Goal: Task Accomplishment & Management: Manage account settings

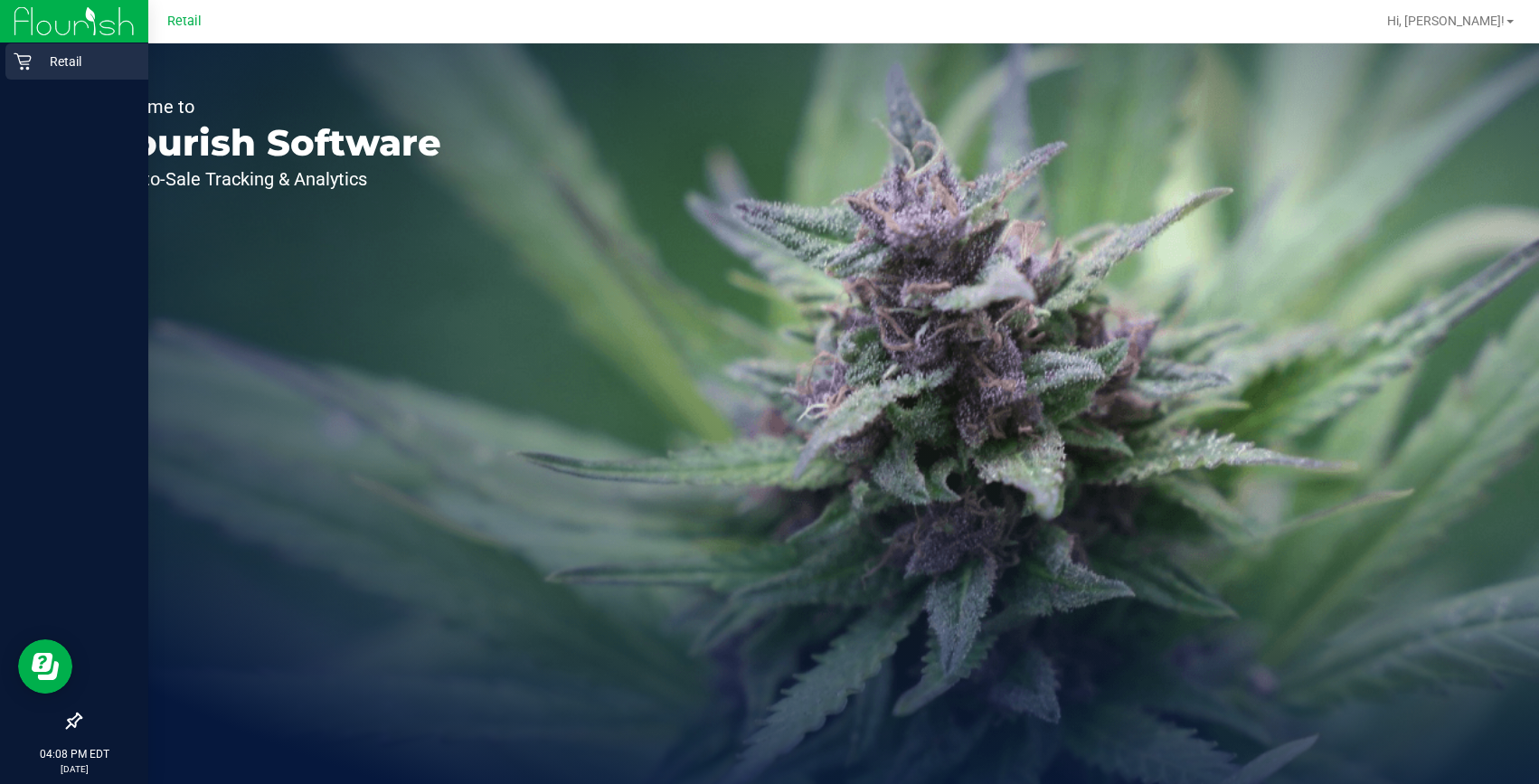
click at [23, 53] on icon at bounding box center [22, 61] width 18 height 18
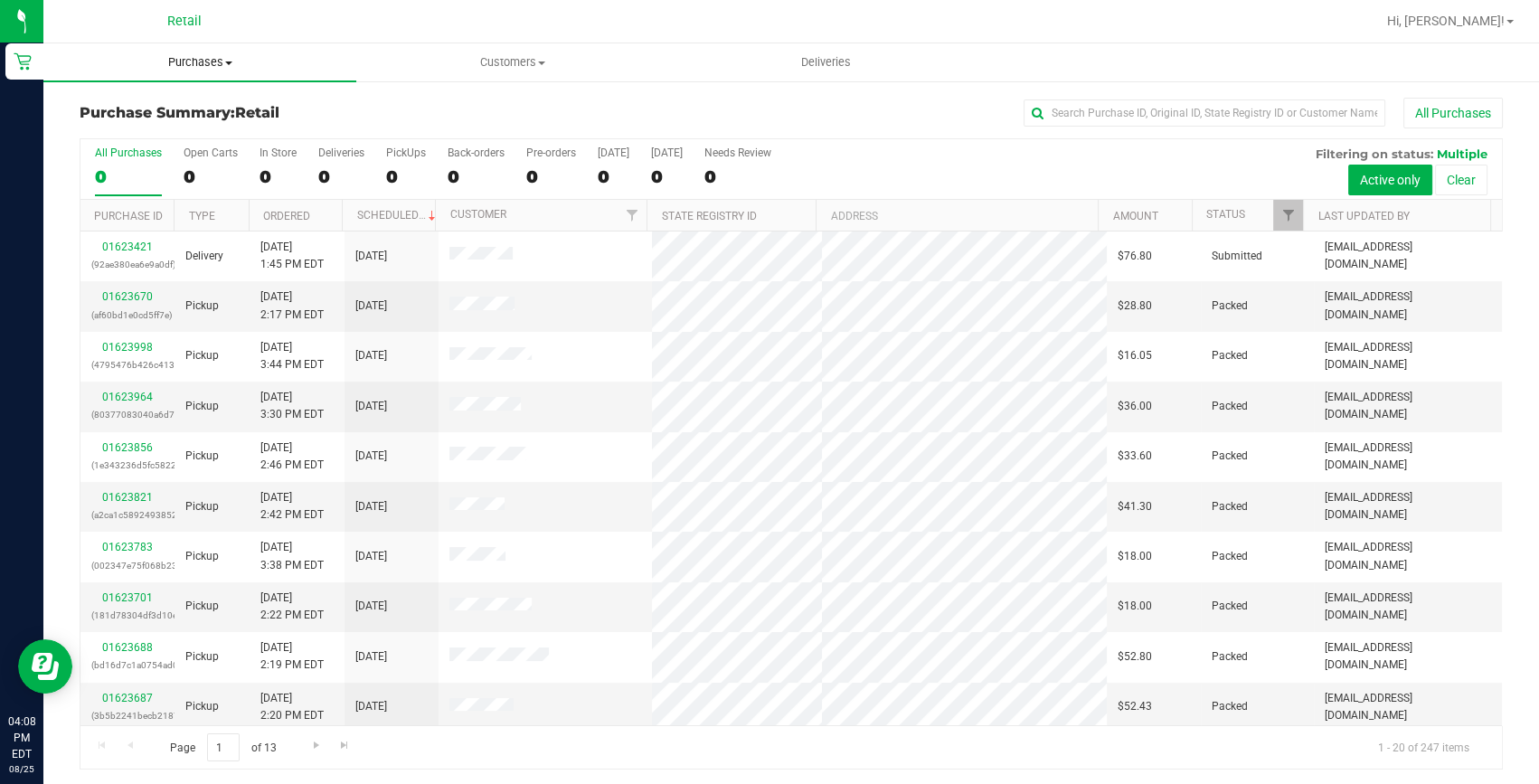
click at [194, 54] on span "Purchases" at bounding box center [200, 62] width 313 height 16
click at [582, 111] on div "All Purchases" at bounding box center [1028, 113] width 949 height 30
click at [1147, 110] on input "text" at bounding box center [1205, 113] width 362 height 28
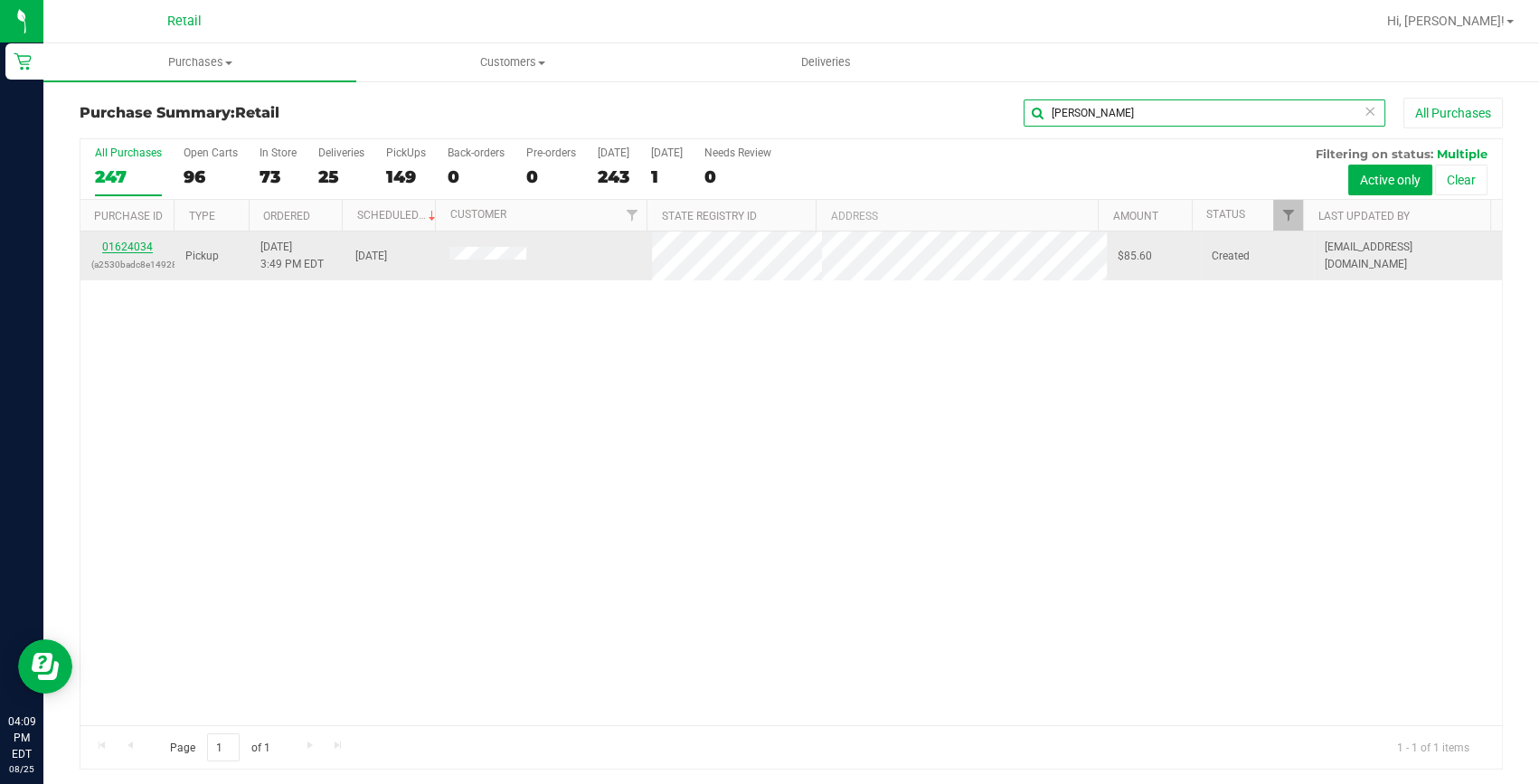
type input "amanda"
click at [147, 248] on link "01624034" at bounding box center [127, 246] width 50 height 12
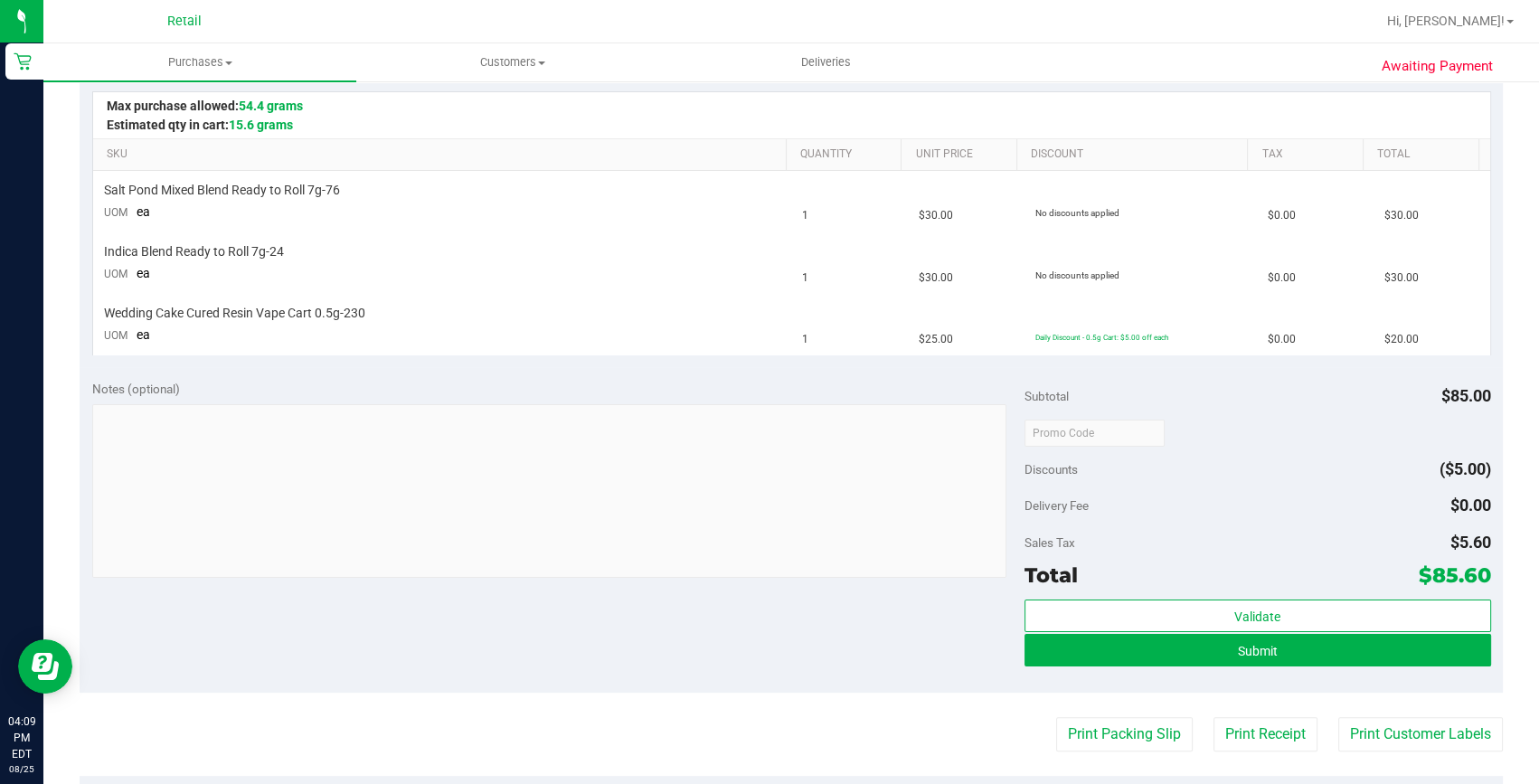
scroll to position [410, 0]
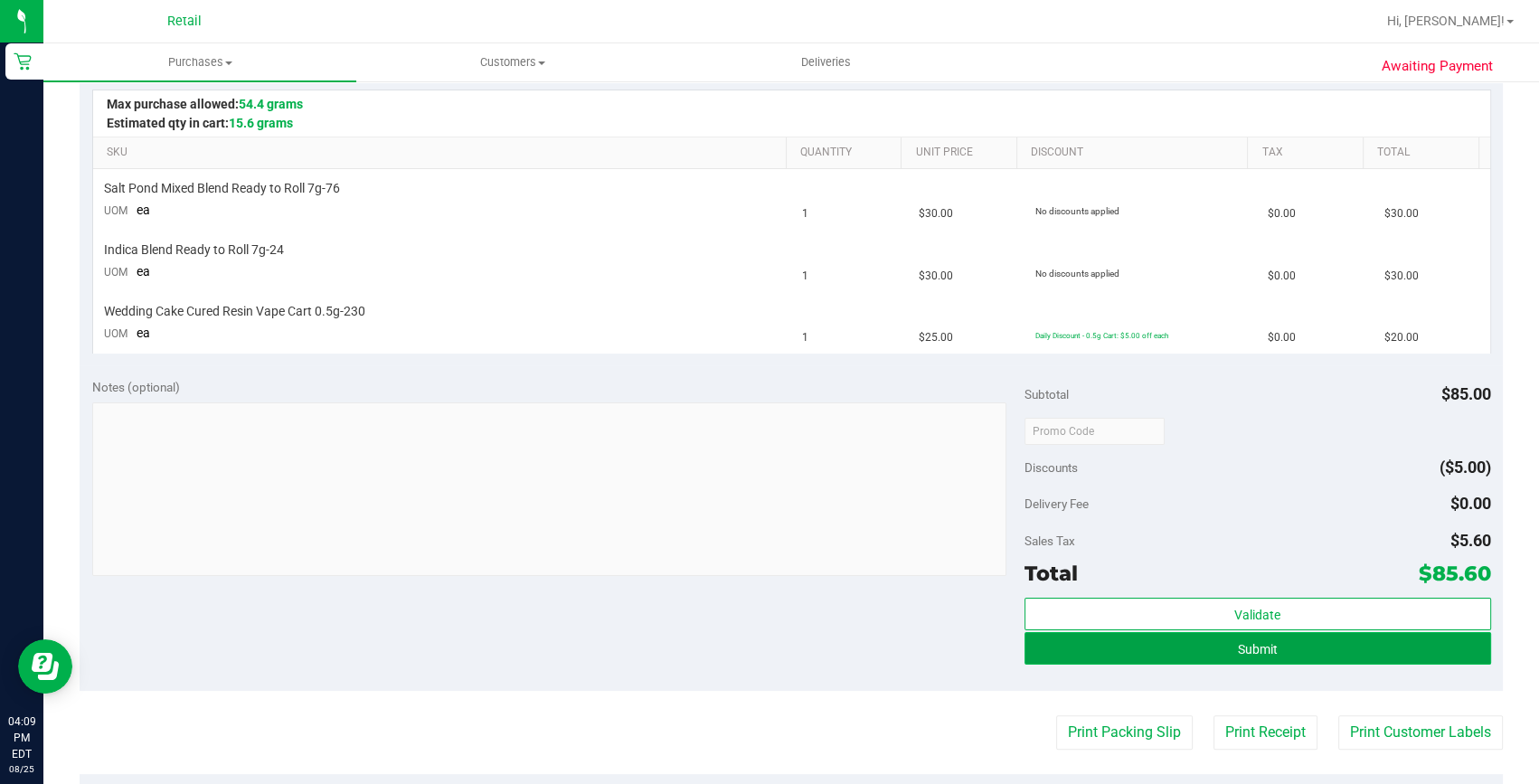
click at [1244, 648] on span "Submit" at bounding box center [1258, 649] width 40 height 14
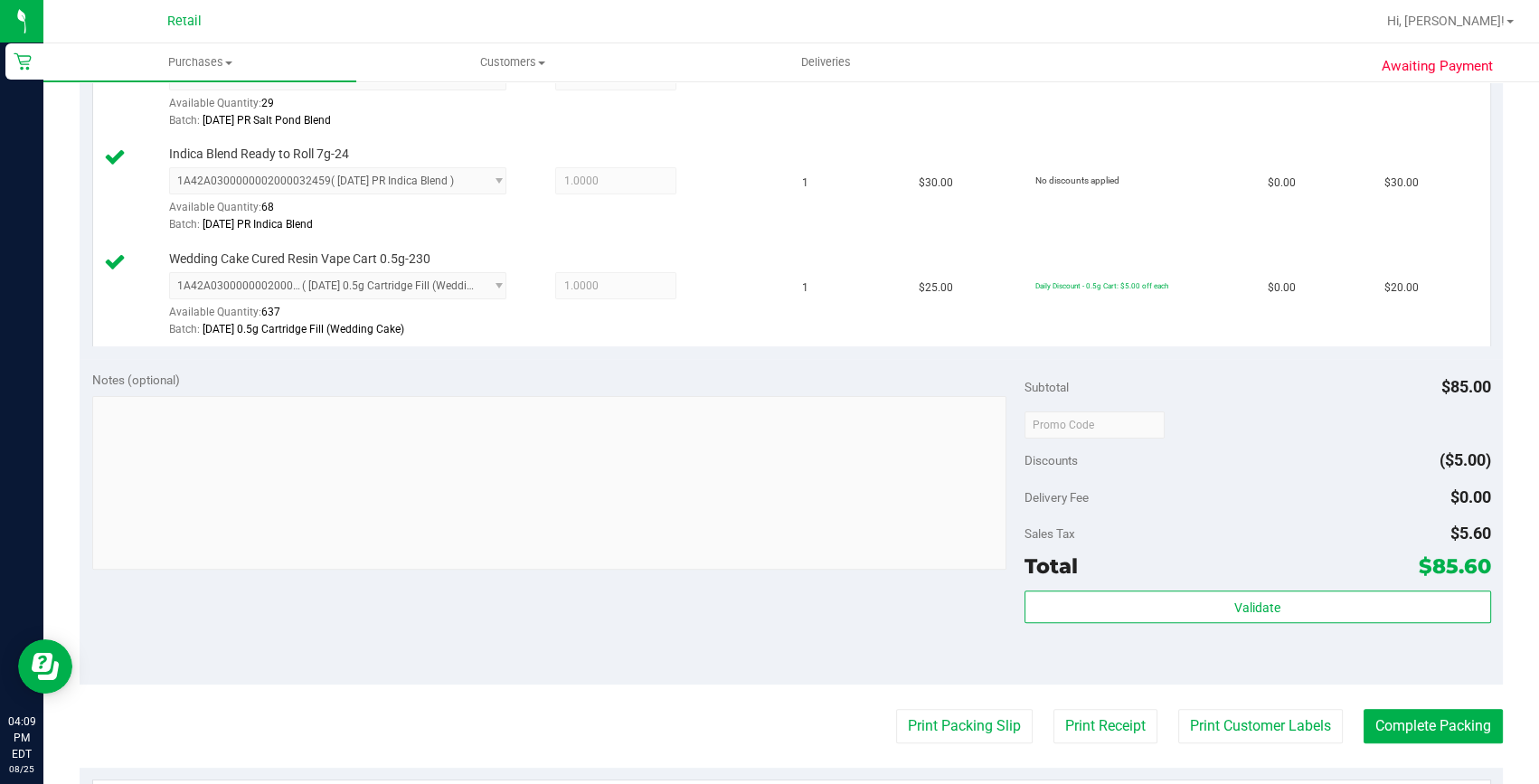
scroll to position [575, 0]
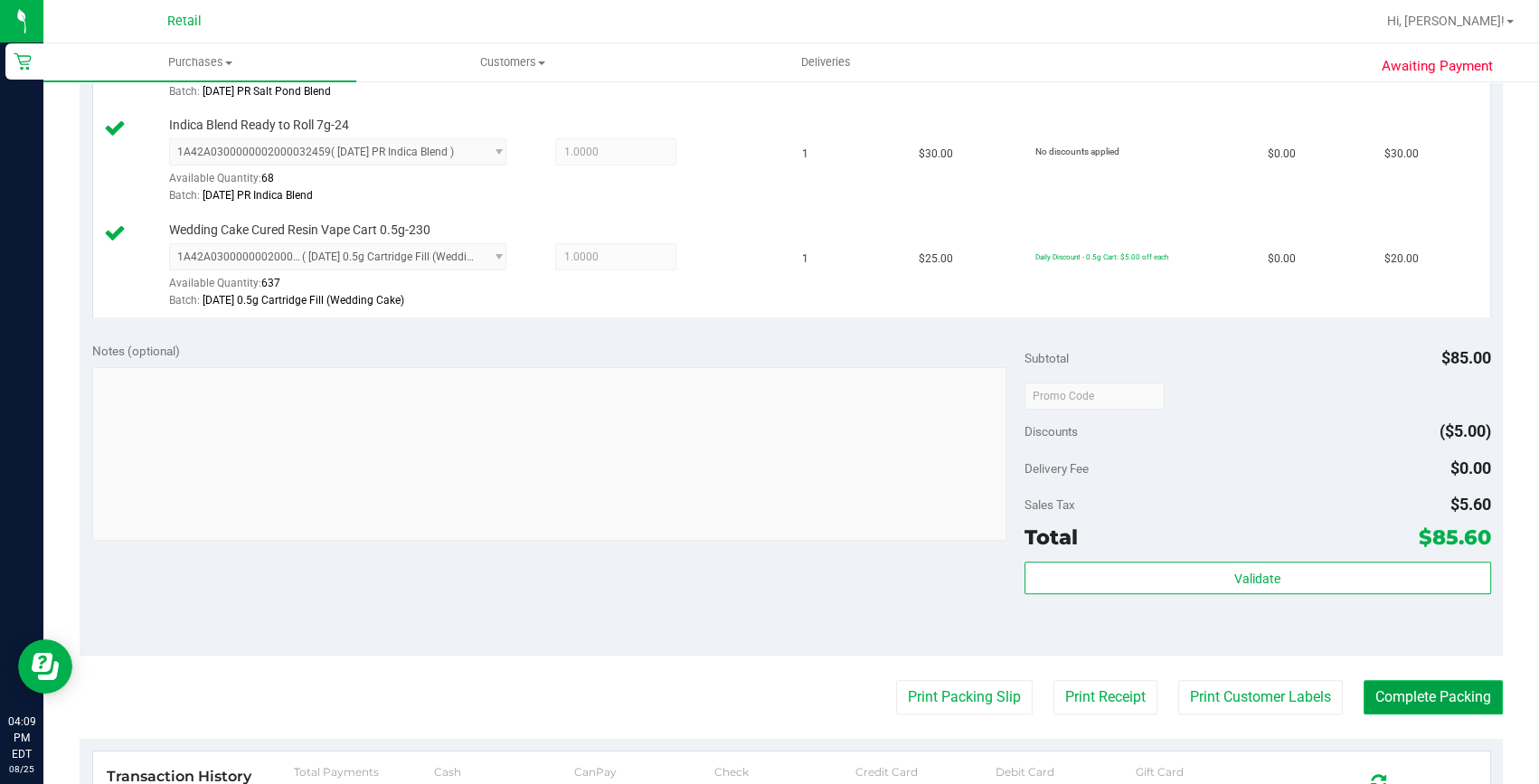
click at [1405, 680] on button "Complete Packing" at bounding box center [1433, 697] width 139 height 34
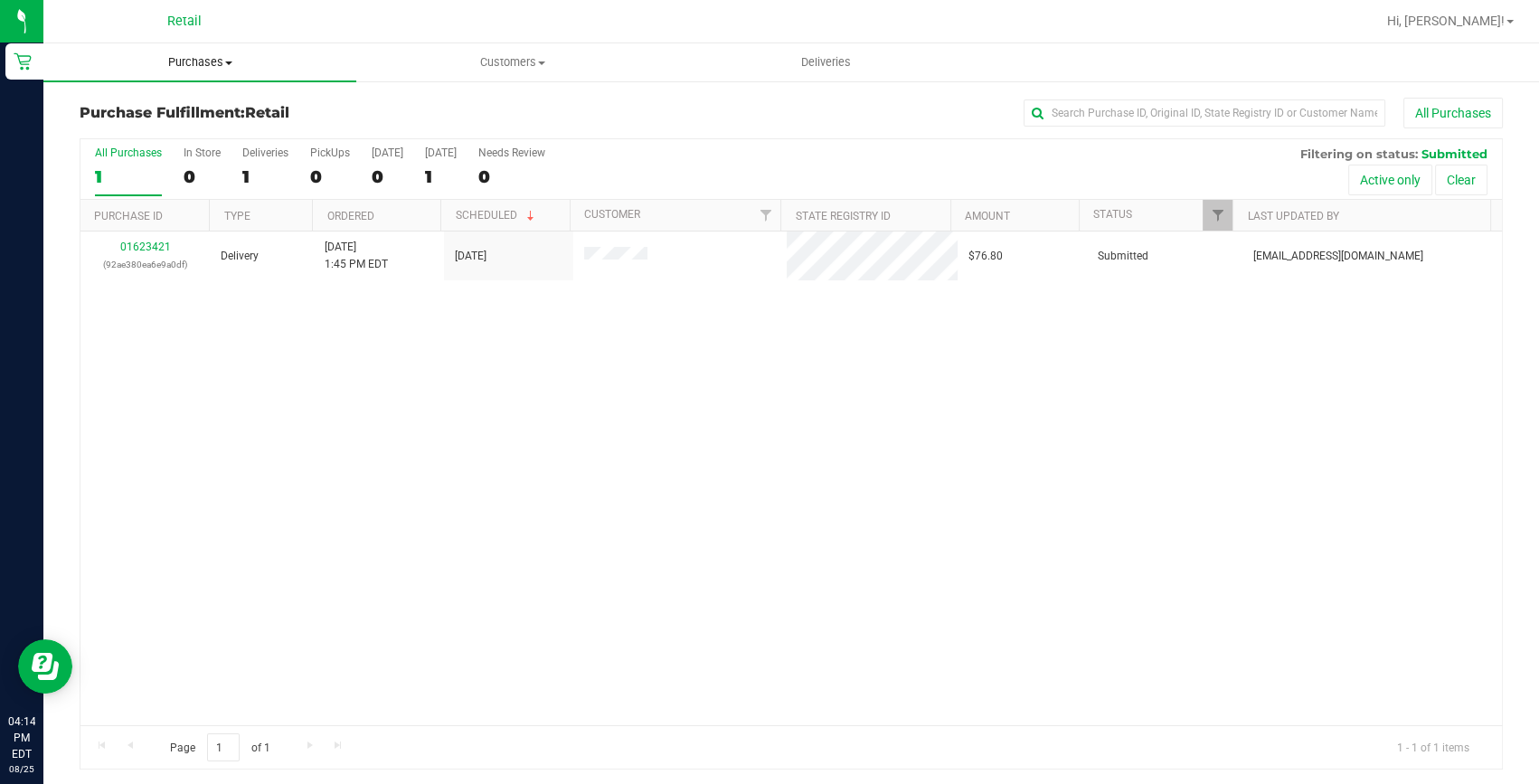
click at [194, 64] on span "Purchases" at bounding box center [200, 62] width 313 height 16
click at [176, 115] on span "Summary of purchases" at bounding box center [136, 108] width 186 height 15
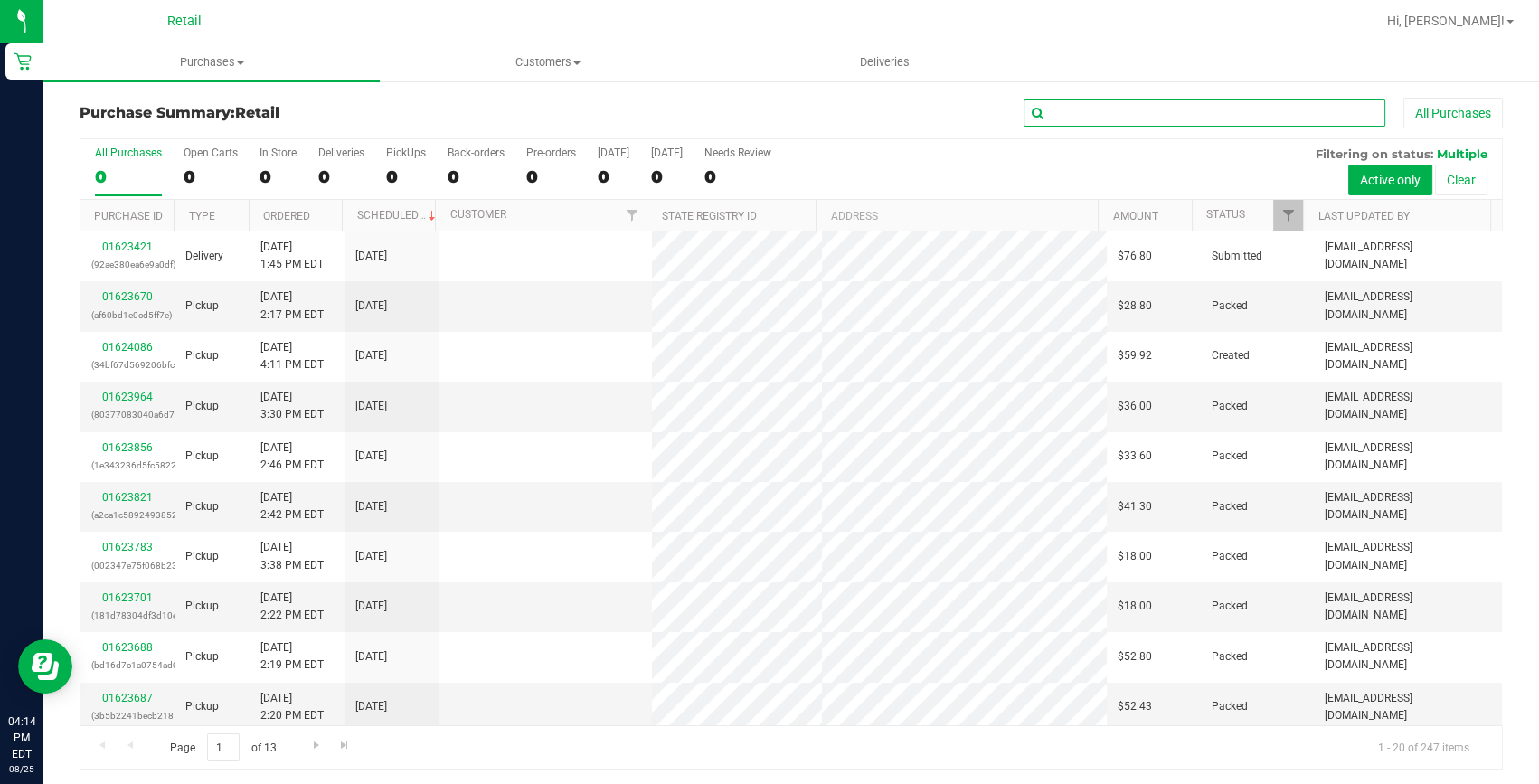
click at [1108, 102] on input "text" at bounding box center [1205, 113] width 362 height 28
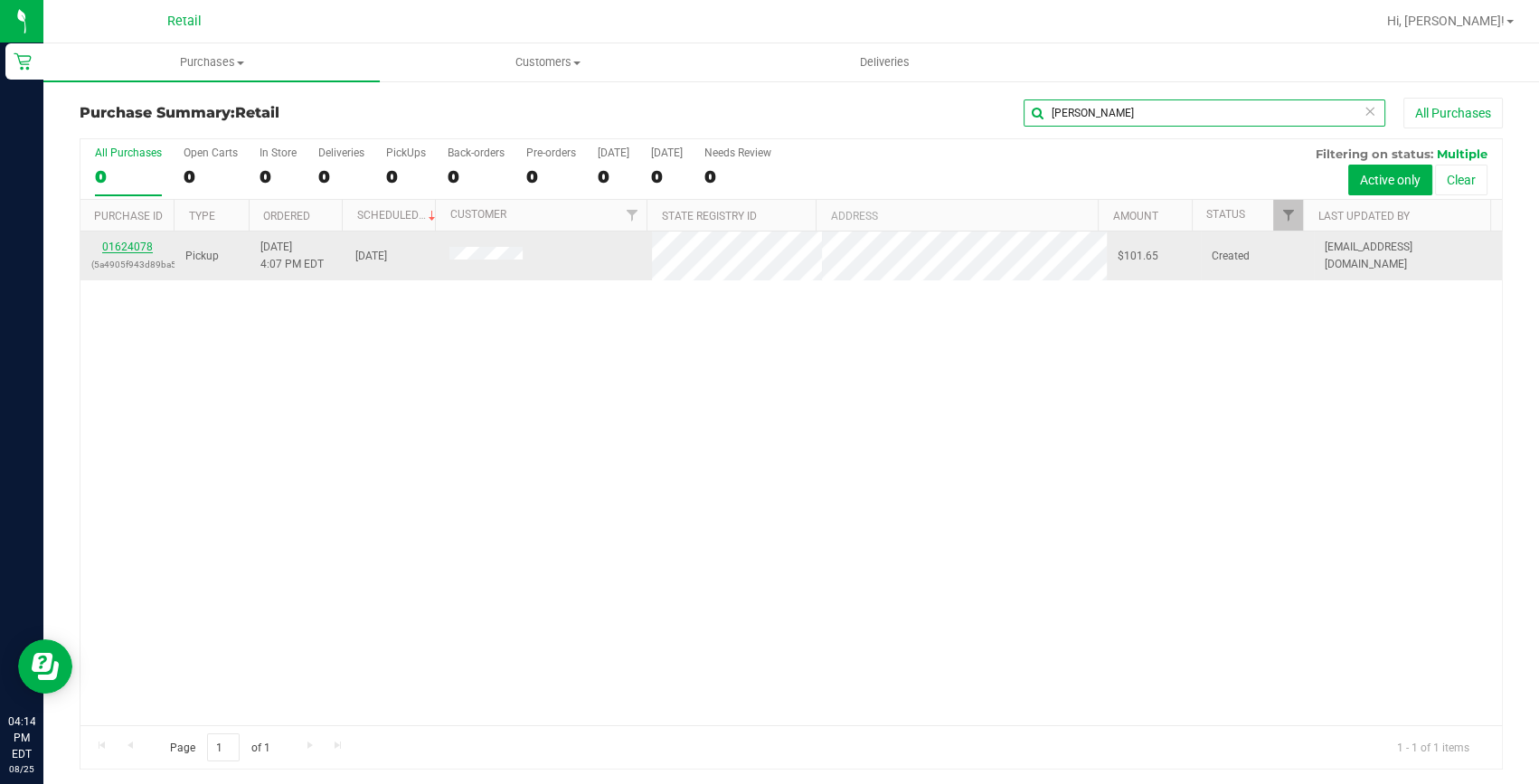
type input "jessica"
click at [135, 245] on link "01624078" at bounding box center [127, 246] width 50 height 12
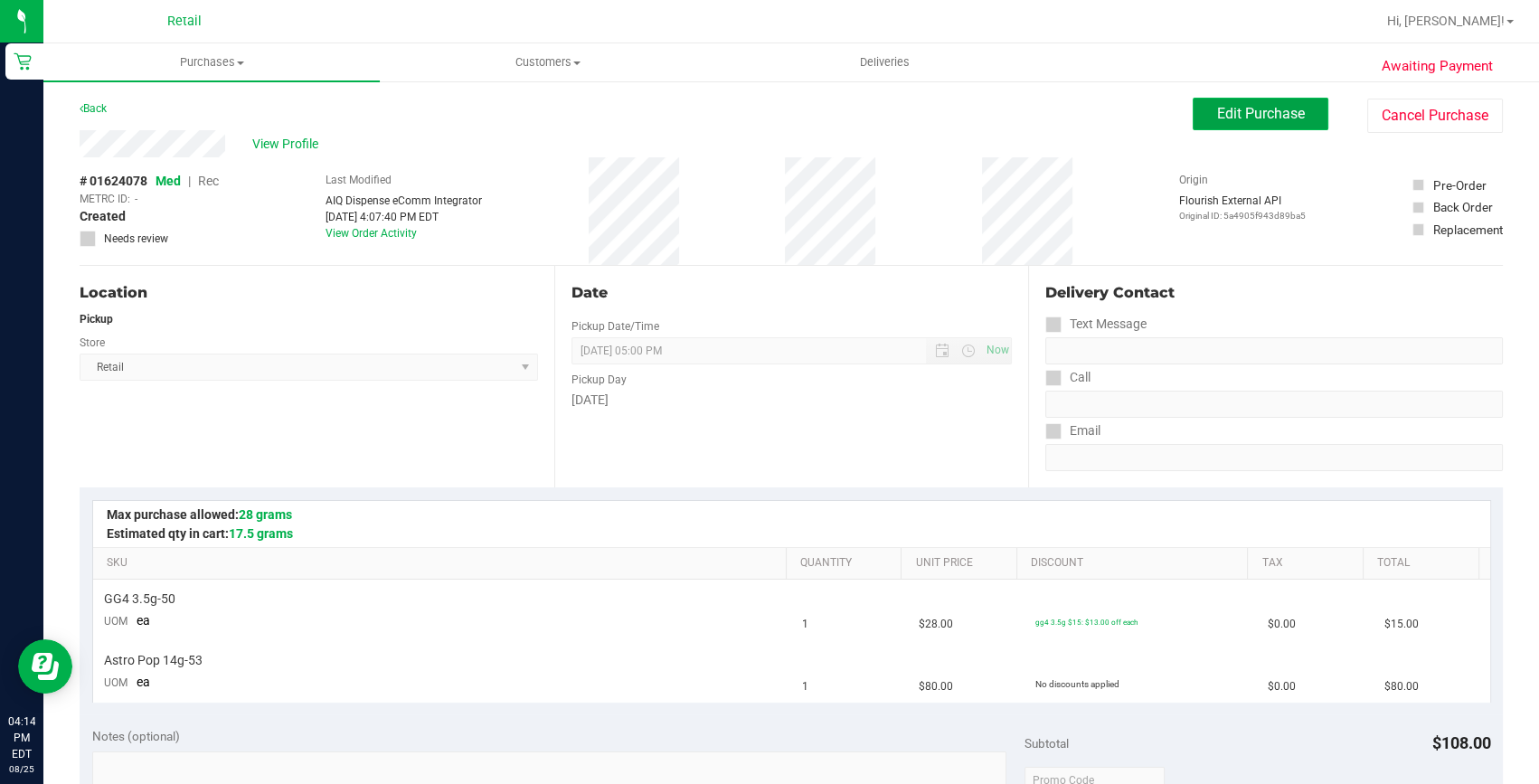
click at [1210, 102] on button "Edit Purchase" at bounding box center [1260, 114] width 136 height 32
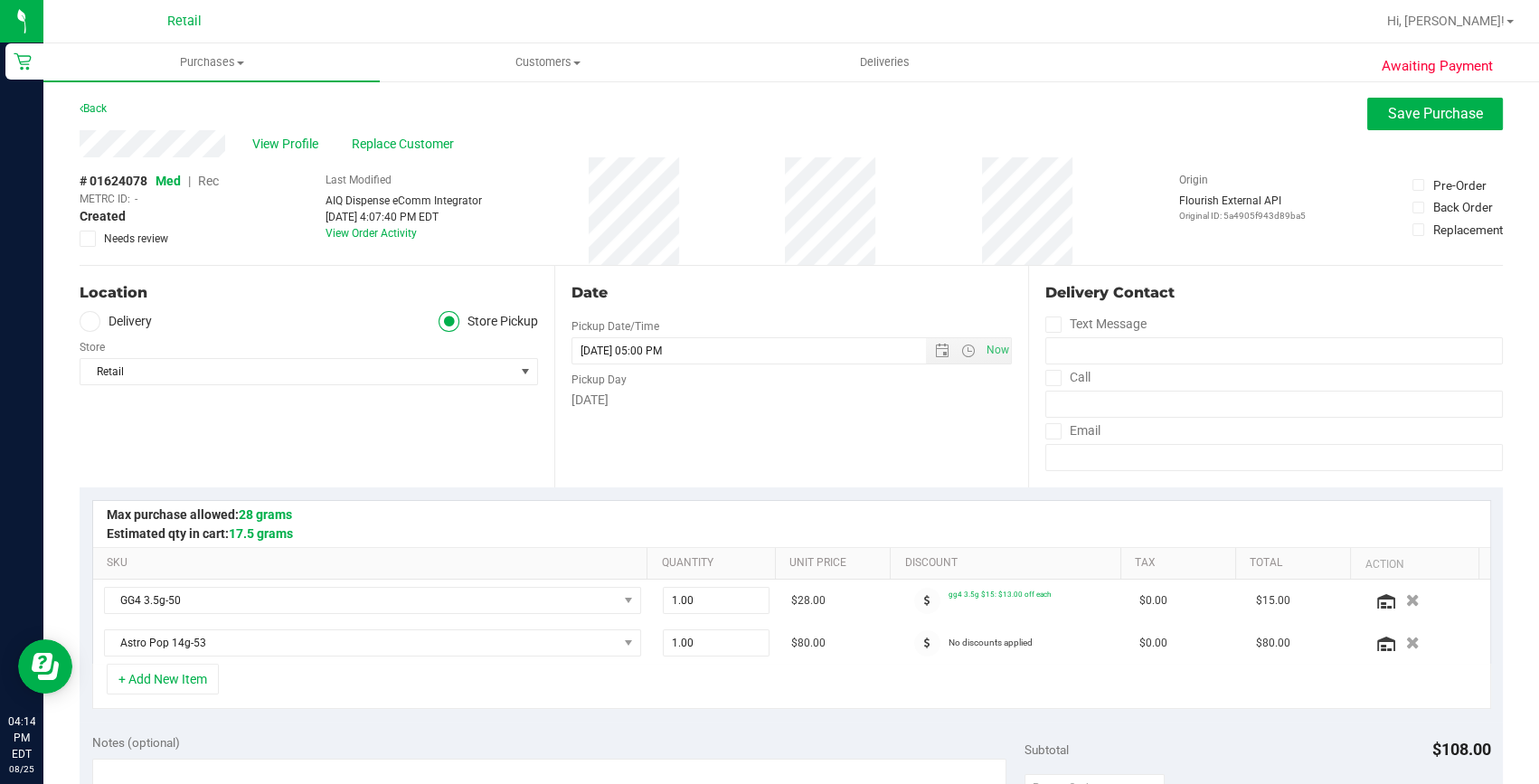
click at [207, 181] on span "Rec" at bounding box center [208, 180] width 21 height 14
click at [1399, 645] on button "button" at bounding box center [1412, 642] width 28 height 17
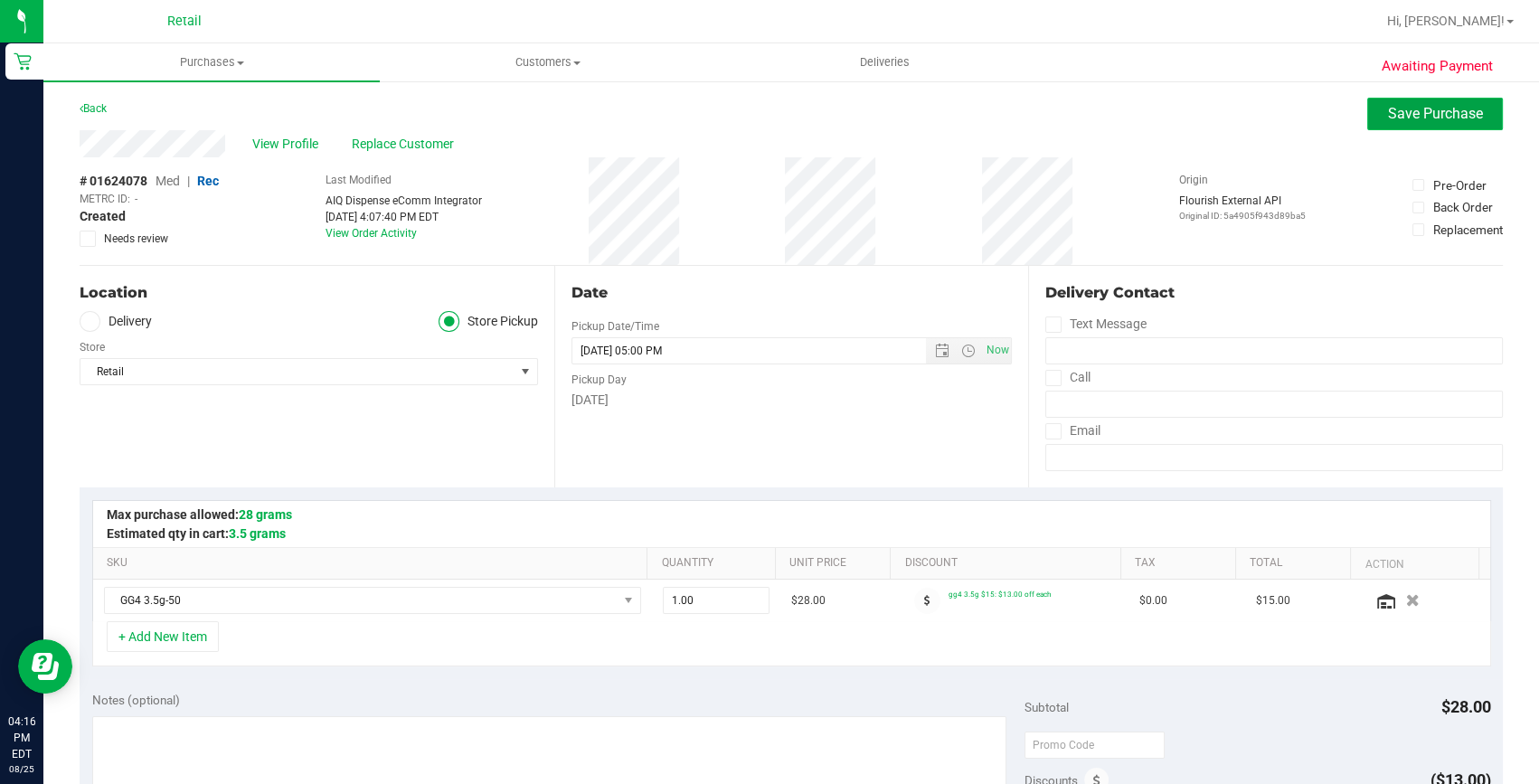
click at [1417, 101] on button "Save Purchase" at bounding box center [1435, 114] width 136 height 32
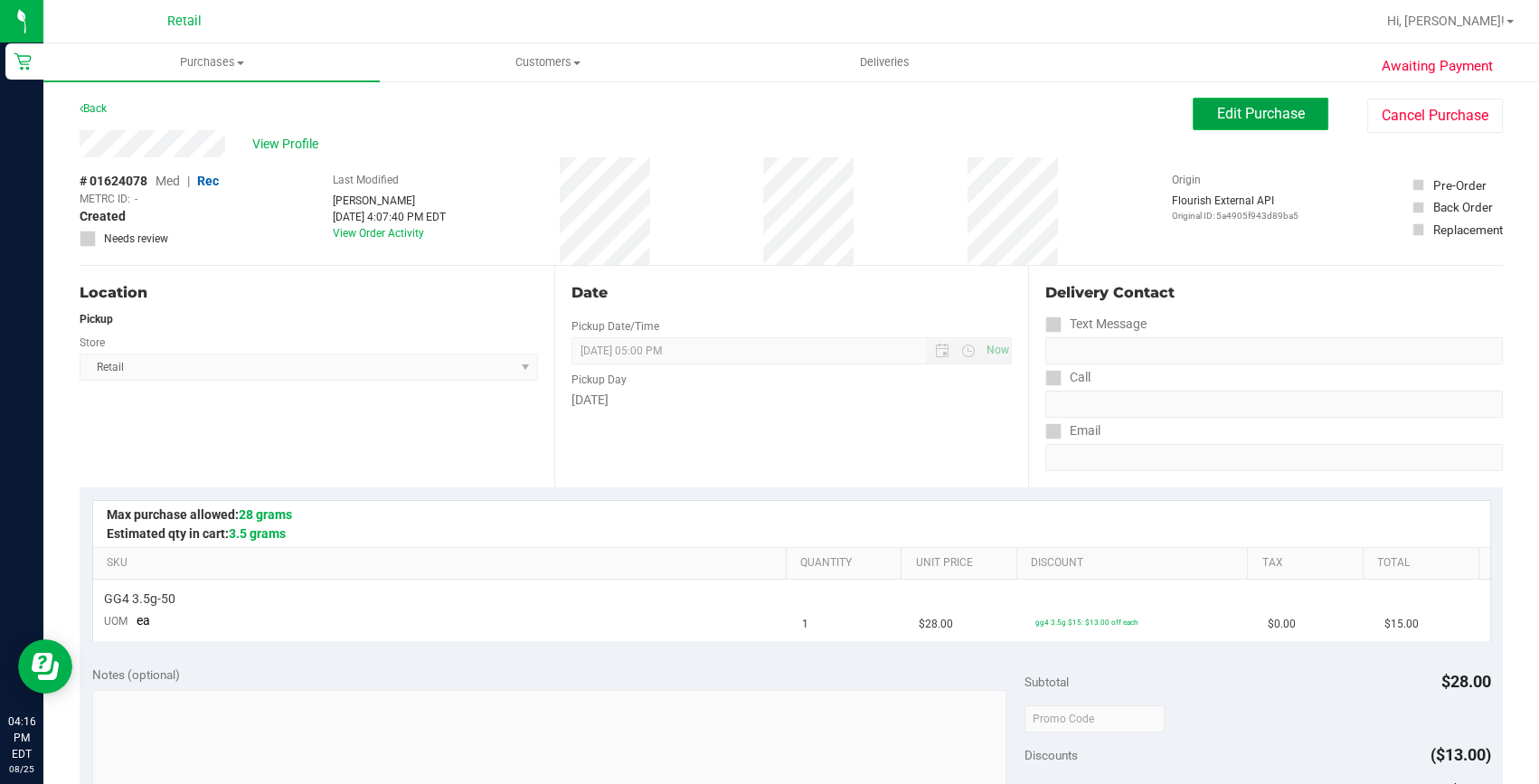
click at [1264, 116] on span "Edit Purchase" at bounding box center [1261, 113] width 88 height 17
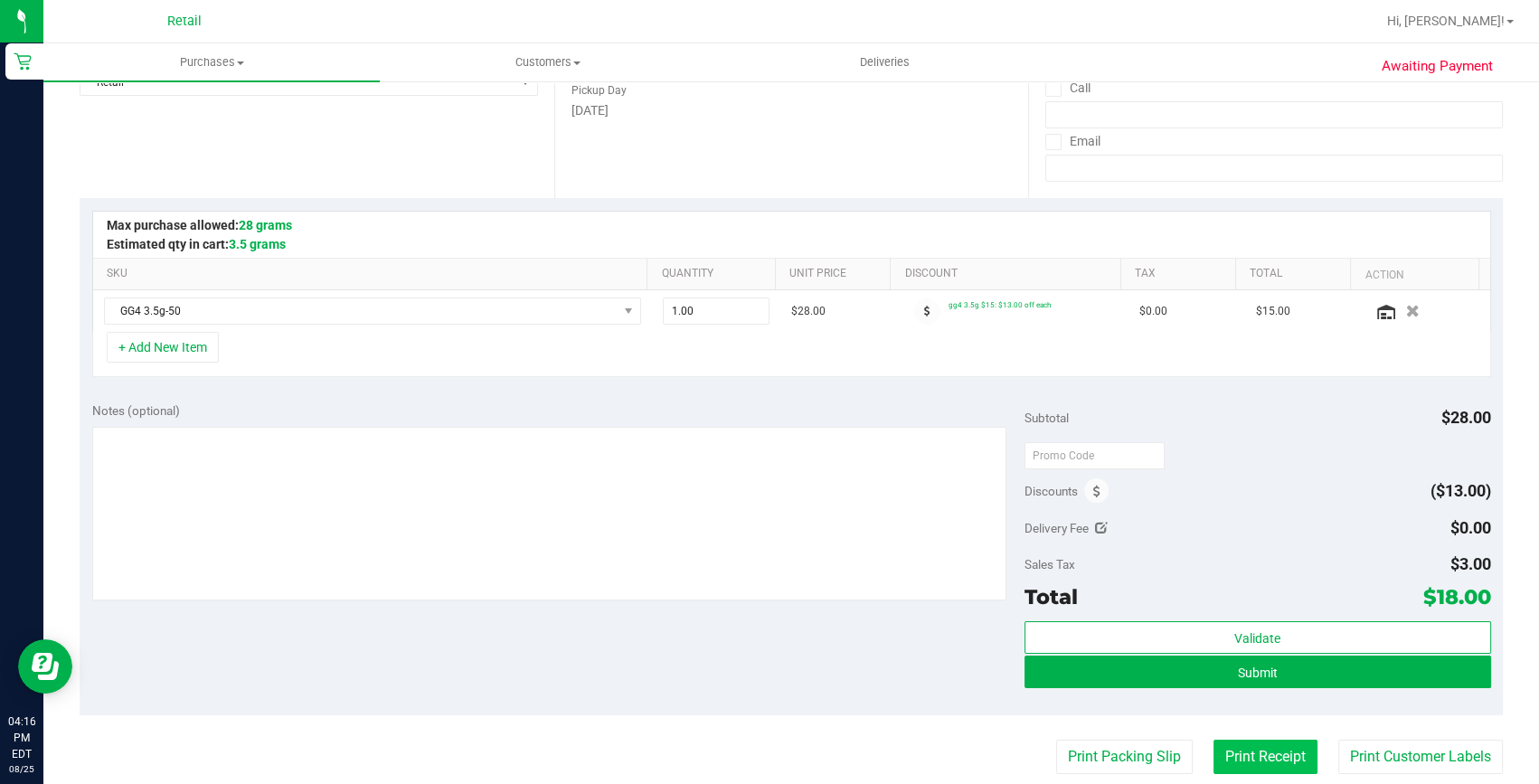
scroll to position [328, 0]
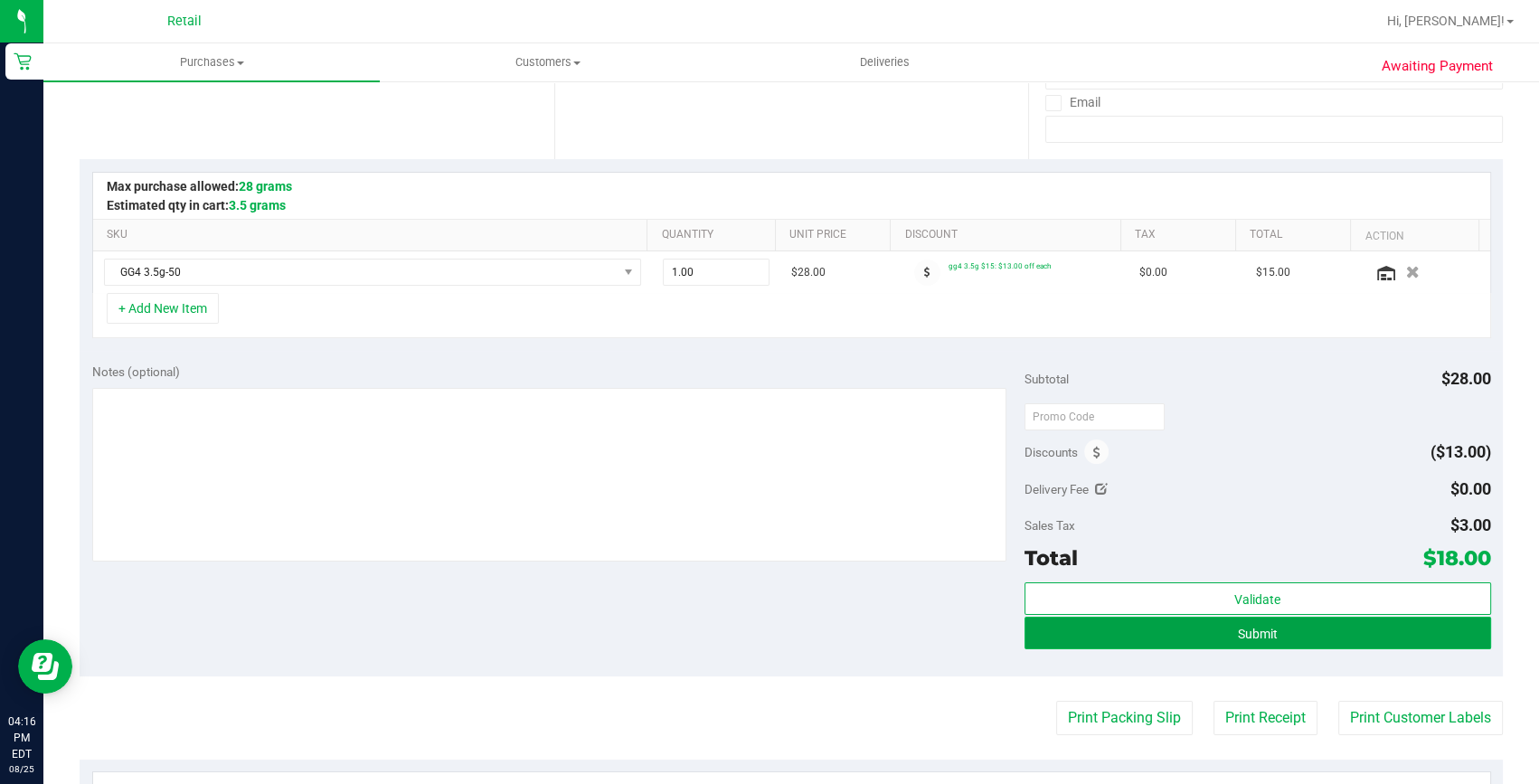
click at [1261, 628] on span "Submit" at bounding box center [1258, 634] width 40 height 14
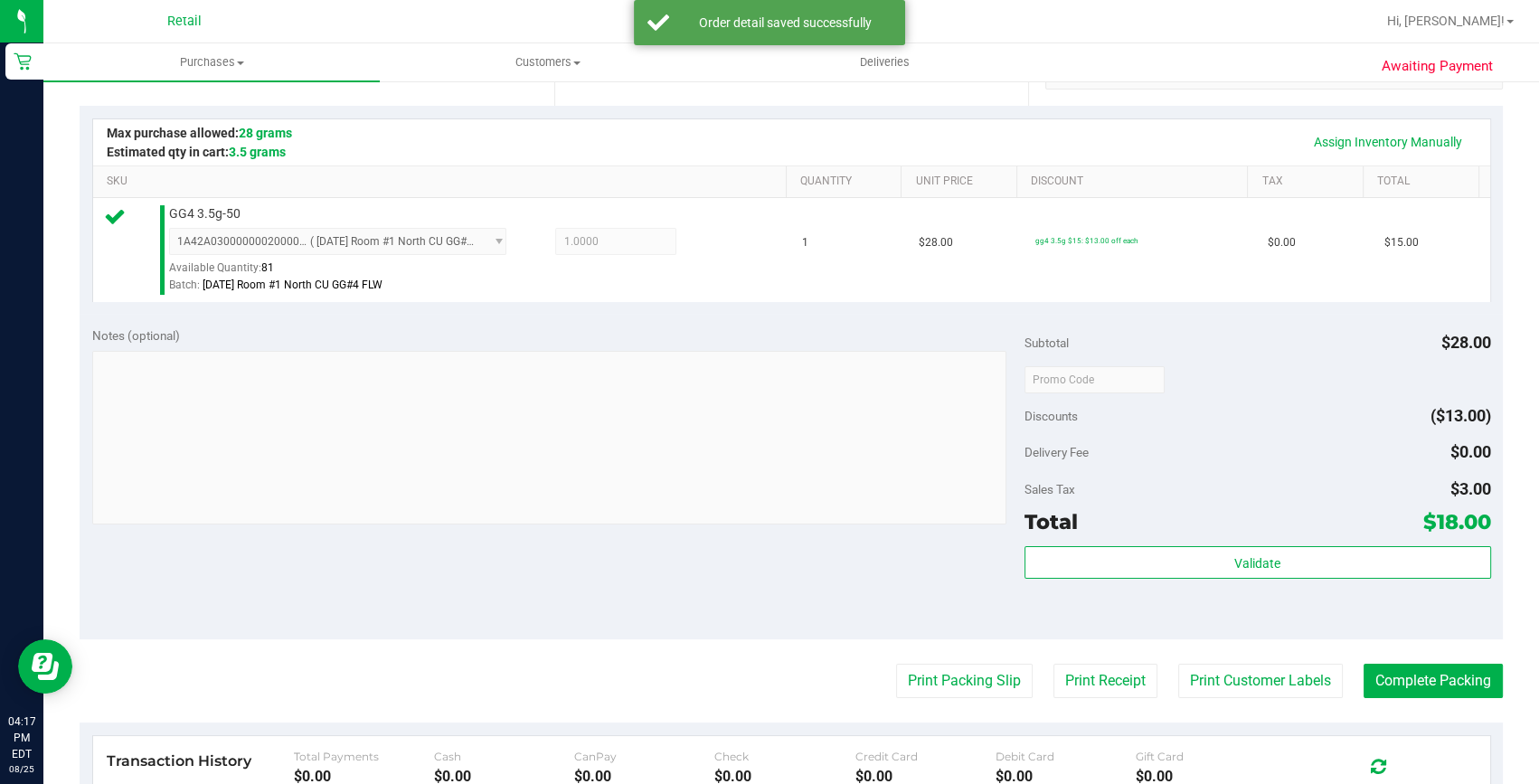
scroll to position [410, 0]
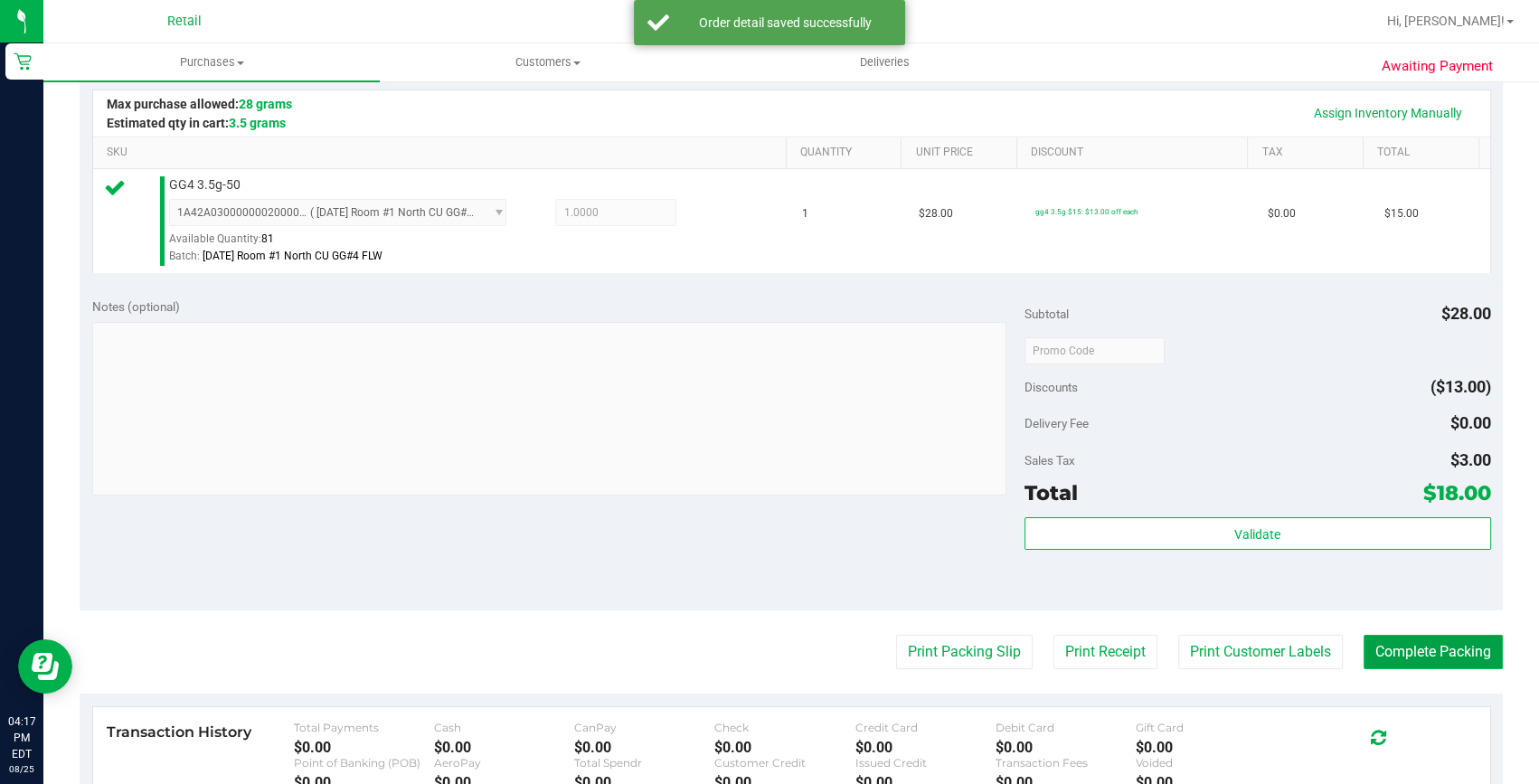
click at [1364, 651] on button "Complete Packing" at bounding box center [1433, 652] width 139 height 34
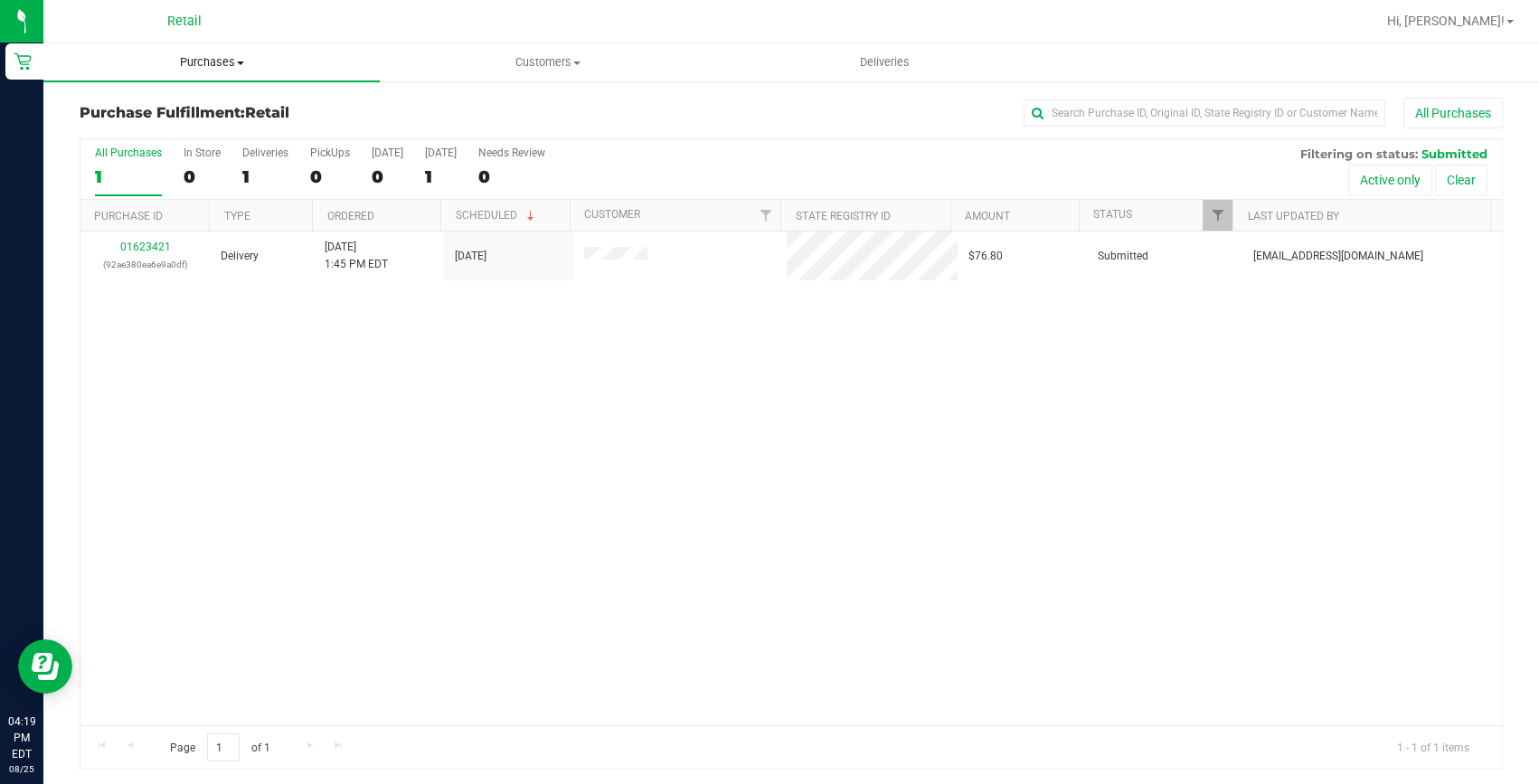
click at [207, 59] on span "Purchases" at bounding box center [211, 62] width 336 height 16
click at [182, 102] on span "Summary of purchases" at bounding box center [136, 108] width 186 height 15
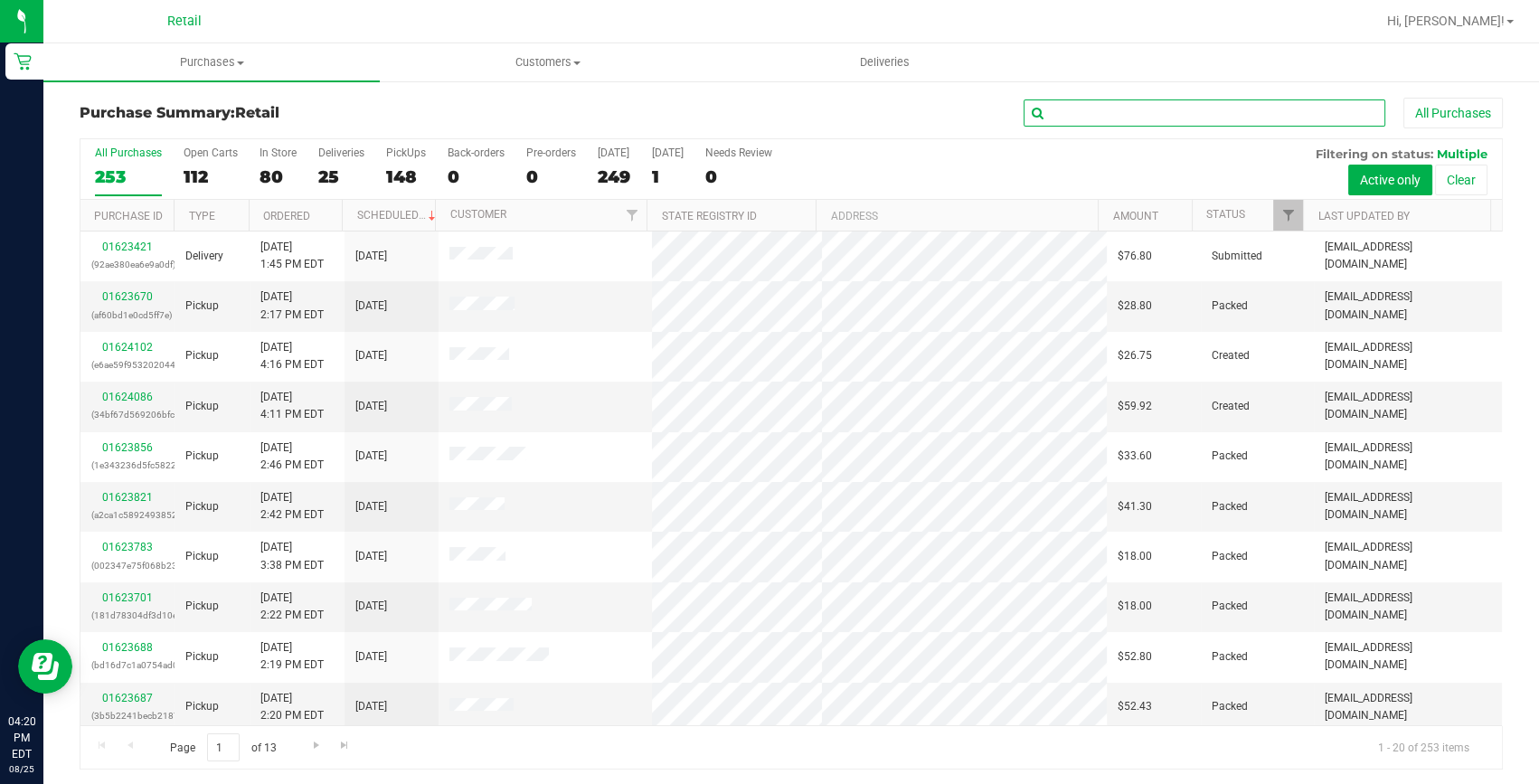
click at [1113, 111] on input "text" at bounding box center [1205, 113] width 362 height 28
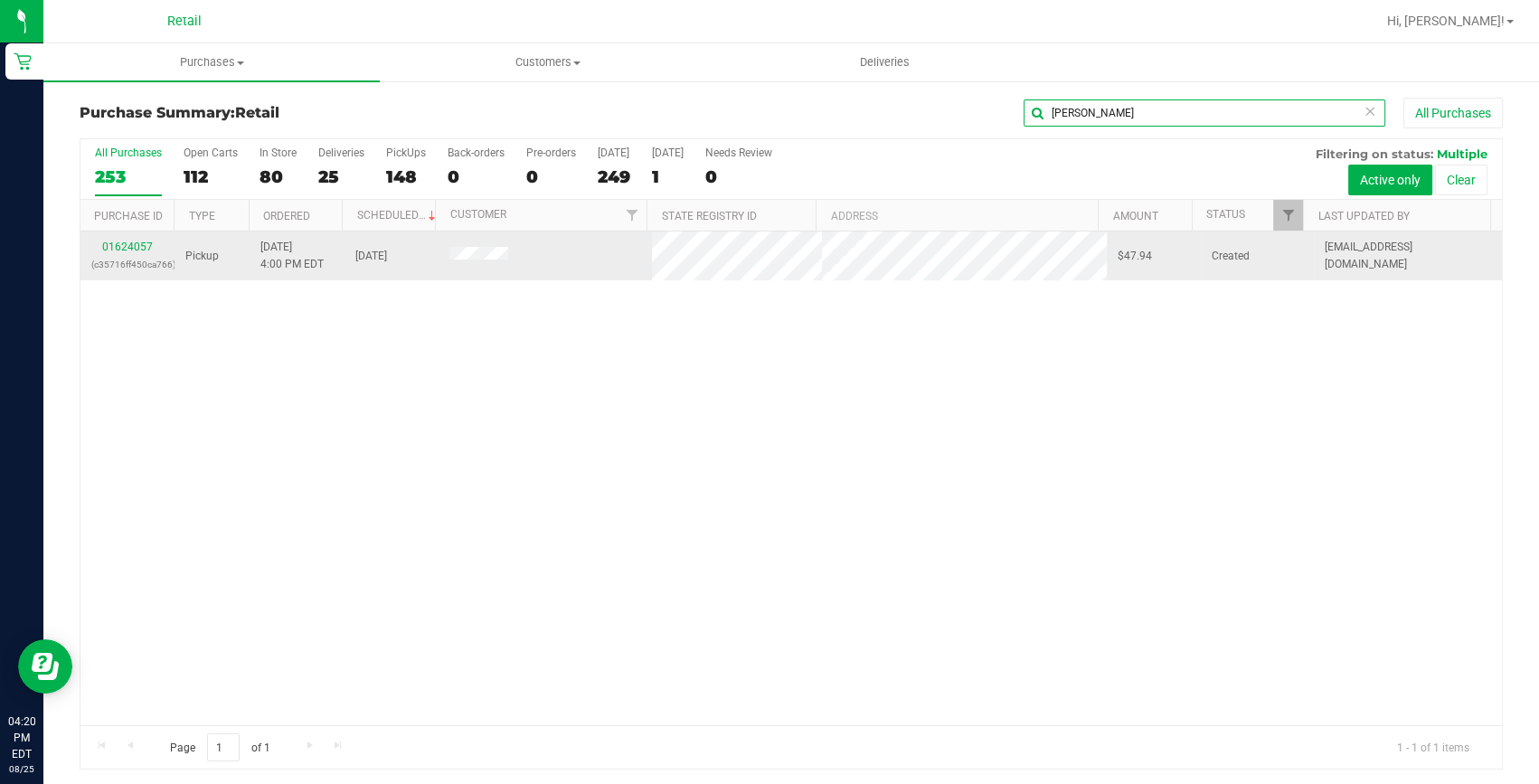
type input "tony"
click at [123, 239] on div "01624057 (c35716ff450ca766)" at bounding box center [128, 256] width 72 height 34
click at [140, 242] on link "01624057" at bounding box center [127, 246] width 50 height 12
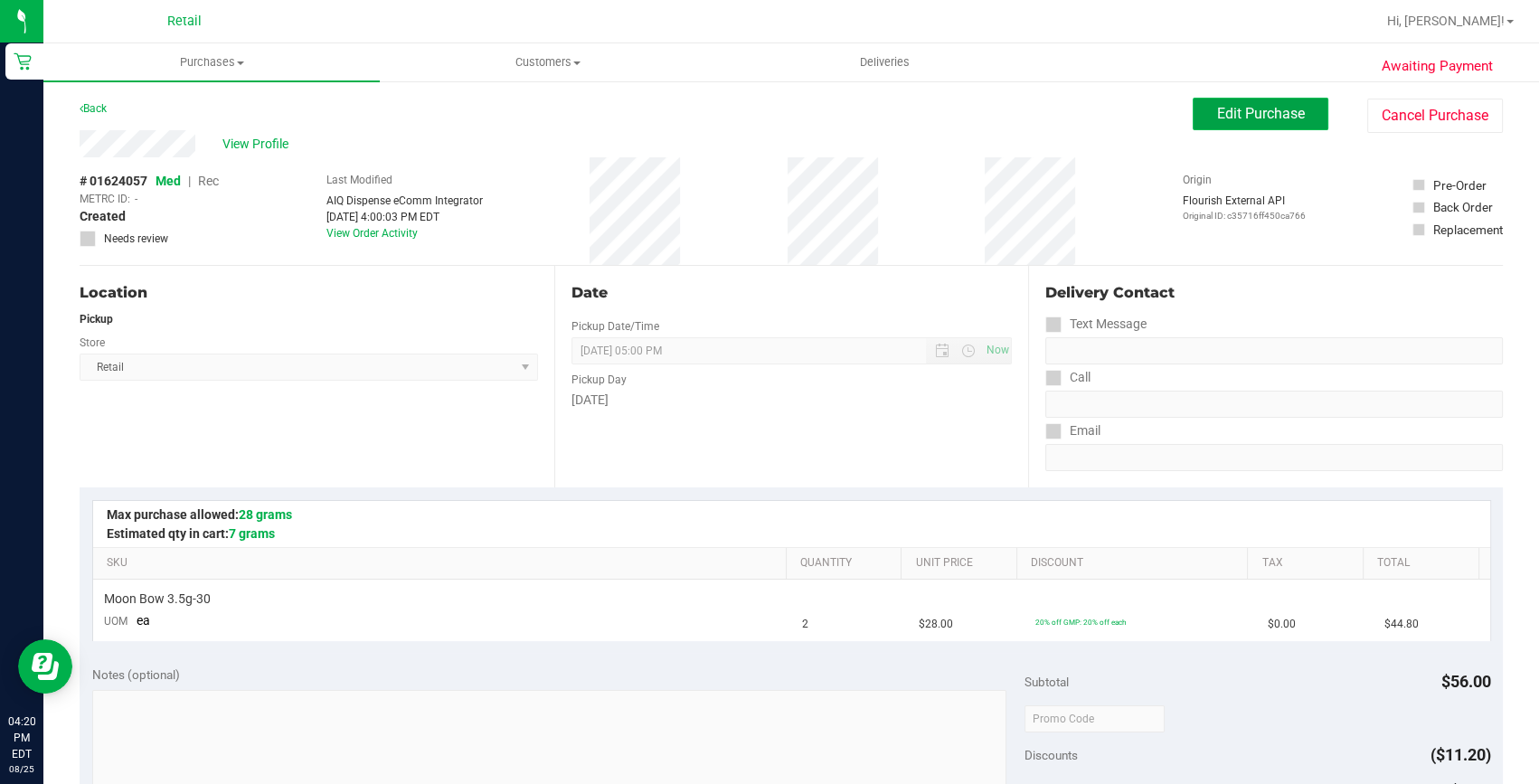
click at [1294, 113] on button "Edit Purchase" at bounding box center [1260, 114] width 136 height 32
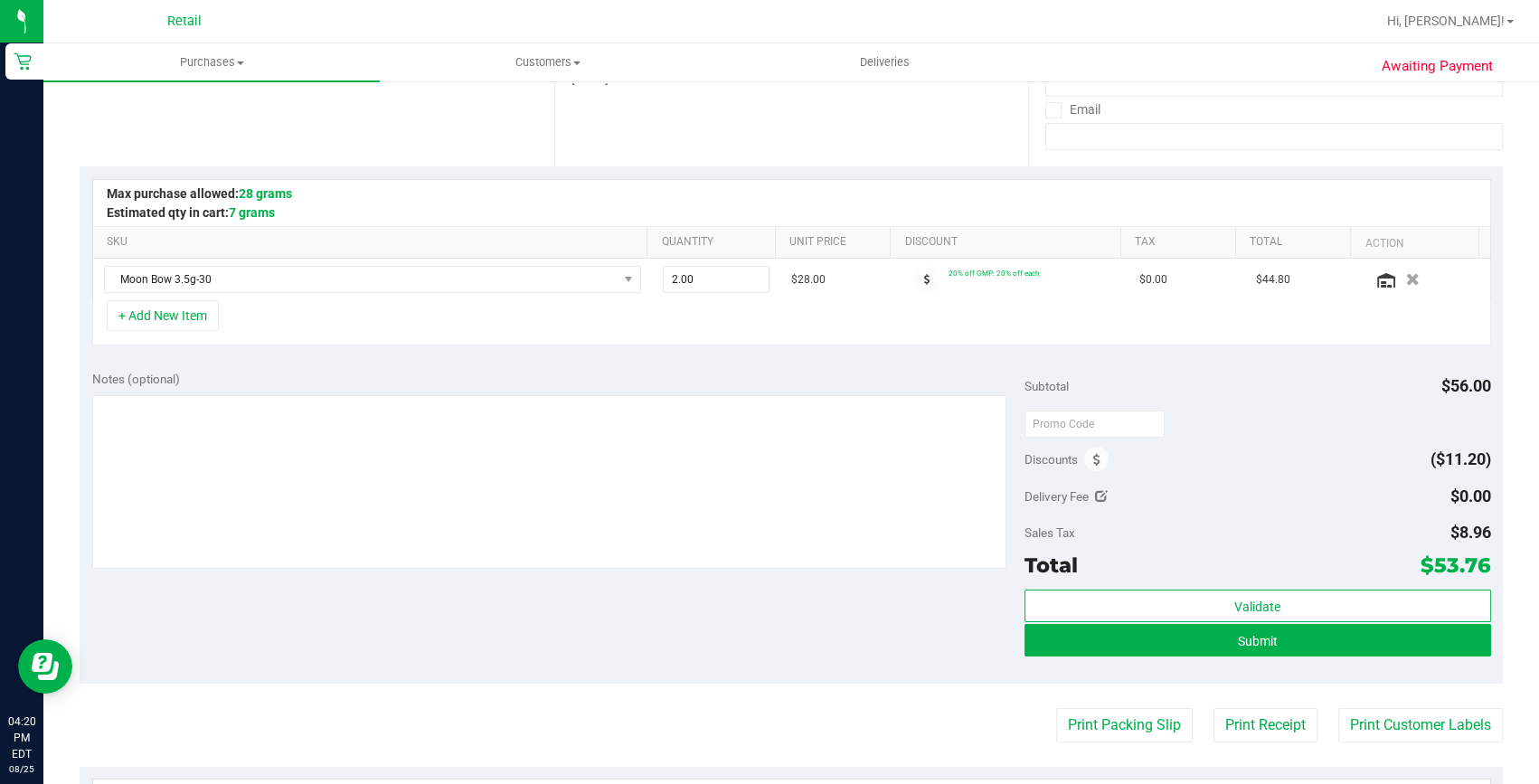
scroll to position [328, 0]
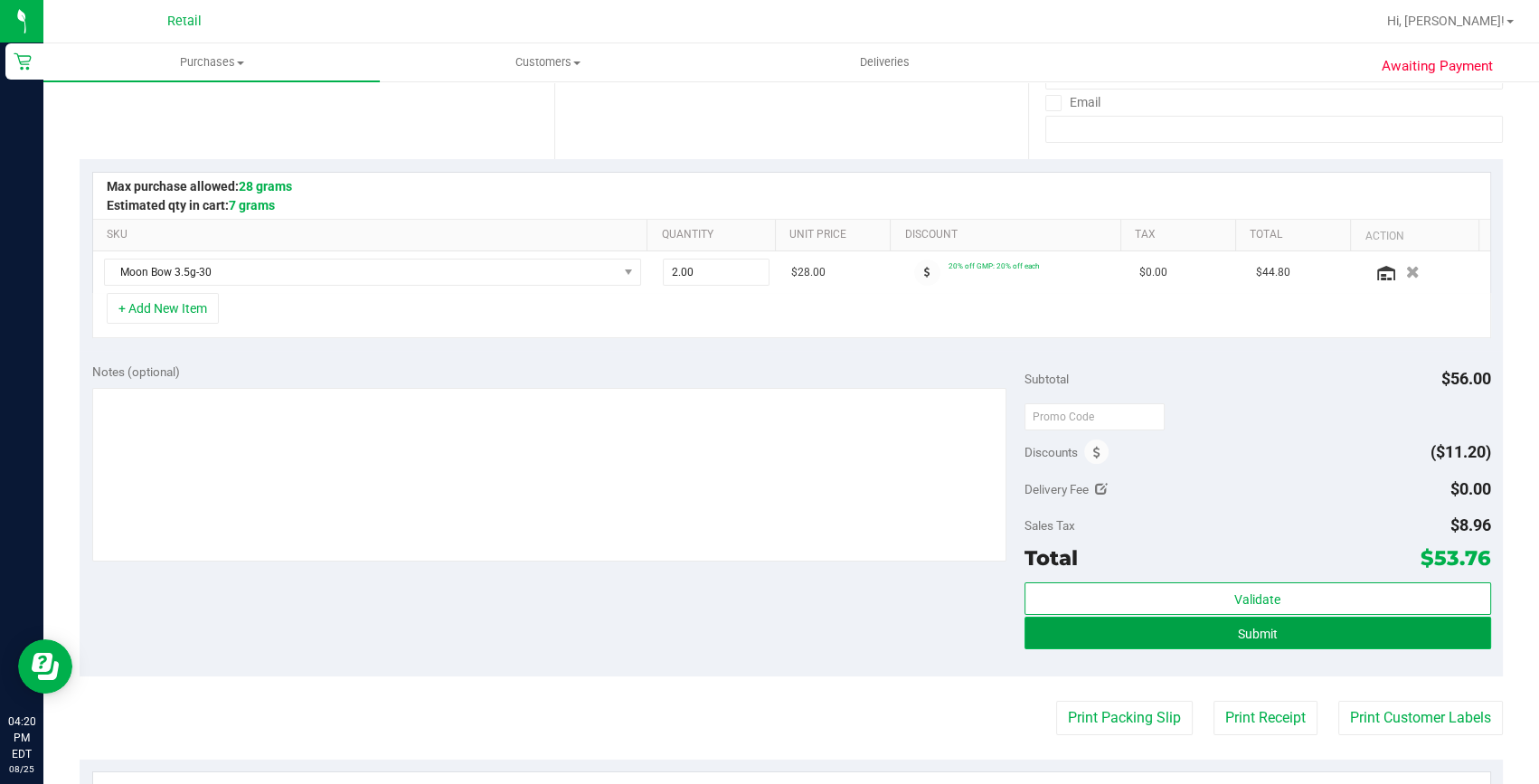
click at [1275, 635] on button "Submit" at bounding box center [1258, 633] width 466 height 32
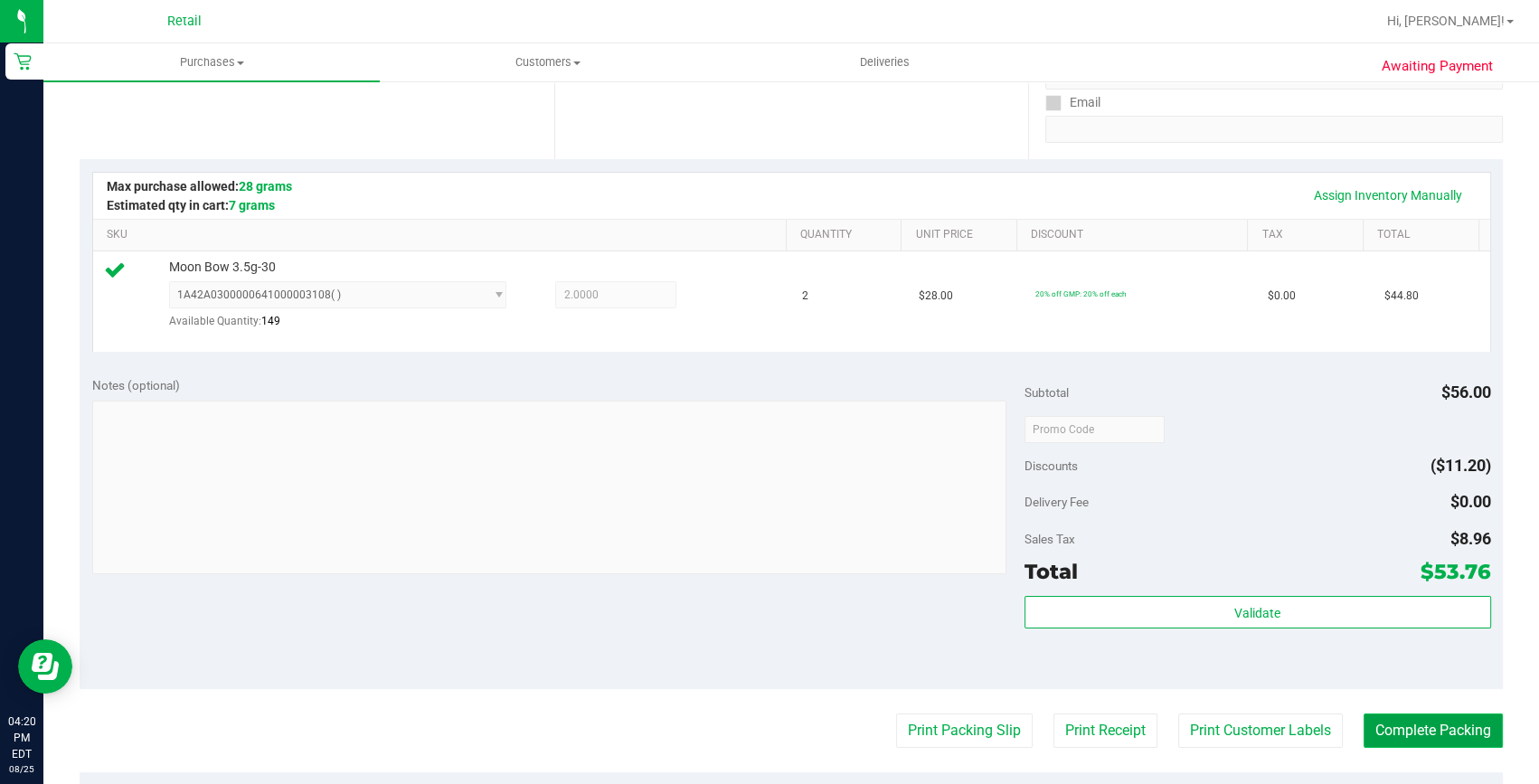
click at [1404, 714] on button "Complete Packing" at bounding box center [1433, 731] width 139 height 34
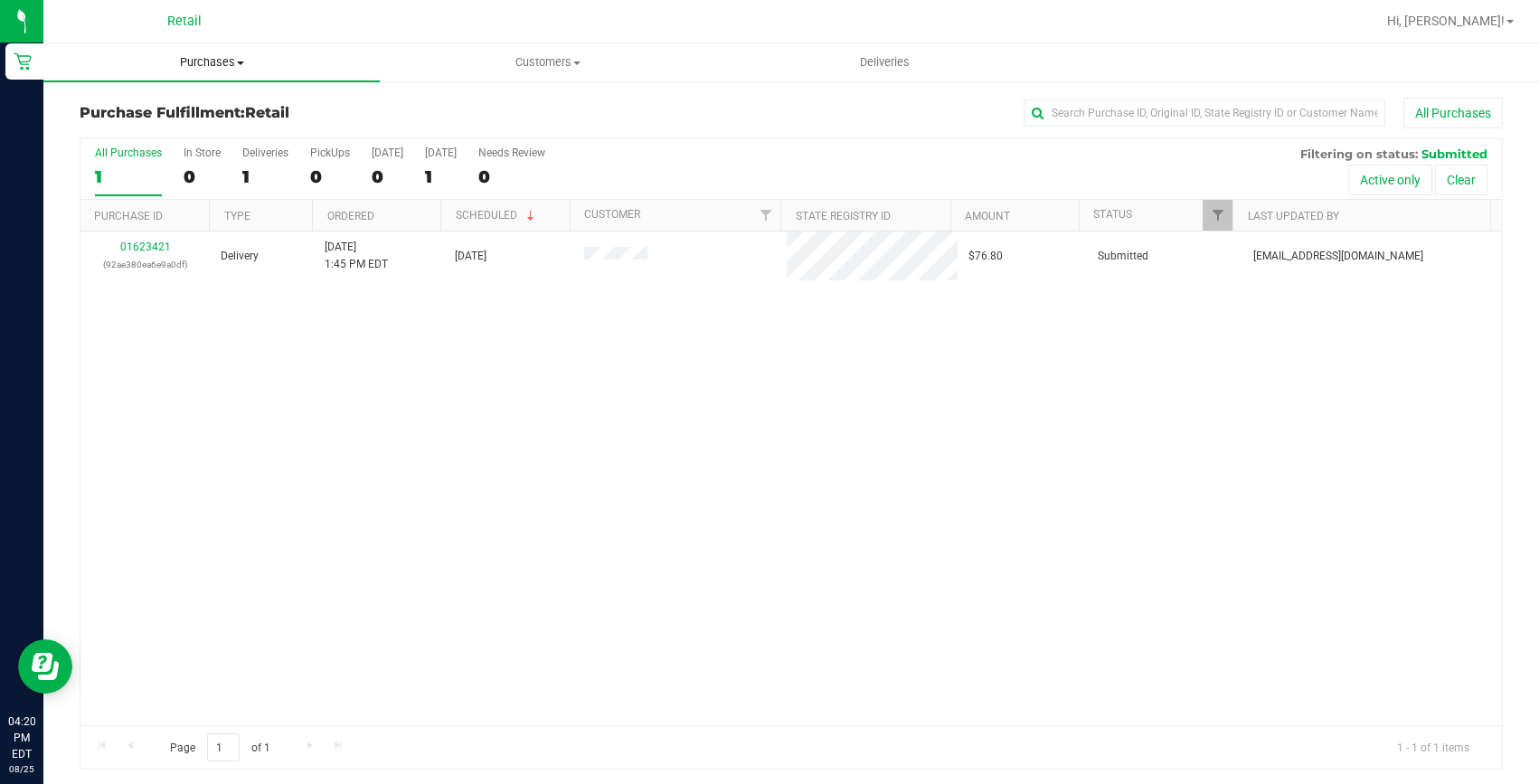
click at [209, 59] on span "Purchases" at bounding box center [211, 62] width 336 height 16
click at [174, 103] on span "Summary of purchases" at bounding box center [136, 108] width 186 height 15
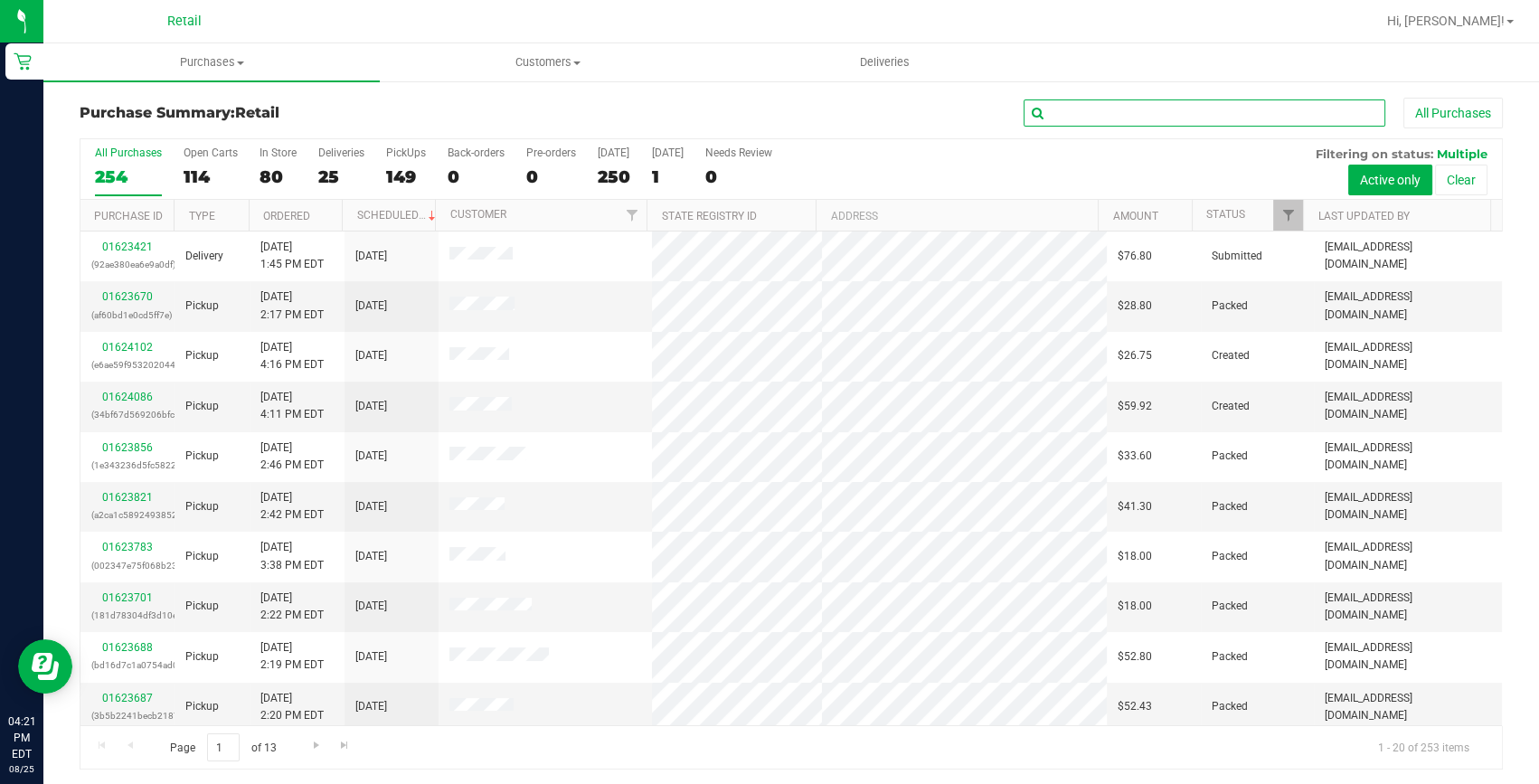
click at [1162, 109] on input "text" at bounding box center [1205, 113] width 362 height 28
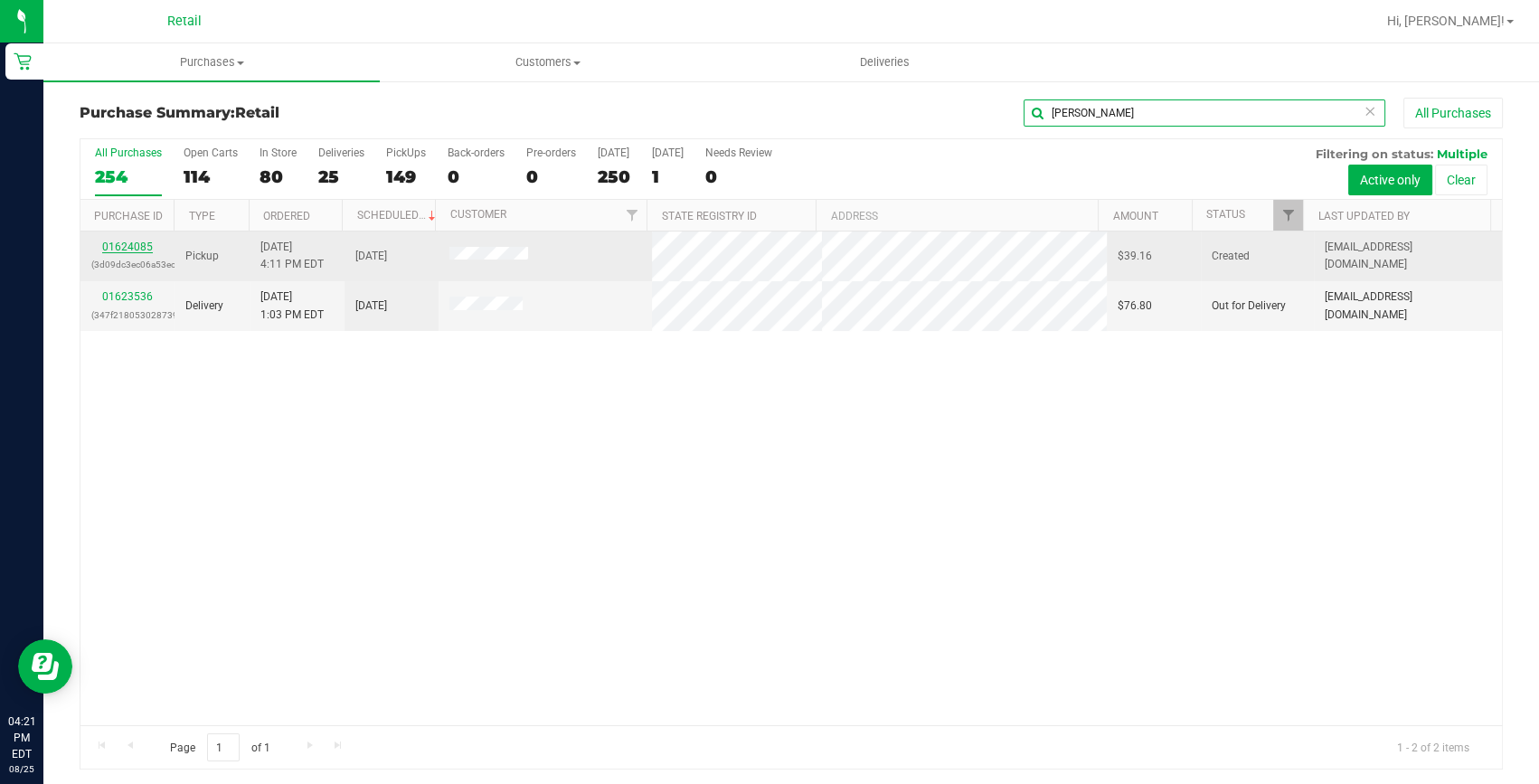
type input "jonathan"
click at [142, 246] on link "01624085" at bounding box center [127, 246] width 50 height 12
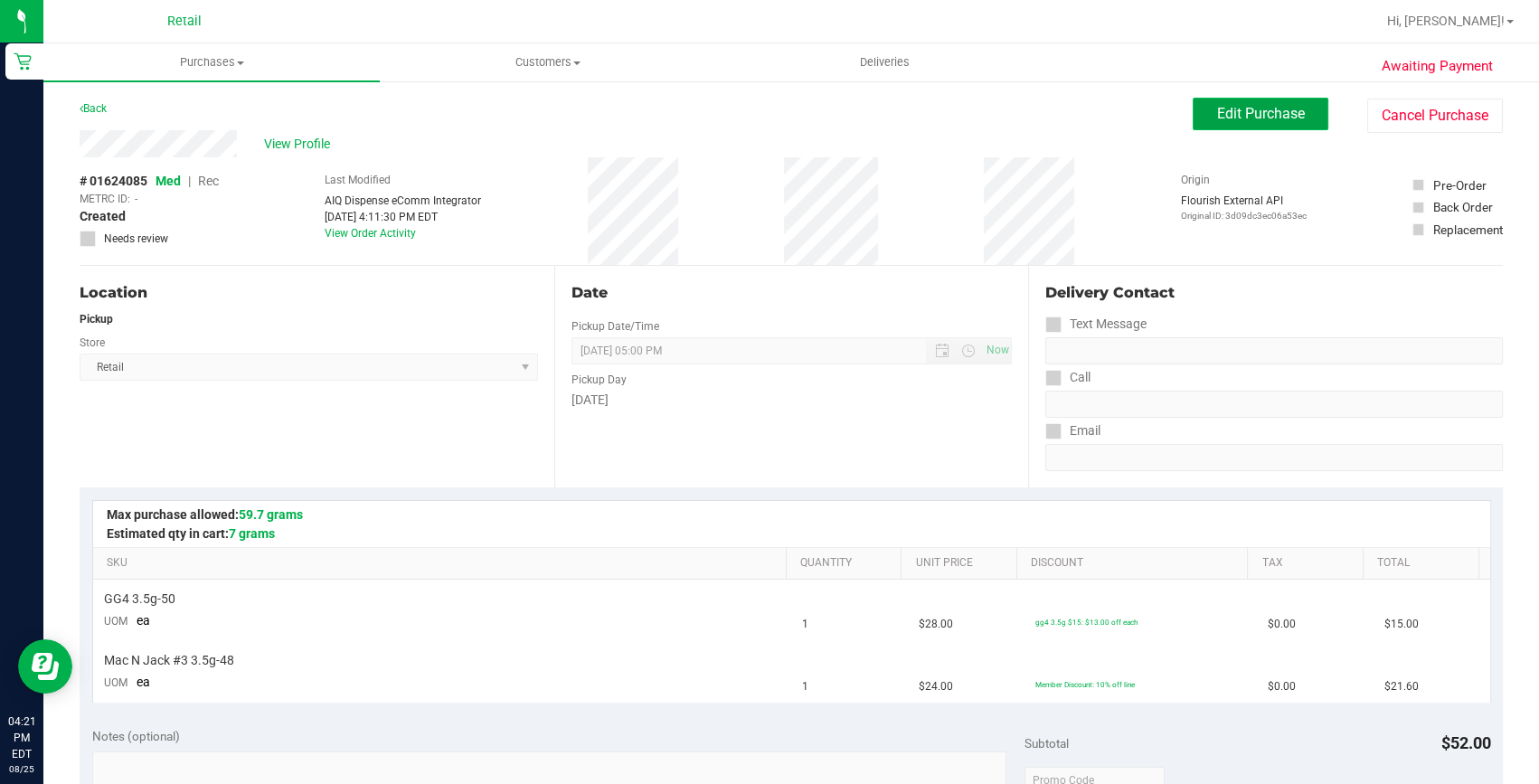
click at [1274, 103] on button "Edit Purchase" at bounding box center [1260, 114] width 136 height 32
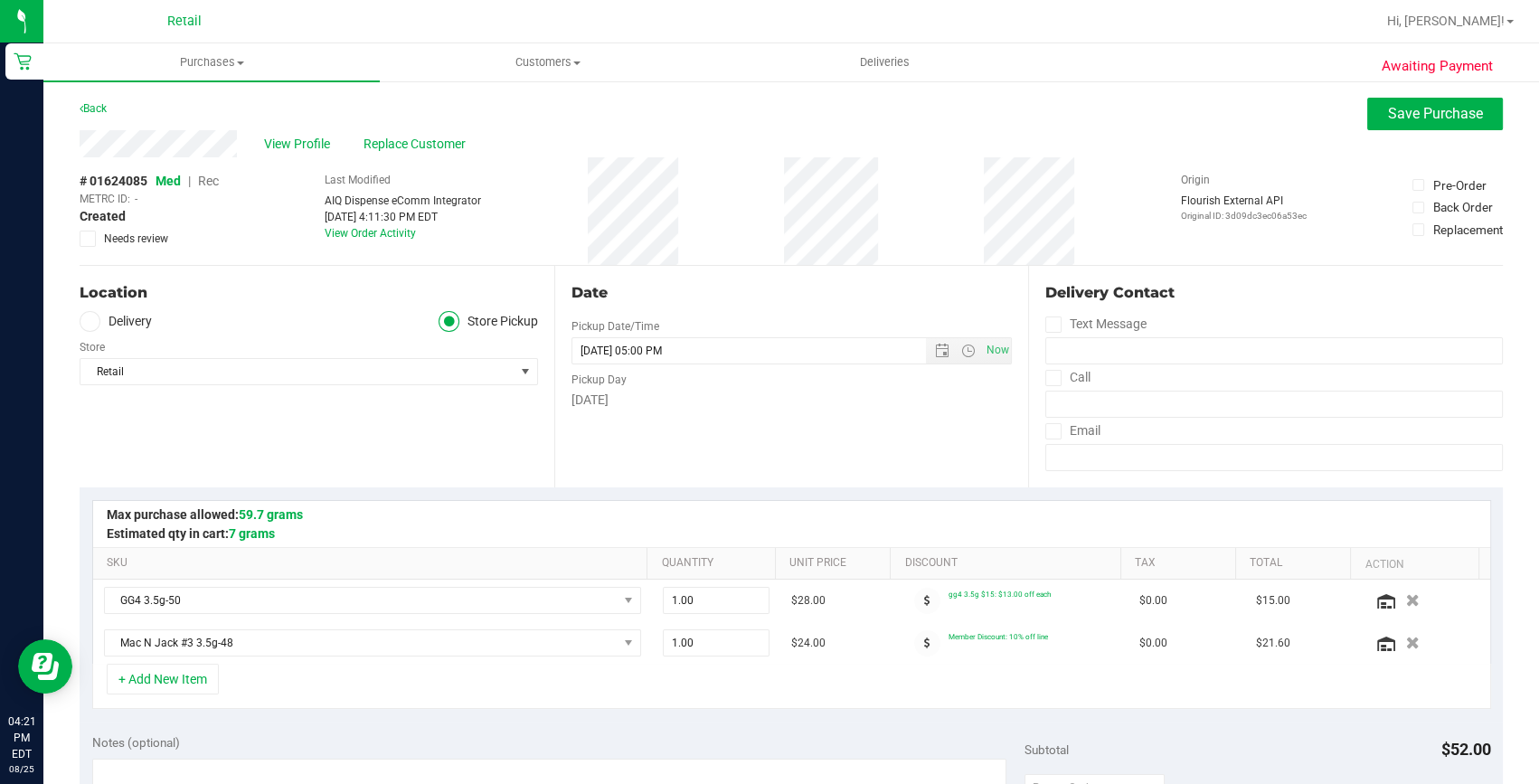
scroll to position [245, 0]
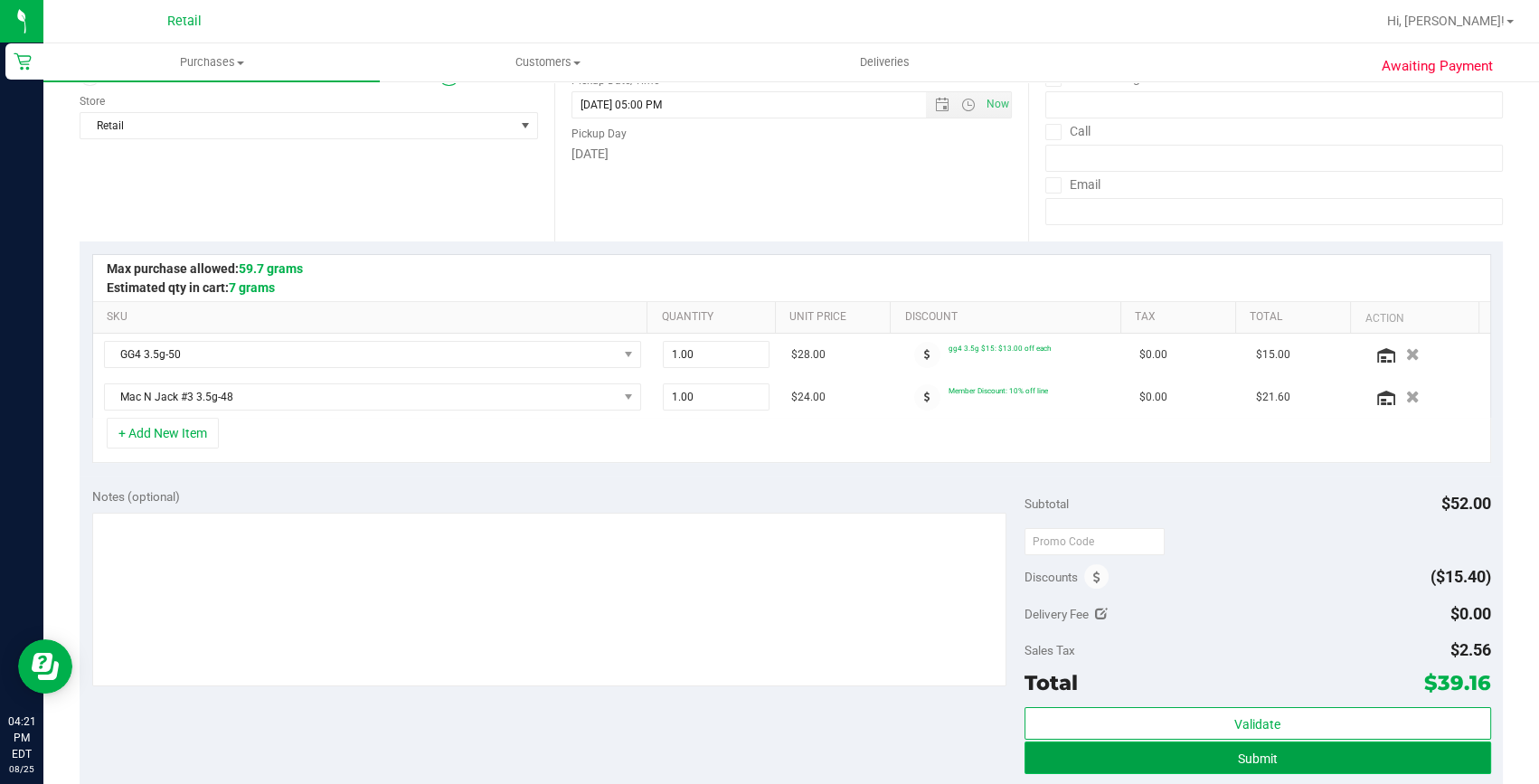
click at [1299, 764] on button "Submit" at bounding box center [1258, 757] width 466 height 32
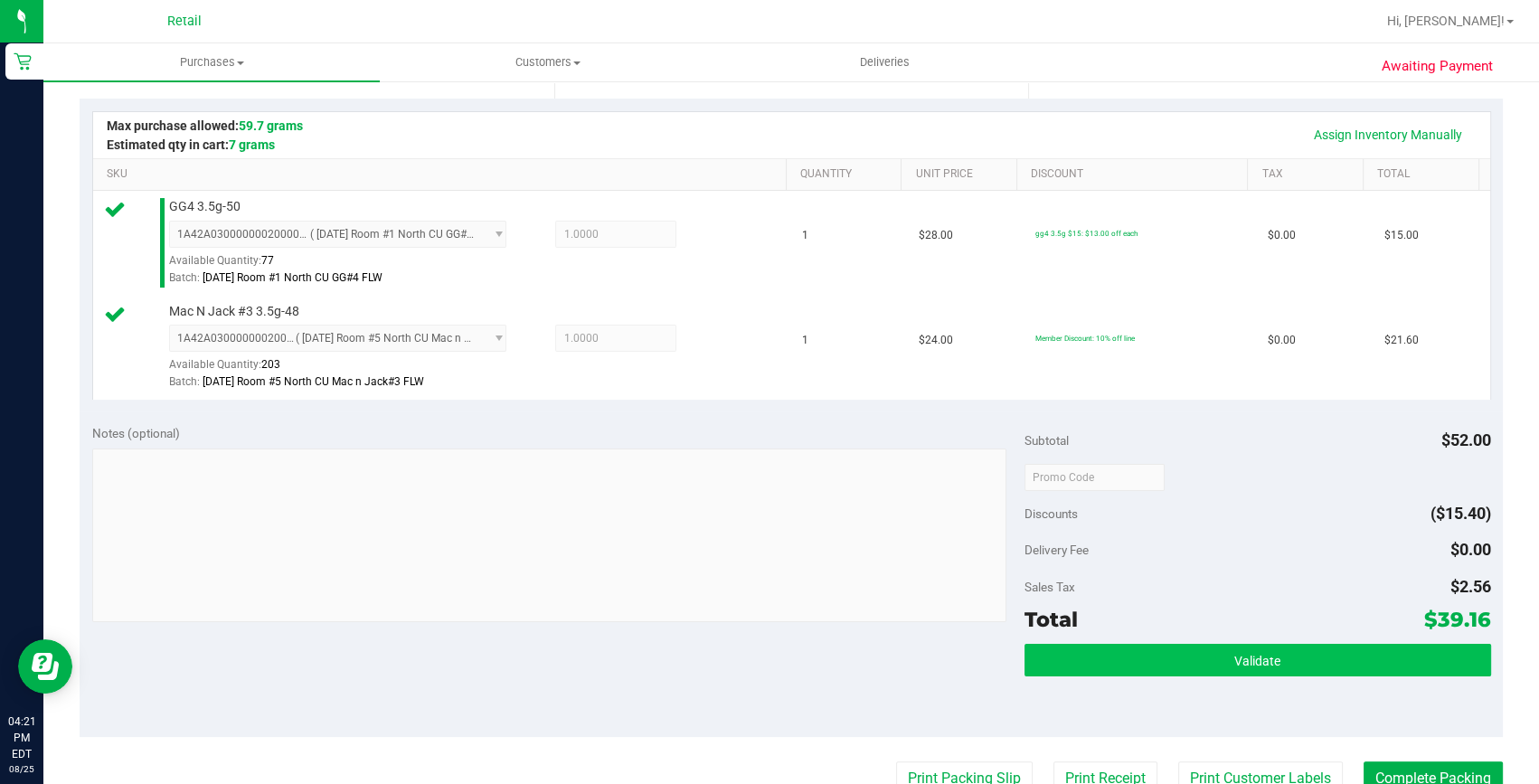
scroll to position [493, 0]
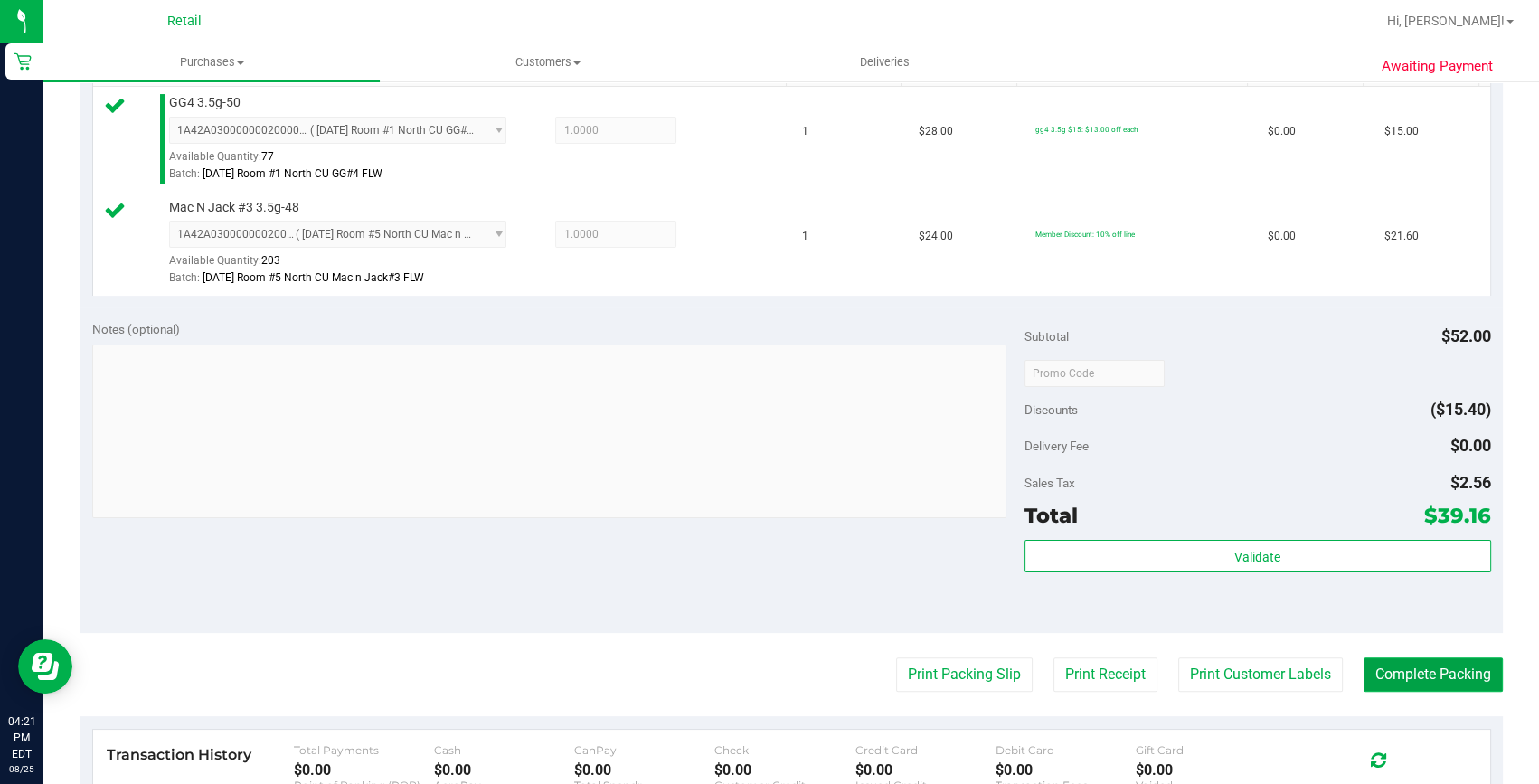
click at [1420, 660] on button "Complete Packing" at bounding box center [1433, 675] width 139 height 34
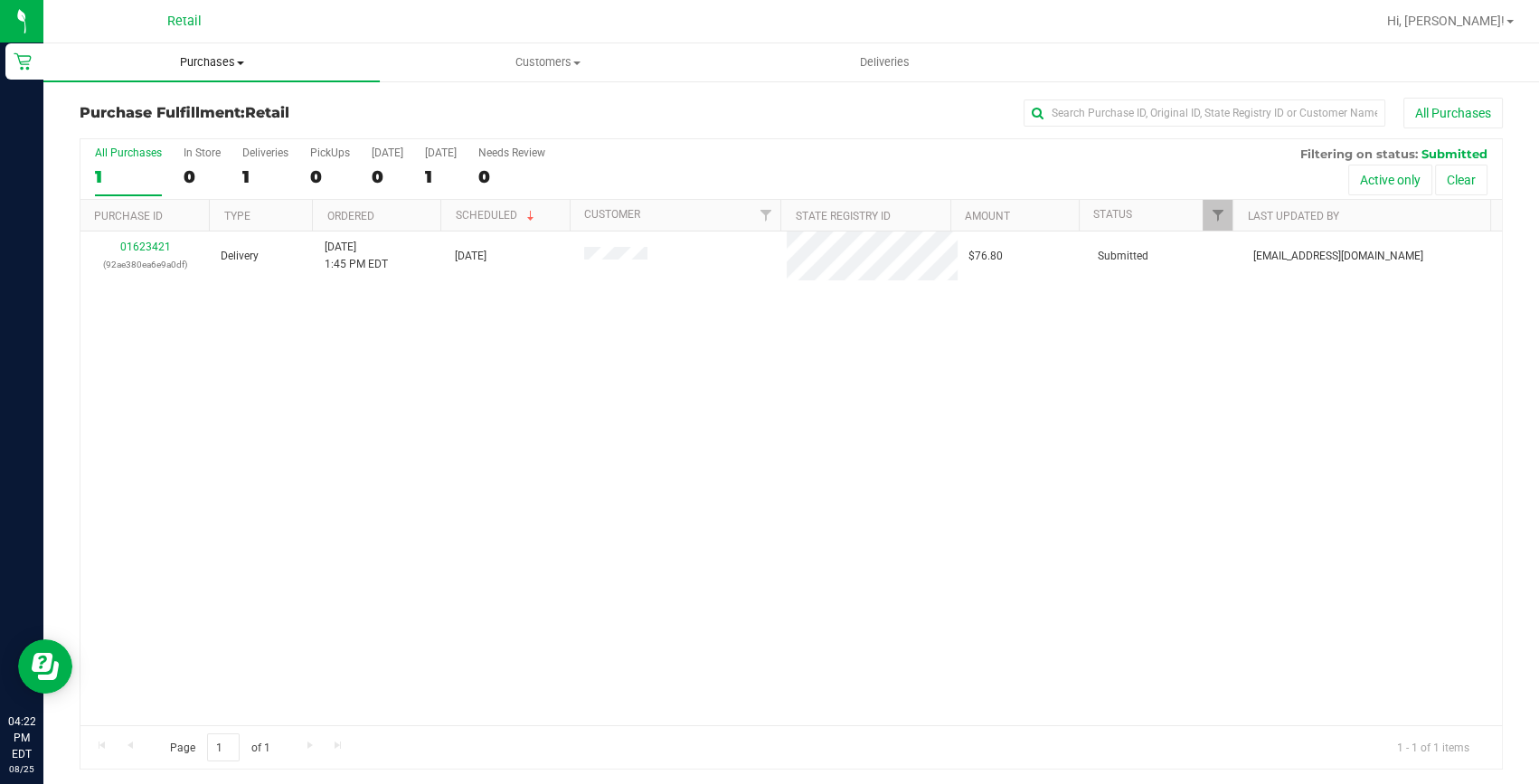
click at [224, 46] on uib-tab-heading "Purchases Summary of purchases Fulfillment All purchases" at bounding box center [211, 63] width 336 height 38
click at [205, 107] on span "Summary of purchases" at bounding box center [136, 108] width 186 height 15
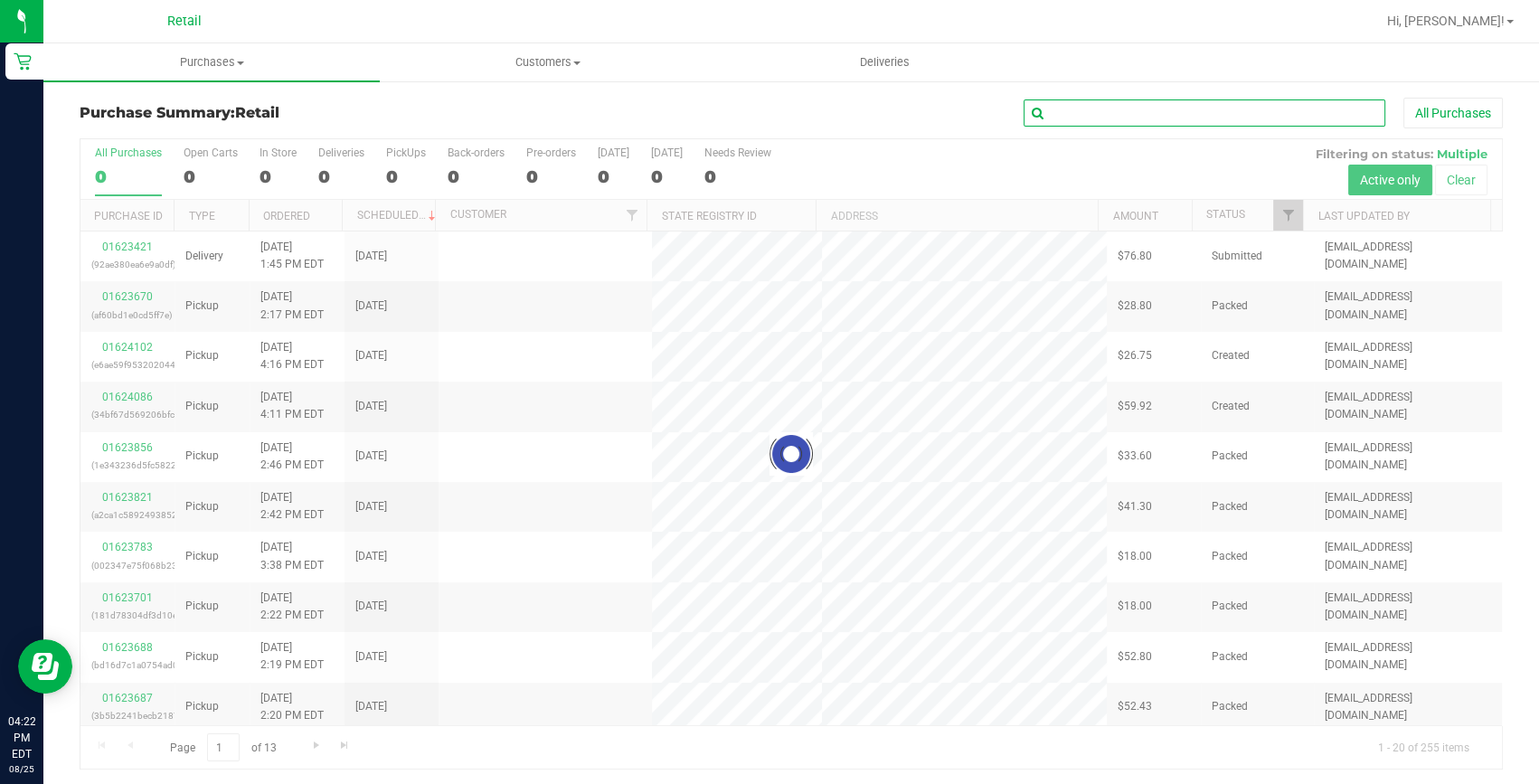
click at [1082, 113] on input "text" at bounding box center [1205, 113] width 362 height 28
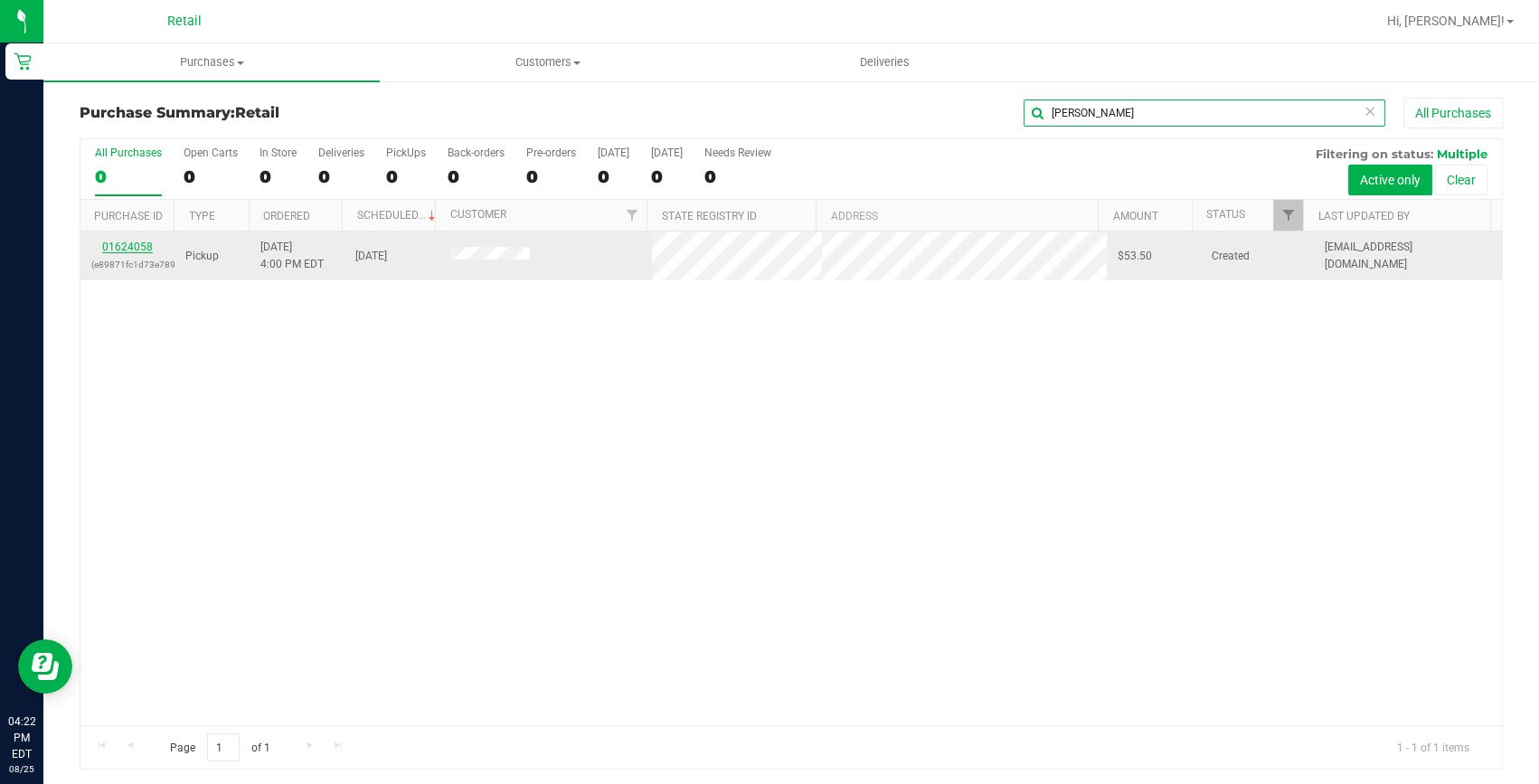
type input "james"
click at [123, 245] on link "01624058" at bounding box center [127, 246] width 50 height 12
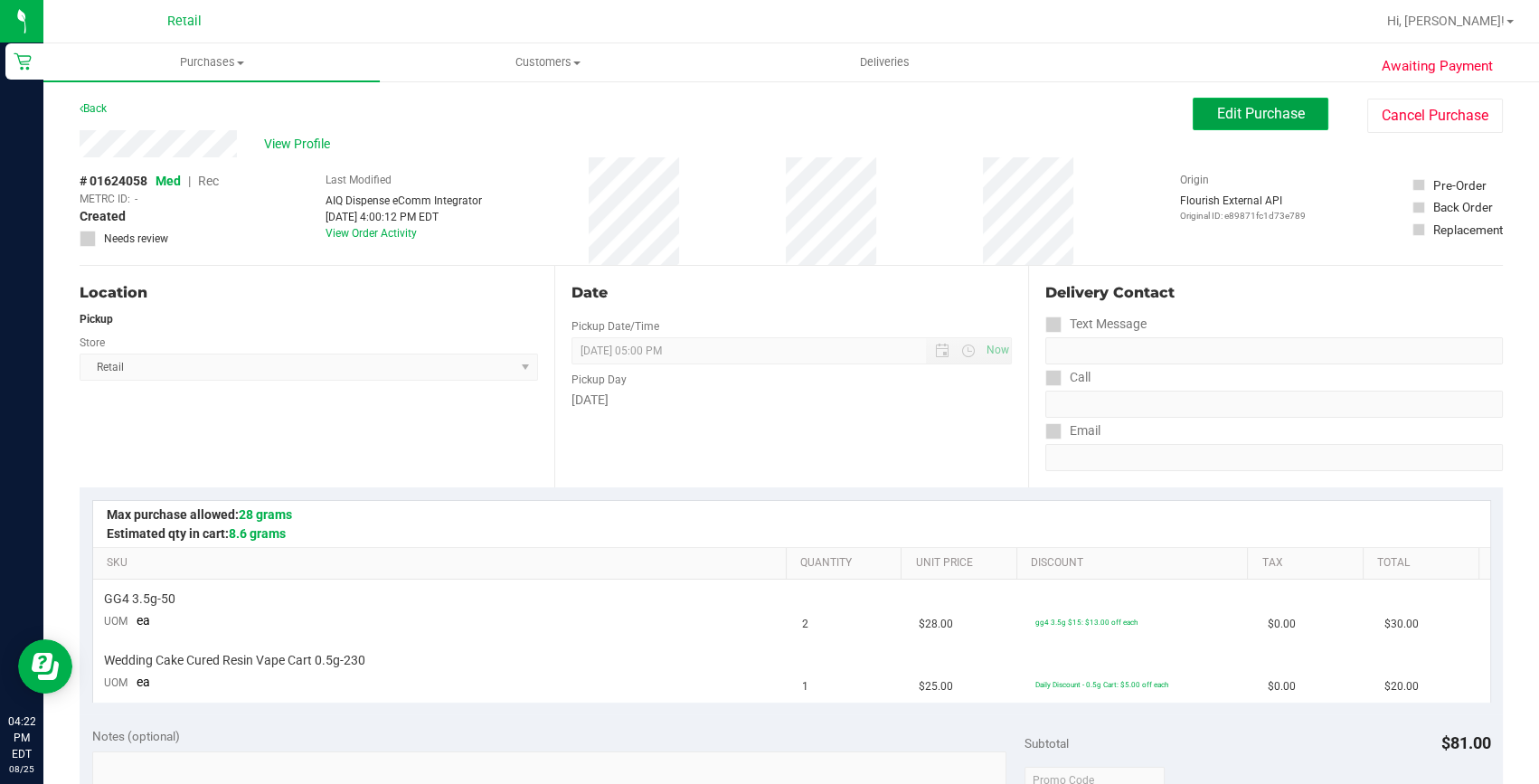
click at [1217, 121] on span "Edit Purchase" at bounding box center [1261, 113] width 88 height 17
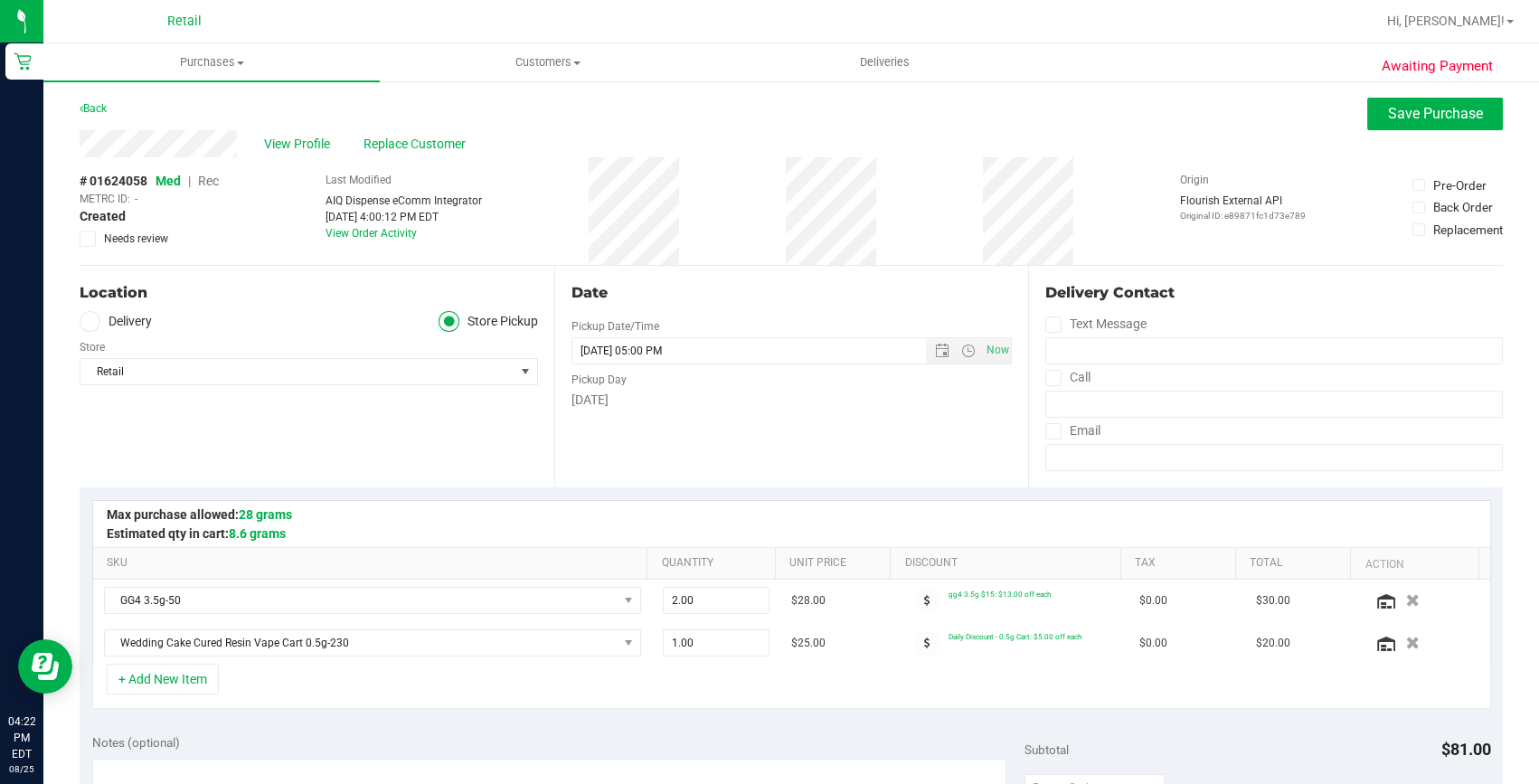
click at [207, 180] on span "Rec" at bounding box center [208, 180] width 21 height 14
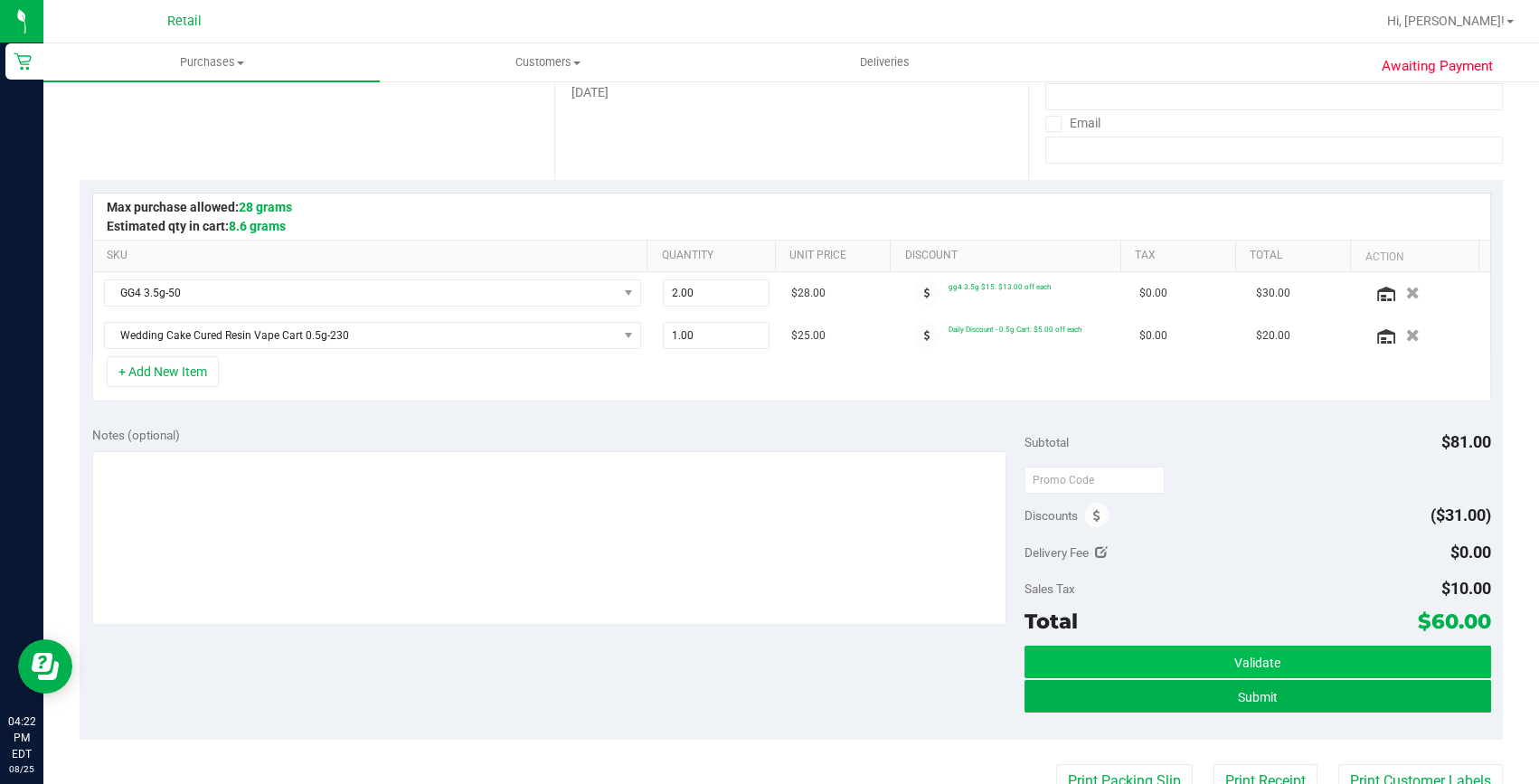
scroll to position [328, 0]
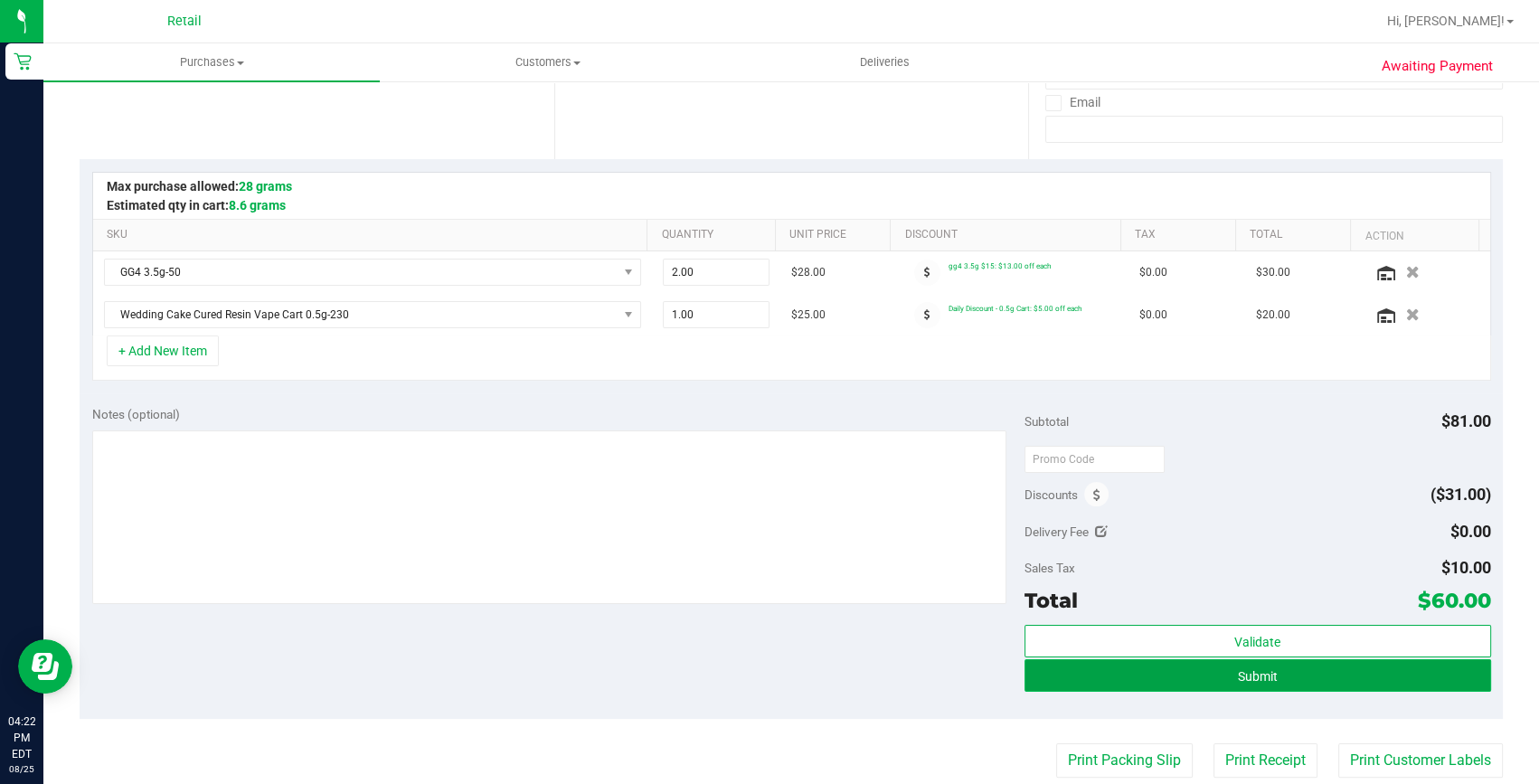
click at [1238, 669] on span "Submit" at bounding box center [1258, 676] width 40 height 14
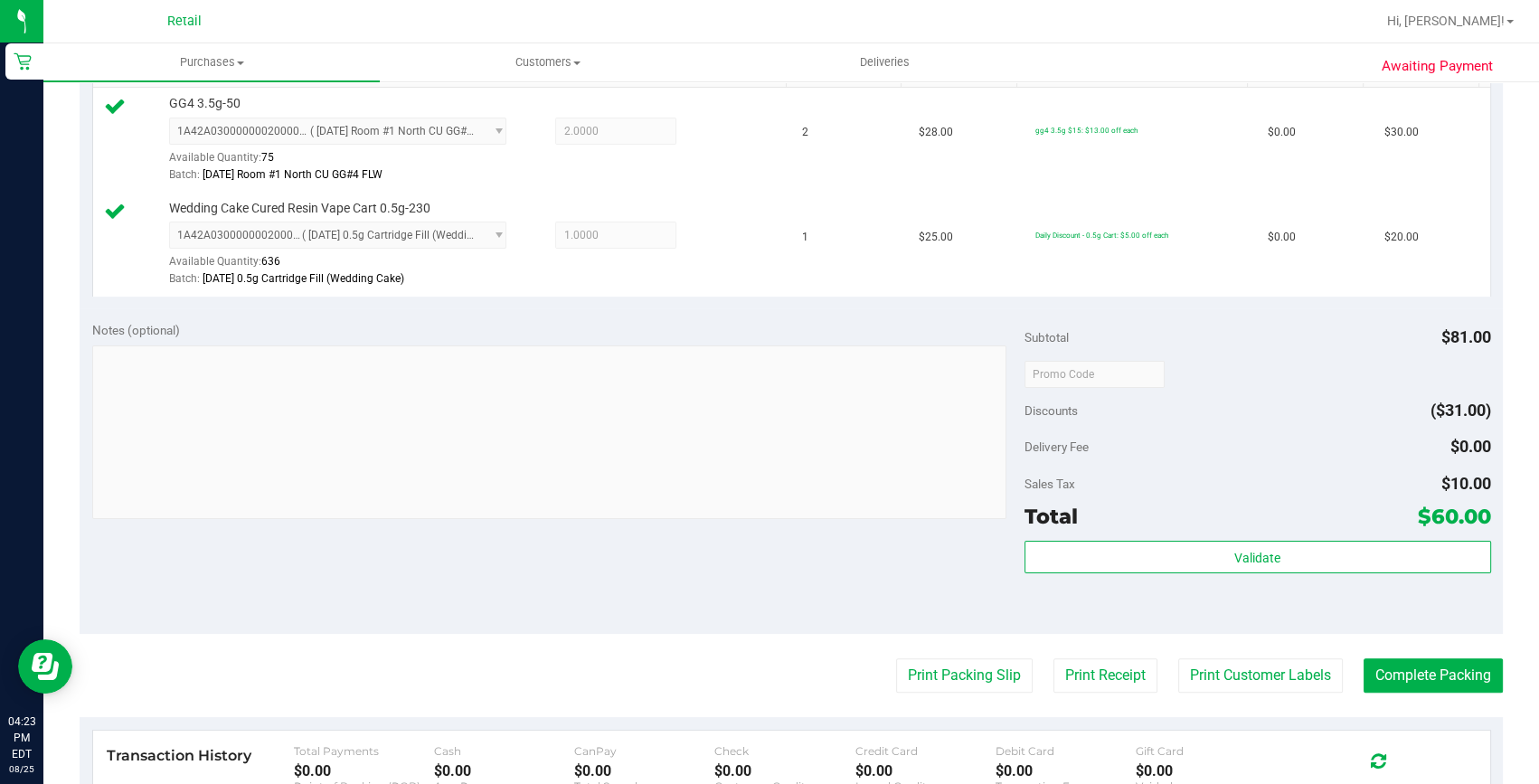
scroll to position [493, 0]
click at [1429, 662] on button "Complete Packing" at bounding box center [1433, 675] width 139 height 34
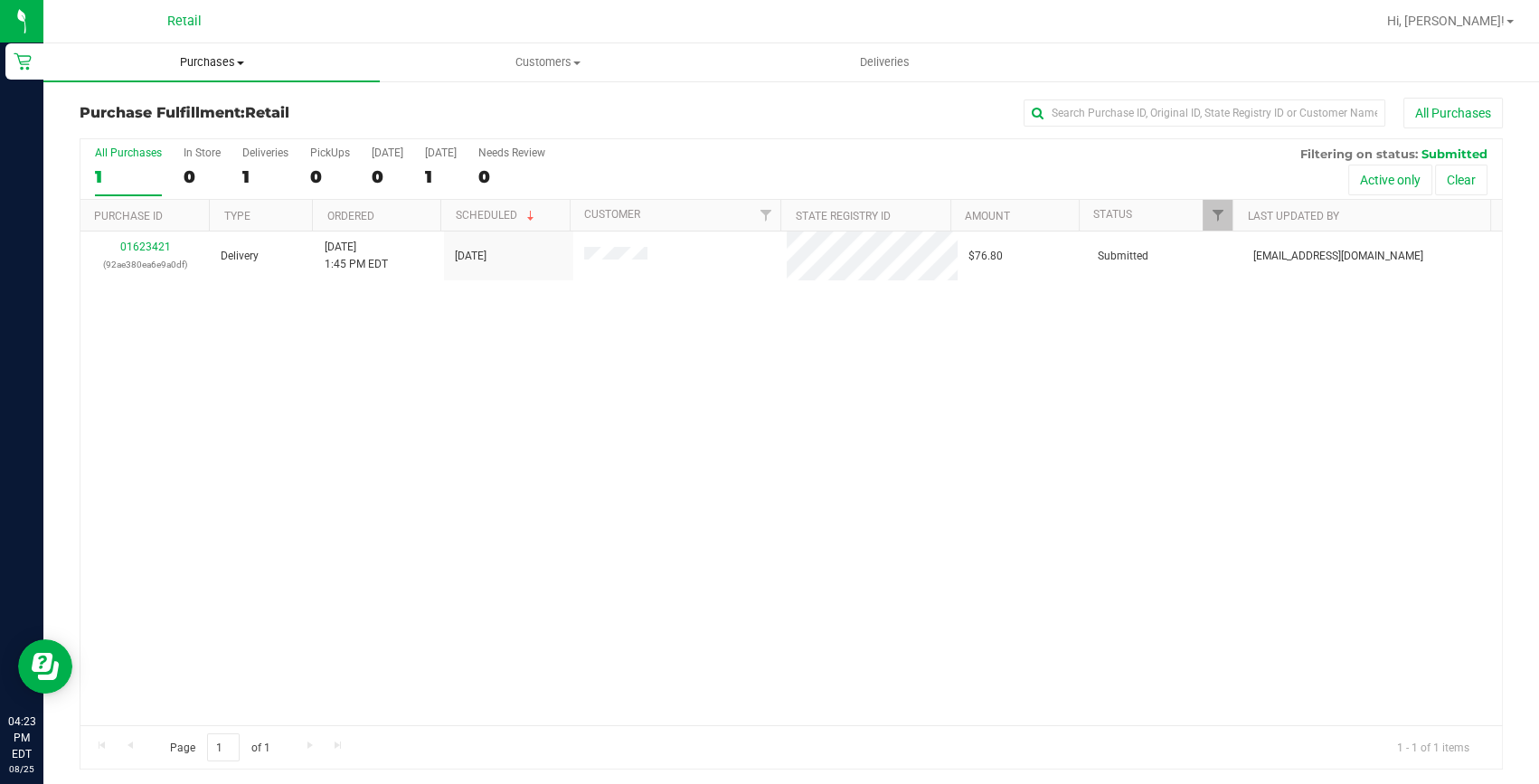
click at [209, 50] on uib-tab-heading "Purchases Summary of purchases Fulfillment All purchases" at bounding box center [211, 63] width 336 height 38
click at [180, 109] on span "Summary of purchases" at bounding box center [136, 108] width 186 height 15
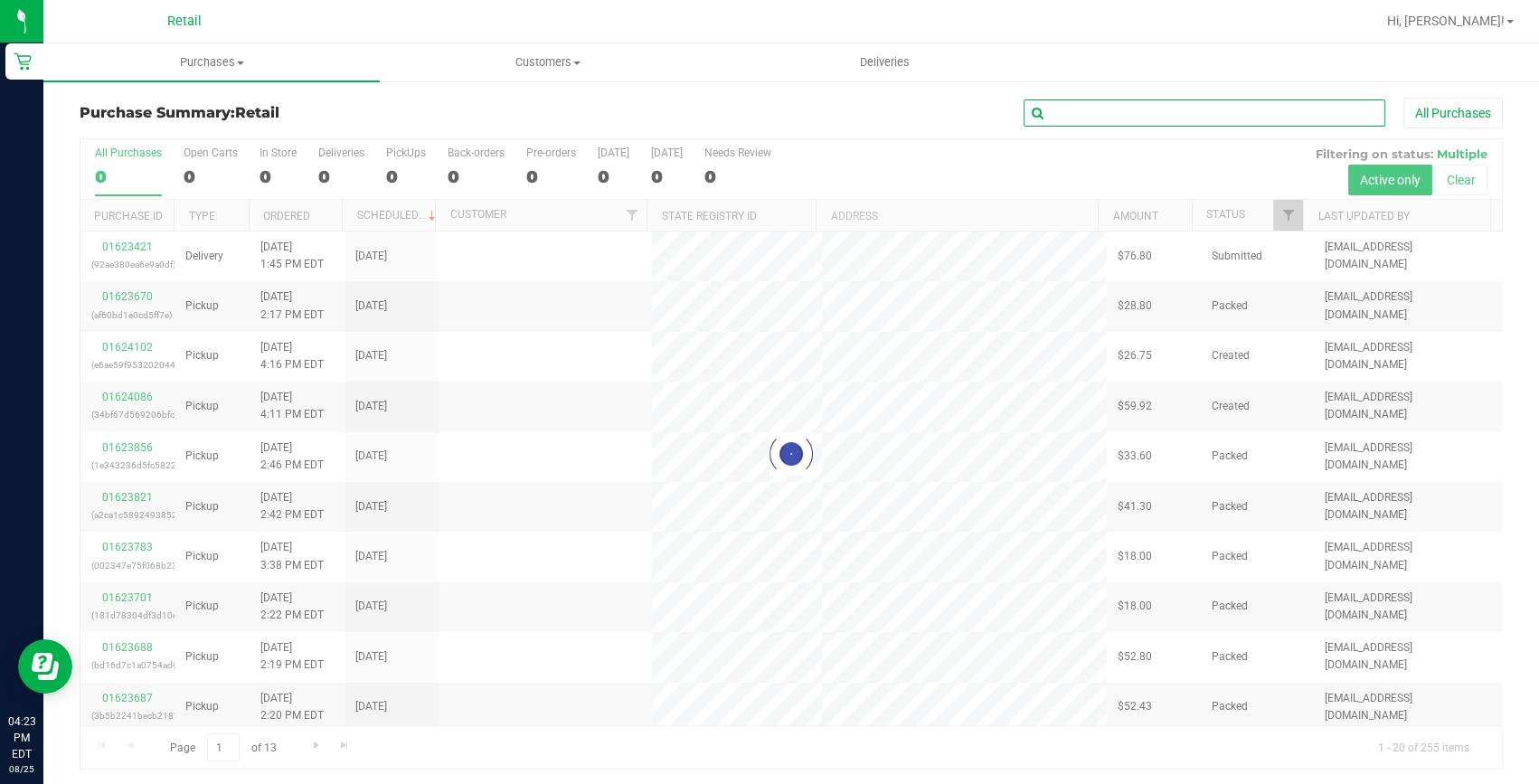
click at [1091, 106] on input "text" at bounding box center [1205, 113] width 362 height 28
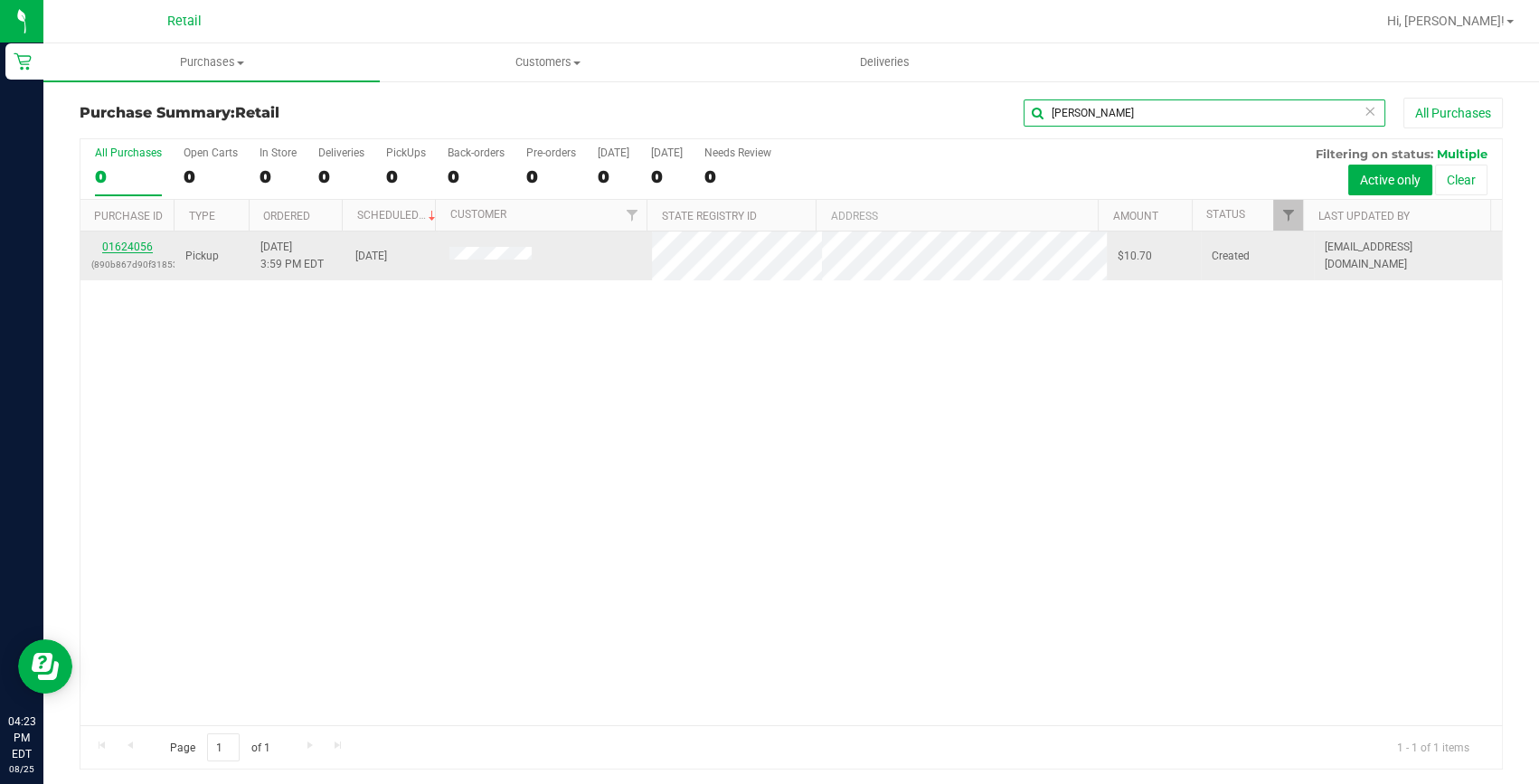
type input "[PERSON_NAME]"
click at [145, 245] on link "01624056" at bounding box center [127, 246] width 50 height 12
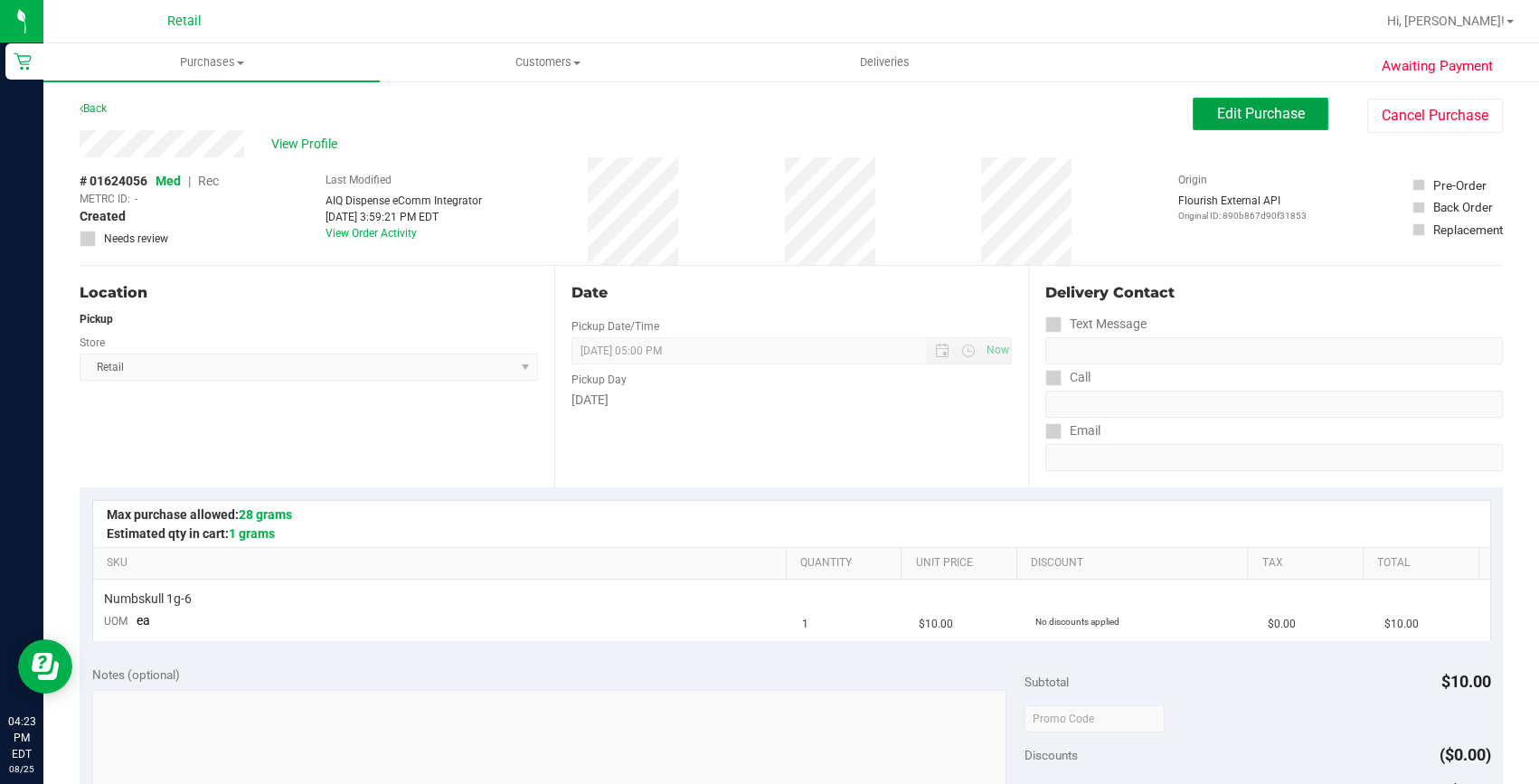
click at [1275, 107] on span "Edit Purchase" at bounding box center [1261, 113] width 88 height 17
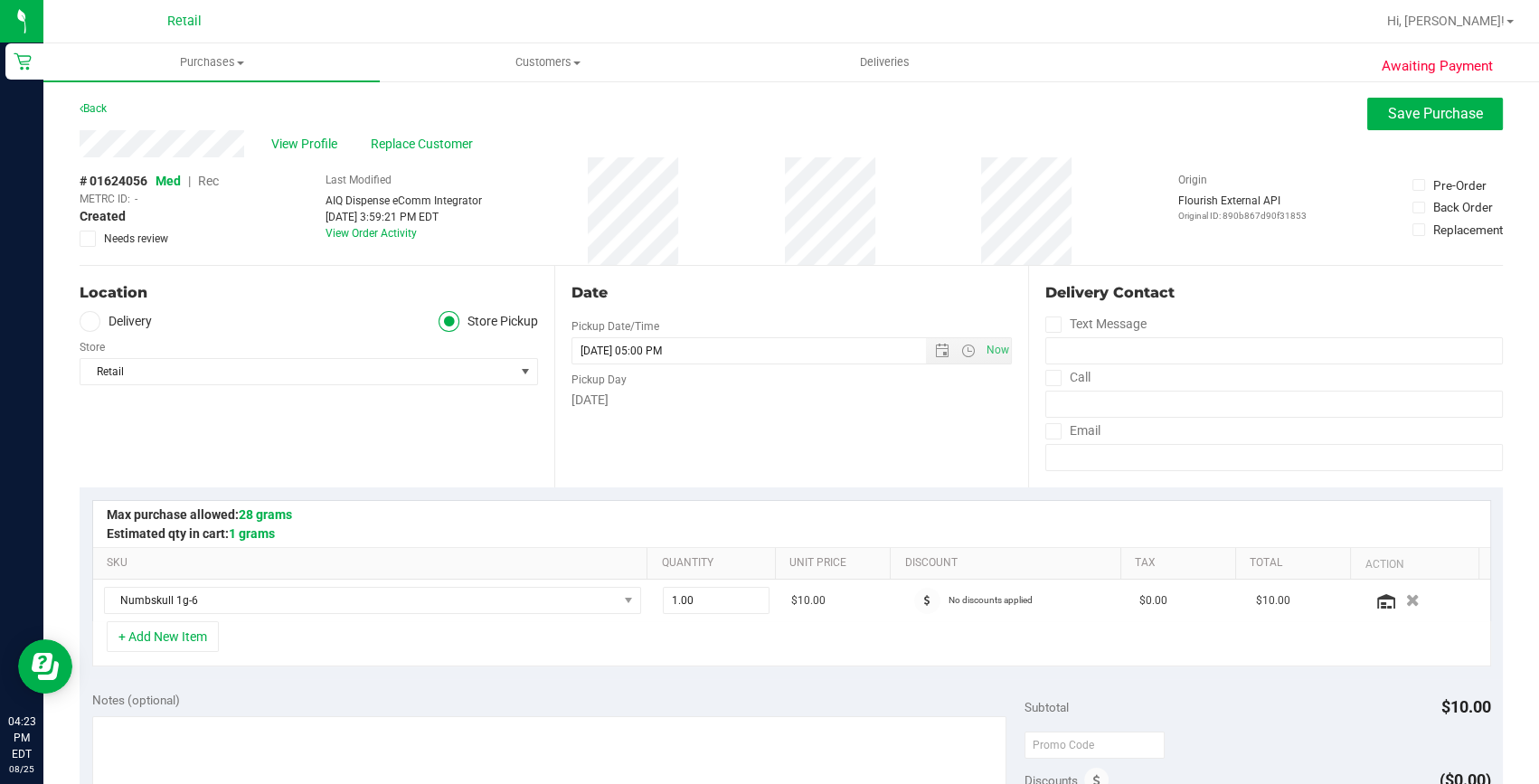
click at [210, 181] on span "Rec" at bounding box center [208, 180] width 21 height 14
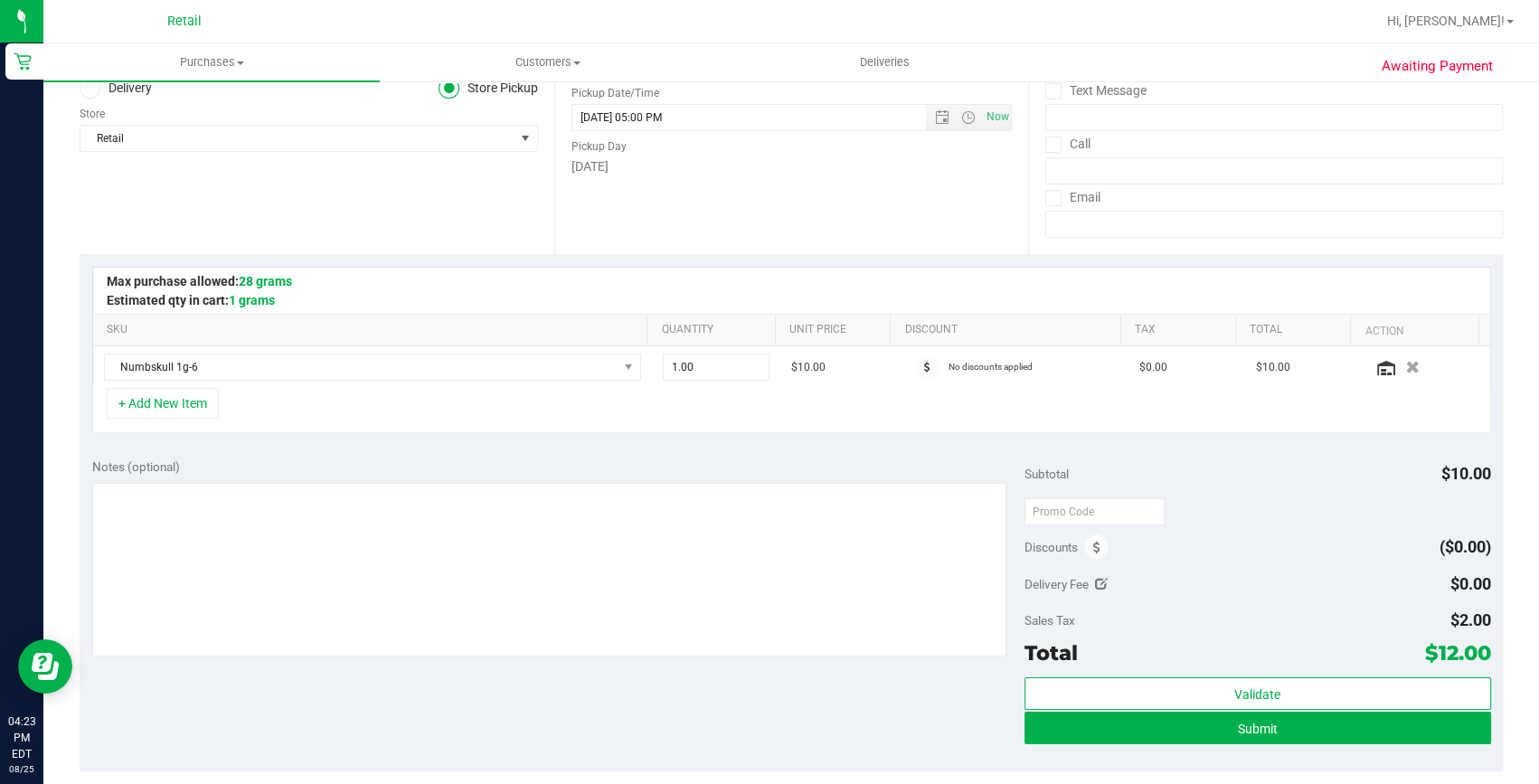
scroll to position [245, 0]
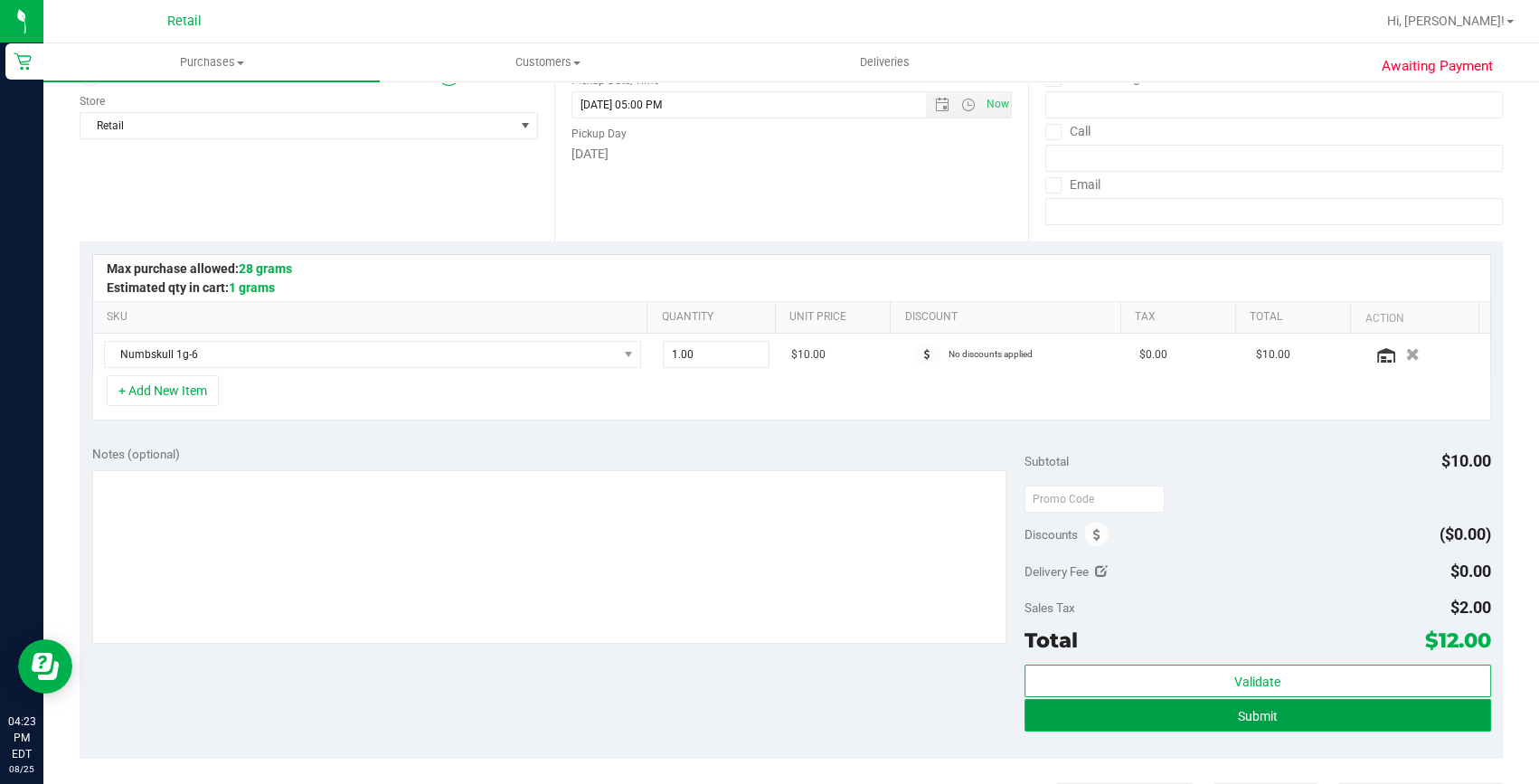
click at [1302, 718] on button "Submit" at bounding box center [1258, 715] width 466 height 32
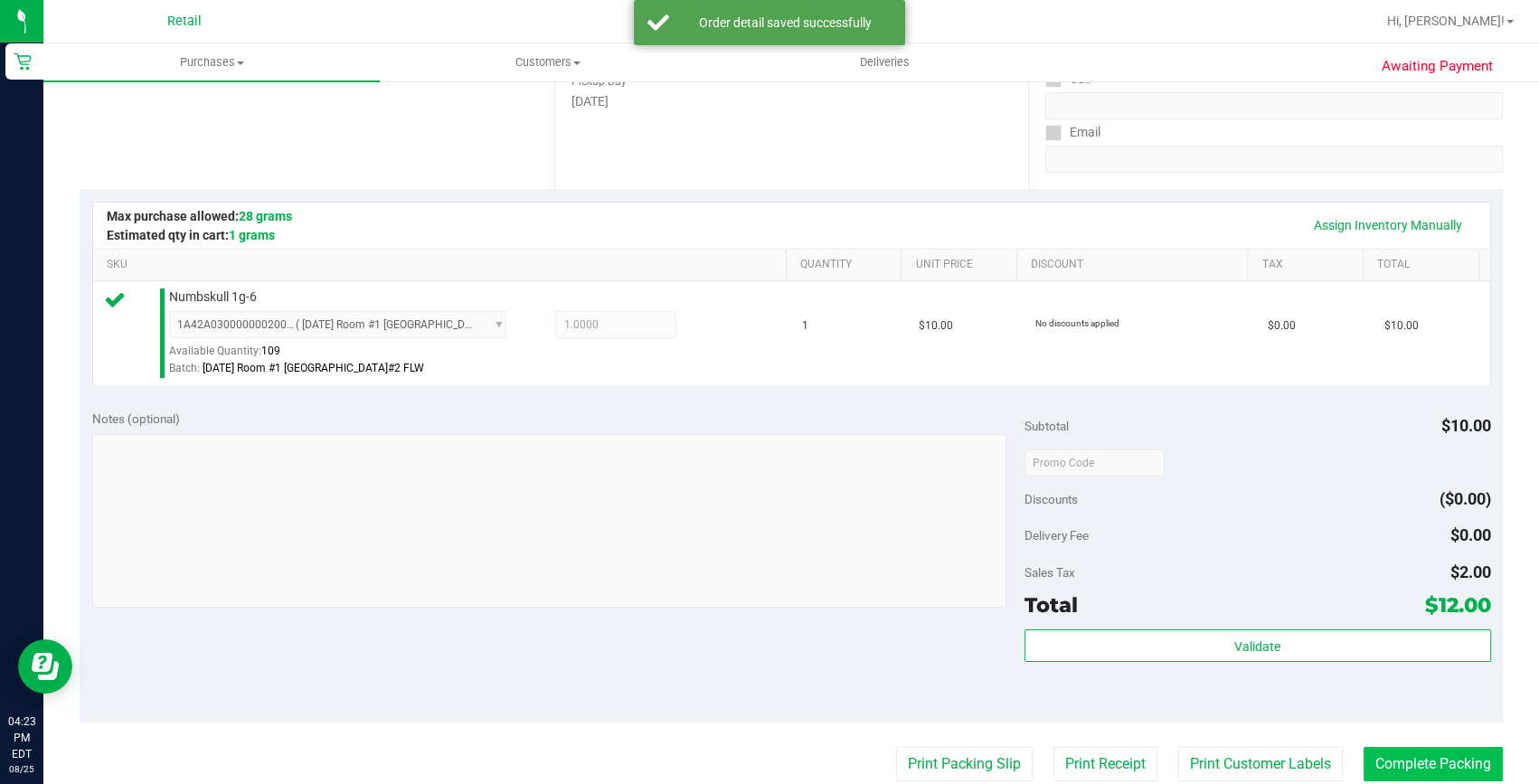
scroll to position [410, 0]
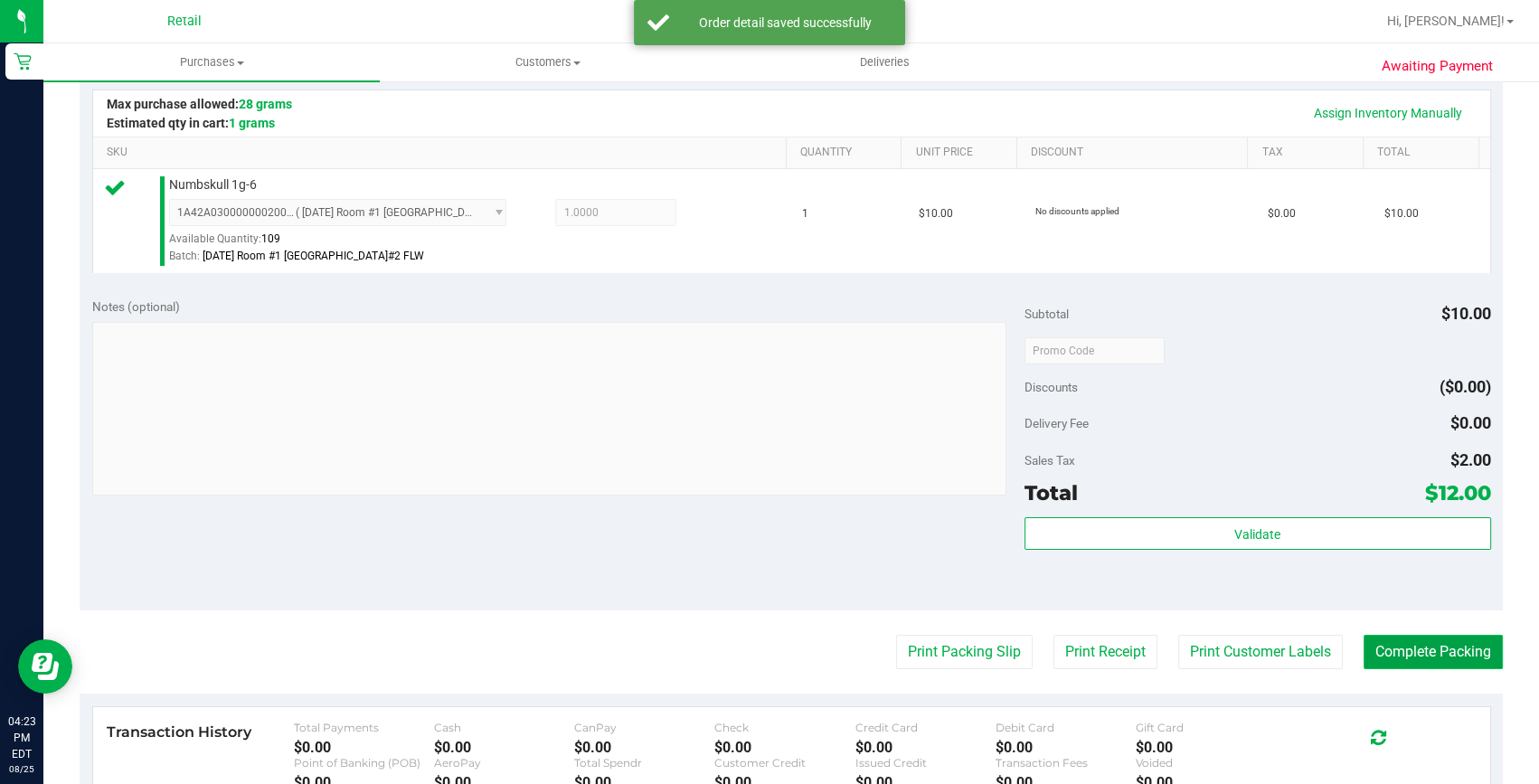
click at [1402, 664] on button "Complete Packing" at bounding box center [1433, 652] width 139 height 34
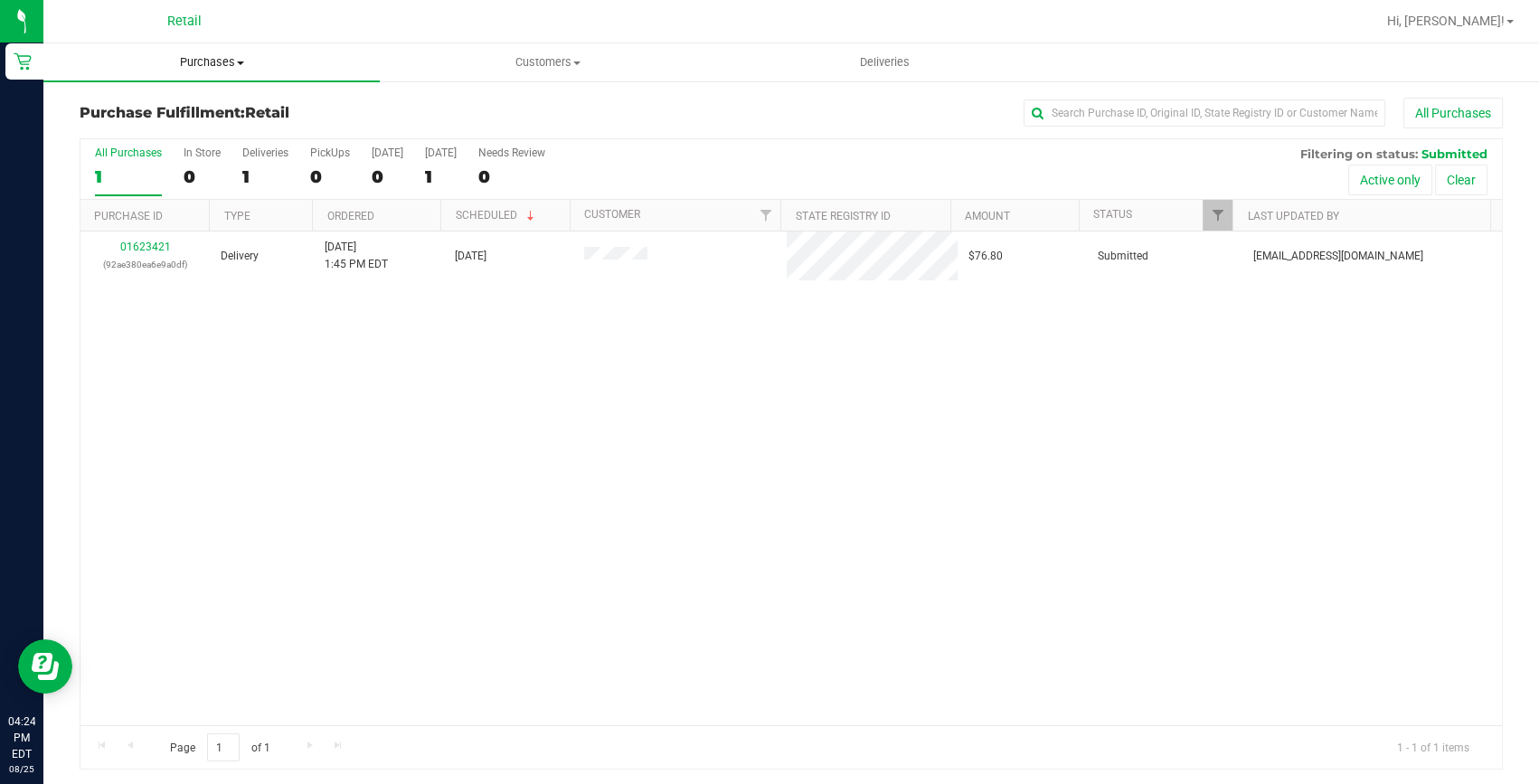
drag, startPoint x: 198, startPoint y: 51, endPoint x: 173, endPoint y: 96, distance: 51.5
click at [198, 51] on uib-tab-heading "Purchases Summary of purchases Fulfillment All purchases" at bounding box center [211, 63] width 336 height 38
click at [180, 107] on span "Summary of purchases" at bounding box center [136, 108] width 186 height 15
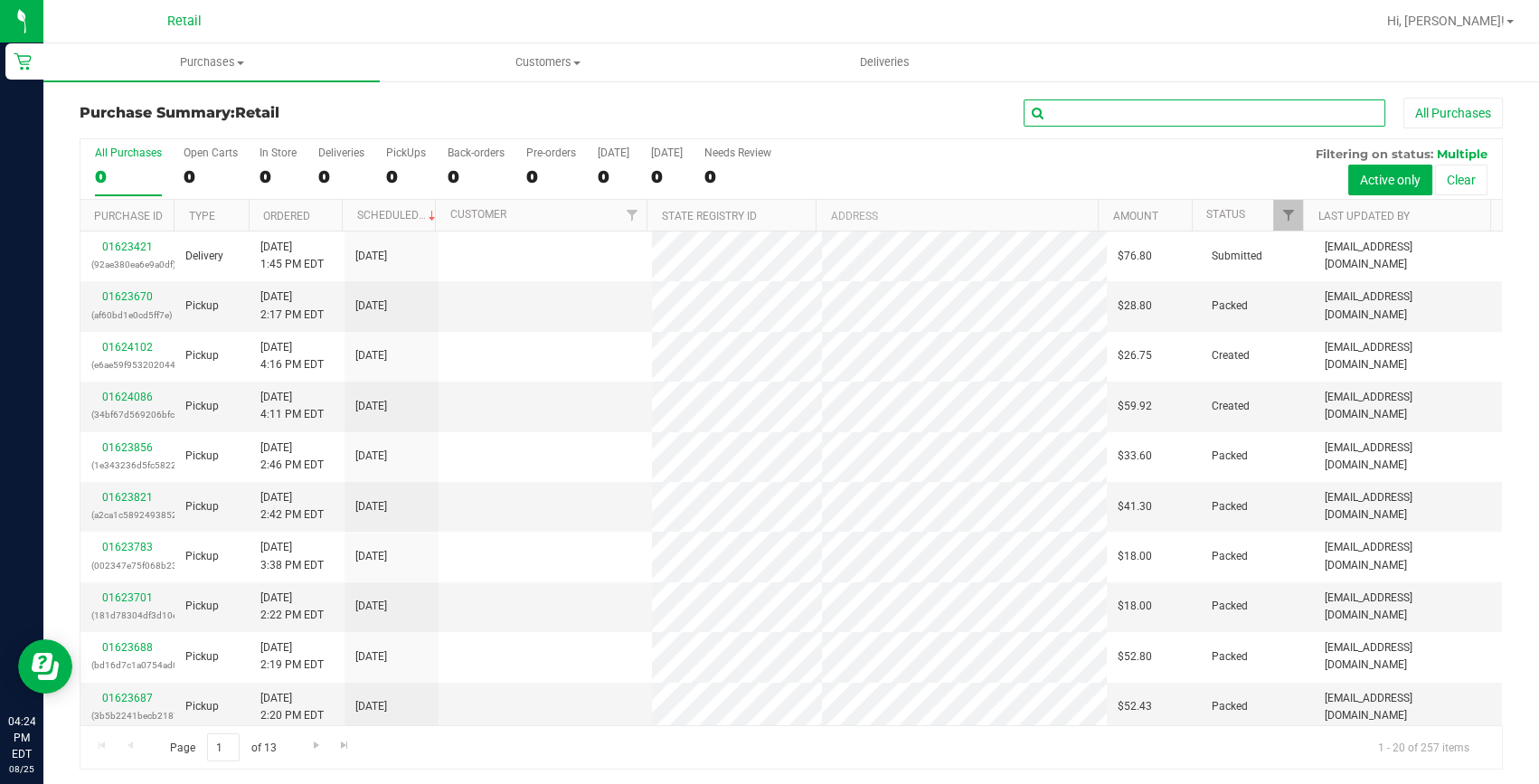
click at [1097, 113] on input "text" at bounding box center [1205, 113] width 362 height 28
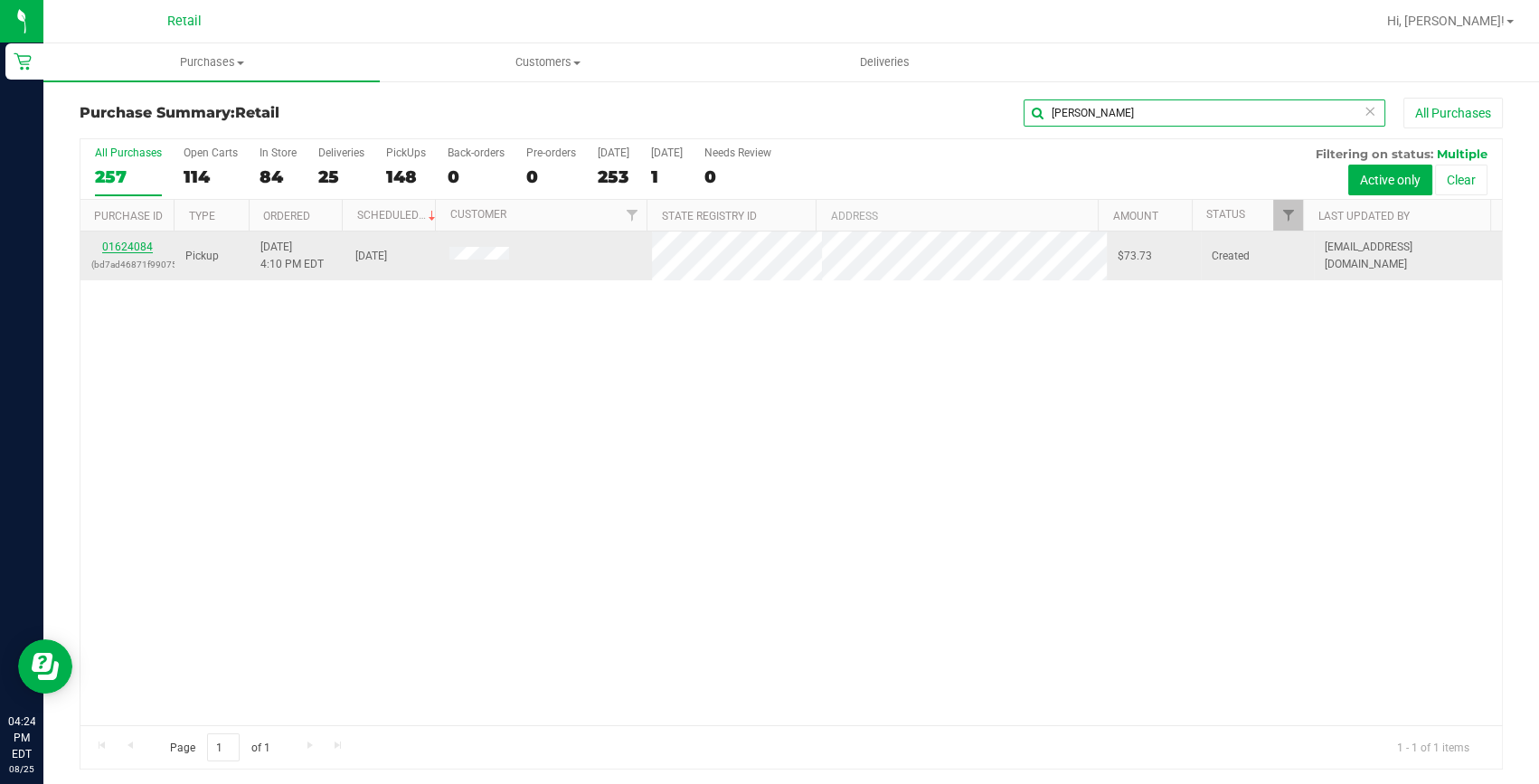
type input "sean"
click at [131, 245] on link "01624084" at bounding box center [127, 246] width 50 height 12
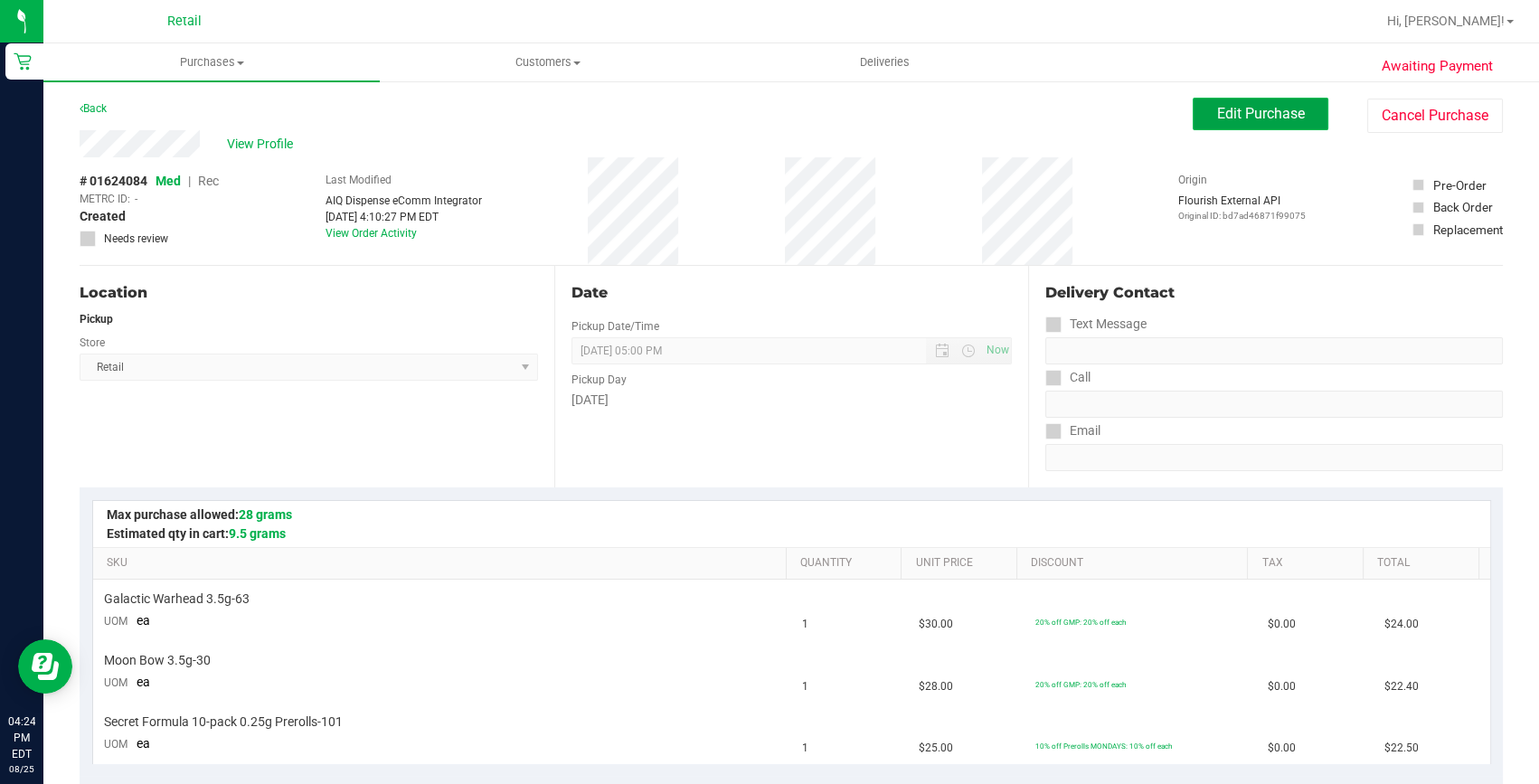
click at [1261, 114] on span "Edit Purchase" at bounding box center [1261, 113] width 88 height 17
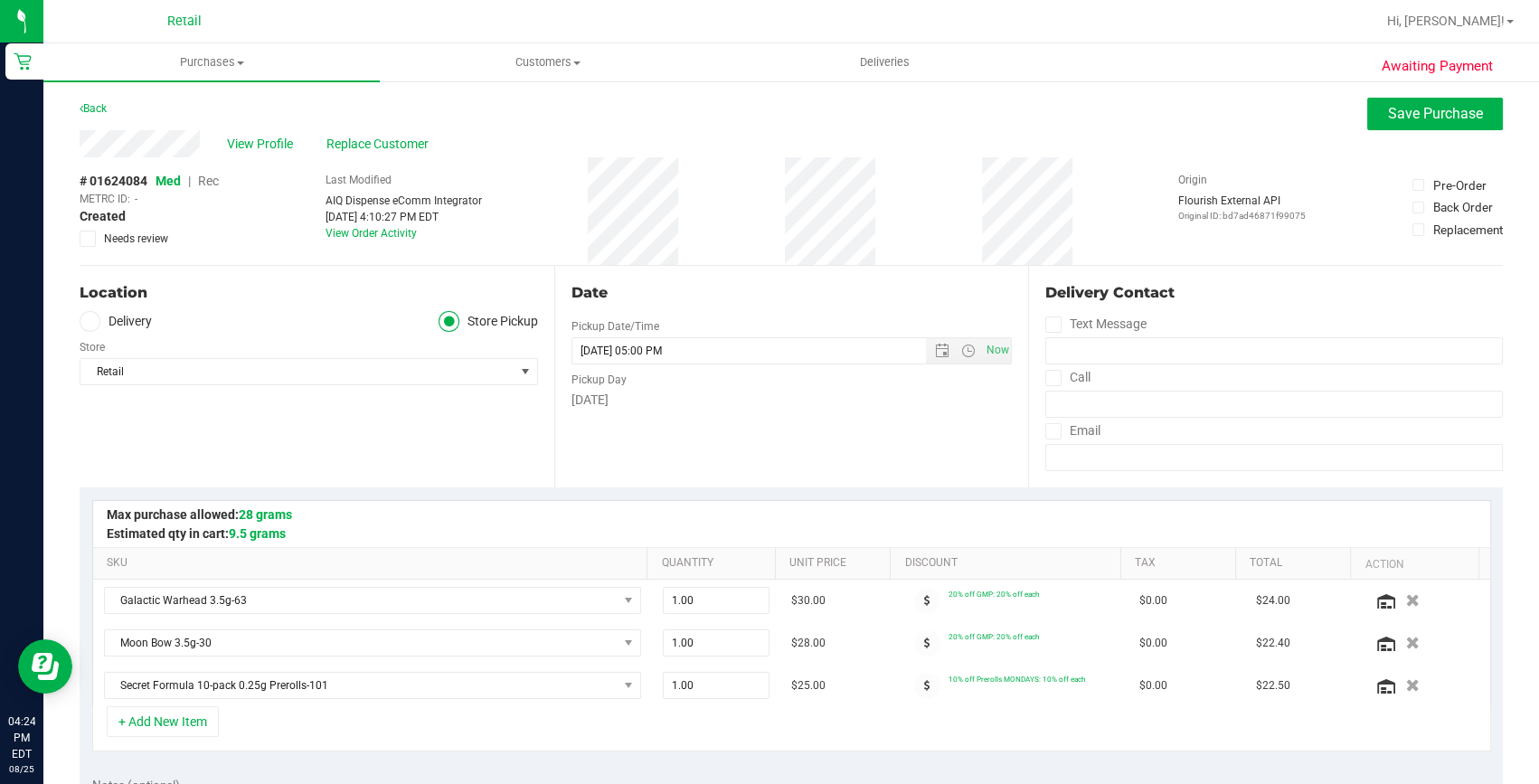
click at [209, 182] on span "Rec" at bounding box center [208, 180] width 21 height 14
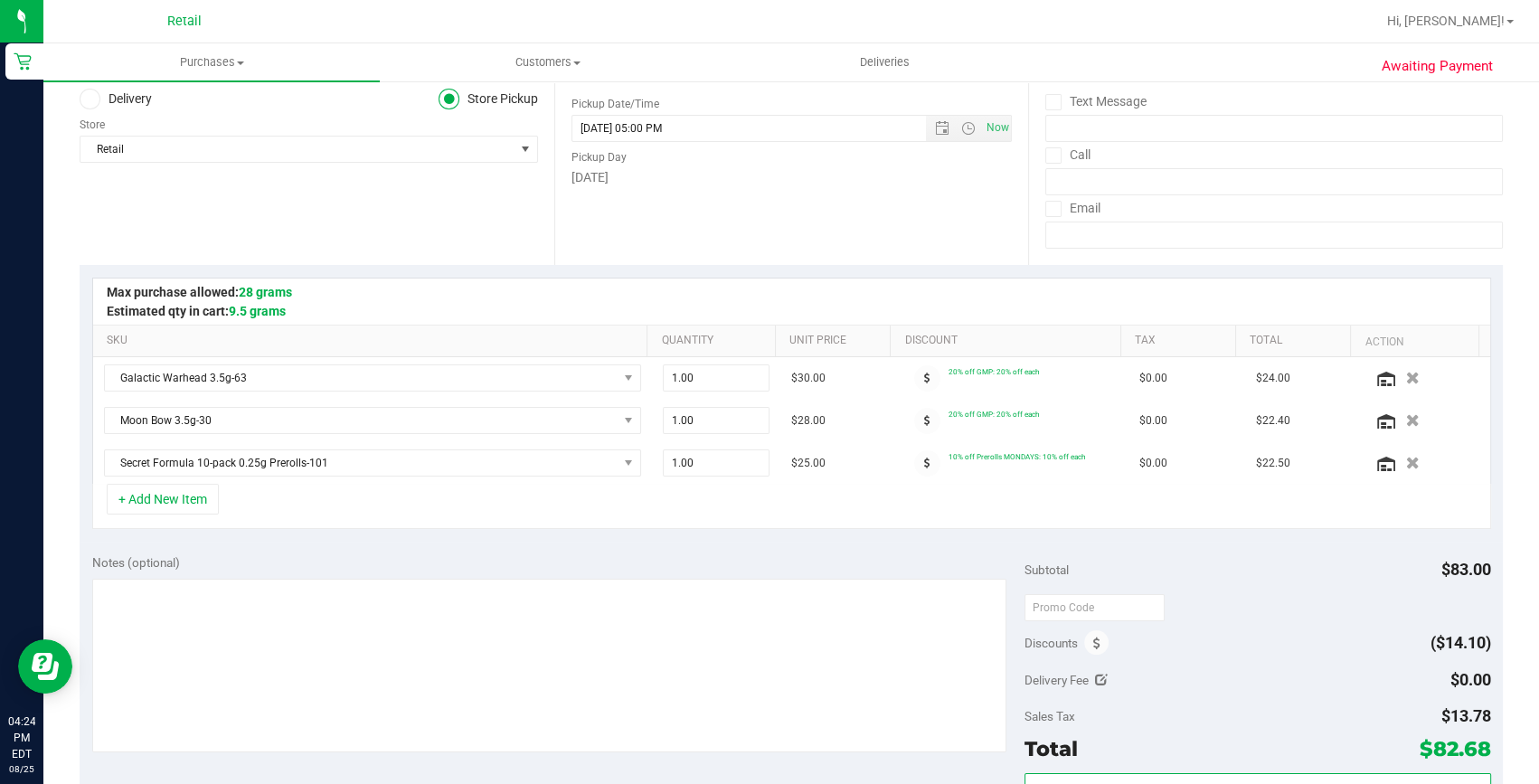
scroll to position [328, 0]
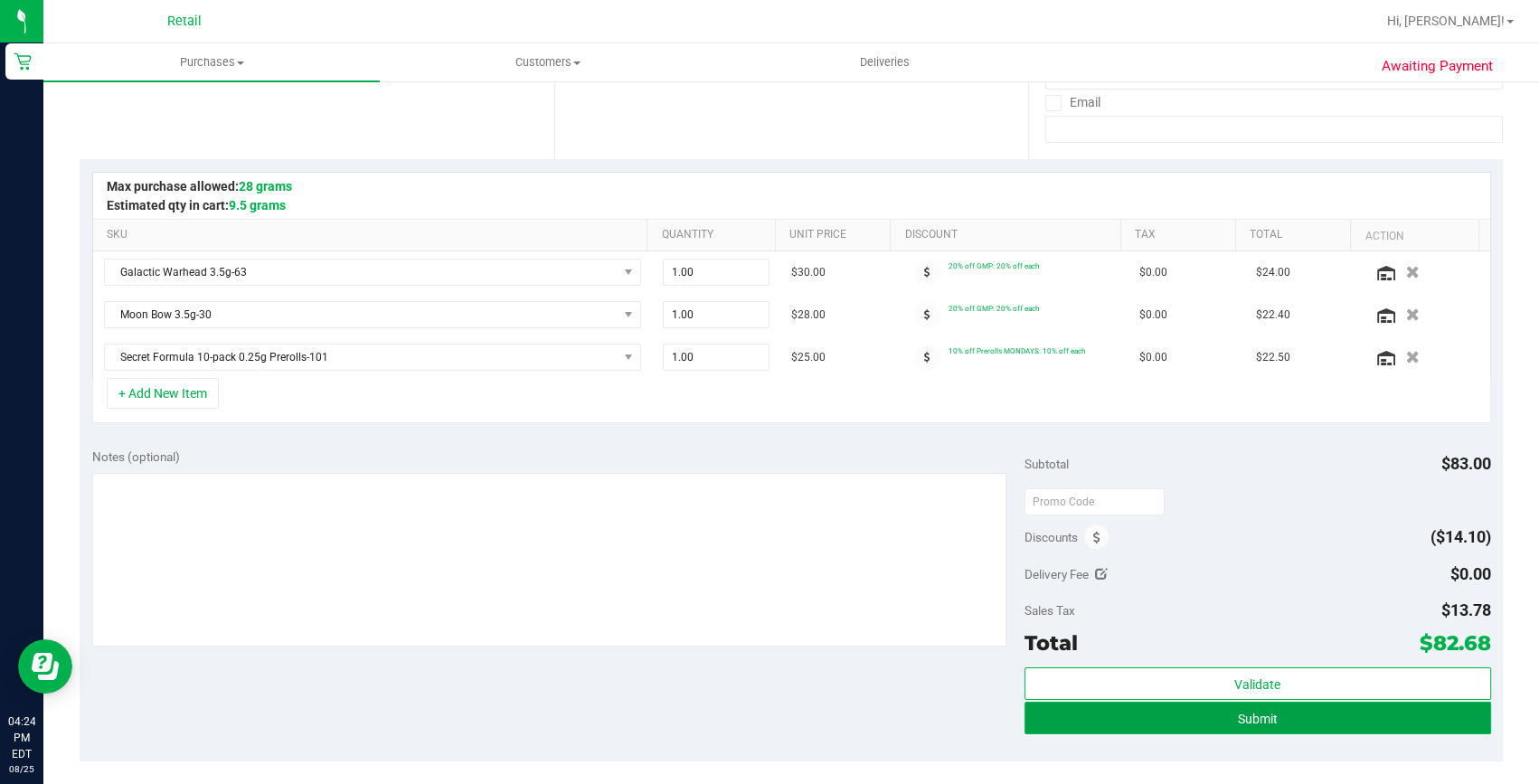
click at [1281, 716] on button "Submit" at bounding box center [1258, 717] width 466 height 32
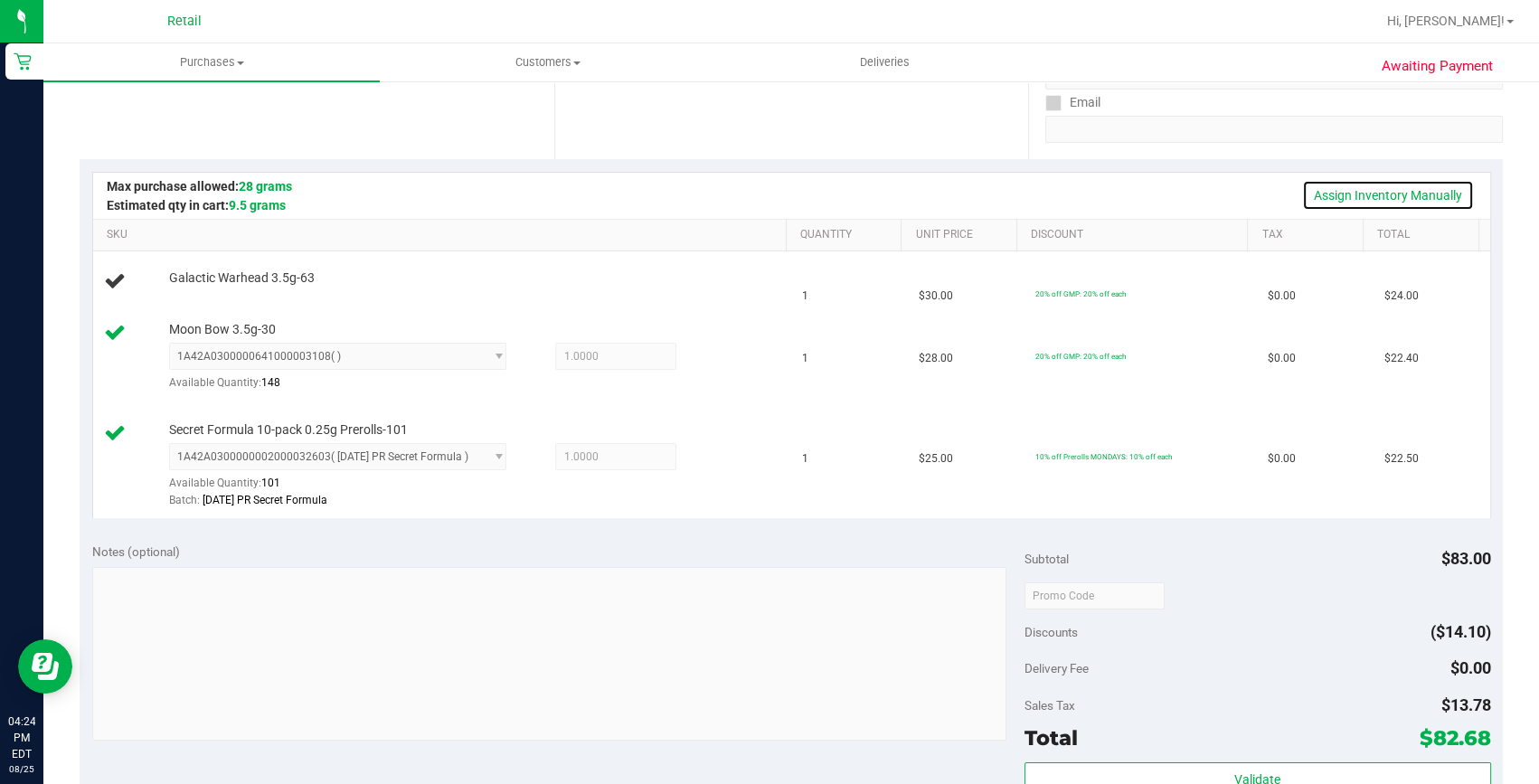
click at [1453, 200] on link "Assign Inventory Manually" at bounding box center [1388, 195] width 172 height 30
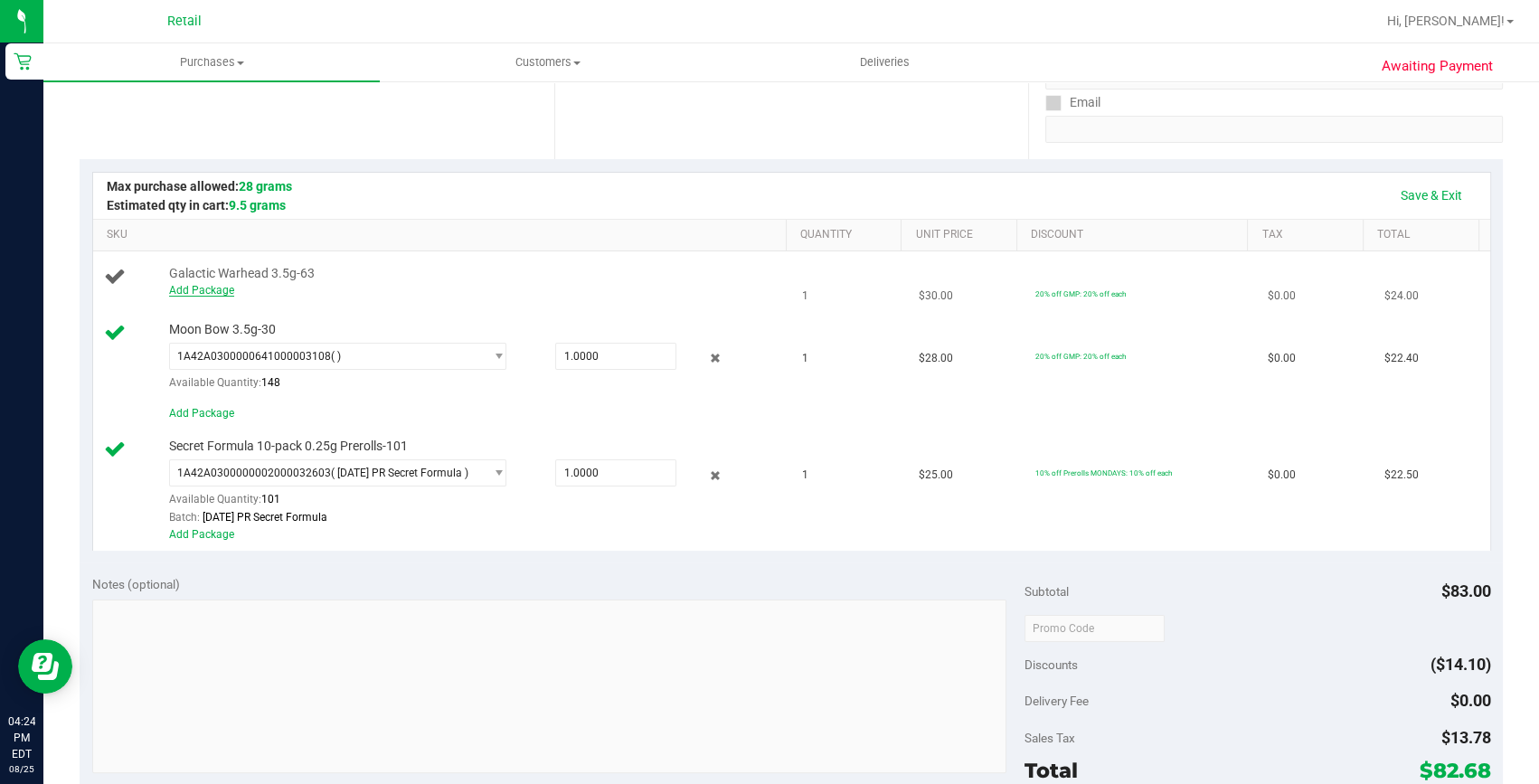
click at [209, 290] on link "Add Package" at bounding box center [202, 289] width 65 height 12
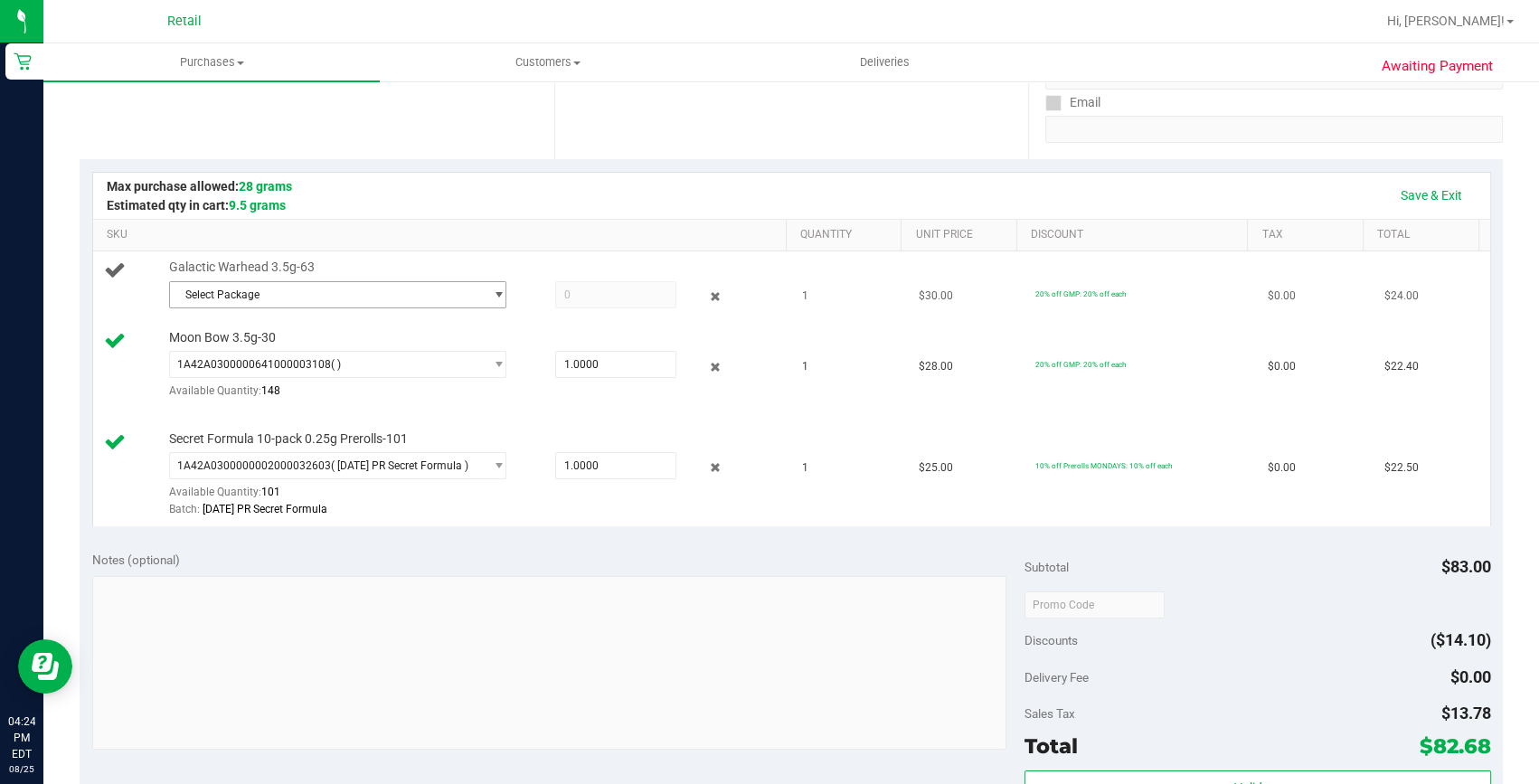
click at [334, 294] on span "Select Package" at bounding box center [326, 294] width 313 height 26
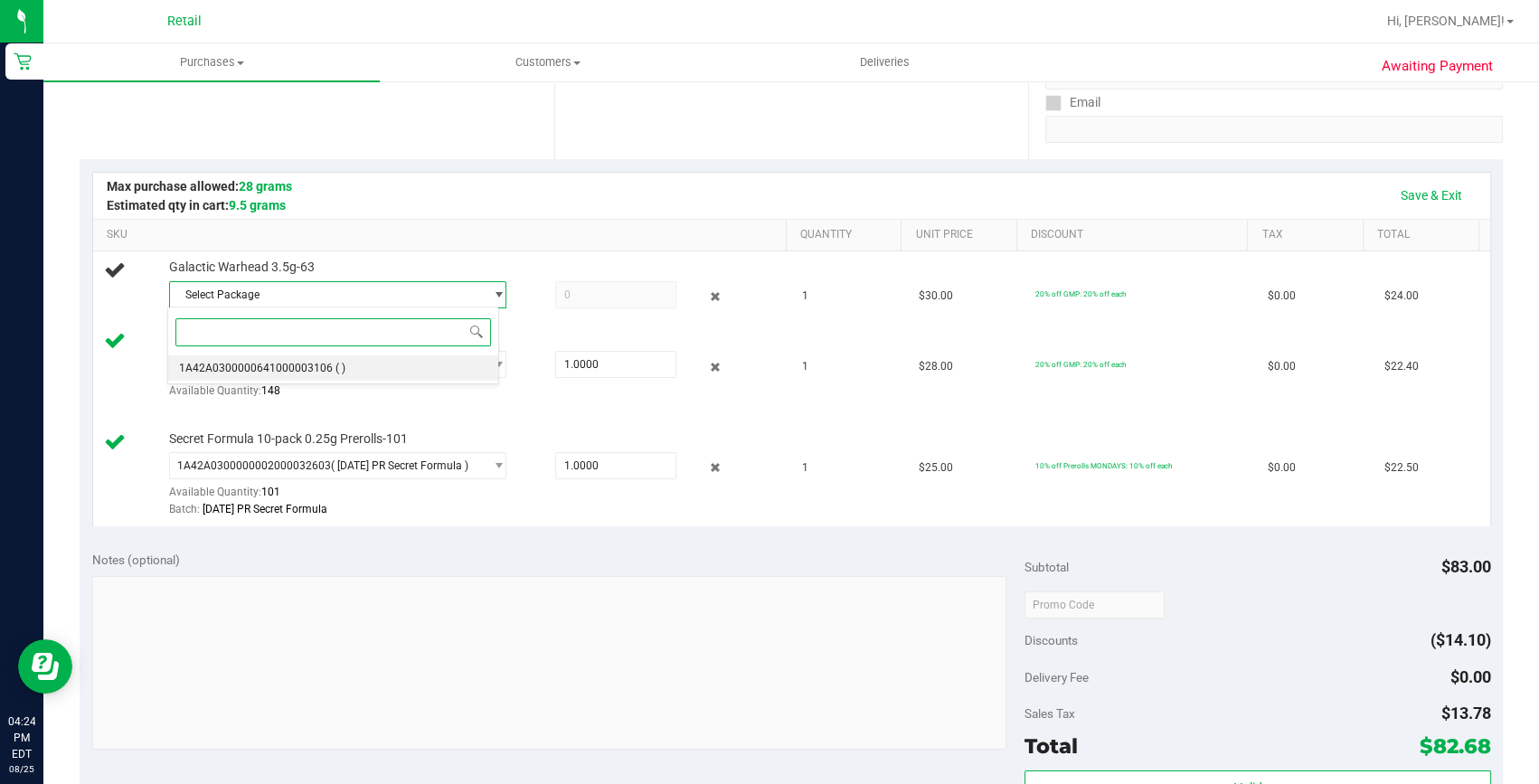
click at [329, 357] on li "1A42A0300000641000003106 ( )" at bounding box center [333, 367] width 330 height 26
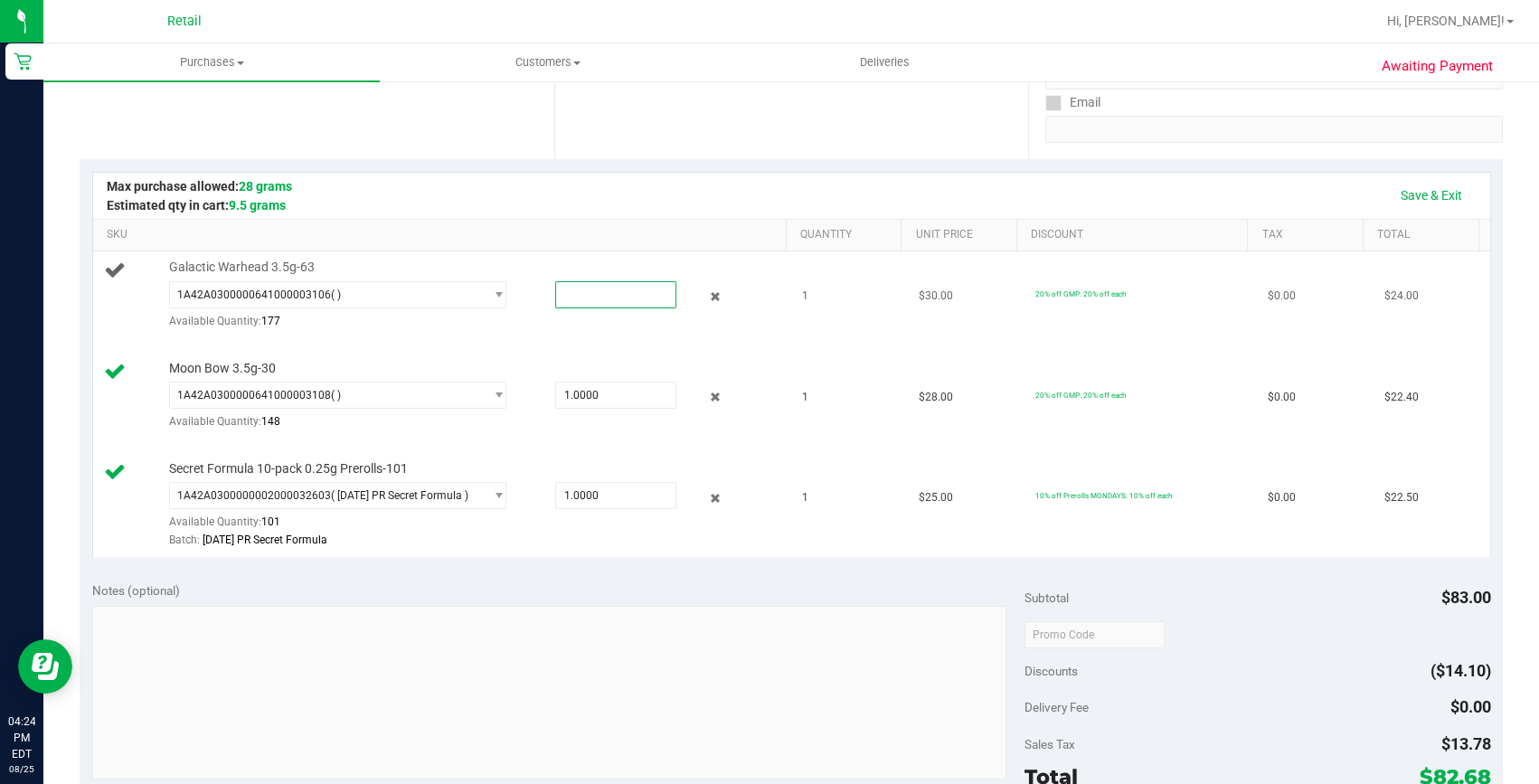
click at [564, 282] on span at bounding box center [616, 295] width 122 height 28
type input "1"
type input "1.0000"
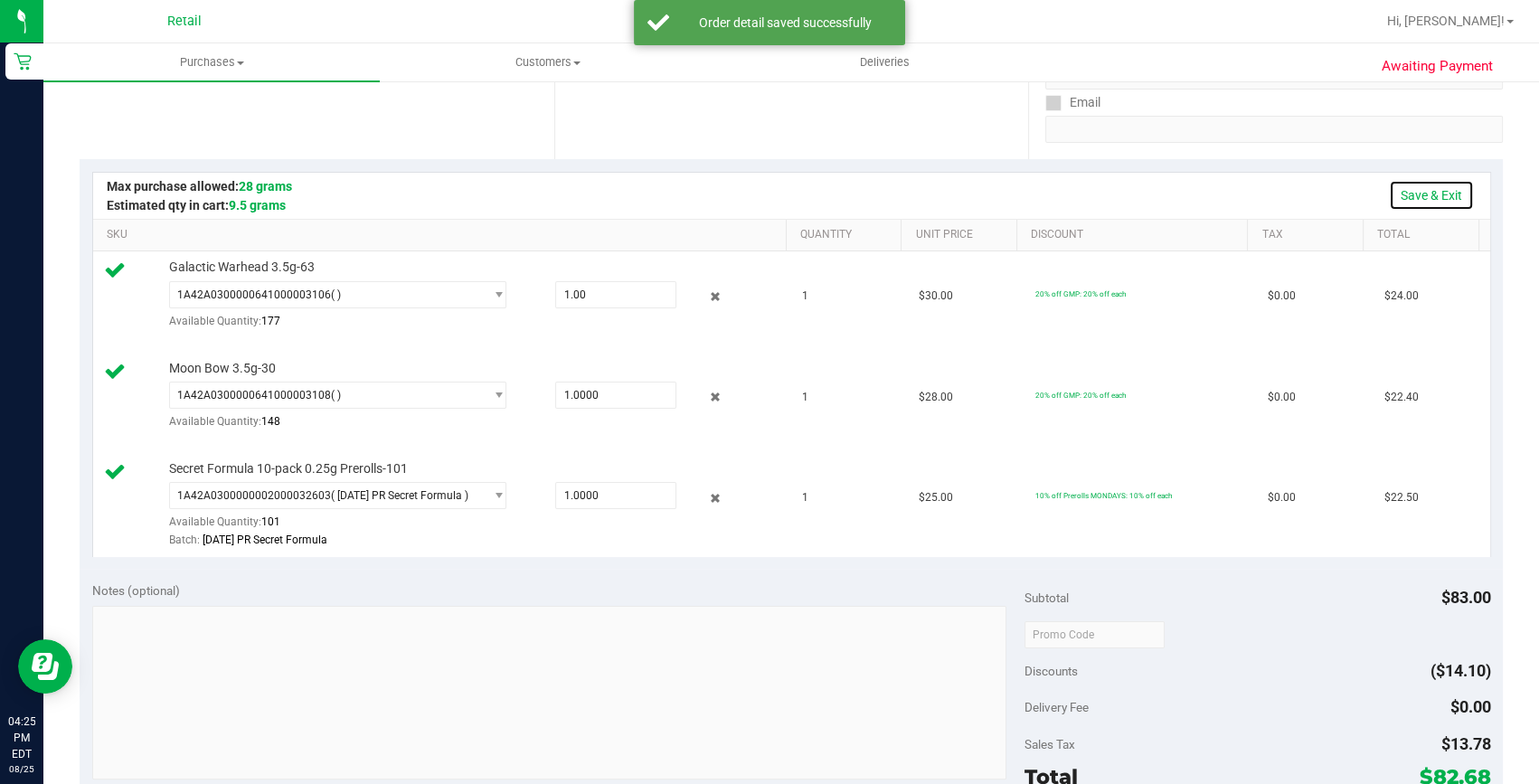
click at [1428, 184] on link "Save & Exit" at bounding box center [1431, 195] width 85 height 30
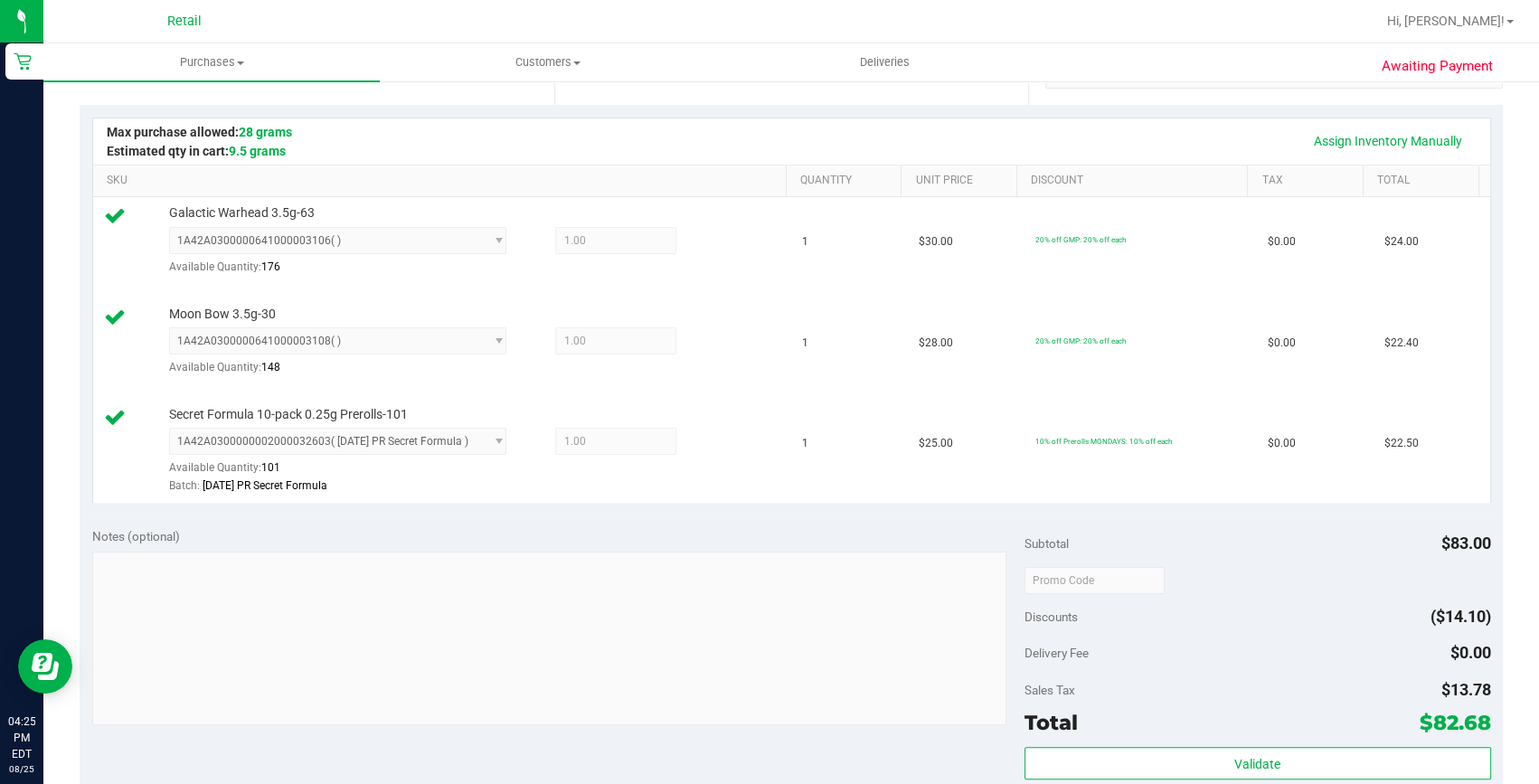
scroll to position [493, 0]
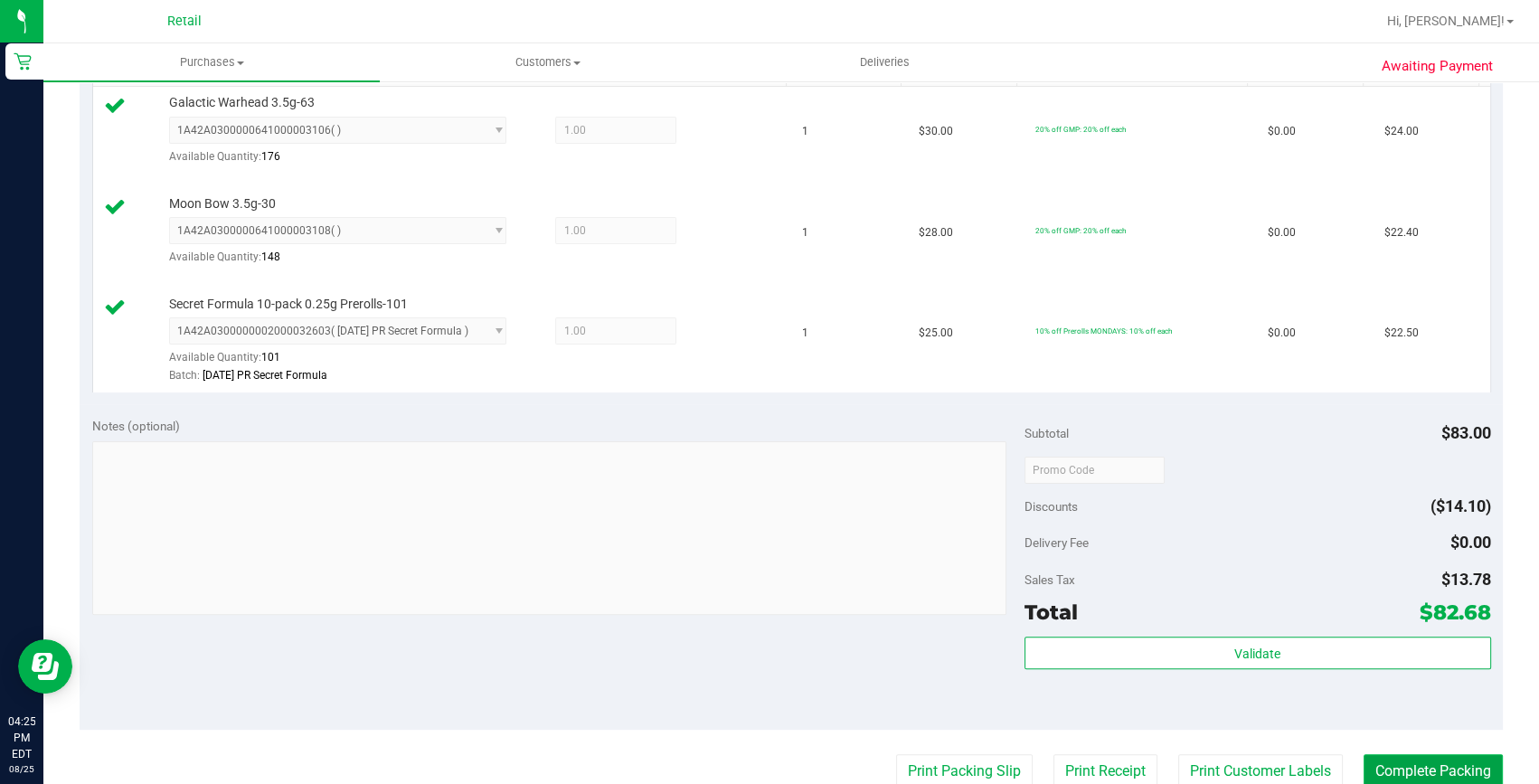
click at [1402, 754] on button "Complete Packing" at bounding box center [1433, 771] width 139 height 34
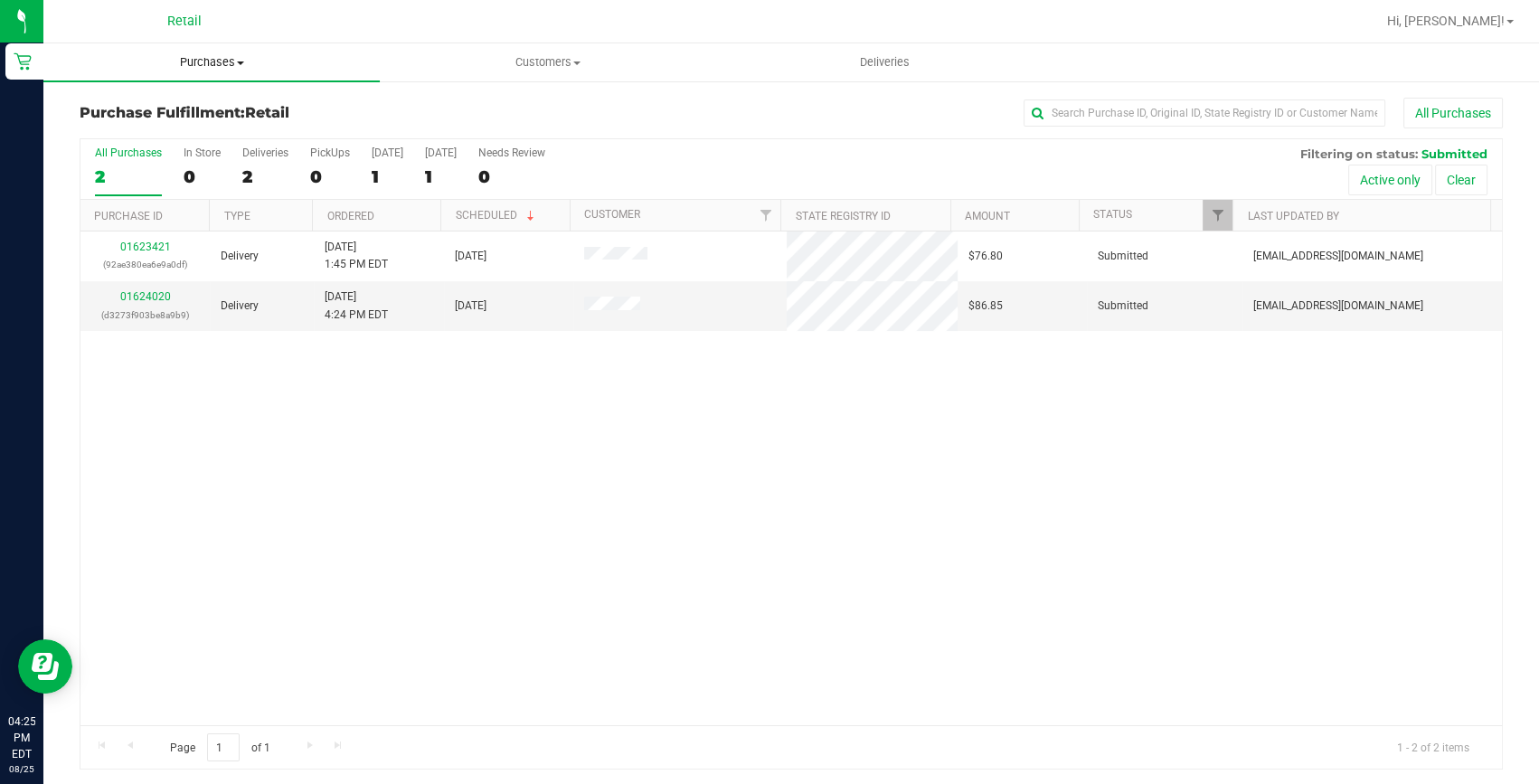
drag, startPoint x: 219, startPoint y: 44, endPoint x: 207, endPoint y: 80, distance: 37.9
click at [219, 44] on uib-tab-heading "Purchases Summary of purchases Fulfillment All purchases" at bounding box center [211, 63] width 336 height 38
click at [190, 101] on span "Summary of purchases" at bounding box center [136, 108] width 186 height 15
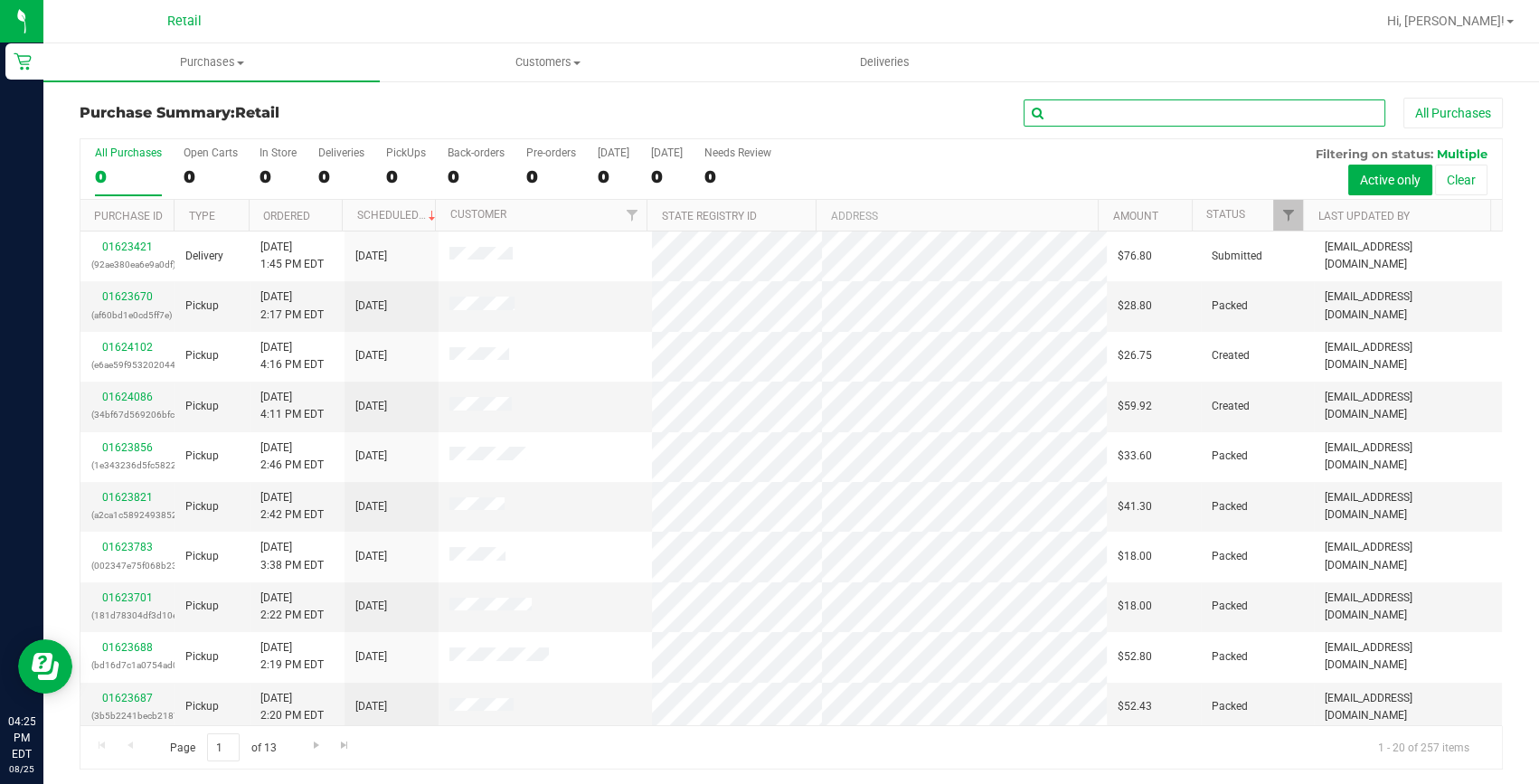
click at [1040, 111] on input "text" at bounding box center [1205, 113] width 362 height 28
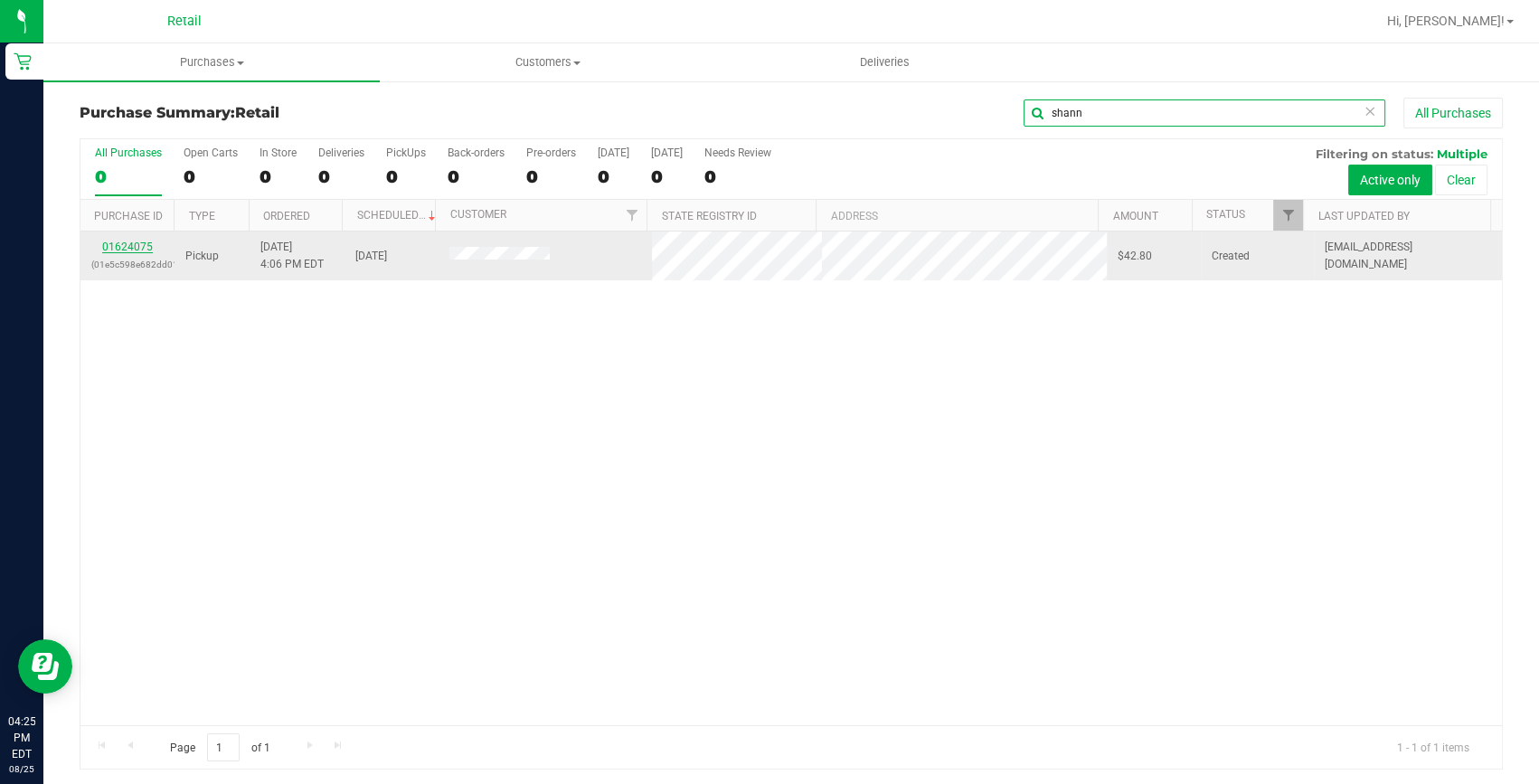
type input "shann"
click at [139, 248] on link "01624075" at bounding box center [127, 246] width 50 height 12
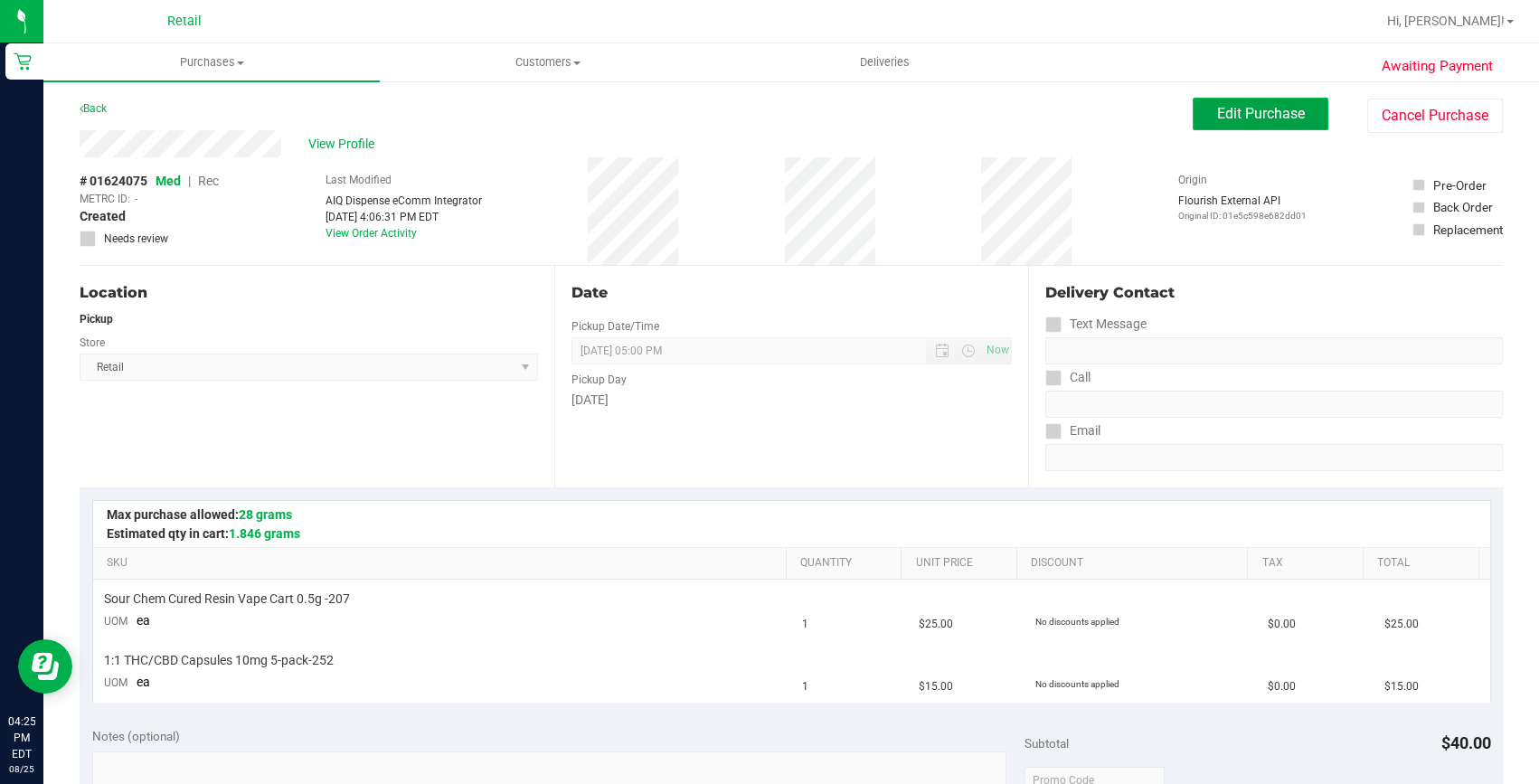
click at [1239, 108] on span "Edit Purchase" at bounding box center [1261, 113] width 88 height 17
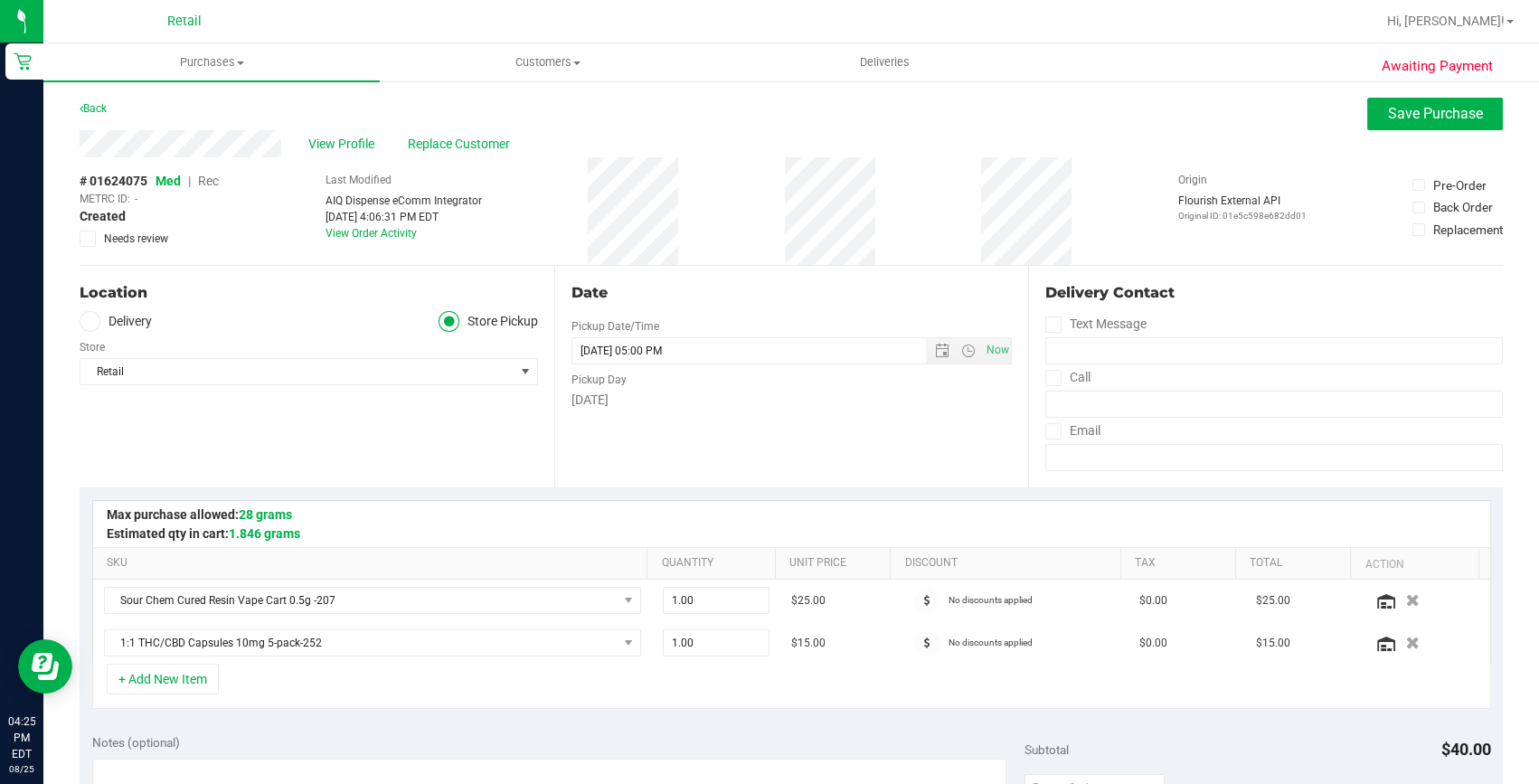
click at [214, 181] on span "Rec" at bounding box center [208, 180] width 21 height 14
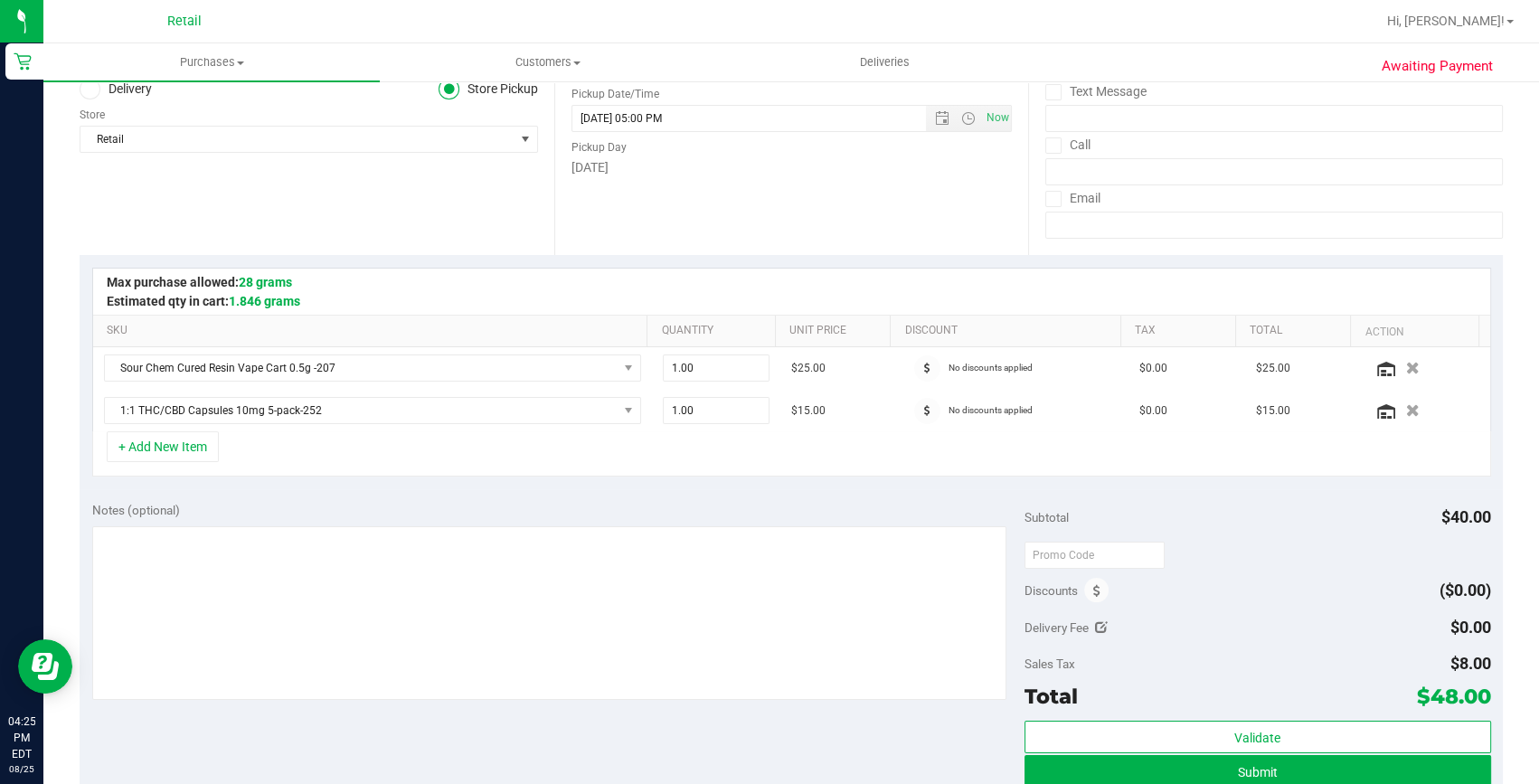
scroll to position [245, 0]
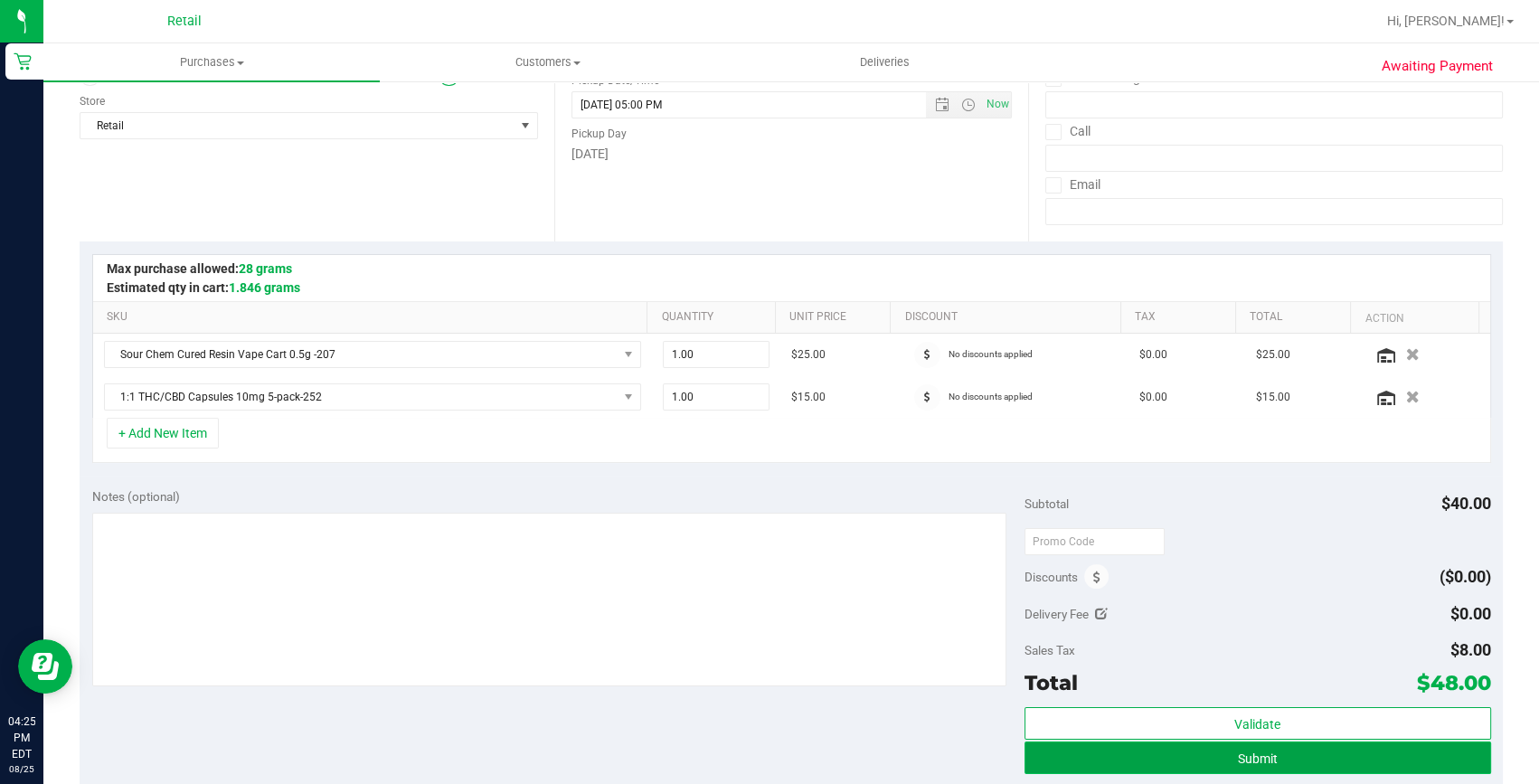
click at [1371, 766] on button "Submit" at bounding box center [1258, 757] width 466 height 32
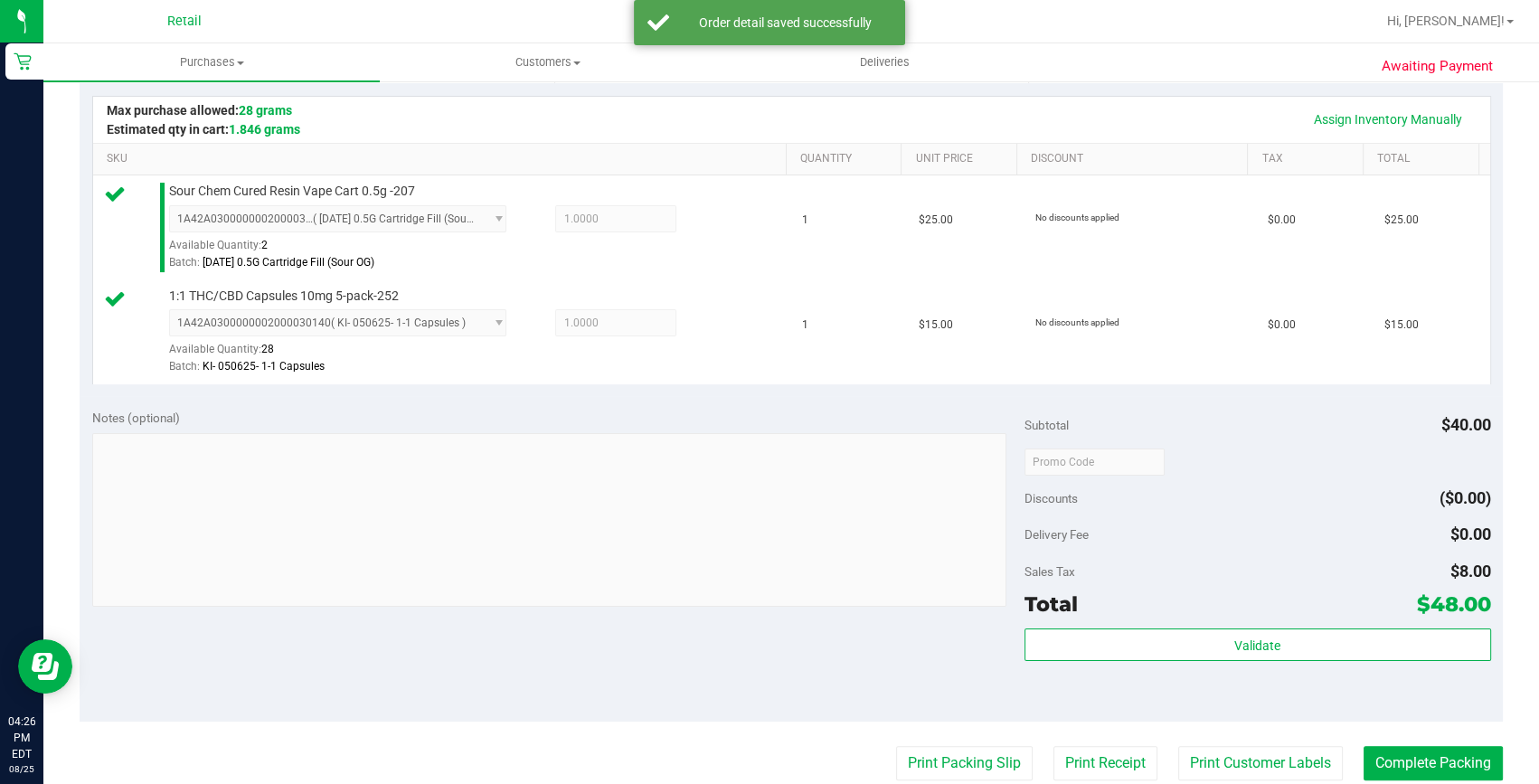
scroll to position [410, 0]
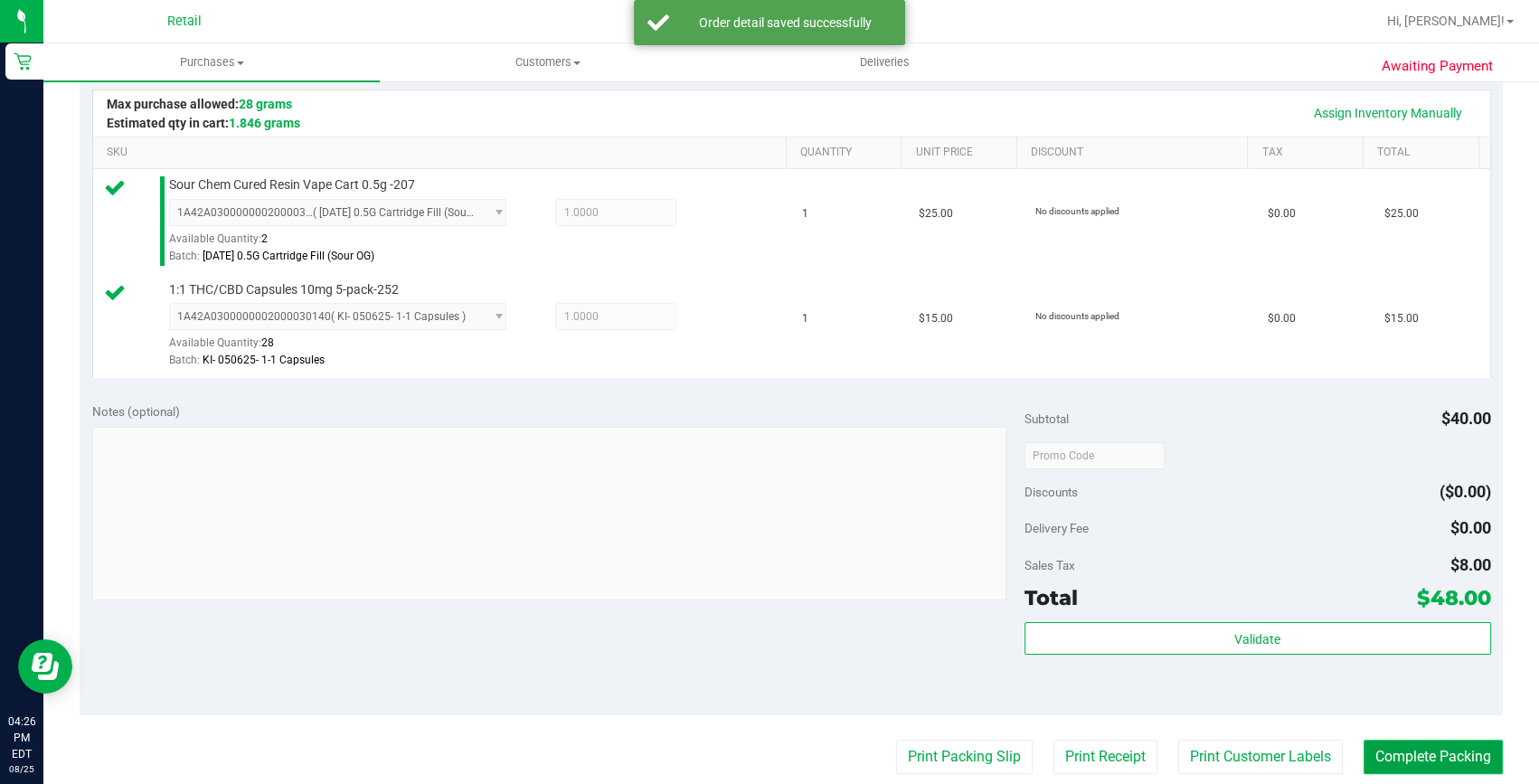
click at [1437, 747] on button "Complete Packing" at bounding box center [1433, 756] width 139 height 34
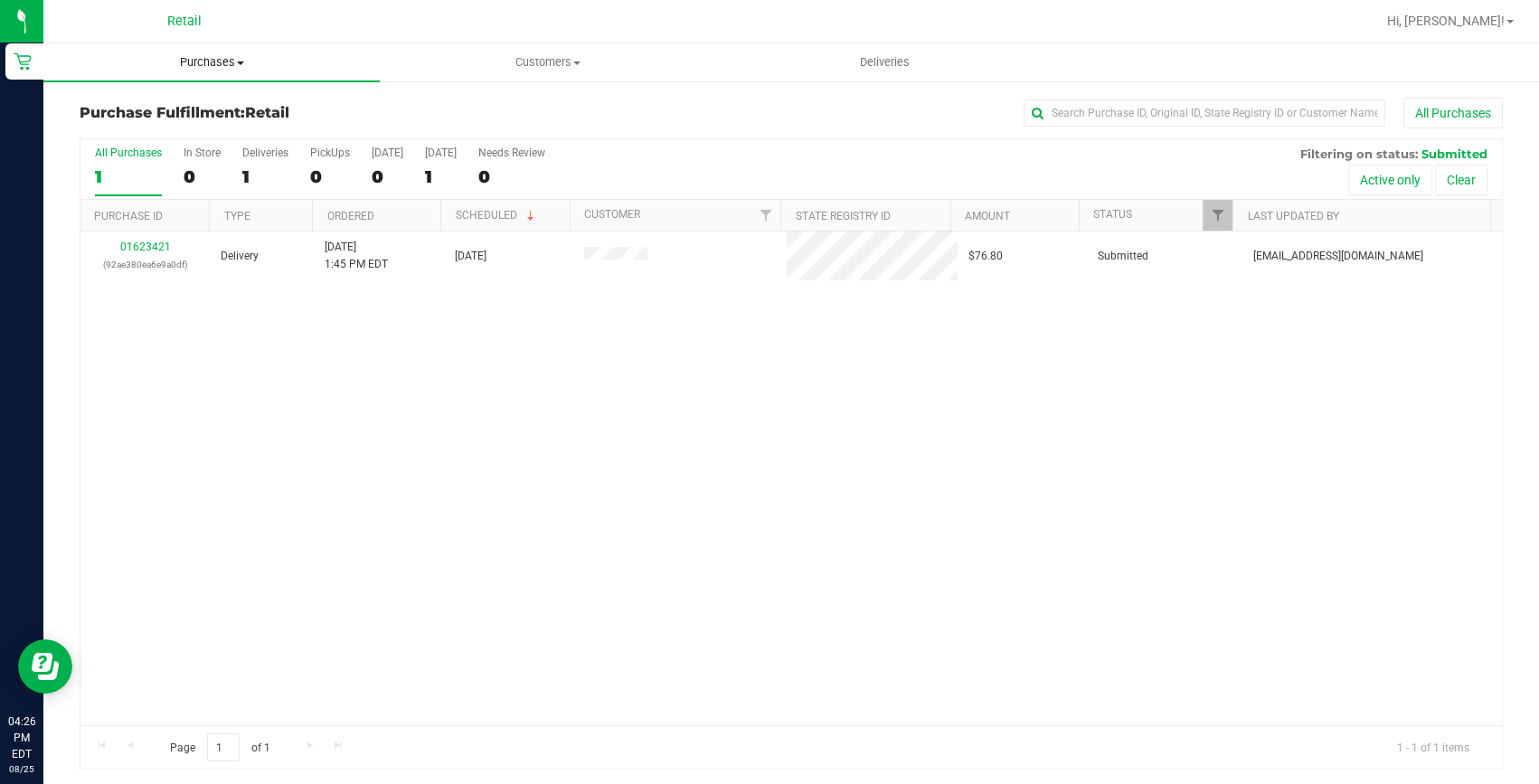
click at [195, 56] on span "Purchases" at bounding box center [211, 62] width 336 height 16
click at [175, 101] on span "Summary of purchases" at bounding box center [136, 108] width 186 height 15
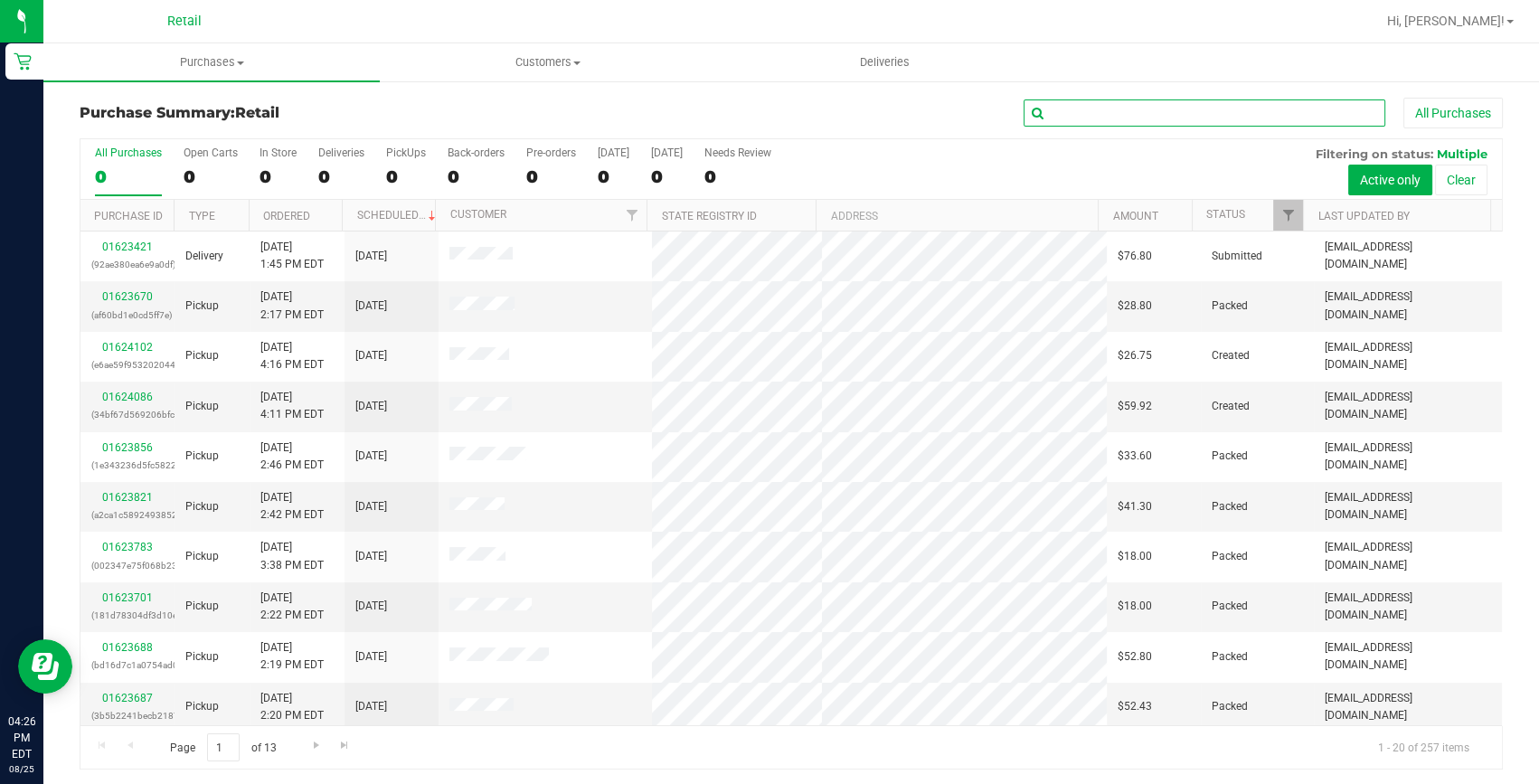
click at [1032, 107] on input "text" at bounding box center [1205, 113] width 362 height 28
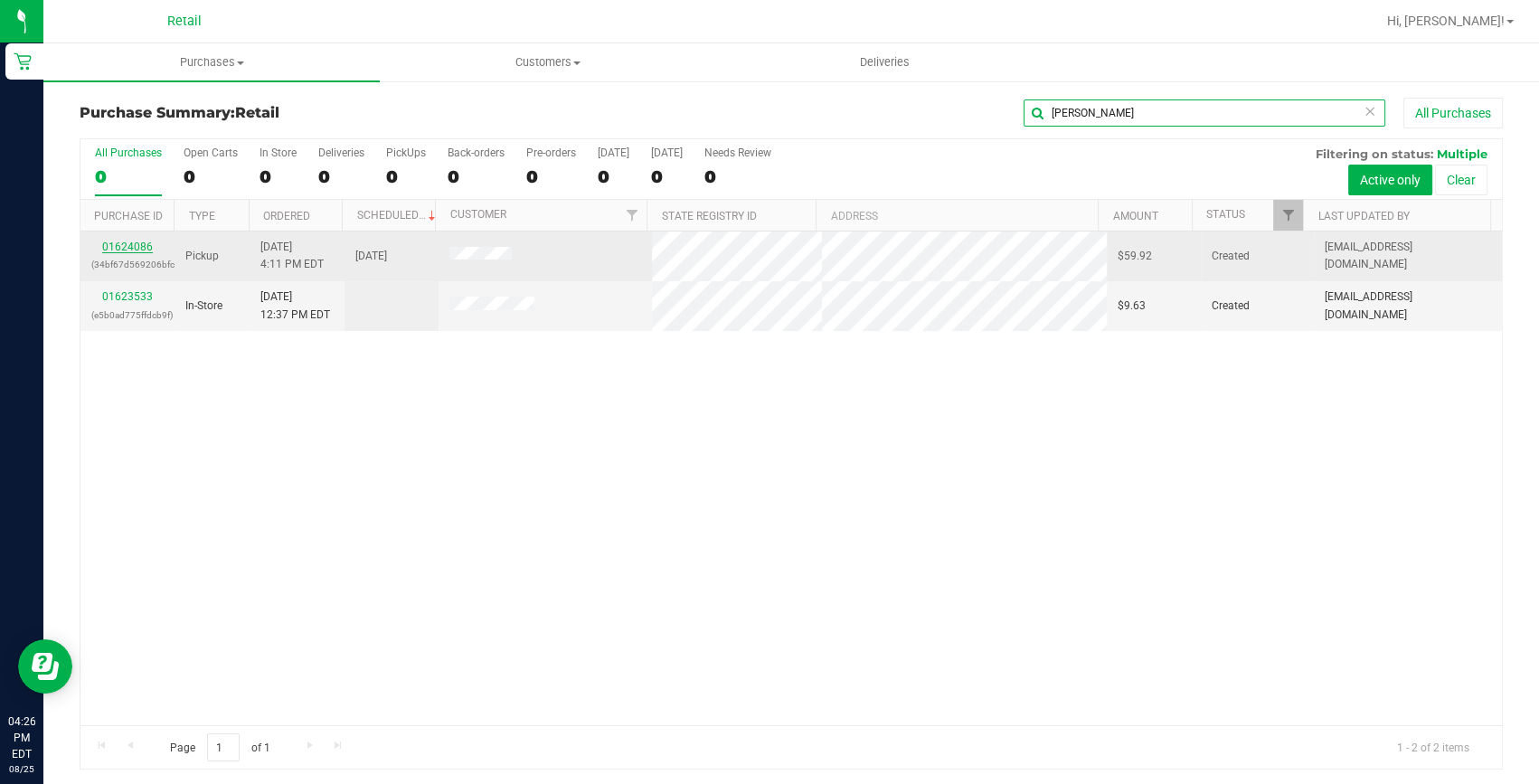
type input "seth"
click at [136, 245] on link "01624086" at bounding box center [127, 246] width 50 height 12
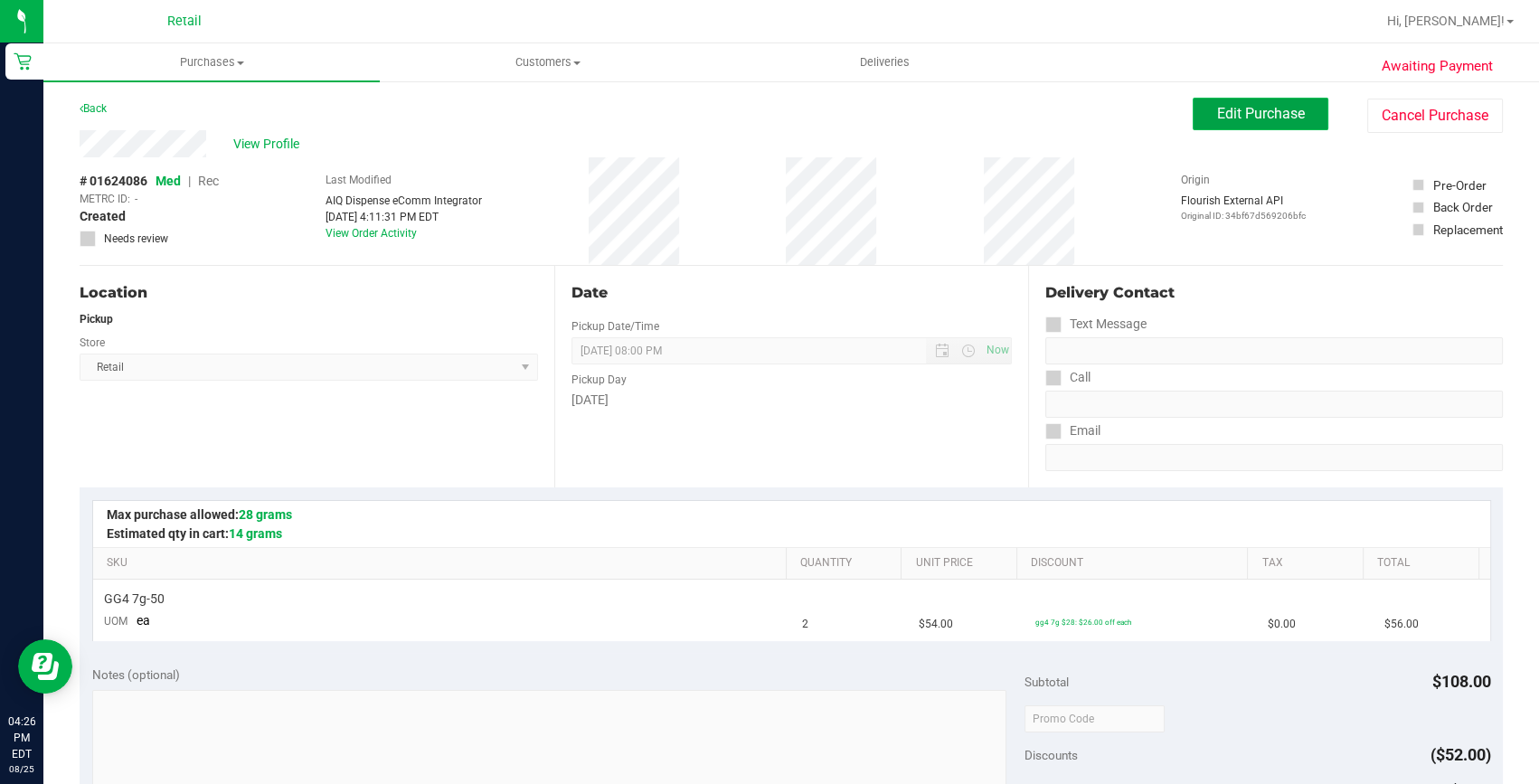
click at [1232, 115] on span "Edit Purchase" at bounding box center [1261, 113] width 88 height 17
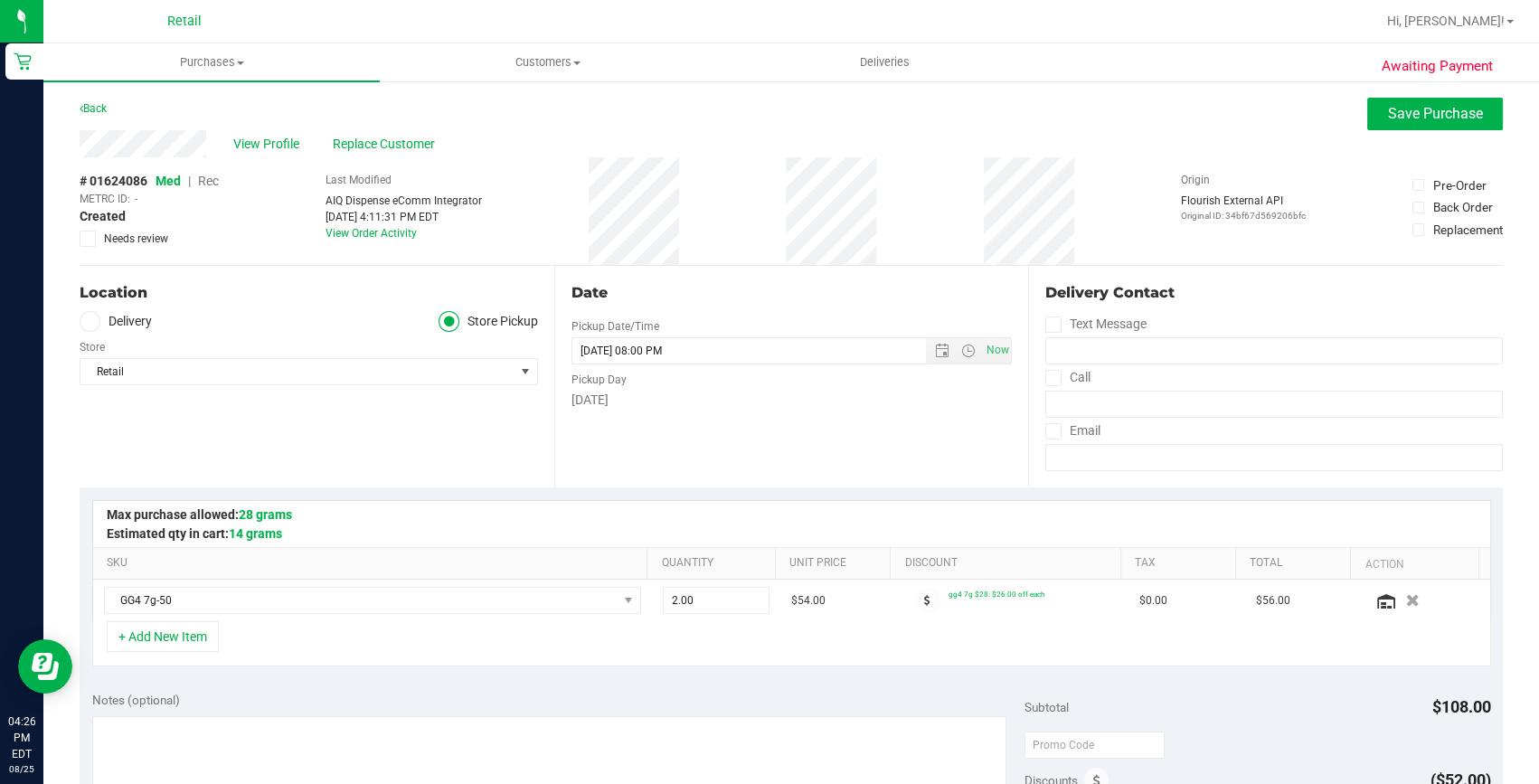
click at [211, 177] on span "Rec" at bounding box center [208, 180] width 21 height 14
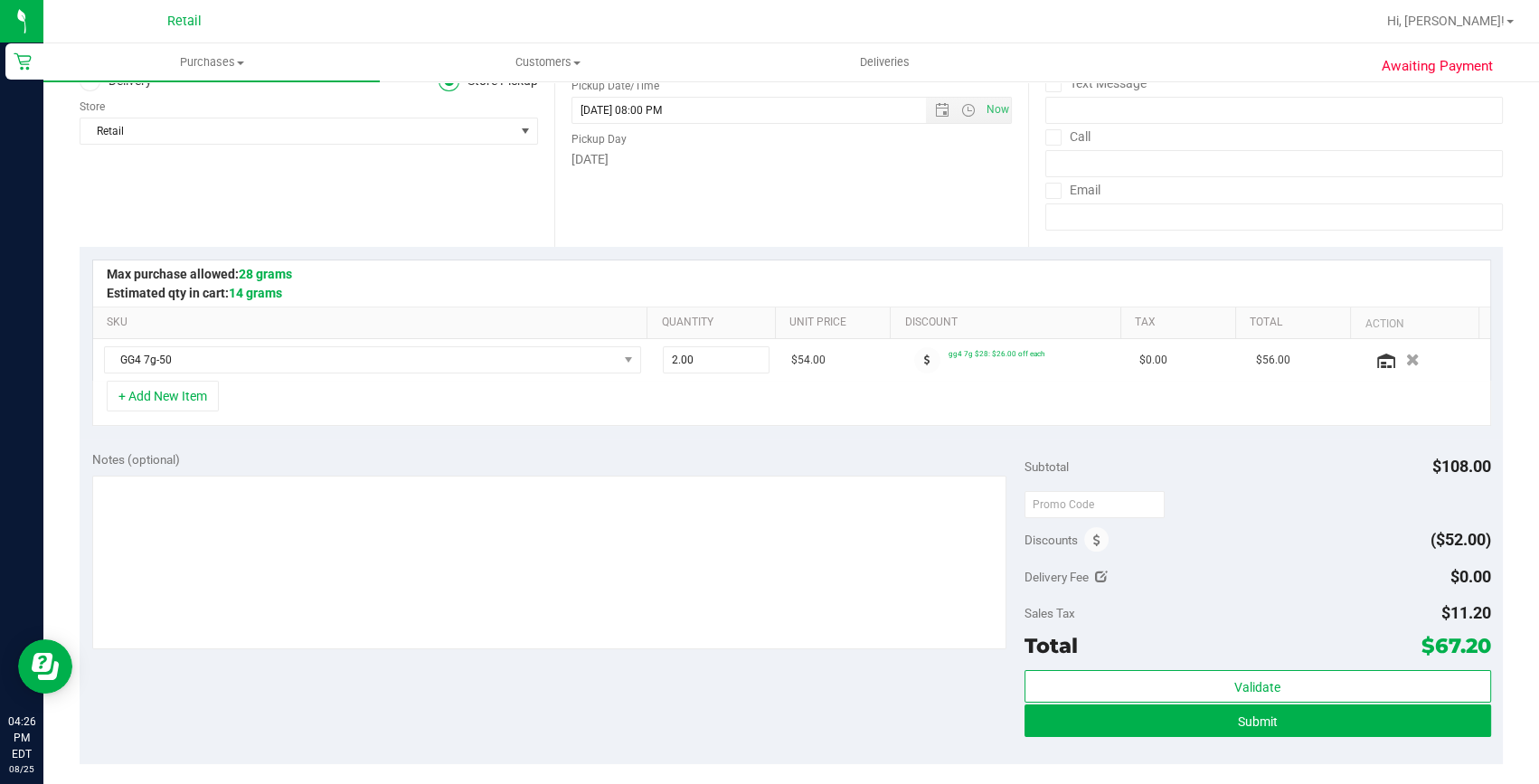
scroll to position [245, 0]
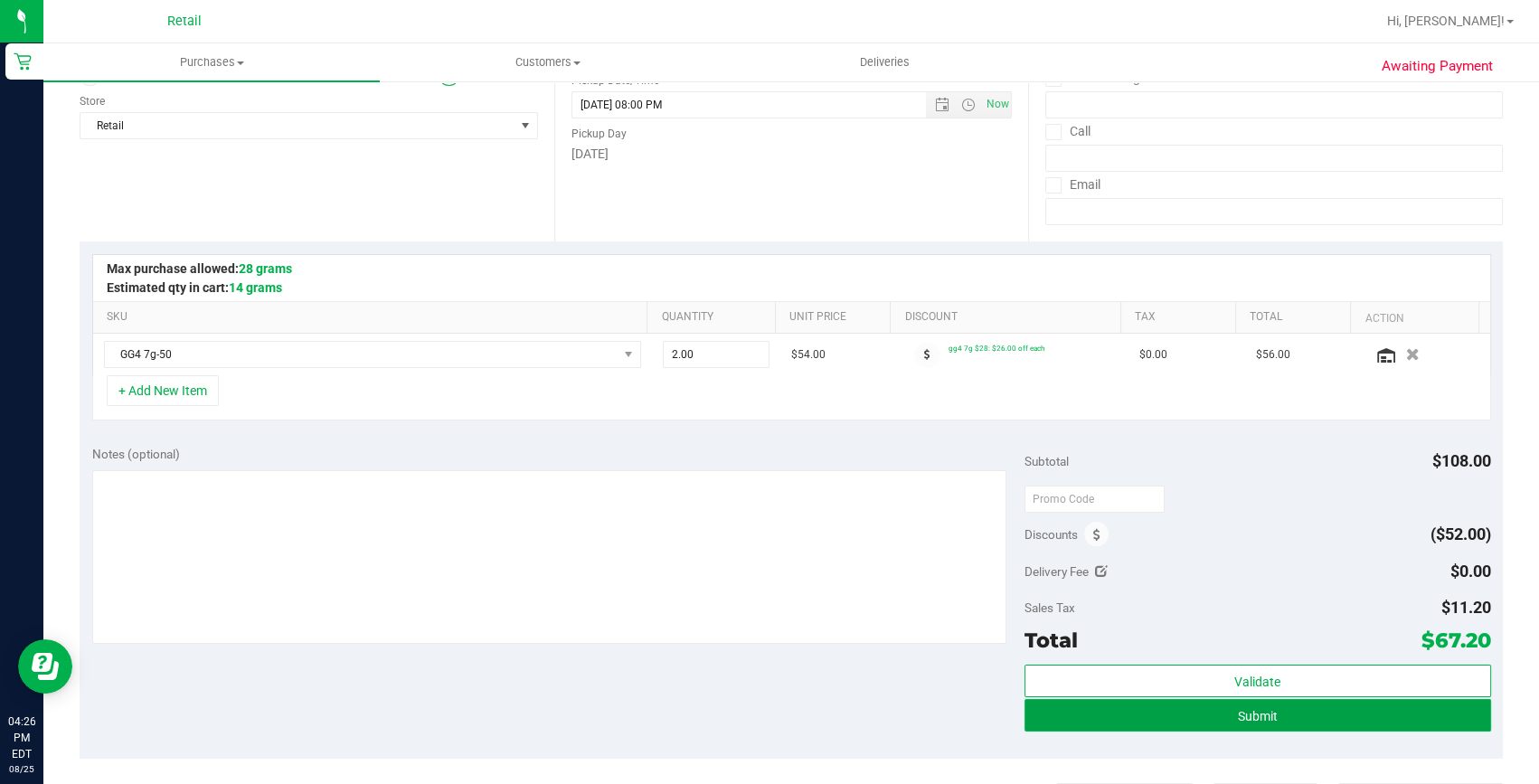
click at [1192, 705] on button "Submit" at bounding box center [1258, 715] width 466 height 32
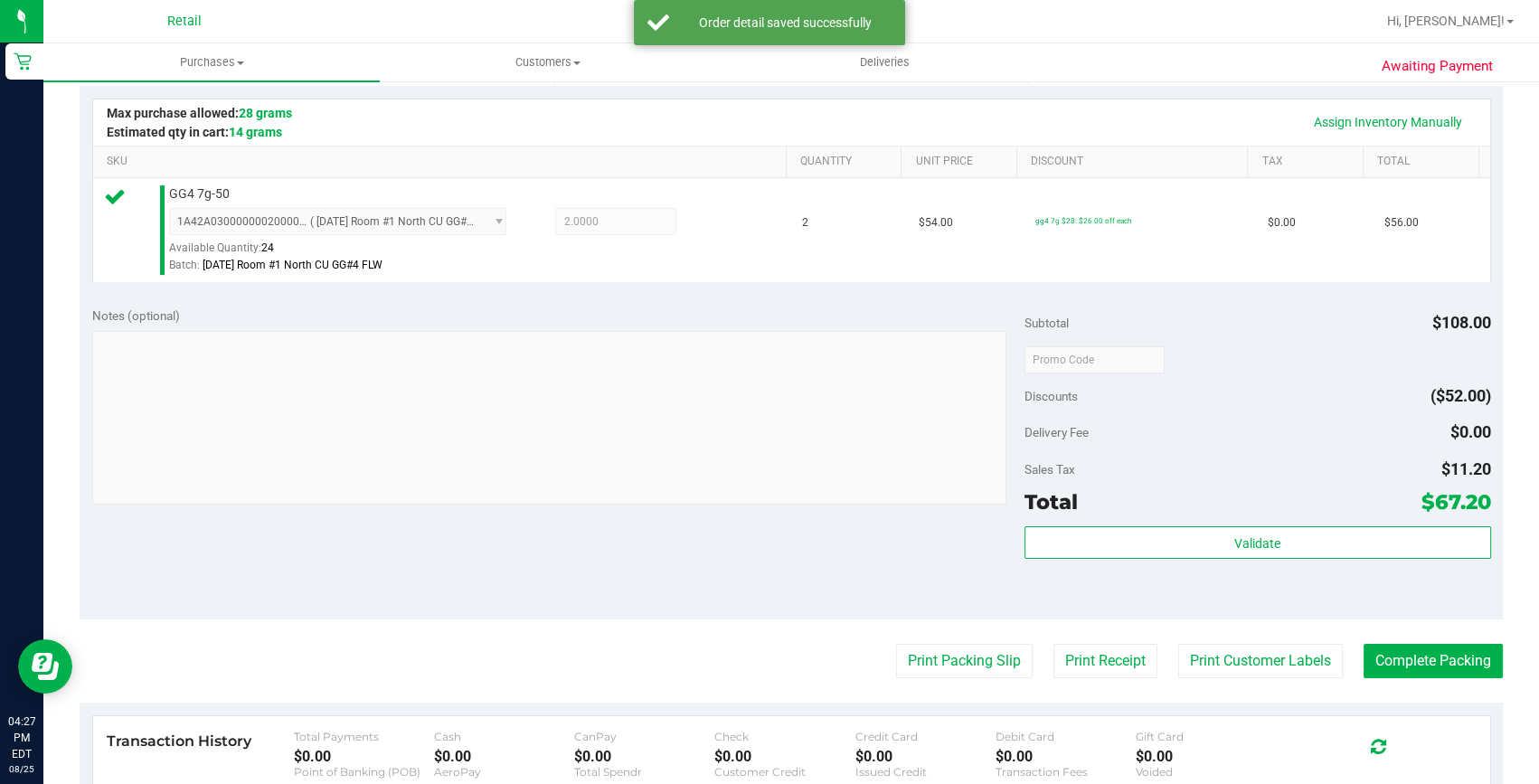
scroll to position [410, 0]
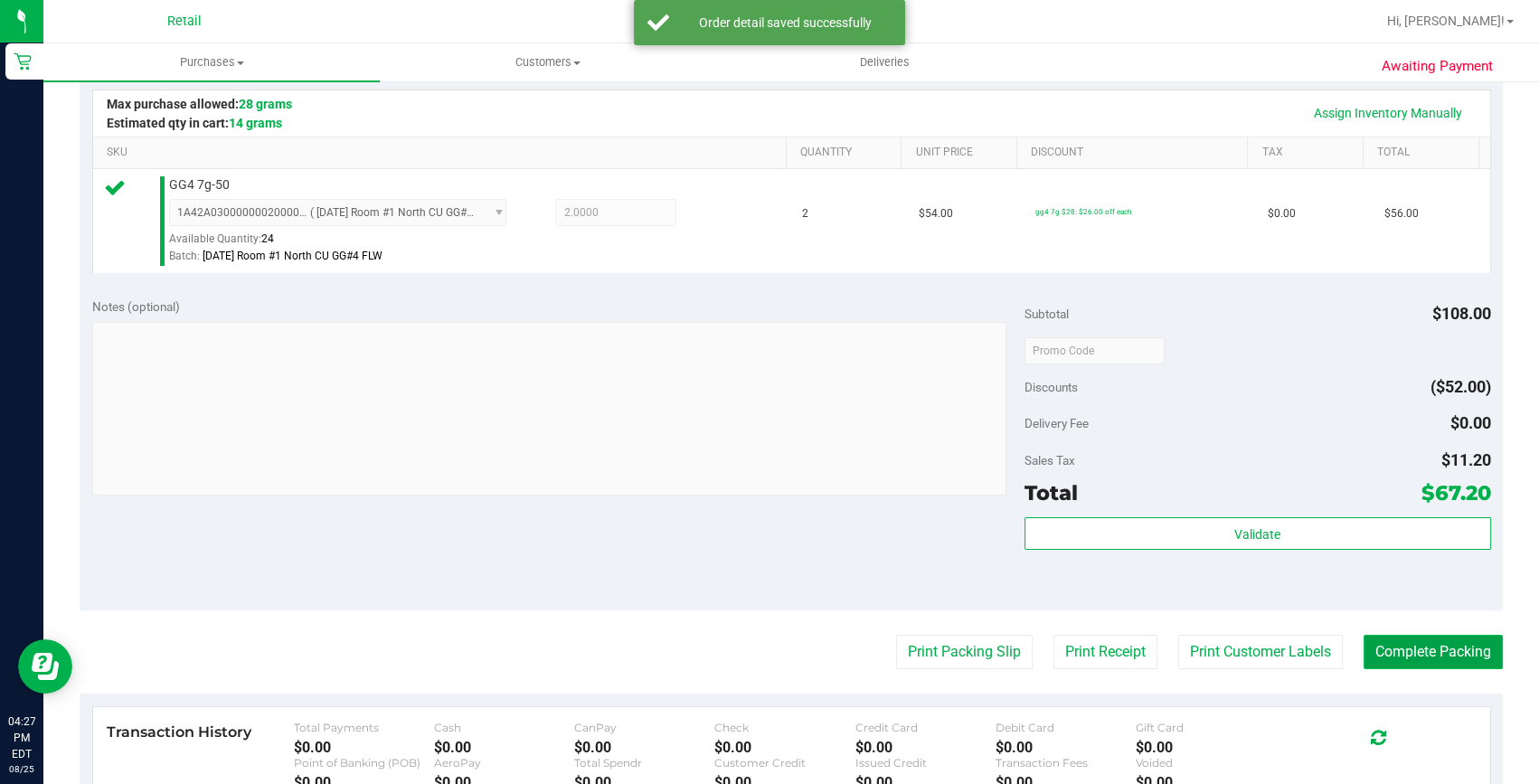
click at [1435, 648] on button "Complete Packing" at bounding box center [1433, 652] width 139 height 34
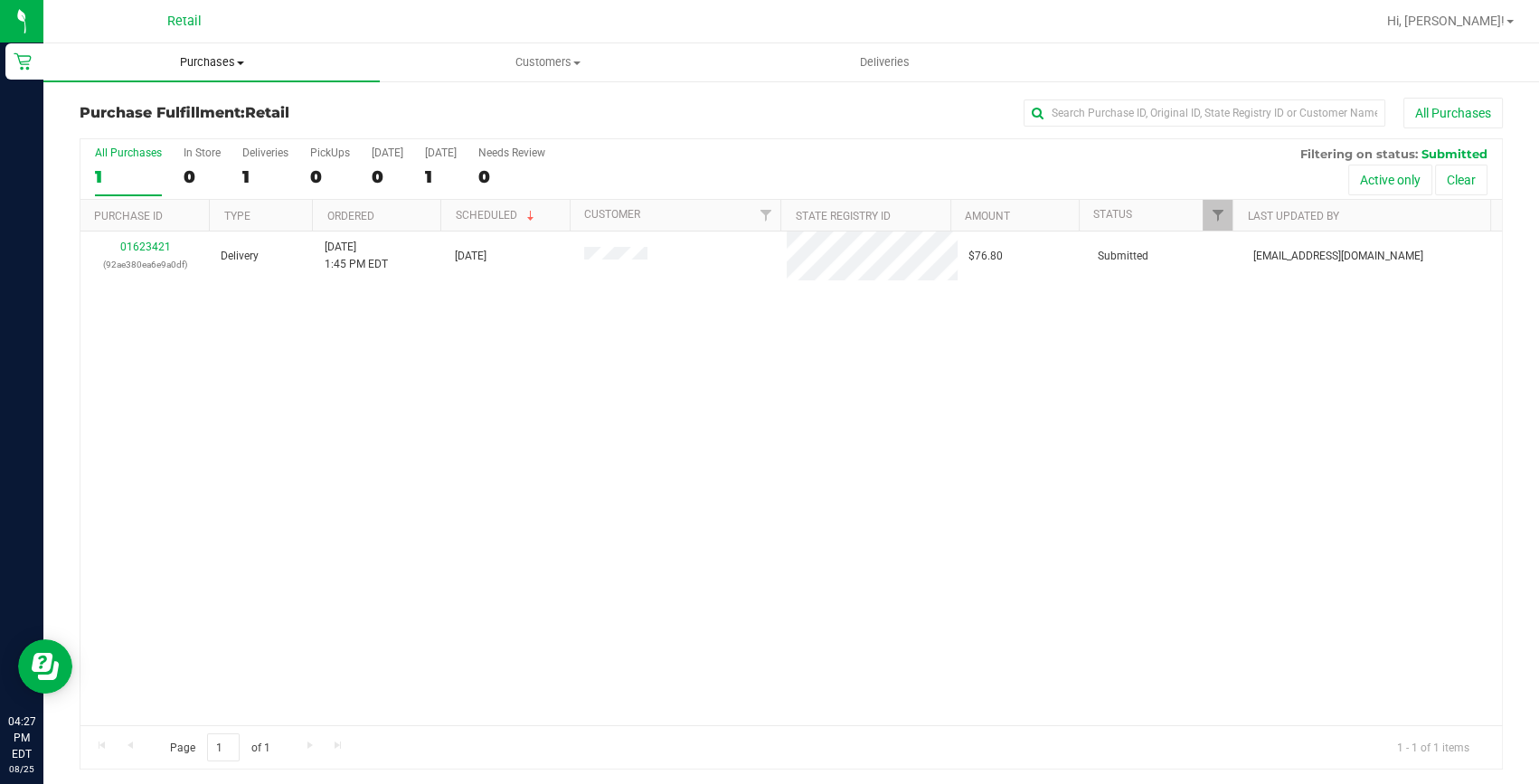
click at [235, 49] on uib-tab-heading "Purchases Summary of purchases Fulfillment All purchases" at bounding box center [211, 63] width 336 height 38
click at [216, 108] on span "Summary of purchases" at bounding box center [136, 108] width 186 height 15
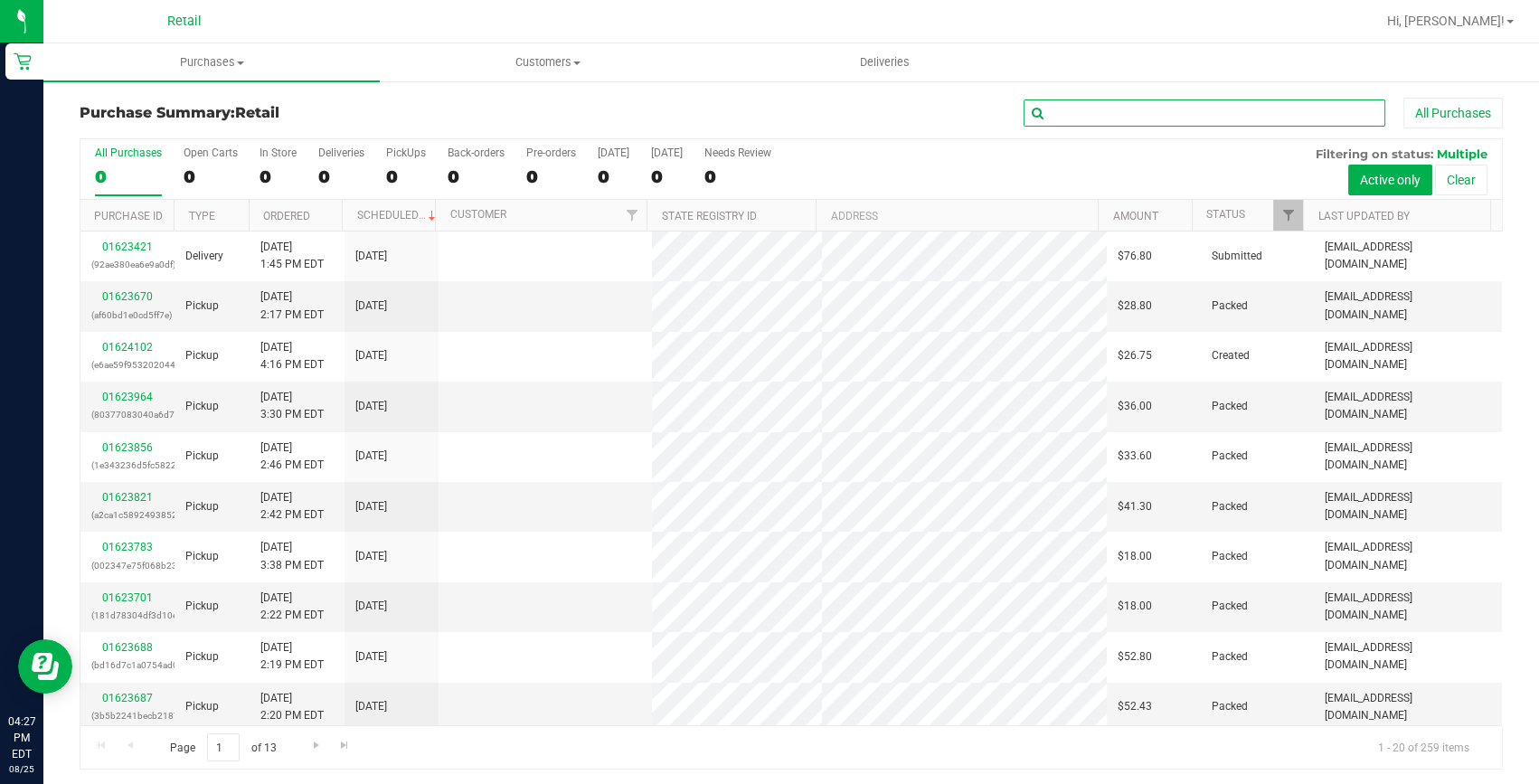
click at [1083, 111] on input "text" at bounding box center [1205, 113] width 362 height 28
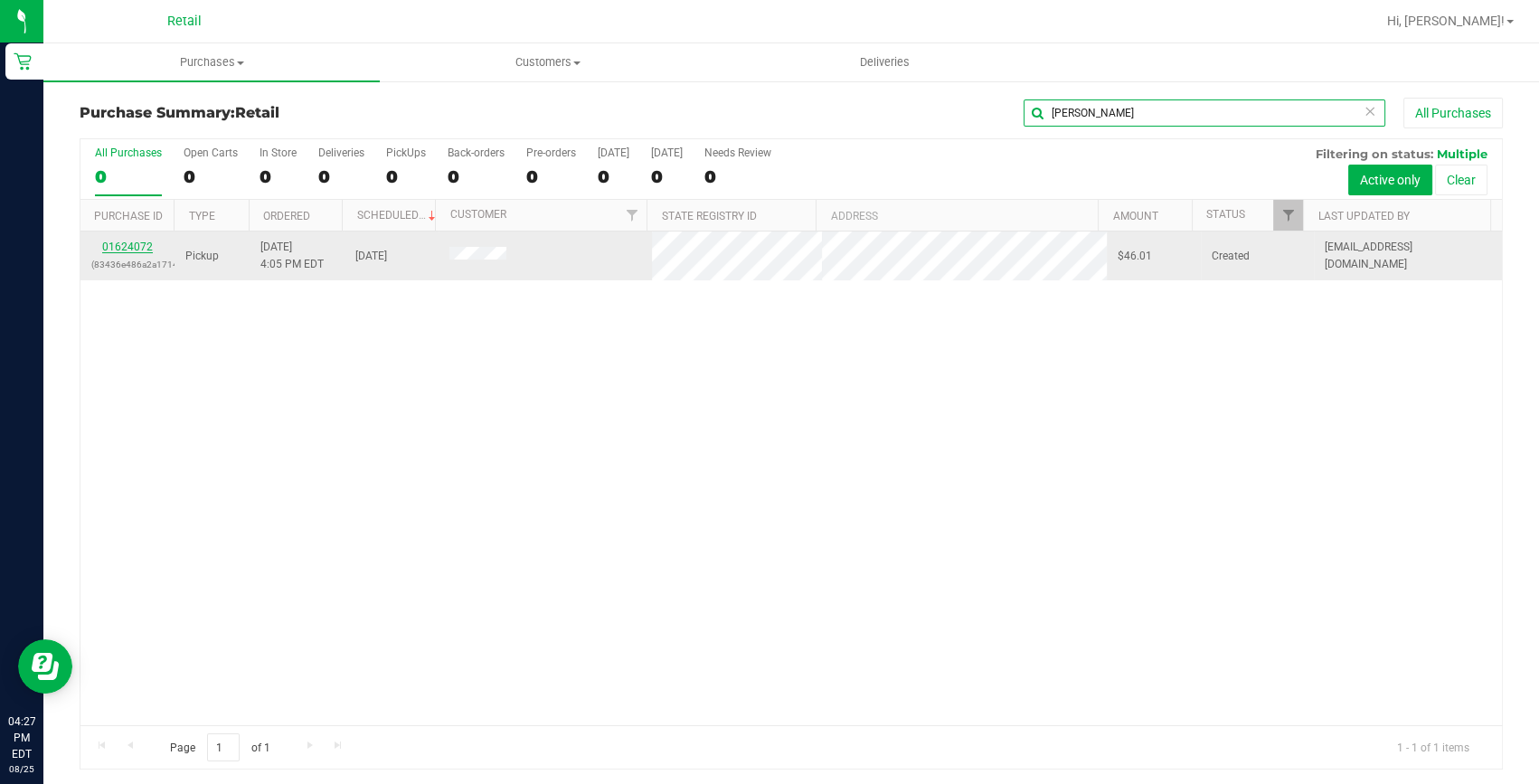
type input "lydia"
click at [129, 245] on link "01624072" at bounding box center [127, 246] width 50 height 12
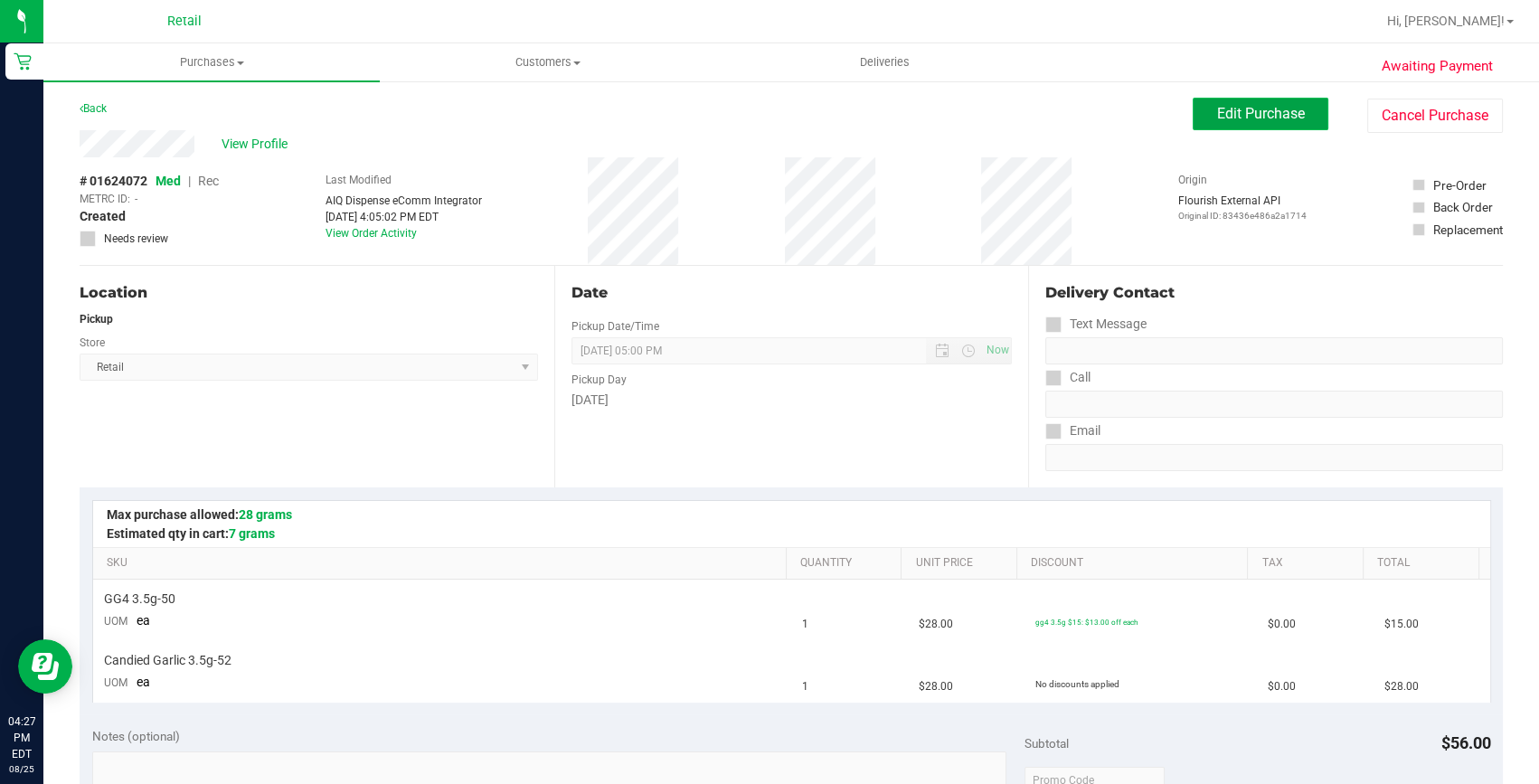
click at [1238, 116] on span "Edit Purchase" at bounding box center [1261, 113] width 88 height 17
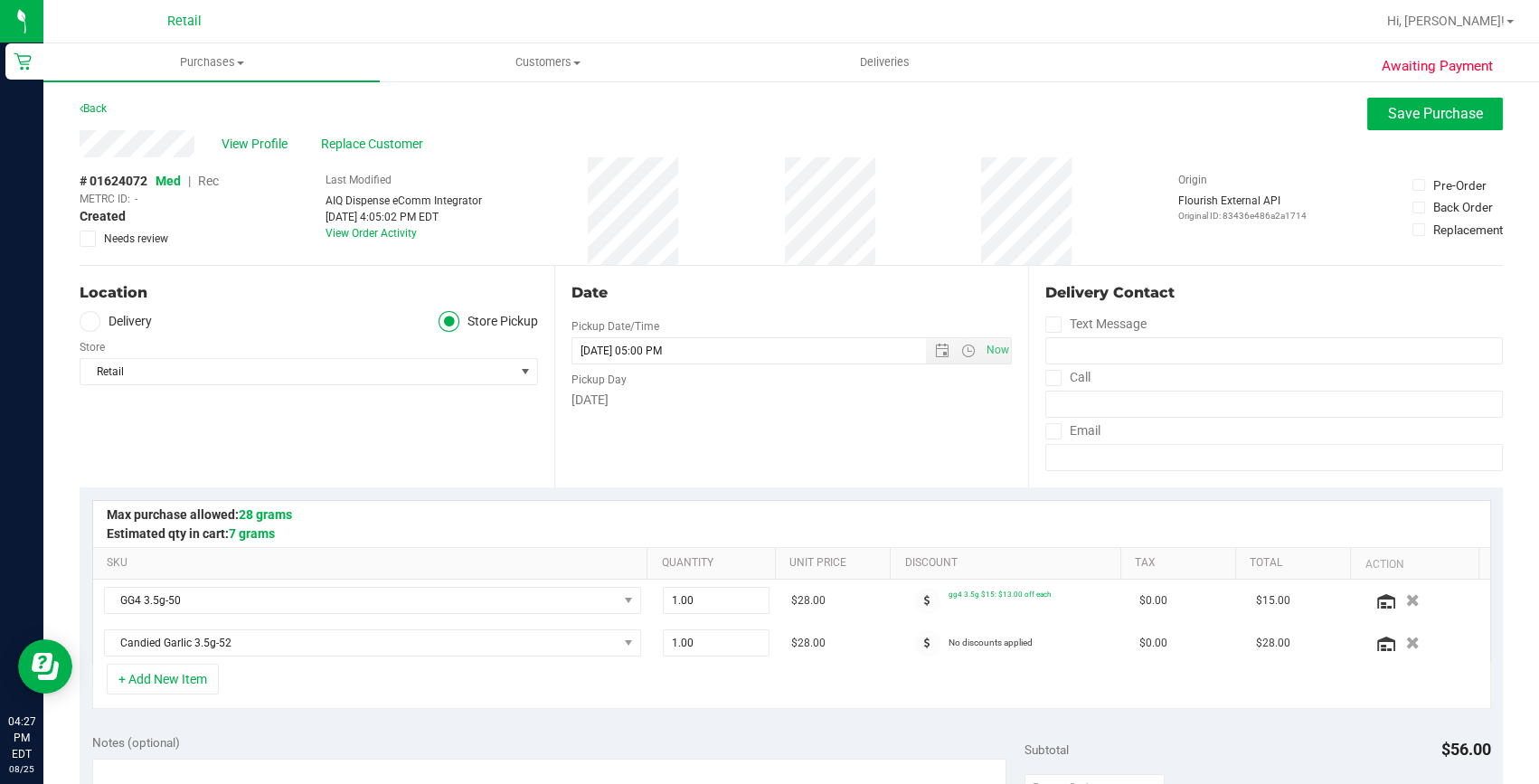
click at [214, 181] on span "Rec" at bounding box center [208, 180] width 21 height 14
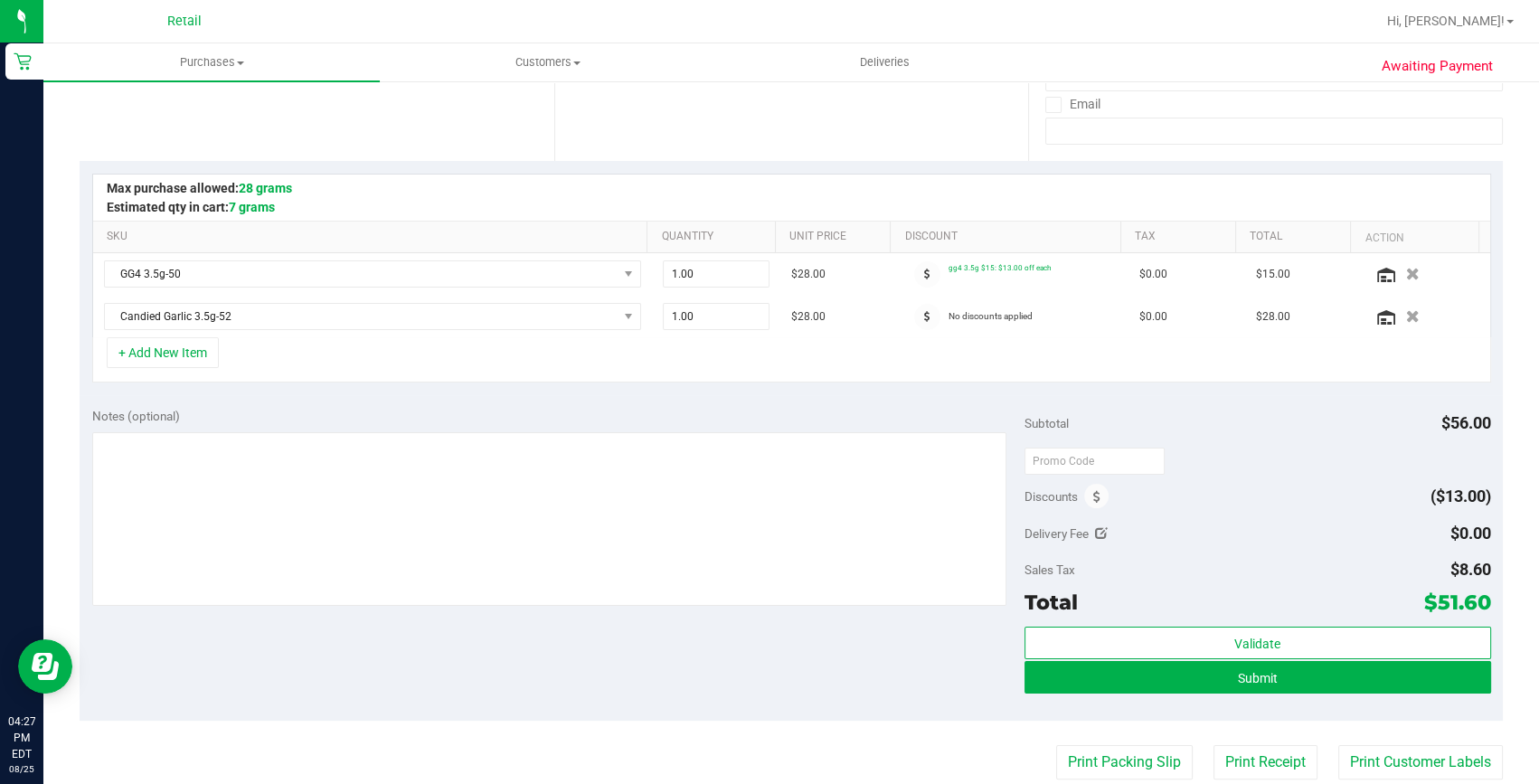
scroll to position [328, 0]
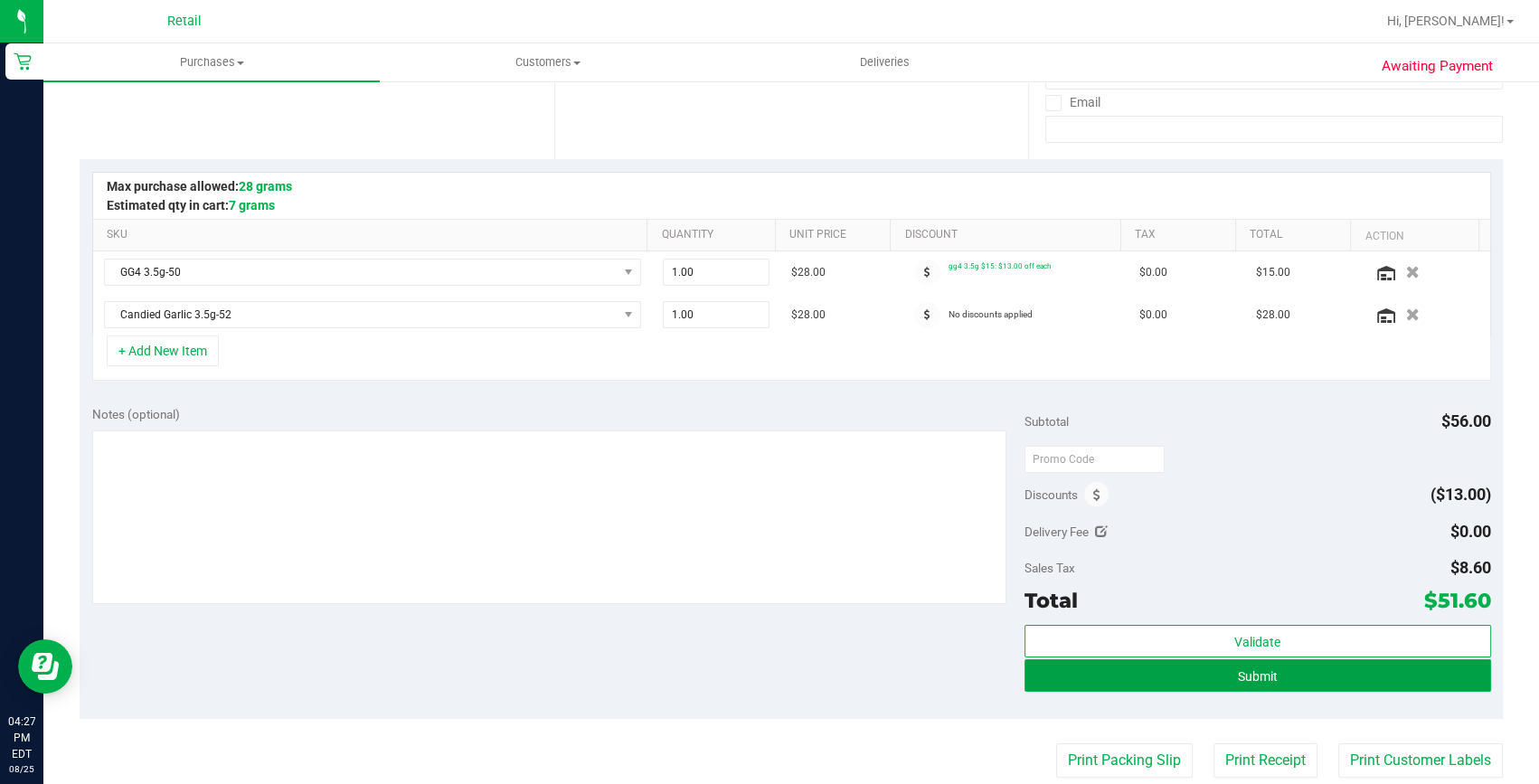
click at [1208, 671] on button "Submit" at bounding box center [1258, 676] width 466 height 32
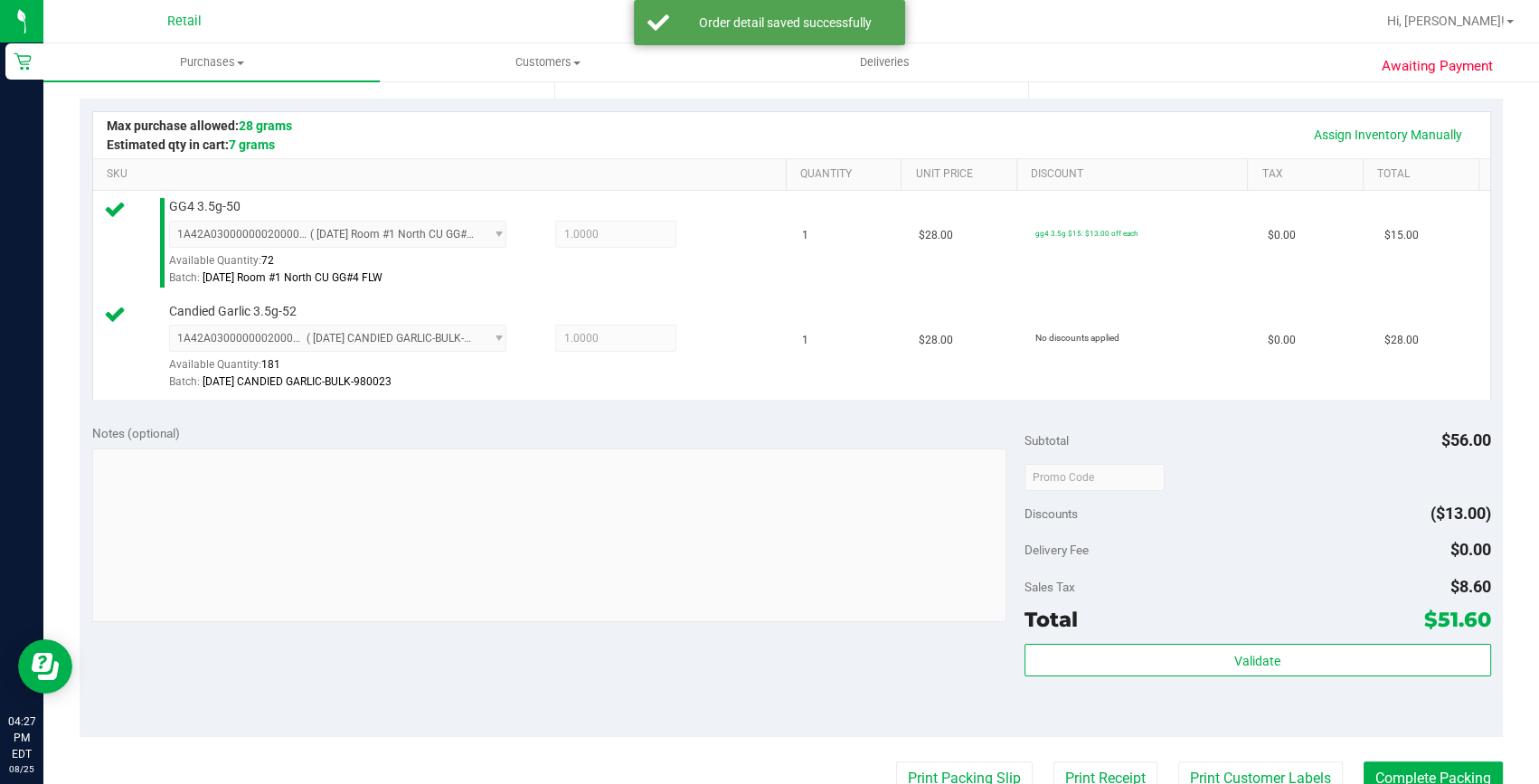
scroll to position [493, 0]
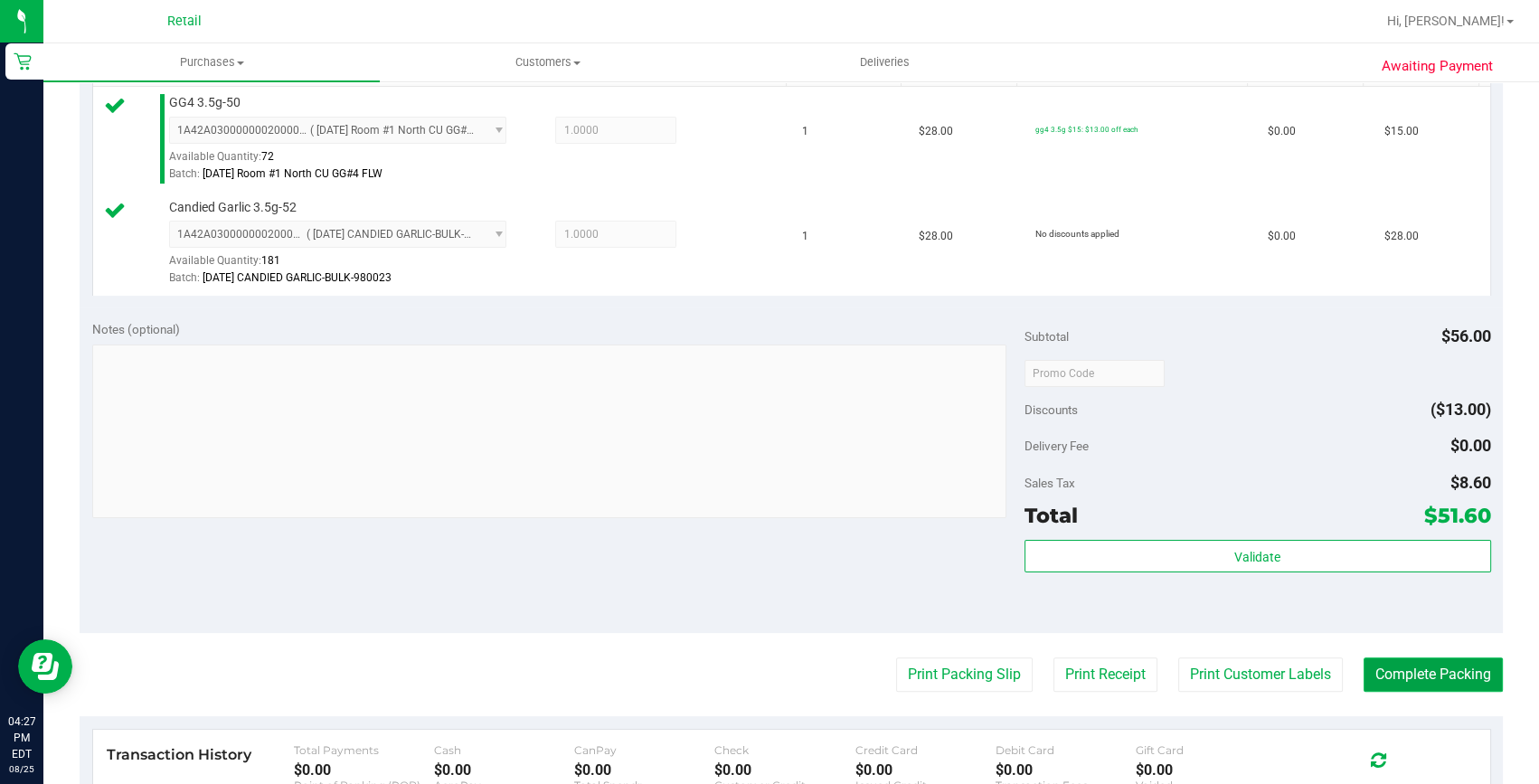
click at [1389, 669] on button "Complete Packing" at bounding box center [1433, 675] width 139 height 34
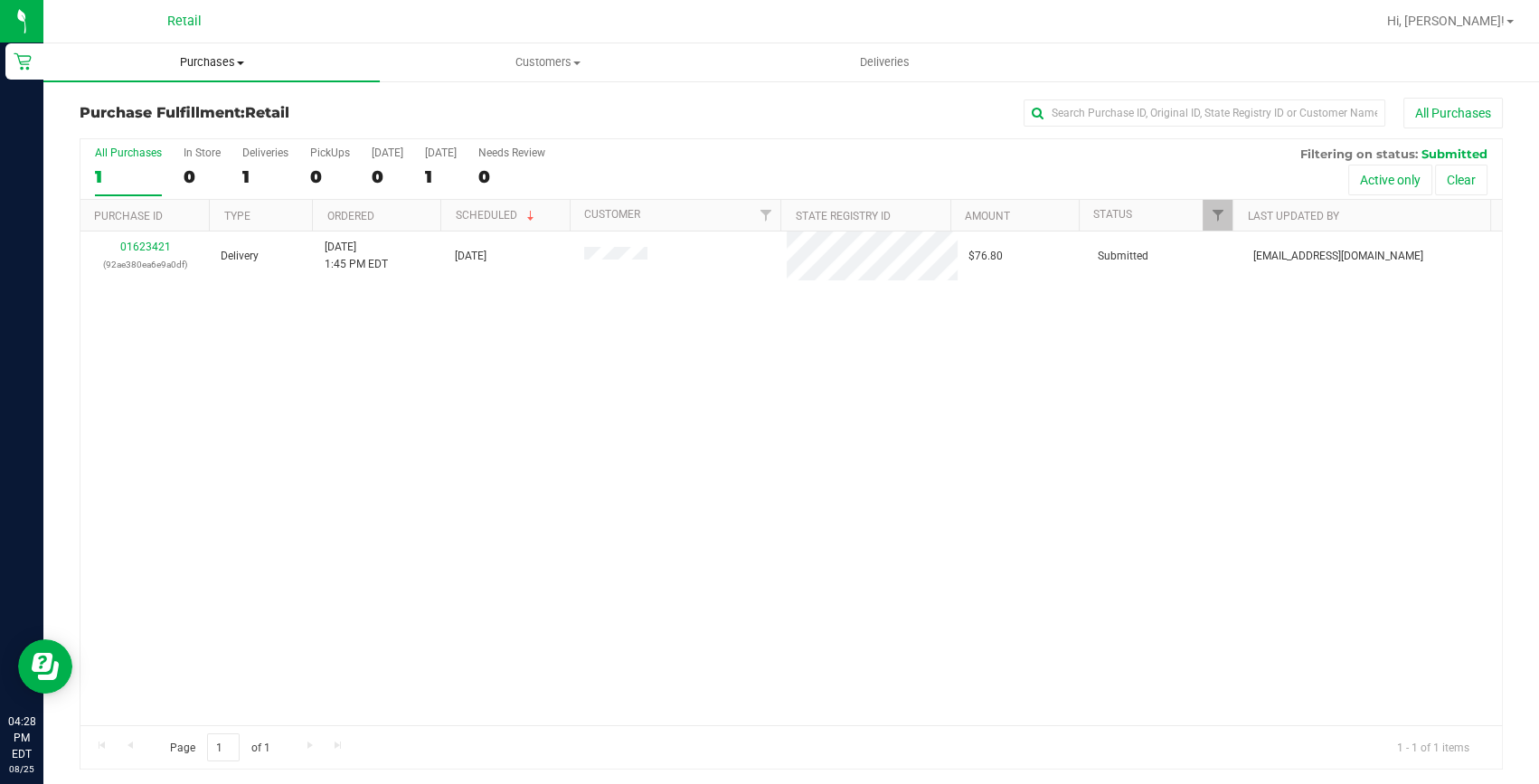
drag, startPoint x: 190, startPoint y: 44, endPoint x: 197, endPoint y: 59, distance: 16.6
click at [190, 44] on uib-tab-heading "Purchases Summary of purchases Fulfillment All purchases" at bounding box center [211, 63] width 336 height 38
click at [171, 115] on span "Summary of purchases" at bounding box center [136, 108] width 186 height 15
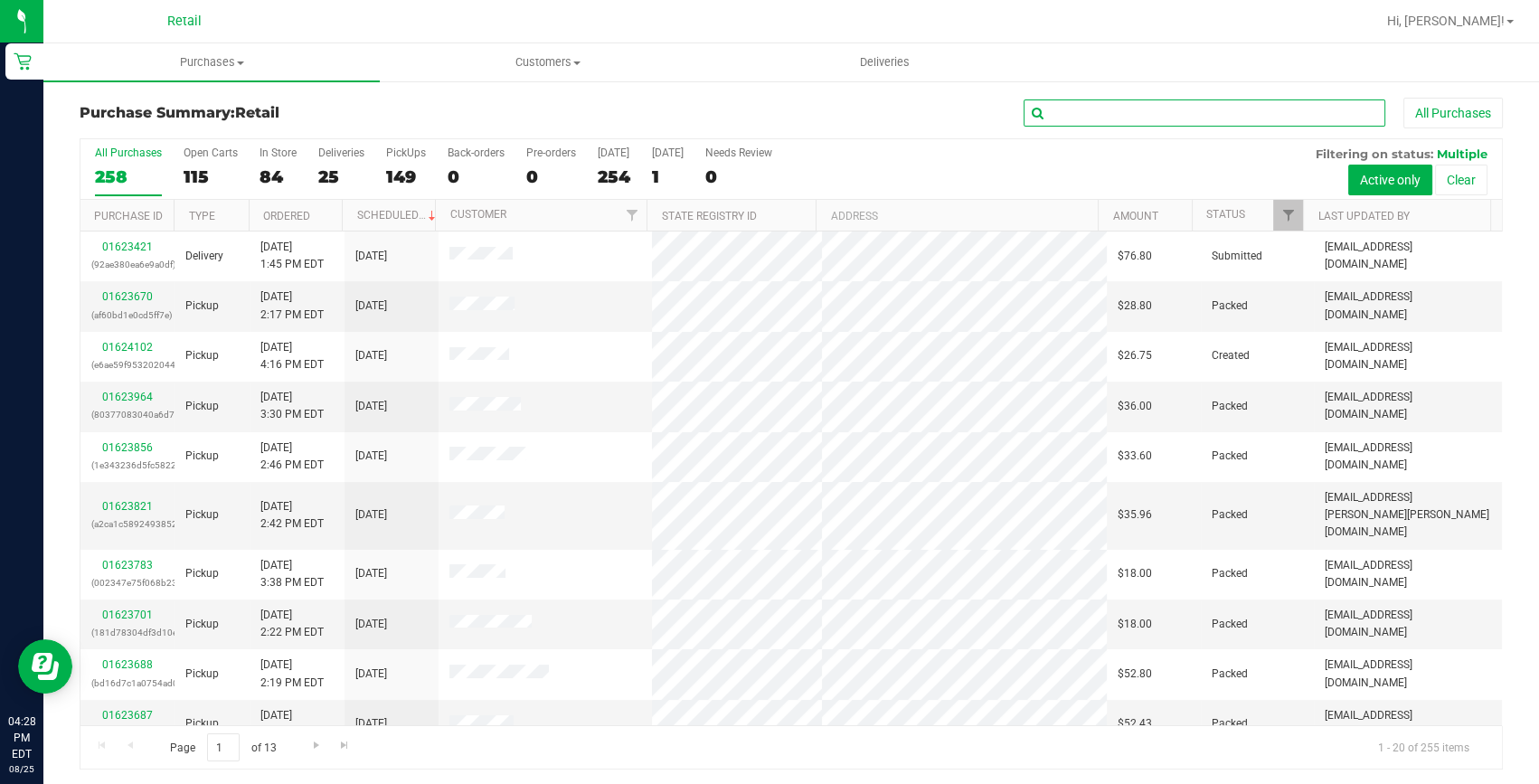
click at [1132, 116] on input "text" at bounding box center [1205, 113] width 362 height 28
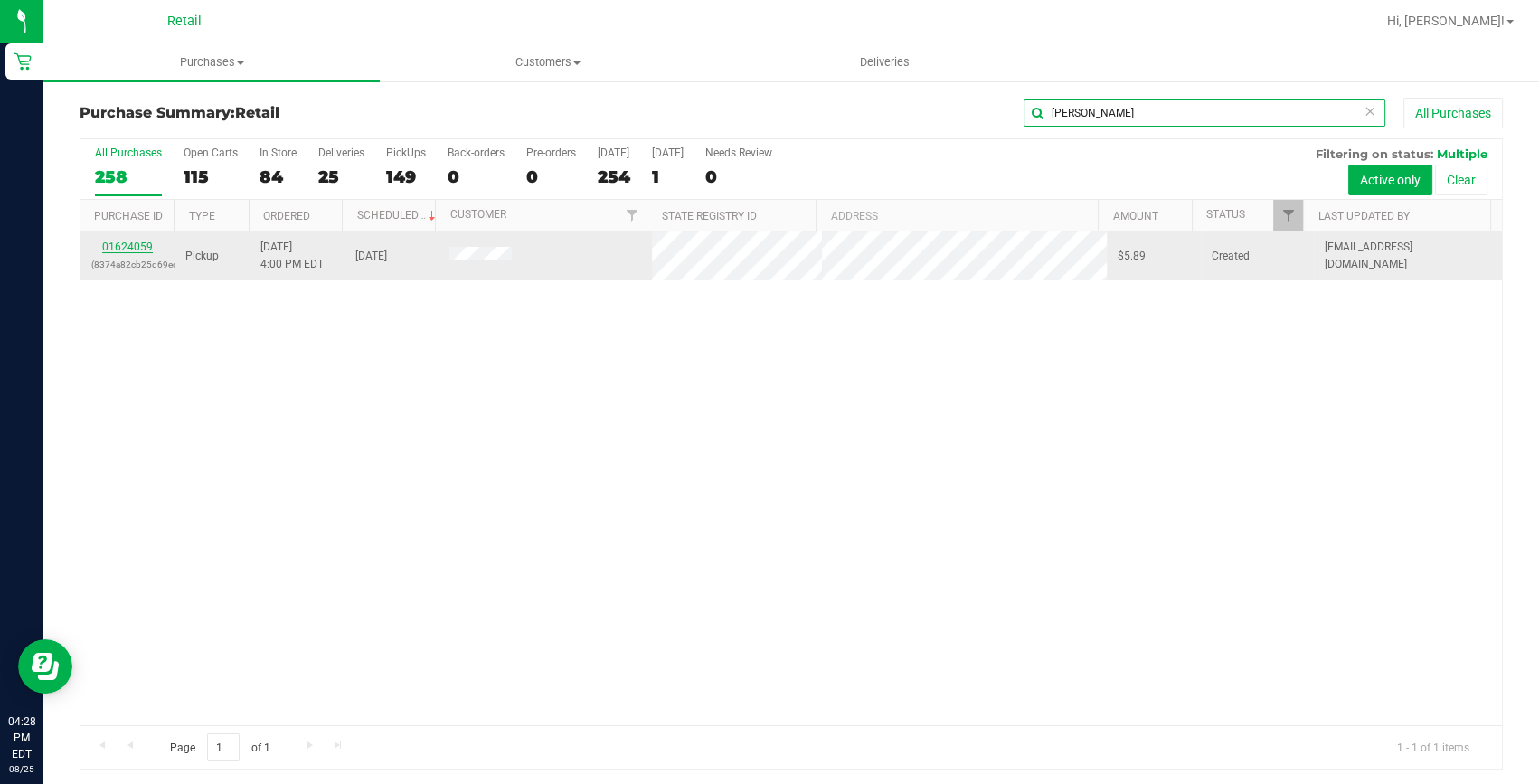
type input "olivia"
click at [137, 243] on link "01624059" at bounding box center [127, 246] width 50 height 12
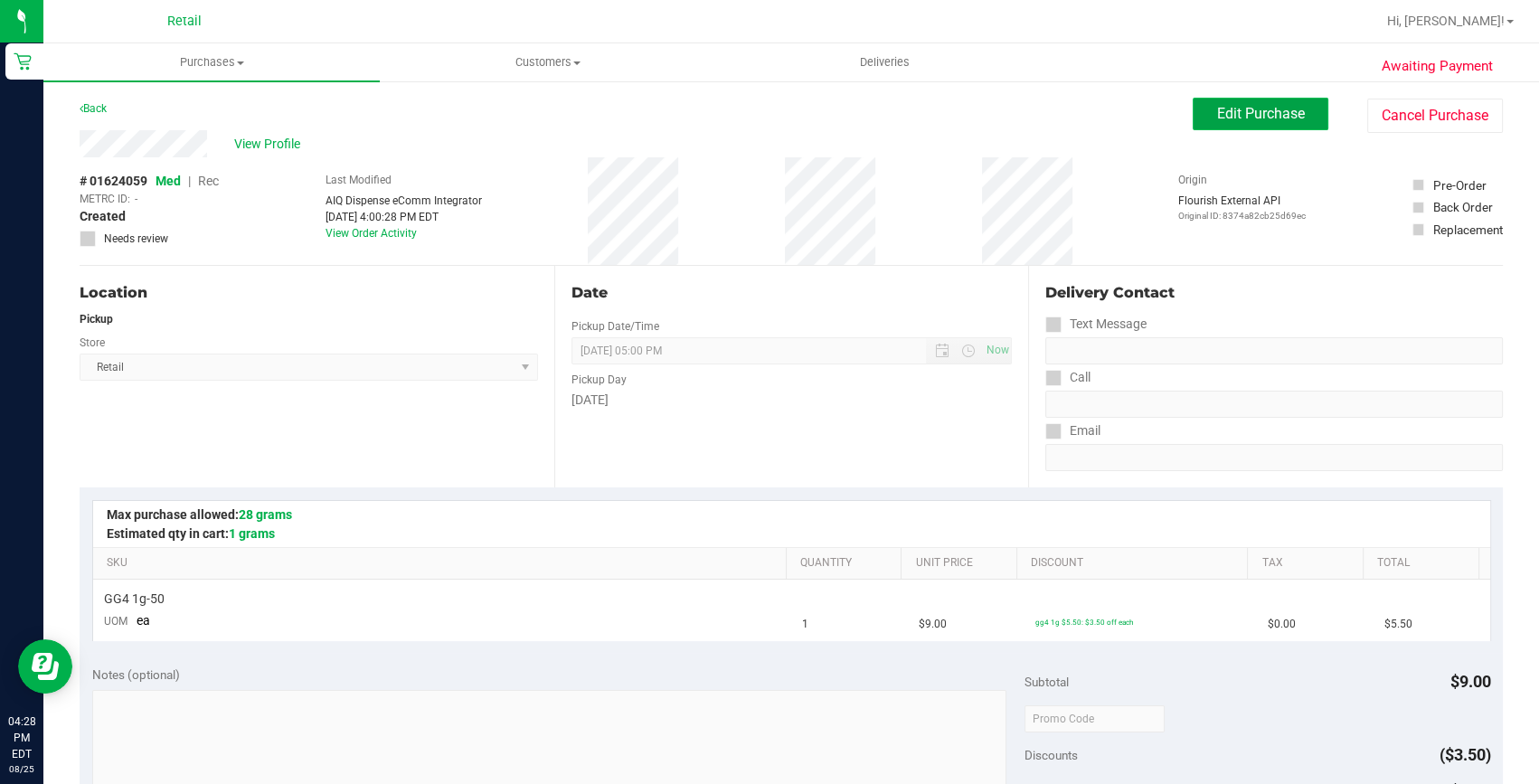
click at [1257, 118] on span "Edit Purchase" at bounding box center [1261, 113] width 88 height 17
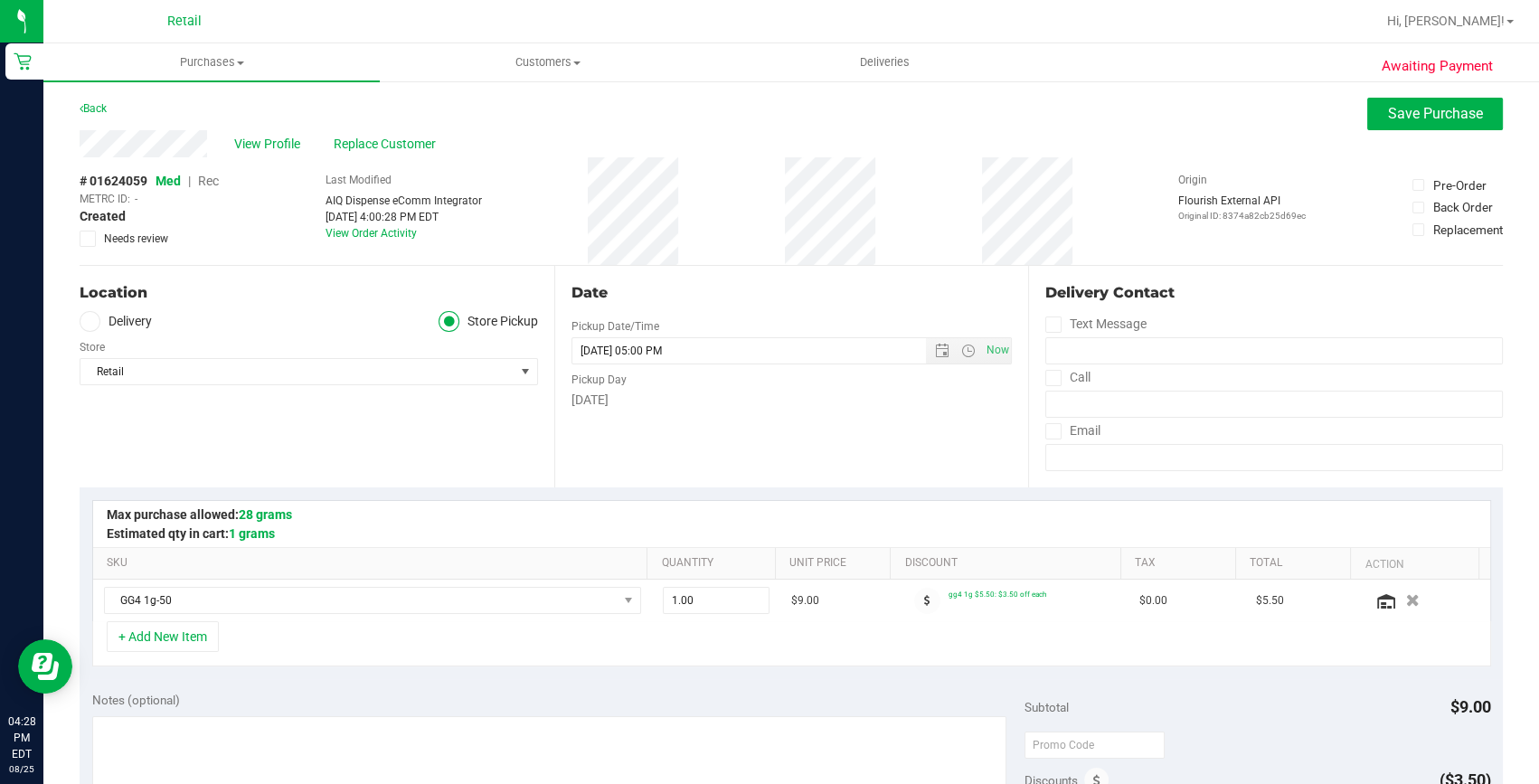
click at [205, 177] on span "Rec" at bounding box center [208, 180] width 21 height 14
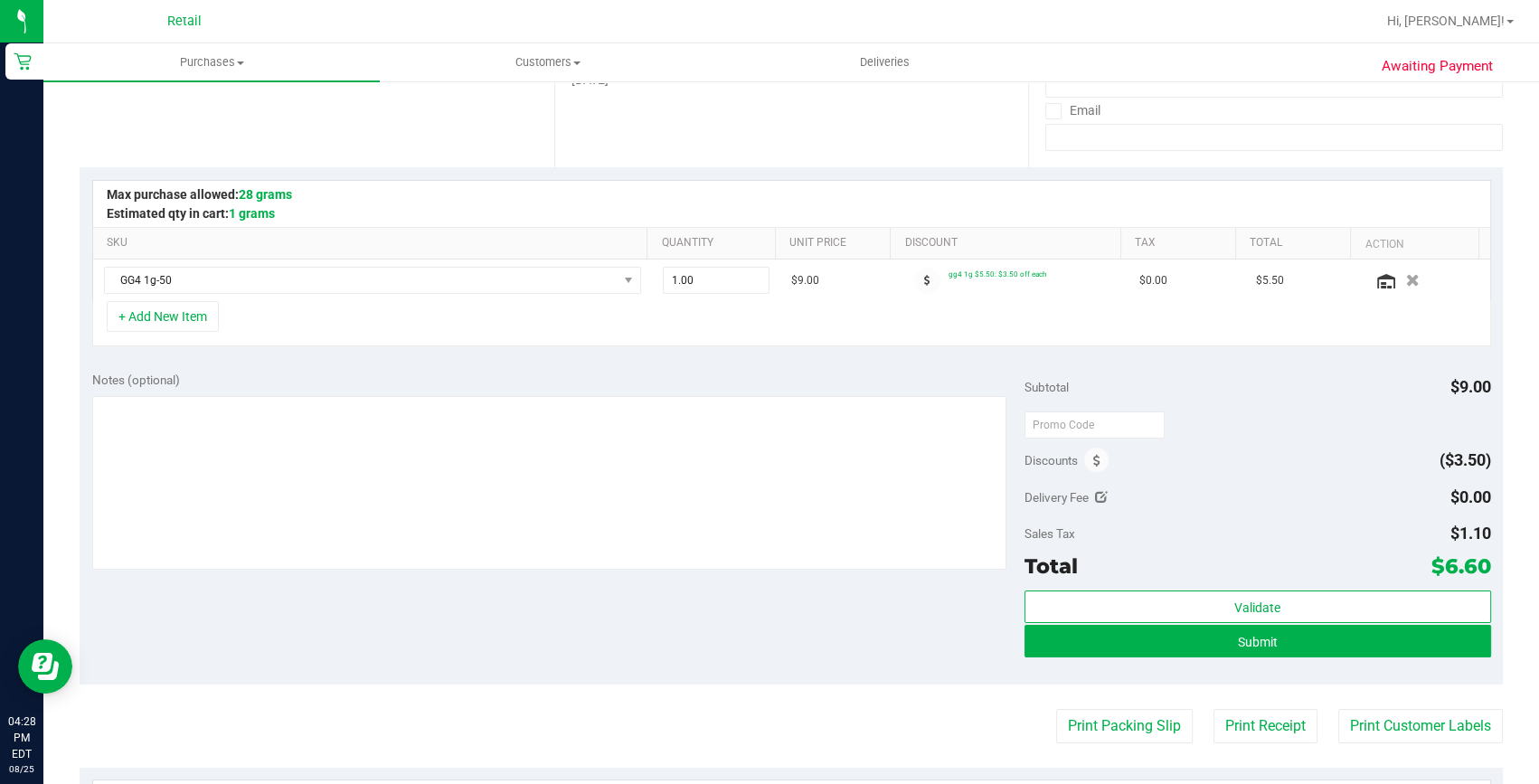
scroll to position [328, 0]
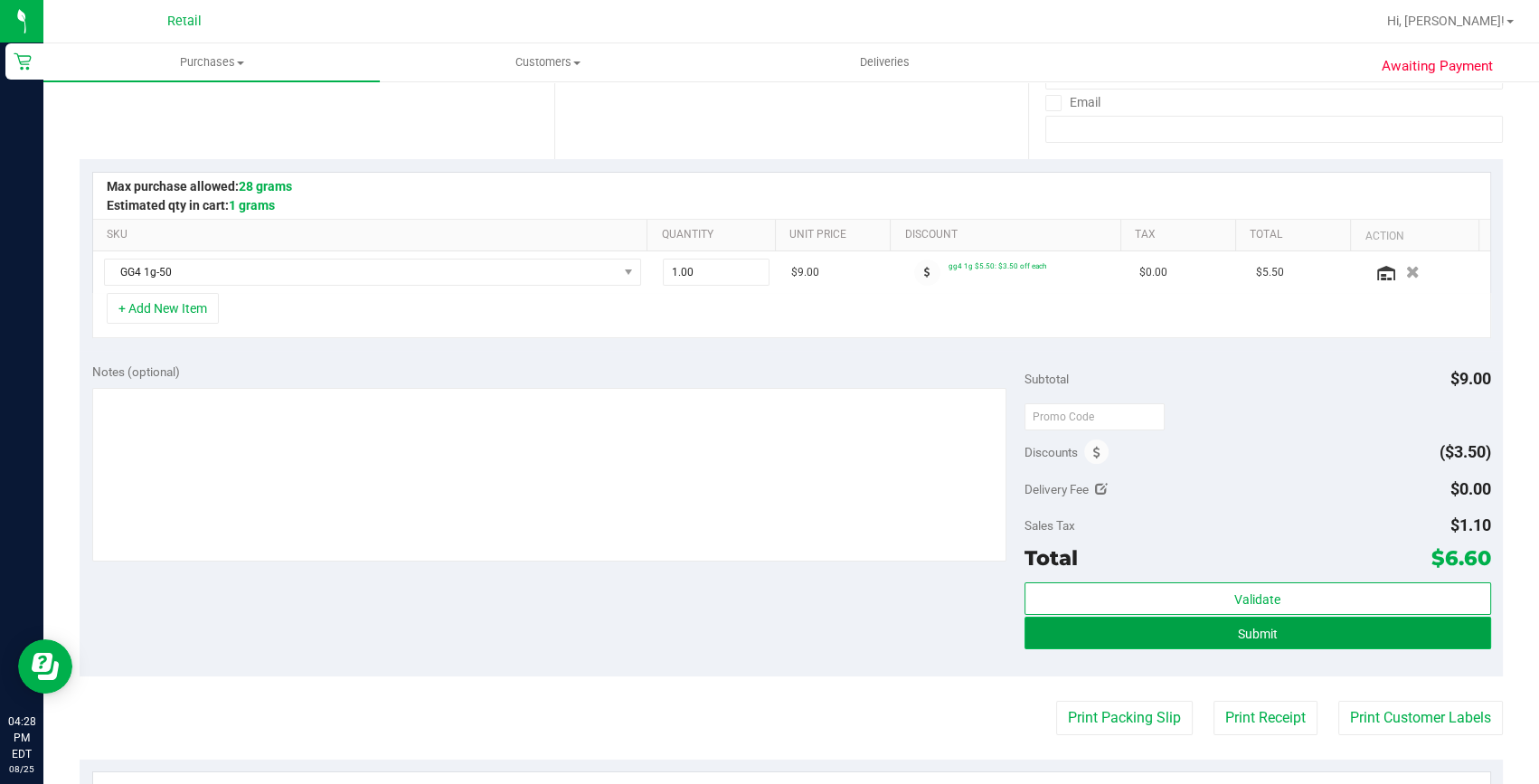
click at [1240, 642] on button "Submit" at bounding box center [1258, 633] width 466 height 32
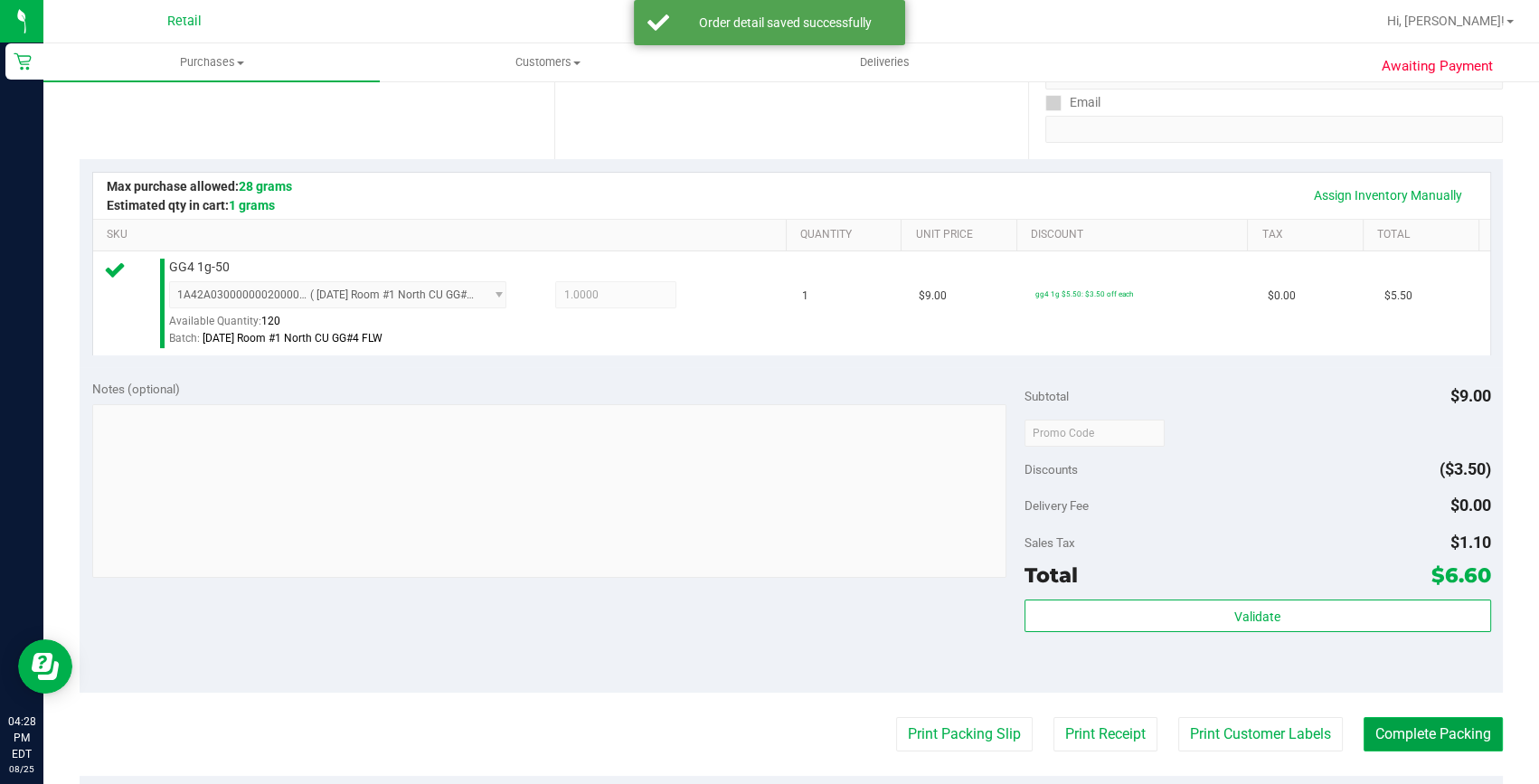
click at [1411, 726] on button "Complete Packing" at bounding box center [1433, 735] width 139 height 34
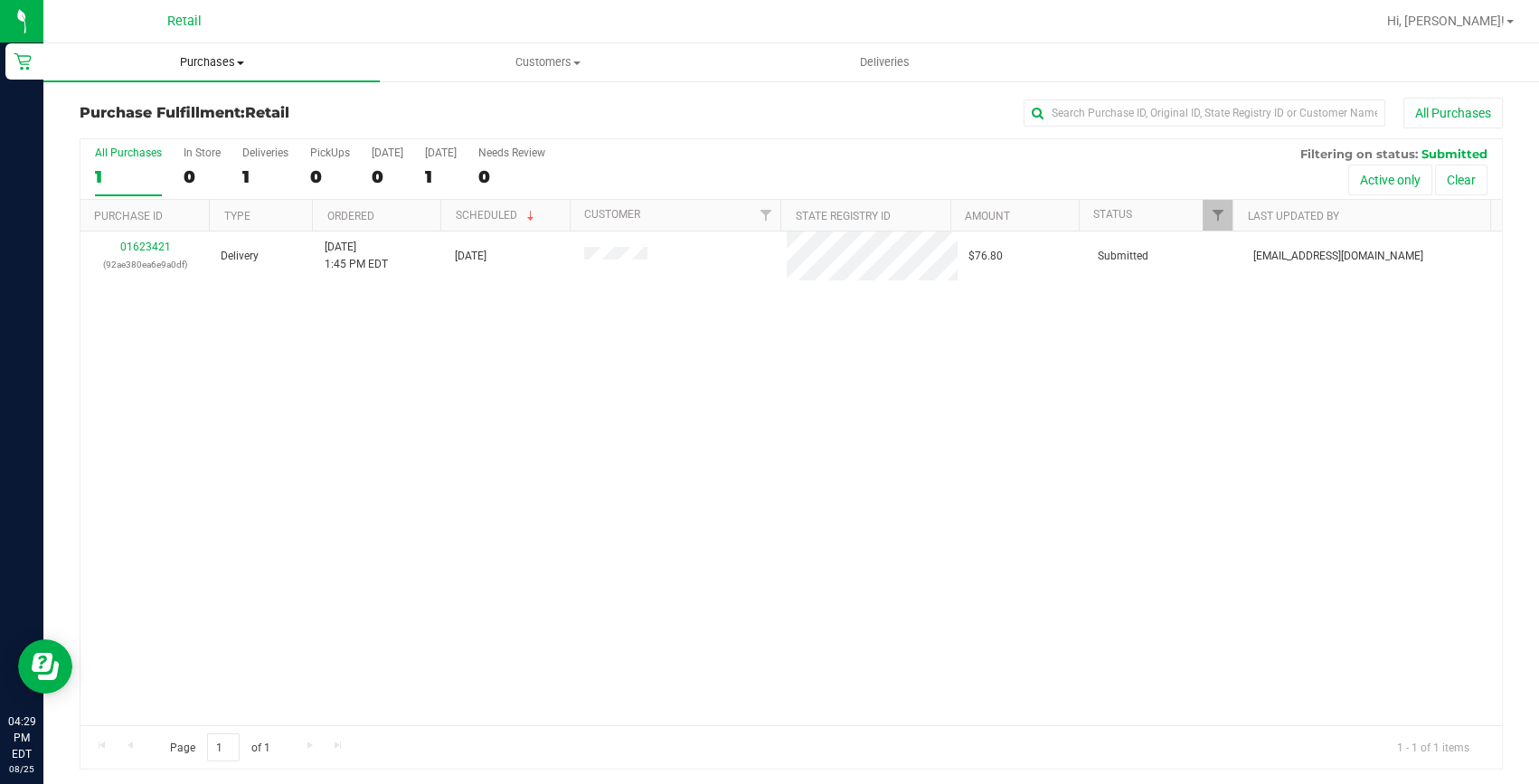
drag, startPoint x: 233, startPoint y: 64, endPoint x: 209, endPoint y: 89, distance: 34.7
click at [232, 64] on span "Purchases" at bounding box center [211, 62] width 336 height 16
click at [196, 108] on span "Summary of purchases" at bounding box center [136, 108] width 186 height 15
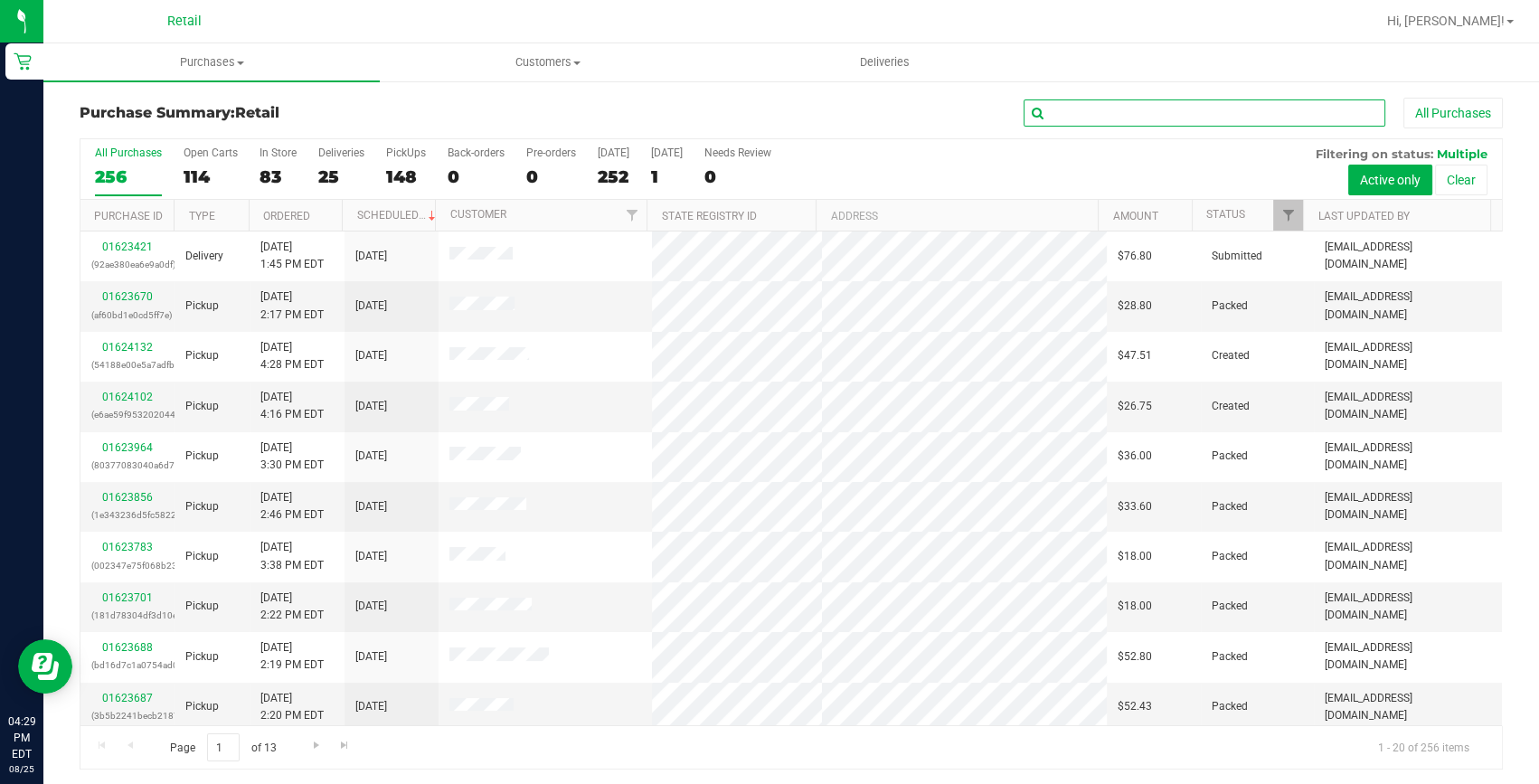
click at [1054, 118] on input "text" at bounding box center [1205, 113] width 362 height 28
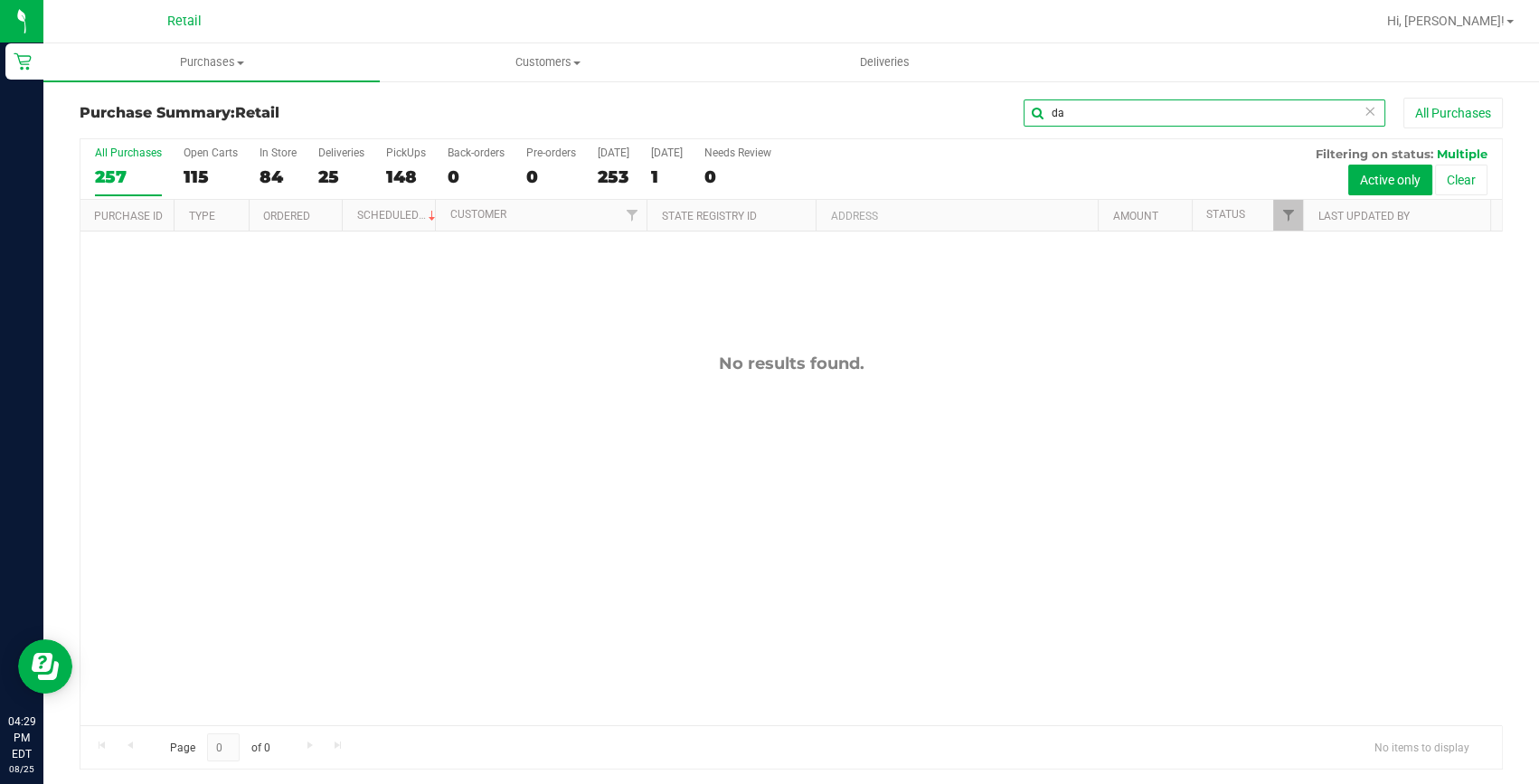
type input "d"
type input "cac"
drag, startPoint x: 552, startPoint y: 56, endPoint x: 510, endPoint y: 106, distance: 65.3
click at [552, 56] on span "Customers" at bounding box center [548, 62] width 335 height 16
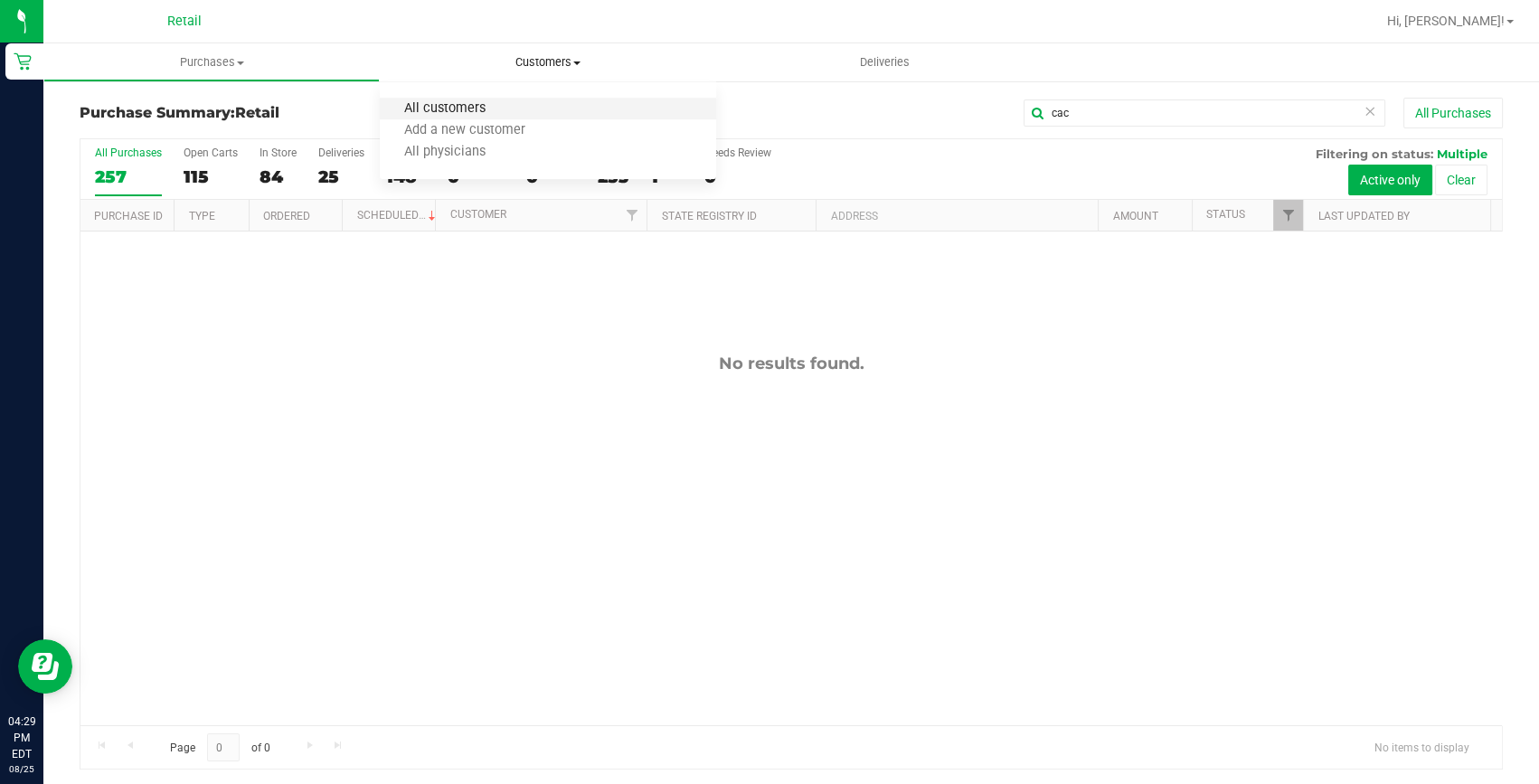
click at [505, 112] on span "All customers" at bounding box center [444, 108] width 130 height 15
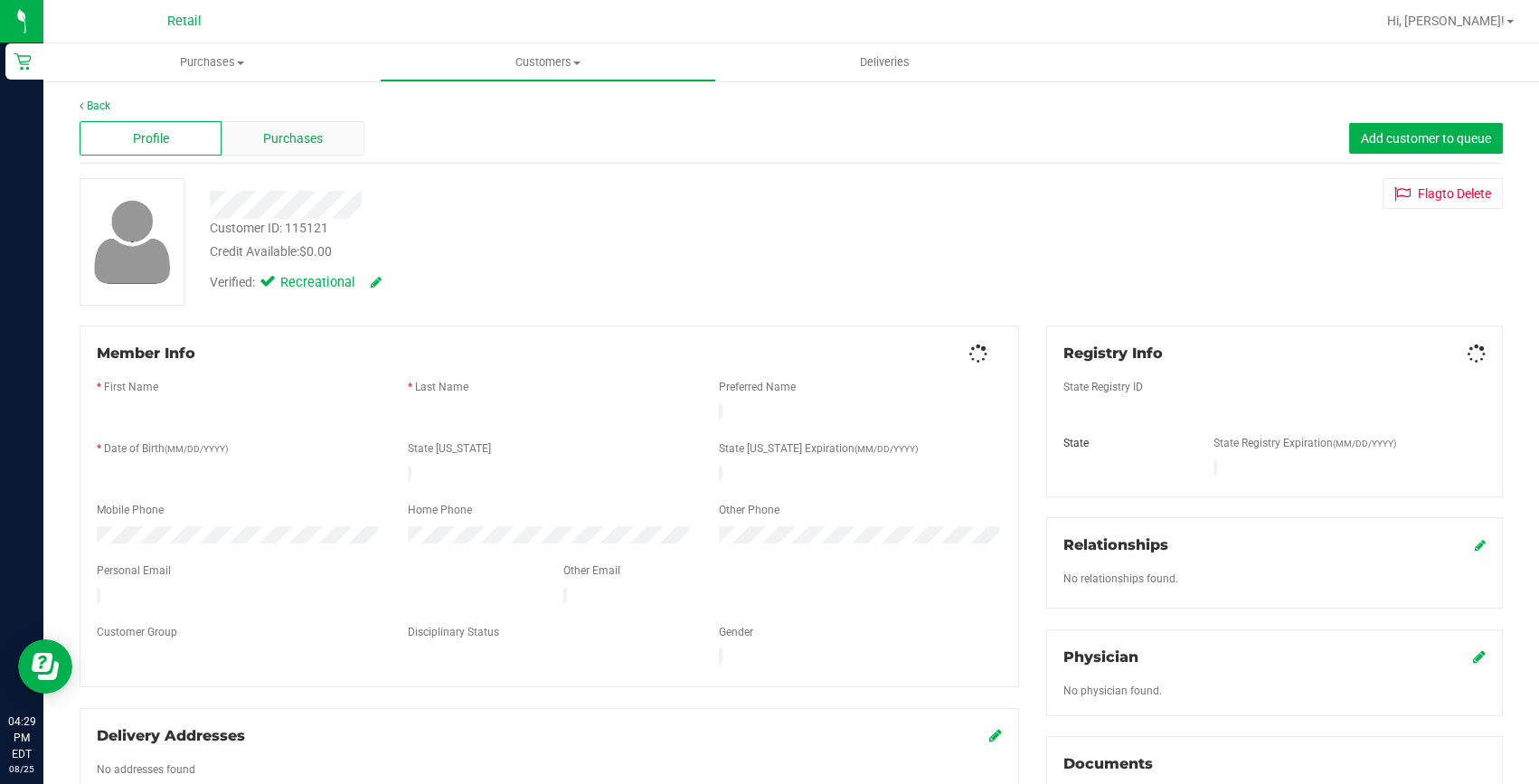
click at [335, 136] on div "Purchases" at bounding box center [292, 138] width 142 height 34
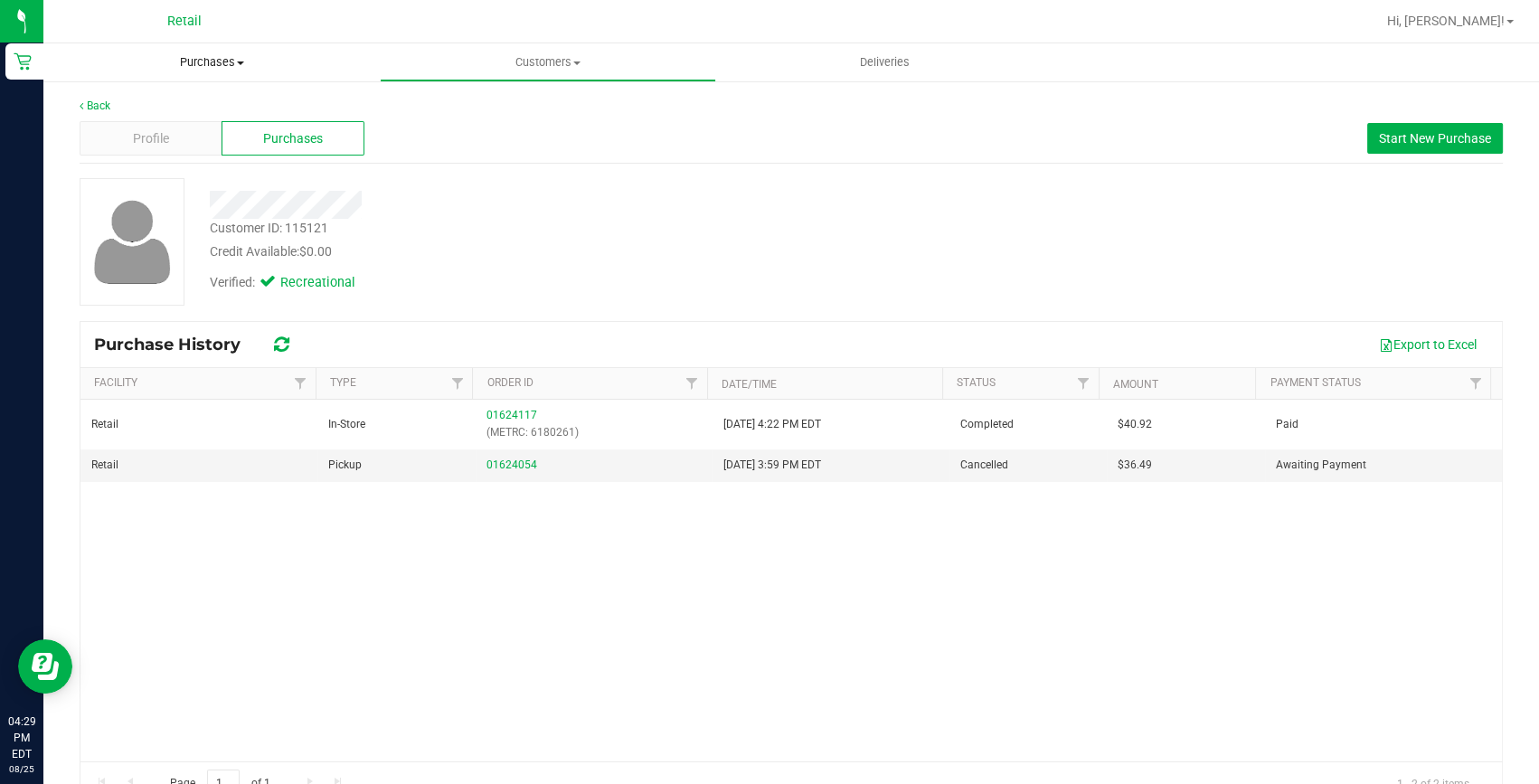
click at [207, 61] on span "Purchases" at bounding box center [211, 62] width 336 height 16
click at [161, 101] on span "Summary of purchases" at bounding box center [136, 108] width 186 height 15
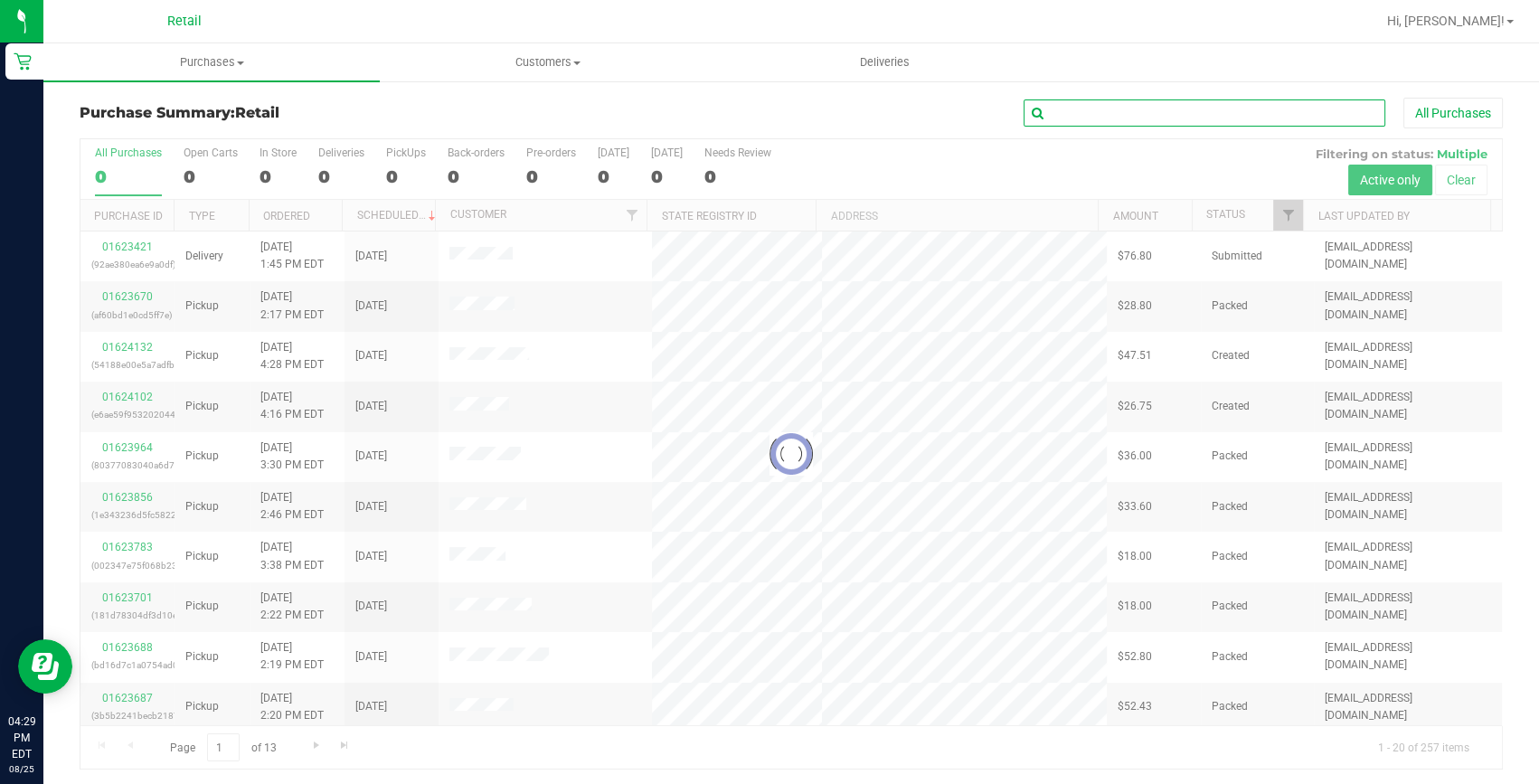
click at [1181, 108] on input "text" at bounding box center [1205, 113] width 362 height 28
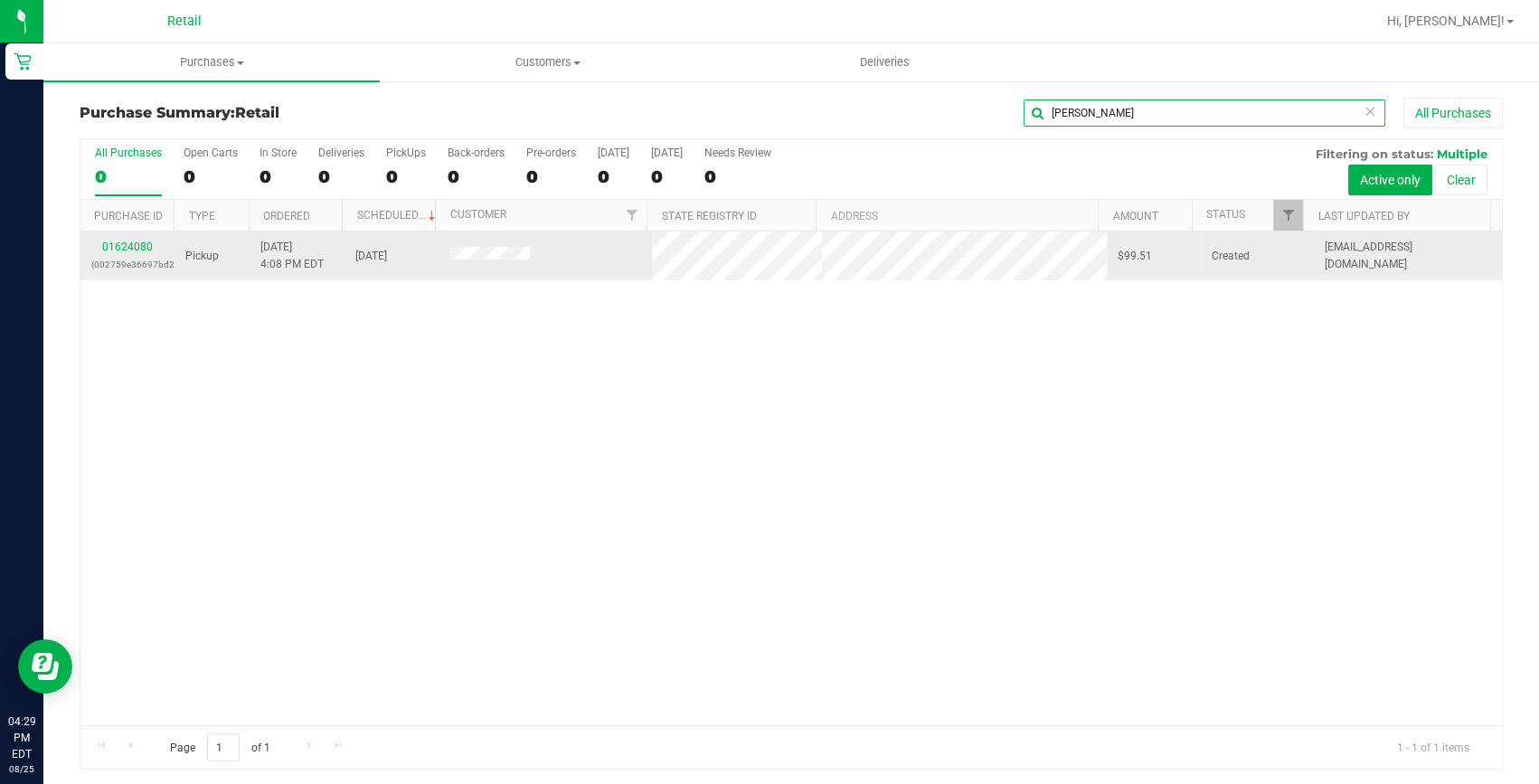
type input "cheryl"
click at [138, 239] on div "01624080 (002759e36697bd26)" at bounding box center [128, 256] width 72 height 34
click at [121, 247] on link "01624080" at bounding box center [127, 246] width 50 height 12
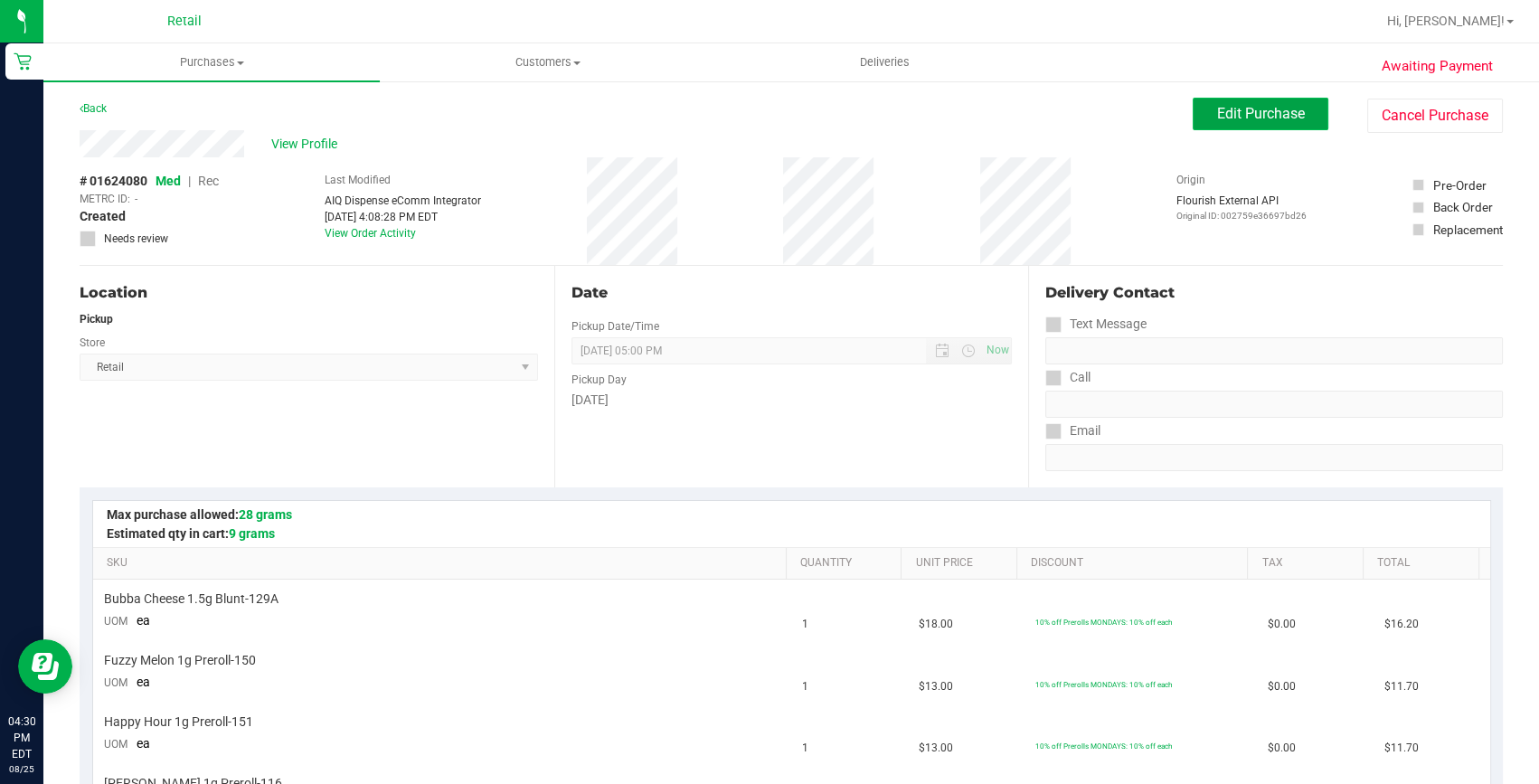
click at [1217, 114] on span "Edit Purchase" at bounding box center [1261, 113] width 88 height 17
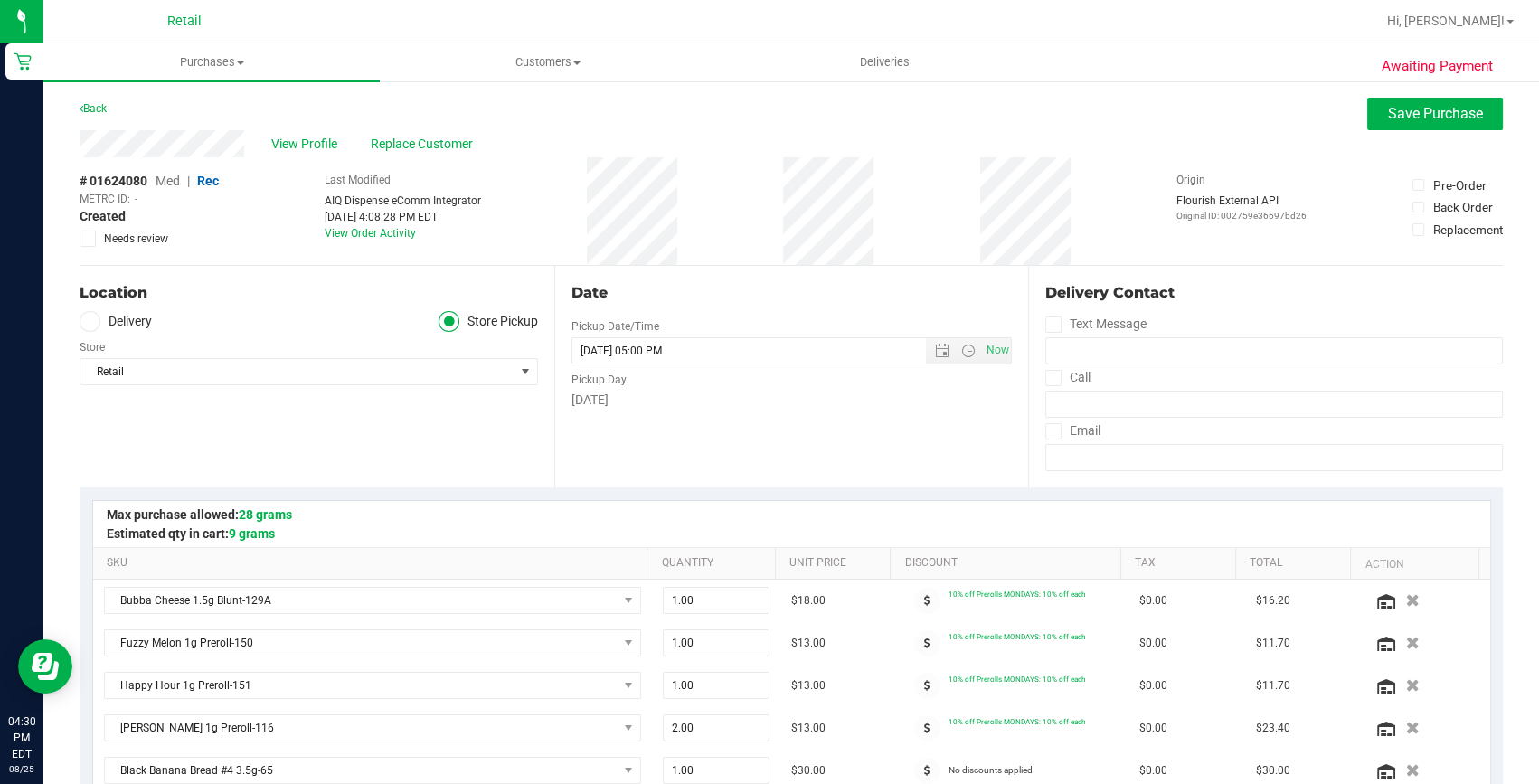
click at [209, 183] on span "Rec" at bounding box center [207, 180] width 22 height 14
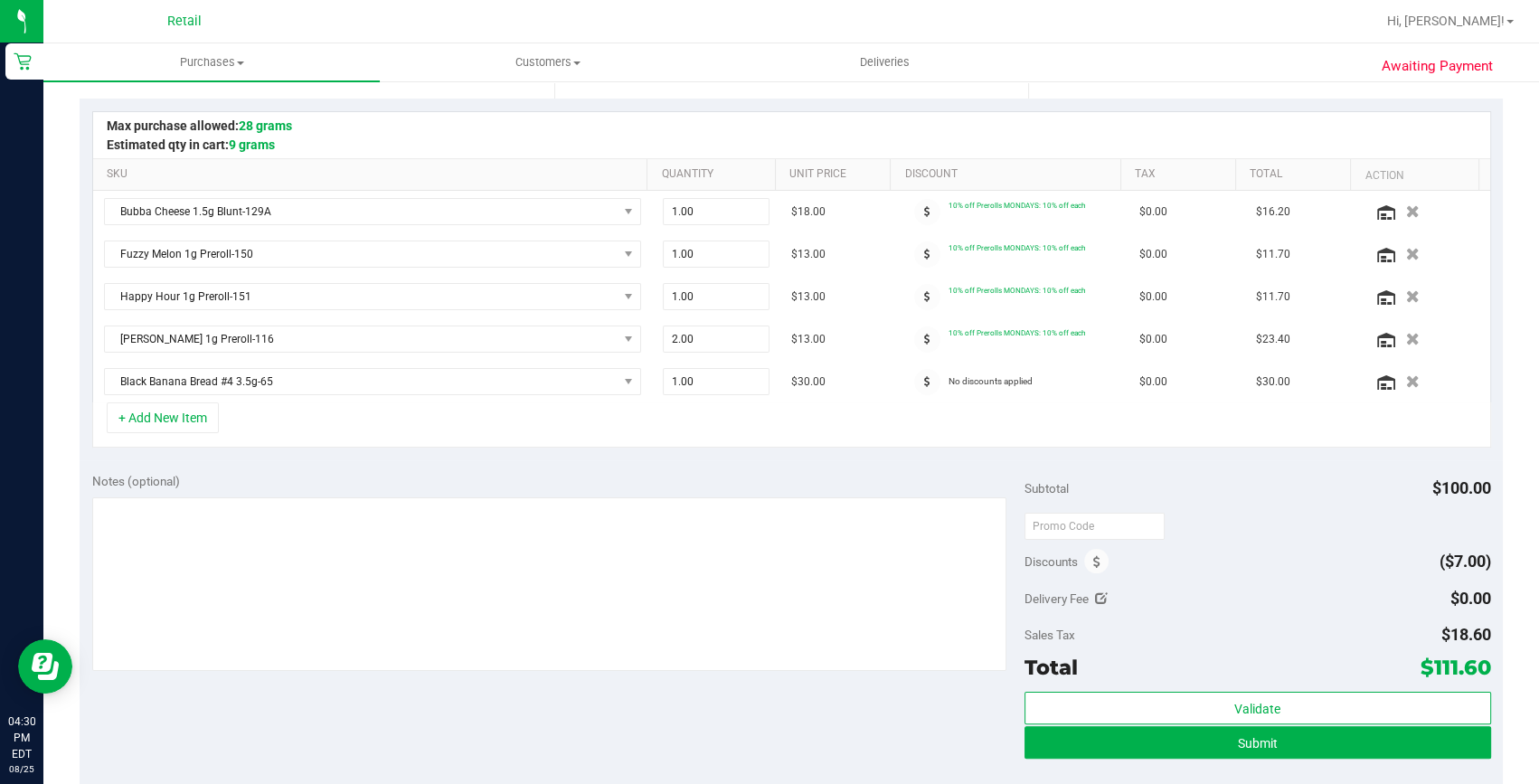
scroll to position [410, 0]
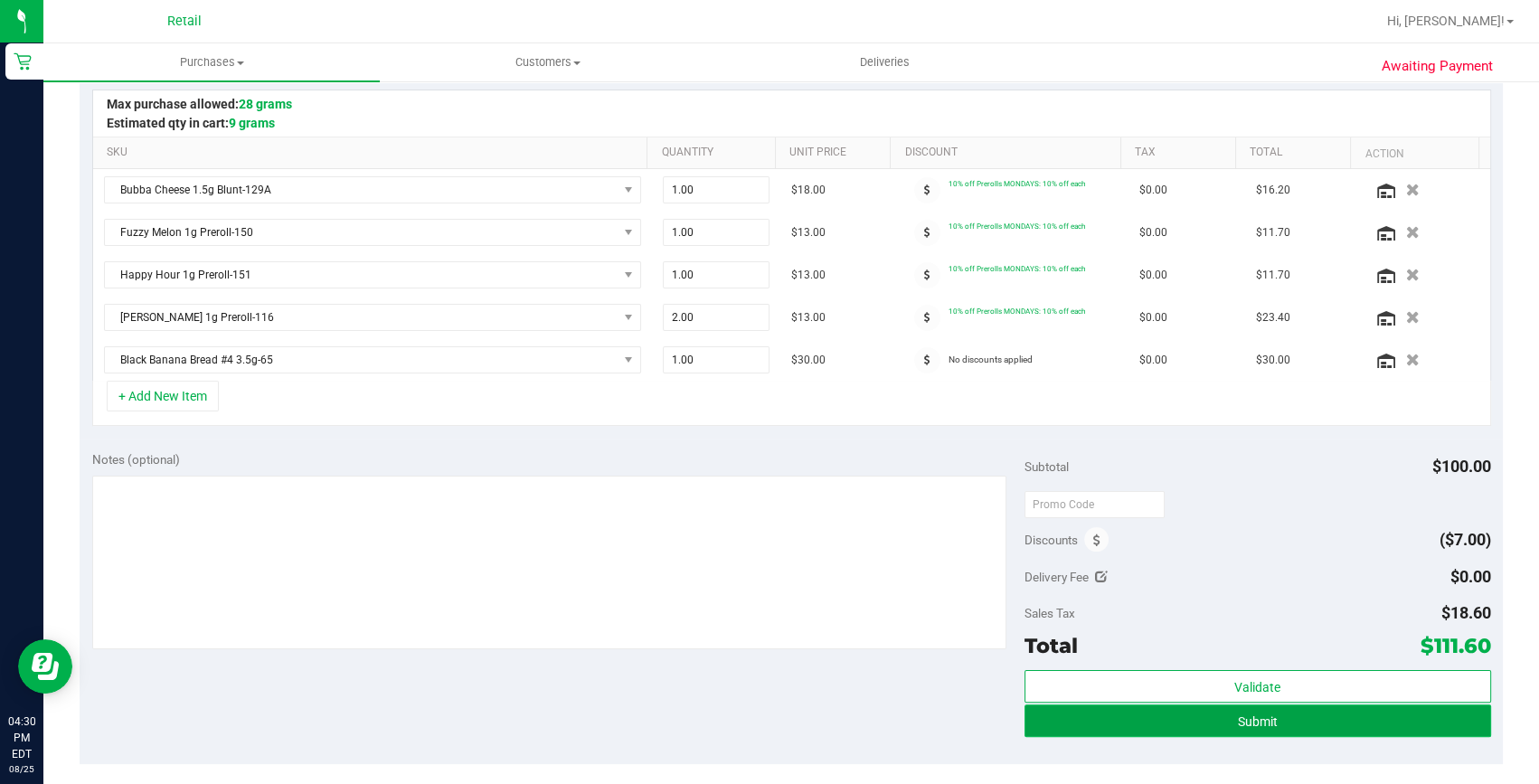
click at [1191, 716] on button "Submit" at bounding box center [1258, 720] width 466 height 32
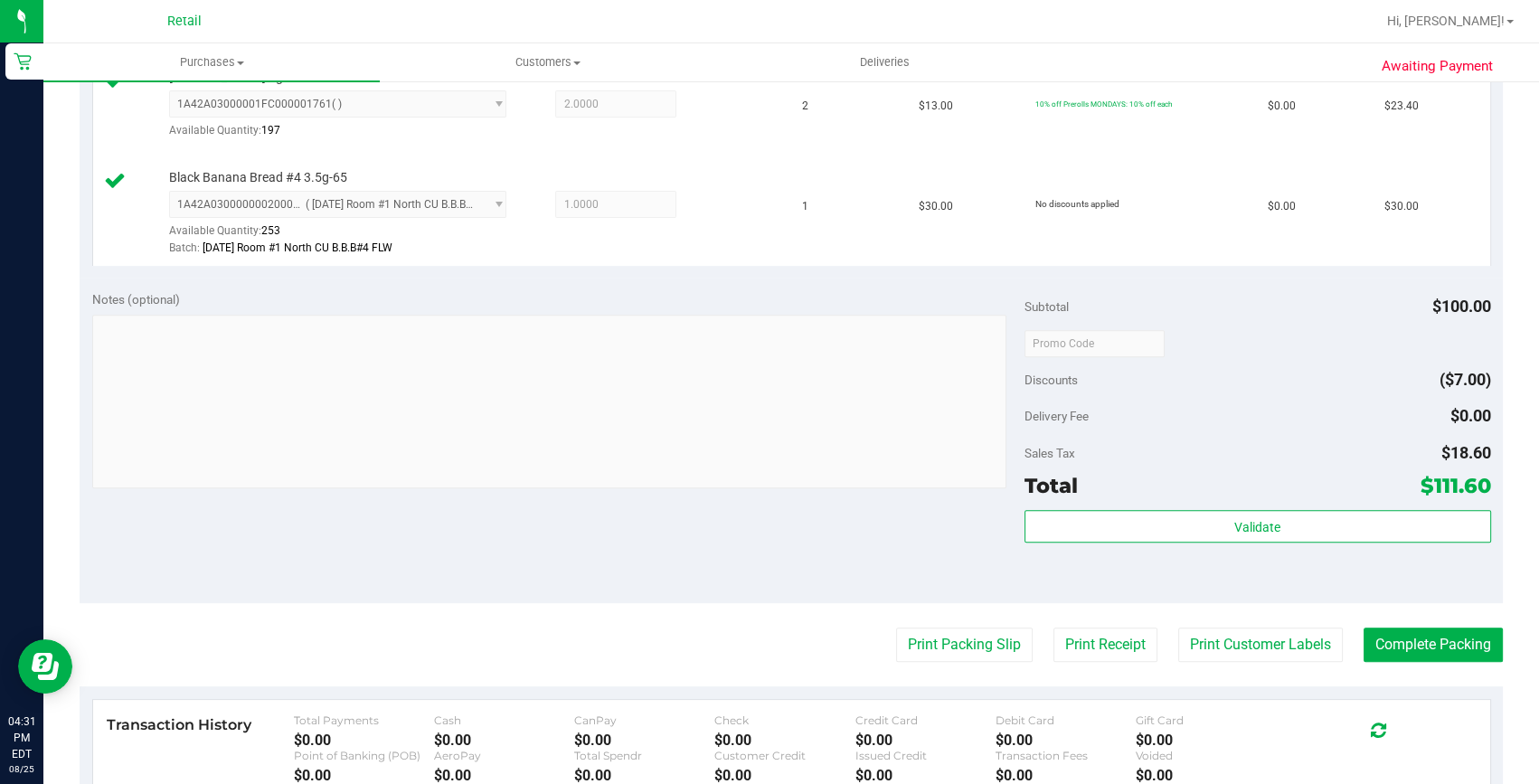
scroll to position [822, 0]
click at [1392, 656] on button "Complete Packing" at bounding box center [1433, 644] width 139 height 34
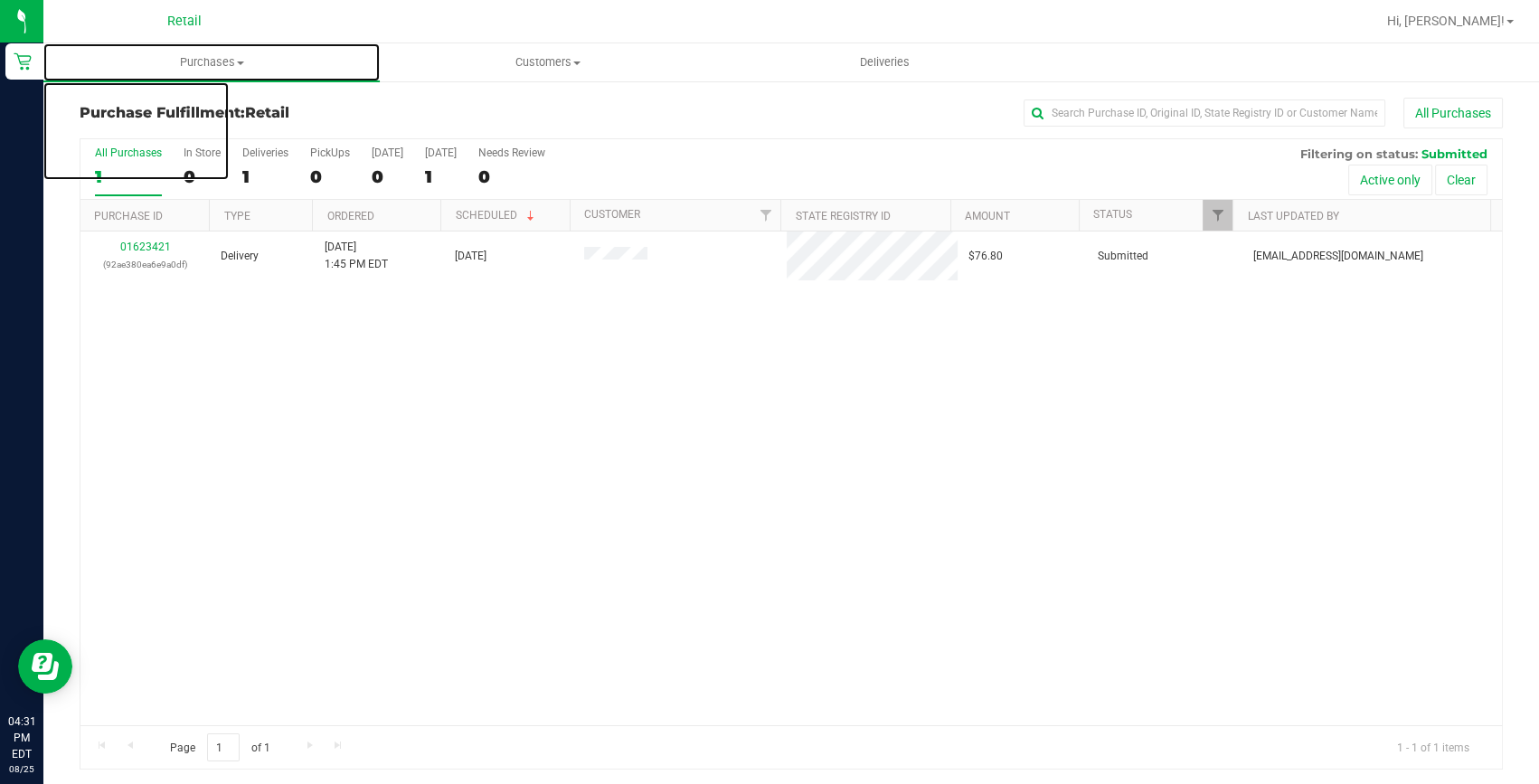
click at [223, 44] on uib-tab-heading "Purchases Summary of purchases Fulfillment All purchases" at bounding box center [211, 63] width 336 height 38
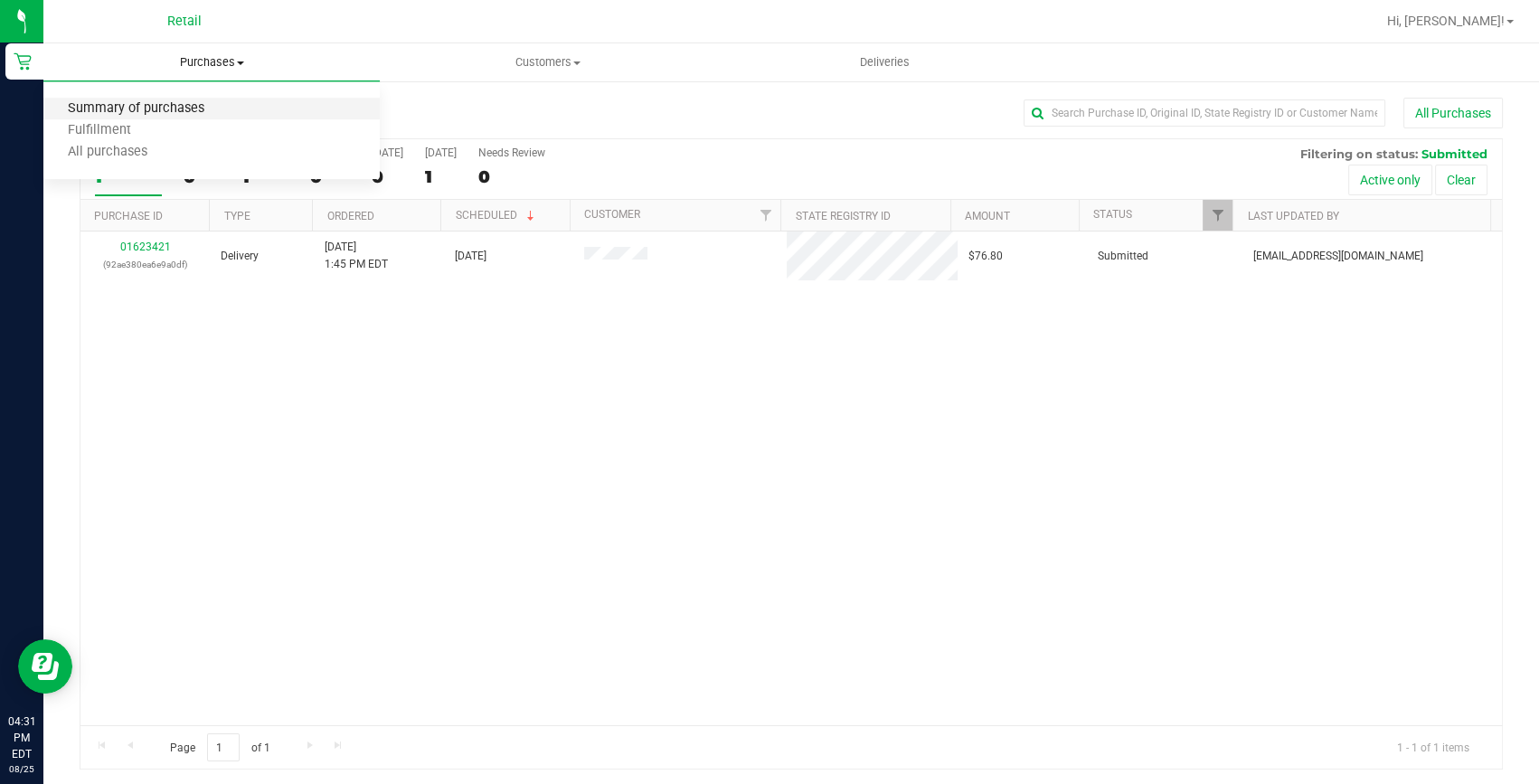
click at [189, 114] on span "Summary of purchases" at bounding box center [136, 108] width 186 height 15
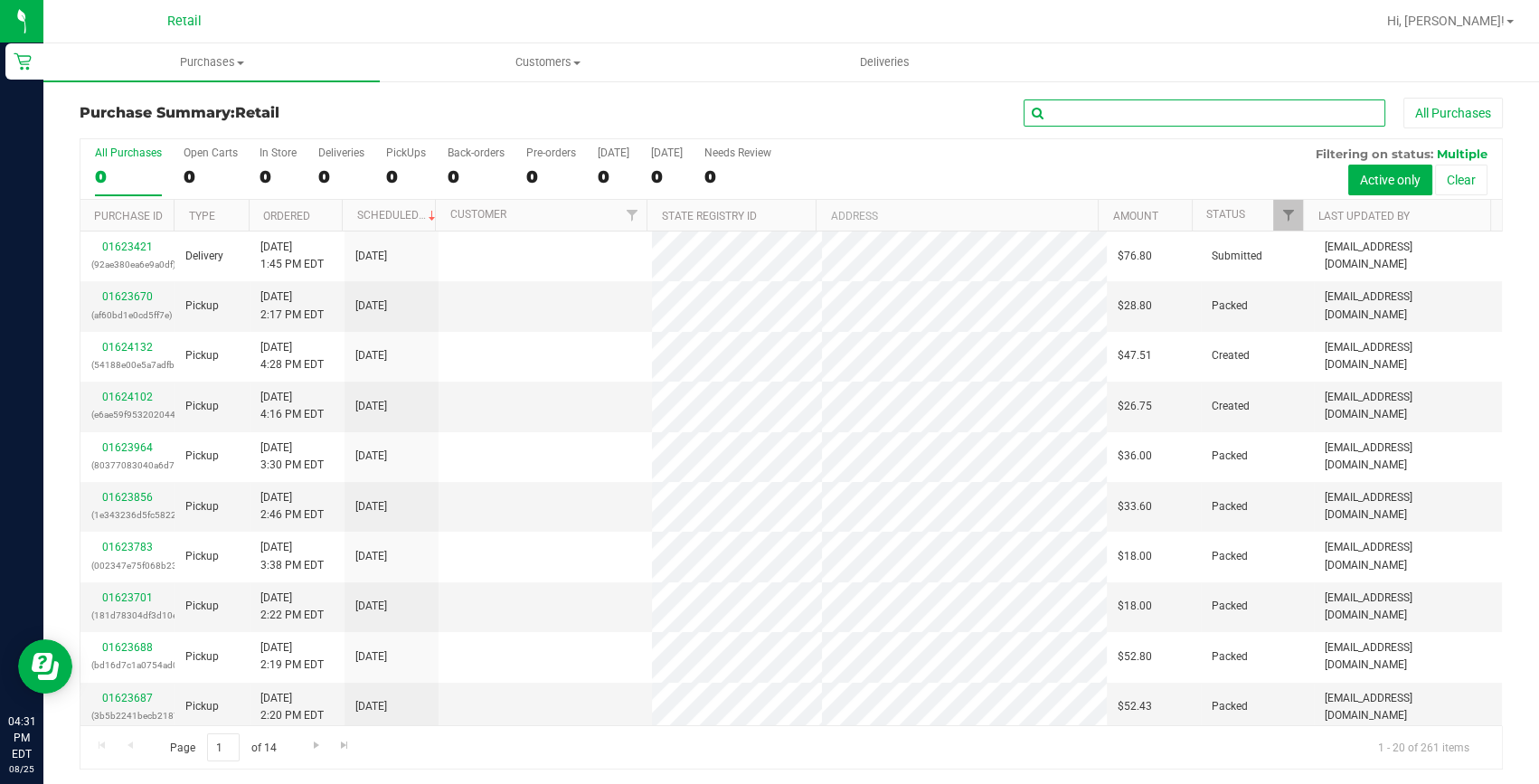
click at [1127, 117] on input "text" at bounding box center [1205, 113] width 362 height 28
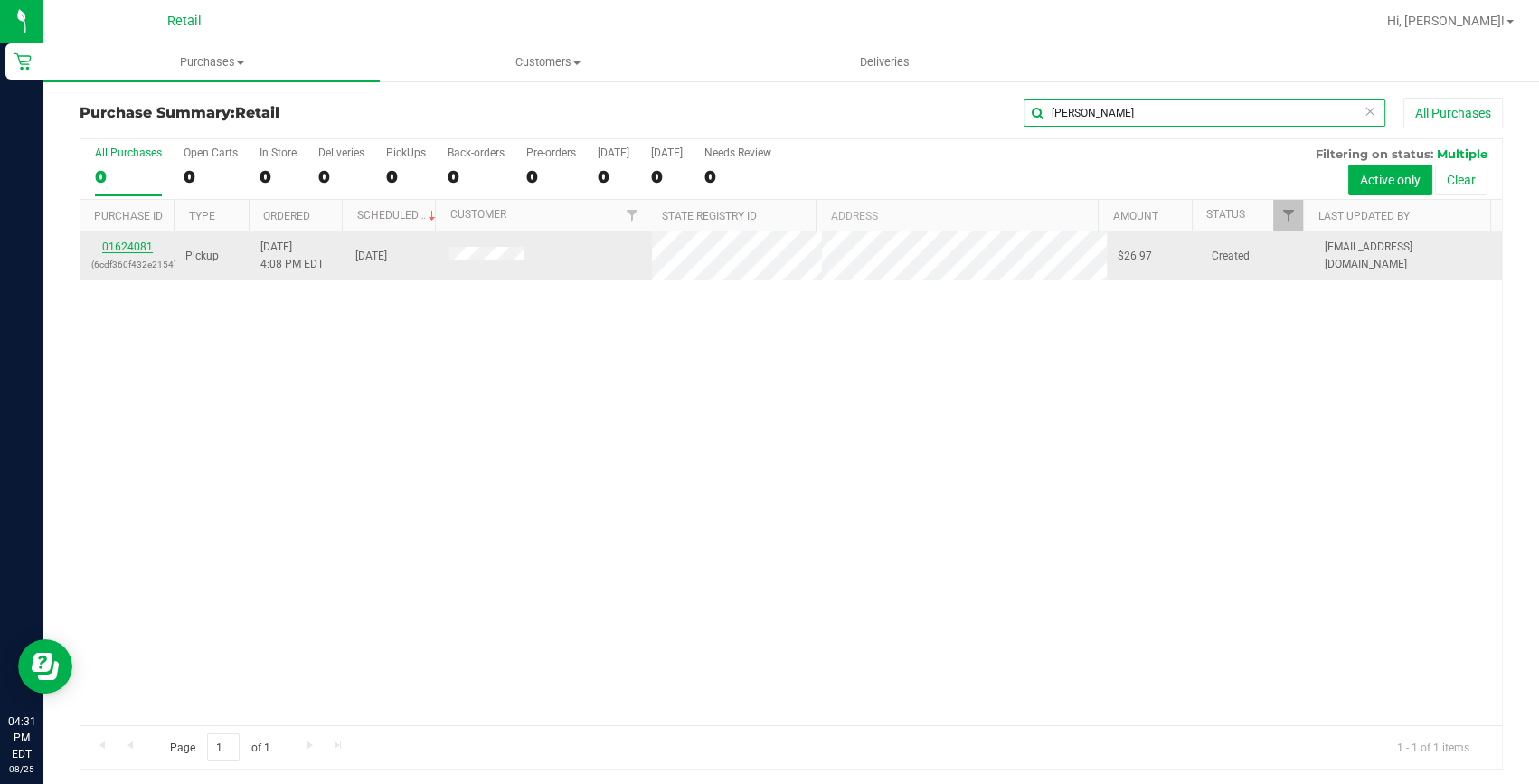
type input "dandre"
click at [129, 245] on link "01624081" at bounding box center [127, 246] width 50 height 12
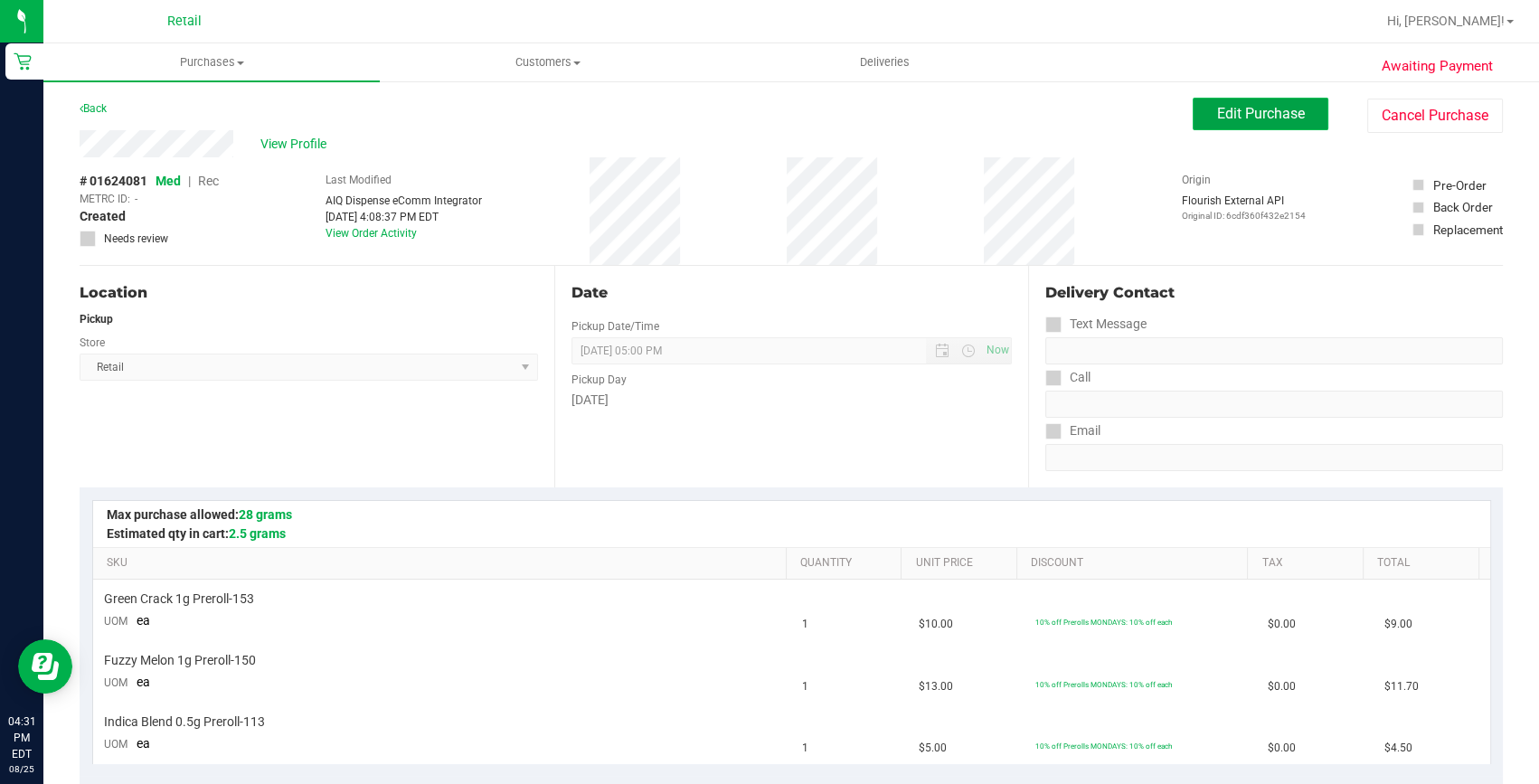
click at [1292, 110] on span "Edit Purchase" at bounding box center [1261, 113] width 88 height 17
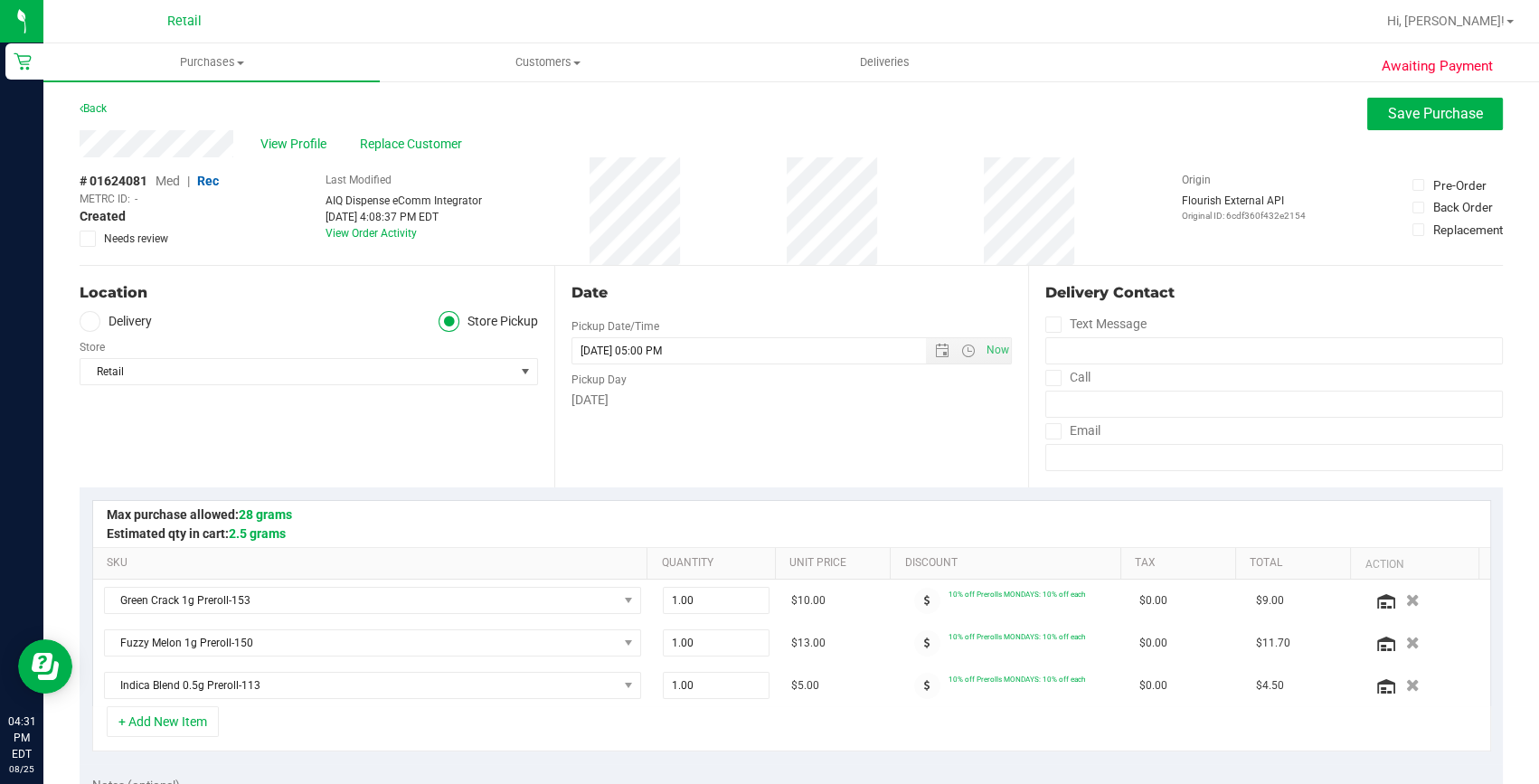
click at [205, 179] on span "Rec" at bounding box center [207, 180] width 22 height 14
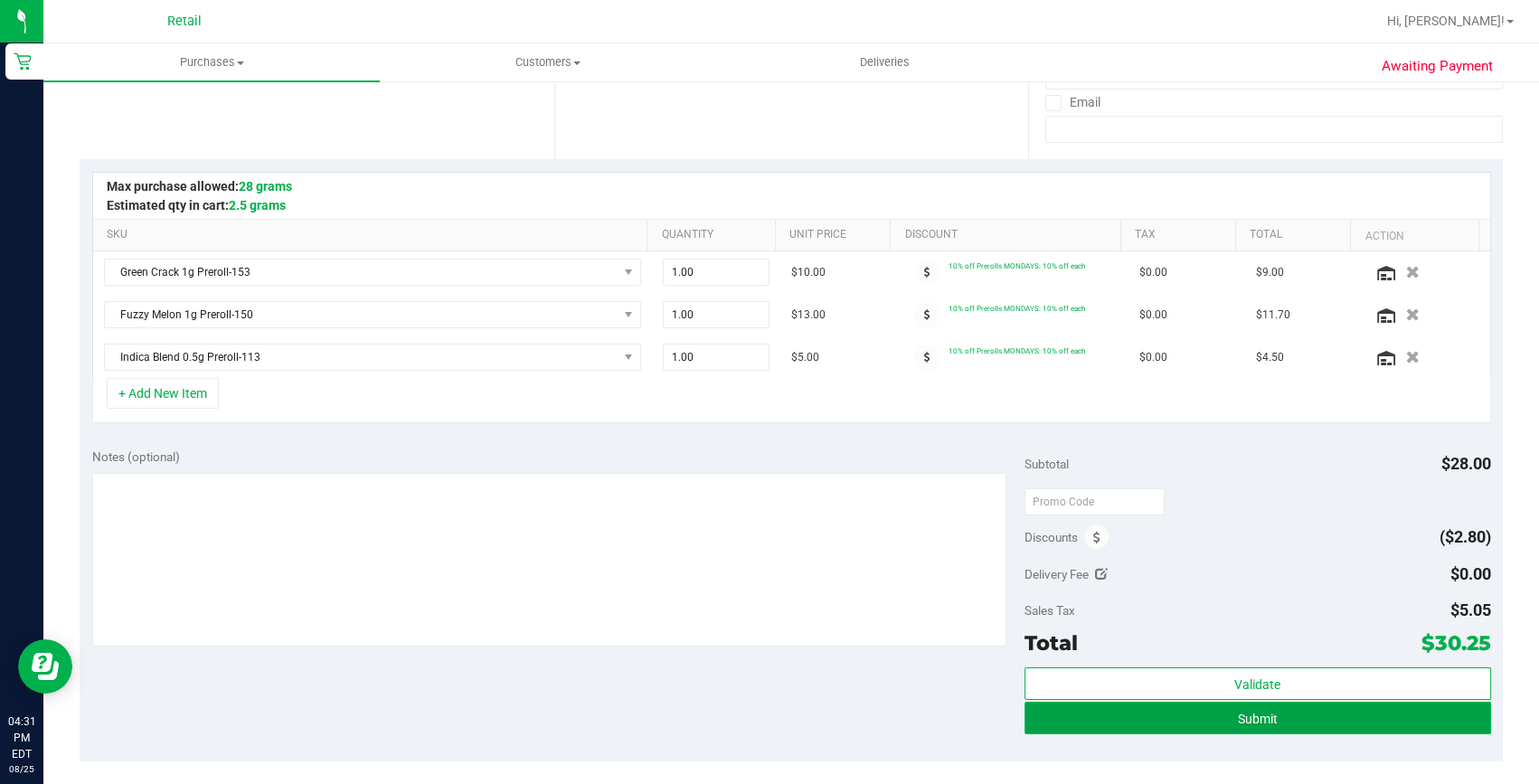
click at [1261, 722] on span "Submit" at bounding box center [1258, 718] width 40 height 14
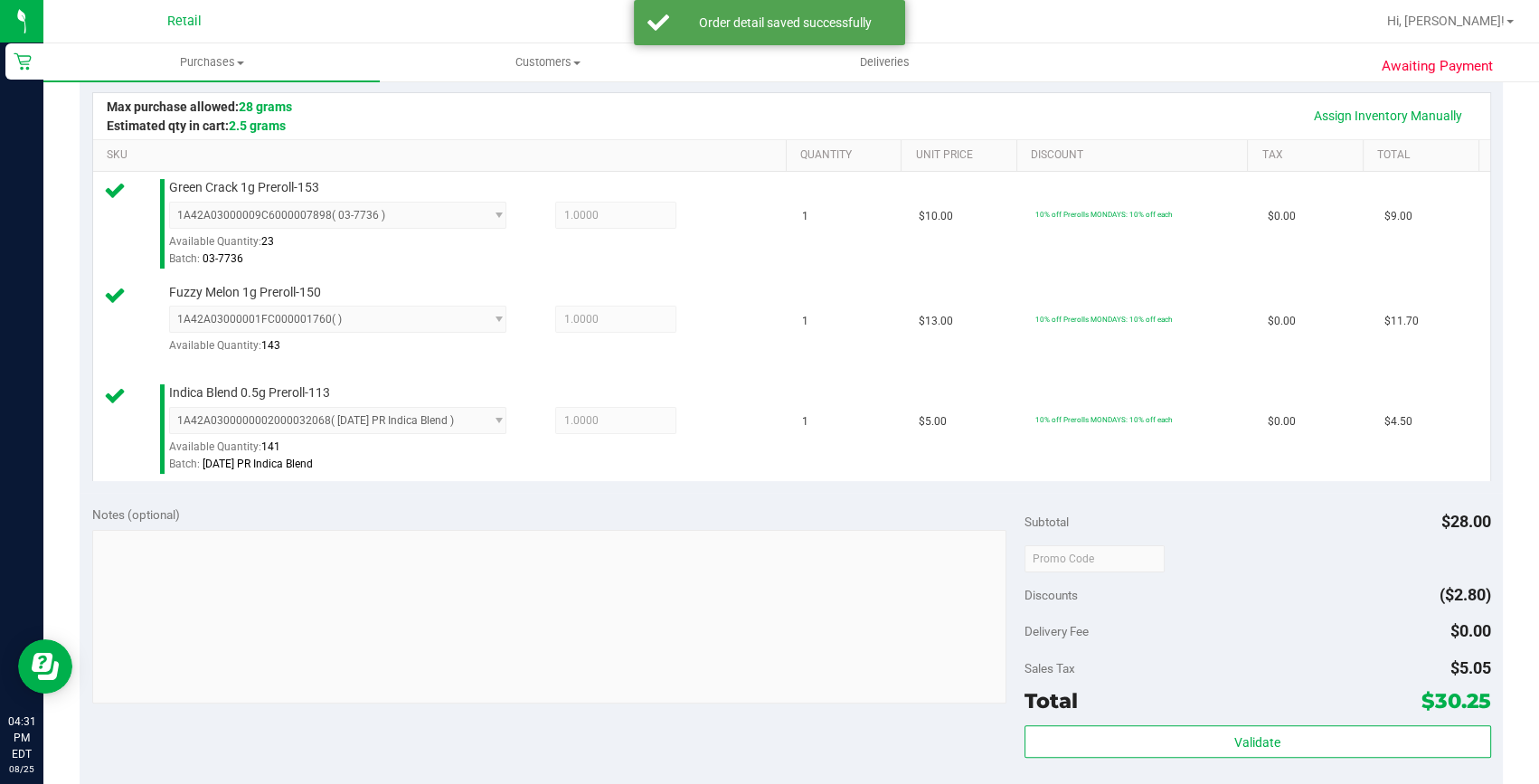
scroll to position [493, 0]
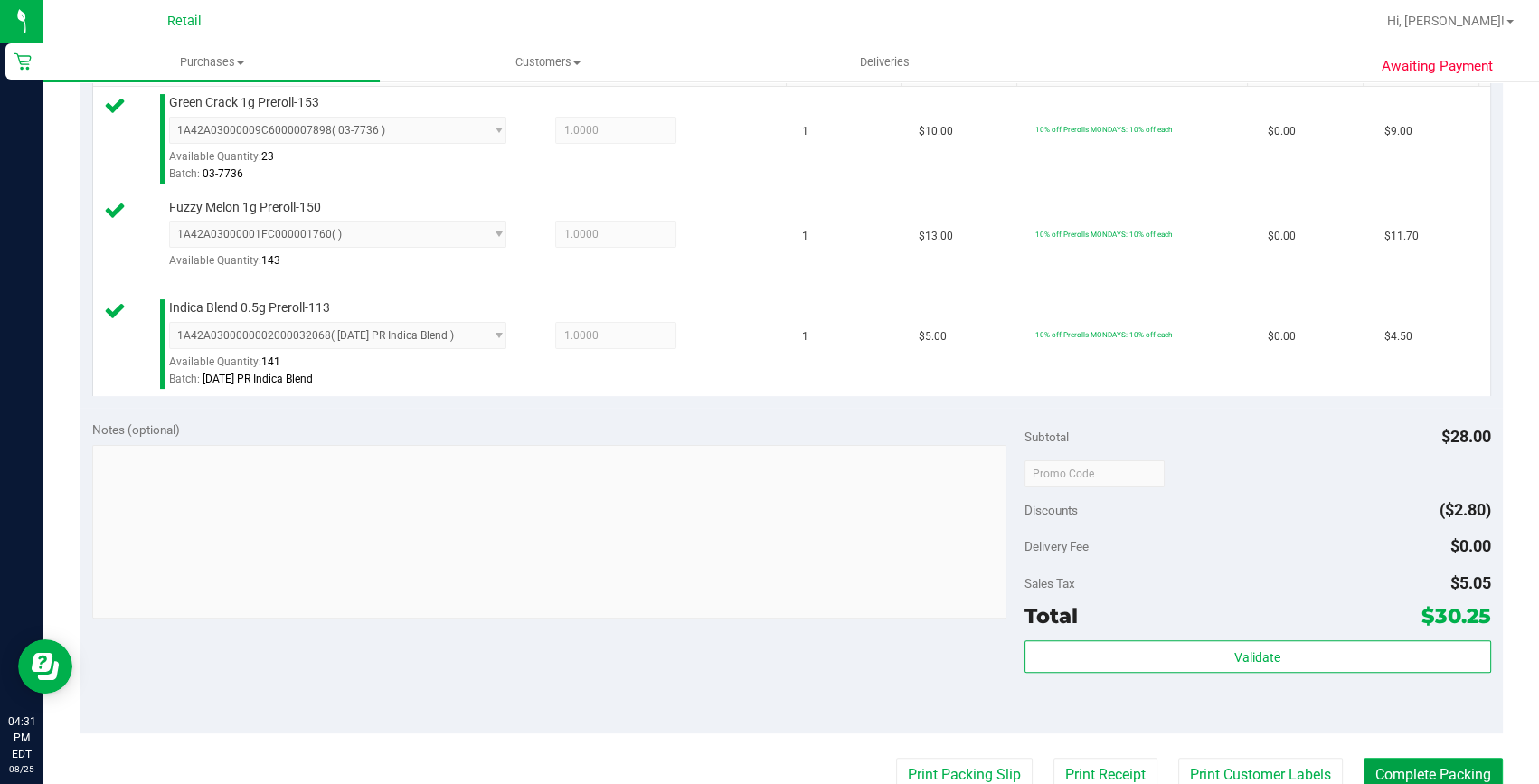
click at [1420, 773] on button "Complete Packing" at bounding box center [1433, 774] width 139 height 34
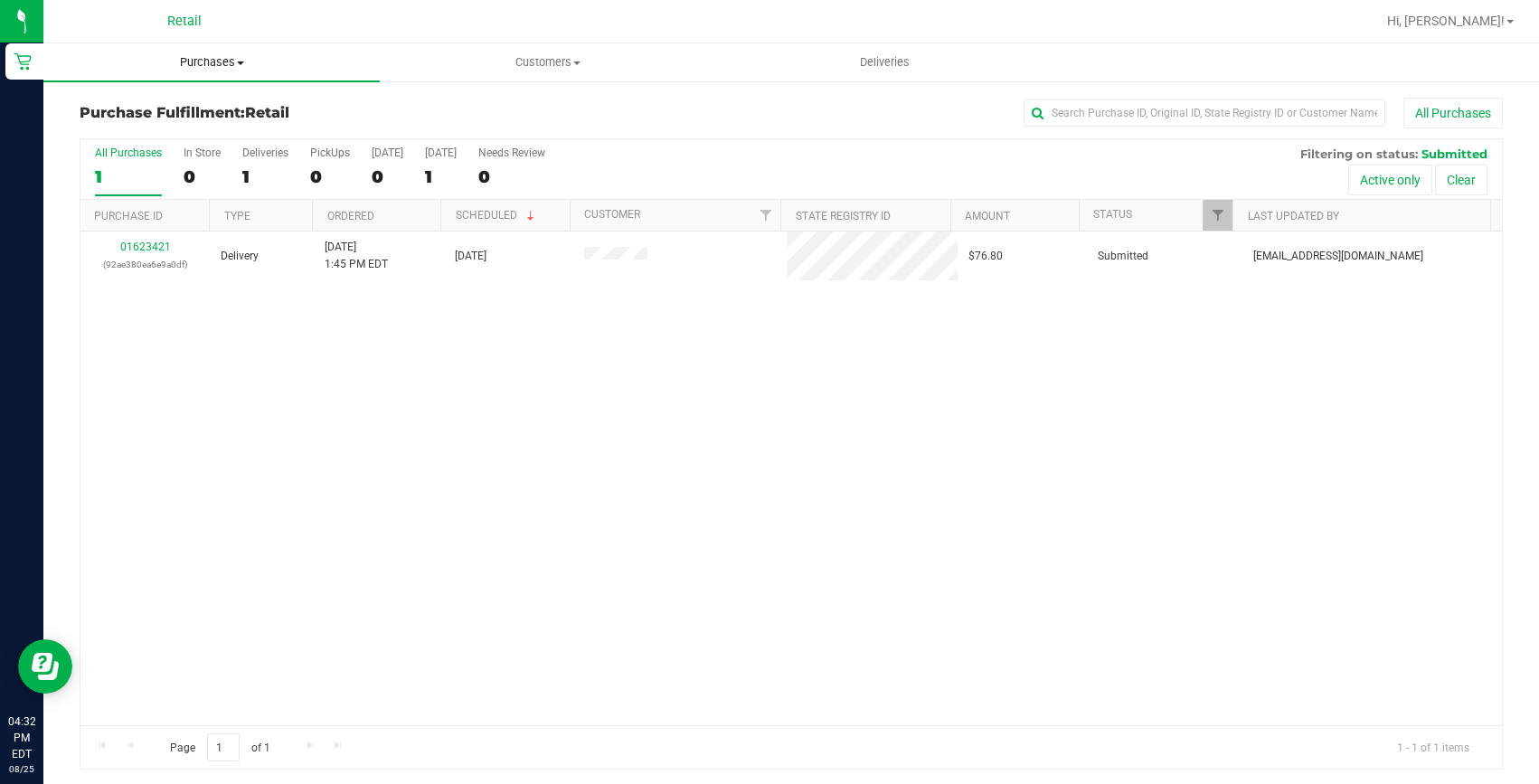
click at [229, 58] on span "Purchases" at bounding box center [211, 62] width 336 height 16
click at [189, 108] on span "Summary of purchases" at bounding box center [136, 108] width 186 height 15
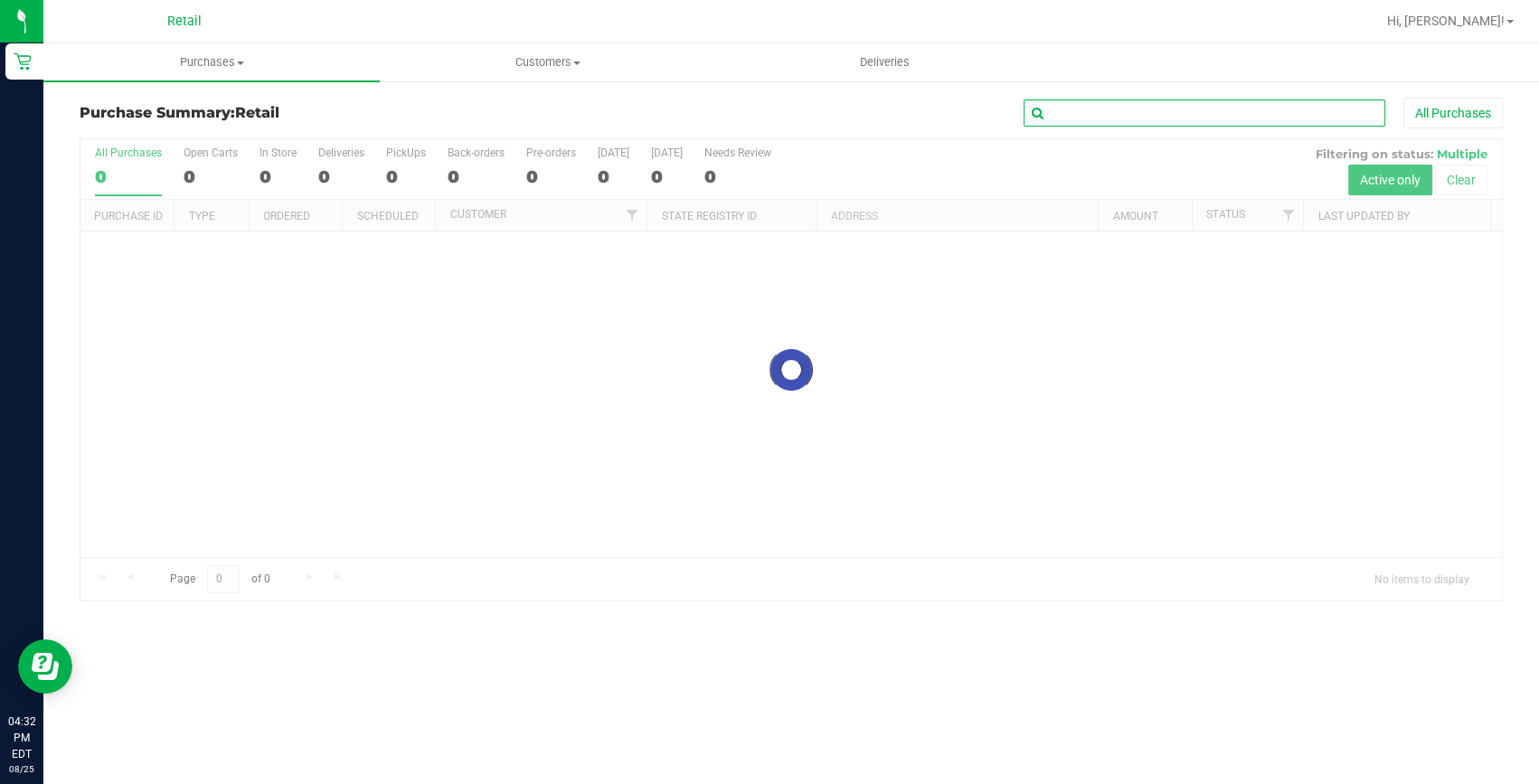
click at [1100, 113] on input "text" at bounding box center [1205, 113] width 362 height 28
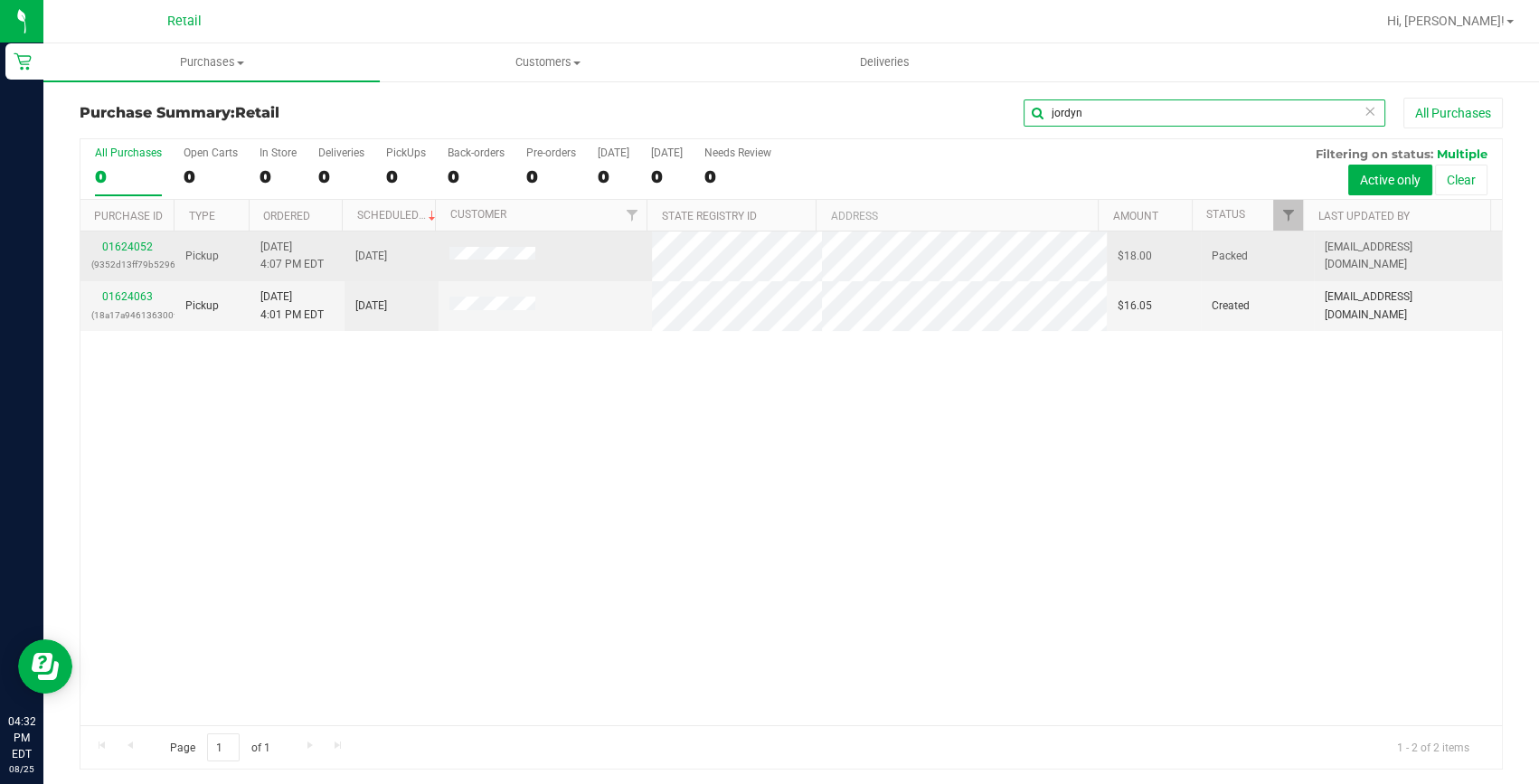
type input "jordyn"
click at [154, 239] on div "01624052 (9352d13ff79b5296)" at bounding box center [128, 256] width 72 height 34
click at [127, 246] on link "01624052" at bounding box center [127, 246] width 50 height 12
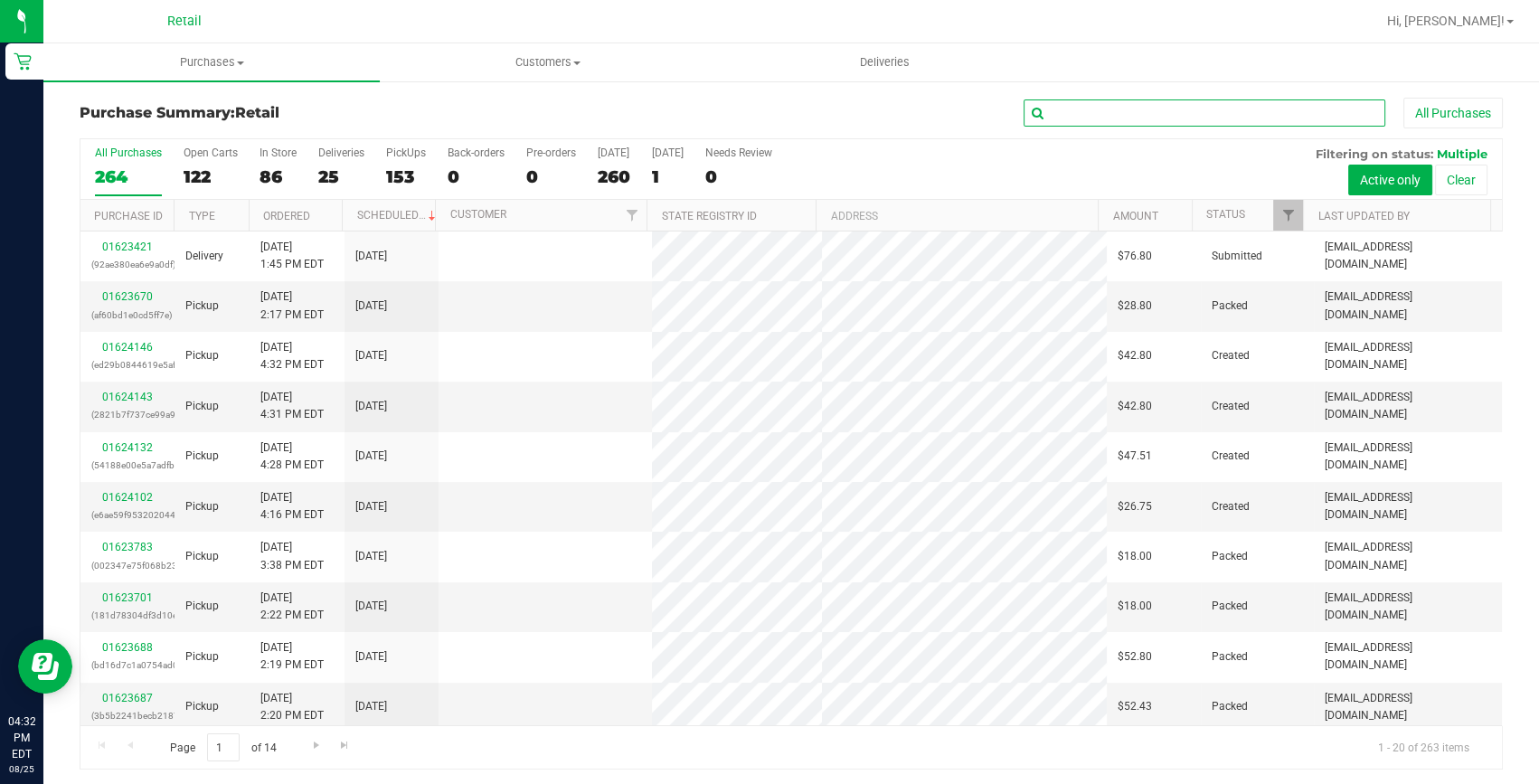
click at [1054, 108] on input "text" at bounding box center [1205, 113] width 362 height 28
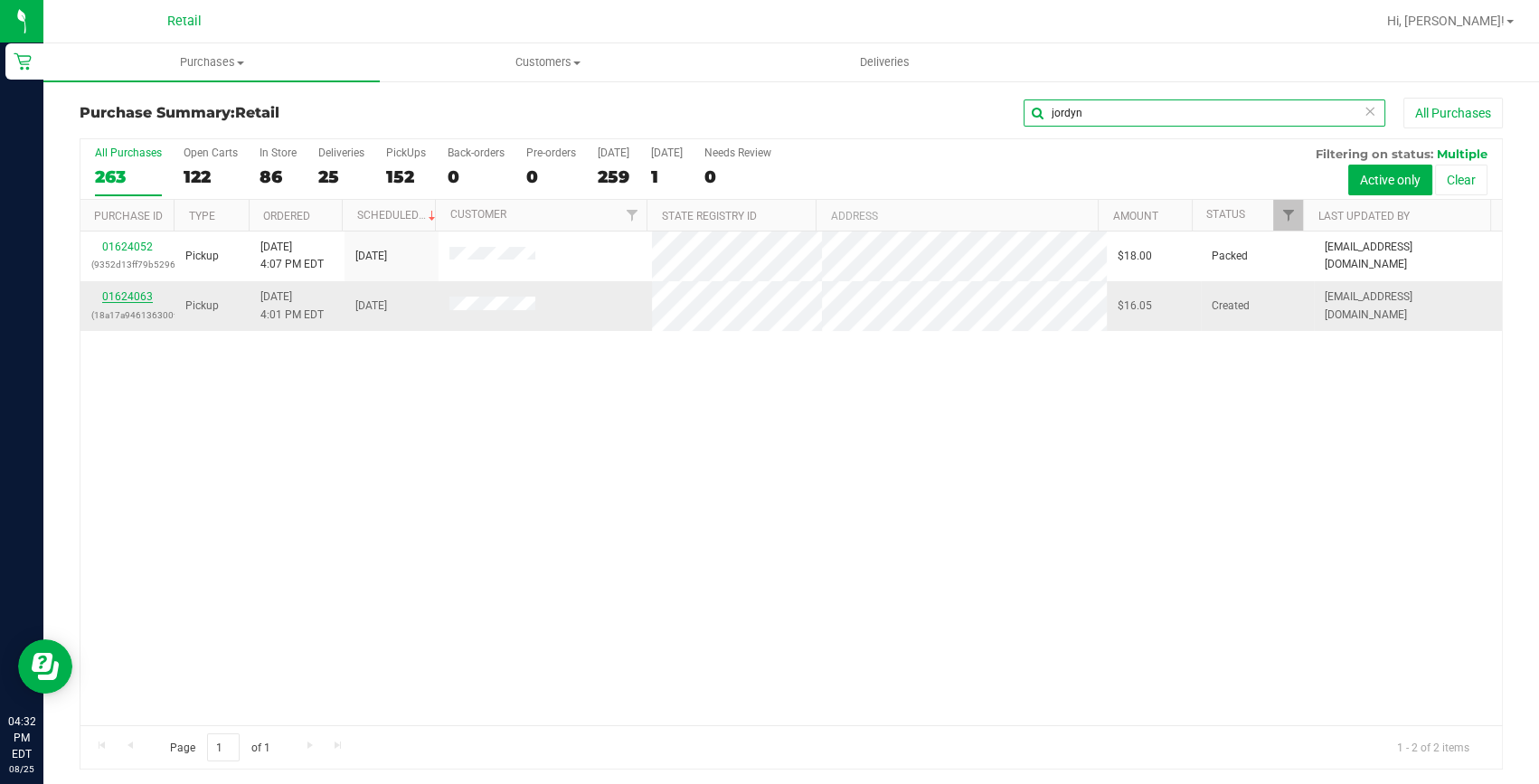
type input "jordyn"
click at [147, 300] on link "01624063" at bounding box center [127, 296] width 50 height 12
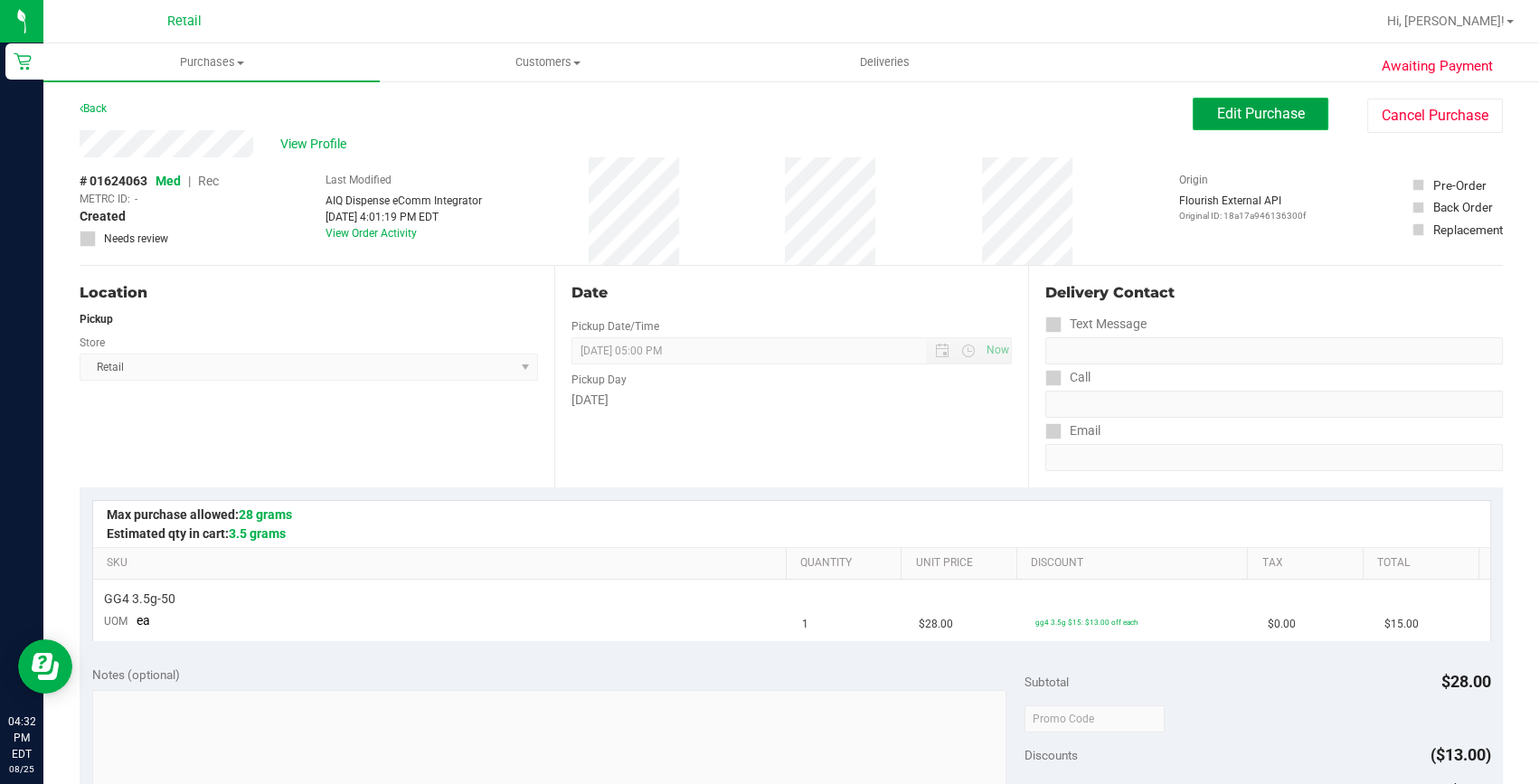
click at [1265, 112] on span "Edit Purchase" at bounding box center [1261, 113] width 88 height 17
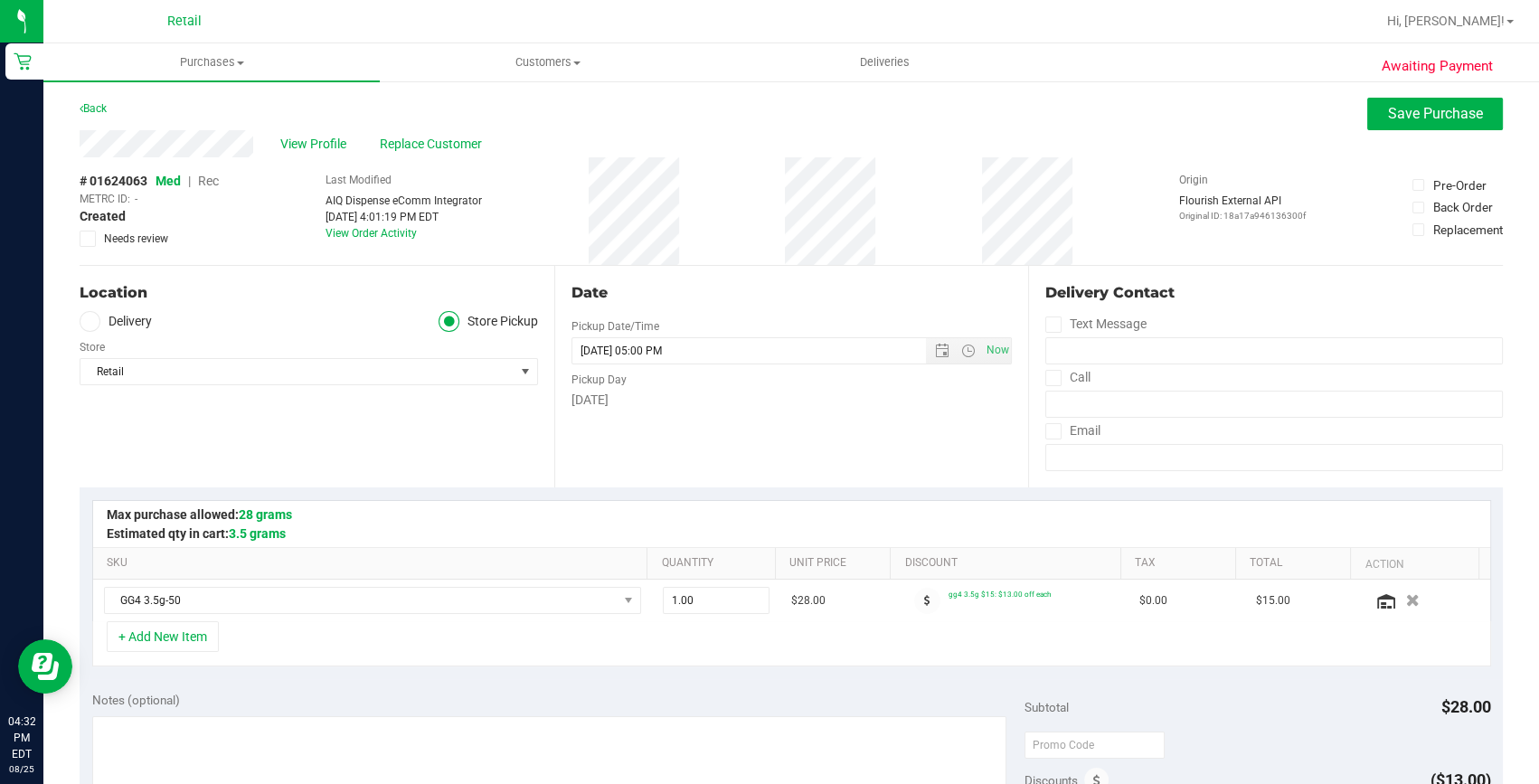
click at [214, 178] on span "Rec" at bounding box center [208, 180] width 21 height 14
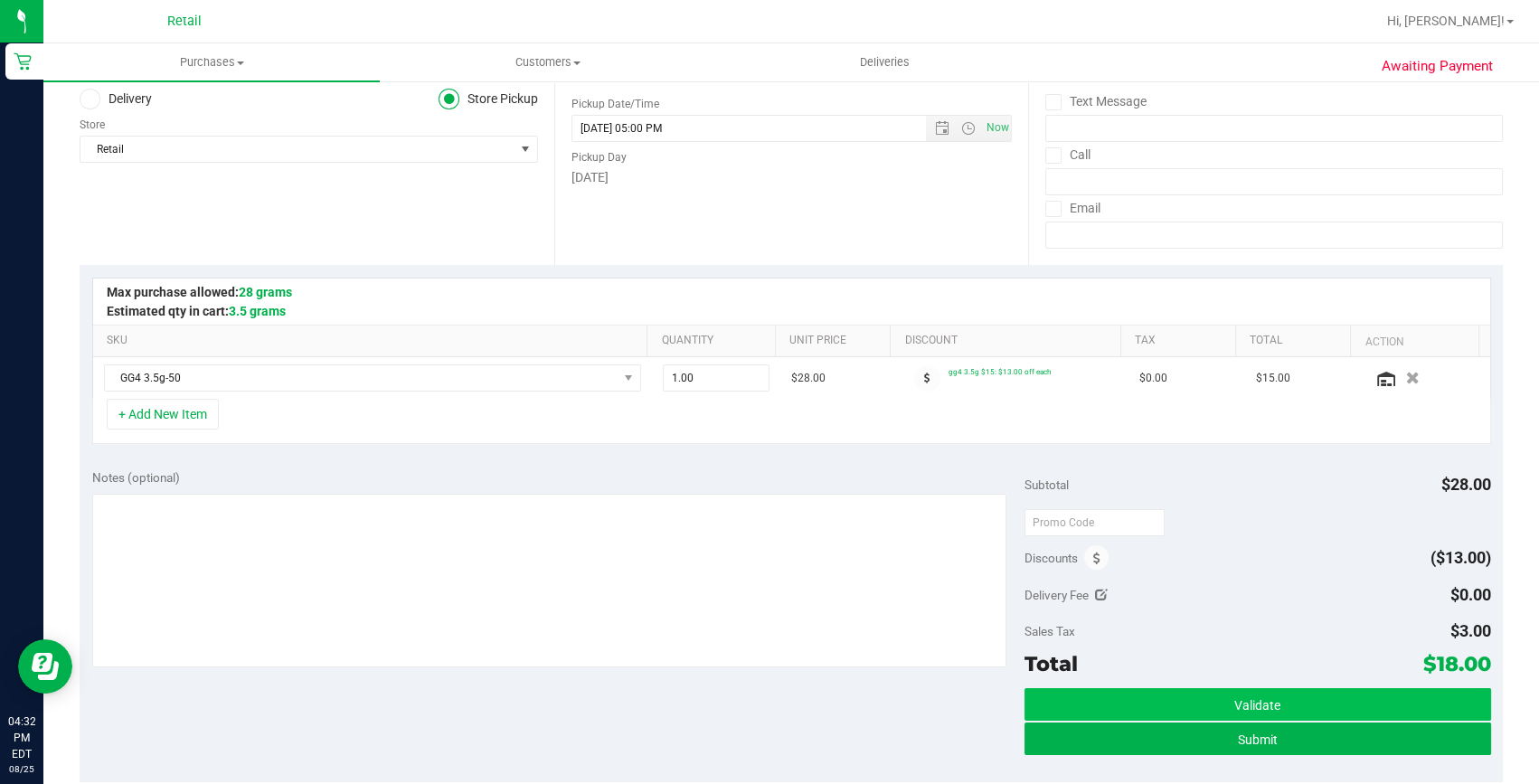
scroll to position [245, 0]
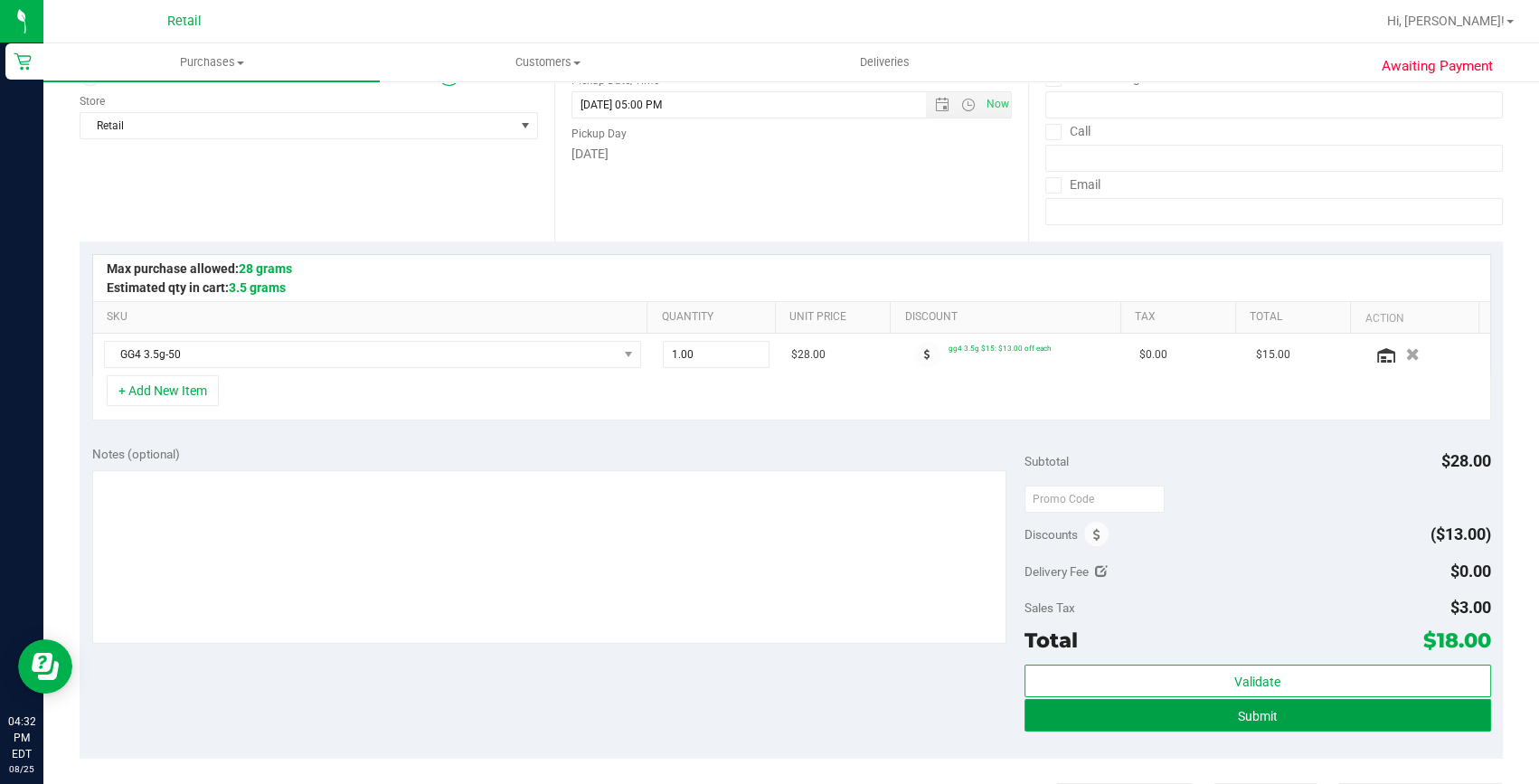
click at [1232, 722] on button "Submit" at bounding box center [1258, 715] width 466 height 32
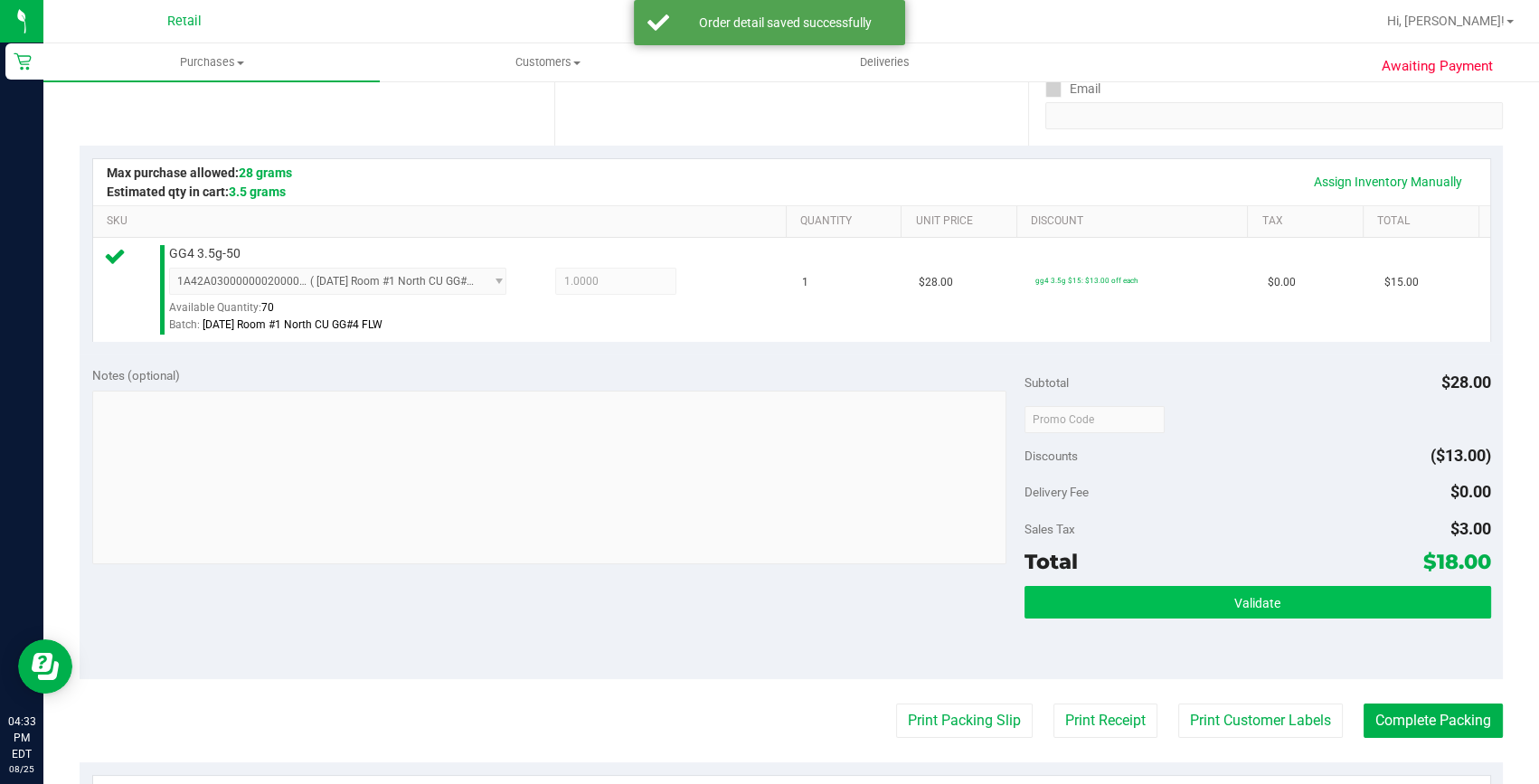
scroll to position [493, 0]
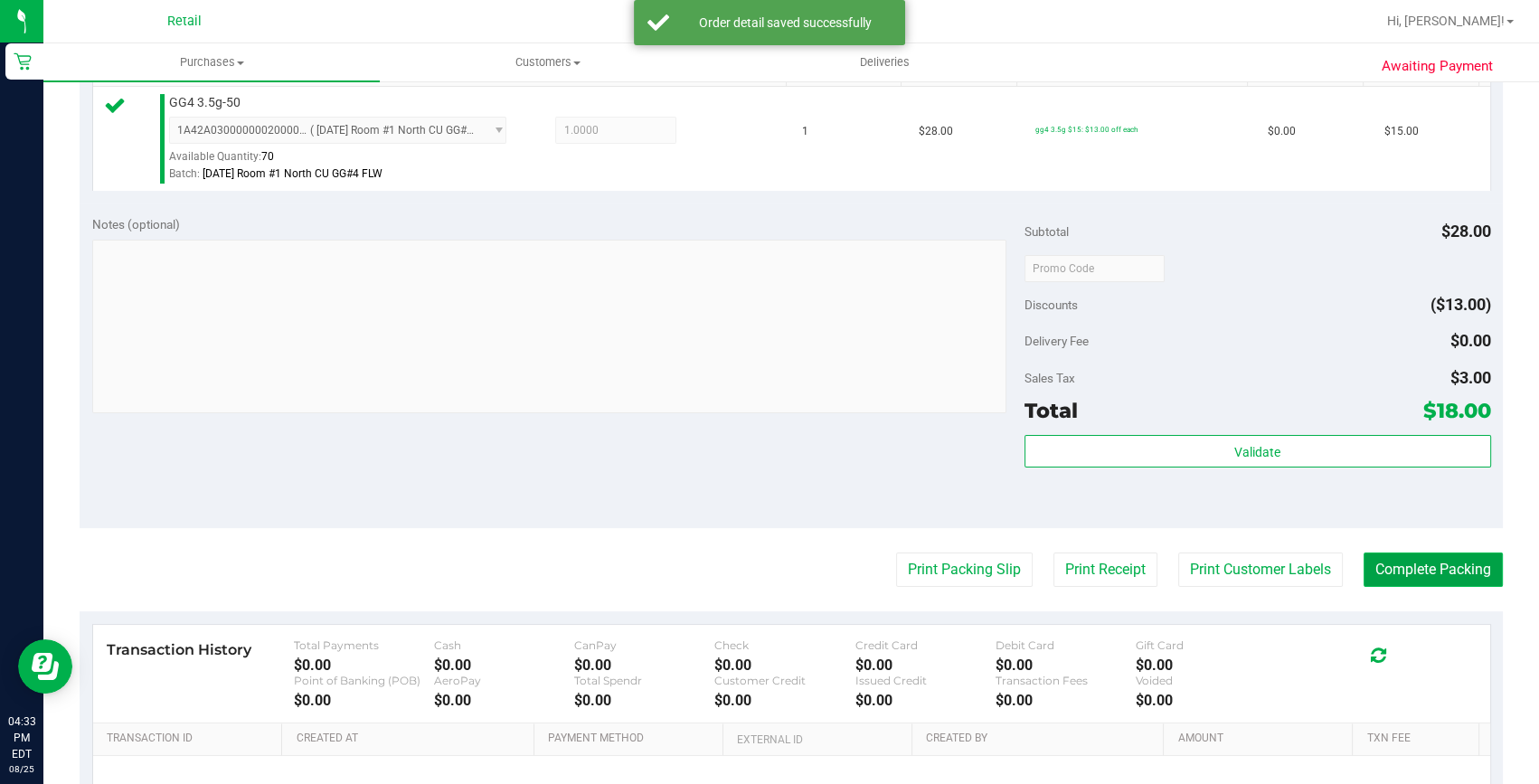
click at [1364, 579] on button "Complete Packing" at bounding box center [1433, 570] width 139 height 34
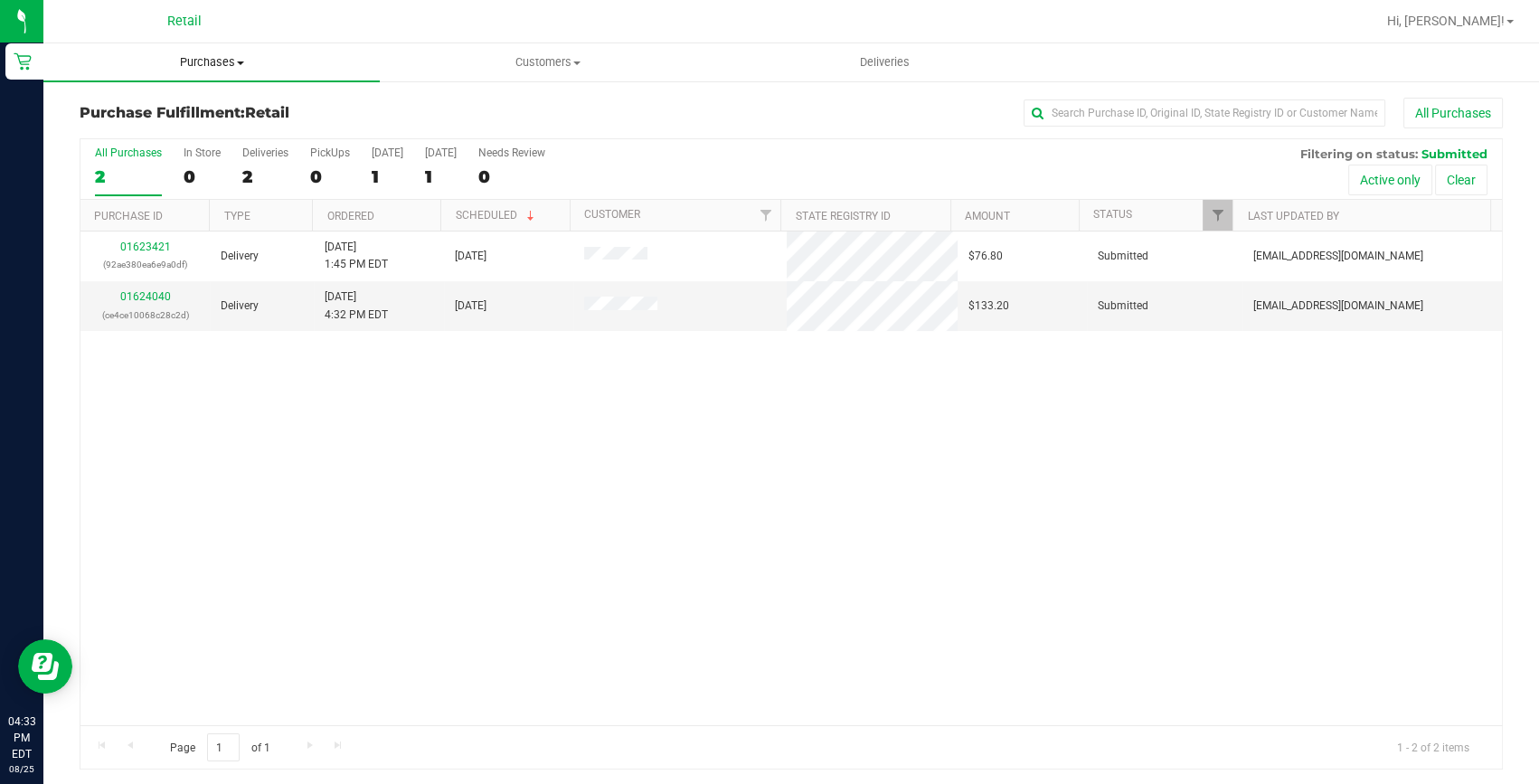
click at [222, 74] on uib-tab-heading "Purchases Summary of purchases Fulfillment All purchases" at bounding box center [211, 63] width 336 height 38
click at [198, 101] on span "Summary of purchases" at bounding box center [136, 108] width 186 height 15
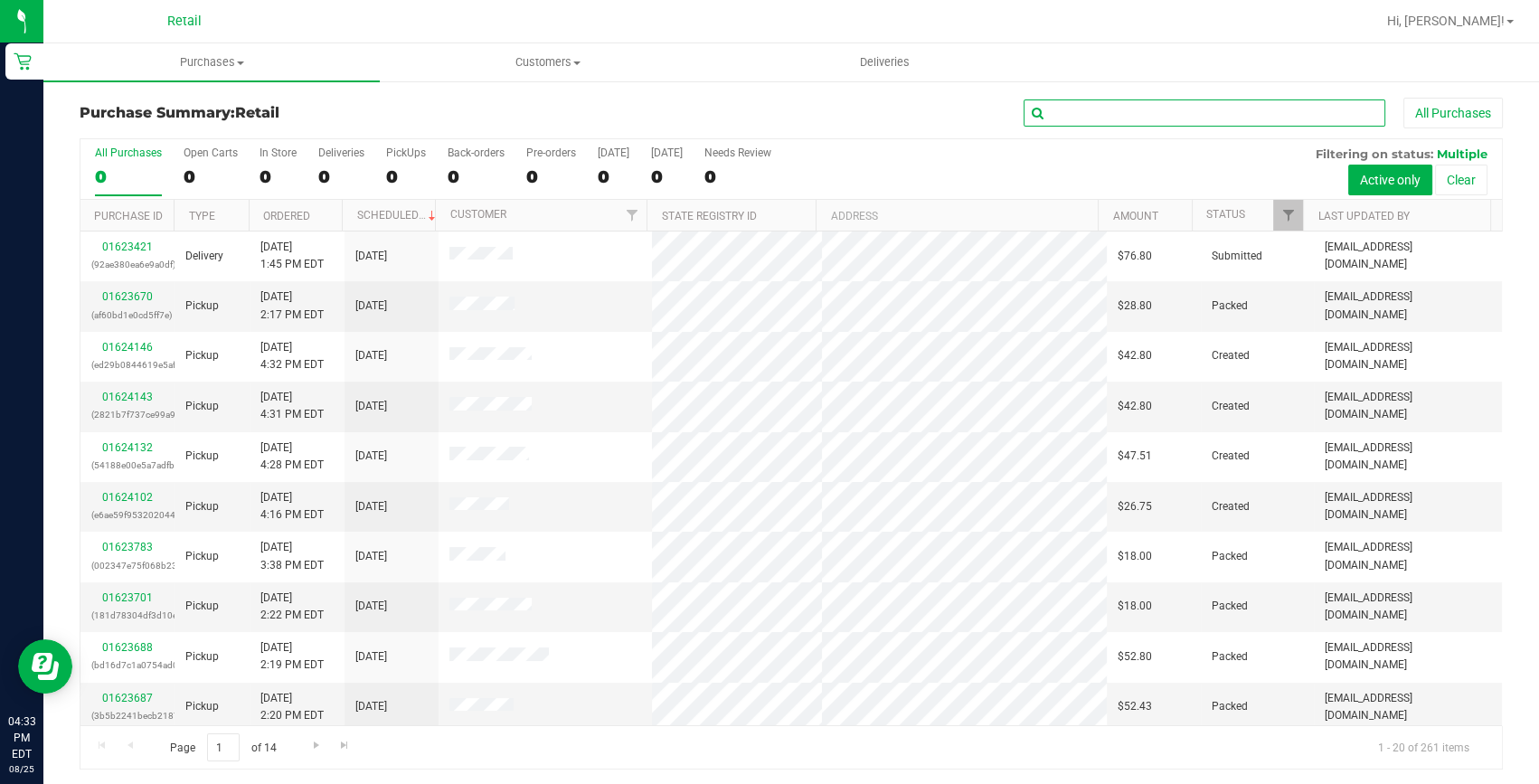
click at [1117, 118] on input "text" at bounding box center [1205, 113] width 362 height 28
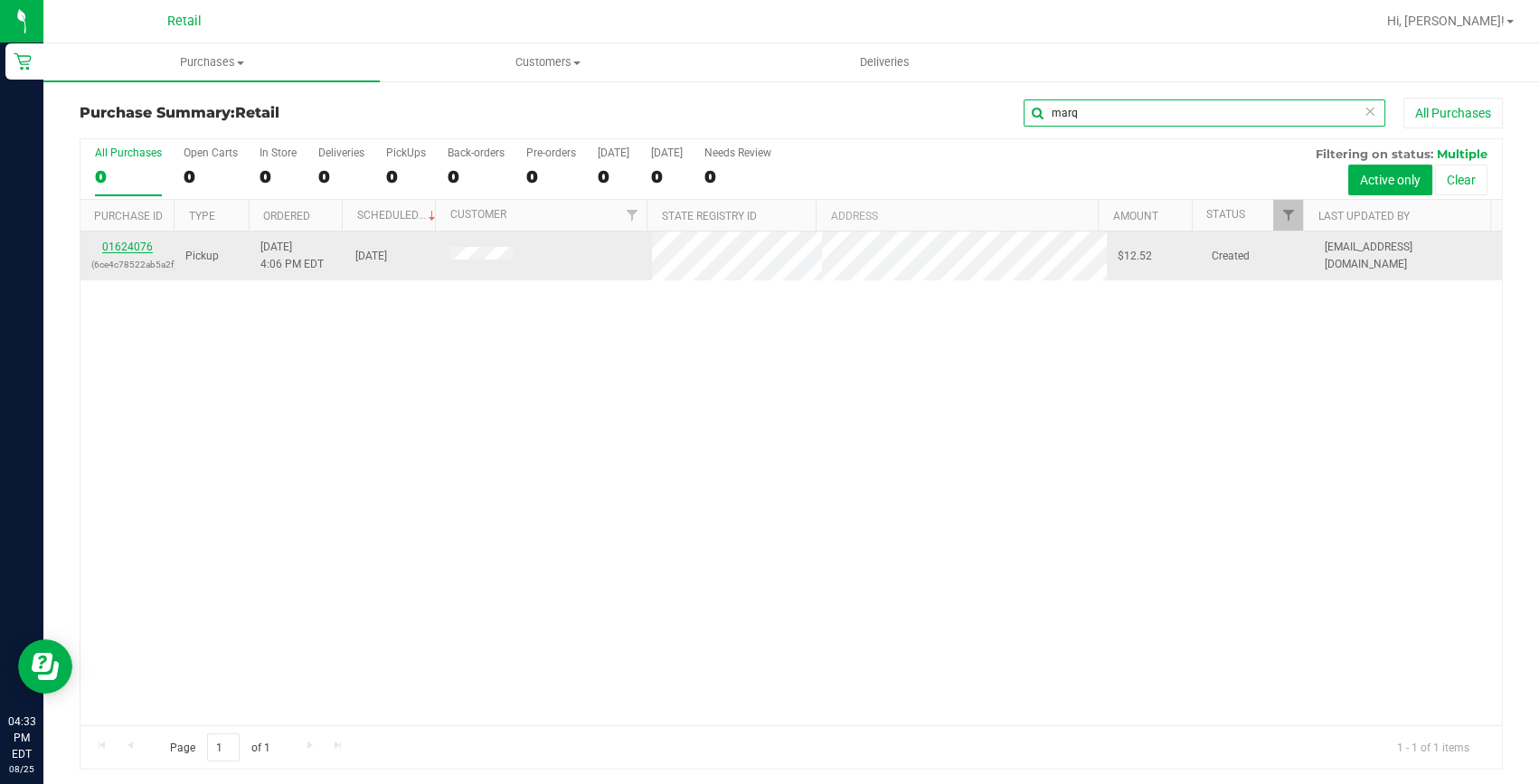
type input "marq"
click at [132, 245] on link "01624076" at bounding box center [127, 246] width 50 height 12
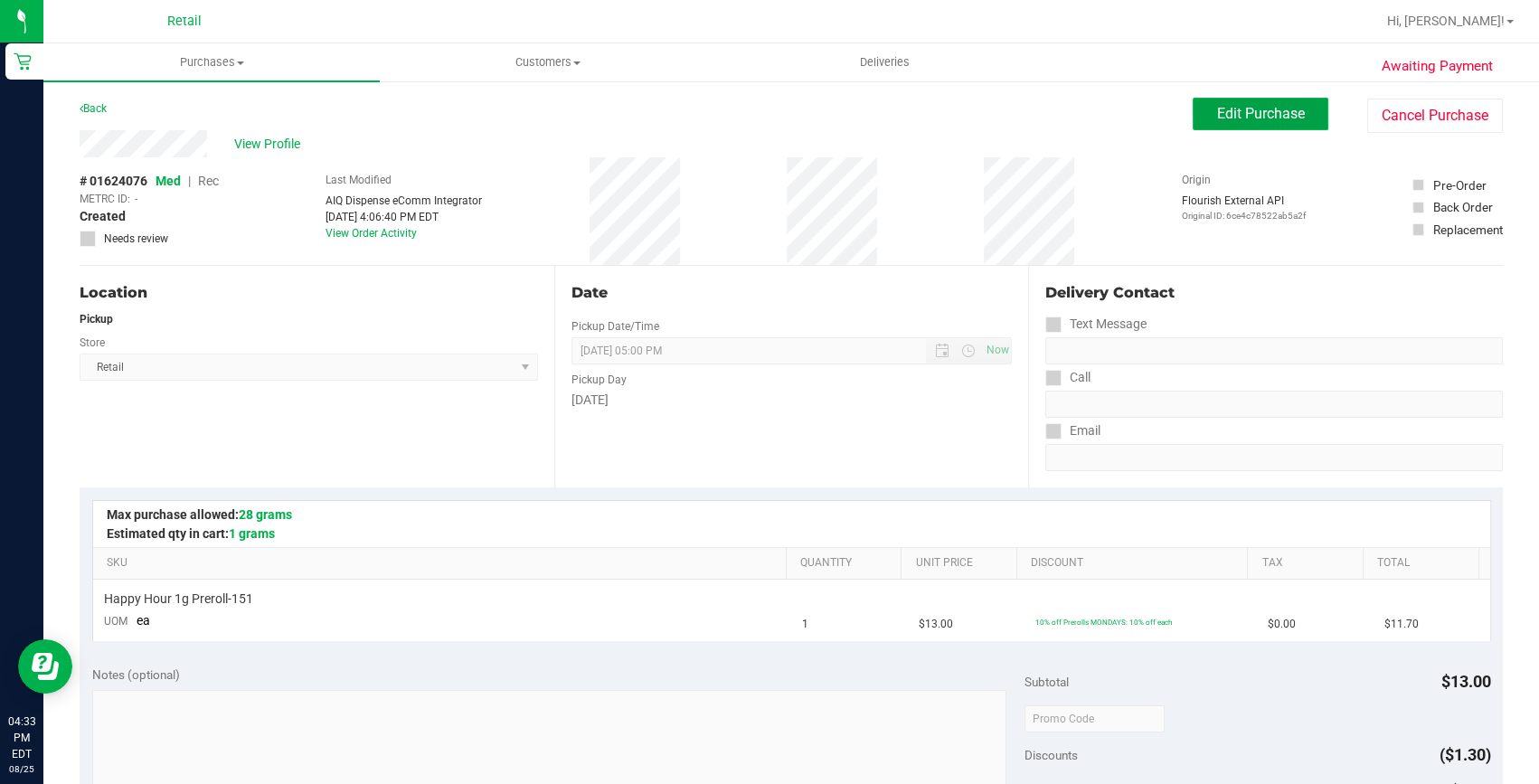
click at [1221, 124] on button "Edit Purchase" at bounding box center [1260, 114] width 136 height 32
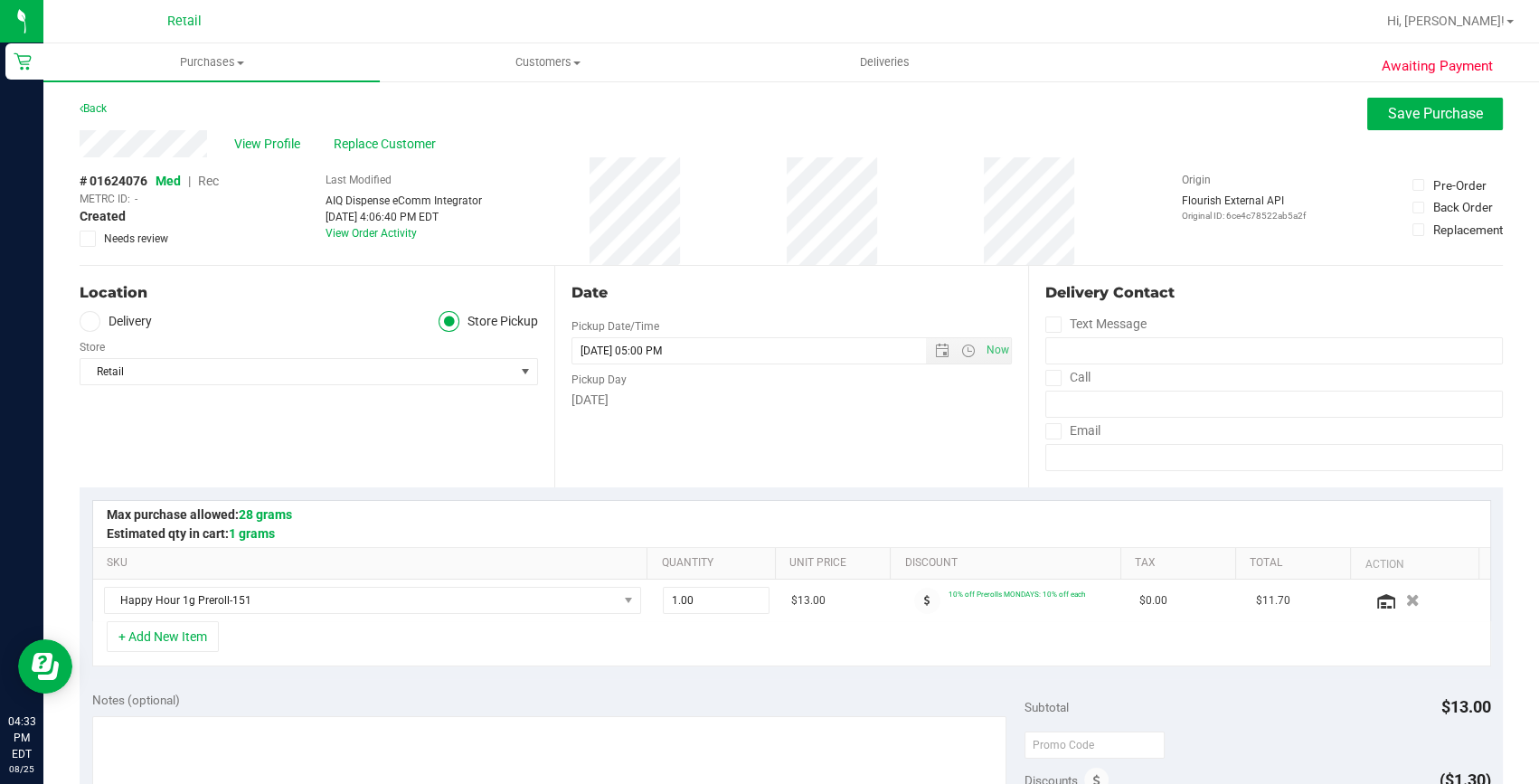
click at [206, 182] on span "Rec" at bounding box center [208, 180] width 21 height 14
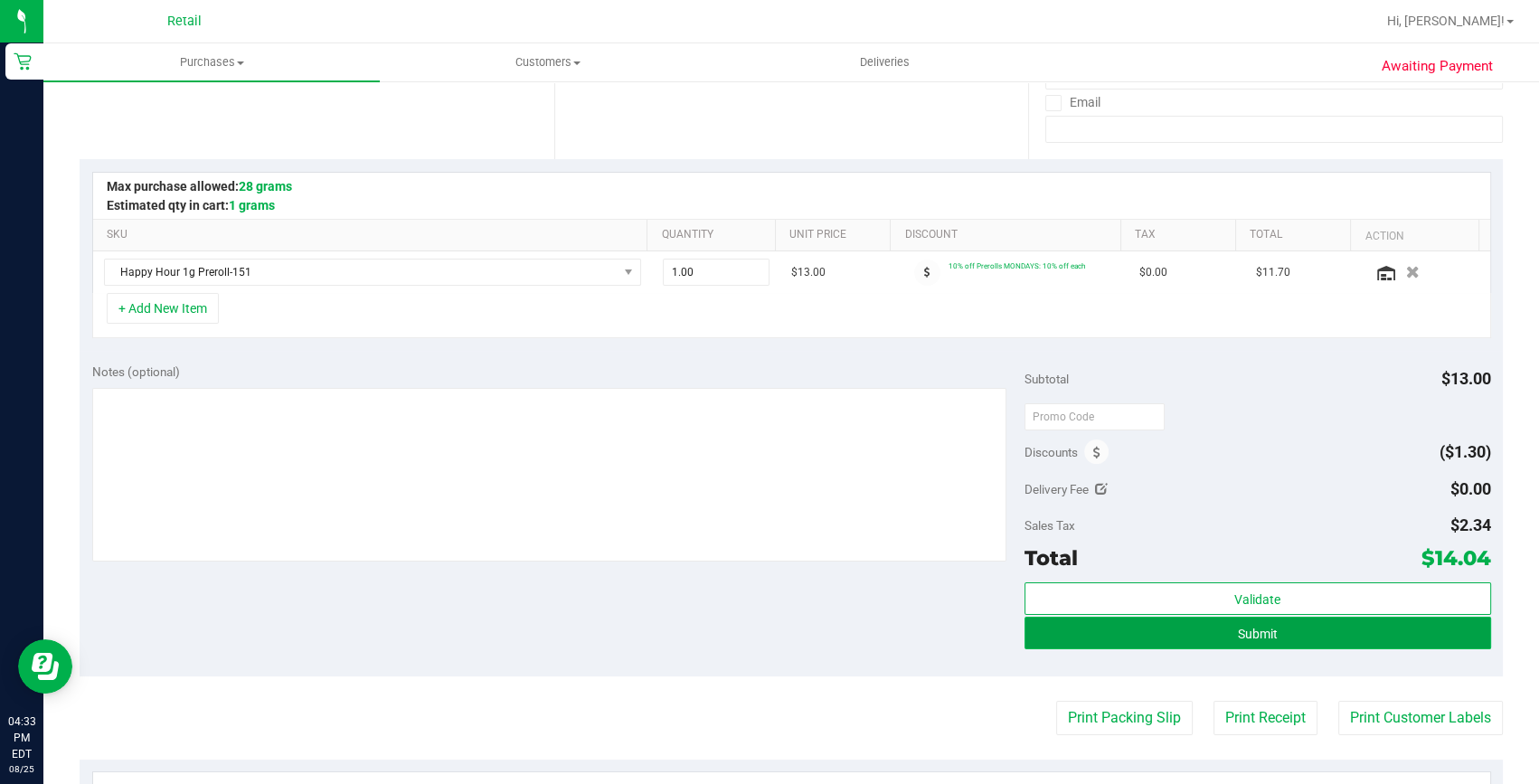
click at [1113, 628] on button "Submit" at bounding box center [1258, 633] width 466 height 32
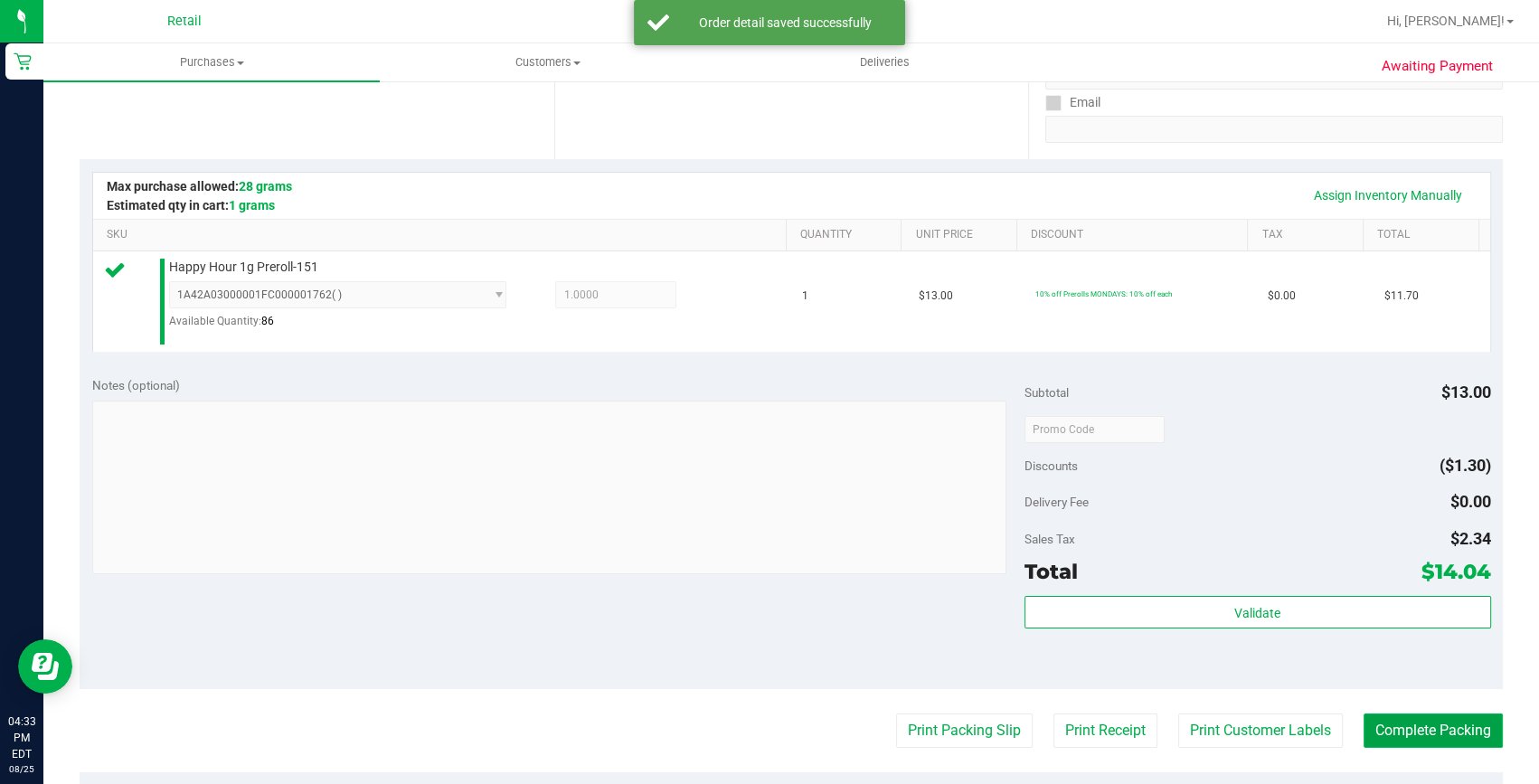
click at [1366, 723] on button "Complete Packing" at bounding box center [1433, 731] width 139 height 34
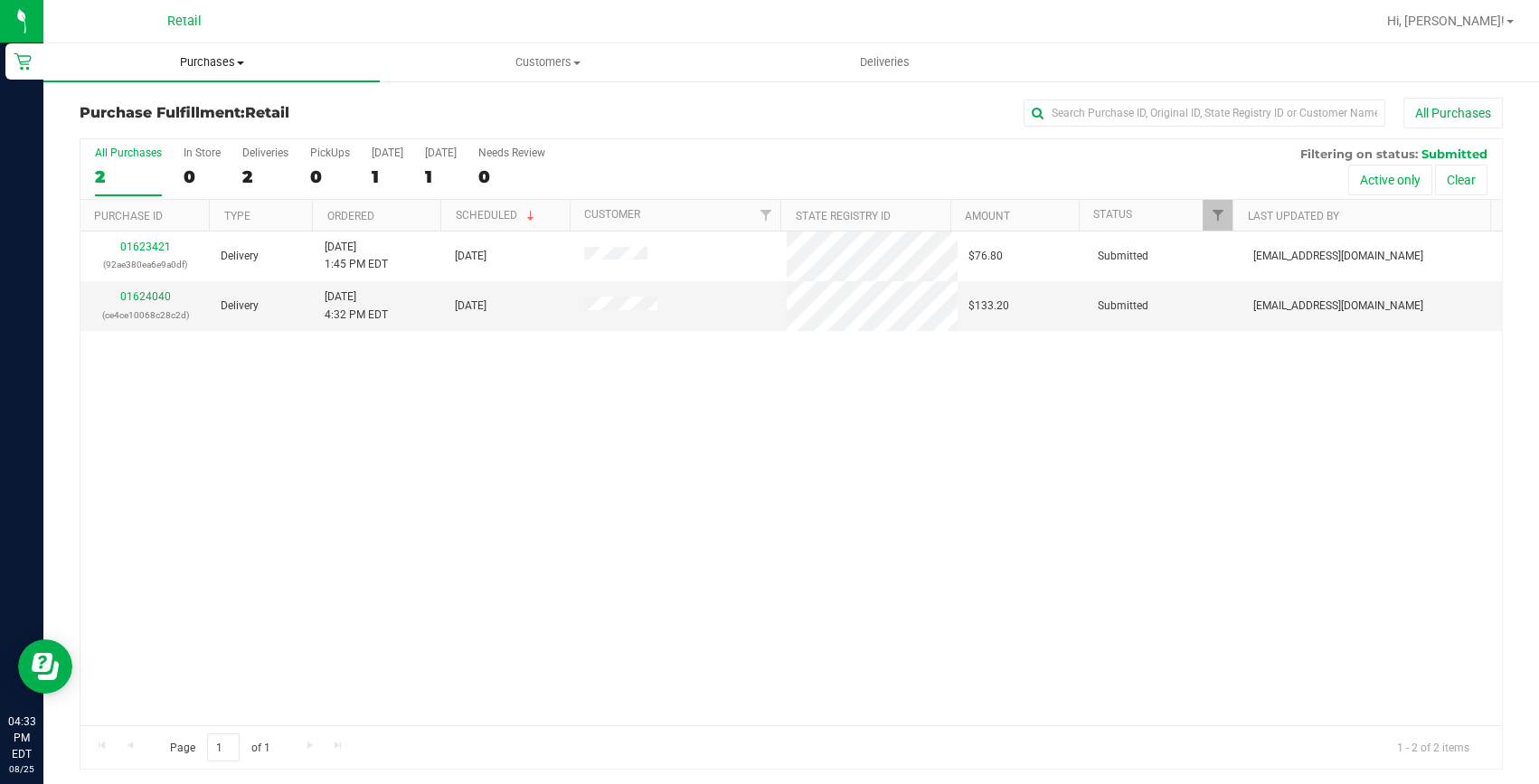
click at [202, 60] on span "Purchases" at bounding box center [211, 62] width 336 height 16
click at [204, 99] on li "Summary of purchases" at bounding box center [211, 109] width 336 height 22
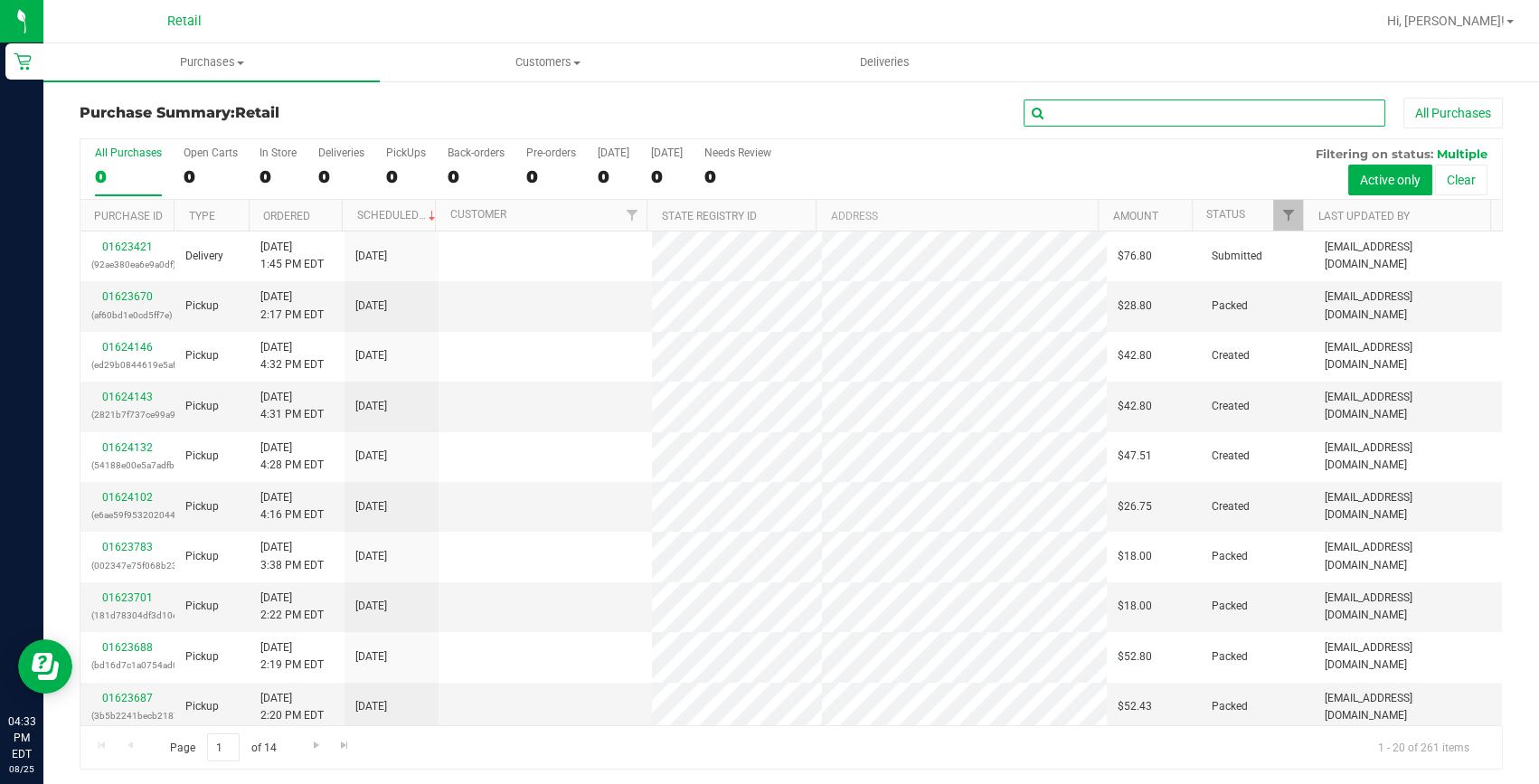
click at [1116, 104] on input "text" at bounding box center [1205, 113] width 362 height 28
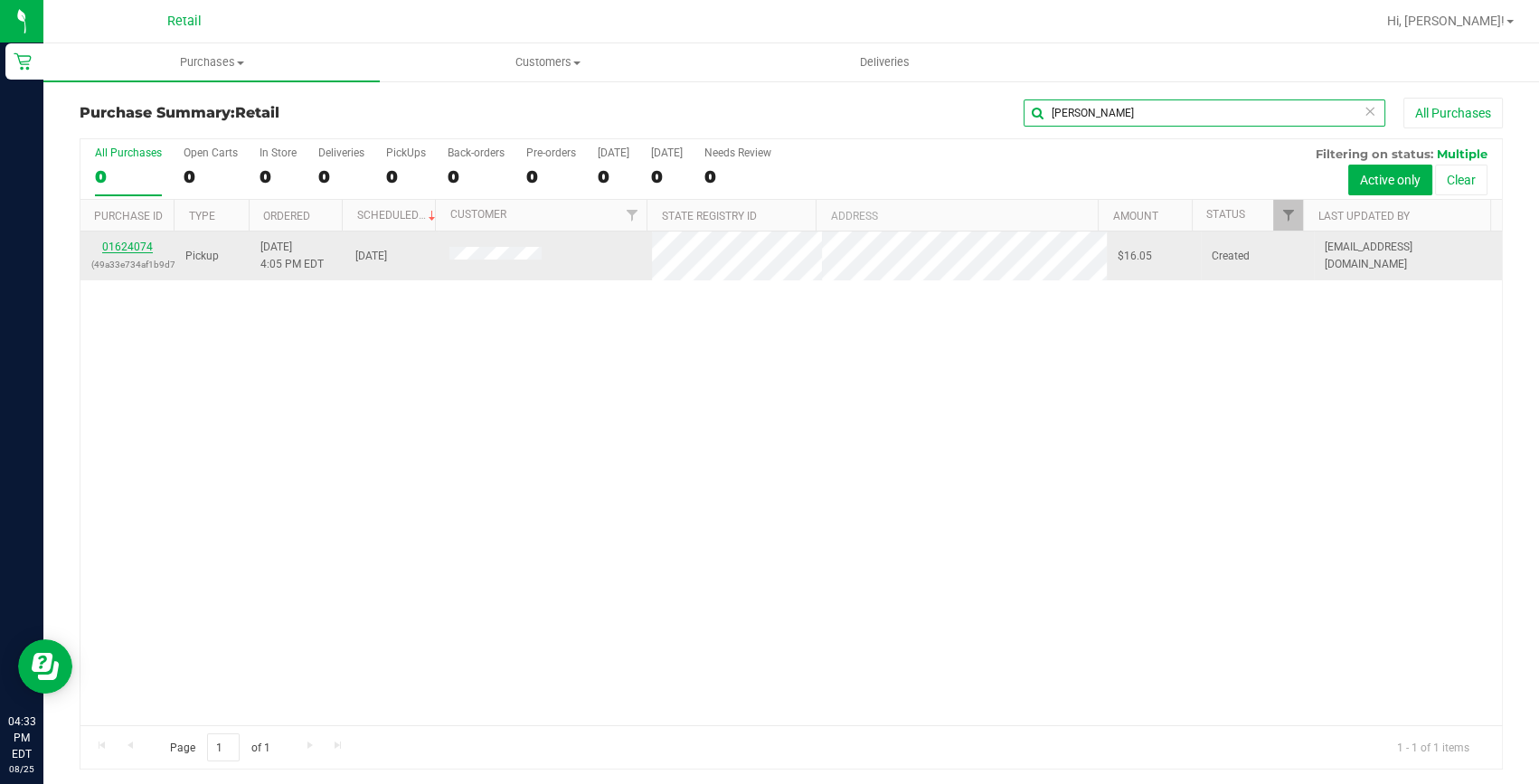
type input "nestor"
click at [114, 244] on link "01624074" at bounding box center [127, 246] width 50 height 12
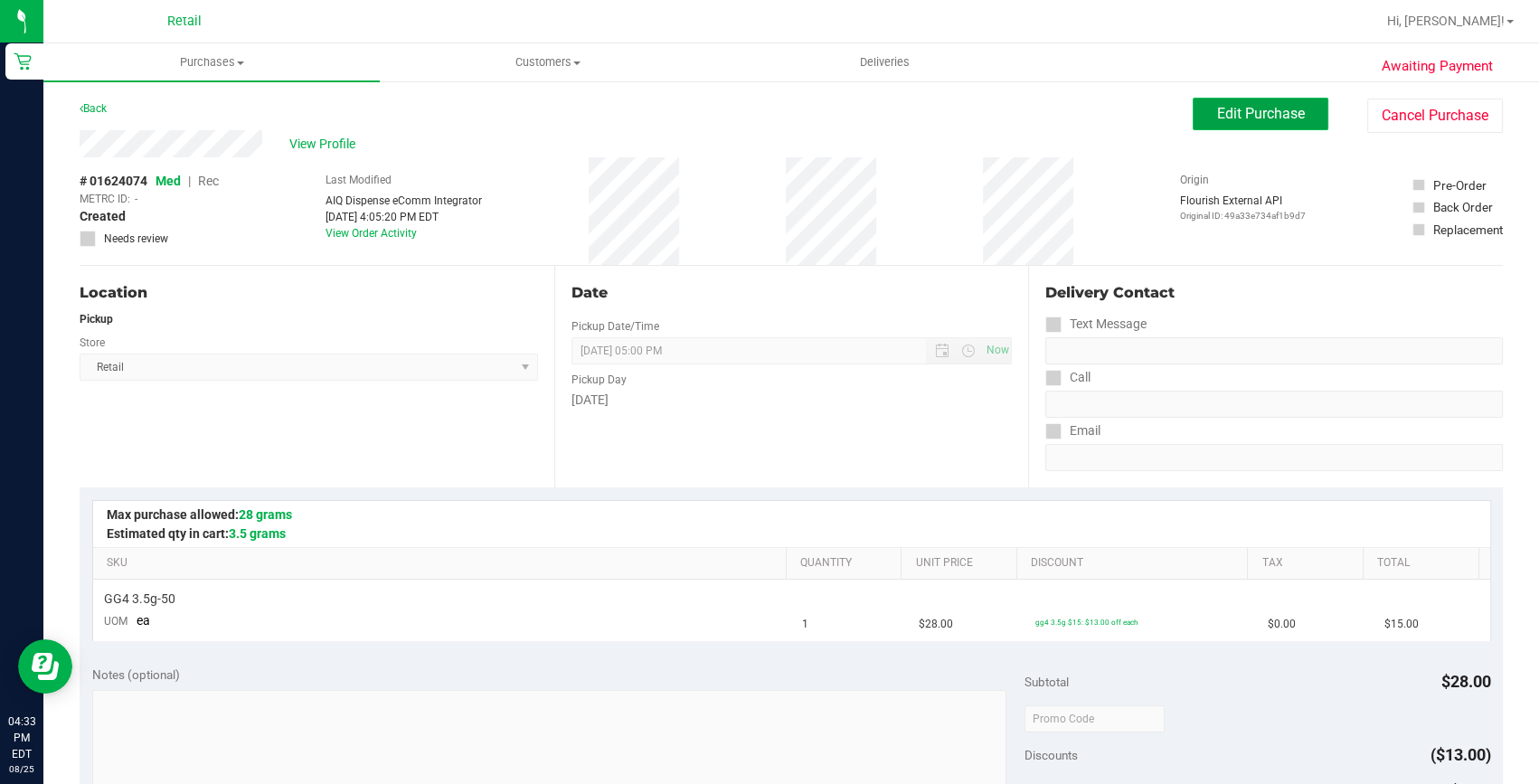
click at [1200, 111] on button "Edit Purchase" at bounding box center [1260, 114] width 136 height 32
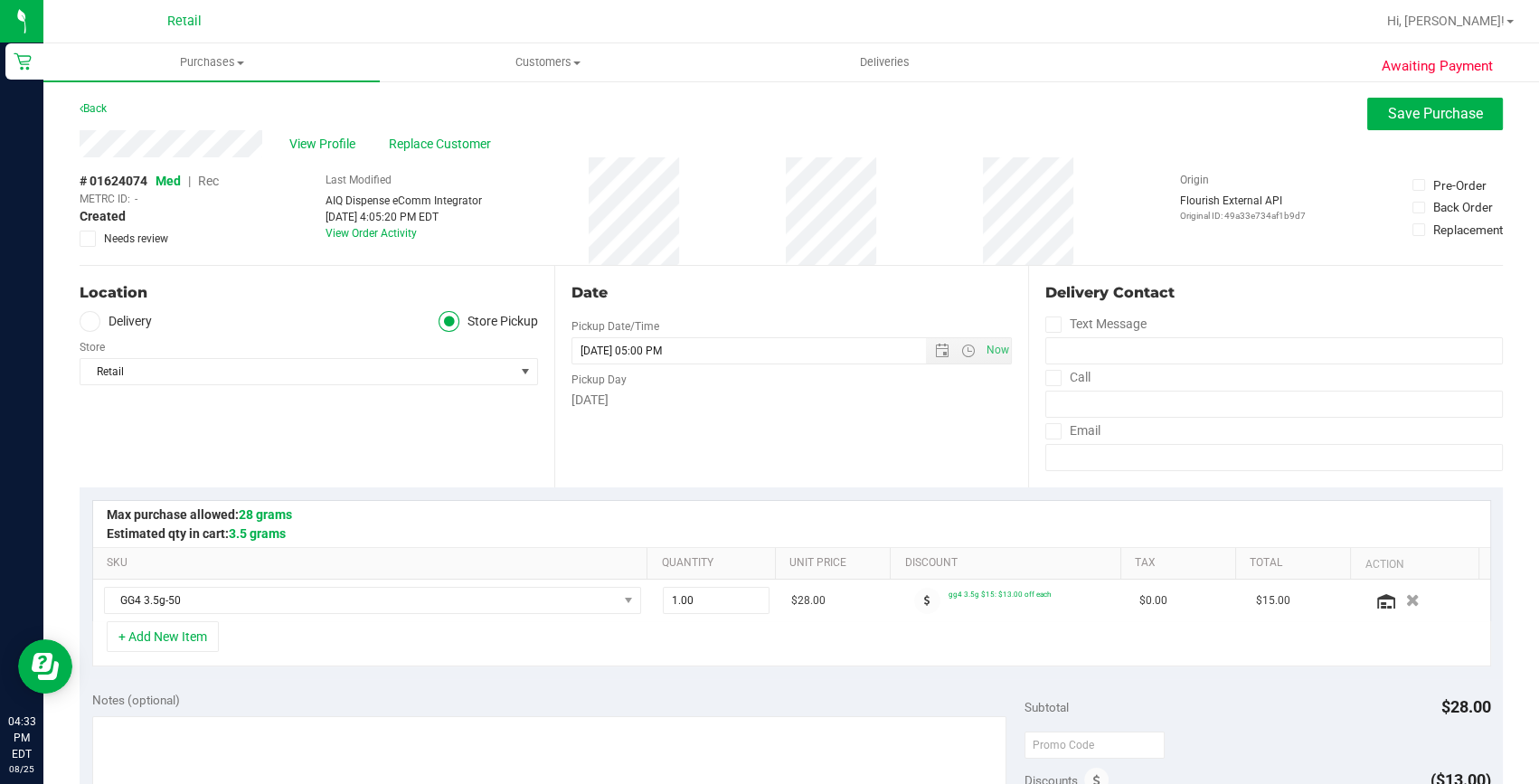
click at [207, 183] on span "Rec" at bounding box center [208, 180] width 21 height 14
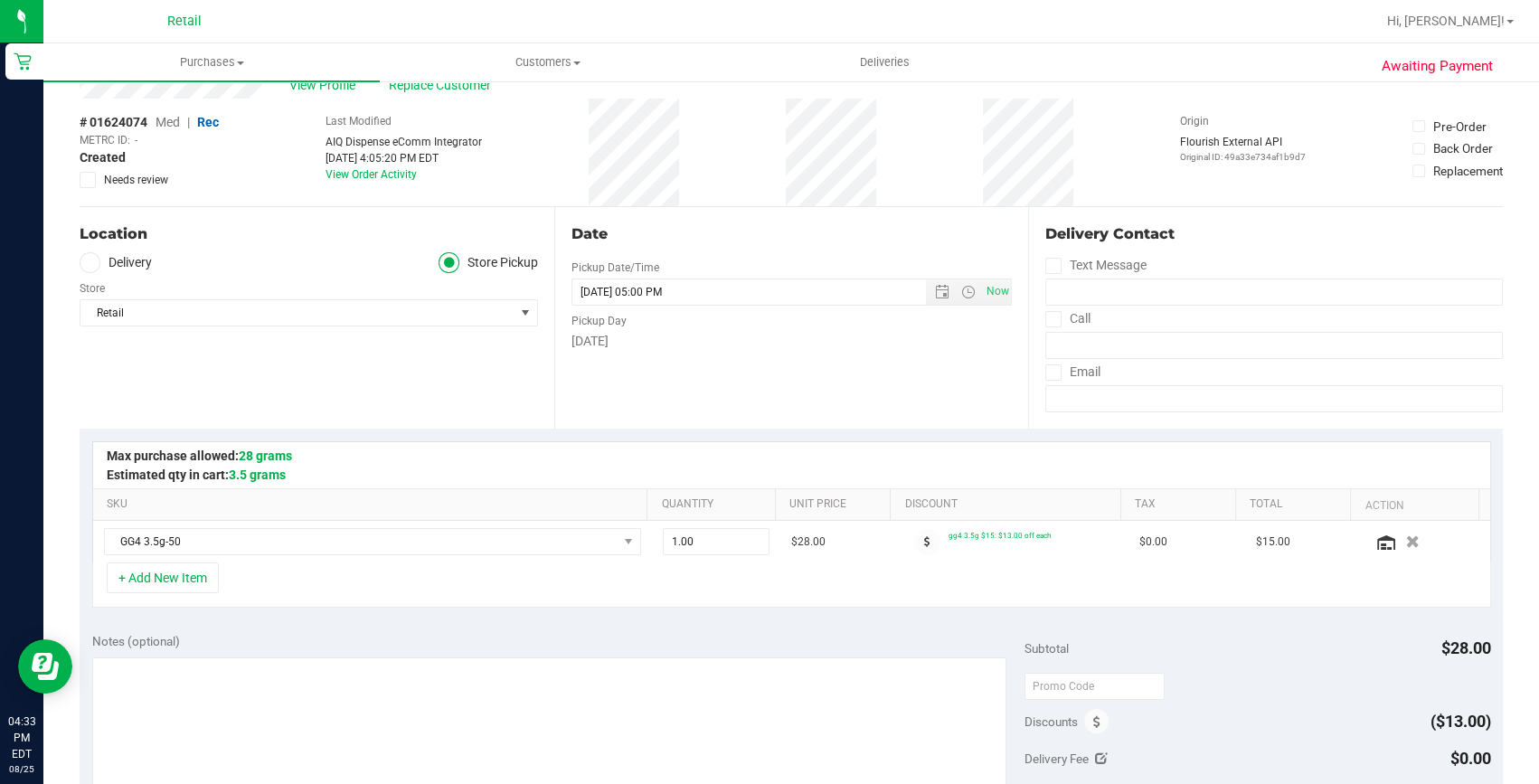
scroll to position [245, 0]
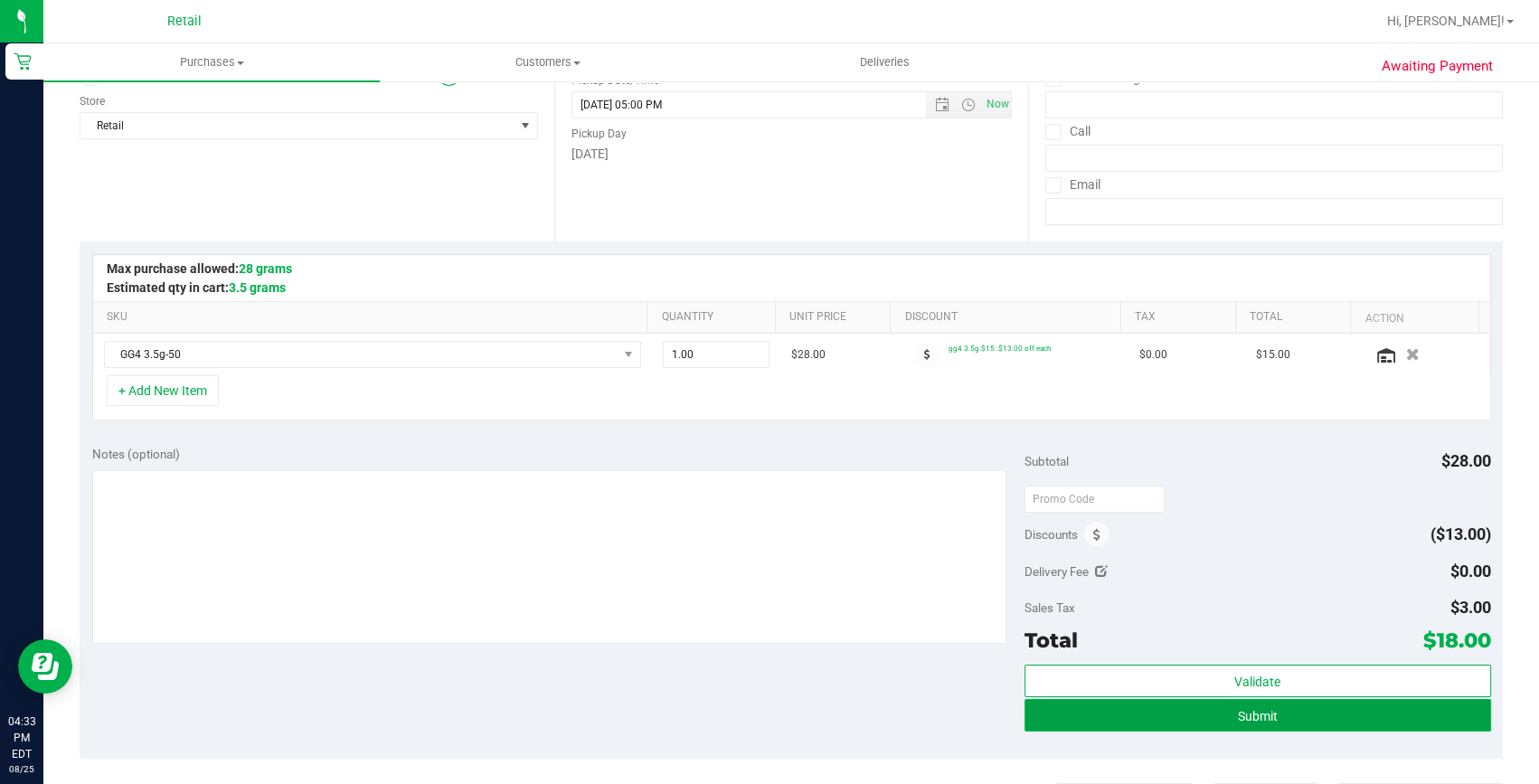
click at [1193, 711] on button "Submit" at bounding box center [1258, 715] width 466 height 32
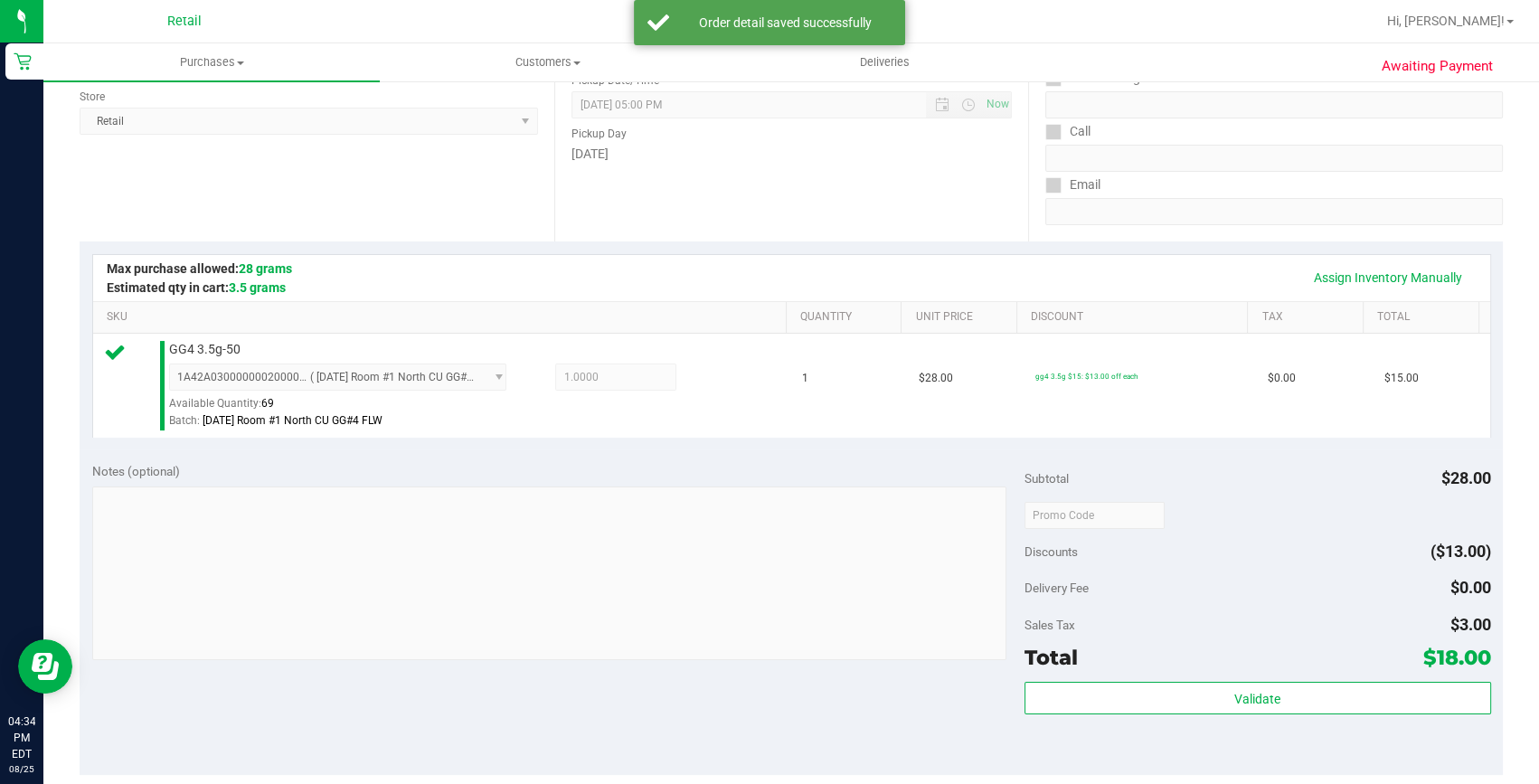
scroll to position [328, 0]
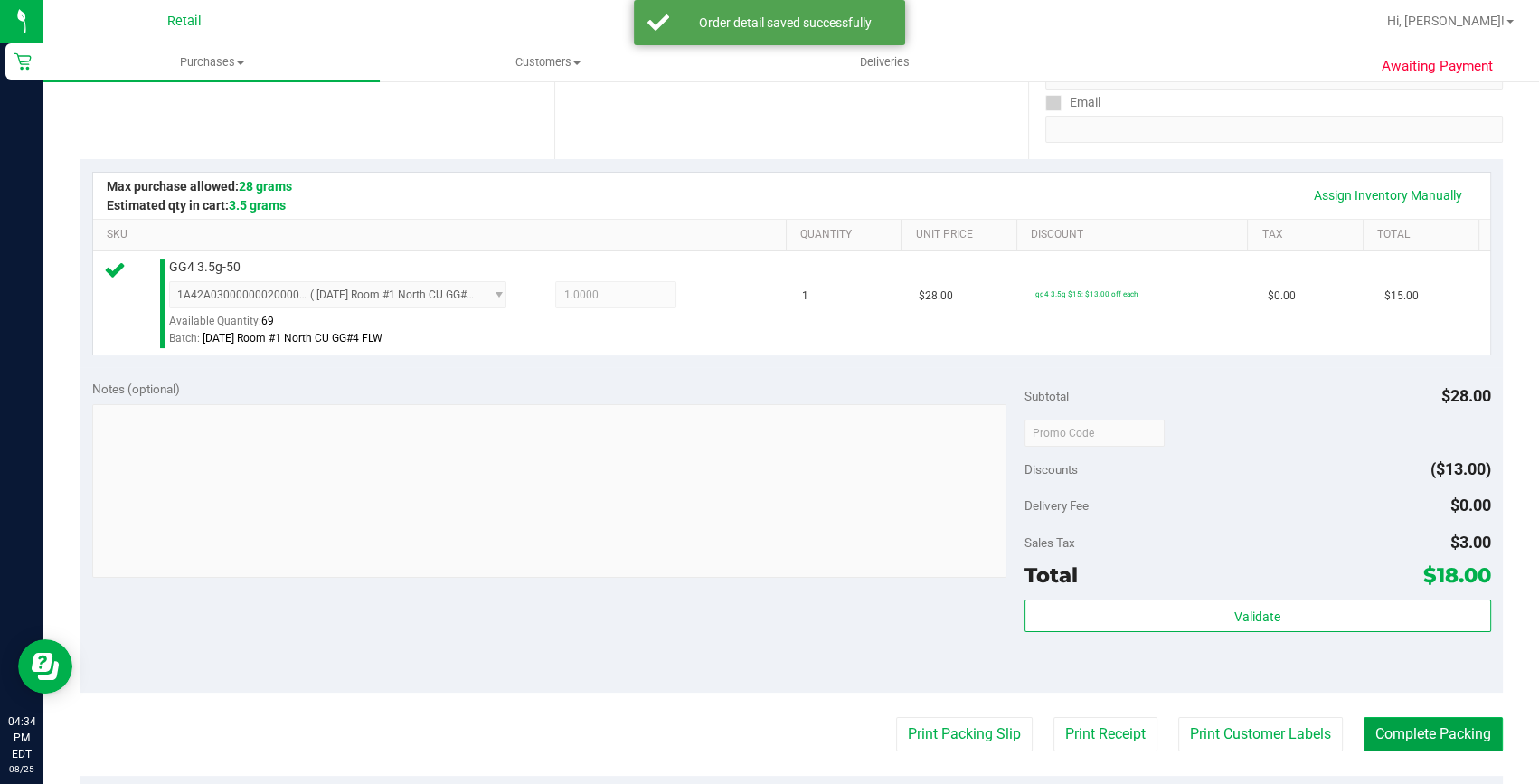
click at [1402, 723] on button "Complete Packing" at bounding box center [1433, 735] width 139 height 34
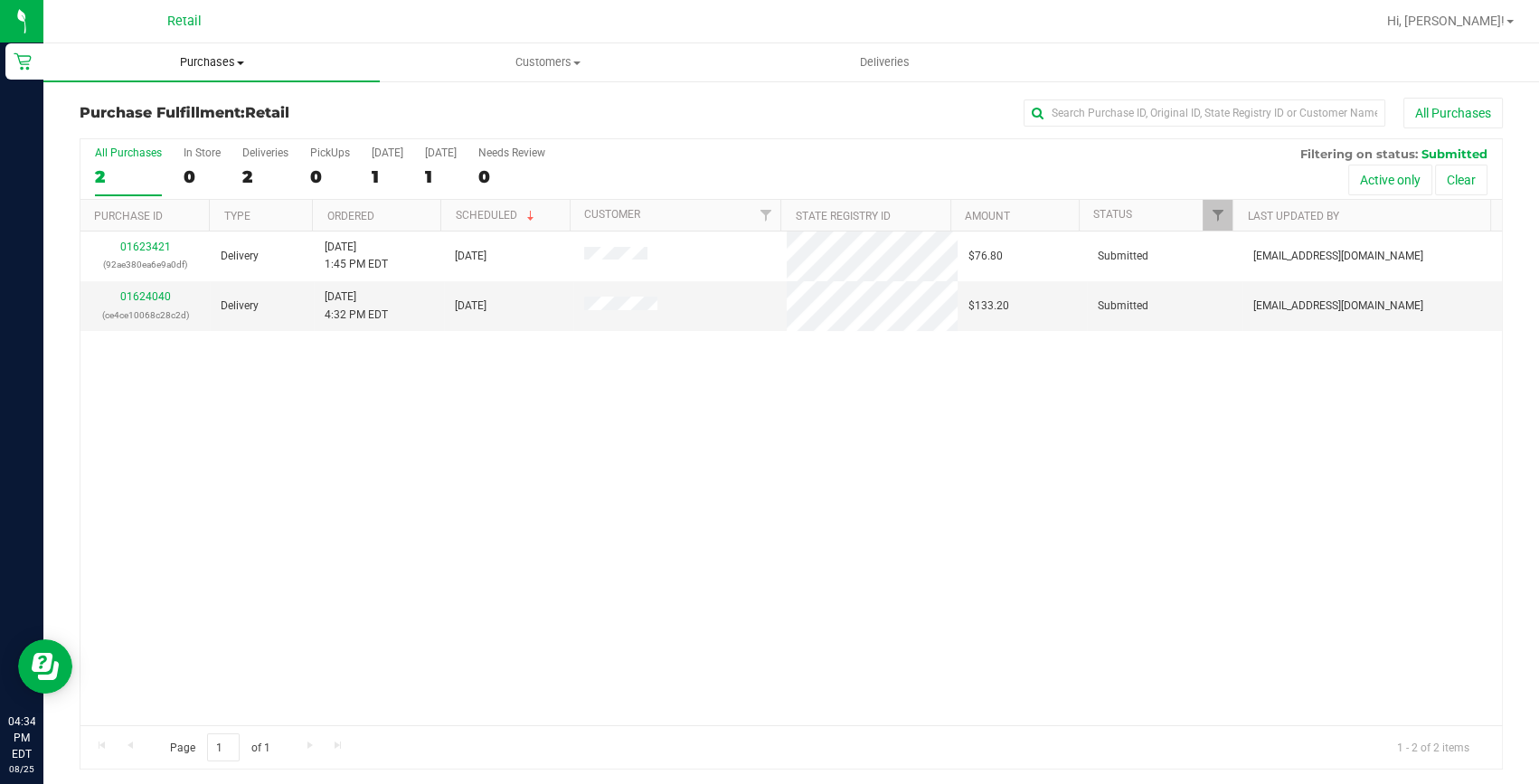
drag, startPoint x: 214, startPoint y: 64, endPoint x: 202, endPoint y: 69, distance: 13.0
click at [214, 64] on span "Purchases" at bounding box center [211, 62] width 336 height 16
click at [172, 105] on span "Summary of purchases" at bounding box center [136, 108] width 186 height 15
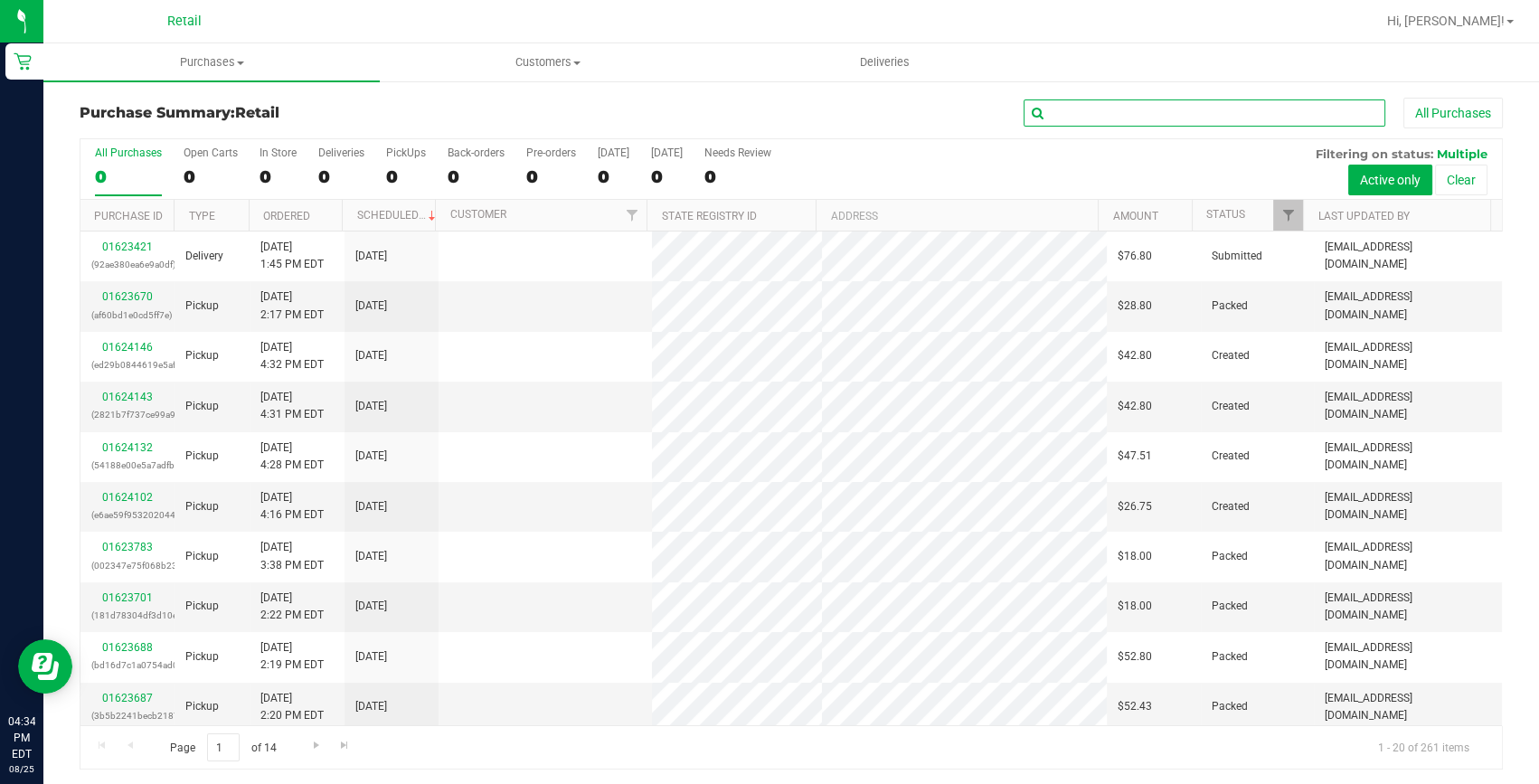
click at [1160, 123] on input "text" at bounding box center [1205, 113] width 362 height 28
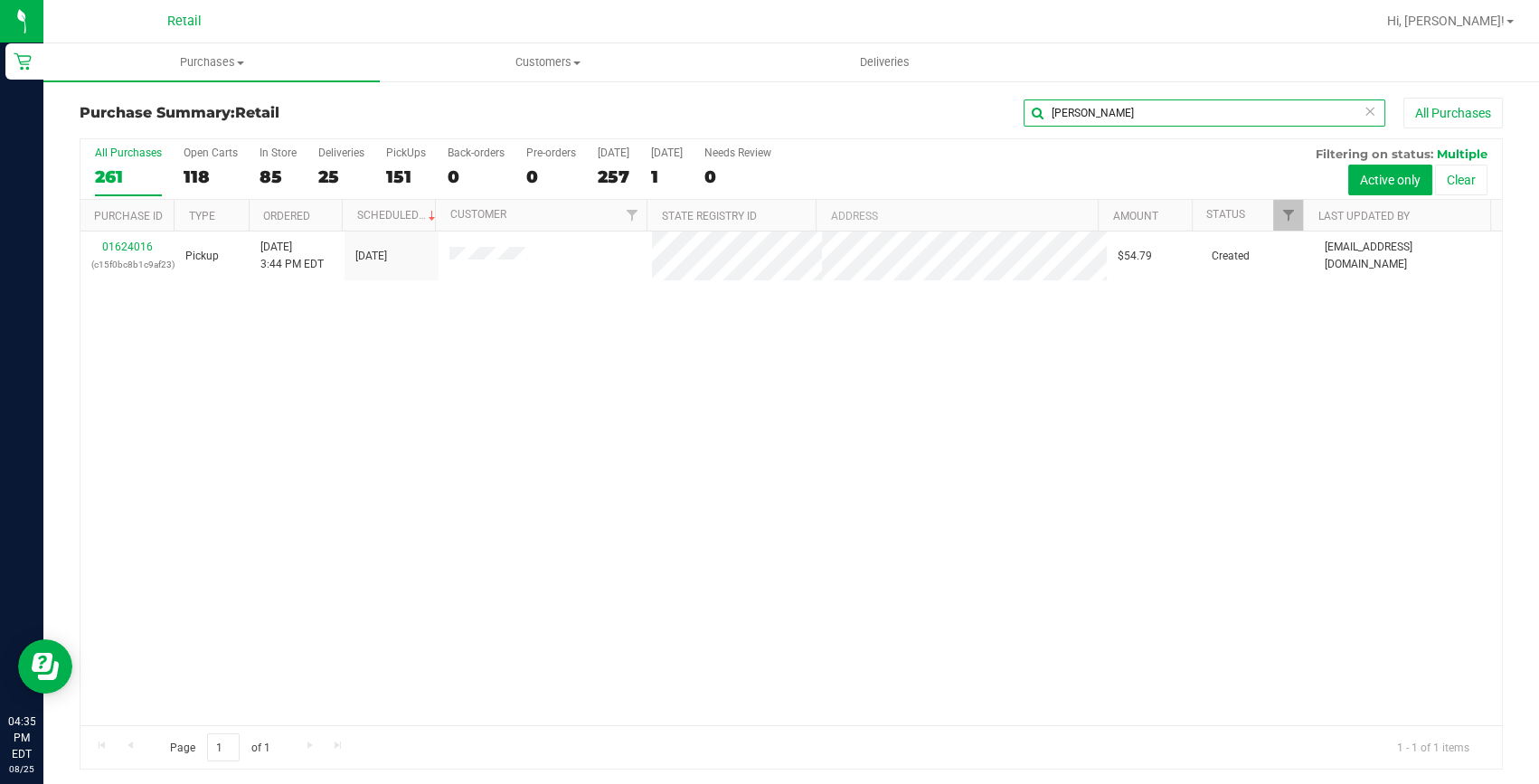
drag, startPoint x: 1092, startPoint y: 120, endPoint x: 917, endPoint y: 119, distance: 175.0
click at [917, 119] on div "lindsay All Purchases" at bounding box center [1028, 113] width 949 height 30
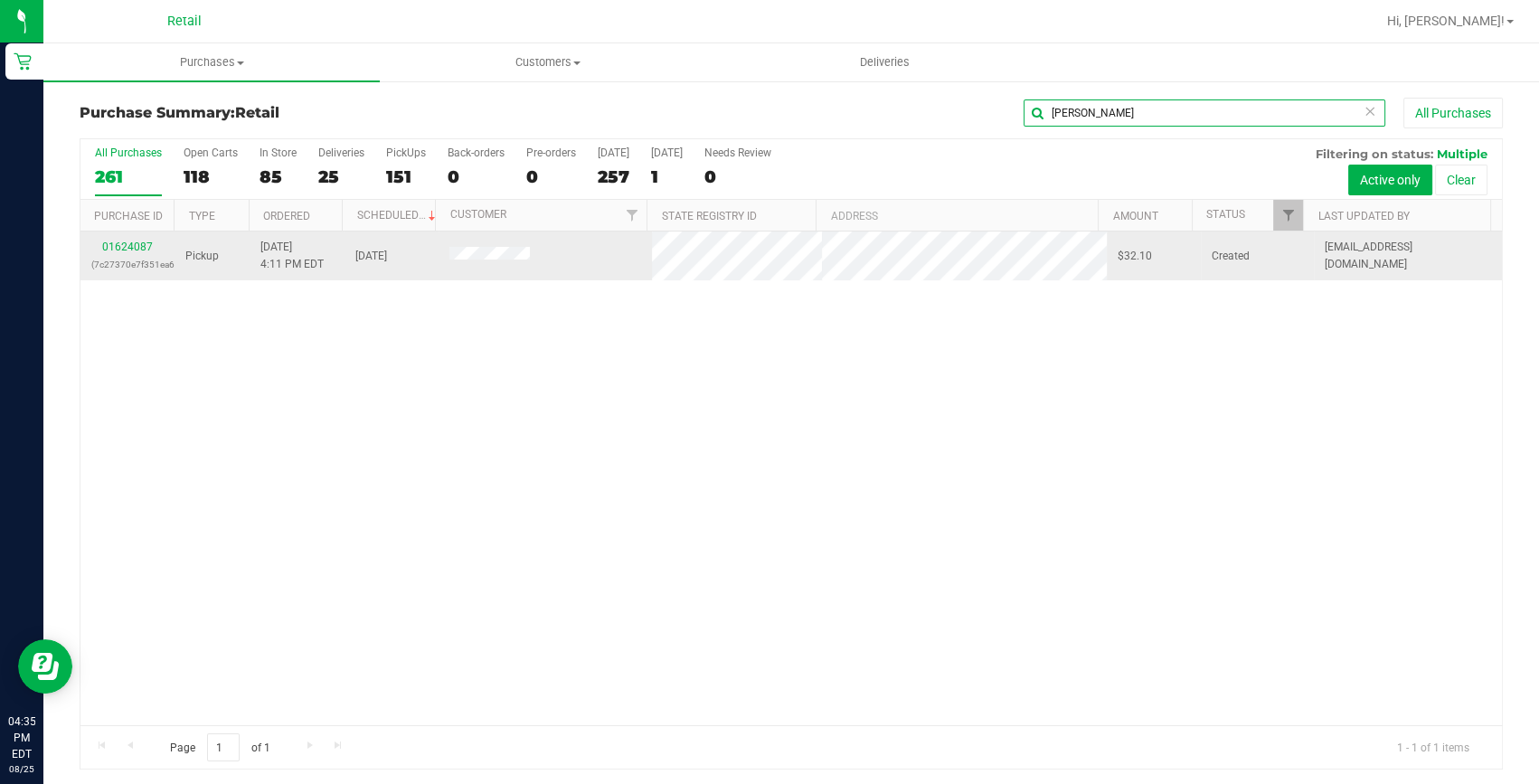
type input "cynthia"
click at [117, 256] on p "(7c27370e7f351ea6)" at bounding box center [128, 265] width 72 height 17
click at [118, 249] on link "01624087" at bounding box center [127, 246] width 50 height 12
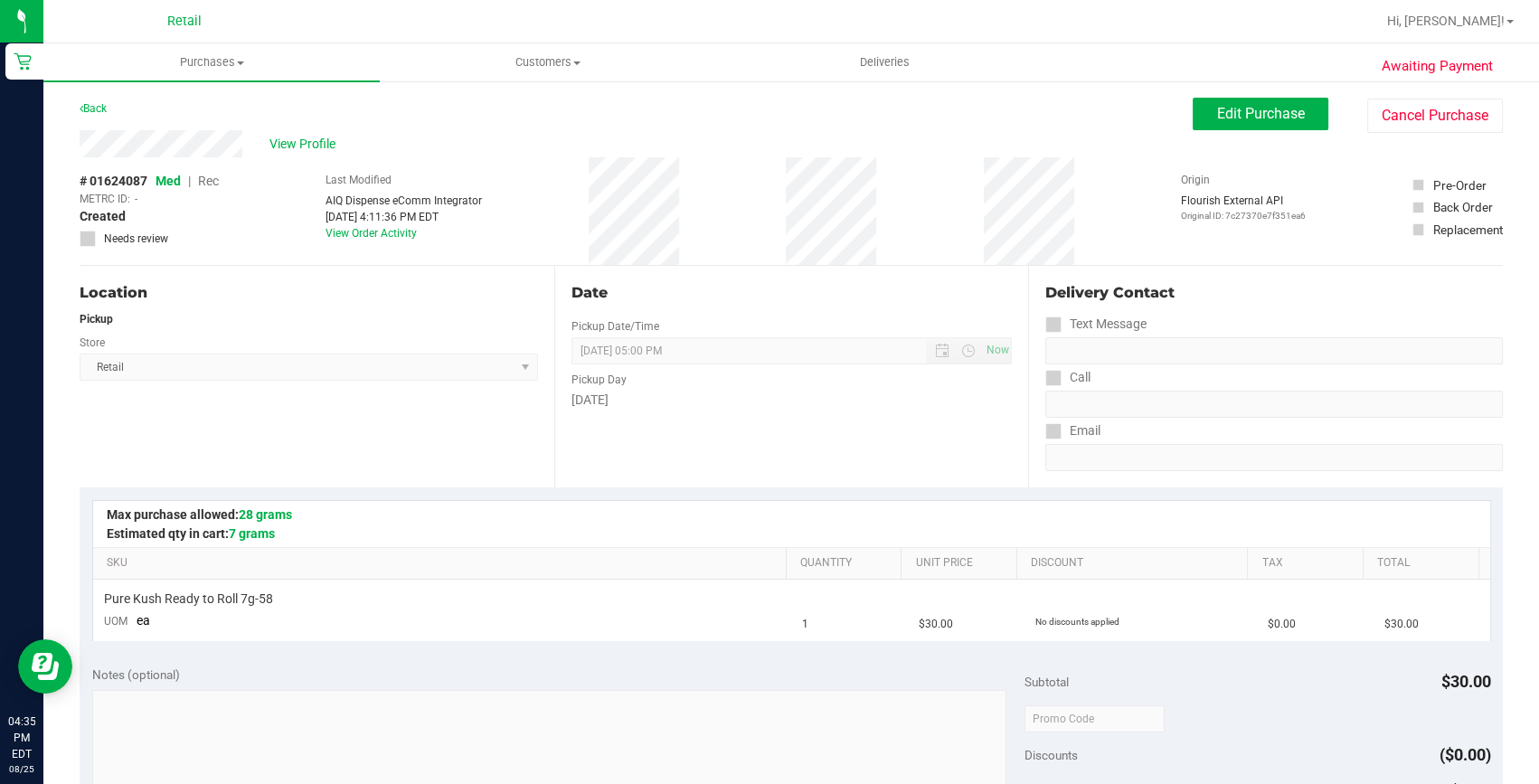
click at [1230, 131] on div "Edit Purchase Cancel Purchase" at bounding box center [1348, 115] width 310 height 35
click at [1230, 123] on button "Edit Purchase" at bounding box center [1260, 114] width 136 height 32
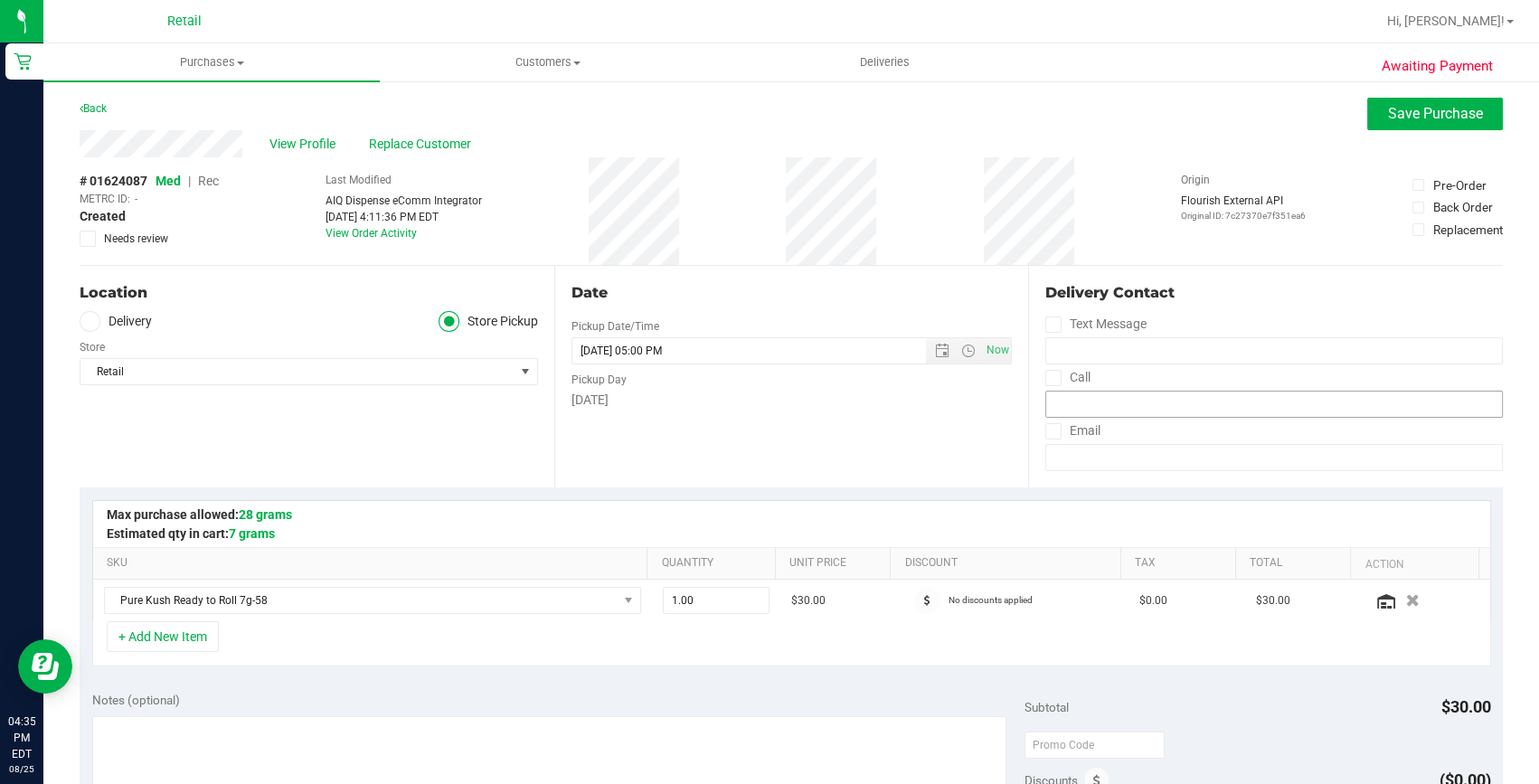
click at [210, 176] on span "Rec" at bounding box center [208, 180] width 21 height 14
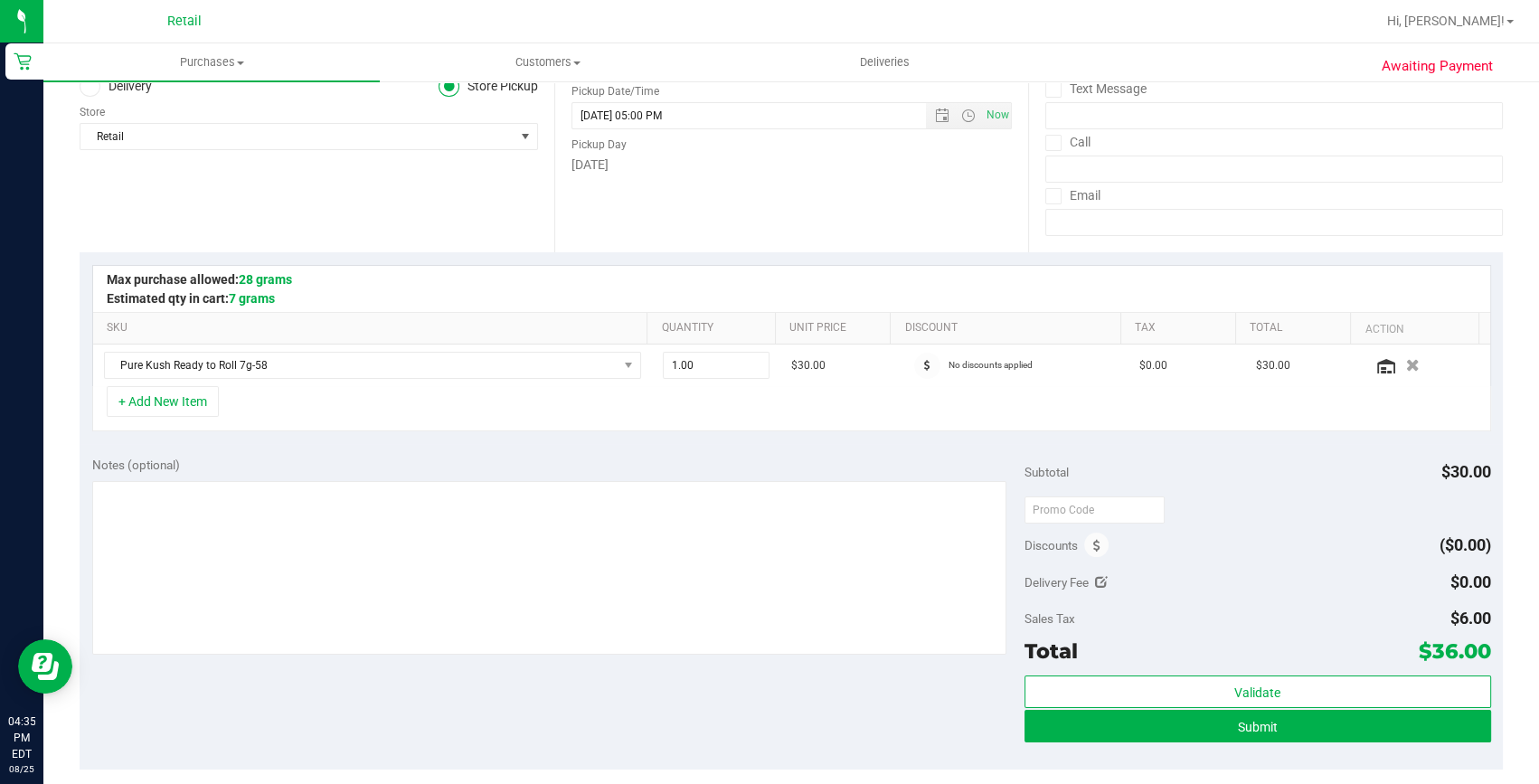
scroll to position [245, 0]
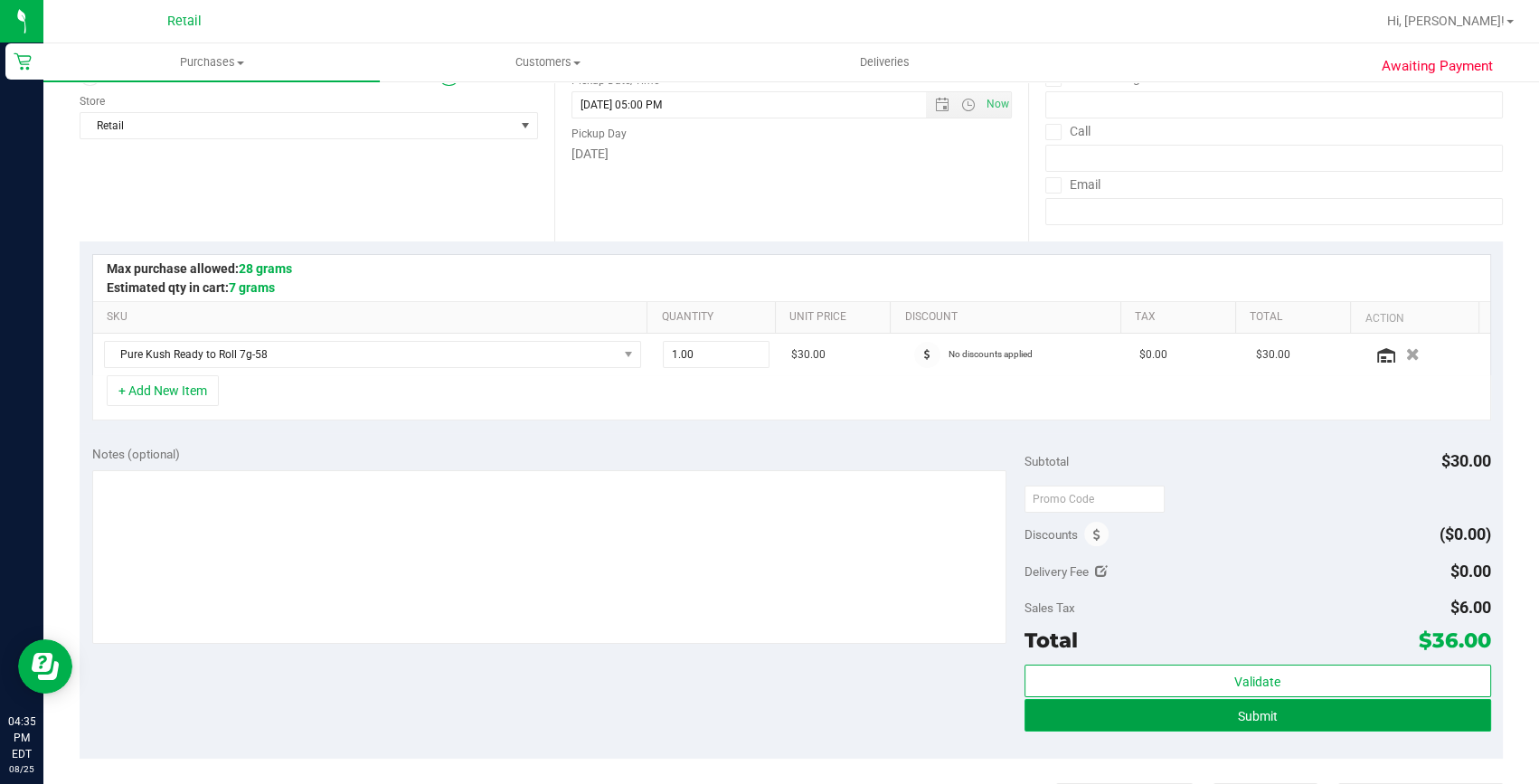
click at [1289, 724] on button "Submit" at bounding box center [1258, 715] width 466 height 32
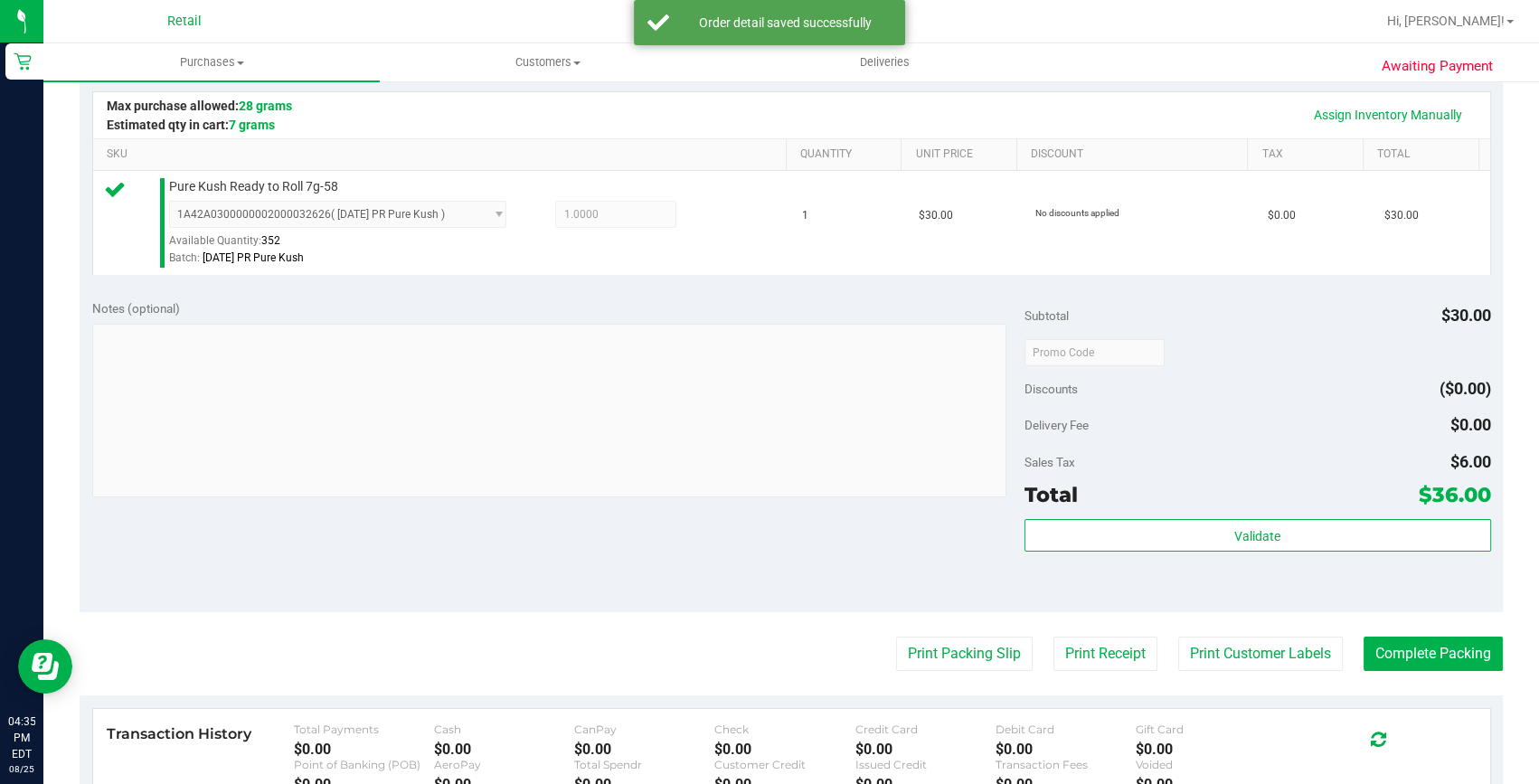
scroll to position [410, 0]
click at [1409, 659] on button "Complete Packing" at bounding box center [1433, 652] width 139 height 34
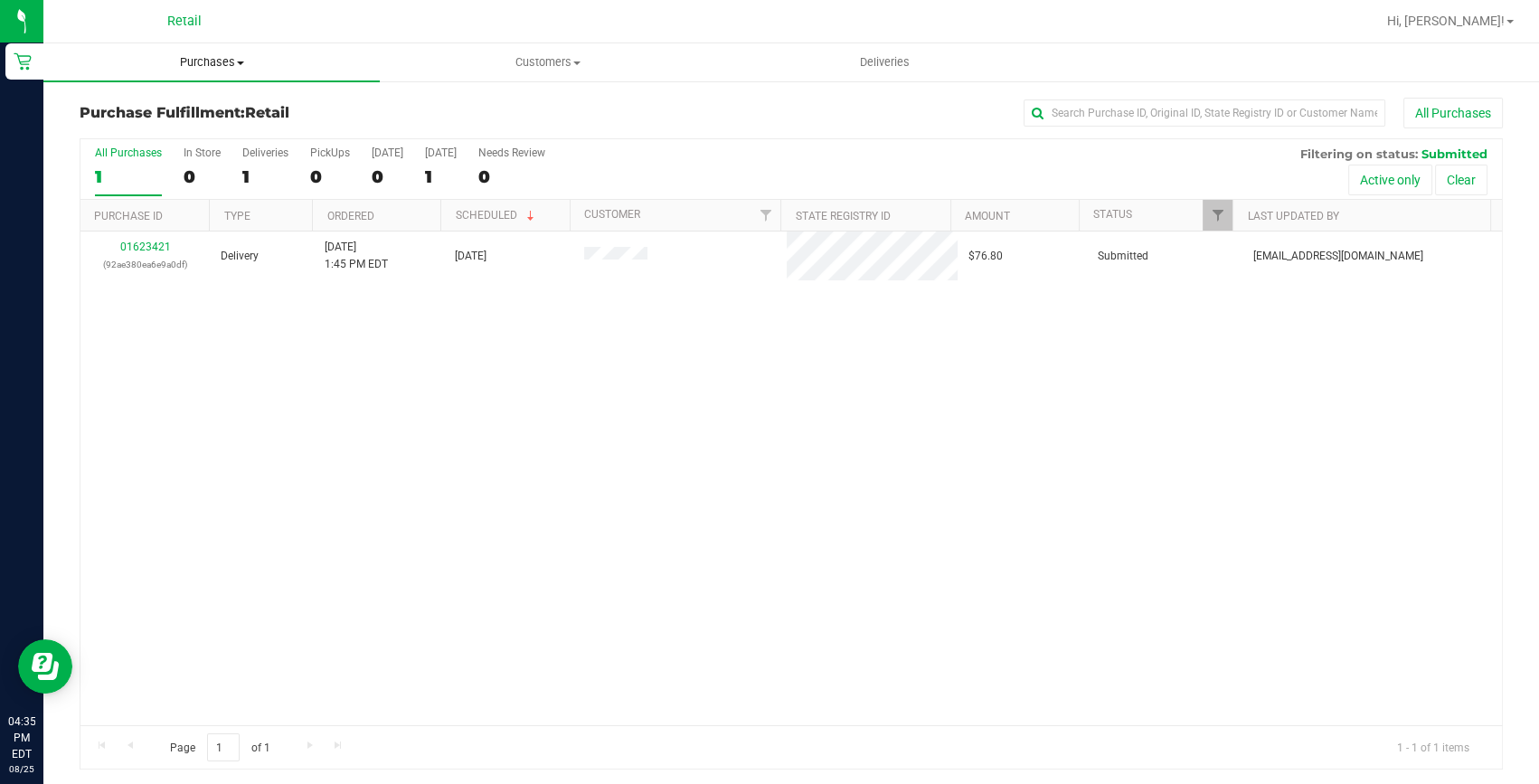
click at [233, 67] on span "Purchases" at bounding box center [211, 62] width 336 height 16
click at [220, 106] on span "Summary of purchases" at bounding box center [136, 108] width 186 height 15
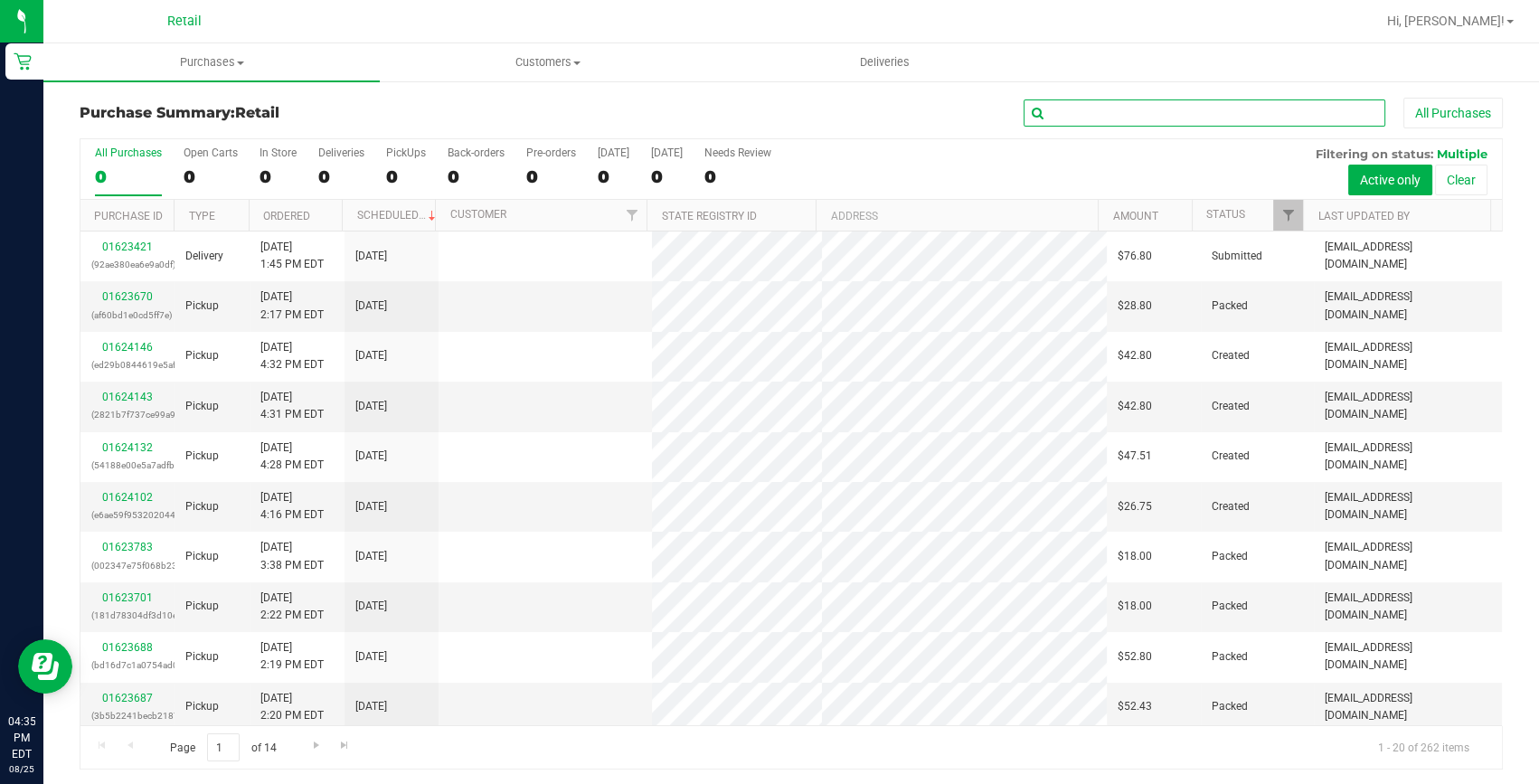
click at [1062, 108] on input "text" at bounding box center [1205, 113] width 362 height 28
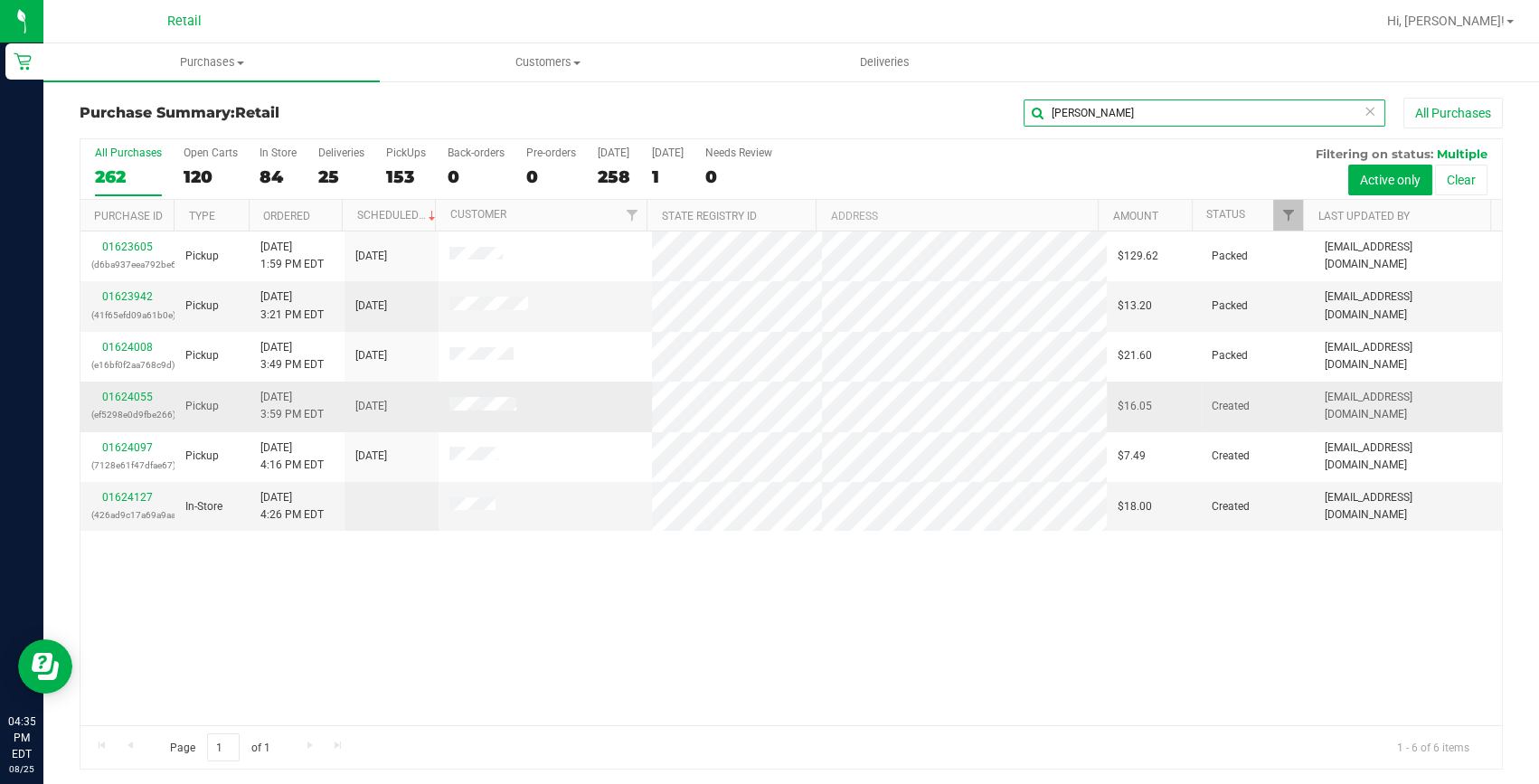
type input "[PERSON_NAME]"
click at [130, 386] on td "01624055 (ef5298e0d9fbe266)" at bounding box center [128, 406] width 94 height 49
click at [134, 395] on link "01624055" at bounding box center [127, 397] width 50 height 12
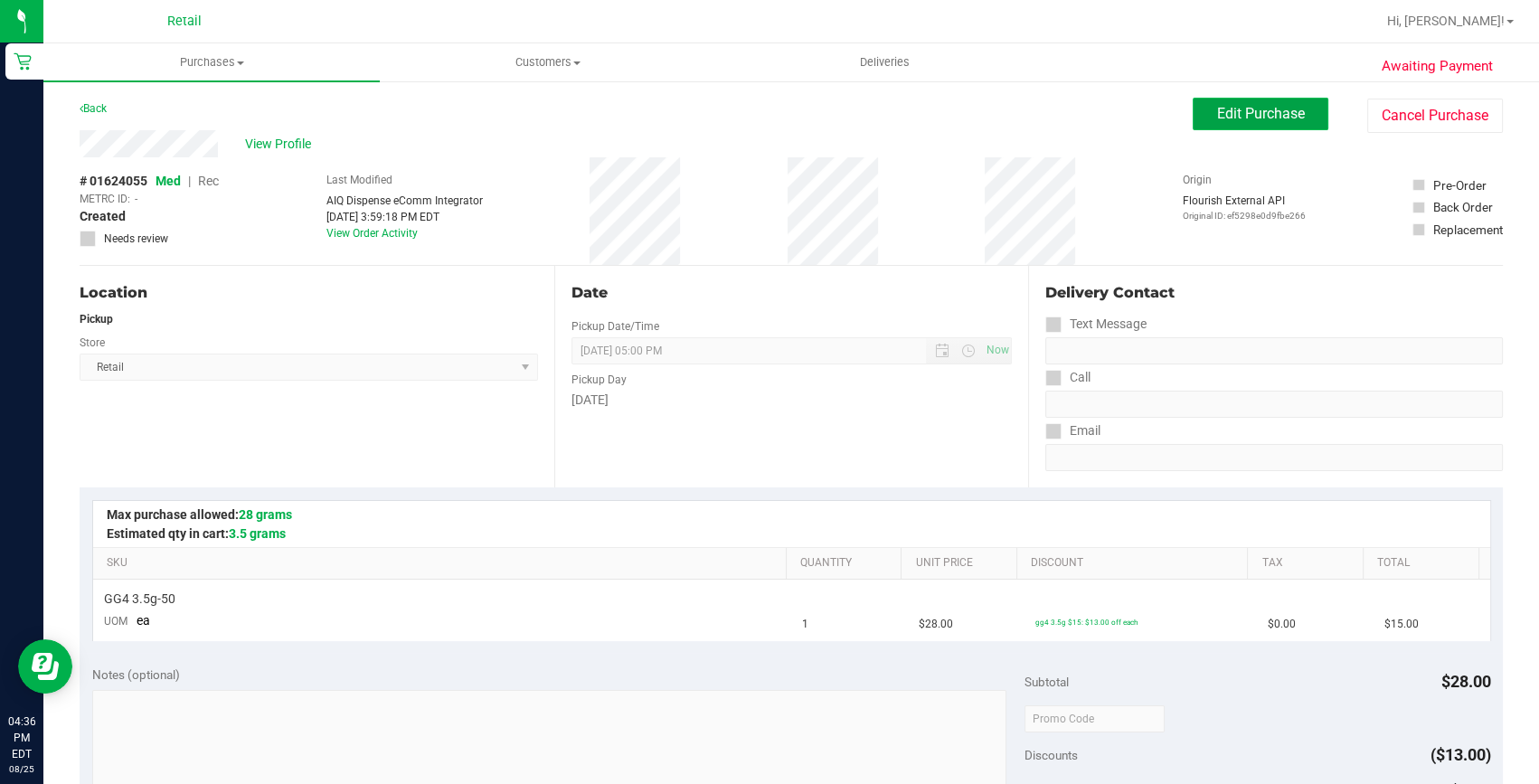
click at [1273, 117] on span "Edit Purchase" at bounding box center [1261, 113] width 88 height 17
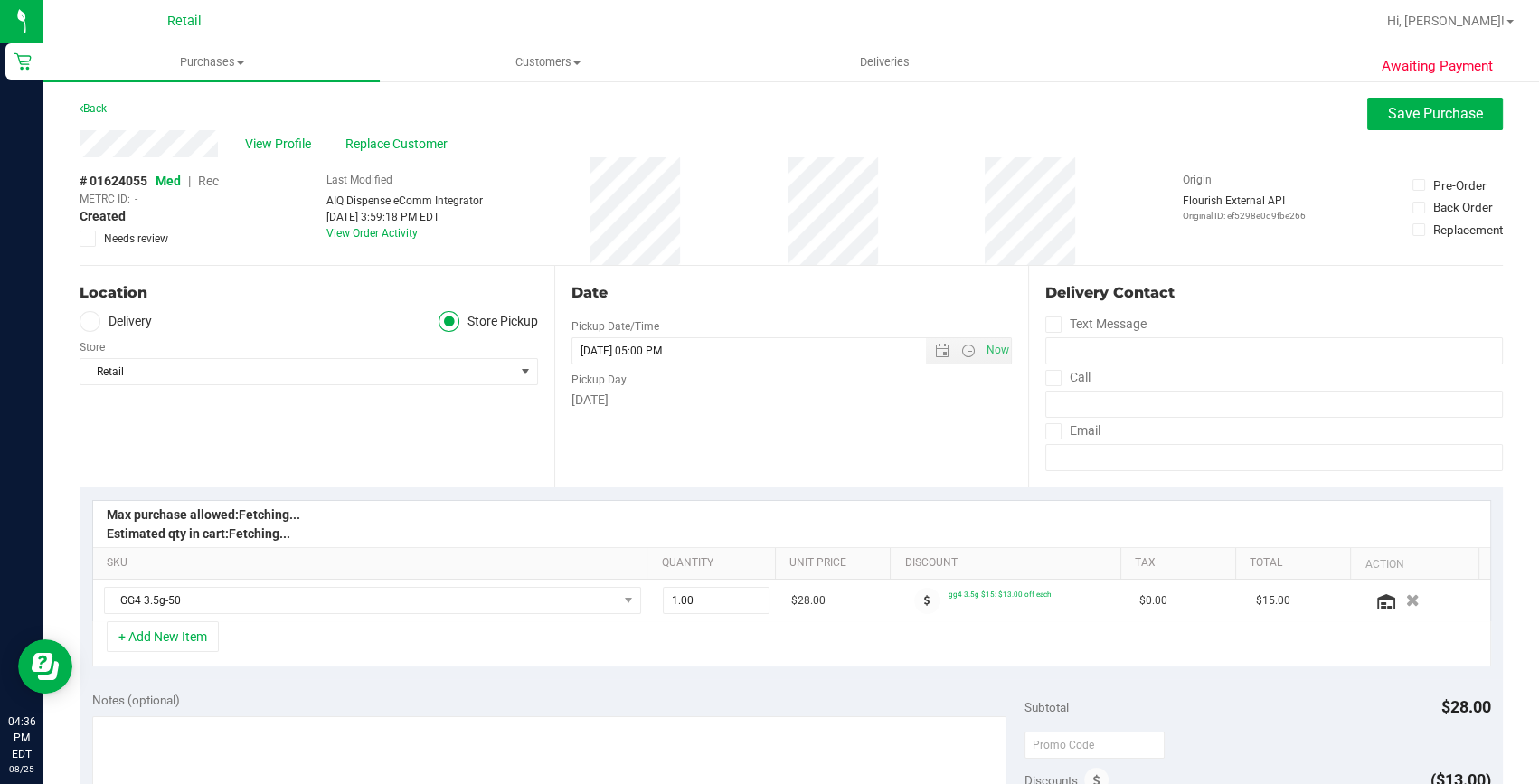
click at [206, 177] on span "Rec" at bounding box center [208, 180] width 21 height 14
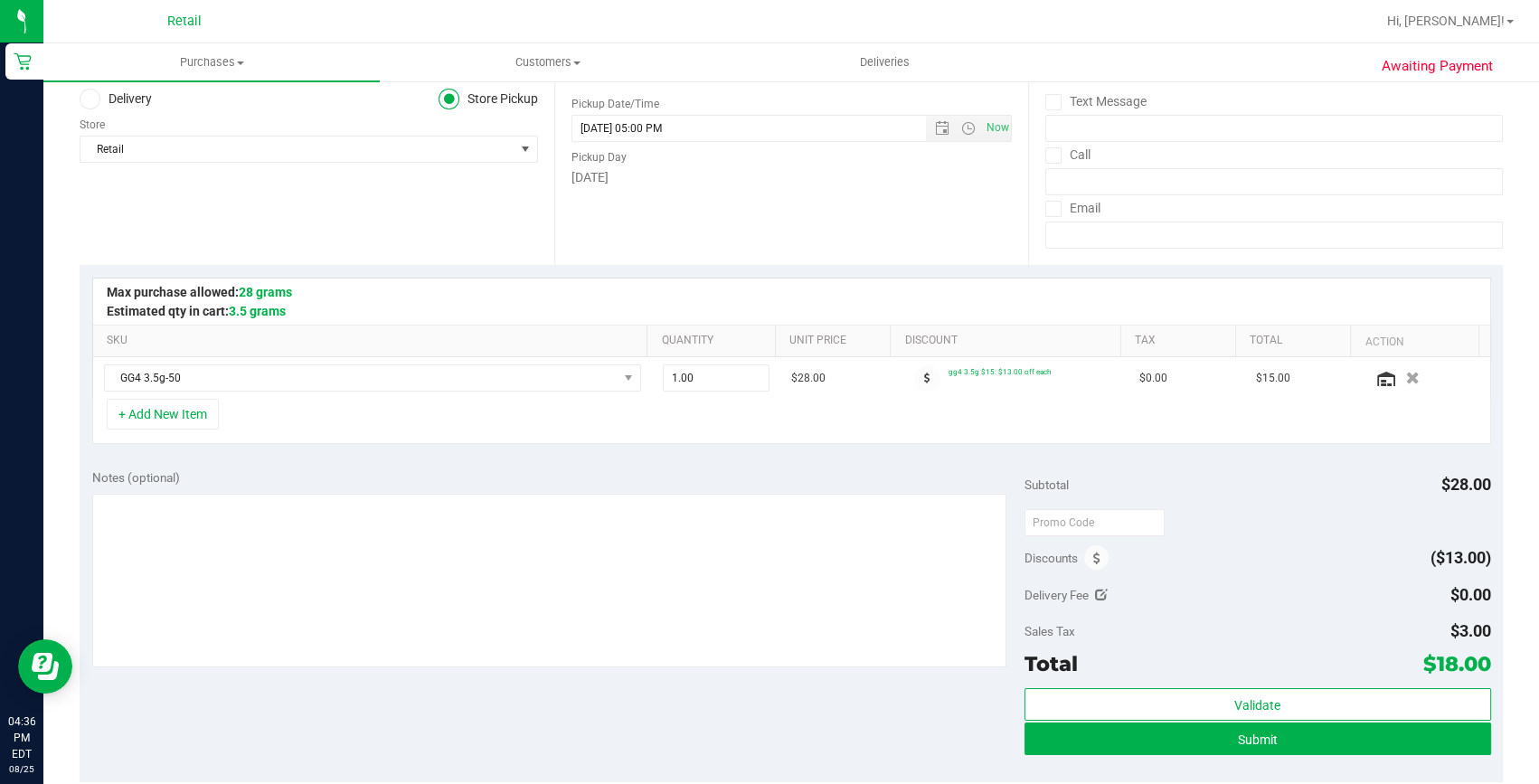
scroll to position [245, 0]
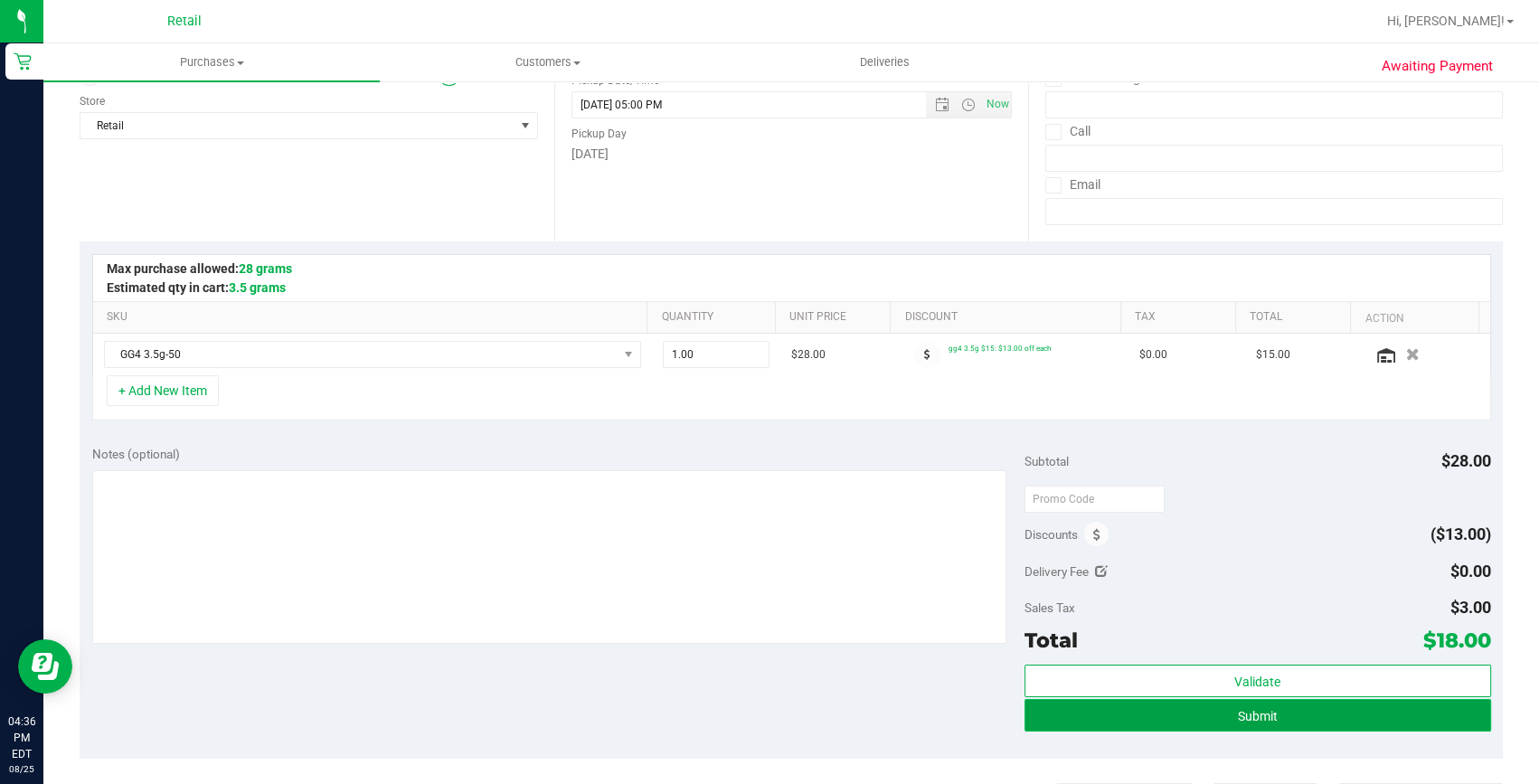
click at [1164, 720] on button "Submit" at bounding box center [1258, 715] width 466 height 32
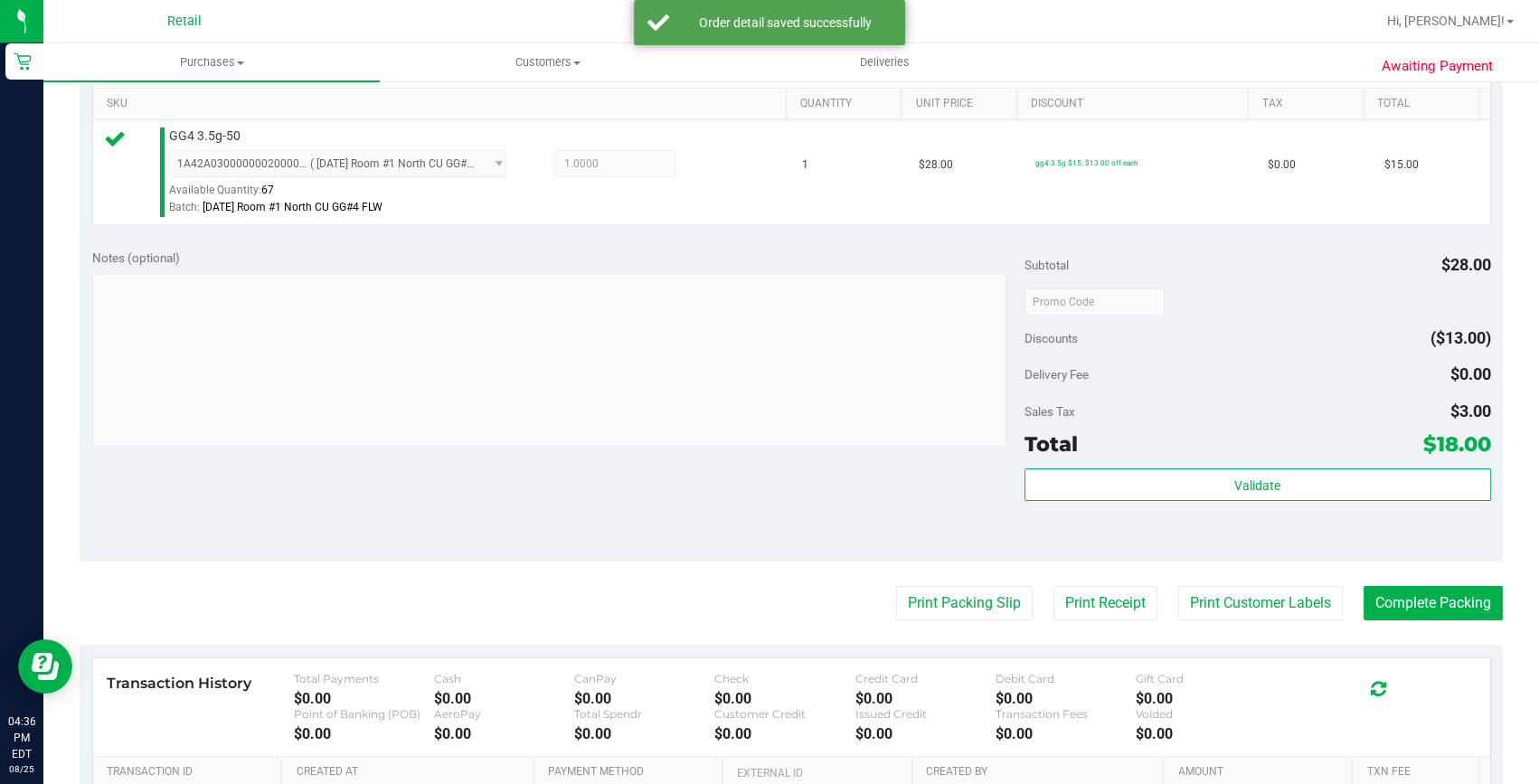
scroll to position [493, 0]
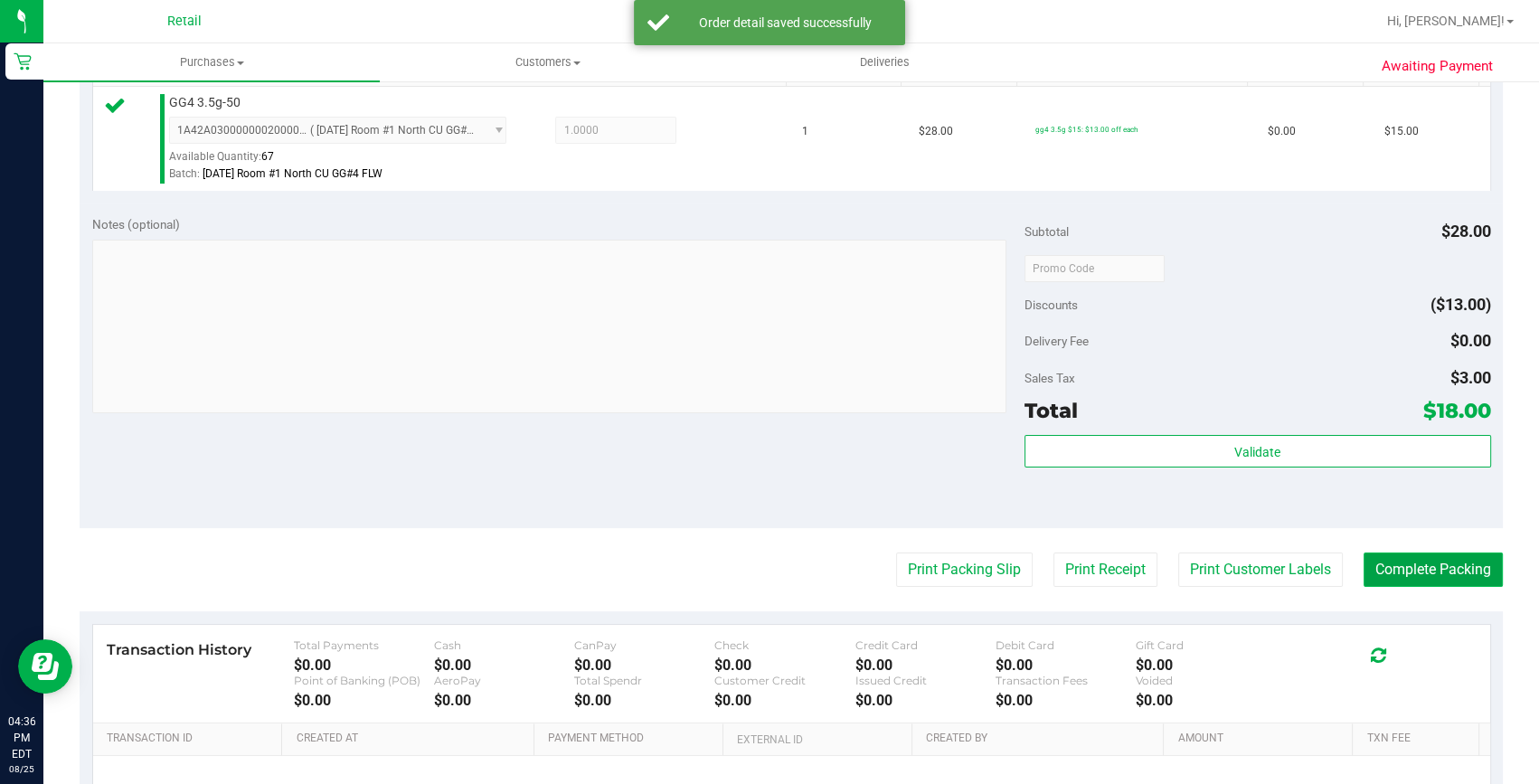
click at [1426, 574] on button "Complete Packing" at bounding box center [1433, 570] width 139 height 34
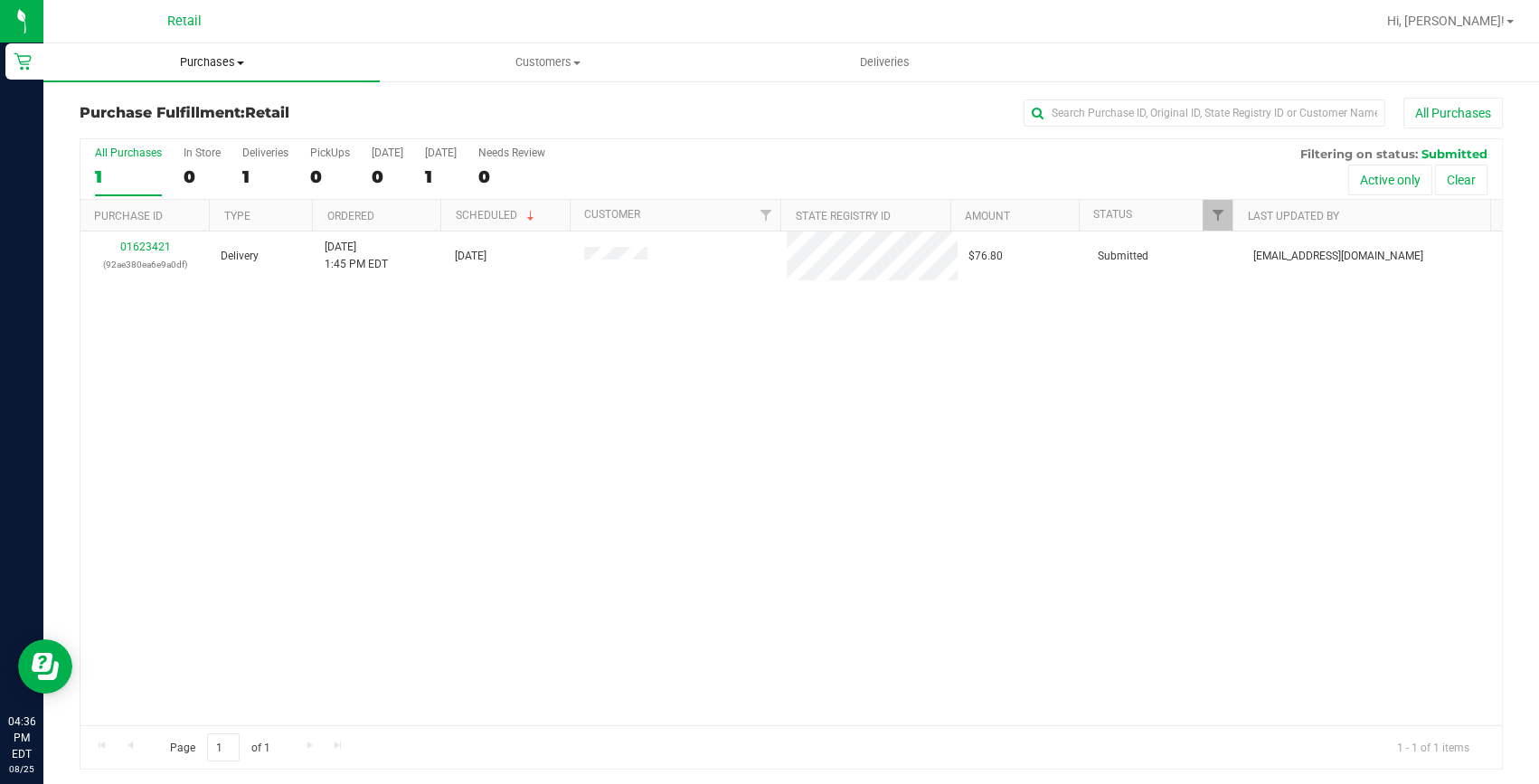
click at [208, 63] on span "Purchases" at bounding box center [211, 62] width 336 height 16
click at [209, 108] on span "Summary of purchases" at bounding box center [136, 108] width 186 height 15
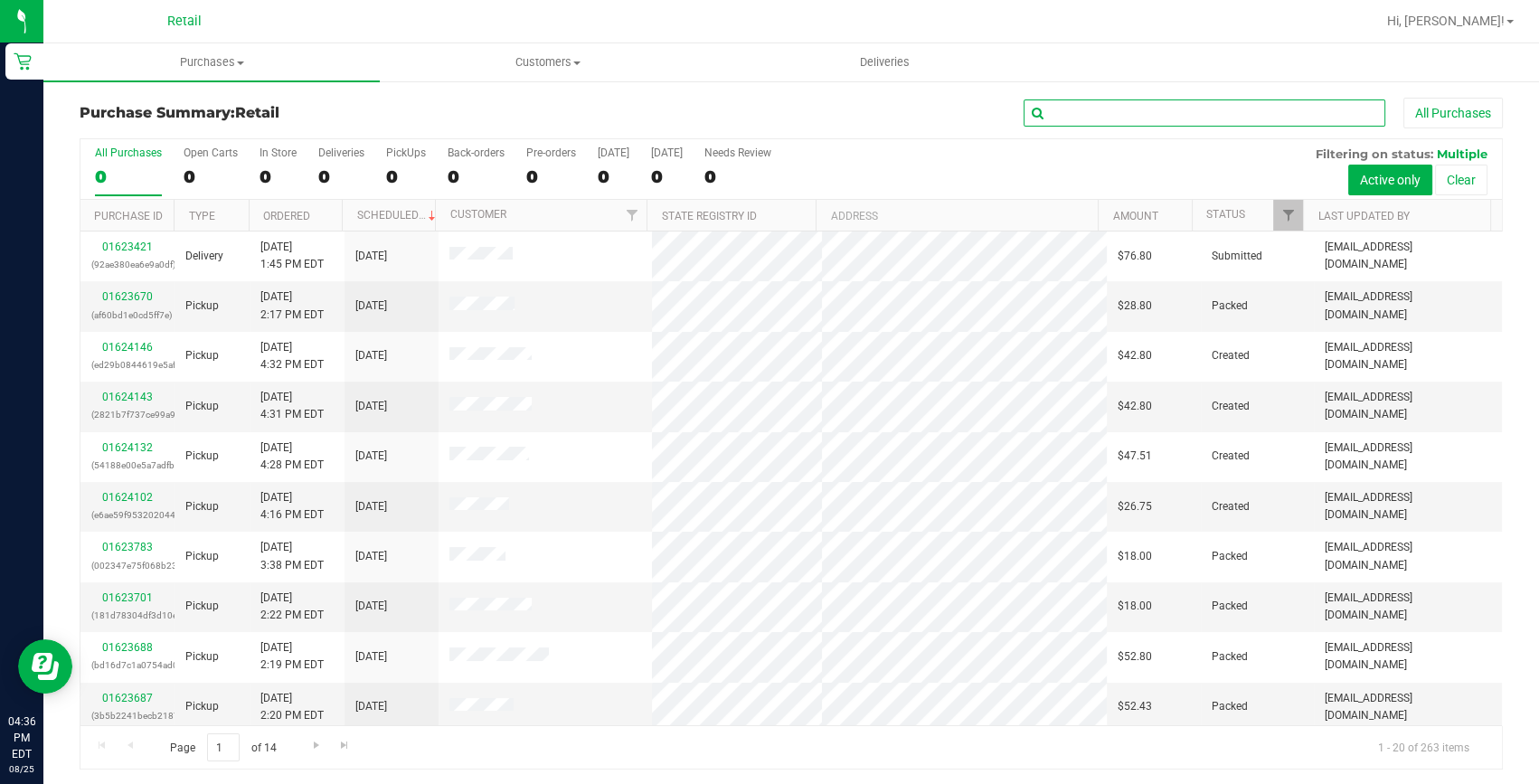
click at [1233, 119] on input "text" at bounding box center [1205, 113] width 362 height 28
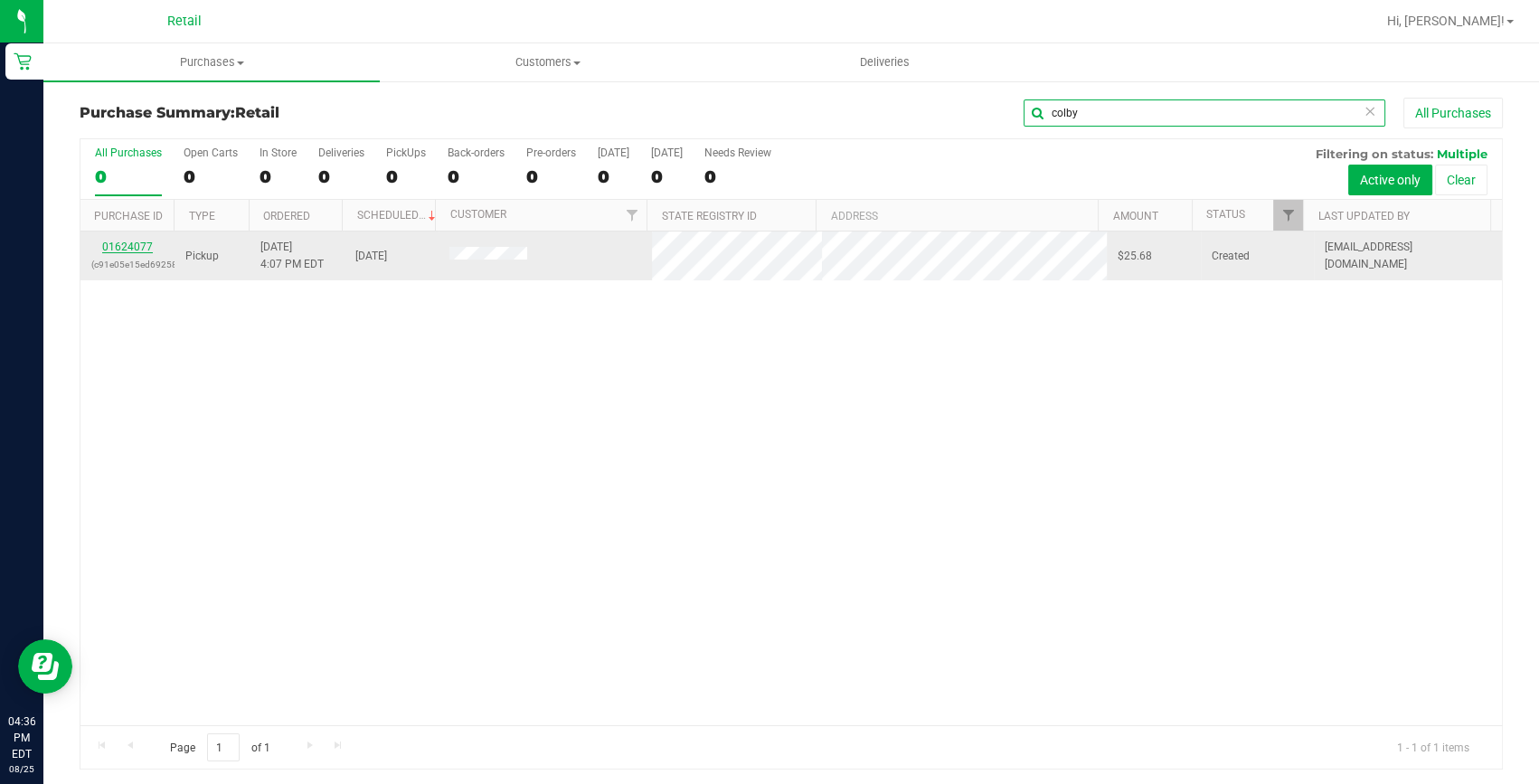
type input "colby"
click at [127, 246] on link "01624077" at bounding box center [127, 246] width 50 height 12
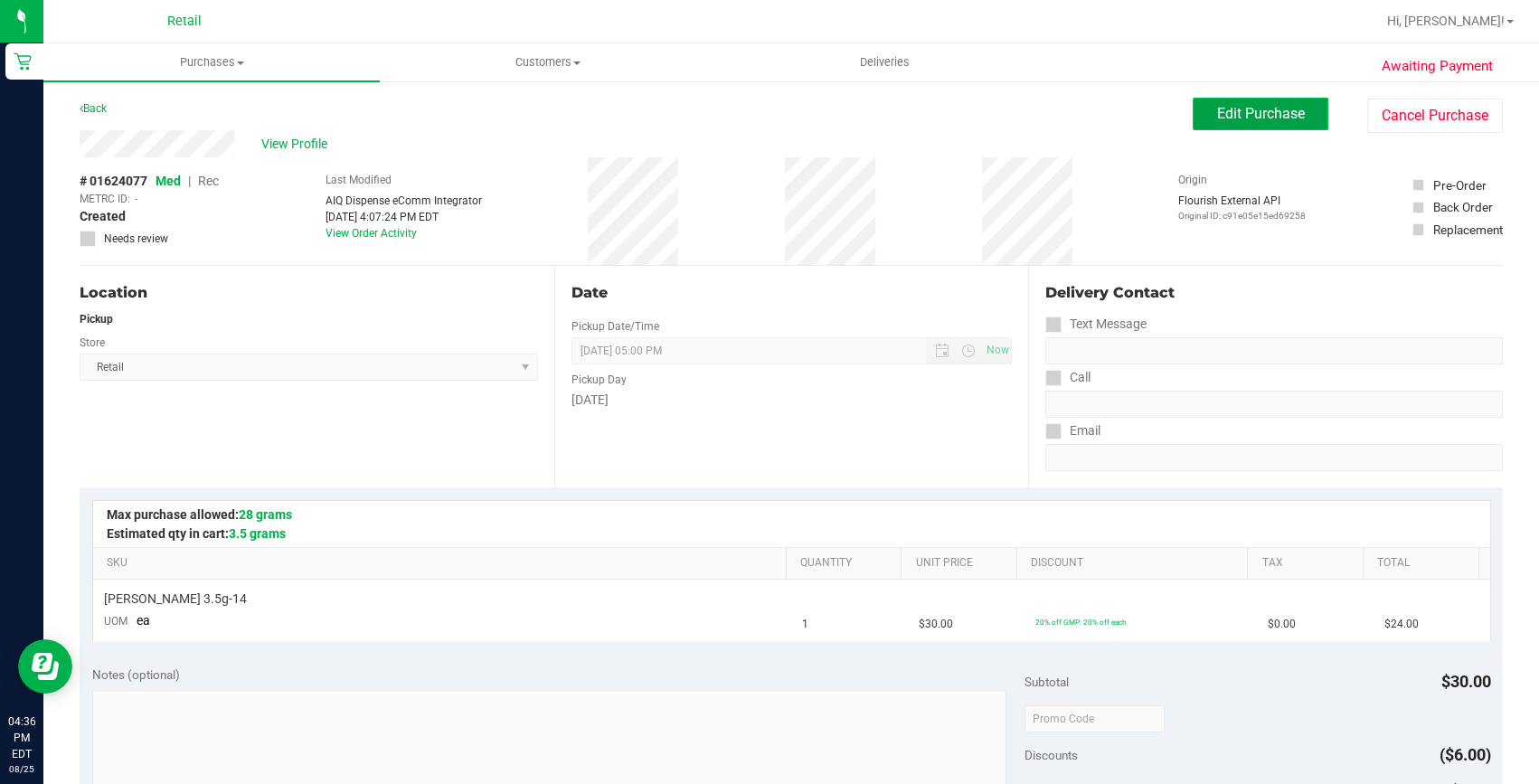
click at [1258, 118] on span "Edit Purchase" at bounding box center [1261, 113] width 88 height 17
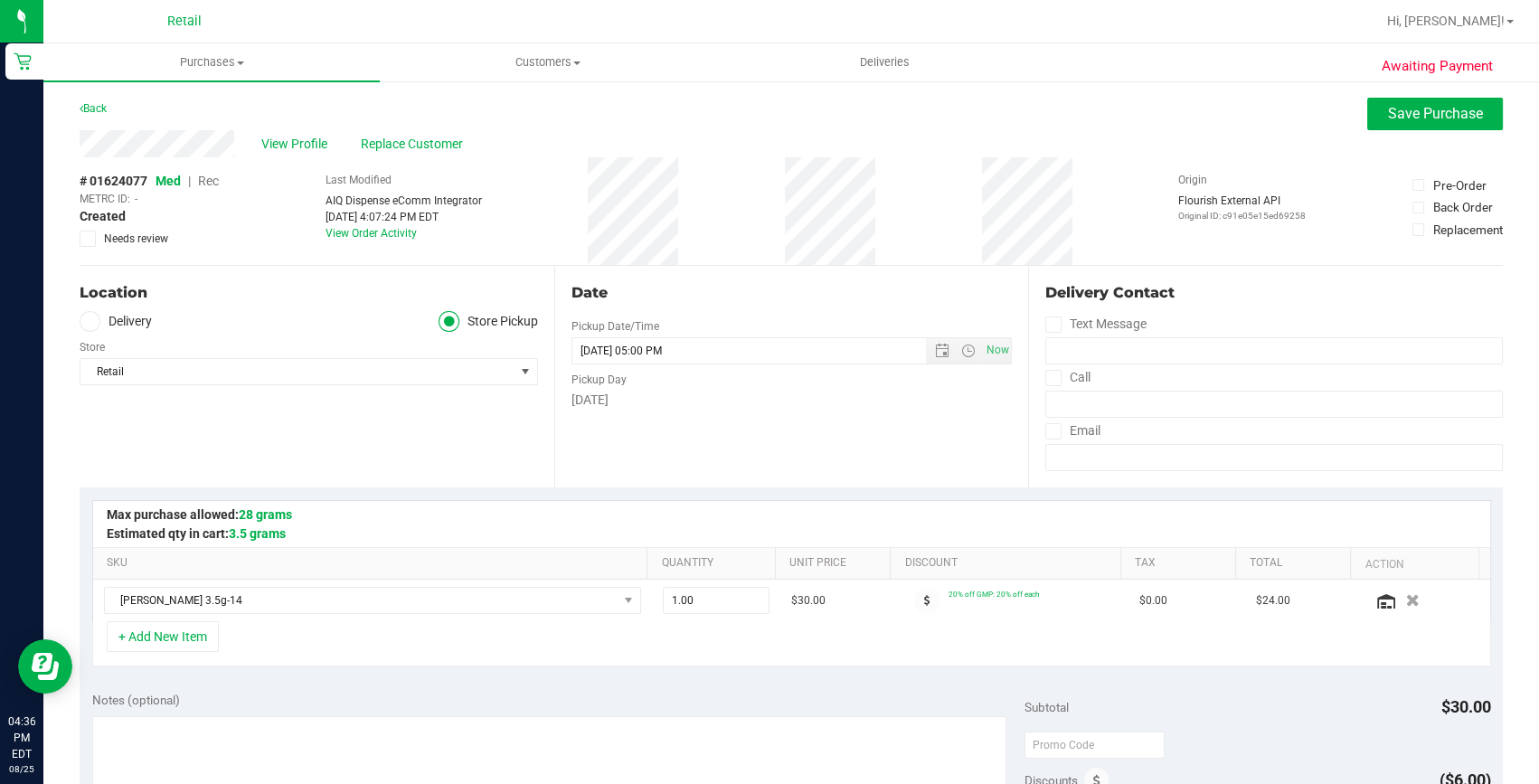
click at [215, 179] on span "Rec" at bounding box center [208, 180] width 21 height 14
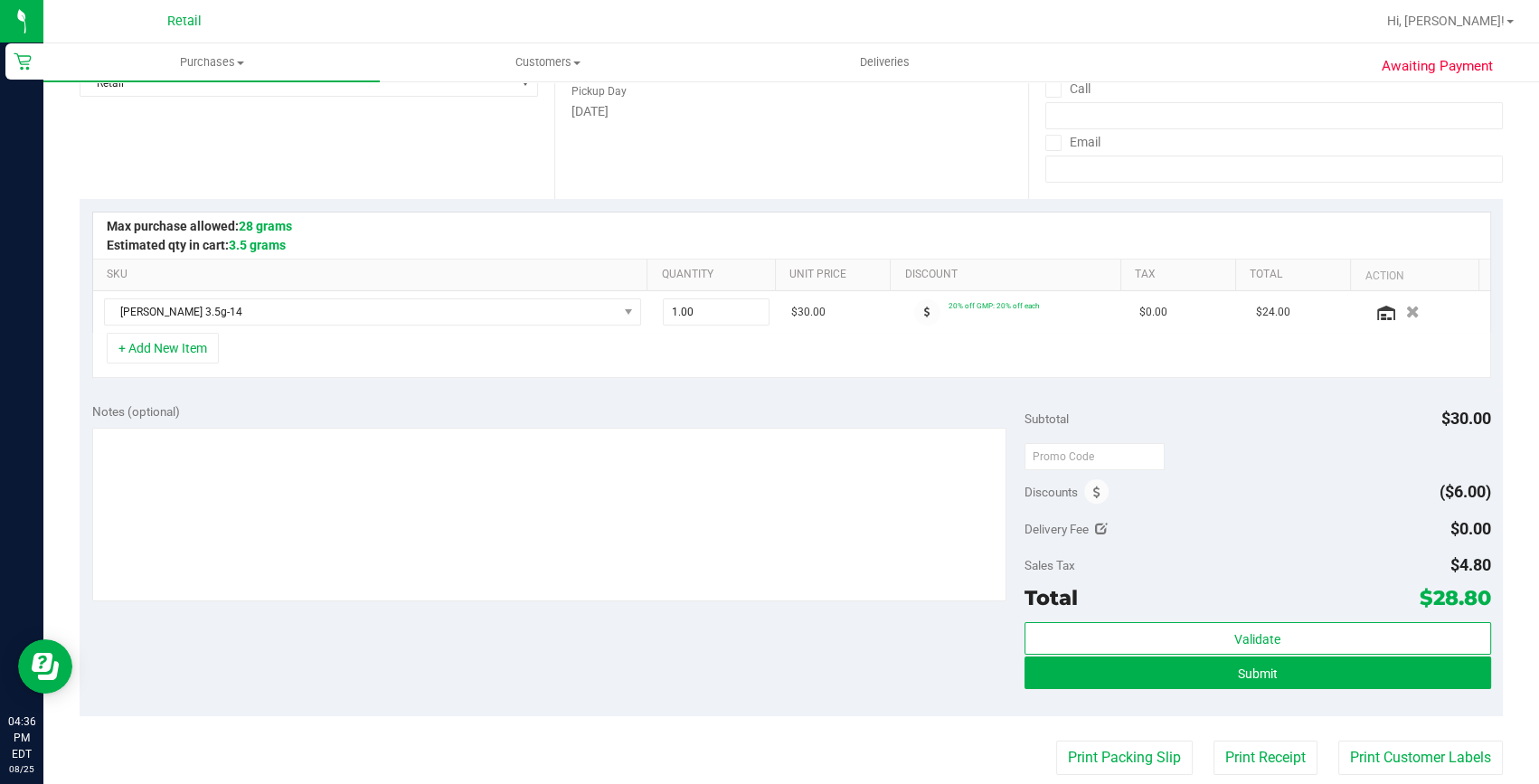
scroll to position [328, 0]
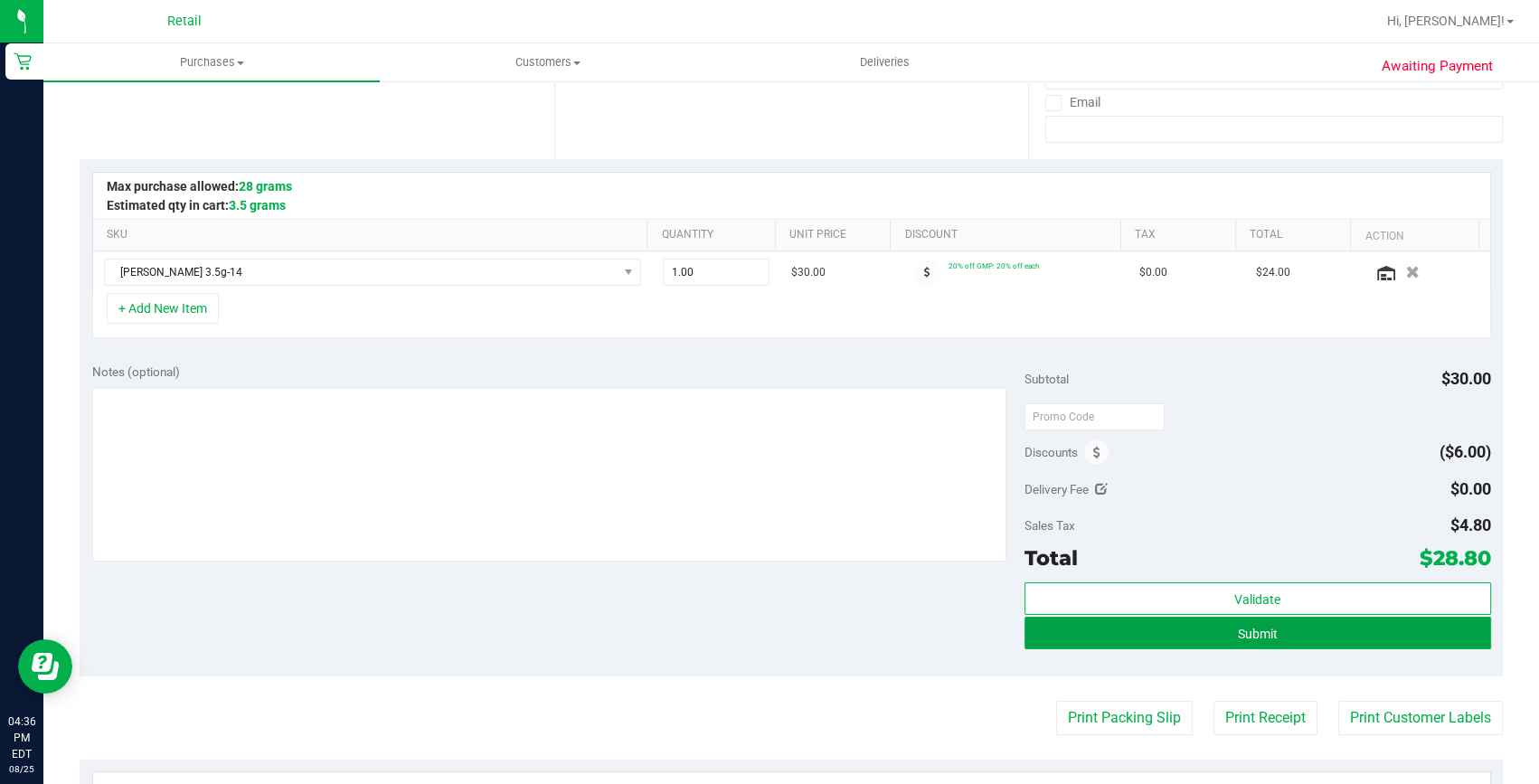
click at [1246, 640] on button "Submit" at bounding box center [1258, 633] width 466 height 32
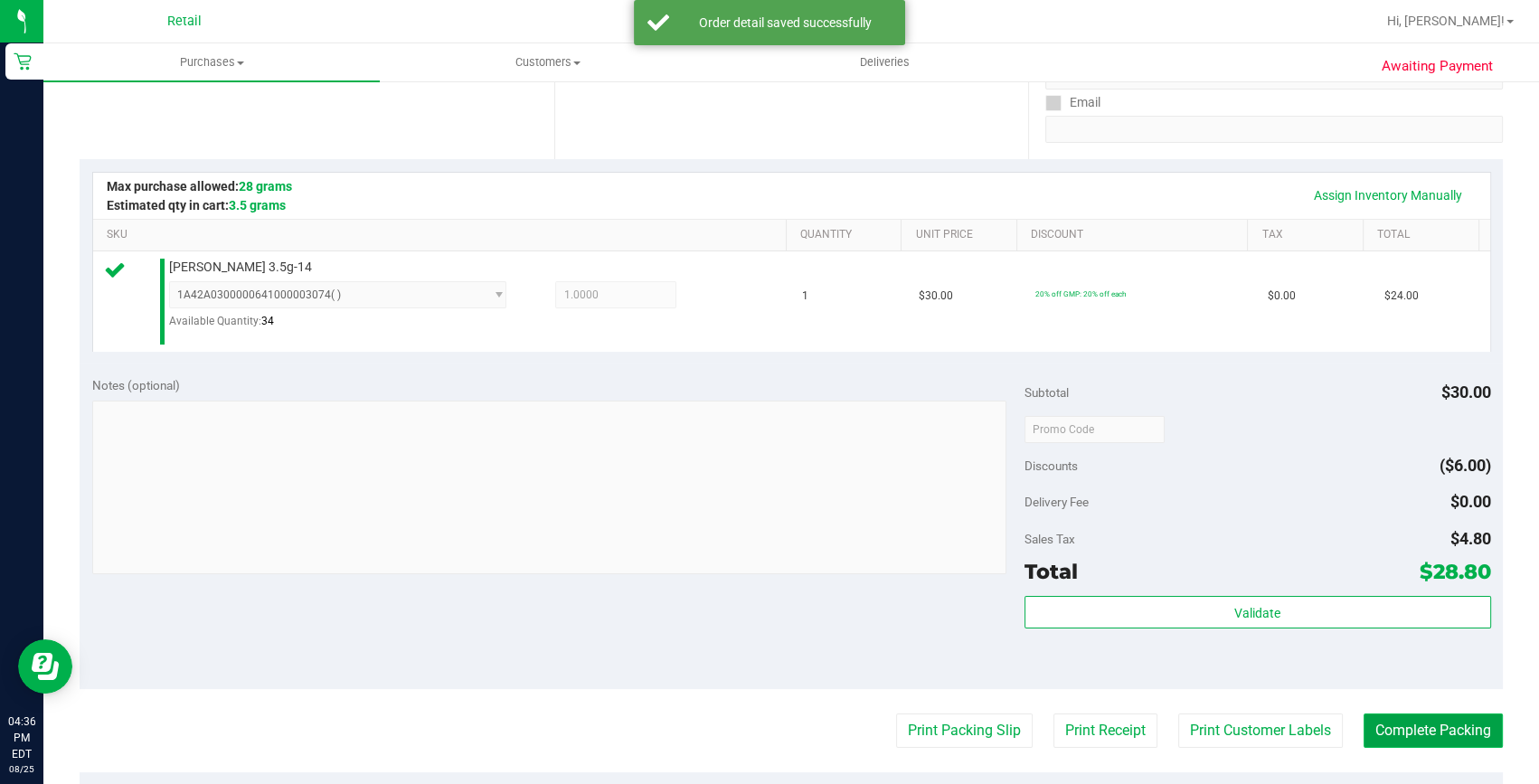
click at [1463, 741] on button "Complete Packing" at bounding box center [1433, 731] width 139 height 34
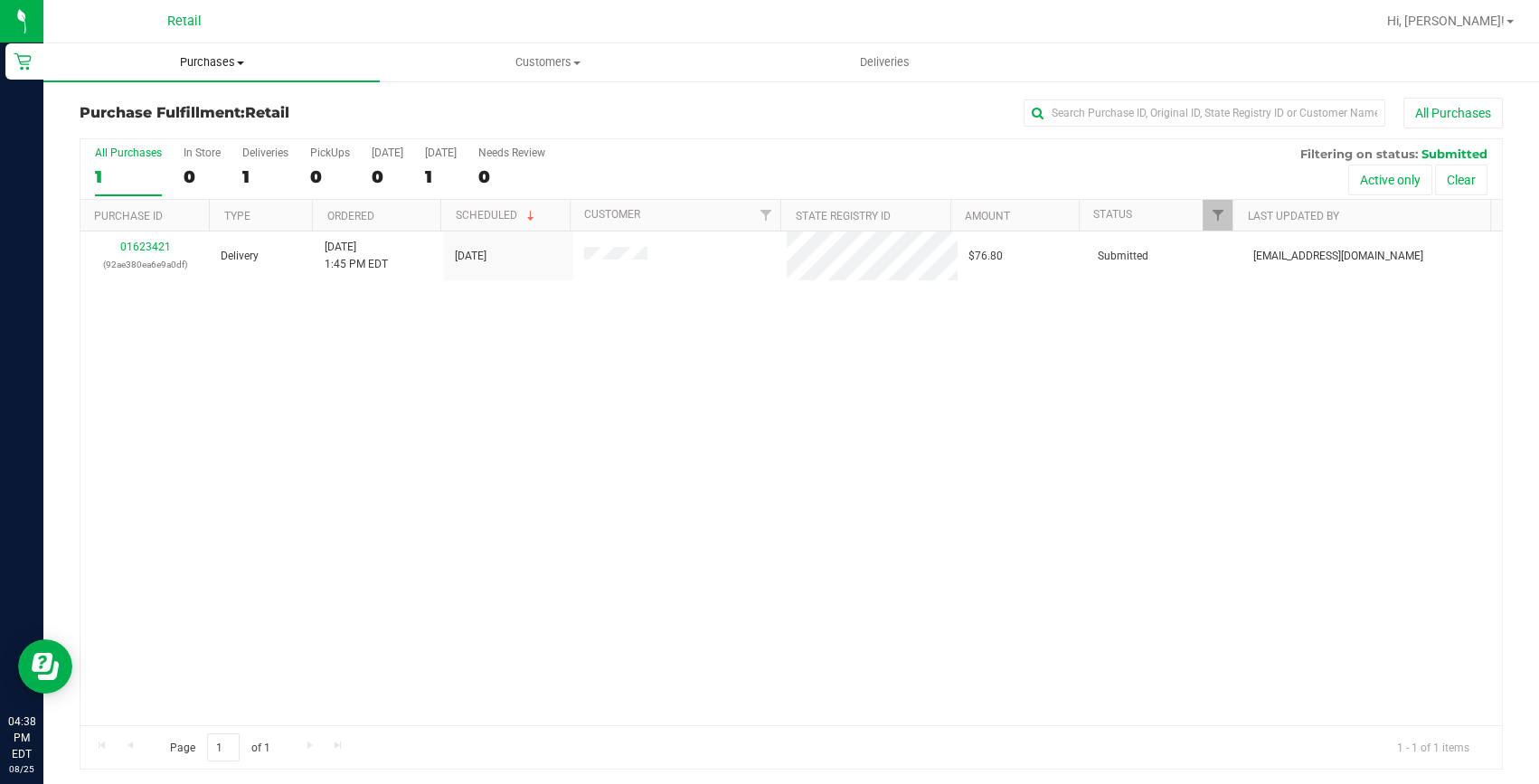
click at [207, 55] on span "Purchases" at bounding box center [211, 62] width 336 height 16
click at [190, 94] on ul "Summary of purchases Fulfillment All purchases" at bounding box center [211, 130] width 336 height 98
click at [227, 54] on span "Purchases" at bounding box center [211, 62] width 336 height 16
click at [180, 108] on span "Summary of purchases" at bounding box center [136, 108] width 186 height 15
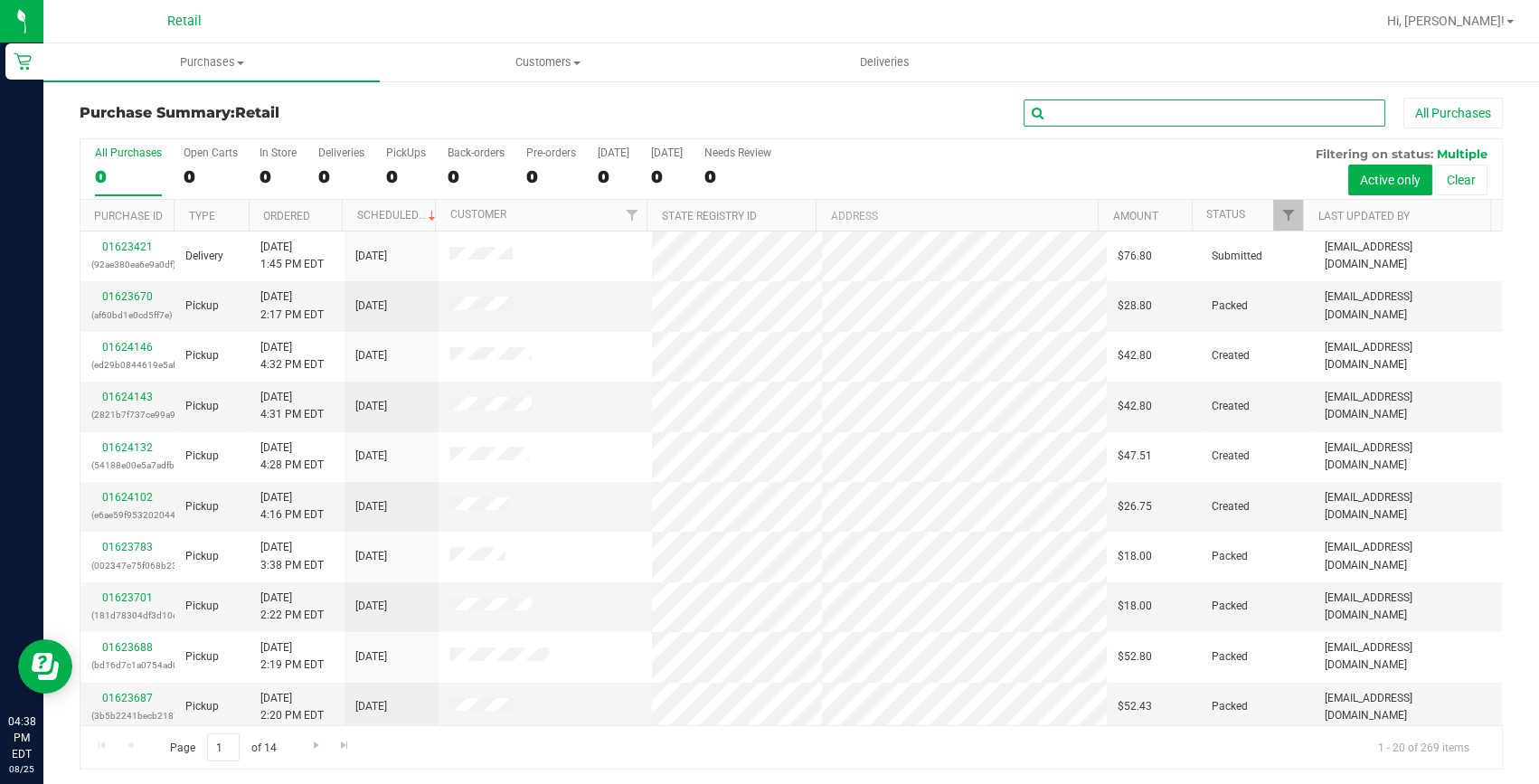
click at [1065, 112] on input "text" at bounding box center [1205, 113] width 362 height 28
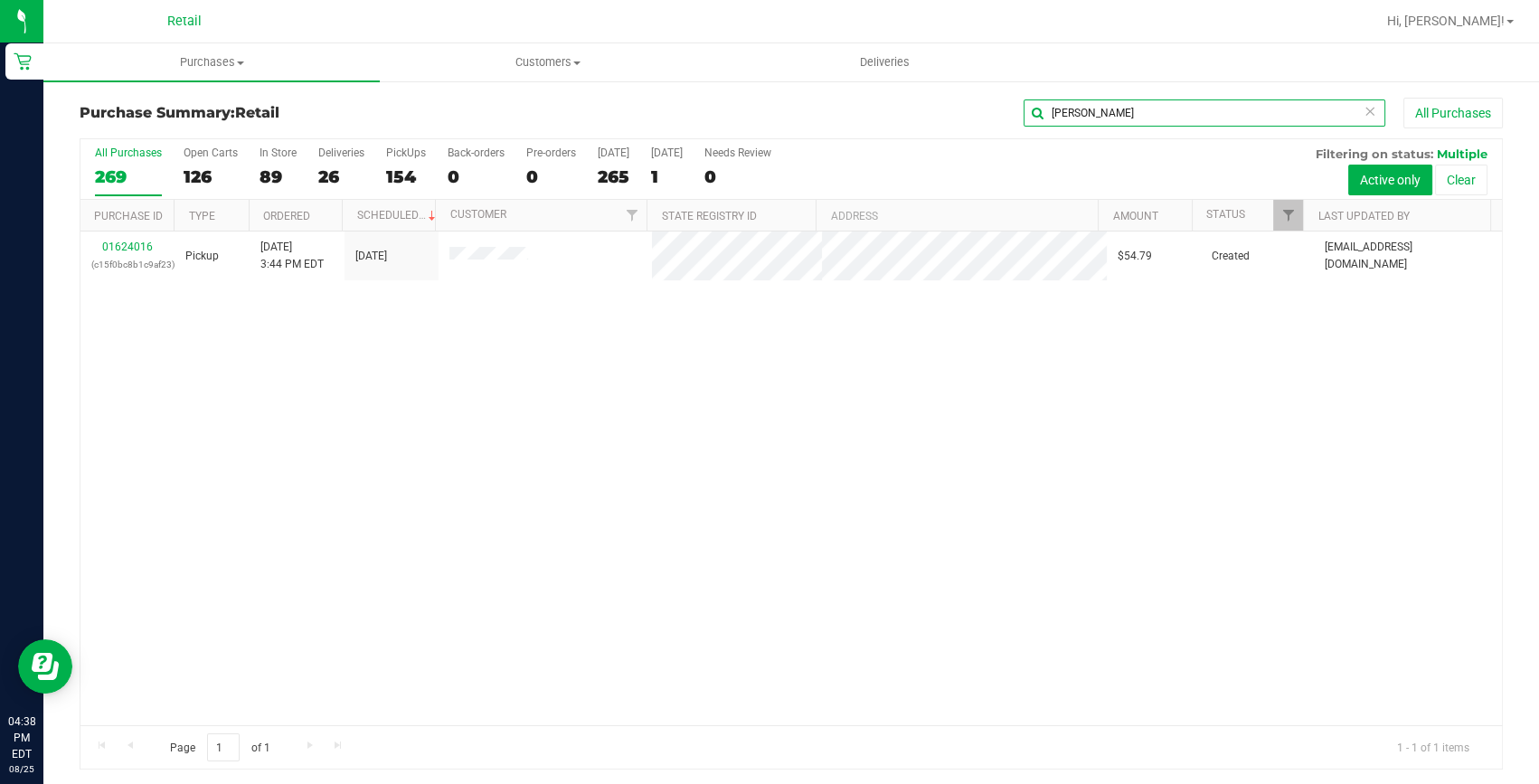
type input "lindsay"
click at [137, 245] on link "01624016" at bounding box center [127, 246] width 50 height 12
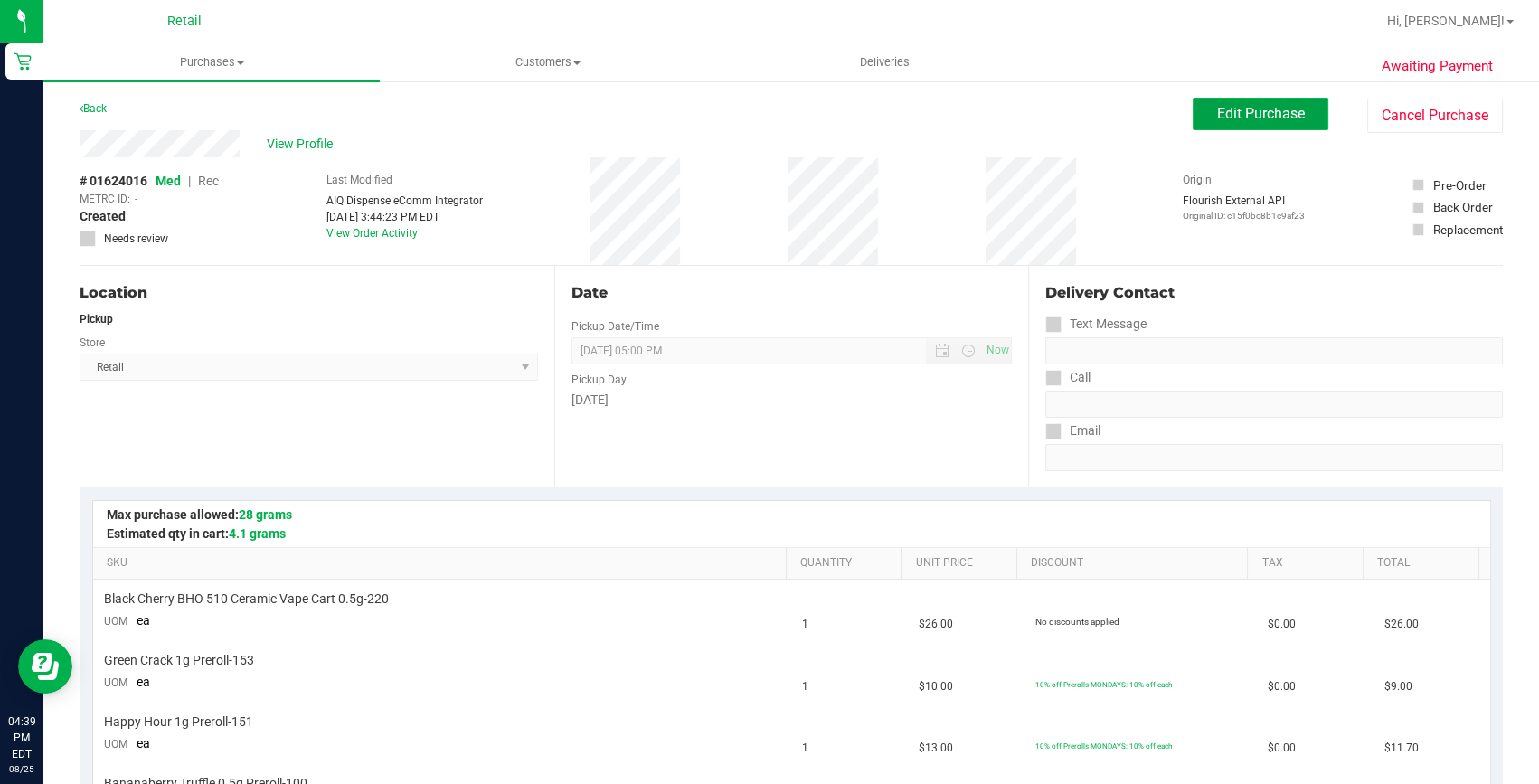
click at [1303, 110] on button "Edit Purchase" at bounding box center [1260, 114] width 136 height 32
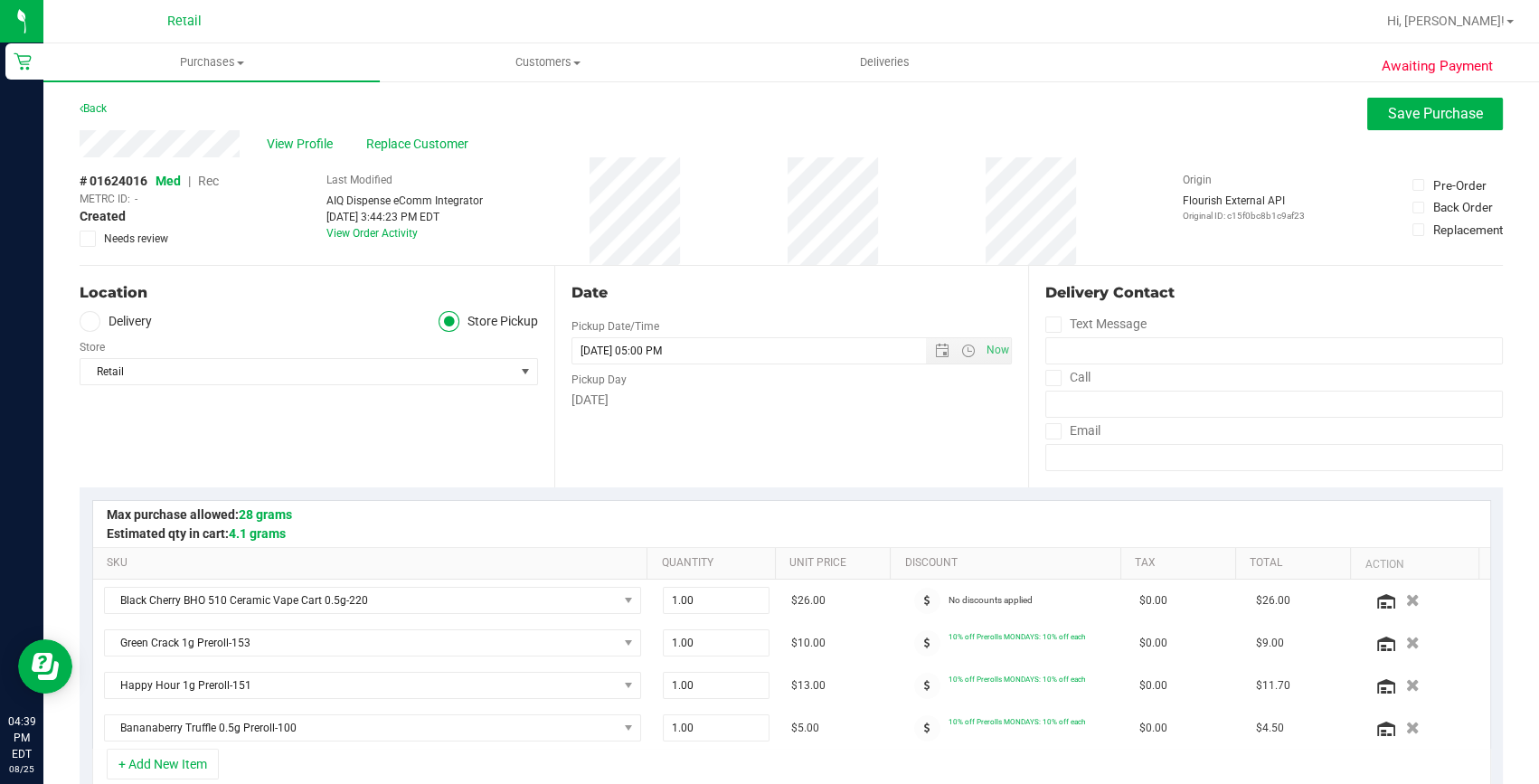
click at [207, 183] on span "Rec" at bounding box center [208, 180] width 21 height 14
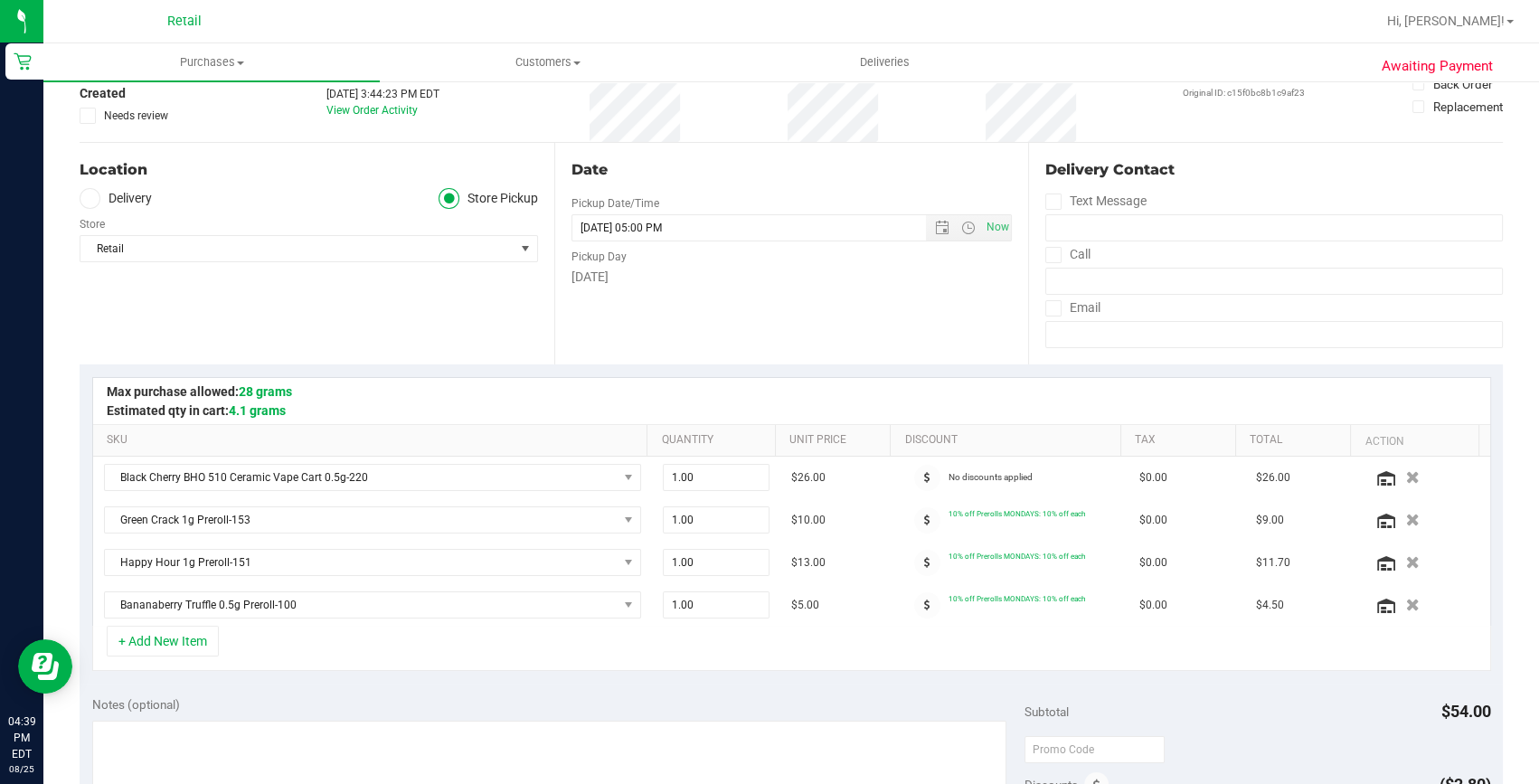
scroll to position [328, 0]
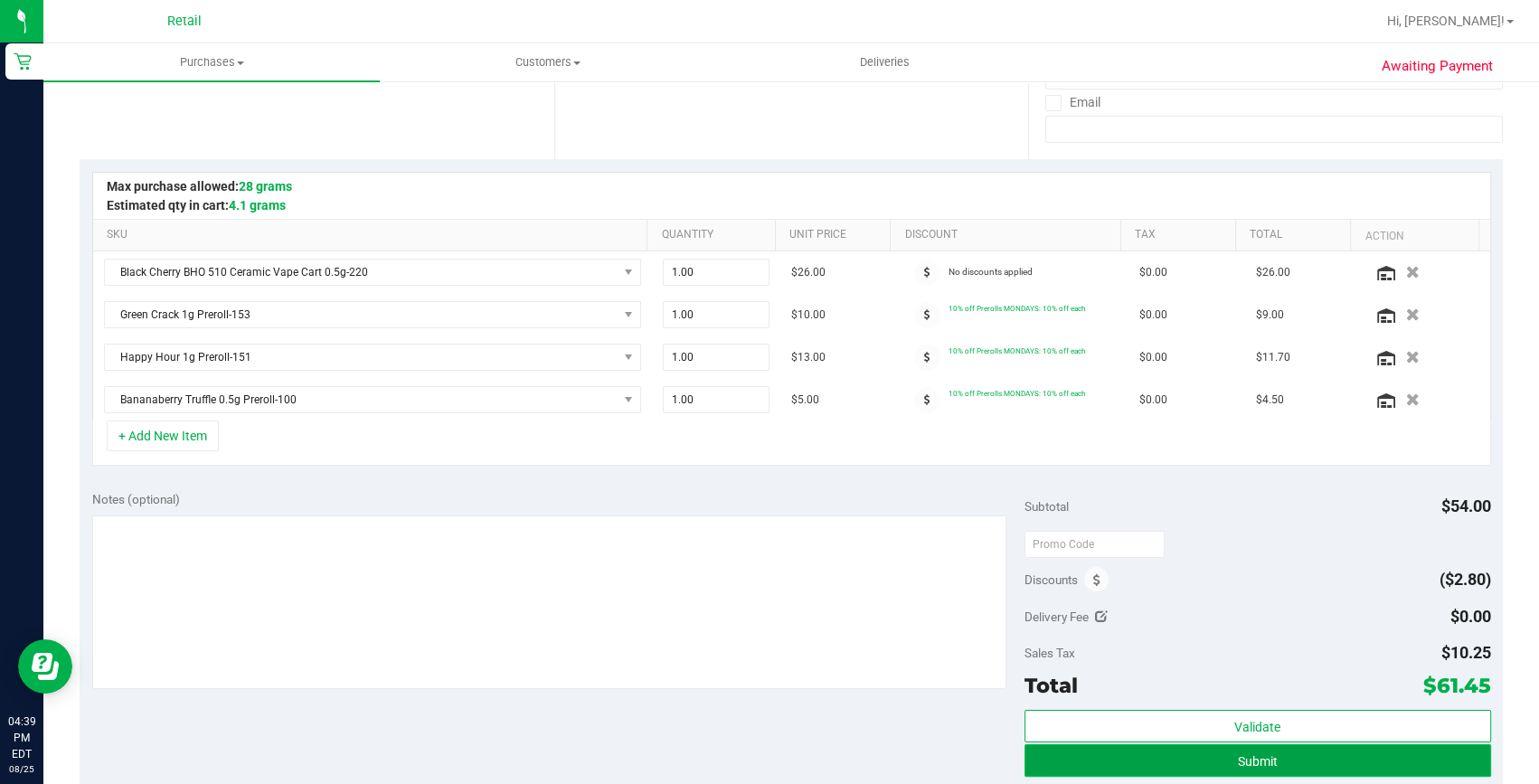
click at [1191, 753] on button "Submit" at bounding box center [1258, 760] width 466 height 32
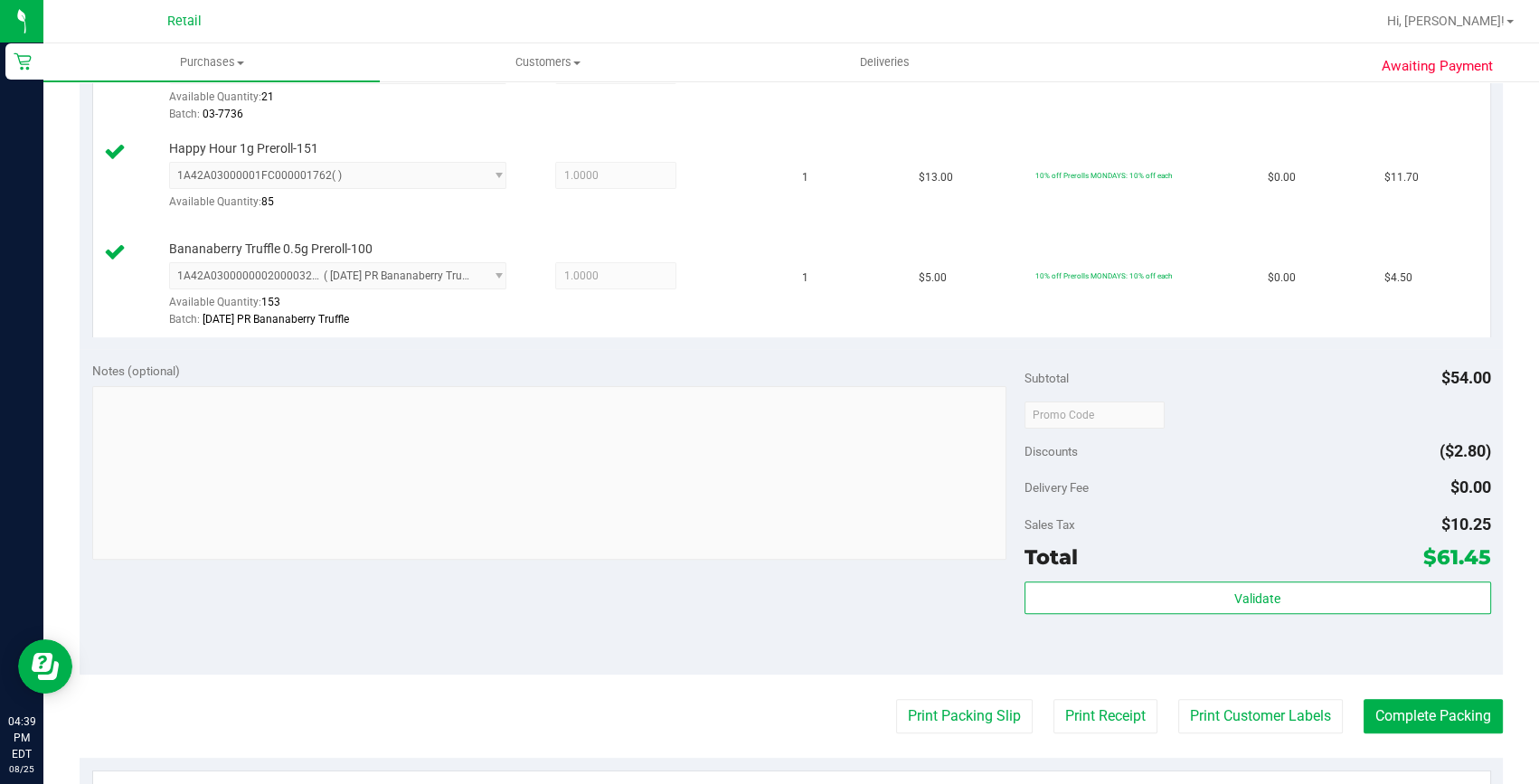
scroll to position [657, 0]
click at [1428, 715] on button "Complete Packing" at bounding box center [1433, 715] width 139 height 34
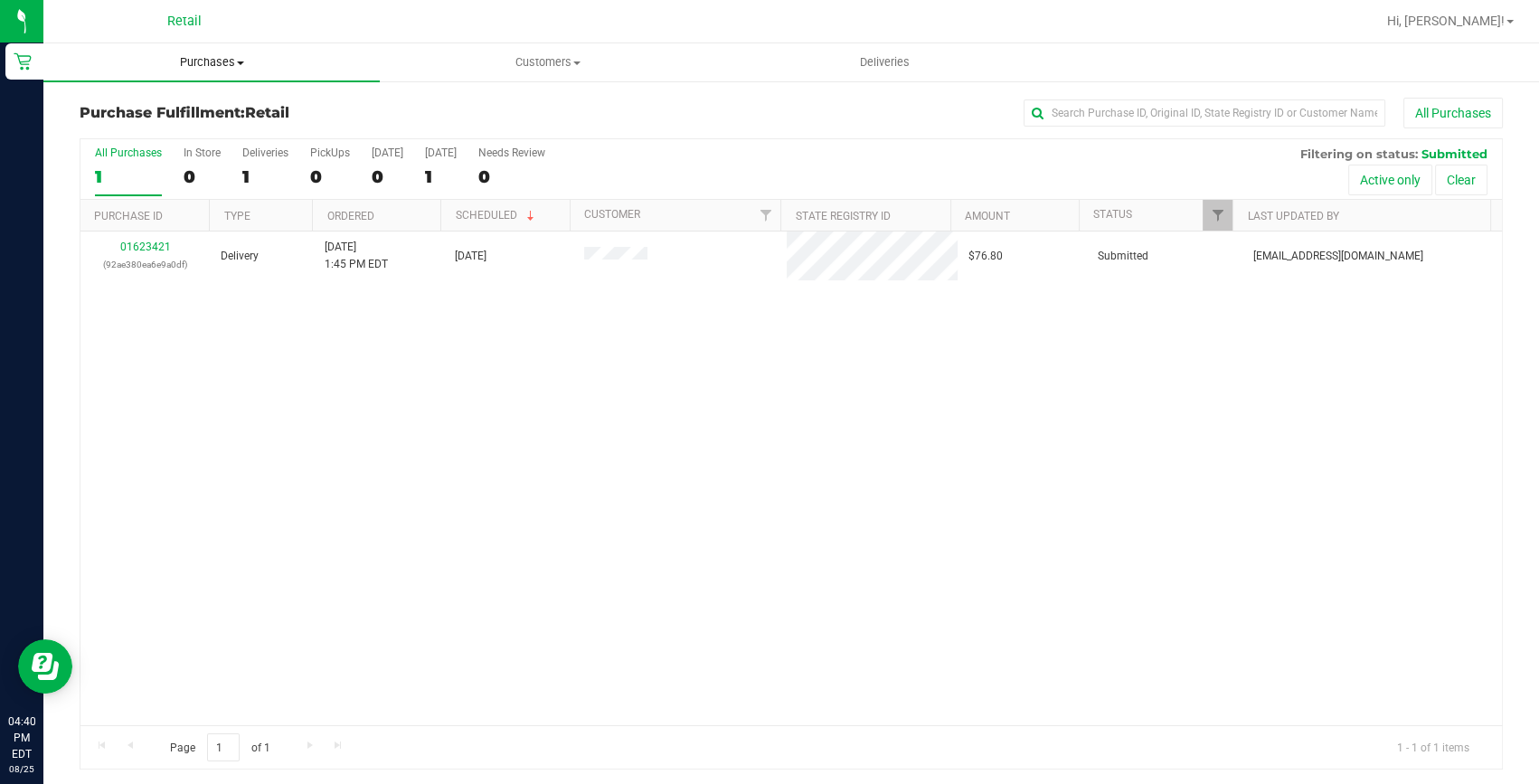
drag, startPoint x: 221, startPoint y: 59, endPoint x: 121, endPoint y: 105, distance: 110.1
click at [221, 59] on span "Purchases" at bounding box center [211, 62] width 336 height 16
click at [128, 105] on span "Summary of purchases" at bounding box center [136, 108] width 186 height 15
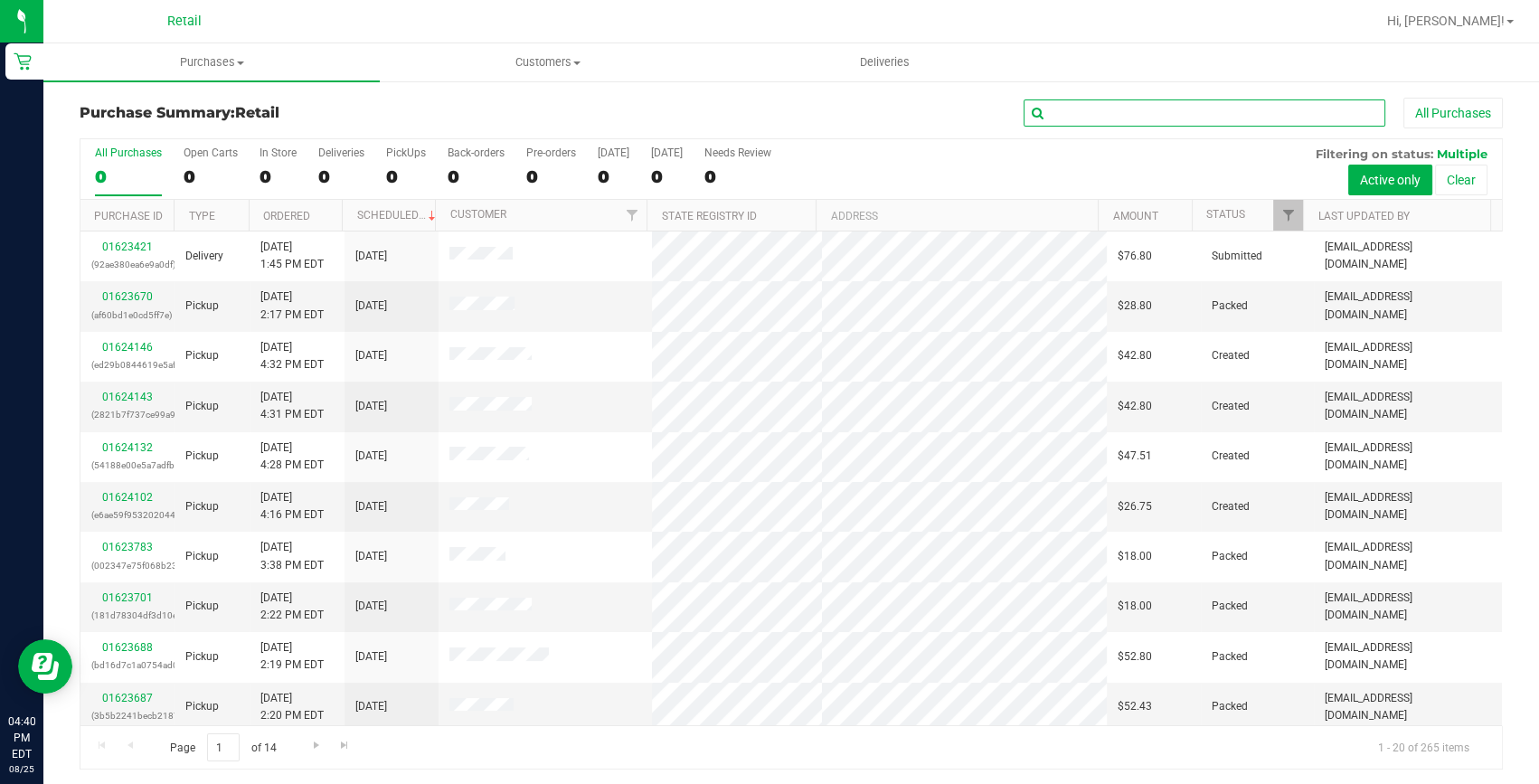
click at [1147, 106] on input "text" at bounding box center [1205, 113] width 362 height 28
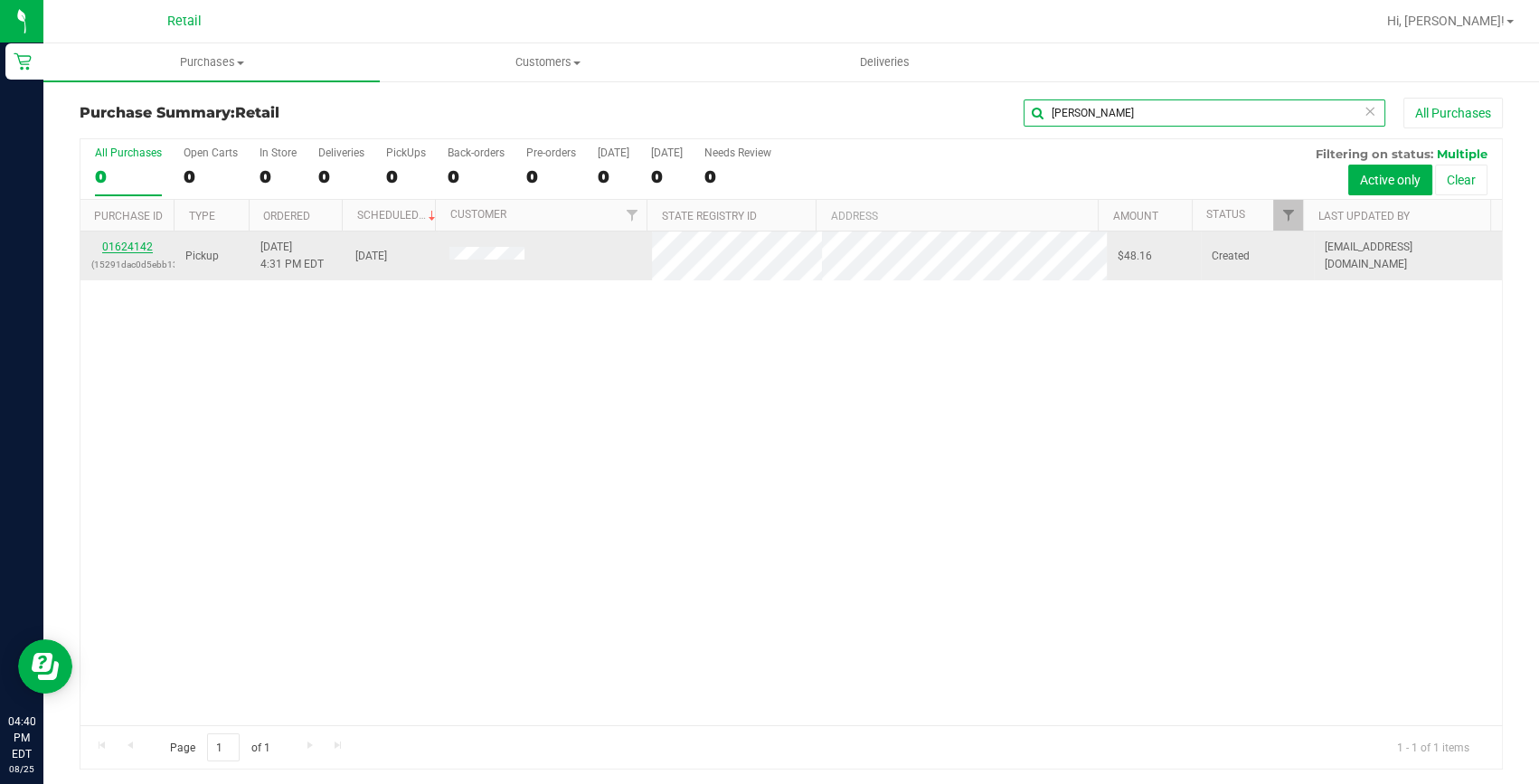
type input "suen"
click at [130, 244] on link "01624142" at bounding box center [127, 246] width 50 height 12
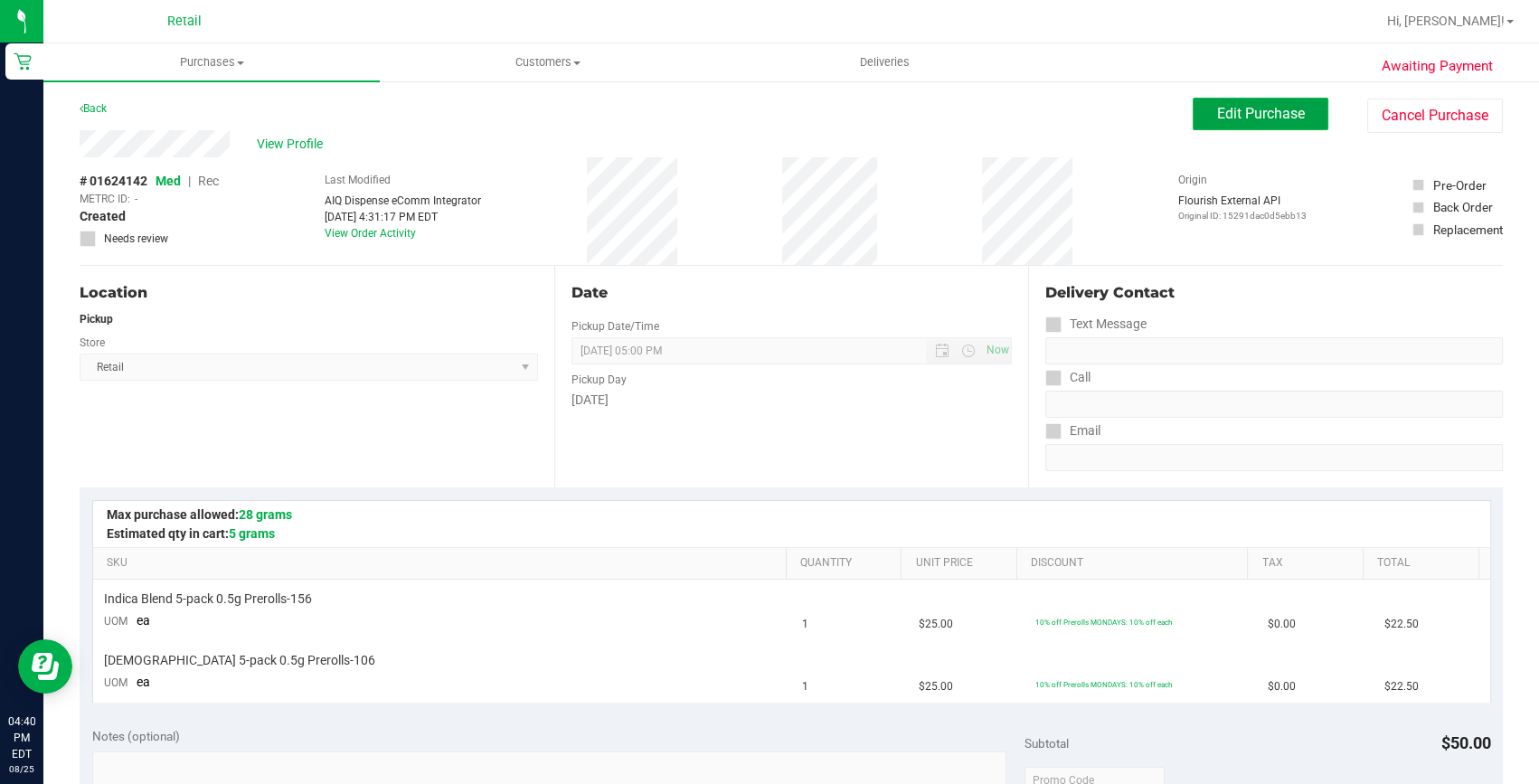
click at [1234, 108] on span "Edit Purchase" at bounding box center [1261, 113] width 88 height 17
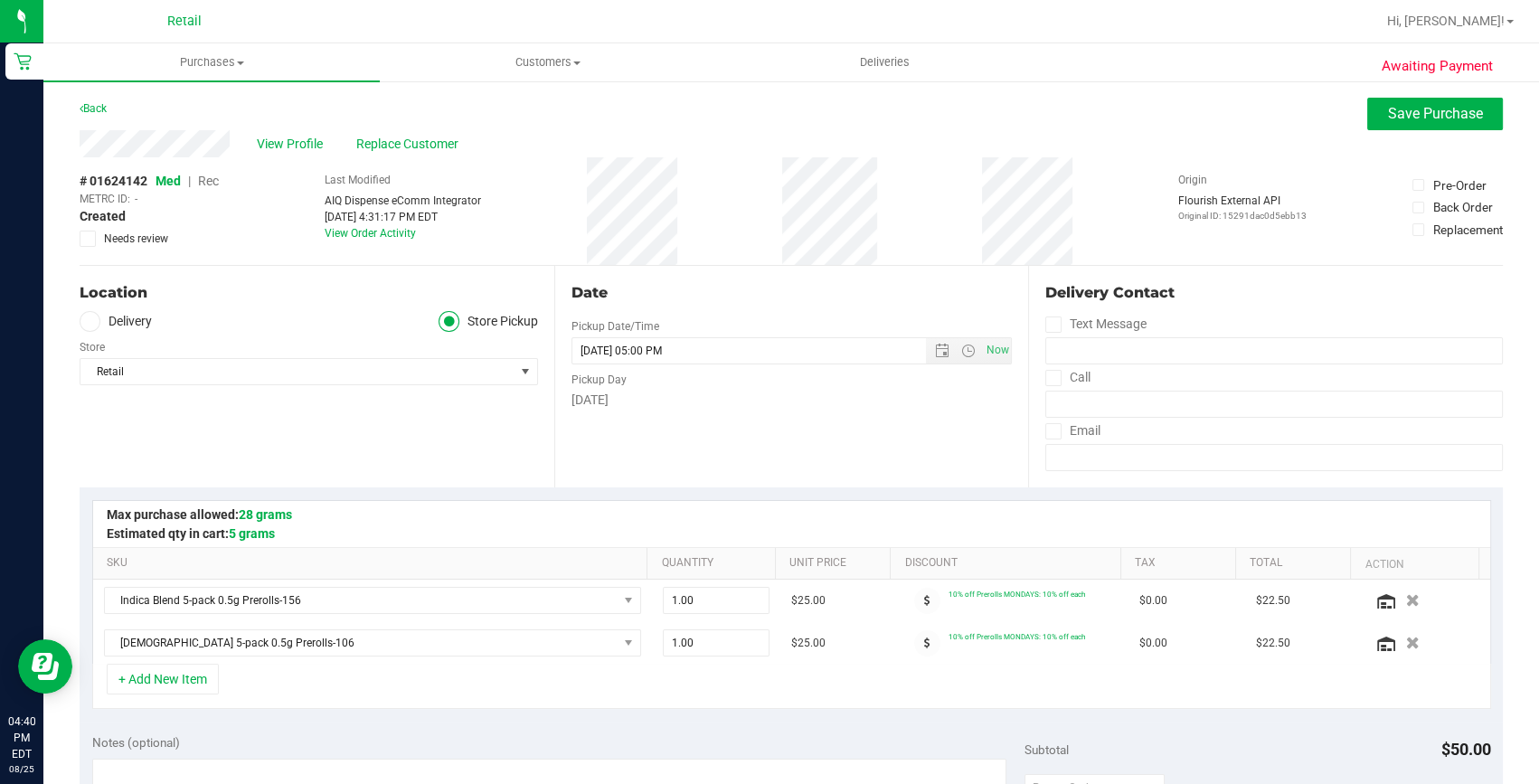
click at [213, 173] on span "Rec" at bounding box center [208, 180] width 21 height 14
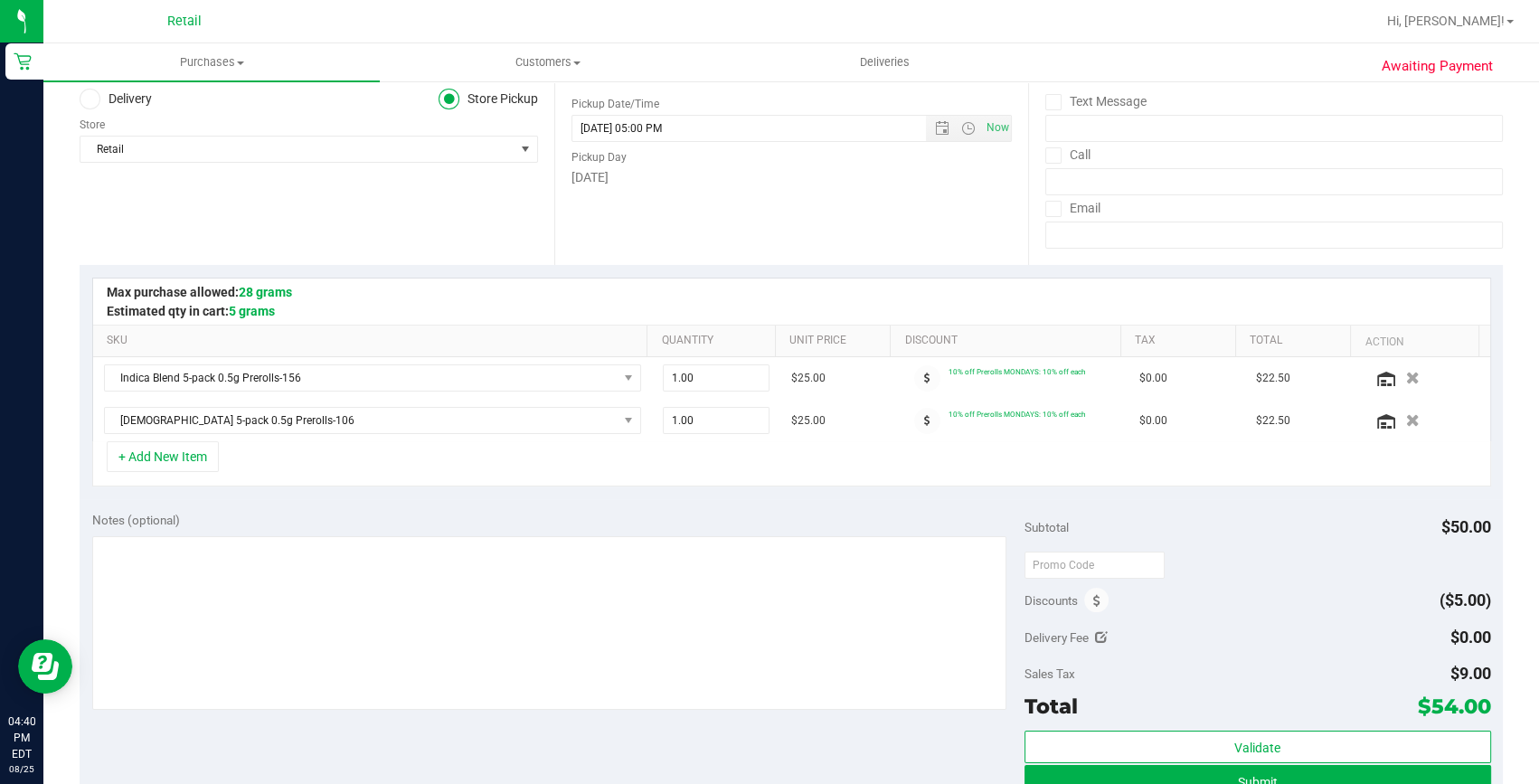
scroll to position [245, 0]
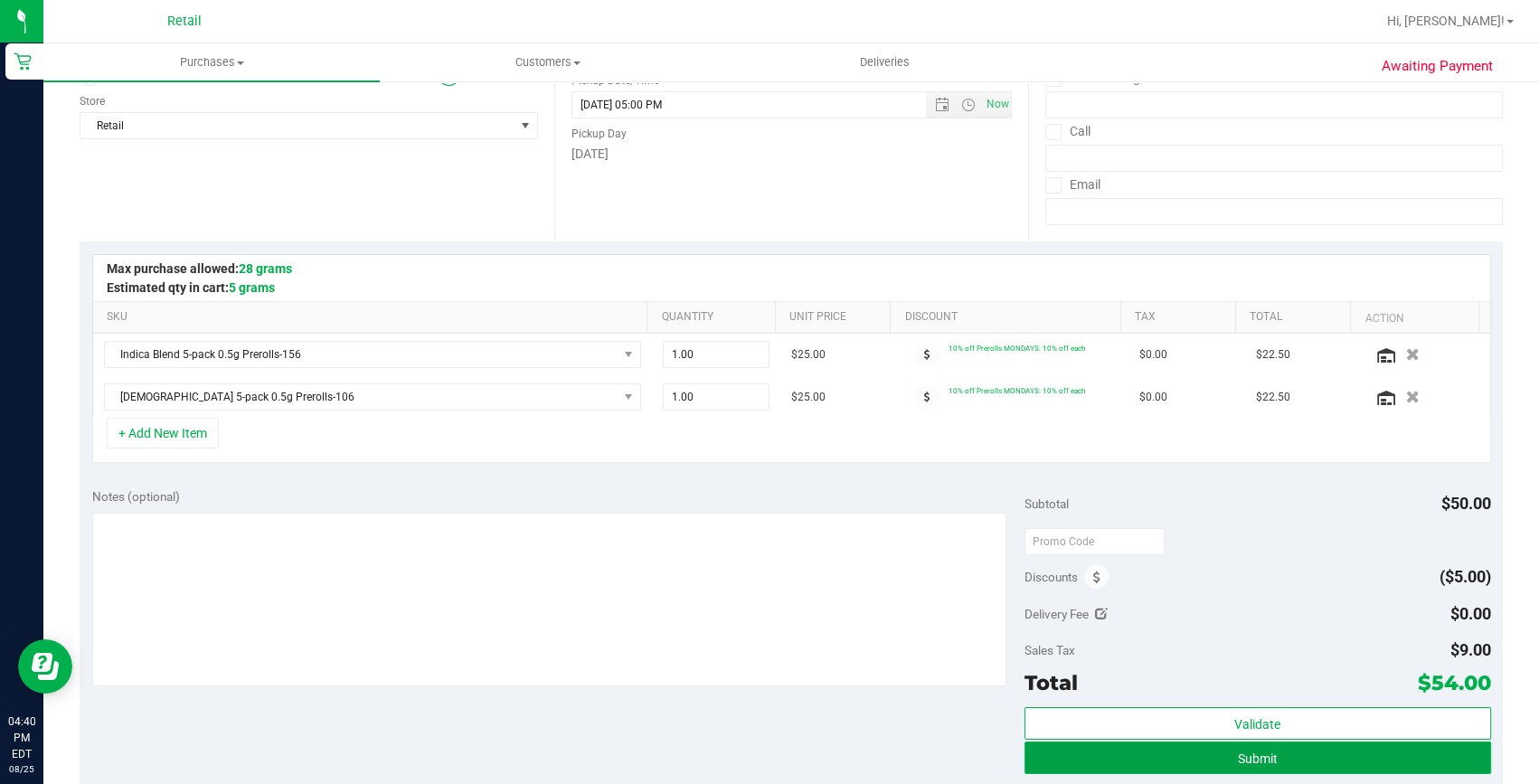
click at [1169, 749] on button "Submit" at bounding box center [1258, 757] width 466 height 32
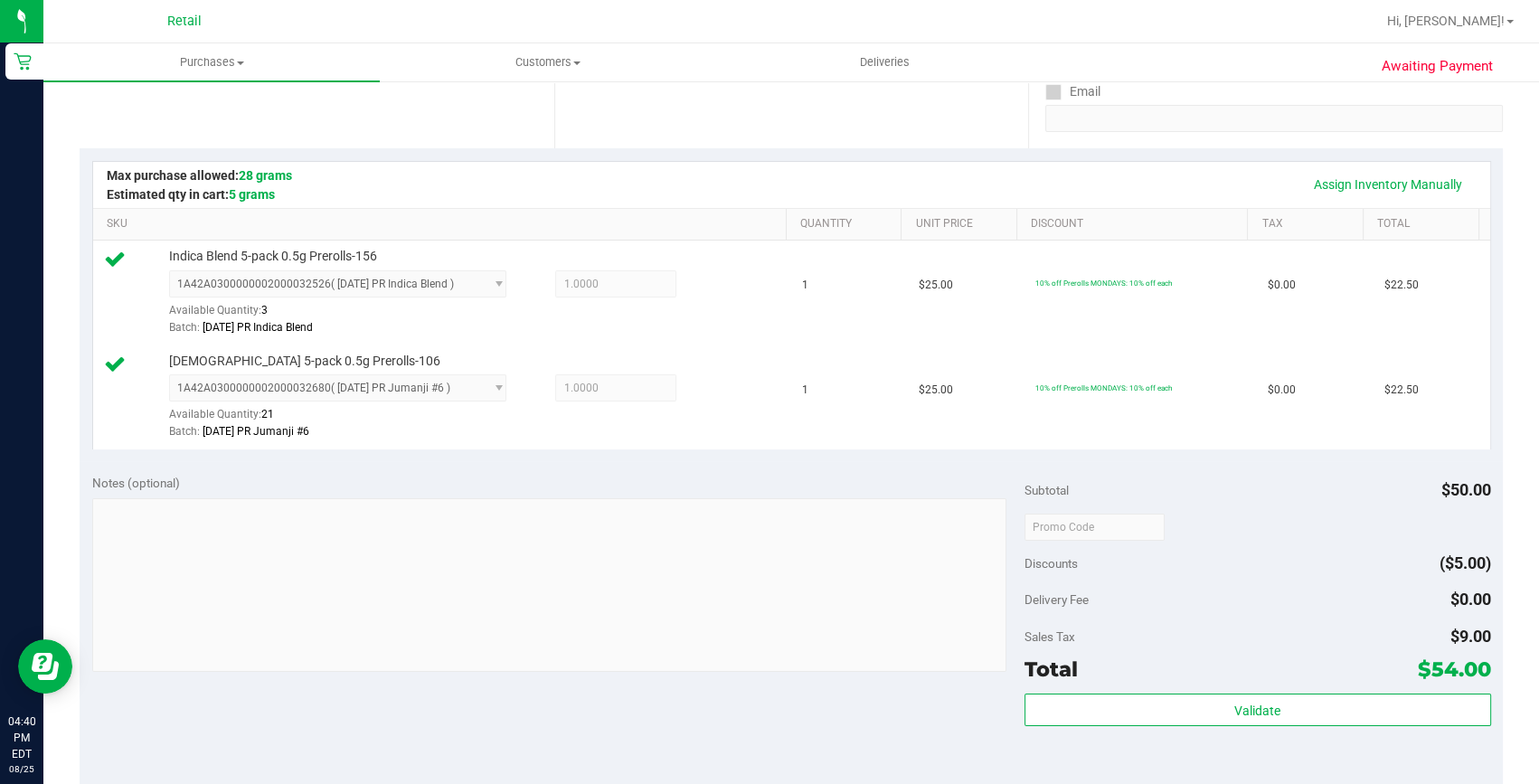
scroll to position [493, 0]
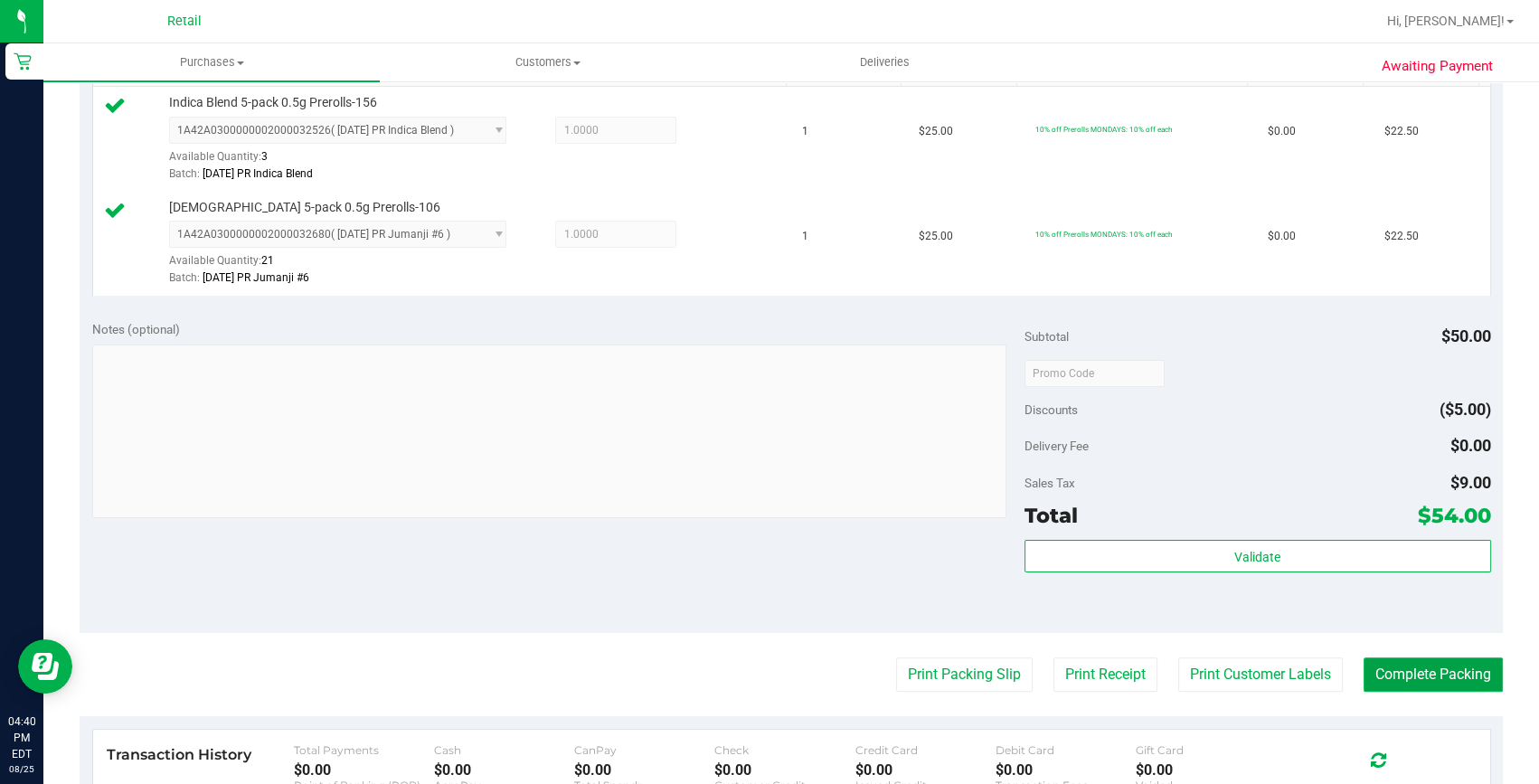
click at [1395, 660] on button "Complete Packing" at bounding box center [1433, 675] width 139 height 34
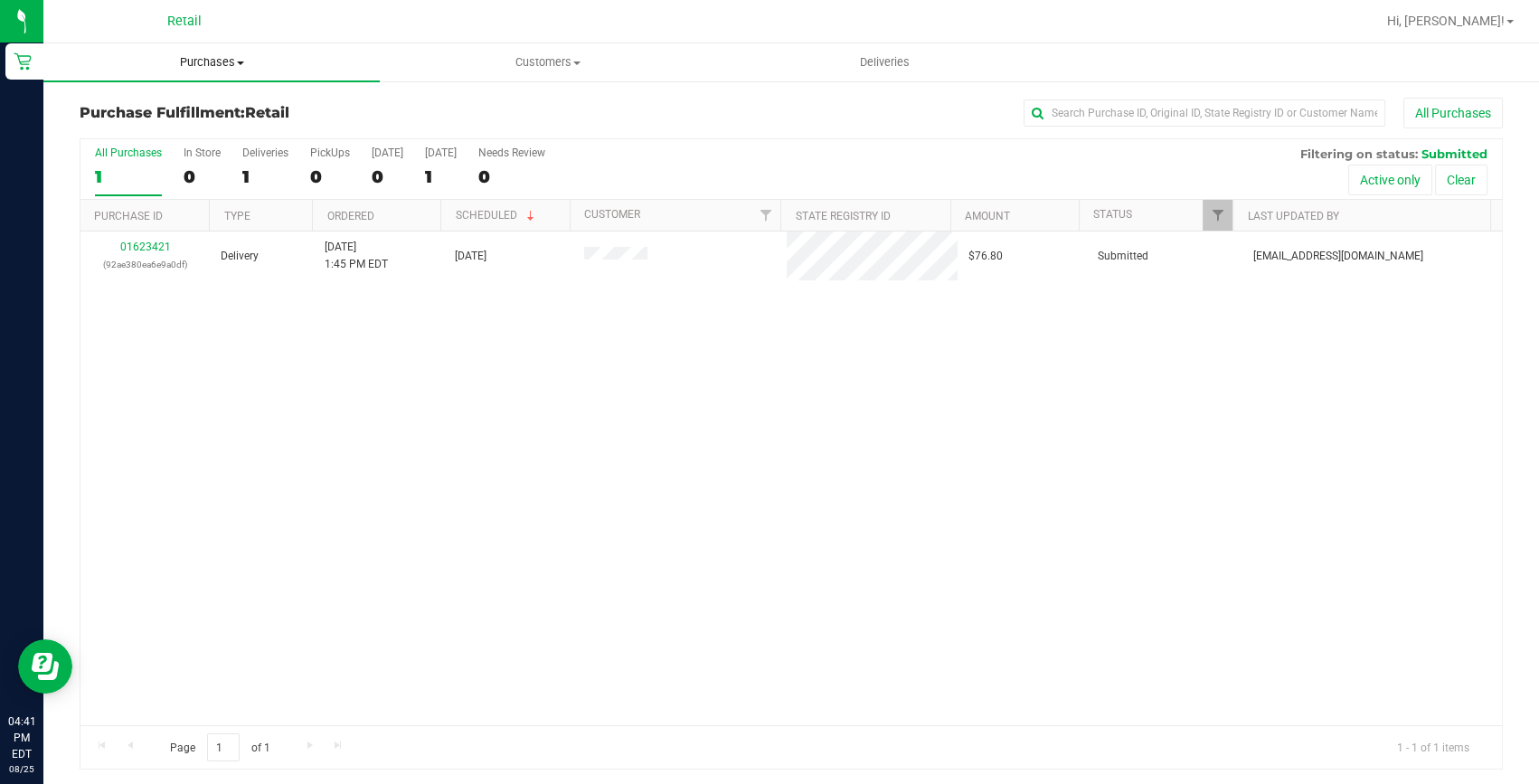
drag, startPoint x: 223, startPoint y: 74, endPoint x: 174, endPoint y: 96, distance: 53.7
click at [223, 74] on uib-tab-heading "Purchases Summary of purchases Fulfillment All purchases" at bounding box center [211, 63] width 336 height 38
click at [168, 101] on span "Summary of purchases" at bounding box center [136, 108] width 186 height 15
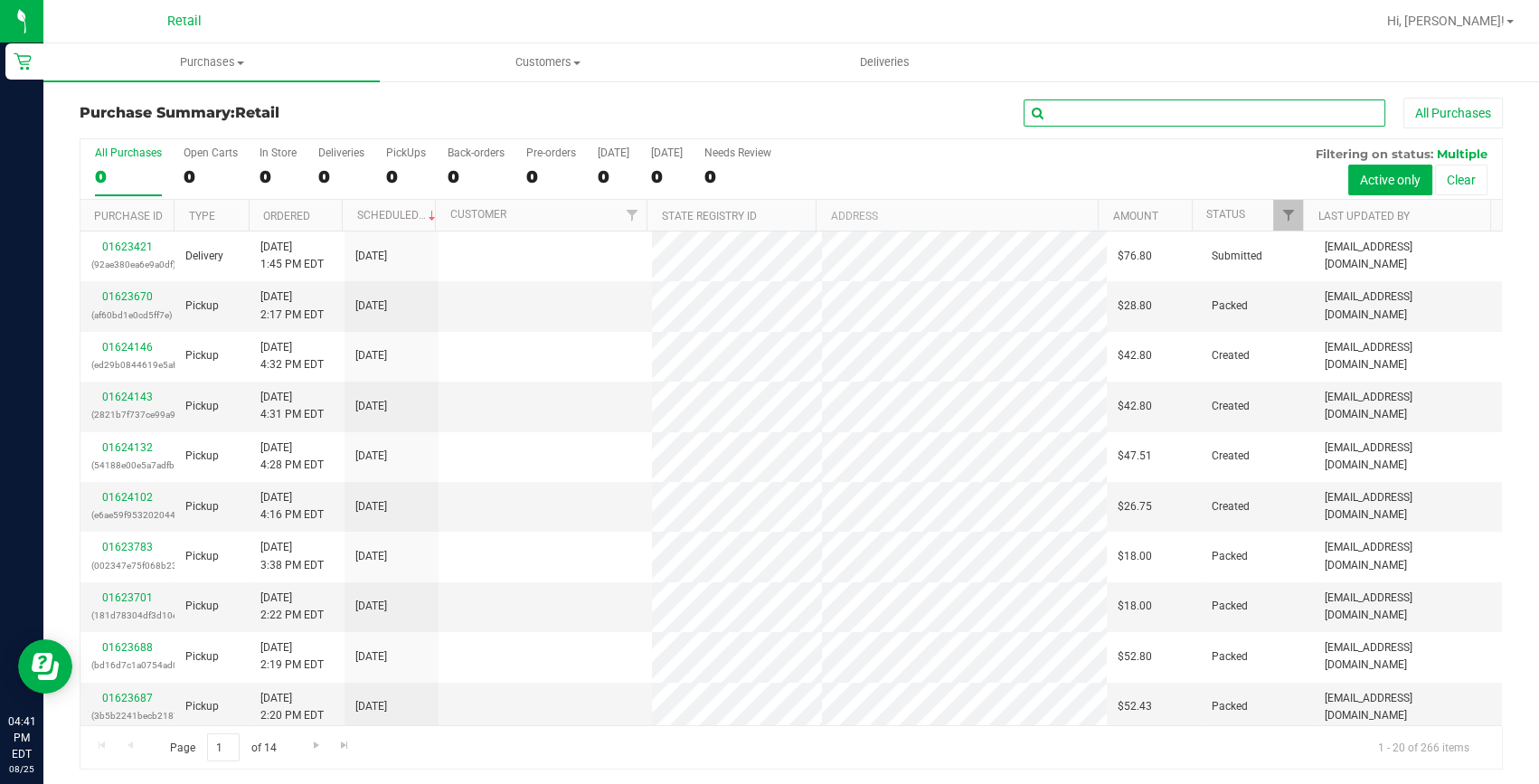
click at [1102, 113] on input "text" at bounding box center [1205, 113] width 362 height 28
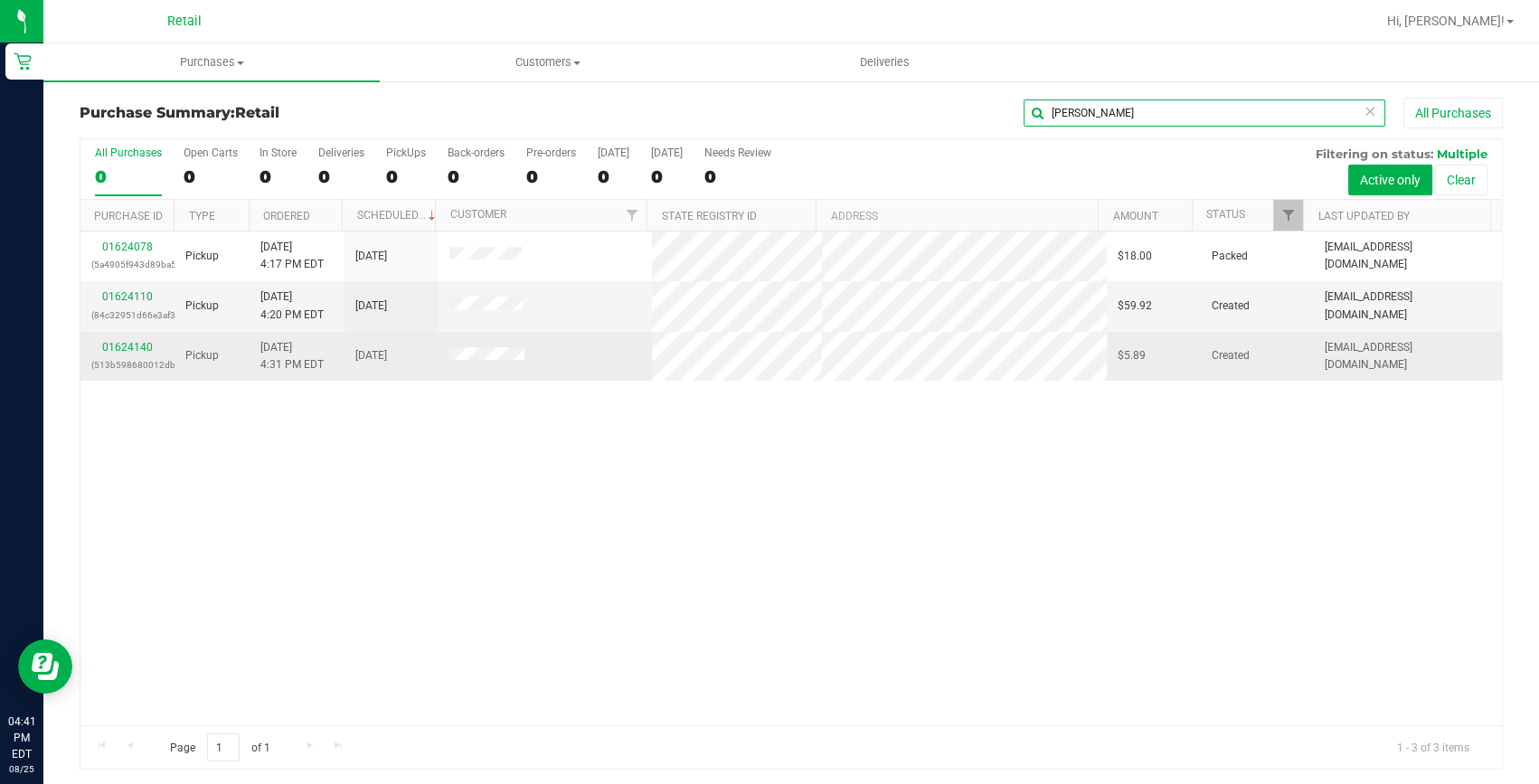
type input "jessica"
click at [117, 359] on p "(513b598680012db5)" at bounding box center [128, 364] width 72 height 17
click at [126, 347] on link "01624140" at bounding box center [127, 346] width 50 height 12
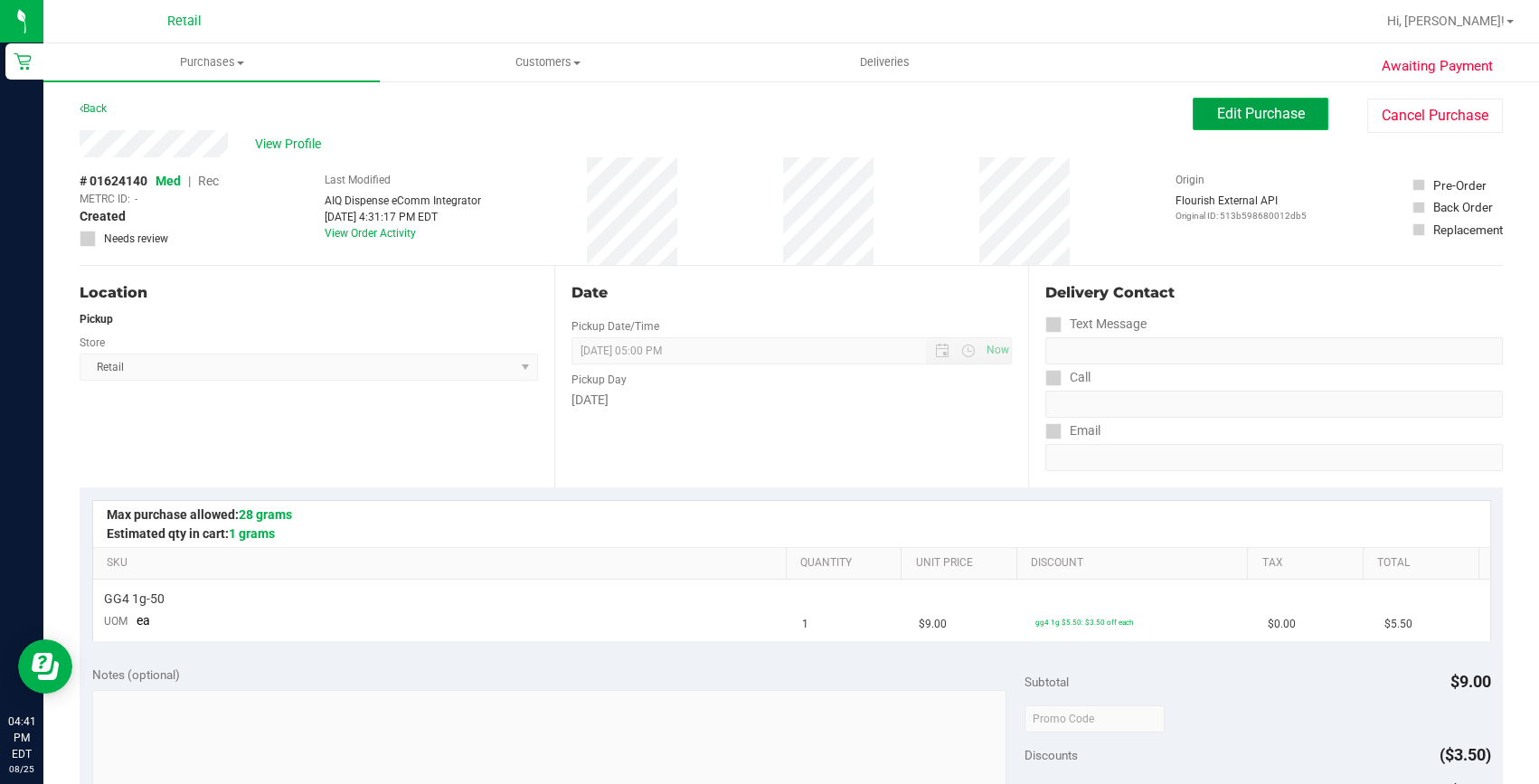
click at [1248, 105] on span "Edit Purchase" at bounding box center [1261, 113] width 88 height 17
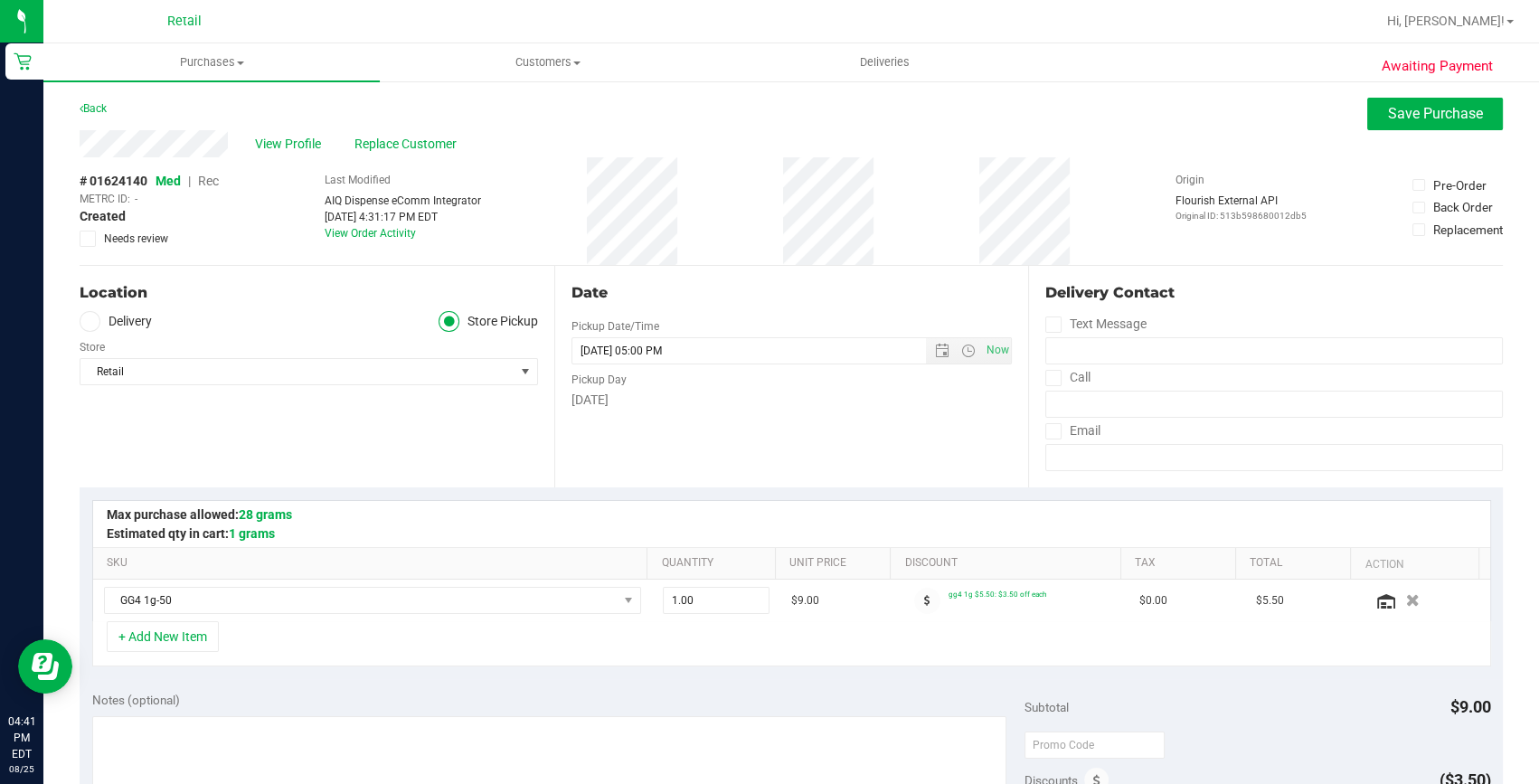
click at [213, 179] on span "Rec" at bounding box center [208, 180] width 21 height 14
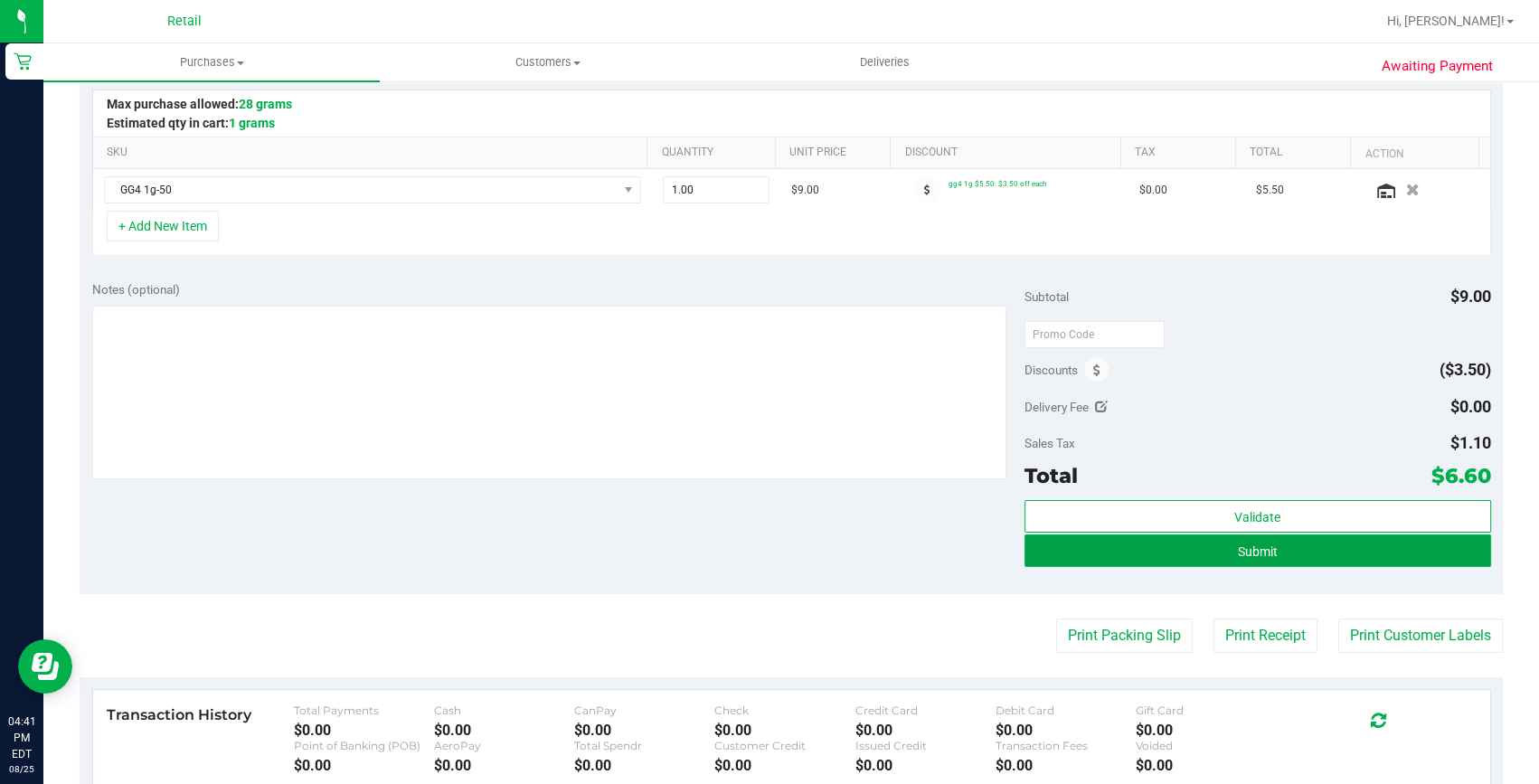
click at [1256, 552] on span "Submit" at bounding box center [1258, 551] width 40 height 14
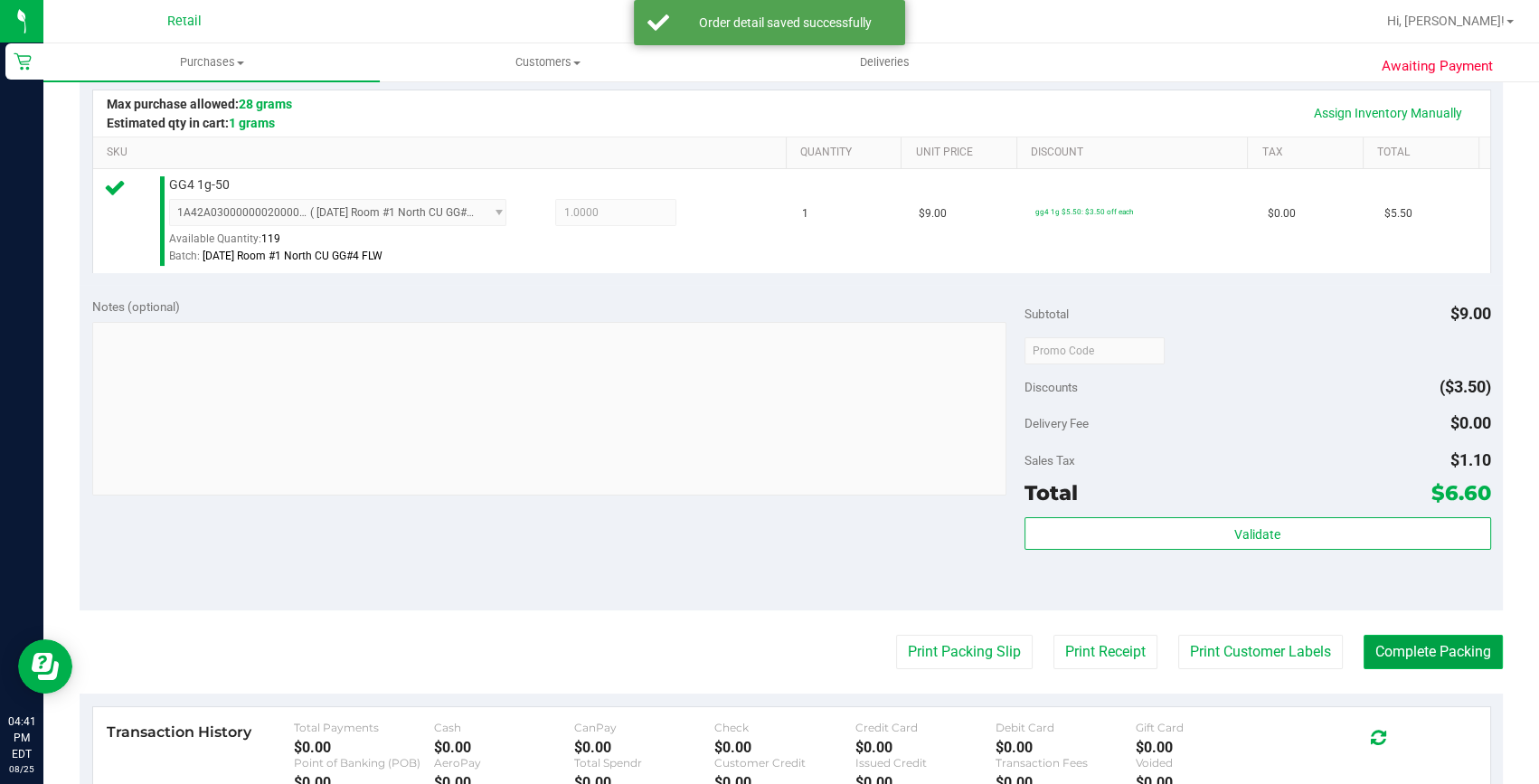
click at [1374, 642] on button "Complete Packing" at bounding box center [1433, 652] width 139 height 34
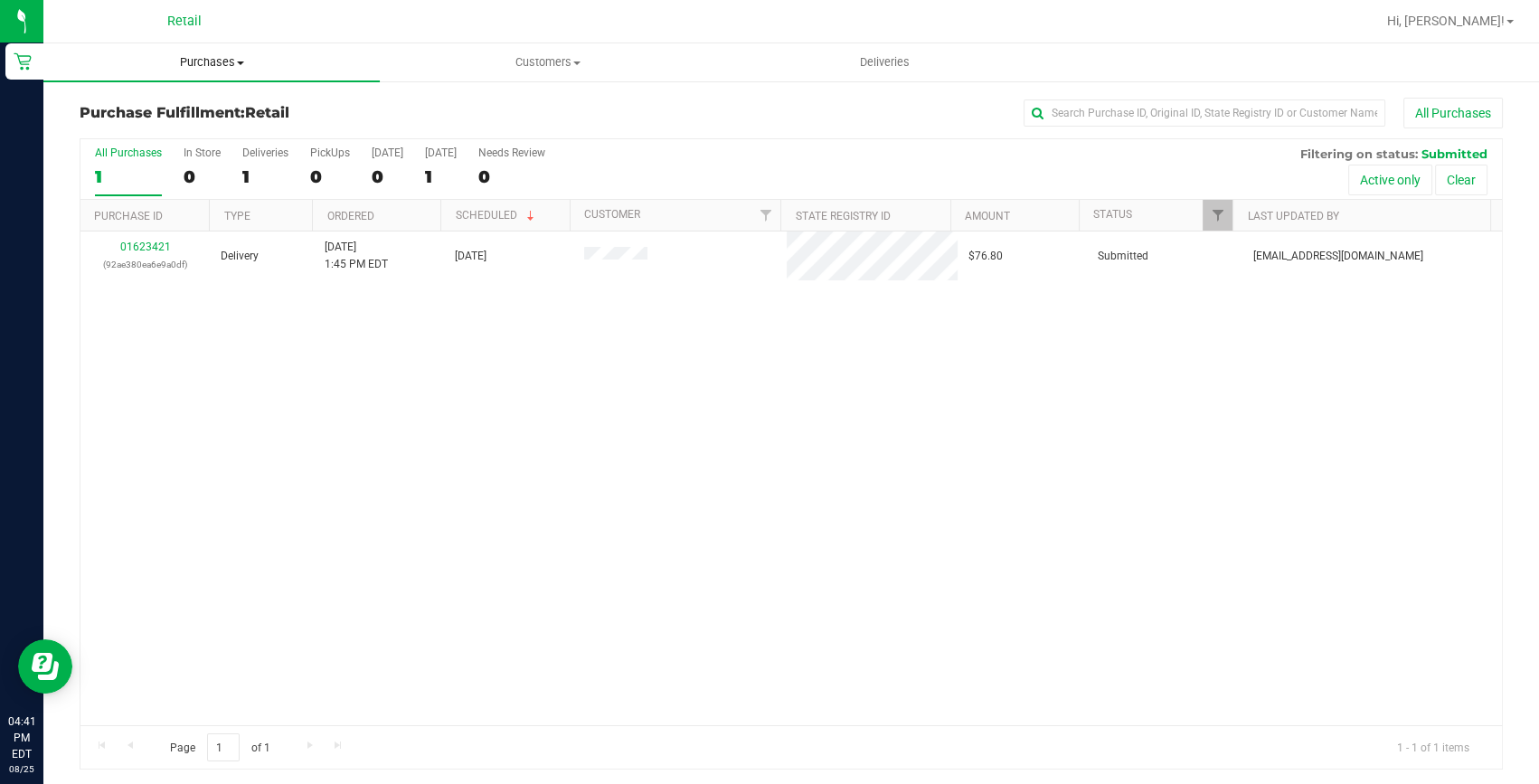
click at [196, 58] on span "Purchases" at bounding box center [211, 62] width 336 height 16
click at [196, 101] on span "Summary of purchases" at bounding box center [136, 108] width 186 height 15
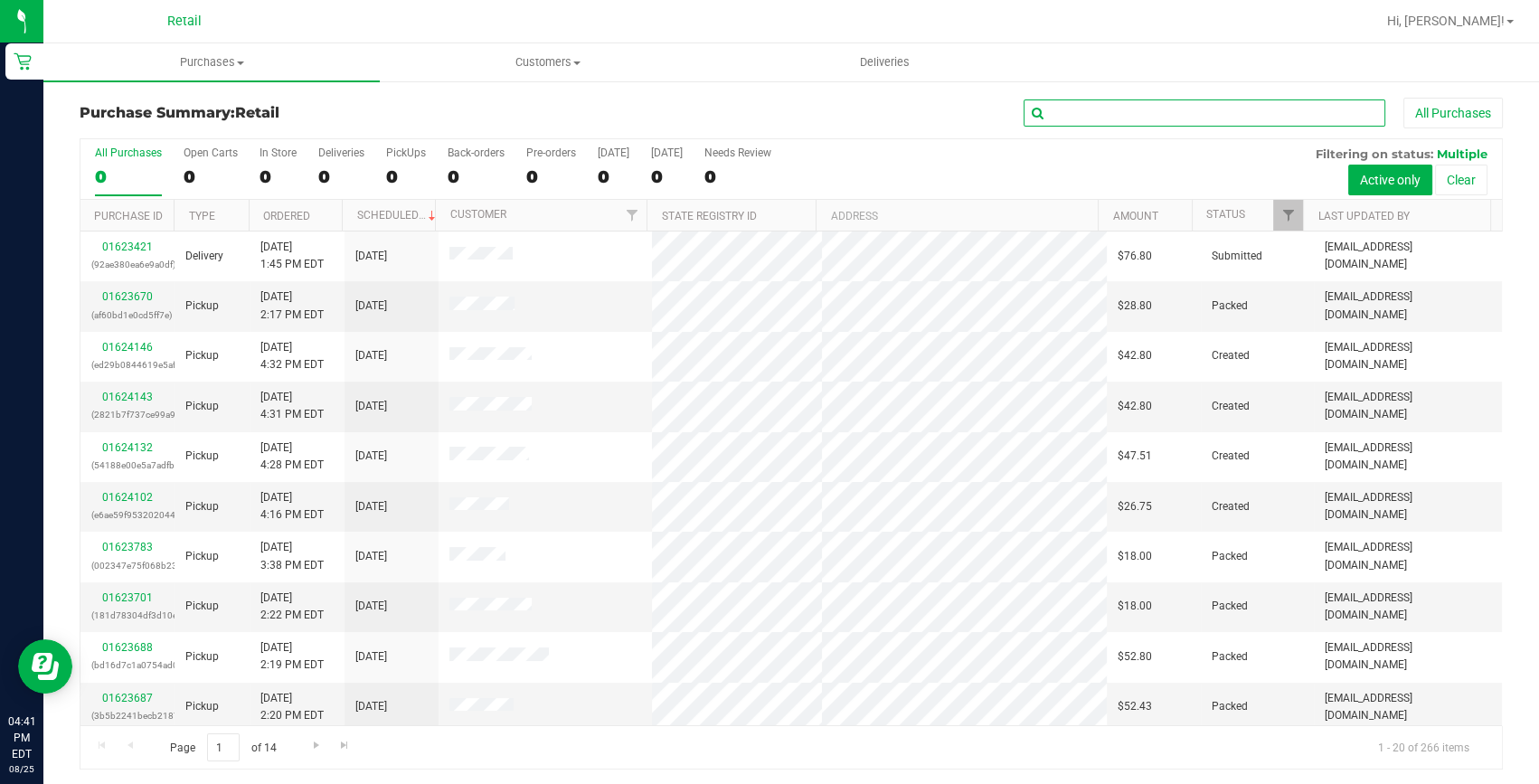
click at [1248, 111] on input "text" at bounding box center [1205, 113] width 362 height 28
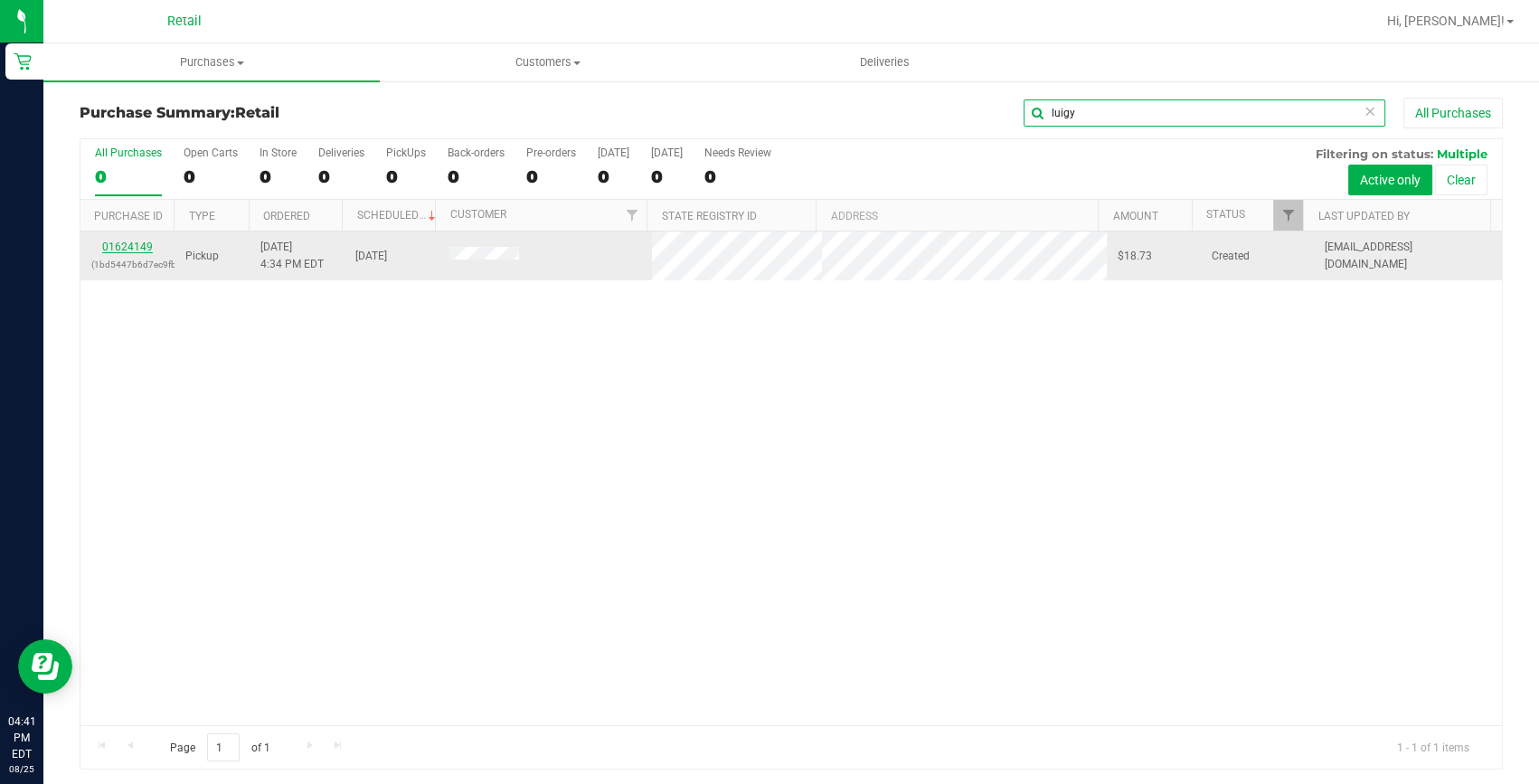
type input "luigy"
click at [134, 241] on link "01624149" at bounding box center [127, 246] width 50 height 12
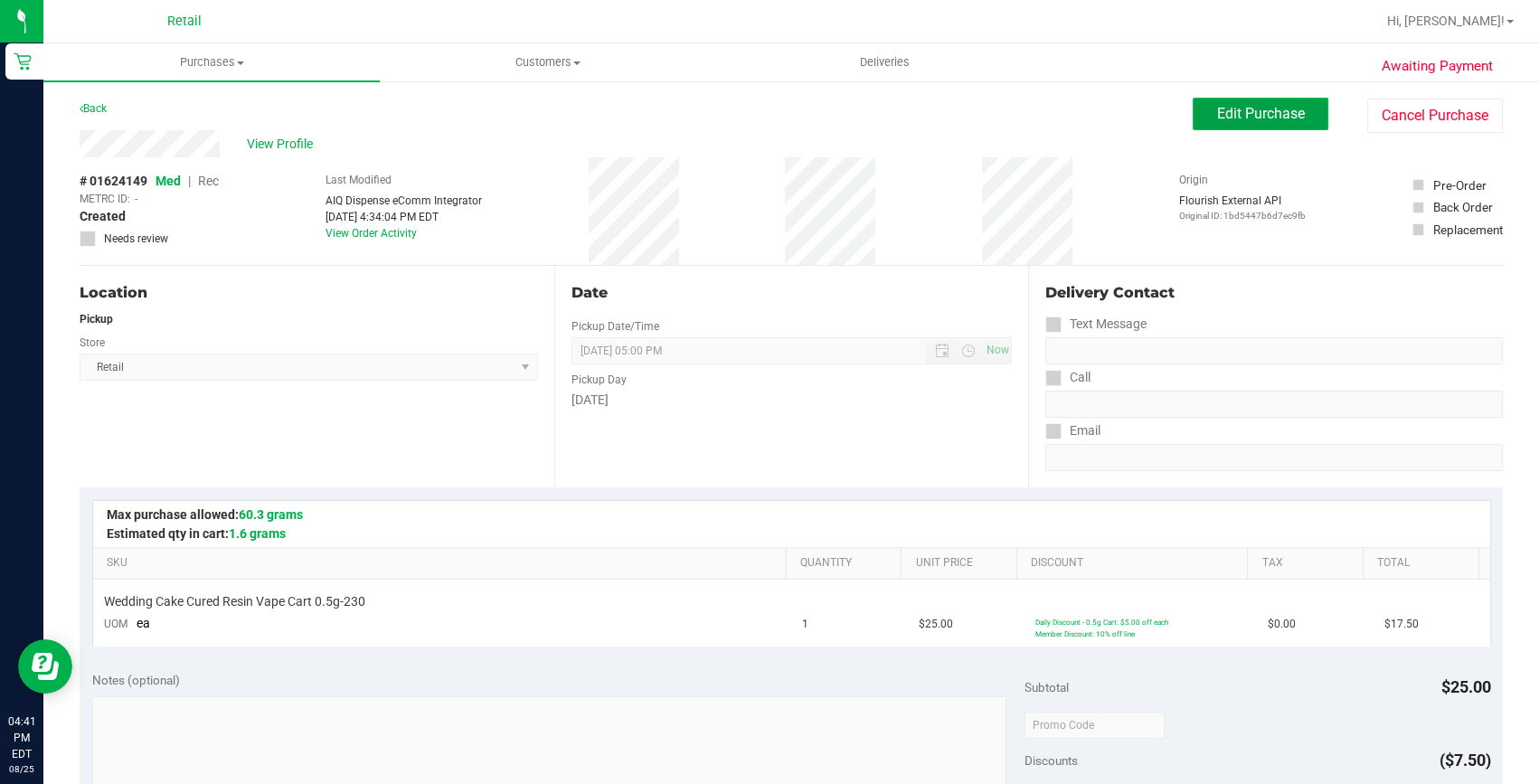
click at [1251, 114] on span "Edit Purchase" at bounding box center [1261, 113] width 88 height 17
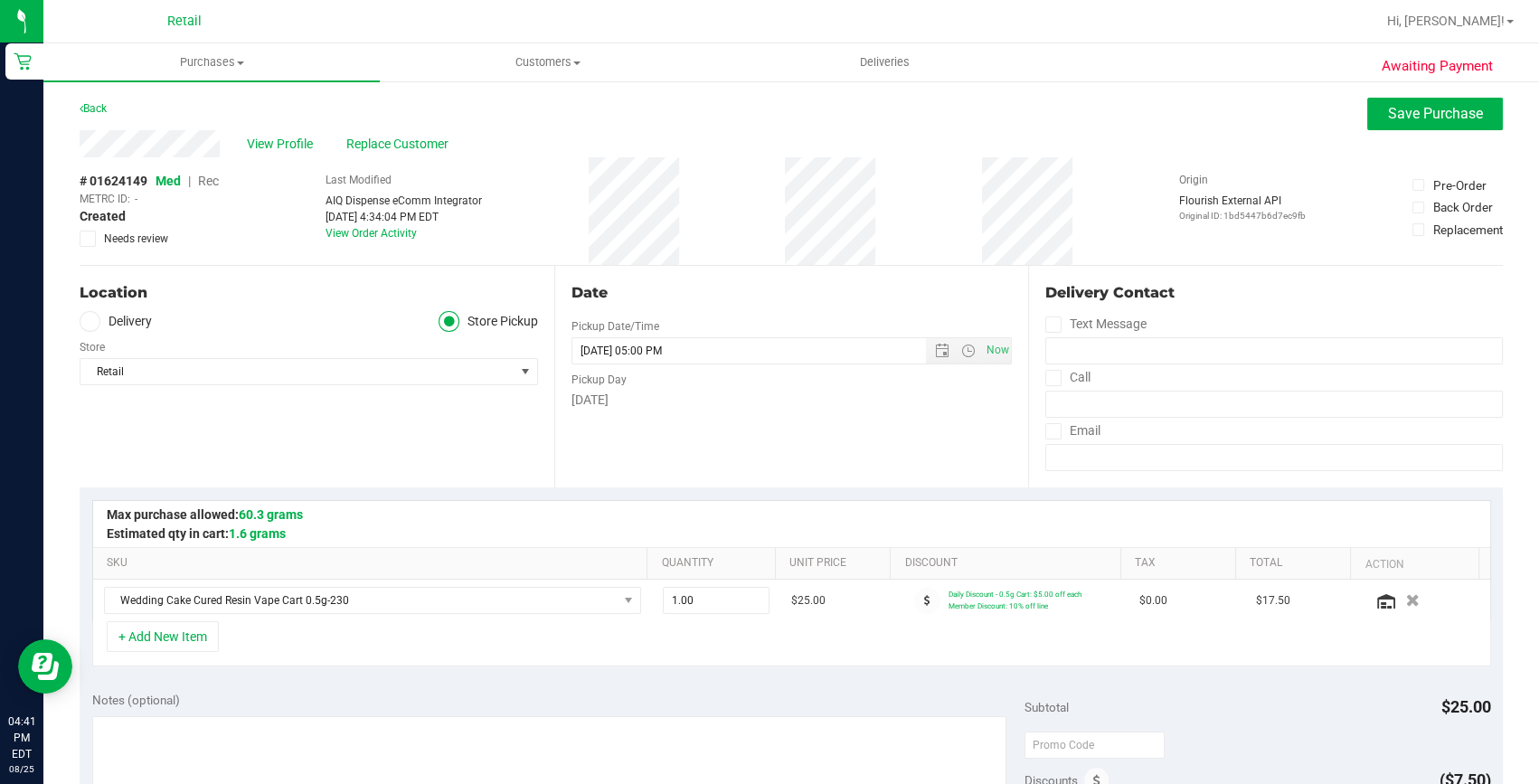
scroll to position [245, 0]
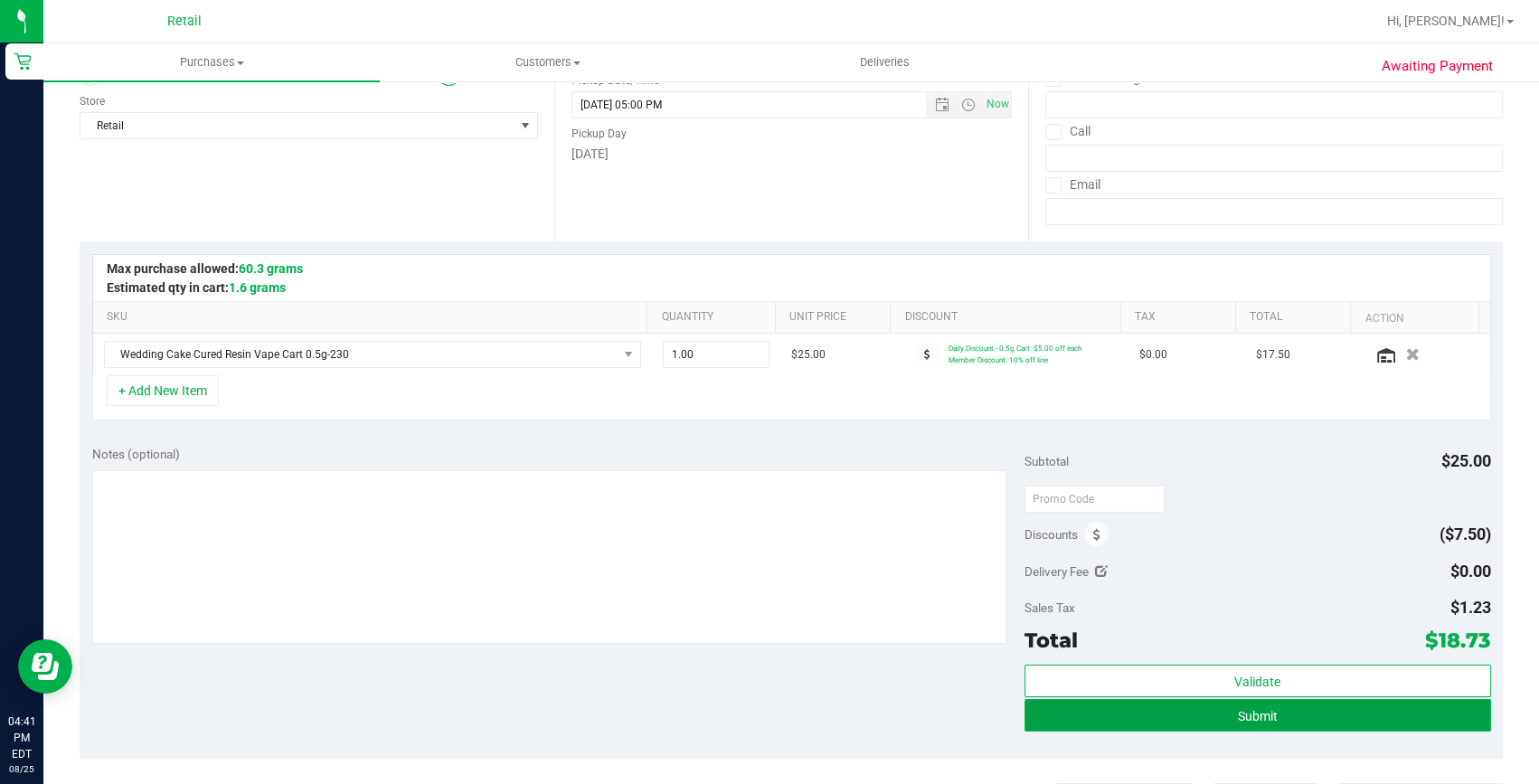
click at [1218, 709] on button "Submit" at bounding box center [1258, 715] width 466 height 32
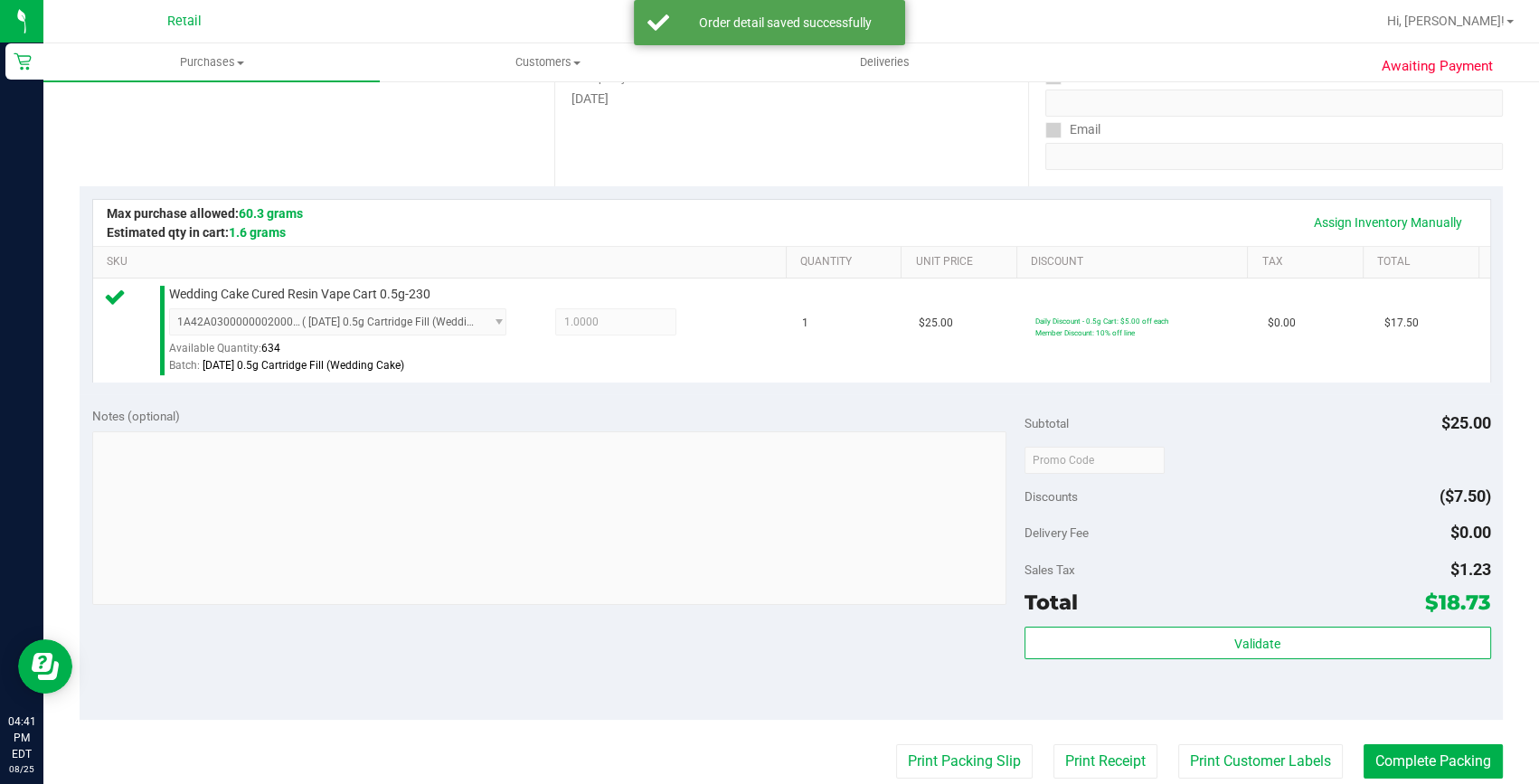
scroll to position [328, 0]
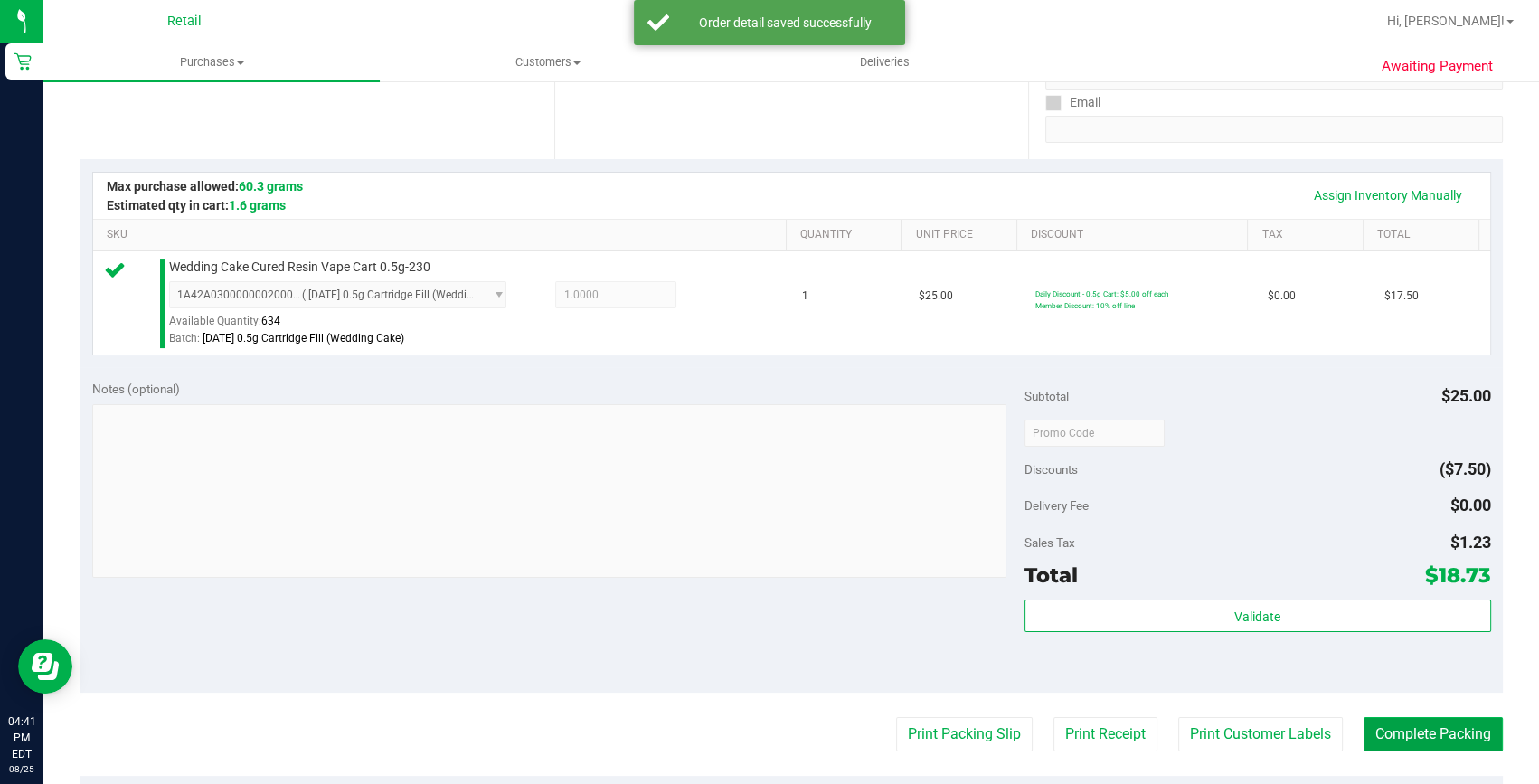
click at [1420, 722] on button "Complete Packing" at bounding box center [1433, 735] width 139 height 34
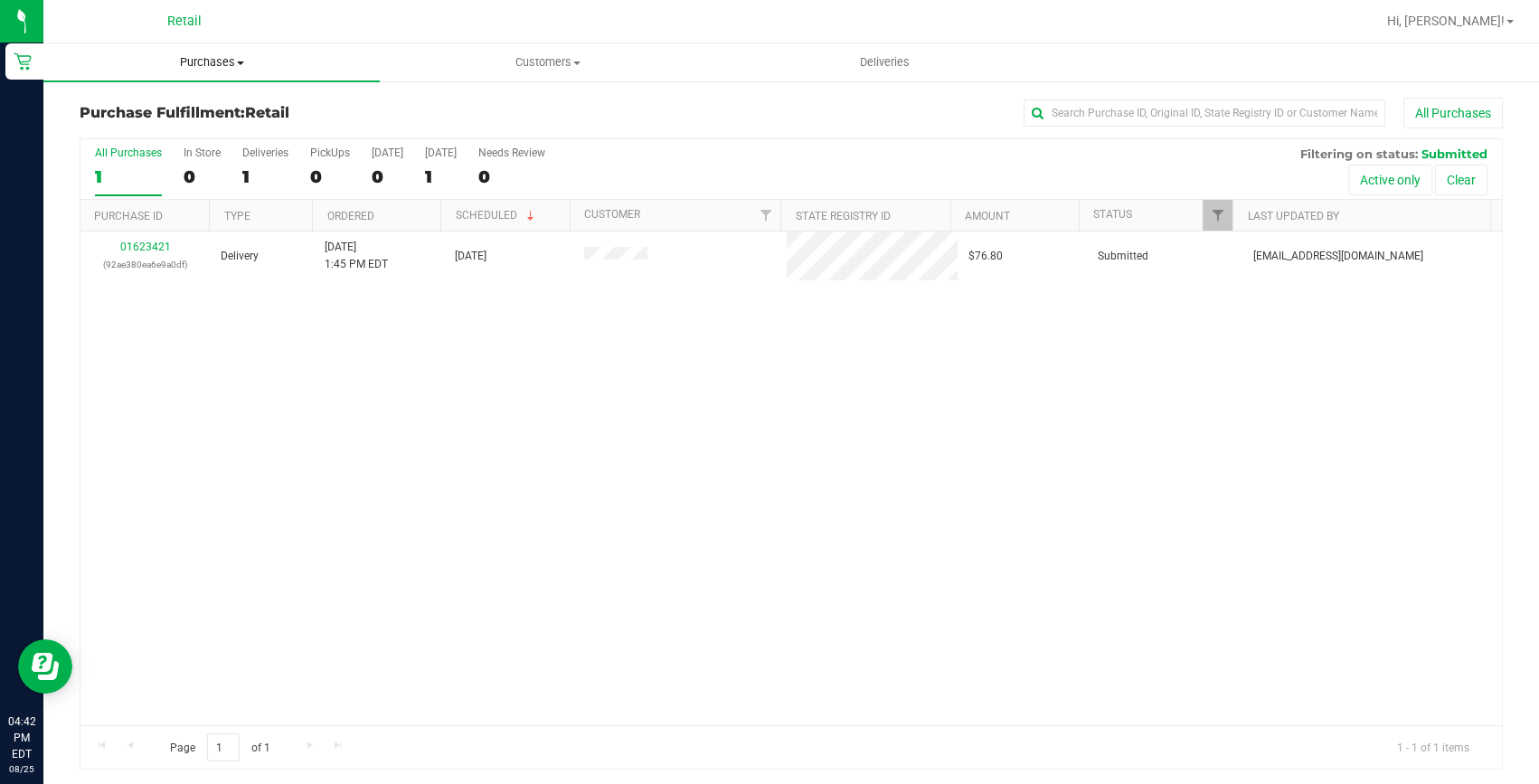
click at [185, 62] on span "Purchases" at bounding box center [211, 62] width 336 height 16
click at [155, 114] on span "Summary of purchases" at bounding box center [136, 108] width 186 height 15
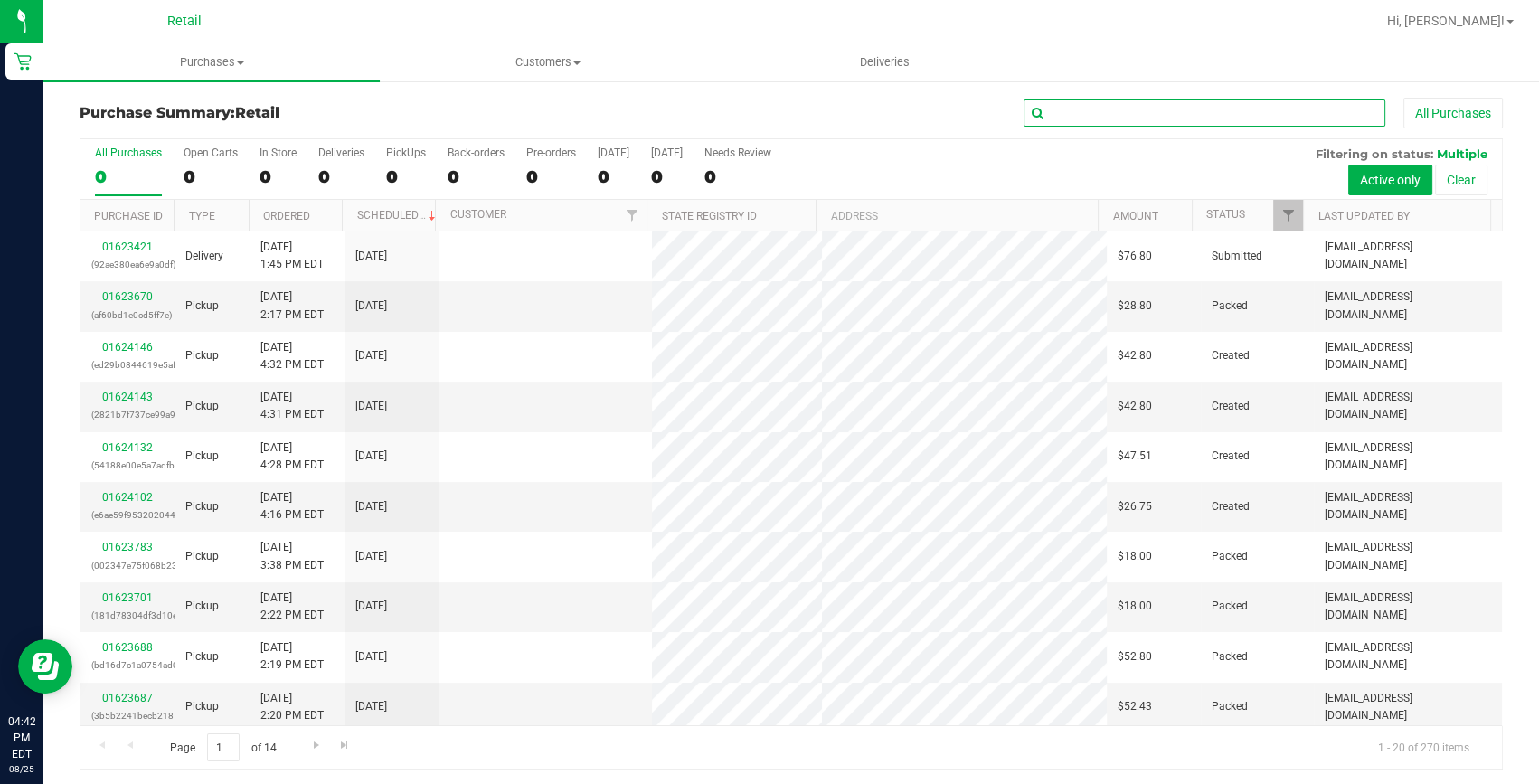
click at [1134, 104] on input "text" at bounding box center [1205, 113] width 362 height 28
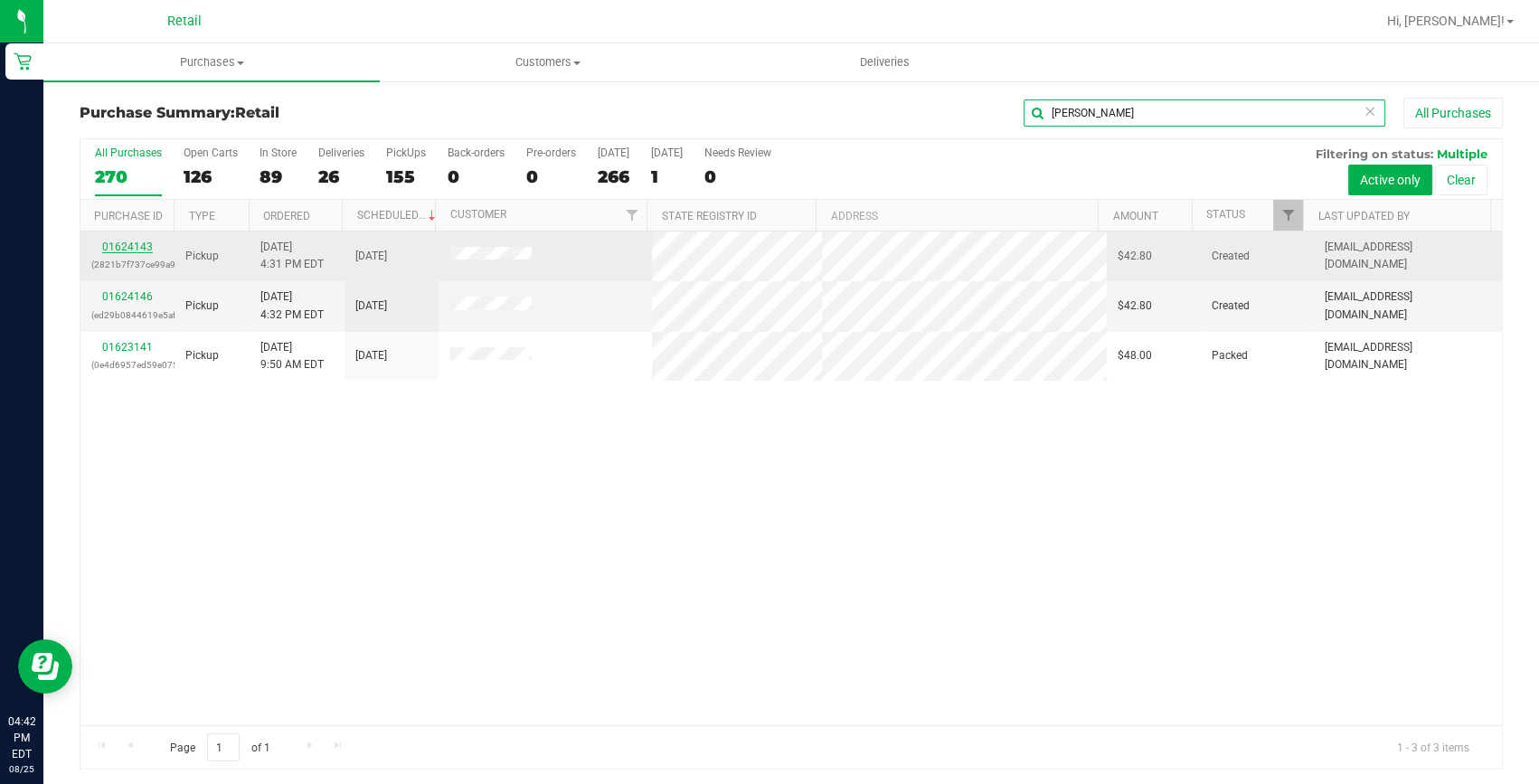
type input "karah"
click at [127, 242] on link "01624143" at bounding box center [127, 246] width 50 height 12
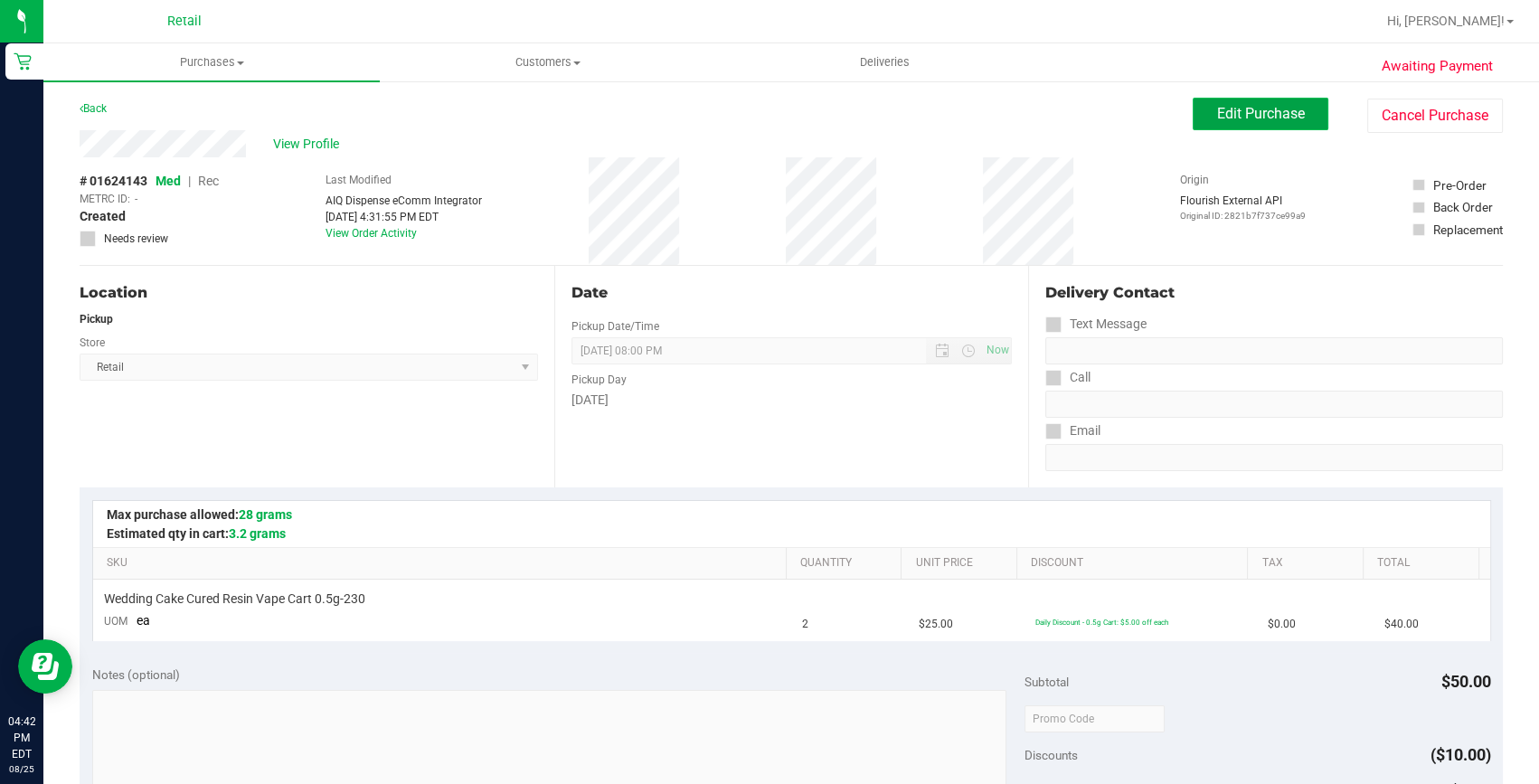
click at [1254, 102] on button "Edit Purchase" at bounding box center [1260, 114] width 136 height 32
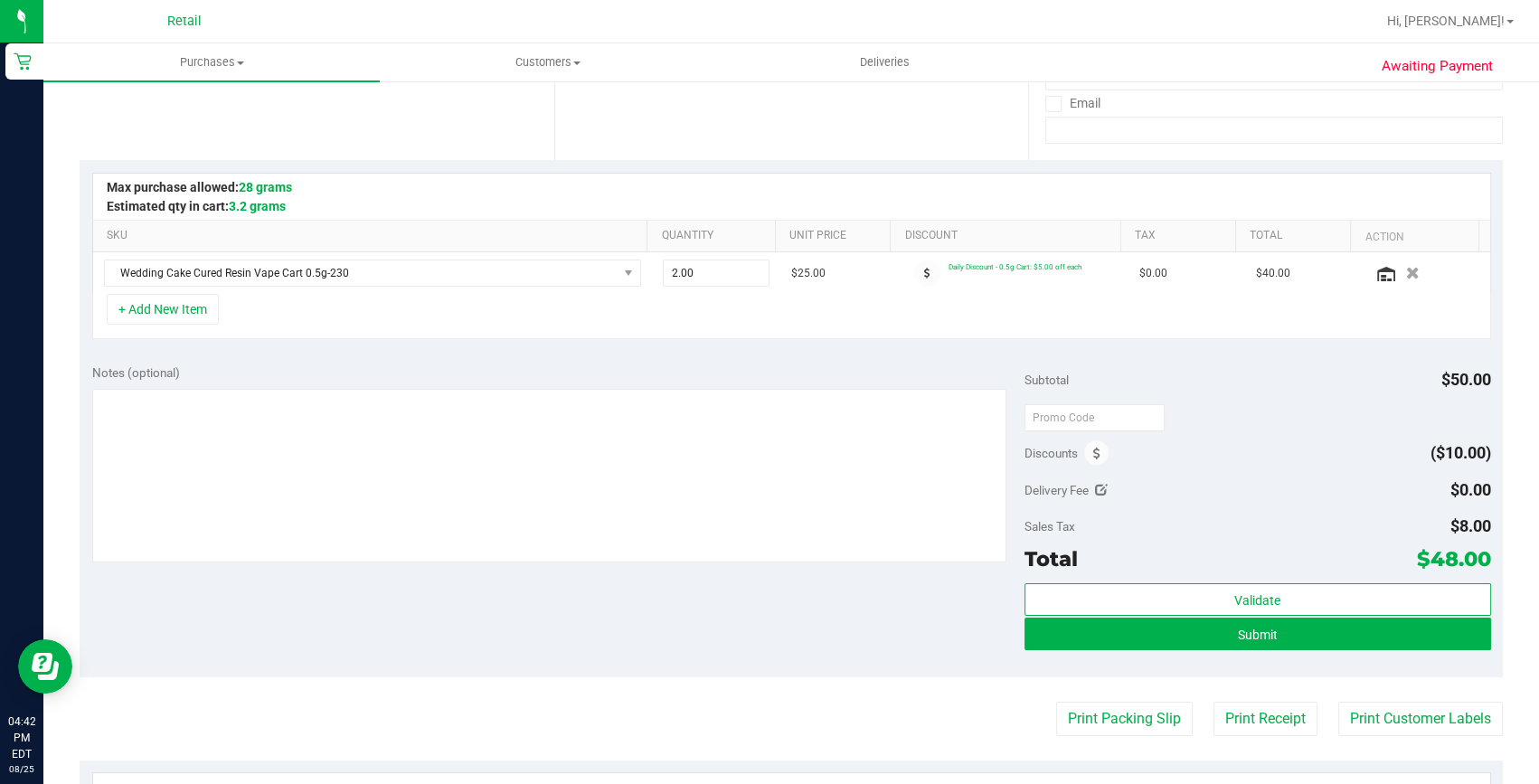
scroll to position [328, 0]
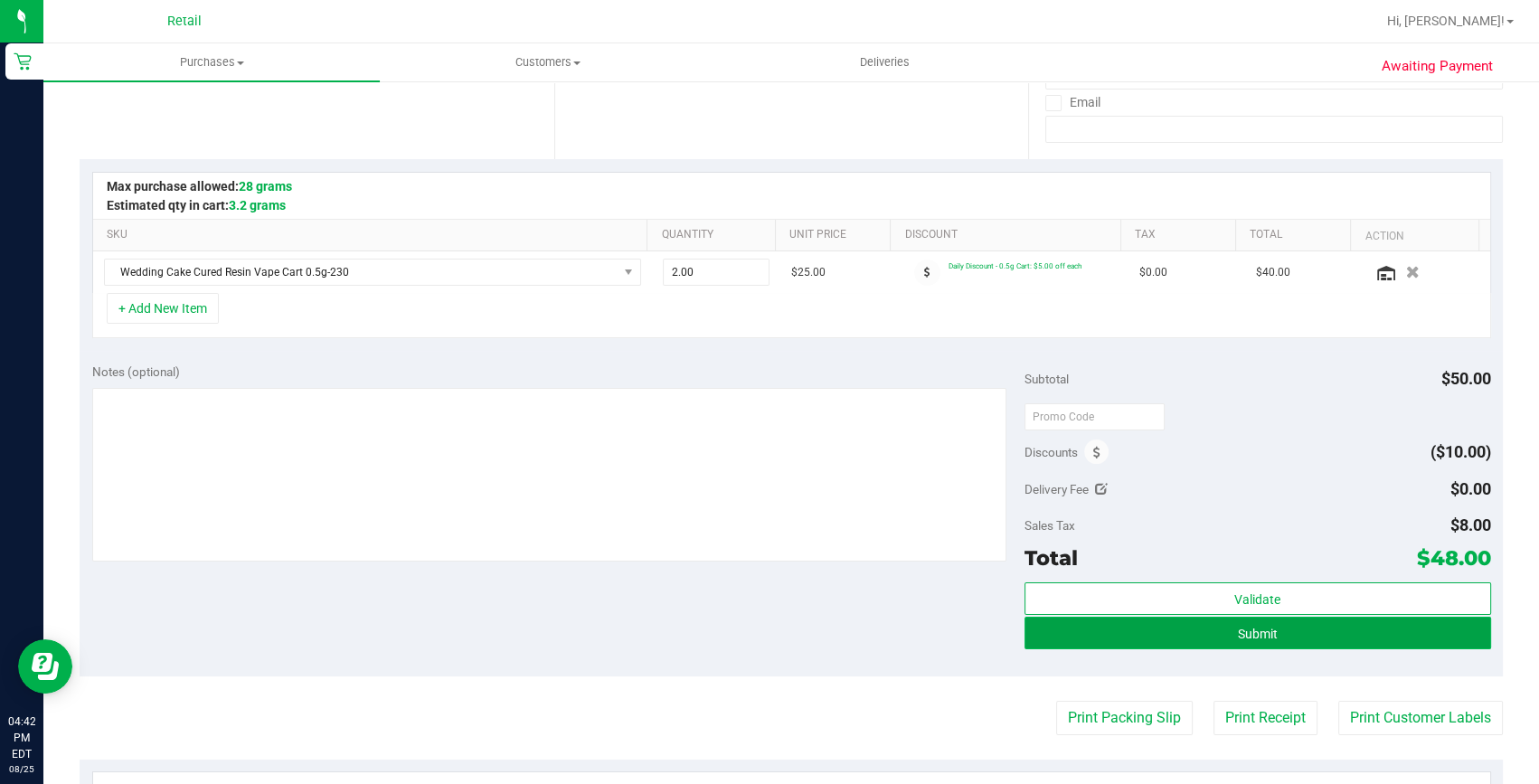
click at [1128, 629] on button "Submit" at bounding box center [1258, 633] width 466 height 32
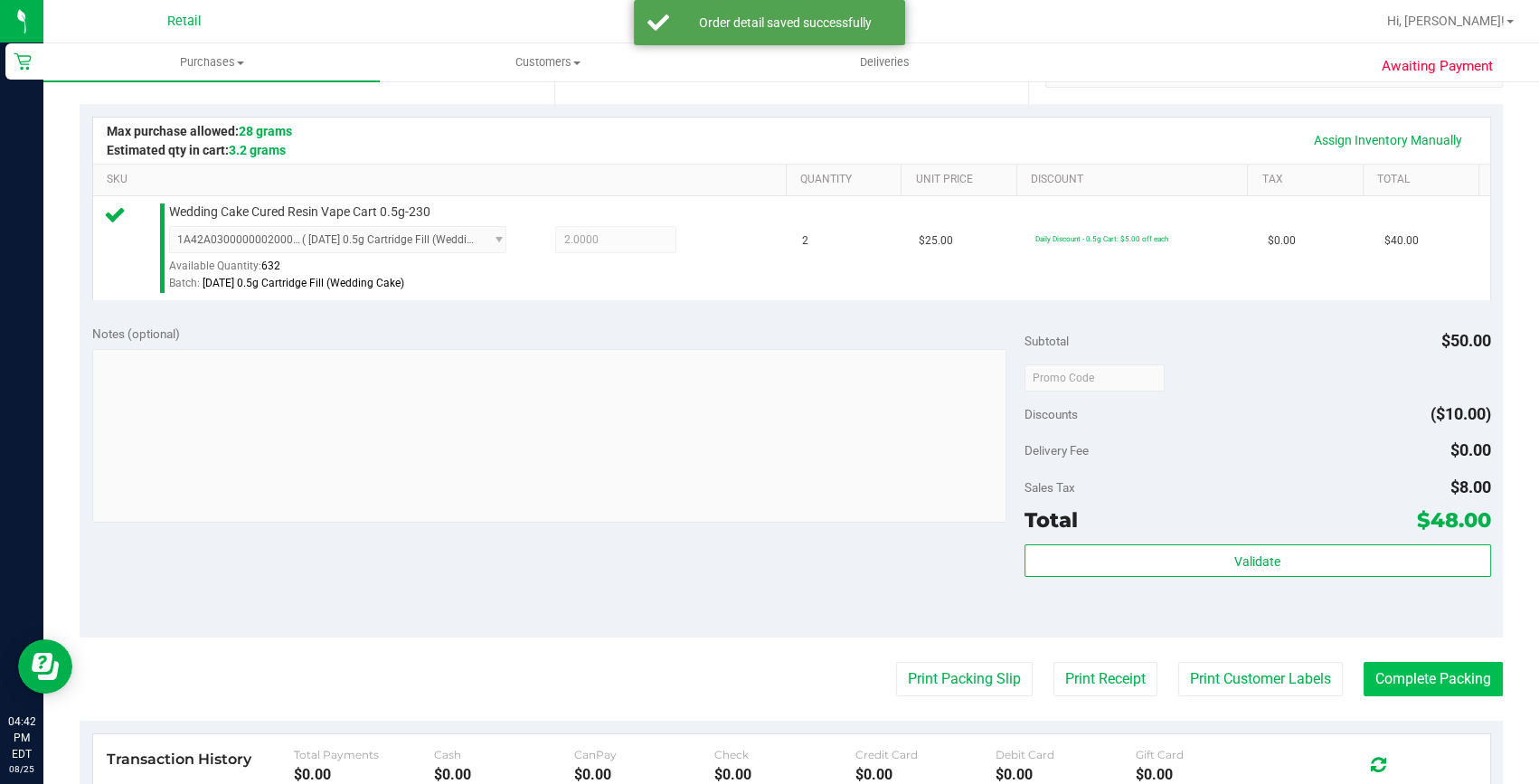
scroll to position [410, 0]
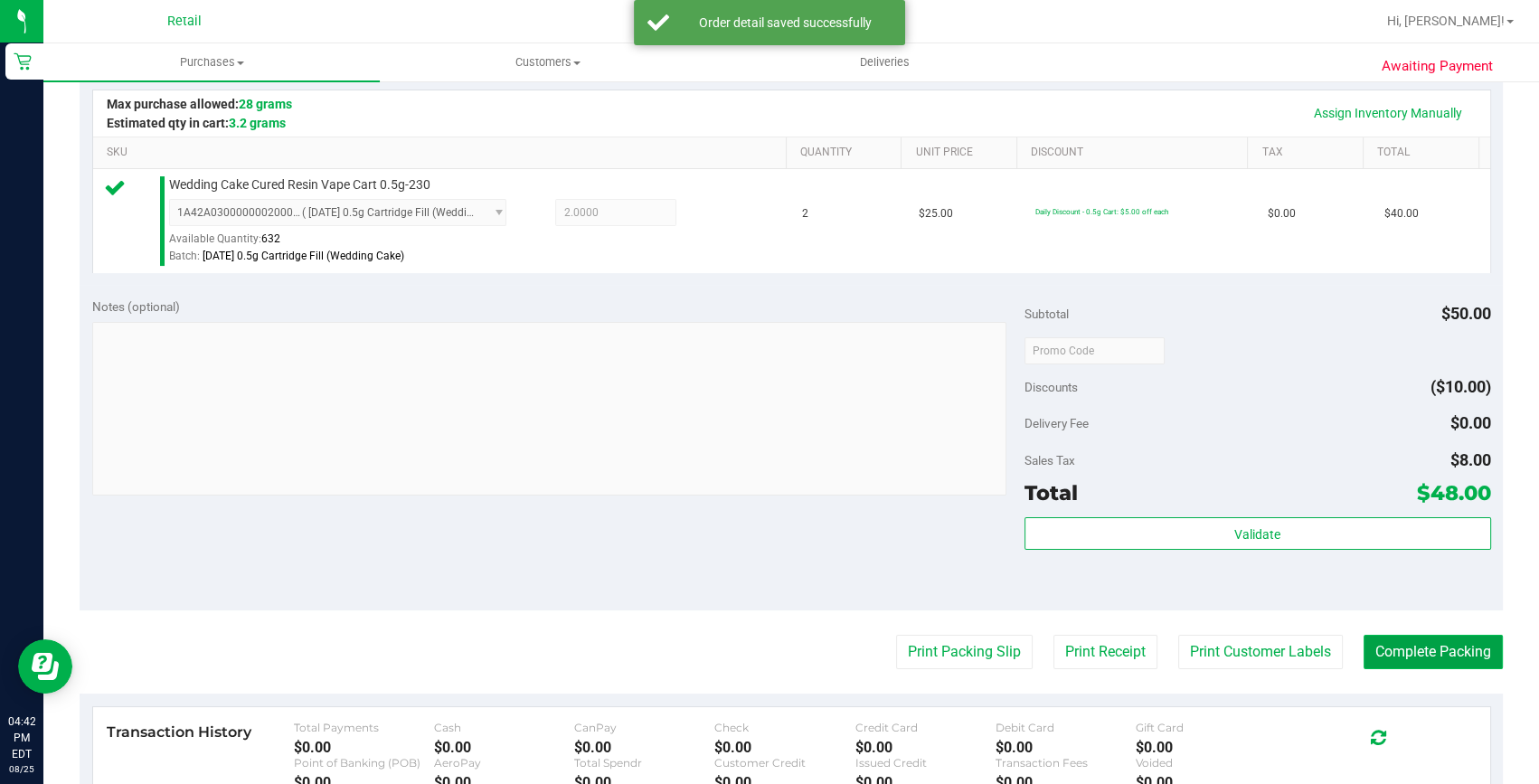
click at [1444, 637] on button "Complete Packing" at bounding box center [1433, 652] width 139 height 34
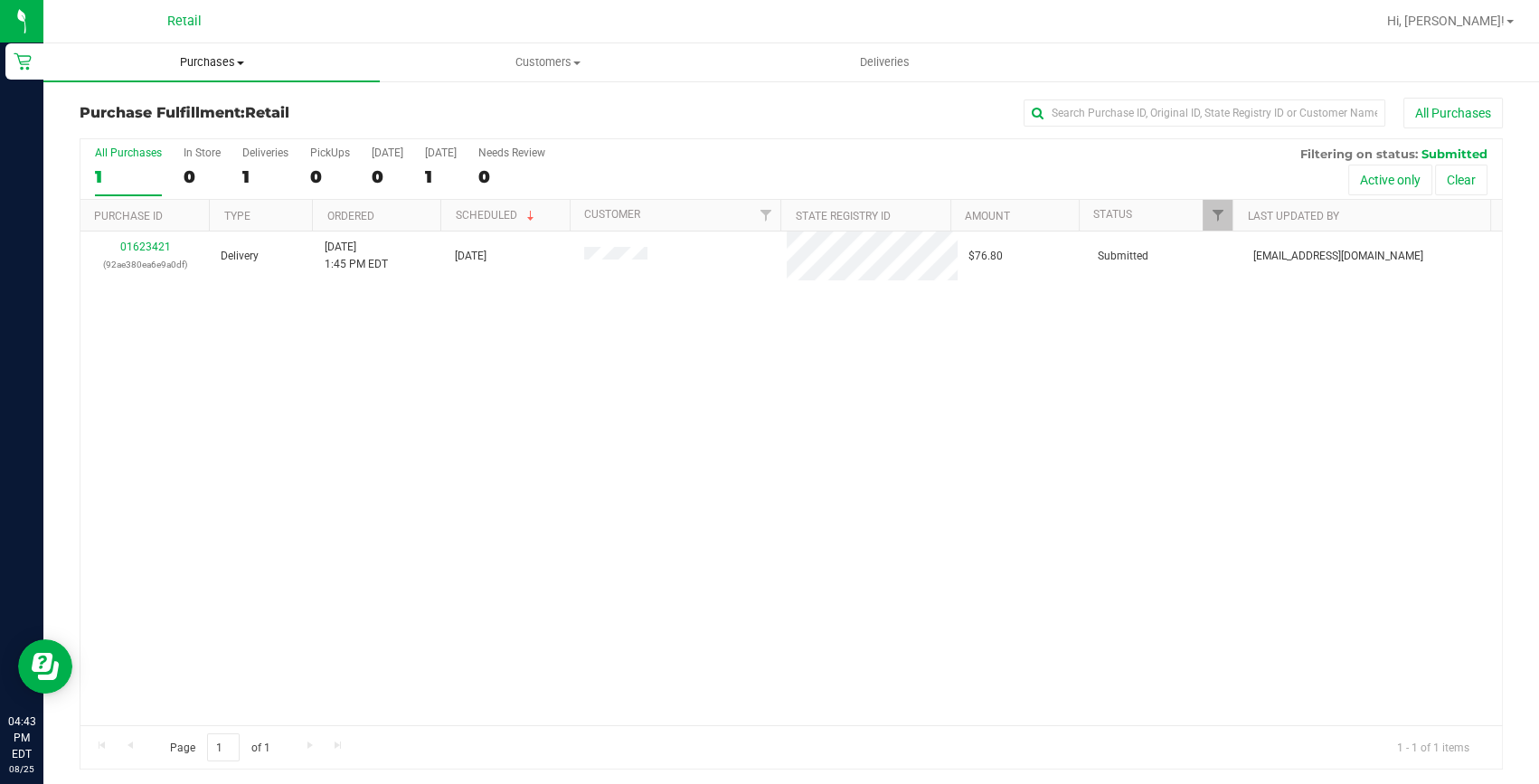
click at [196, 48] on uib-tab-heading "Purchases Summary of purchases Fulfillment All purchases" at bounding box center [211, 63] width 336 height 38
click at [195, 101] on span "Summary of purchases" at bounding box center [136, 108] width 186 height 15
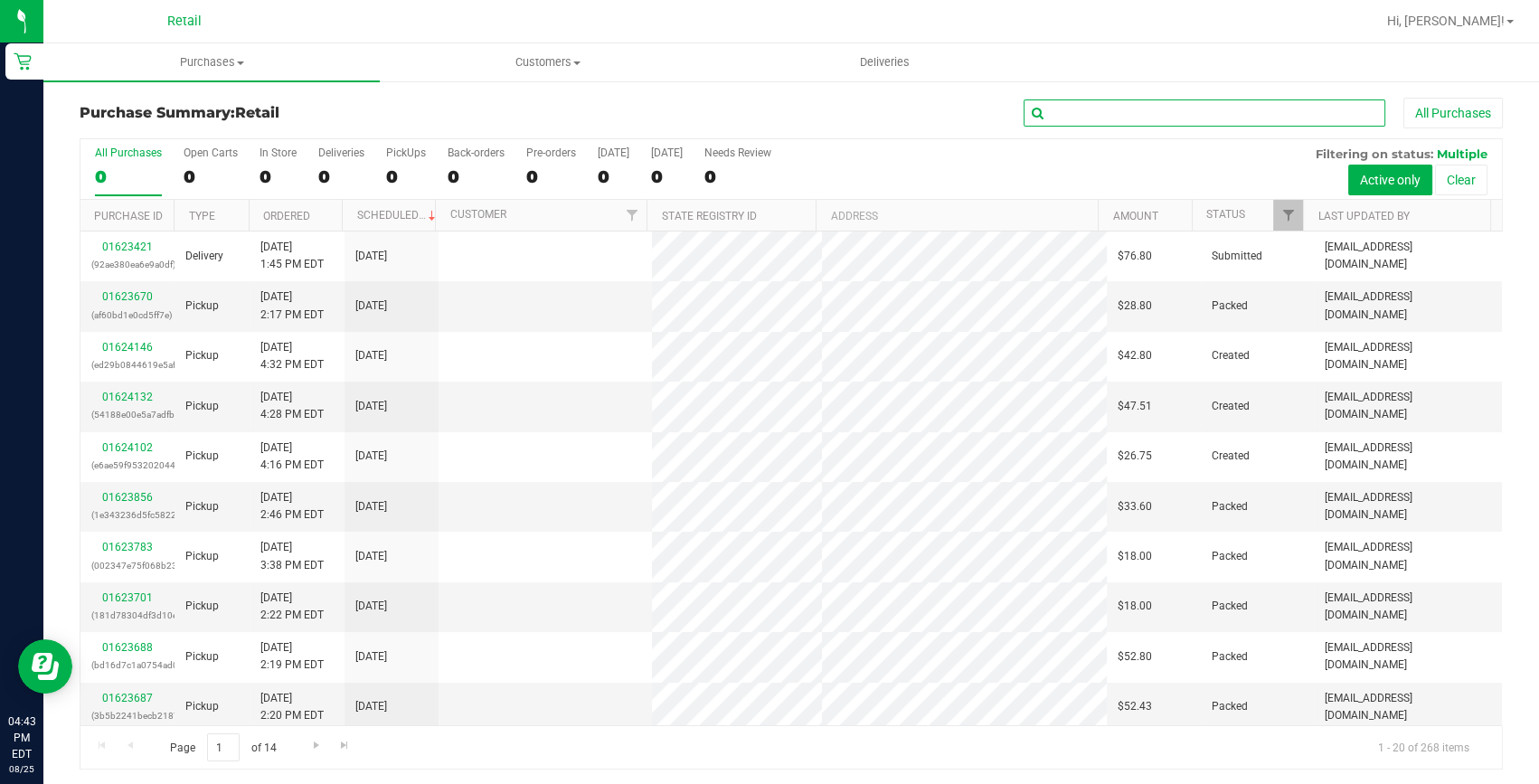
click at [1052, 106] on input "text" at bounding box center [1205, 113] width 362 height 28
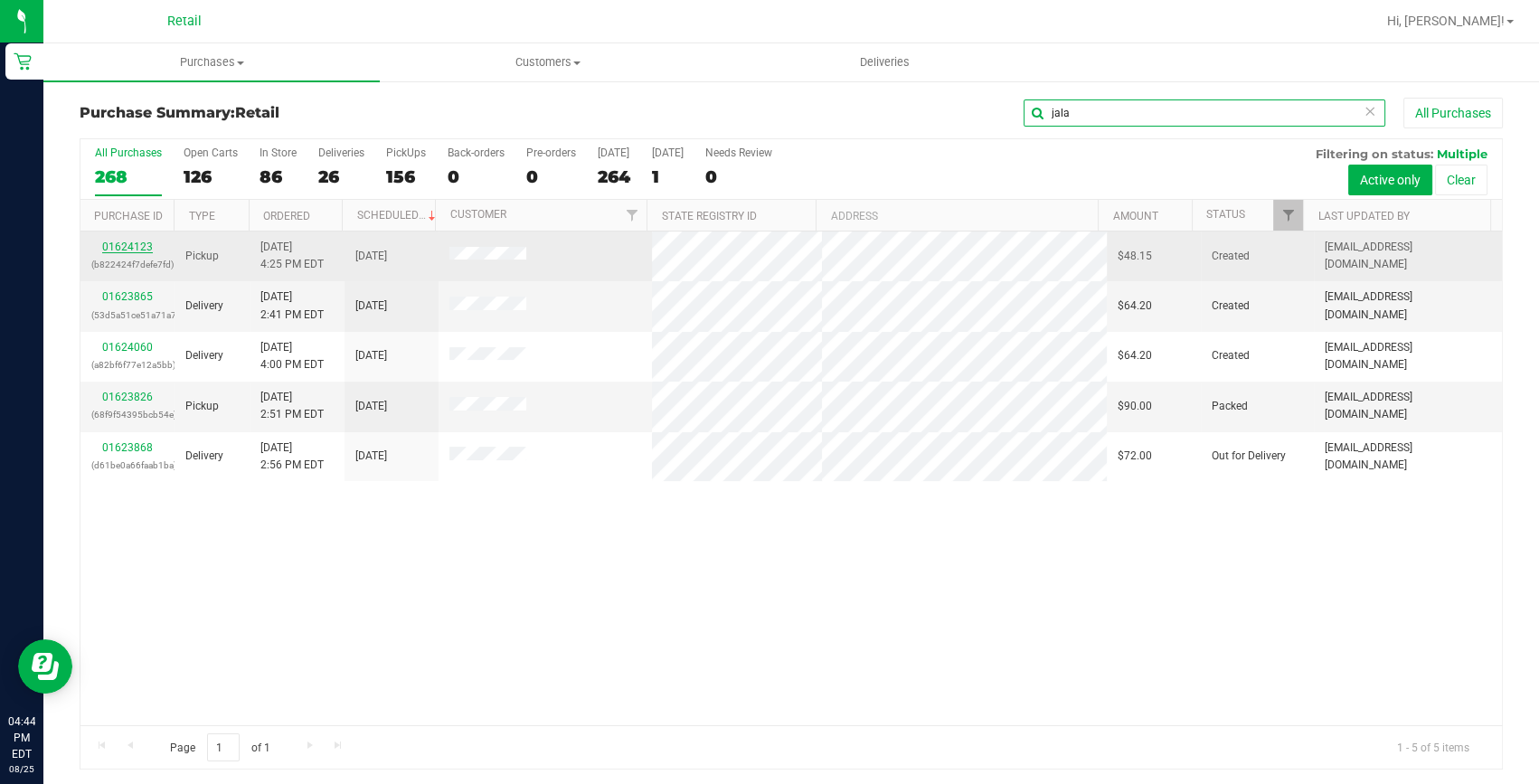
type input "jala"
click at [136, 248] on link "01624123" at bounding box center [127, 246] width 50 height 12
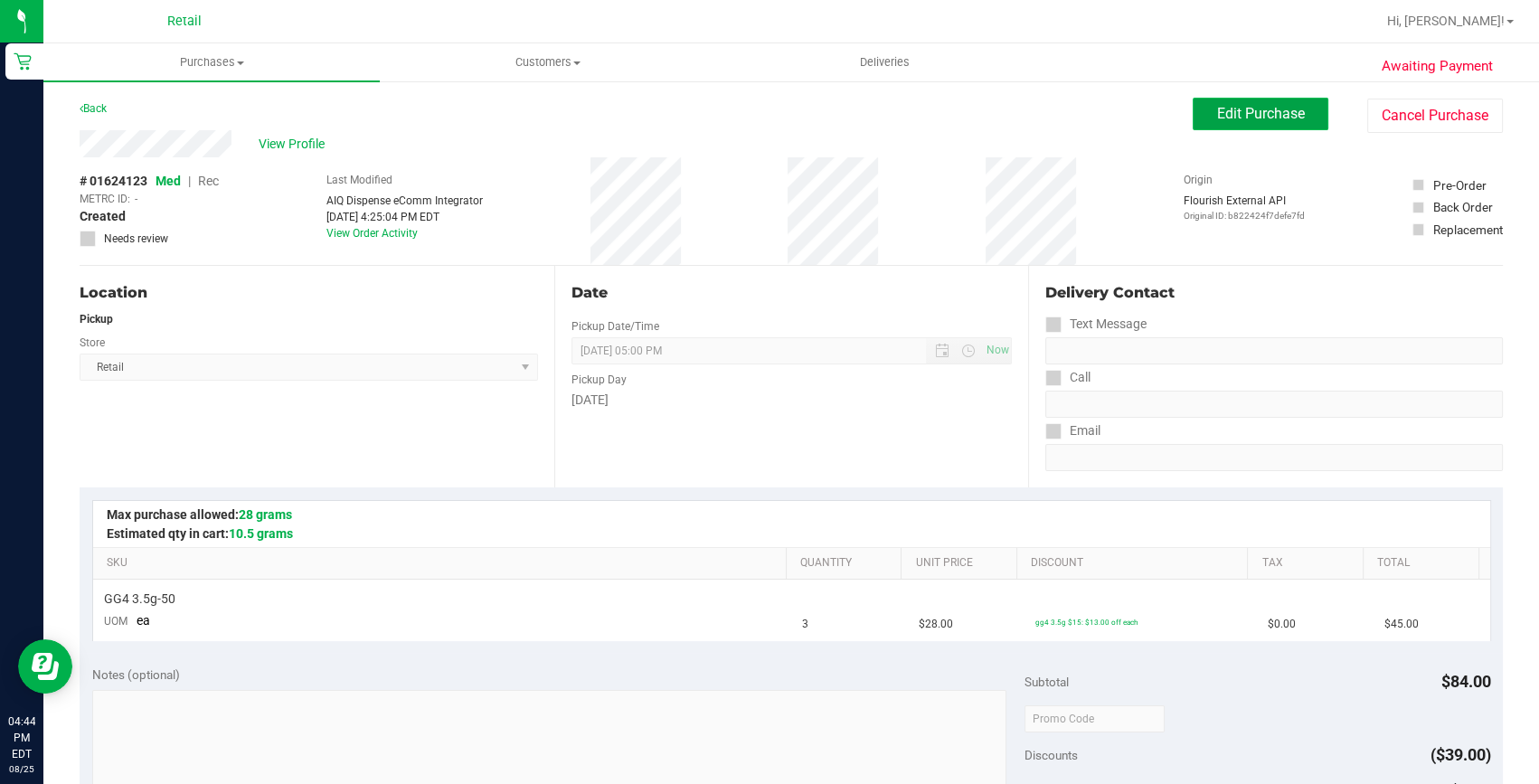
click at [1241, 105] on span "Edit Purchase" at bounding box center [1261, 113] width 88 height 17
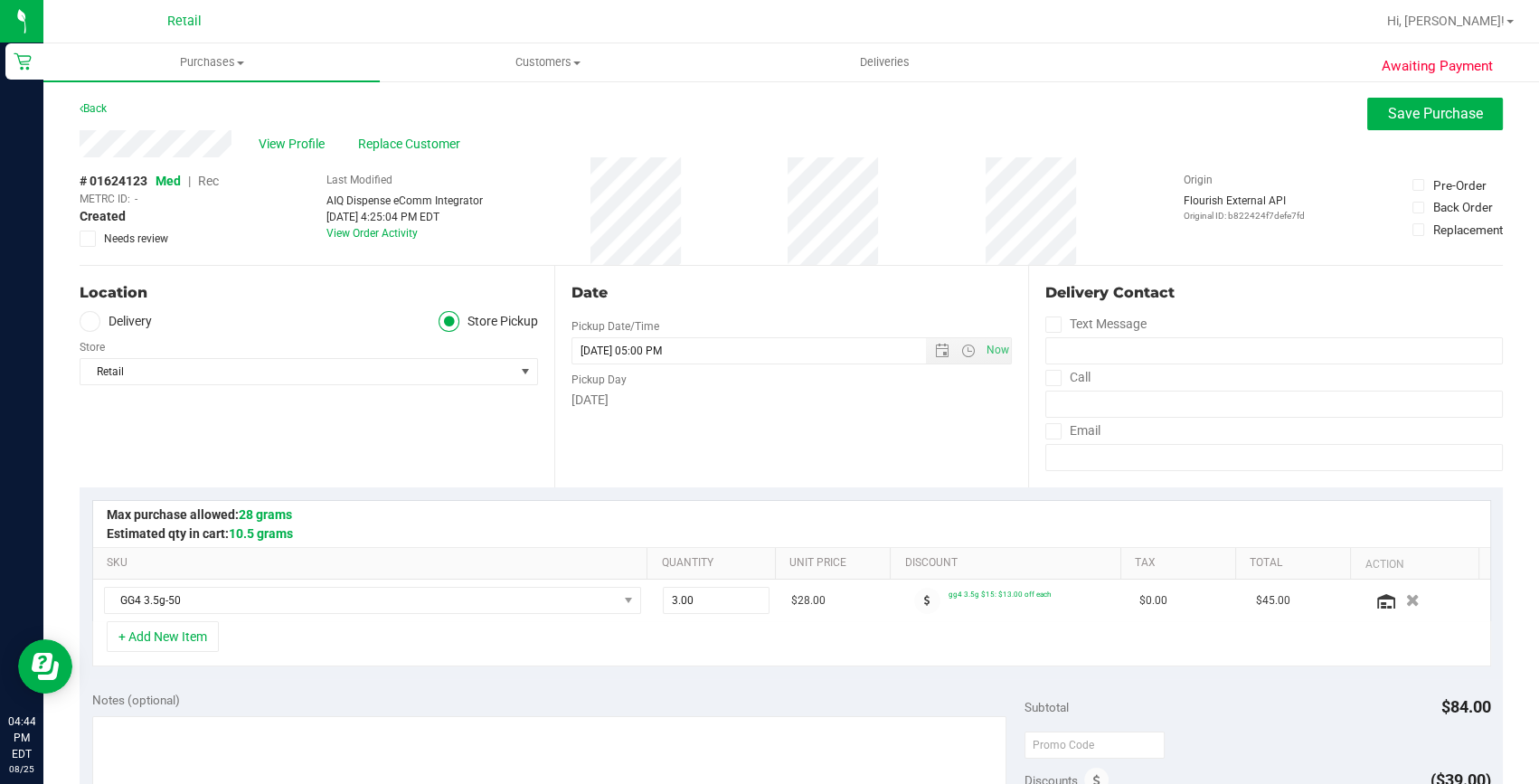
click at [216, 182] on span "Rec" at bounding box center [208, 180] width 21 height 14
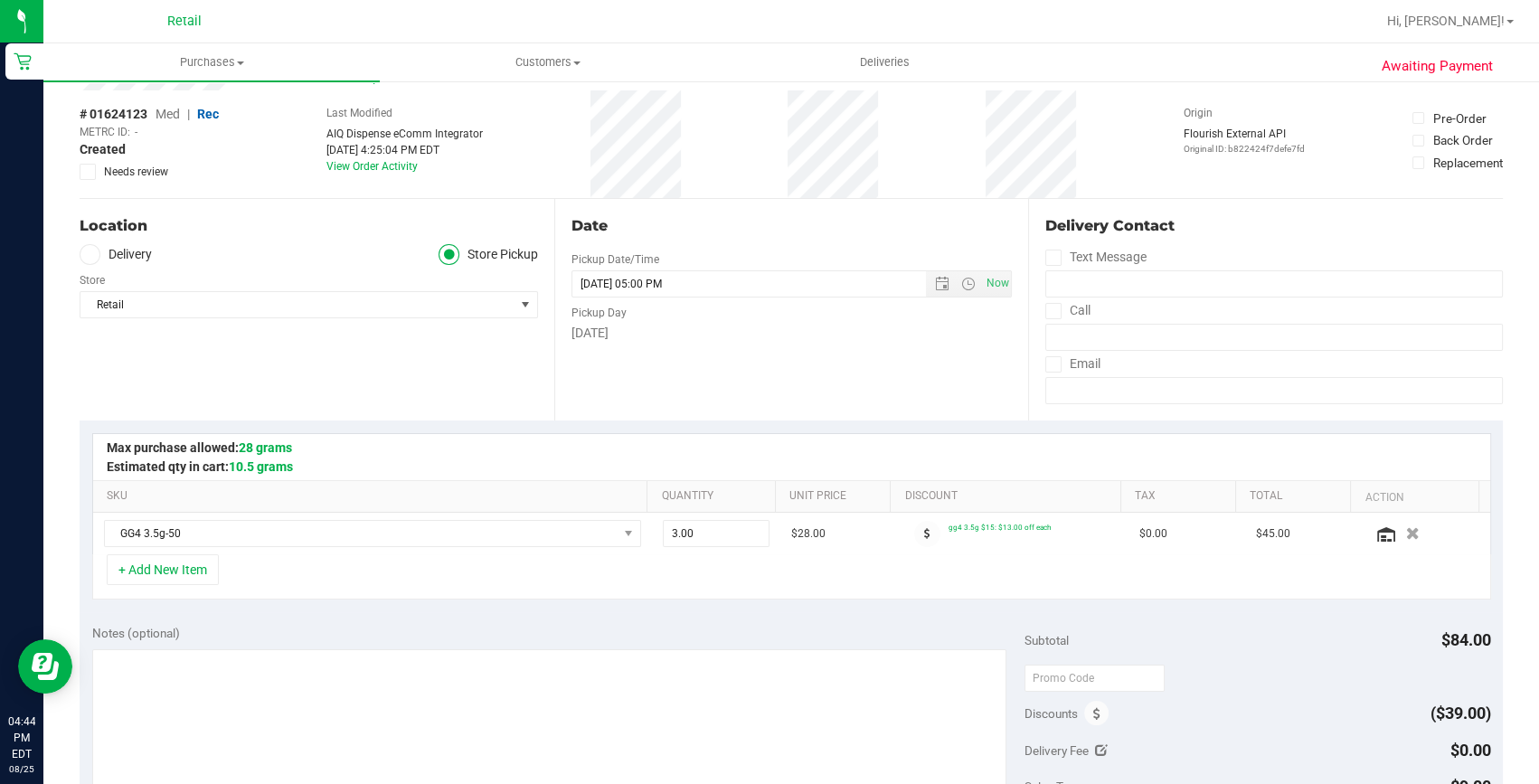
scroll to position [245, 0]
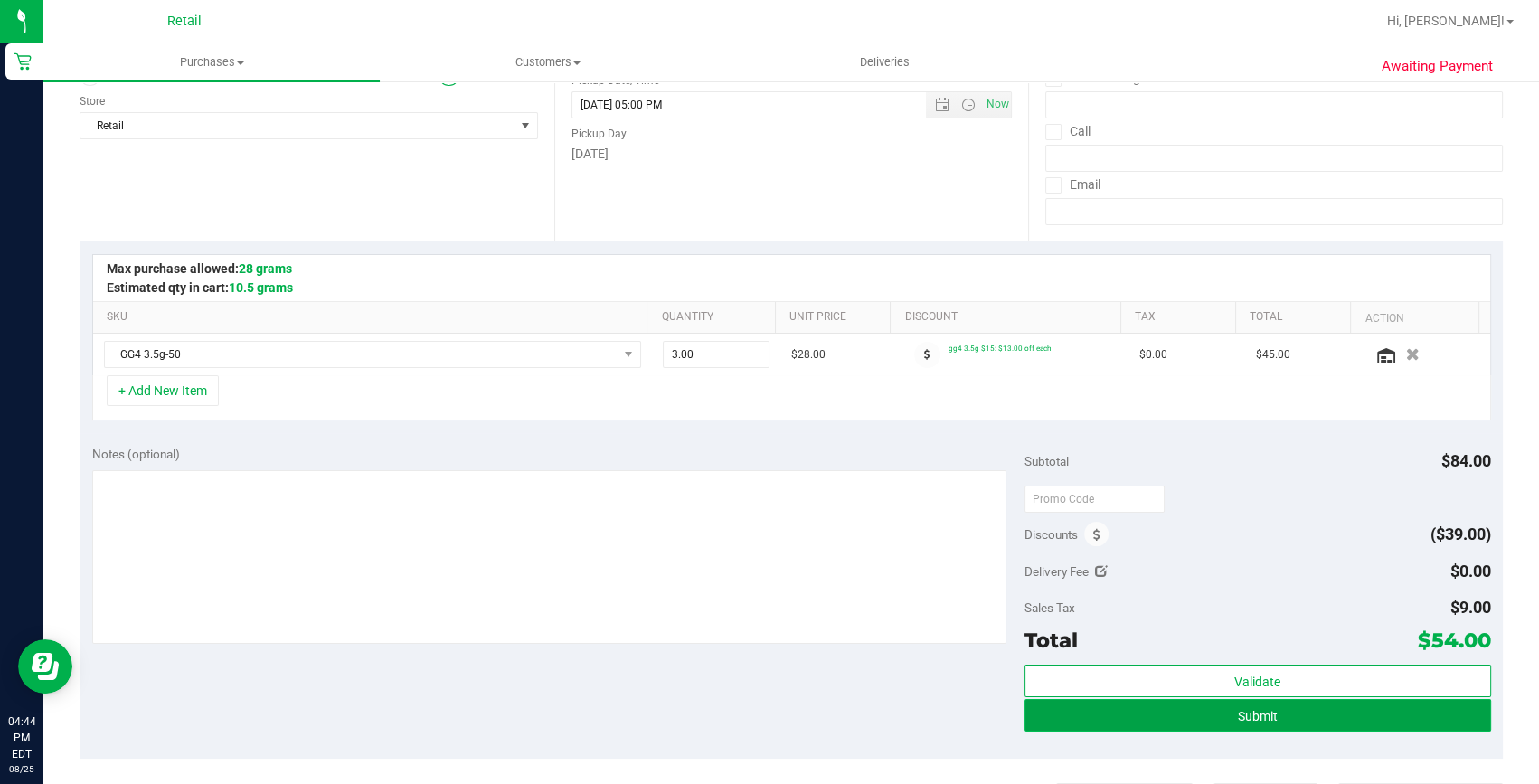
click at [1111, 712] on button "Submit" at bounding box center [1258, 715] width 466 height 32
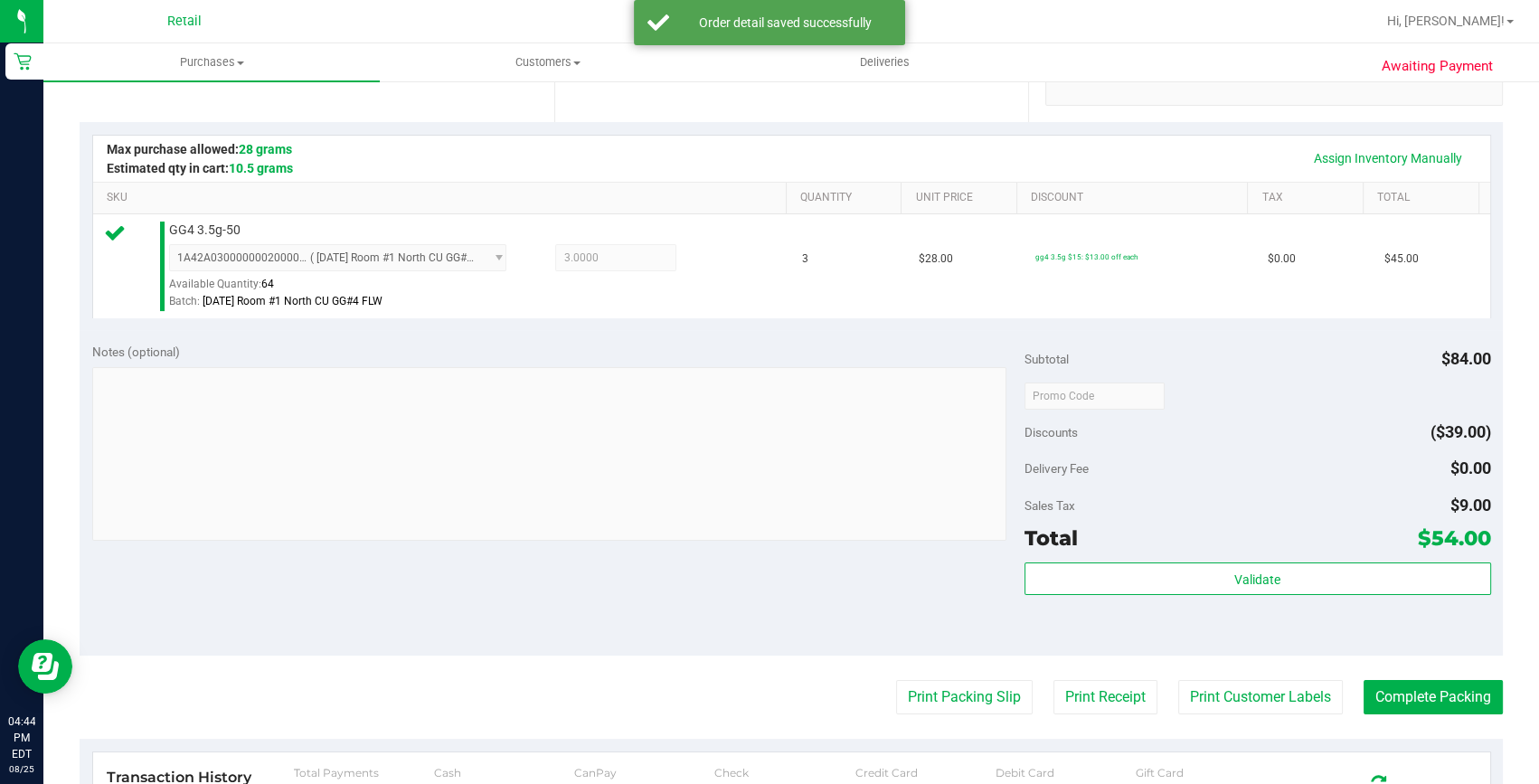
scroll to position [410, 0]
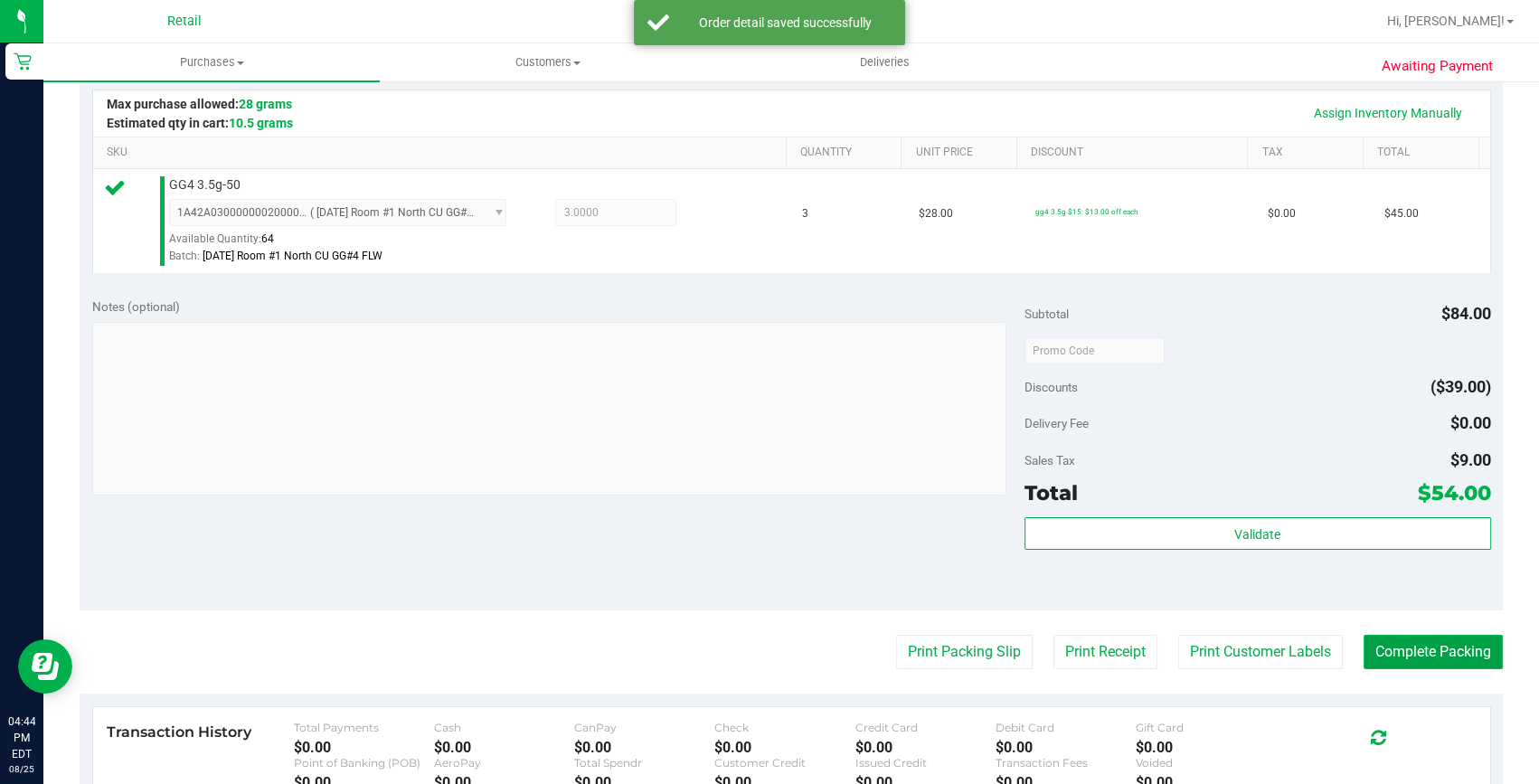
click at [1379, 657] on button "Complete Packing" at bounding box center [1433, 652] width 139 height 34
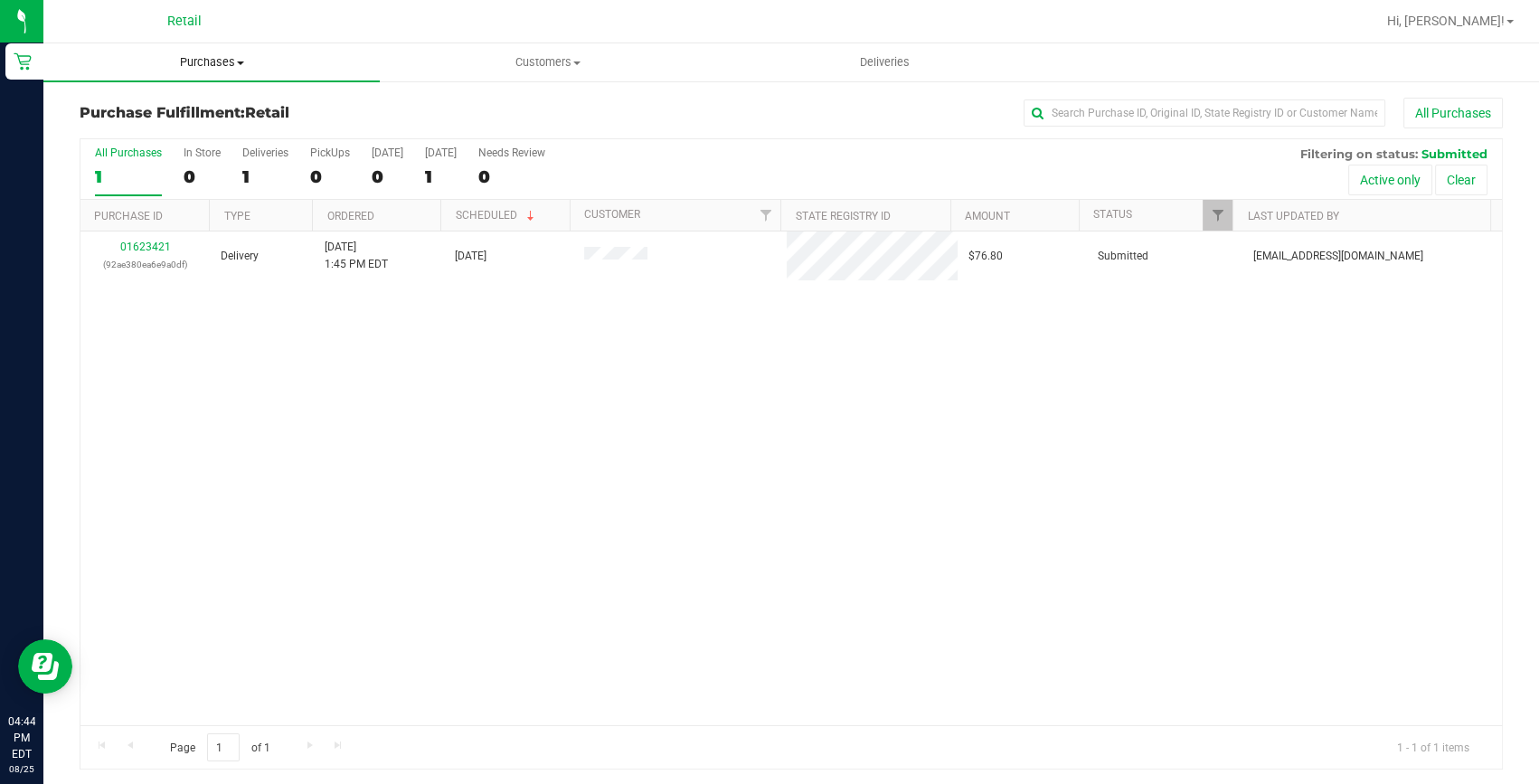
click at [222, 56] on span "Purchases" at bounding box center [211, 62] width 336 height 16
click at [184, 109] on span "Summary of purchases" at bounding box center [136, 108] width 186 height 15
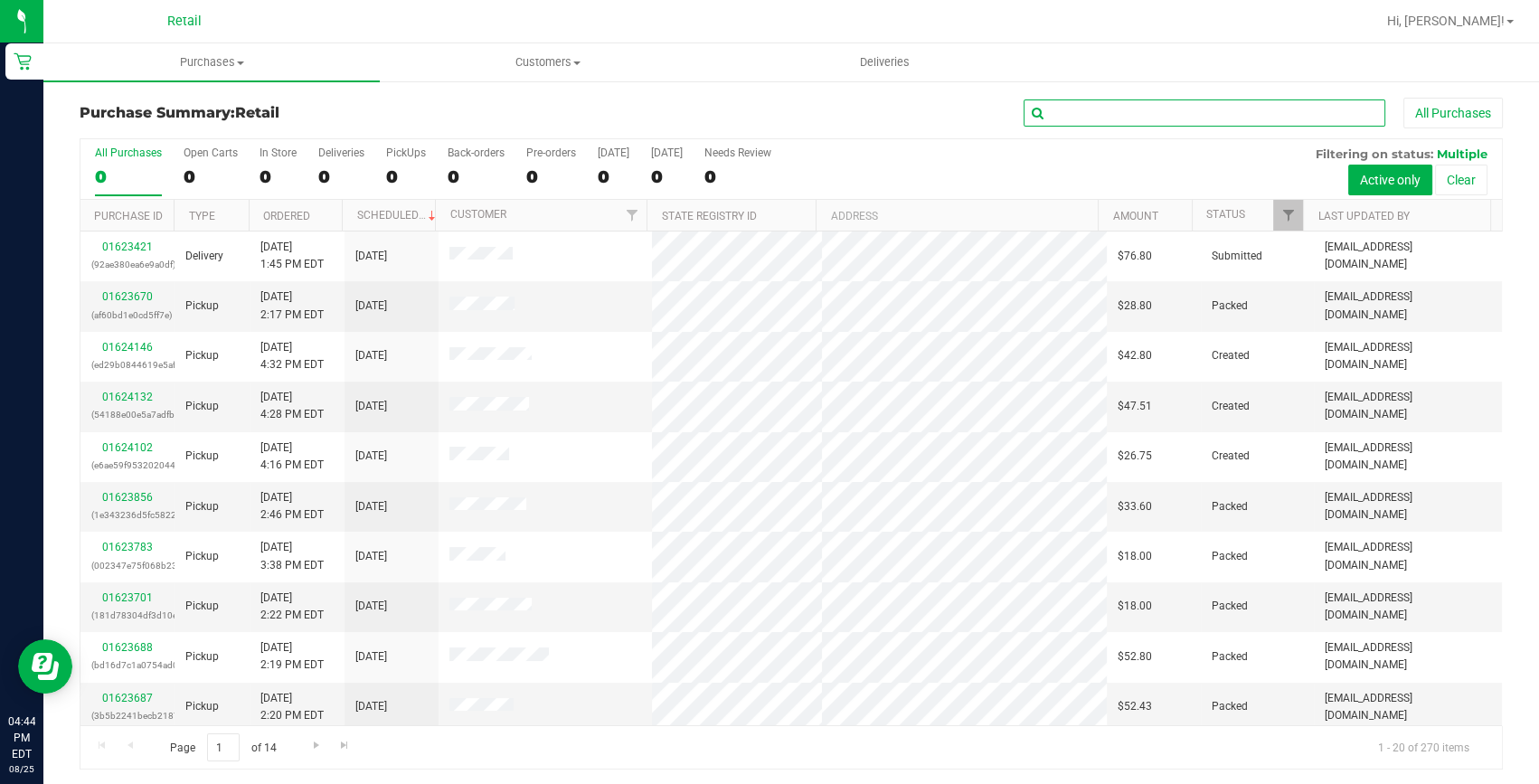
click at [1094, 125] on input "text" at bounding box center [1205, 113] width 362 height 28
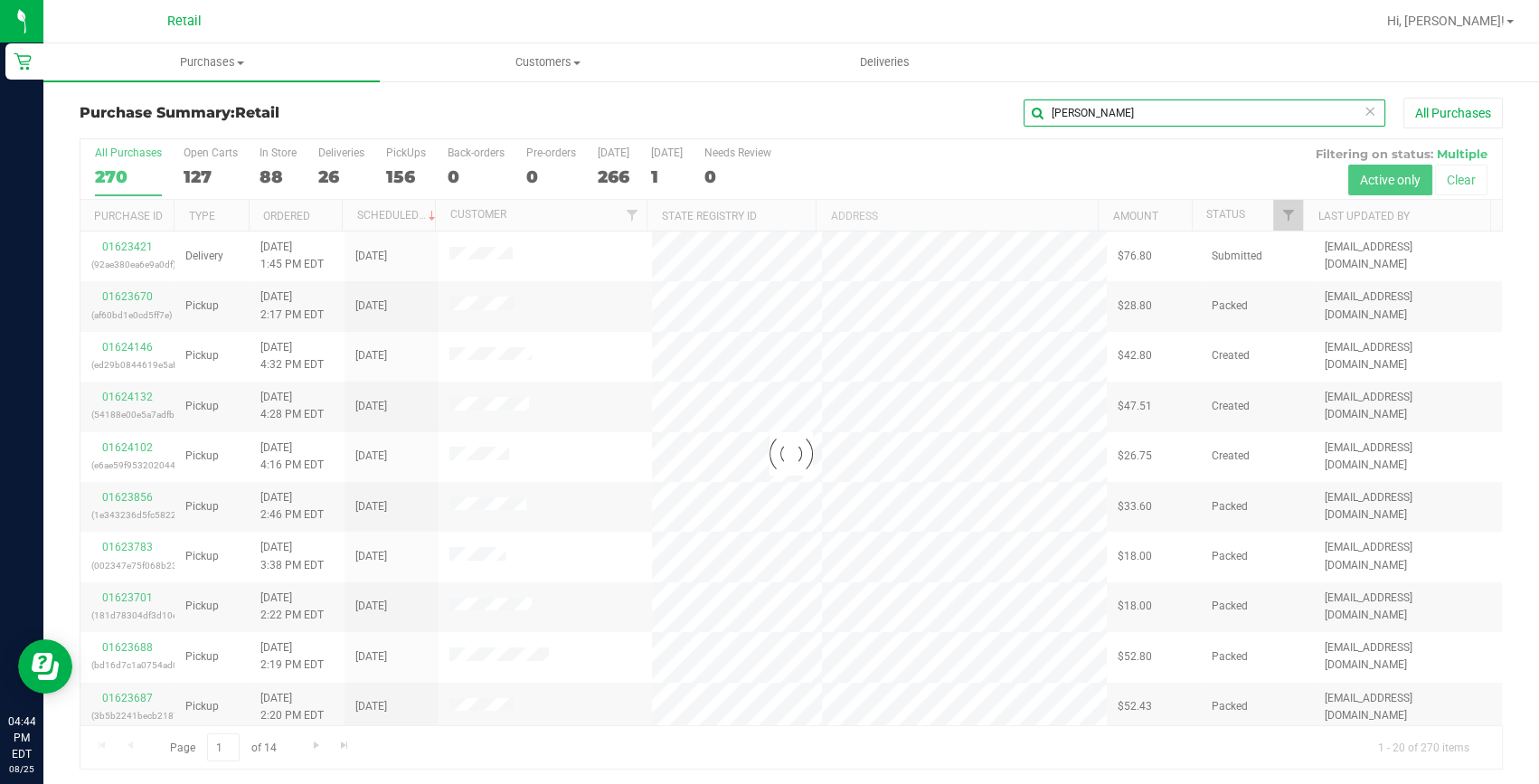
type input "matthew"
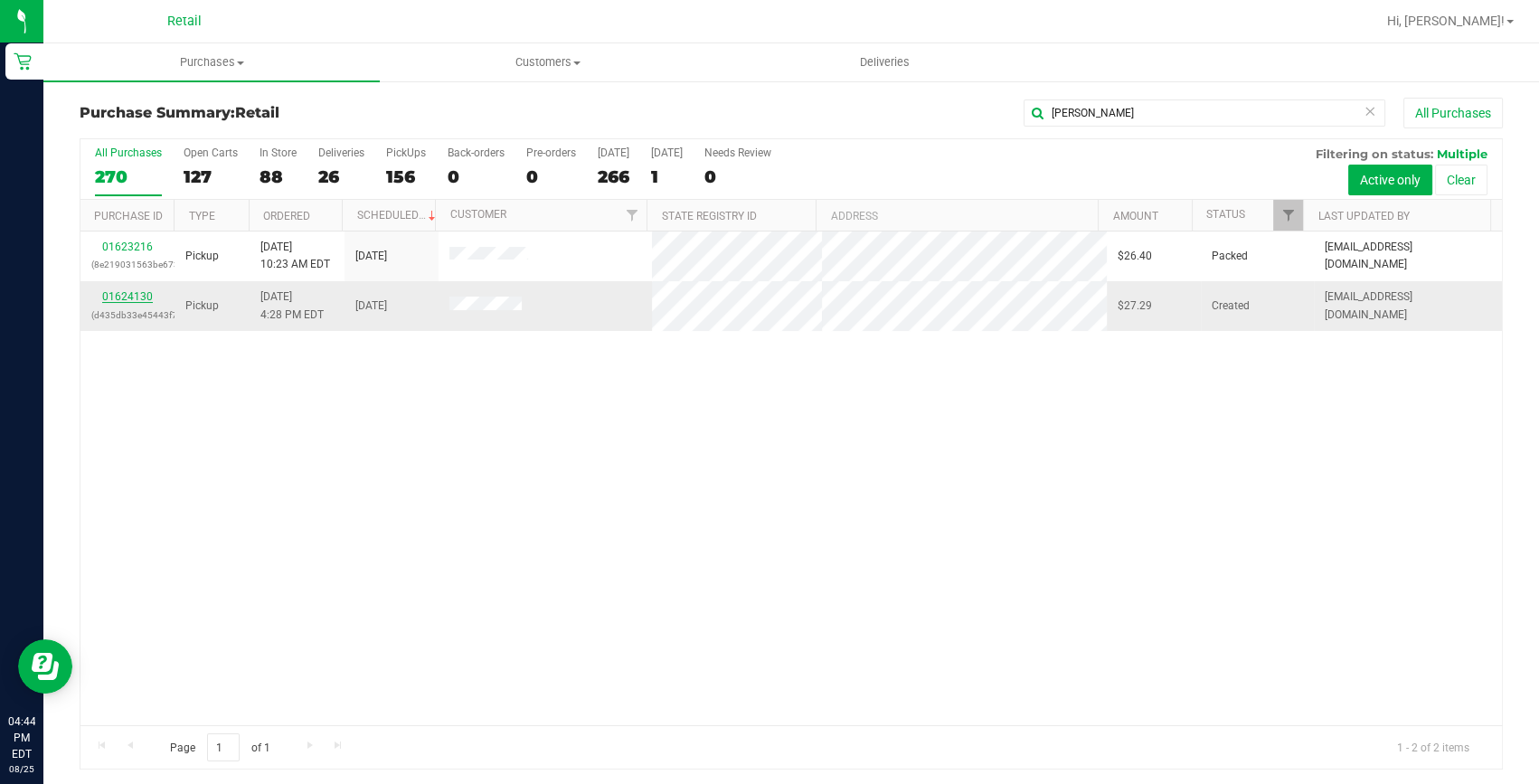
click at [128, 293] on link "01624130" at bounding box center [127, 296] width 50 height 12
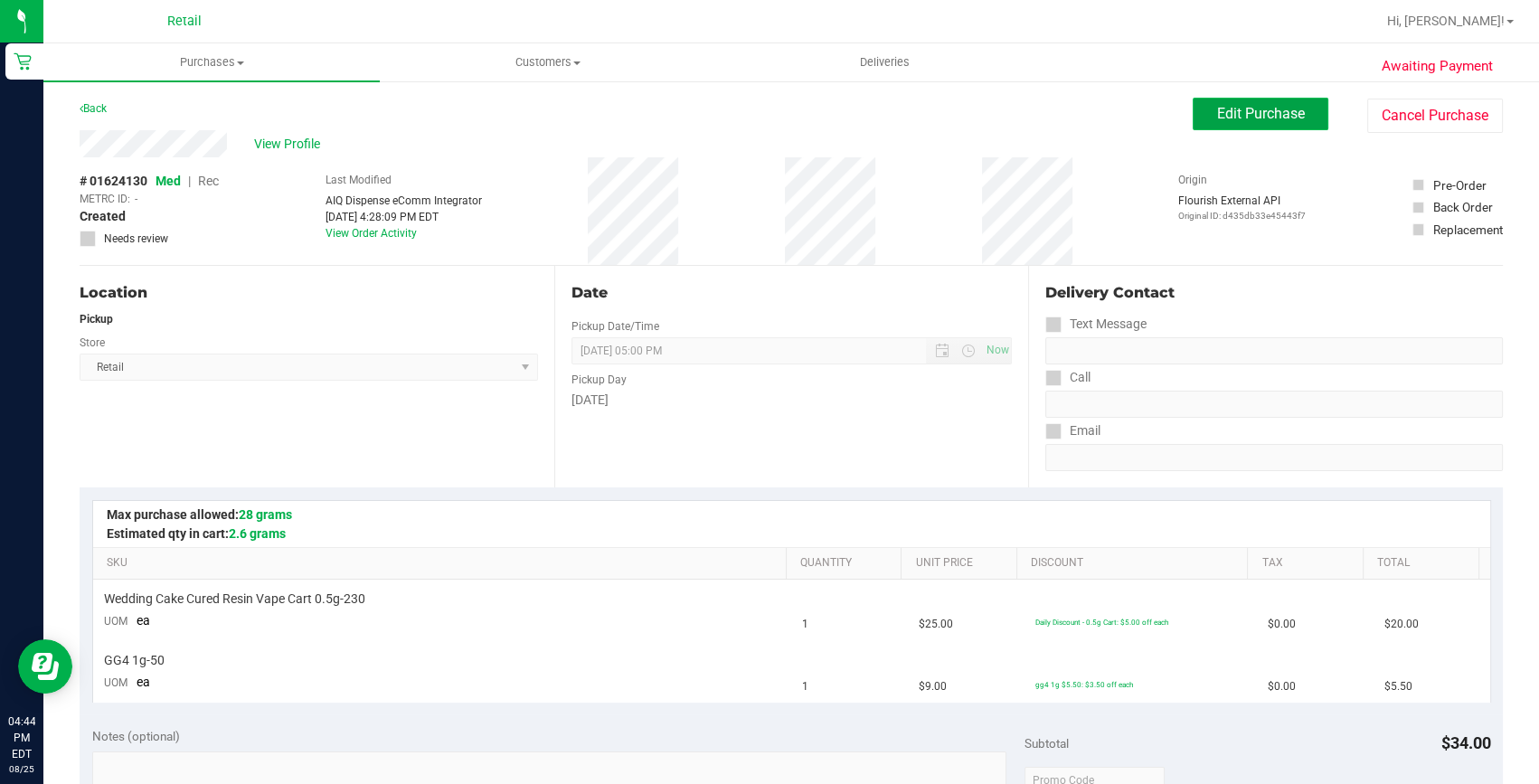
click at [1217, 112] on span "Edit Purchase" at bounding box center [1261, 113] width 88 height 17
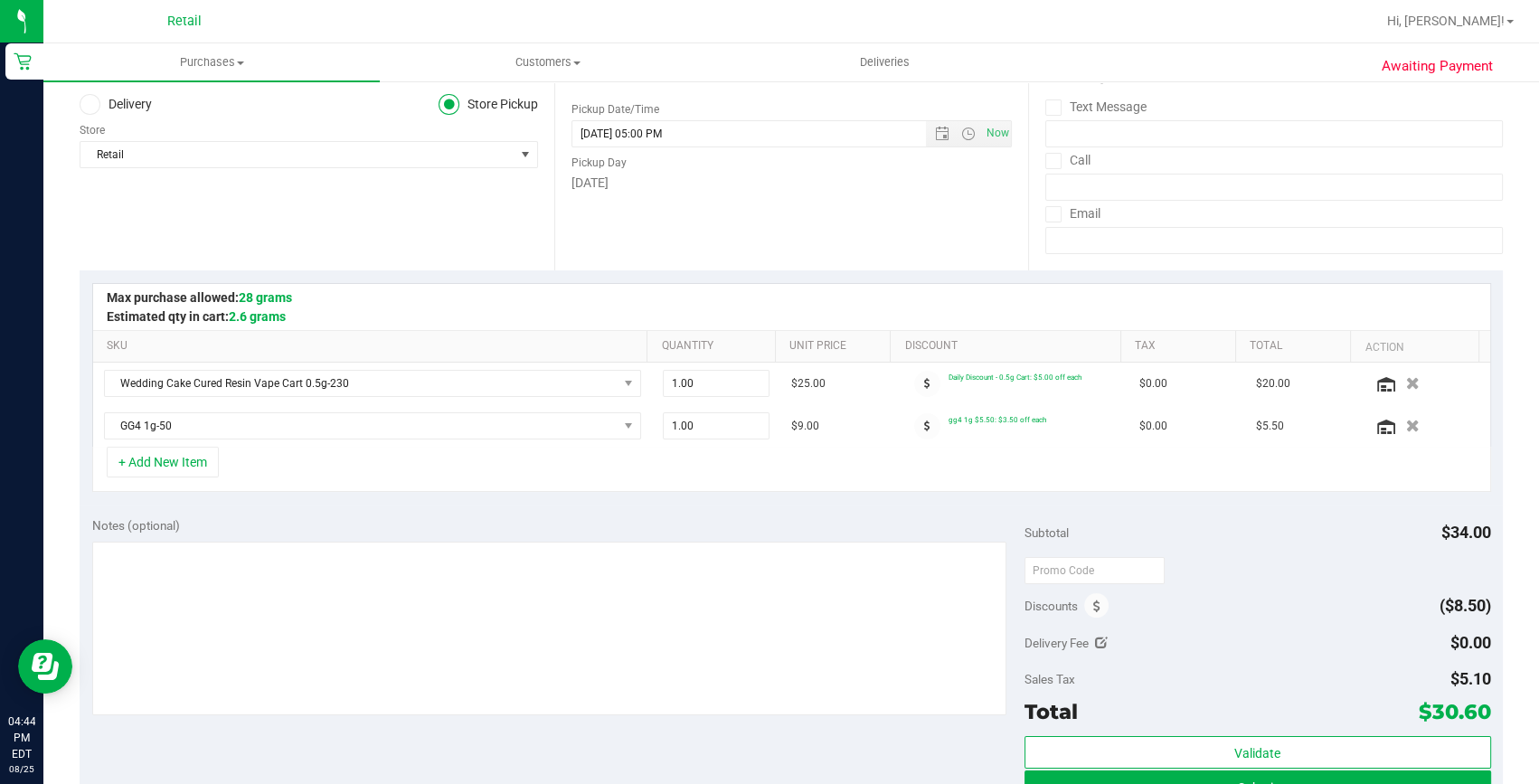
scroll to position [245, 0]
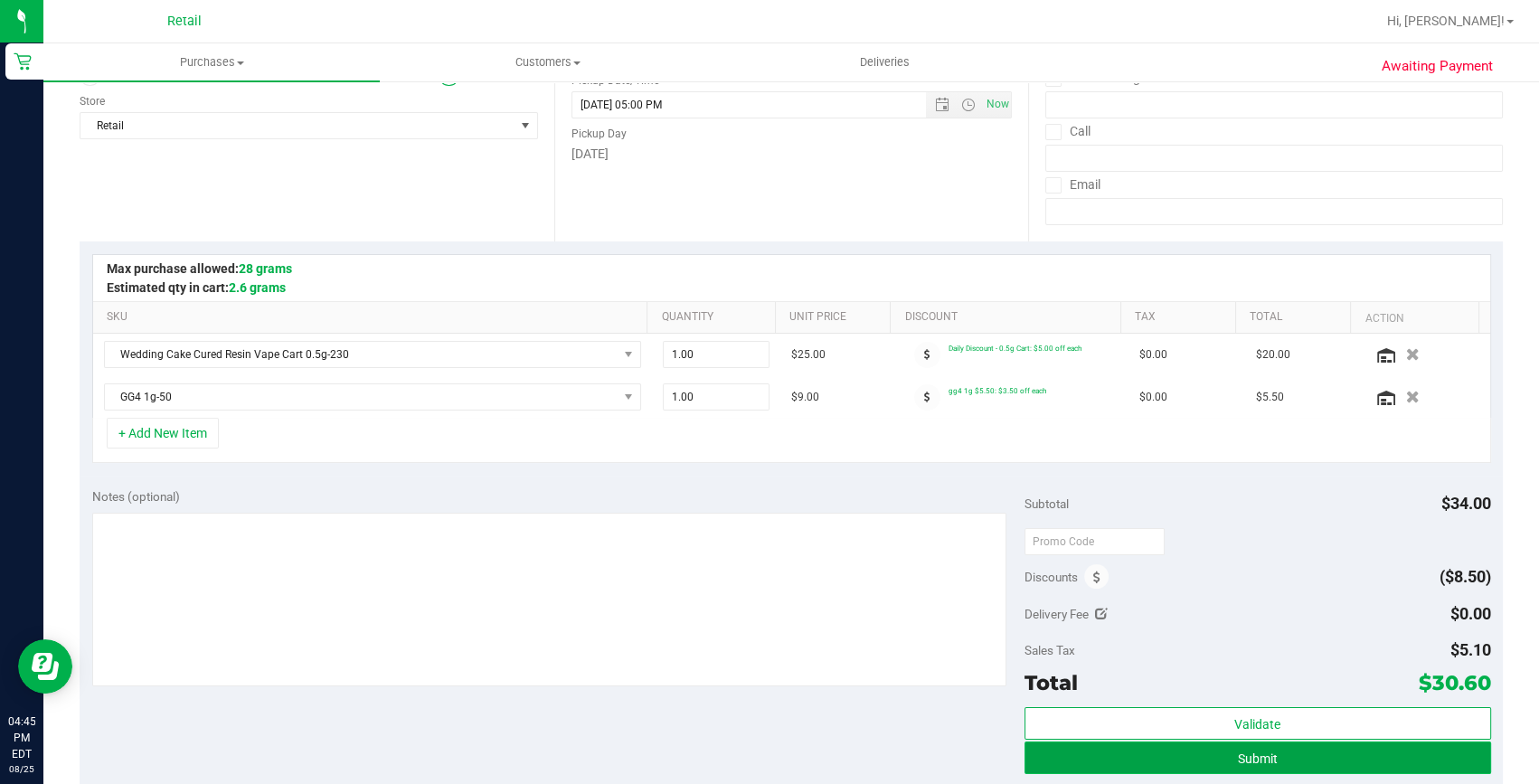
click at [1279, 752] on button "Submit" at bounding box center [1258, 757] width 466 height 32
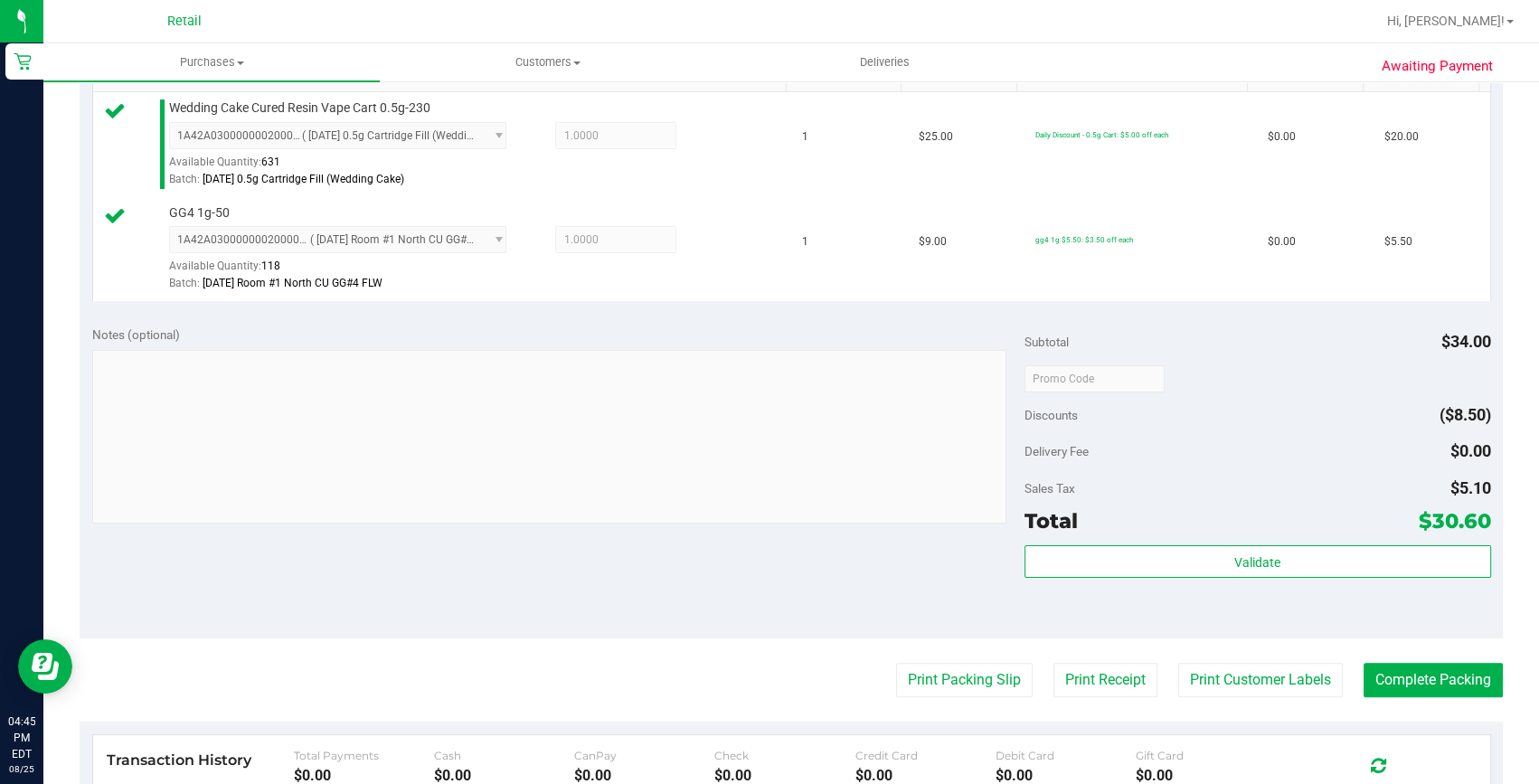
scroll to position [493, 0]
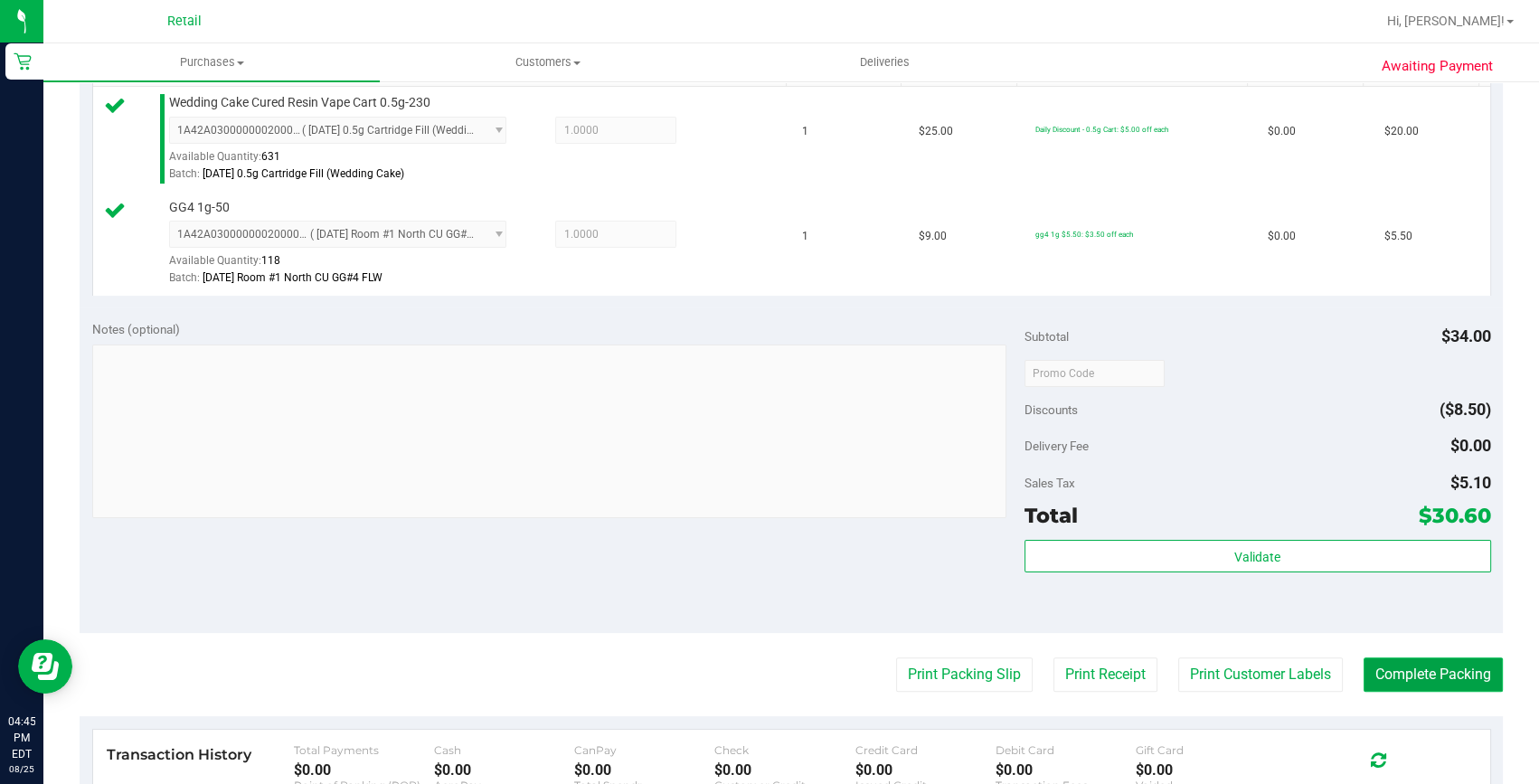
click at [1391, 664] on button "Complete Packing" at bounding box center [1433, 675] width 139 height 34
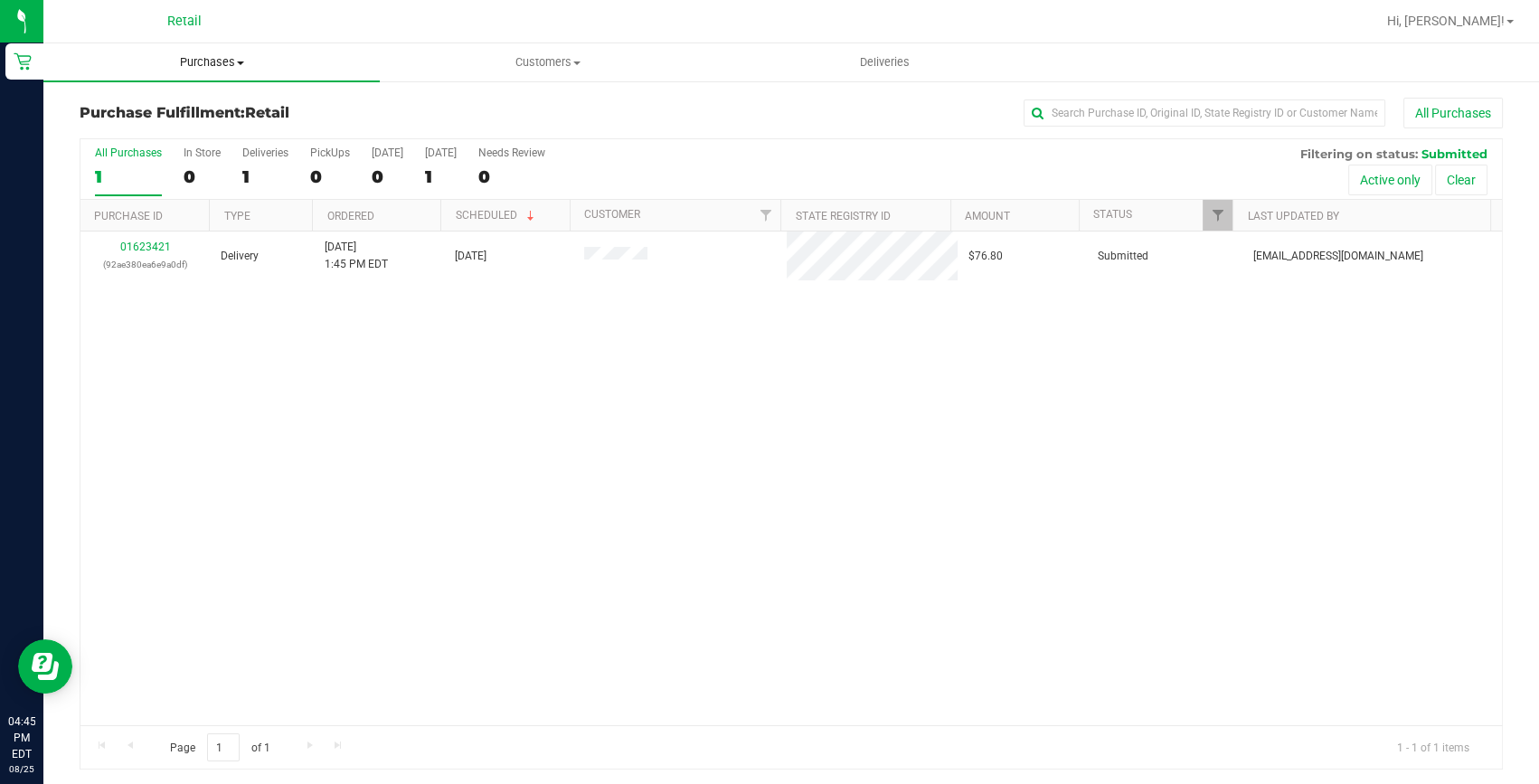
click at [180, 46] on uib-tab-heading "Purchases Summary of purchases Fulfillment All purchases" at bounding box center [211, 63] width 336 height 38
click at [181, 104] on span "Summary of purchases" at bounding box center [136, 108] width 186 height 15
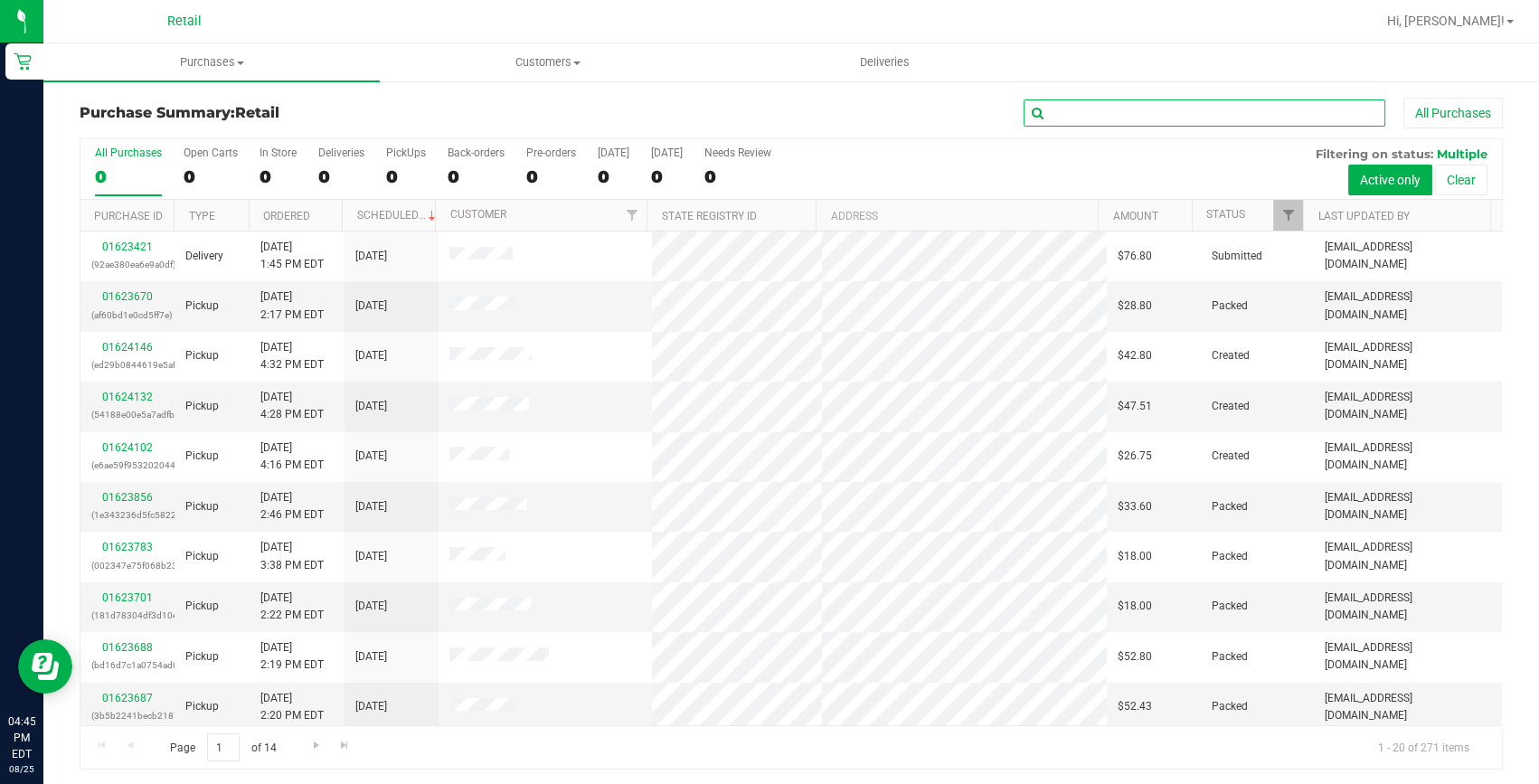
click at [1121, 114] on input "text" at bounding box center [1205, 113] width 362 height 28
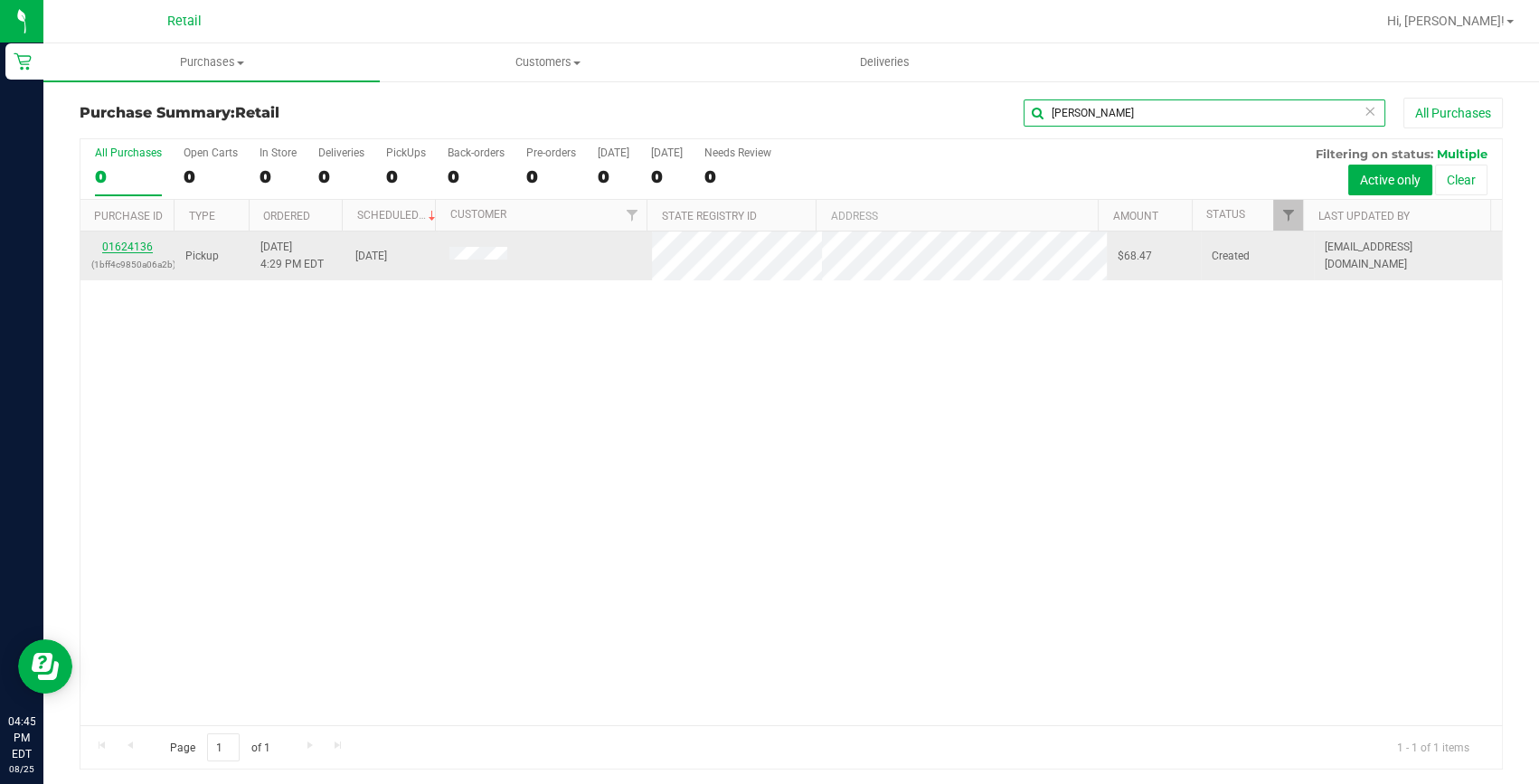
type input "[PERSON_NAME]"
click at [137, 247] on link "01624136" at bounding box center [127, 246] width 50 height 12
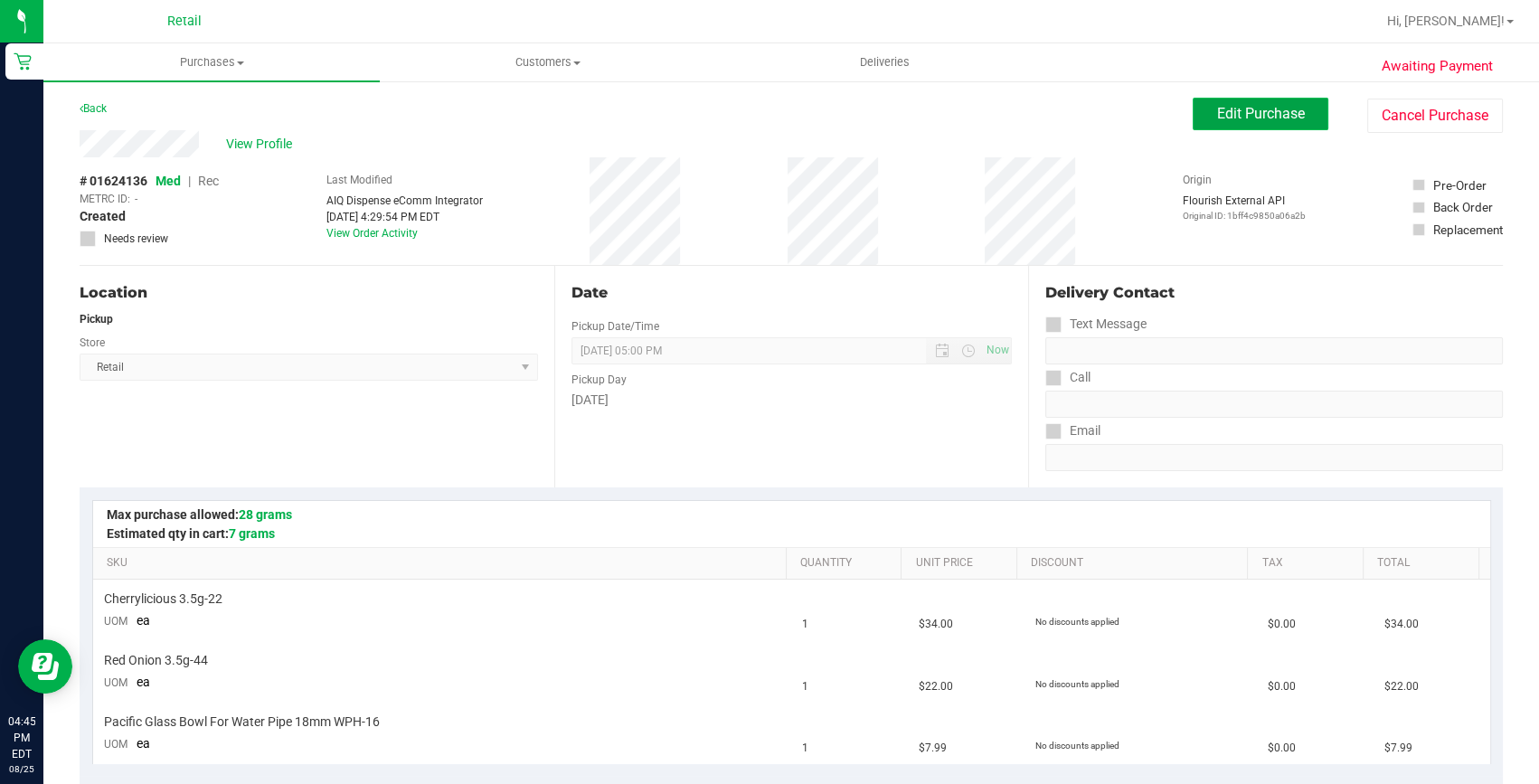
click at [1272, 105] on span "Edit Purchase" at bounding box center [1261, 113] width 88 height 17
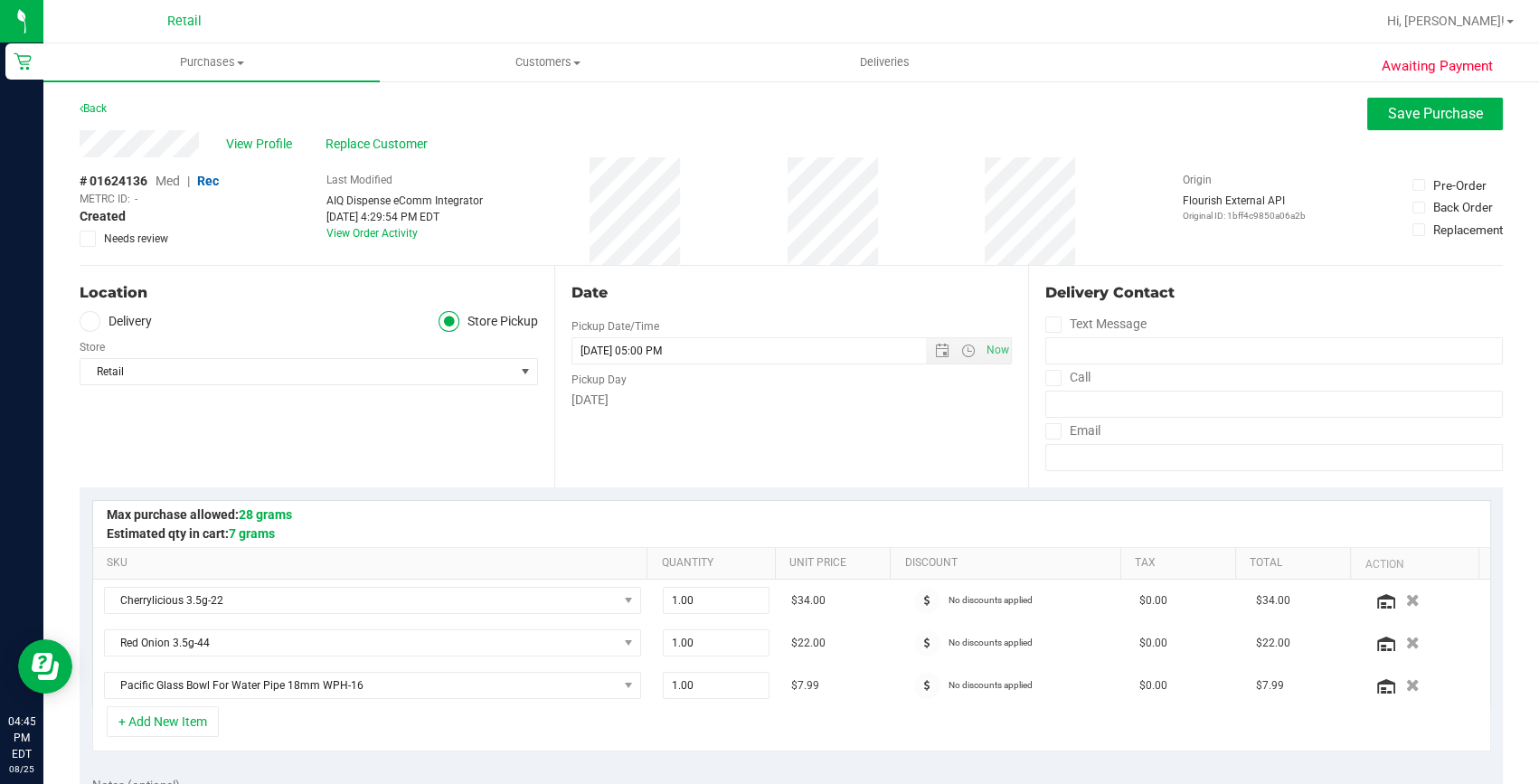
click at [211, 181] on span "Rec" at bounding box center [207, 180] width 22 height 14
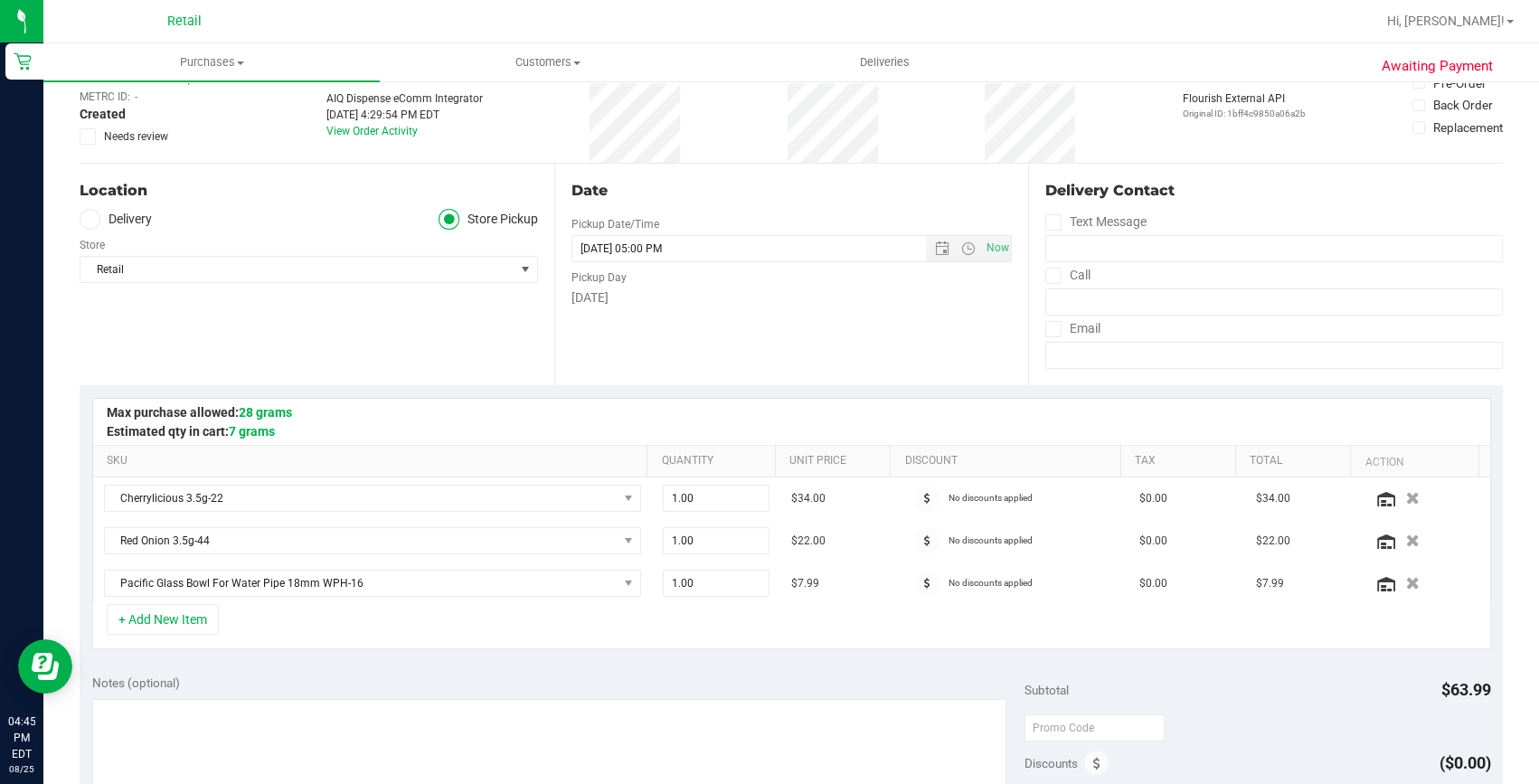
scroll to position [328, 0]
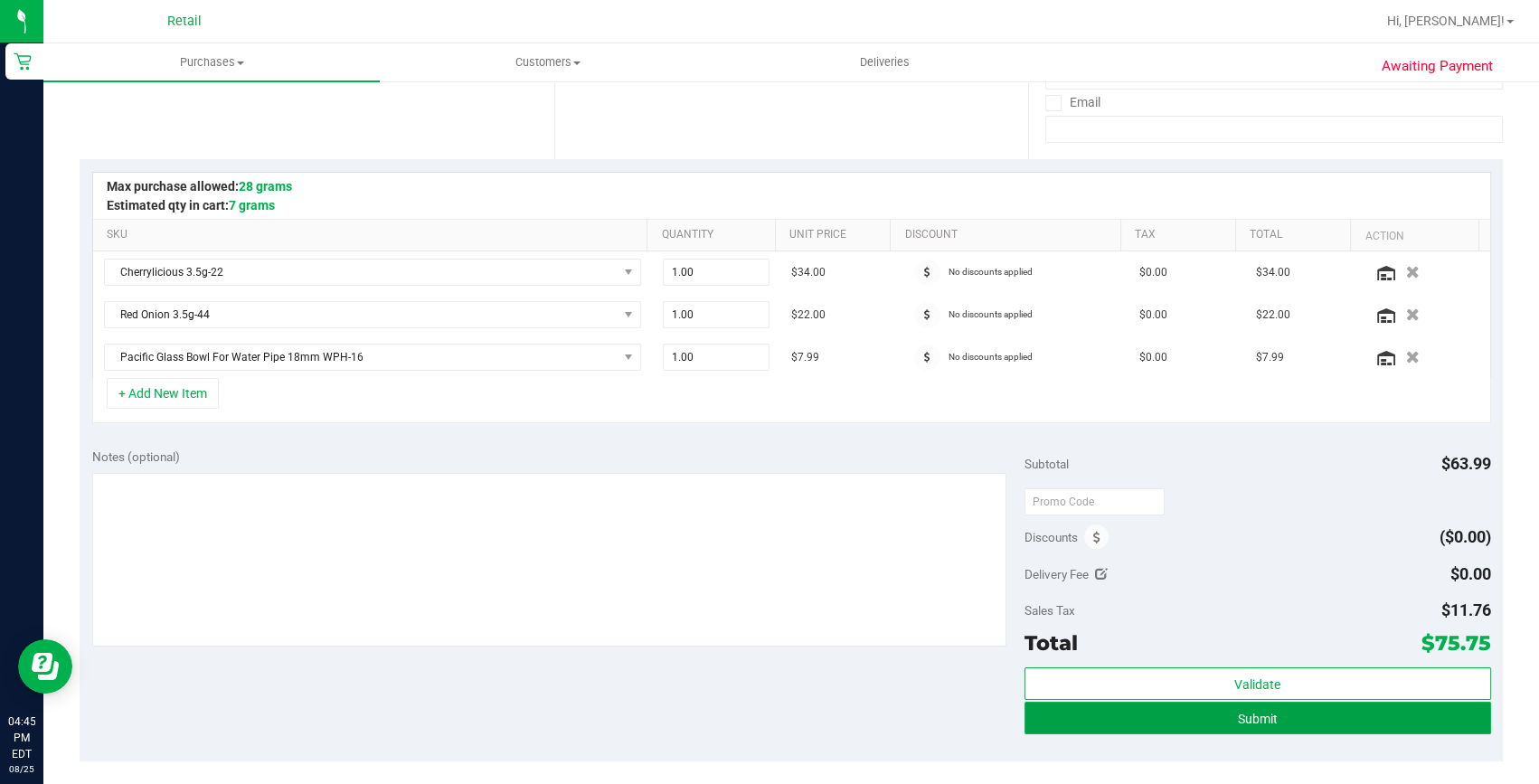
click at [1194, 716] on button "Submit" at bounding box center [1258, 717] width 466 height 32
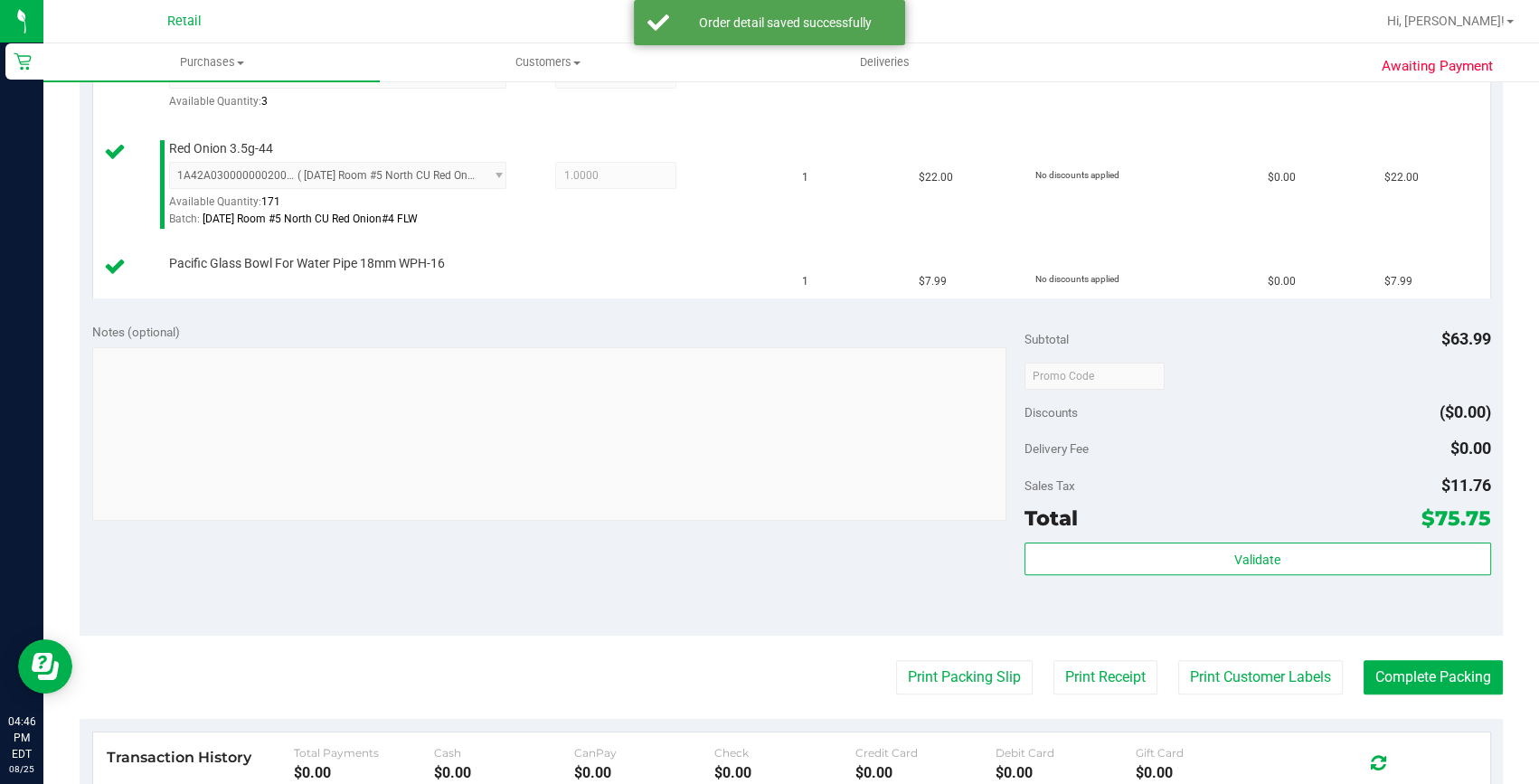
scroll to position [575, 0]
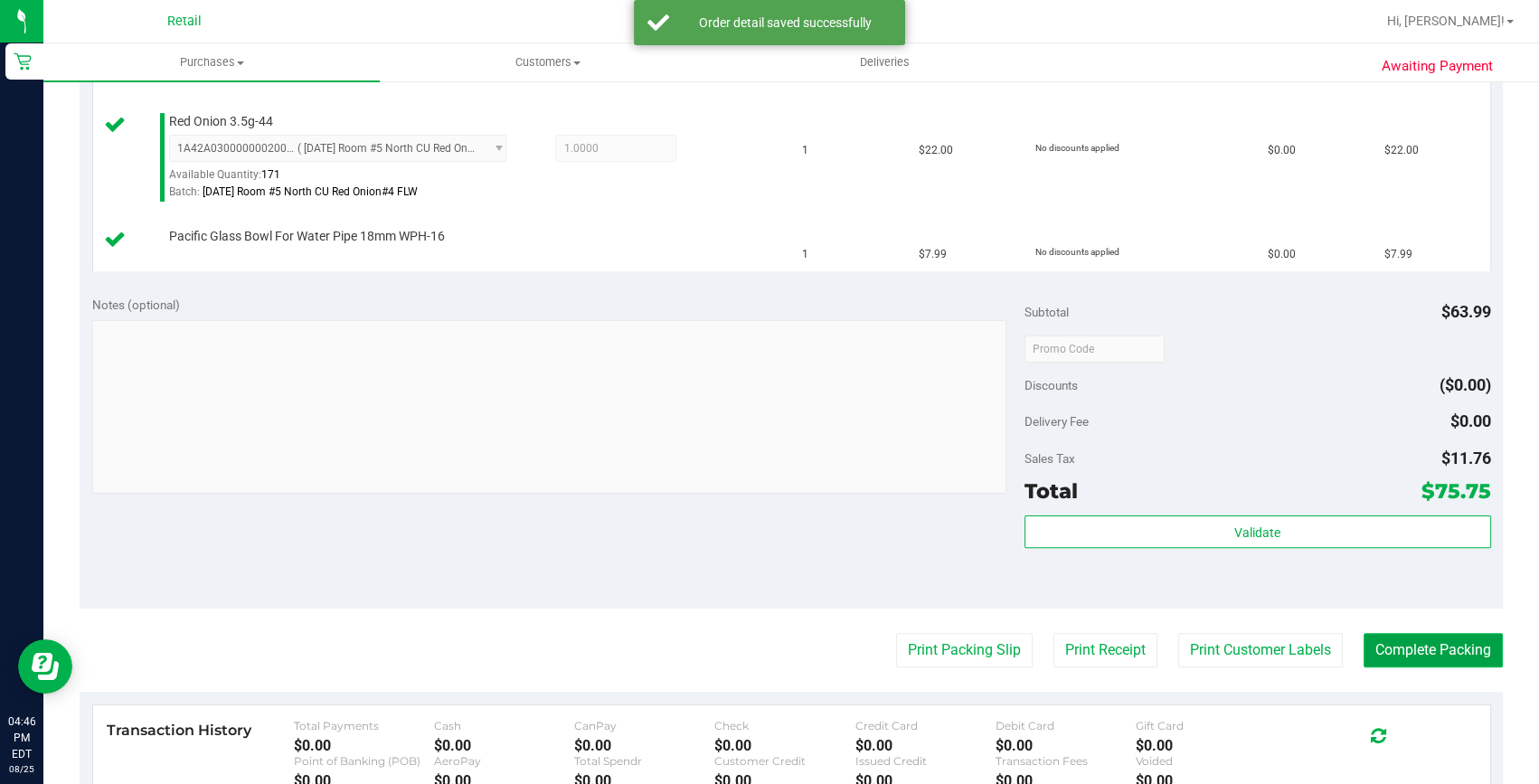
click at [1405, 640] on button "Complete Packing" at bounding box center [1433, 650] width 139 height 34
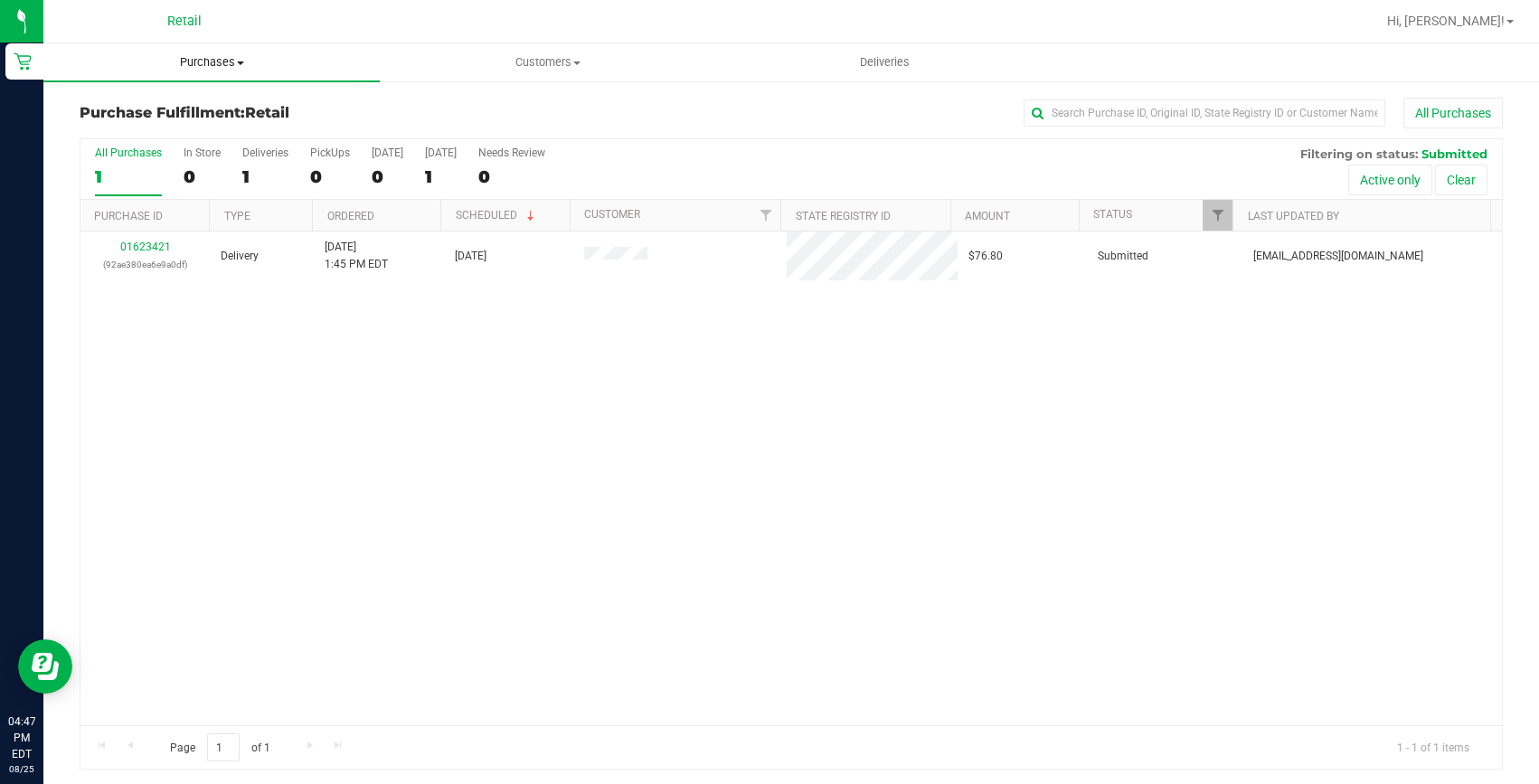
click at [232, 58] on span "Purchases" at bounding box center [211, 62] width 336 height 16
click at [186, 108] on span "Summary of purchases" at bounding box center [136, 108] width 186 height 15
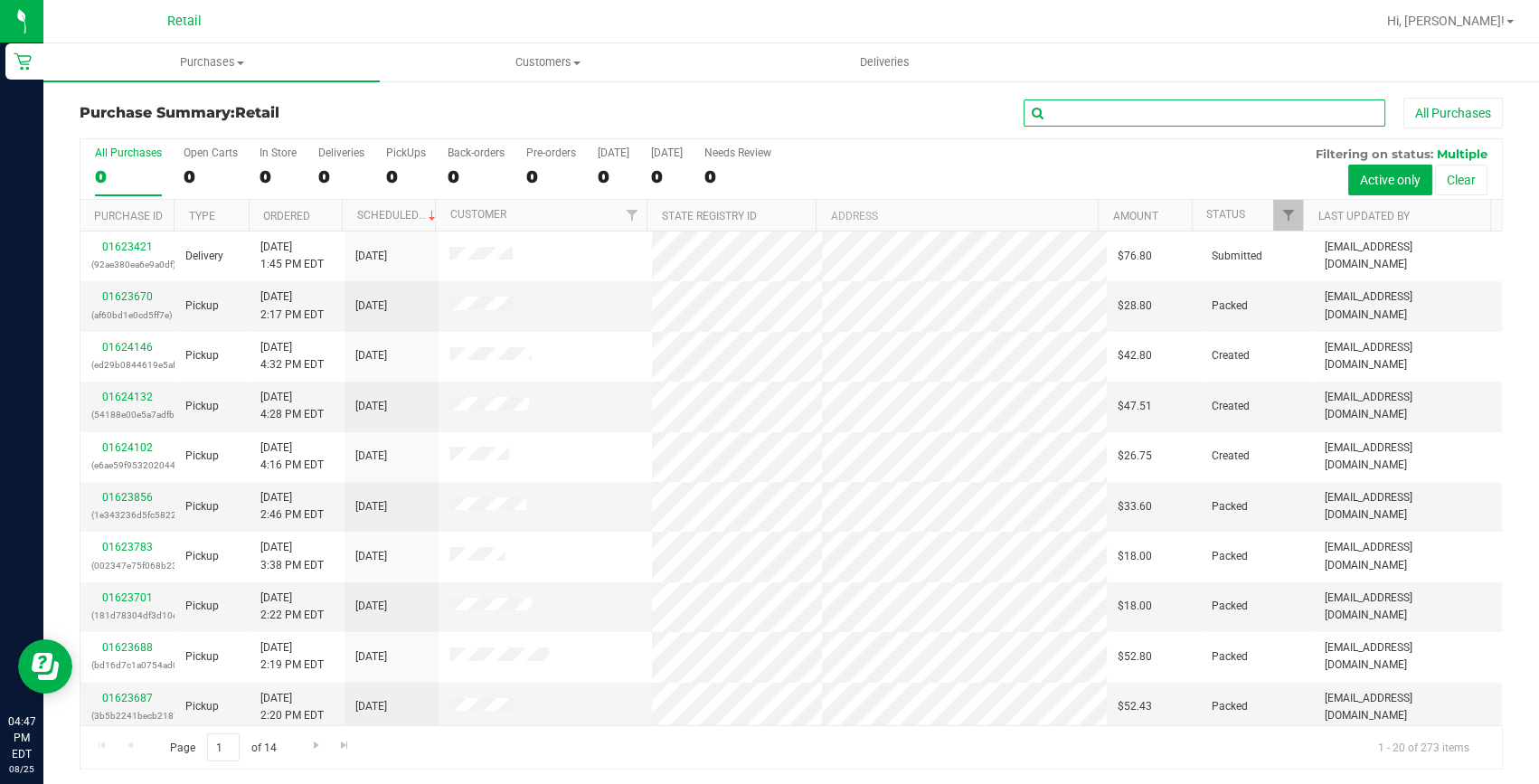
click at [1051, 107] on input "text" at bounding box center [1205, 113] width 362 height 28
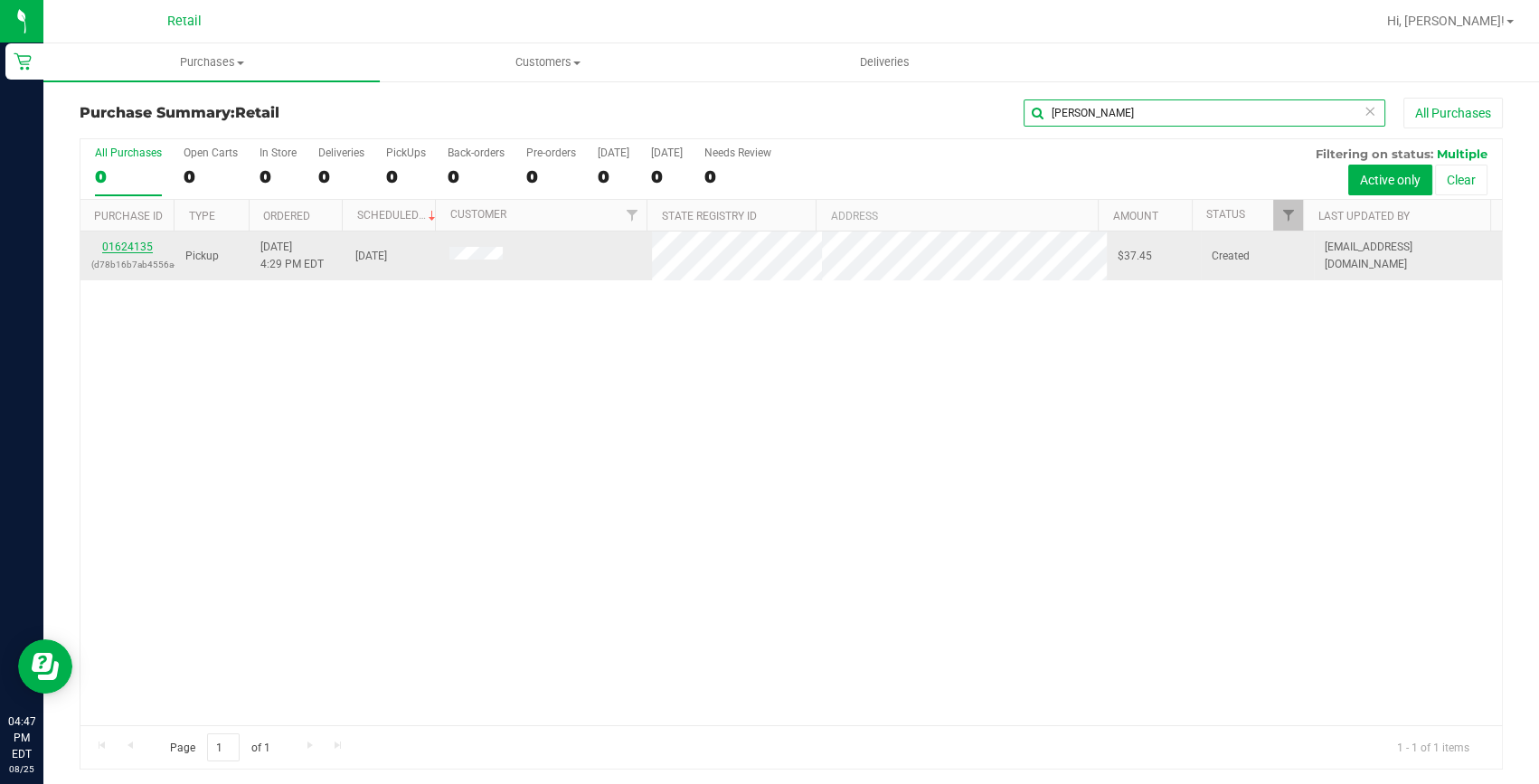
type input "travis"
click at [114, 245] on link "01624135" at bounding box center [127, 246] width 50 height 12
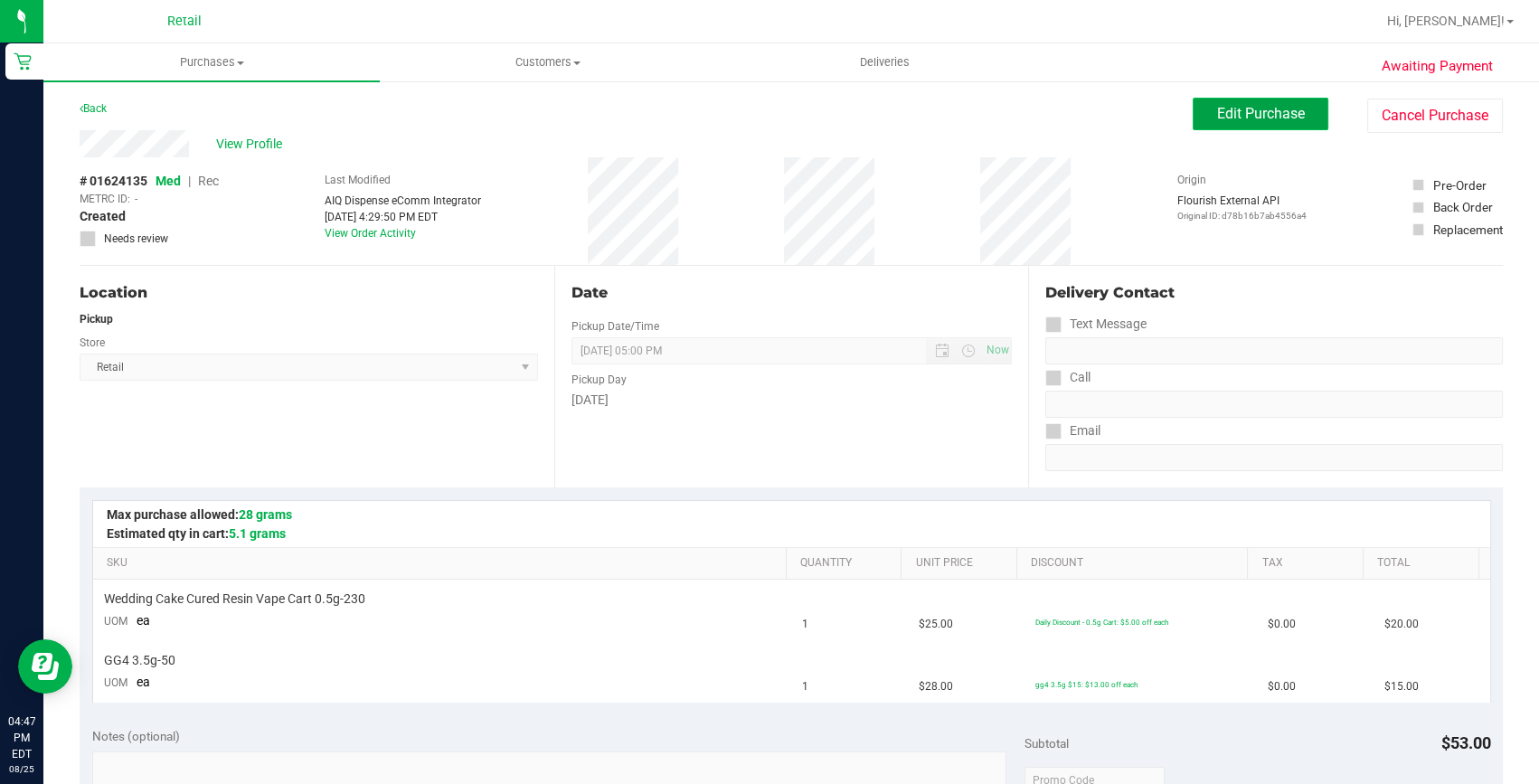
click at [1245, 124] on button "Edit Purchase" at bounding box center [1260, 114] width 136 height 32
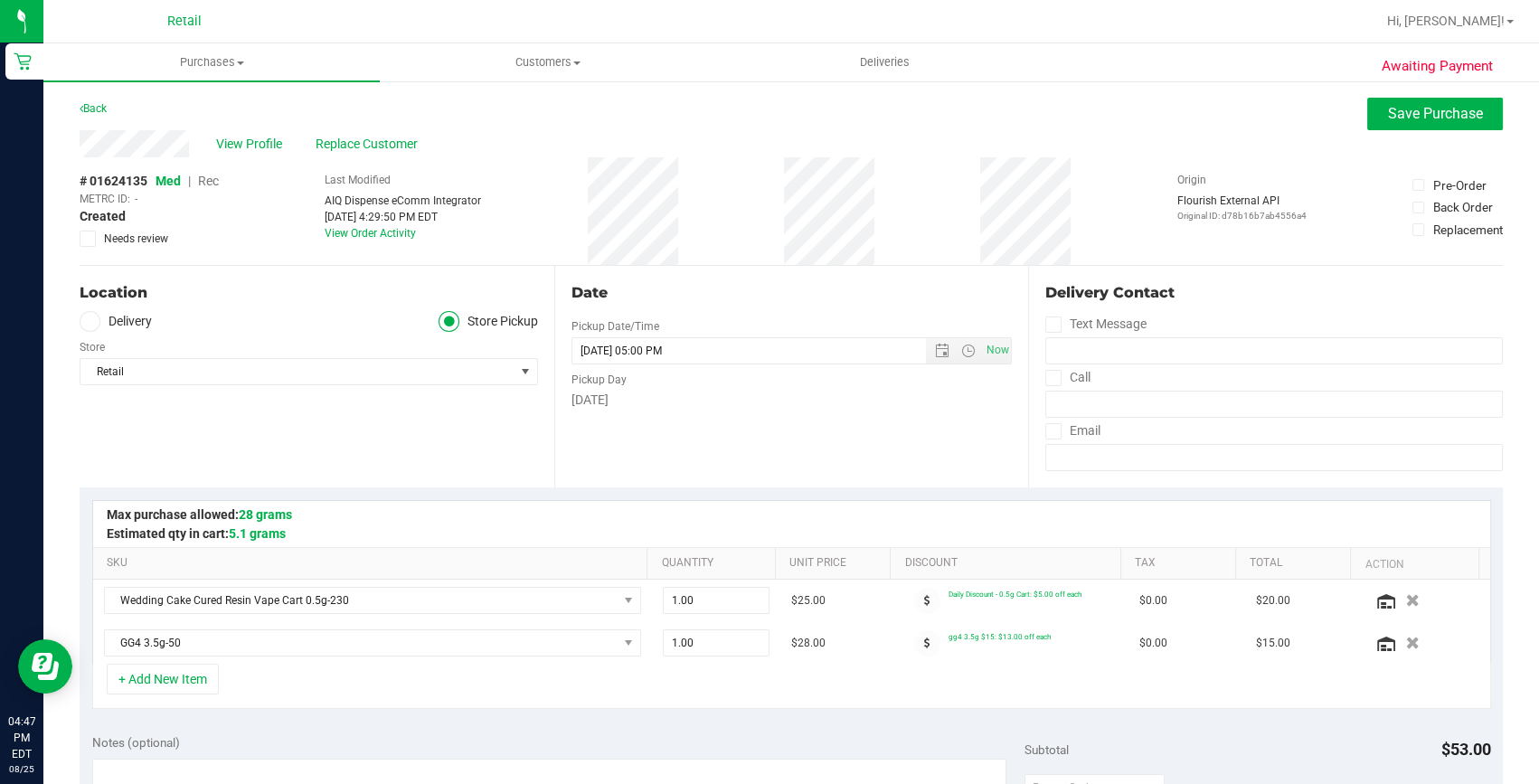
click at [204, 174] on span "Rec" at bounding box center [208, 180] width 21 height 14
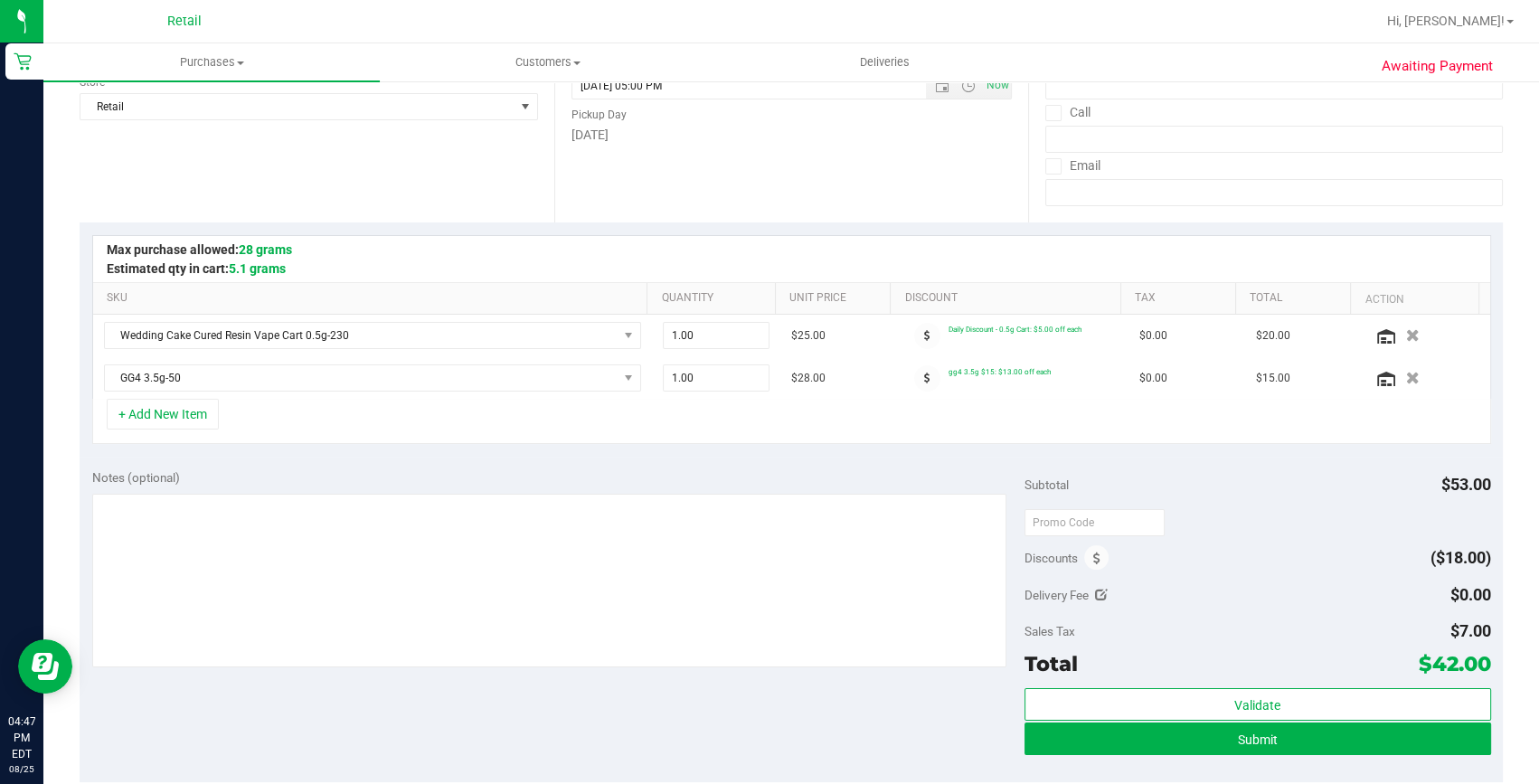
scroll to position [328, 0]
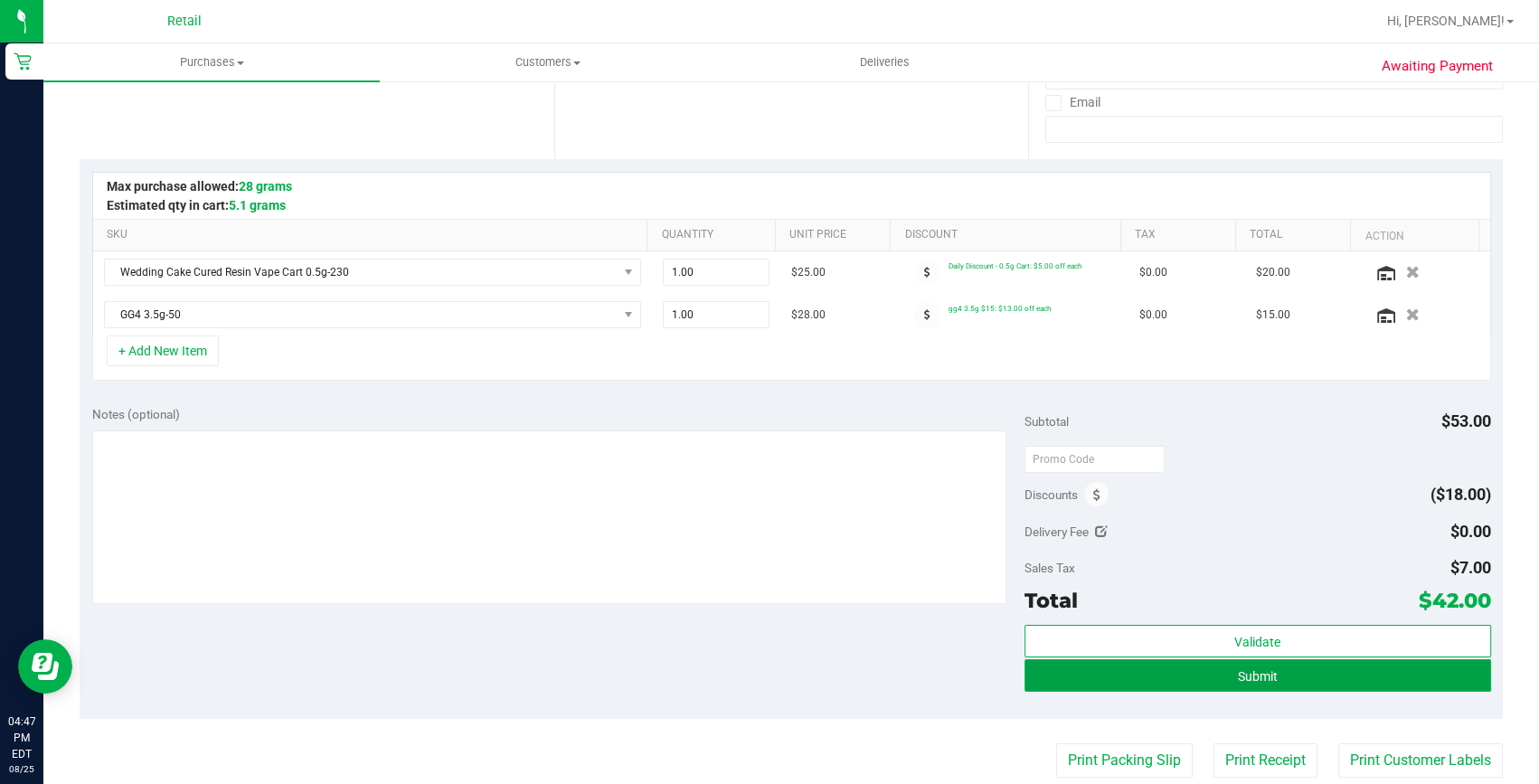
click at [1293, 680] on button "Submit" at bounding box center [1258, 676] width 466 height 32
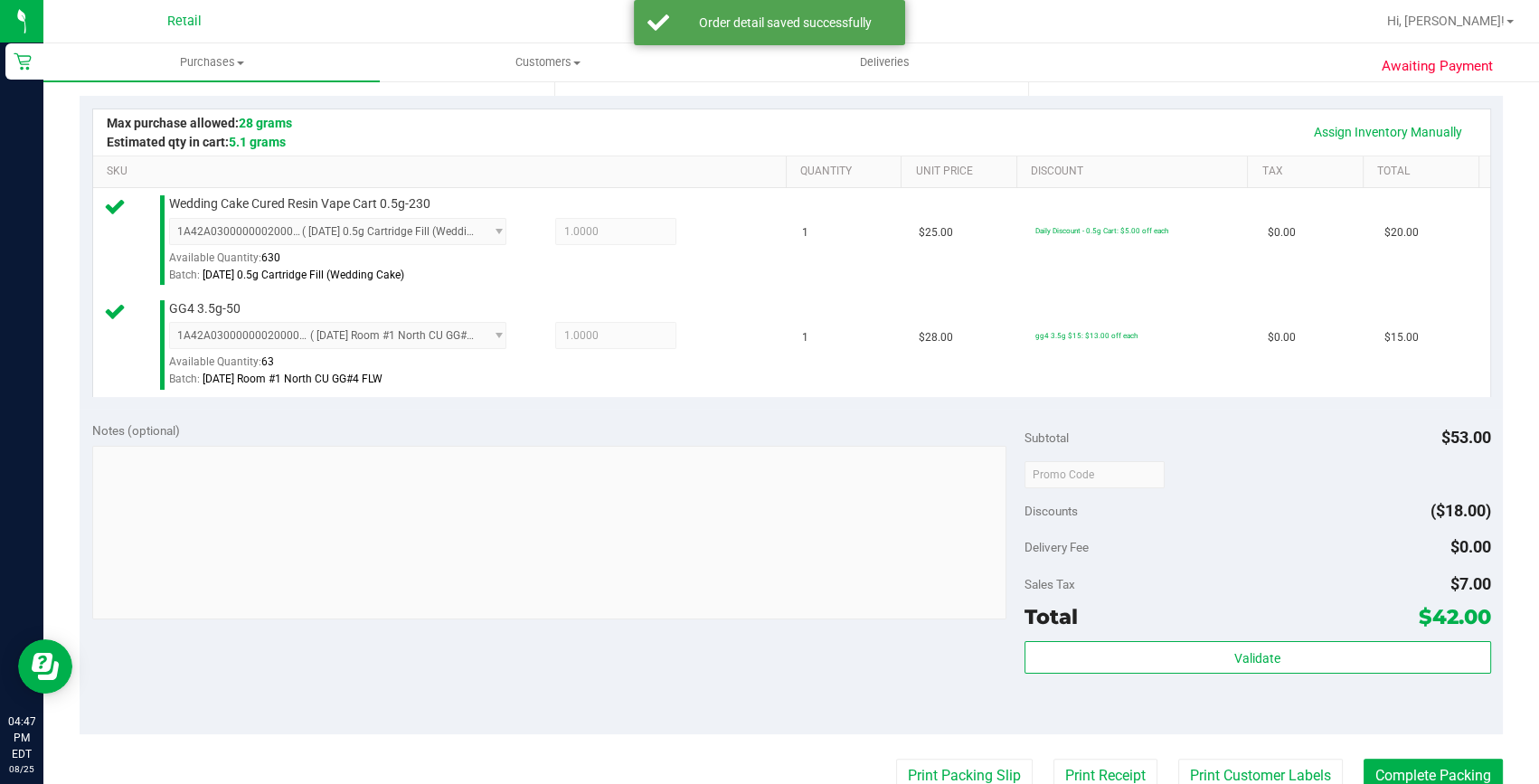
scroll to position [493, 0]
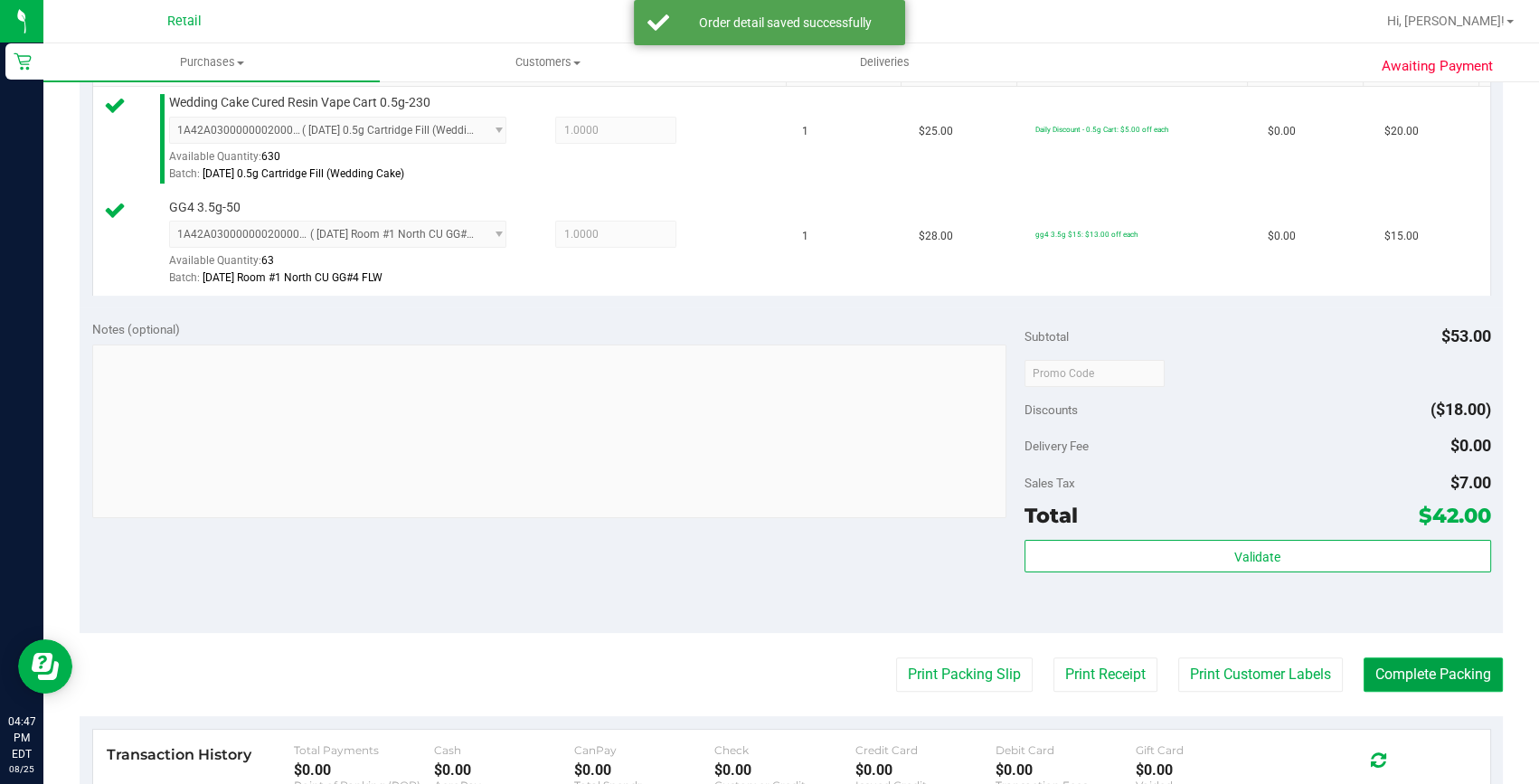
click at [1411, 682] on button "Complete Packing" at bounding box center [1433, 675] width 139 height 34
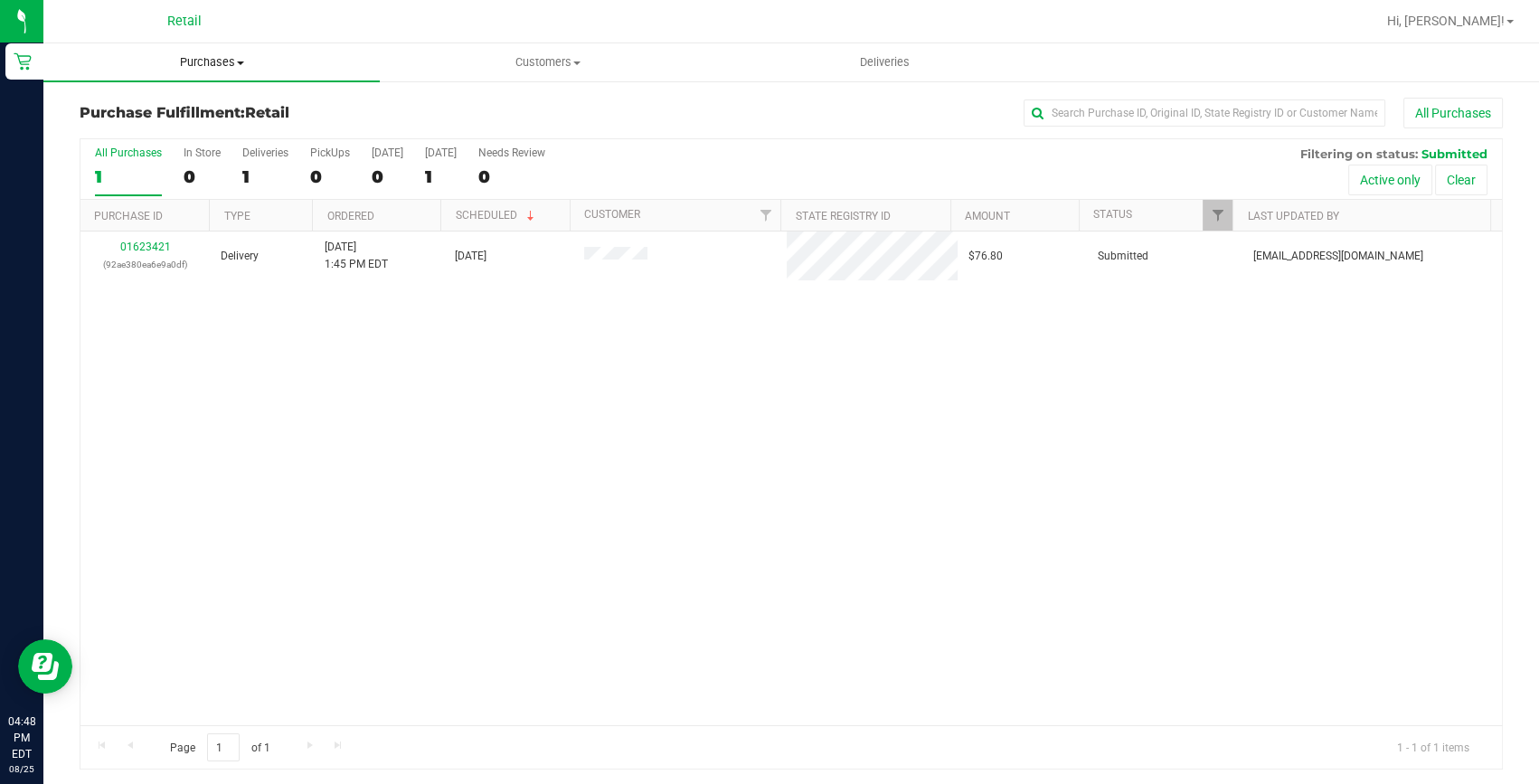
click at [213, 50] on uib-tab-heading "Purchases Summary of purchases Fulfillment All purchases" at bounding box center [211, 63] width 336 height 38
click at [188, 108] on span "Summary of purchases" at bounding box center [136, 108] width 186 height 15
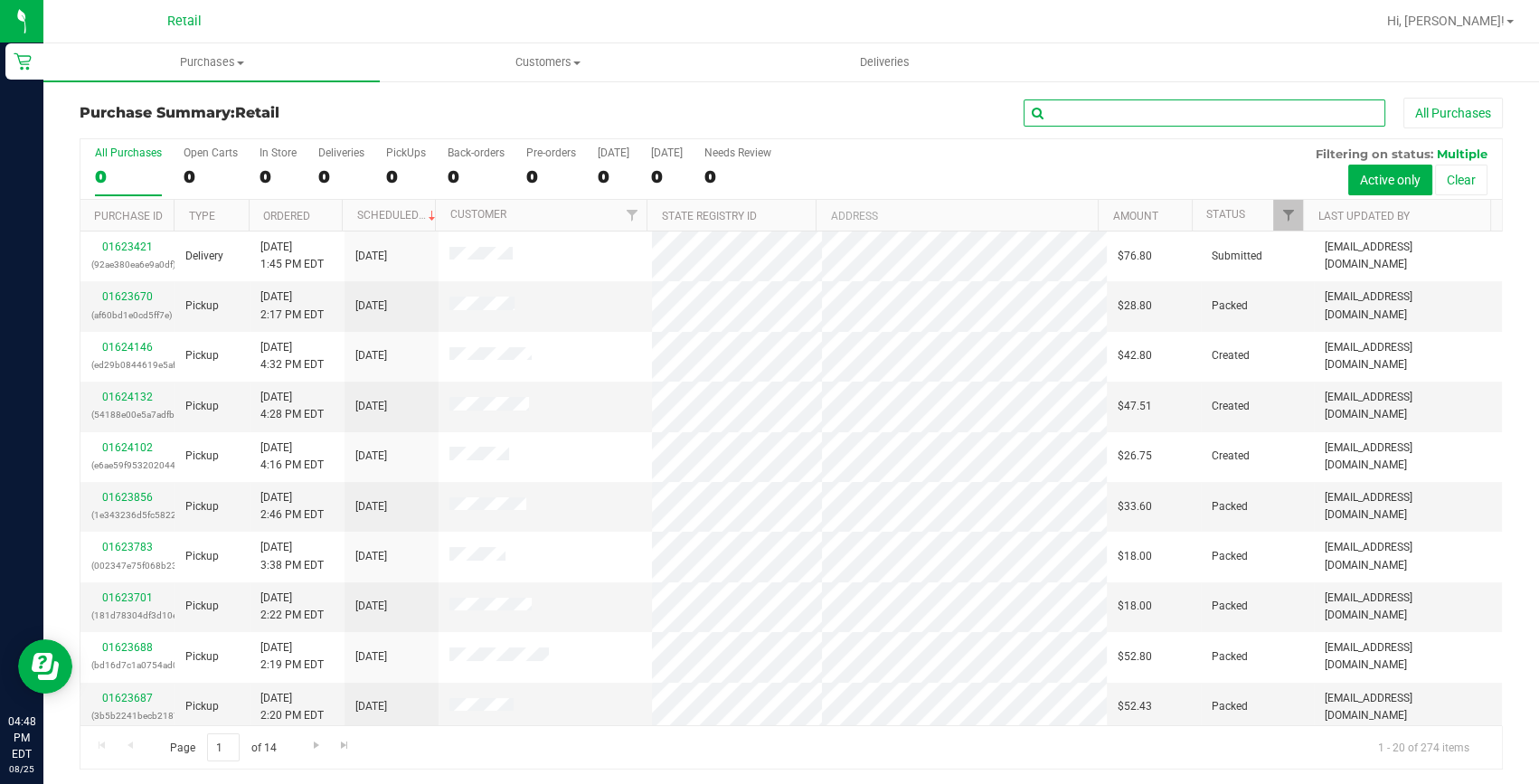
click at [1191, 116] on input "text" at bounding box center [1205, 113] width 362 height 28
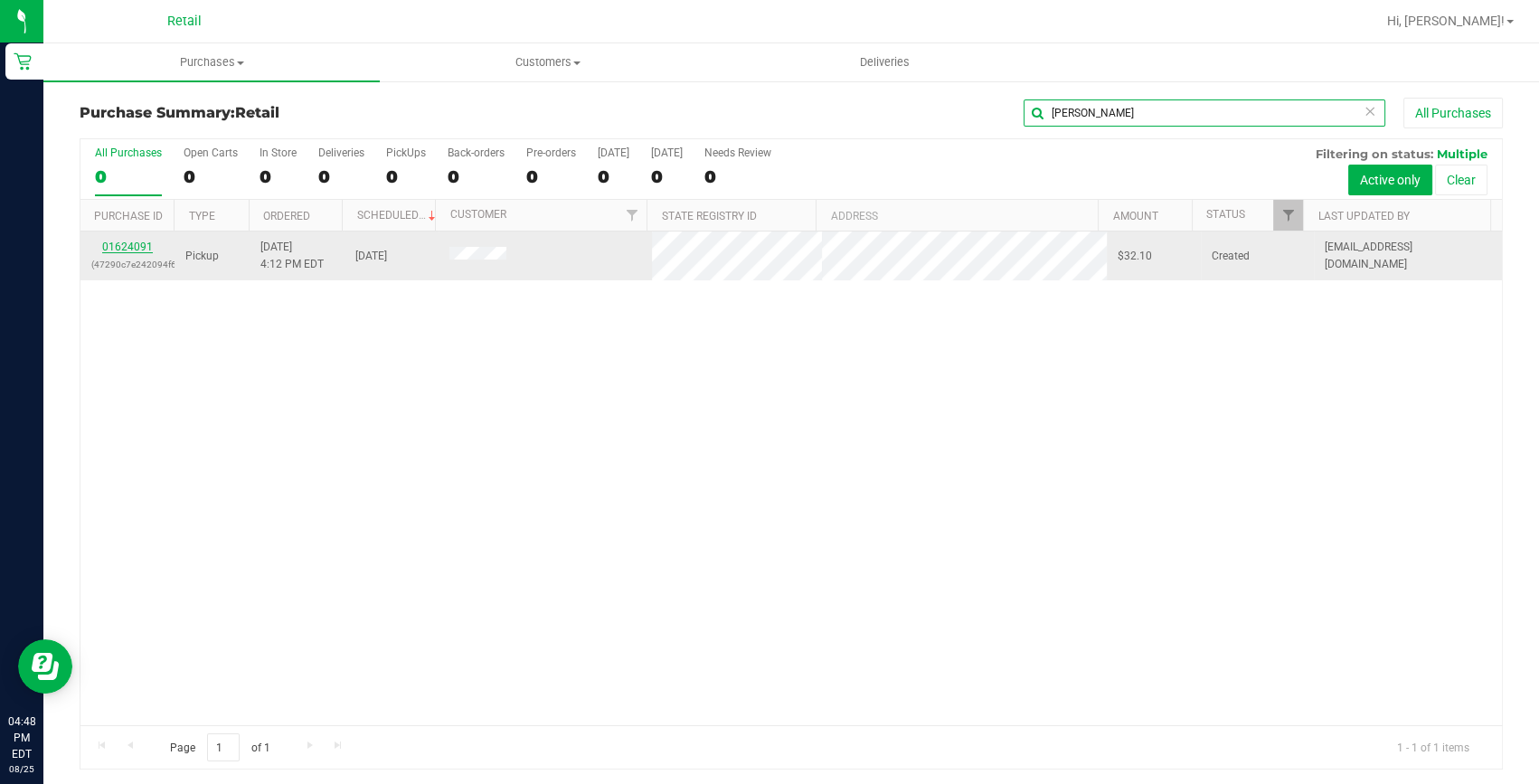
type input "joel"
click at [129, 245] on link "01624091" at bounding box center [127, 246] width 50 height 12
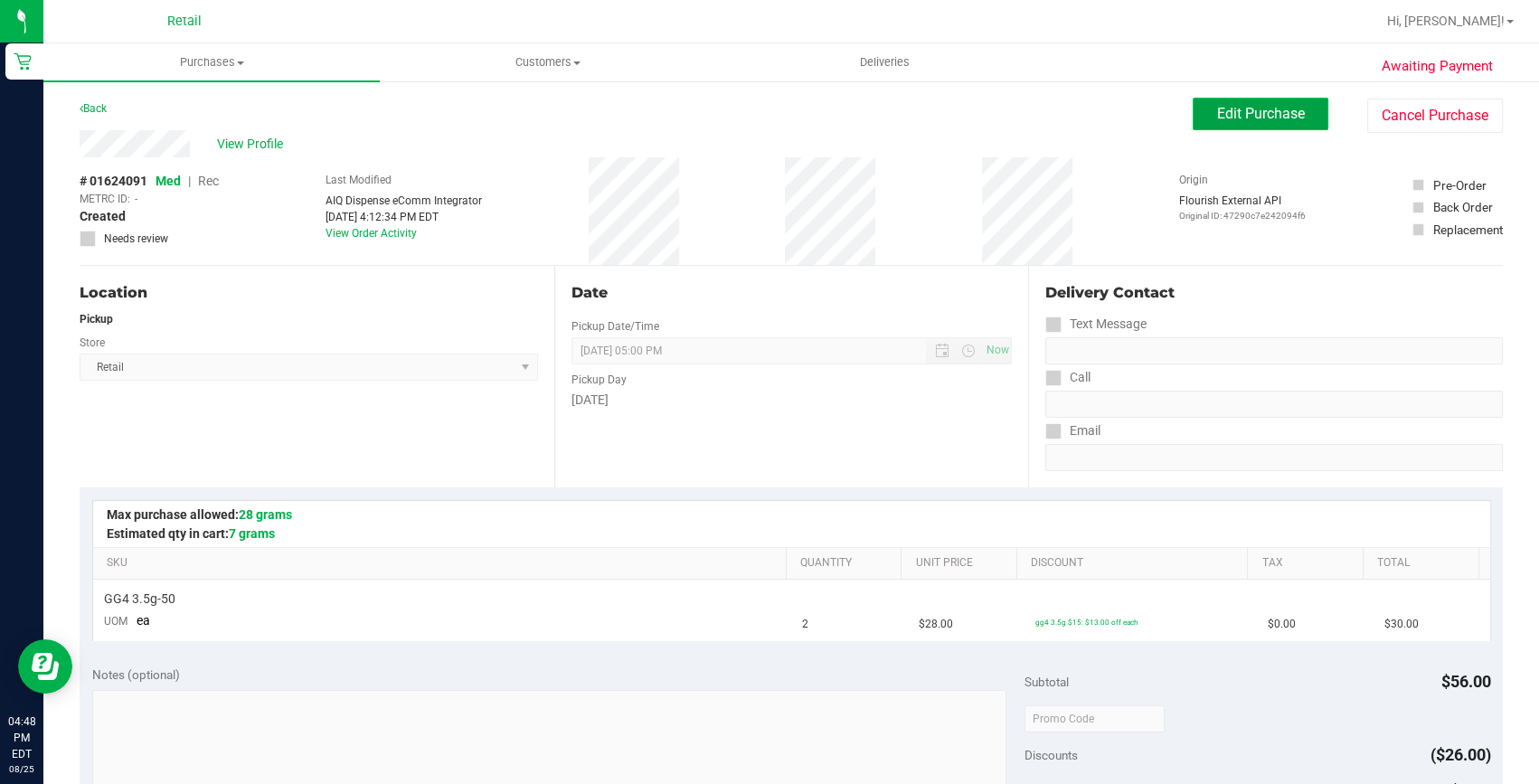
click at [1255, 122] on button "Edit Purchase" at bounding box center [1260, 114] width 136 height 32
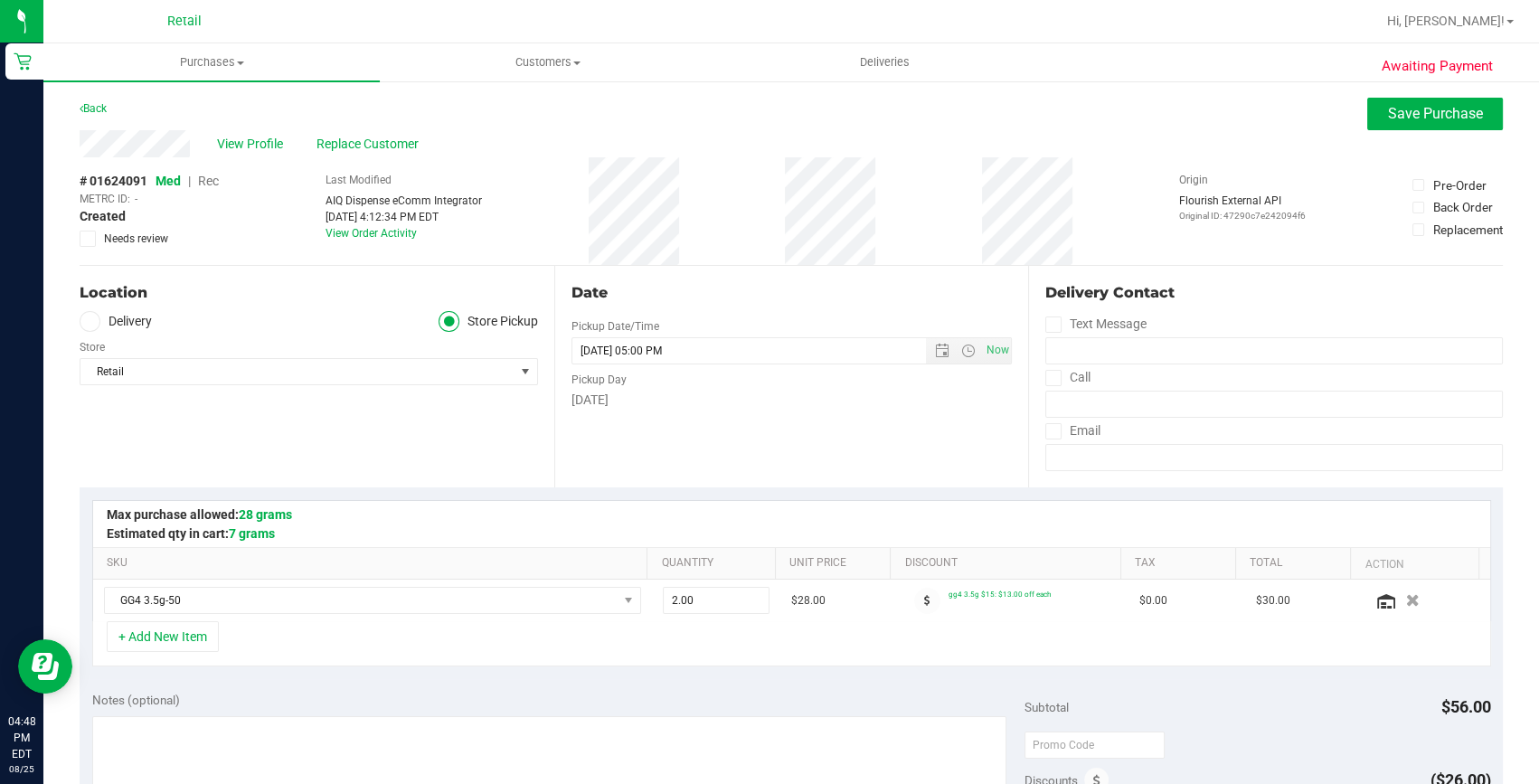
click at [201, 178] on span "Rec" at bounding box center [208, 180] width 21 height 14
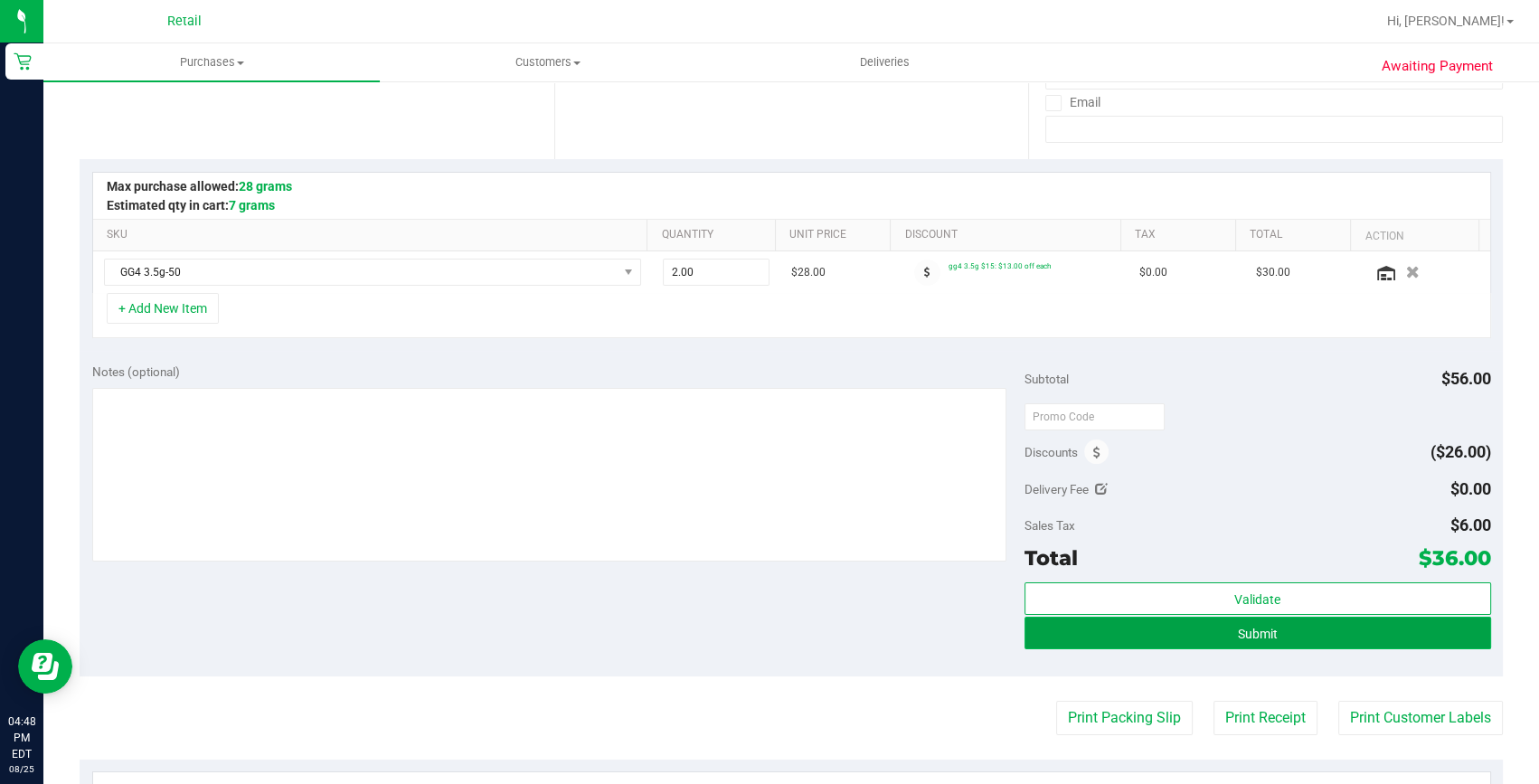
click at [1265, 637] on span "Submit" at bounding box center [1258, 634] width 40 height 14
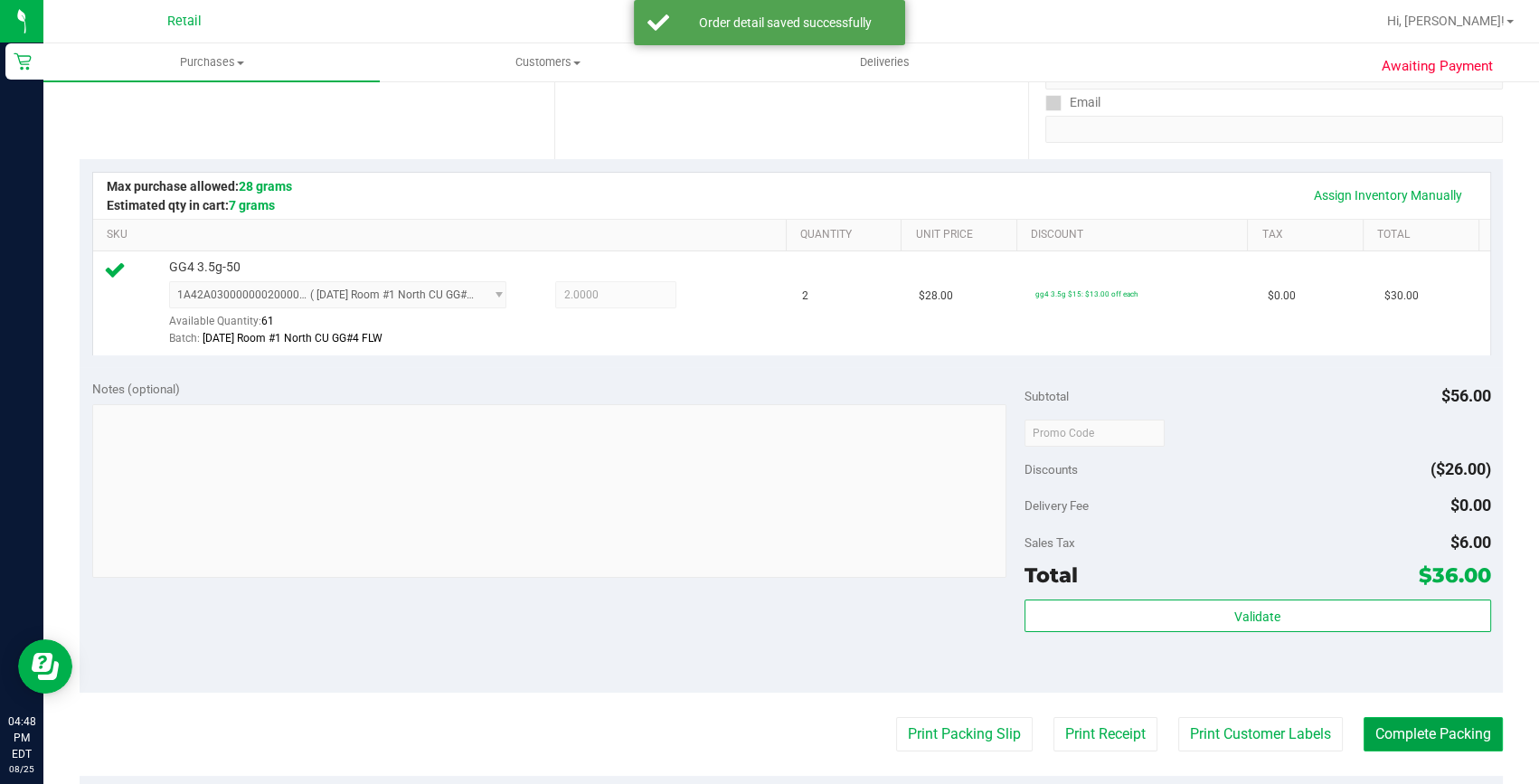
click at [1456, 729] on button "Complete Packing" at bounding box center [1433, 735] width 139 height 34
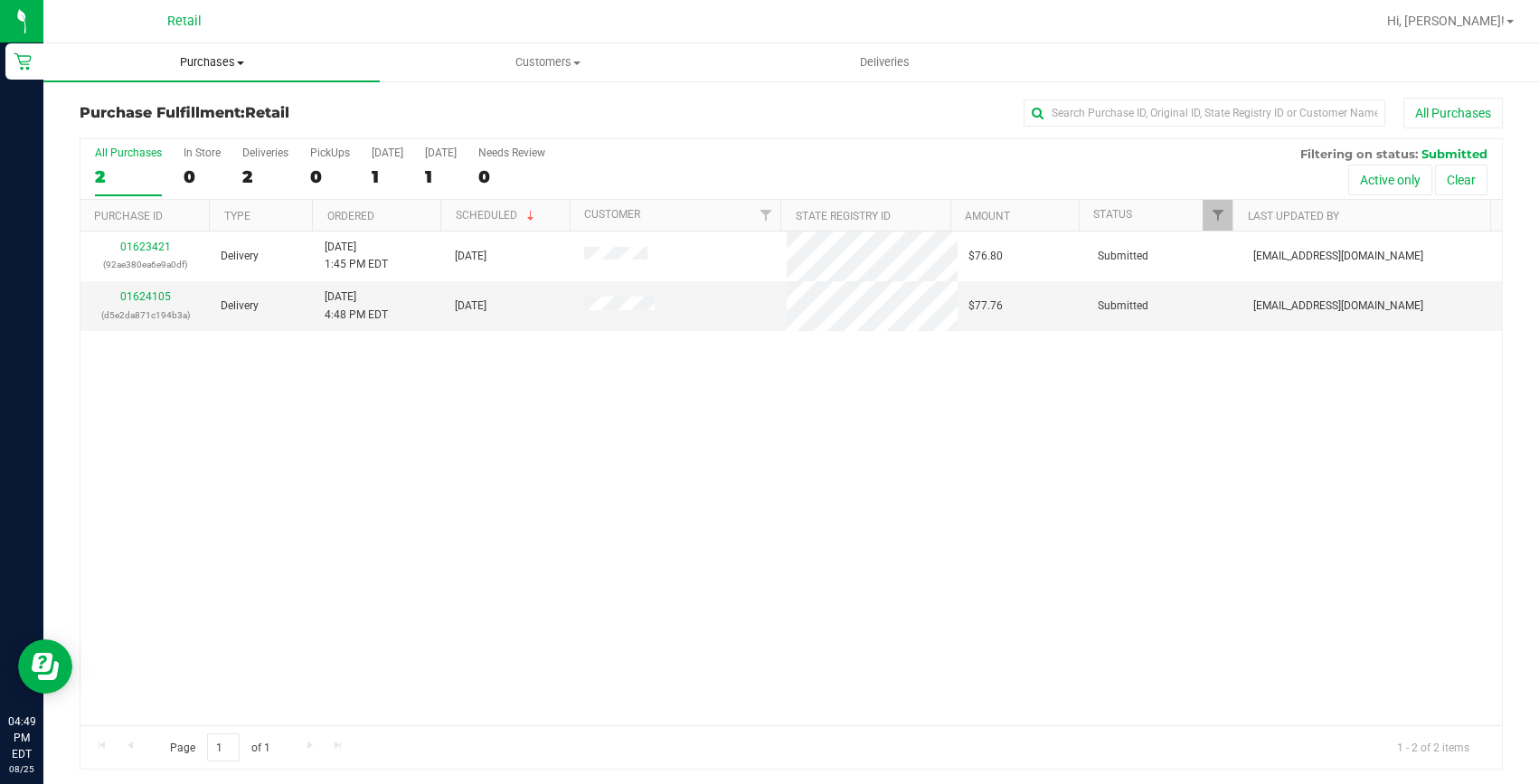
click at [195, 62] on span "Purchases" at bounding box center [211, 62] width 336 height 16
click at [207, 101] on span "Summary of purchases" at bounding box center [136, 108] width 186 height 15
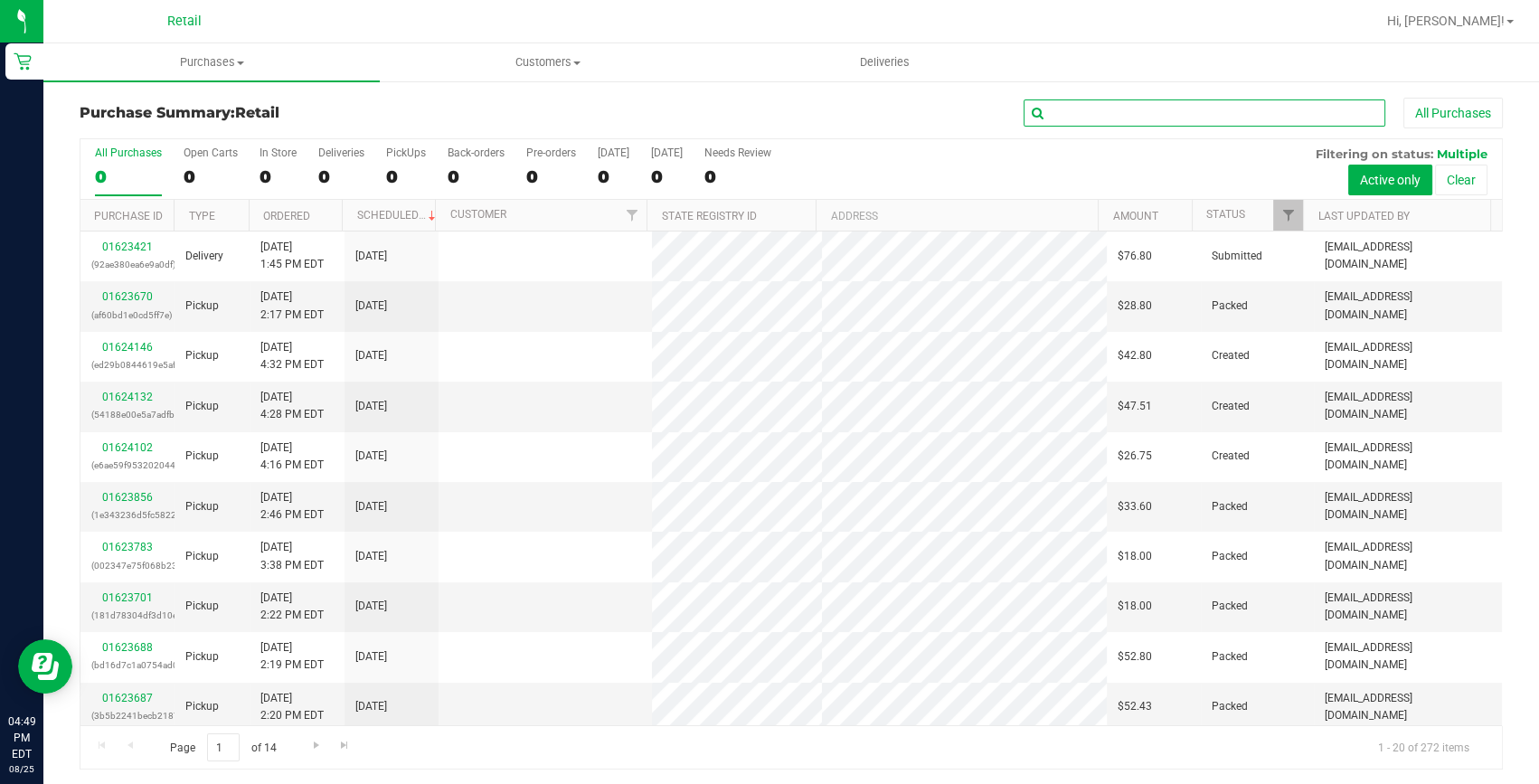
click at [1038, 113] on input "text" at bounding box center [1205, 113] width 362 height 28
click at [1048, 110] on input "text" at bounding box center [1205, 113] width 362 height 28
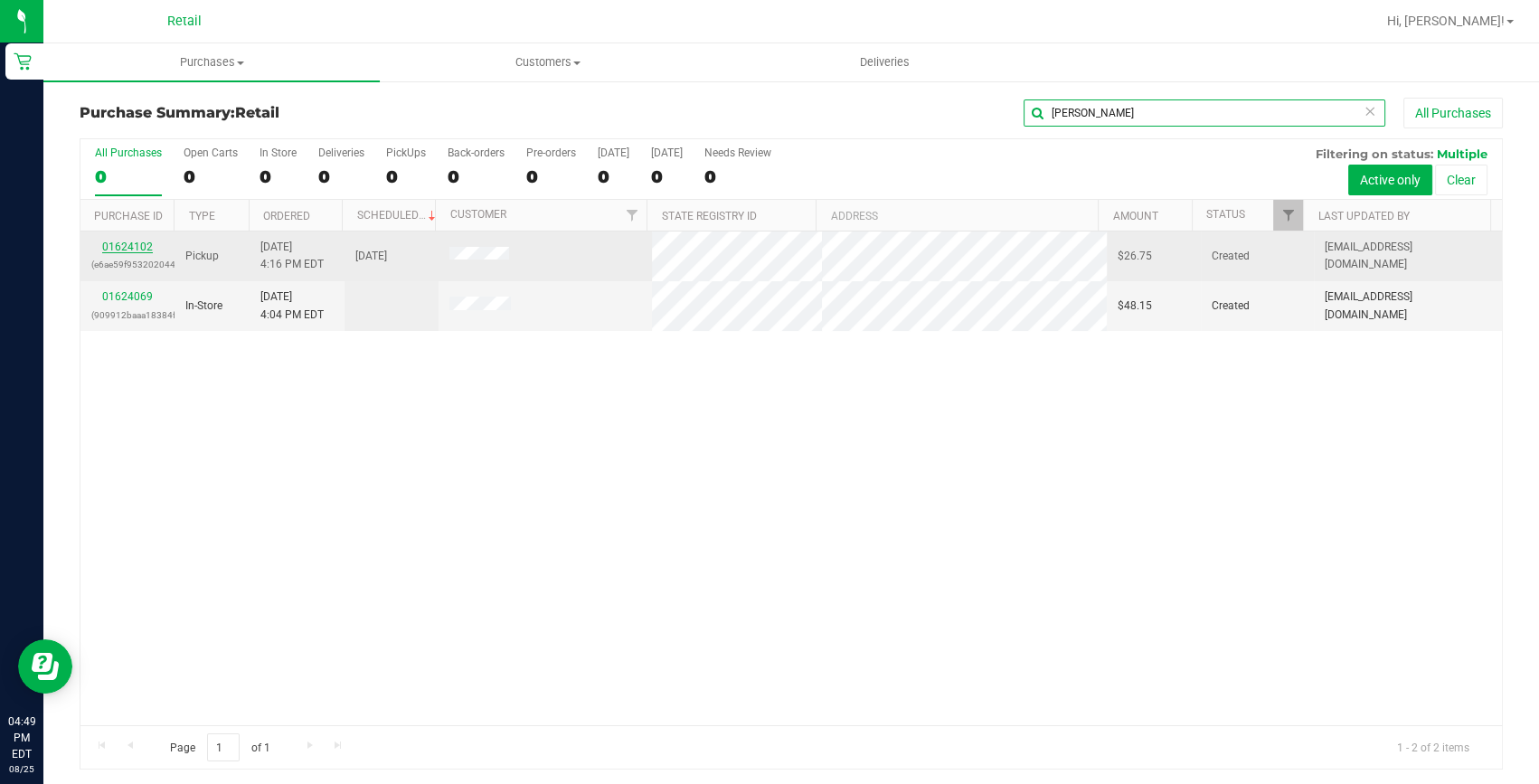
type input "alexis"
click at [142, 248] on link "01624102" at bounding box center [127, 246] width 50 height 12
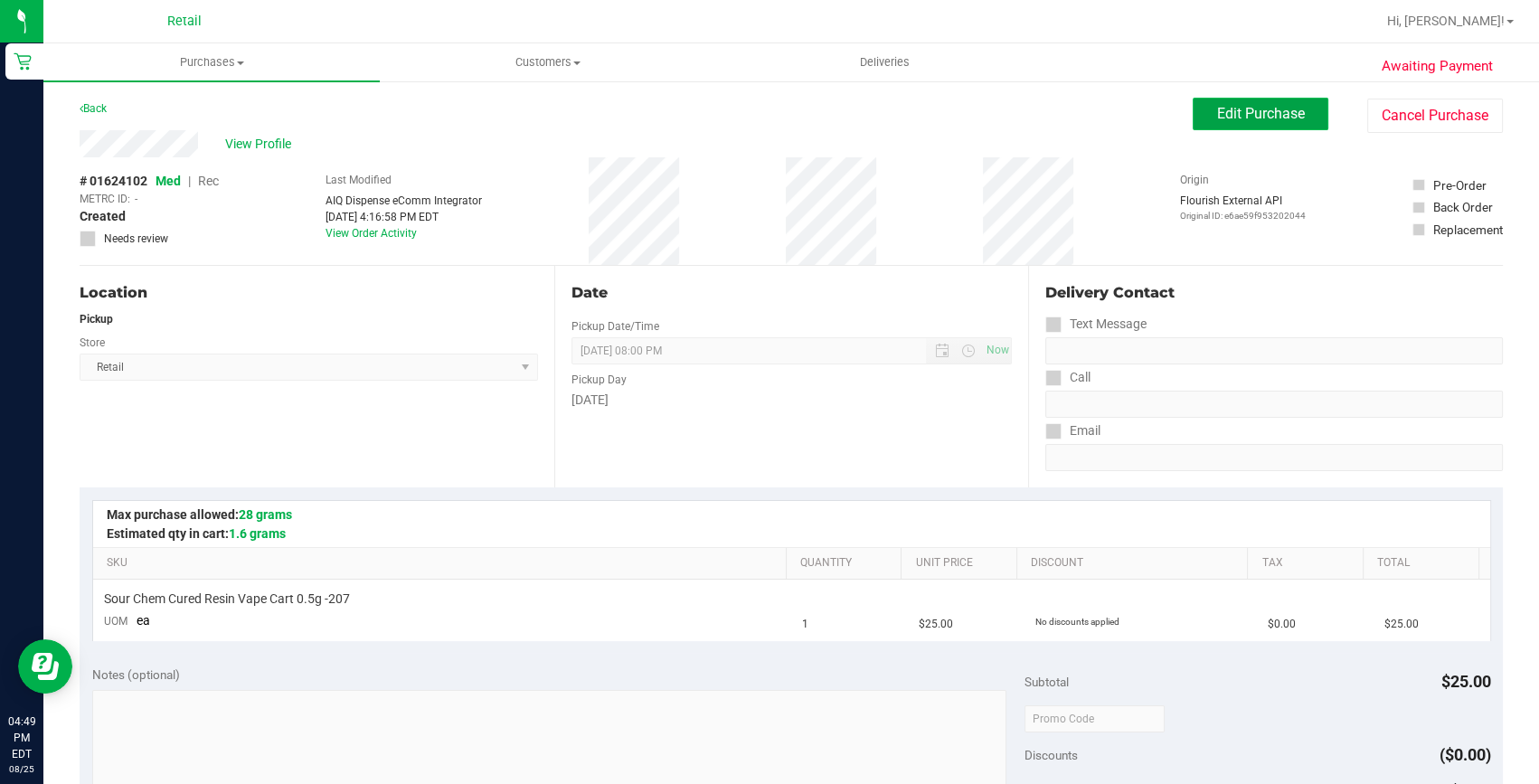
click at [1259, 112] on span "Edit Purchase" at bounding box center [1261, 113] width 88 height 17
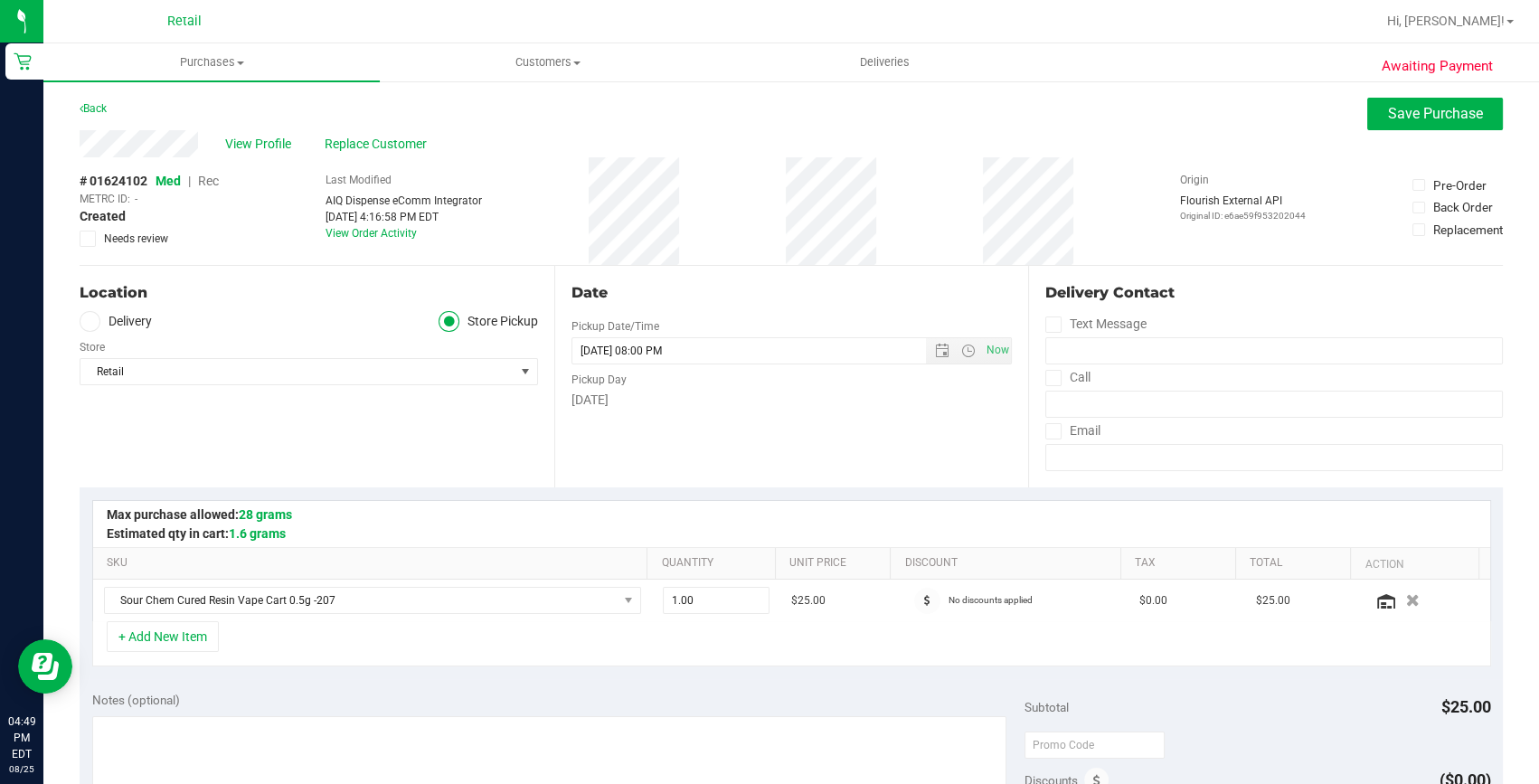
click at [211, 178] on span "Rec" at bounding box center [208, 180] width 21 height 14
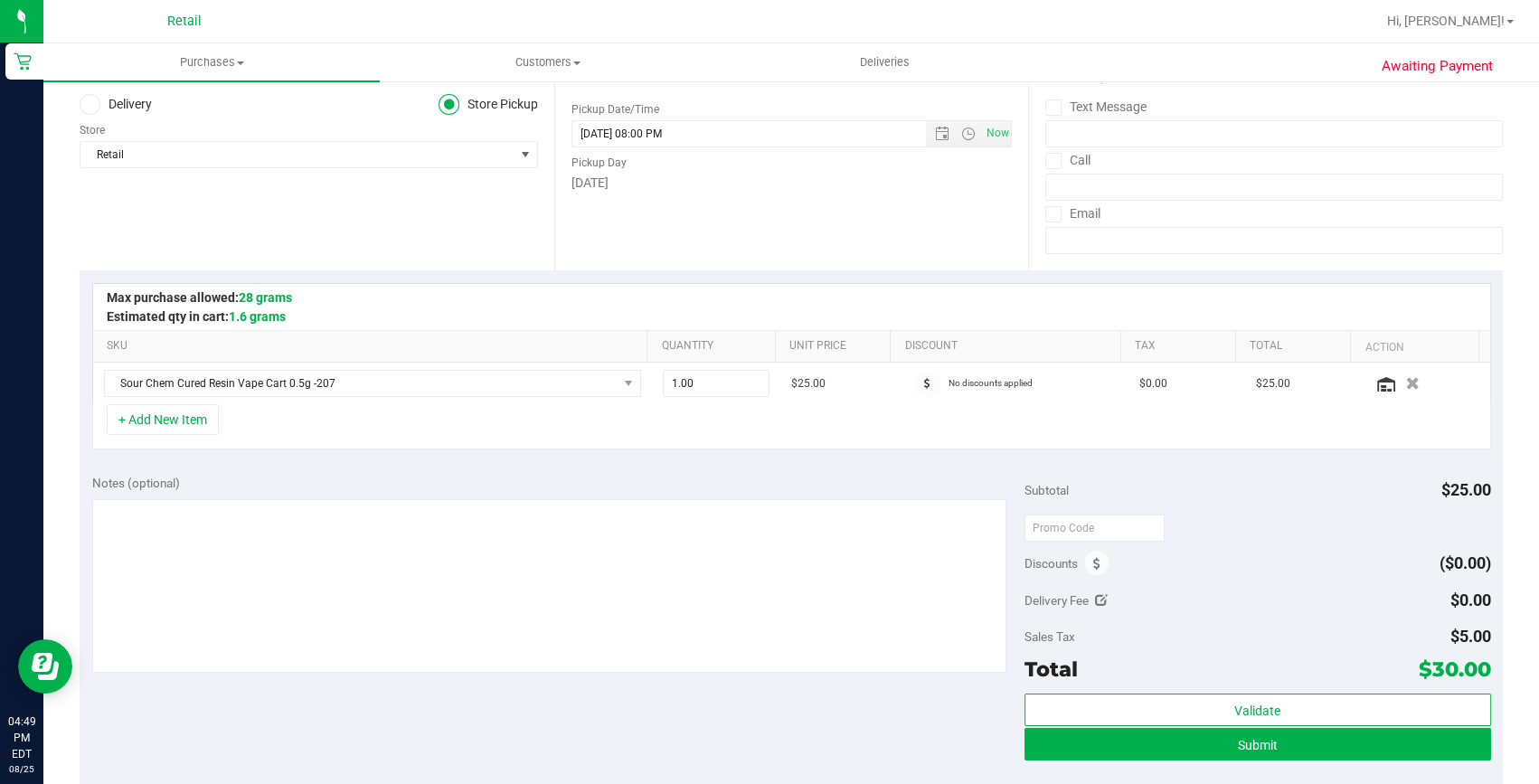
scroll to position [245, 0]
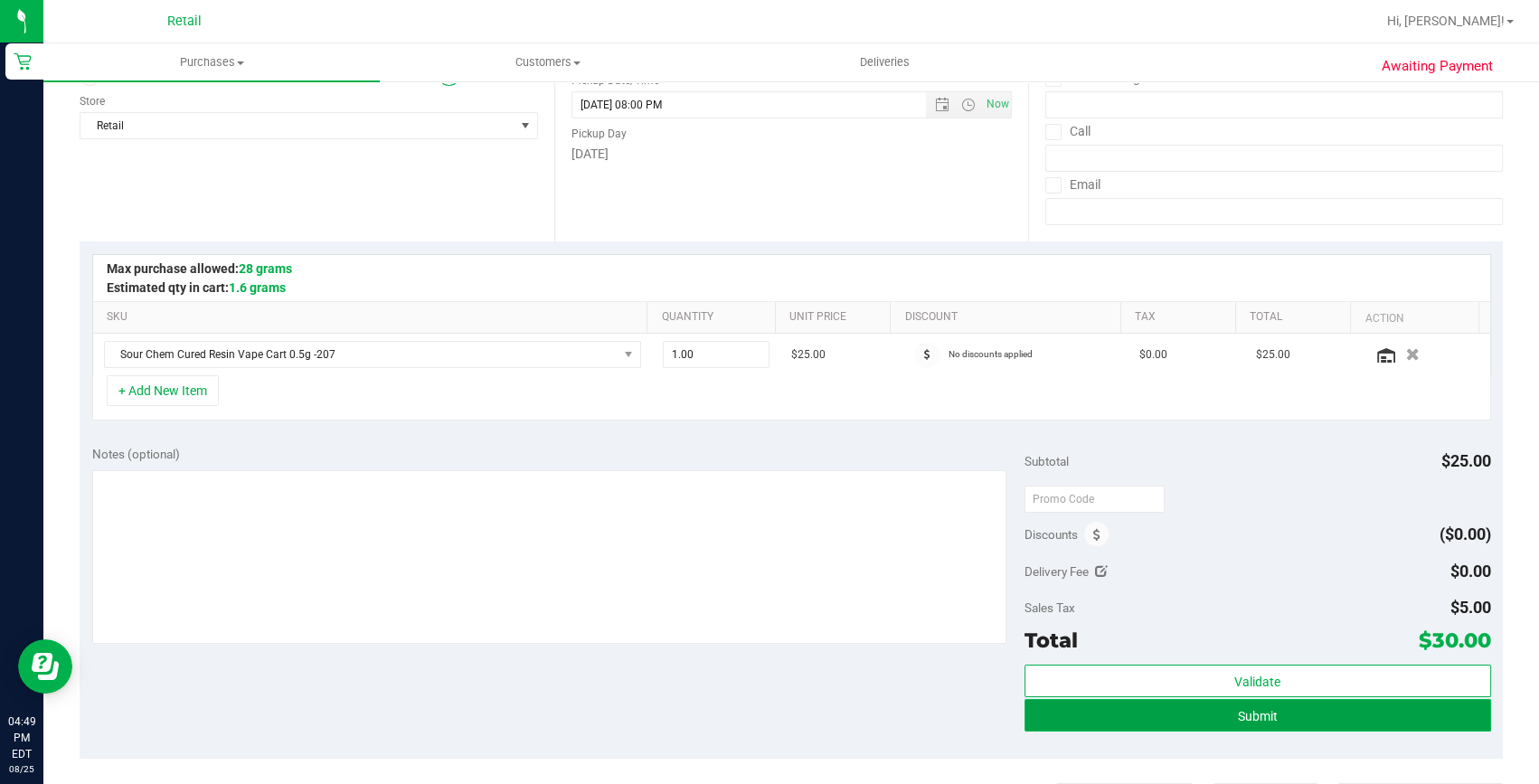
click at [1155, 729] on button "Submit" at bounding box center [1258, 715] width 466 height 32
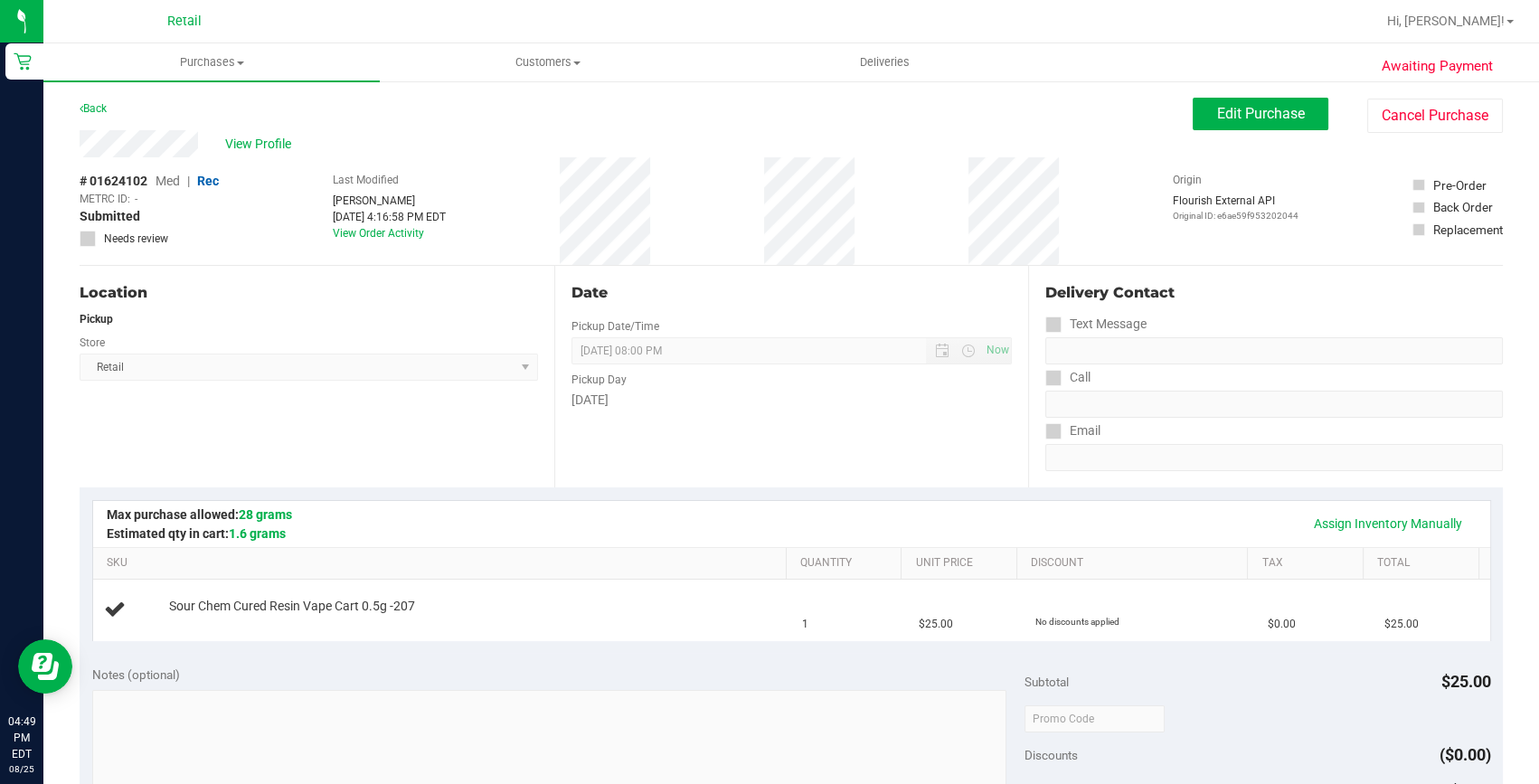
click at [1354, 115] on div "Edit Purchase Cancel Purchase" at bounding box center [1348, 115] width 310 height 35
click at [1416, 118] on button "Cancel Purchase" at bounding box center [1435, 116] width 136 height 34
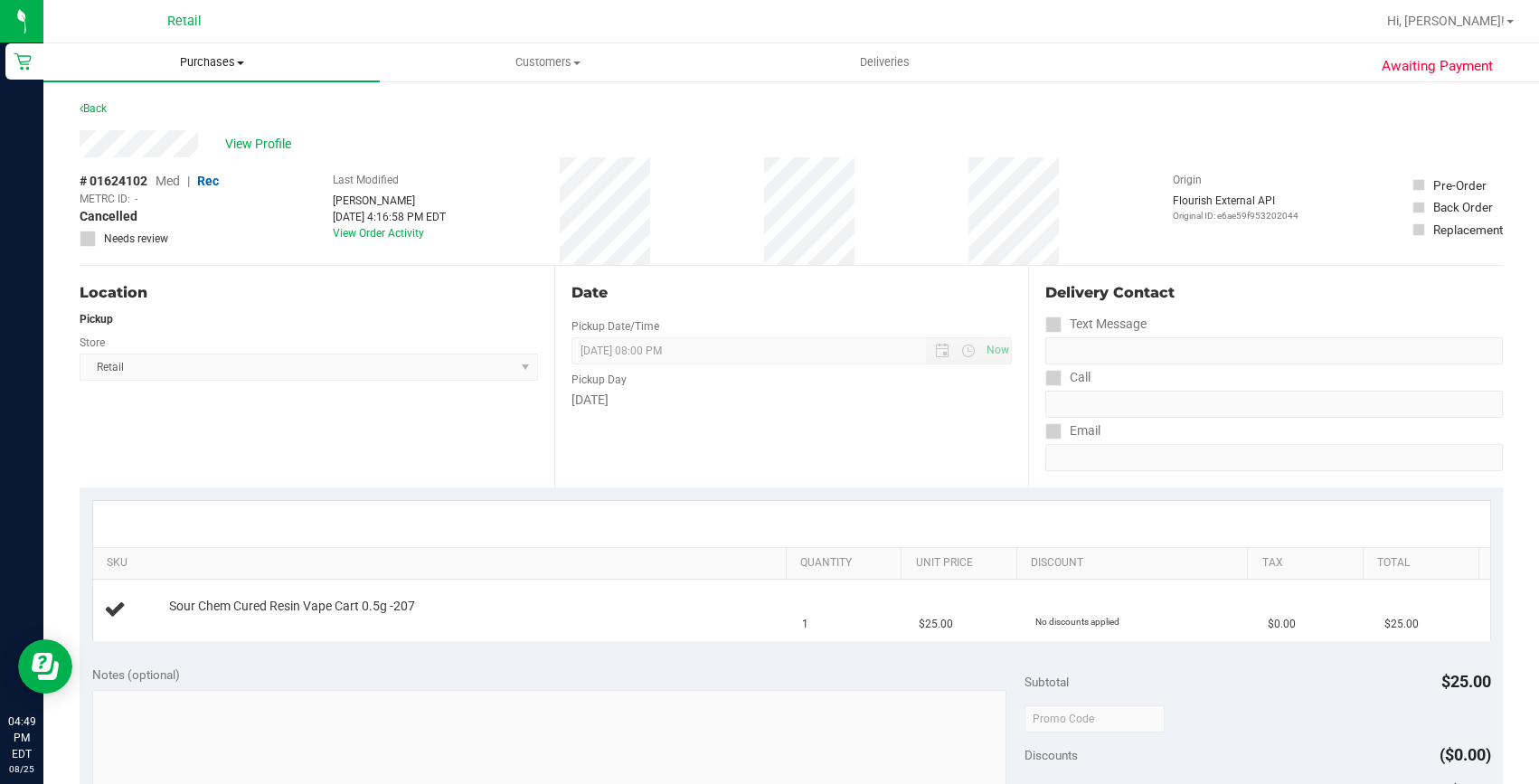
click at [207, 71] on uib-tab-heading "Purchases Summary of purchases Fulfillment All purchases" at bounding box center [211, 63] width 336 height 38
click at [201, 118] on li "Summary of purchases" at bounding box center [211, 109] width 336 height 22
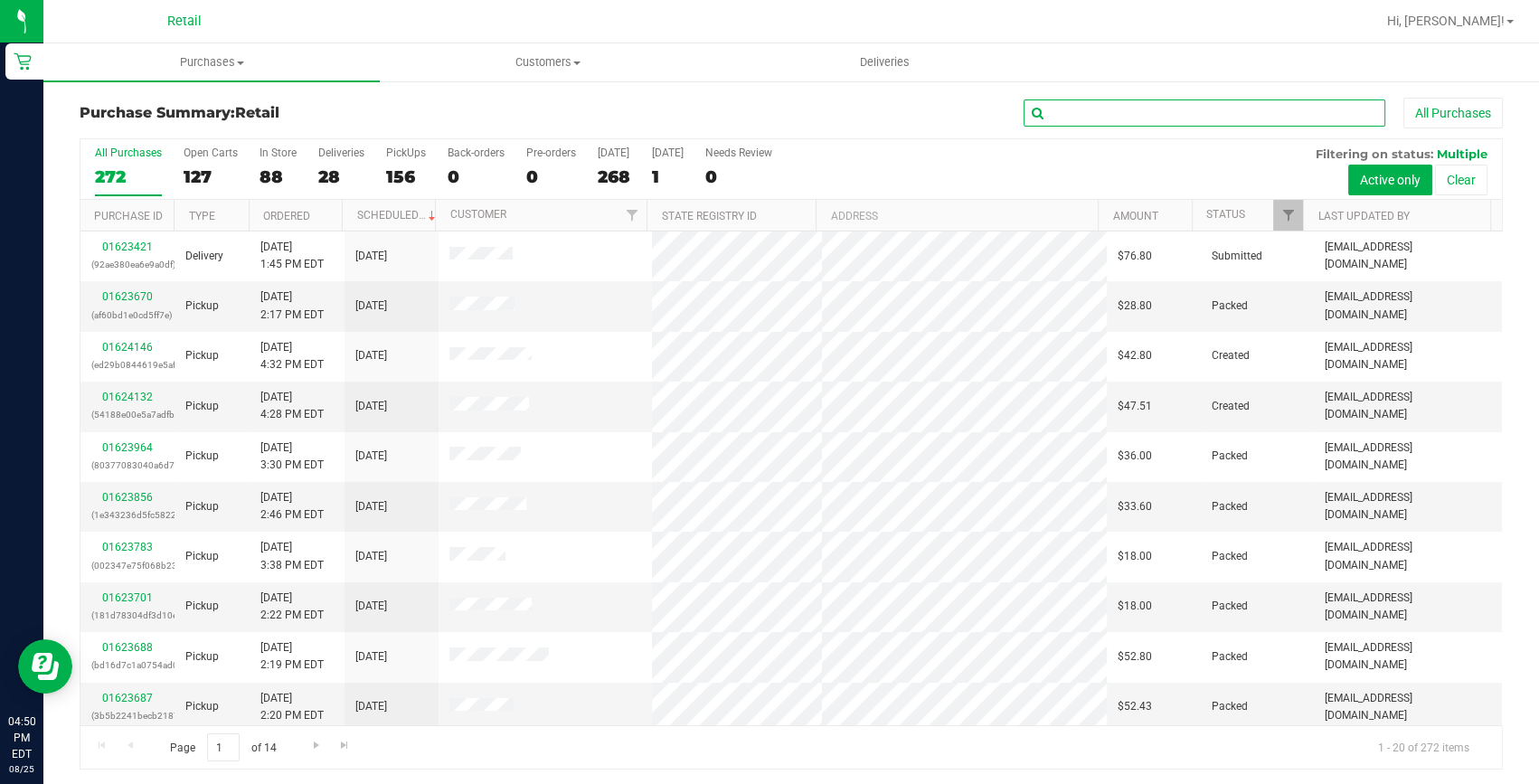
click at [1155, 110] on input "text" at bounding box center [1205, 113] width 362 height 28
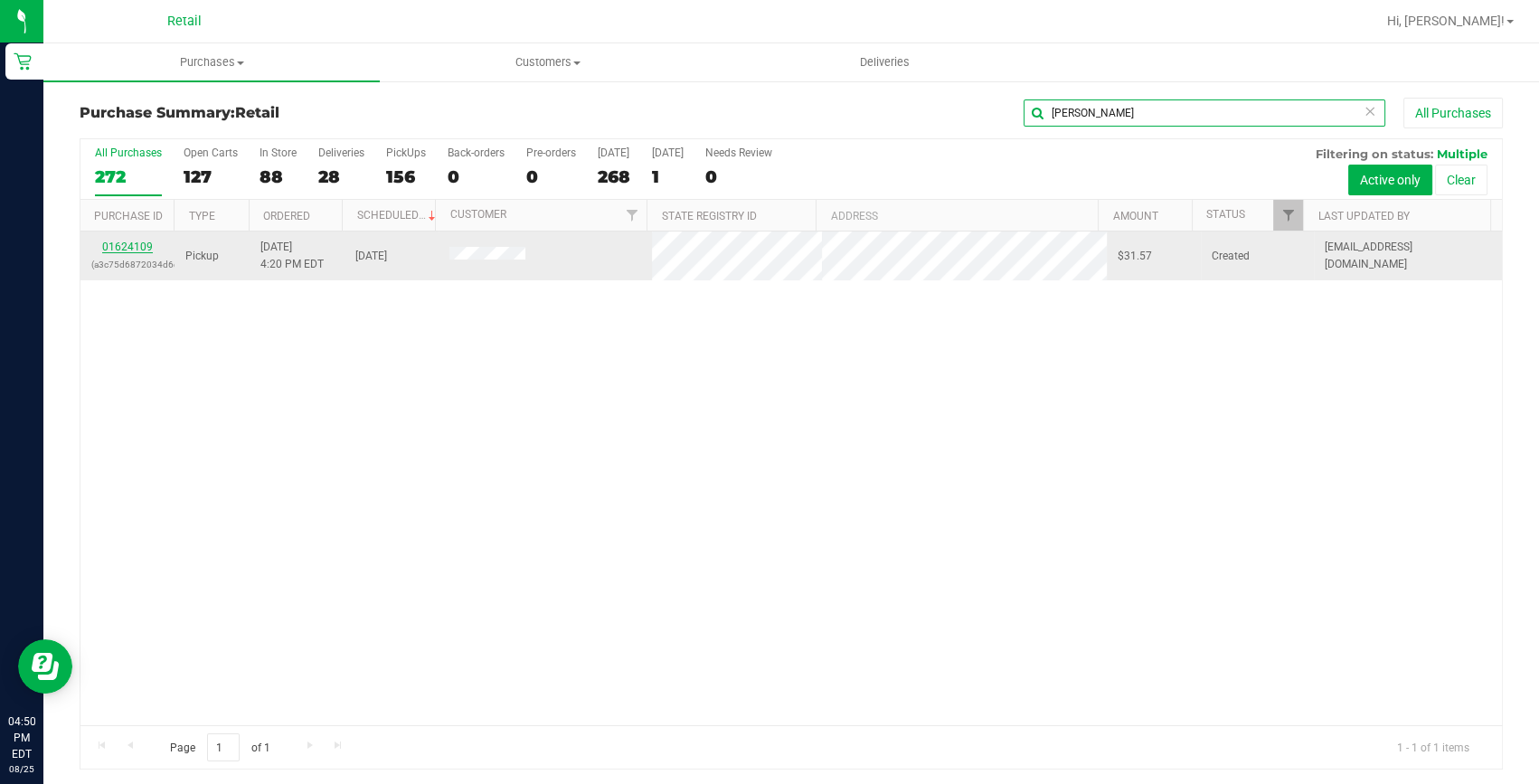
type input "kenneth"
click at [116, 244] on link "01624109" at bounding box center [127, 246] width 50 height 12
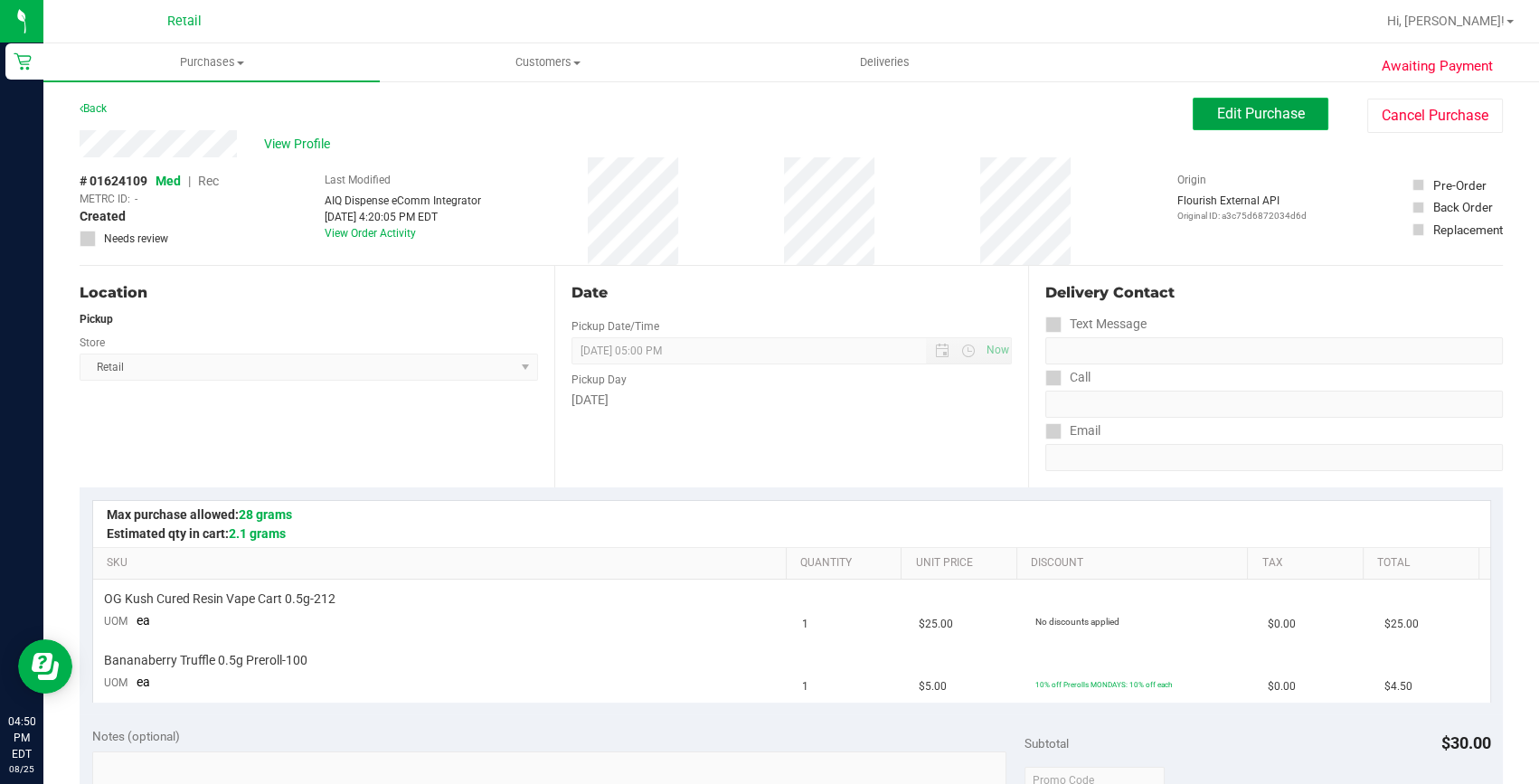
click at [1246, 118] on span "Edit Purchase" at bounding box center [1261, 113] width 88 height 17
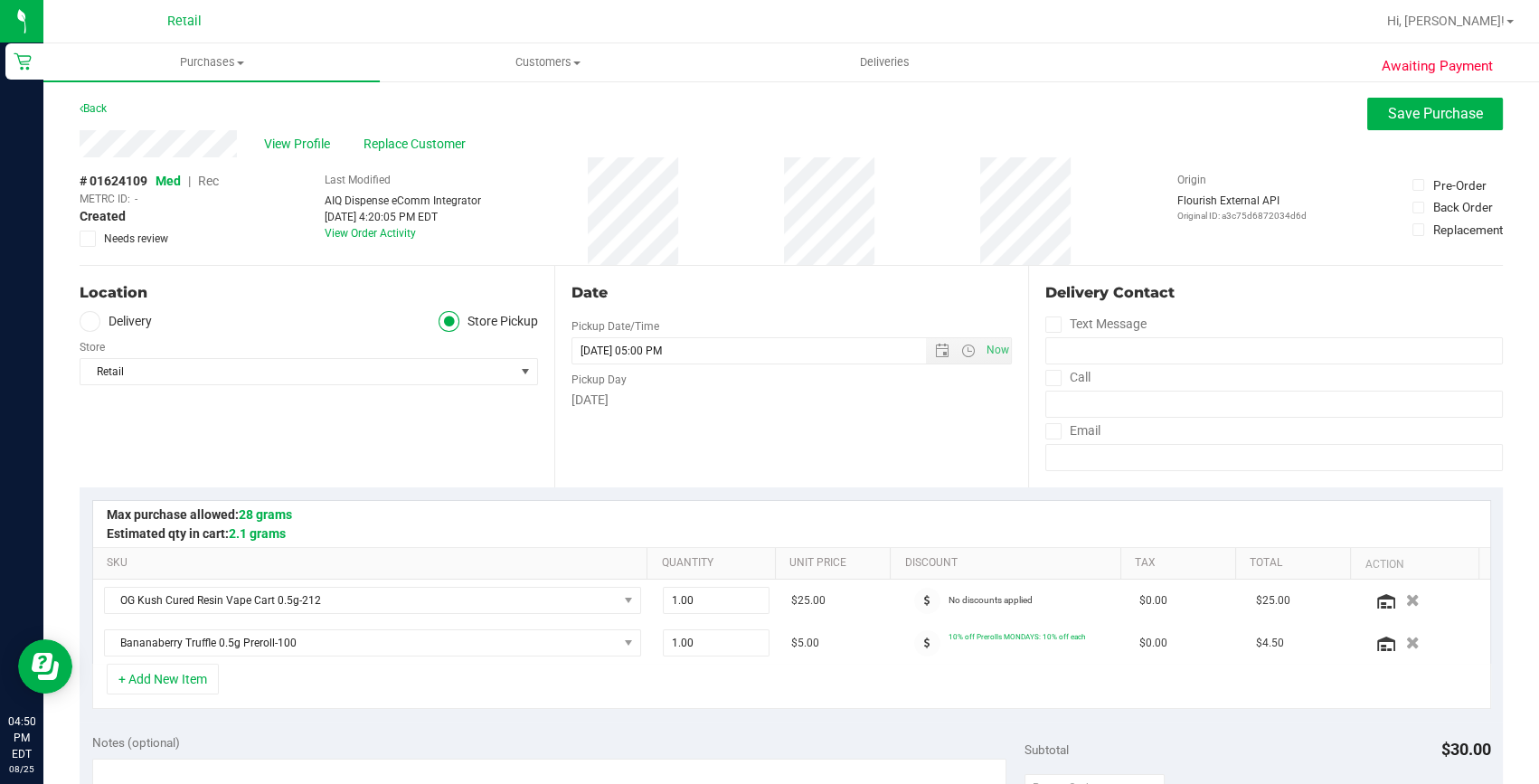
click at [208, 179] on span "Rec" at bounding box center [208, 180] width 21 height 14
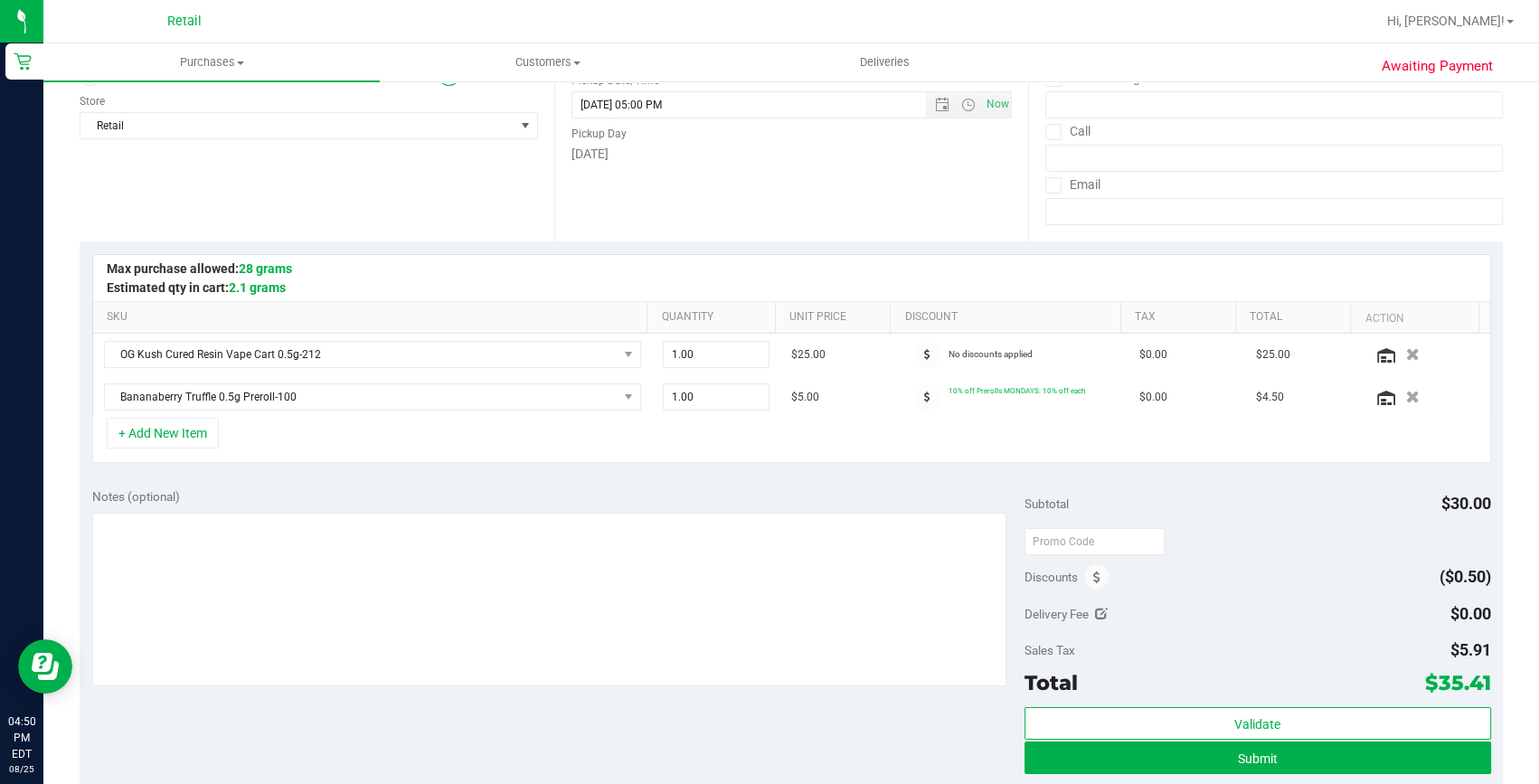
scroll to position [328, 0]
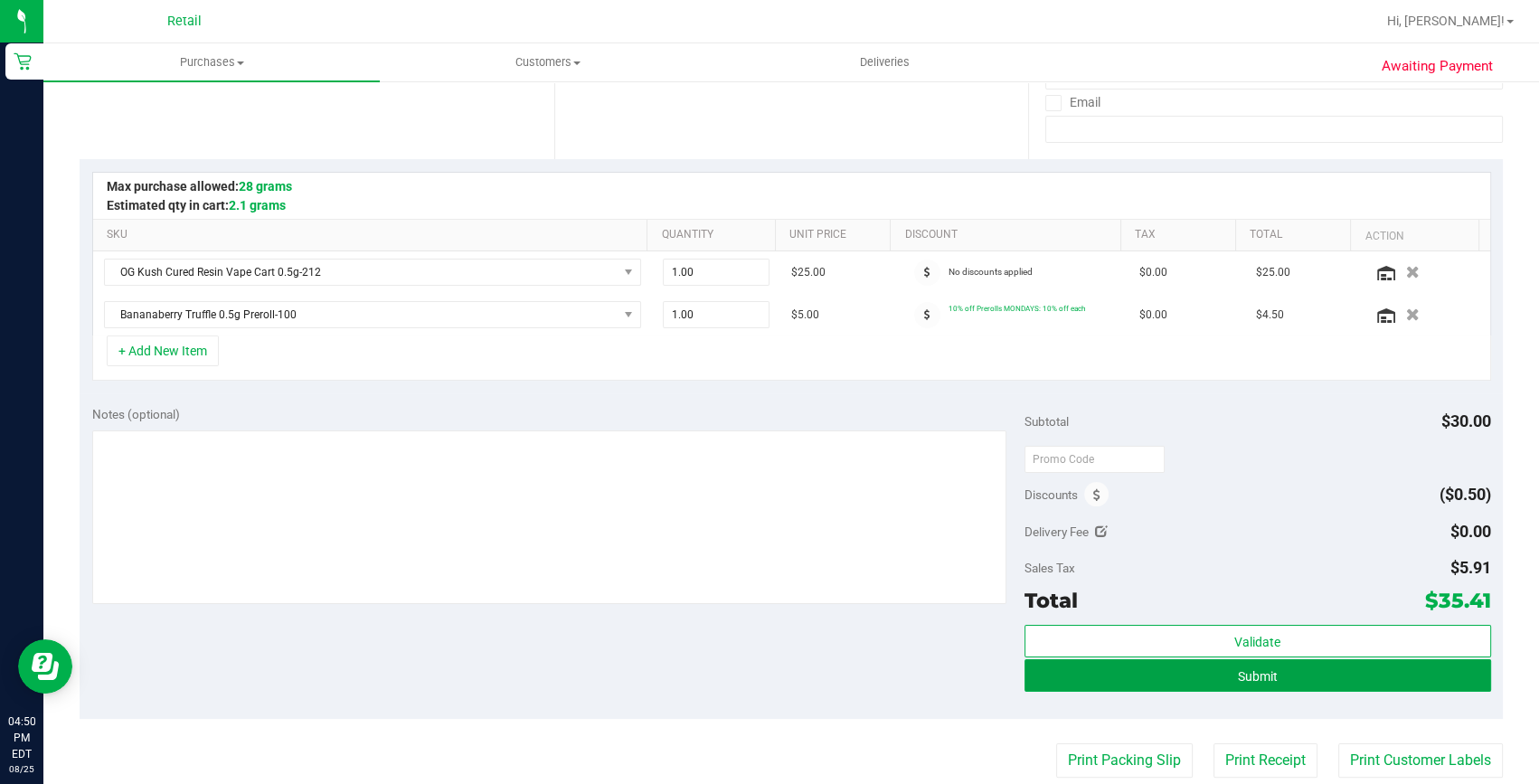
click at [1215, 674] on button "Submit" at bounding box center [1258, 676] width 466 height 32
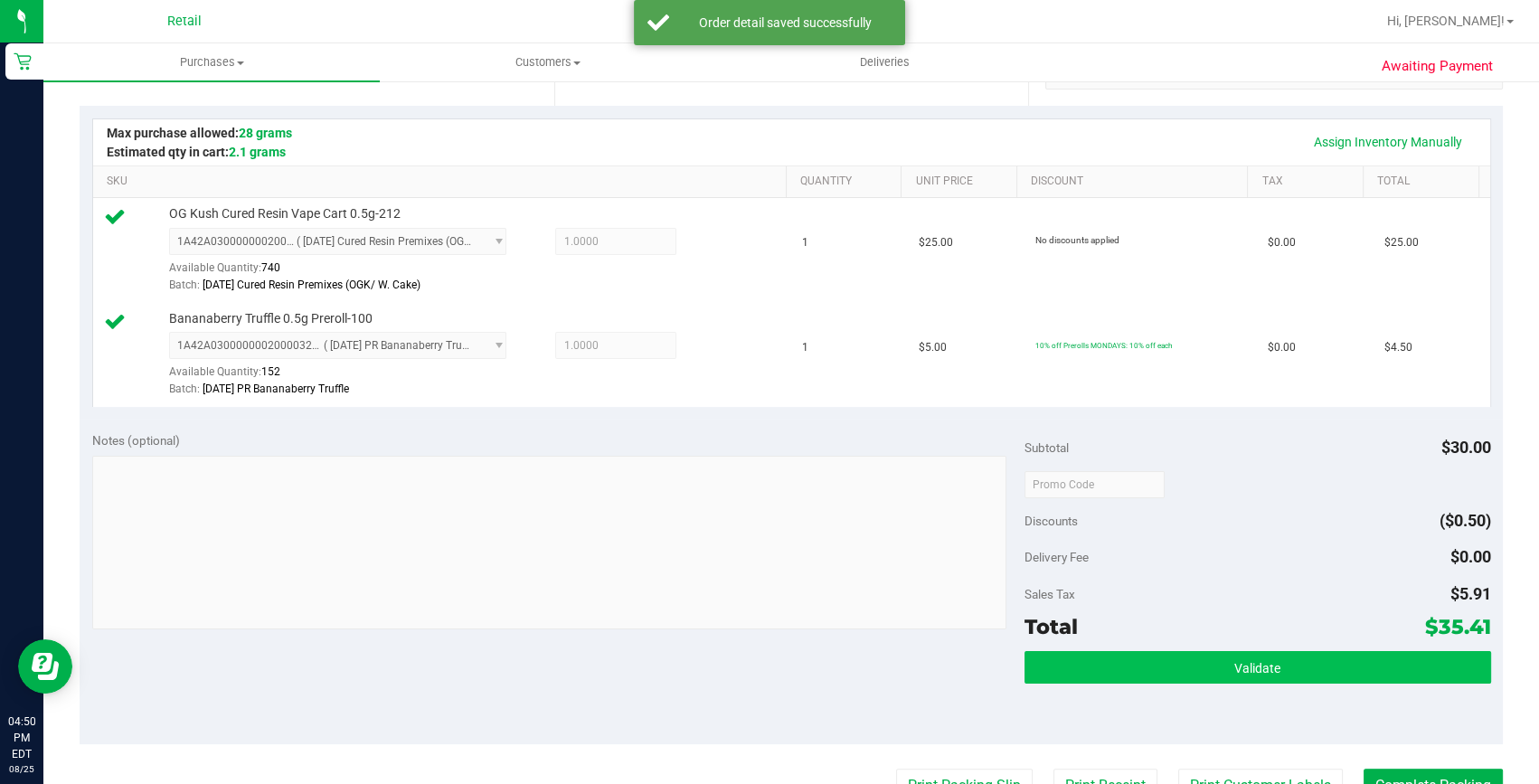
scroll to position [410, 0]
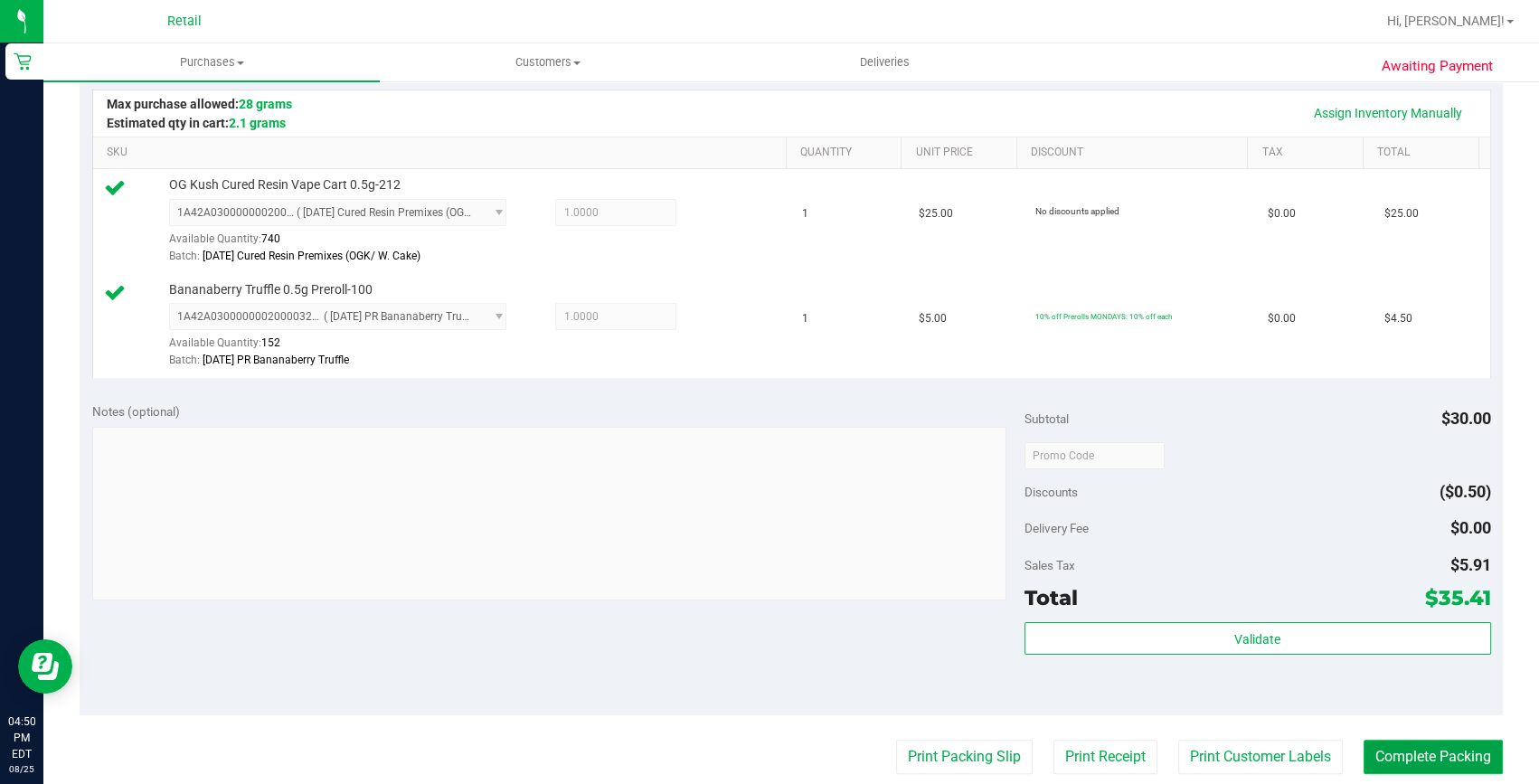
click at [1429, 745] on button "Complete Packing" at bounding box center [1433, 756] width 139 height 34
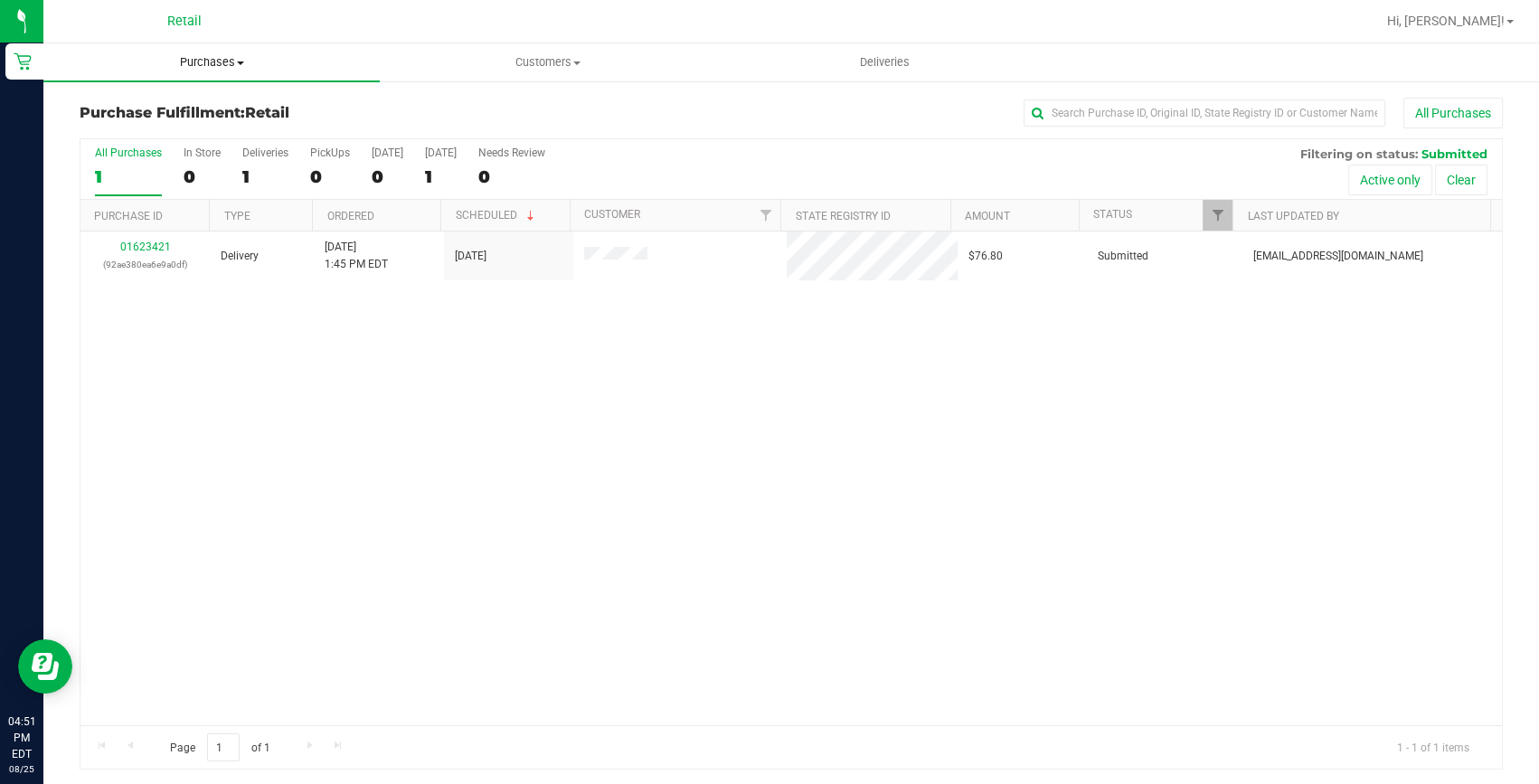
click at [204, 58] on span "Purchases" at bounding box center [211, 62] width 336 height 16
click at [197, 114] on span "Summary of purchases" at bounding box center [136, 108] width 186 height 15
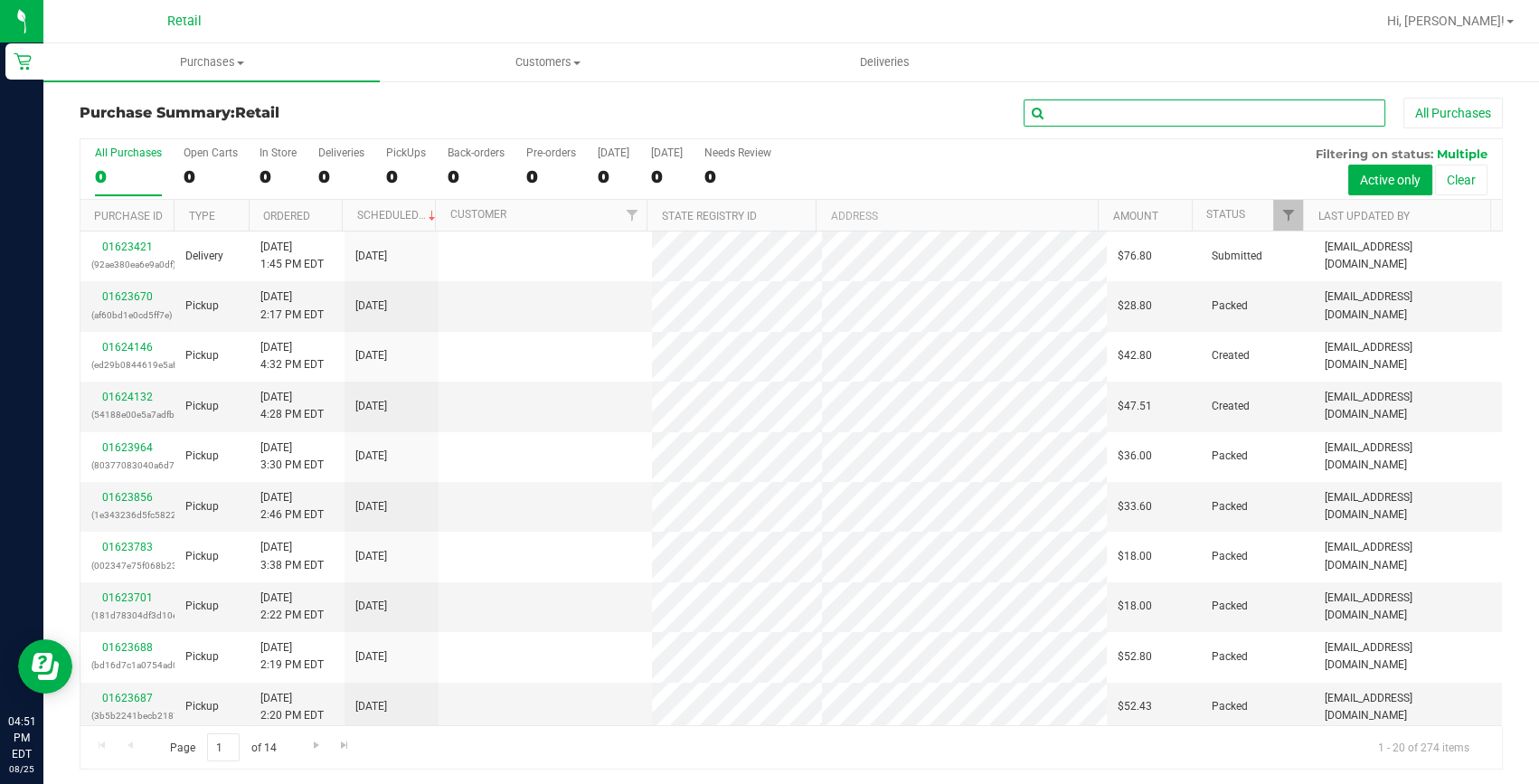
click at [1058, 112] on input "text" at bounding box center [1205, 113] width 362 height 28
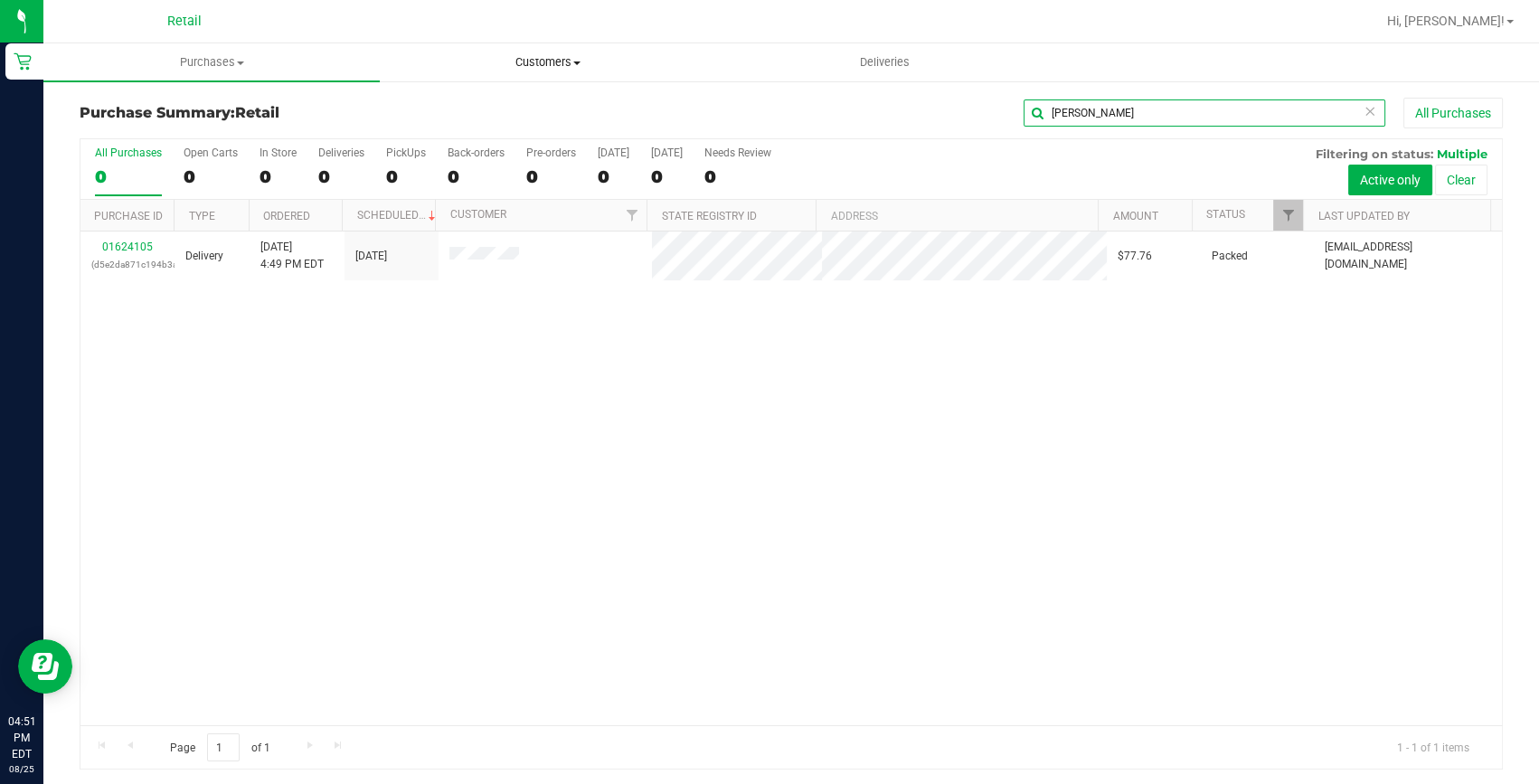
type input "william"
click at [568, 60] on span "Customers" at bounding box center [548, 62] width 335 height 16
click at [427, 111] on span "All customers" at bounding box center [444, 108] width 130 height 15
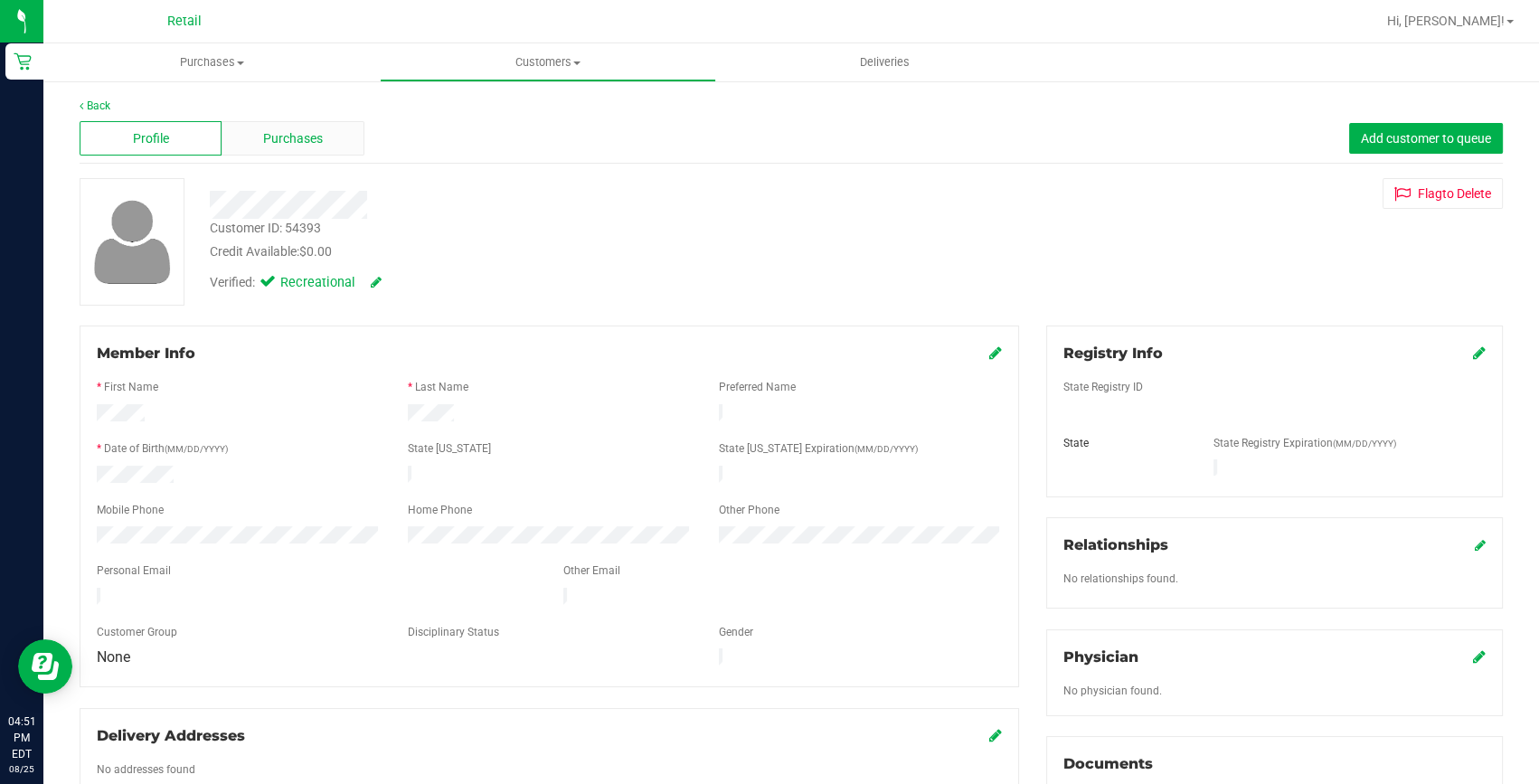
click at [336, 141] on div "Purchases" at bounding box center [292, 138] width 142 height 34
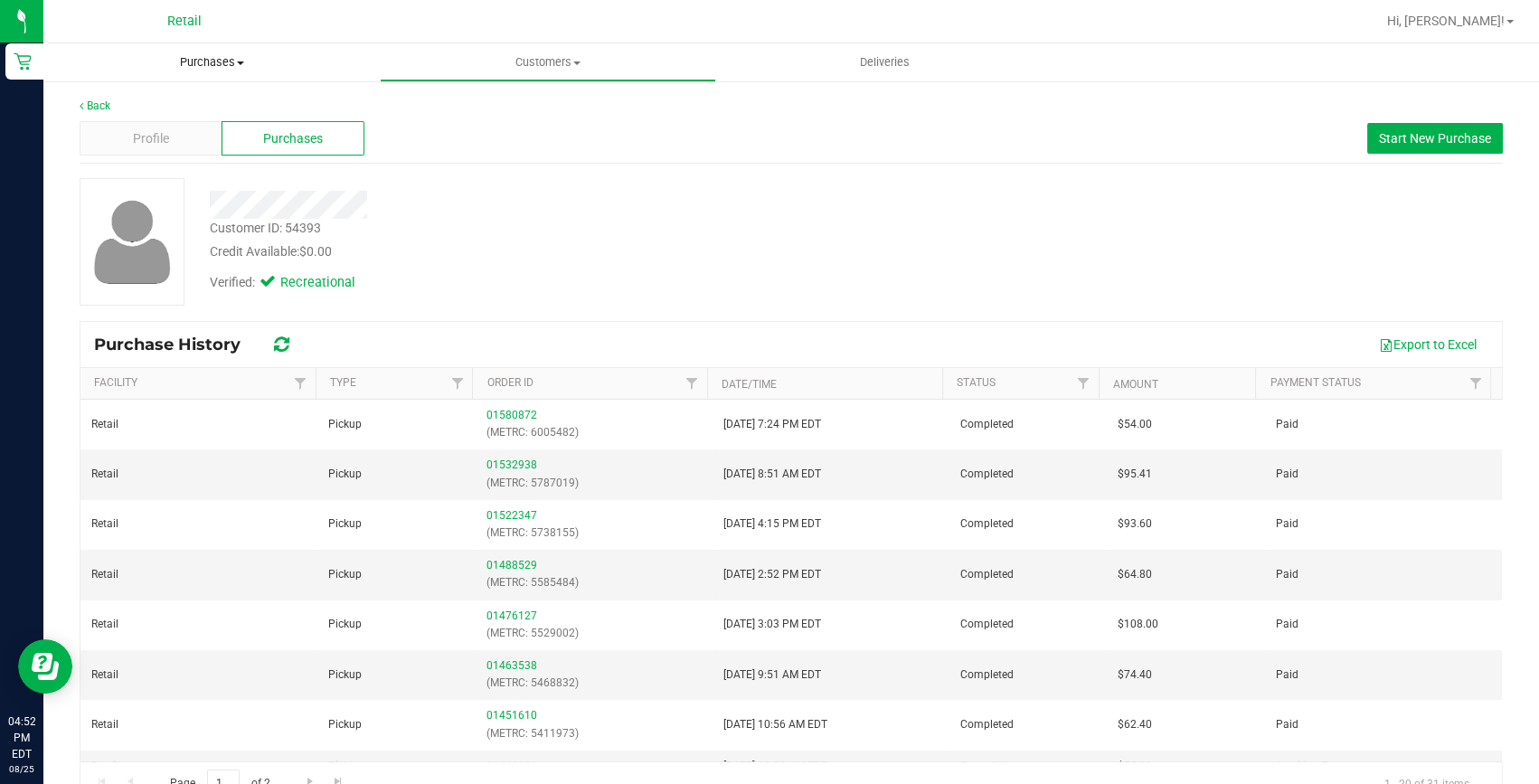
click at [228, 69] on span "Purchases" at bounding box center [211, 62] width 336 height 16
click at [202, 110] on span "Summary of purchases" at bounding box center [136, 108] width 186 height 15
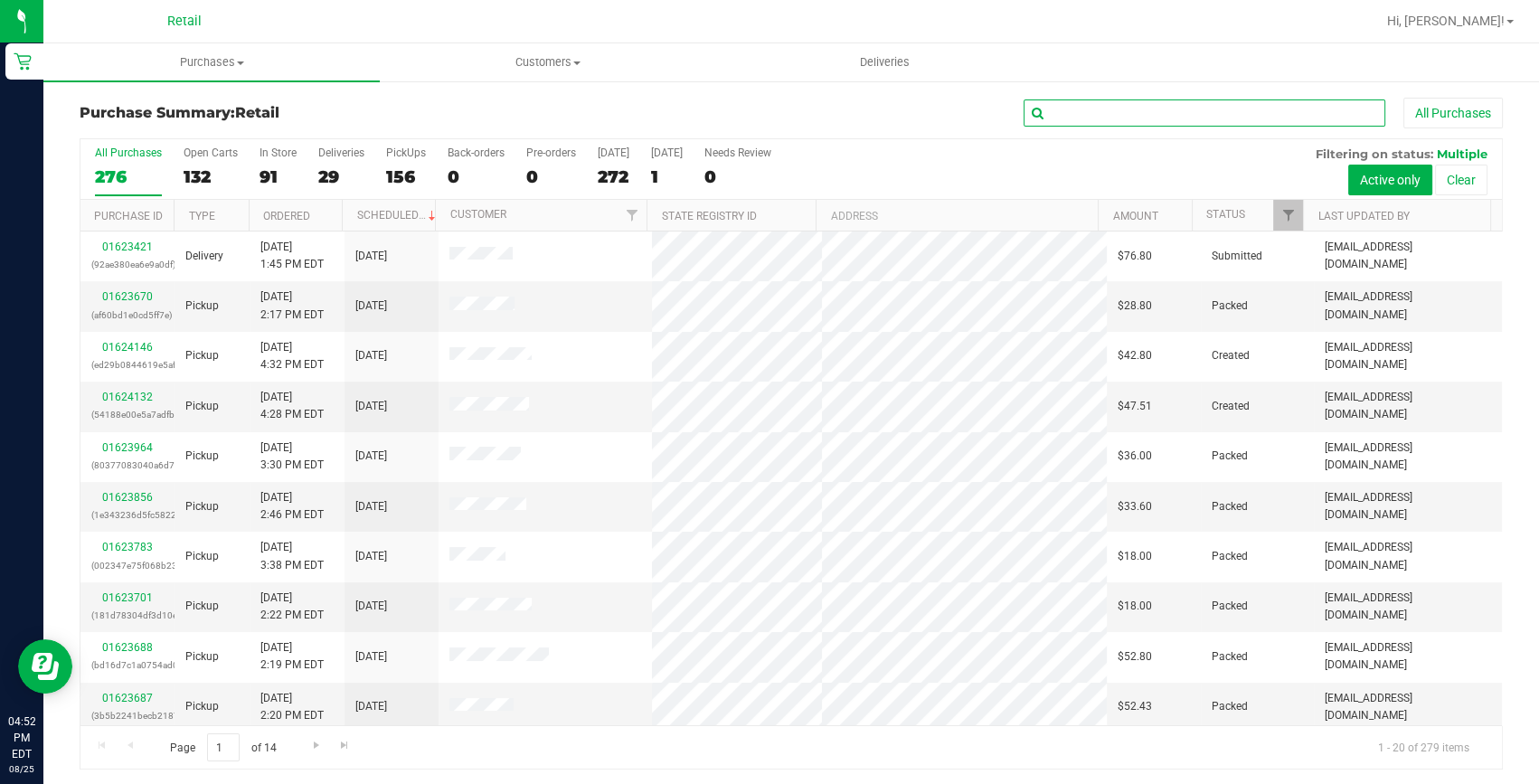
click at [1146, 108] on input "text" at bounding box center [1205, 113] width 362 height 28
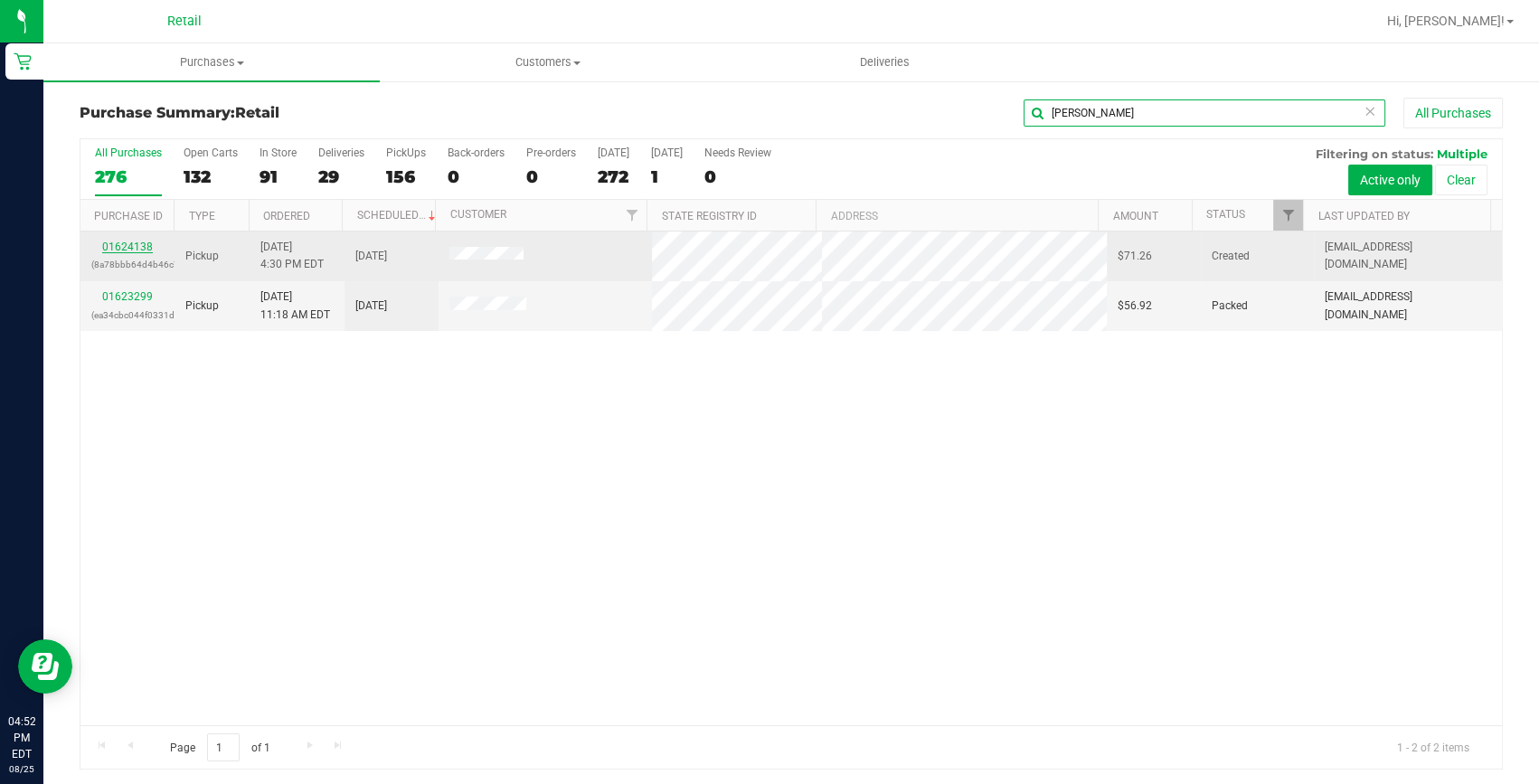
type input "melissa"
click at [122, 245] on link "01624138" at bounding box center [127, 246] width 50 height 12
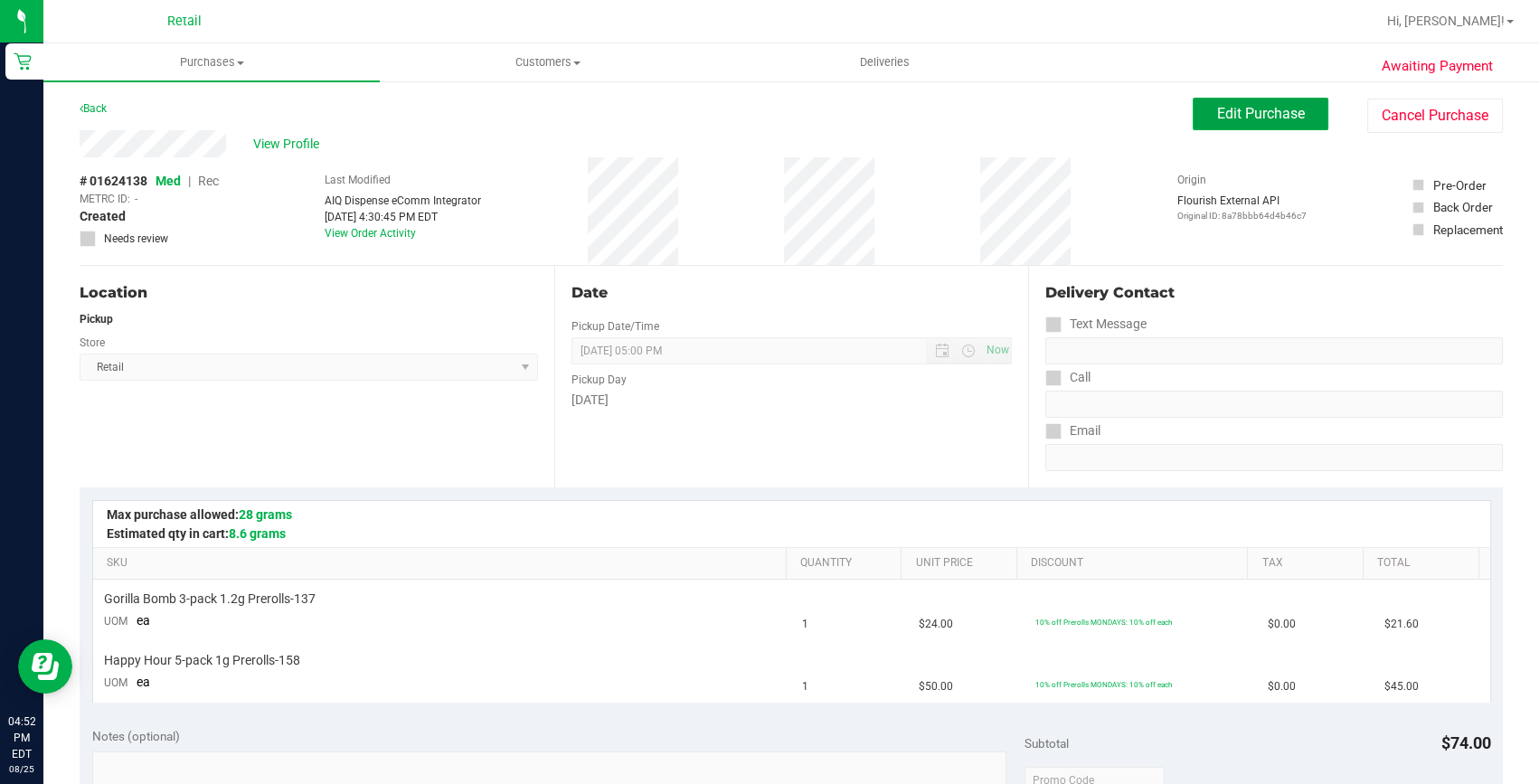
click at [1278, 115] on span "Edit Purchase" at bounding box center [1261, 113] width 88 height 17
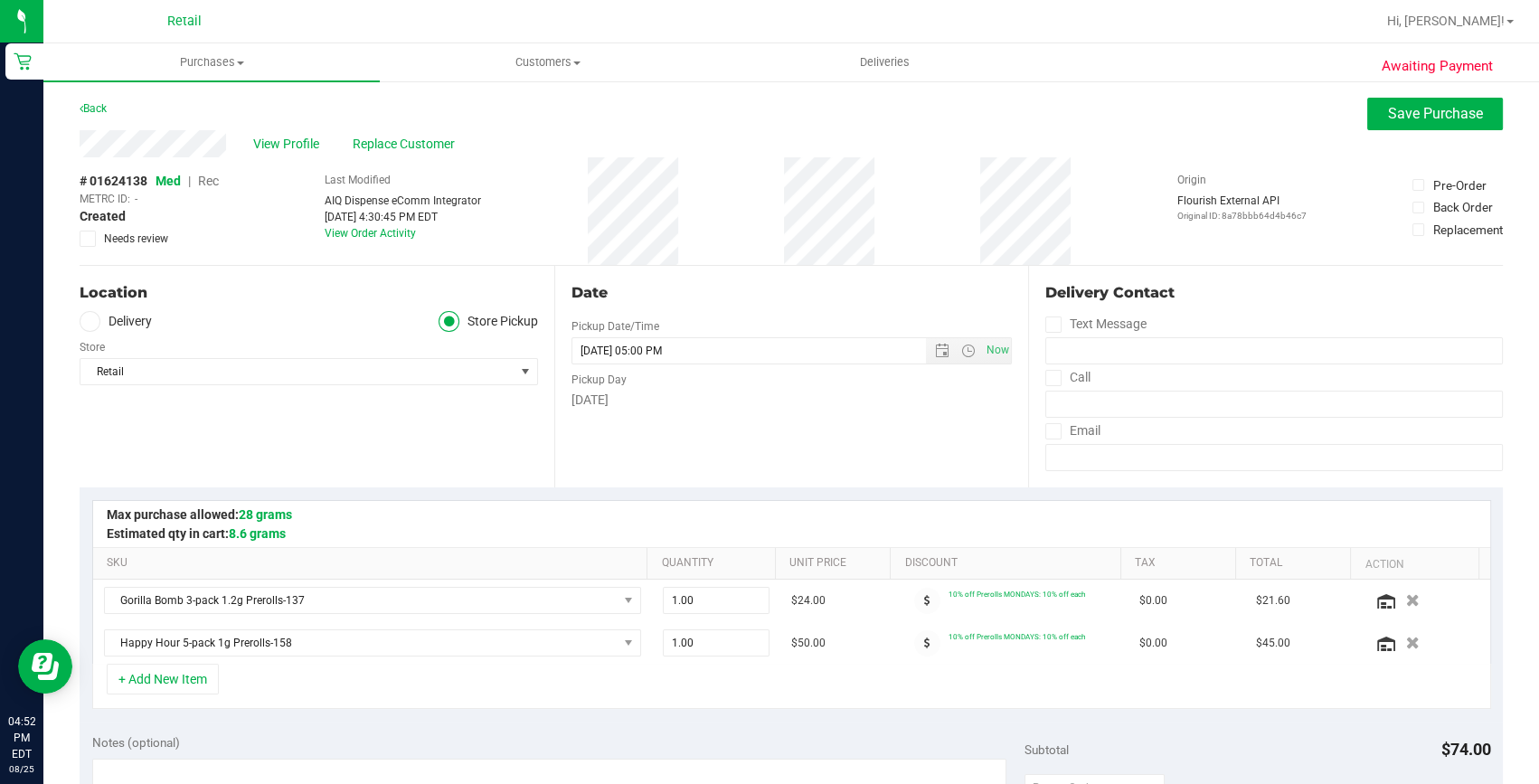
click at [213, 178] on span "Rec" at bounding box center [208, 180] width 21 height 14
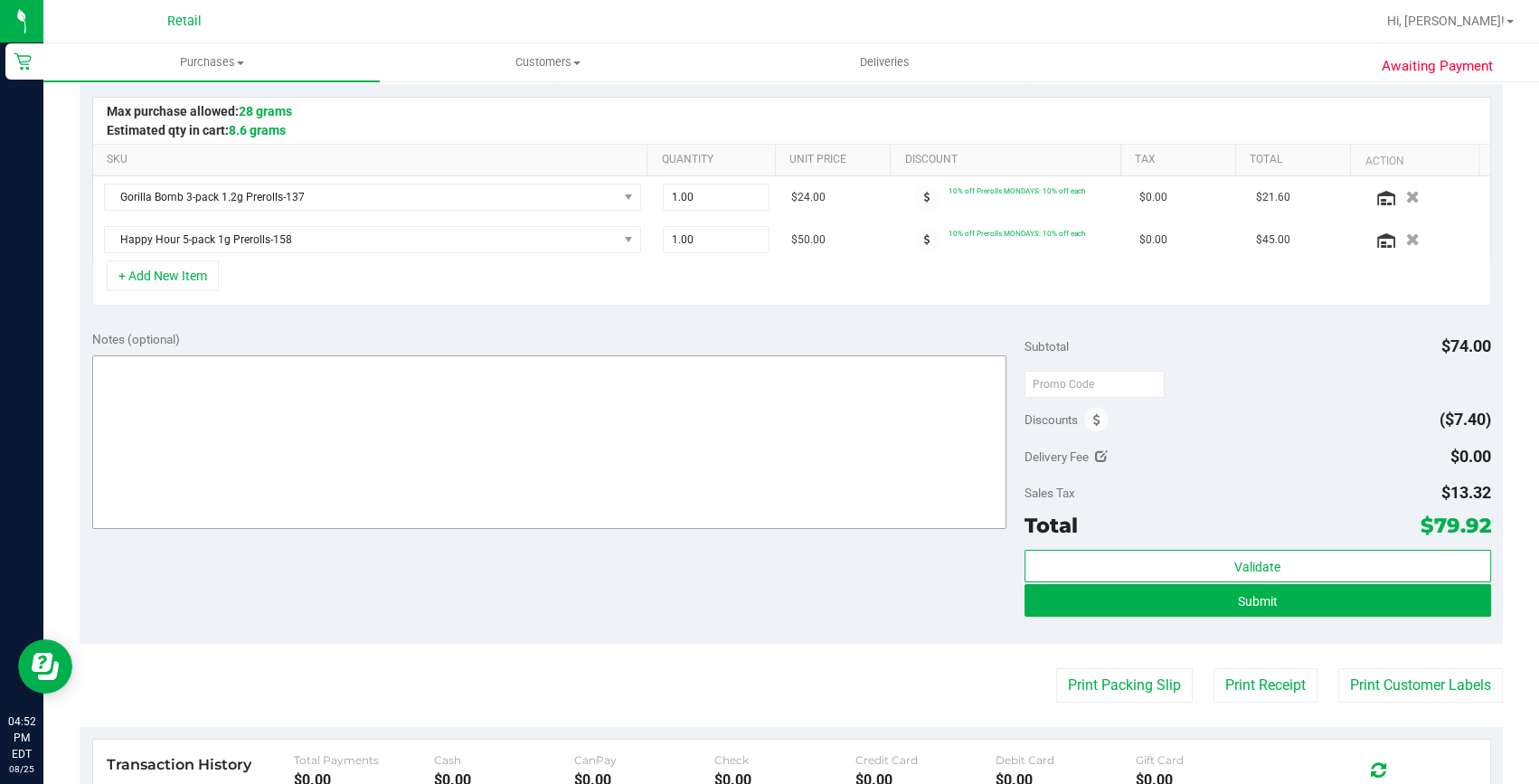
scroll to position [410, 0]
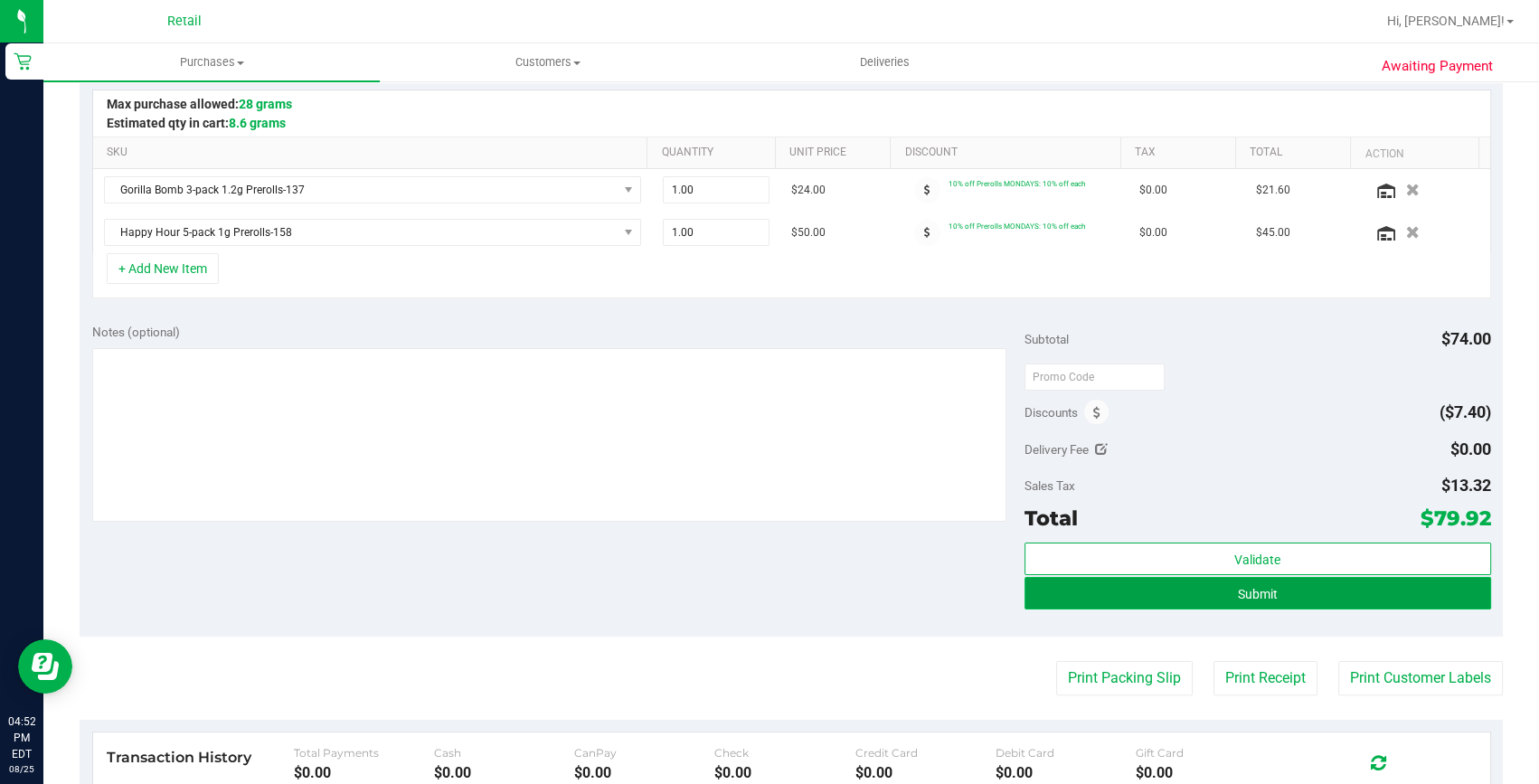
click at [1238, 587] on span "Submit" at bounding box center [1258, 594] width 40 height 14
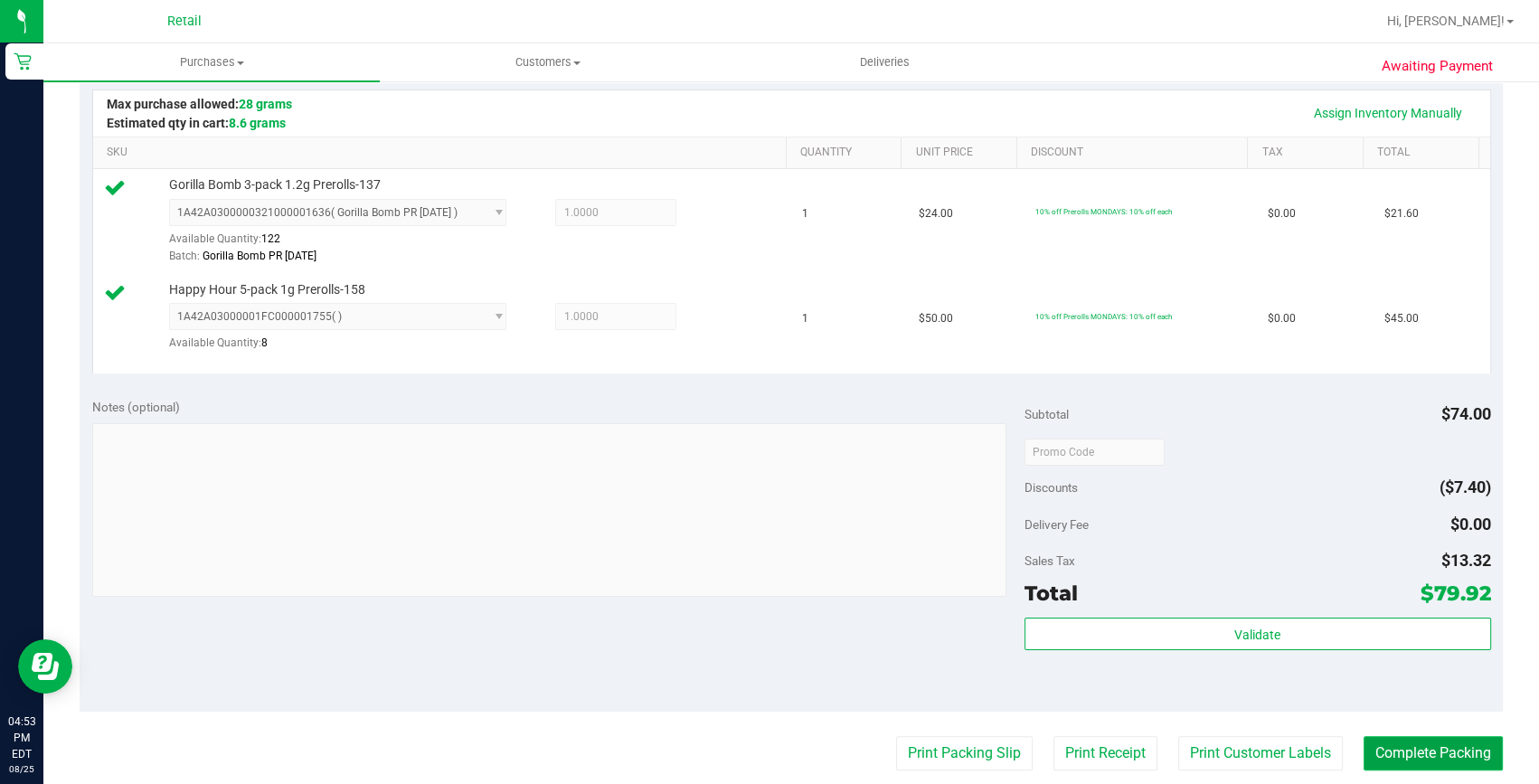
click at [1372, 738] on button "Complete Packing" at bounding box center [1433, 753] width 139 height 34
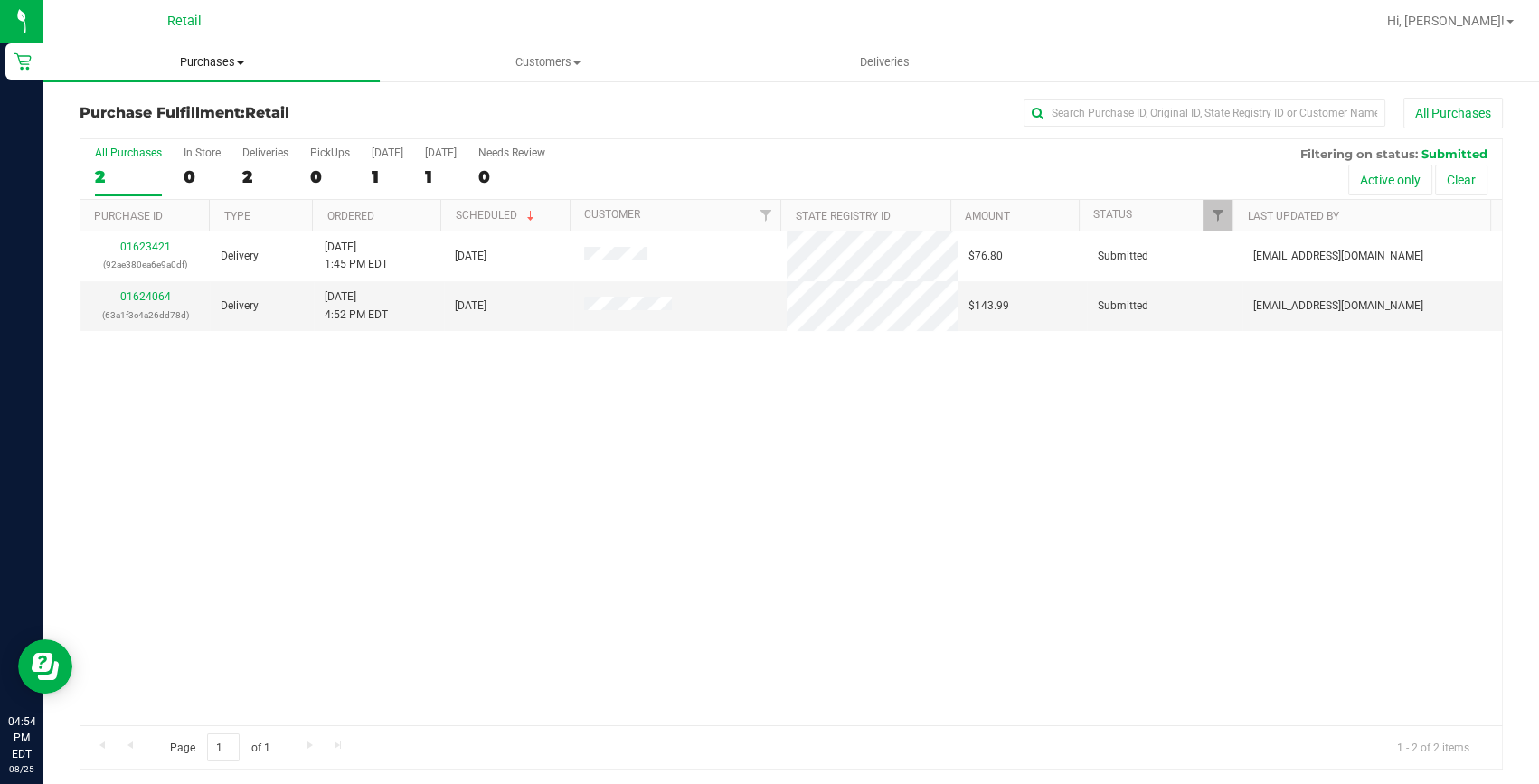
click at [186, 56] on span "Purchases" at bounding box center [211, 62] width 336 height 16
click at [183, 109] on span "Summary of purchases" at bounding box center [136, 108] width 186 height 15
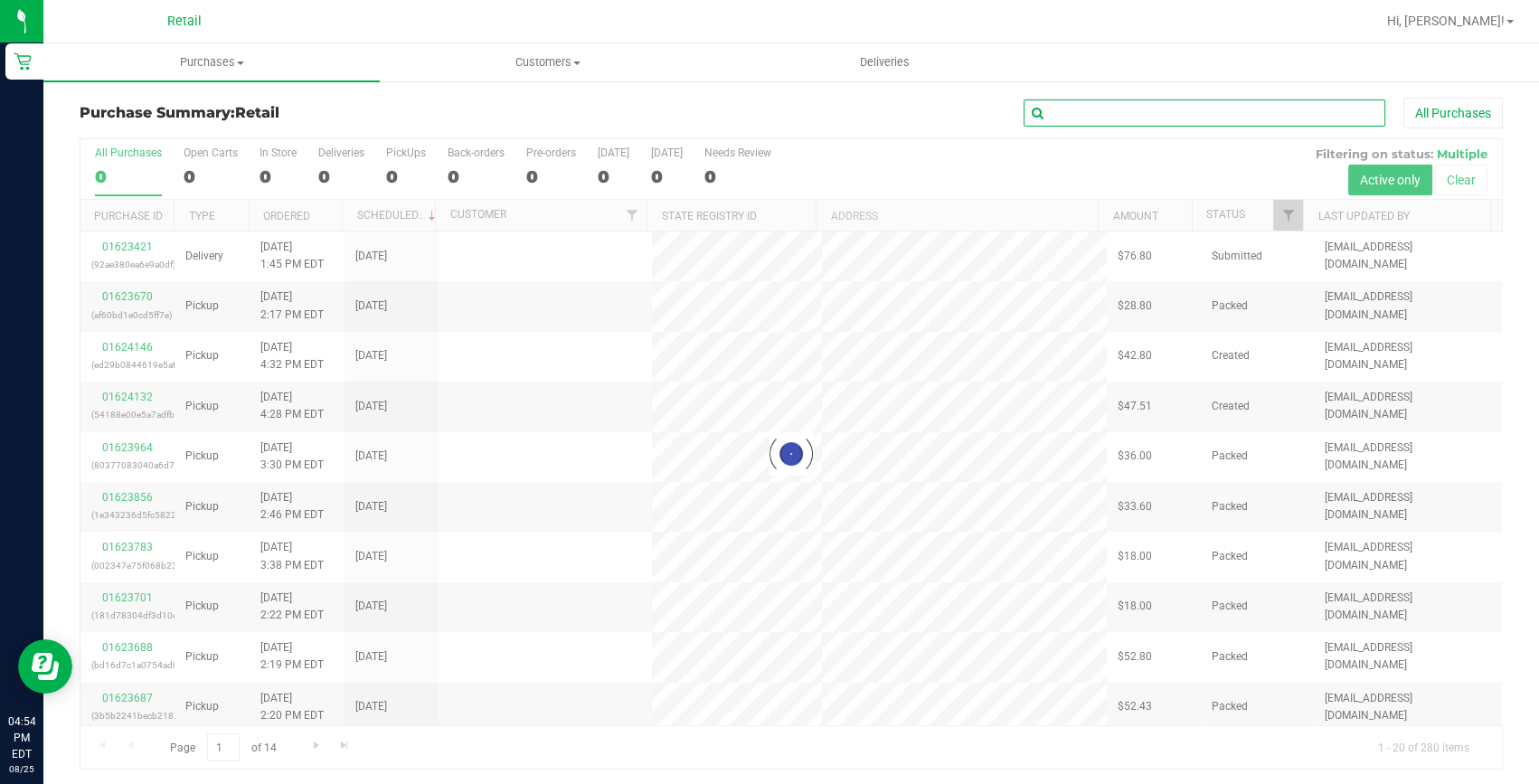
click at [1149, 107] on input "text" at bounding box center [1205, 113] width 362 height 28
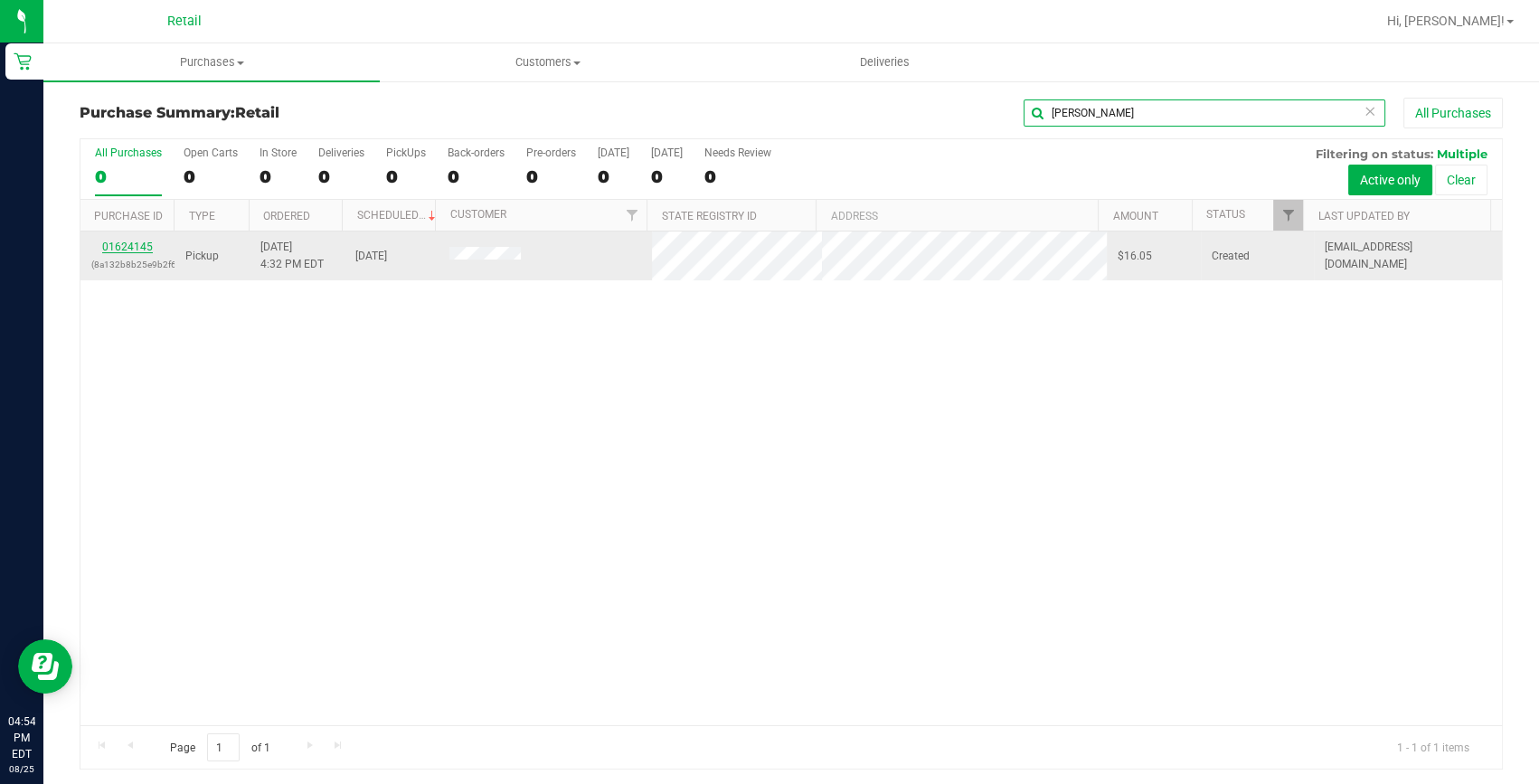
type input "jancy"
click at [136, 249] on link "01624145" at bounding box center [127, 246] width 50 height 12
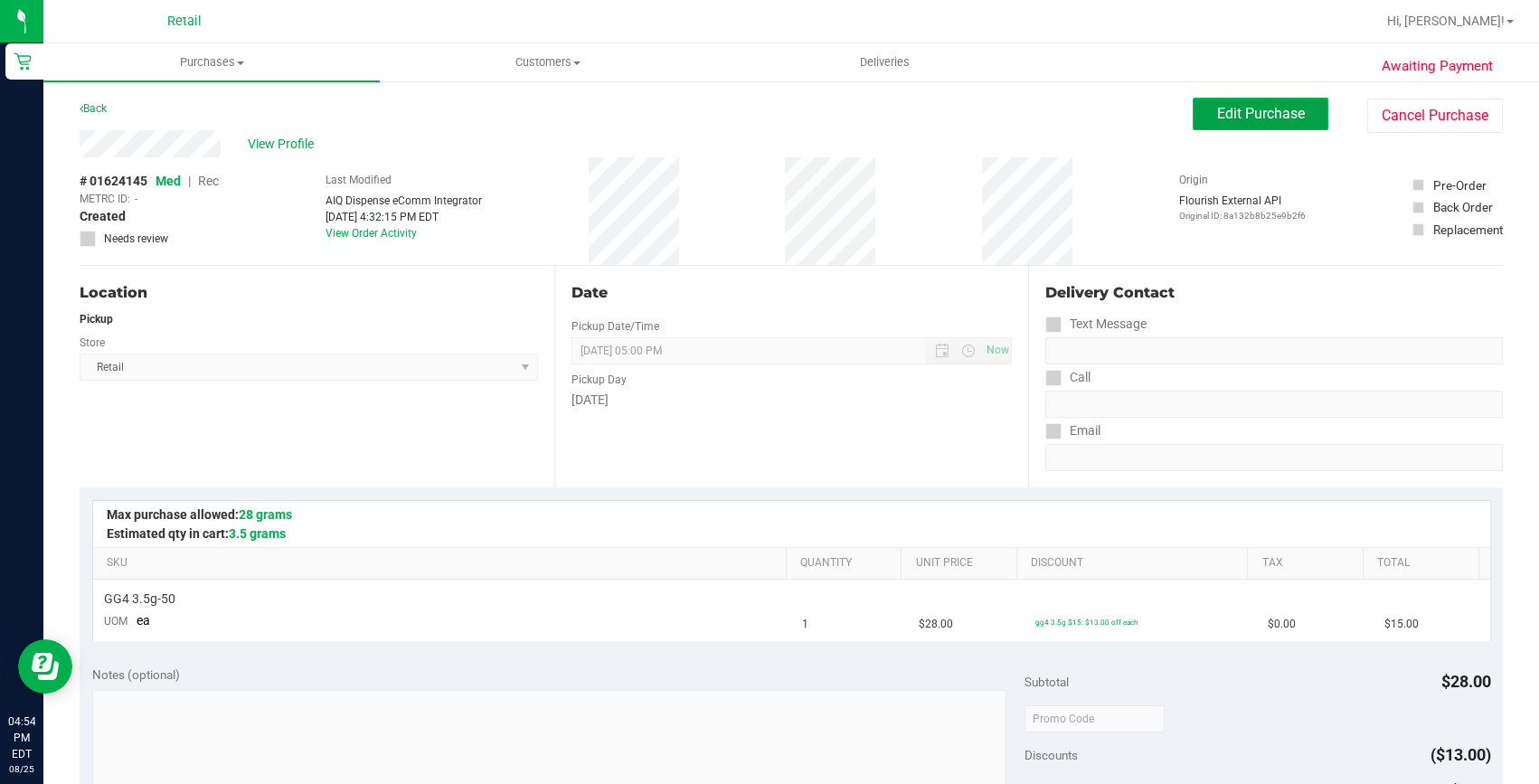
click at [1198, 118] on button "Edit Purchase" at bounding box center [1260, 114] width 136 height 32
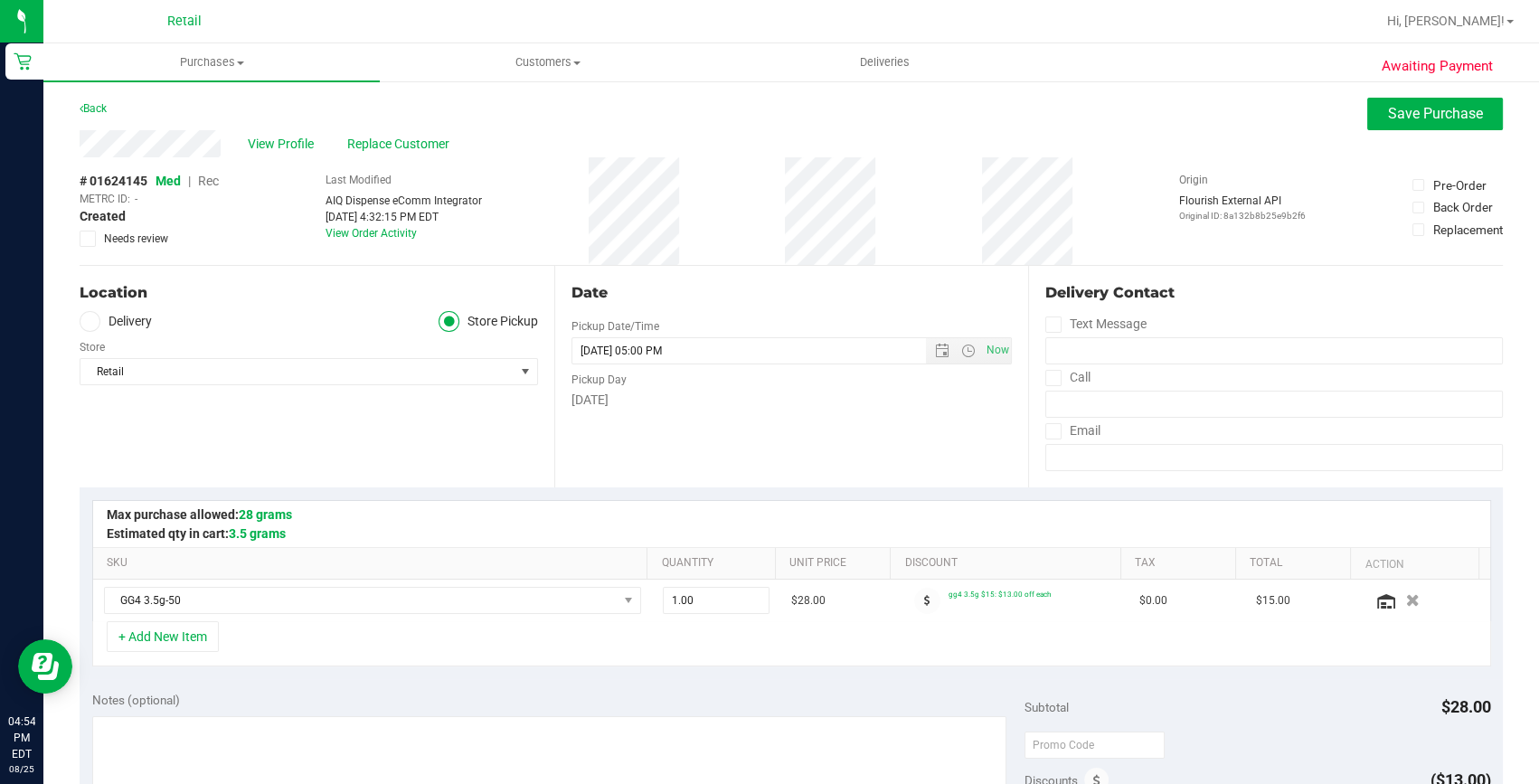
click at [219, 183] on span "Rec" at bounding box center [208, 180] width 21 height 14
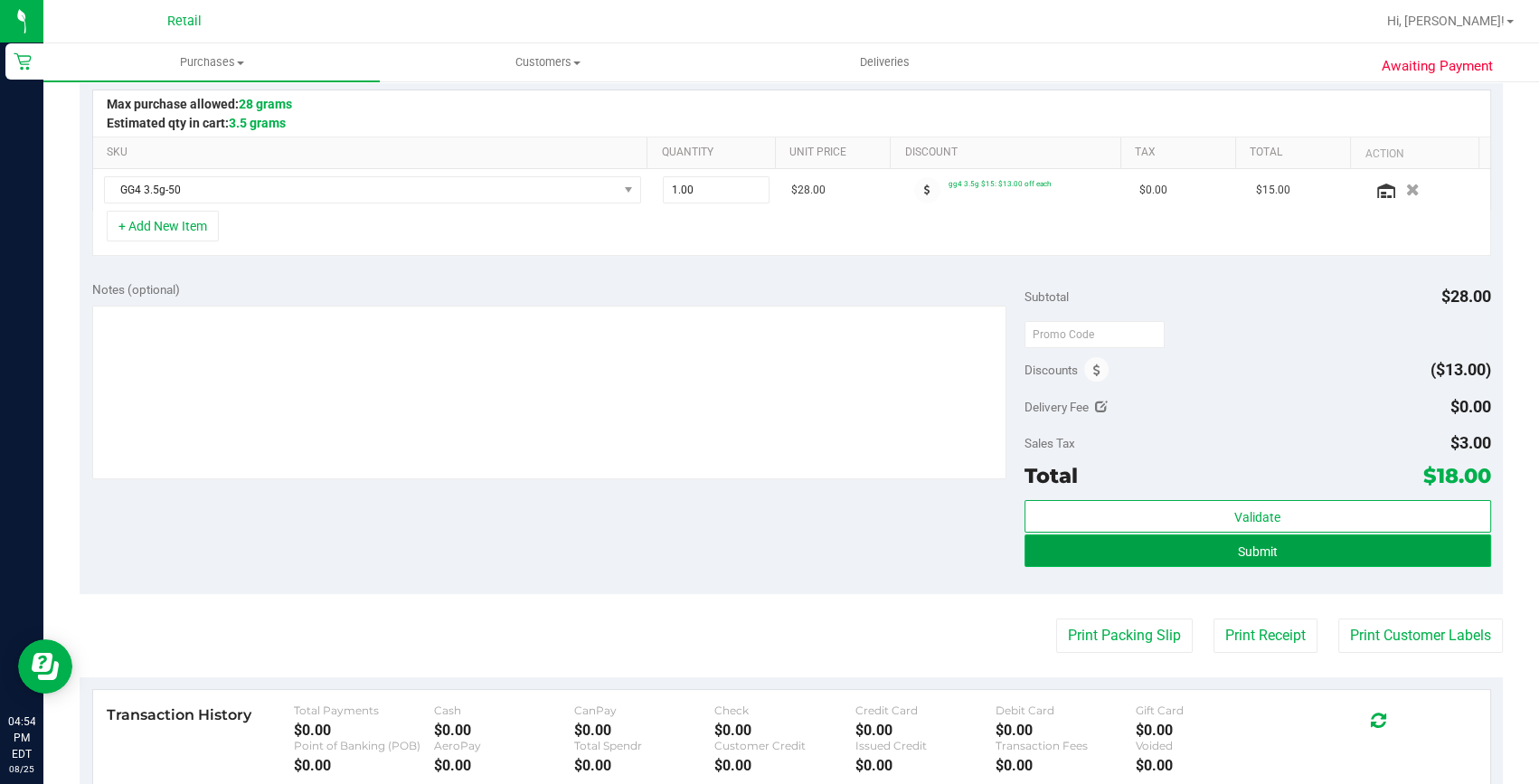
click at [1239, 537] on button "Submit" at bounding box center [1258, 551] width 466 height 32
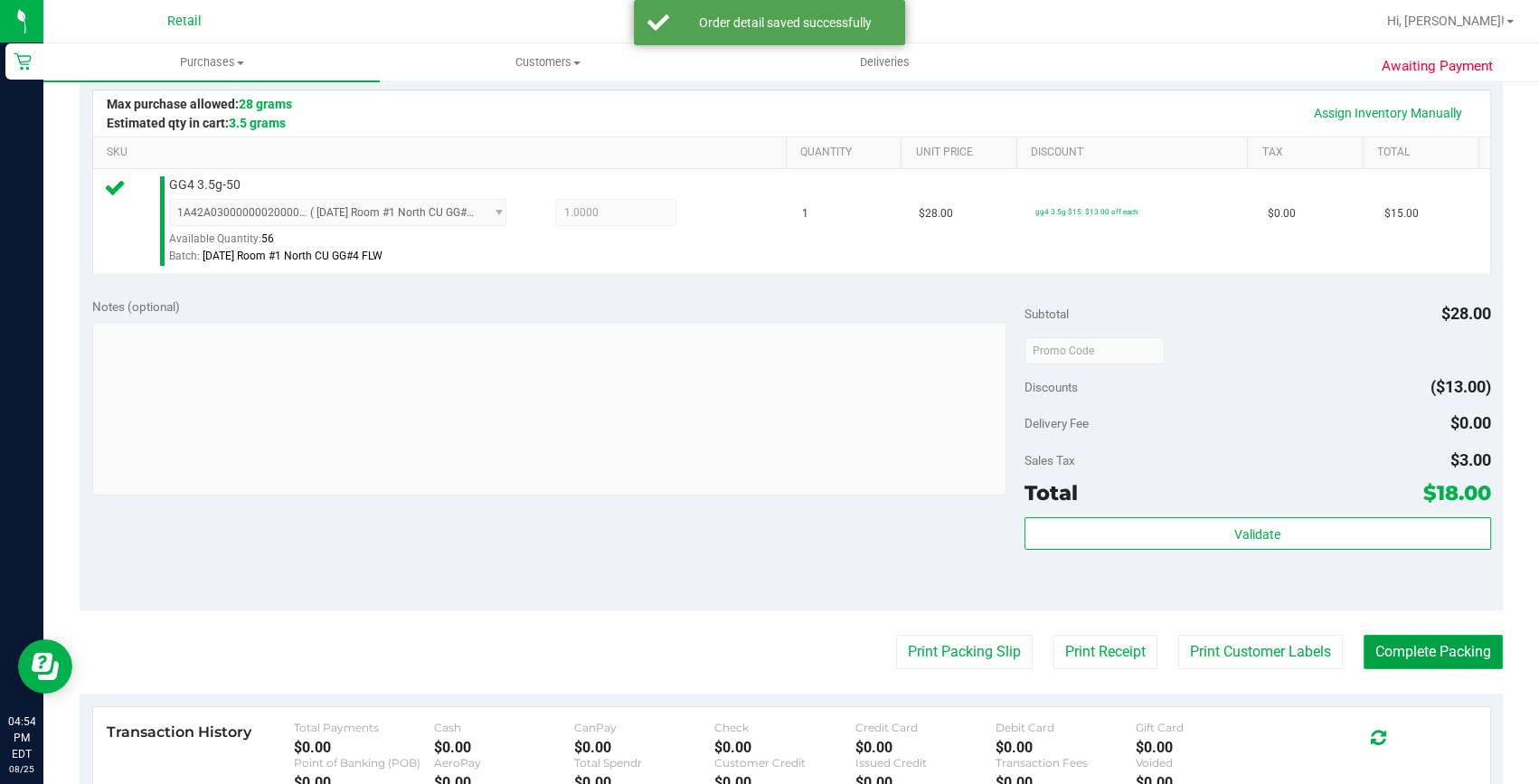
click at [1389, 651] on button "Complete Packing" at bounding box center [1433, 652] width 139 height 34
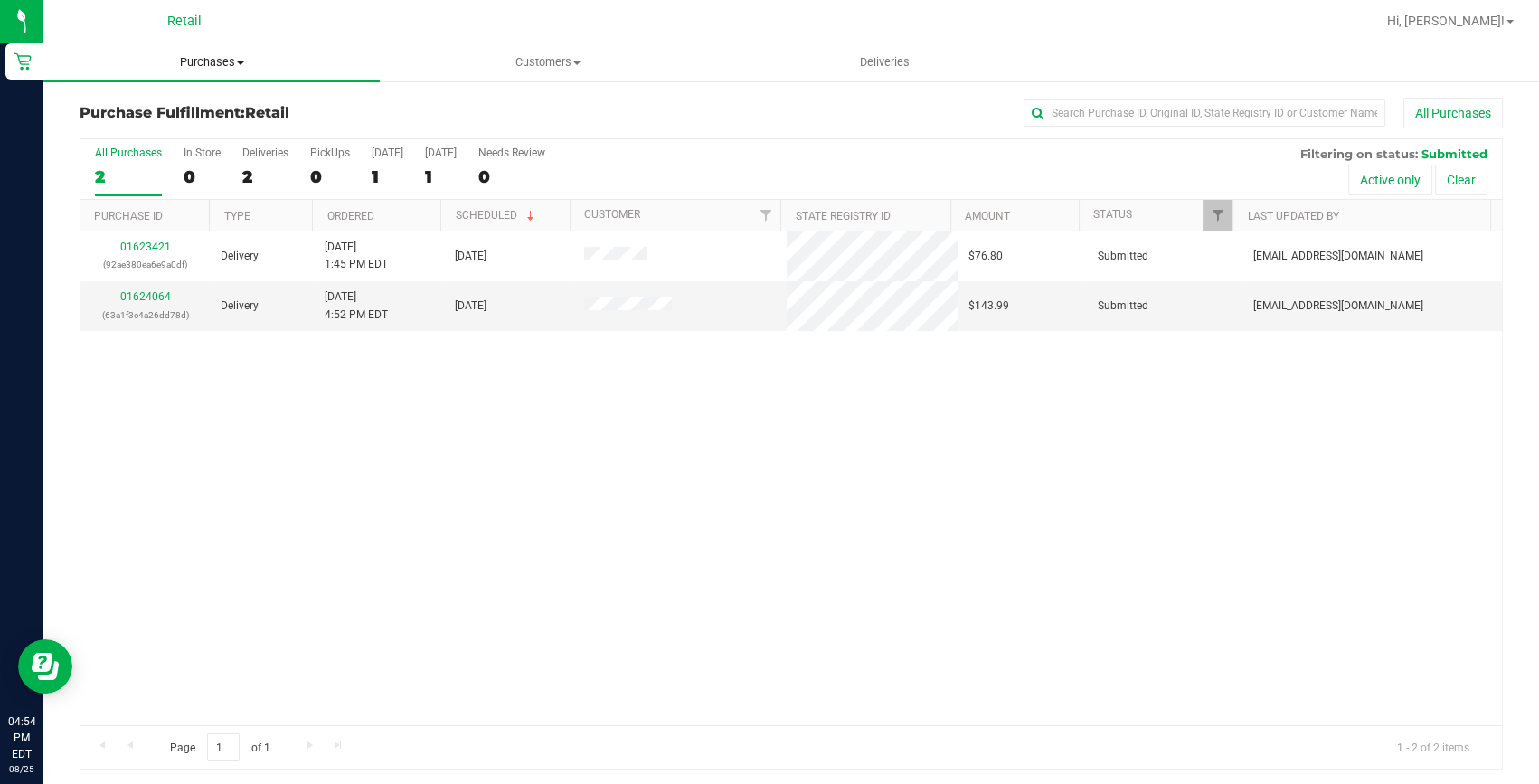
drag, startPoint x: 187, startPoint y: 64, endPoint x: 163, endPoint y: 82, distance: 30.0
click at [187, 64] on span "Purchases" at bounding box center [211, 62] width 336 height 16
click at [154, 114] on span "Summary of purchases" at bounding box center [136, 108] width 186 height 15
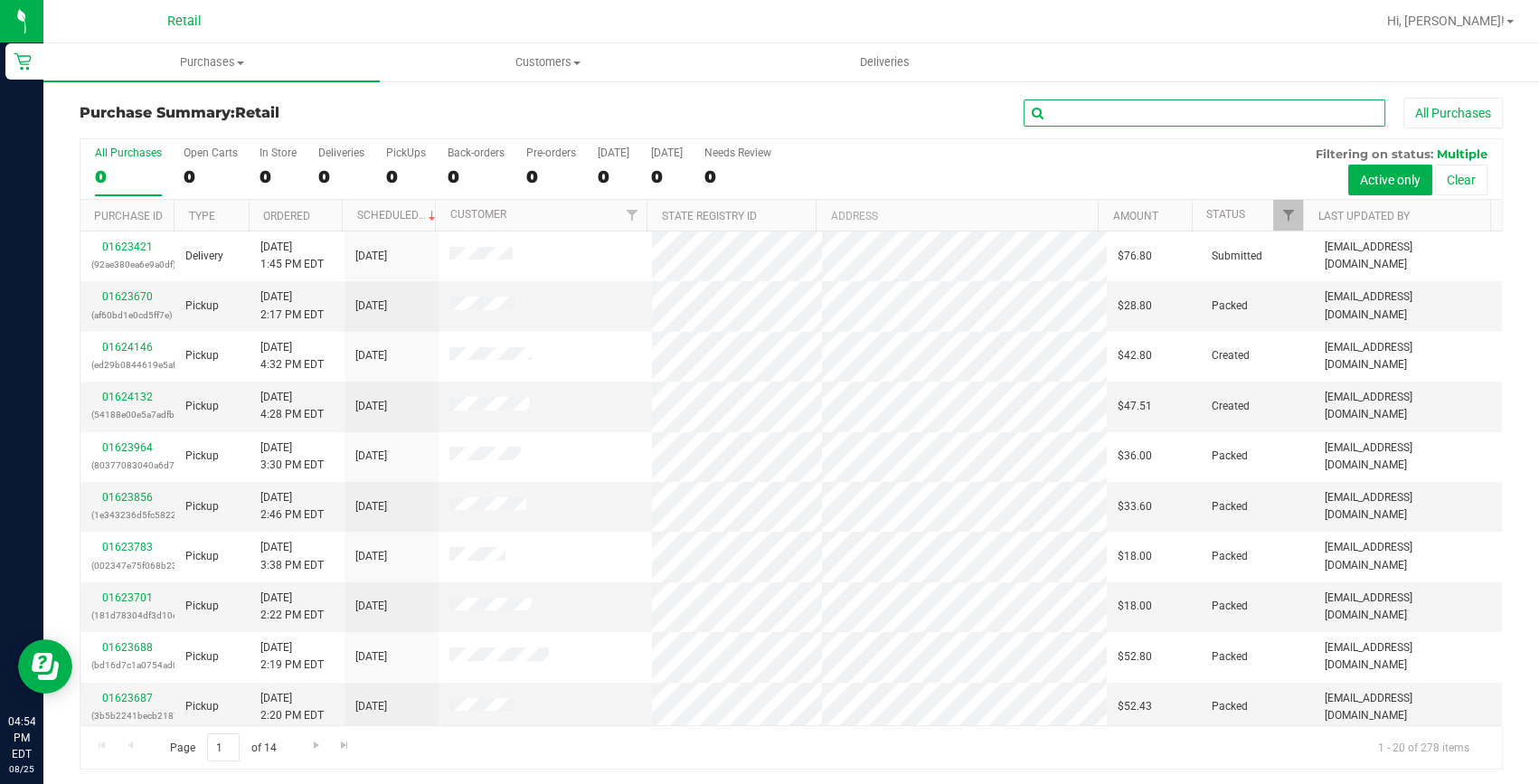
click at [1092, 114] on input "text" at bounding box center [1205, 113] width 362 height 28
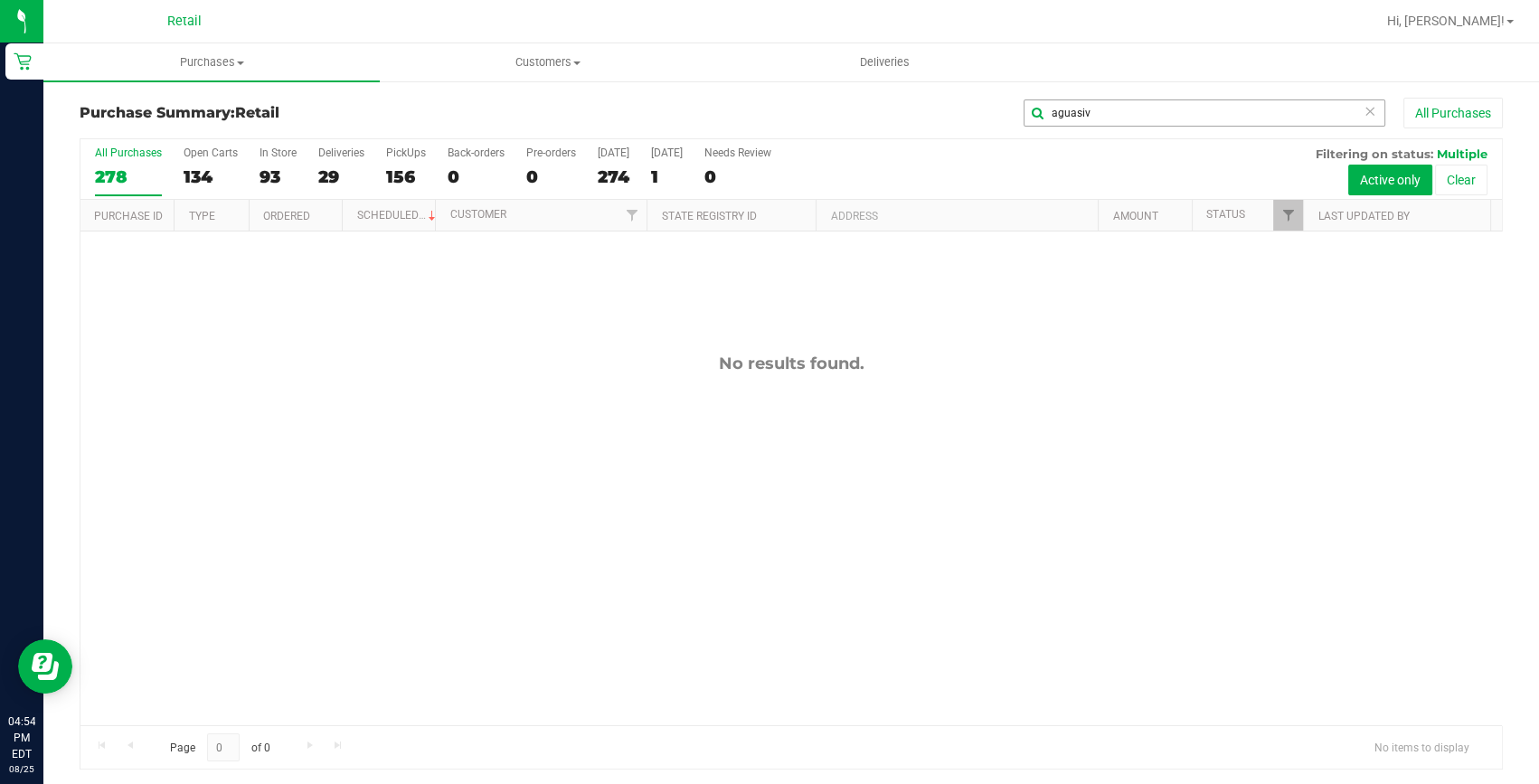
click at [130, 246] on div "No results found." at bounding box center [792, 539] width 1422 height 616
click at [1135, 112] on input "aguasiv" at bounding box center [1205, 113] width 362 height 28
type input "a"
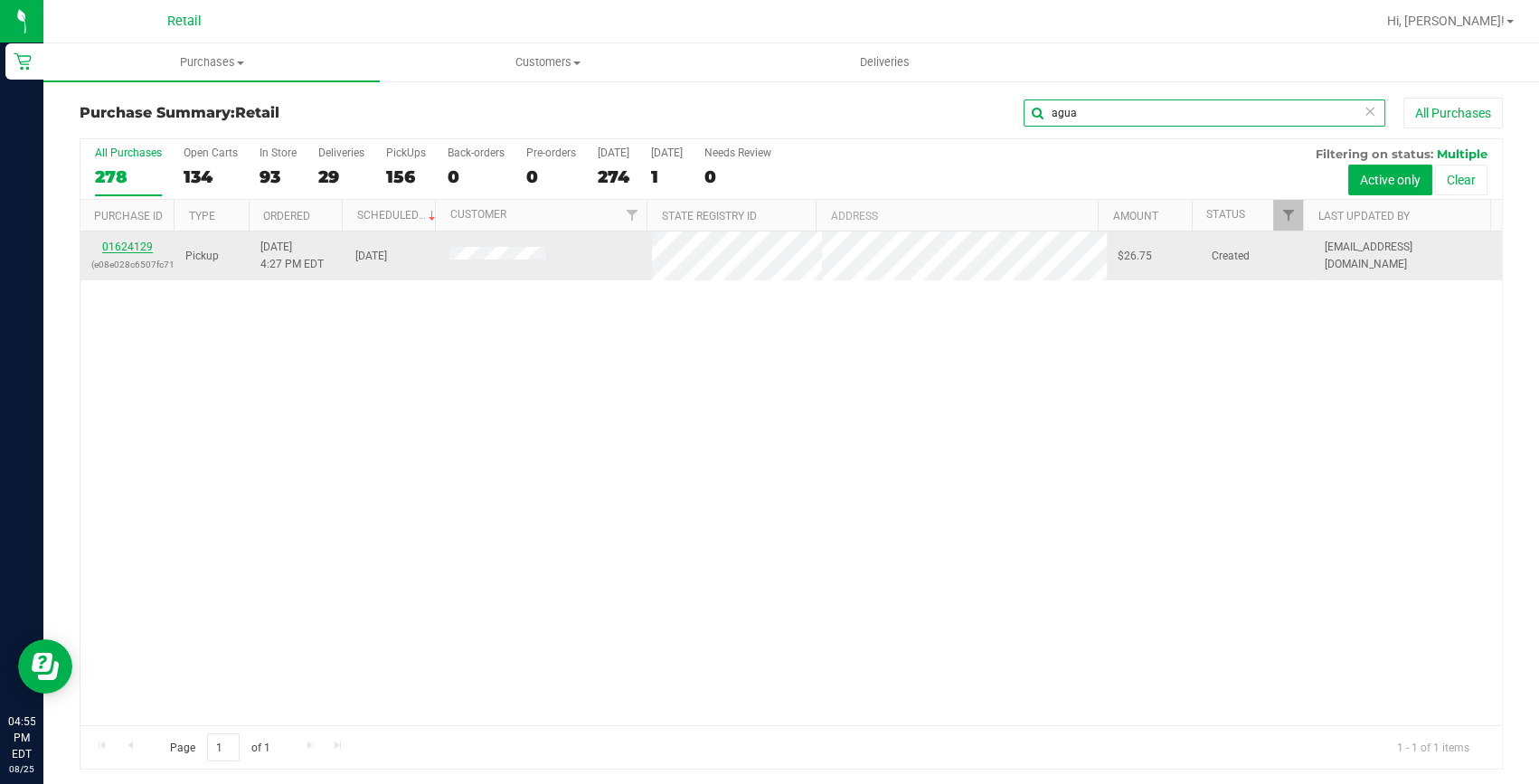
type input "agua"
click at [130, 245] on link "01624129" at bounding box center [127, 246] width 50 height 12
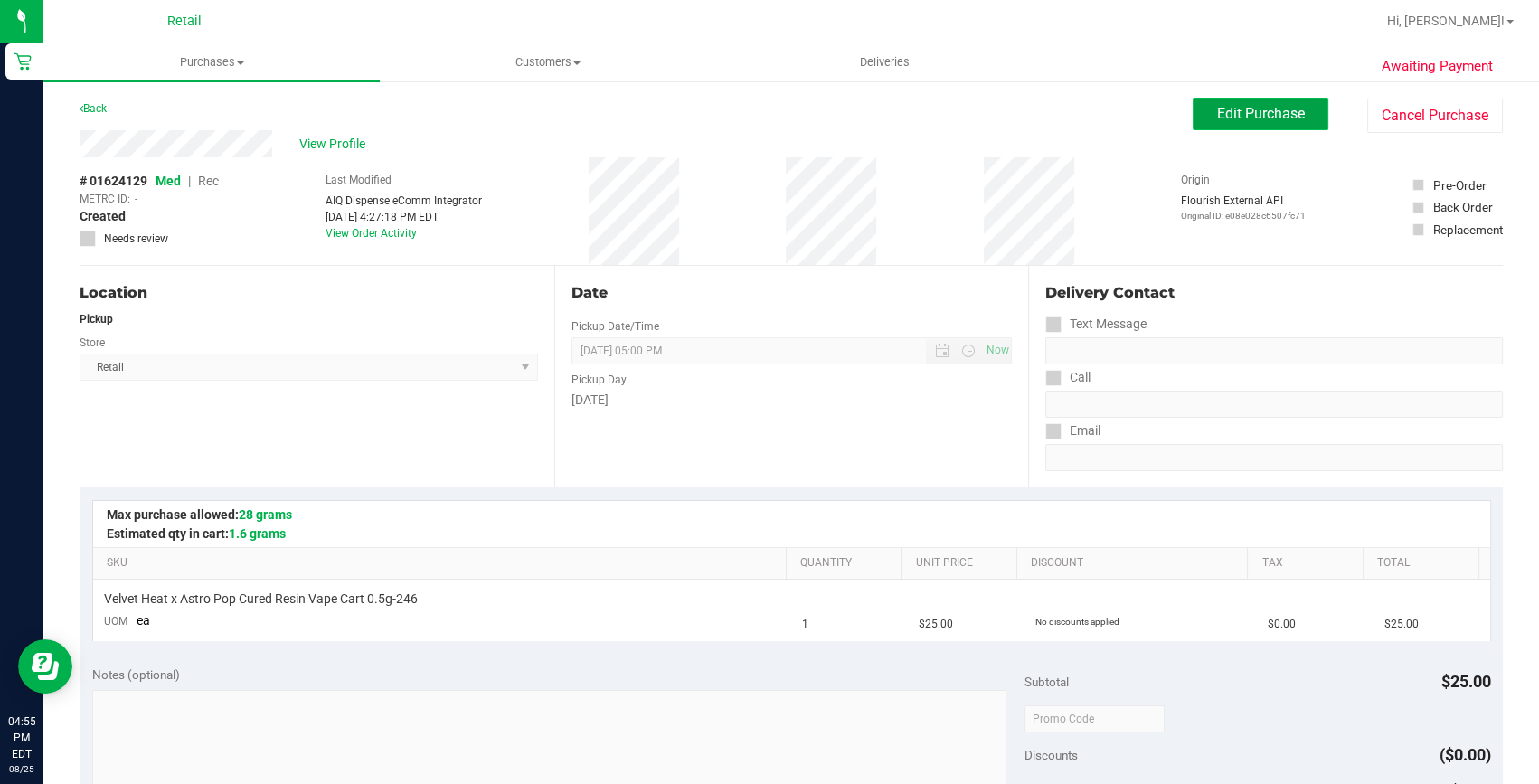
click at [1280, 108] on span "Edit Purchase" at bounding box center [1261, 113] width 88 height 17
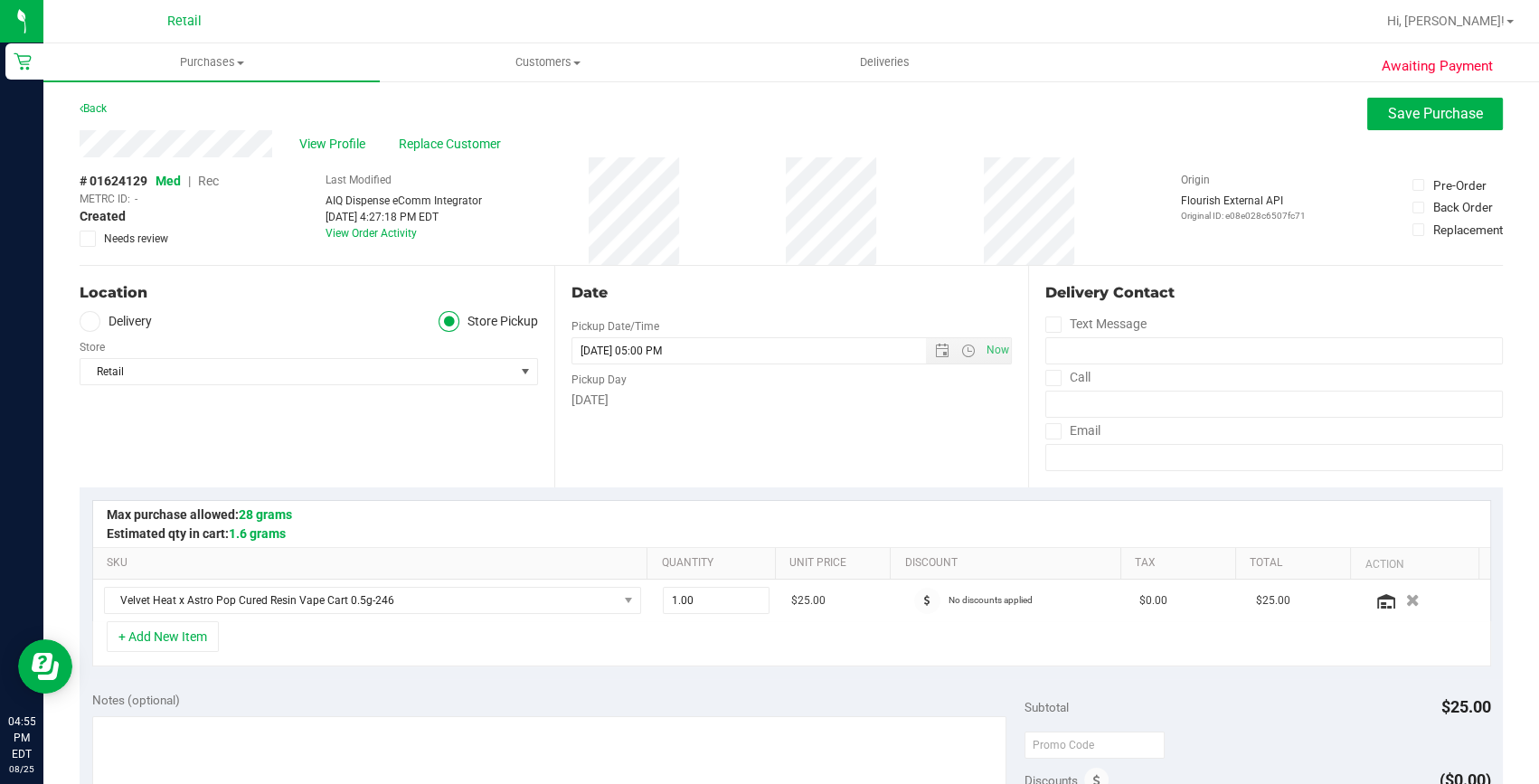
click at [207, 176] on span "Rec" at bounding box center [208, 180] width 21 height 14
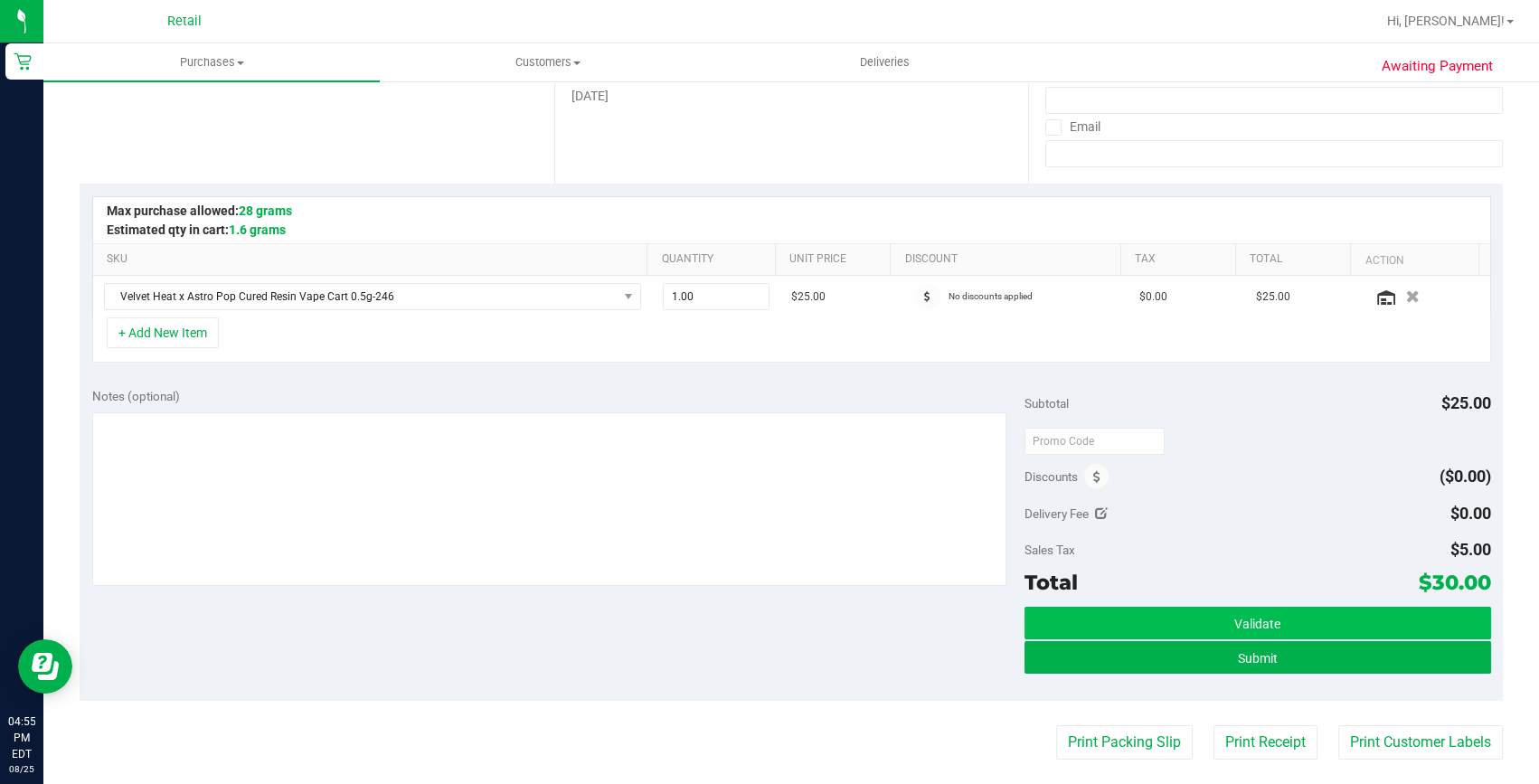
scroll to position [328, 0]
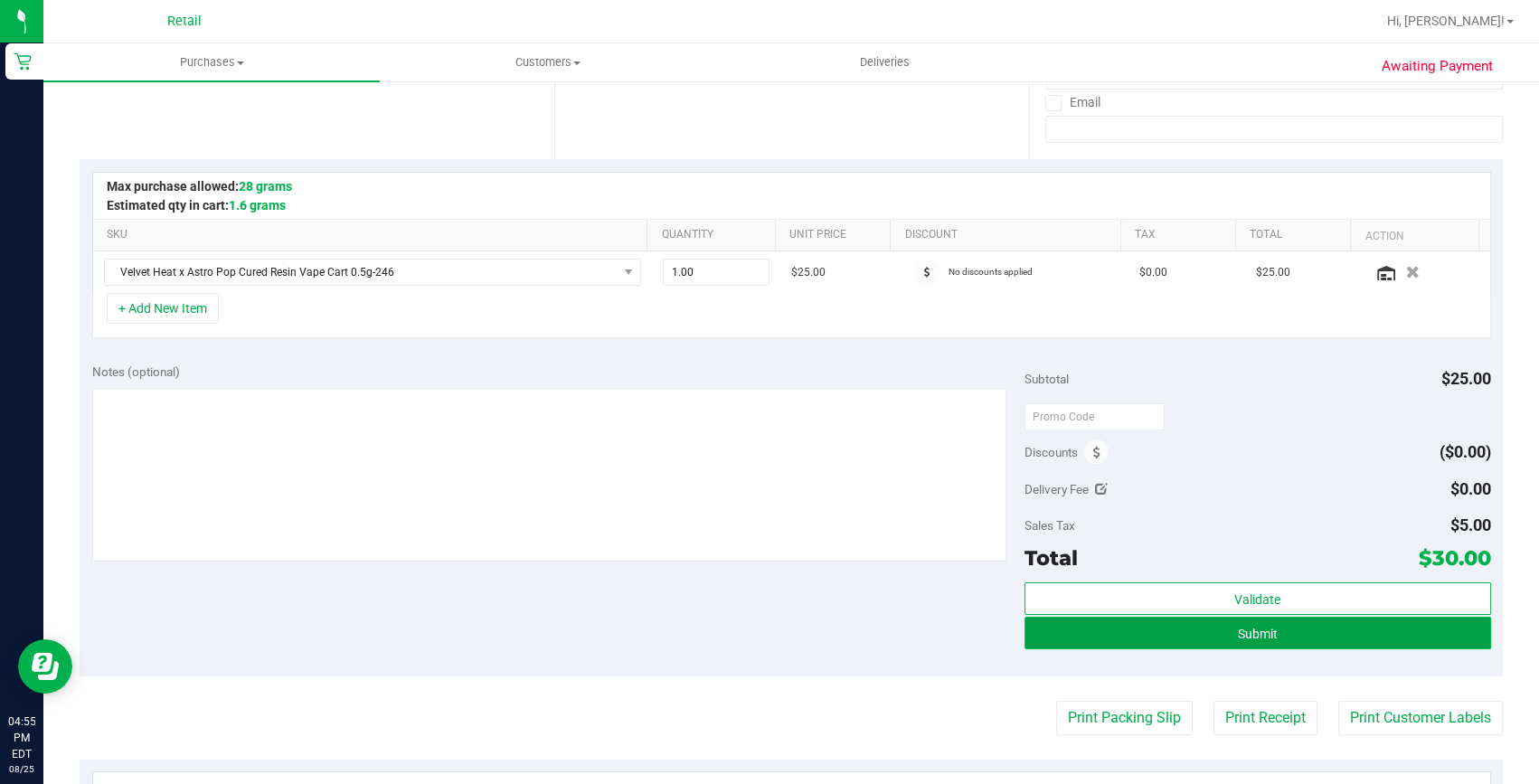
click at [1221, 638] on button "Submit" at bounding box center [1258, 633] width 466 height 32
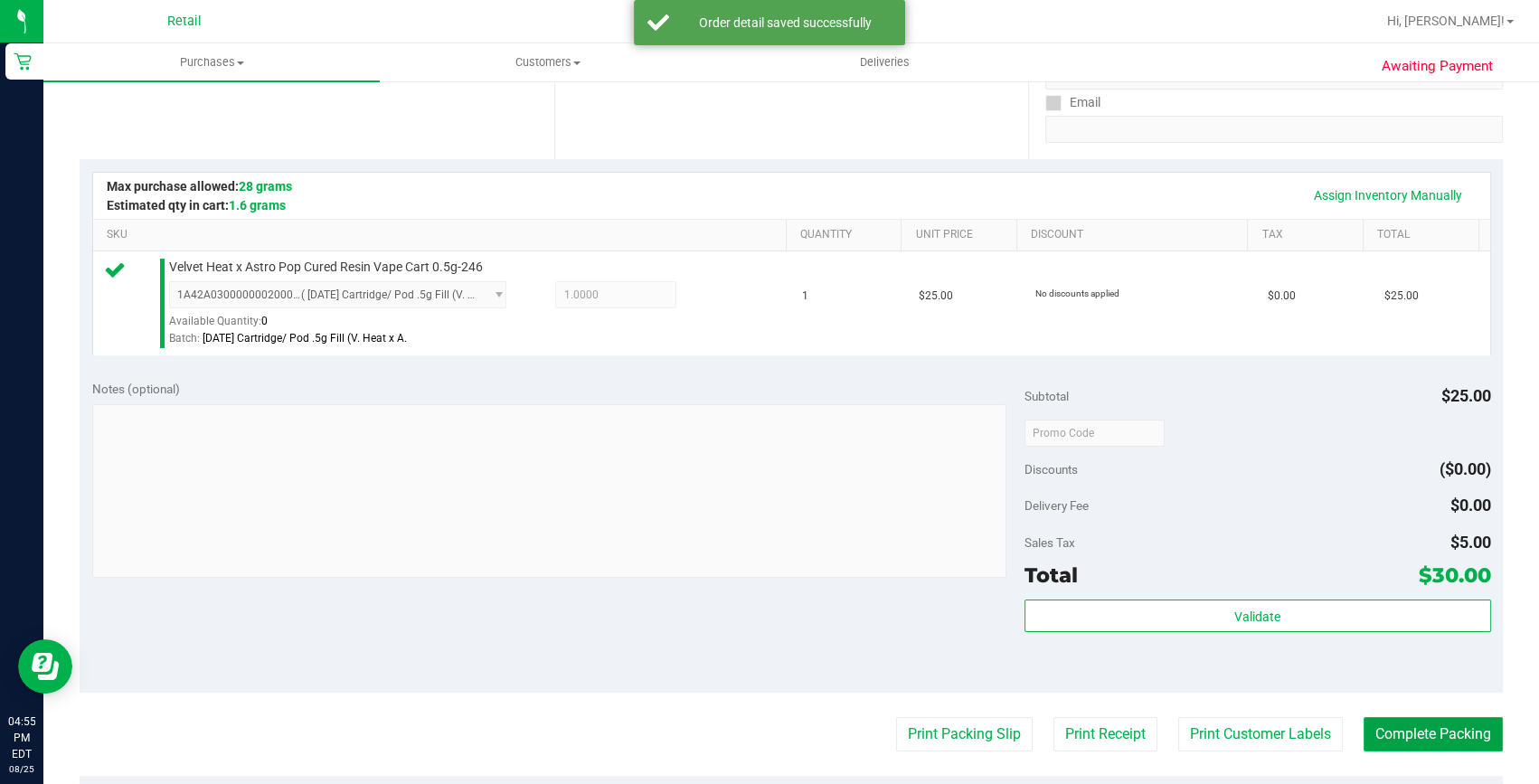
click at [1385, 726] on button "Complete Packing" at bounding box center [1433, 735] width 139 height 34
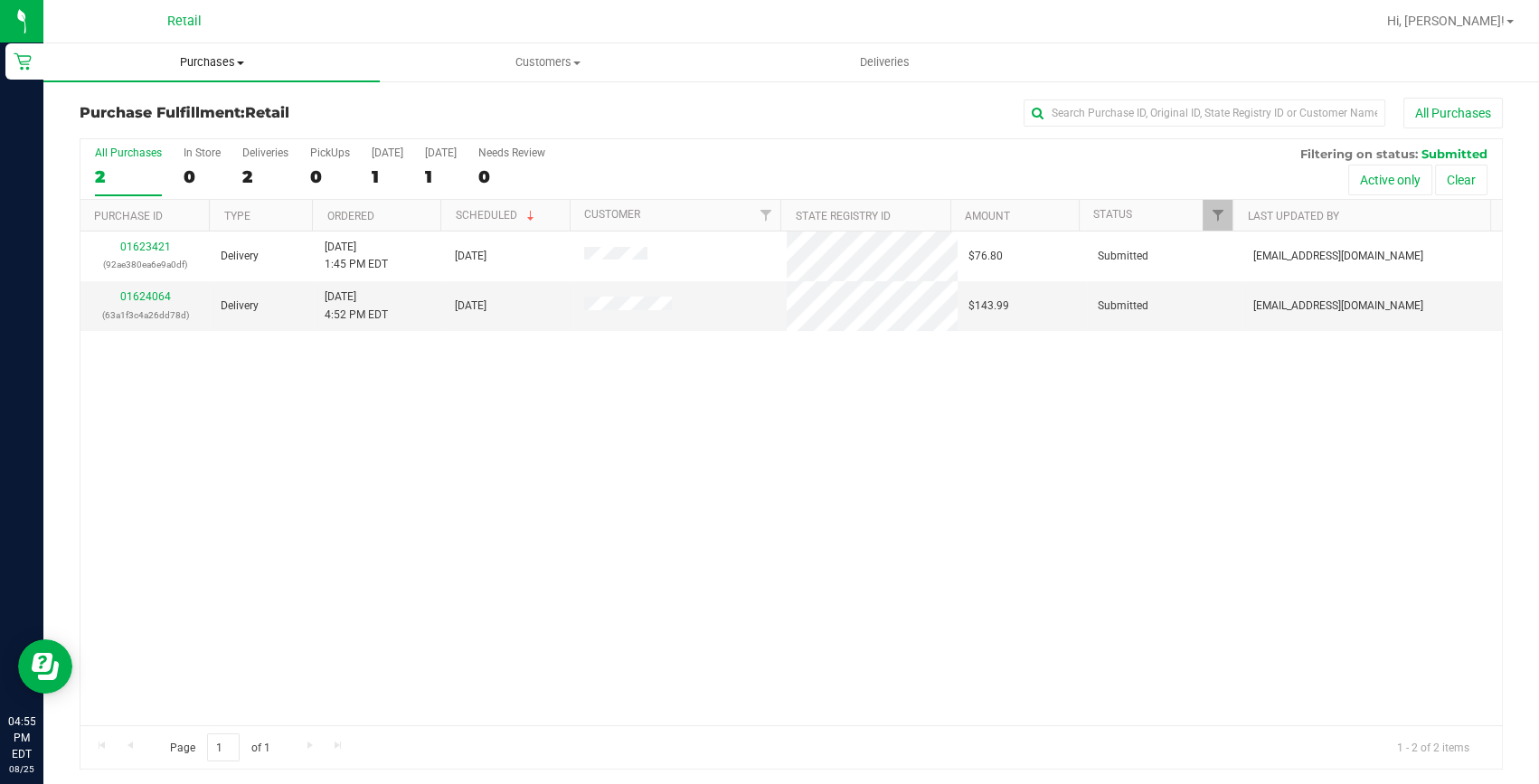
click at [214, 62] on span "Purchases" at bounding box center [211, 62] width 336 height 16
click at [186, 108] on span "Summary of purchases" at bounding box center [136, 108] width 186 height 15
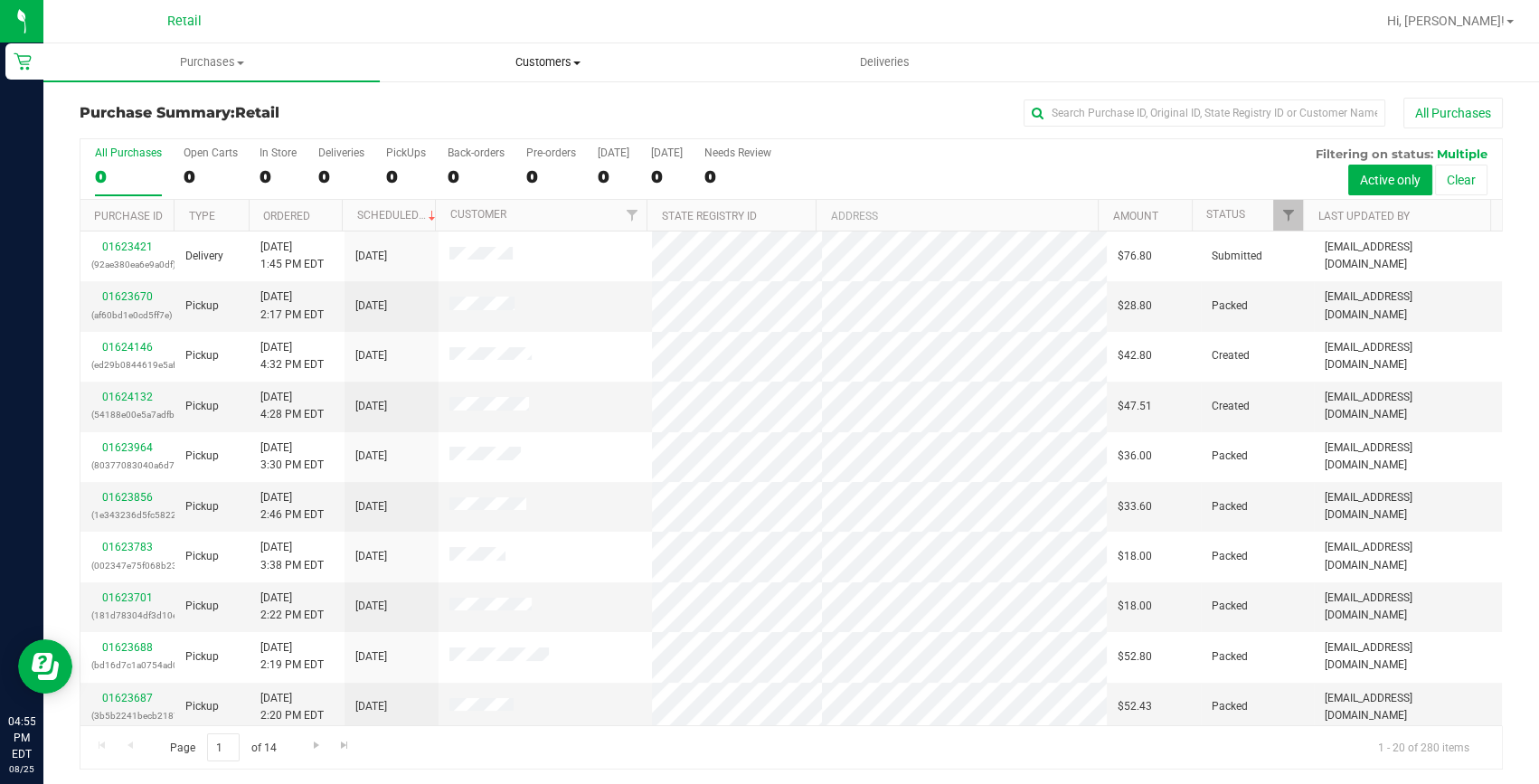
click at [553, 67] on span "Customers" at bounding box center [548, 62] width 335 height 16
click at [506, 108] on span "All customers" at bounding box center [444, 108] width 130 height 15
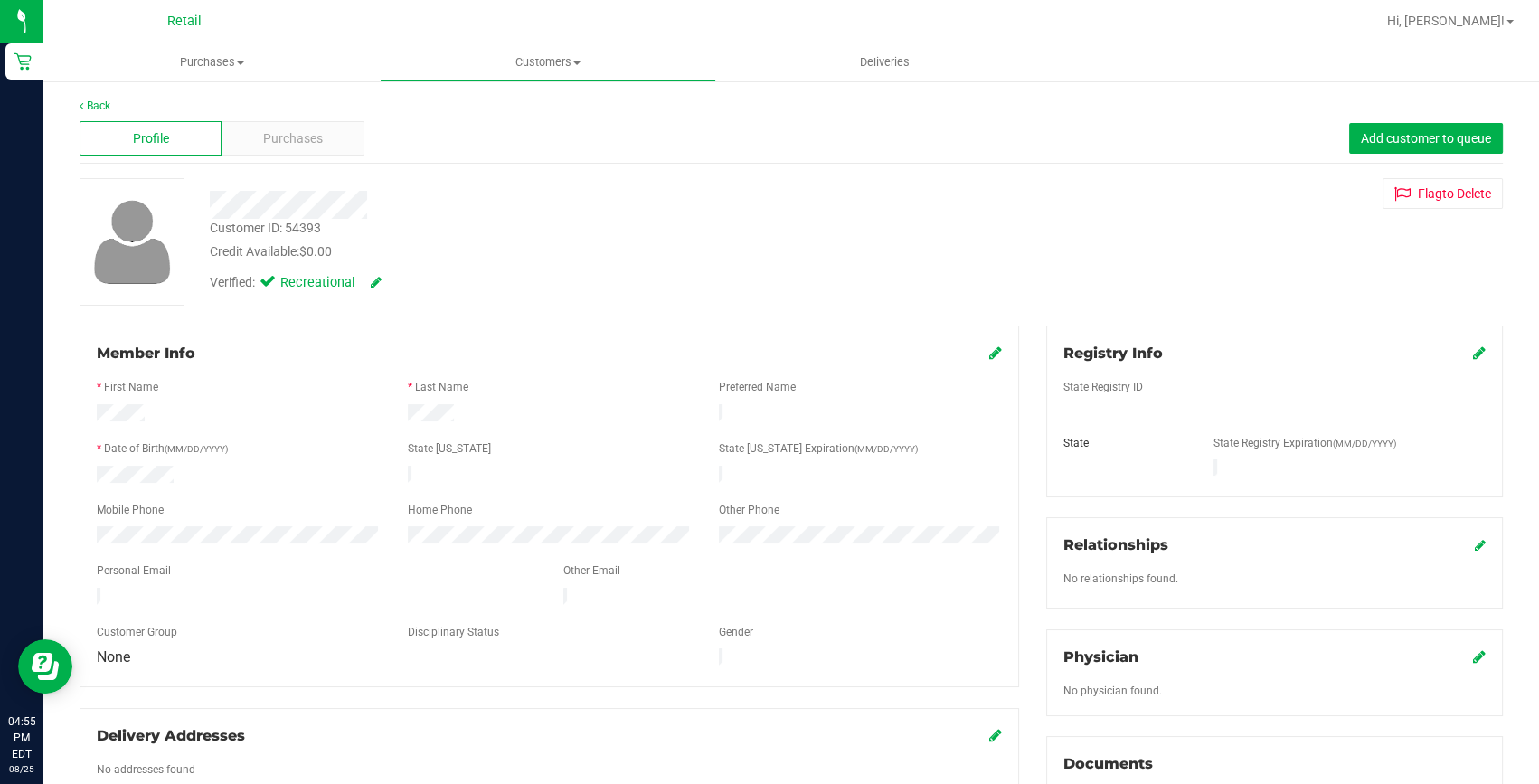
click at [157, 417] on div at bounding box center [238, 415] width 311 height 22
click at [287, 138] on span "Purchases" at bounding box center [293, 139] width 60 height 19
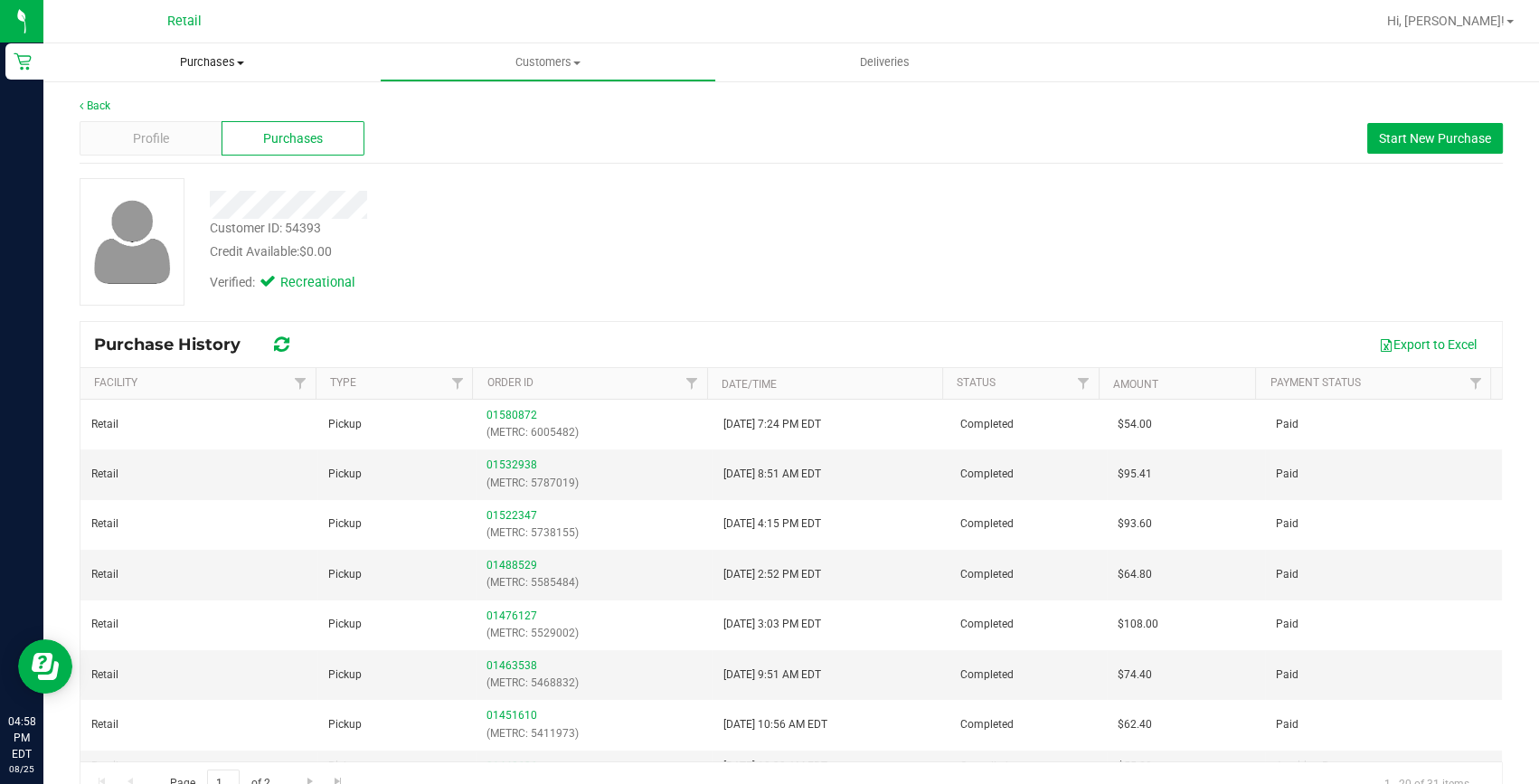
drag, startPoint x: 242, startPoint y: 59, endPoint x: 197, endPoint y: 94, distance: 57.0
click at [242, 59] on span "Purchases" at bounding box center [211, 62] width 336 height 16
click at [185, 111] on span "Summary of purchases" at bounding box center [136, 108] width 186 height 15
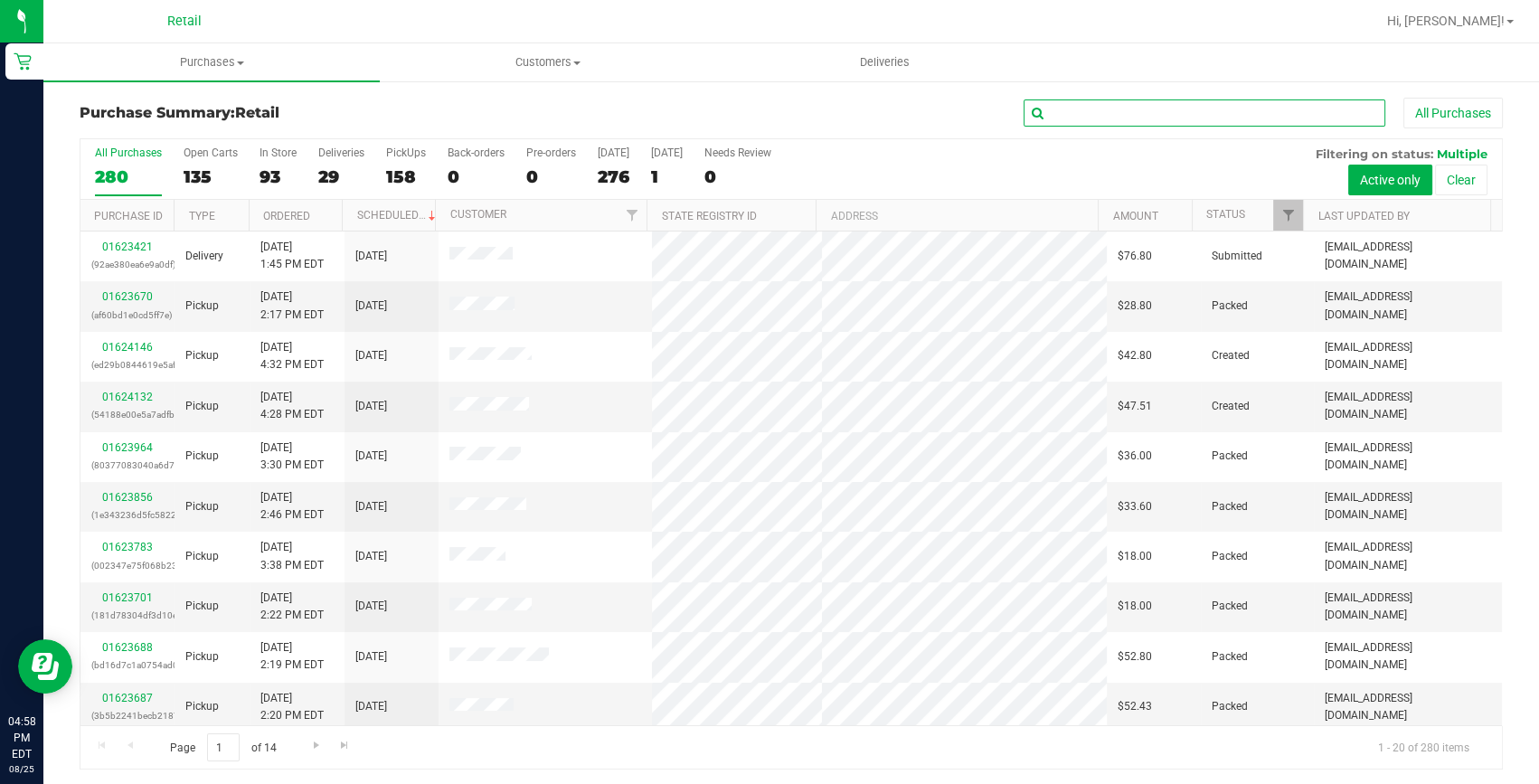
click at [1136, 118] on input "text" at bounding box center [1205, 113] width 362 height 28
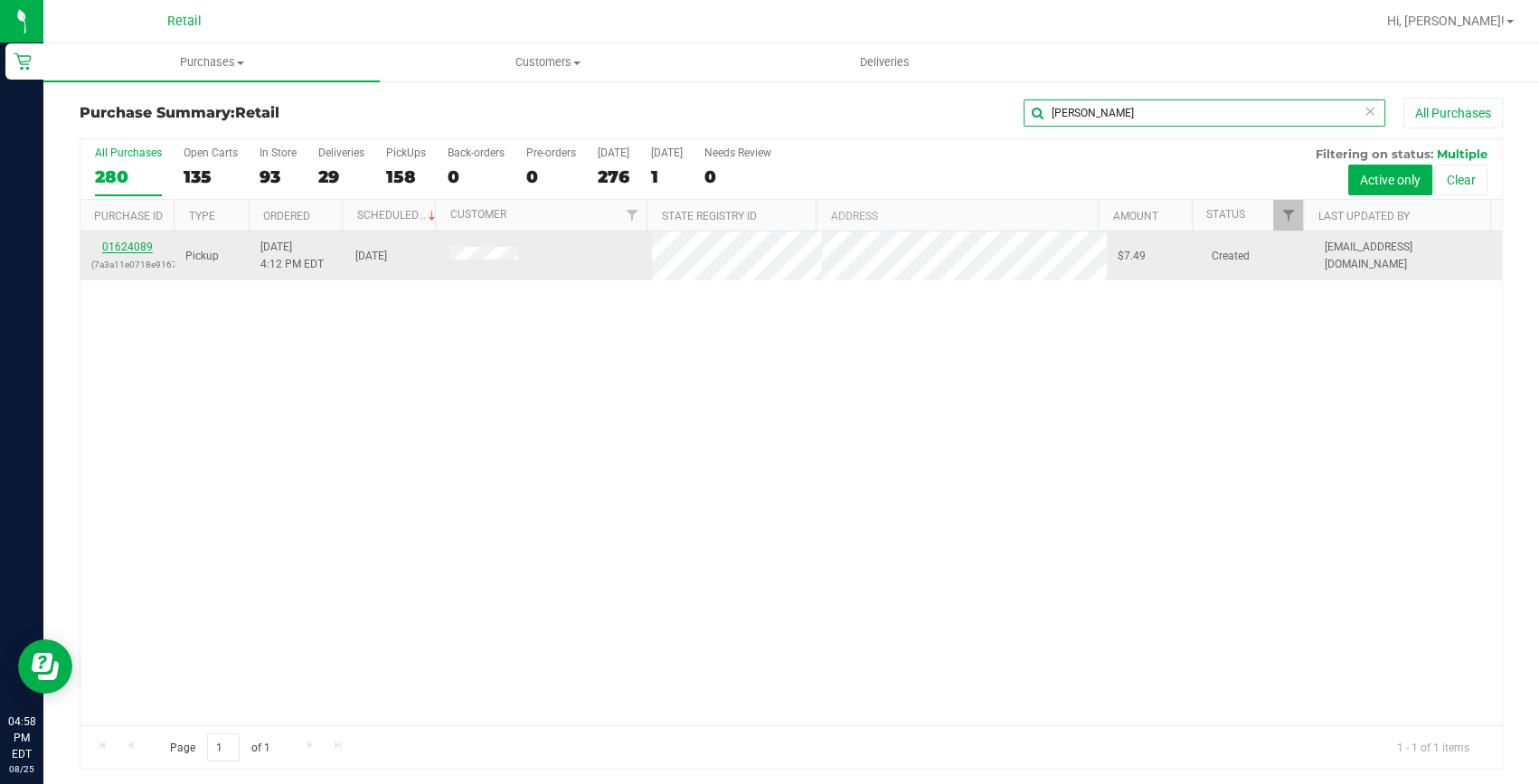
type input "maggie"
click at [123, 246] on link "01624089" at bounding box center [127, 246] width 50 height 12
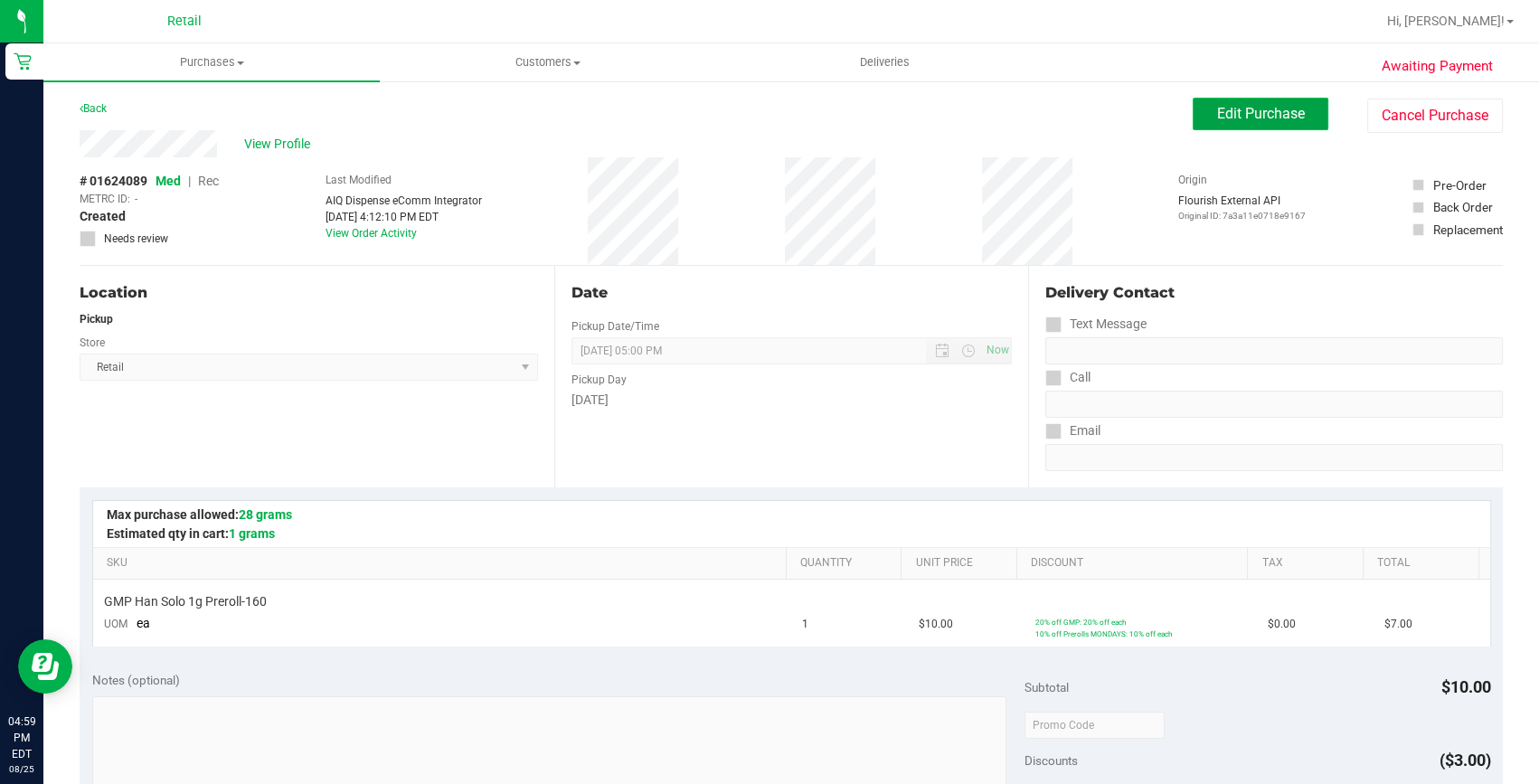
click at [1221, 118] on span "Edit Purchase" at bounding box center [1261, 113] width 88 height 17
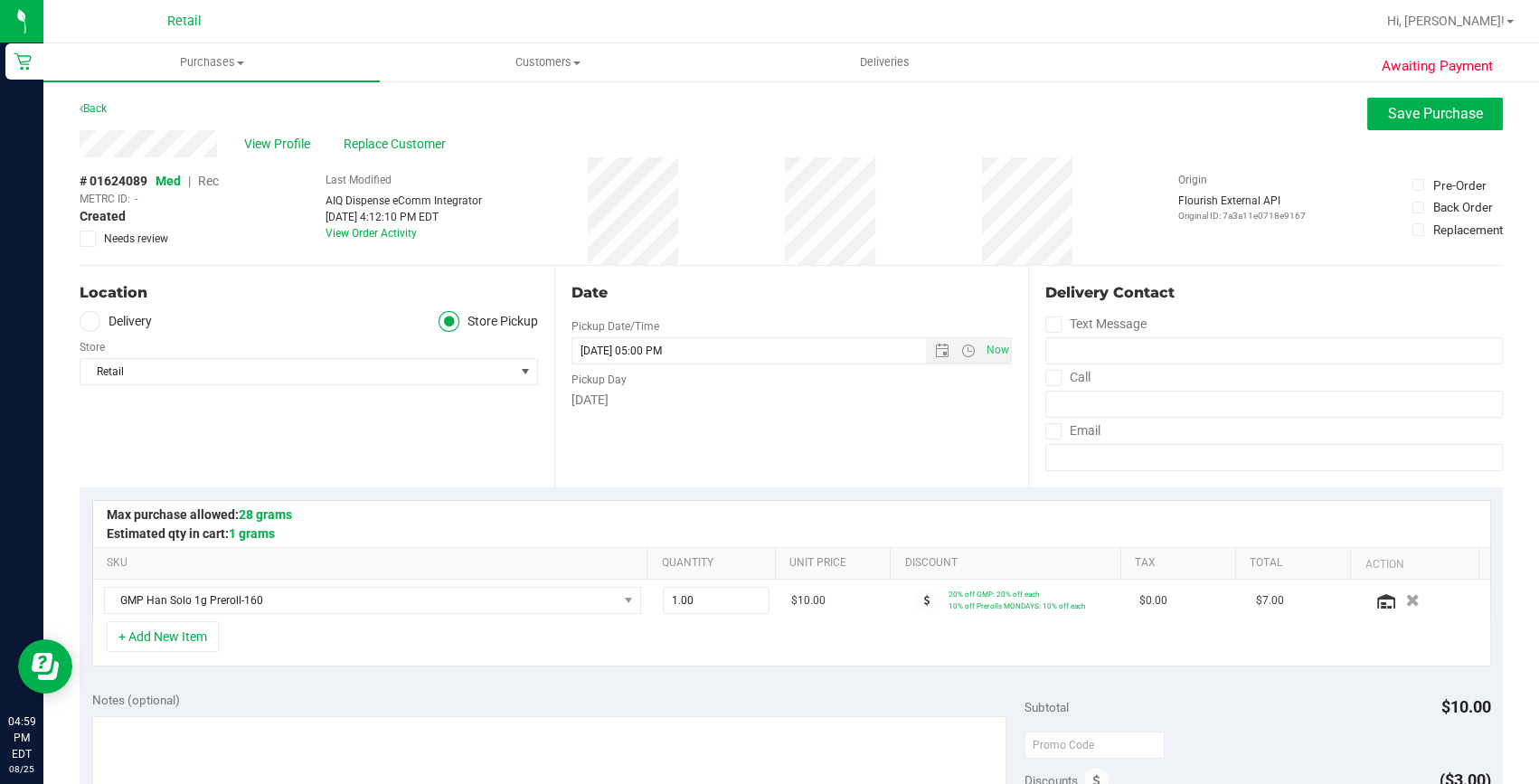
click at [213, 180] on span "Rec" at bounding box center [208, 180] width 21 height 14
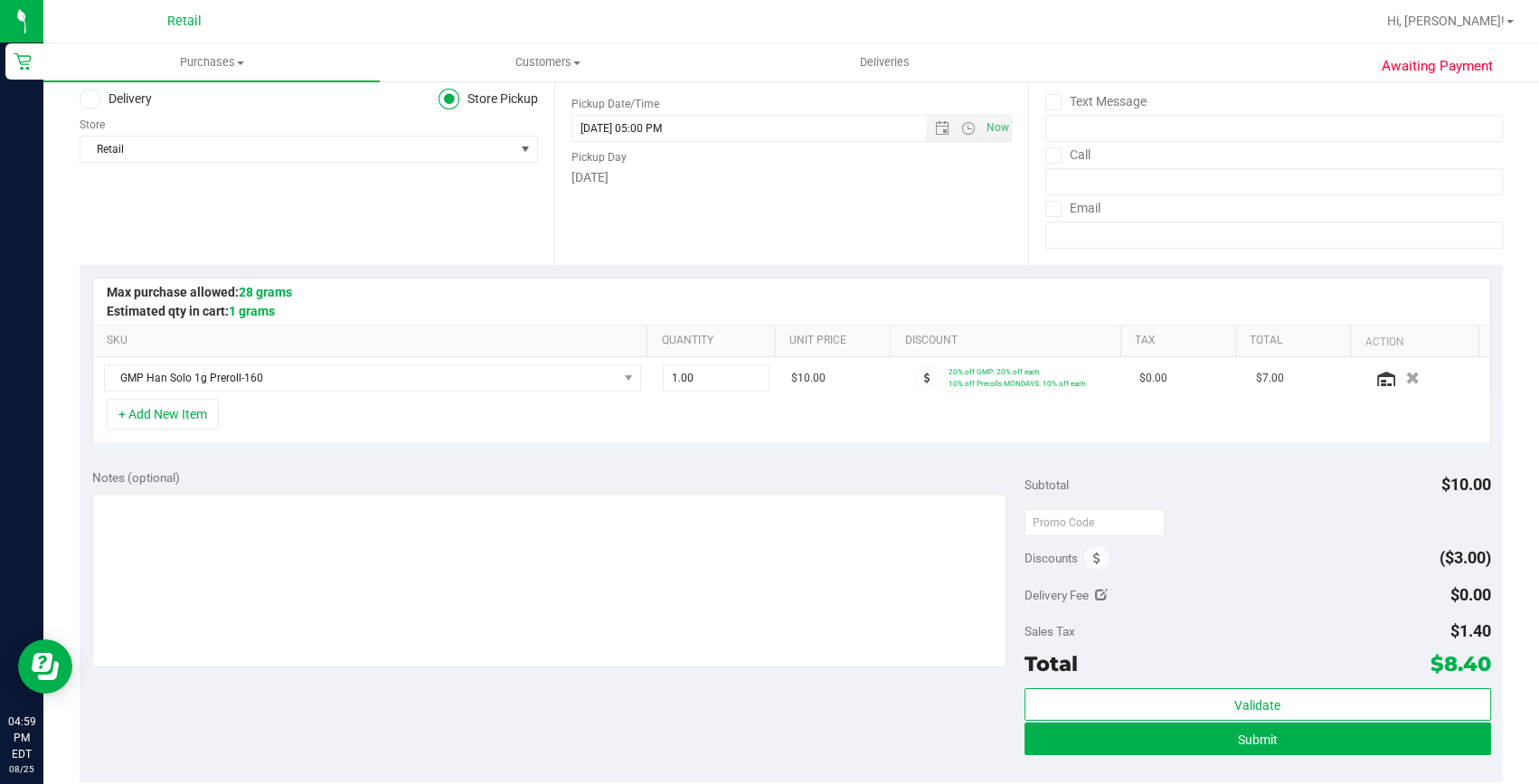
scroll to position [245, 0]
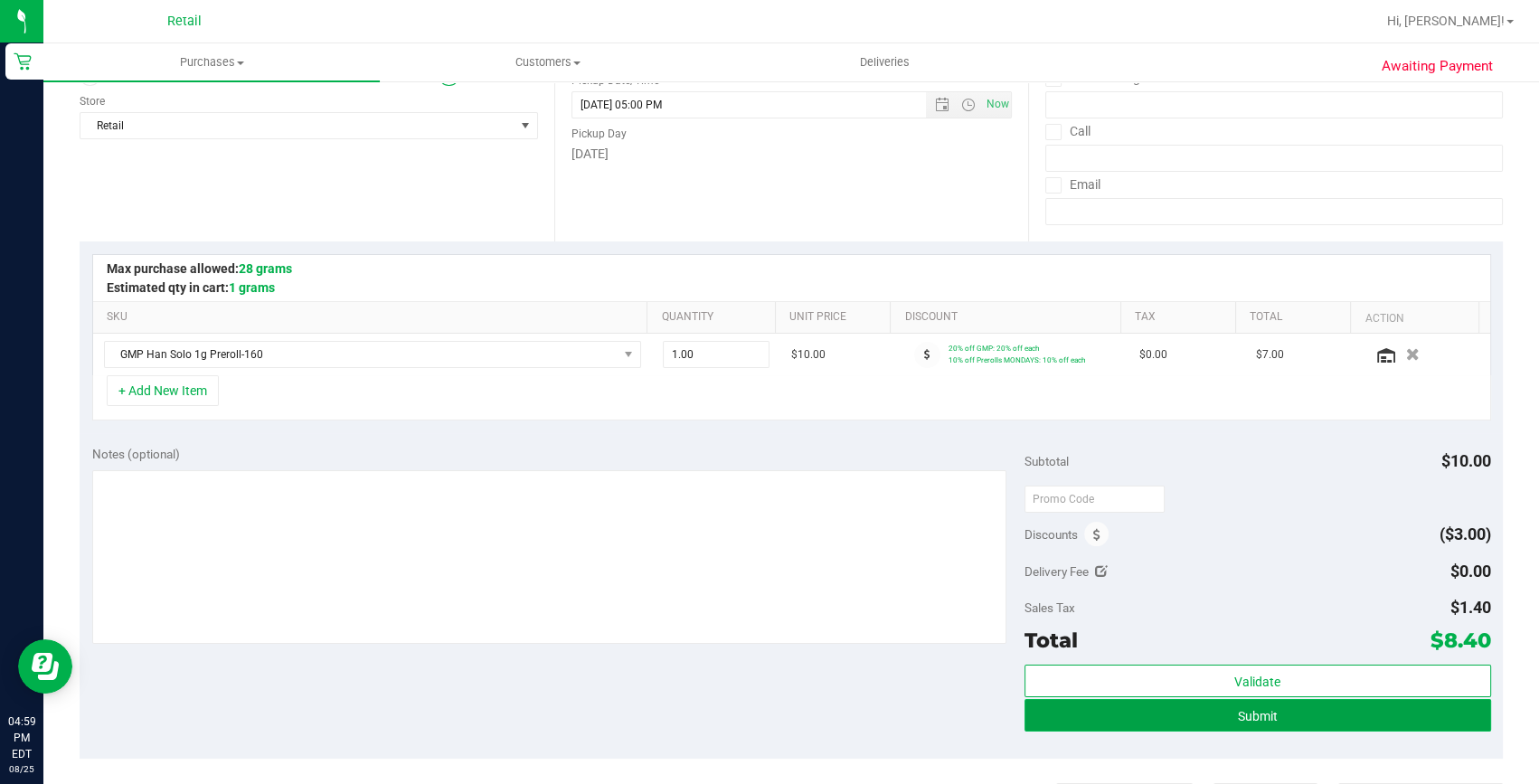
click at [1159, 711] on button "Submit" at bounding box center [1258, 715] width 466 height 32
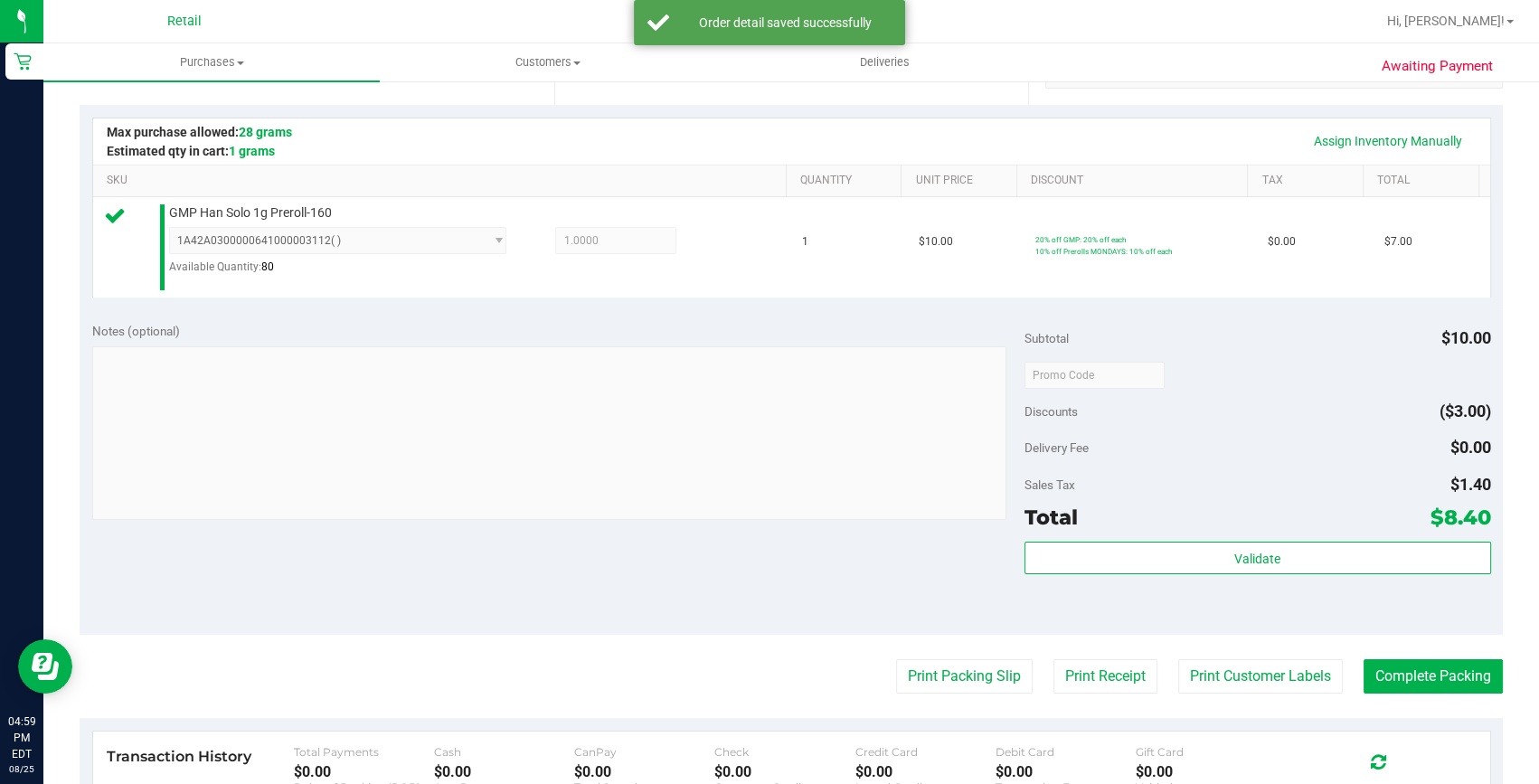
scroll to position [410, 0]
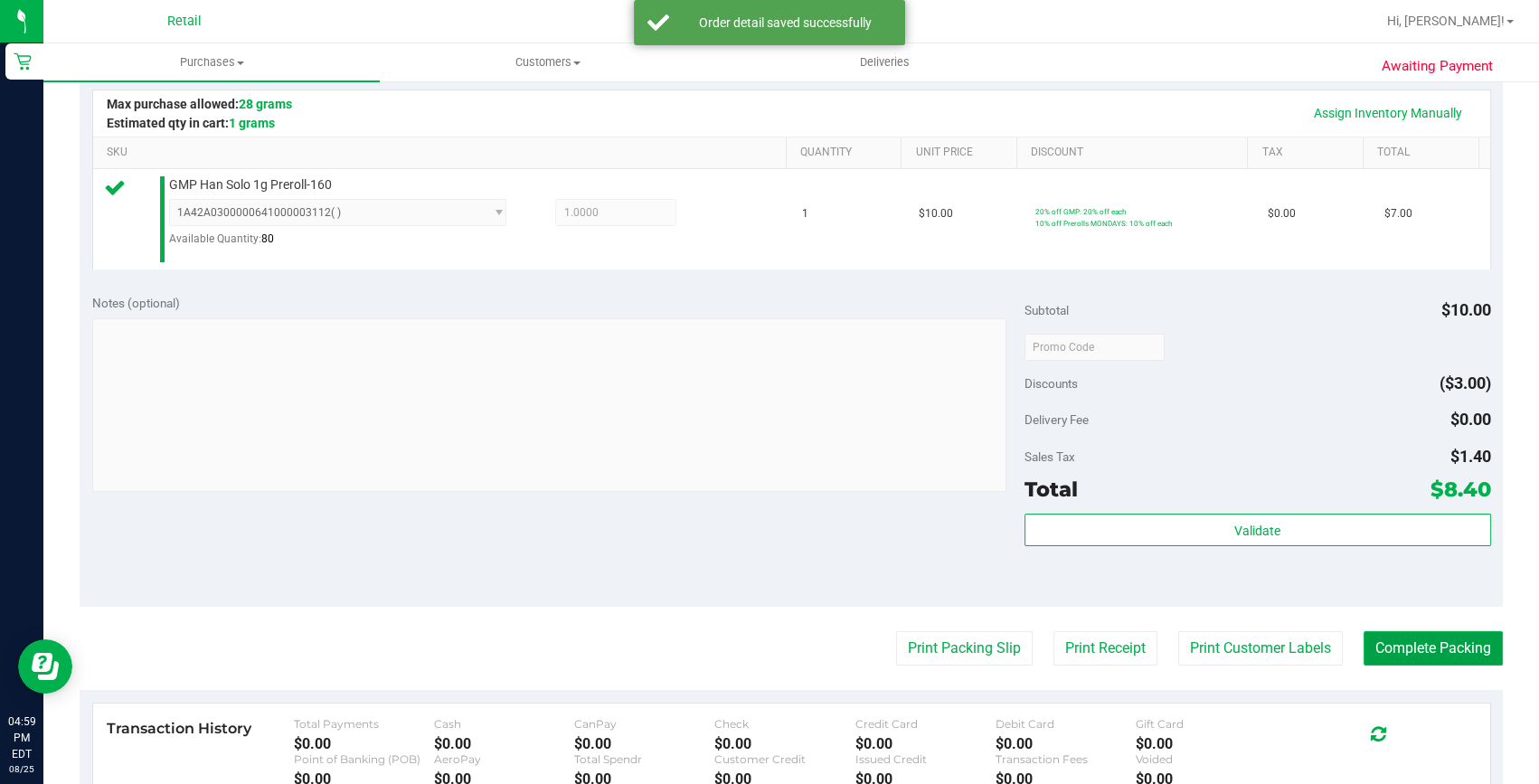
click at [1415, 651] on button "Complete Packing" at bounding box center [1433, 648] width 139 height 34
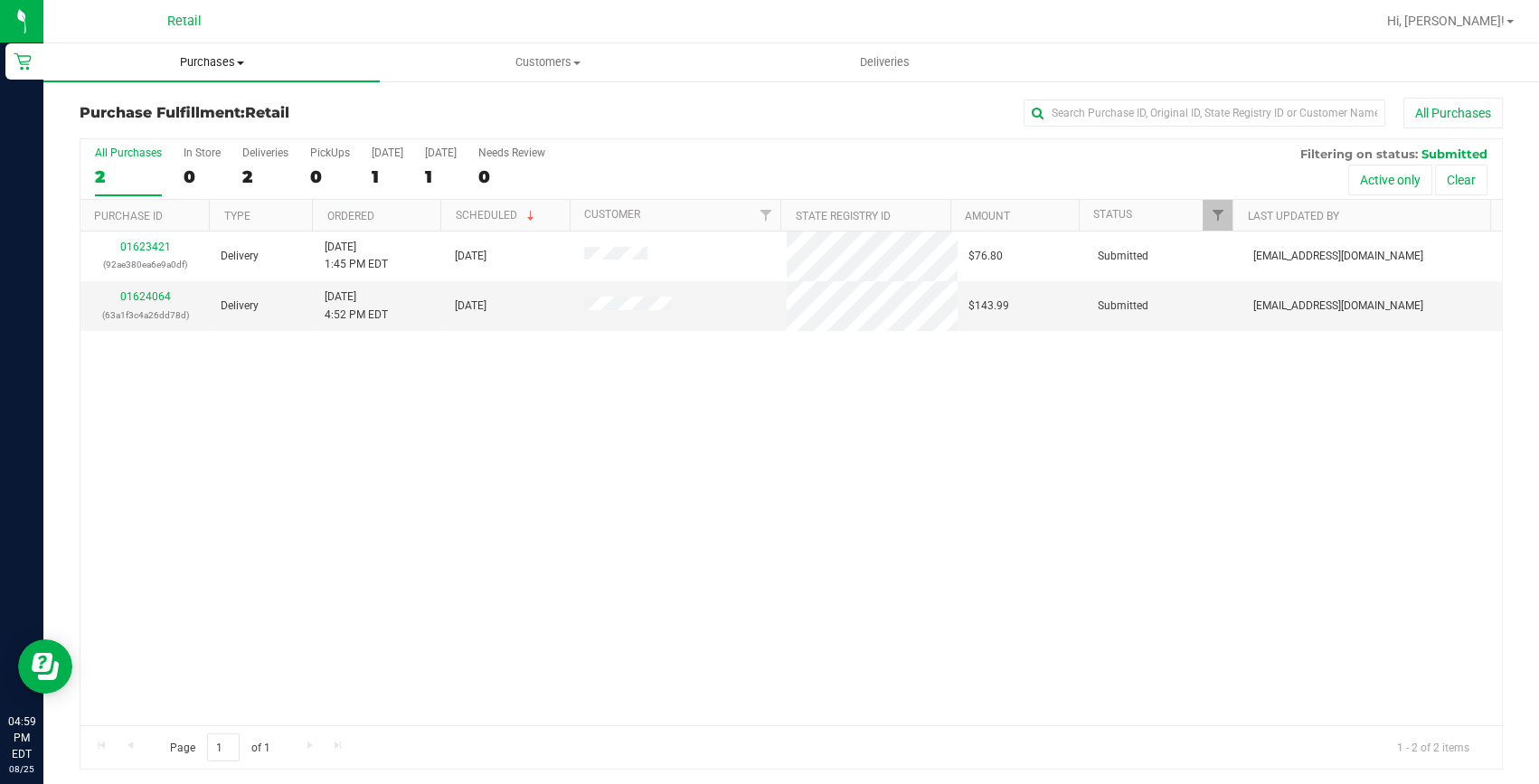
drag, startPoint x: 209, startPoint y: 64, endPoint x: 193, endPoint y: 99, distance: 38.5
click at [209, 64] on span "Purchases" at bounding box center [211, 62] width 336 height 16
click at [188, 107] on span "Summary of purchases" at bounding box center [136, 108] width 186 height 15
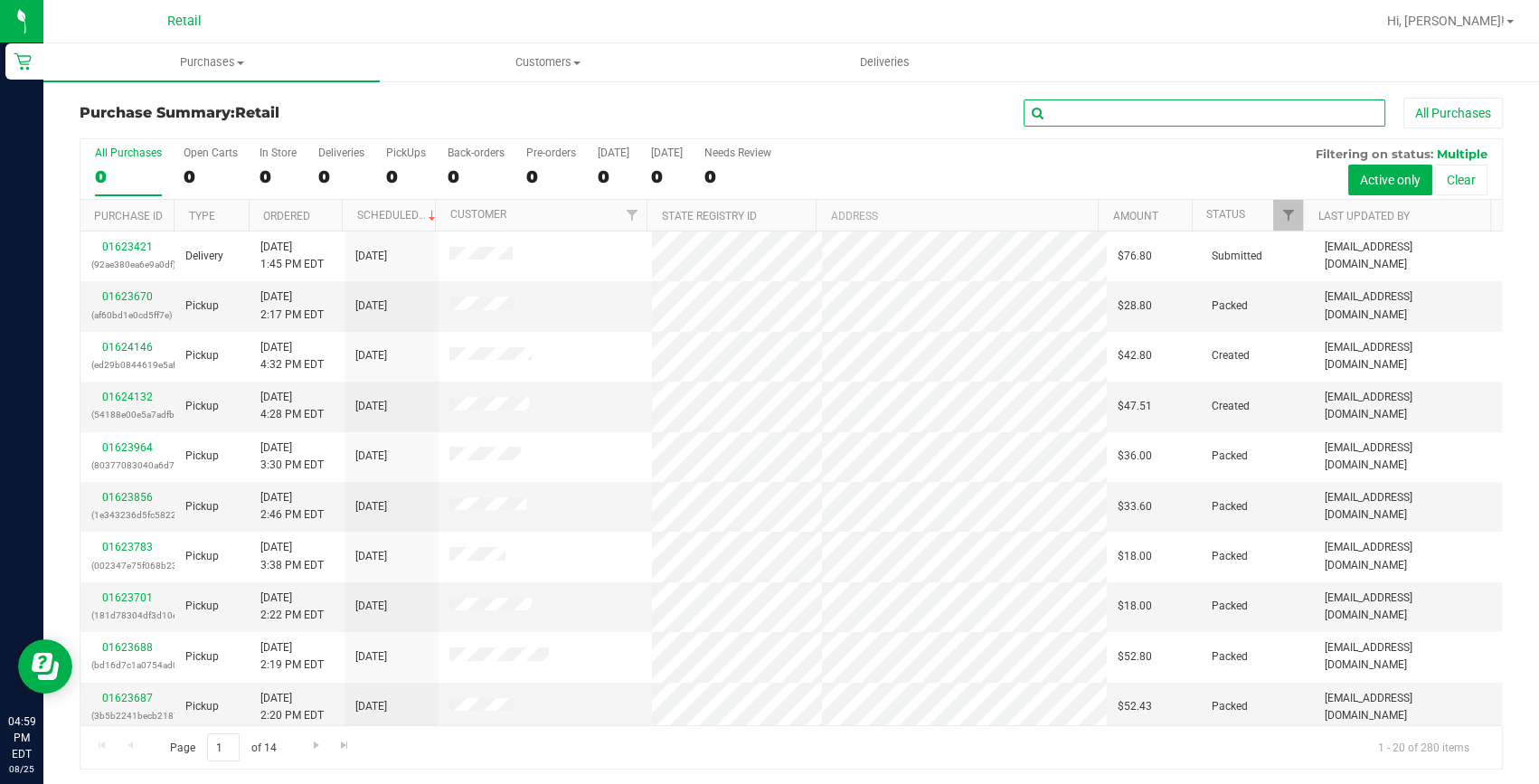
click at [1058, 116] on input "text" at bounding box center [1205, 113] width 362 height 28
type input "michael"
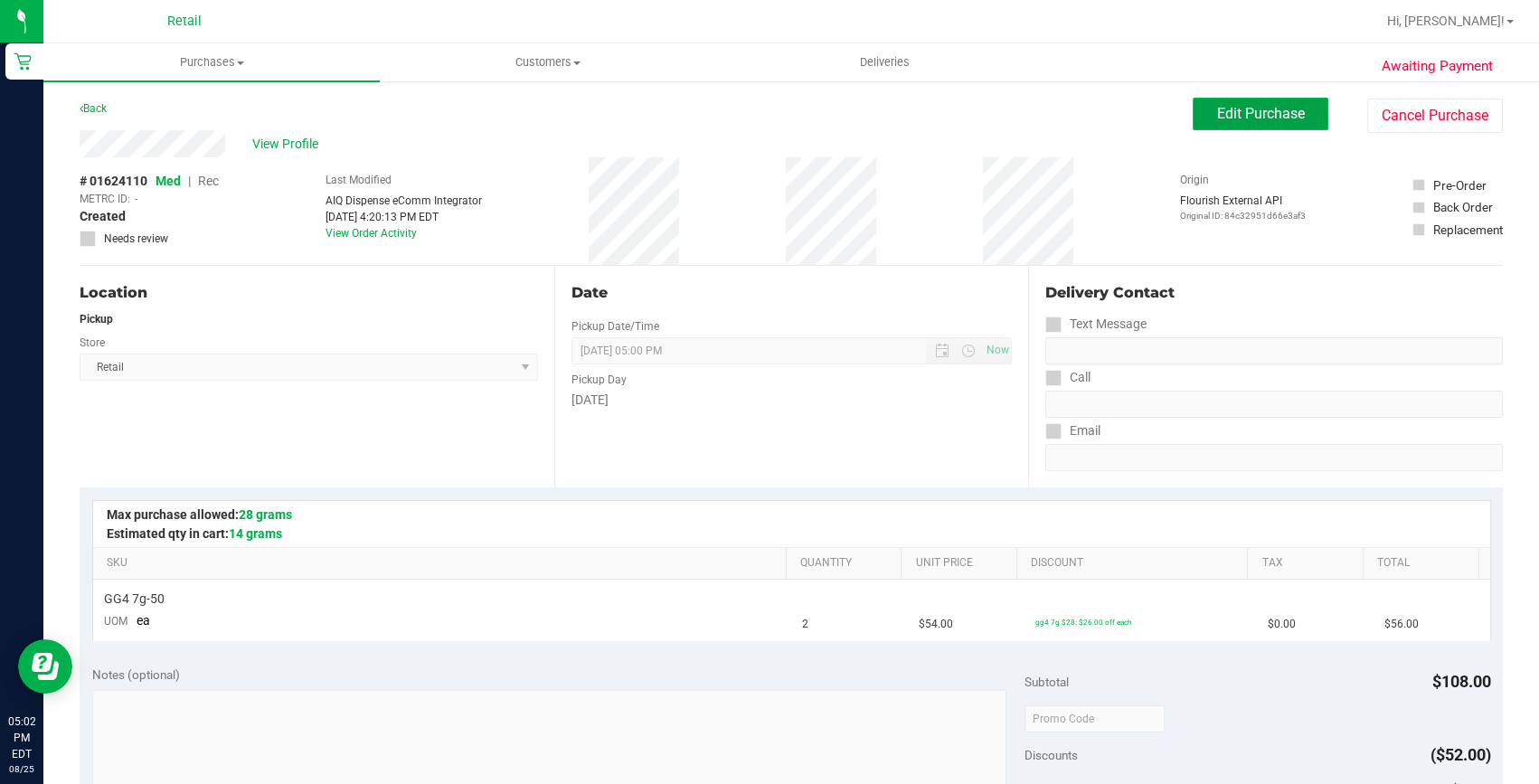
click at [1232, 106] on span "Edit Purchase" at bounding box center [1261, 113] width 88 height 17
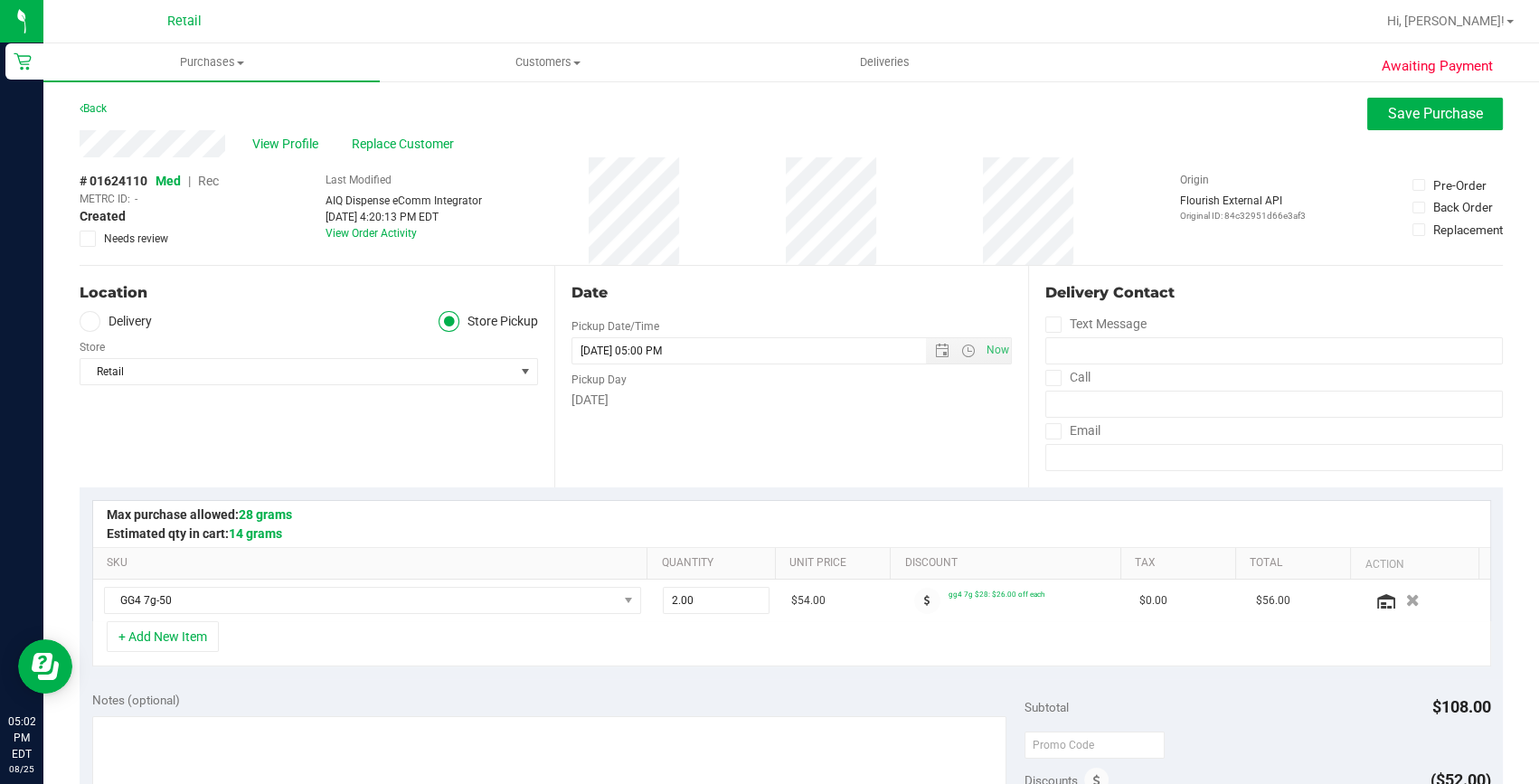
click at [206, 182] on span "Rec" at bounding box center [208, 180] width 21 height 14
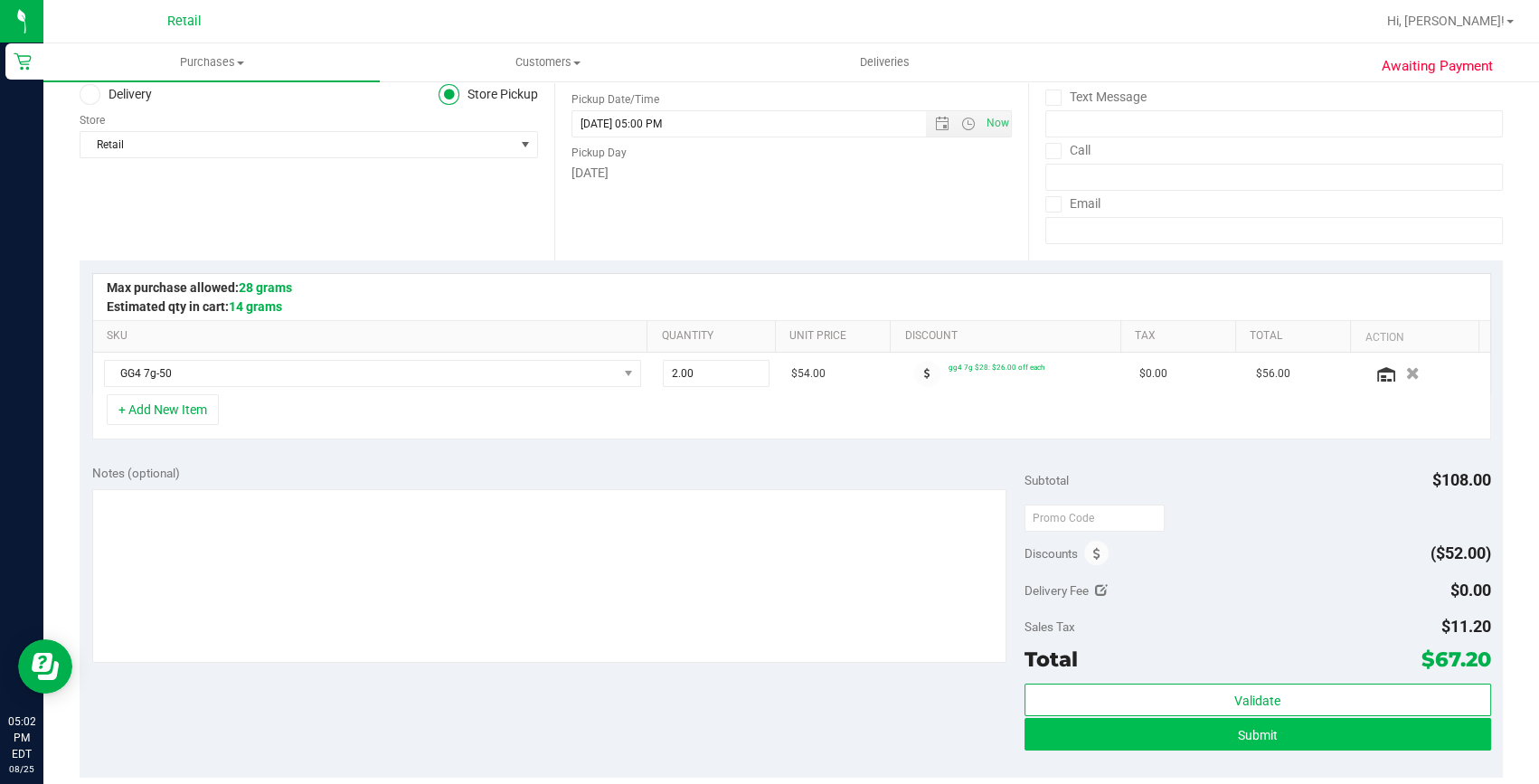
scroll to position [245, 0]
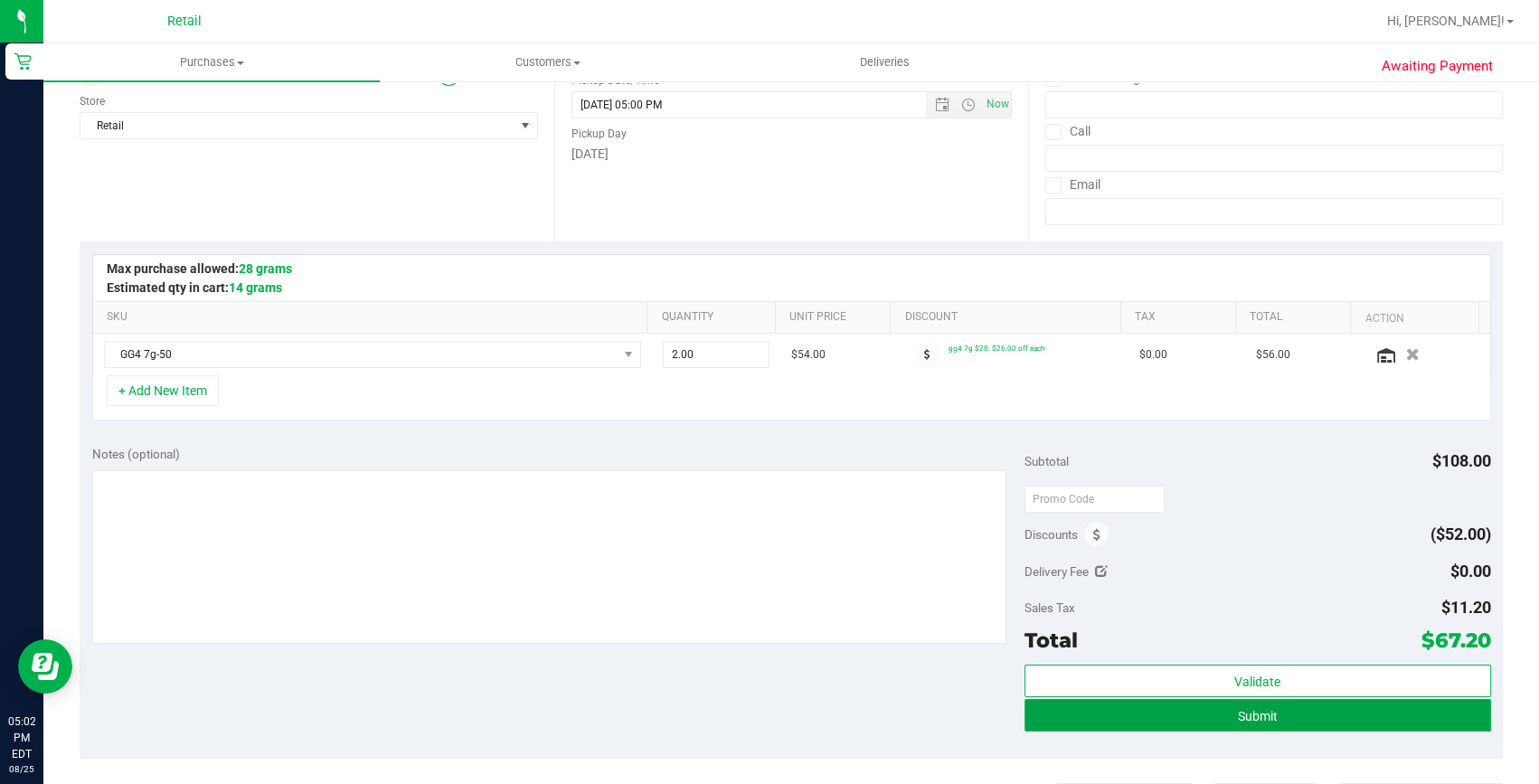
click at [1119, 715] on button "Submit" at bounding box center [1258, 715] width 466 height 32
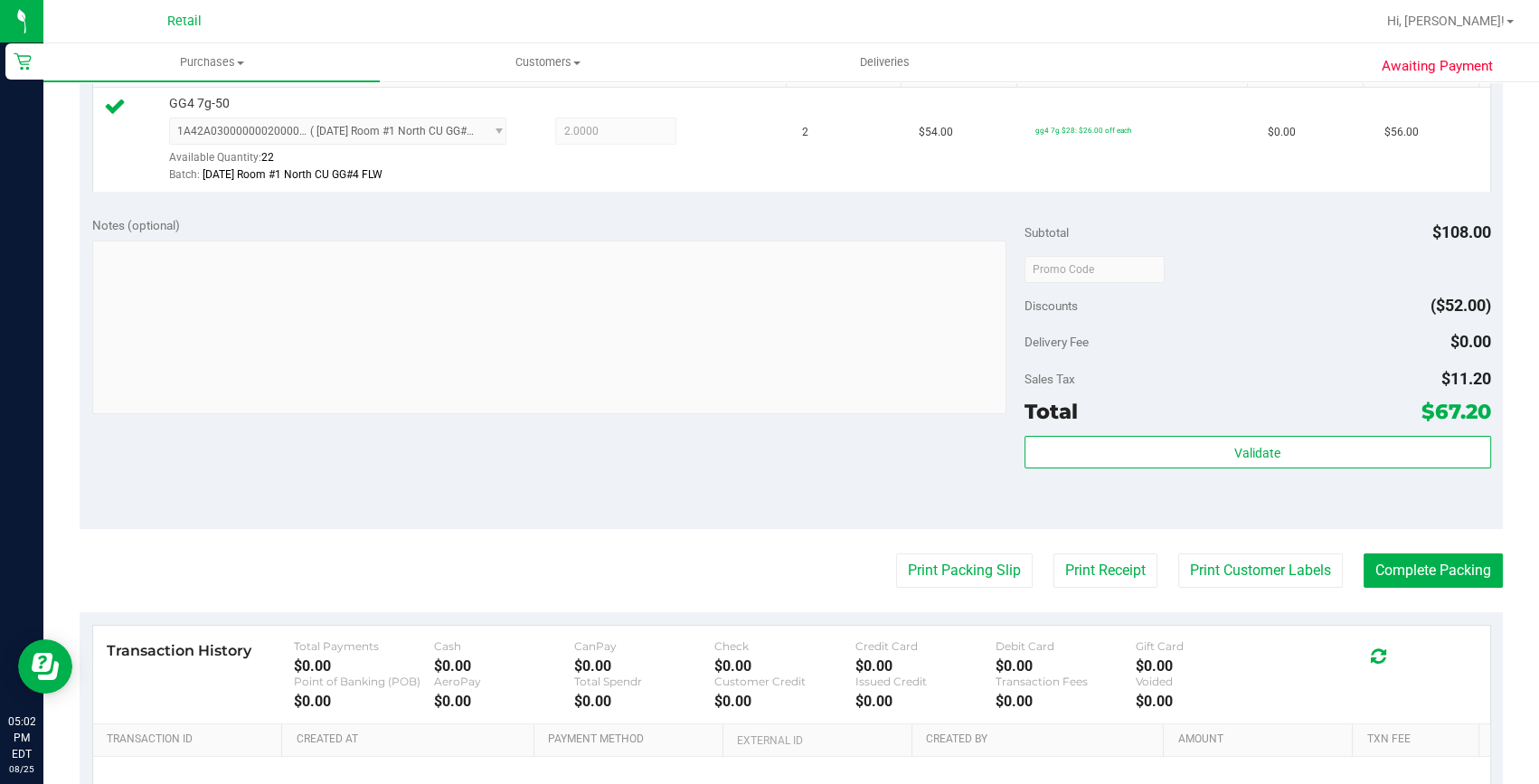
scroll to position [493, 0]
click at [1437, 563] on button "Complete Packing" at bounding box center [1433, 570] width 139 height 34
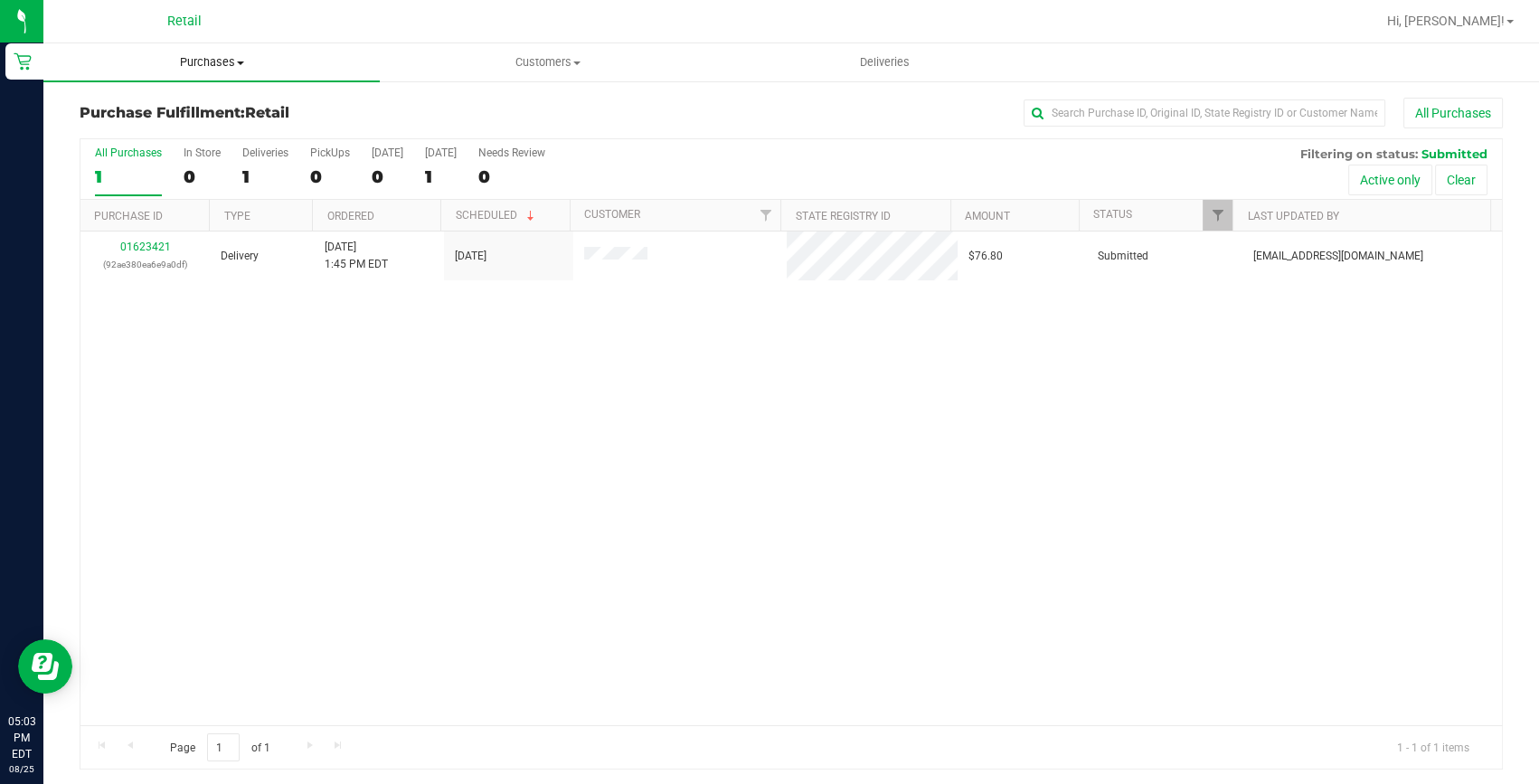
click at [199, 67] on span "Purchases" at bounding box center [211, 62] width 336 height 16
click at [184, 104] on span "Summary of purchases" at bounding box center [136, 108] width 186 height 15
click at [148, 105] on span "Summary of purchases" at bounding box center [136, 108] width 186 height 15
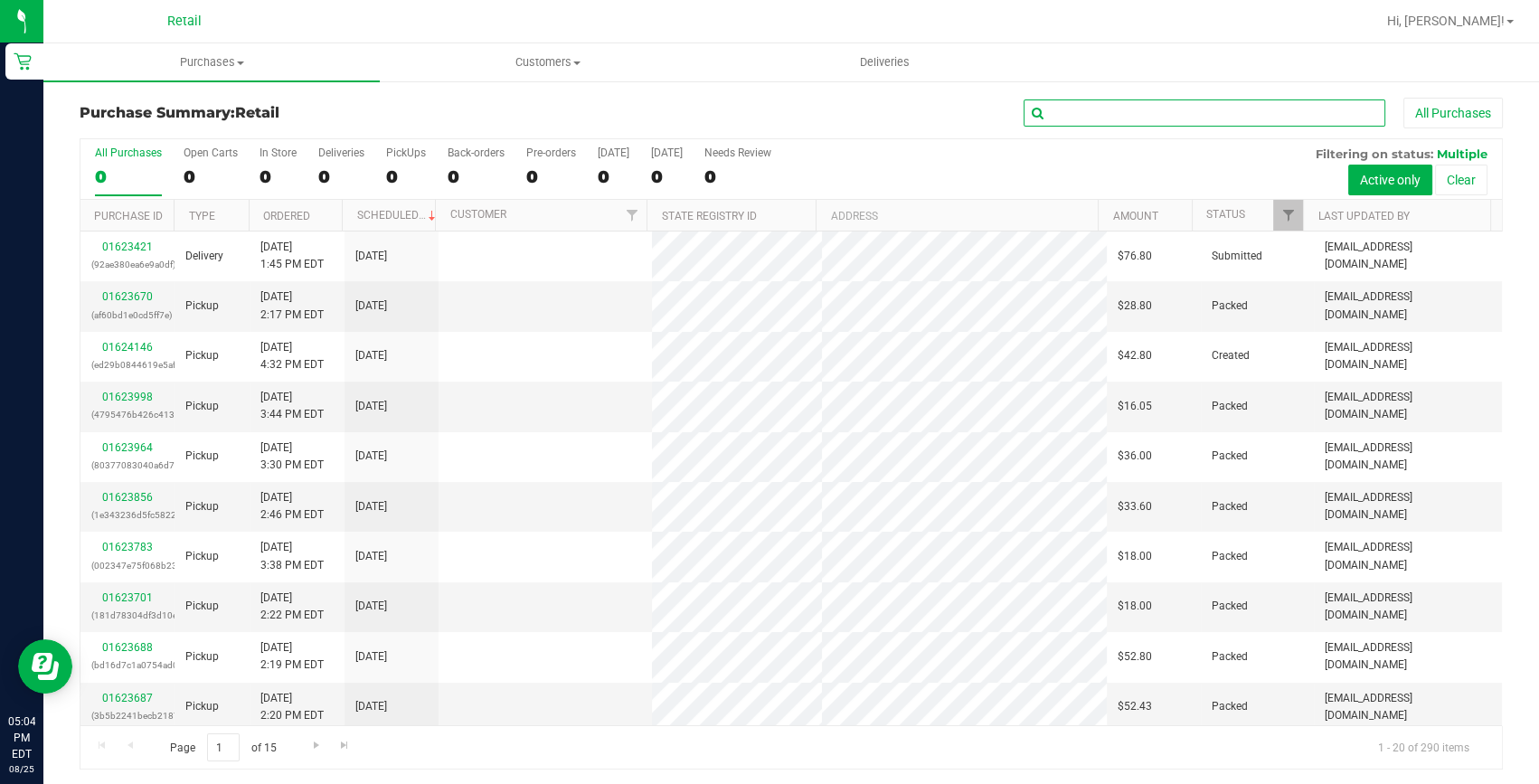
click at [1109, 108] on input "text" at bounding box center [1205, 113] width 362 height 28
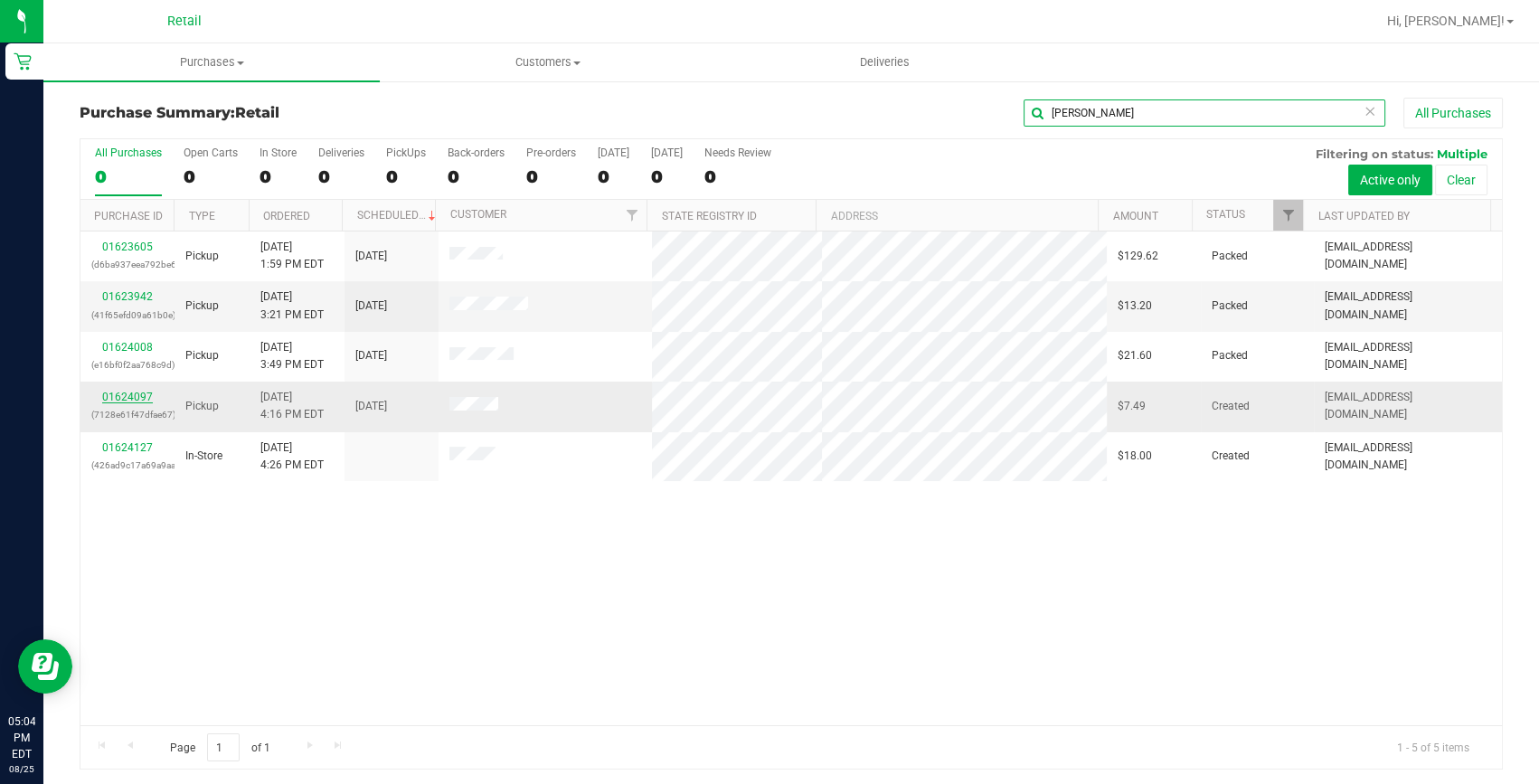
type input "[PERSON_NAME]"
click at [109, 395] on link "01624097" at bounding box center [127, 397] width 50 height 12
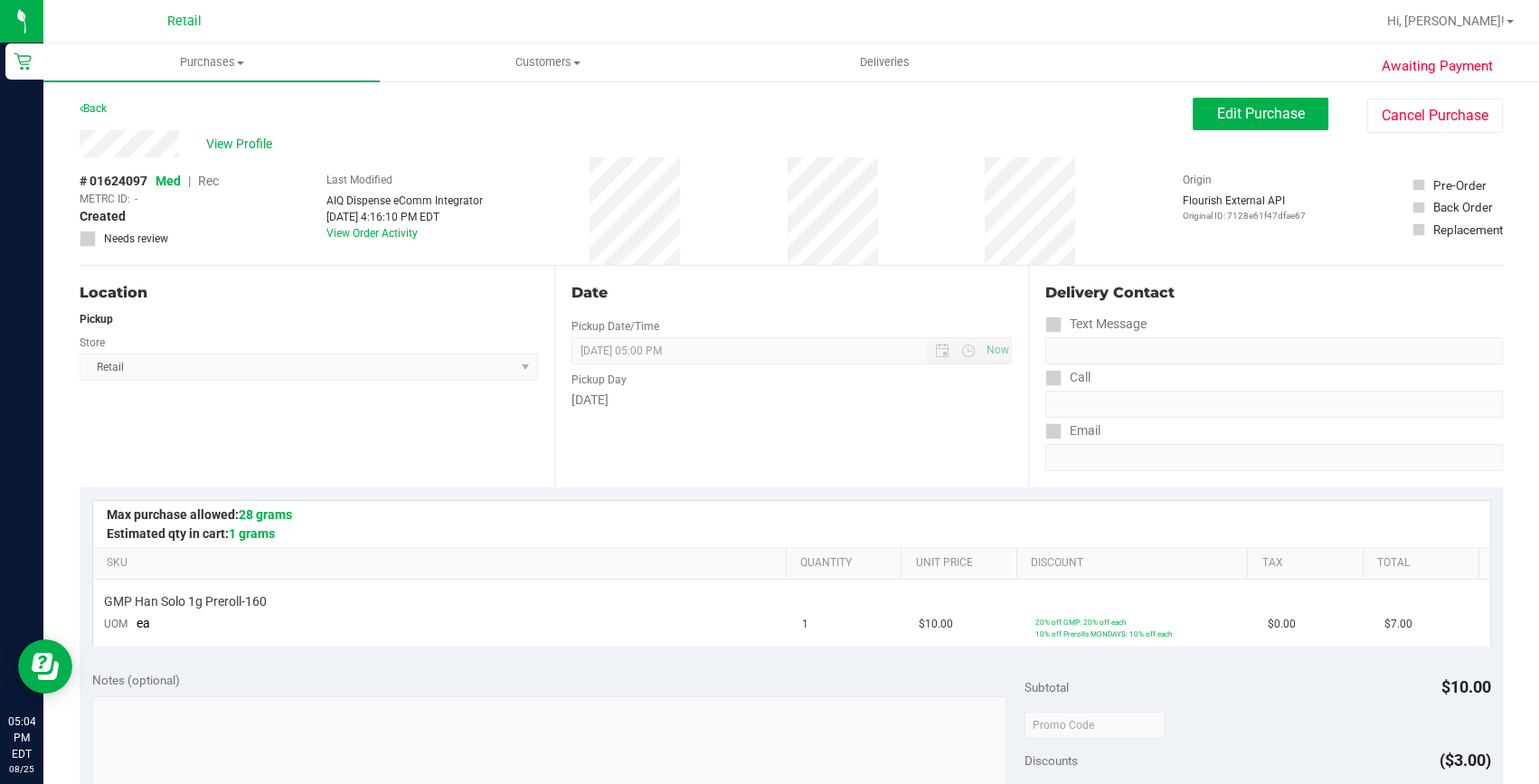
click at [1193, 134] on div "View Profile # 01624097 Med | Rec METRC ID: - Created Needs review Last Modifie…" at bounding box center [792, 198] width 1424 height 136
click at [1217, 118] on span "Edit Purchase" at bounding box center [1261, 113] width 88 height 17
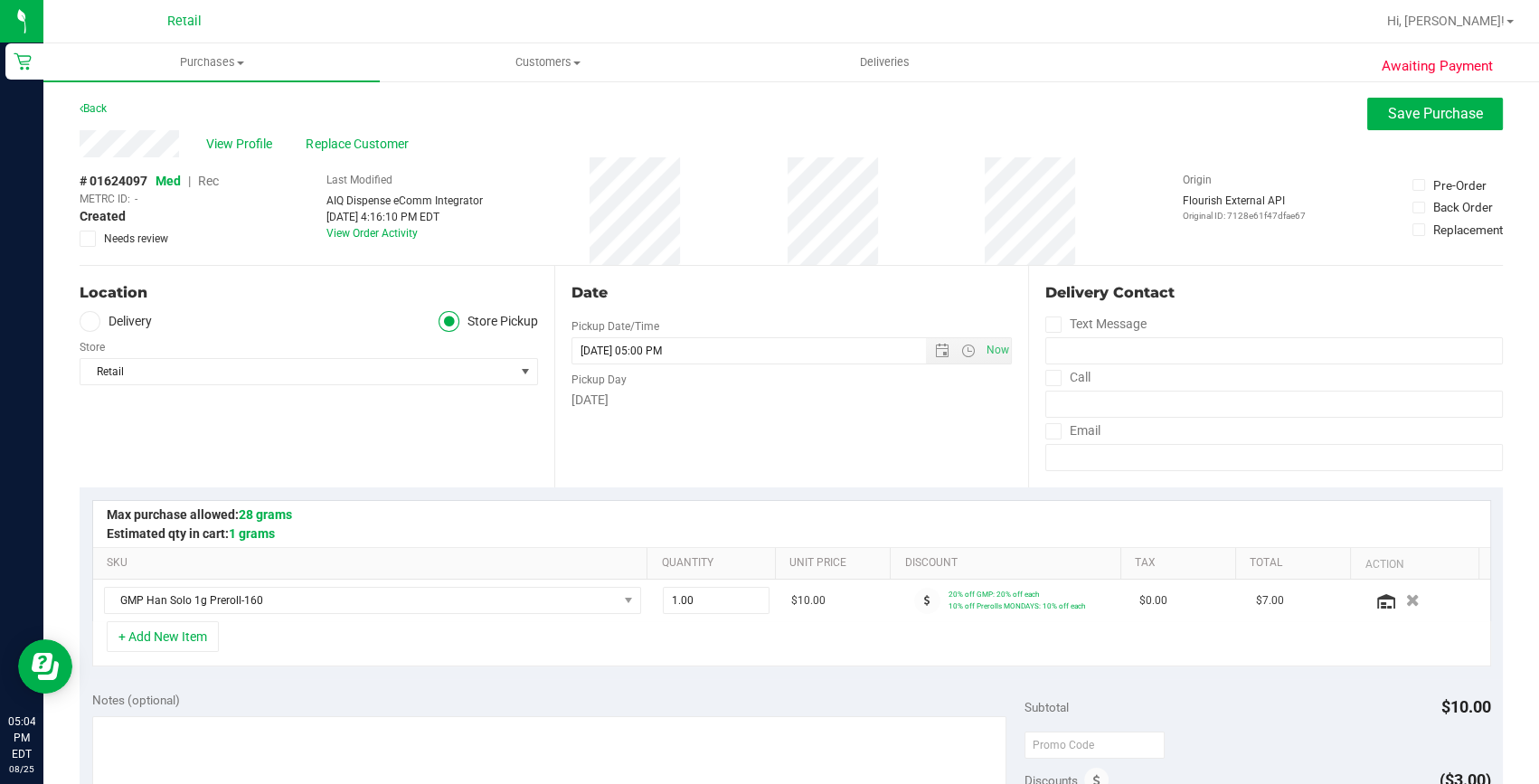
click at [213, 182] on span "Rec" at bounding box center [208, 180] width 21 height 14
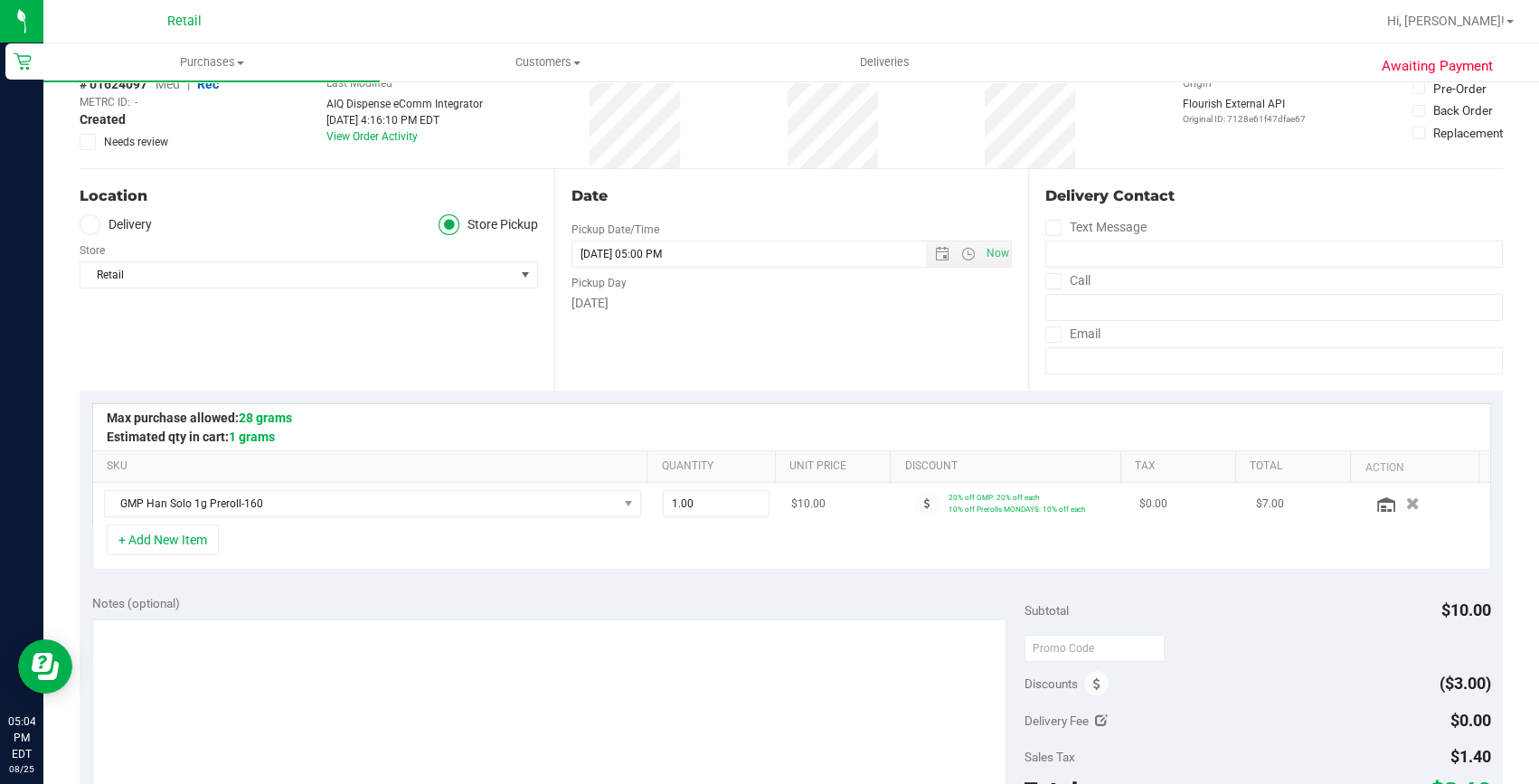
scroll to position [245, 0]
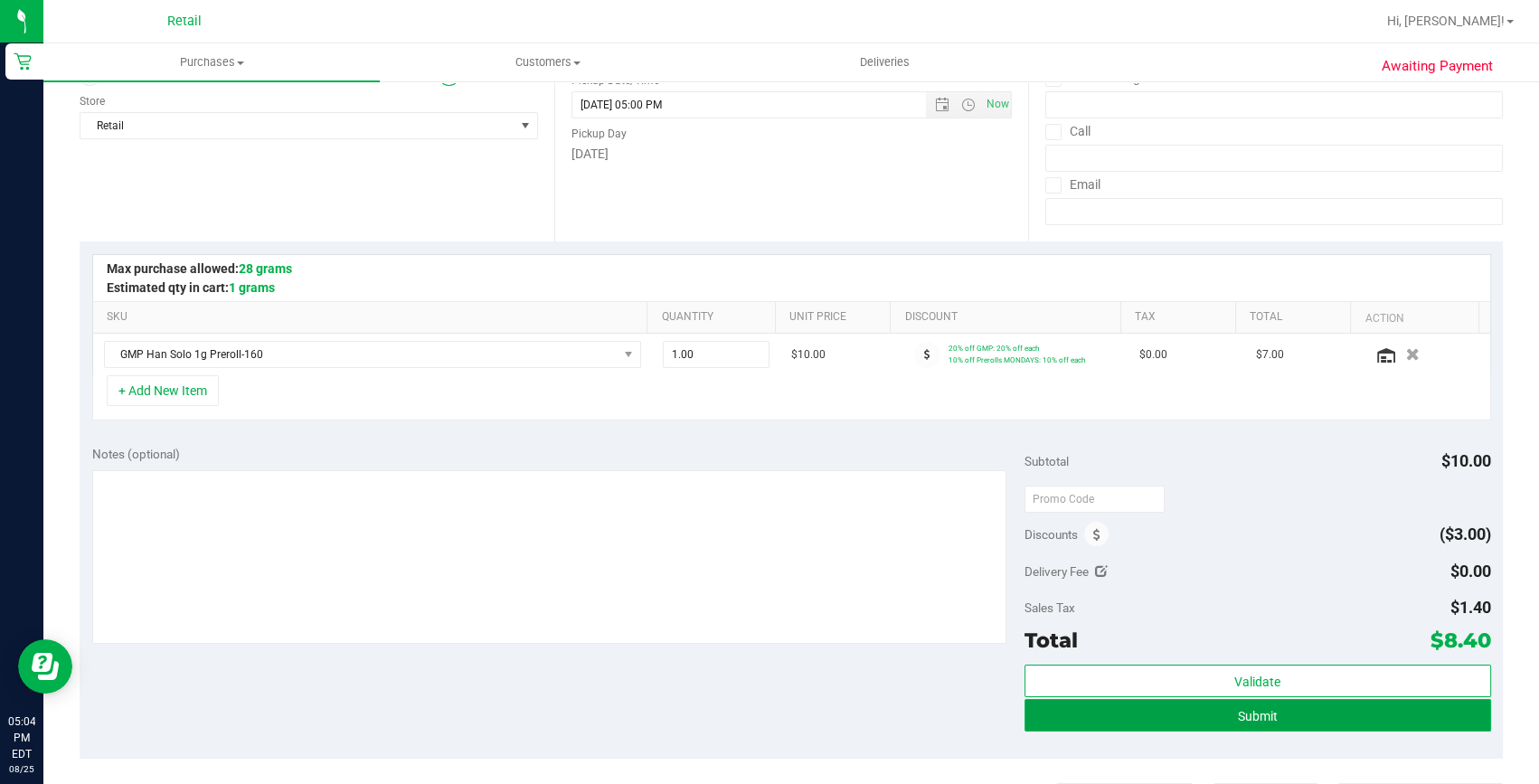
click at [1259, 712] on span "Submit" at bounding box center [1258, 715] width 40 height 14
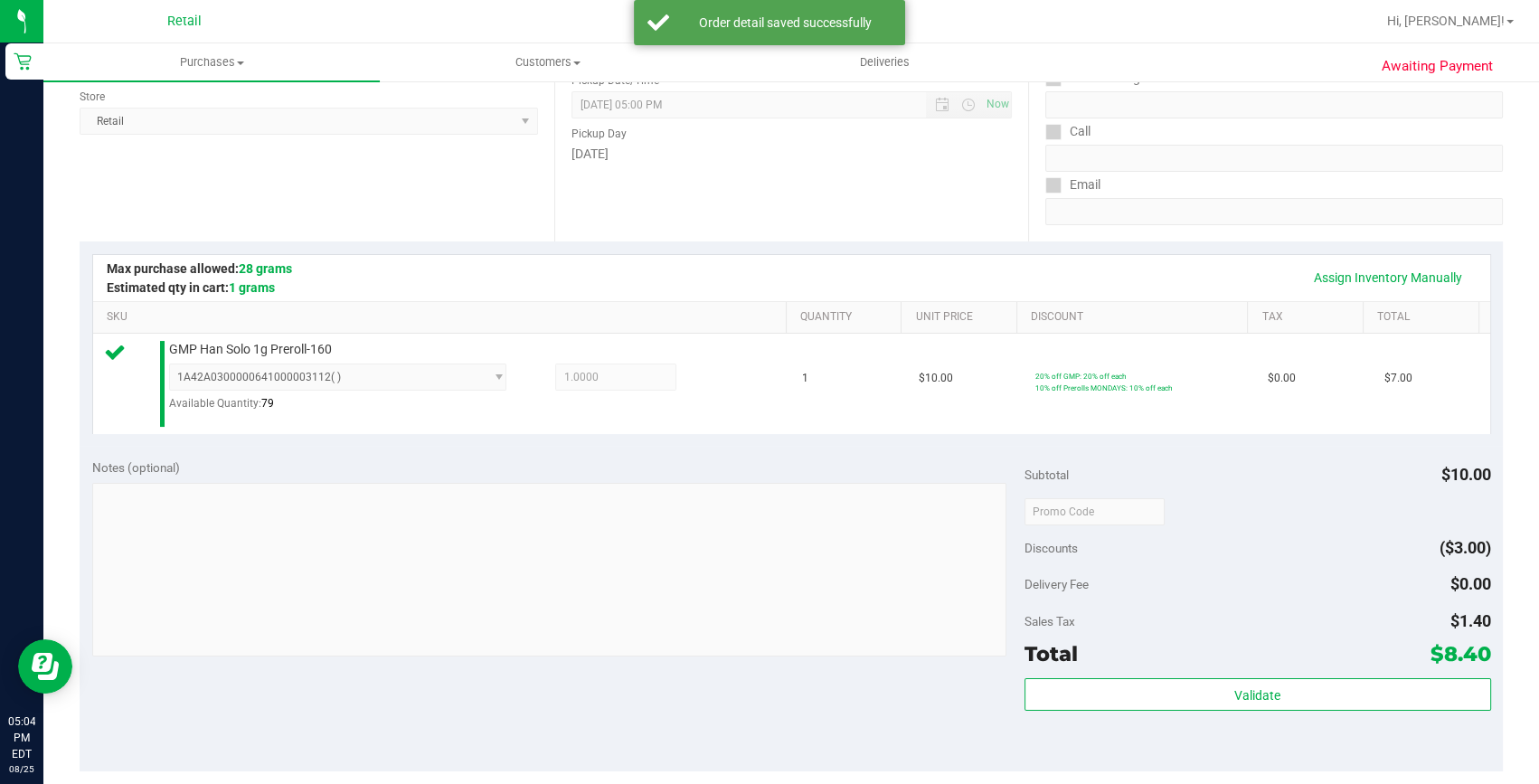
scroll to position [328, 0]
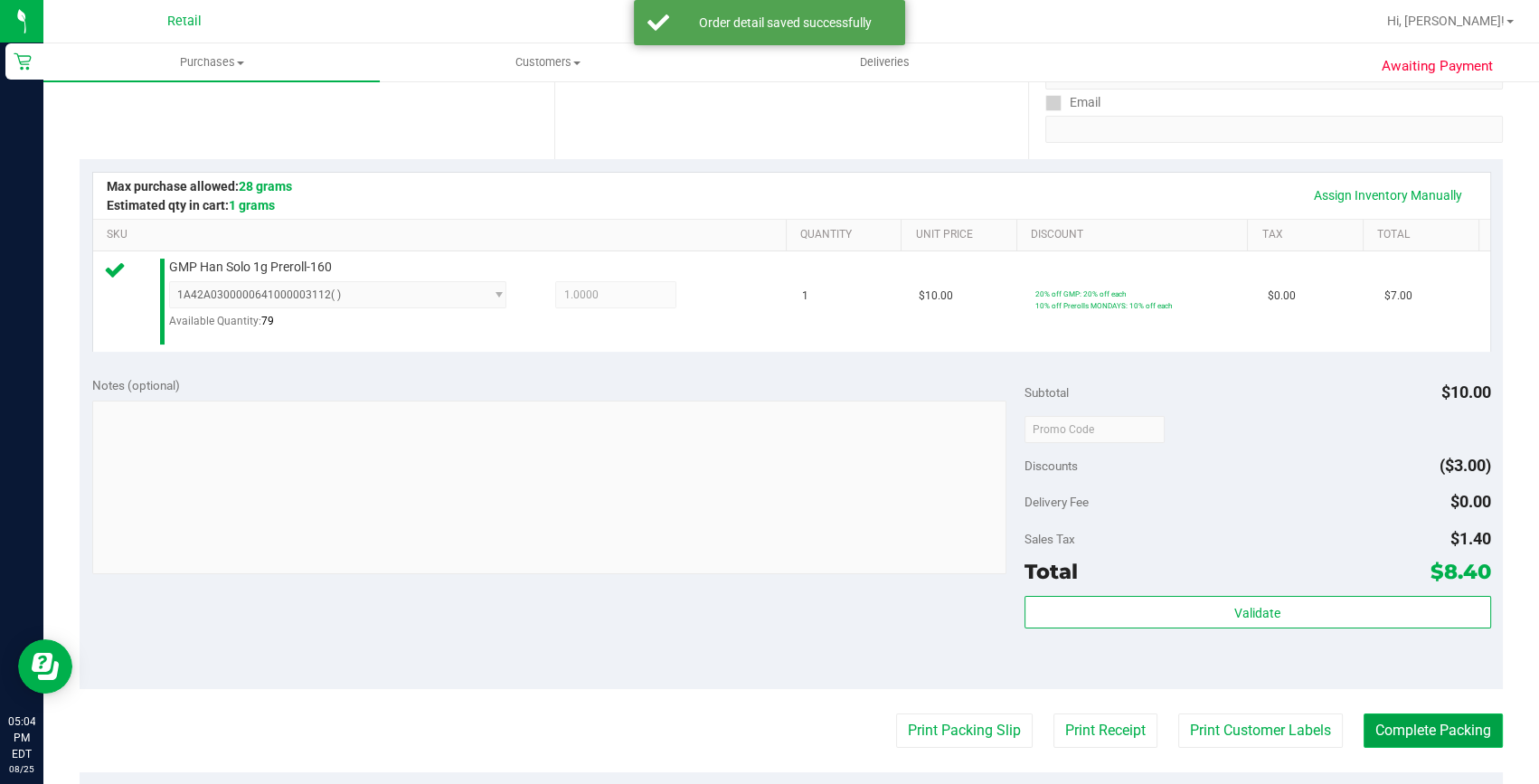
click at [1403, 735] on button "Complete Packing" at bounding box center [1433, 731] width 139 height 34
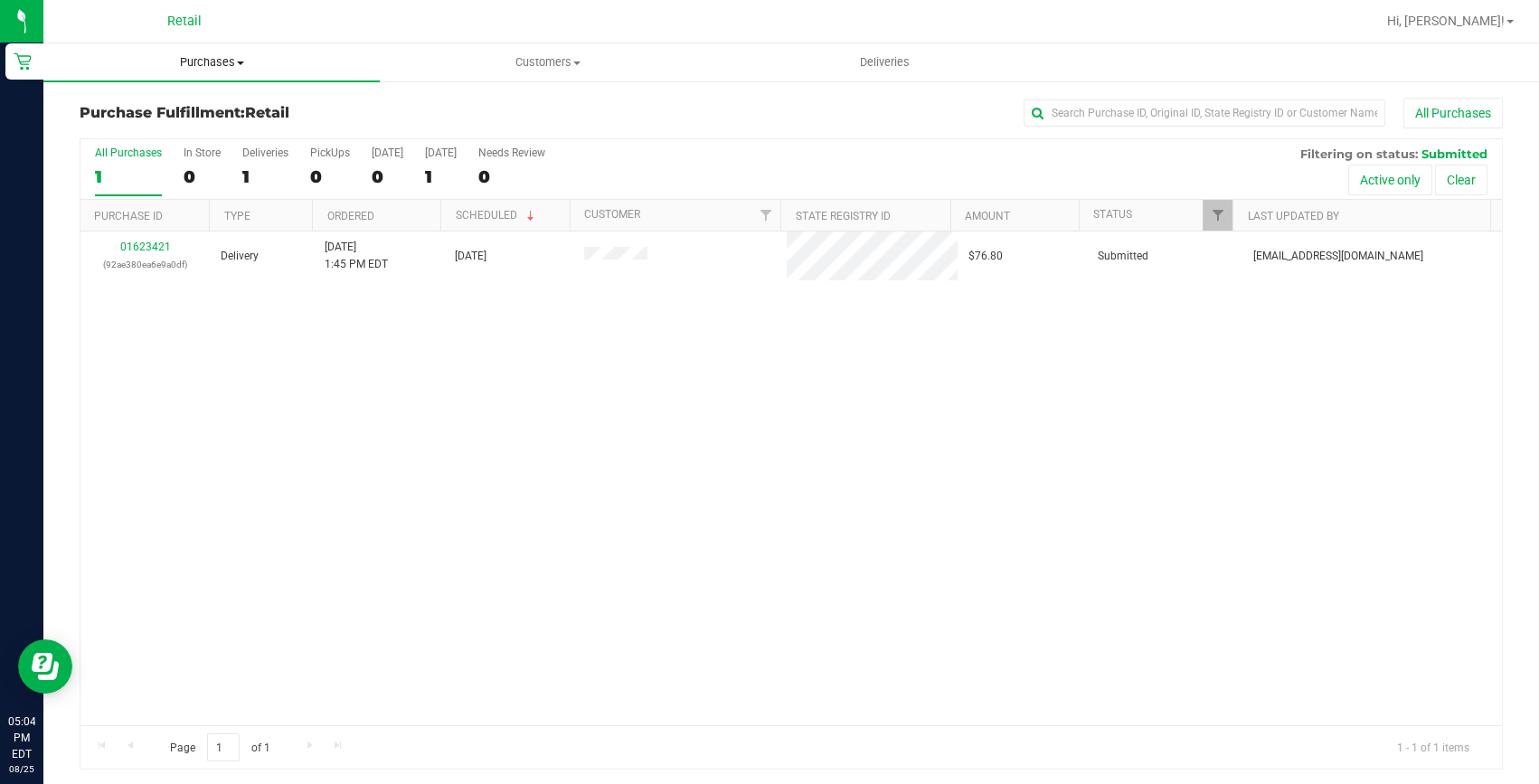
click at [197, 67] on span "Purchases" at bounding box center [211, 62] width 336 height 16
click at [182, 117] on li "Summary of purchases" at bounding box center [211, 109] width 336 height 22
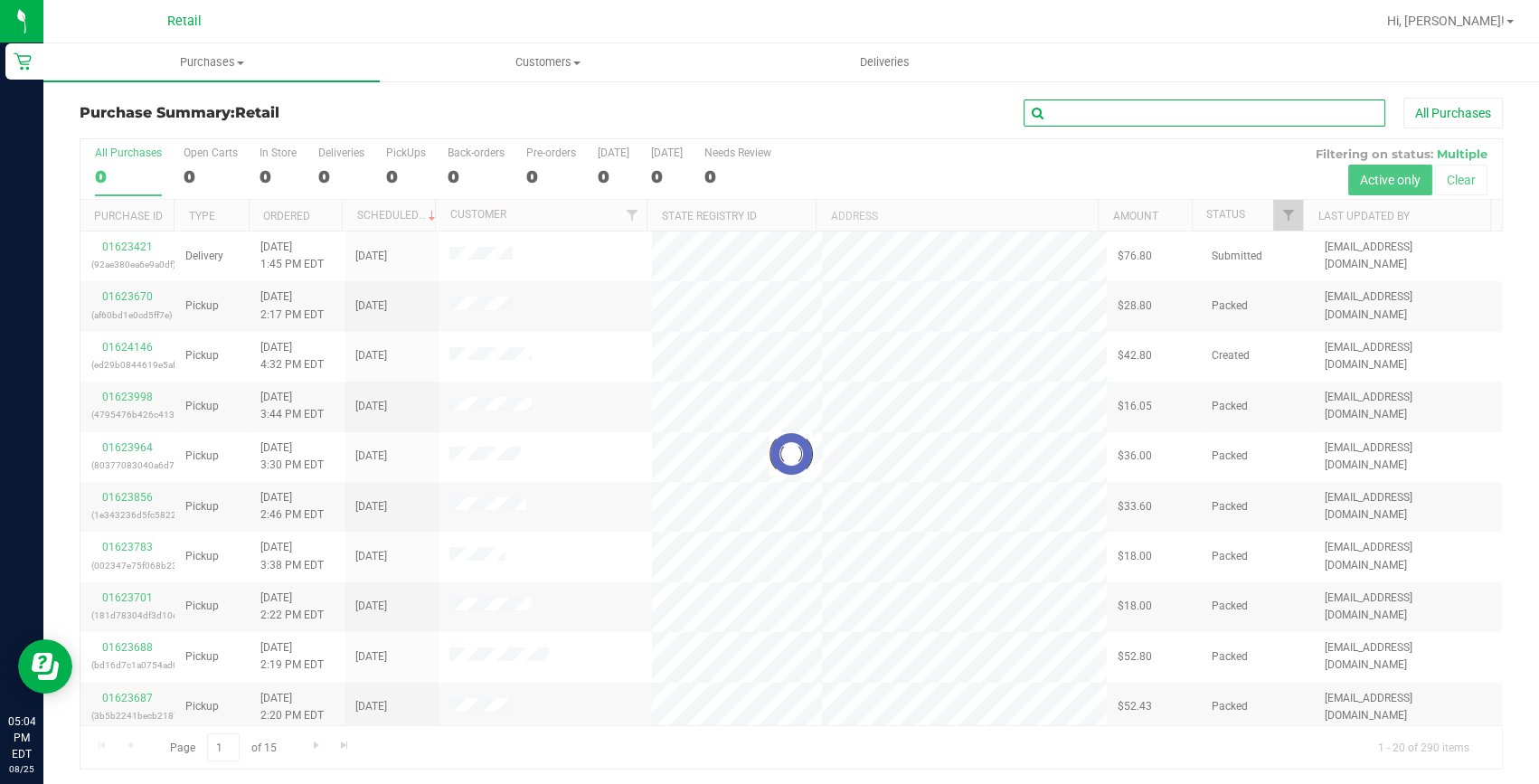
click at [1060, 110] on input "text" at bounding box center [1205, 113] width 362 height 28
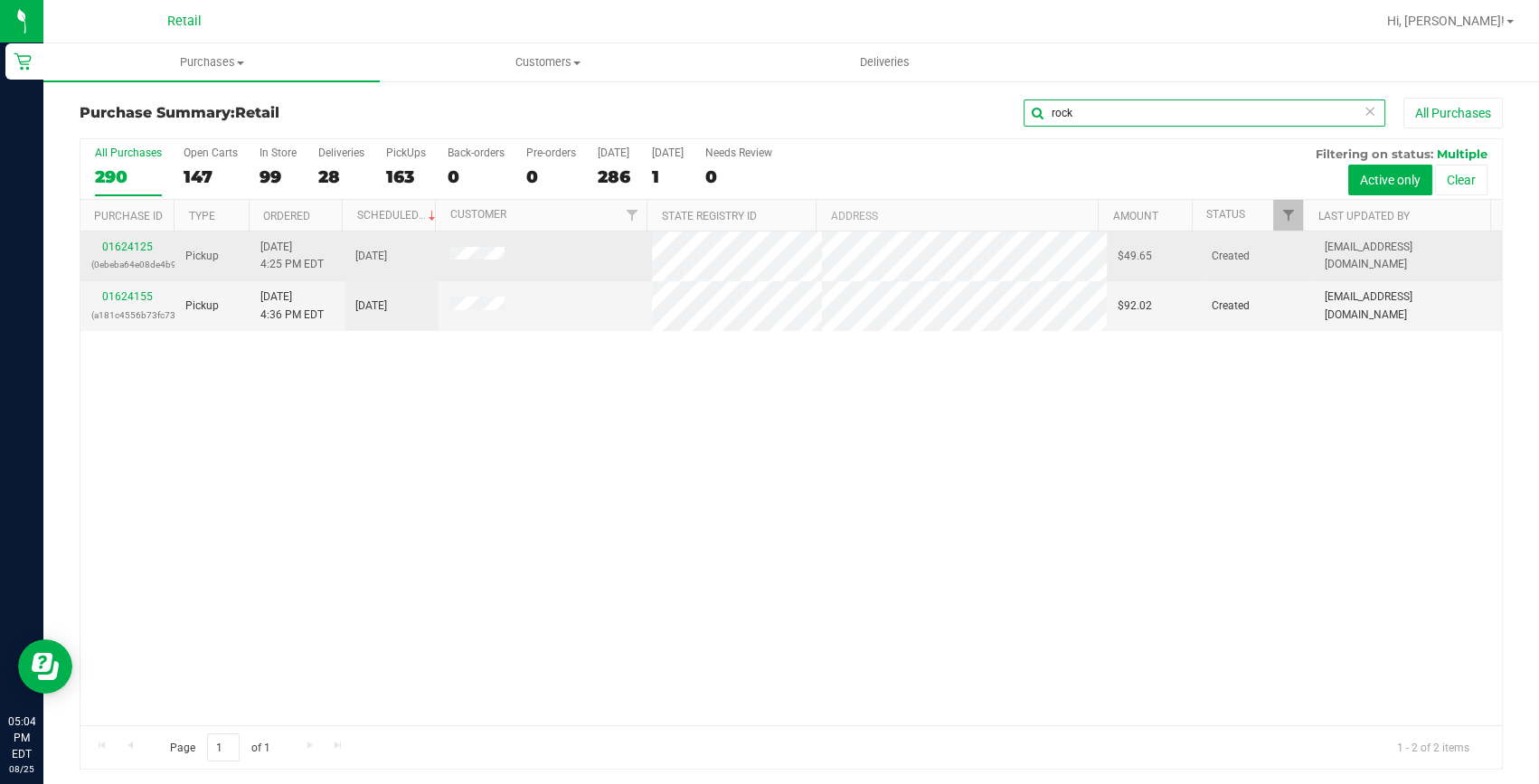
type input "rock"
click at [121, 239] on div "01624125 (0ebeba64e08de4b9)" at bounding box center [128, 256] width 72 height 34
click at [119, 251] on link "01624125" at bounding box center [127, 246] width 50 height 12
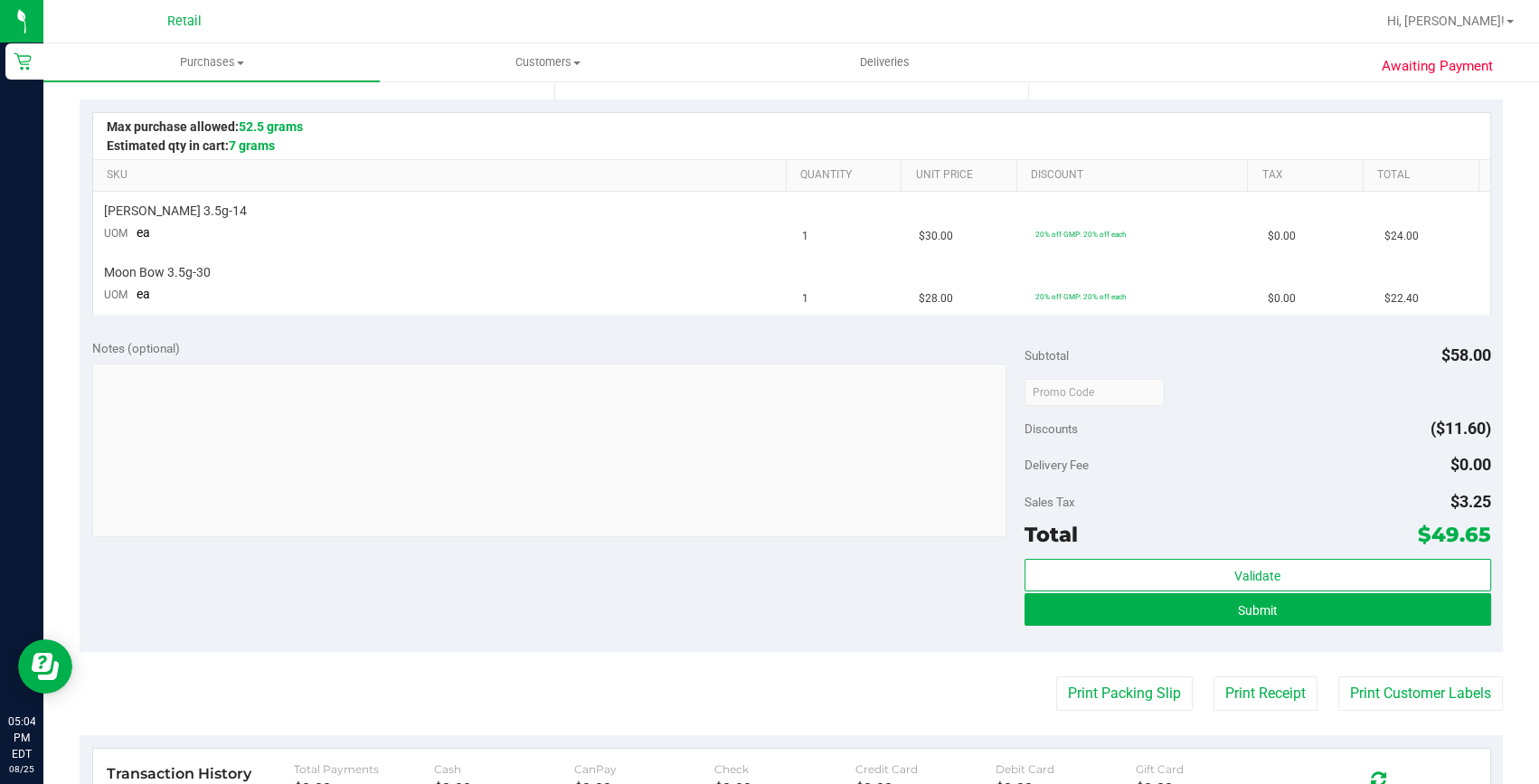
scroll to position [410, 0]
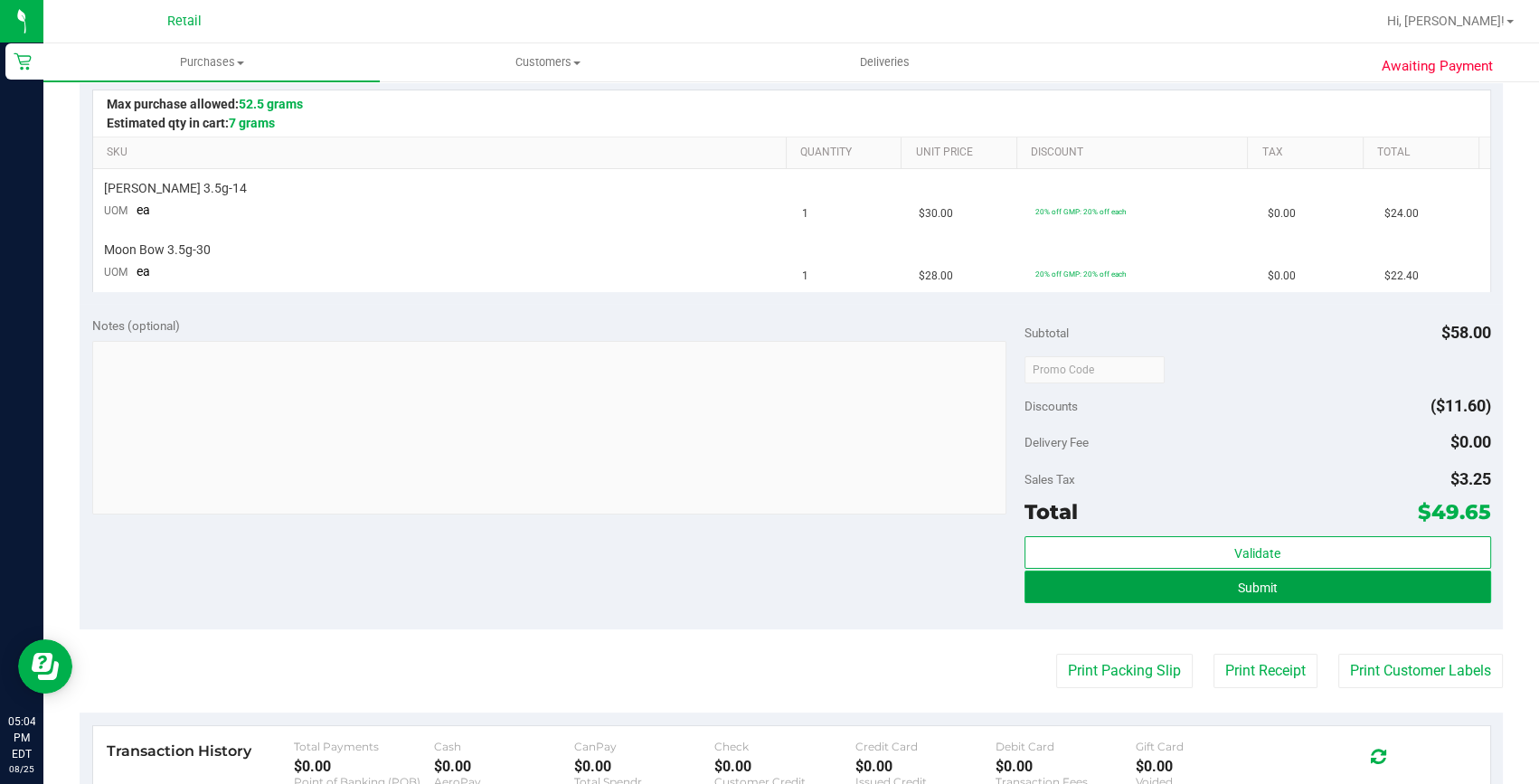
click at [1230, 573] on button "Submit" at bounding box center [1258, 587] width 466 height 32
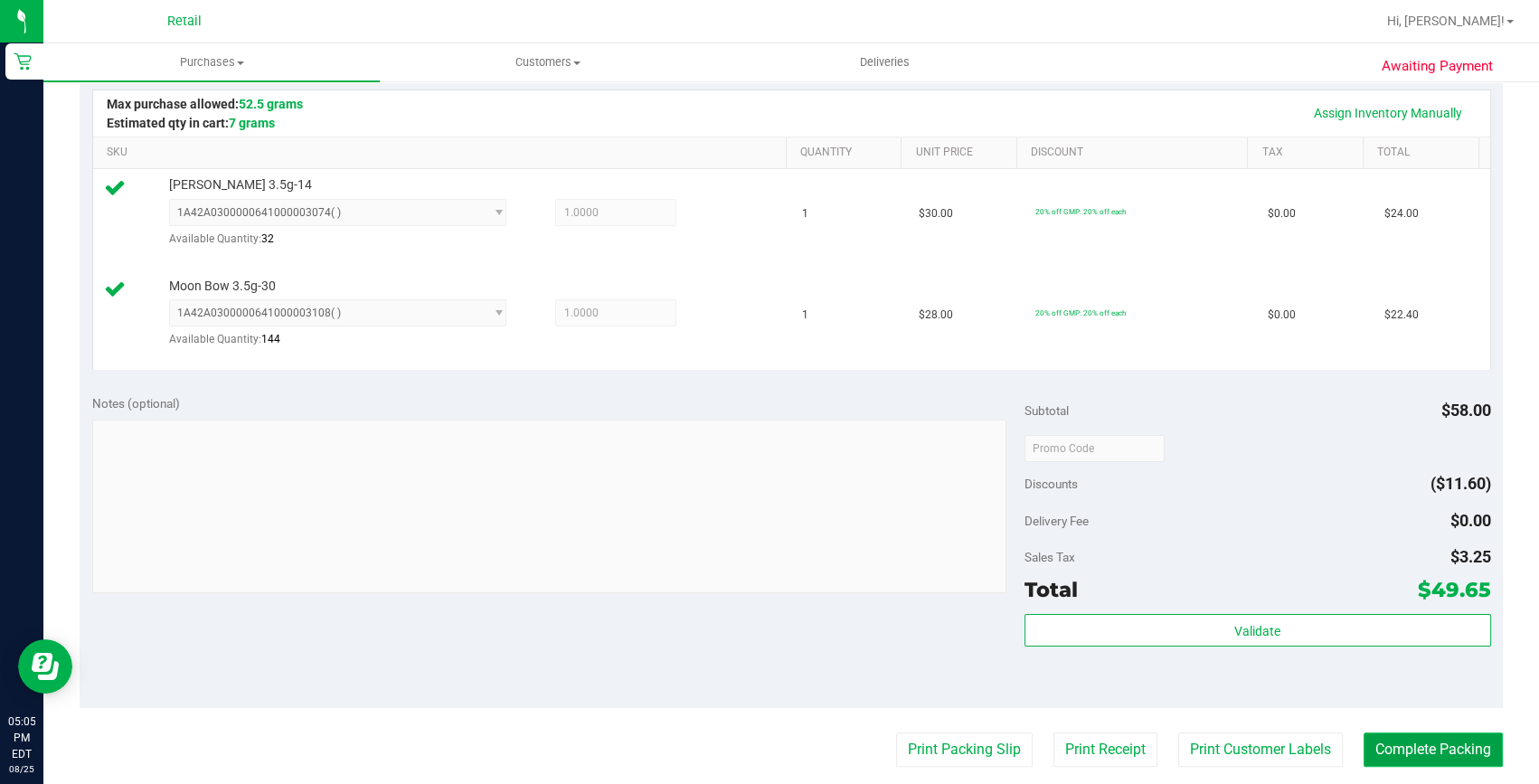
drag, startPoint x: 1438, startPoint y: 753, endPoint x: 1083, endPoint y: 363, distance: 527.4
click at [1436, 753] on button "Complete Packing" at bounding box center [1433, 750] width 139 height 34
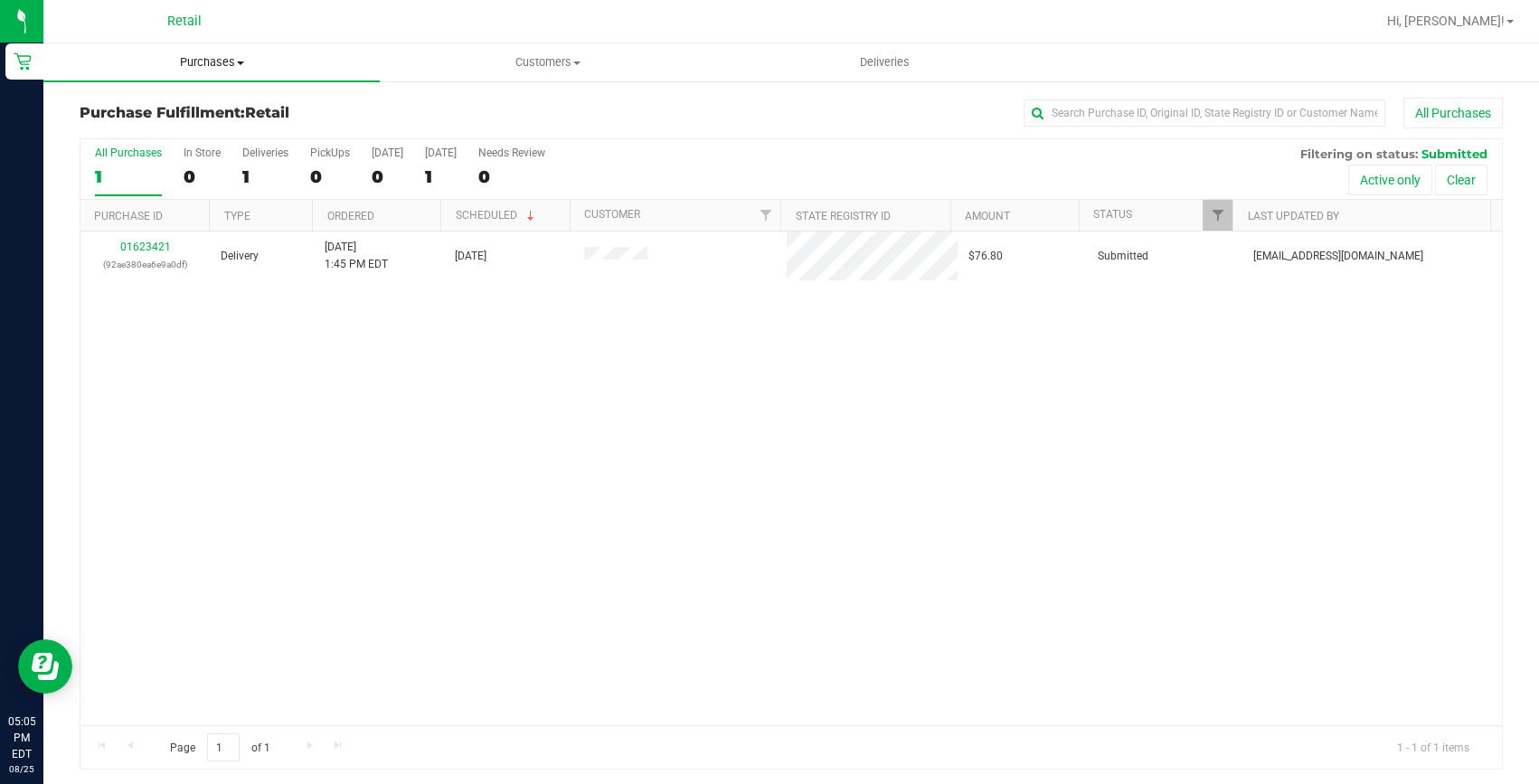
click at [183, 62] on span "Purchases" at bounding box center [211, 62] width 336 height 16
click at [176, 102] on span "Summary of purchases" at bounding box center [136, 108] width 186 height 15
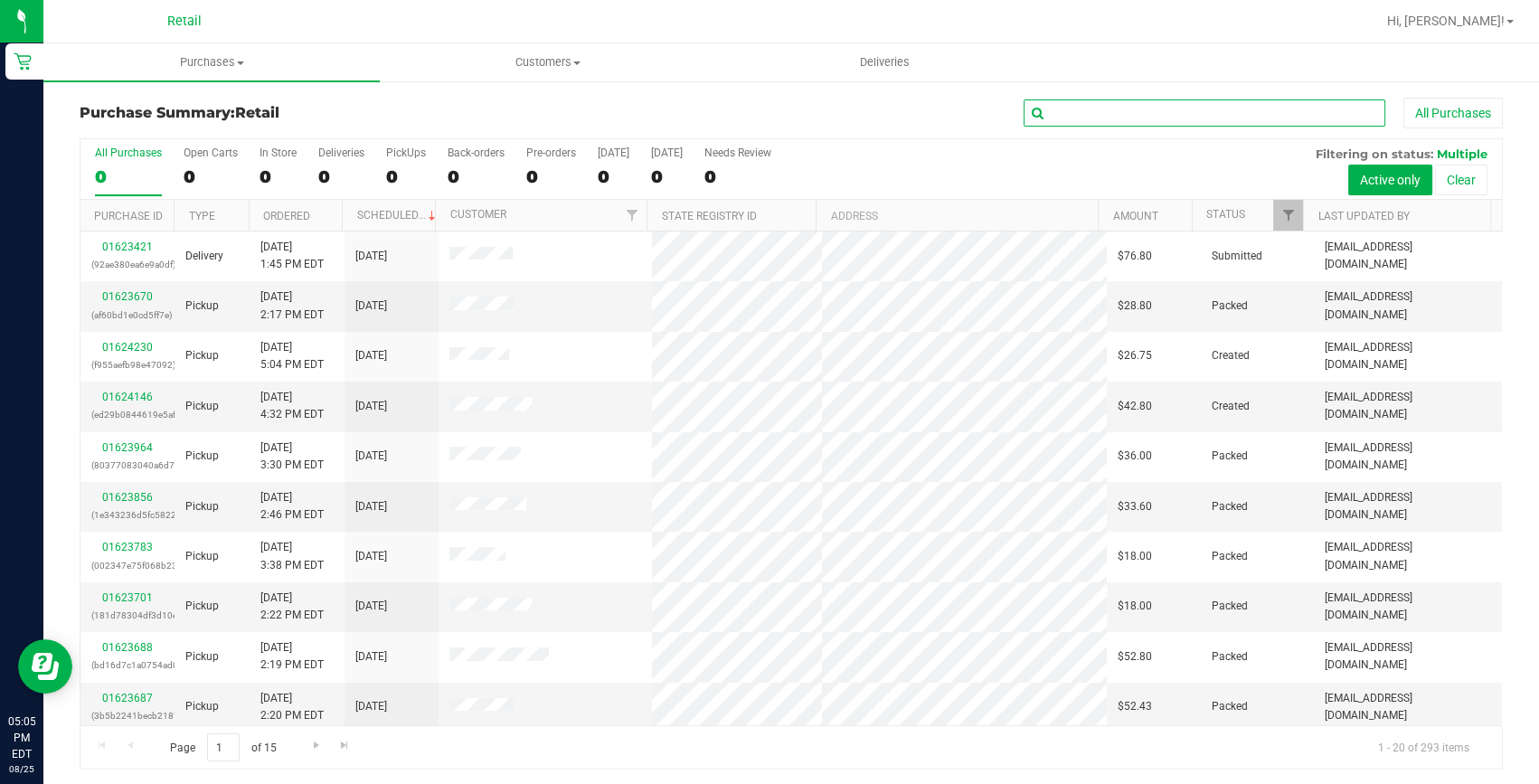
click at [1056, 108] on input "text" at bounding box center [1205, 113] width 362 height 28
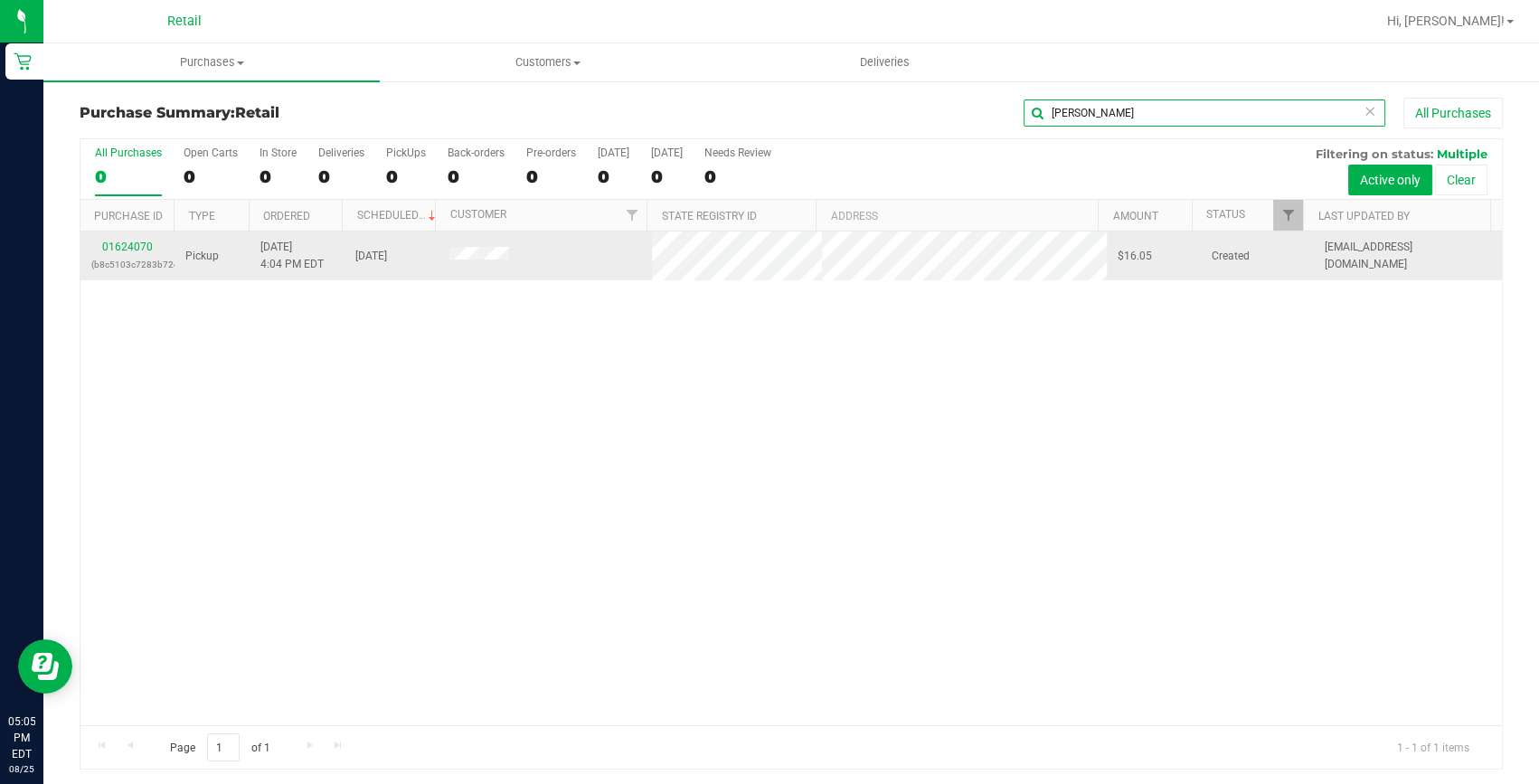
type input "[PERSON_NAME]"
click at [132, 245] on link "01624070" at bounding box center [127, 246] width 50 height 12
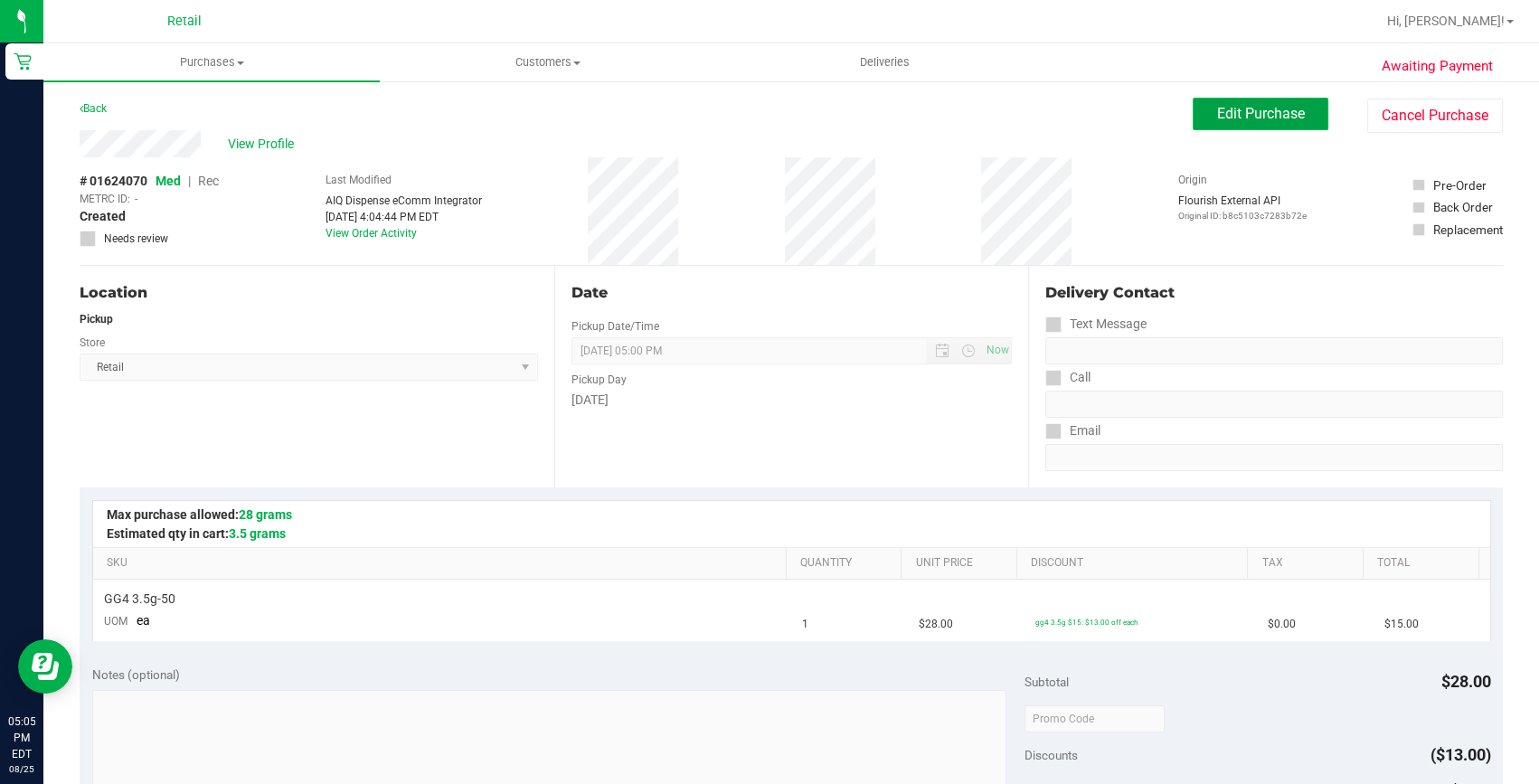
click at [1194, 105] on button "Edit Purchase" at bounding box center [1260, 114] width 136 height 32
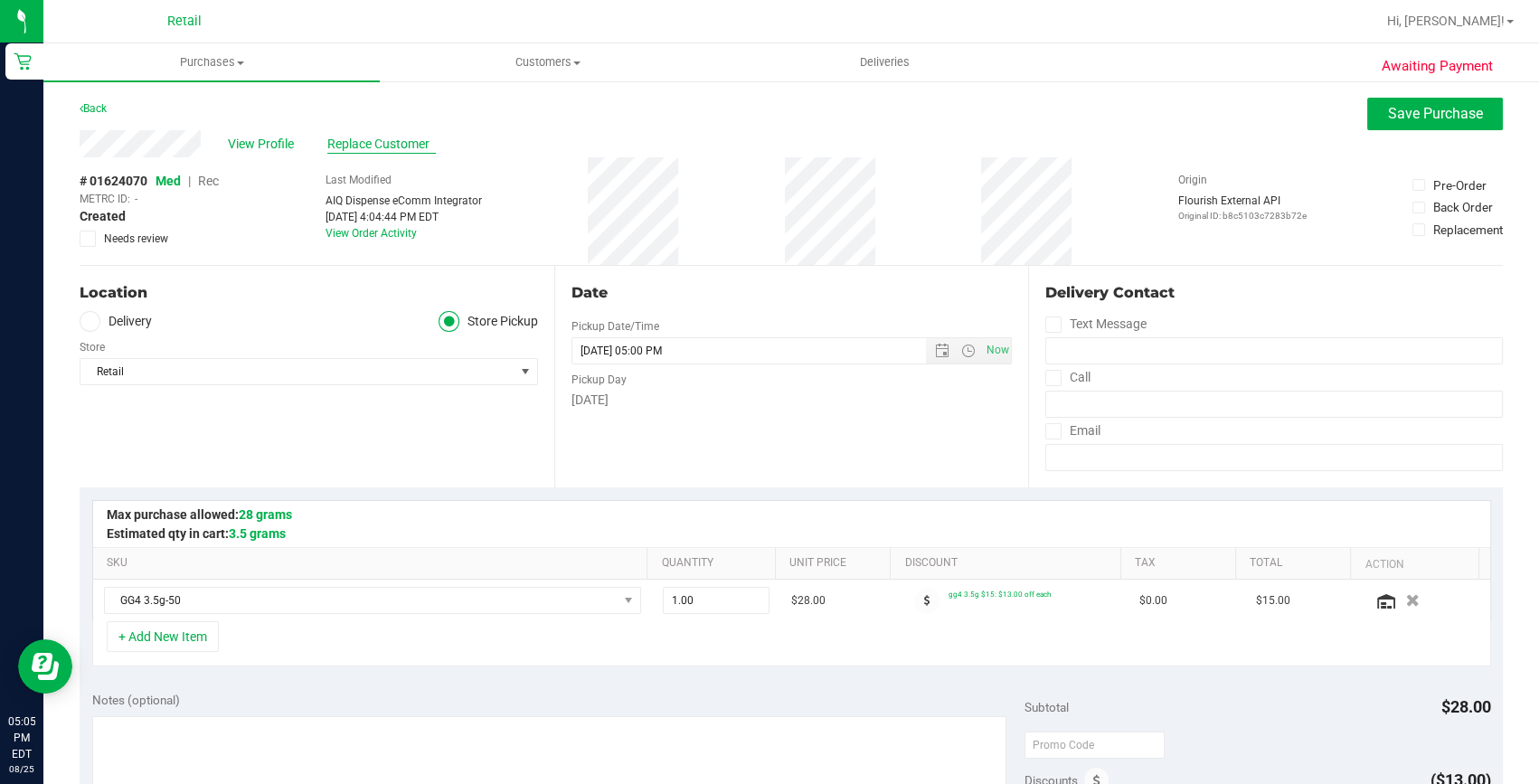
click at [354, 143] on span "Replace Customer" at bounding box center [382, 145] width 109 height 19
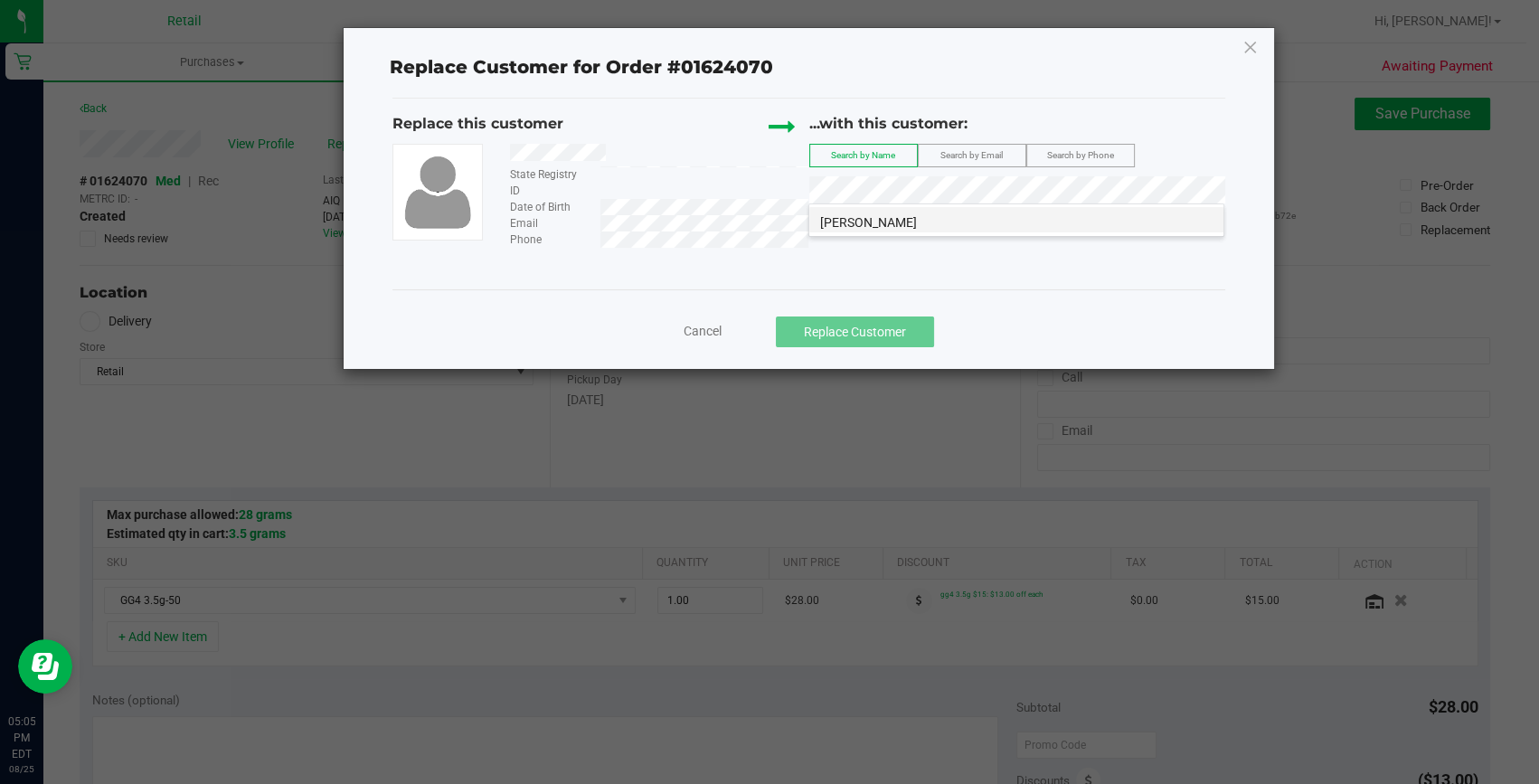
click at [873, 228] on span "[PERSON_NAME]" at bounding box center [869, 222] width 97 height 14
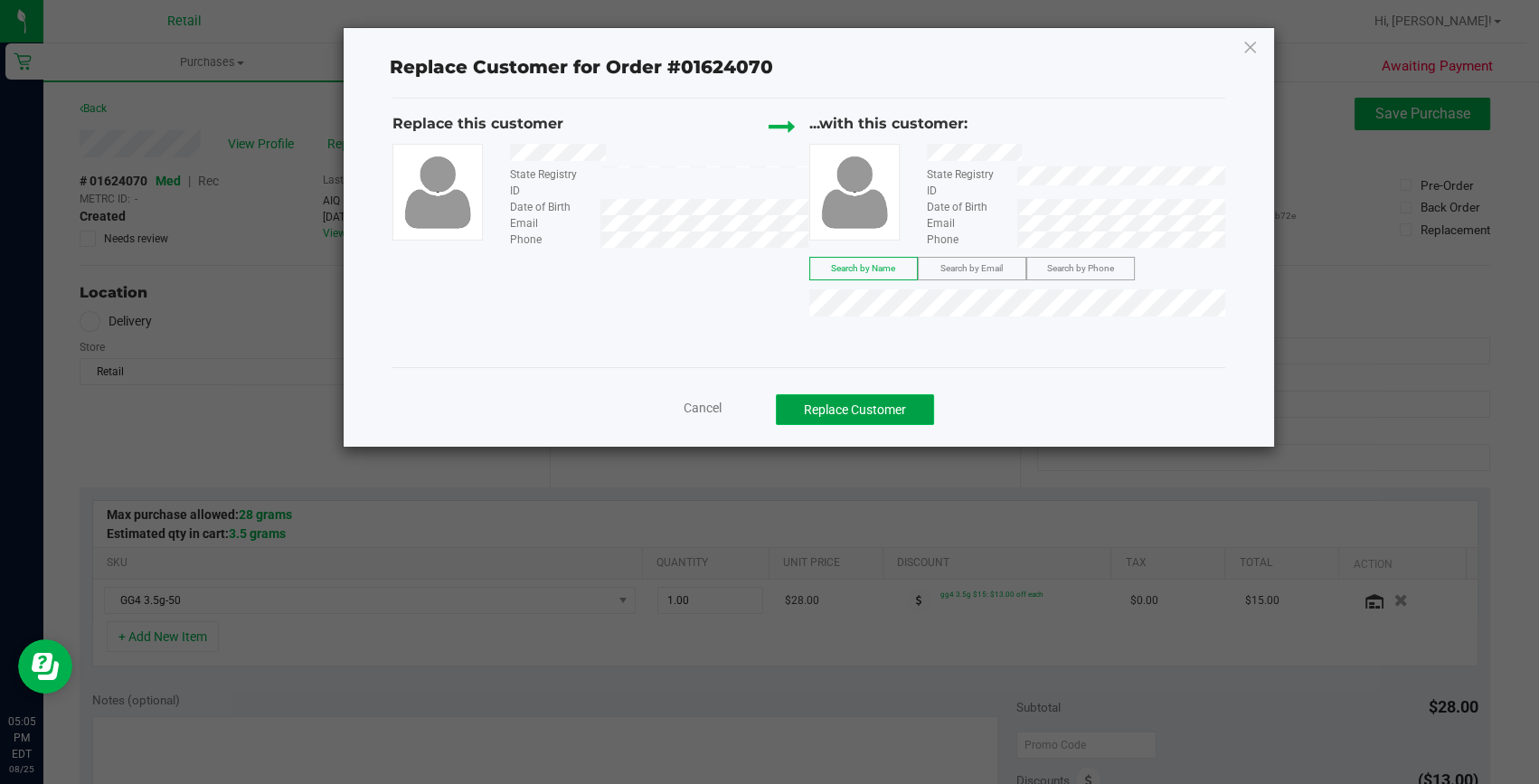
click at [826, 409] on button "Replace Customer" at bounding box center [855, 409] width 158 height 30
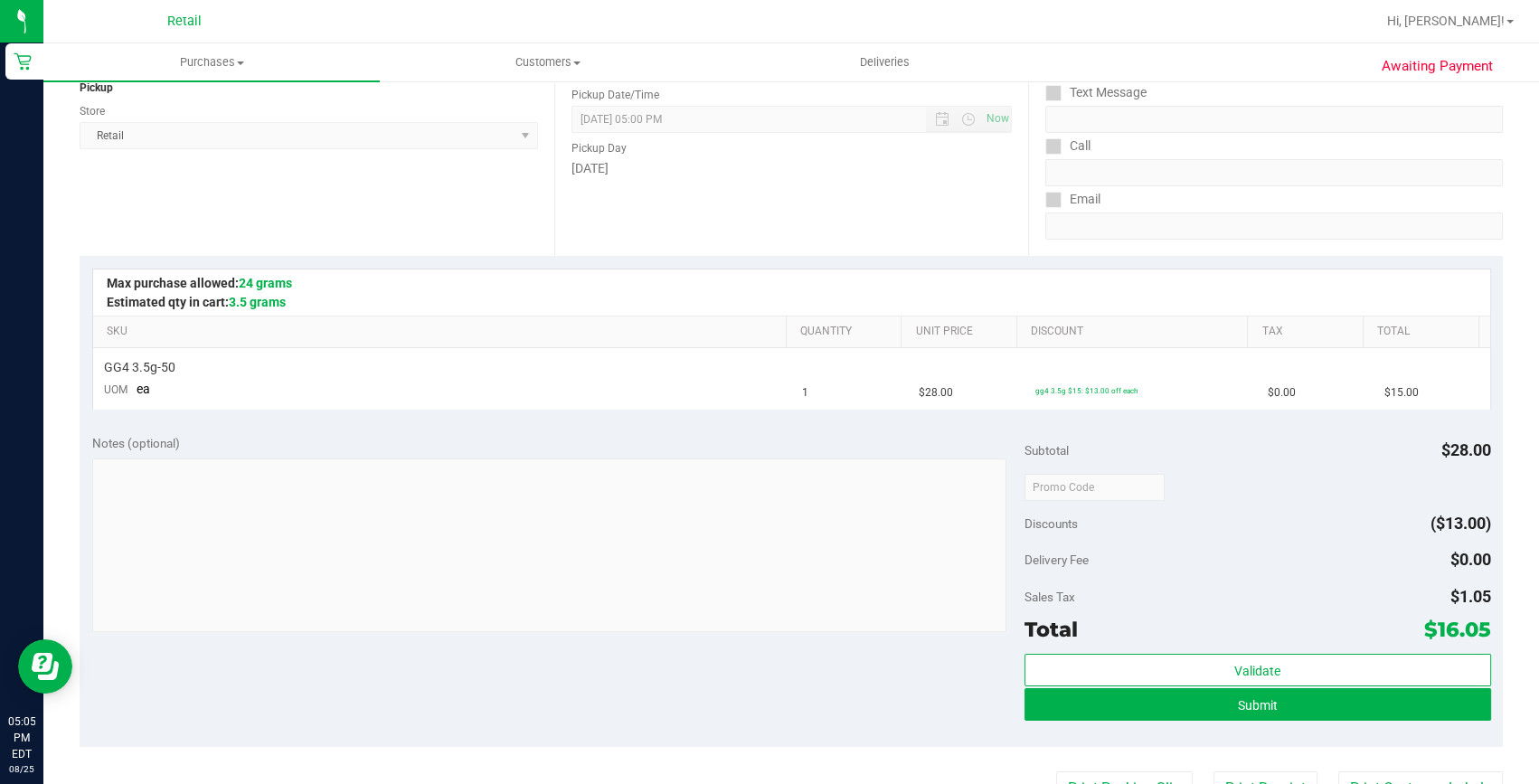
scroll to position [245, 0]
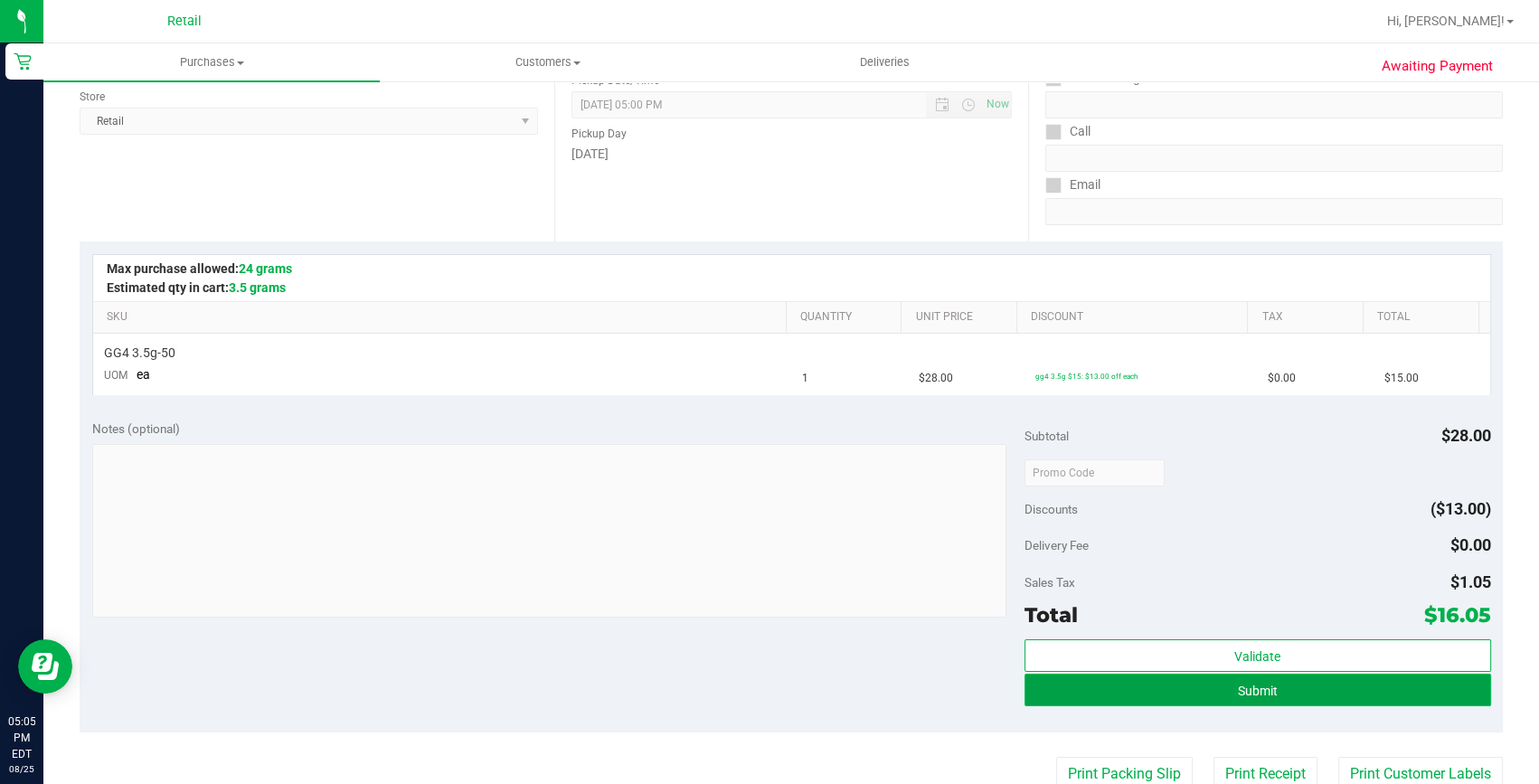
click at [1293, 691] on button "Submit" at bounding box center [1258, 690] width 466 height 32
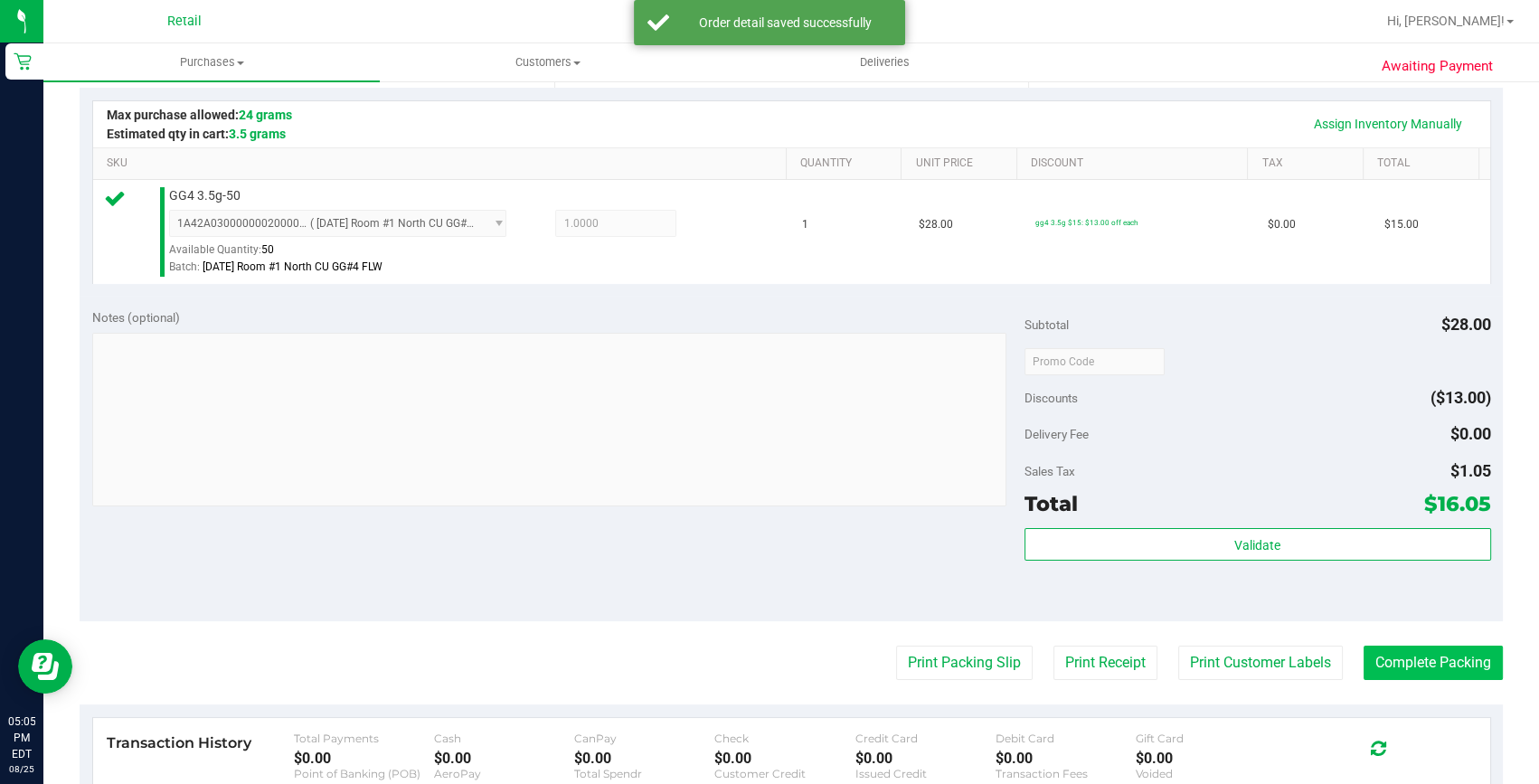
scroll to position [410, 0]
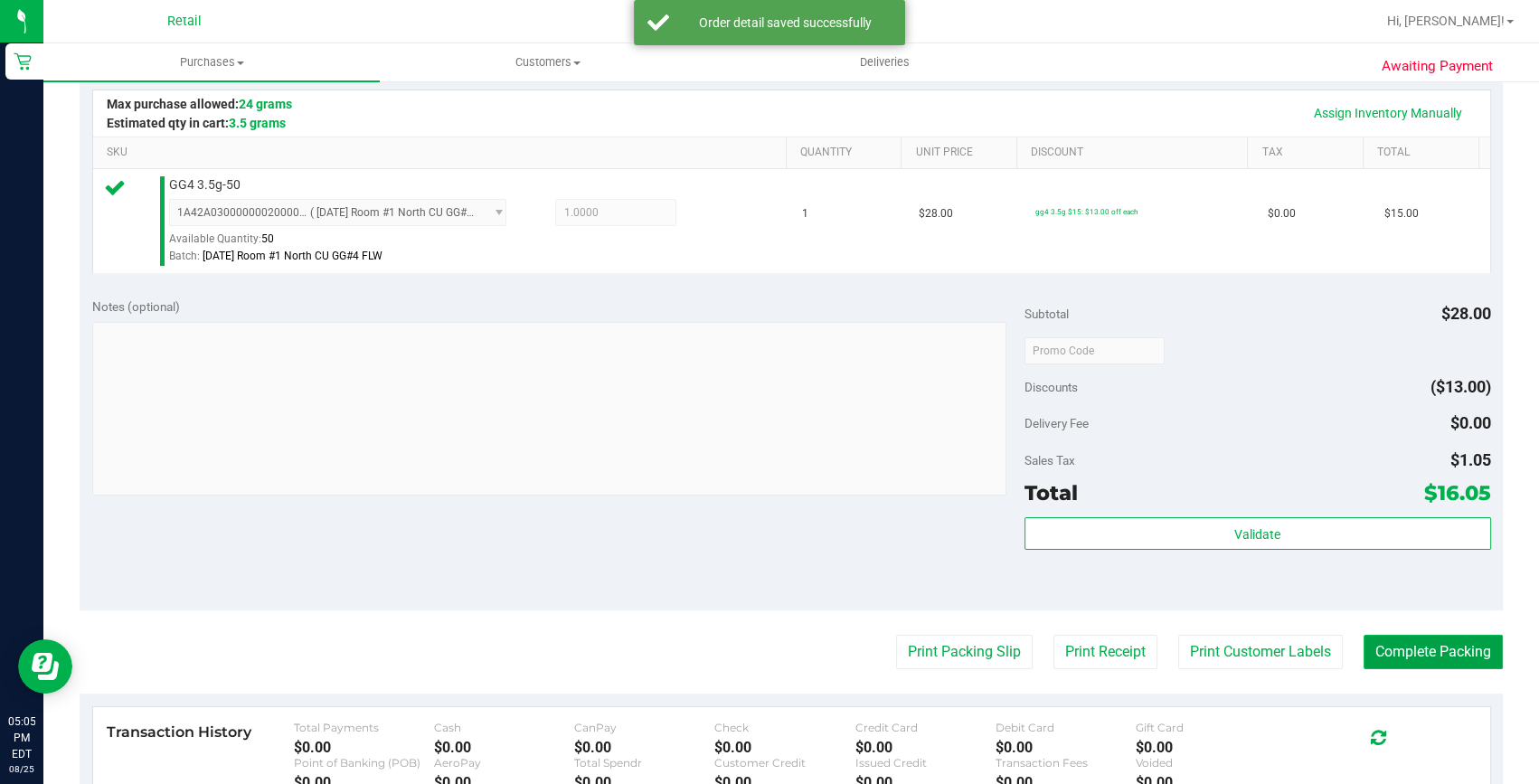
click at [1405, 646] on button "Complete Packing" at bounding box center [1433, 652] width 139 height 34
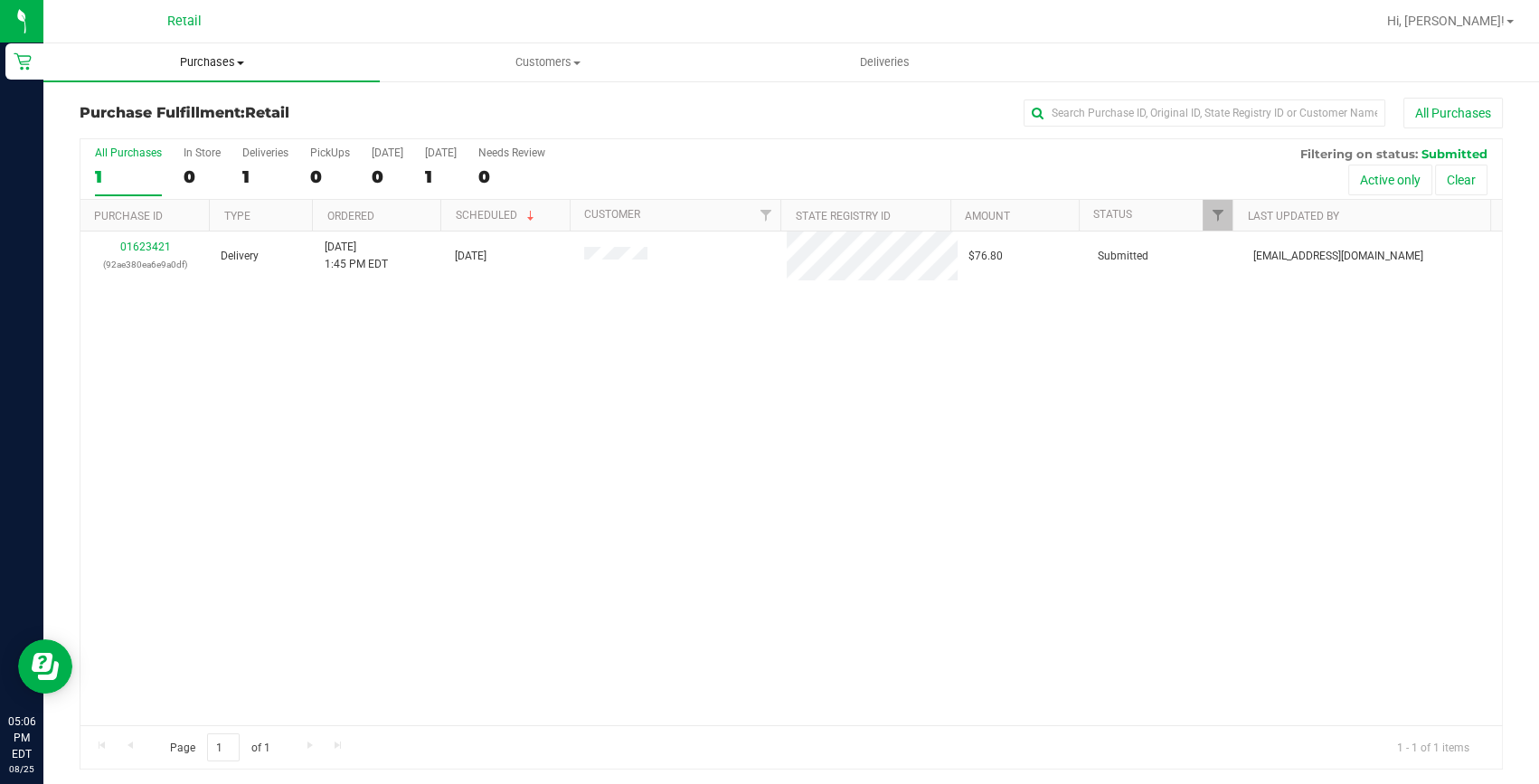
click at [191, 60] on span "Purchases" at bounding box center [211, 62] width 336 height 16
click at [175, 114] on span "Summary of purchases" at bounding box center [136, 108] width 186 height 15
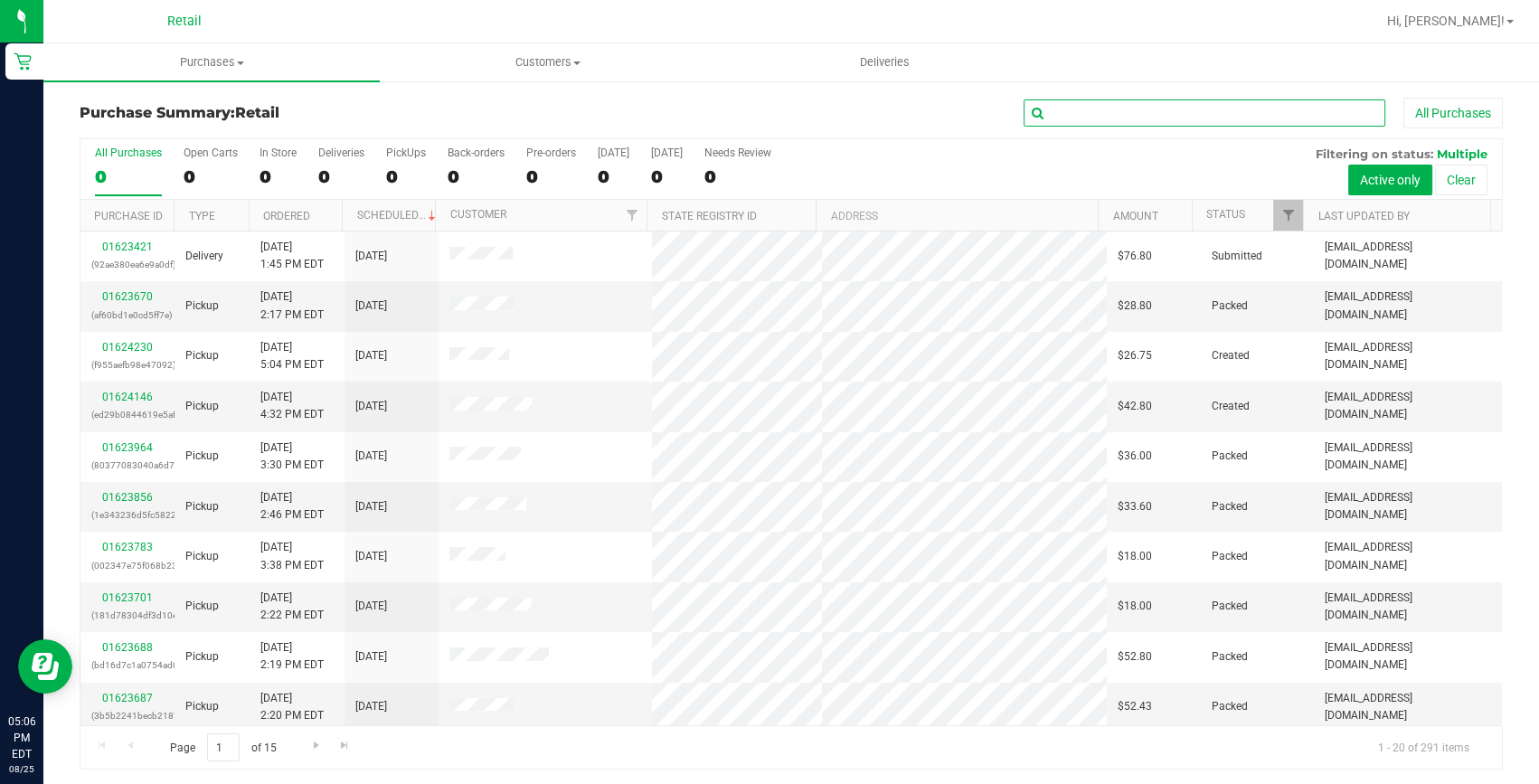
click at [1064, 116] on input "text" at bounding box center [1205, 113] width 362 height 28
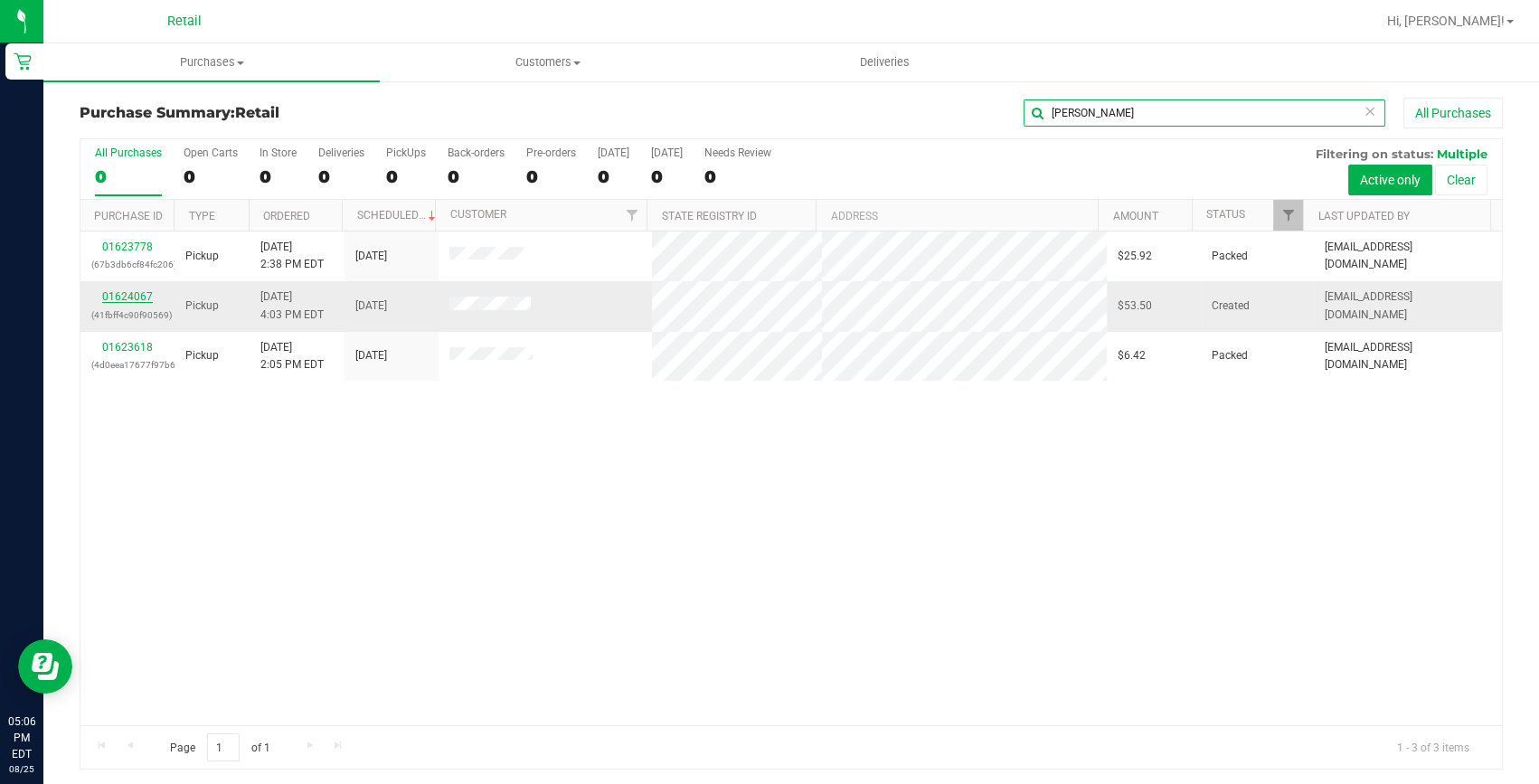
type input "[PERSON_NAME]"
click at [132, 290] on link "01624067" at bounding box center [127, 296] width 50 height 12
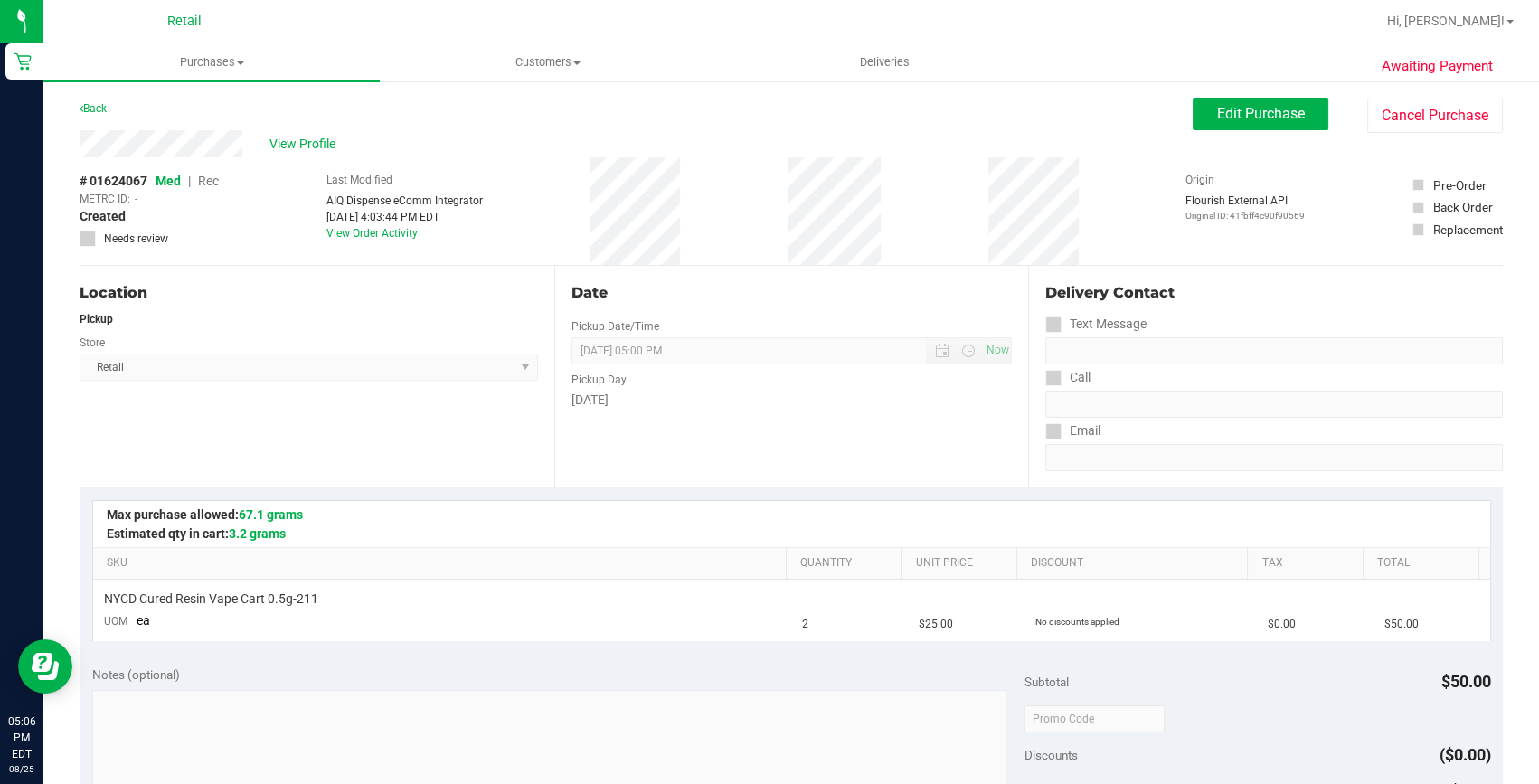
scroll to position [328, 0]
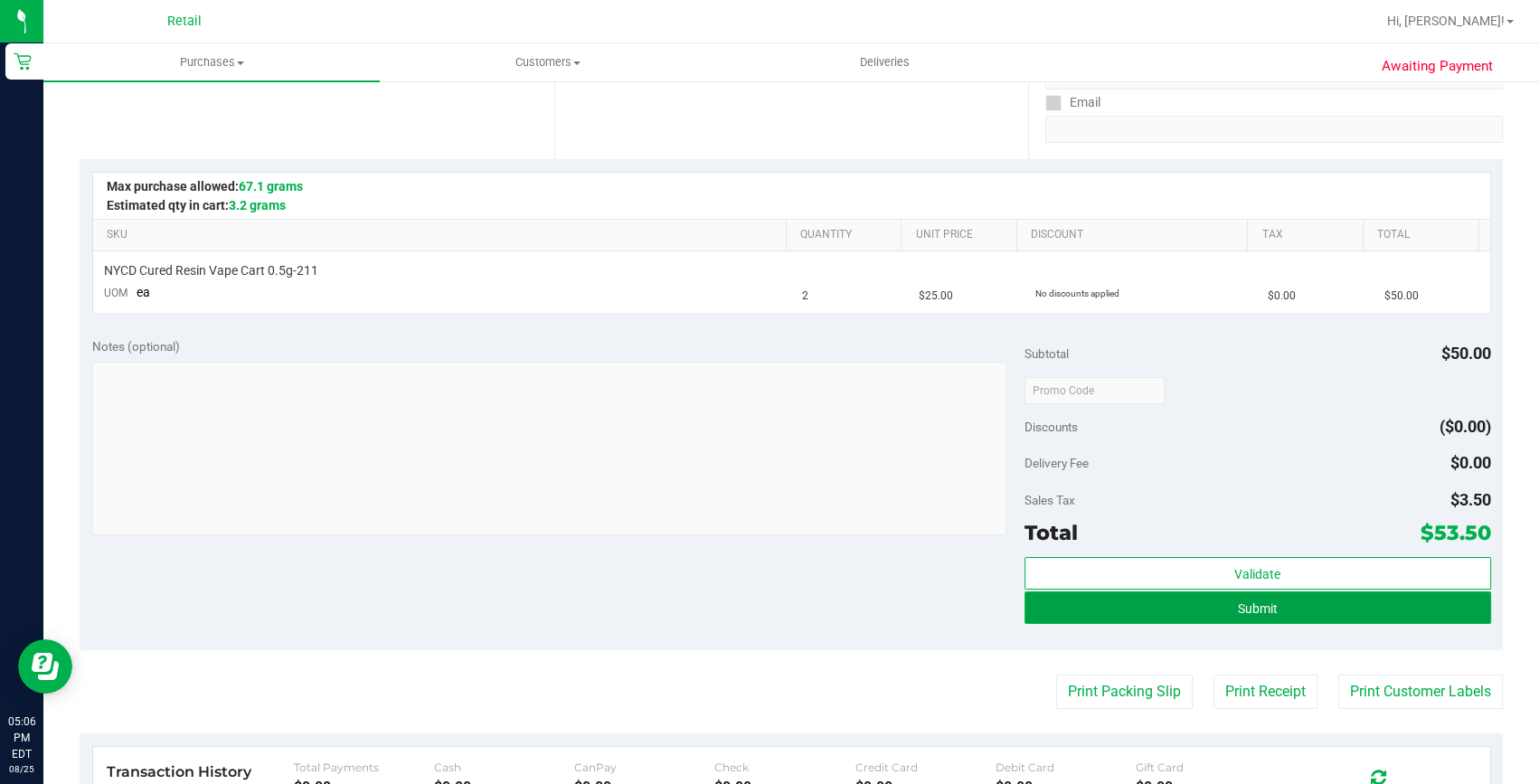
click at [1222, 600] on button "Submit" at bounding box center [1258, 607] width 466 height 32
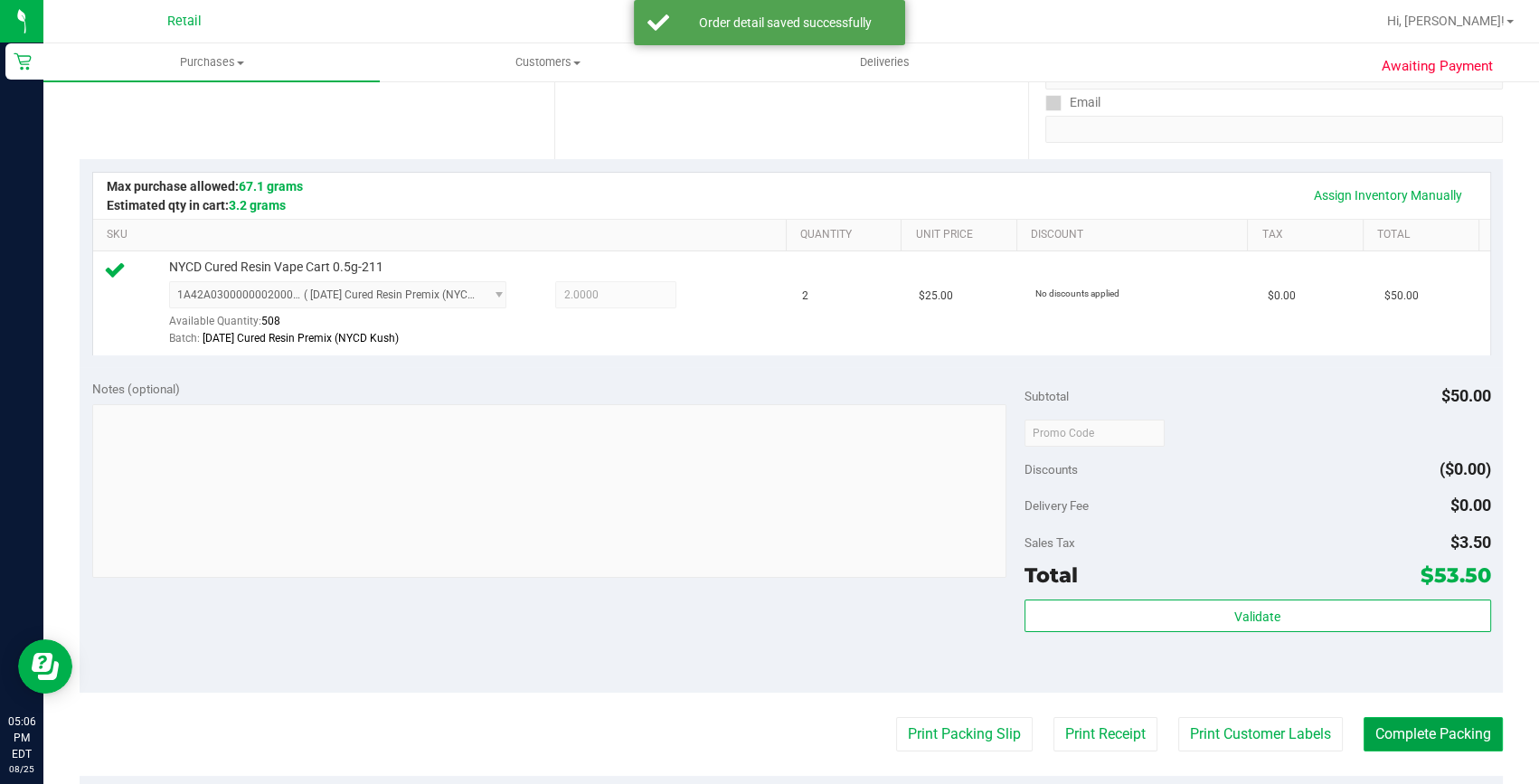
click at [1393, 735] on button "Complete Packing" at bounding box center [1433, 735] width 139 height 34
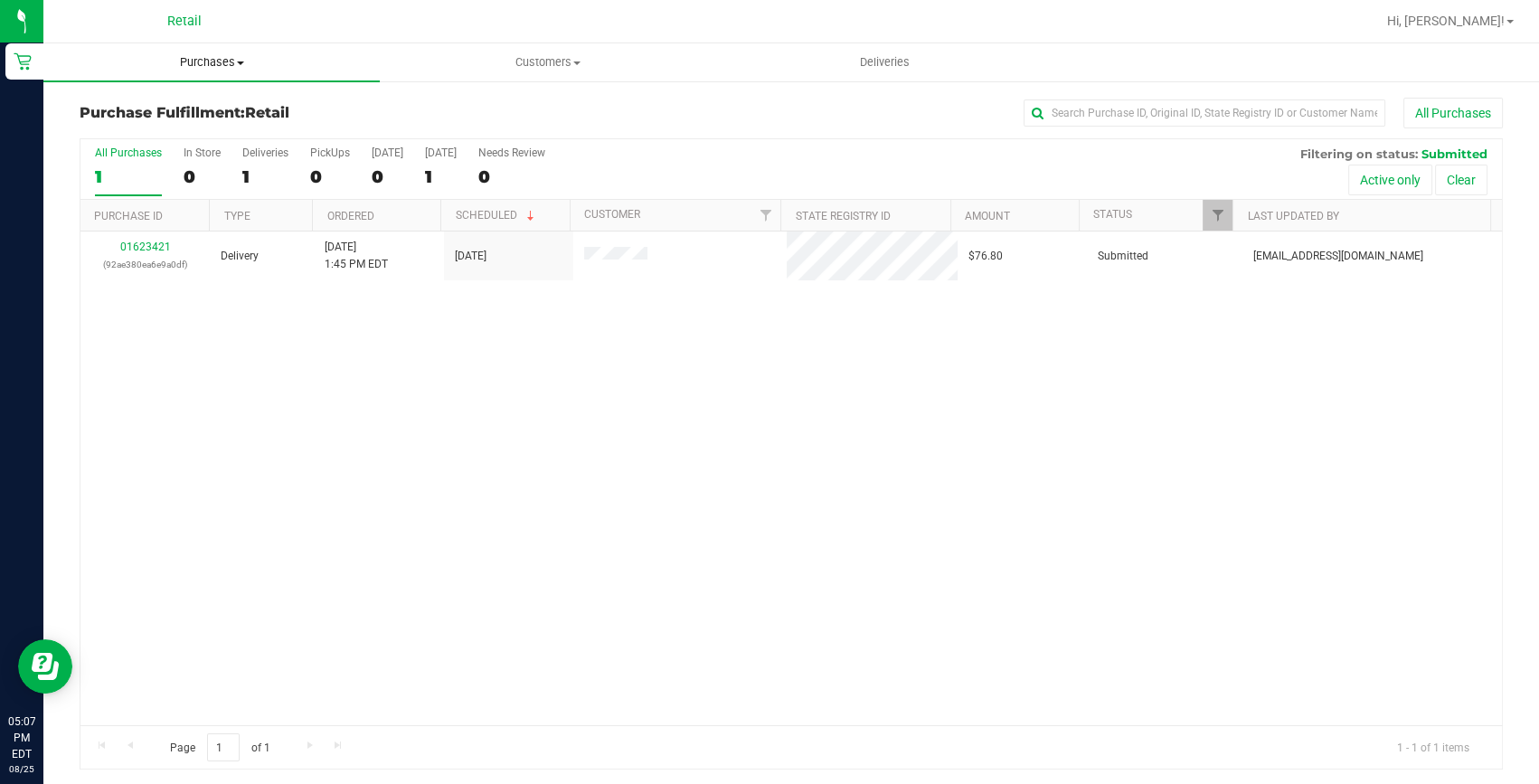
drag, startPoint x: 206, startPoint y: 61, endPoint x: 190, endPoint y: 92, distance: 34.9
click at [206, 61] on span "Purchases" at bounding box center [211, 62] width 336 height 16
click at [190, 110] on span "Summary of purchases" at bounding box center [136, 108] width 186 height 15
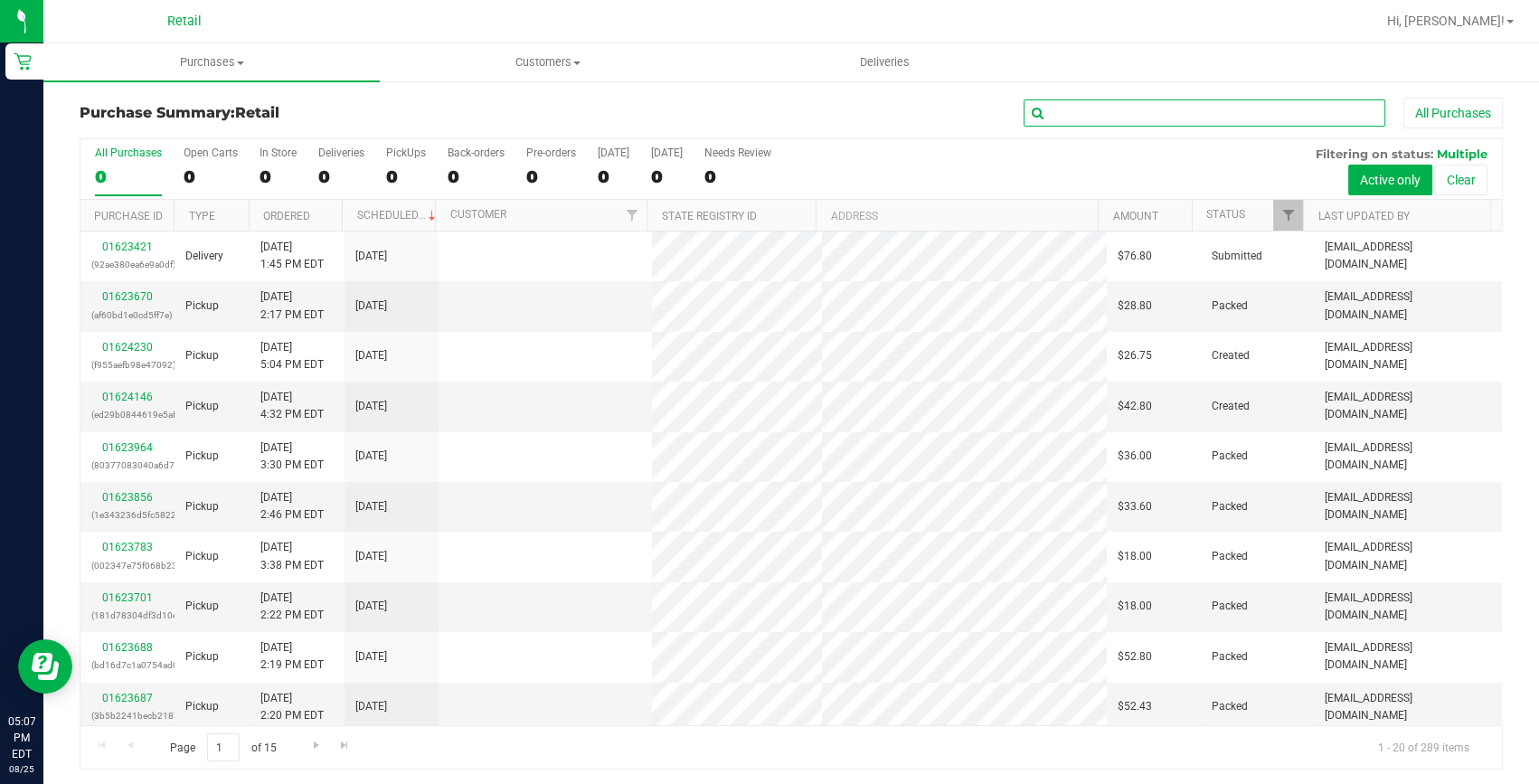
click at [1088, 112] on input "text" at bounding box center [1205, 113] width 362 height 28
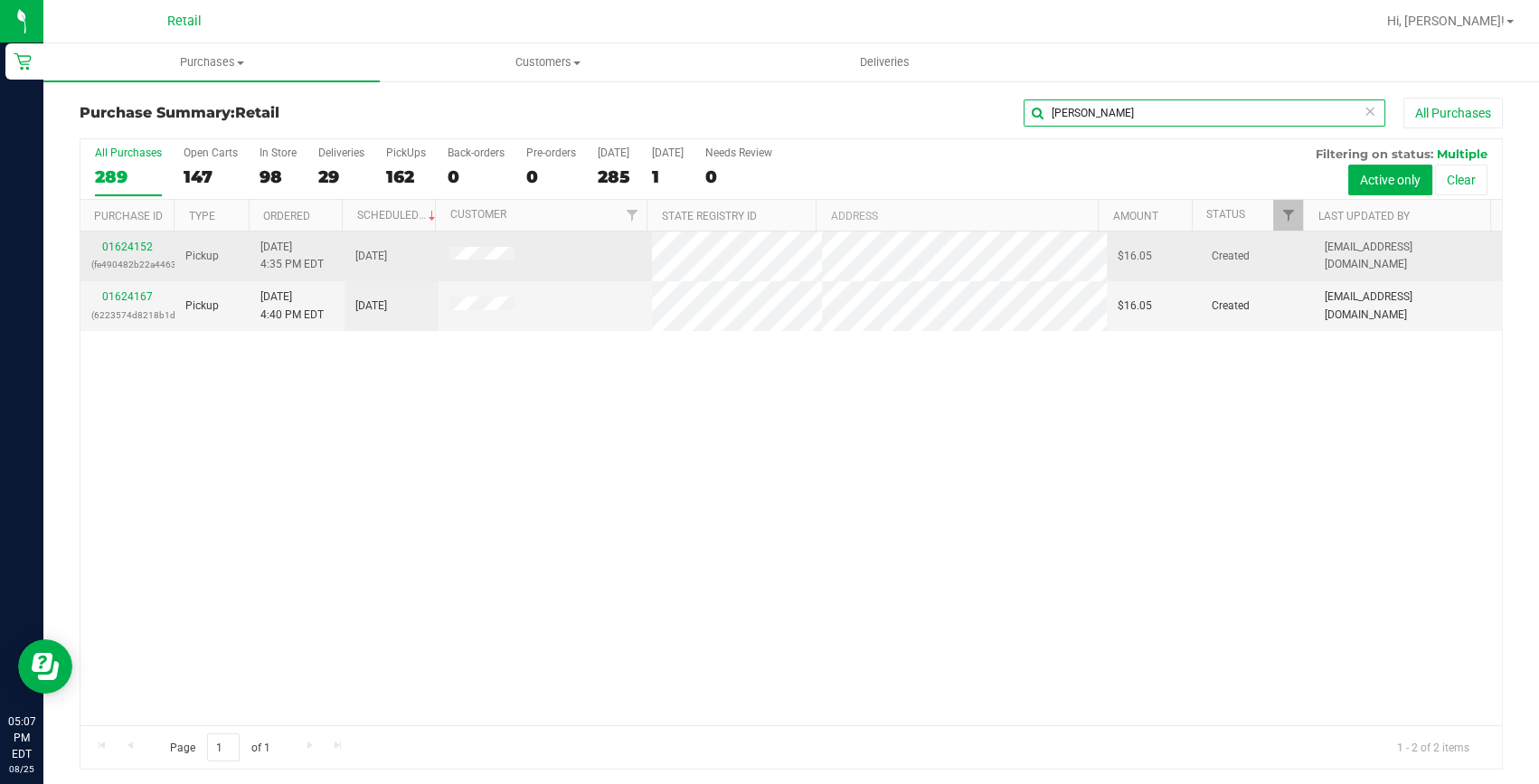
type input "[PERSON_NAME]"
click at [120, 239] on div "01624152 (fe490482b22a4463)" at bounding box center [128, 256] width 72 height 34
click at [136, 252] on link "01624152" at bounding box center [127, 246] width 50 height 12
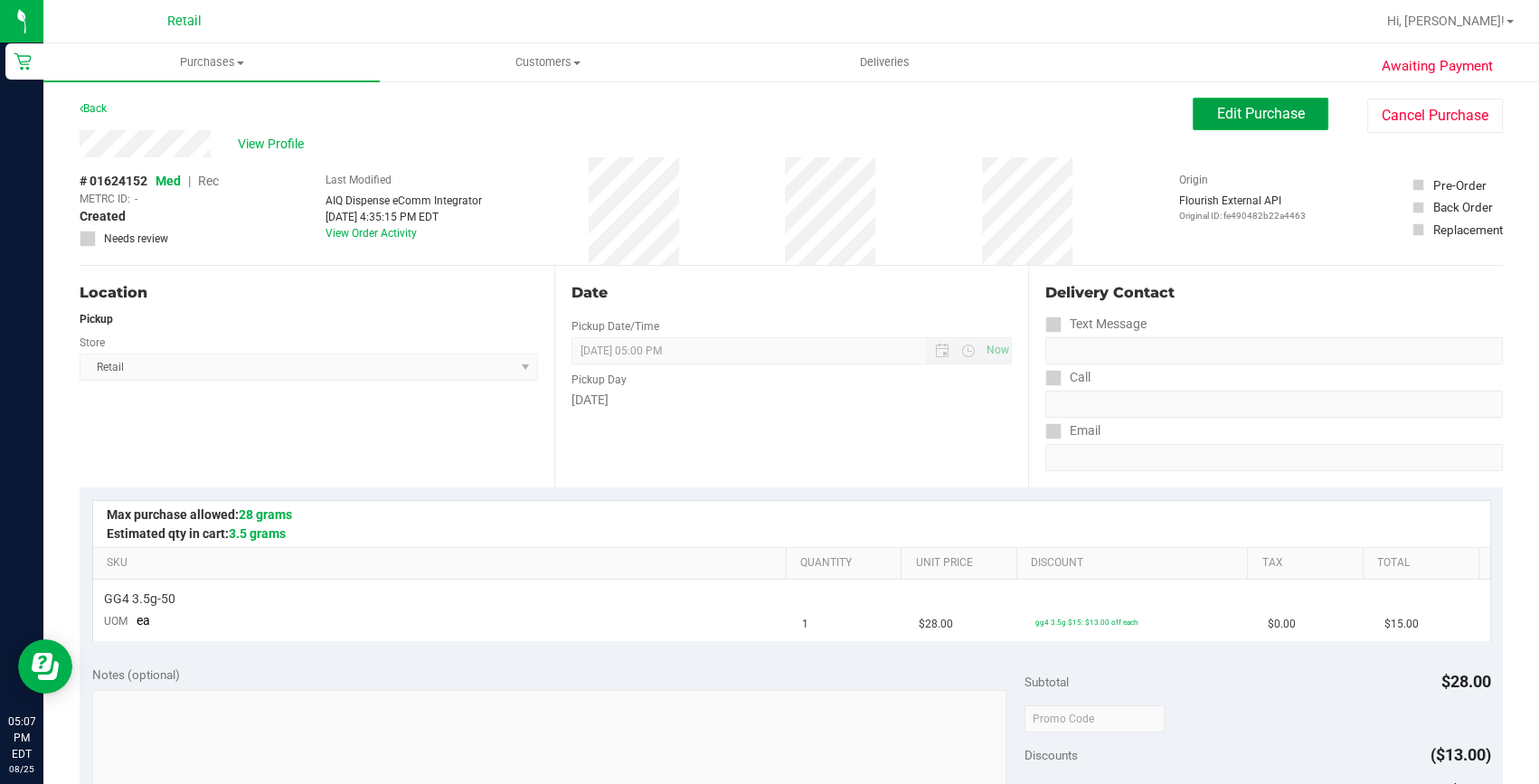
click at [1234, 107] on span "Edit Purchase" at bounding box center [1261, 113] width 88 height 17
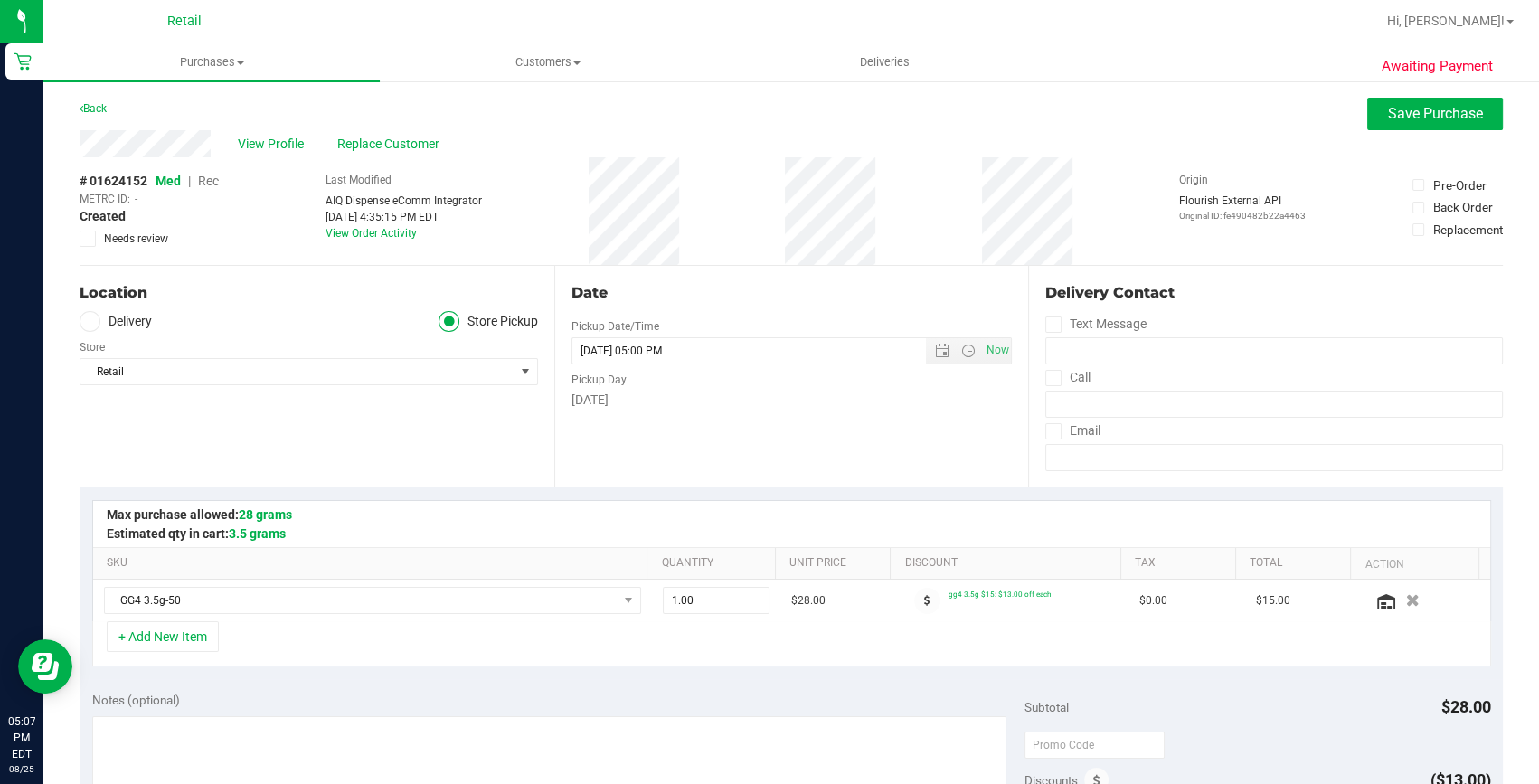
click at [207, 178] on span "Rec" at bounding box center [208, 180] width 21 height 14
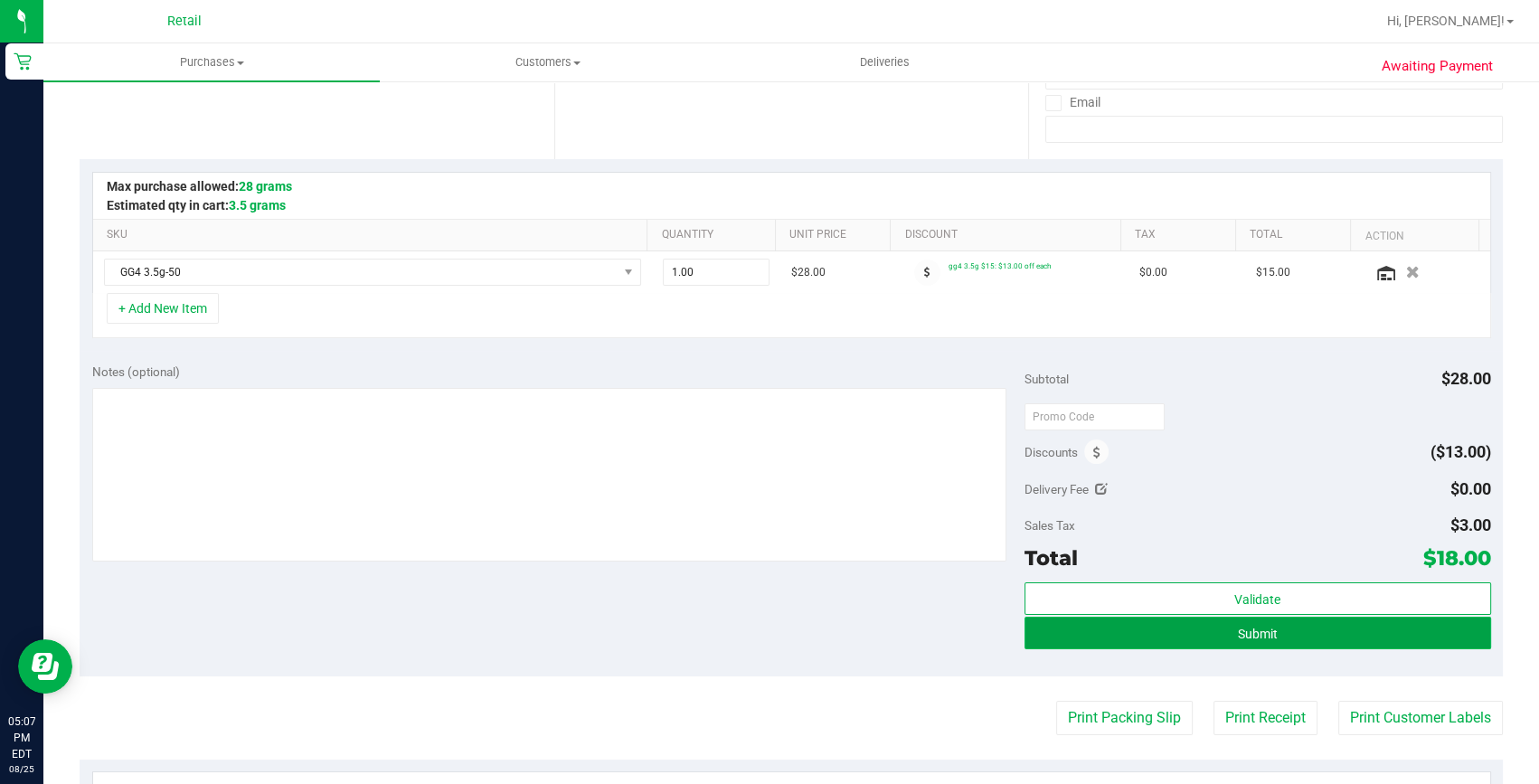
click at [1189, 633] on button "Submit" at bounding box center [1258, 633] width 466 height 32
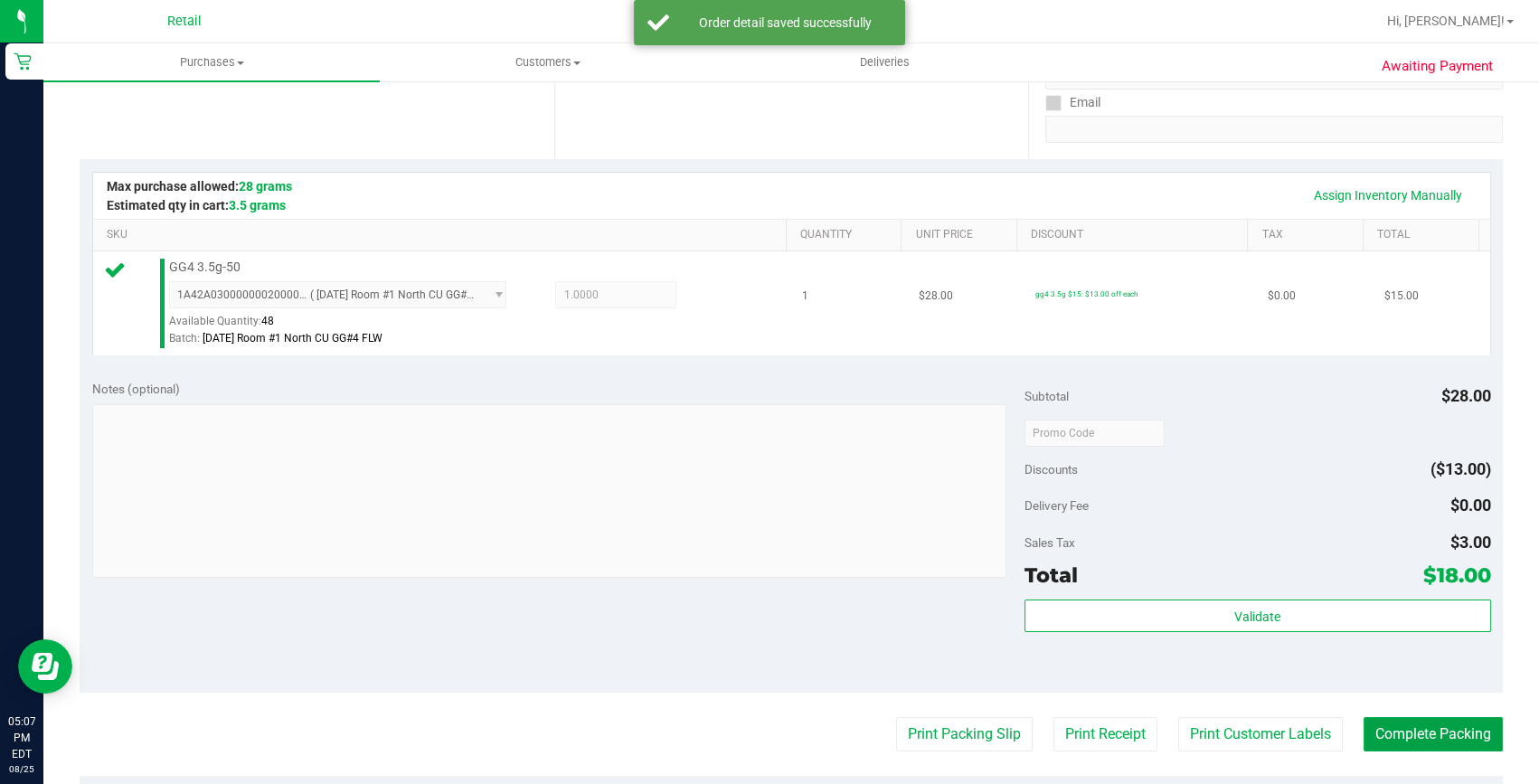
click at [1391, 733] on button "Complete Packing" at bounding box center [1433, 735] width 139 height 34
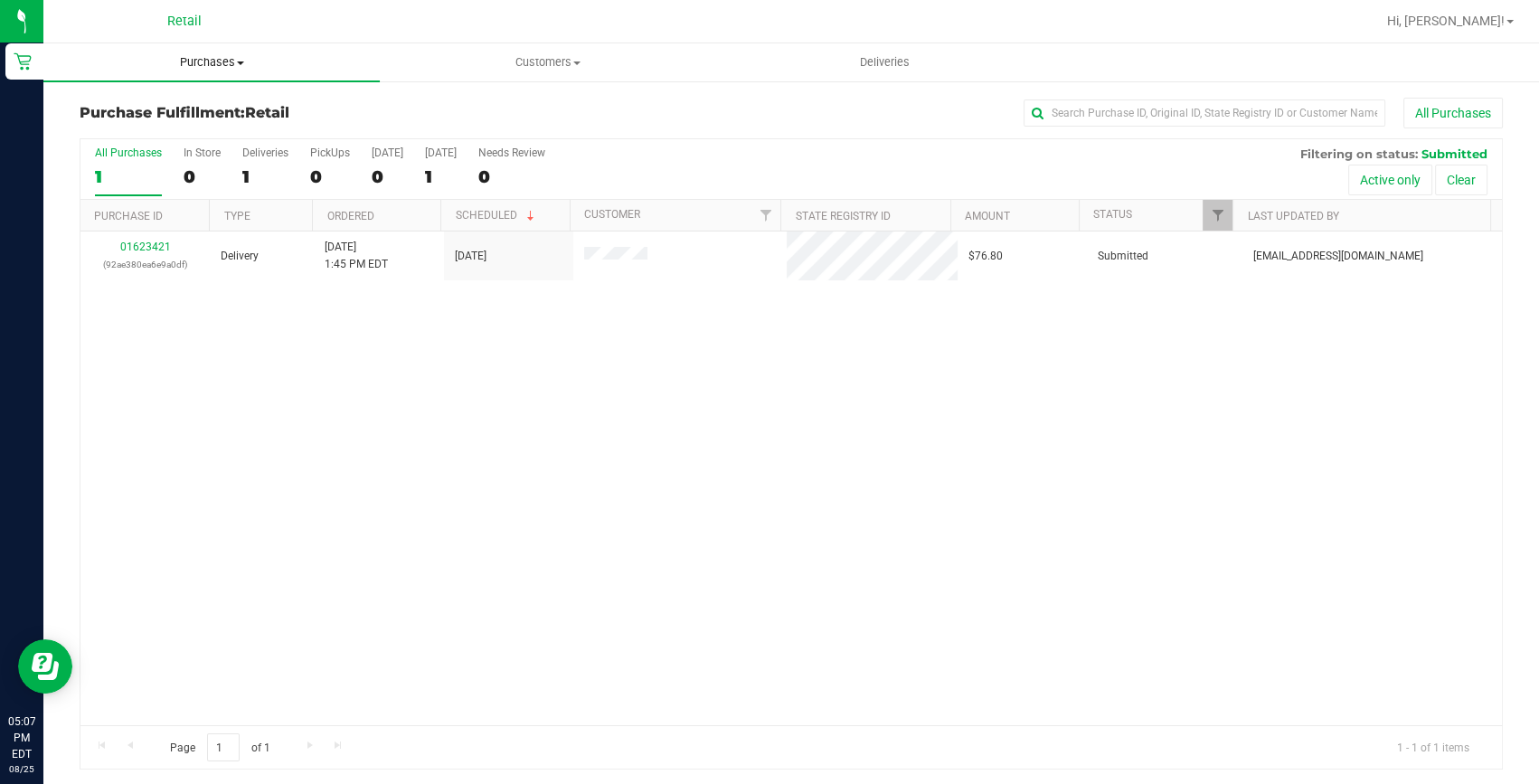
click at [181, 69] on span "Purchases" at bounding box center [211, 62] width 336 height 16
click at [187, 120] on li "Fulfillment" at bounding box center [211, 130] width 336 height 22
click at [209, 58] on span "Purchases" at bounding box center [211, 62] width 336 height 16
click at [168, 106] on span "Summary of purchases" at bounding box center [136, 108] width 186 height 15
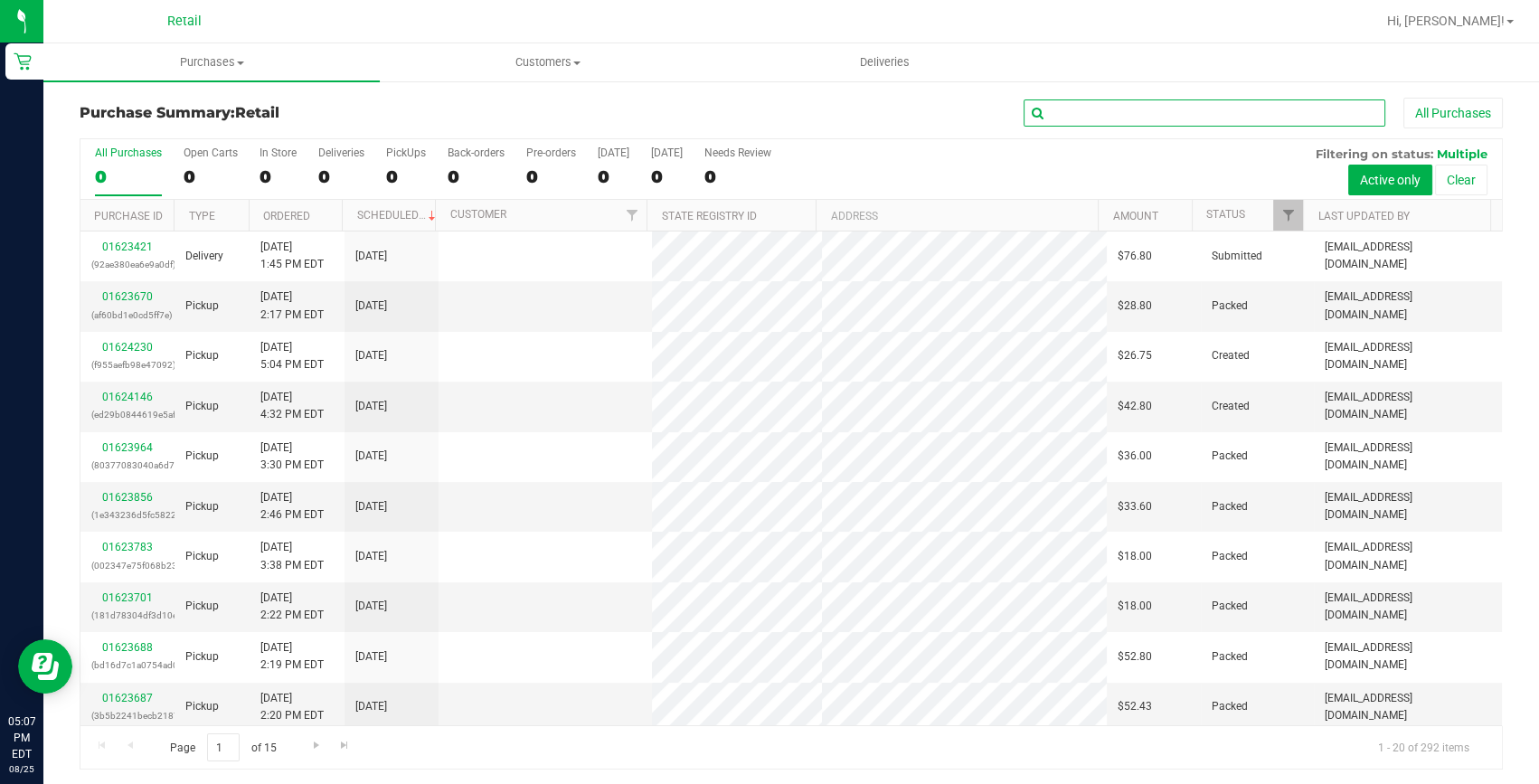
click at [1060, 110] on input "text" at bounding box center [1205, 113] width 362 height 28
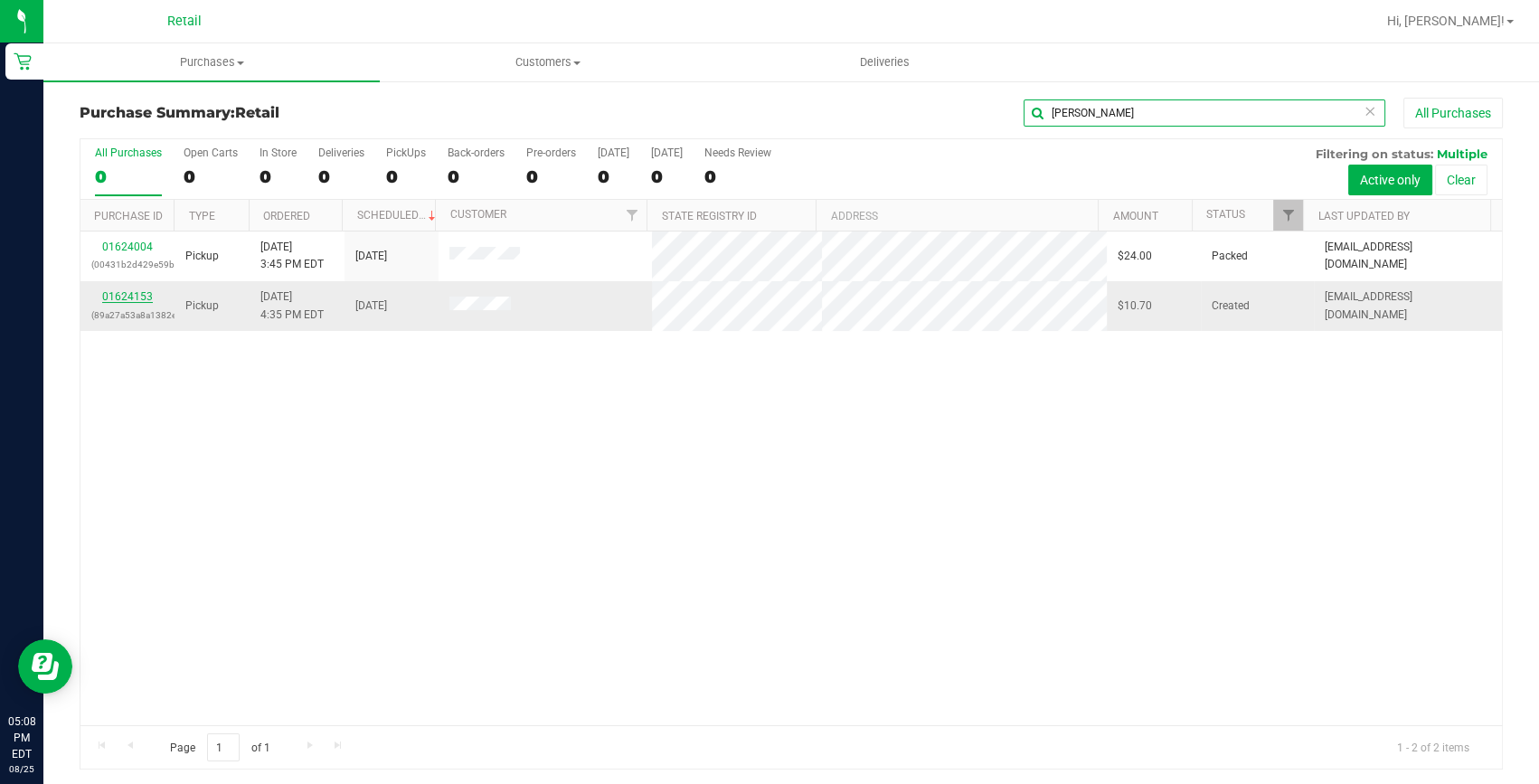
type input "[PERSON_NAME]"
click at [120, 299] on link "01624153" at bounding box center [127, 296] width 50 height 12
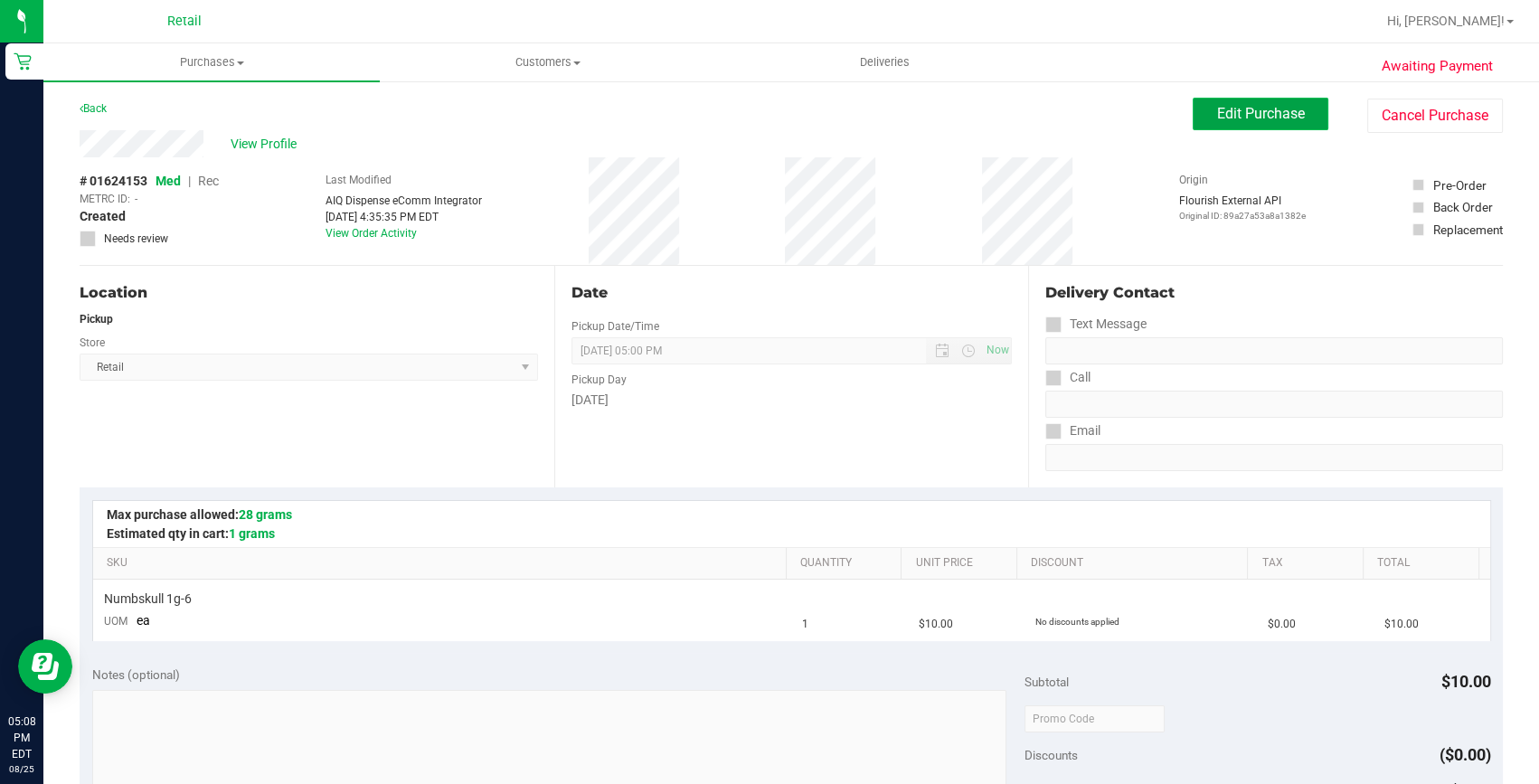
click at [1257, 113] on span "Edit Purchase" at bounding box center [1261, 113] width 88 height 17
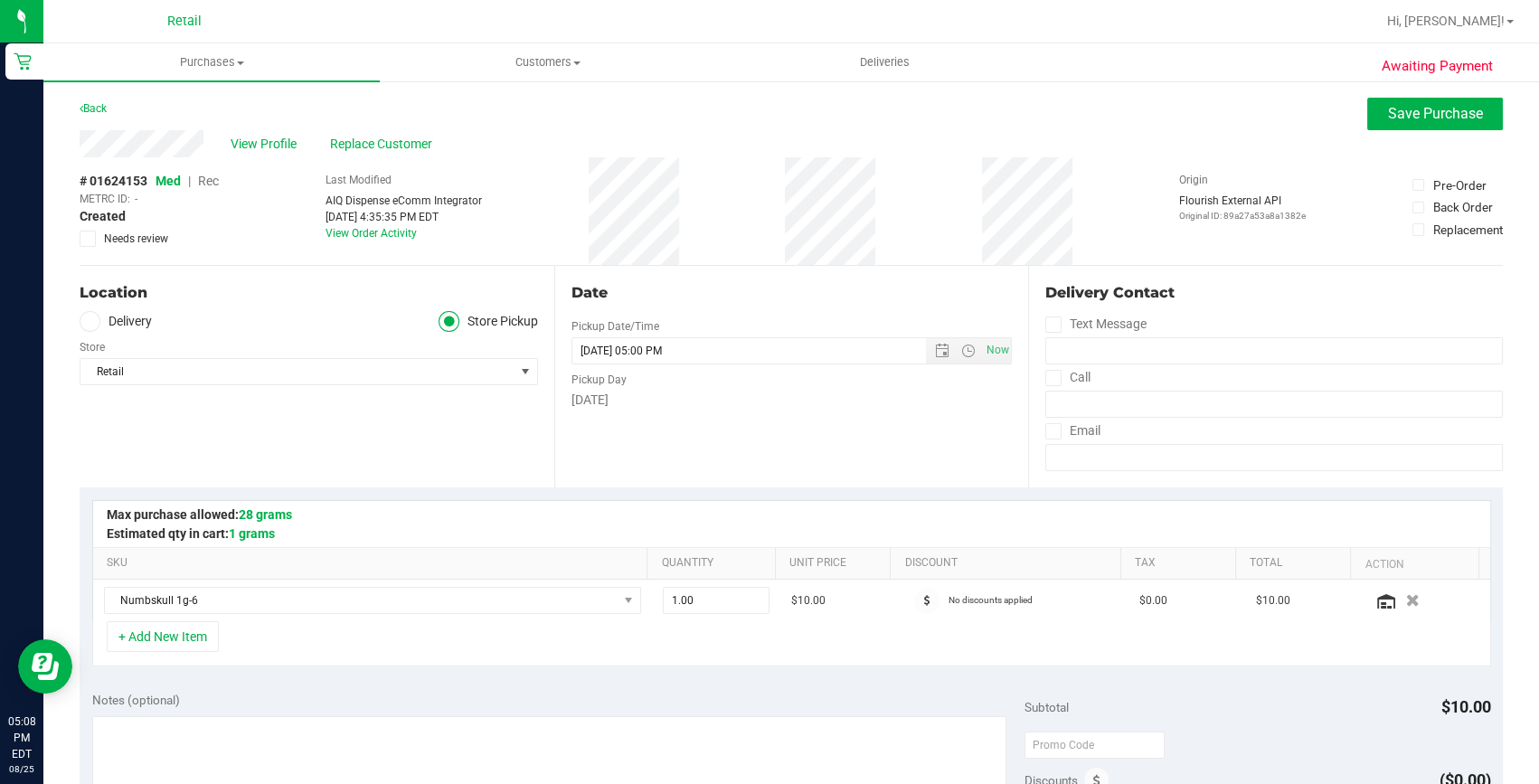
click at [205, 178] on span "Rec" at bounding box center [208, 180] width 21 height 14
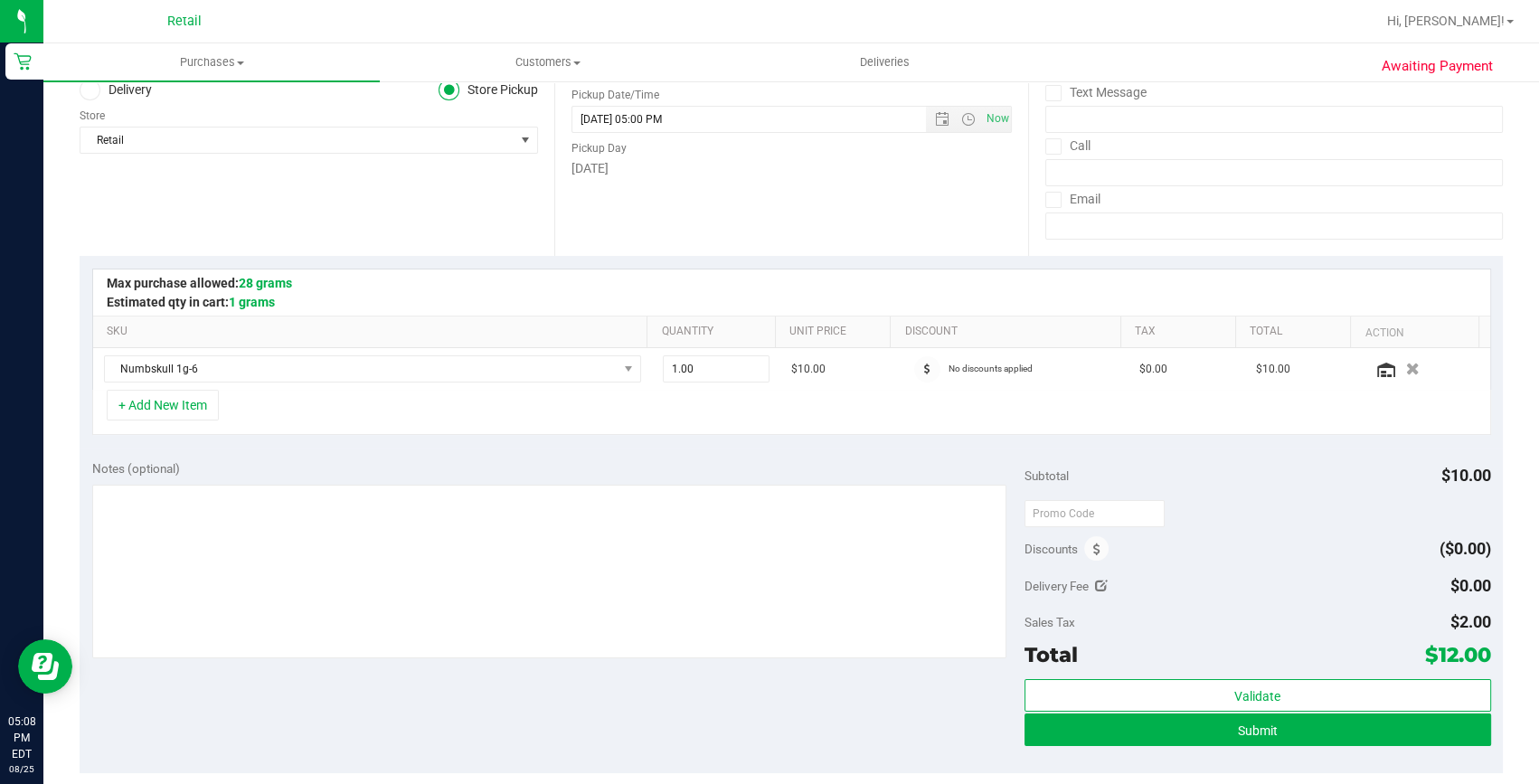
scroll to position [245, 0]
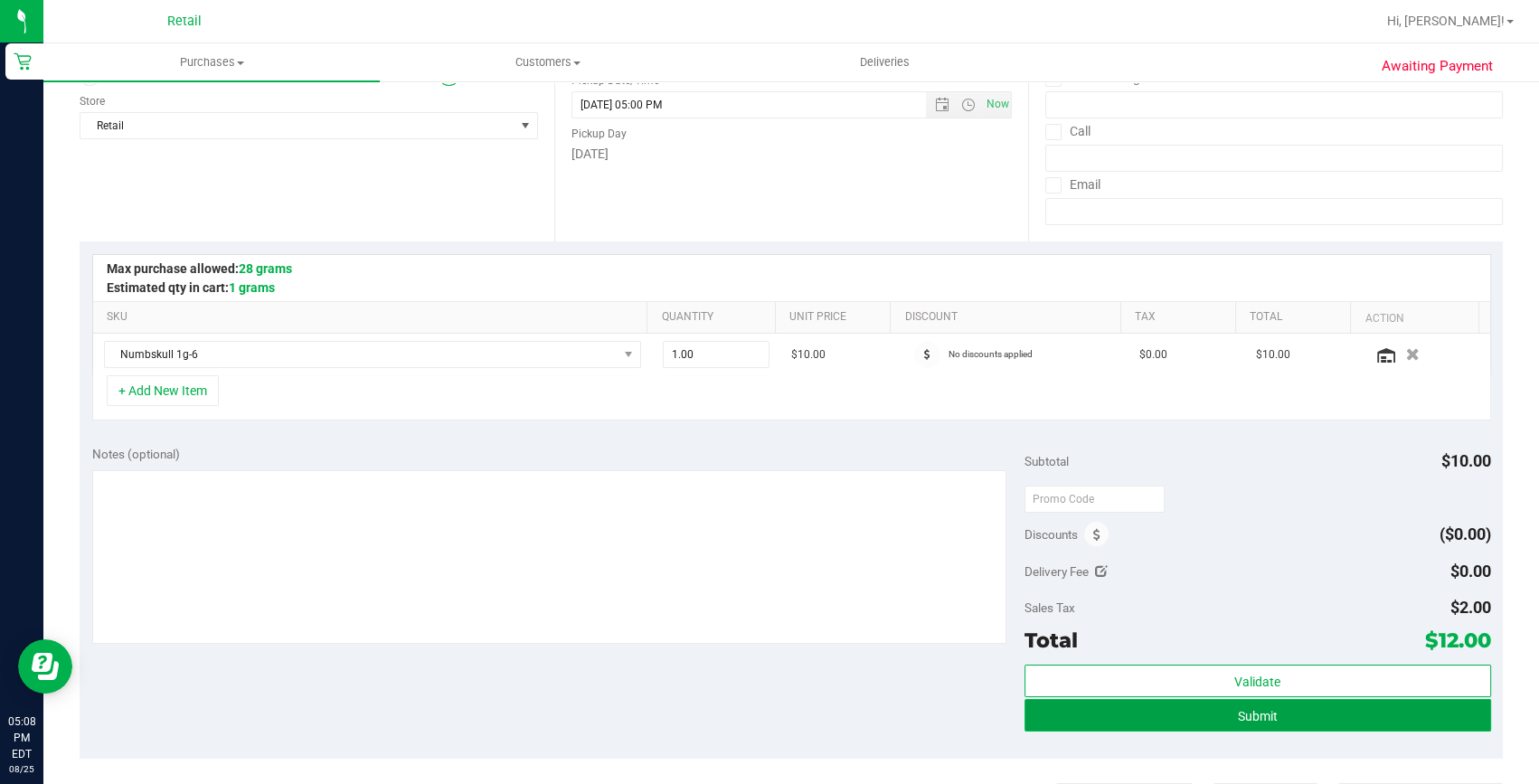
click at [1091, 699] on button "Submit" at bounding box center [1258, 715] width 466 height 32
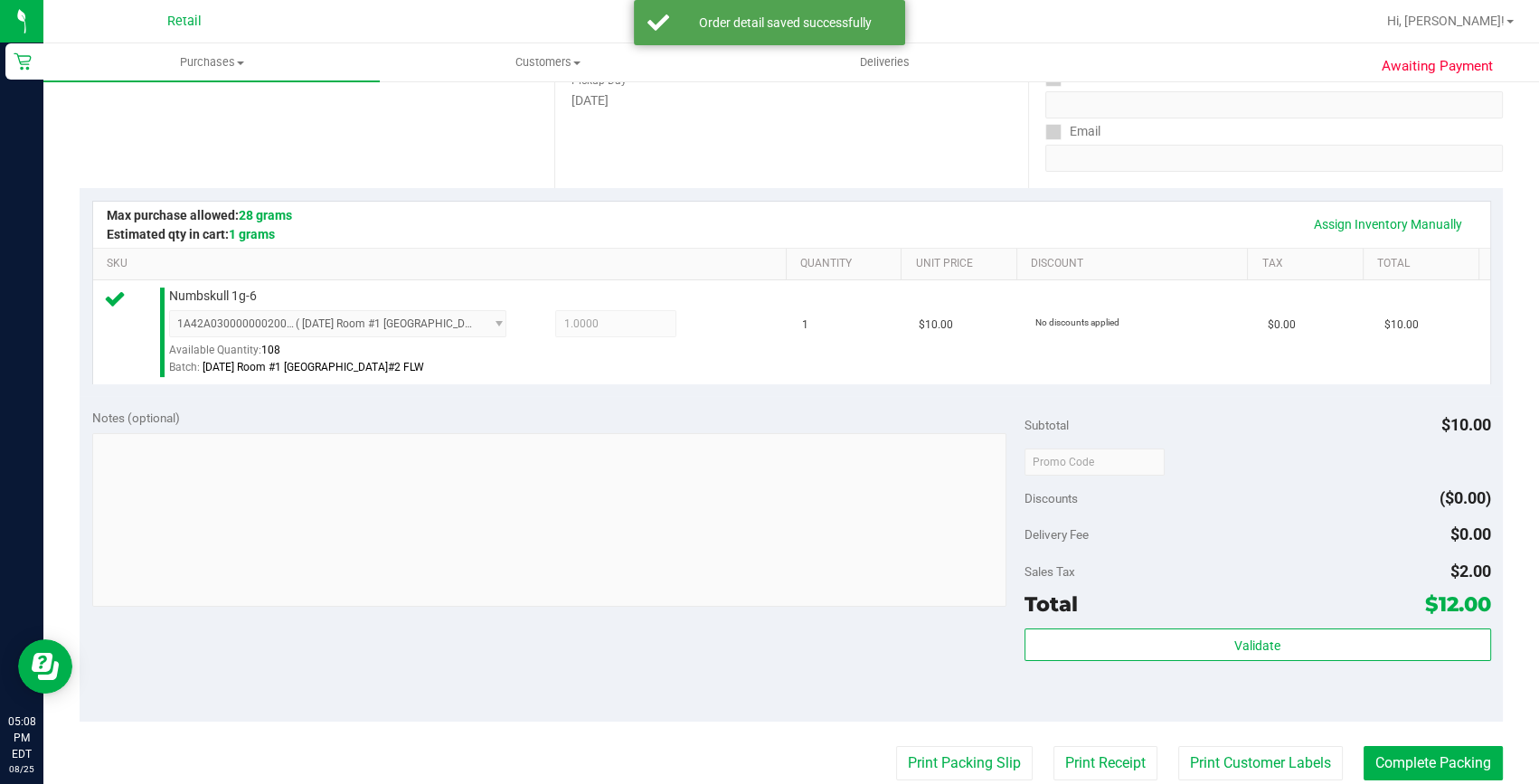
scroll to position [328, 0]
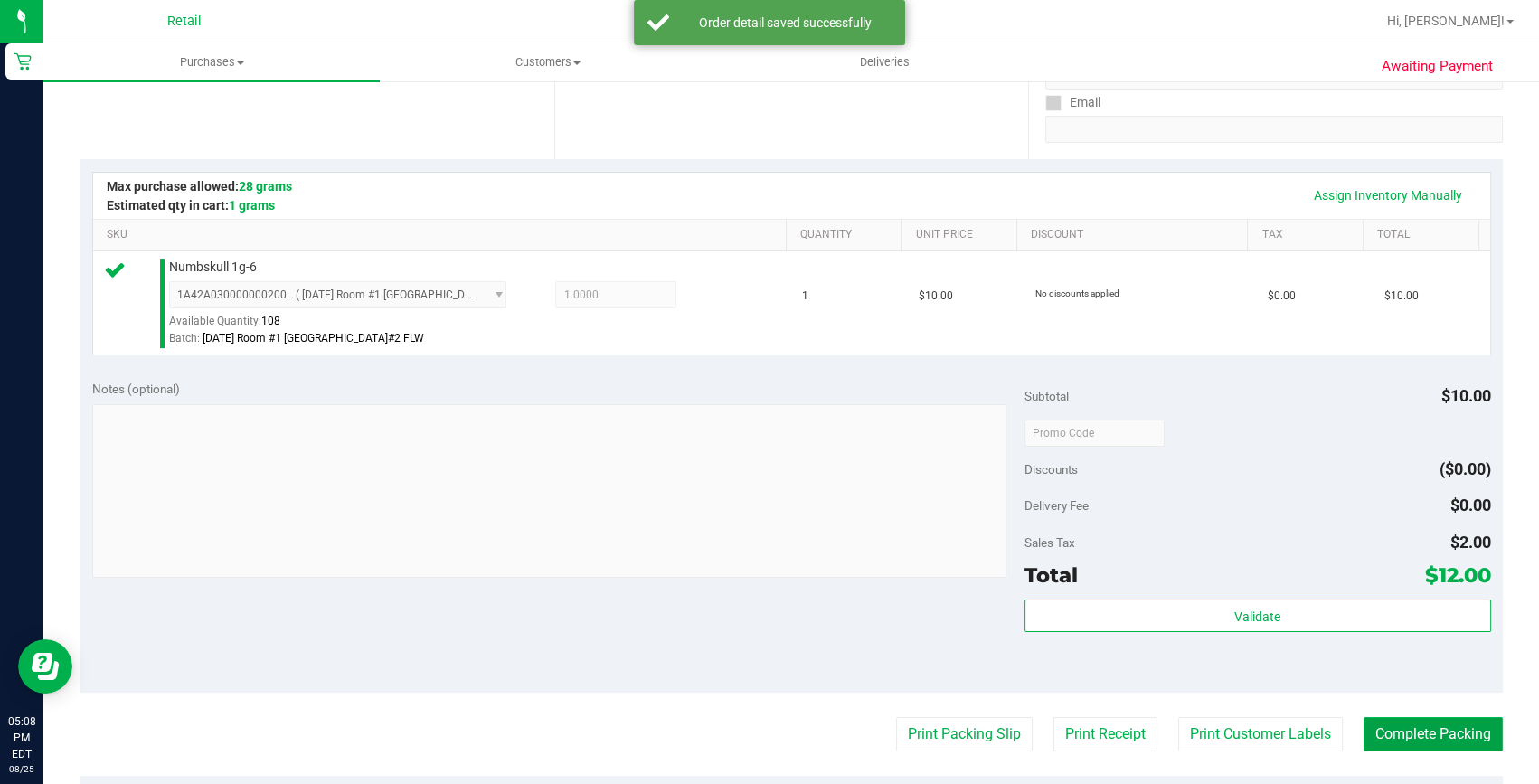
click at [1387, 722] on button "Complete Packing" at bounding box center [1433, 735] width 139 height 34
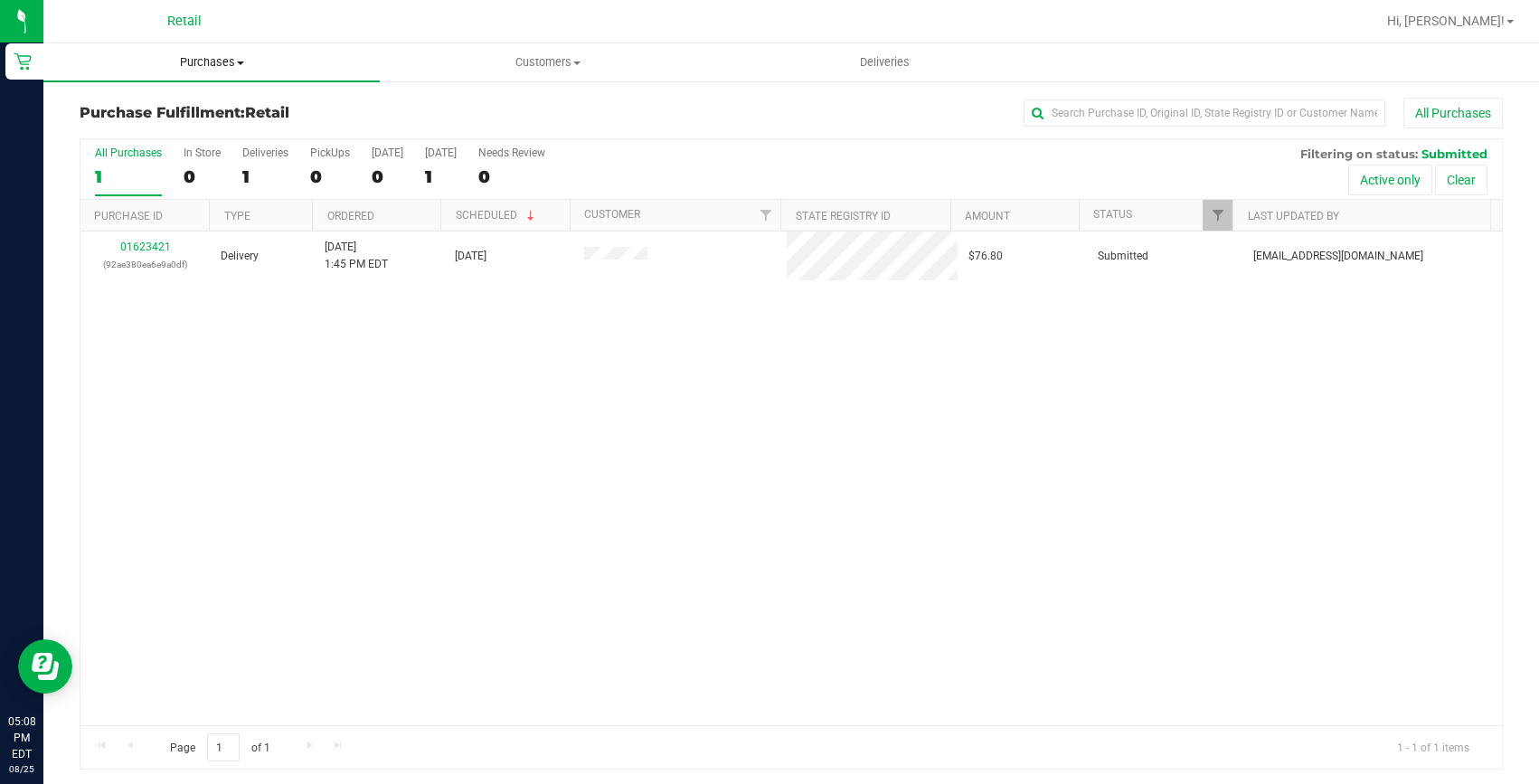
click at [218, 57] on span "Purchases" at bounding box center [211, 62] width 336 height 16
click at [172, 106] on span "Summary of purchases" at bounding box center [136, 108] width 186 height 15
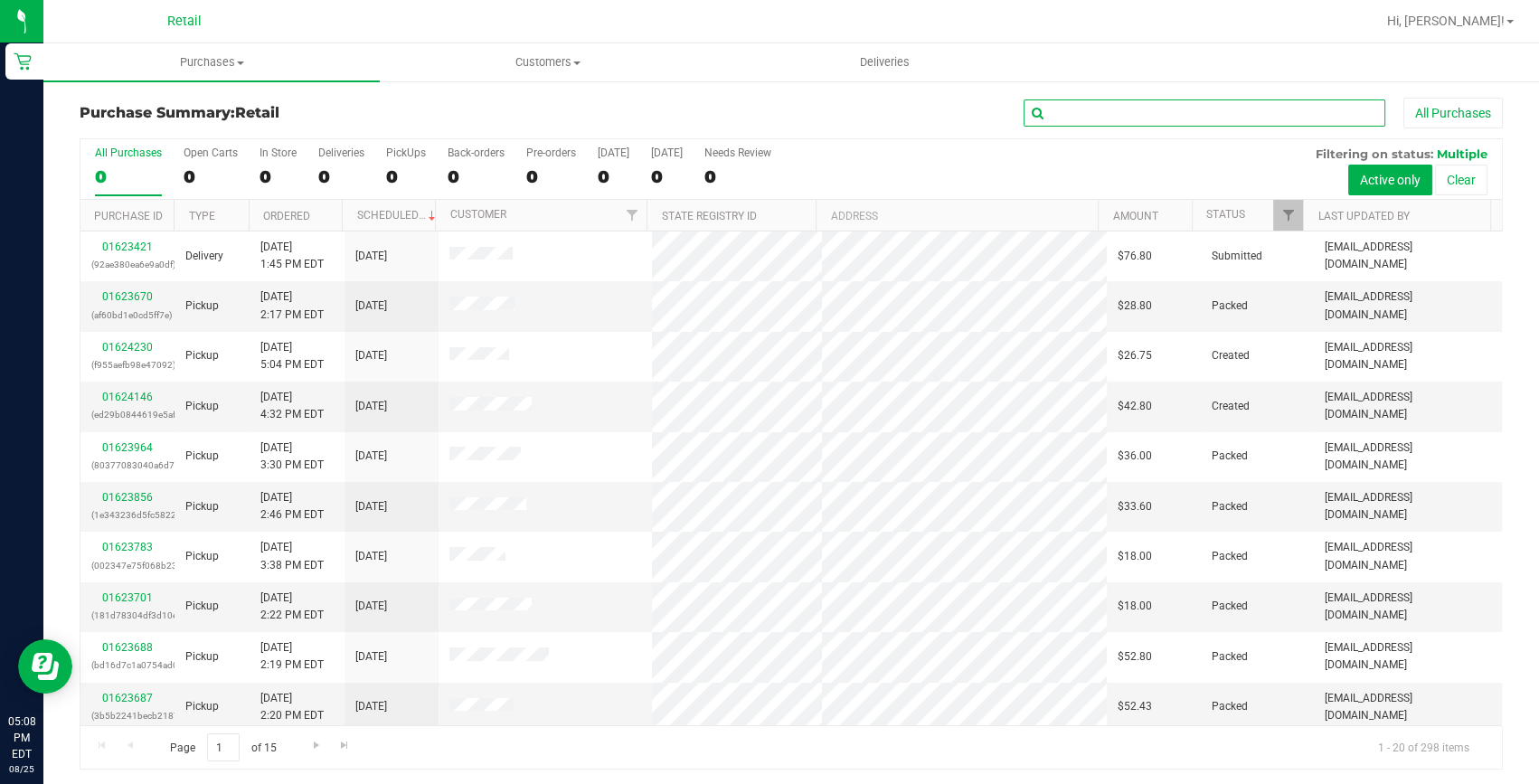
click at [1124, 108] on input "text" at bounding box center [1205, 113] width 362 height 28
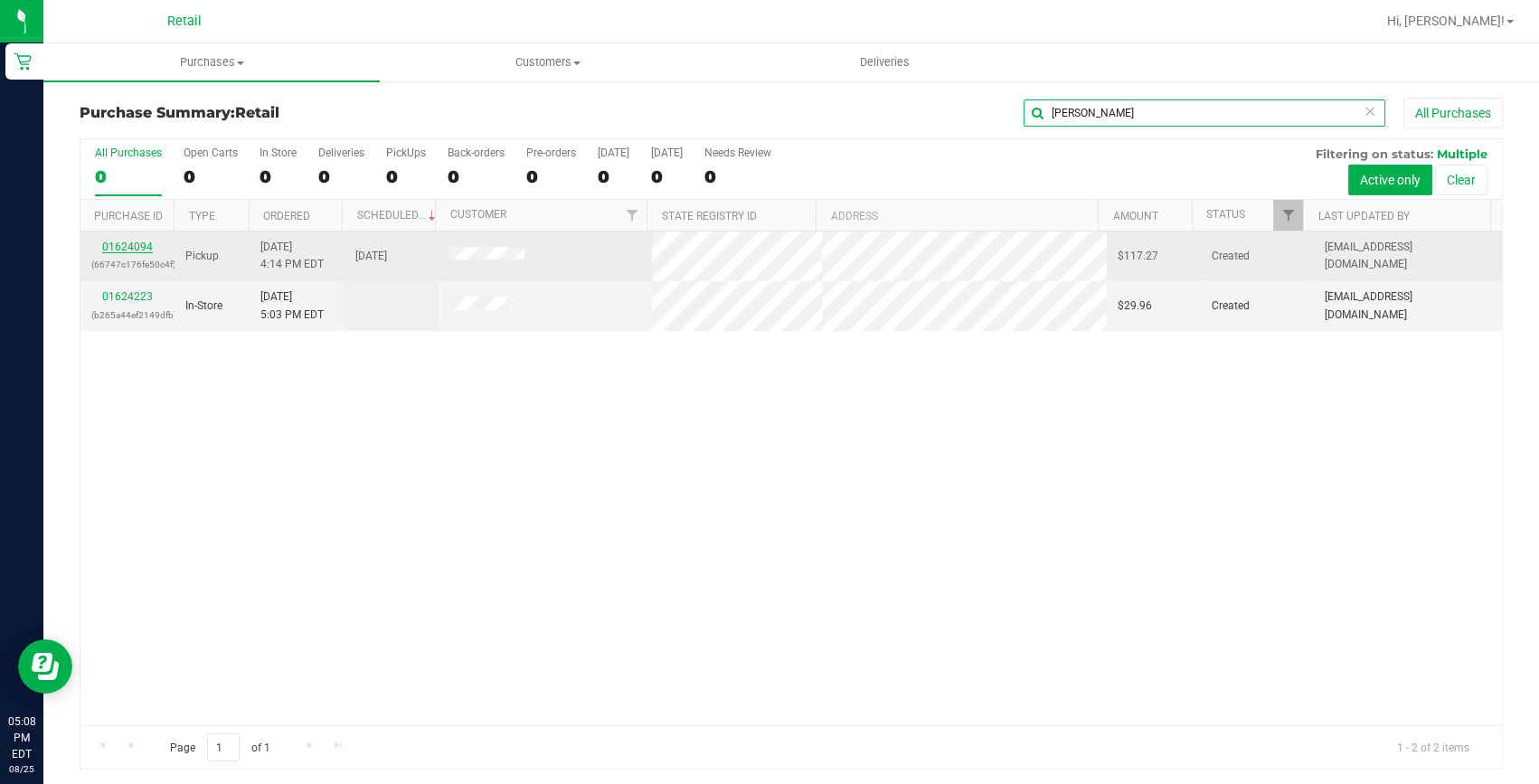
type input "[PERSON_NAME]"
click at [135, 243] on link "01624094" at bounding box center [127, 246] width 50 height 12
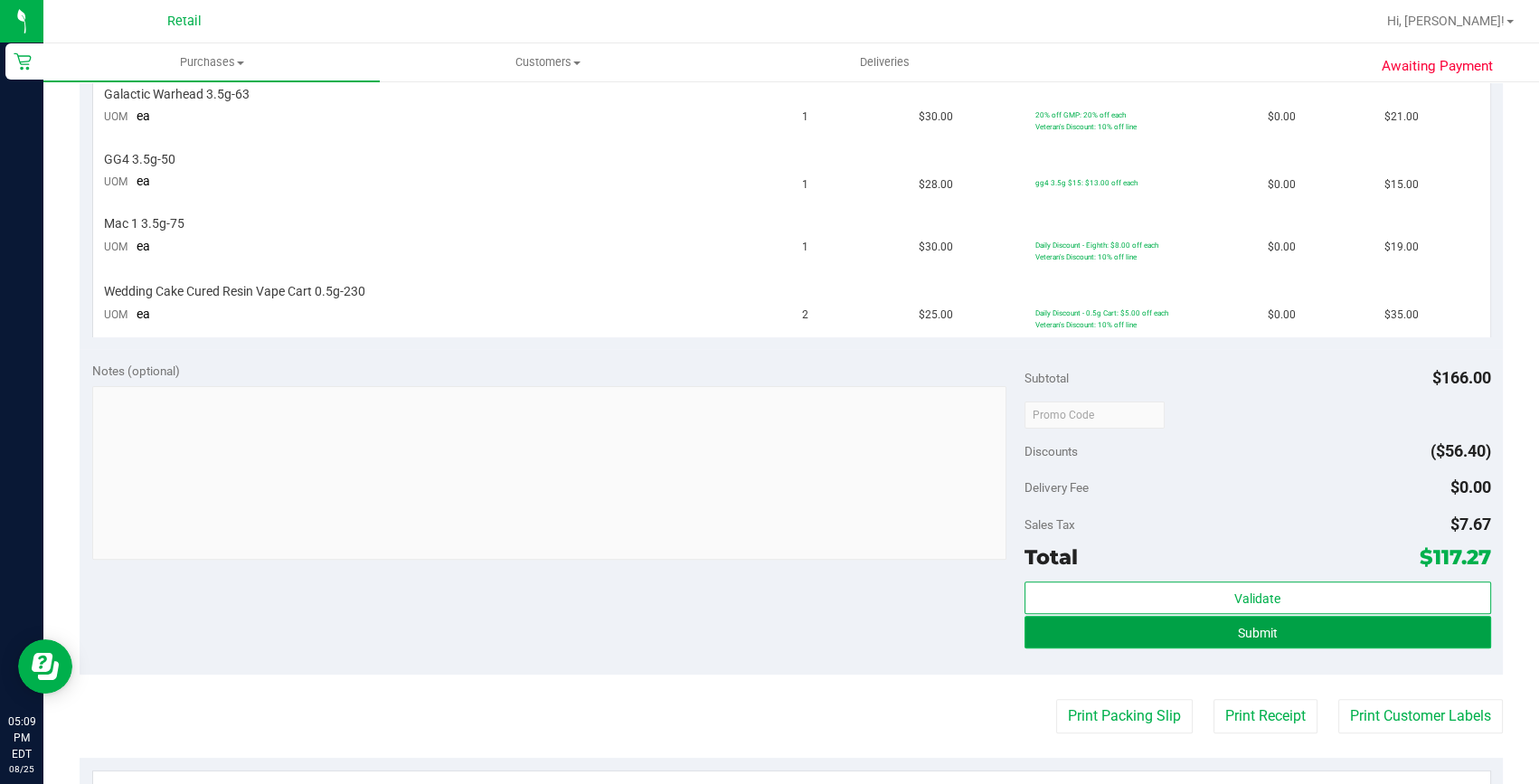
click at [1420, 641] on button "Submit" at bounding box center [1258, 632] width 466 height 32
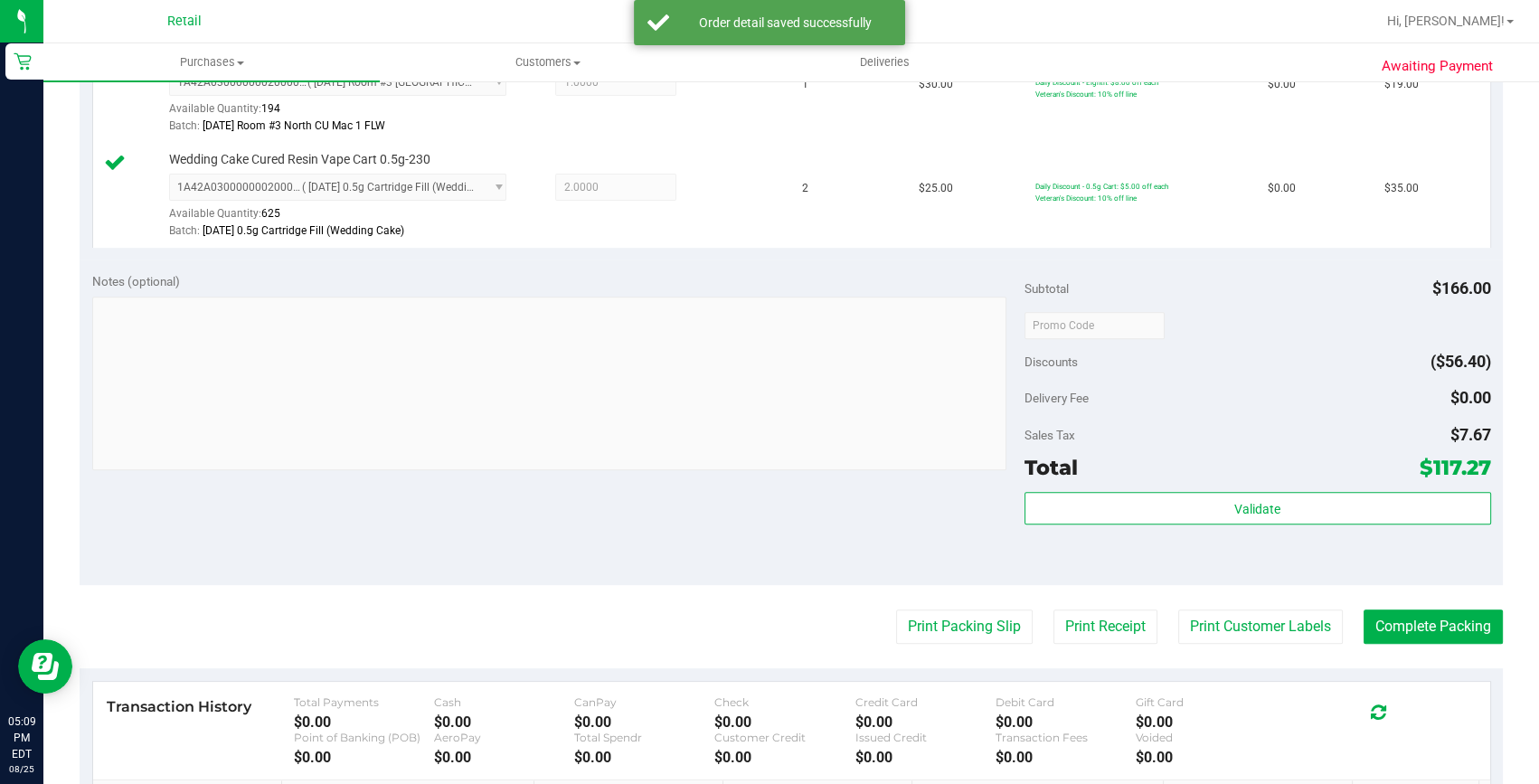
scroll to position [847, 0]
click at [1371, 610] on button "Complete Packing" at bounding box center [1433, 626] width 139 height 34
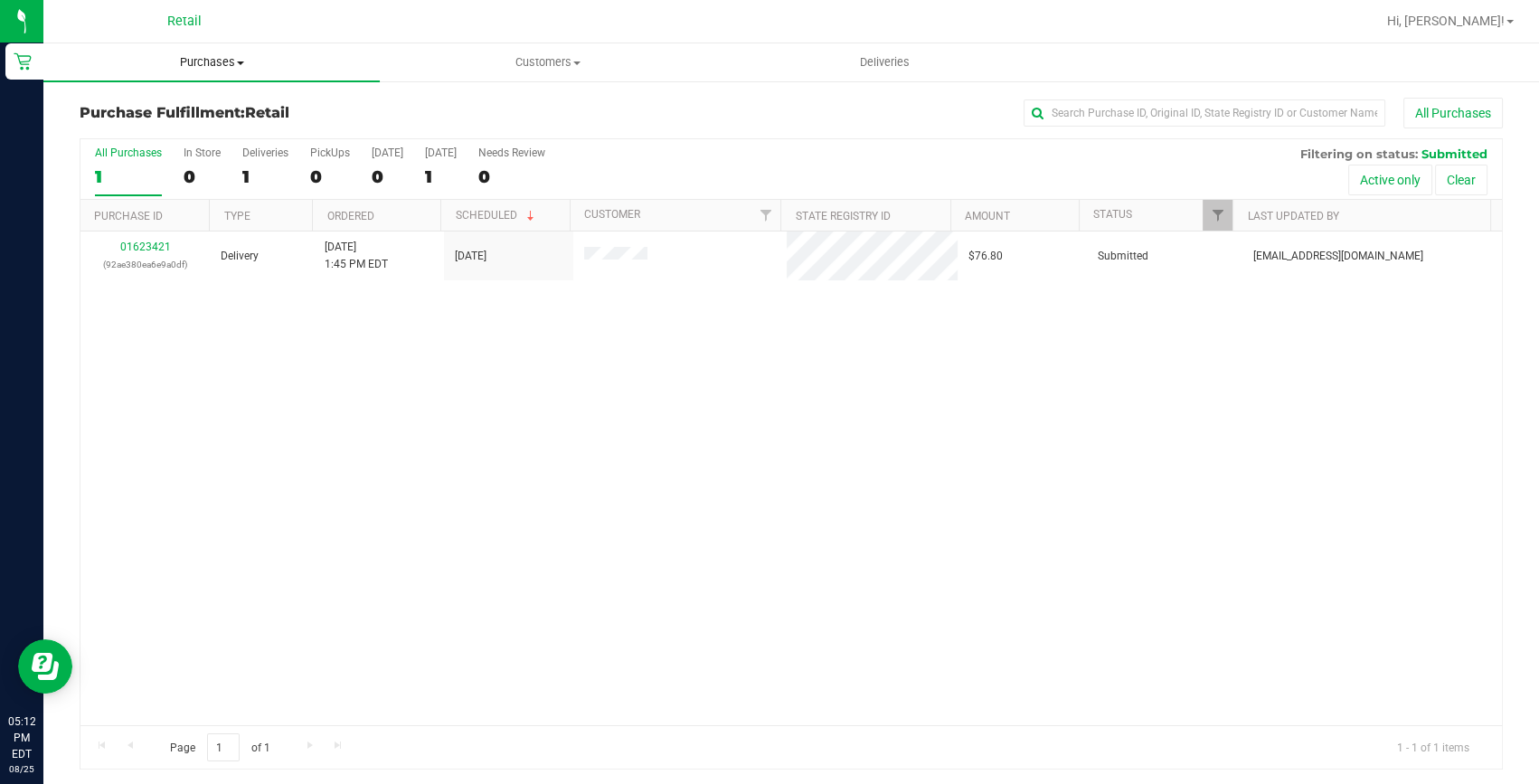
drag, startPoint x: 187, startPoint y: 69, endPoint x: 180, endPoint y: 91, distance: 23.1
click at [187, 69] on span "Purchases" at bounding box center [211, 62] width 336 height 16
click at [180, 105] on span "Summary of purchases" at bounding box center [136, 108] width 186 height 15
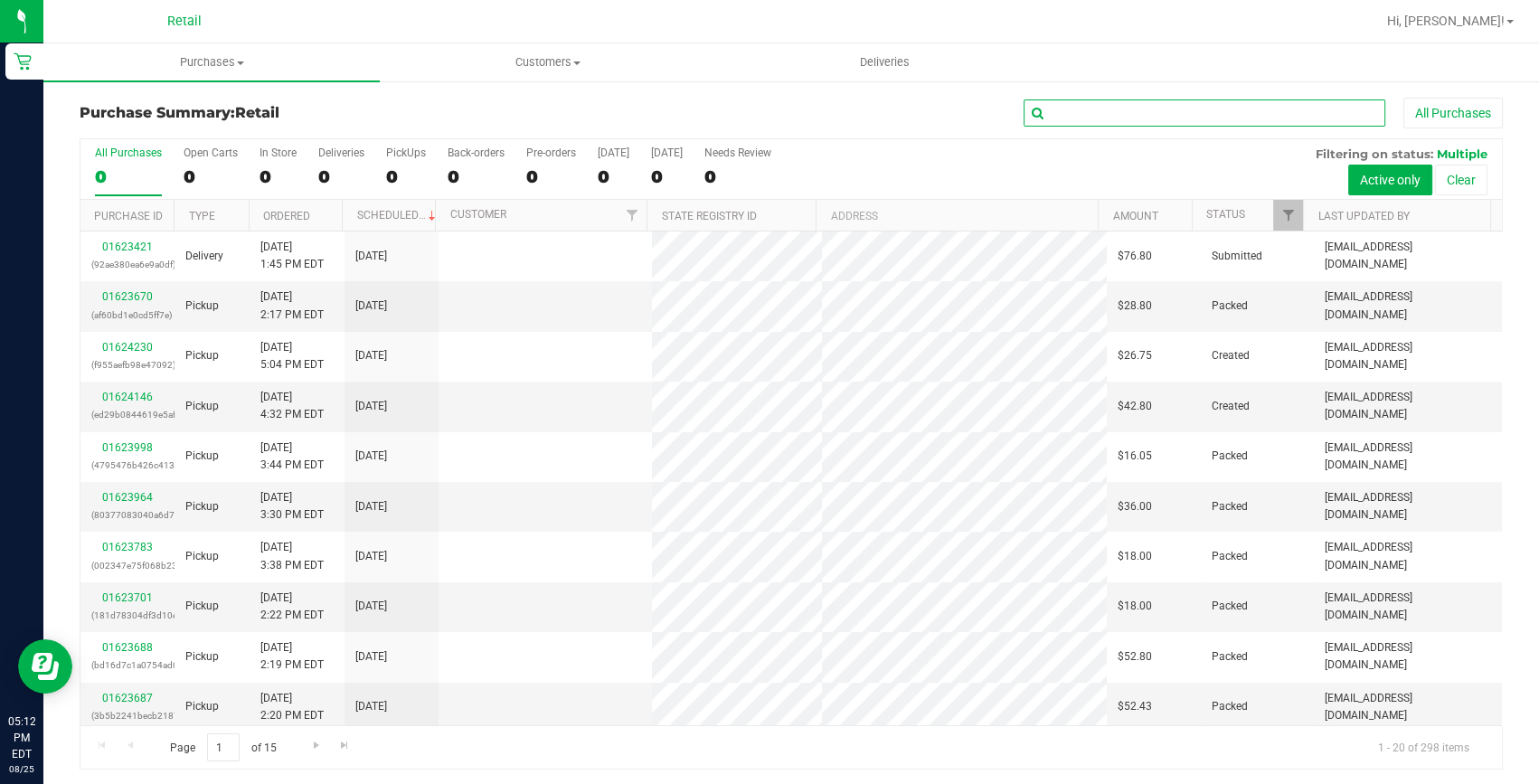
click at [1173, 110] on input "text" at bounding box center [1205, 113] width 362 height 28
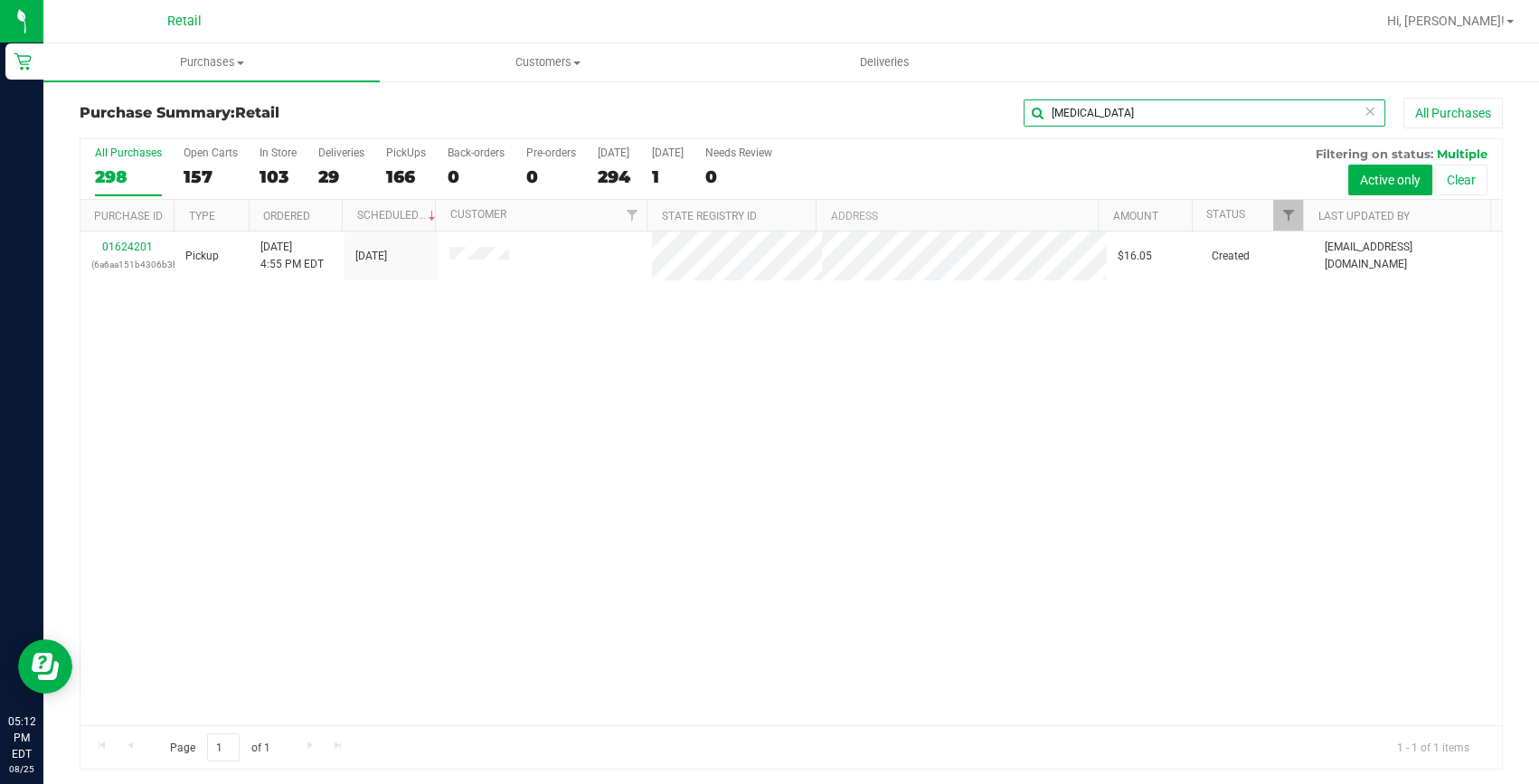
type input "[MEDICAL_DATA]"
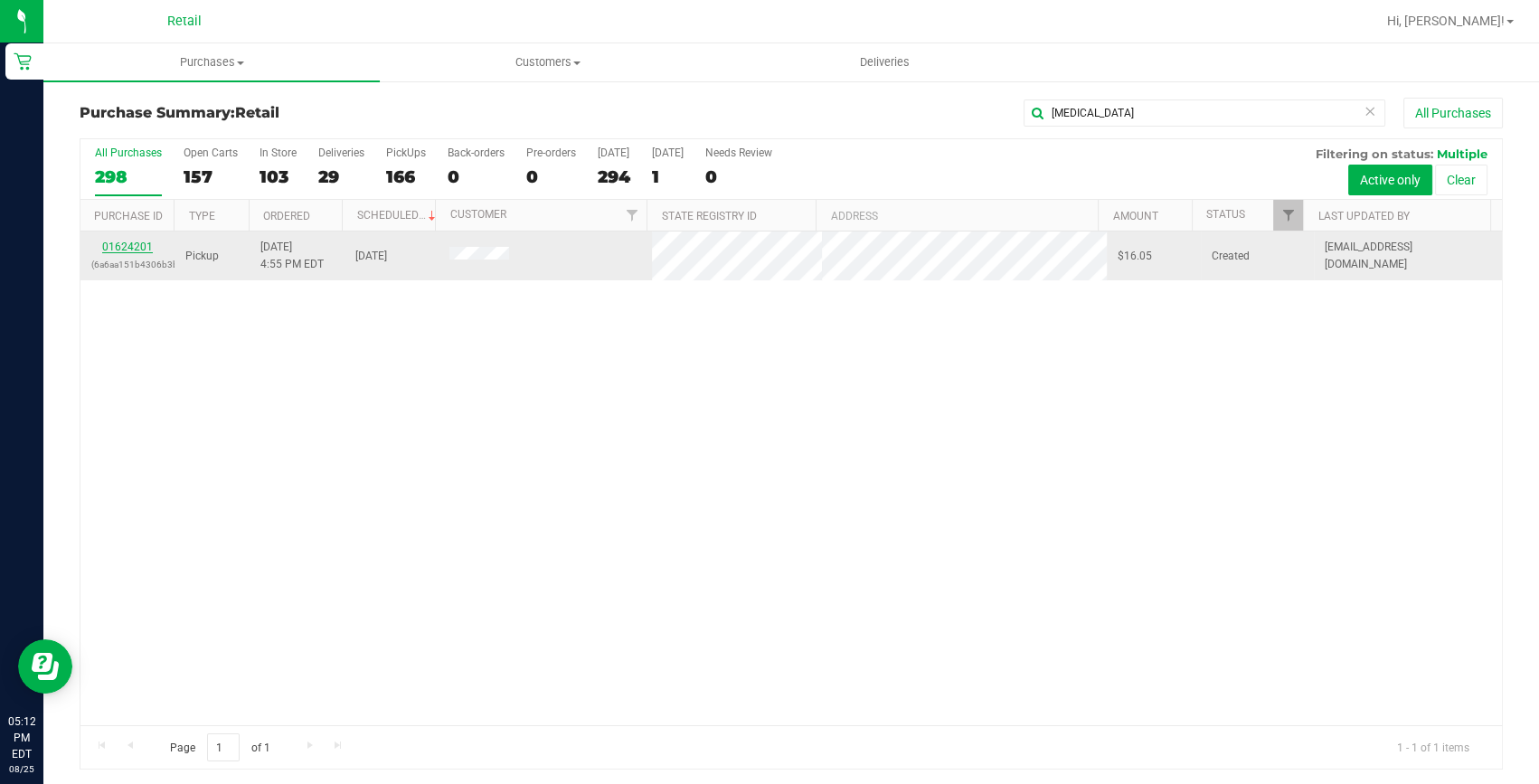
click at [110, 245] on link "01624201" at bounding box center [127, 246] width 50 height 12
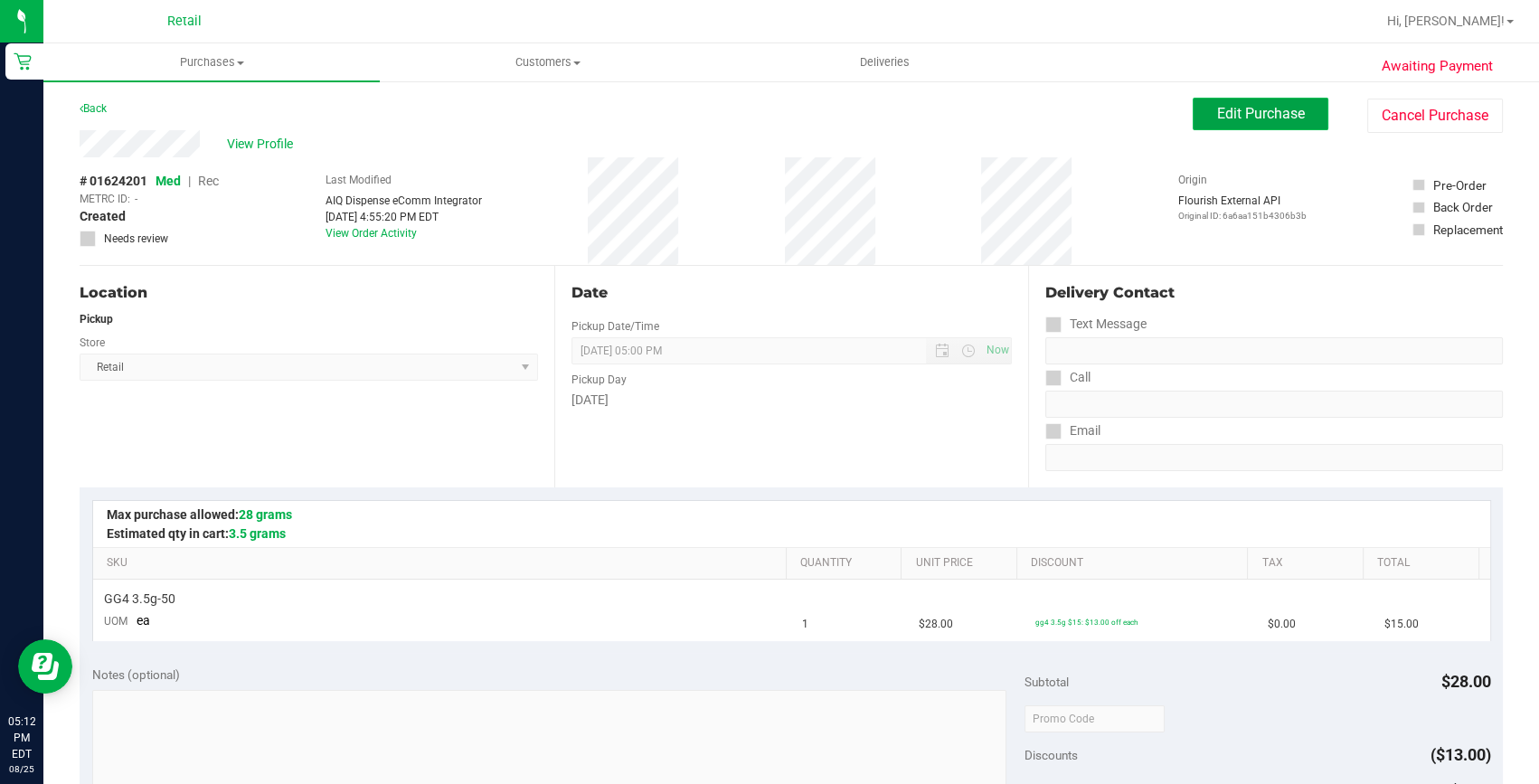
click at [1230, 112] on span "Edit Purchase" at bounding box center [1261, 113] width 88 height 17
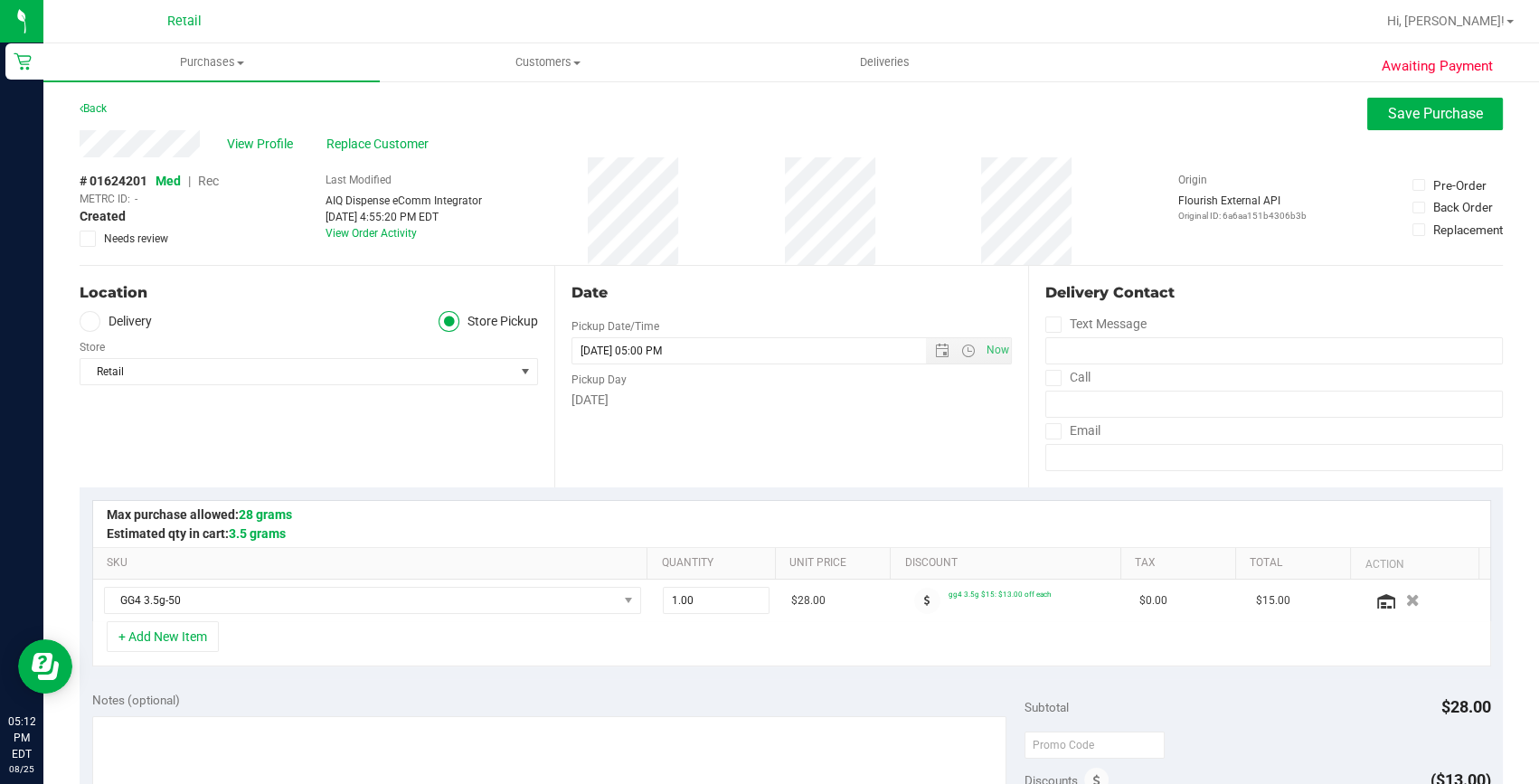
click at [209, 181] on span "Rec" at bounding box center [208, 180] width 21 height 14
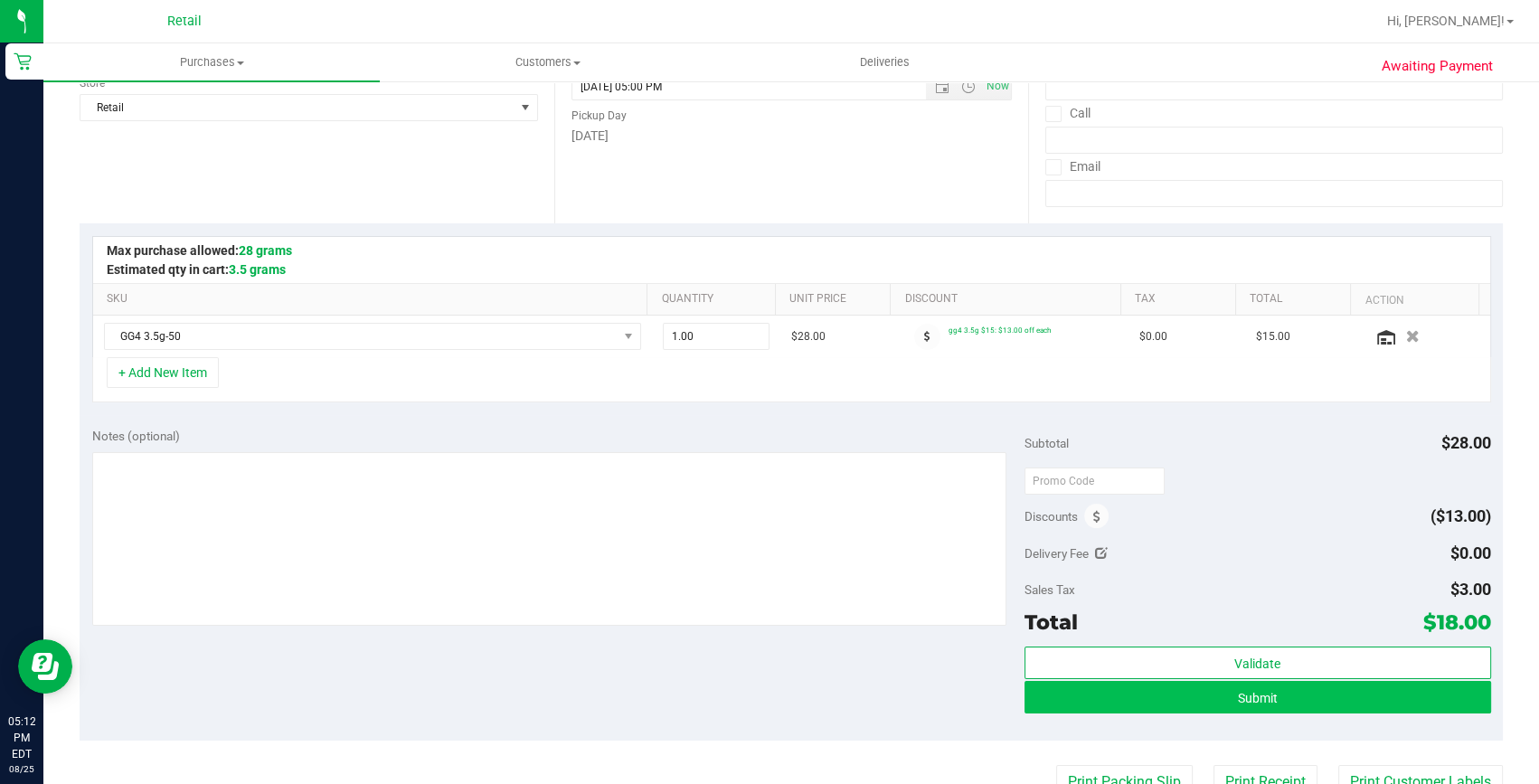
scroll to position [328, 0]
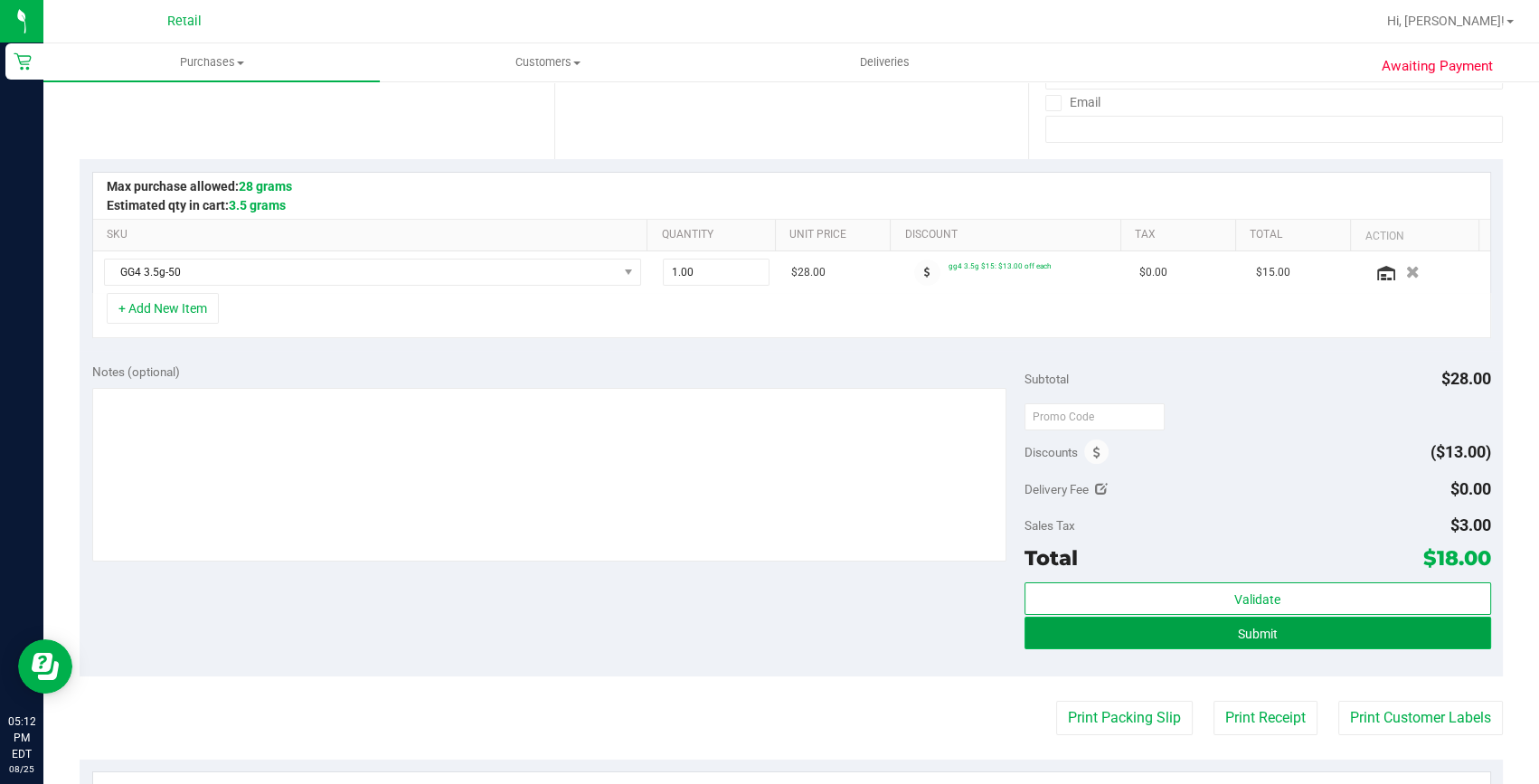
click at [1289, 639] on button "Submit" at bounding box center [1258, 633] width 466 height 32
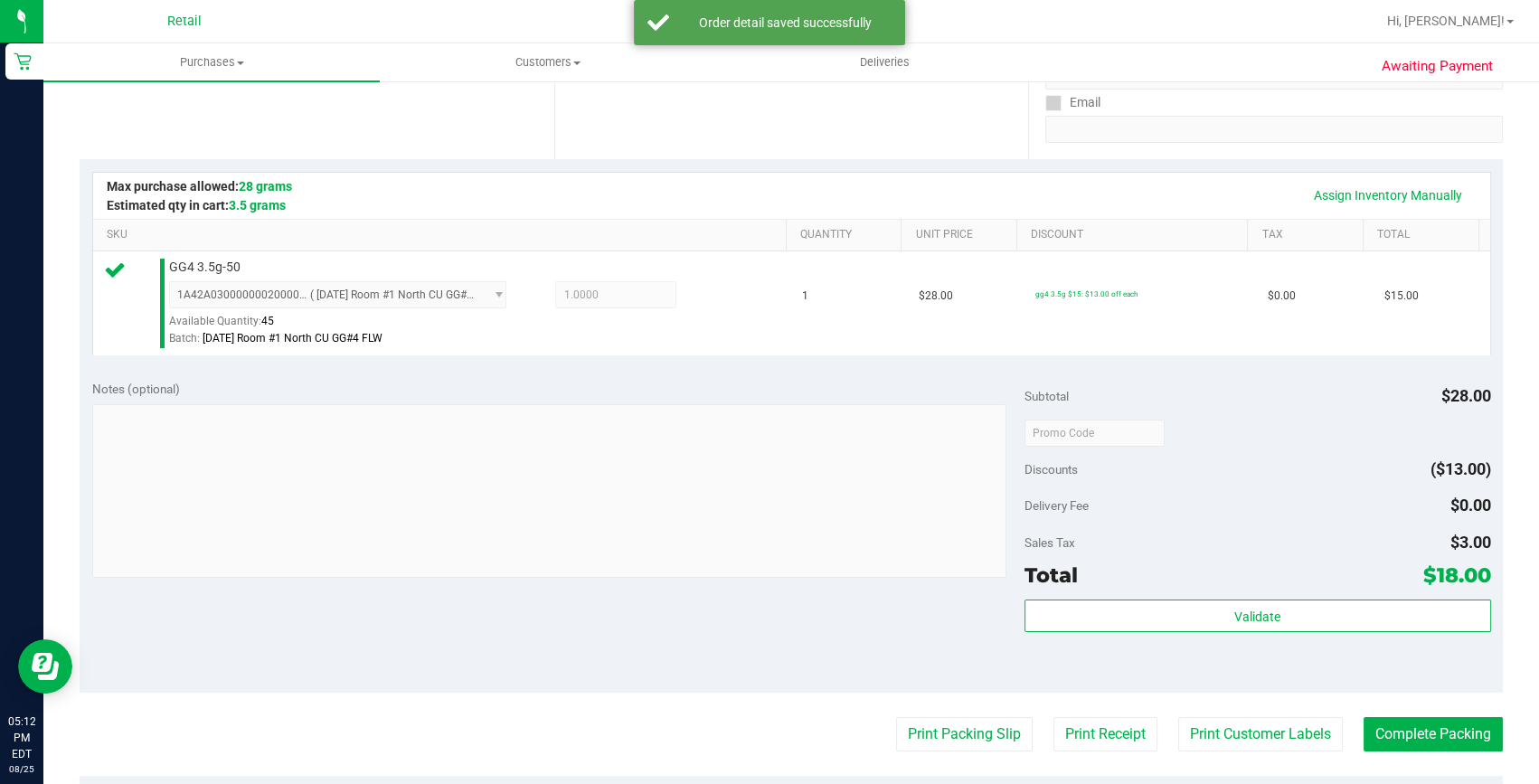
click at [1412, 754] on purchase-details "Back Edit Purchase Cancel Purchase View Profile # 01624201 Med | Rec METRC ID: …" at bounding box center [792, 441] width 1424 height 1344
click at [1430, 726] on button "Complete Packing" at bounding box center [1433, 735] width 139 height 34
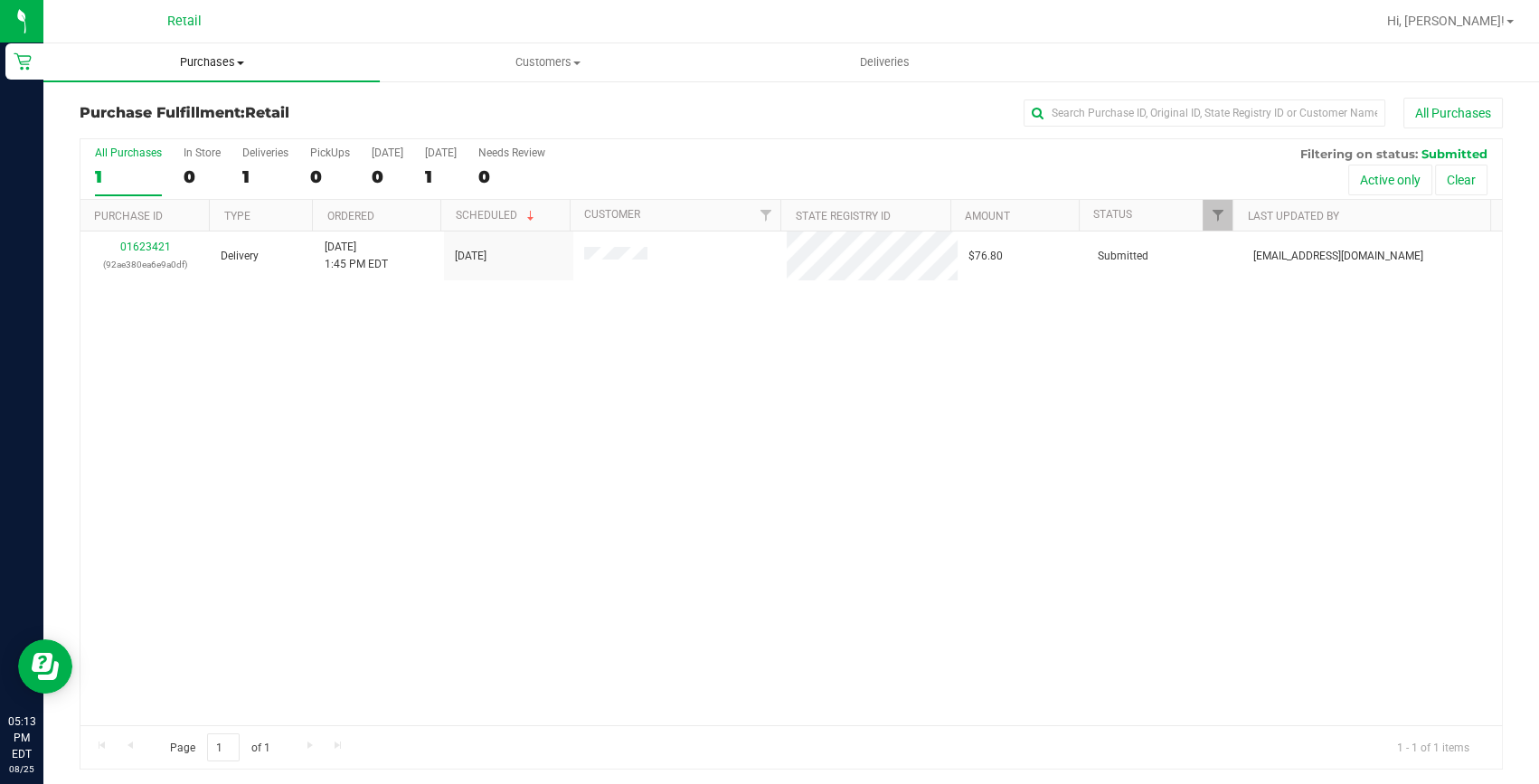
click at [241, 64] on span at bounding box center [241, 64] width 8 height 4
click at [222, 101] on span "Summary of purchases" at bounding box center [136, 108] width 186 height 15
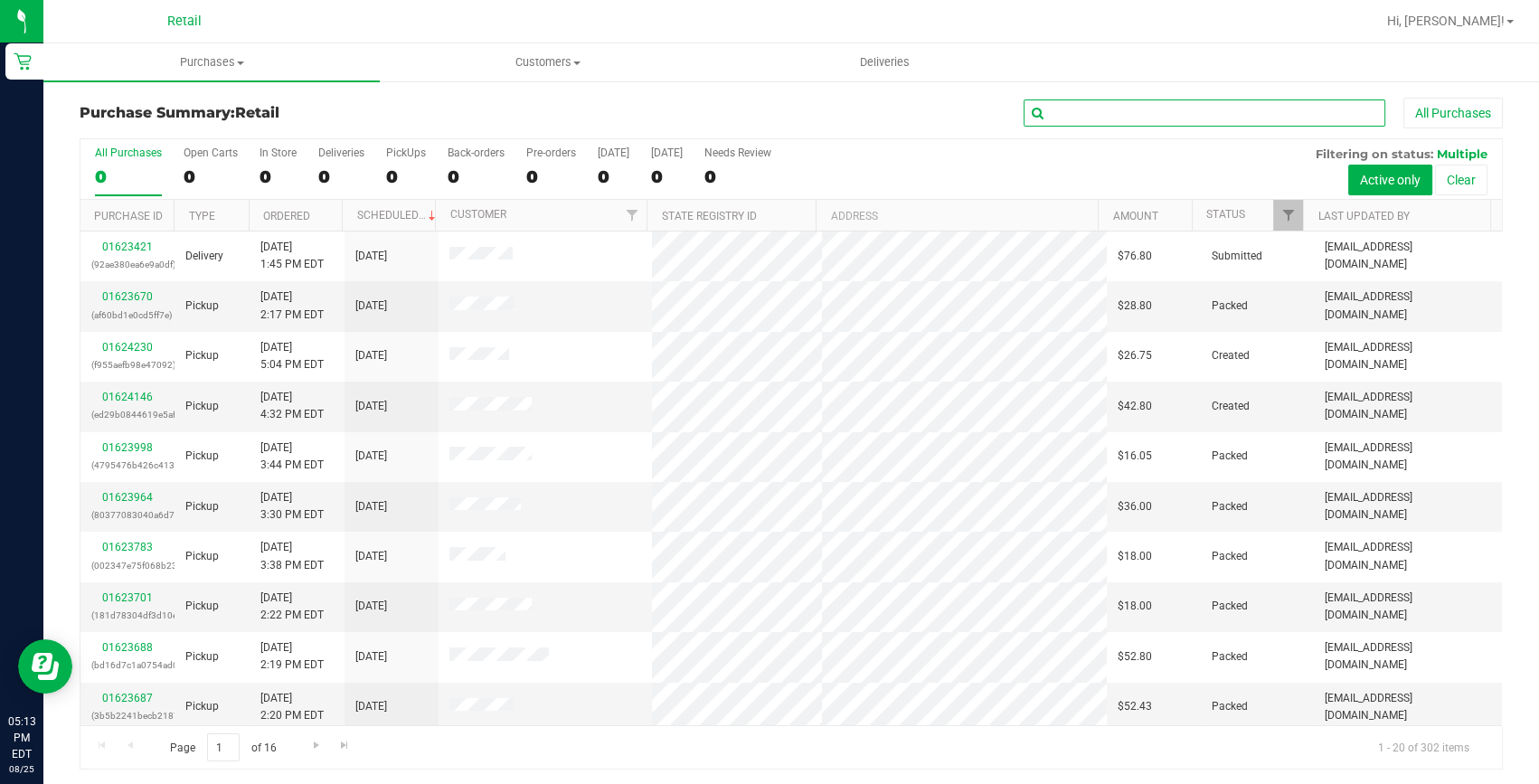
click at [1126, 113] on input "text" at bounding box center [1205, 113] width 362 height 28
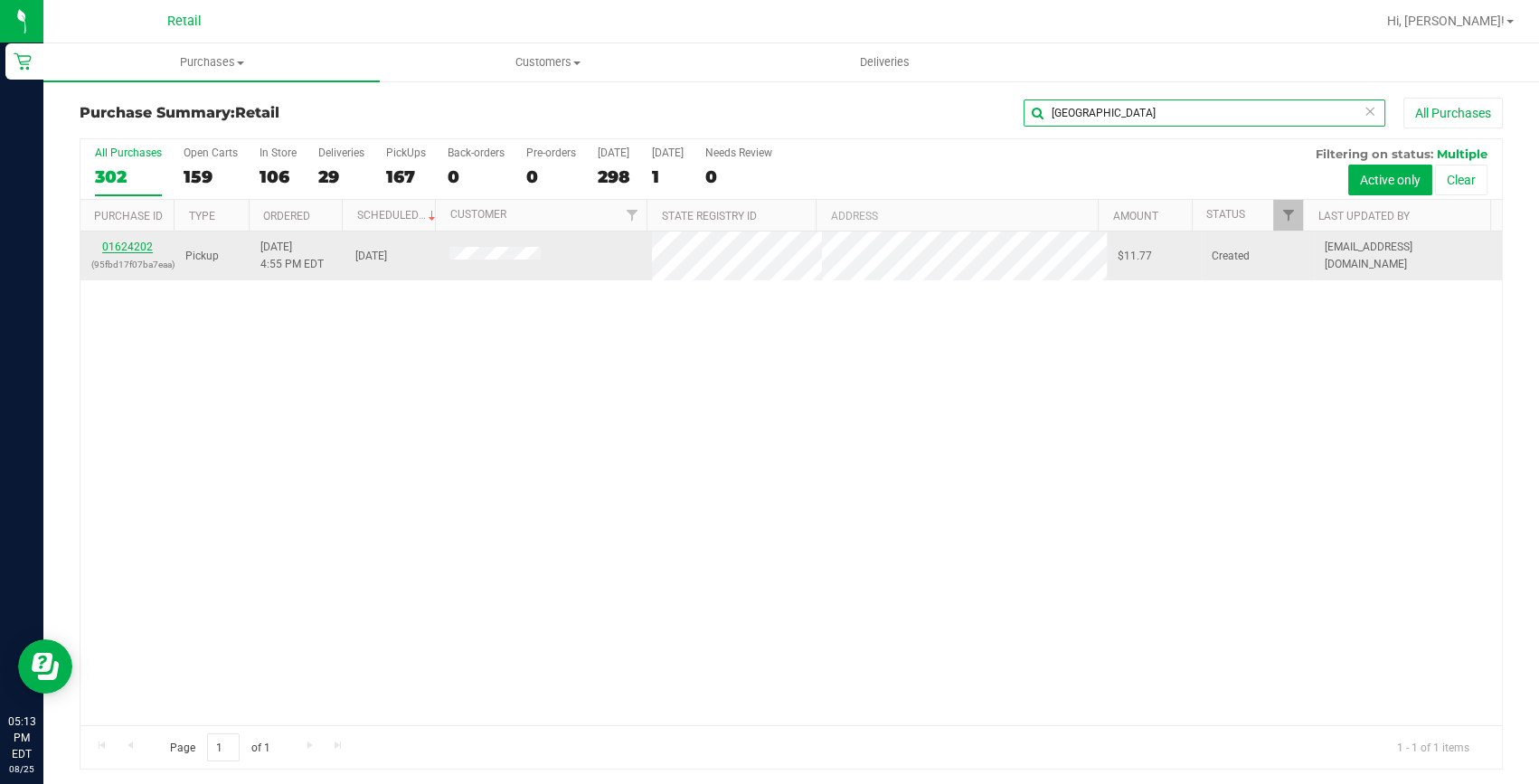
type input "[GEOGRAPHIC_DATA]"
click at [136, 249] on link "01624202" at bounding box center [127, 246] width 50 height 12
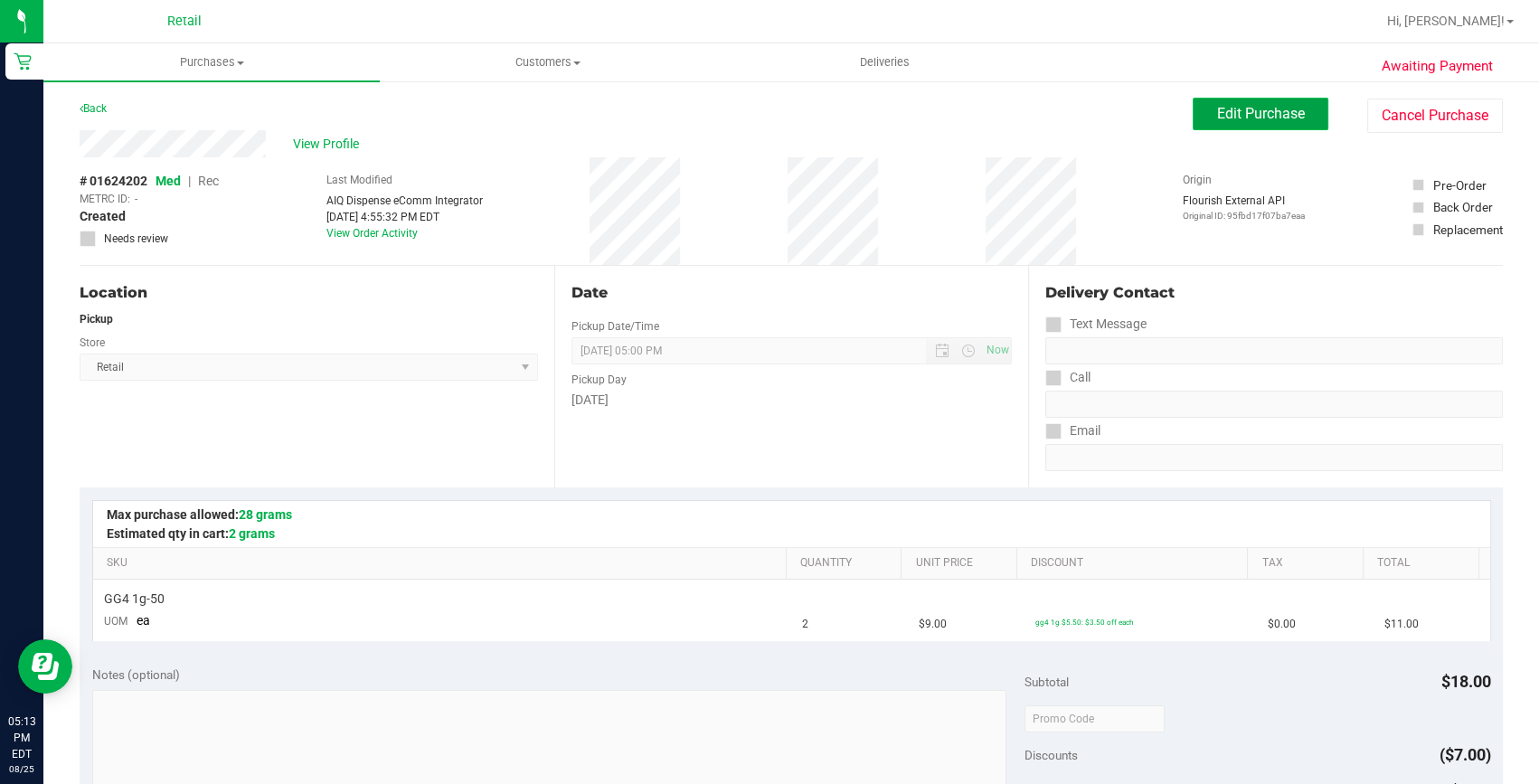
click at [1217, 112] on span "Edit Purchase" at bounding box center [1261, 113] width 88 height 17
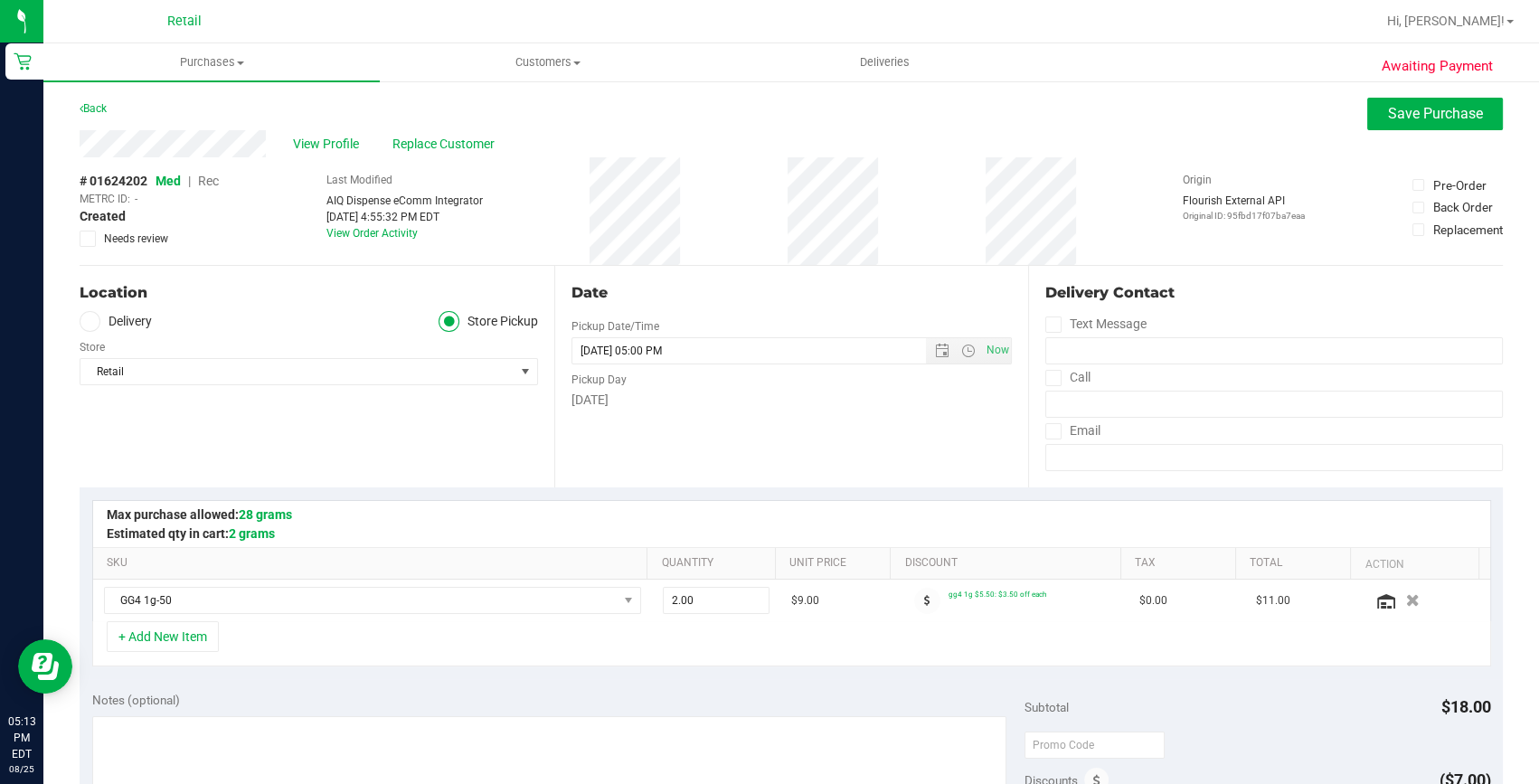
click at [207, 181] on span "Rec" at bounding box center [208, 180] width 21 height 14
click at [208, 181] on span "Rec" at bounding box center [207, 180] width 22 height 14
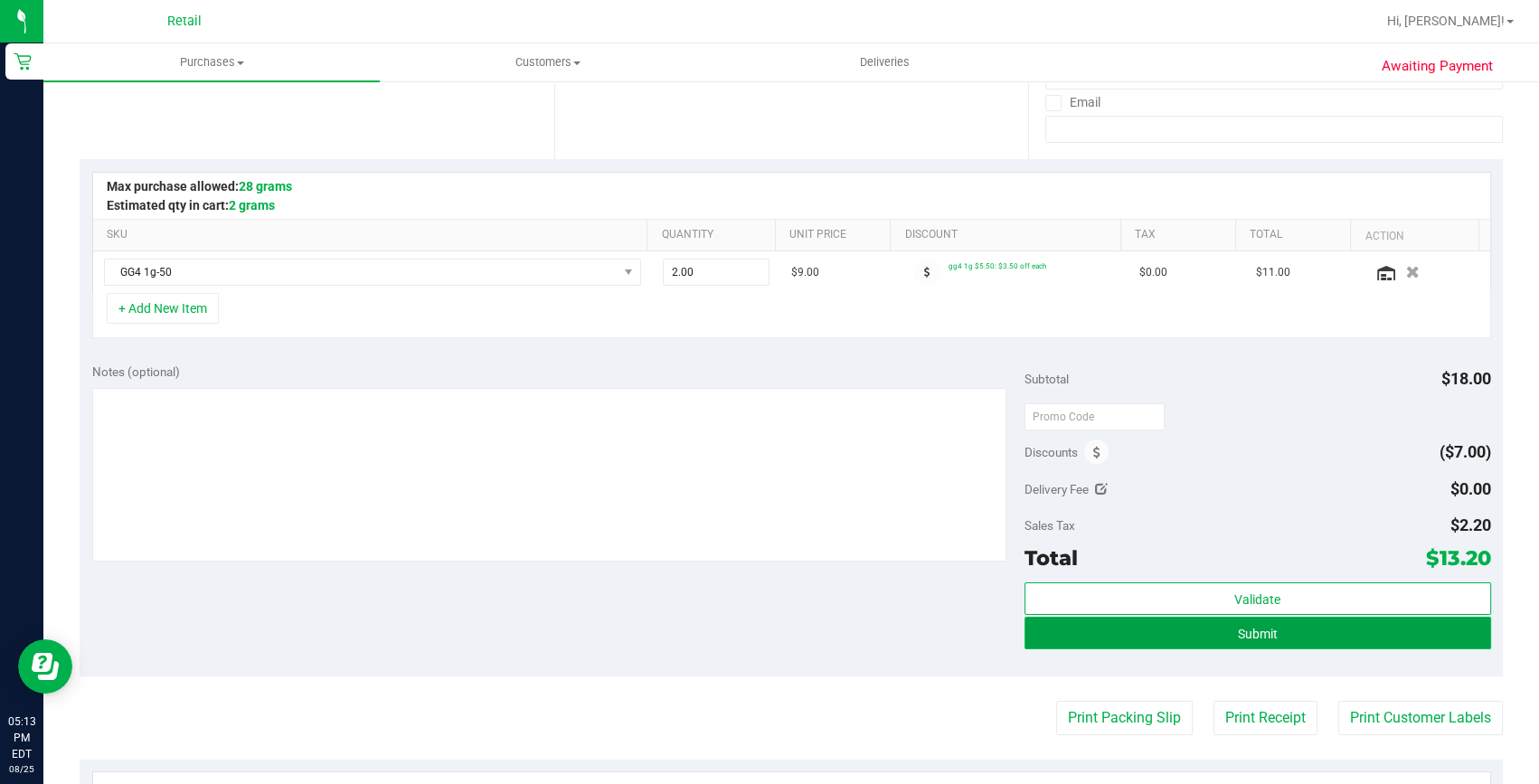
click at [1148, 621] on button "Submit" at bounding box center [1258, 633] width 466 height 32
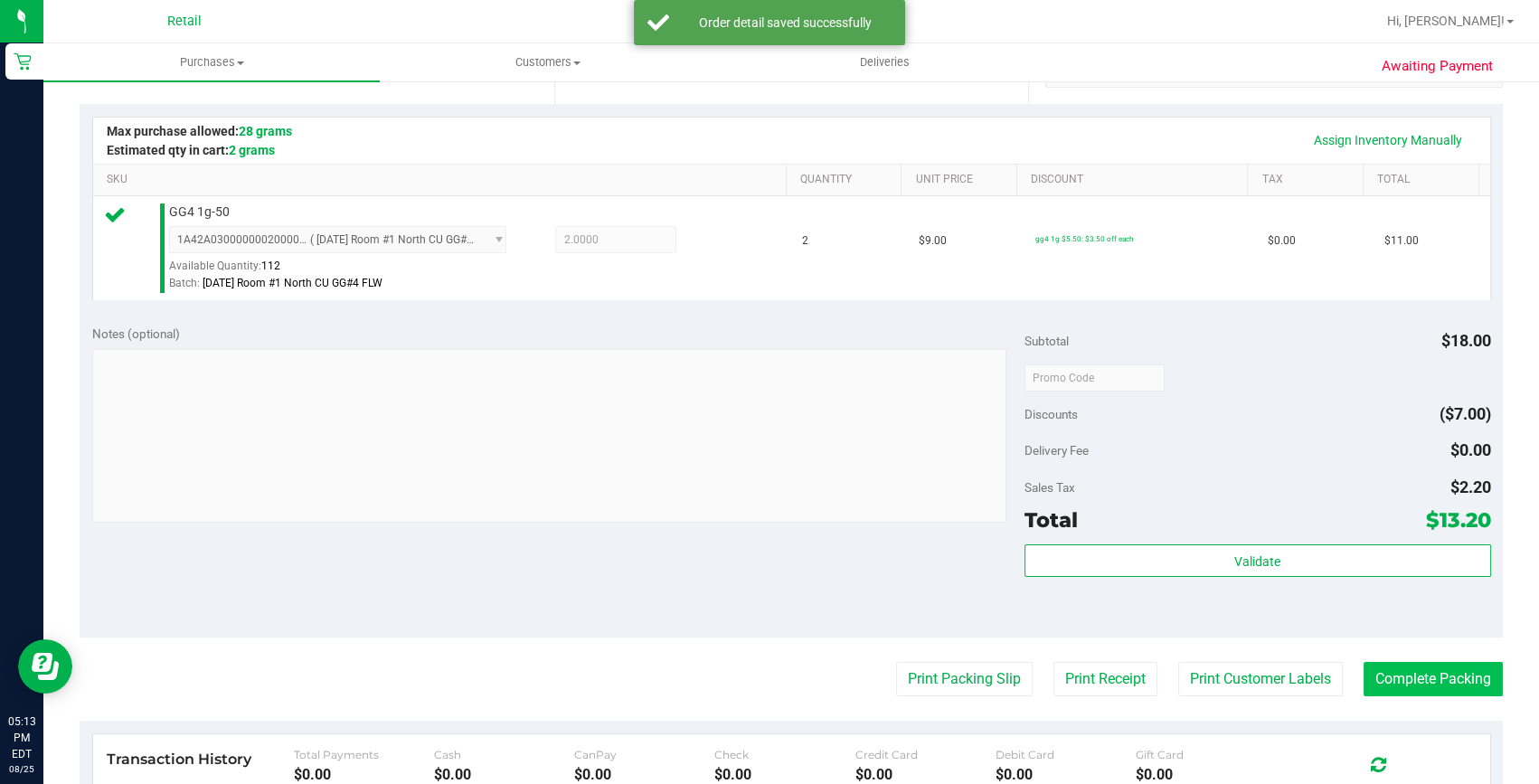
scroll to position [410, 0]
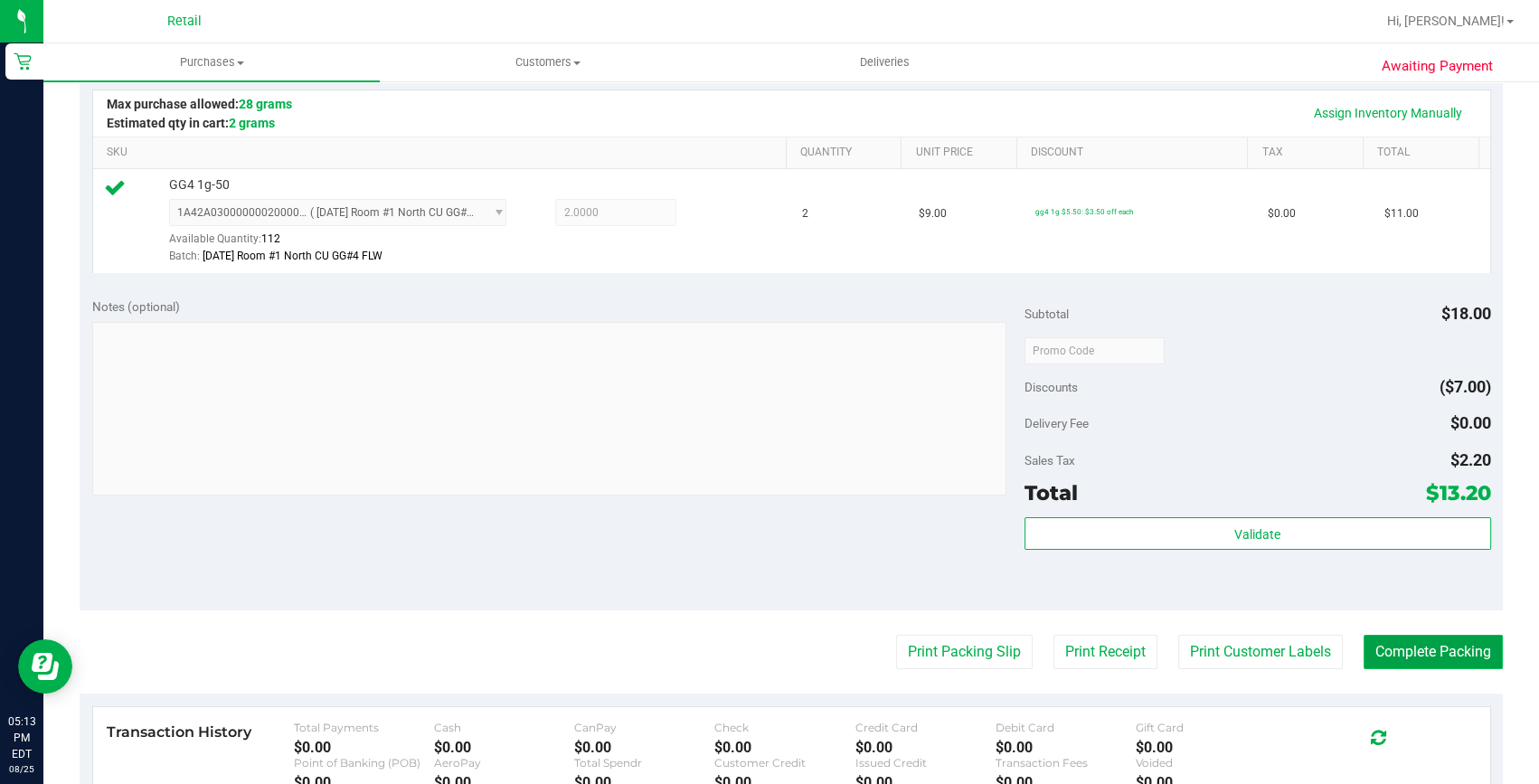
click at [1378, 663] on button "Complete Packing" at bounding box center [1433, 652] width 139 height 34
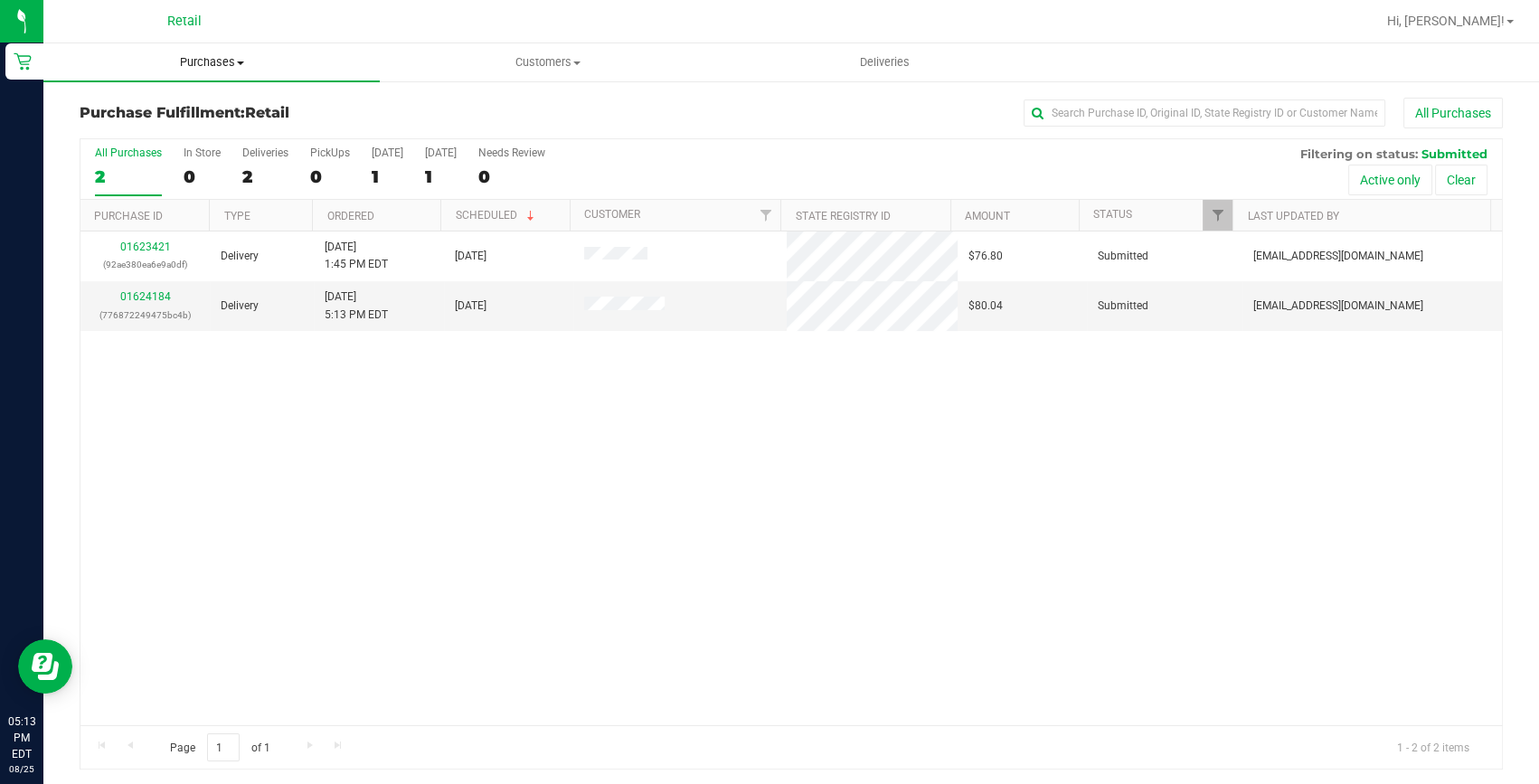
click at [193, 49] on uib-tab-heading "Purchases Summary of purchases Fulfillment All purchases" at bounding box center [211, 63] width 336 height 38
click at [212, 102] on span "Summary of purchases" at bounding box center [136, 108] width 186 height 15
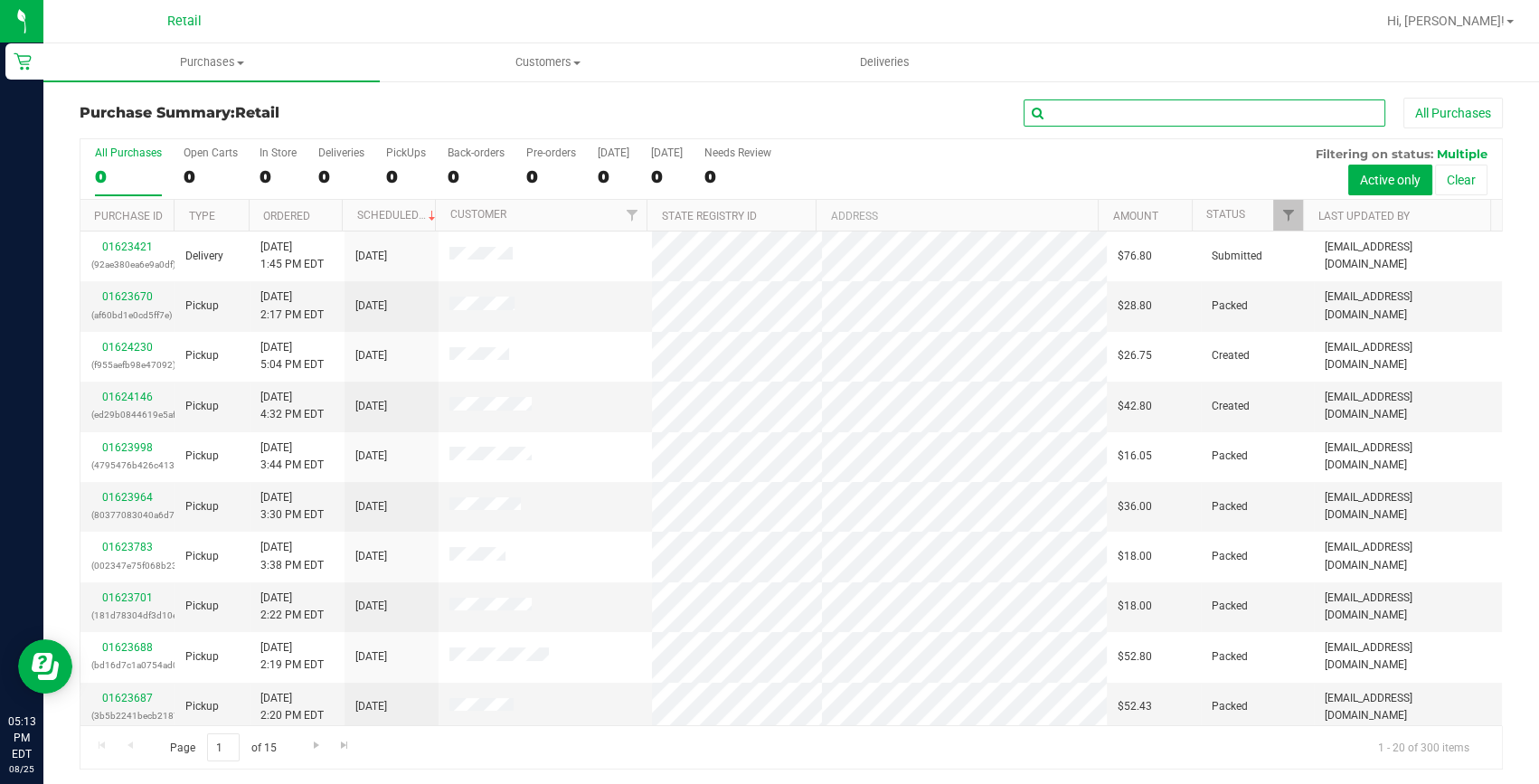
click at [1061, 109] on input "text" at bounding box center [1205, 113] width 362 height 28
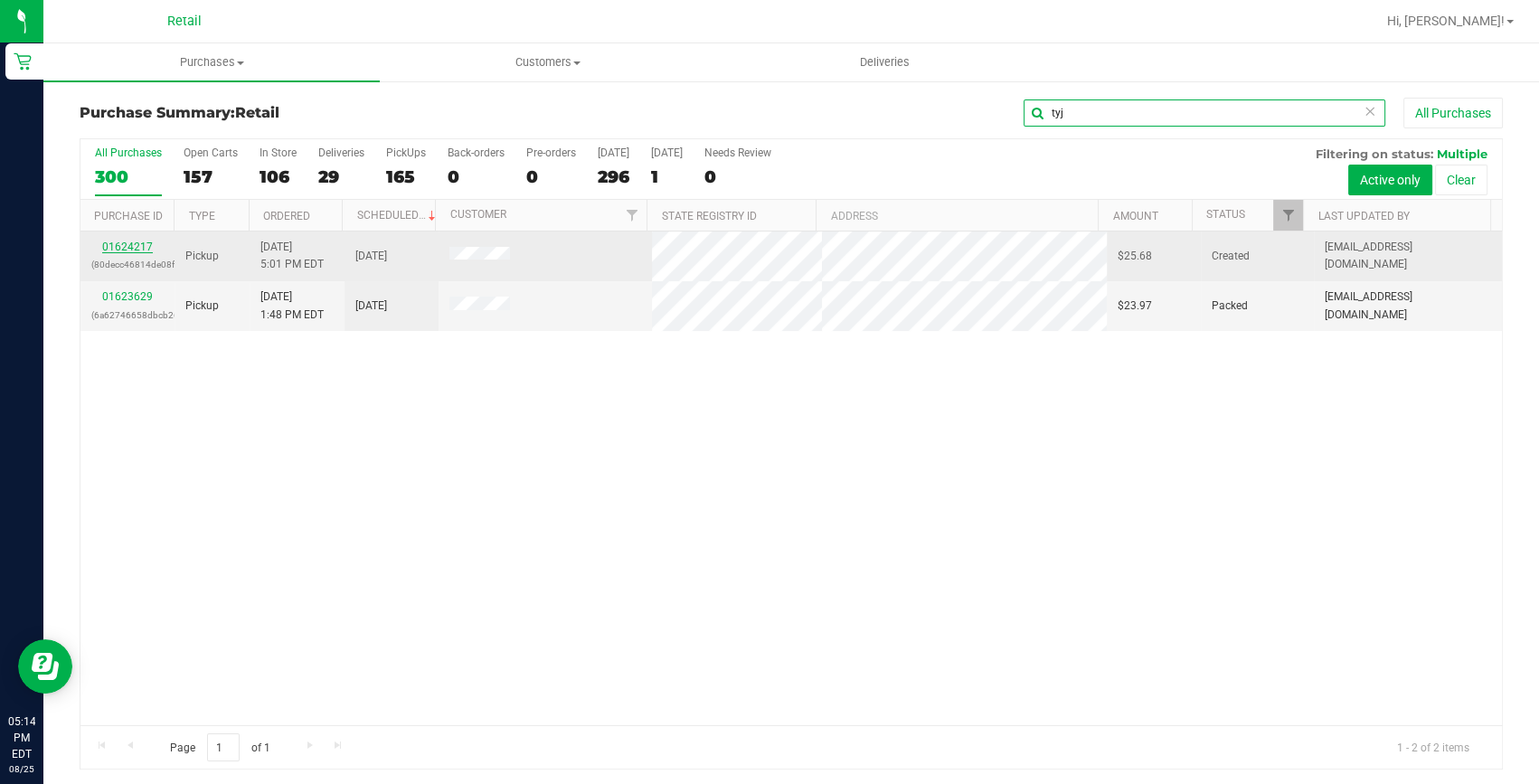
type input "tyj"
click at [114, 243] on link "01624217" at bounding box center [127, 246] width 50 height 12
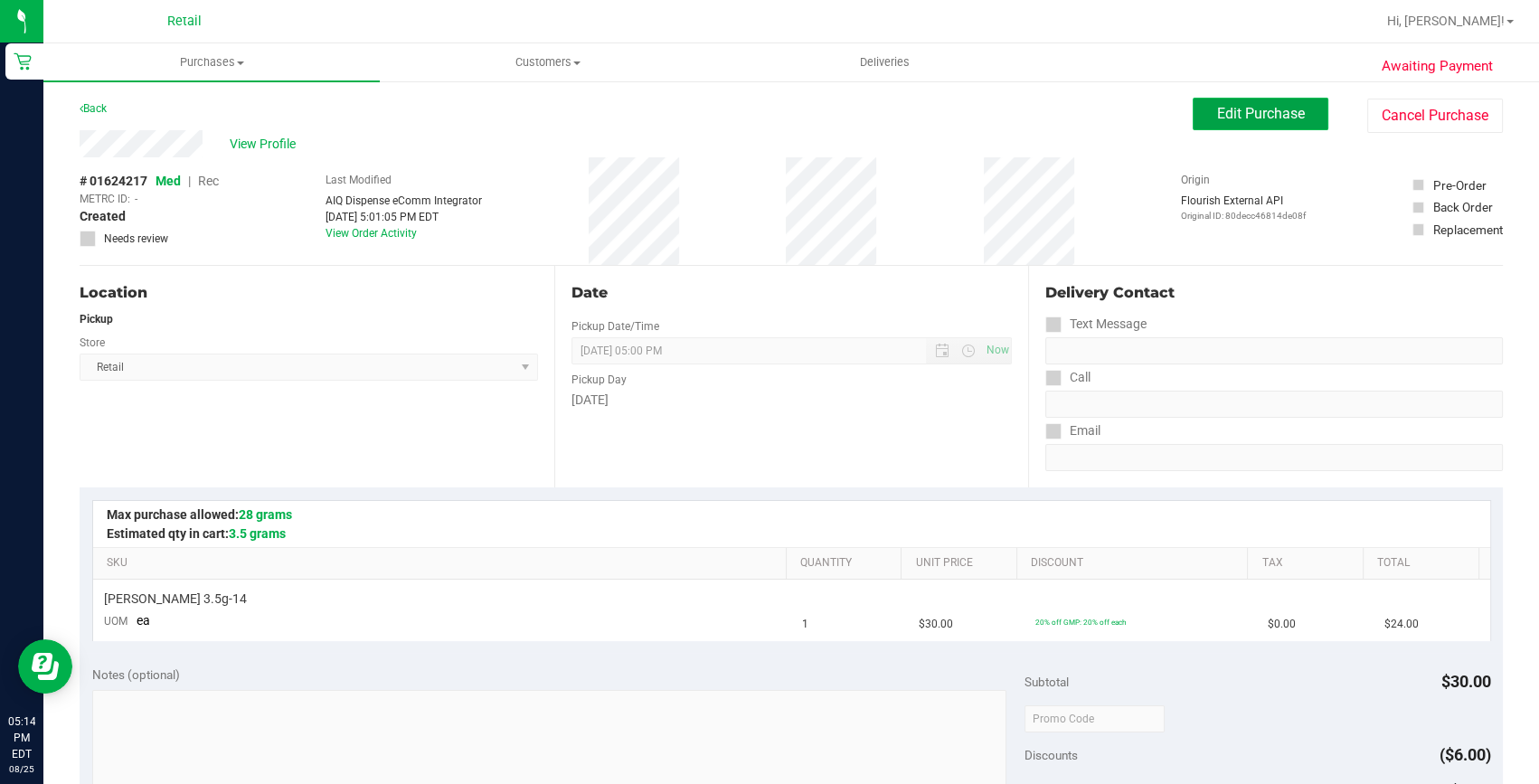
click at [1238, 113] on span "Edit Purchase" at bounding box center [1261, 113] width 88 height 17
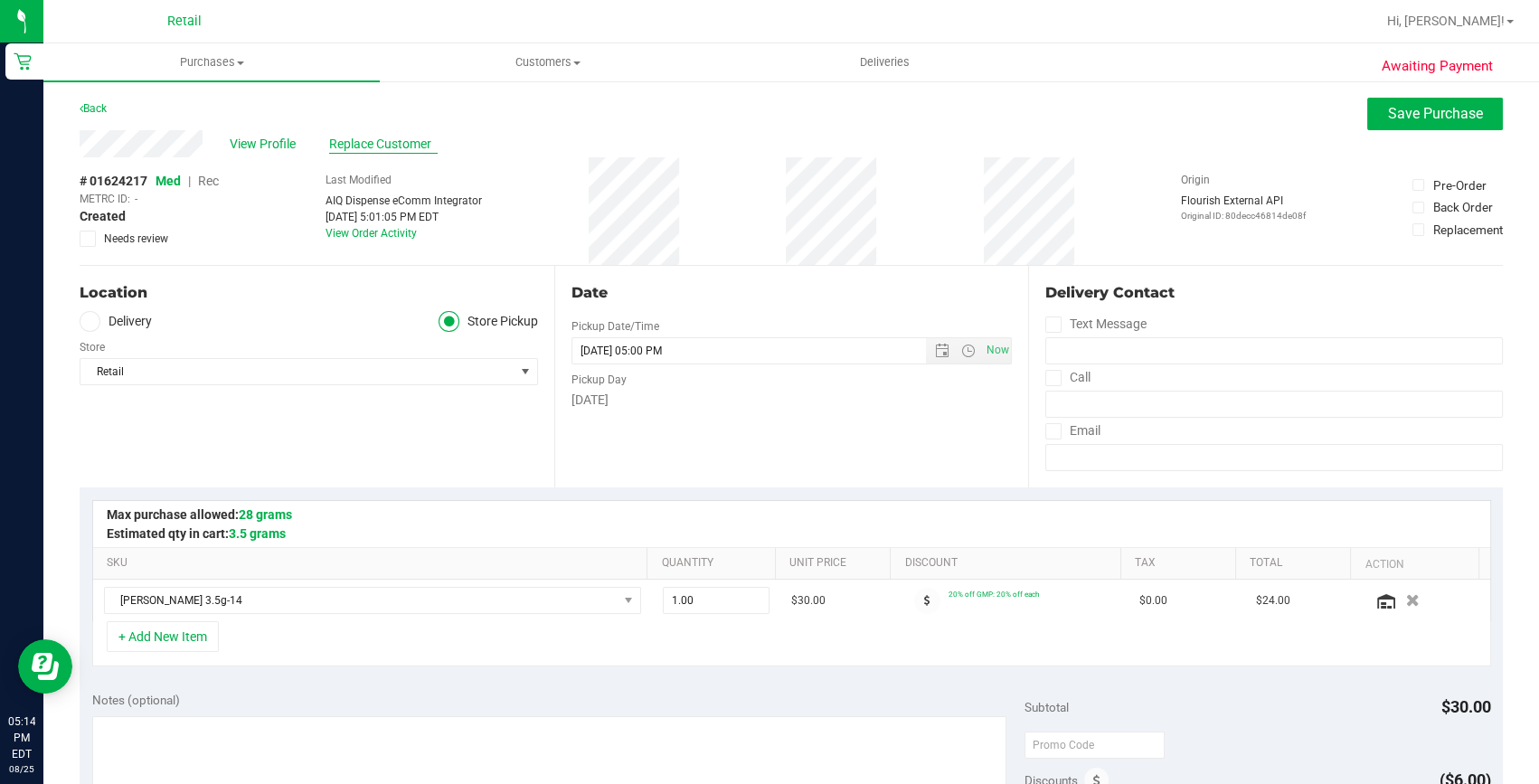
click at [363, 137] on span "Replace Customer" at bounding box center [384, 145] width 109 height 19
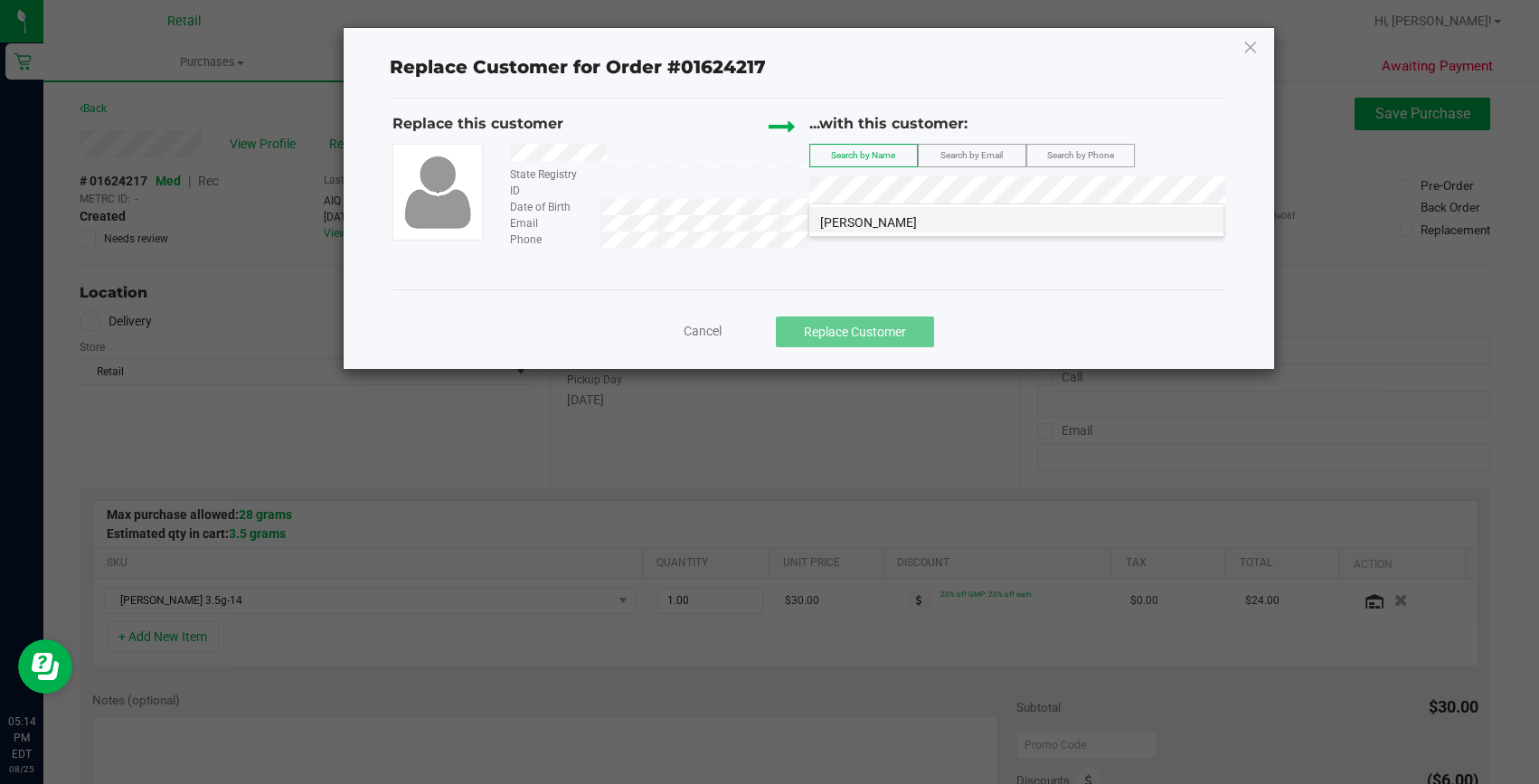
click at [888, 223] on span "[PERSON_NAME]" at bounding box center [869, 222] width 97 height 14
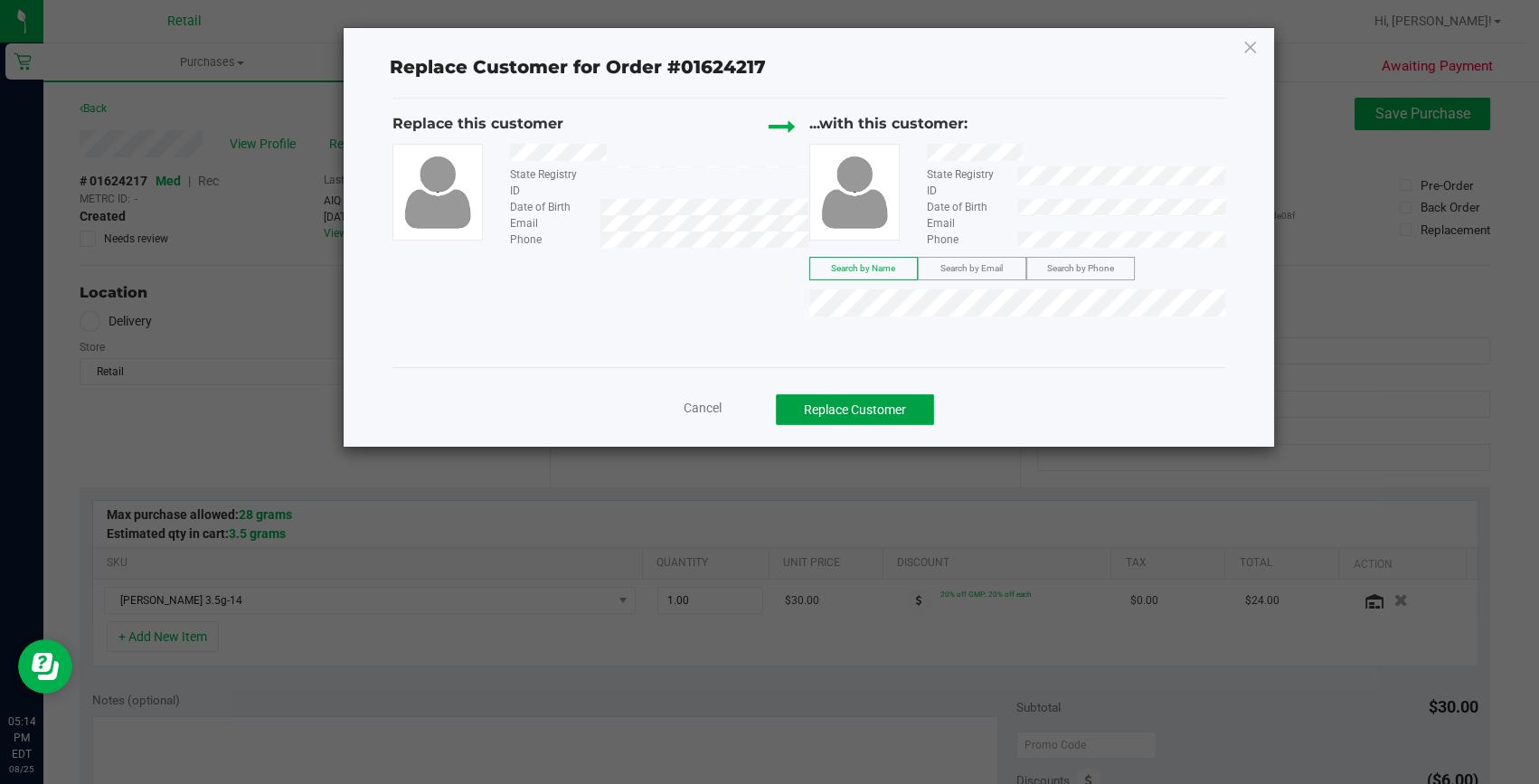
click at [849, 404] on button "Replace Customer" at bounding box center [855, 409] width 158 height 30
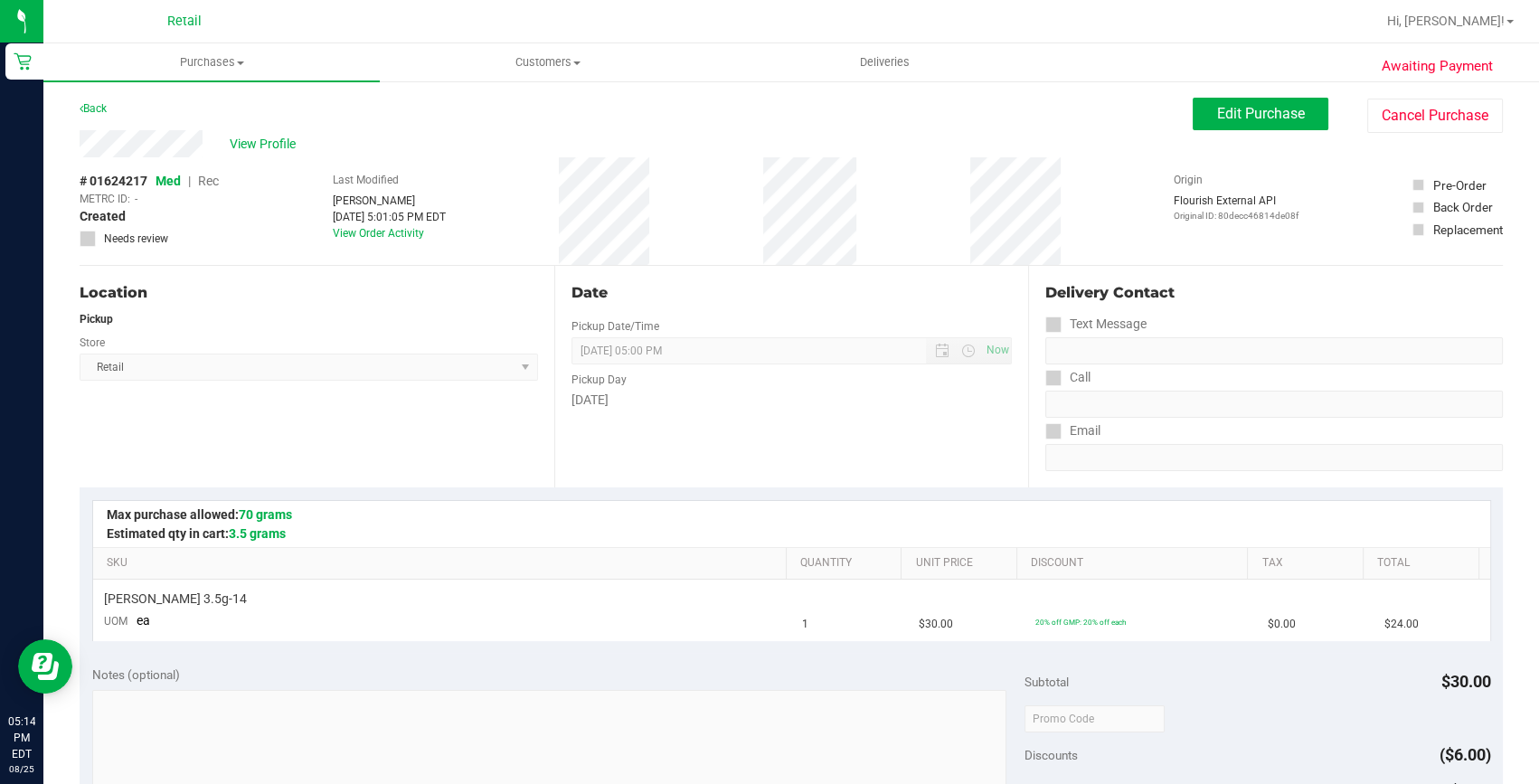
scroll to position [328, 0]
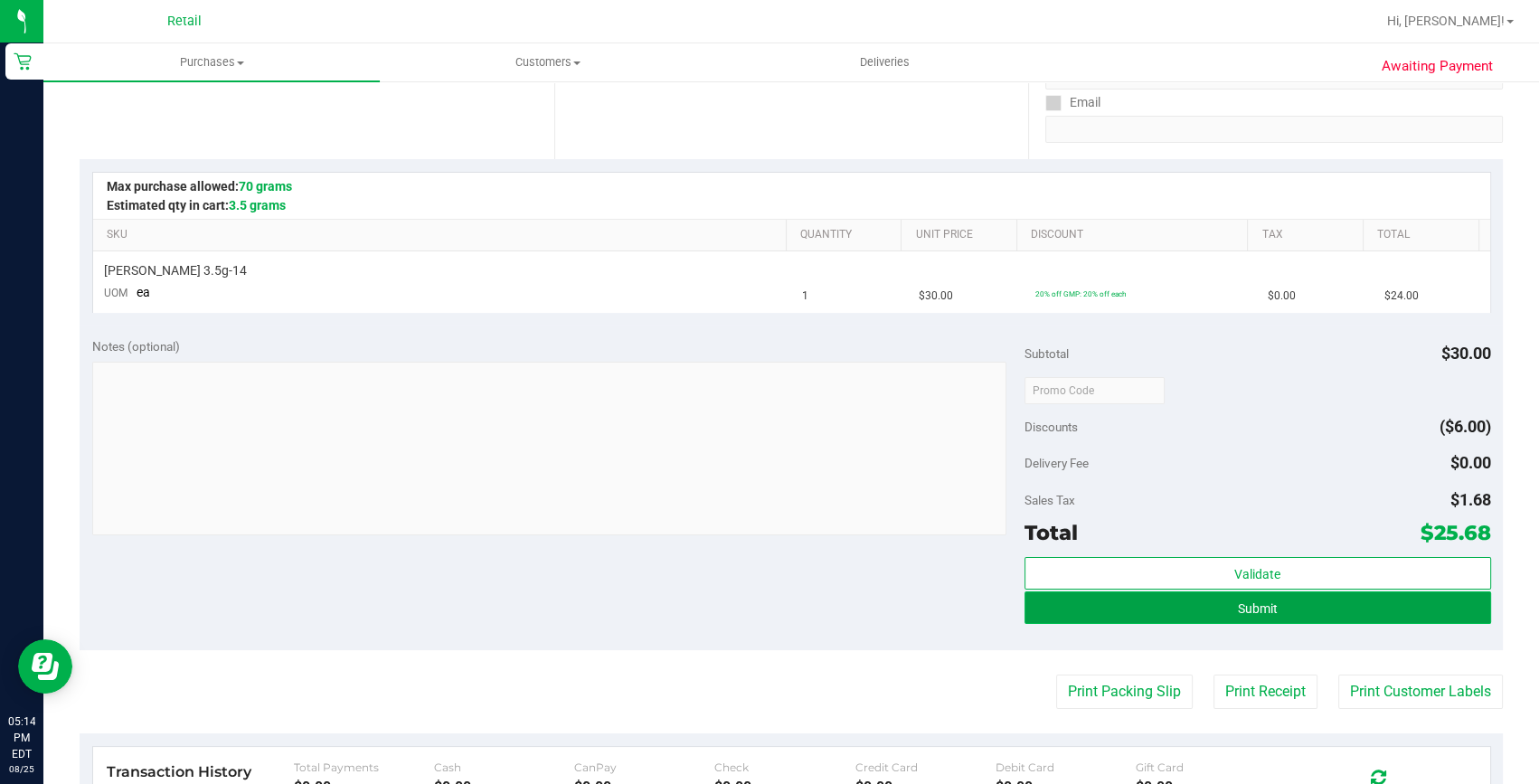
click at [1266, 611] on span "Submit" at bounding box center [1258, 608] width 40 height 14
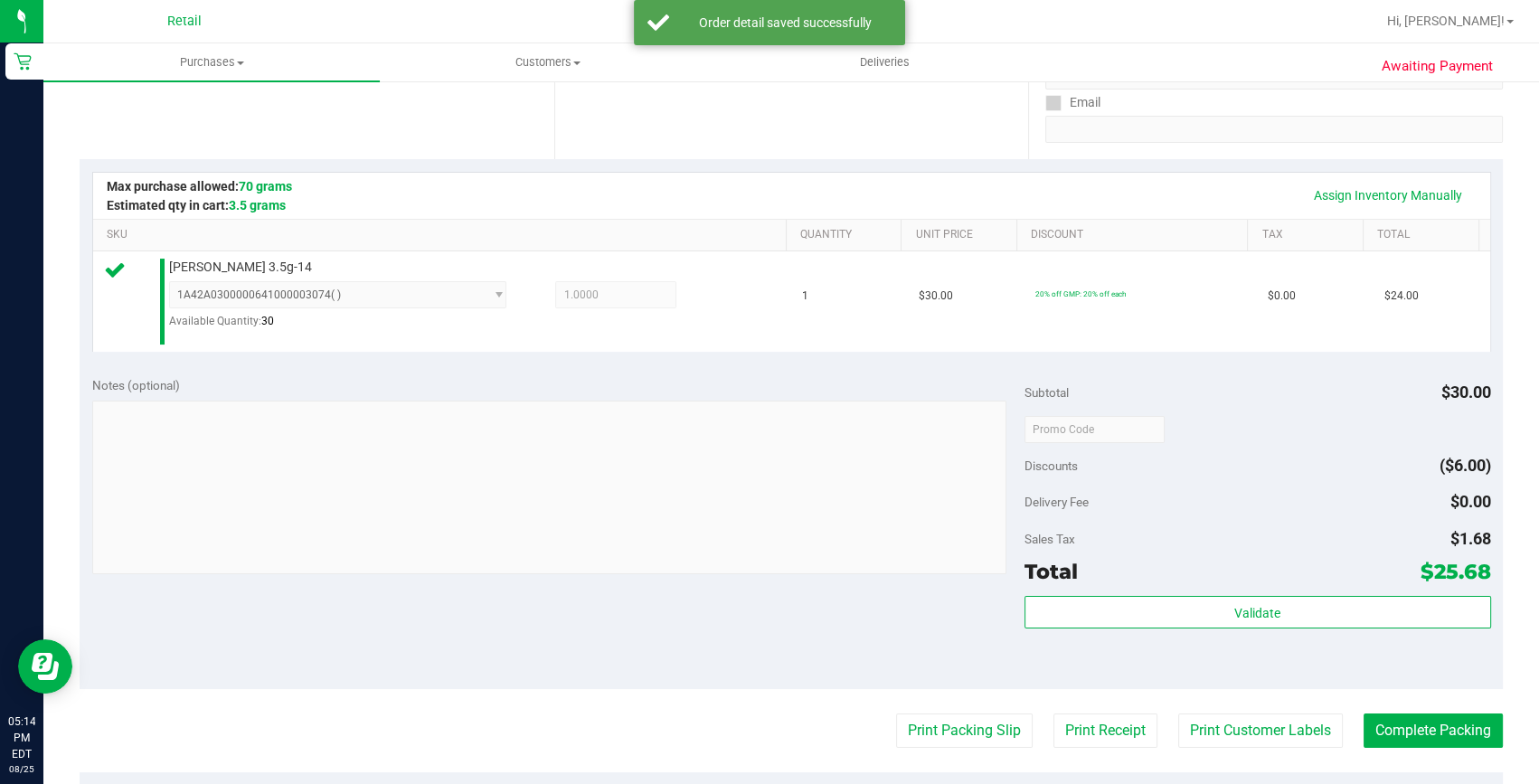
scroll to position [410, 0]
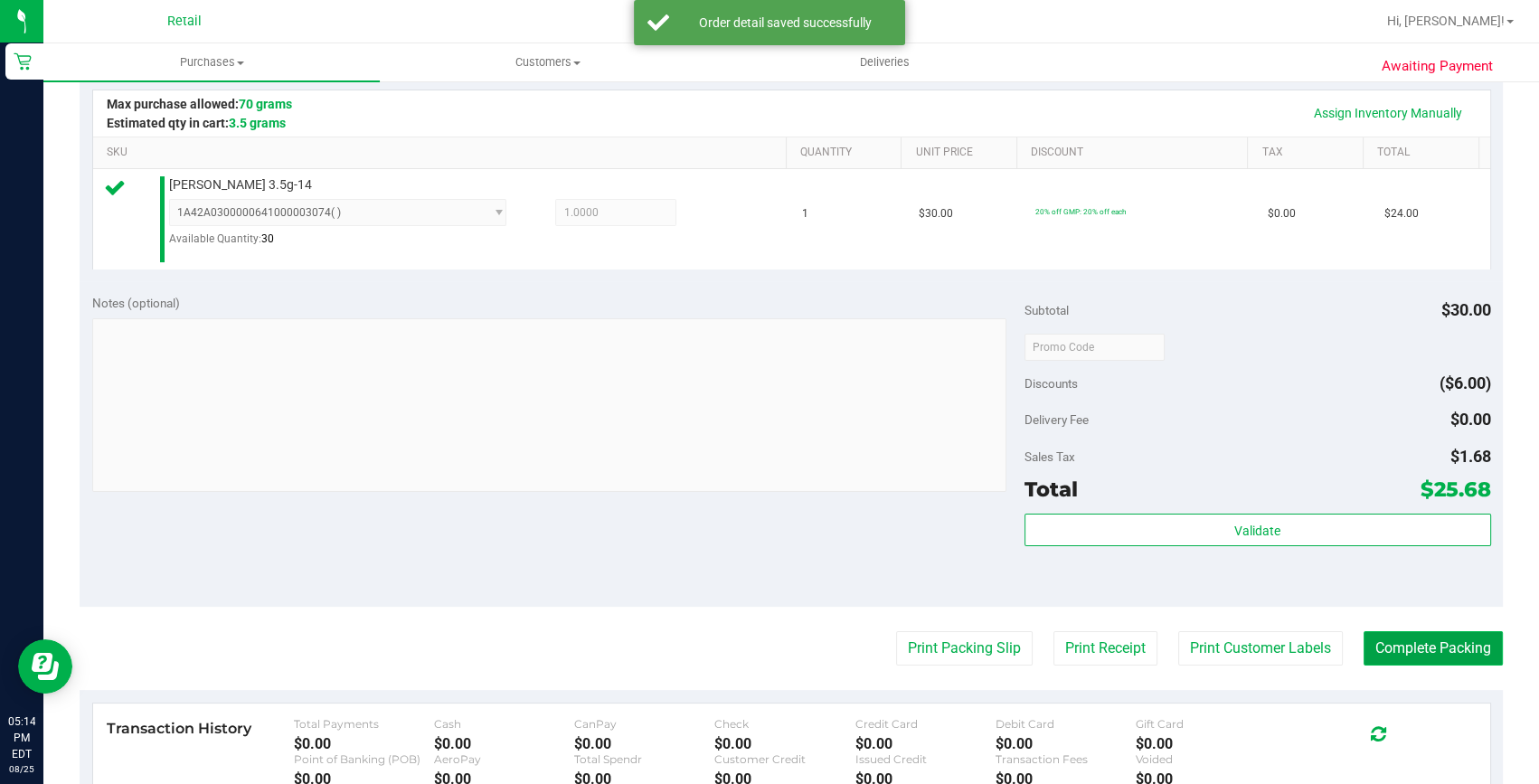
click at [1469, 660] on button "Complete Packing" at bounding box center [1433, 648] width 139 height 34
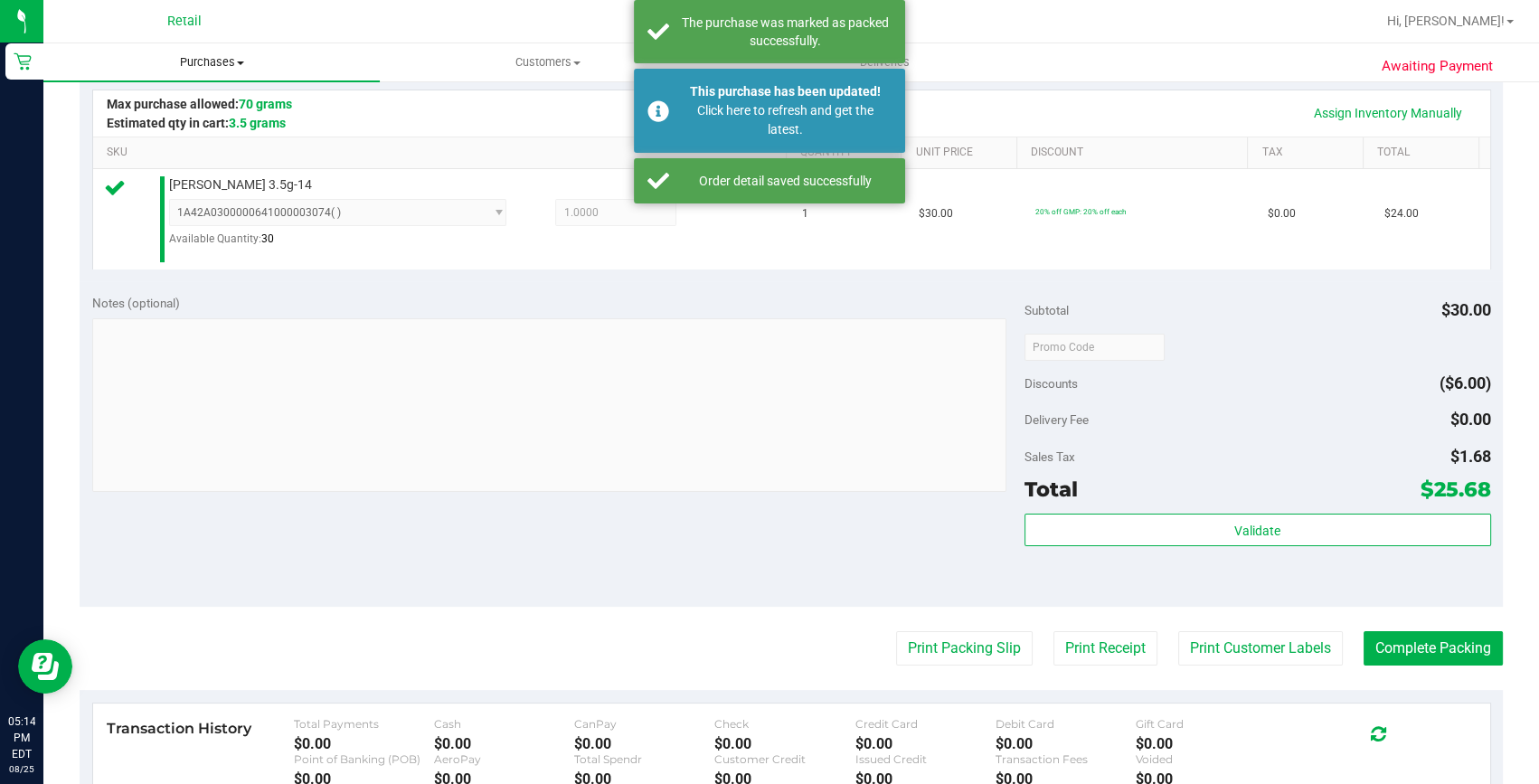
drag, startPoint x: 227, startPoint y: 52, endPoint x: 217, endPoint y: 58, distance: 11.7
click at [227, 52] on uib-tab-heading "Purchases Summary of purchases Fulfillment All purchases" at bounding box center [211, 63] width 336 height 38
click at [192, 104] on span "Summary of purchases" at bounding box center [136, 108] width 186 height 15
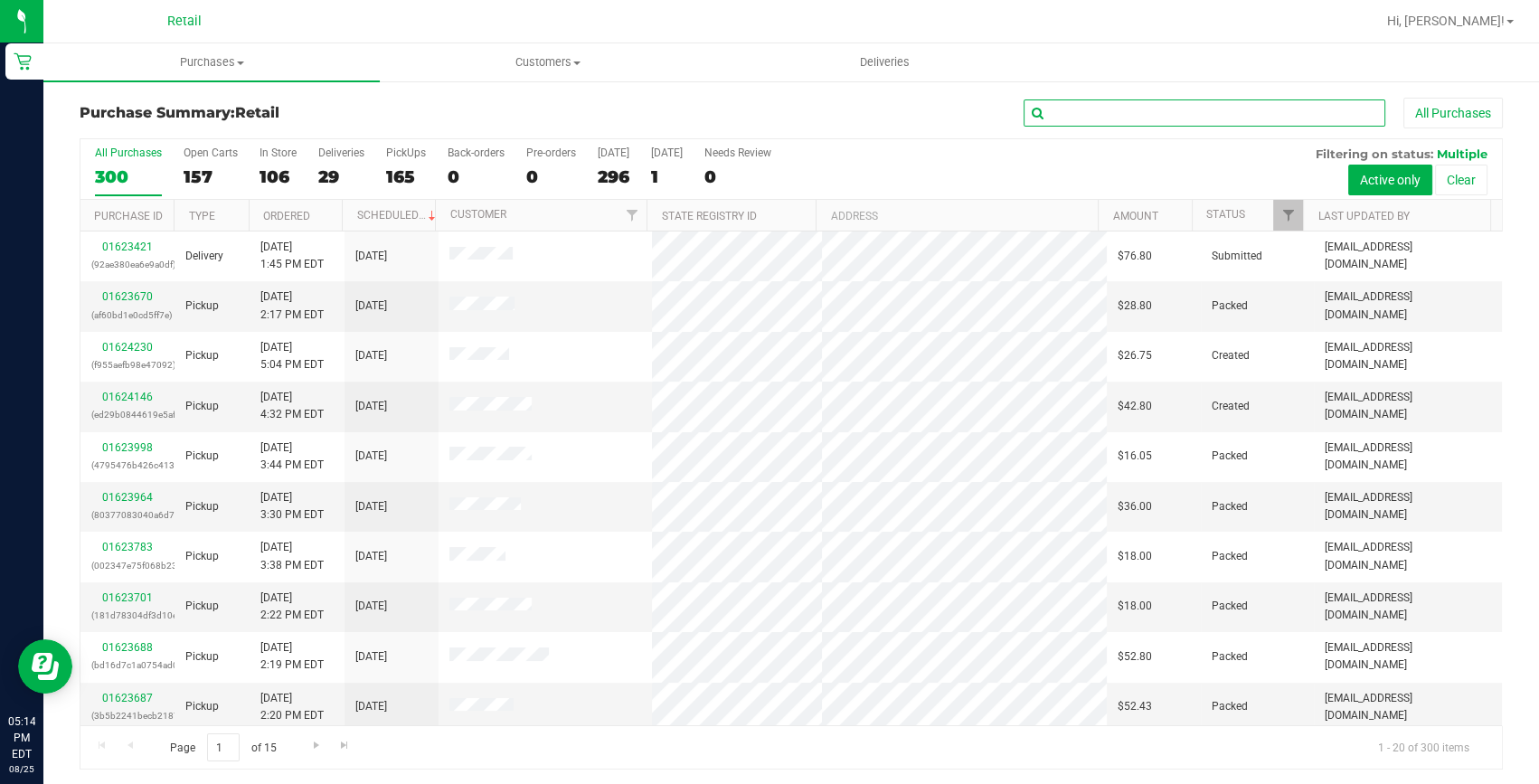
click at [1059, 110] on input "text" at bounding box center [1205, 113] width 362 height 28
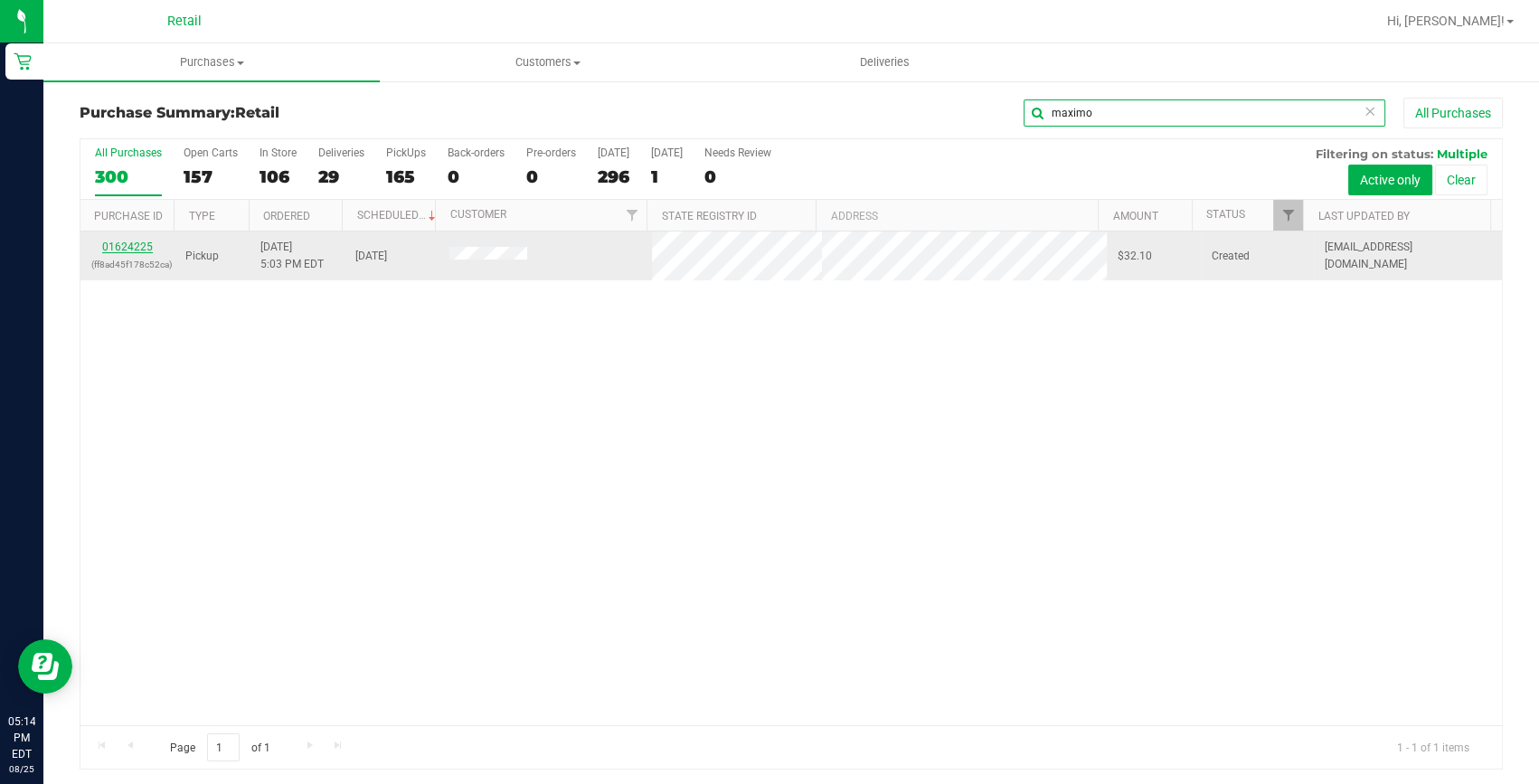
type input "maximo"
click at [125, 245] on link "01624225" at bounding box center [127, 246] width 50 height 12
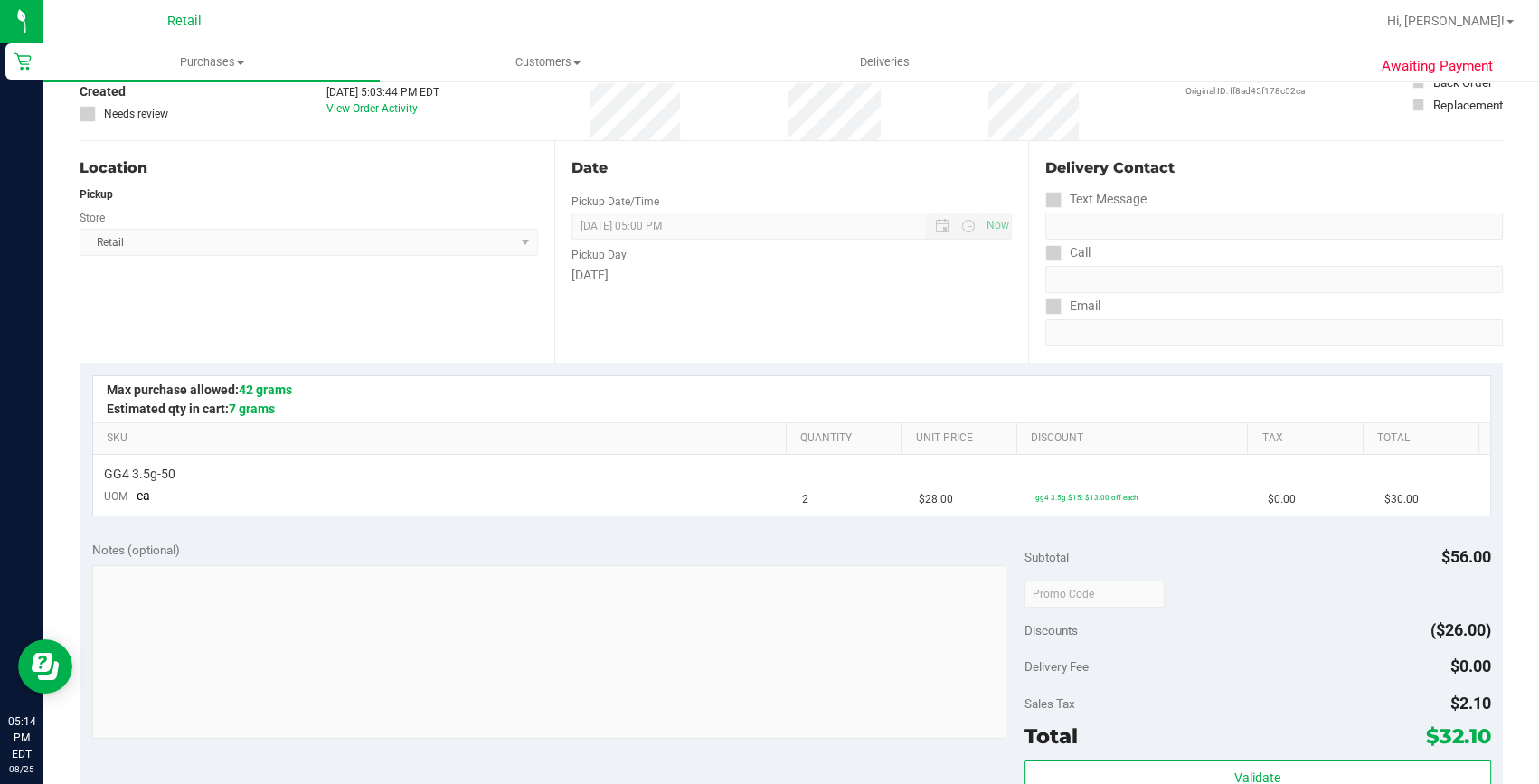
scroll to position [164, 0]
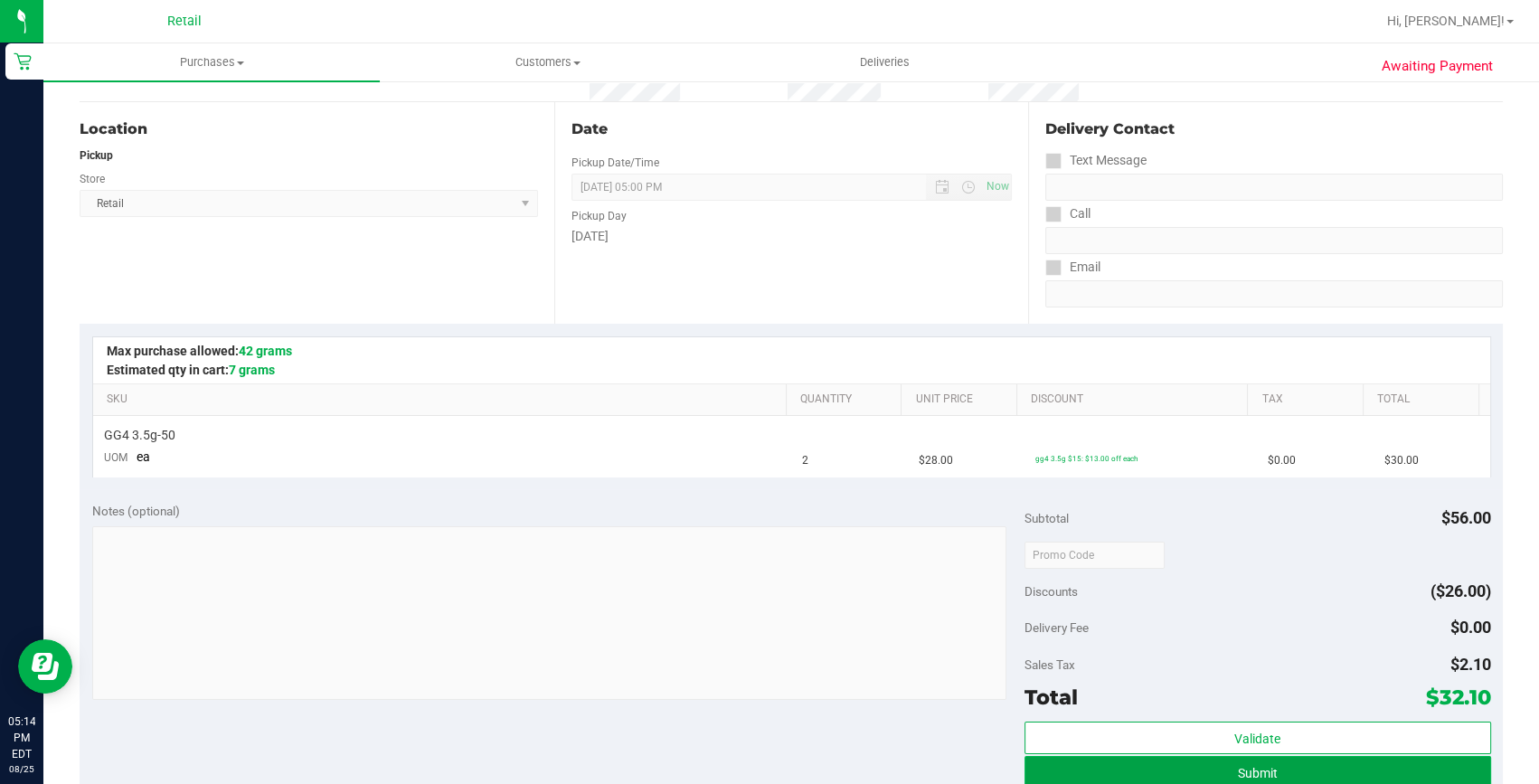
click at [1210, 766] on button "Submit" at bounding box center [1258, 772] width 466 height 32
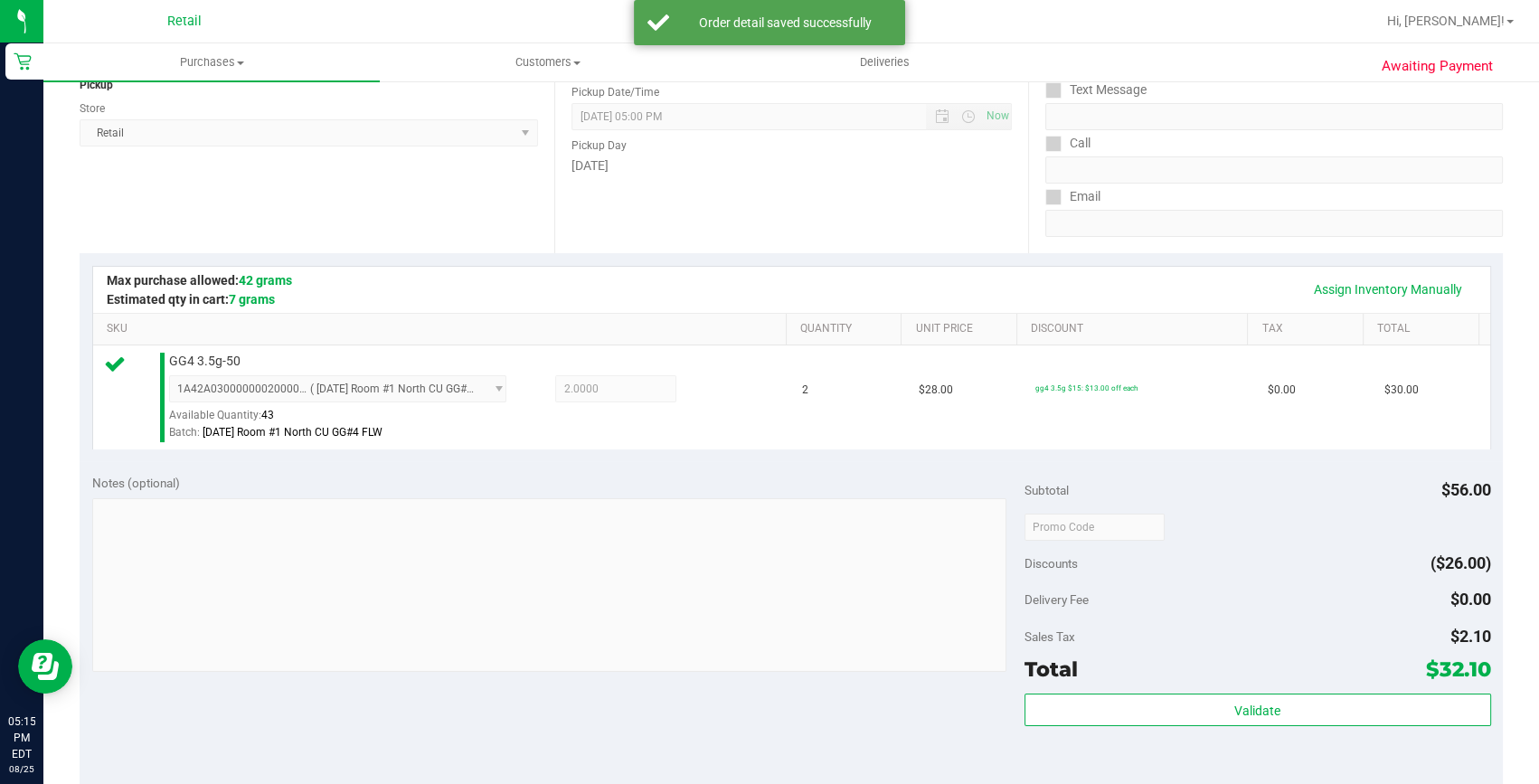
scroll to position [328, 0]
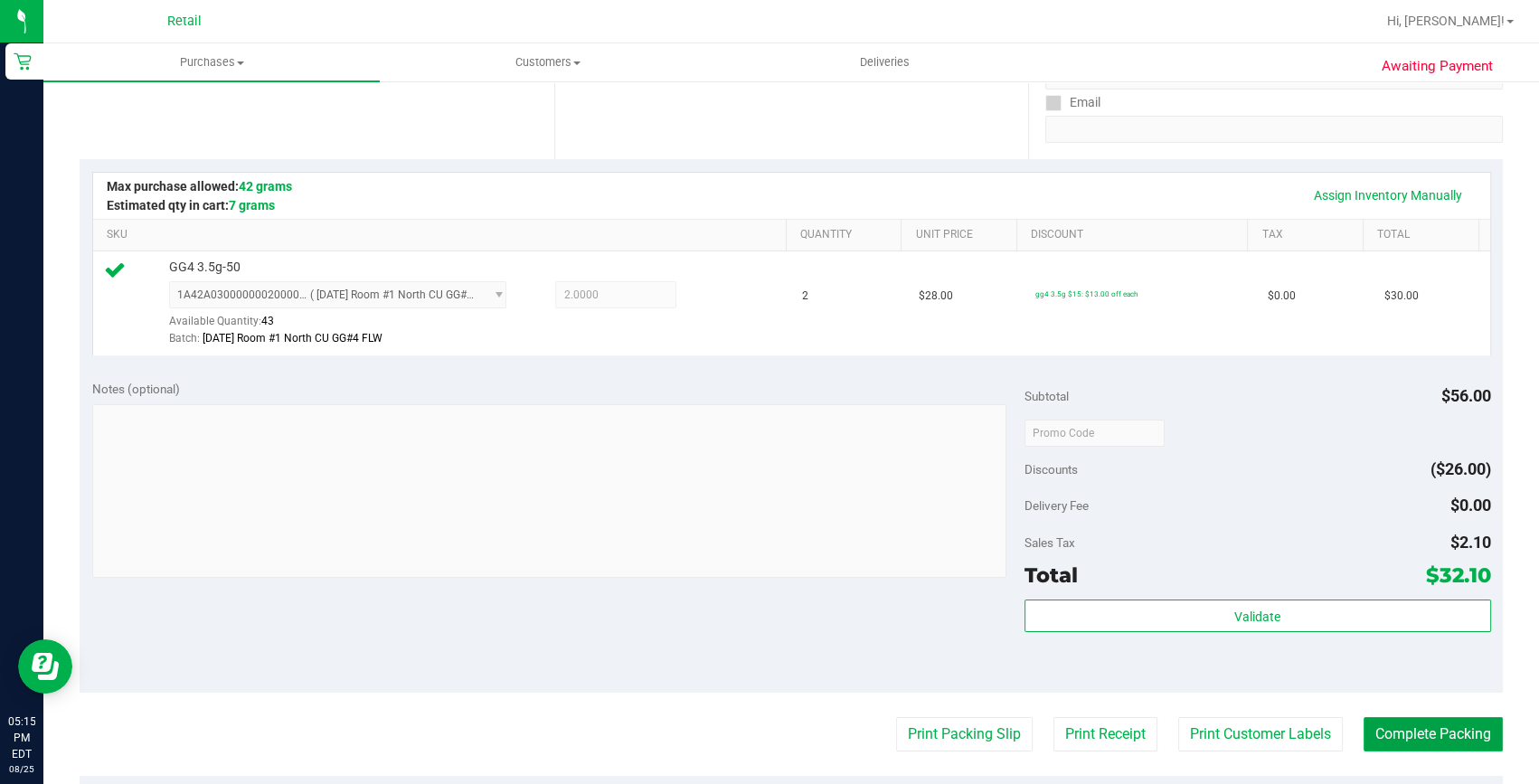
click at [1393, 730] on button "Complete Packing" at bounding box center [1433, 735] width 139 height 34
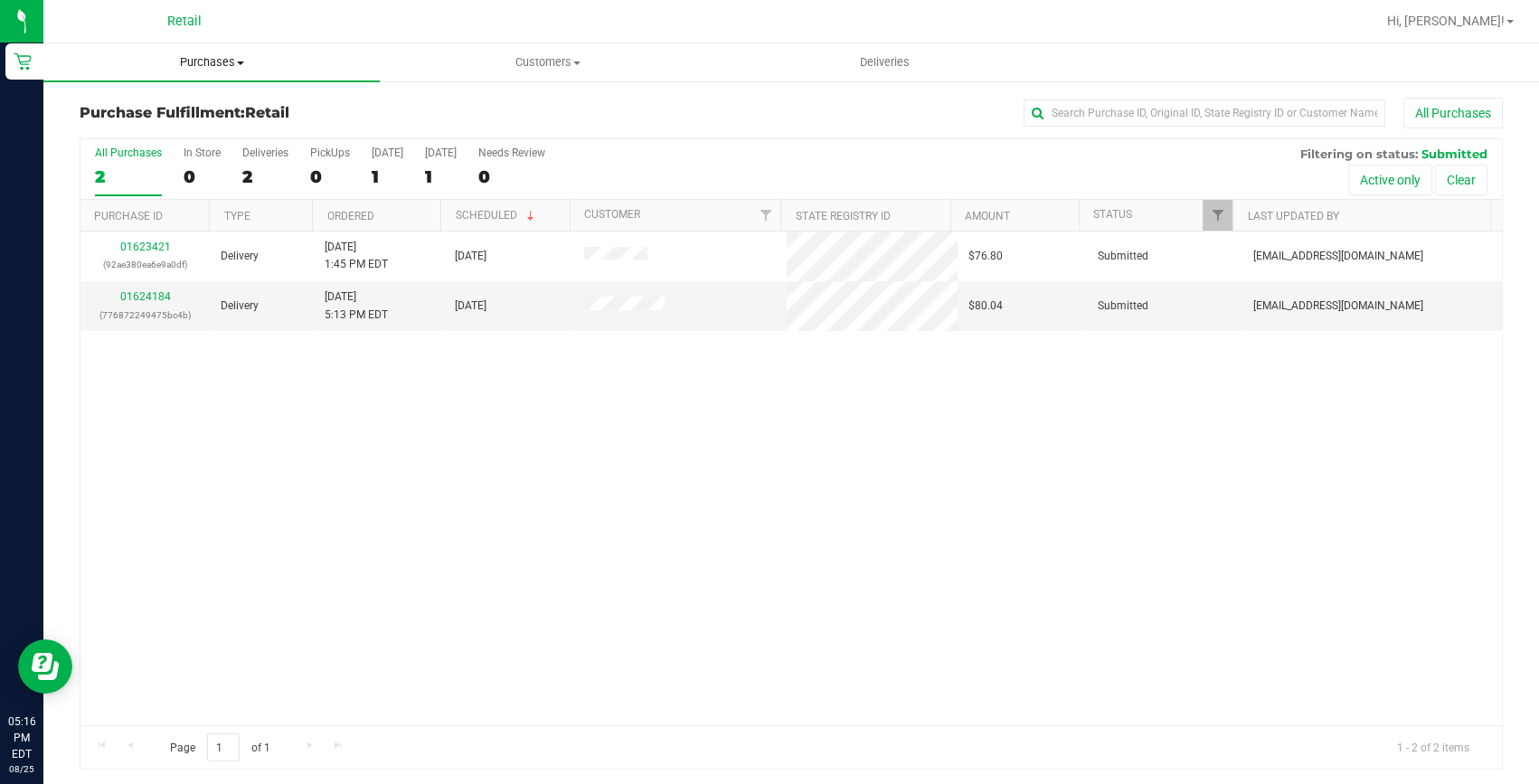
drag, startPoint x: 203, startPoint y: 65, endPoint x: 200, endPoint y: 75, distance: 10.4
click at [203, 65] on span "Purchases" at bounding box center [211, 62] width 336 height 16
click at [188, 107] on span "Summary of purchases" at bounding box center [136, 108] width 186 height 15
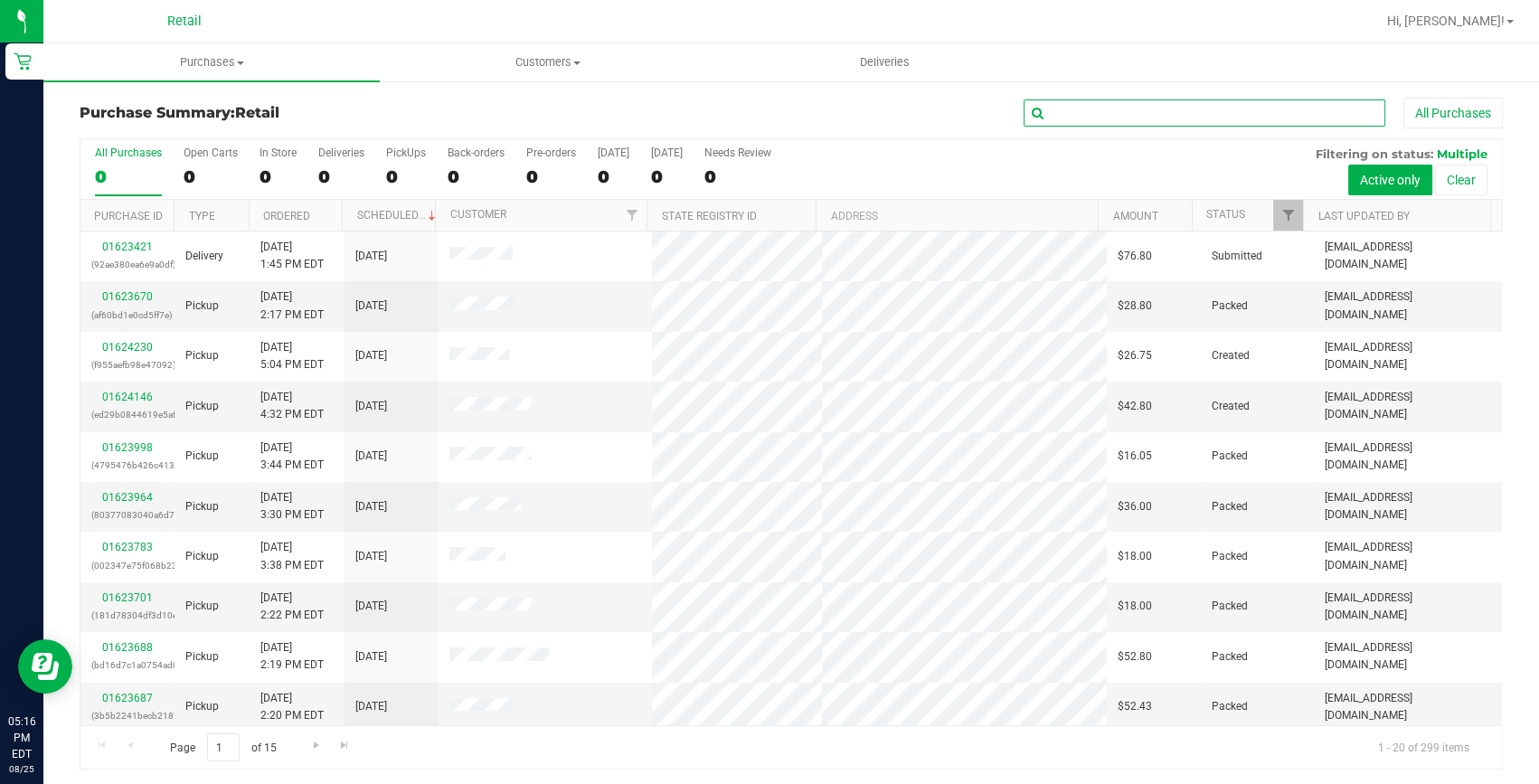
click at [1108, 120] on input "text" at bounding box center [1205, 113] width 362 height 28
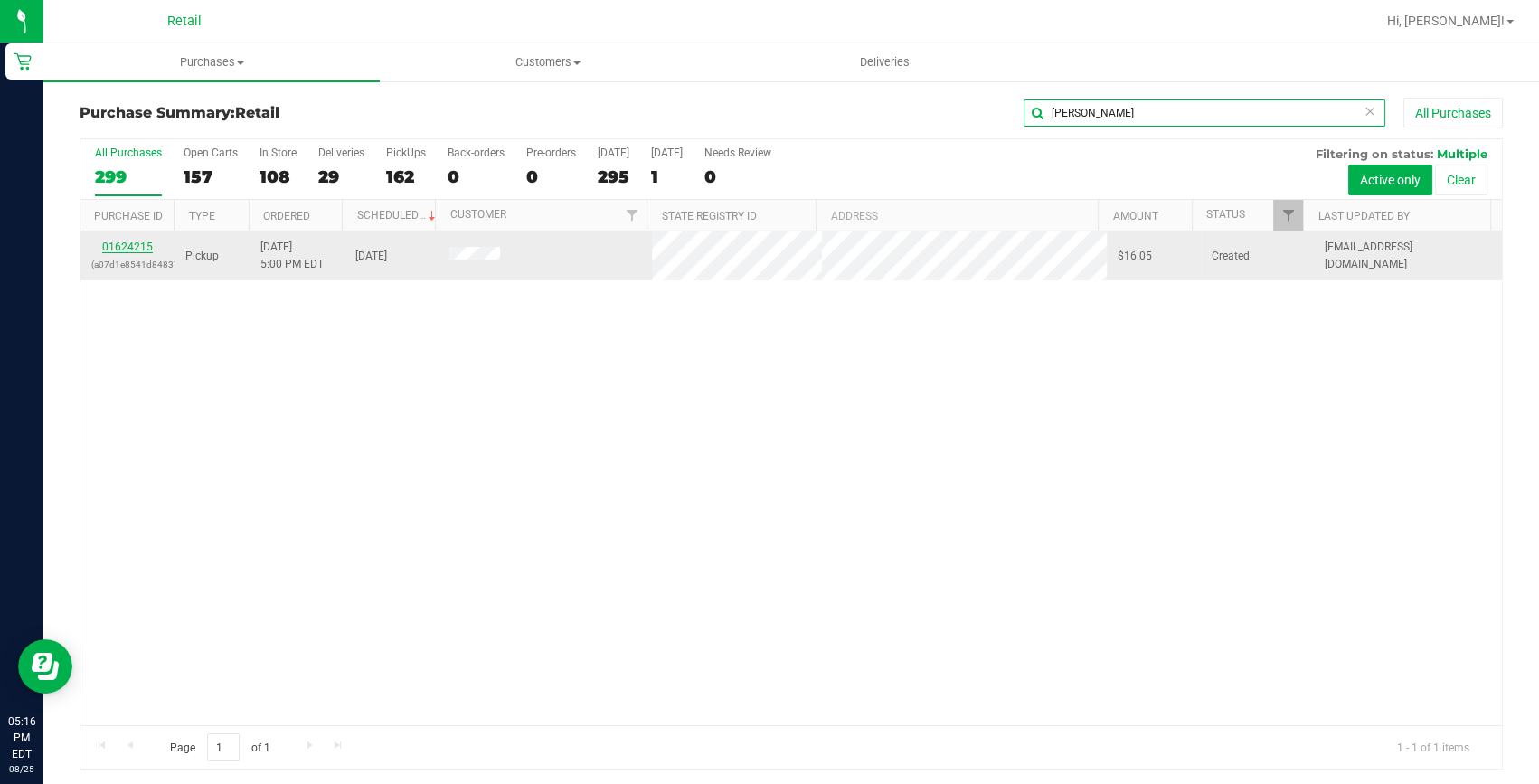
type input "[PERSON_NAME]"
click at [145, 245] on link "01624215" at bounding box center [127, 246] width 50 height 12
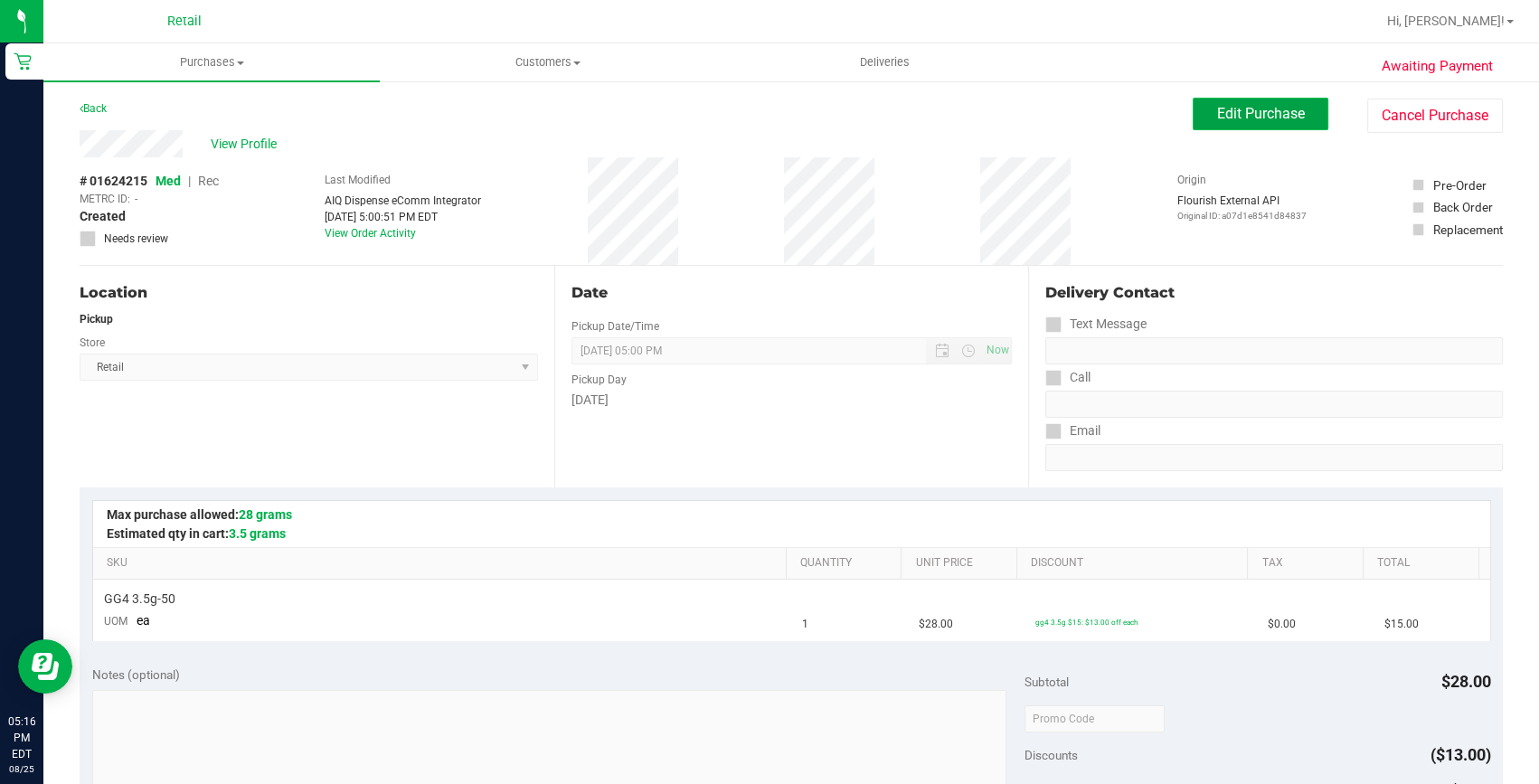
click at [1221, 118] on span "Edit Purchase" at bounding box center [1261, 113] width 88 height 17
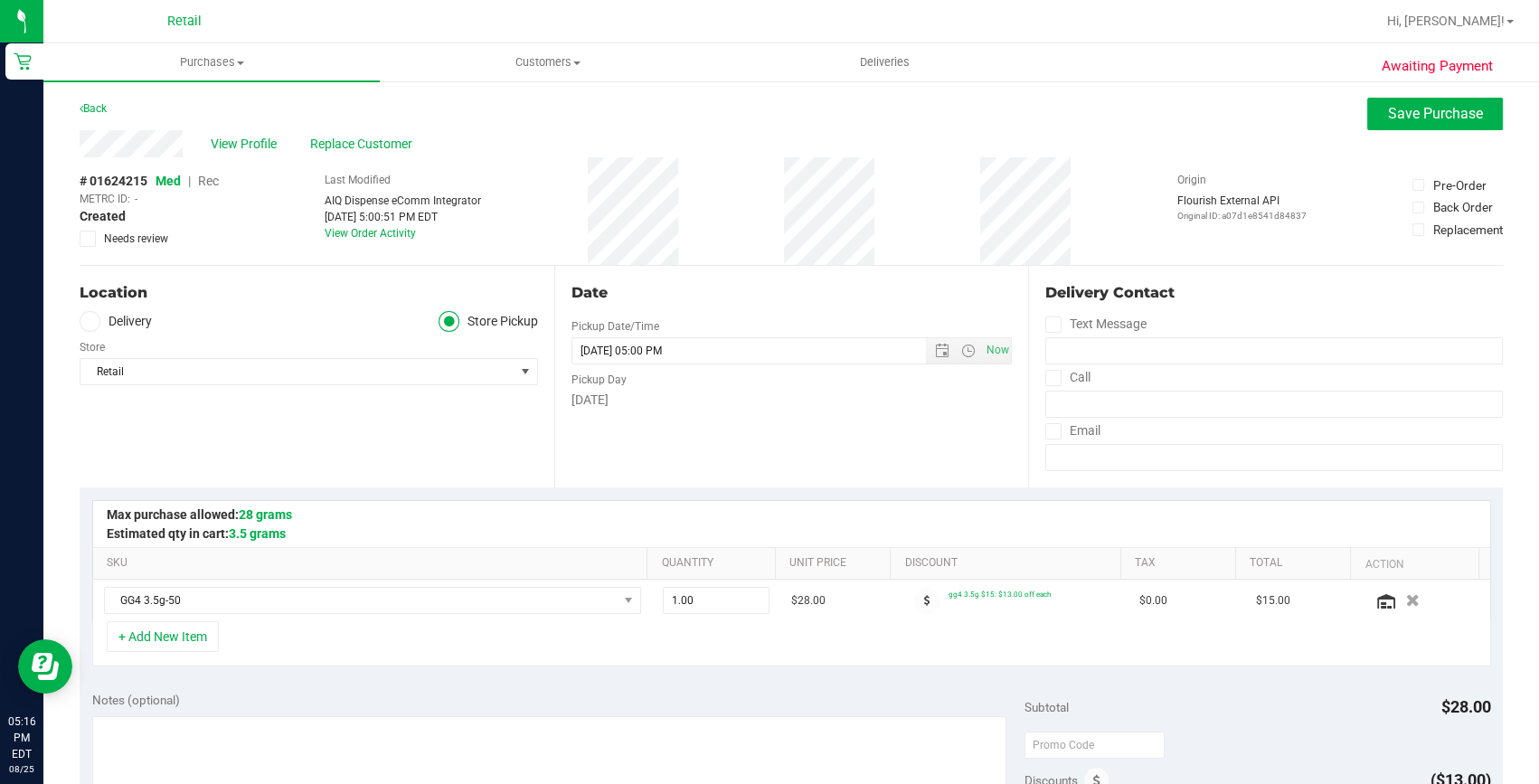
click at [209, 179] on span "Rec" at bounding box center [208, 180] width 21 height 14
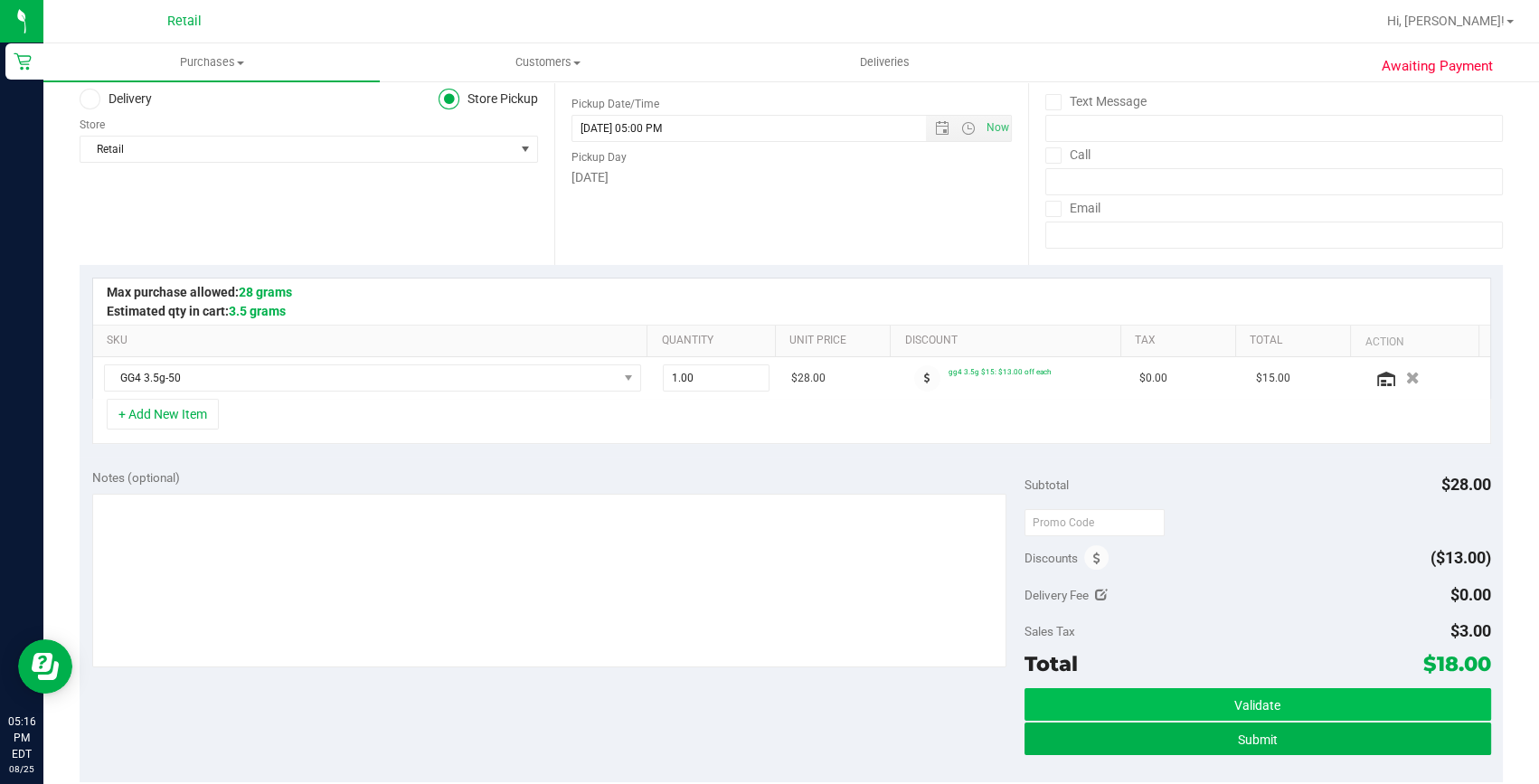
scroll to position [245, 0]
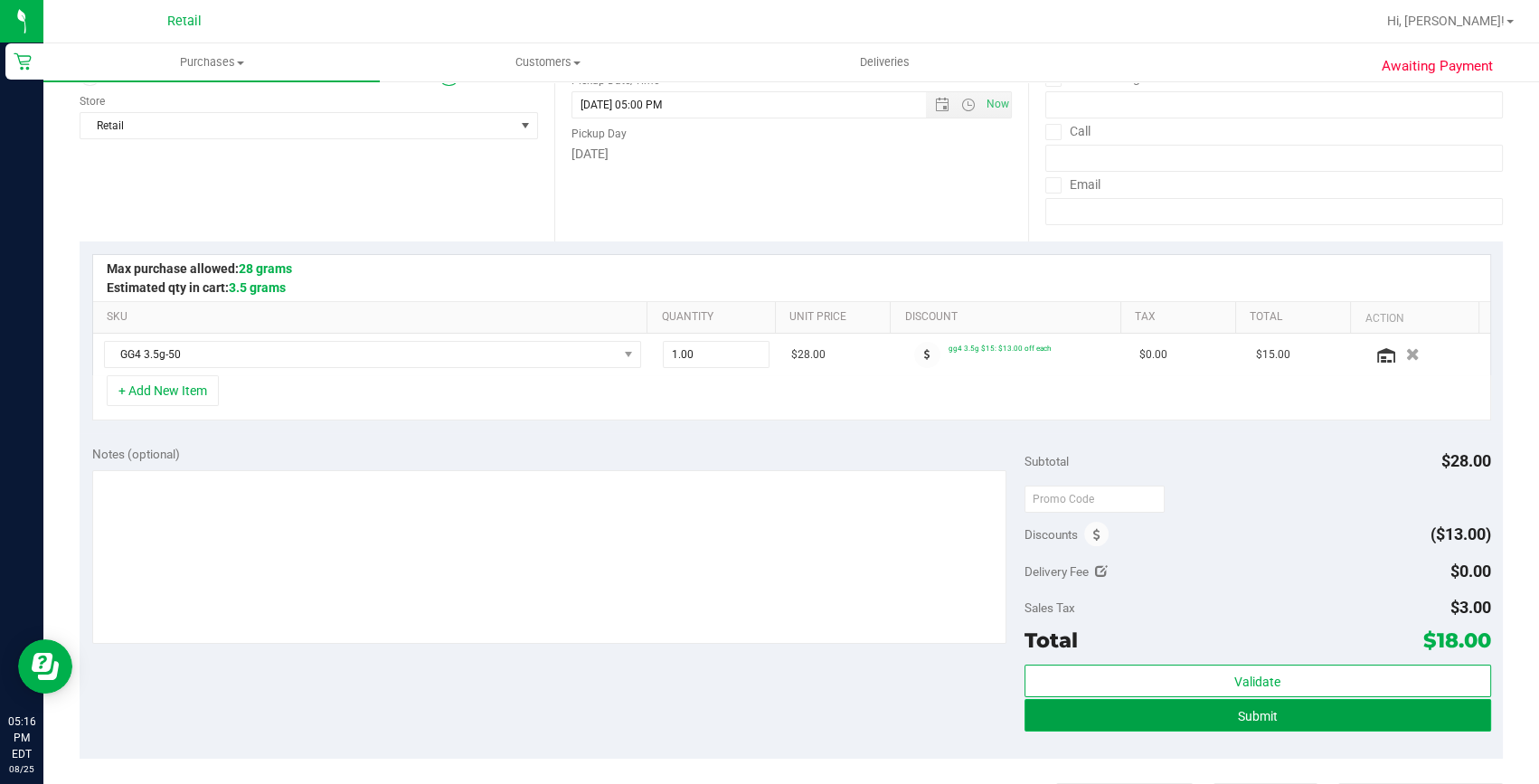
click at [1253, 705] on button "Submit" at bounding box center [1258, 715] width 466 height 32
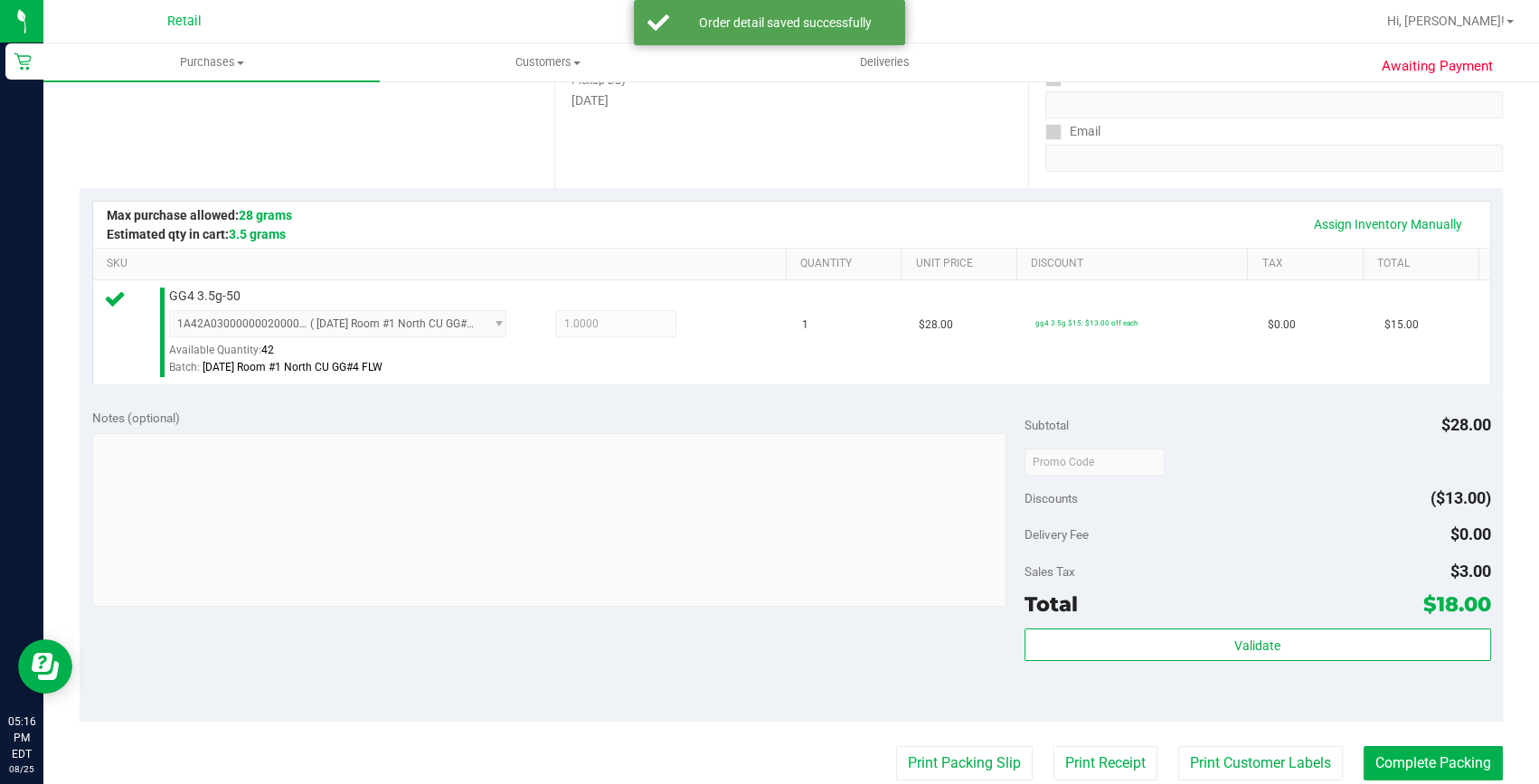
scroll to position [328, 0]
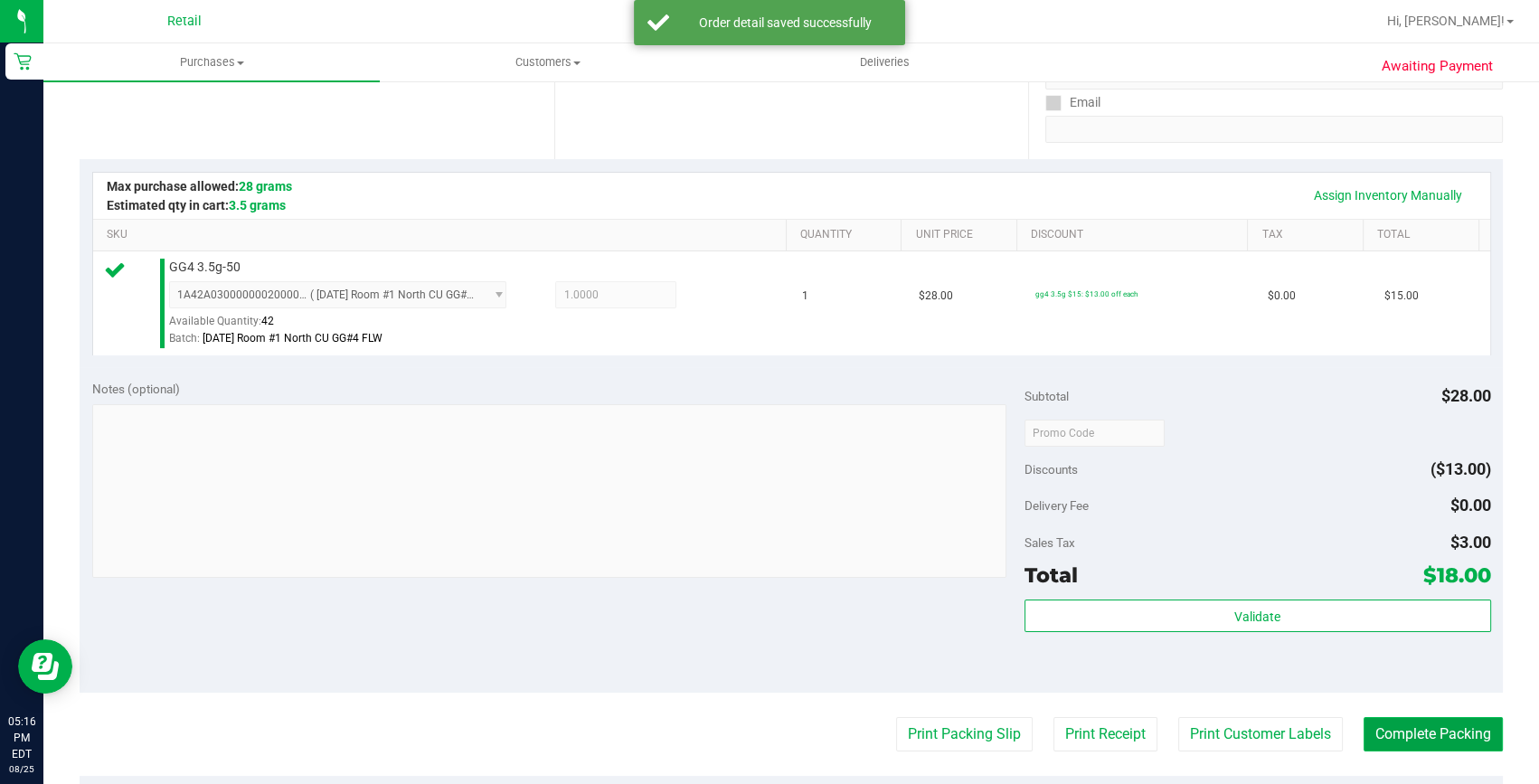
click at [1386, 740] on button "Complete Packing" at bounding box center [1433, 735] width 139 height 34
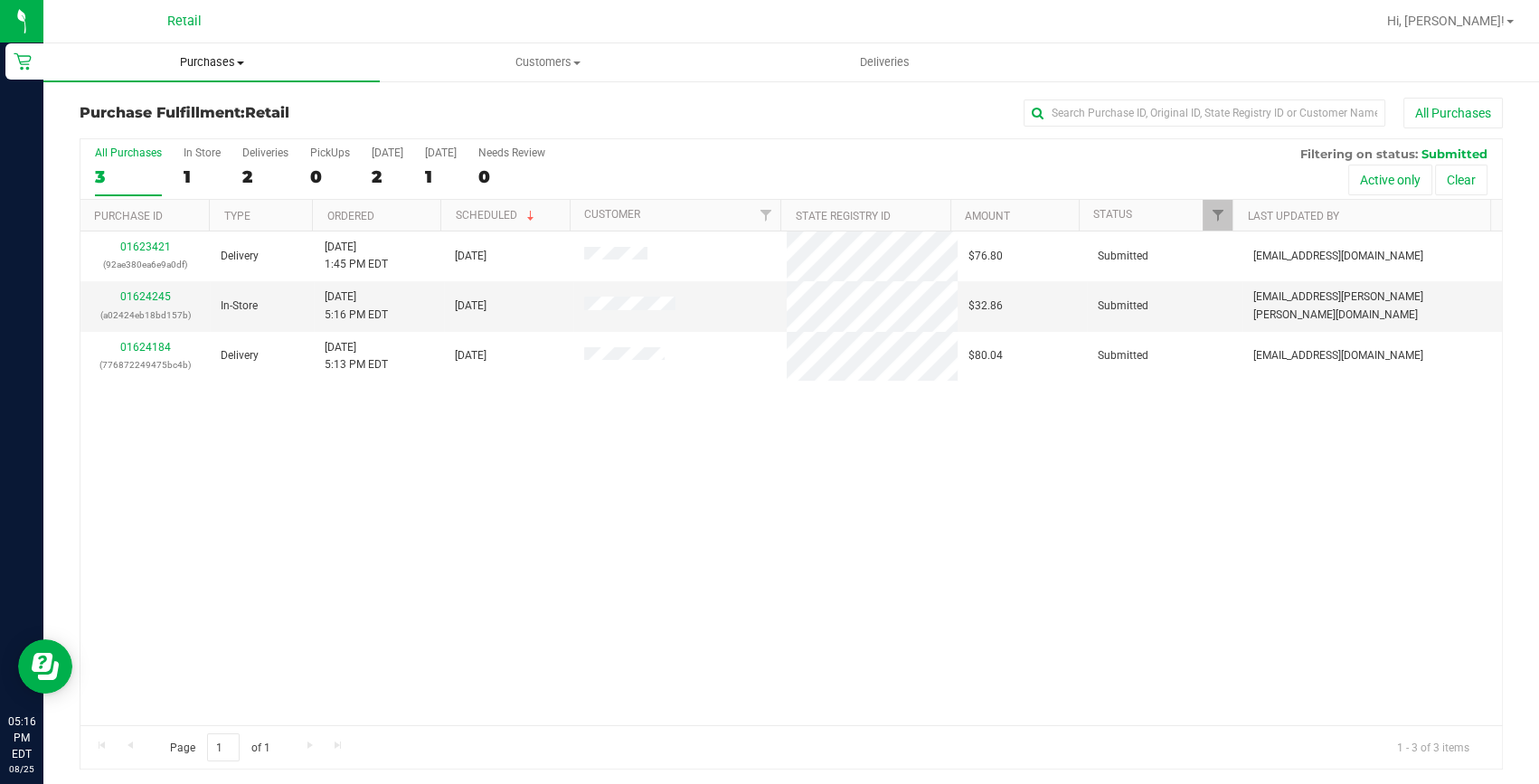
click at [216, 47] on uib-tab-heading "Purchases Summary of purchases Fulfillment All purchases" at bounding box center [211, 63] width 336 height 38
click at [189, 106] on span "Summary of purchases" at bounding box center [136, 108] width 186 height 15
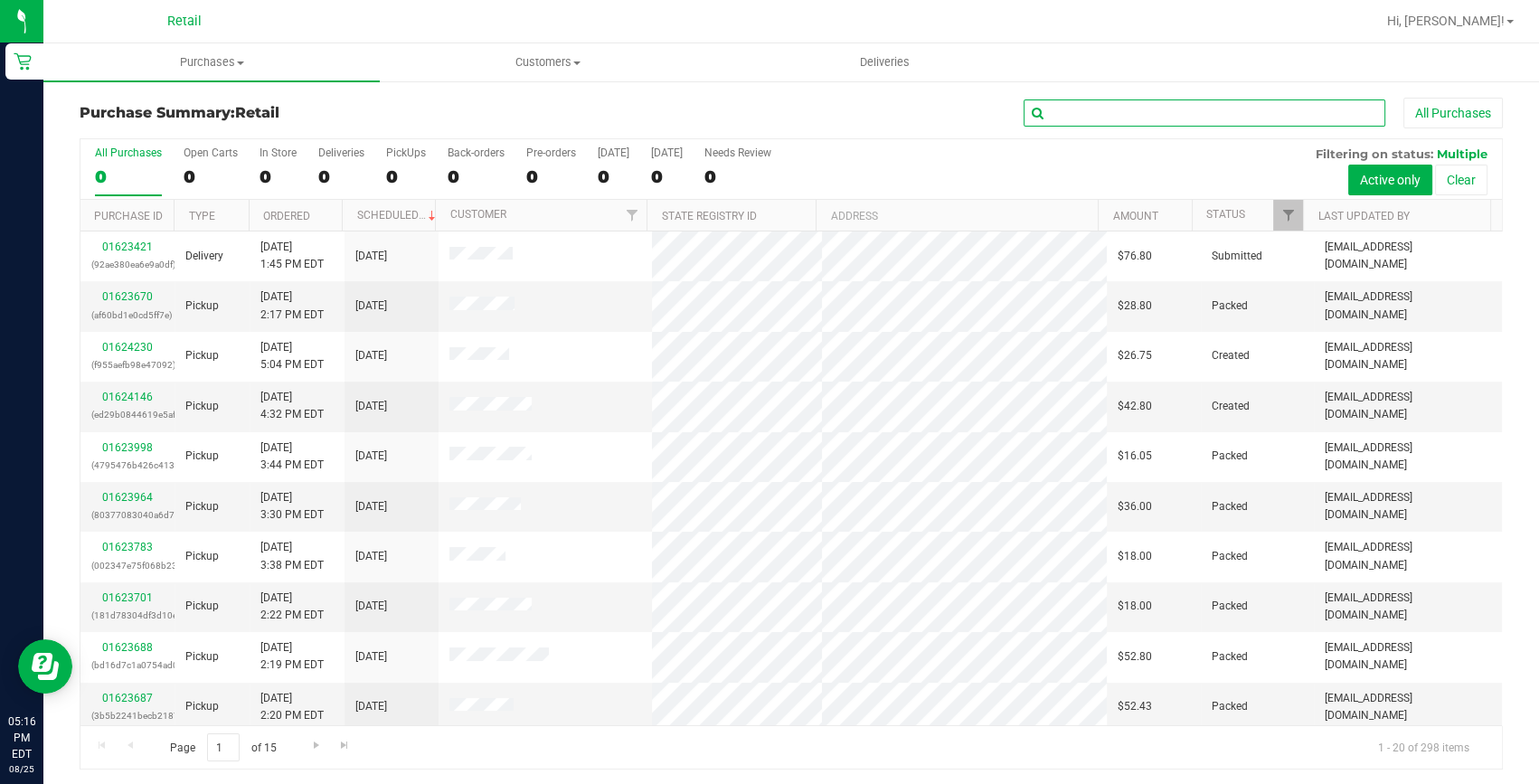
click at [1093, 106] on input "text" at bounding box center [1205, 113] width 362 height 28
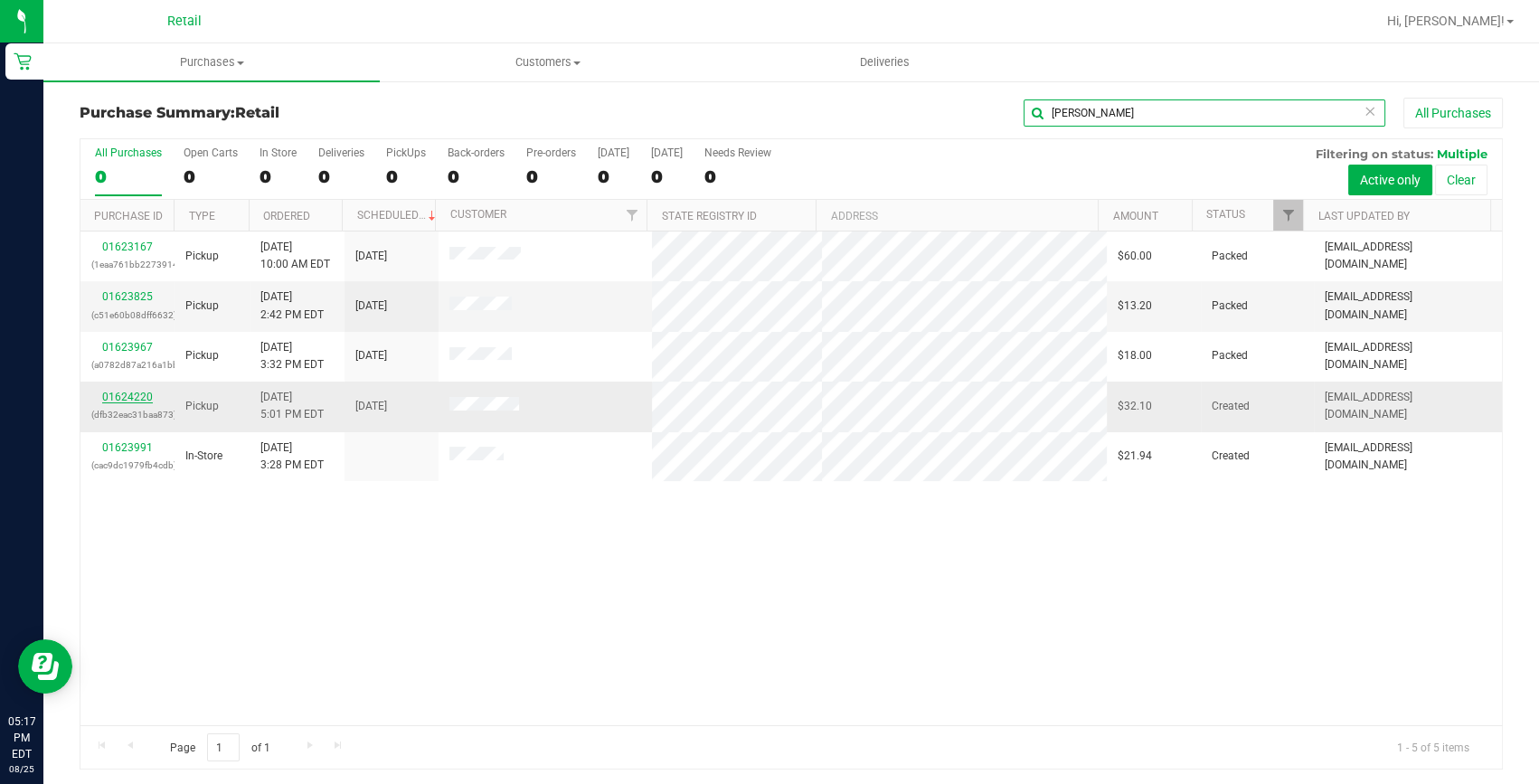
type input "[PERSON_NAME]"
click at [122, 395] on link "01624220" at bounding box center [127, 397] width 50 height 12
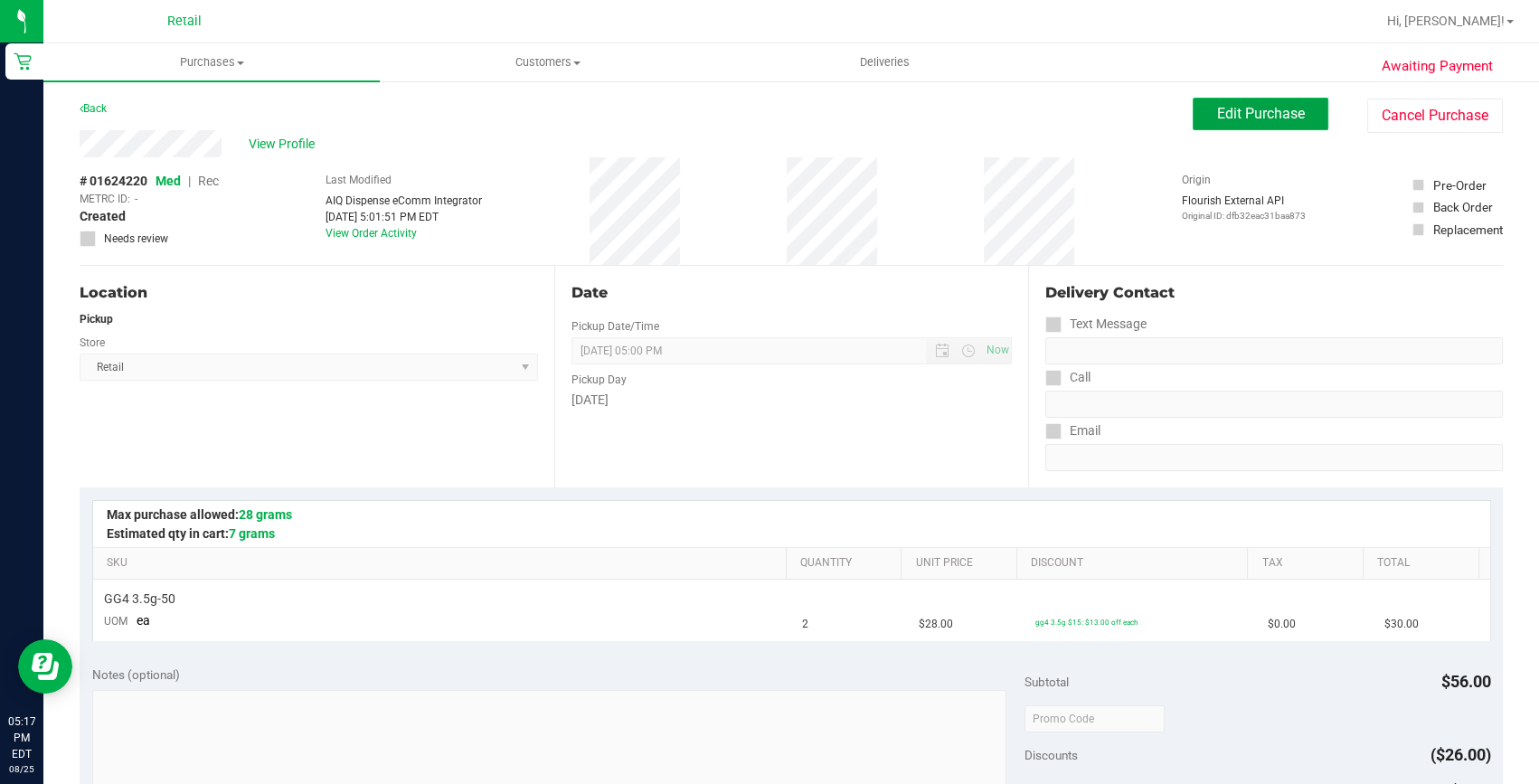
click at [1294, 108] on button "Edit Purchase" at bounding box center [1260, 114] width 136 height 32
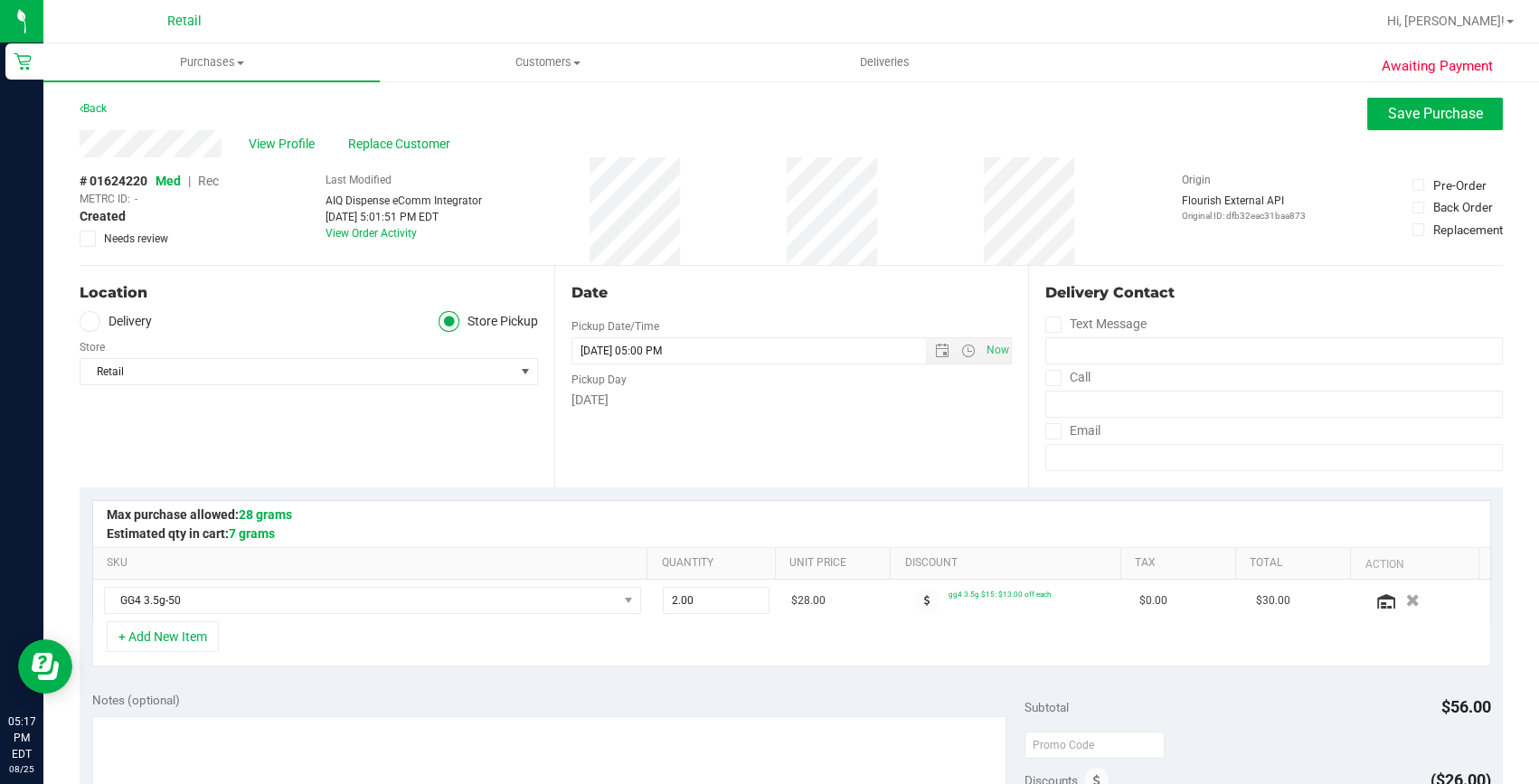
click at [209, 183] on span "Rec" at bounding box center [208, 180] width 21 height 14
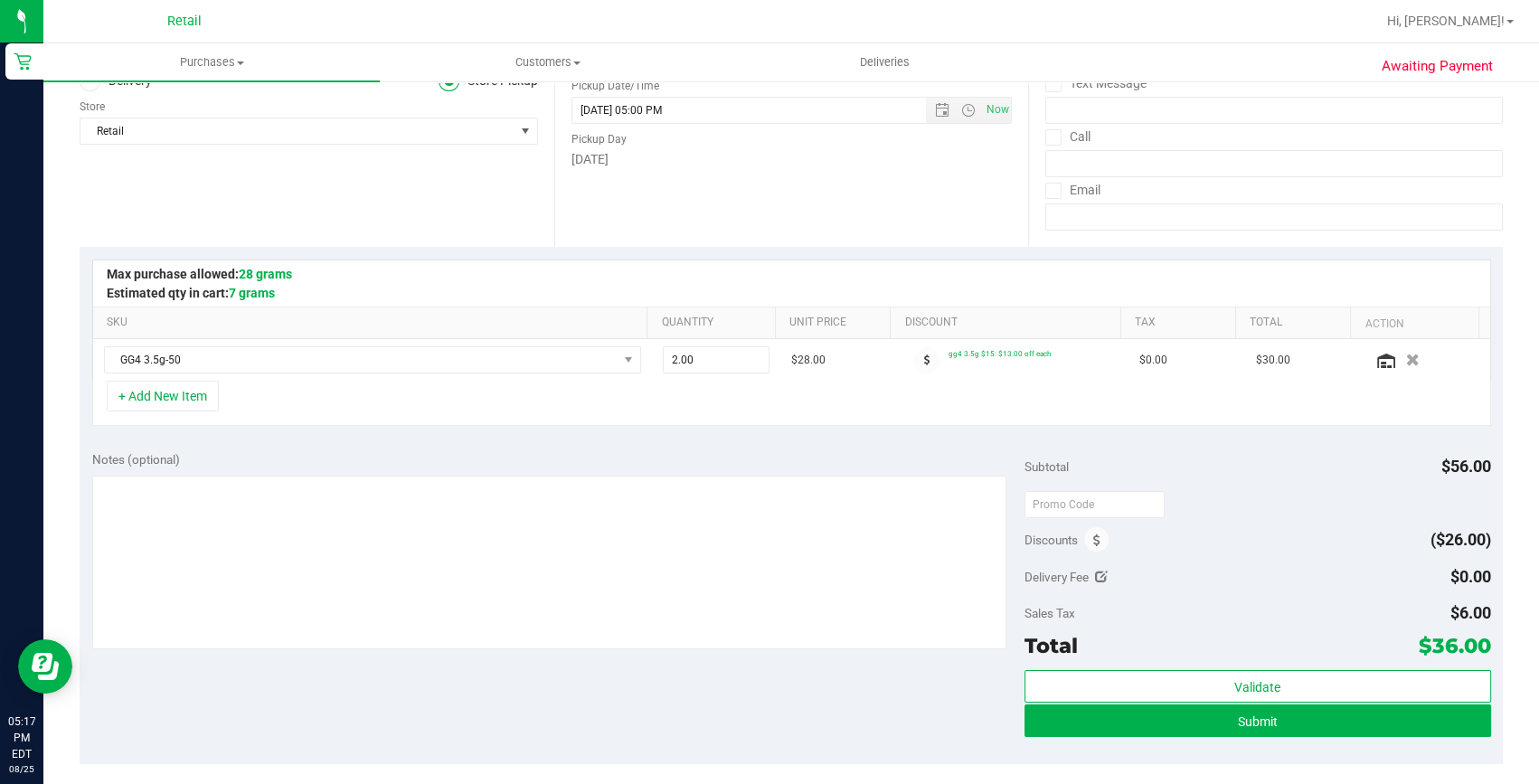
scroll to position [245, 0]
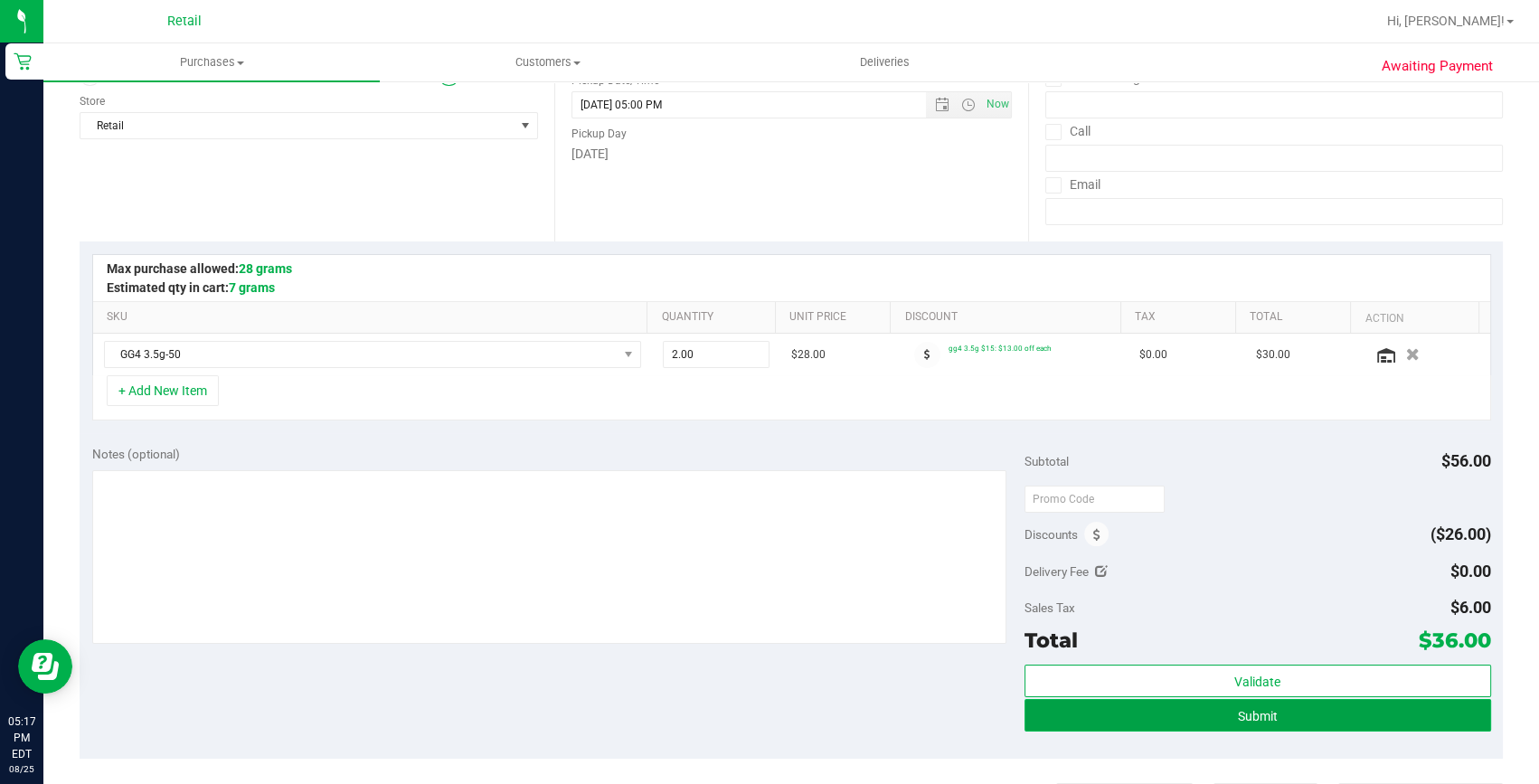
click at [1201, 705] on button "Submit" at bounding box center [1258, 715] width 466 height 32
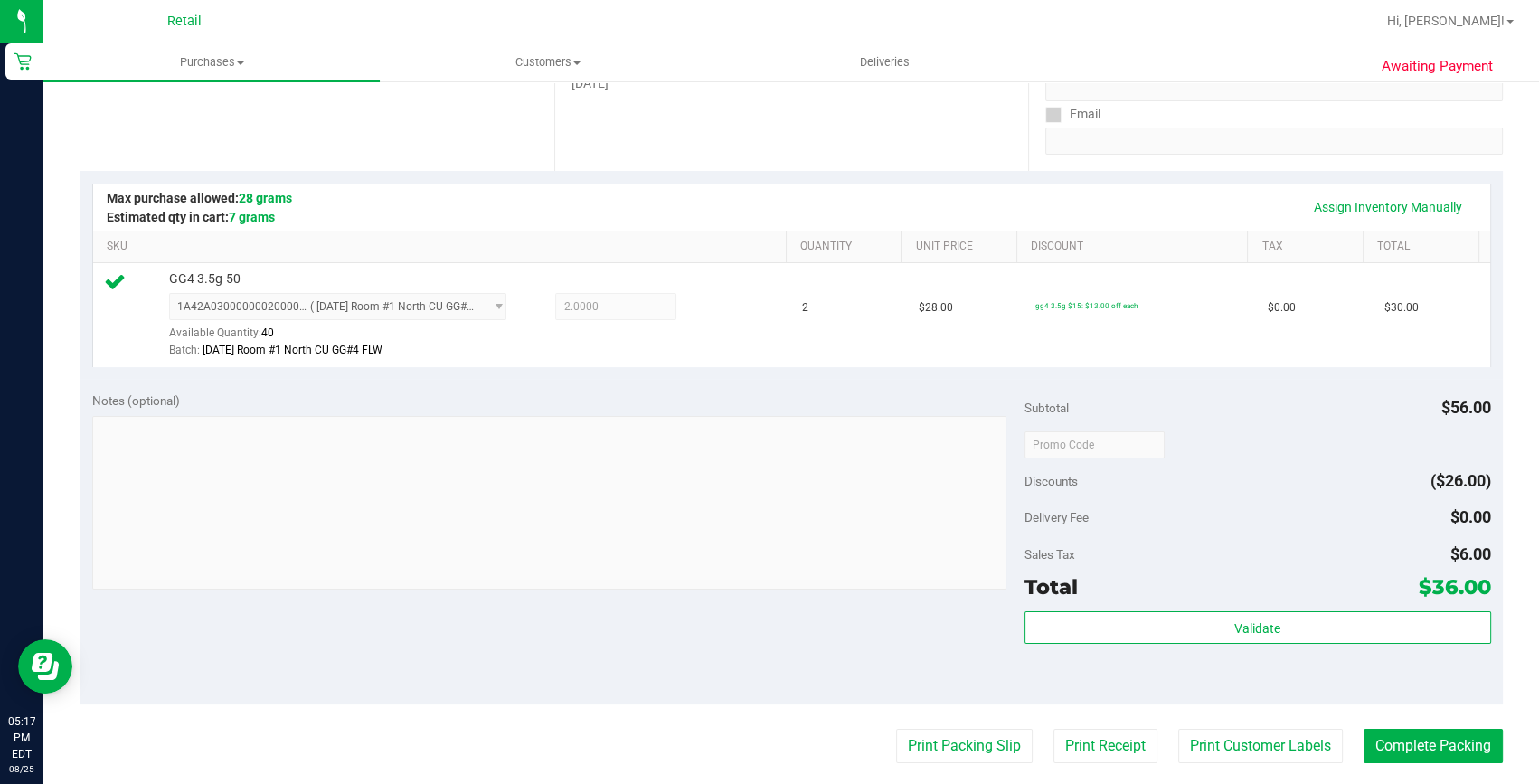
scroll to position [410, 0]
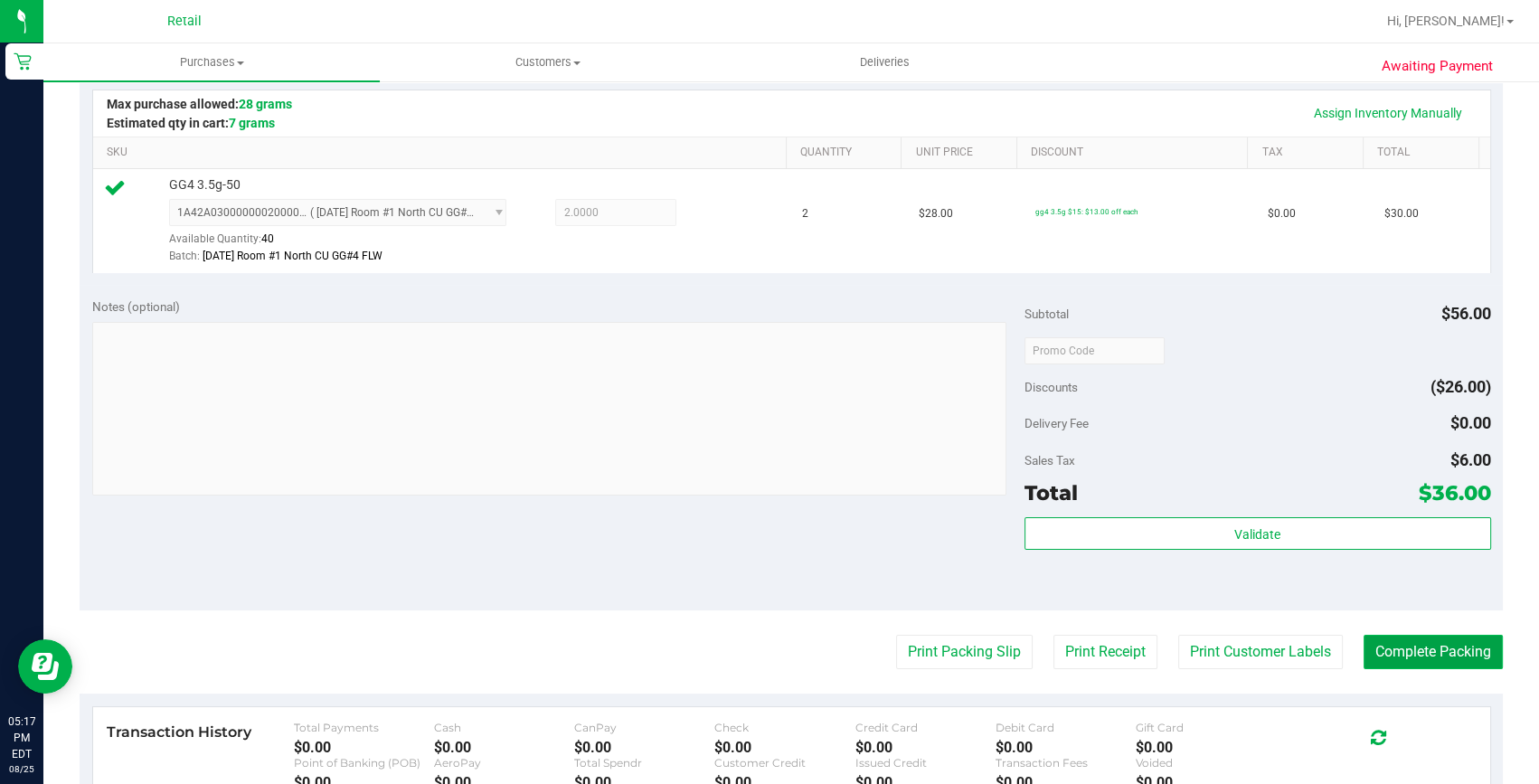
click at [1395, 659] on button "Complete Packing" at bounding box center [1433, 652] width 139 height 34
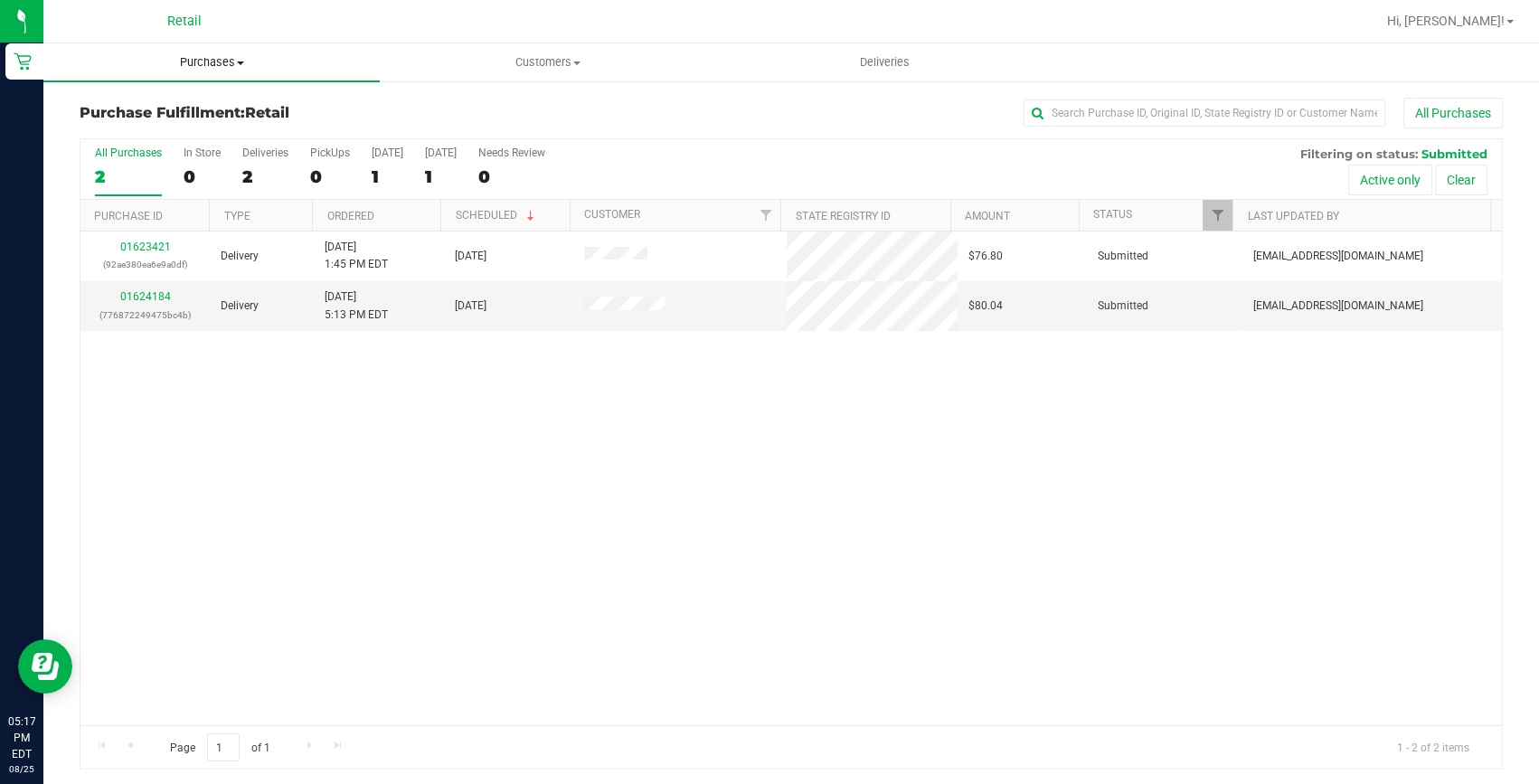
click at [201, 69] on span "Purchases" at bounding box center [211, 62] width 336 height 16
click at [165, 110] on span "Summary of purchases" at bounding box center [136, 108] width 186 height 15
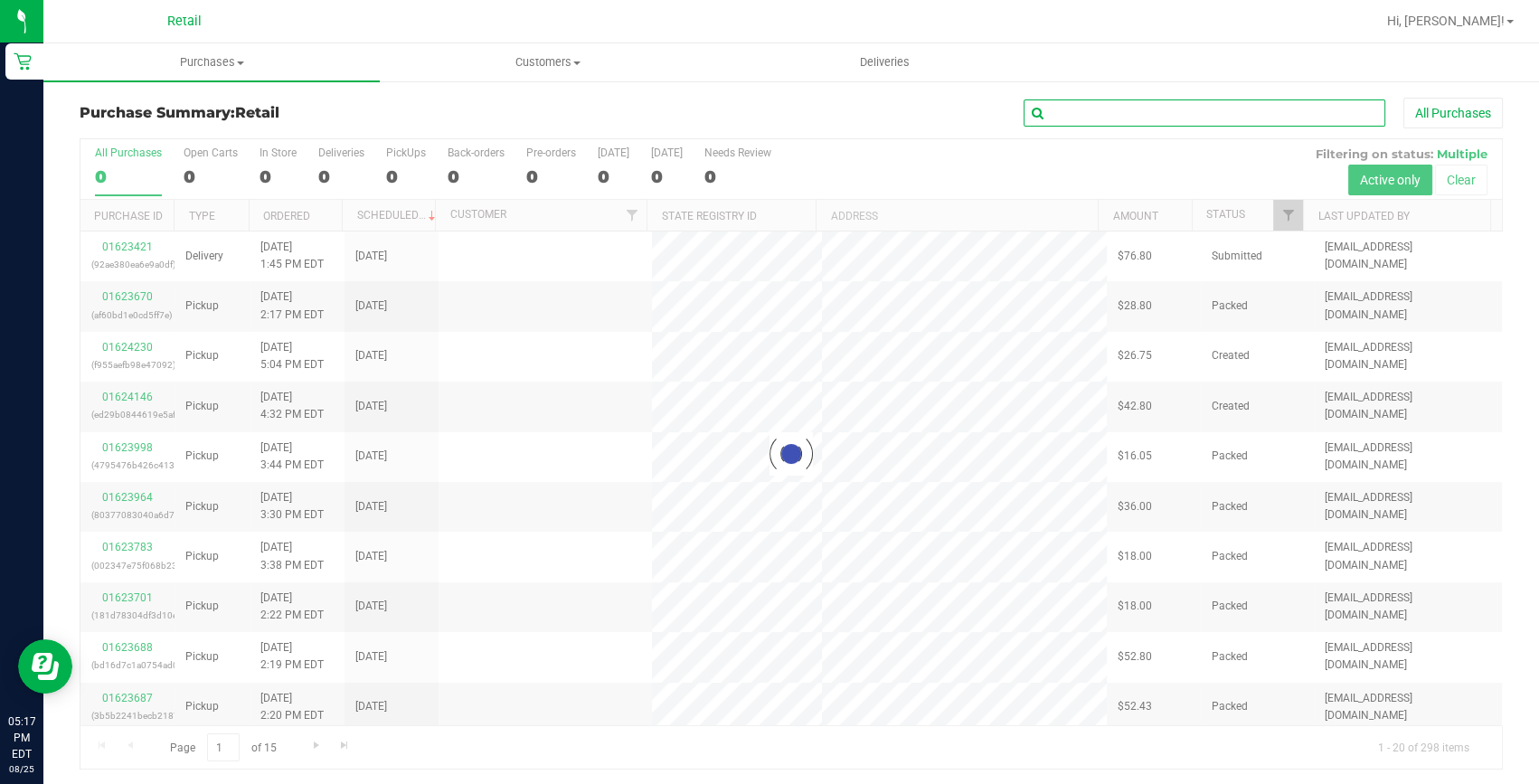
click at [1060, 108] on input "text" at bounding box center [1205, 113] width 362 height 28
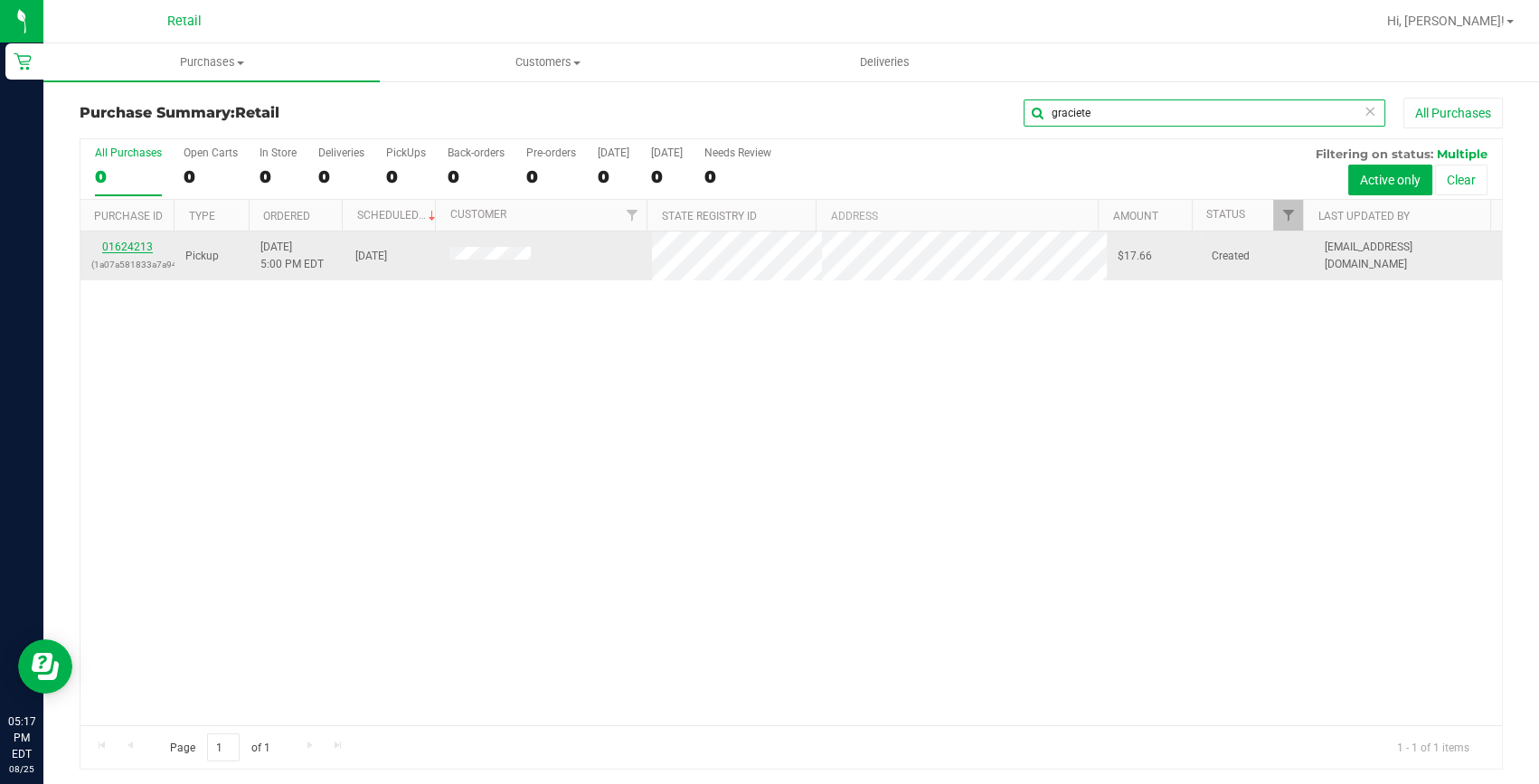
type input "graciete"
click at [121, 245] on link "01624213" at bounding box center [127, 246] width 50 height 12
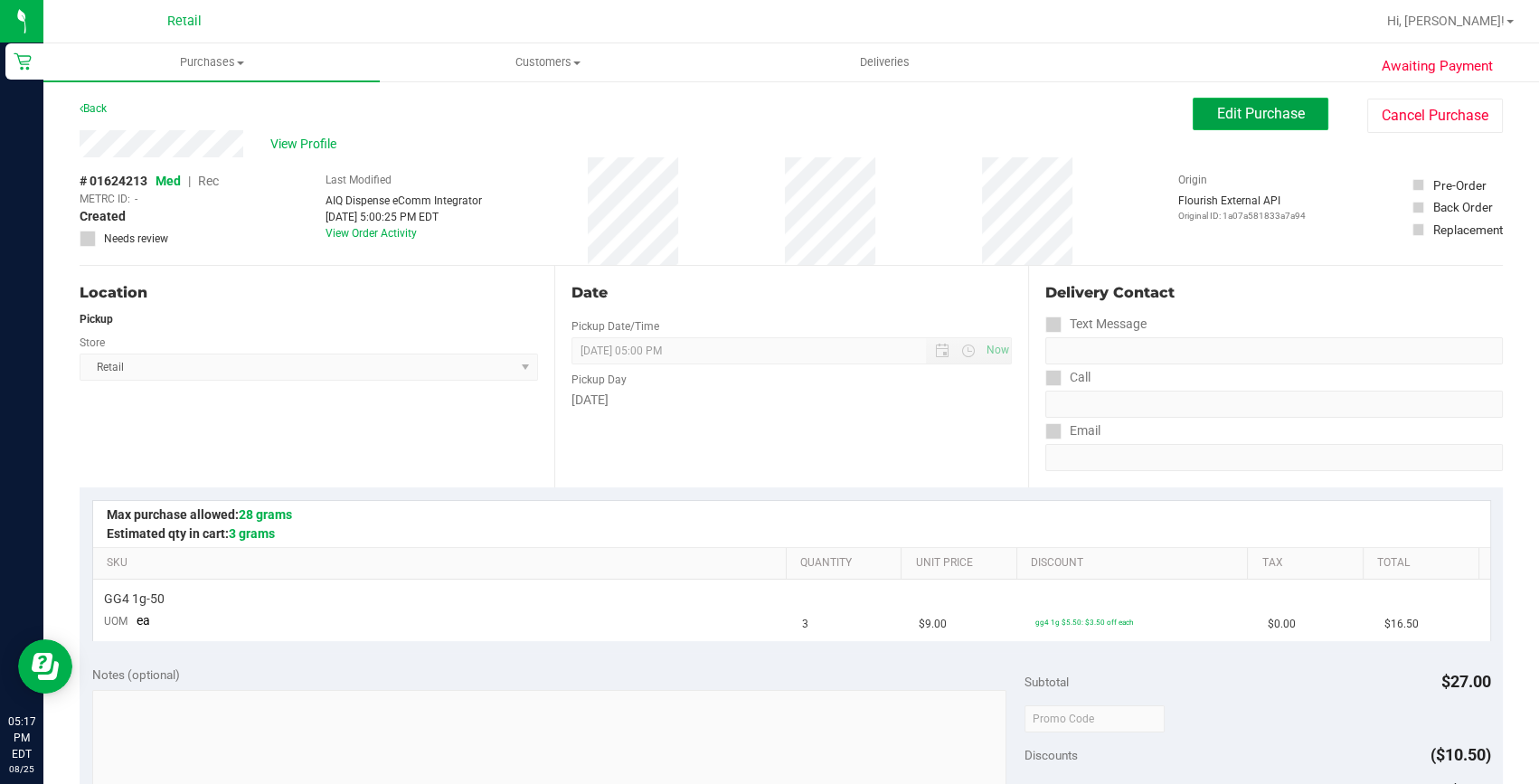
click at [1228, 127] on button "Edit Purchase" at bounding box center [1260, 114] width 136 height 32
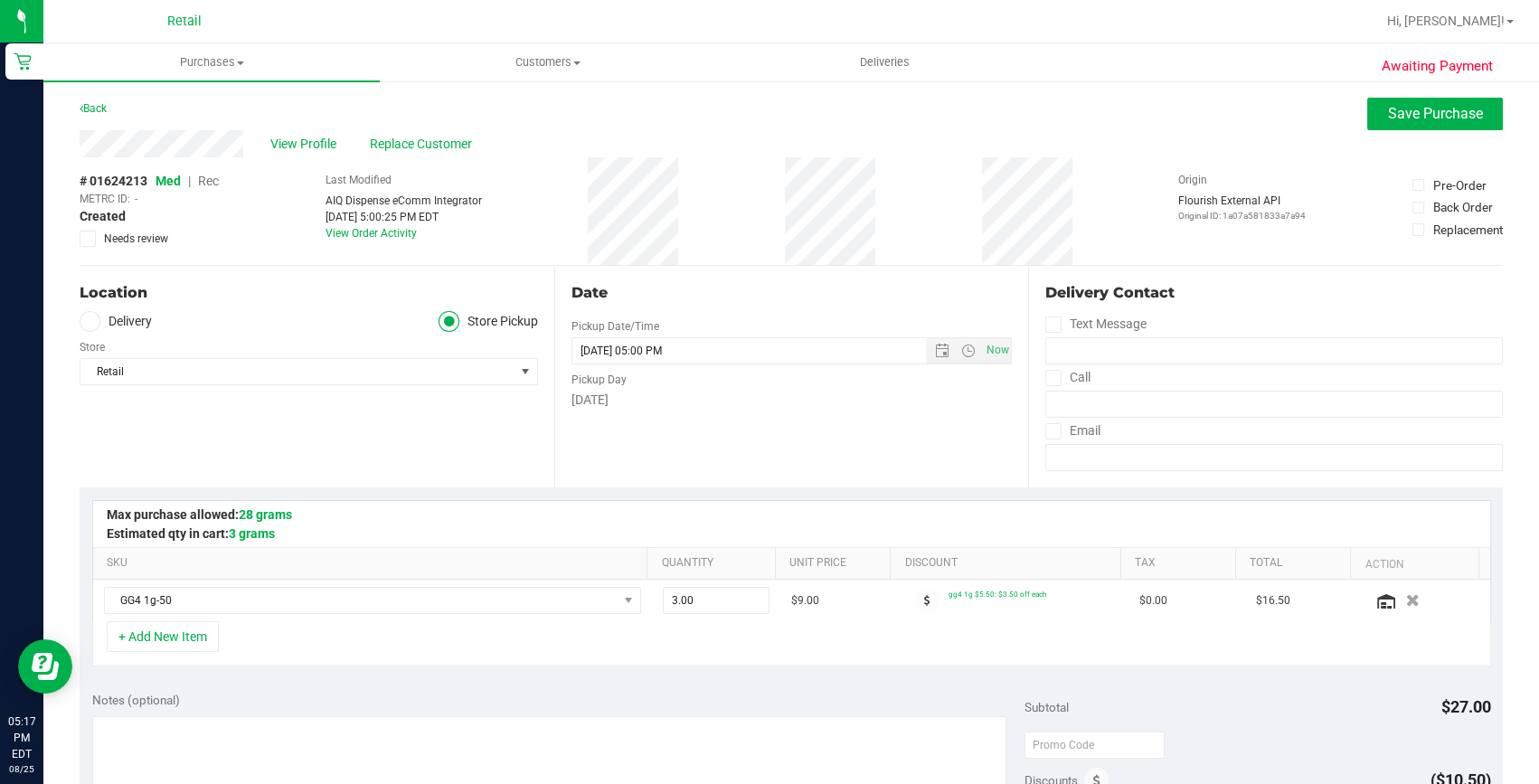
click at [206, 181] on span "Rec" at bounding box center [208, 180] width 21 height 14
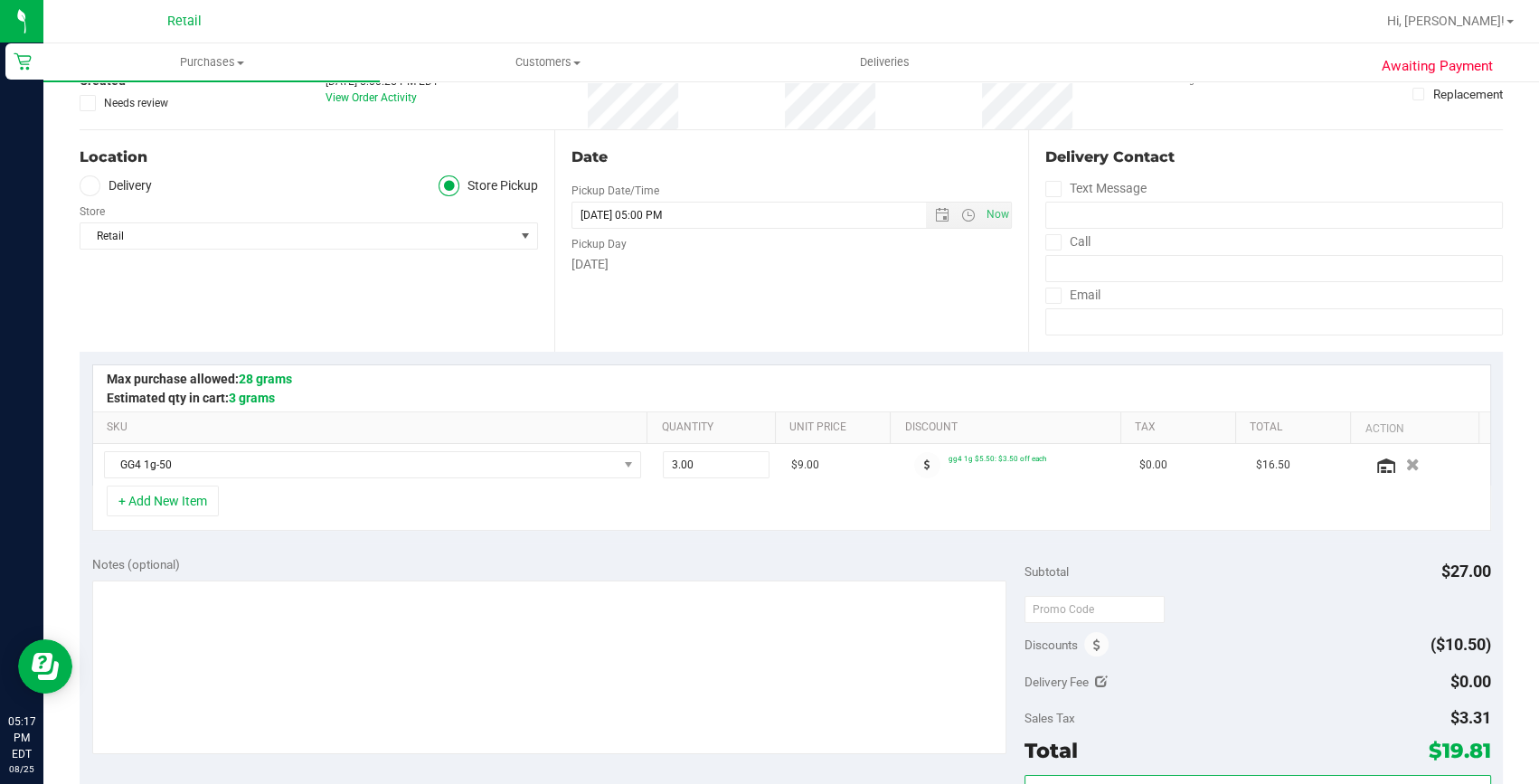
scroll to position [245, 0]
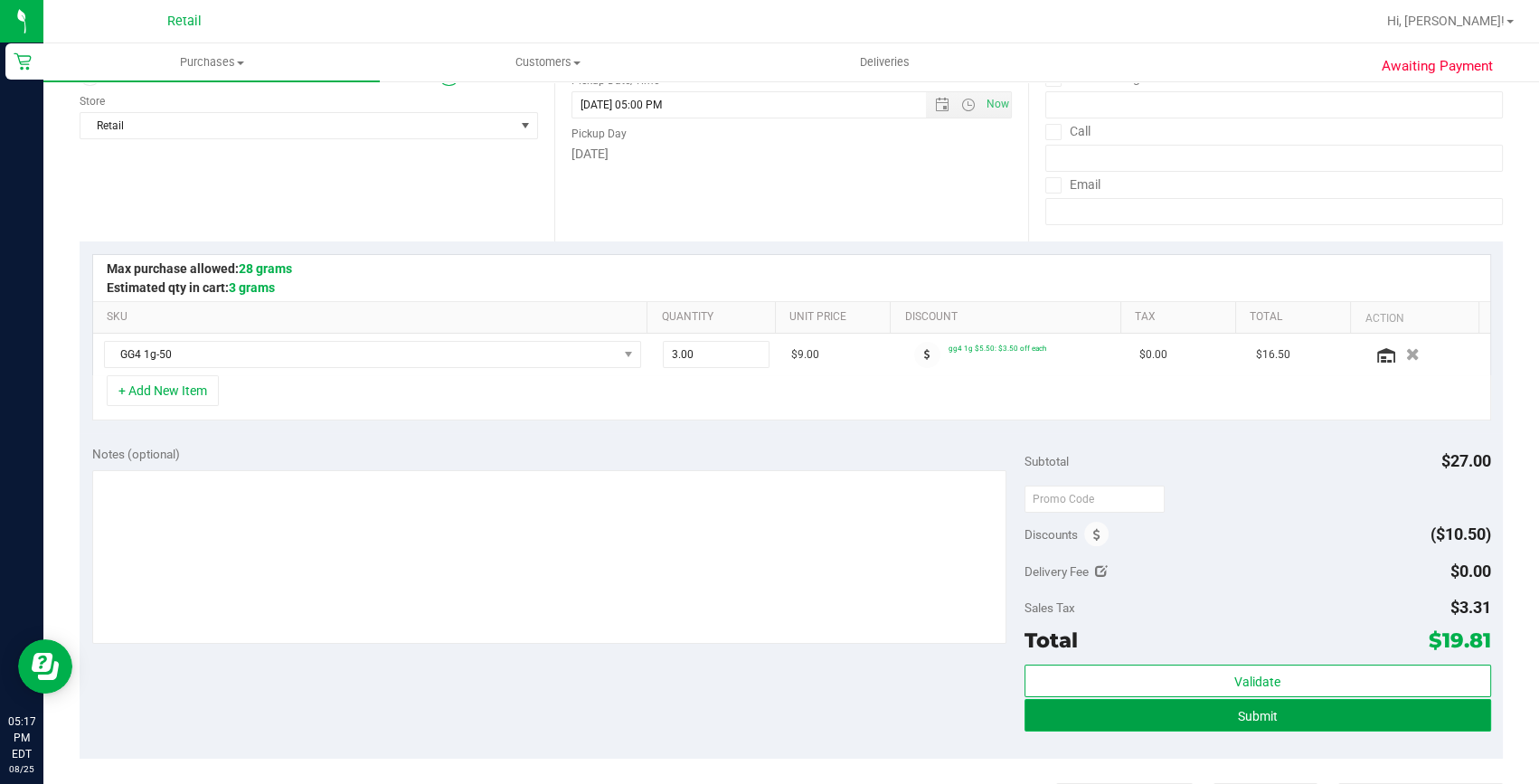
click at [1176, 715] on button "Submit" at bounding box center [1258, 715] width 466 height 32
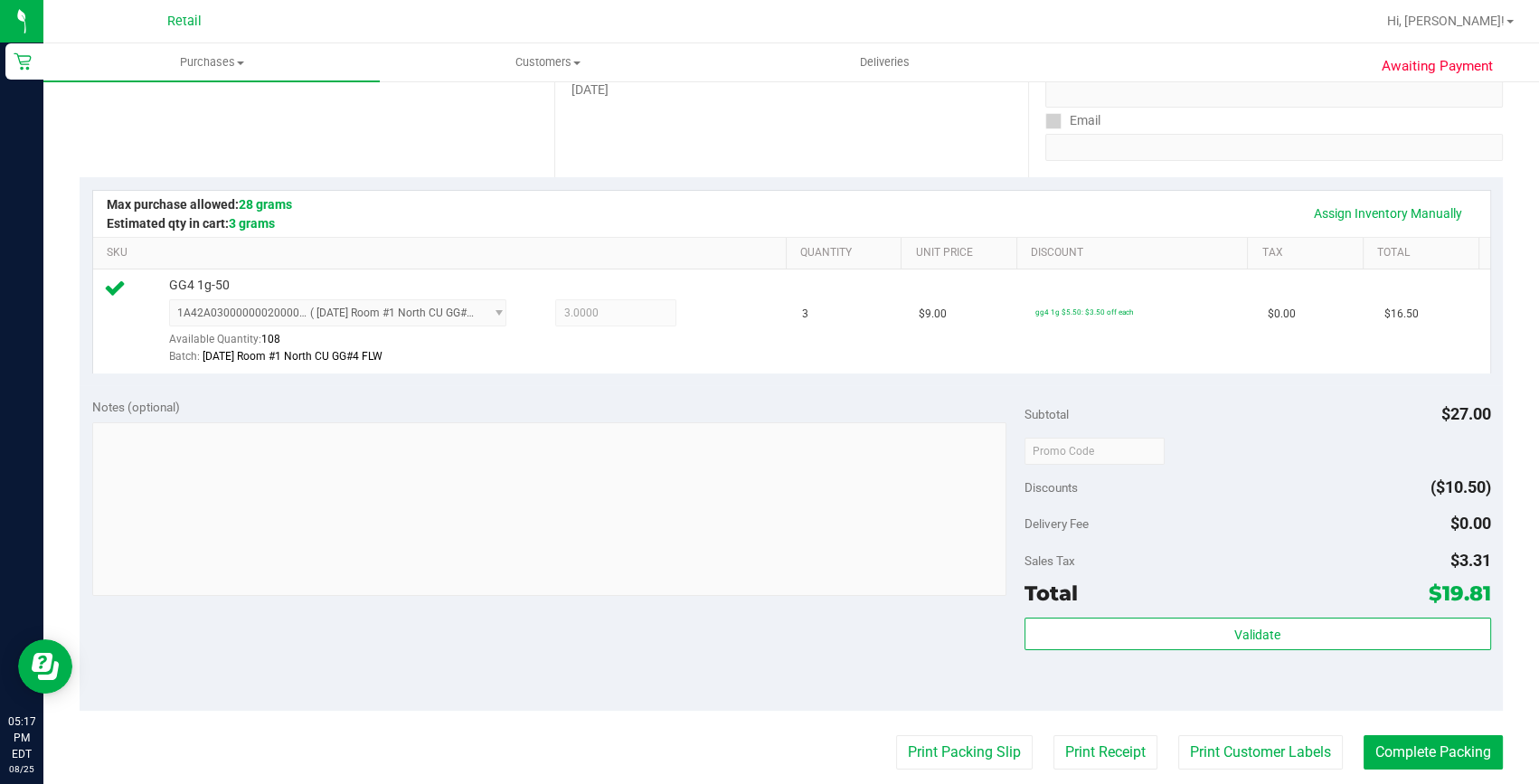
scroll to position [328, 0]
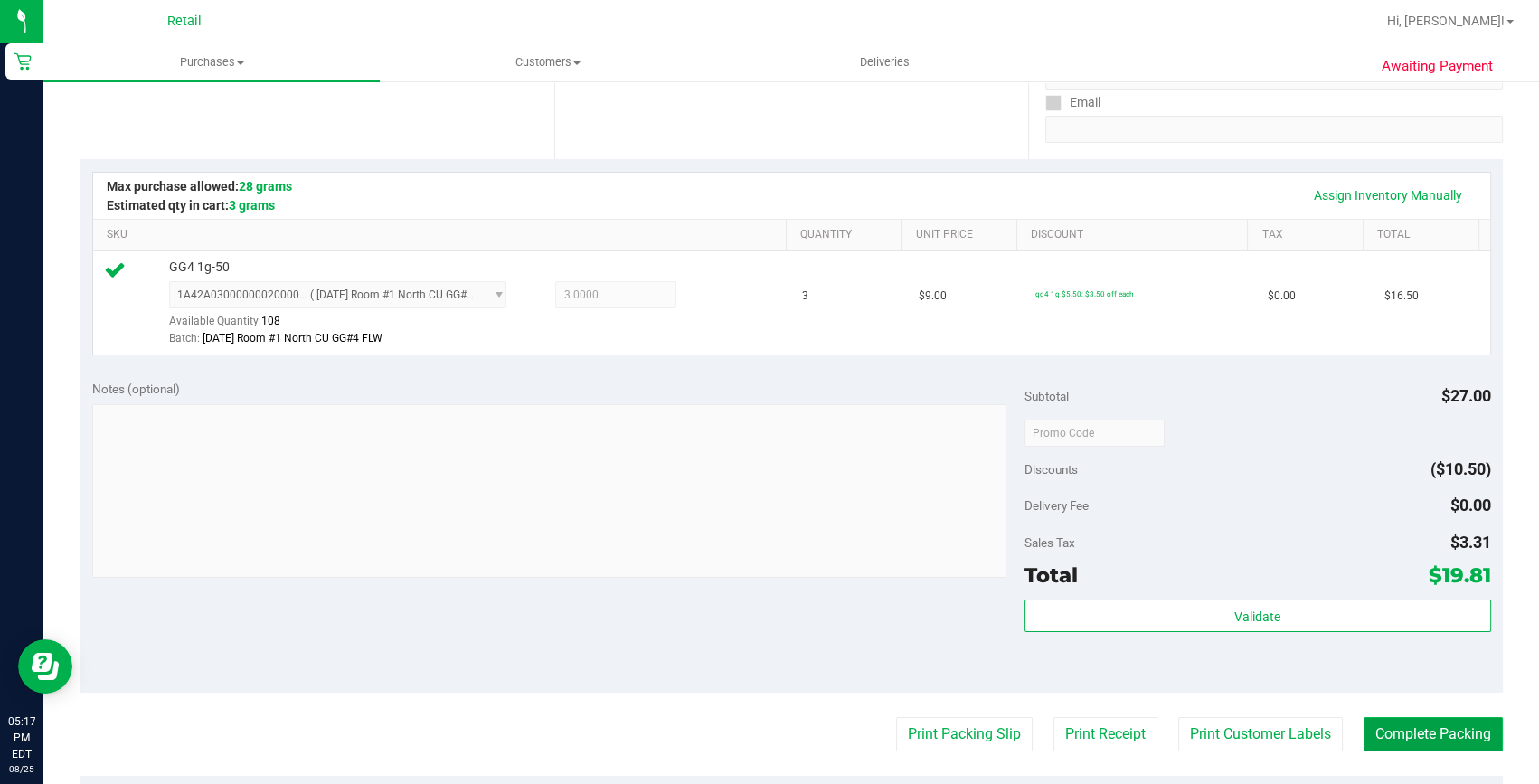
click at [1420, 738] on button "Complete Packing" at bounding box center [1433, 735] width 139 height 34
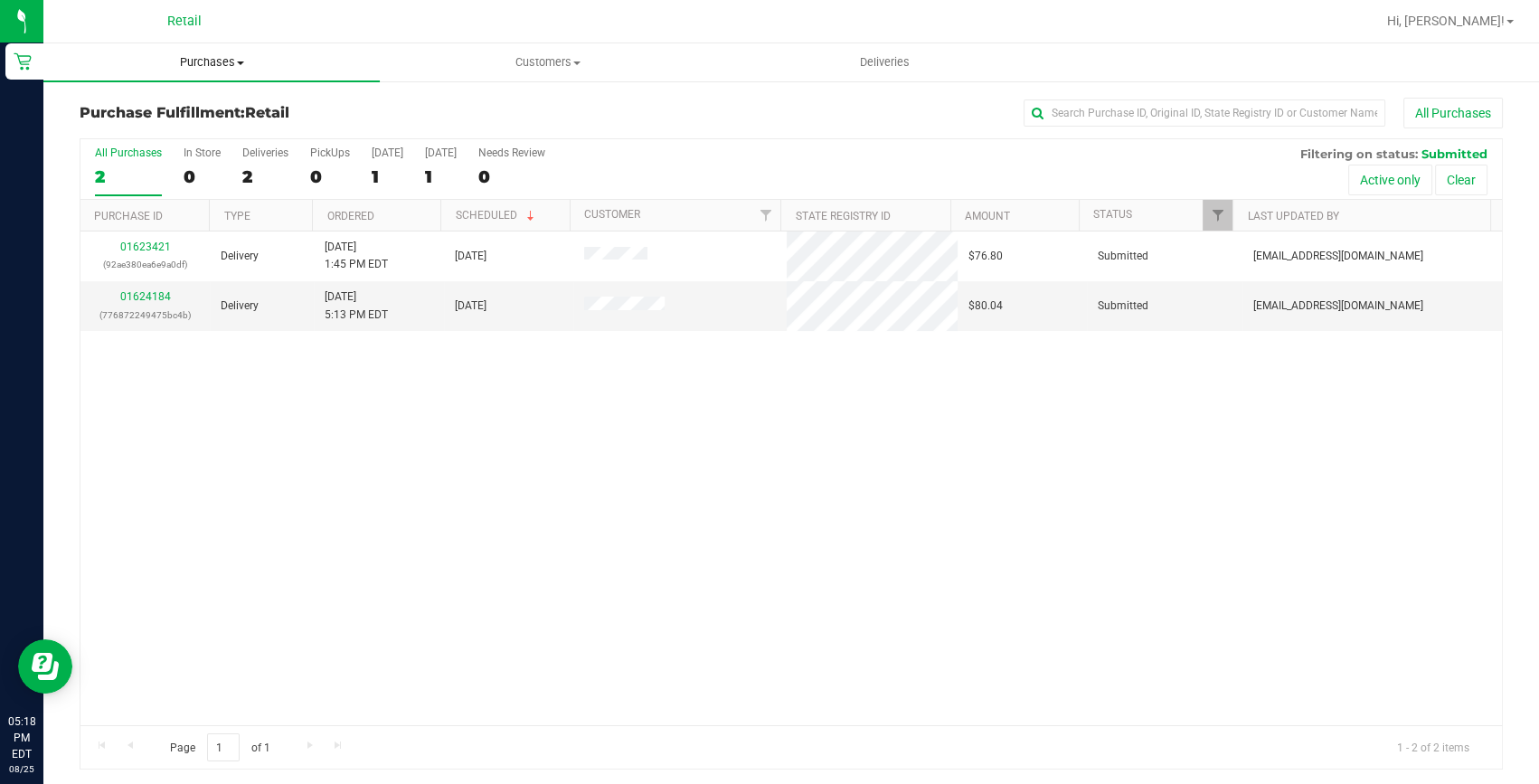
click at [209, 51] on uib-tab-heading "Purchases Summary of purchases Fulfillment All purchases" at bounding box center [211, 63] width 336 height 38
click at [187, 99] on li "Summary of purchases" at bounding box center [211, 109] width 336 height 22
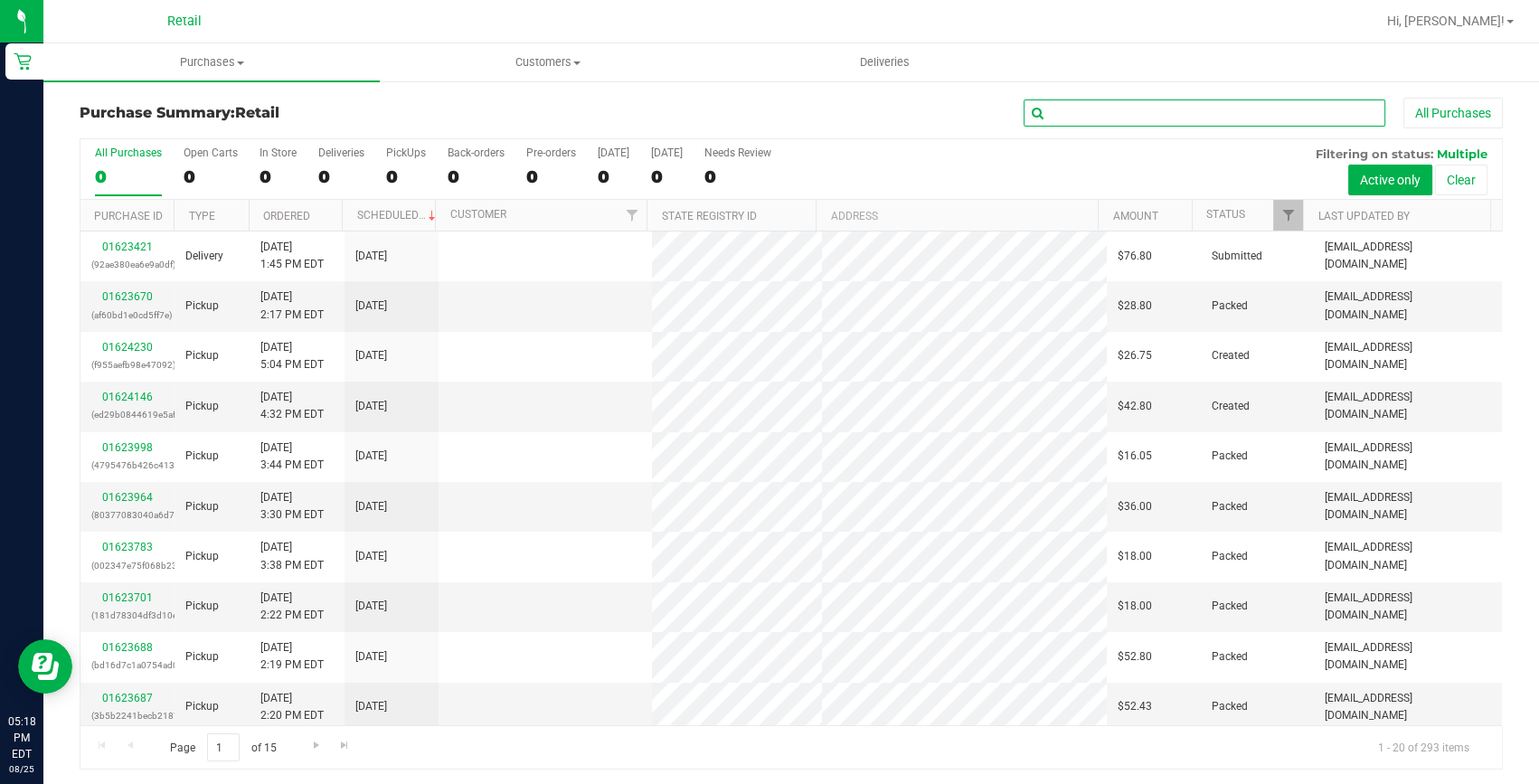
click at [1085, 112] on input "text" at bounding box center [1205, 113] width 362 height 28
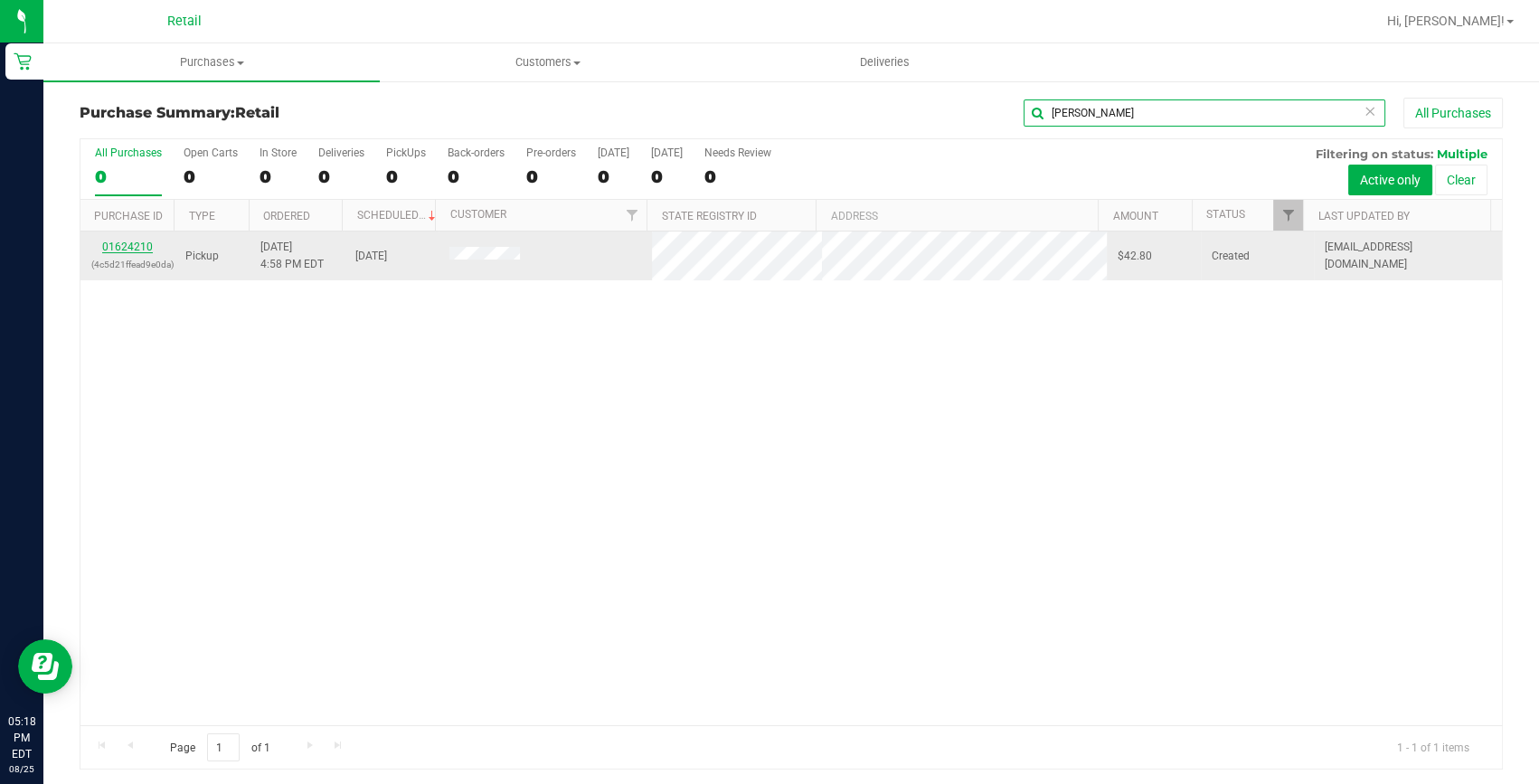
type input "[PERSON_NAME]"
click at [114, 241] on link "01624210" at bounding box center [127, 246] width 50 height 12
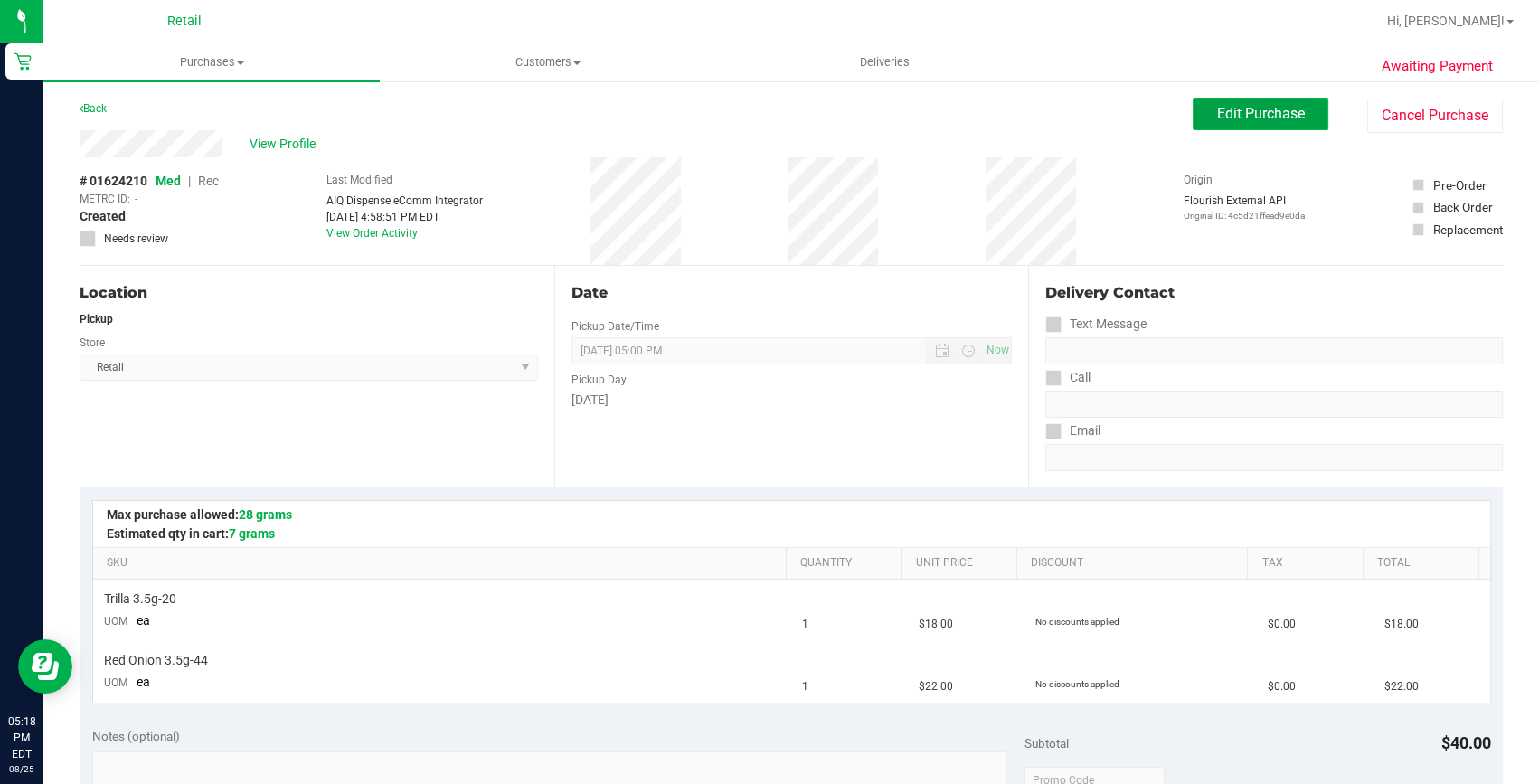
click at [1254, 118] on span "Edit Purchase" at bounding box center [1261, 113] width 88 height 17
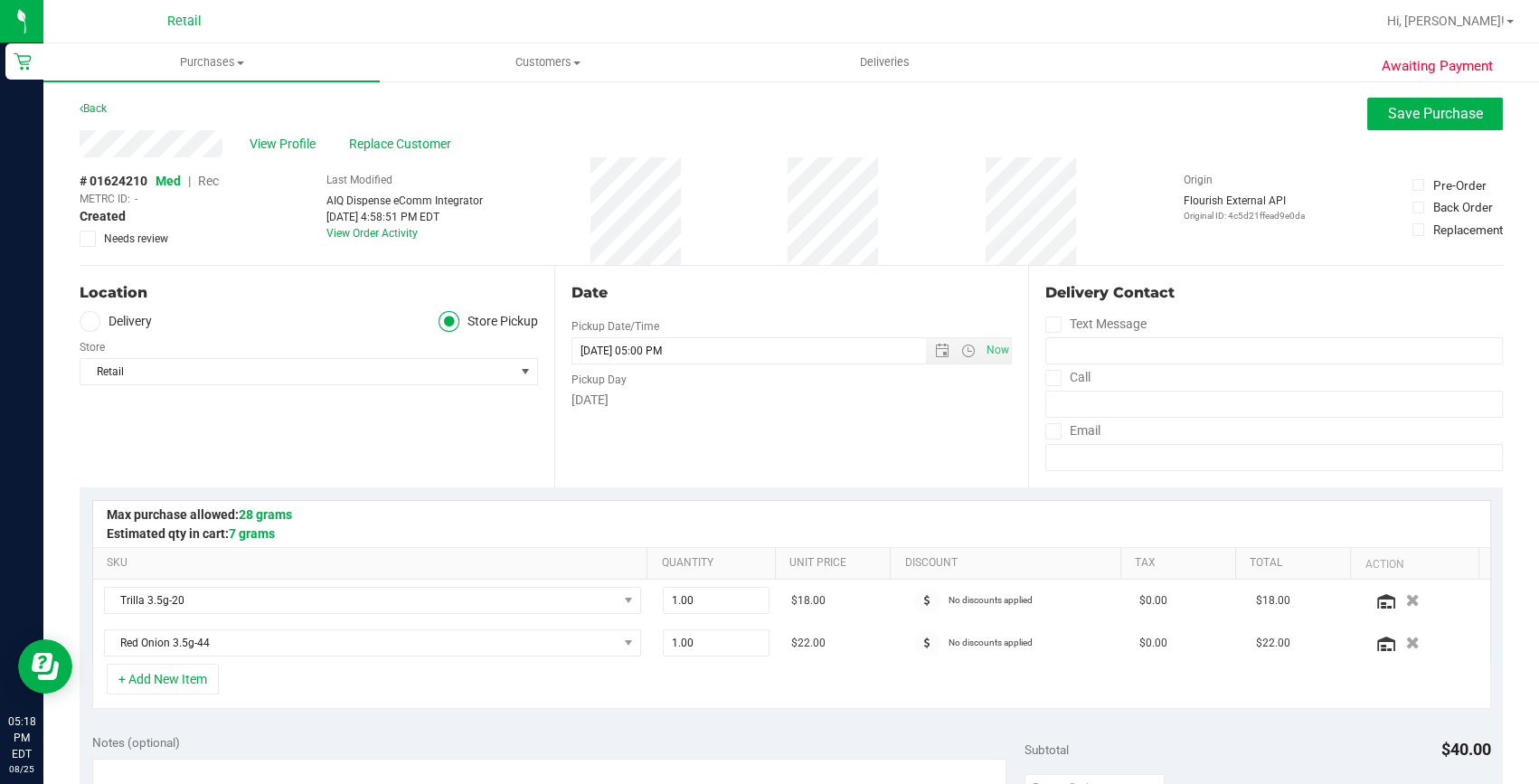
click at [207, 184] on span "Rec" at bounding box center [208, 180] width 21 height 14
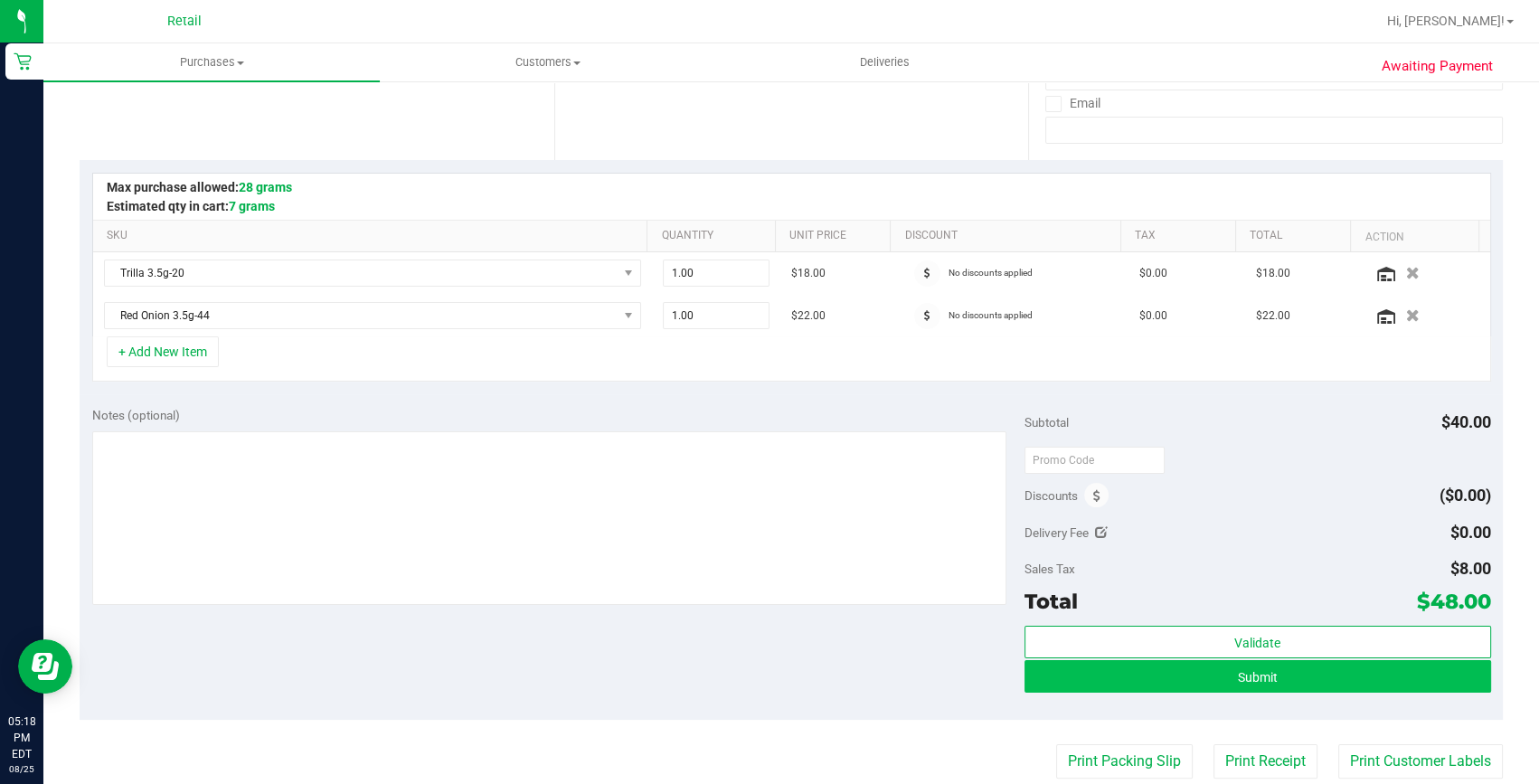
scroll to position [328, 0]
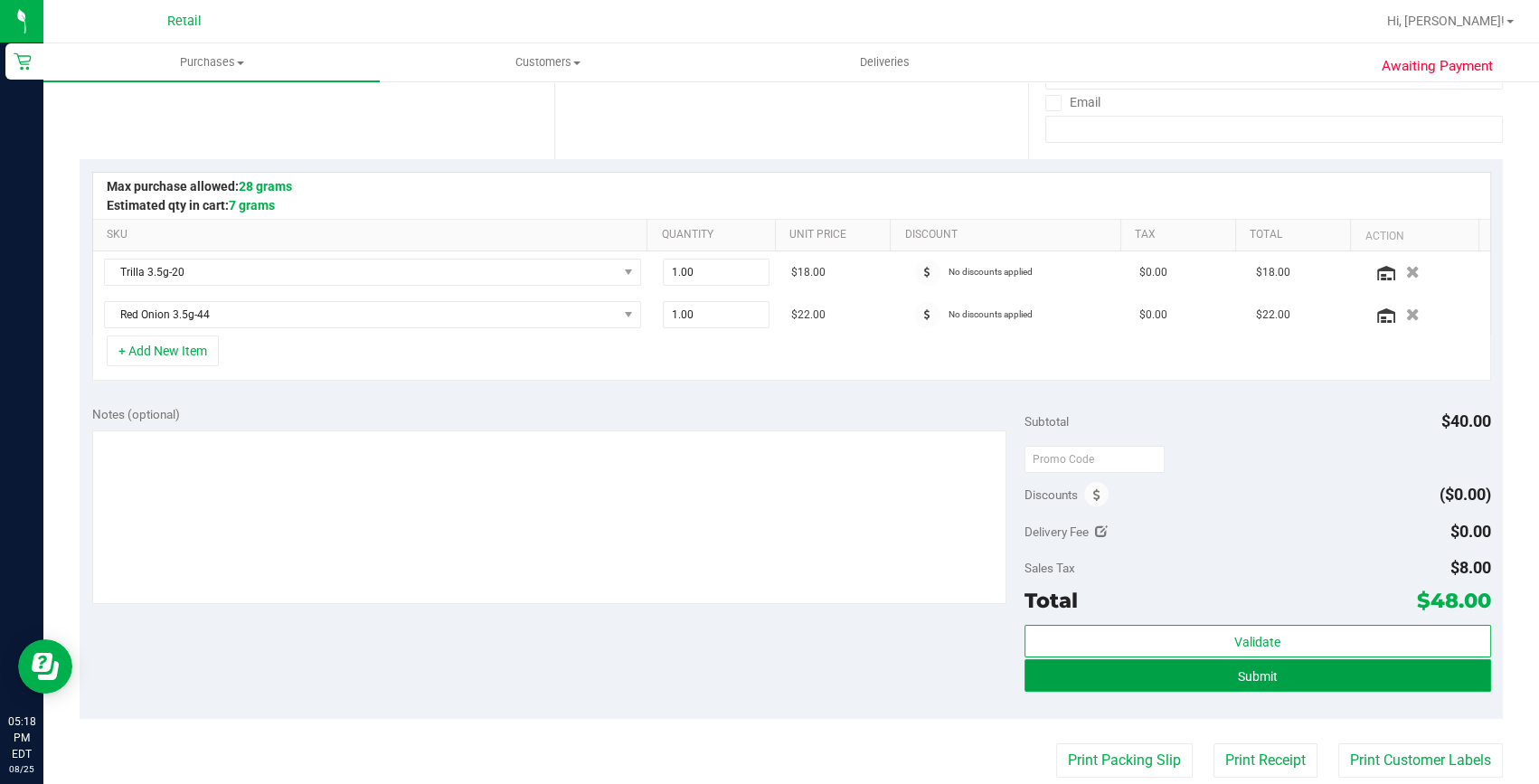
click at [1173, 676] on button "Submit" at bounding box center [1258, 676] width 466 height 32
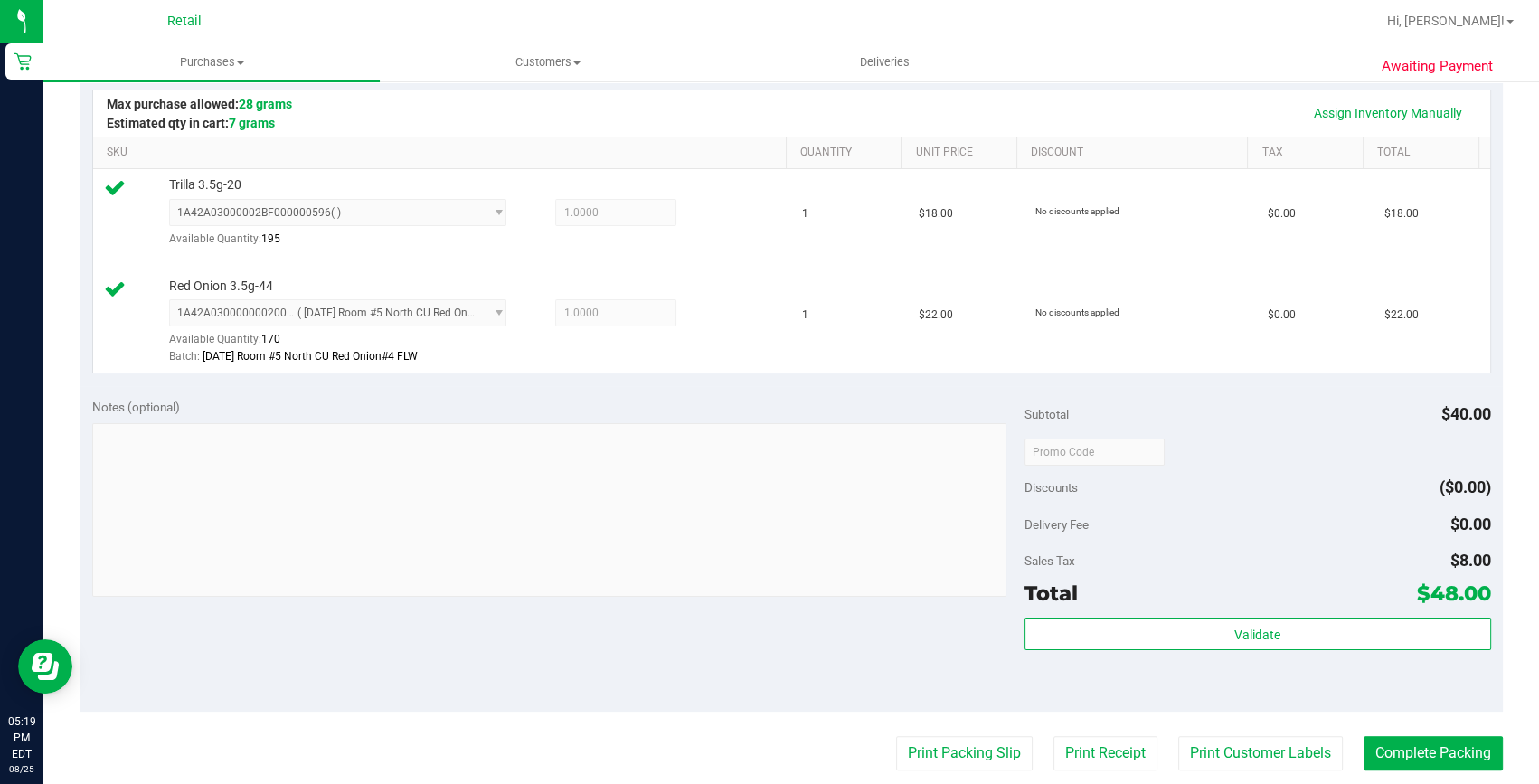
scroll to position [493, 0]
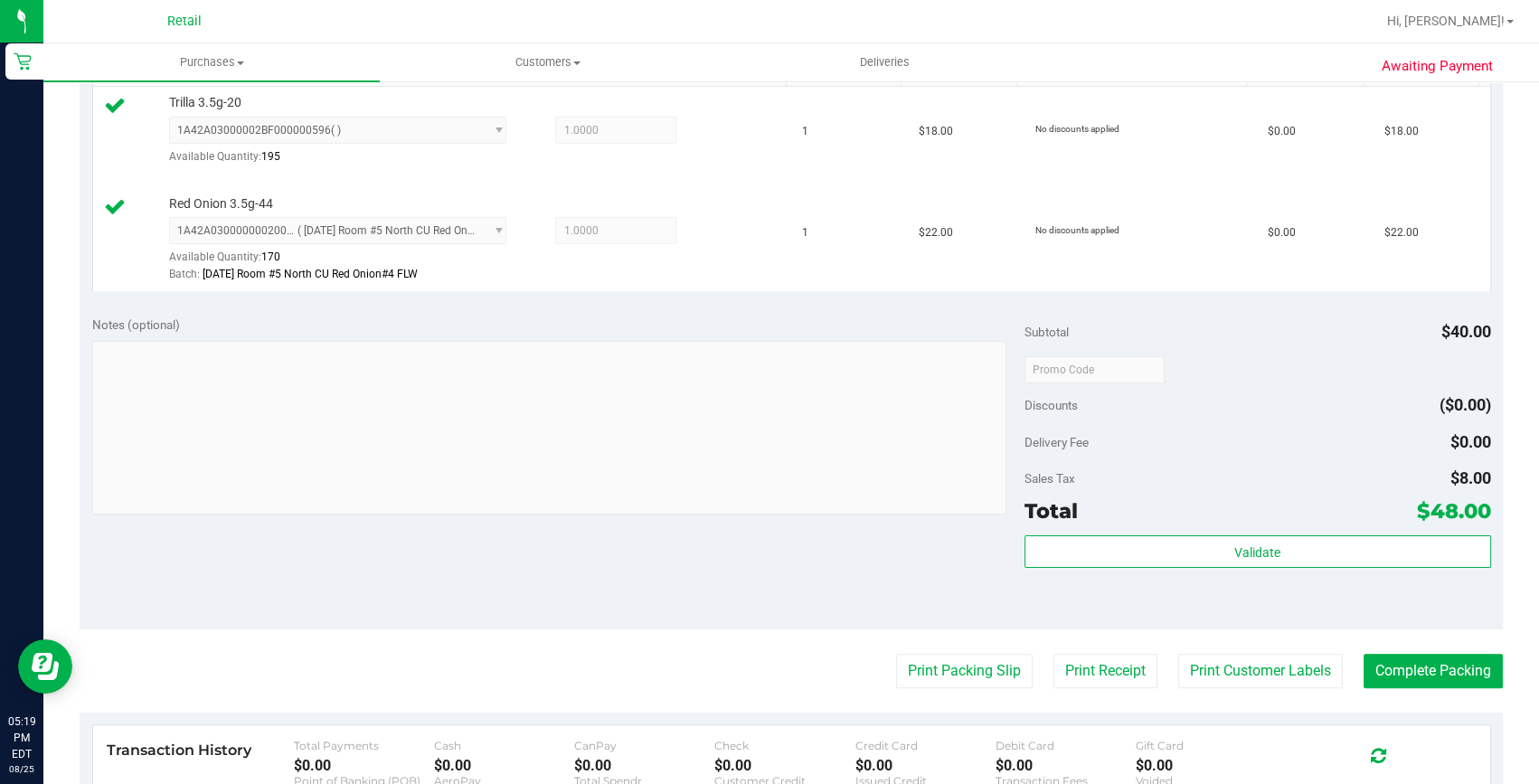
click at [1348, 679] on div "Print Packing Slip Print Receipt Print Customer Labels Complete Packing" at bounding box center [792, 671] width 1424 height 34
click at [1373, 670] on button "Complete Packing" at bounding box center [1433, 671] width 139 height 34
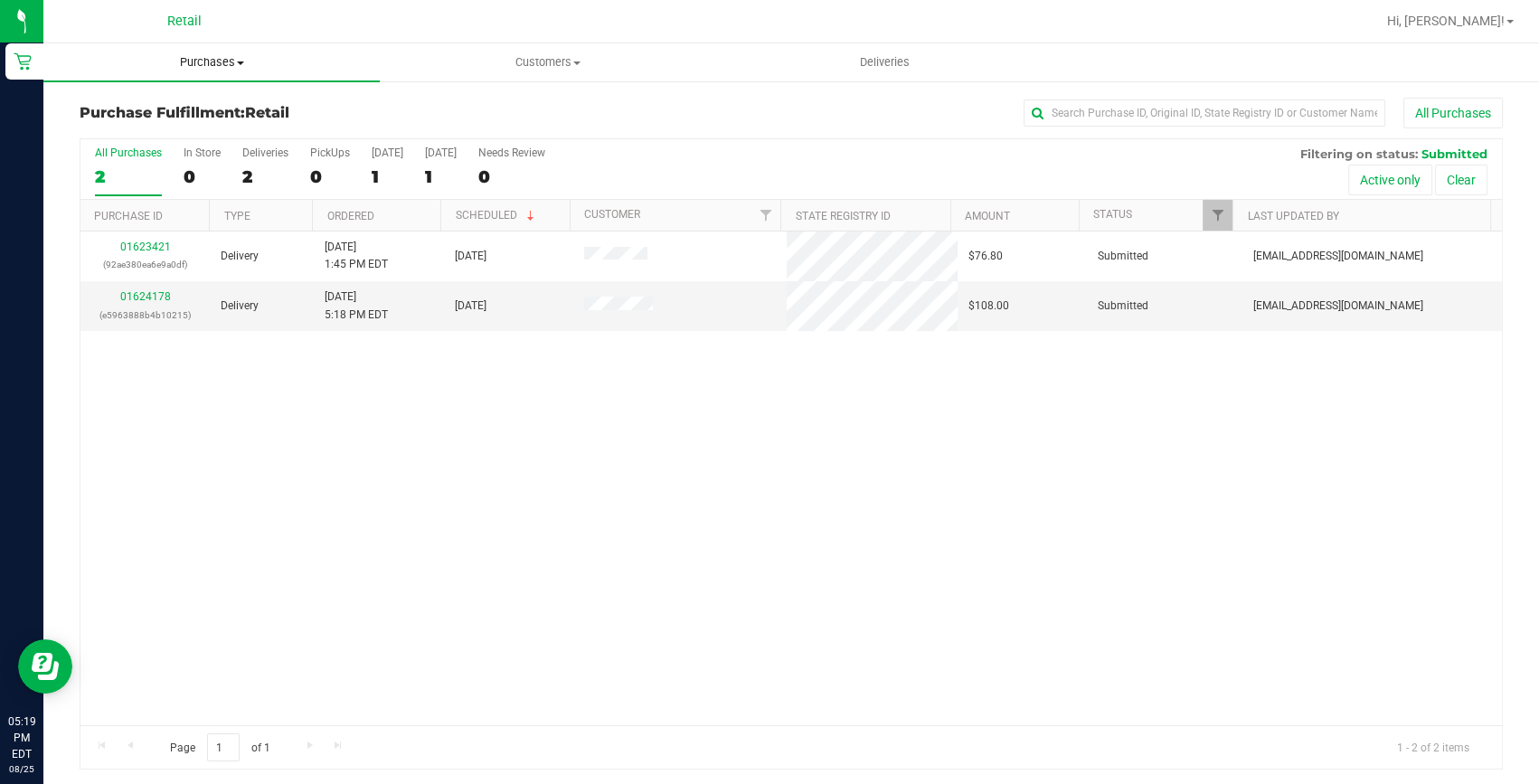
click at [206, 69] on span "Purchases" at bounding box center [211, 62] width 336 height 16
click at [187, 101] on span "Summary of purchases" at bounding box center [136, 108] width 186 height 15
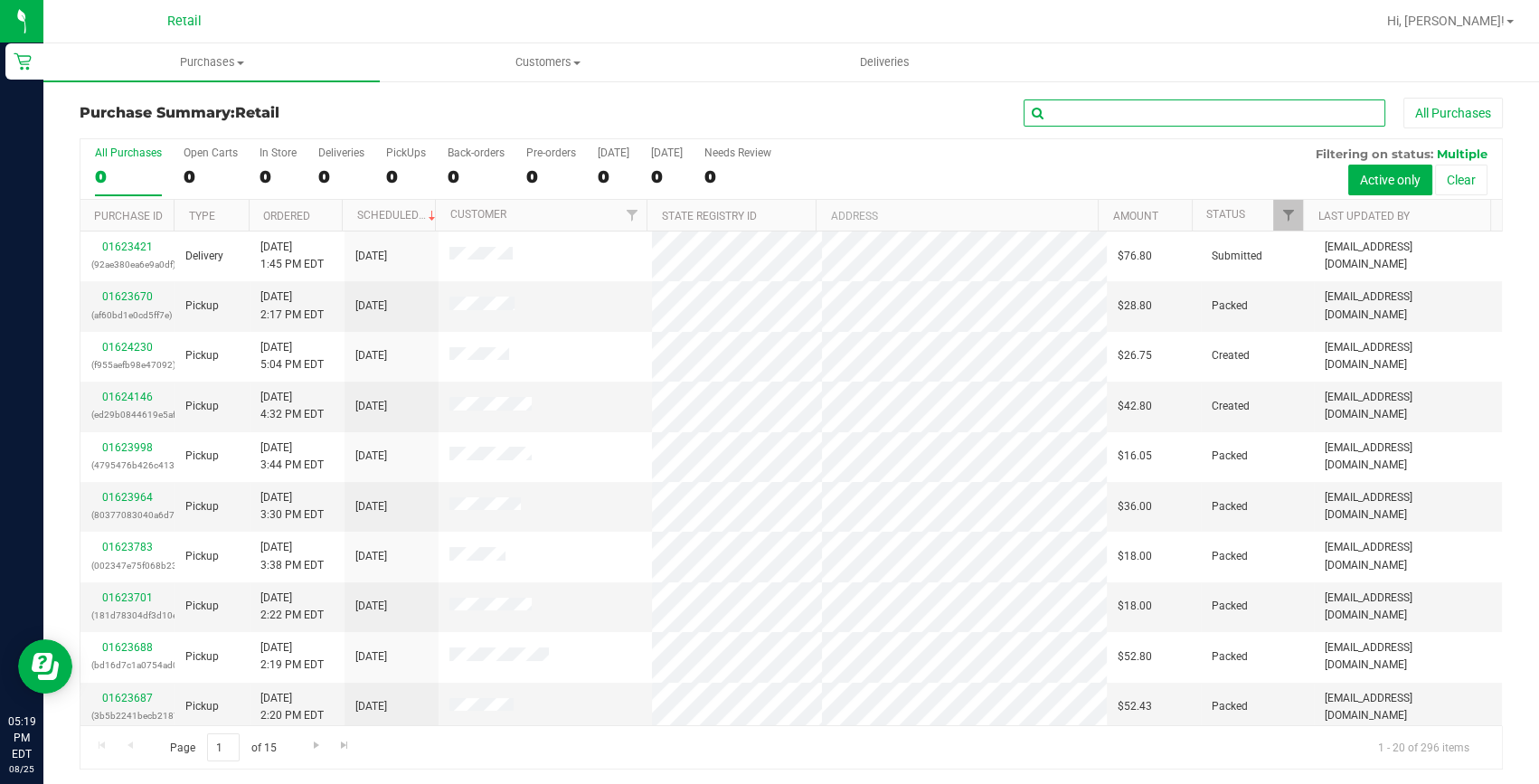
click at [1149, 113] on input "text" at bounding box center [1205, 113] width 362 height 28
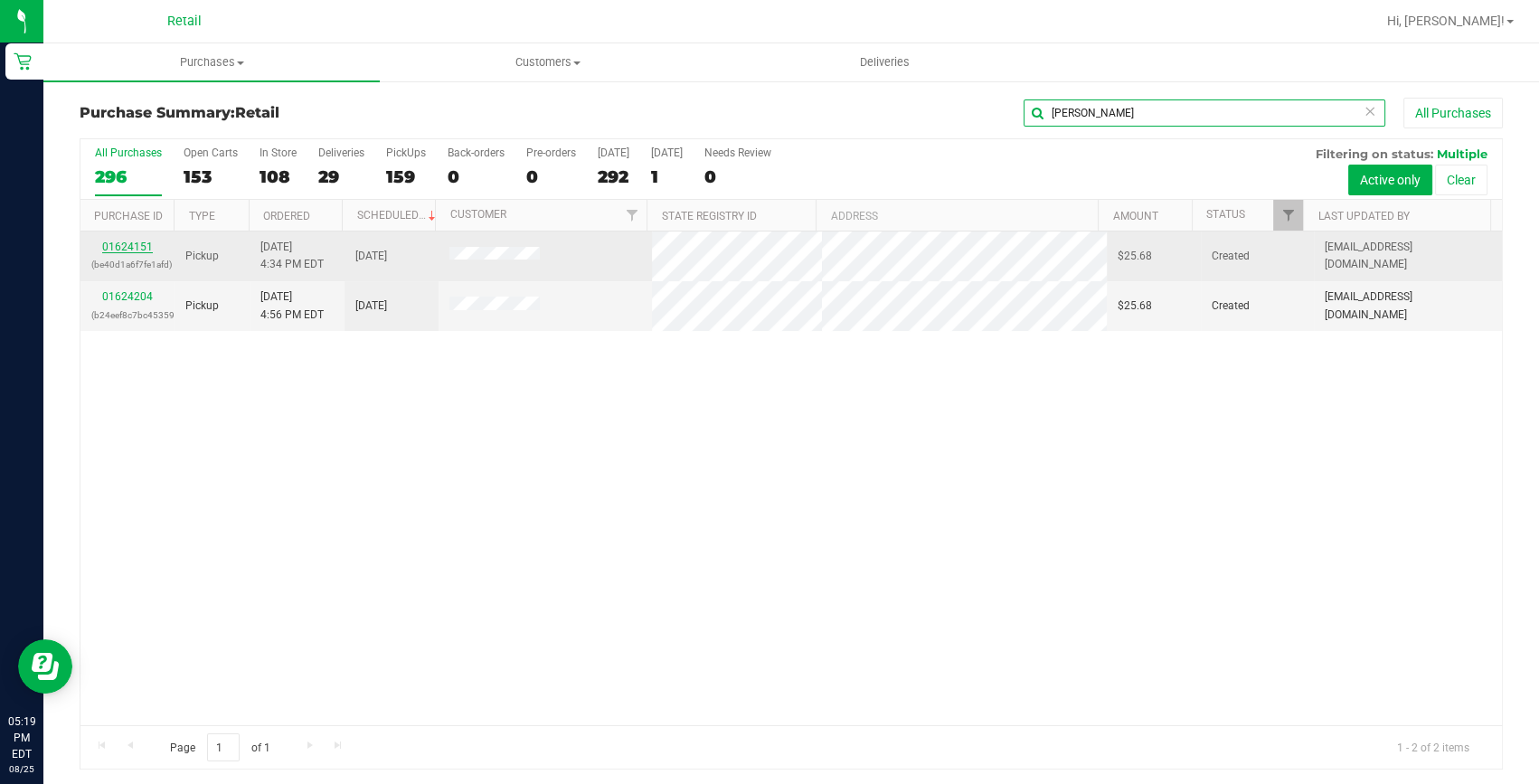
type input "[PERSON_NAME]"
click at [142, 249] on link "01624151" at bounding box center [127, 246] width 50 height 12
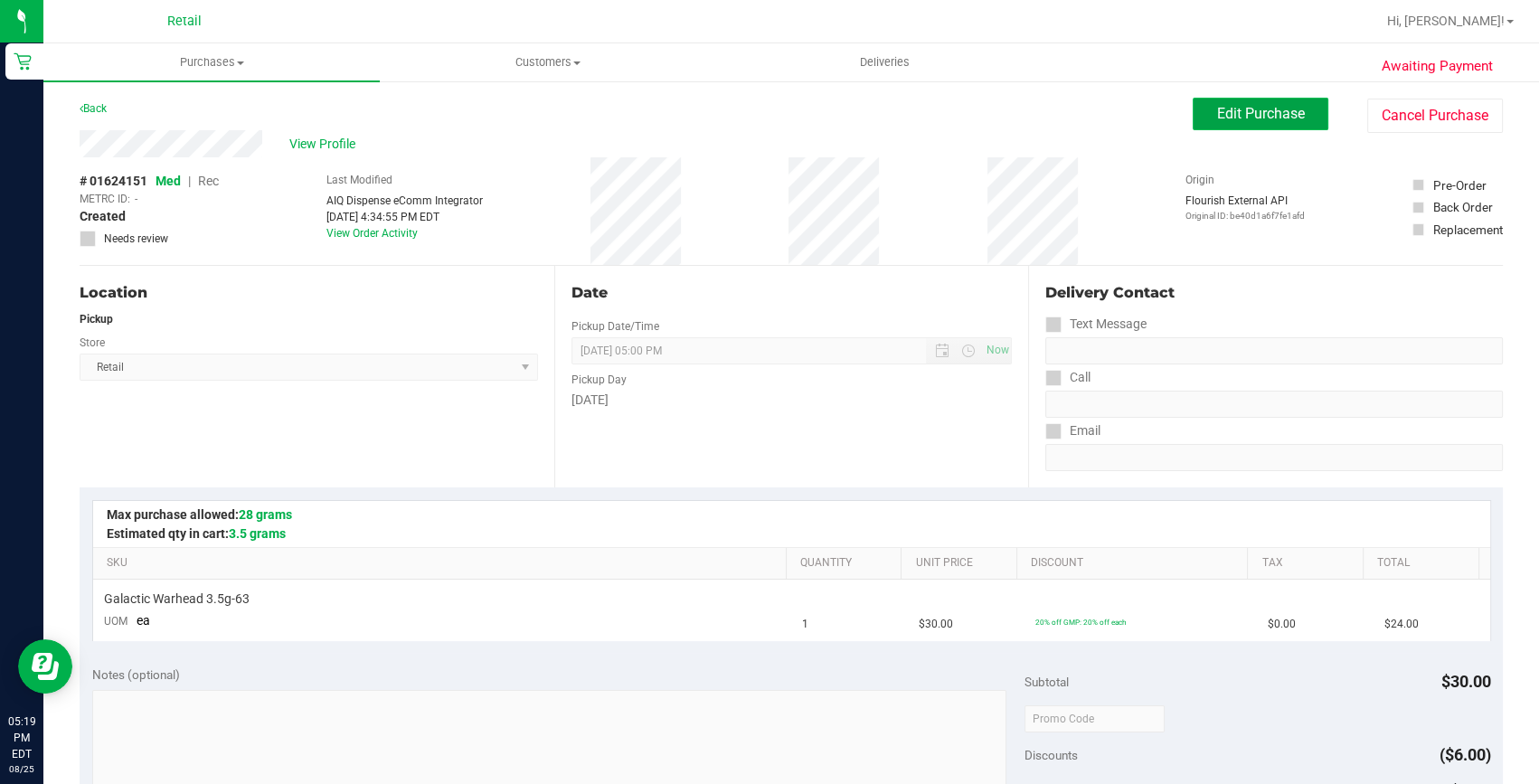
click at [1258, 125] on button "Edit Purchase" at bounding box center [1260, 114] width 136 height 32
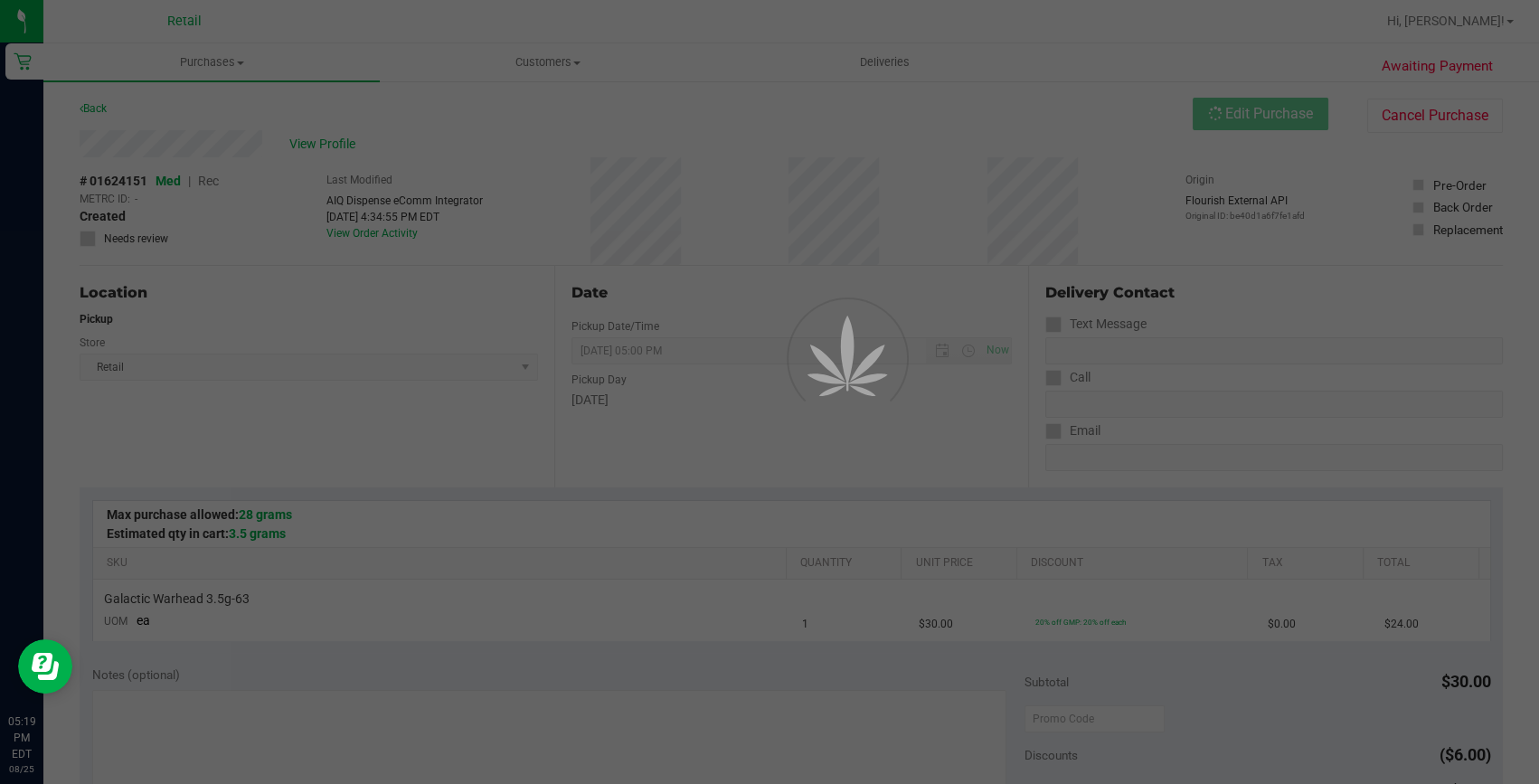
click at [1242, 118] on div at bounding box center [769, 392] width 1539 height 784
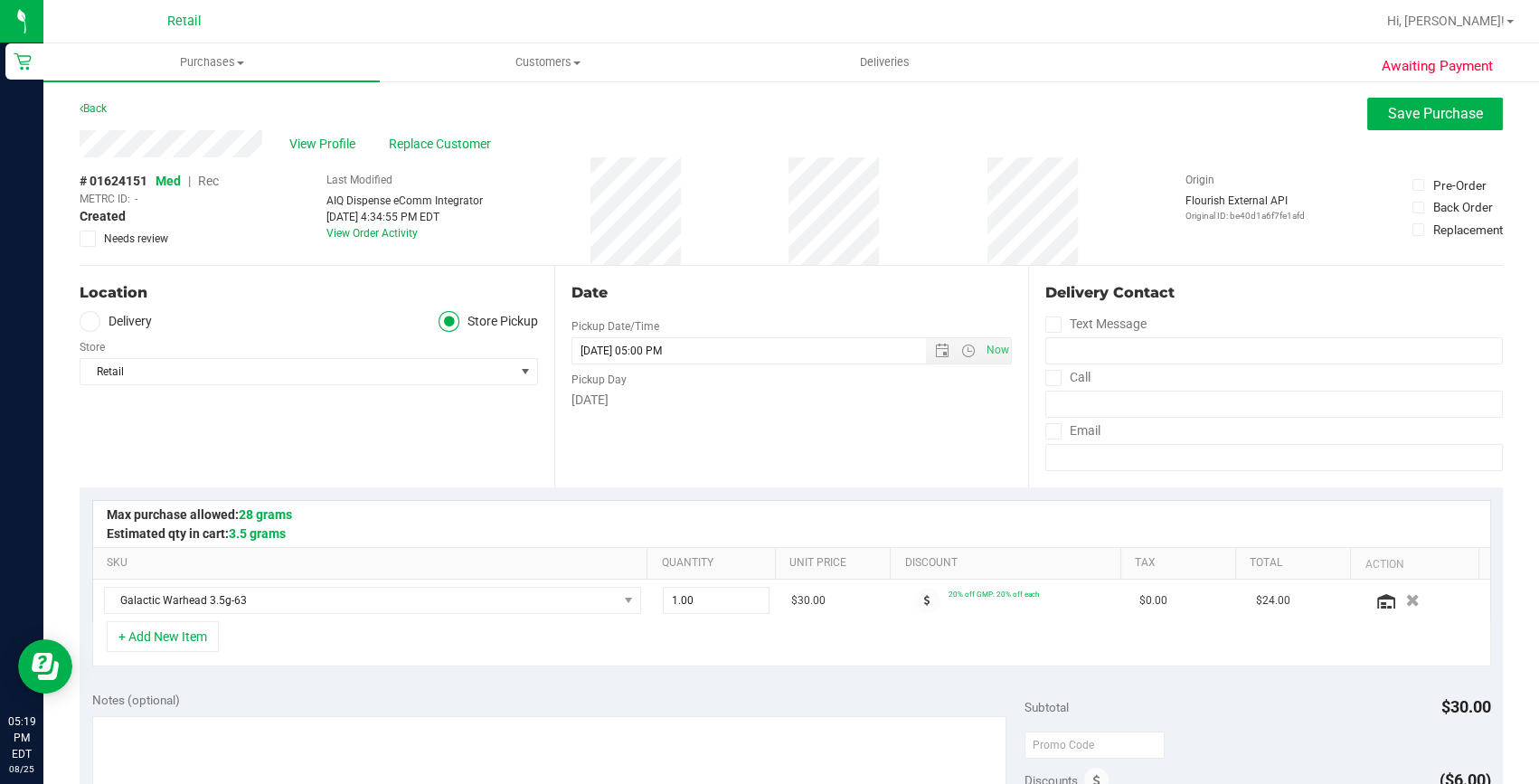
click at [216, 180] on span "Rec" at bounding box center [208, 180] width 21 height 14
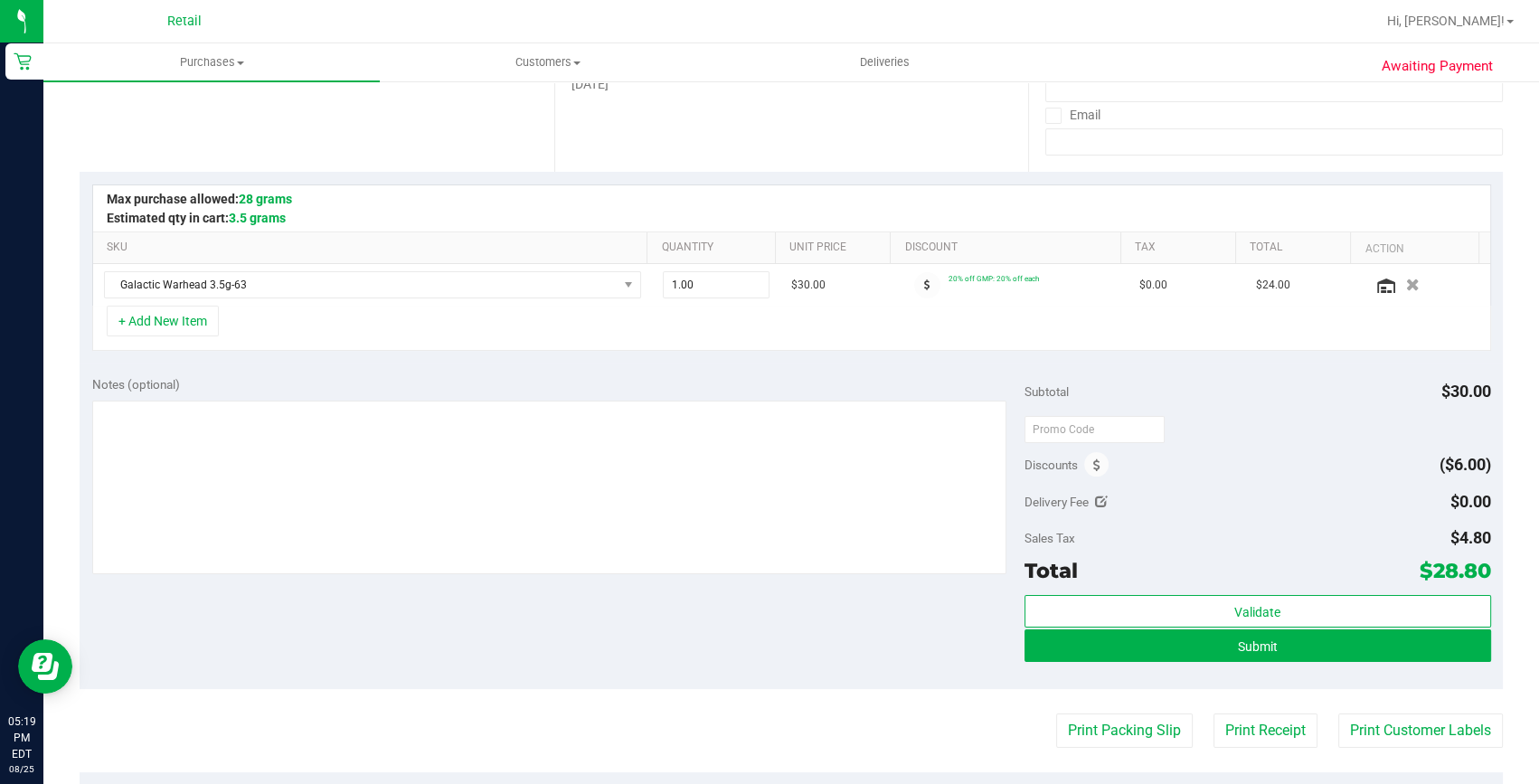
scroll to position [328, 0]
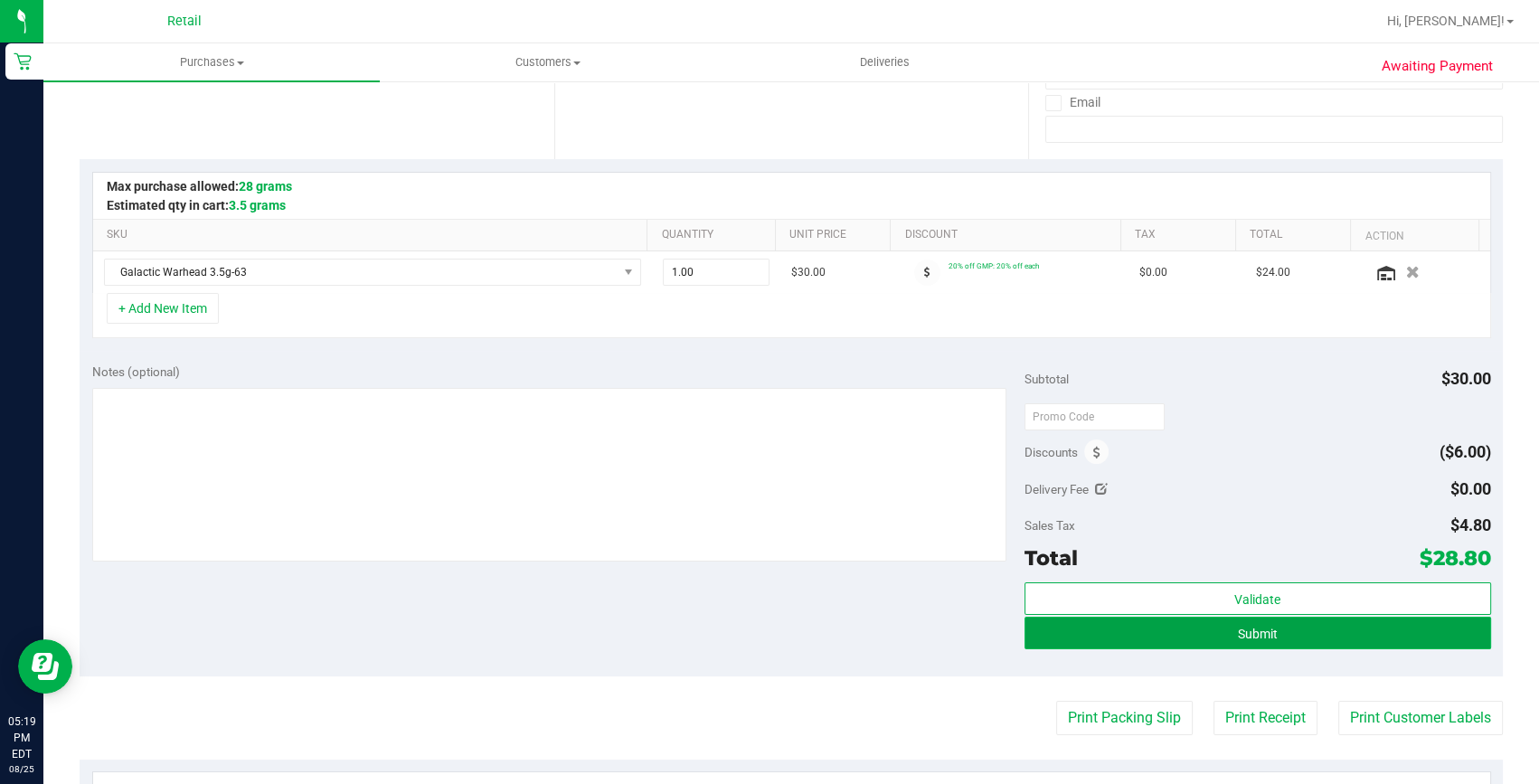
click at [1269, 641] on button "Submit" at bounding box center [1258, 633] width 466 height 32
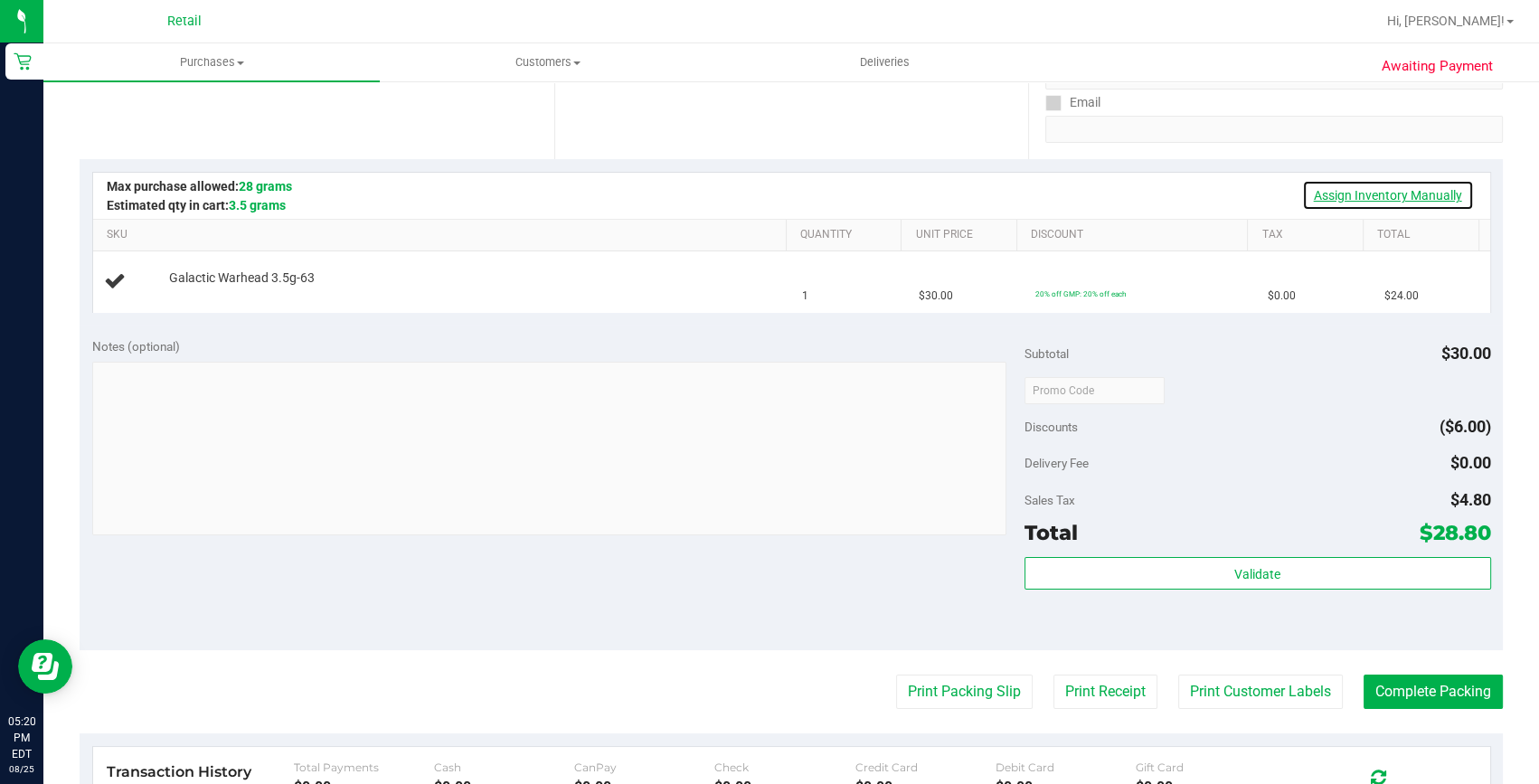
drag, startPoint x: 1340, startPoint y: 191, endPoint x: 1236, endPoint y: 211, distance: 105.9
click at [1340, 191] on link "Assign Inventory Manually" at bounding box center [1388, 195] width 172 height 30
click at [205, 291] on link "Add Package" at bounding box center [202, 289] width 65 height 12
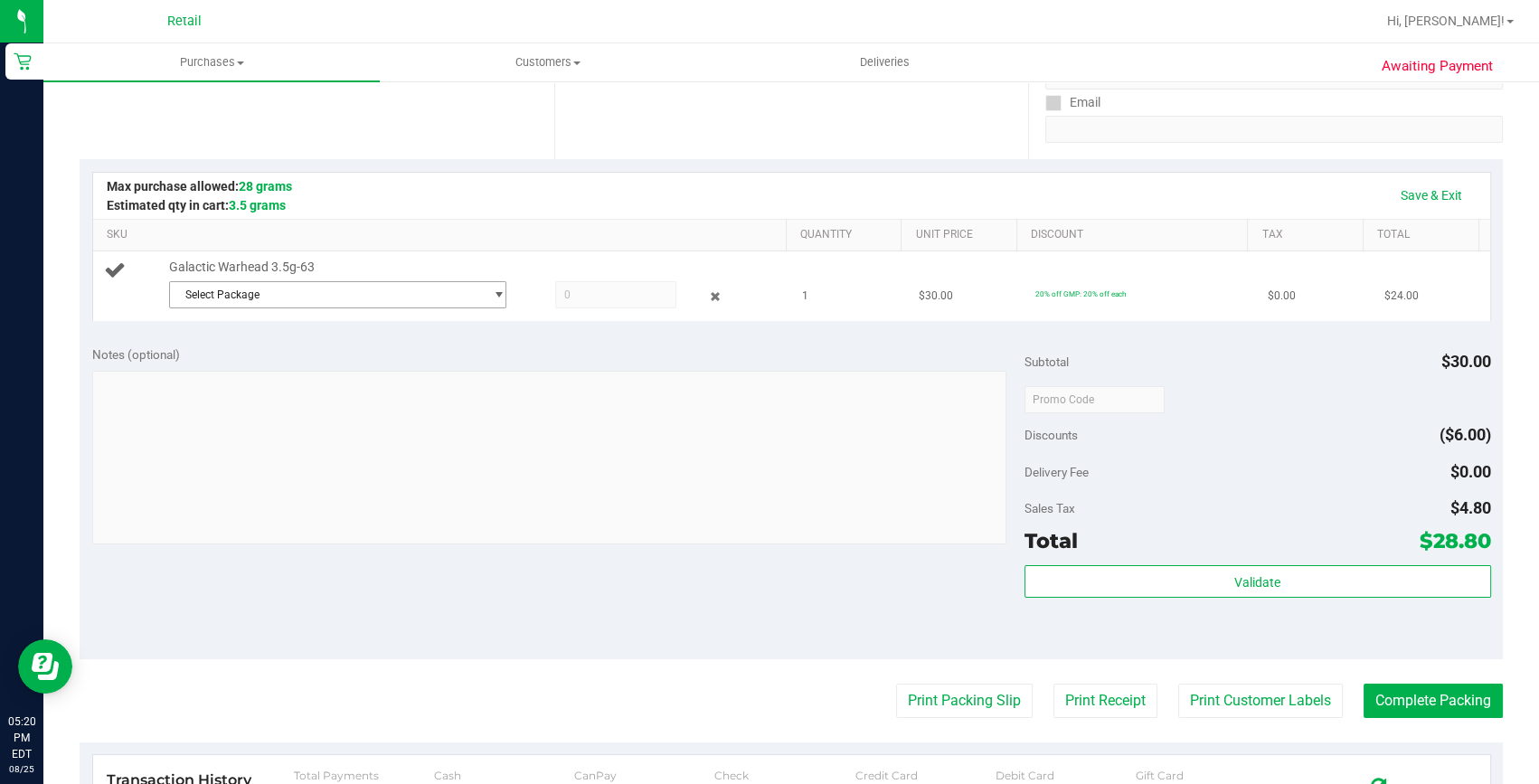
click at [345, 297] on span "Select Package" at bounding box center [326, 294] width 313 height 26
click at [328, 360] on li "1A42A0300000641000003106 ( )" at bounding box center [333, 367] width 330 height 26
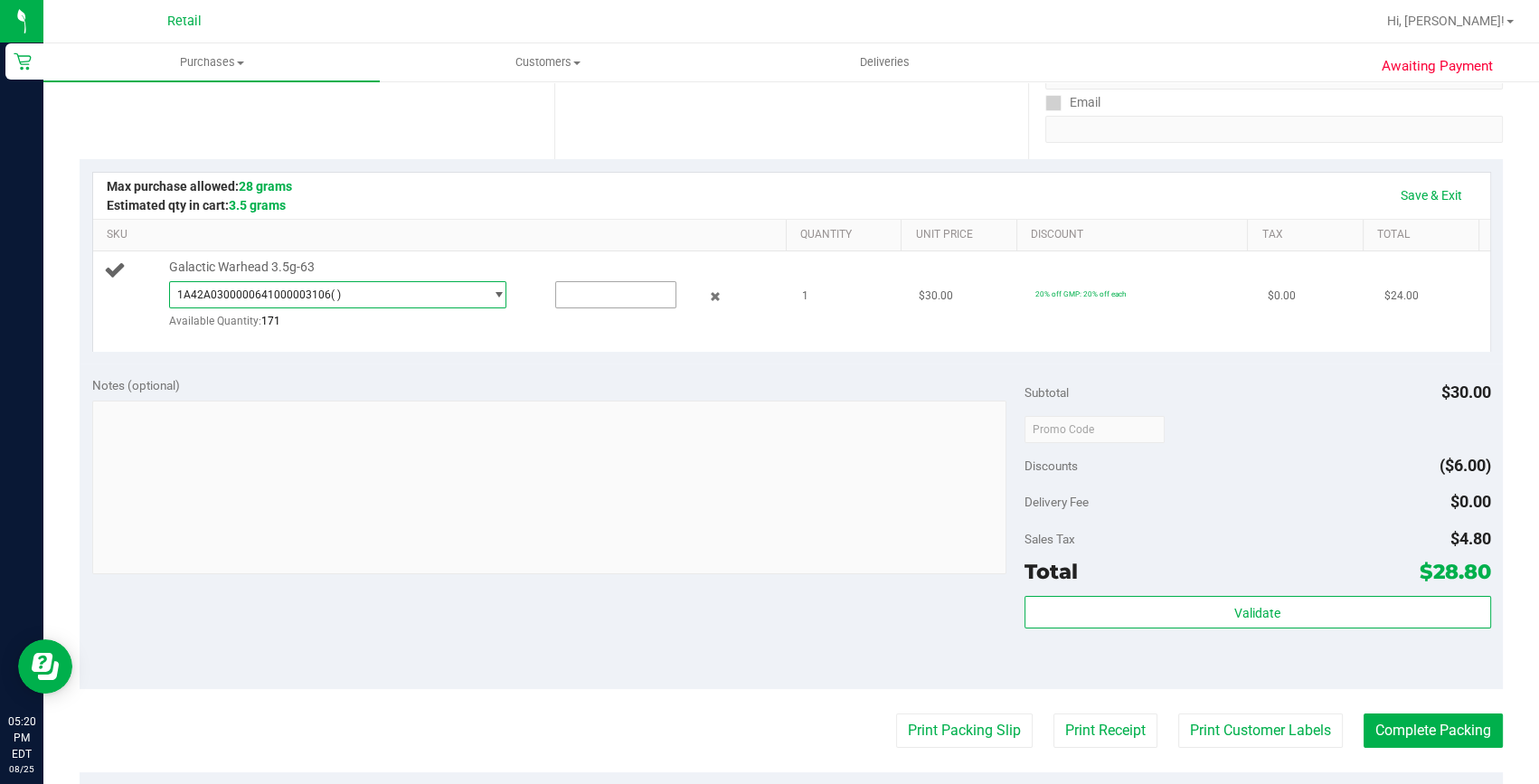
click at [559, 293] on input "text" at bounding box center [616, 294] width 120 height 26
type input "1"
type input "1.0000"
click at [1411, 196] on link "Save & Exit" at bounding box center [1431, 195] width 85 height 30
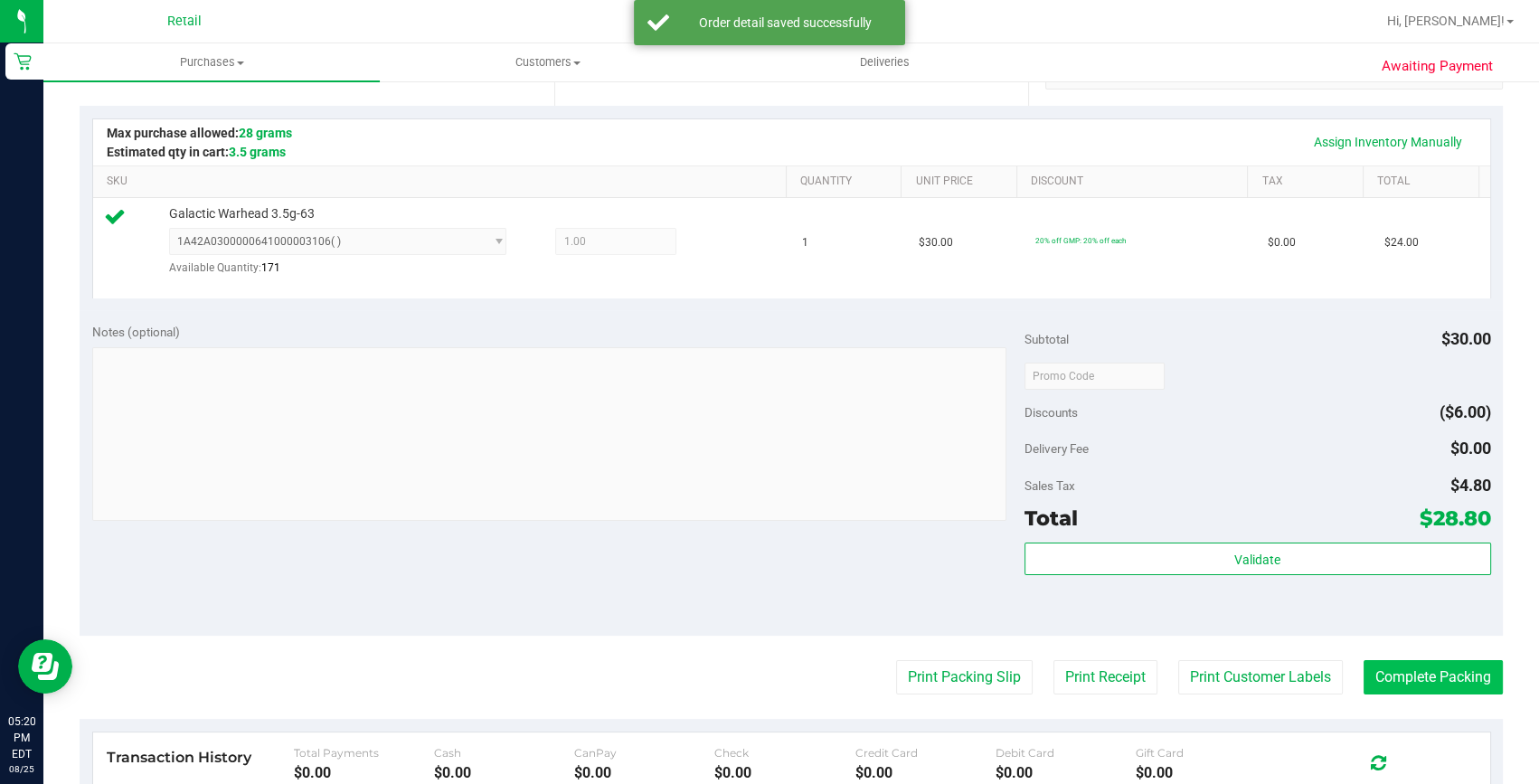
scroll to position [410, 0]
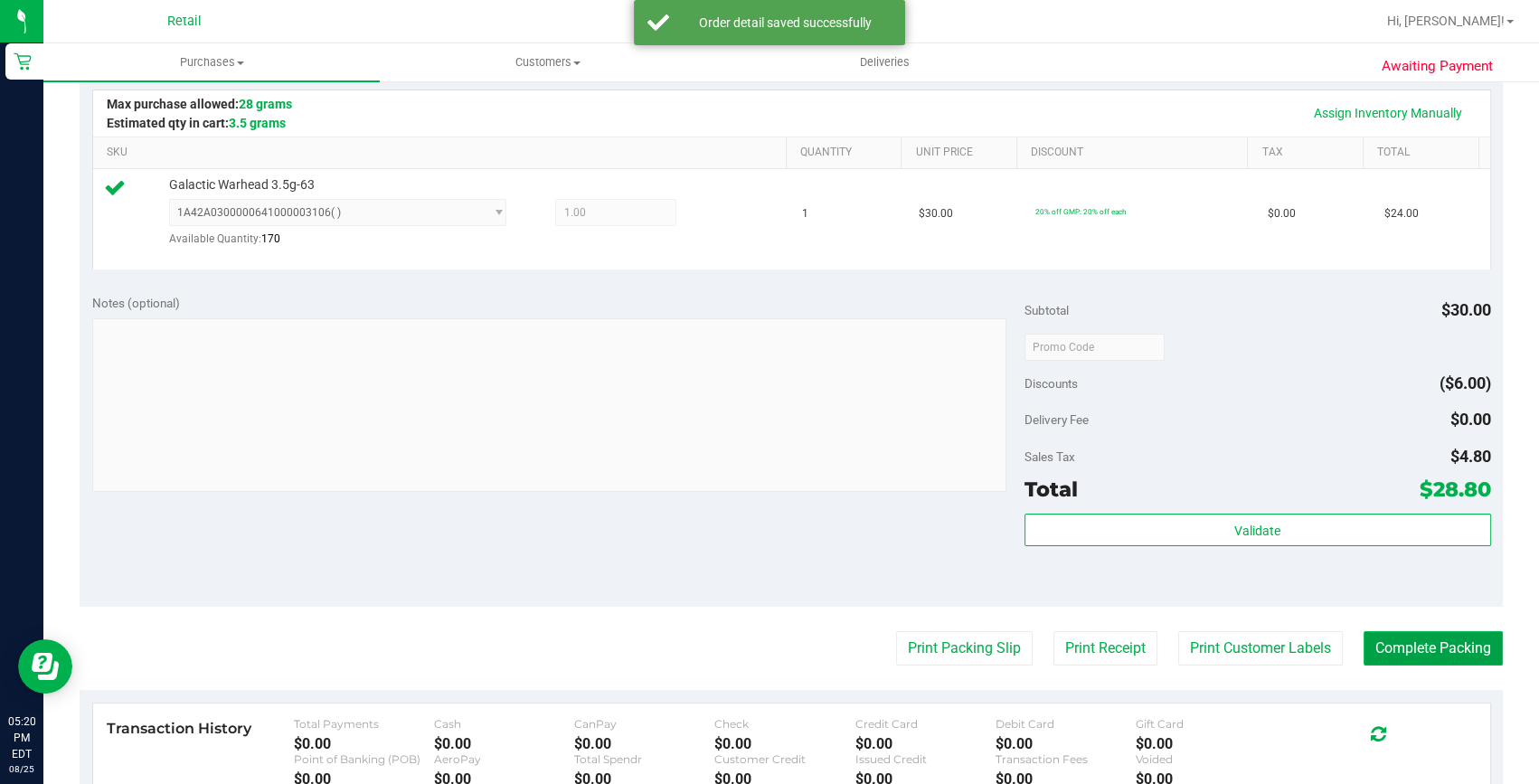
click at [1384, 634] on button "Complete Packing" at bounding box center [1433, 648] width 139 height 34
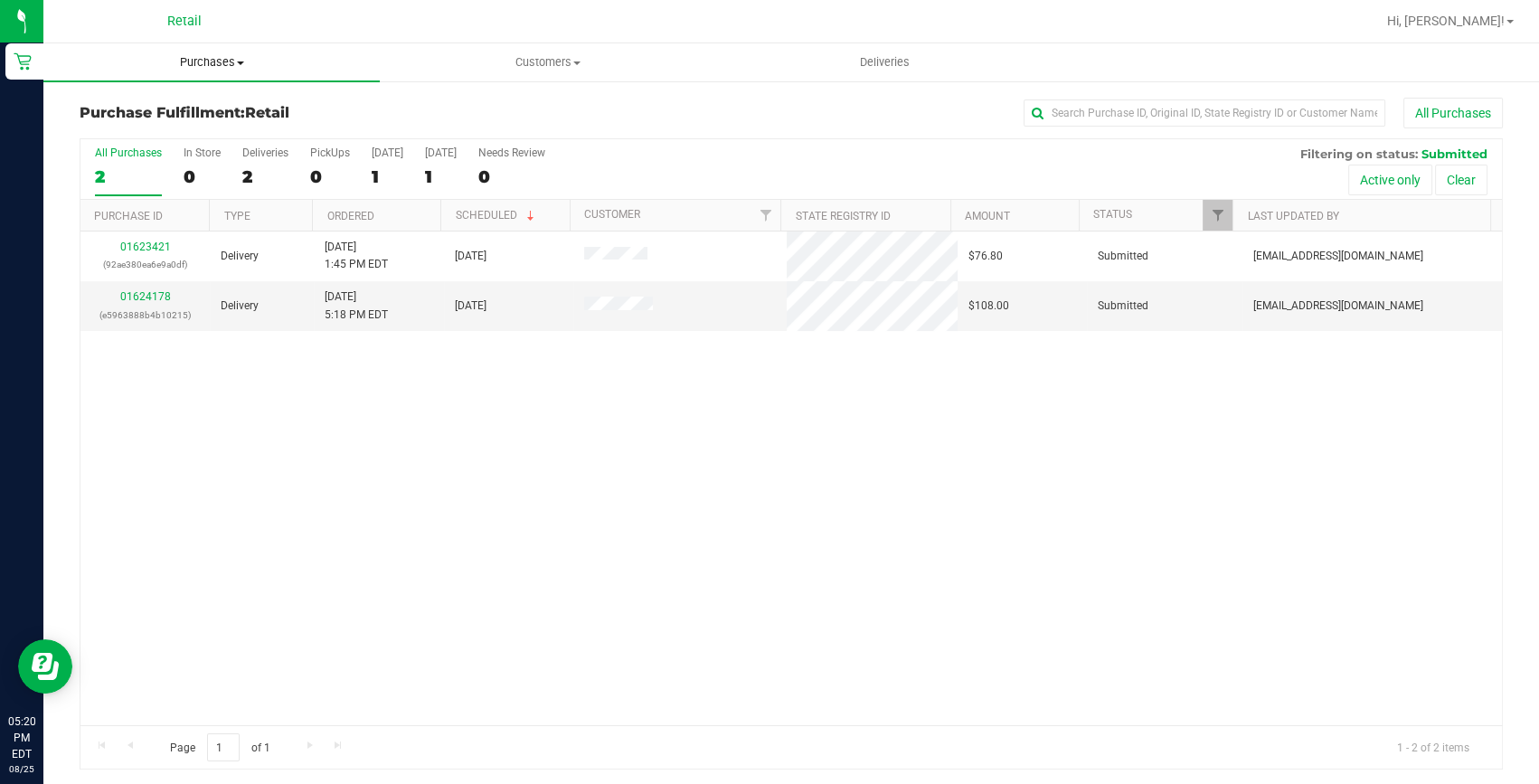
click at [235, 61] on span "Purchases" at bounding box center [211, 62] width 336 height 16
click at [189, 99] on li "Summary of purchases" at bounding box center [211, 109] width 336 height 22
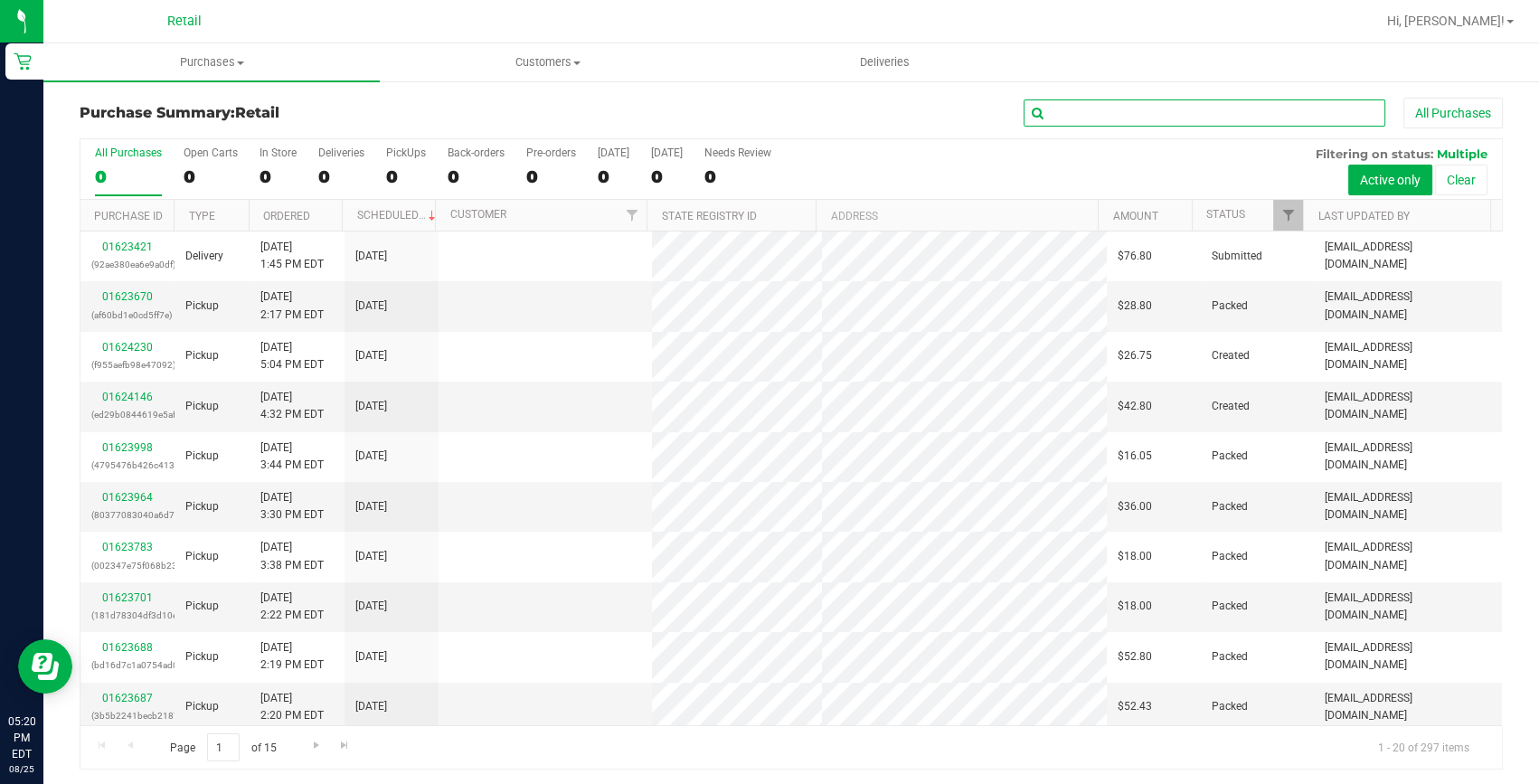
click at [1045, 110] on input "text" at bounding box center [1205, 113] width 362 height 28
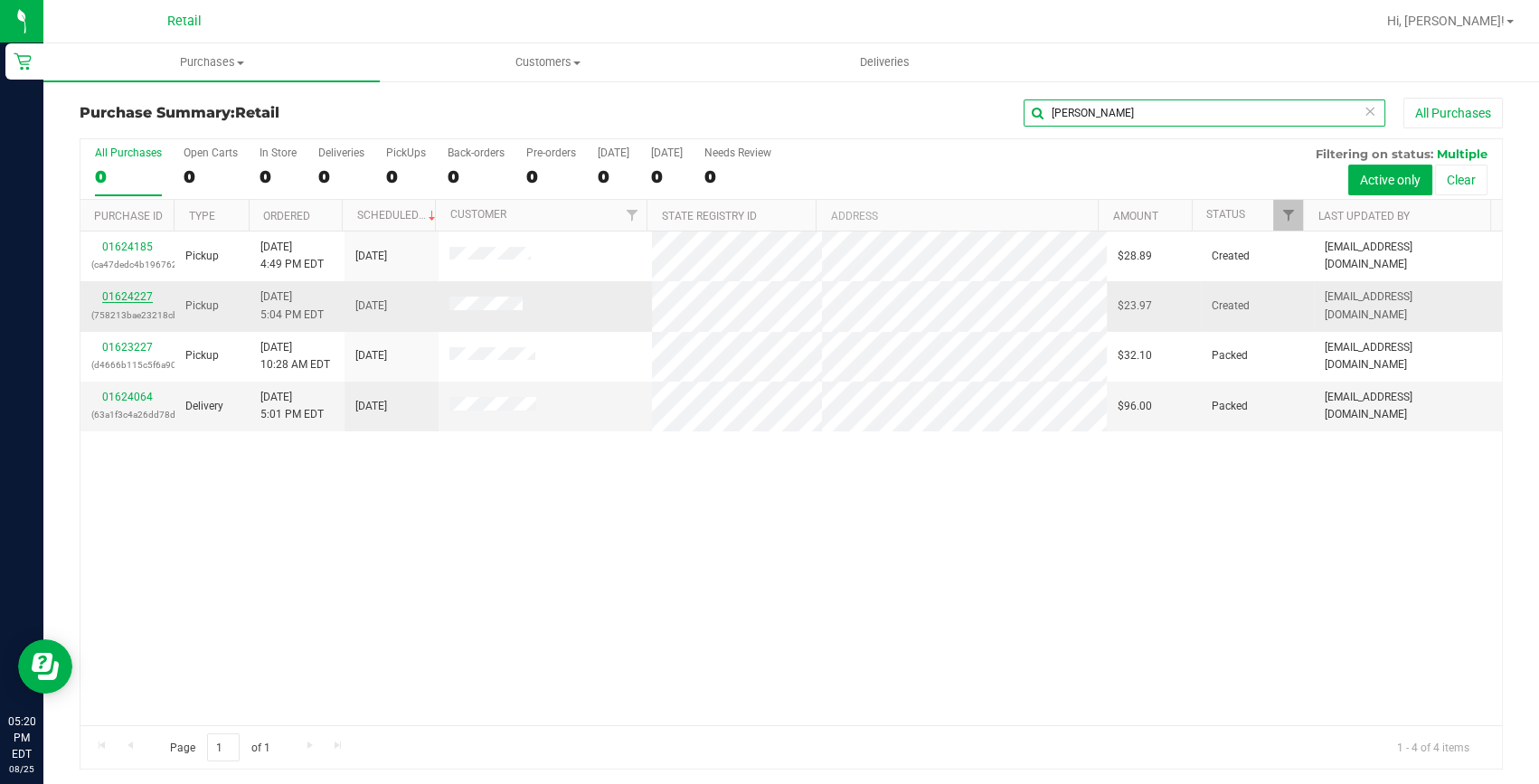
type input "[PERSON_NAME]"
click at [119, 300] on link "01624227" at bounding box center [127, 296] width 50 height 12
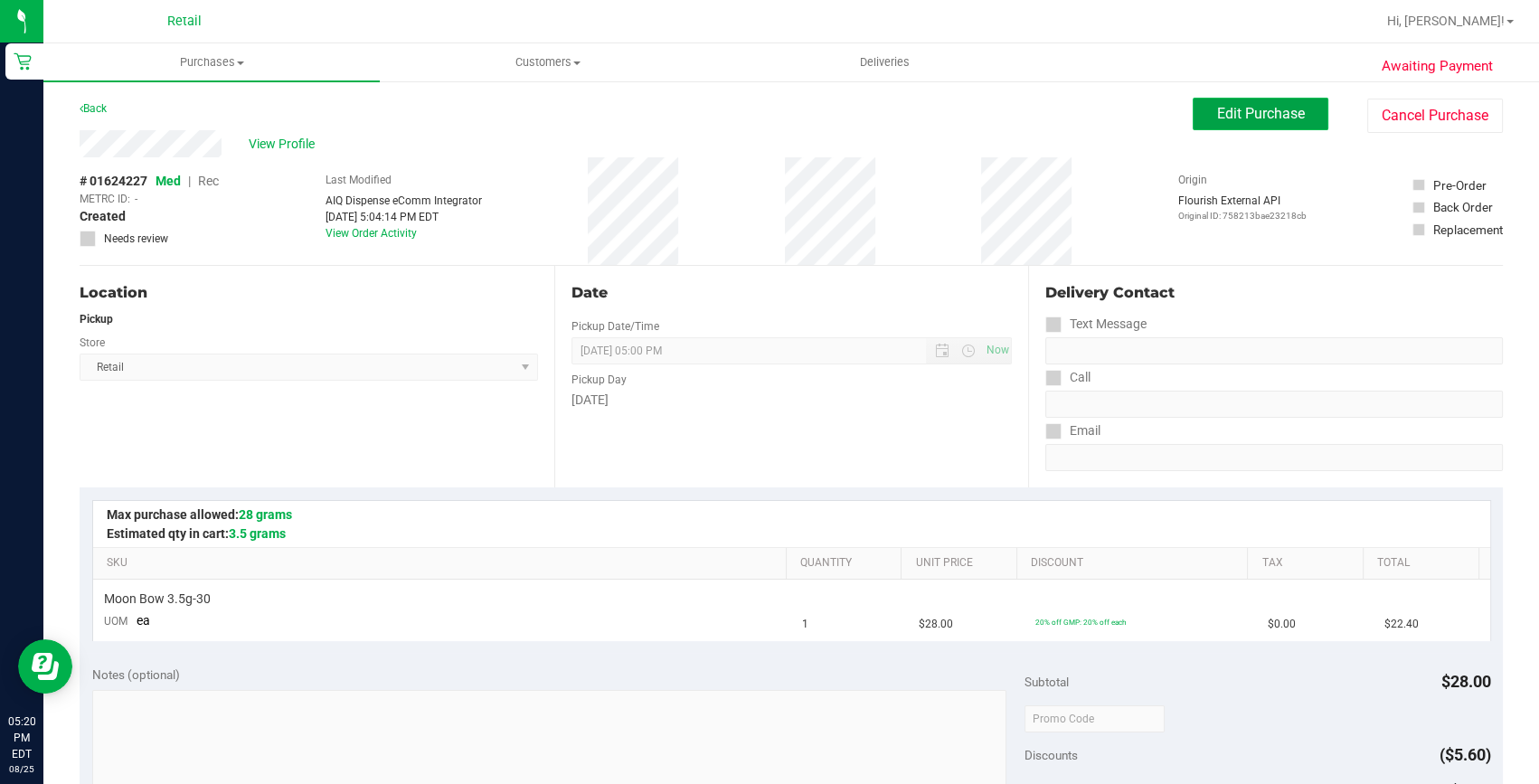
click at [1243, 118] on span "Edit Purchase" at bounding box center [1261, 113] width 88 height 17
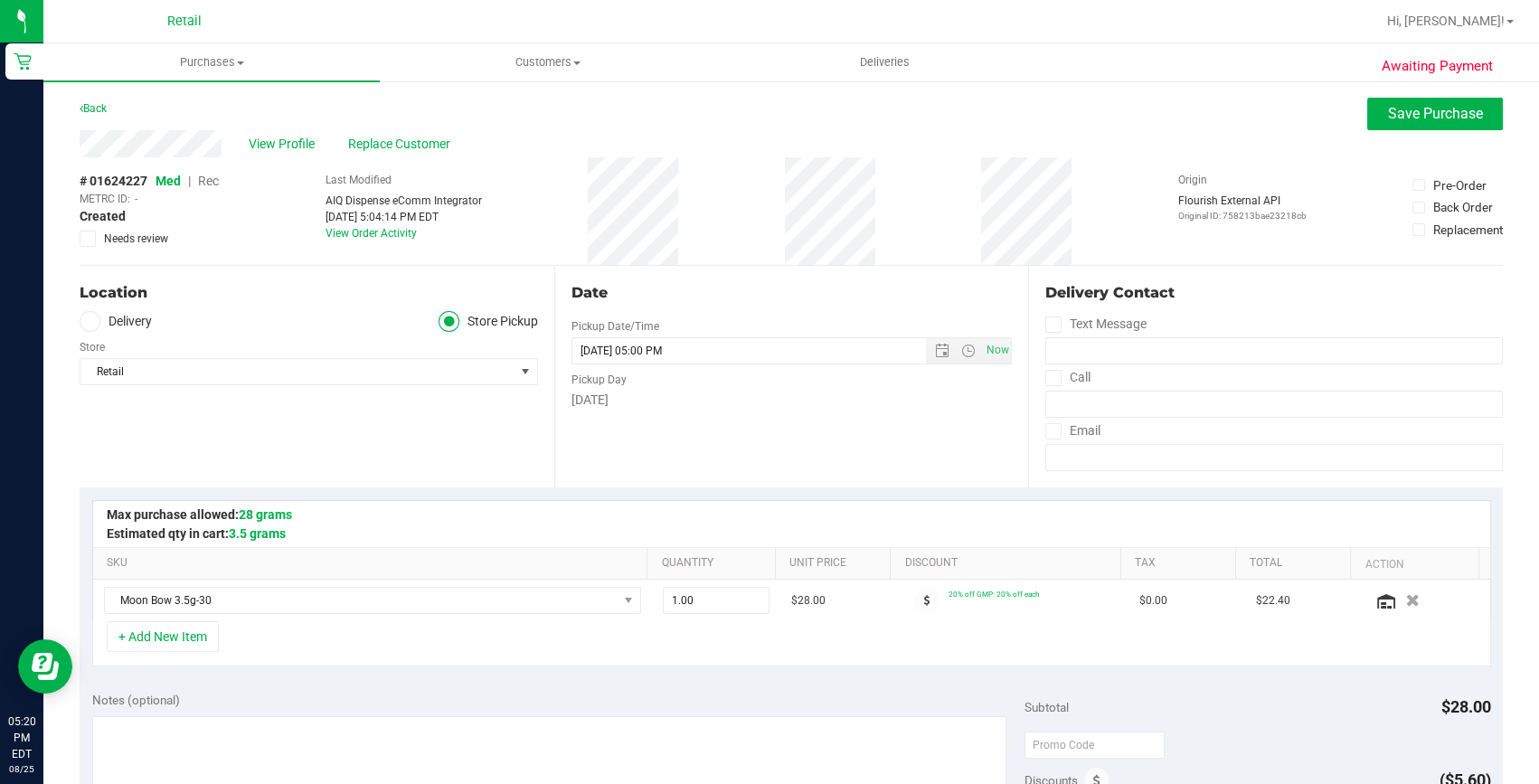
click at [207, 185] on span "Rec" at bounding box center [208, 180] width 21 height 14
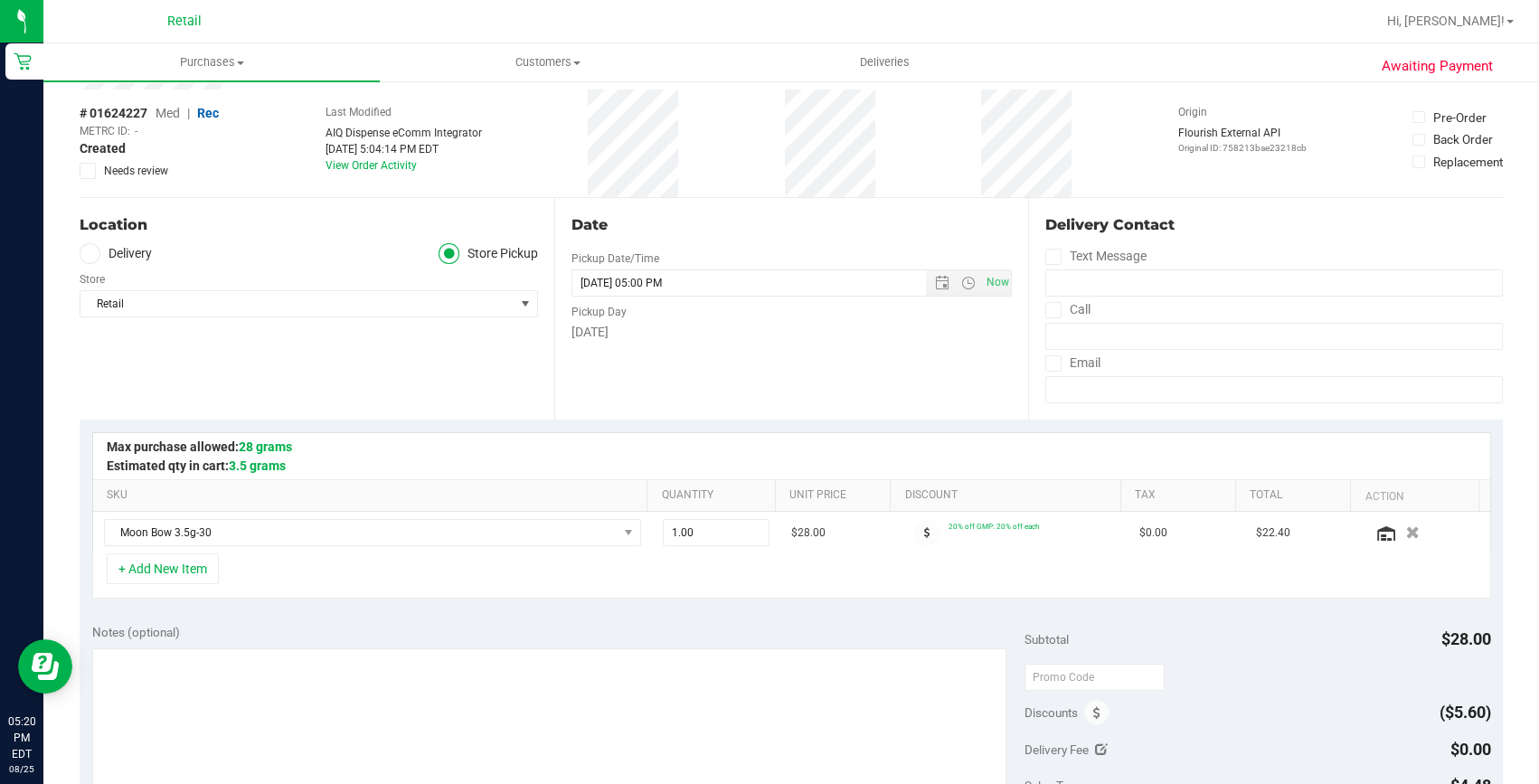
scroll to position [328, 0]
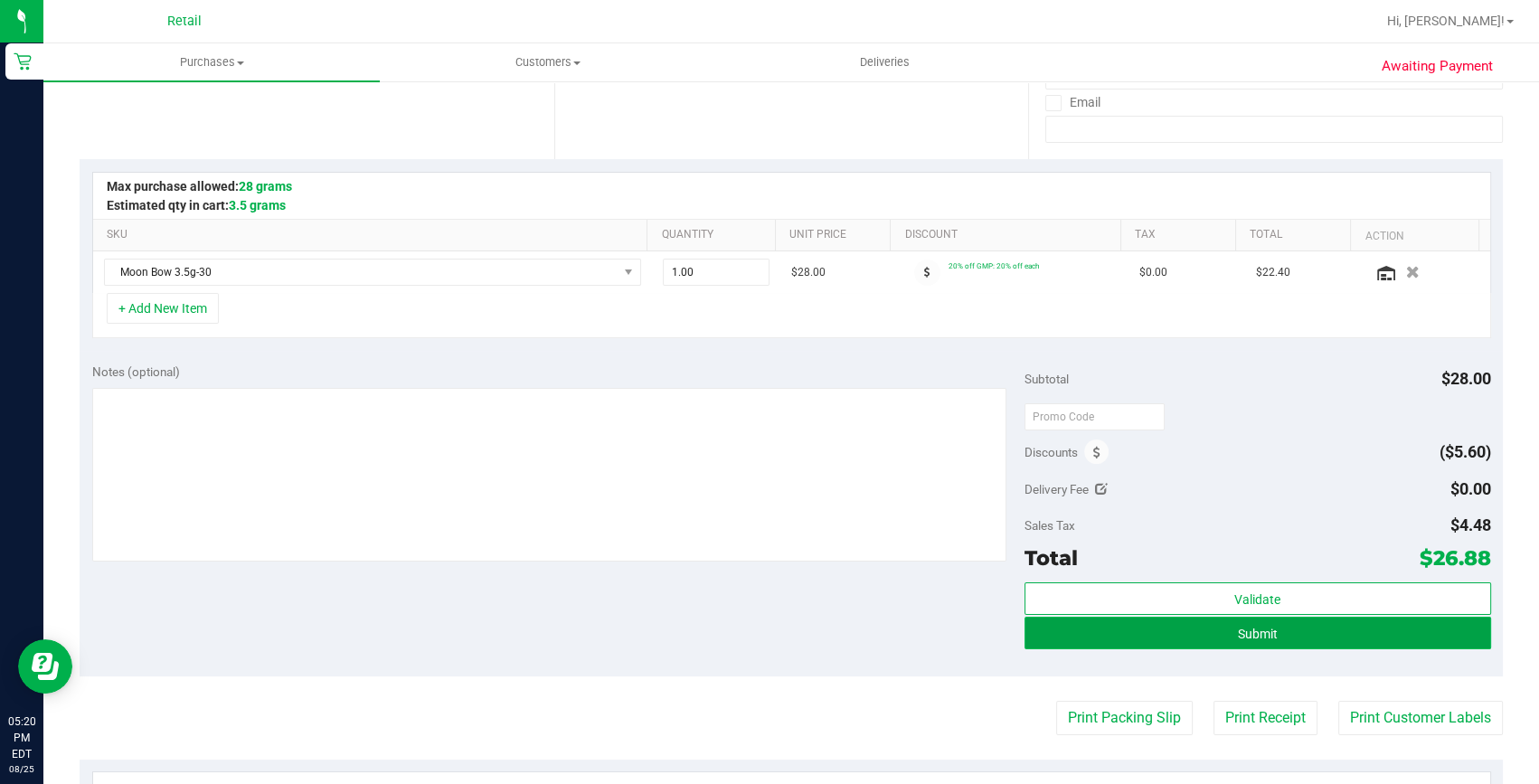
click at [1185, 637] on button "Submit" at bounding box center [1258, 633] width 466 height 32
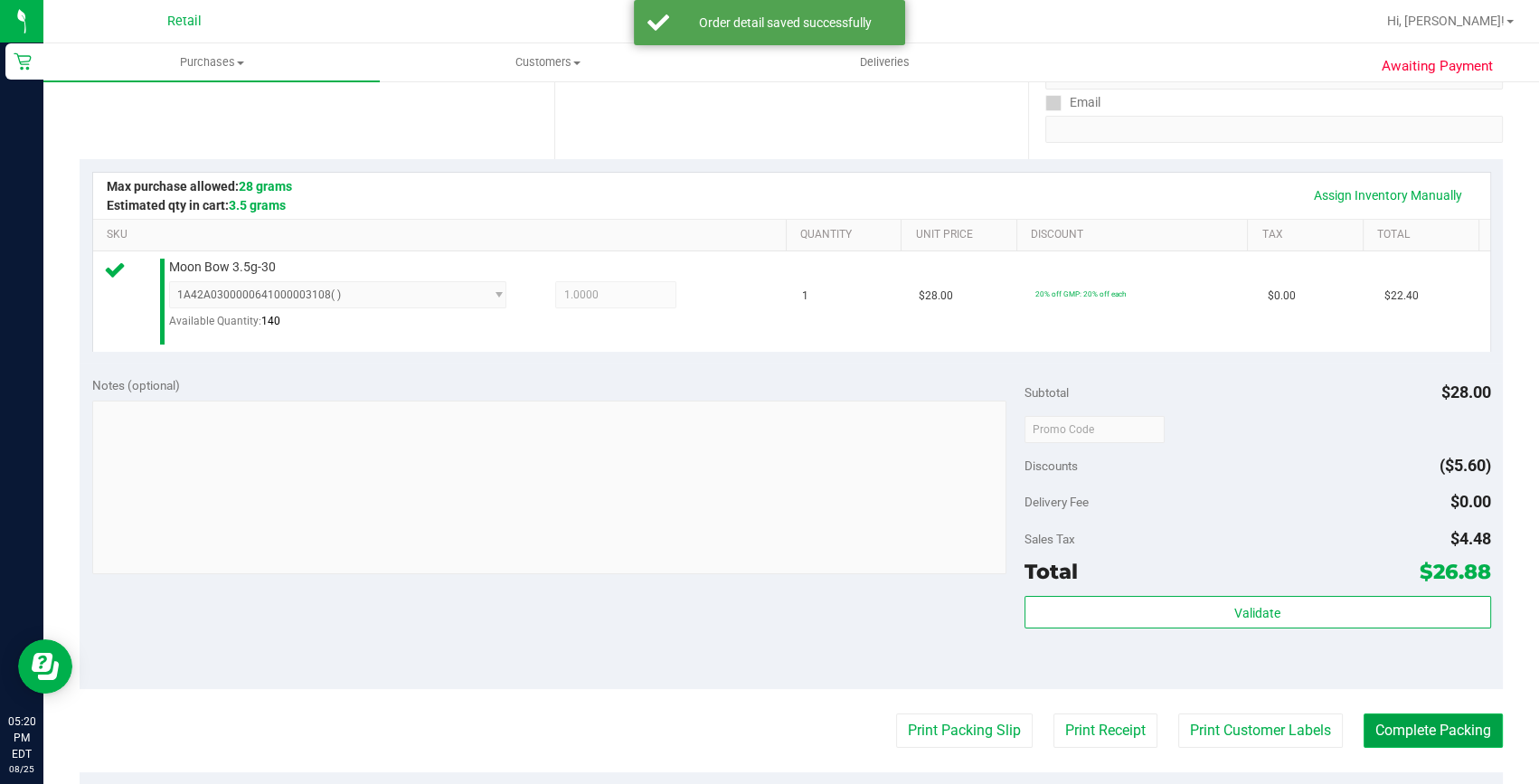
click at [1394, 720] on button "Complete Packing" at bounding box center [1433, 731] width 139 height 34
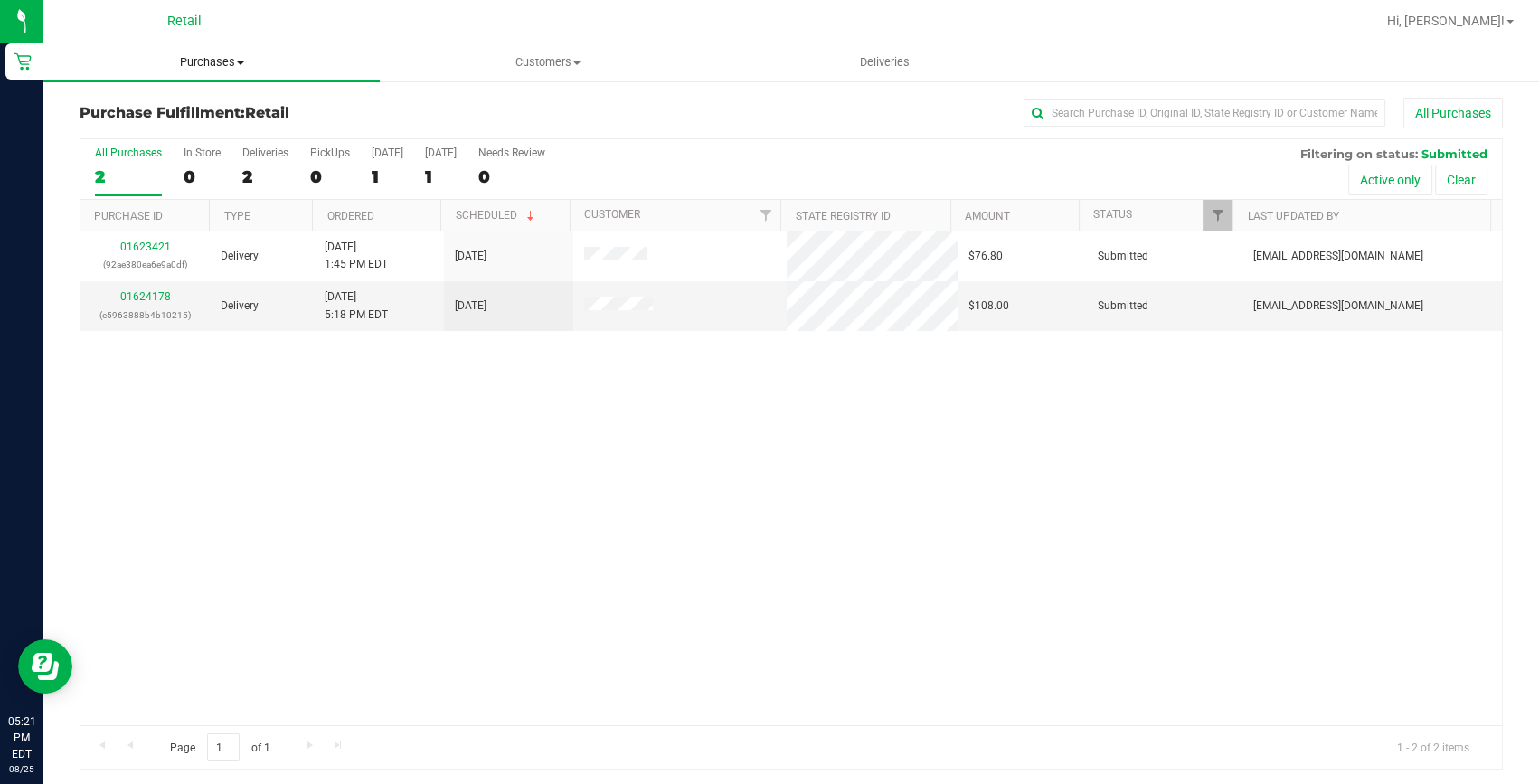
click at [217, 56] on span "Purchases" at bounding box center [211, 62] width 336 height 16
click at [197, 104] on span "Summary of purchases" at bounding box center [136, 108] width 186 height 15
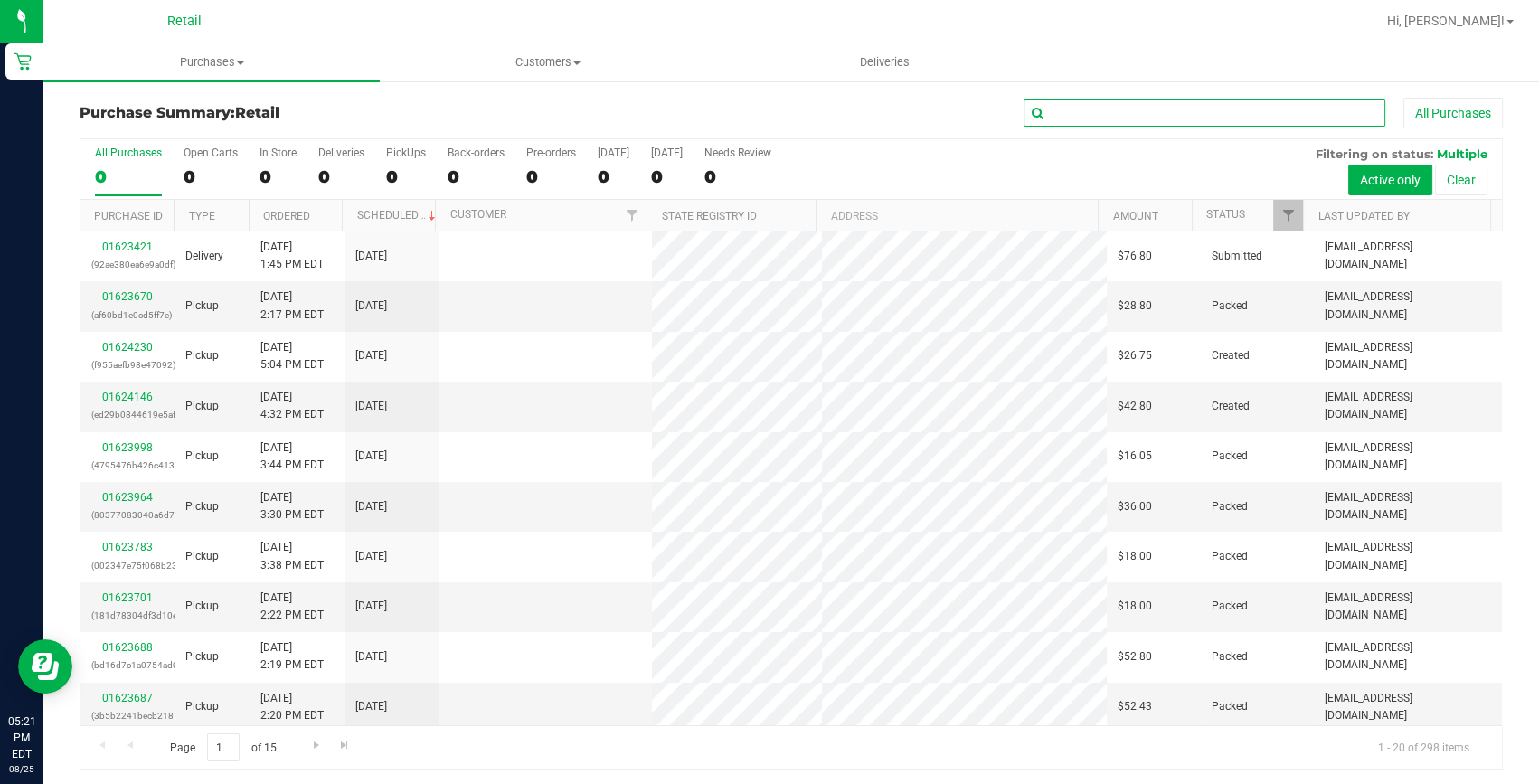
click at [1129, 115] on input "text" at bounding box center [1205, 113] width 362 height 28
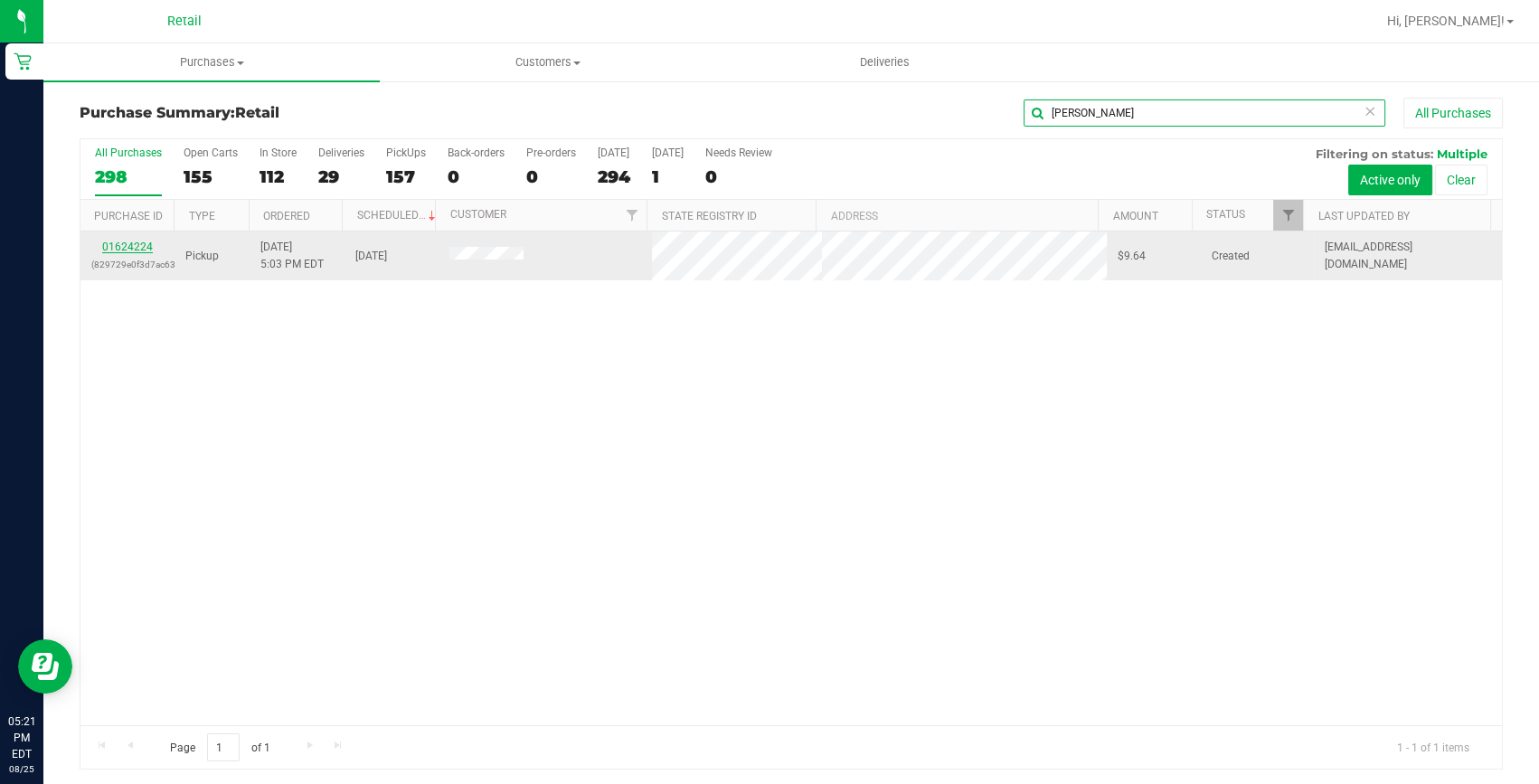
type input "[PERSON_NAME]"
click at [139, 247] on link "01624224" at bounding box center [127, 246] width 50 height 12
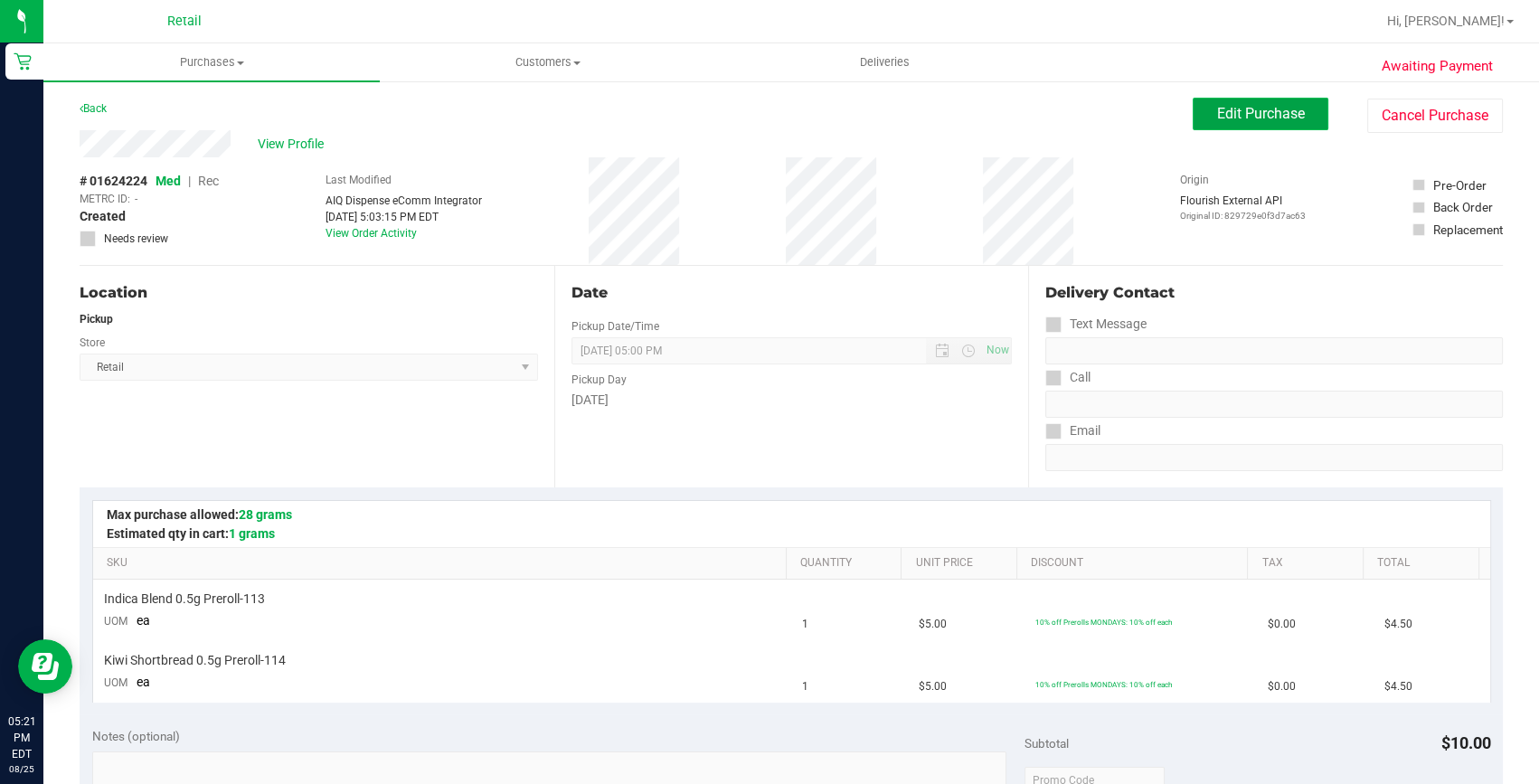
click at [1209, 129] on button "Edit Purchase" at bounding box center [1260, 114] width 136 height 32
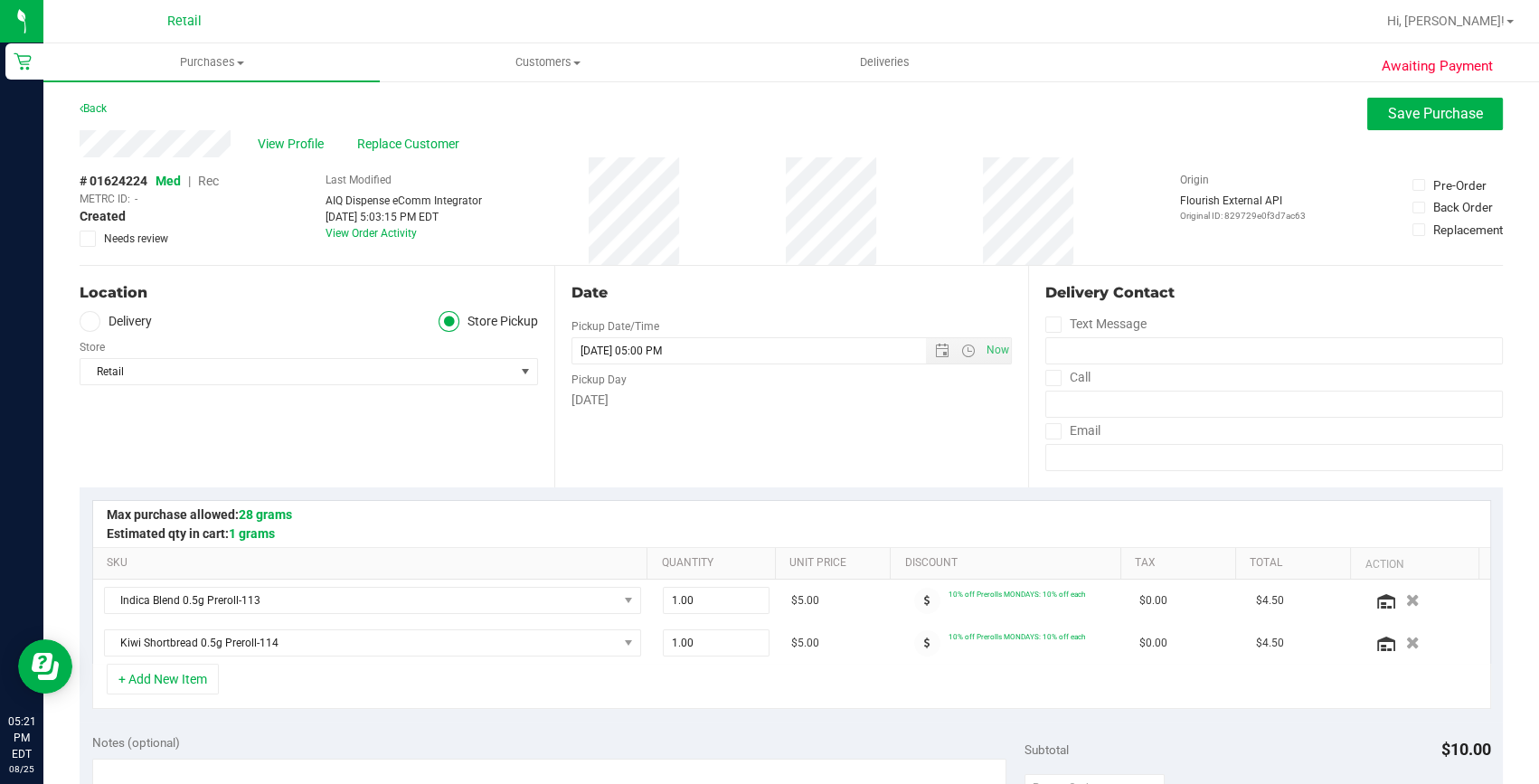
click at [206, 177] on span "Rec" at bounding box center [208, 180] width 21 height 14
click at [1406, 640] on icon "button" at bounding box center [1413, 643] width 15 height 13
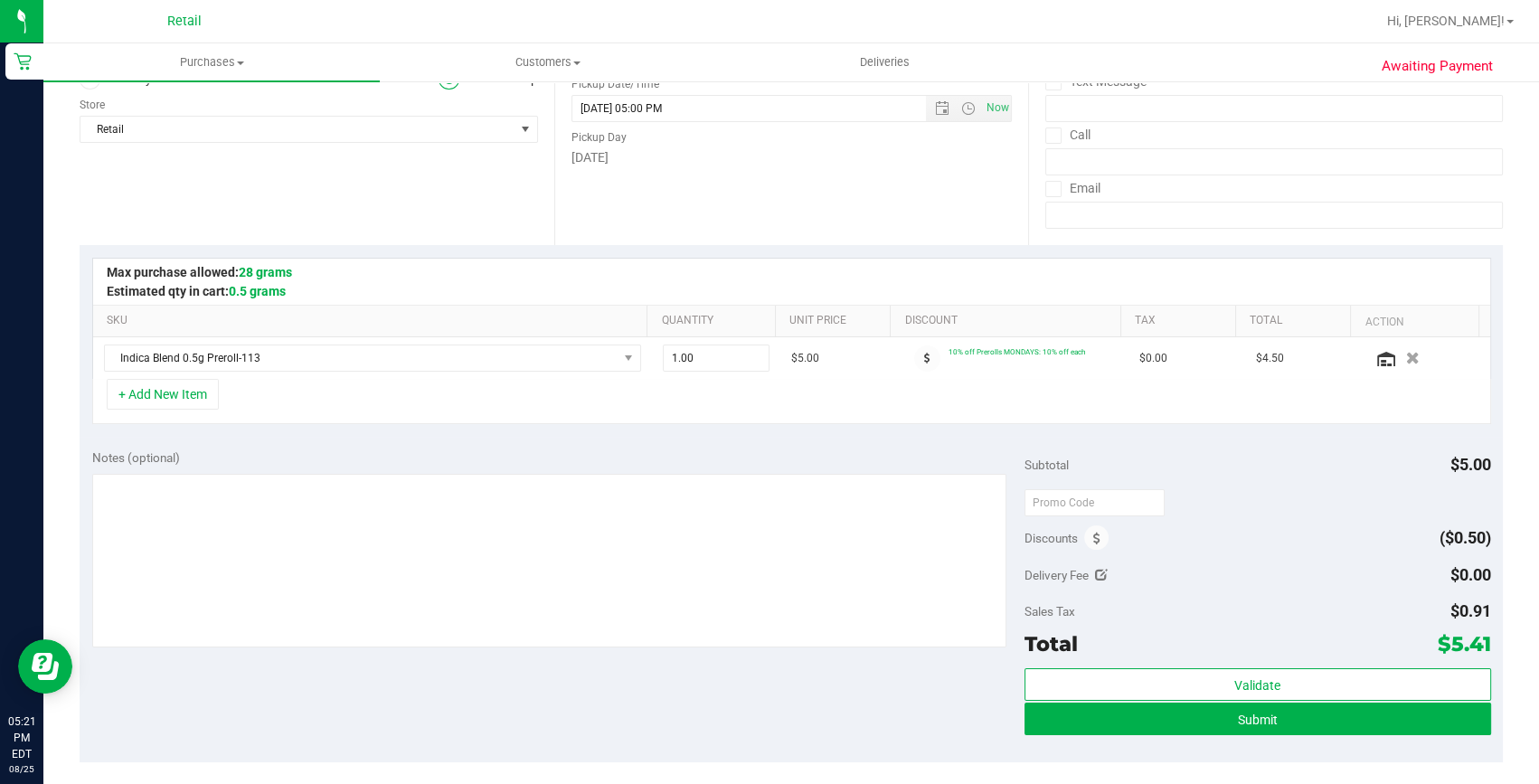
scroll to position [245, 0]
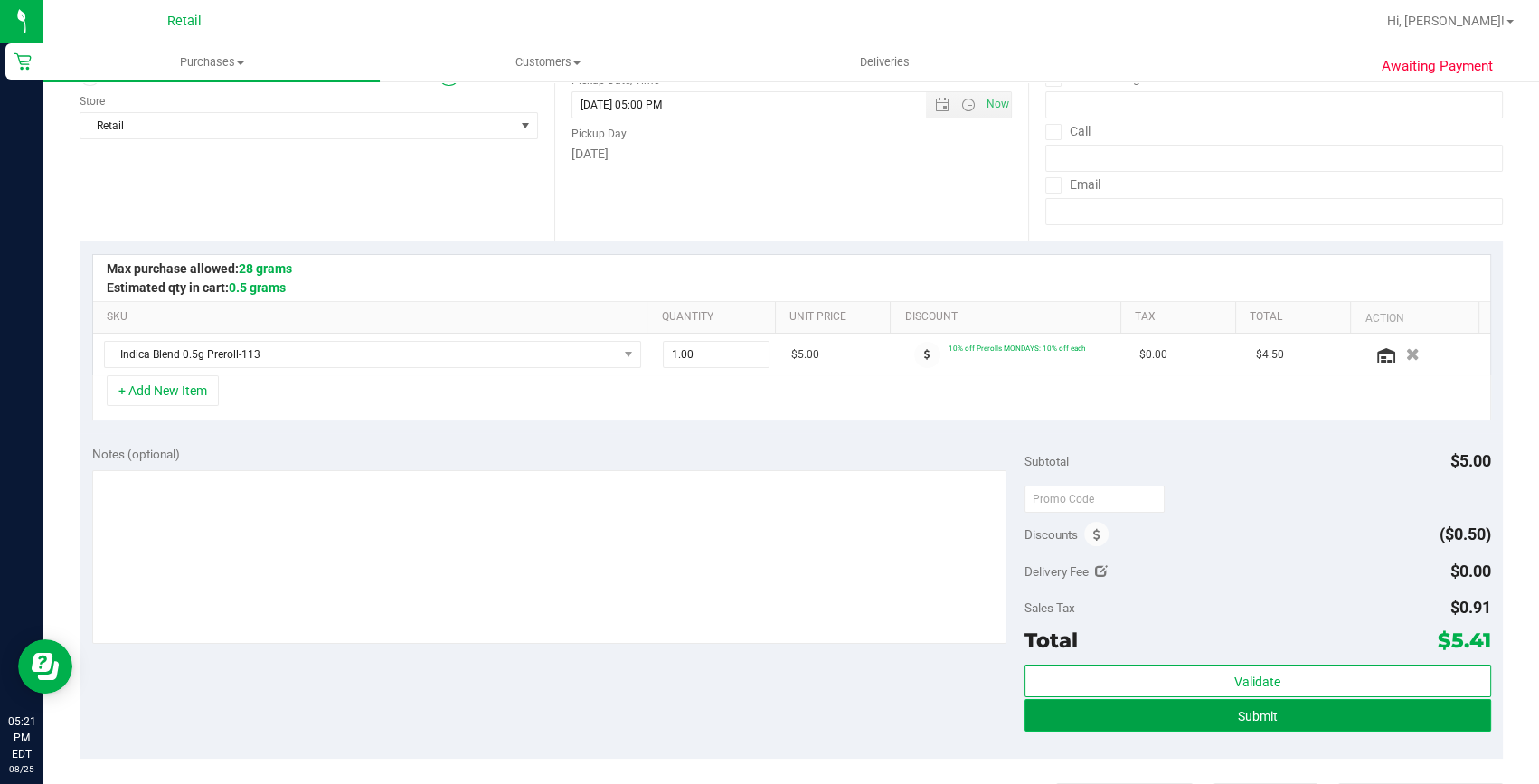
click at [1241, 714] on span "Submit" at bounding box center [1258, 715] width 40 height 14
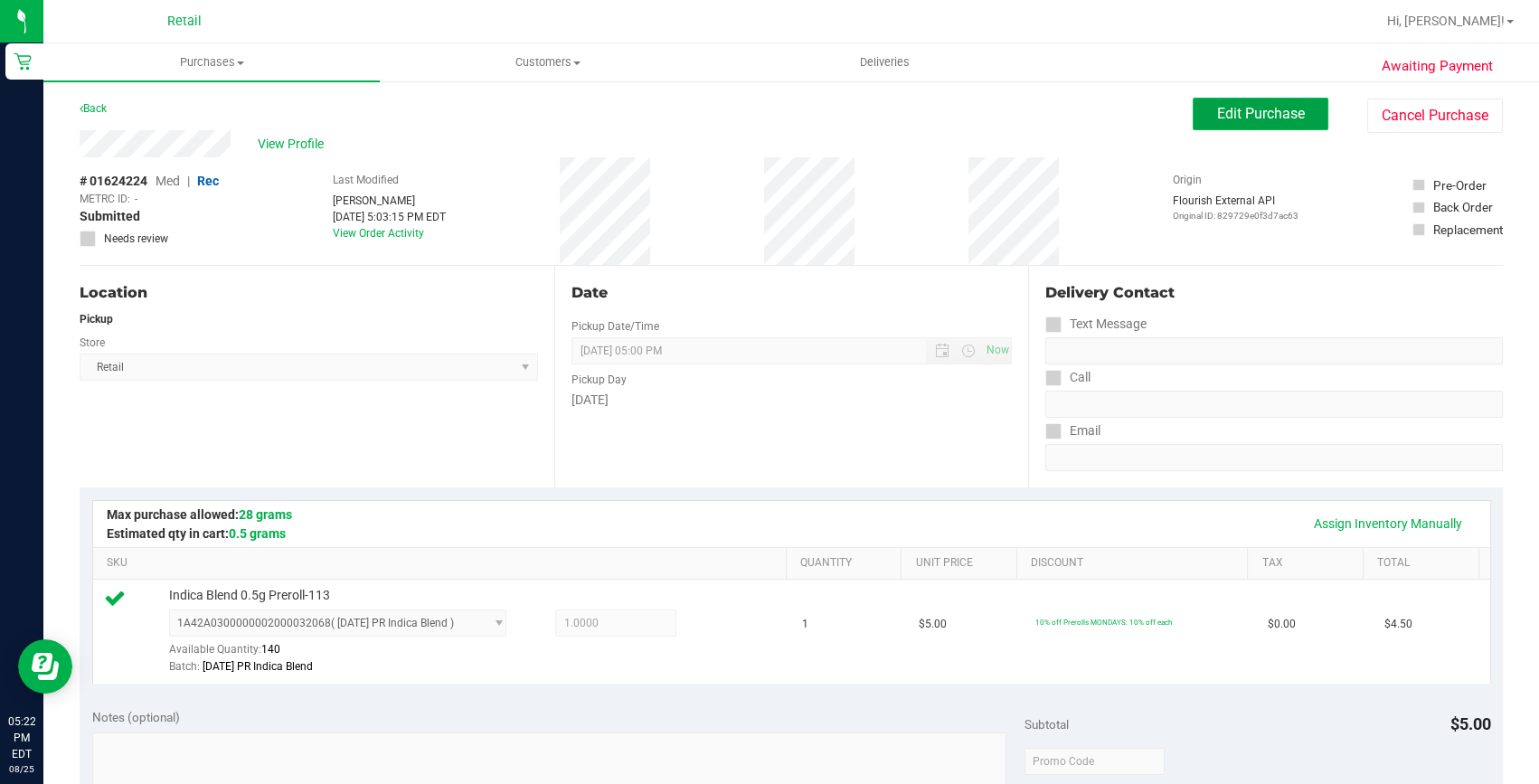
click at [1240, 111] on span "Edit Purchase" at bounding box center [1261, 113] width 88 height 17
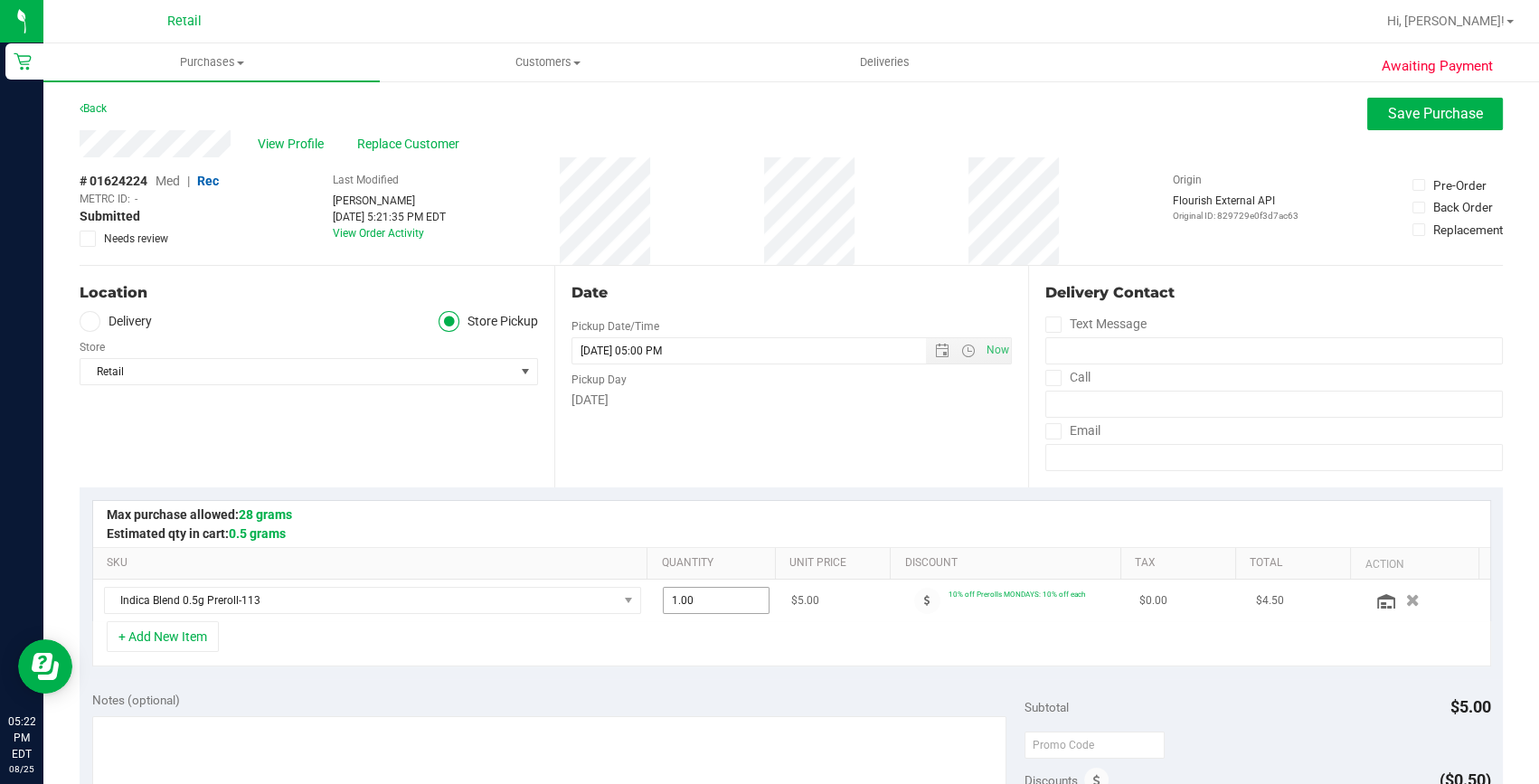
click at [685, 589] on input "1.00" at bounding box center [716, 600] width 106 height 26
click at [685, 589] on input "1" at bounding box center [716, 600] width 106 height 26
click at [687, 592] on input "1" at bounding box center [716, 600] width 106 height 26
type input "1"
type input "2"
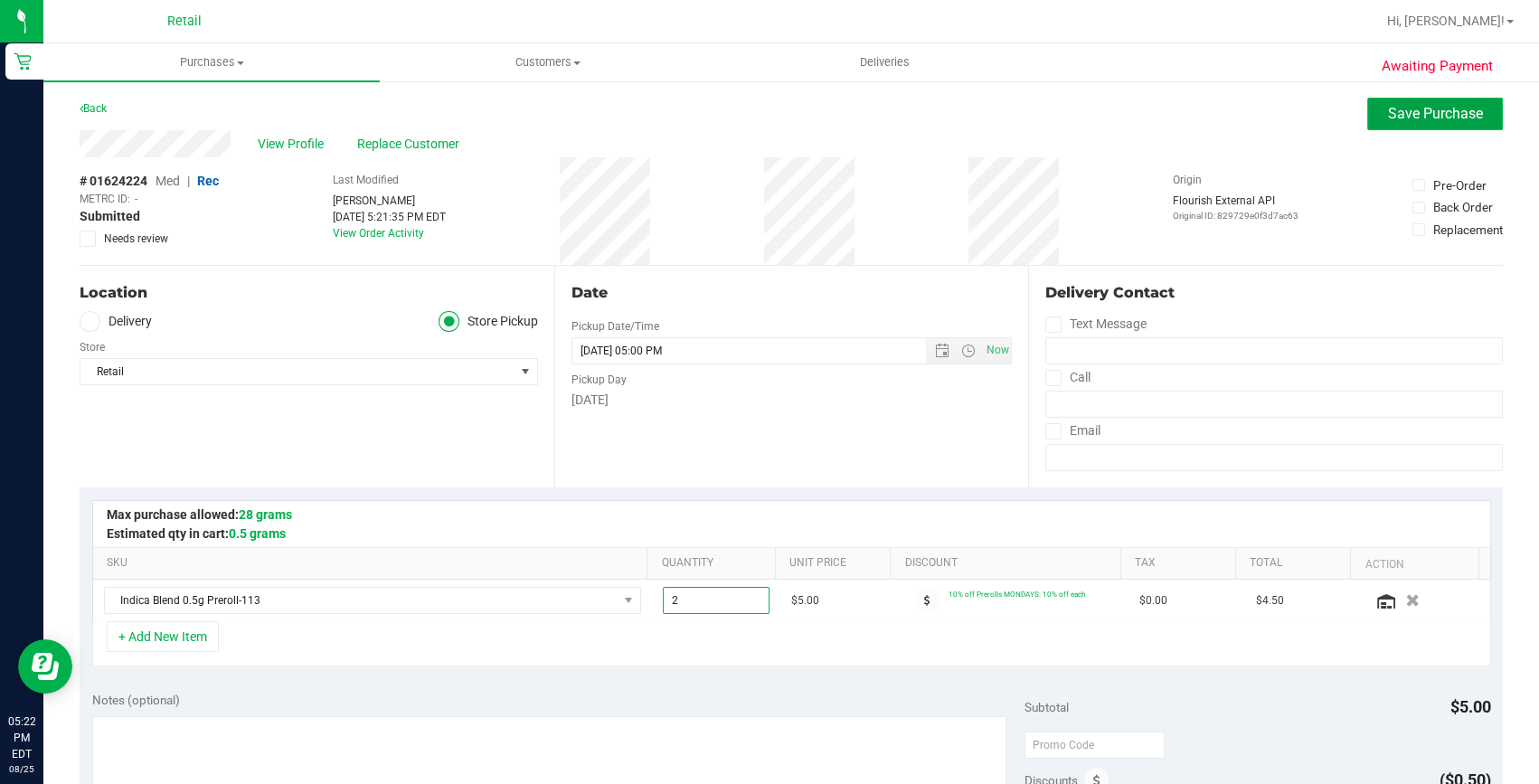
type input "2.00"
click at [1443, 117] on span "Save Purchase" at bounding box center [1436, 113] width 95 height 17
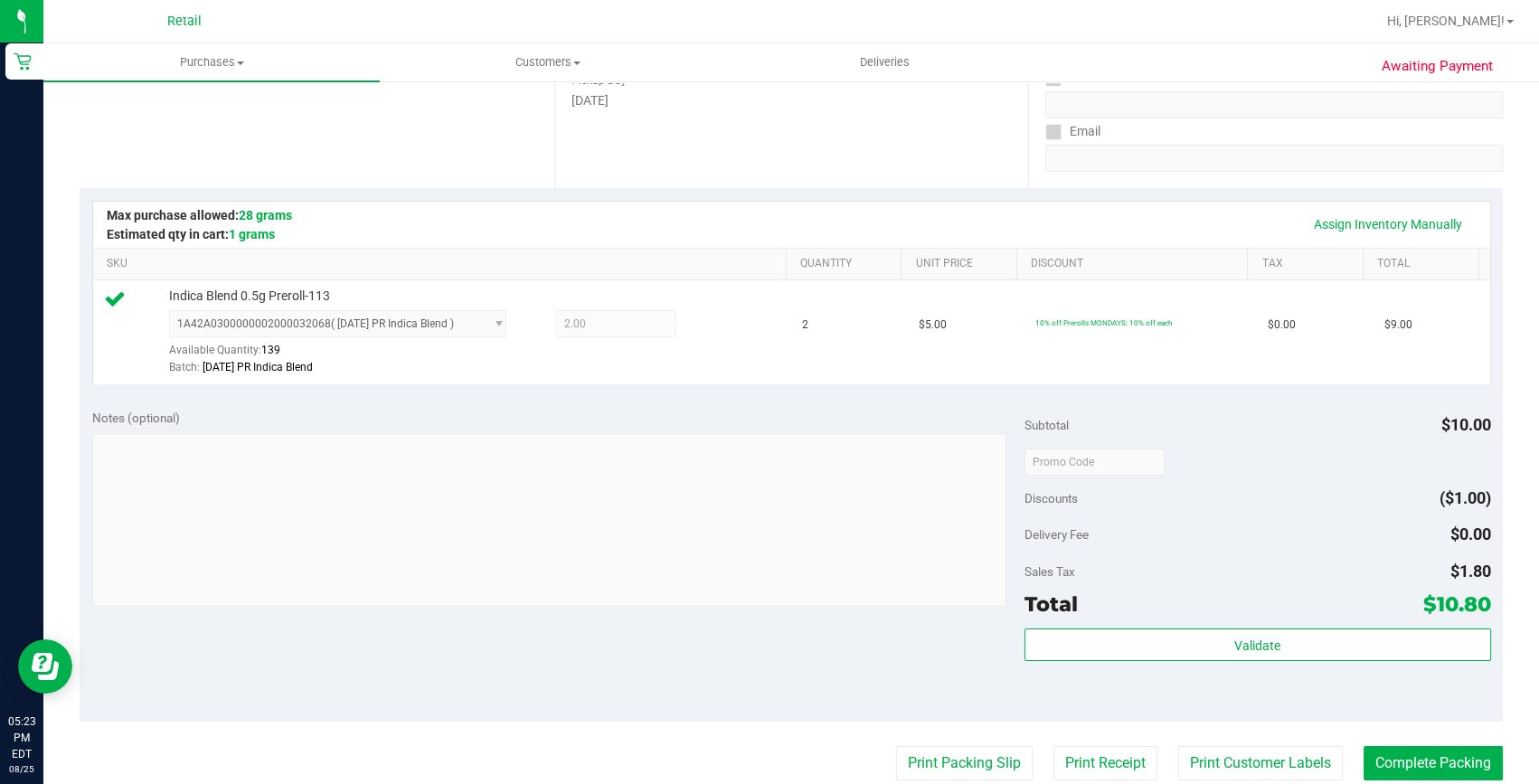
scroll to position [328, 0]
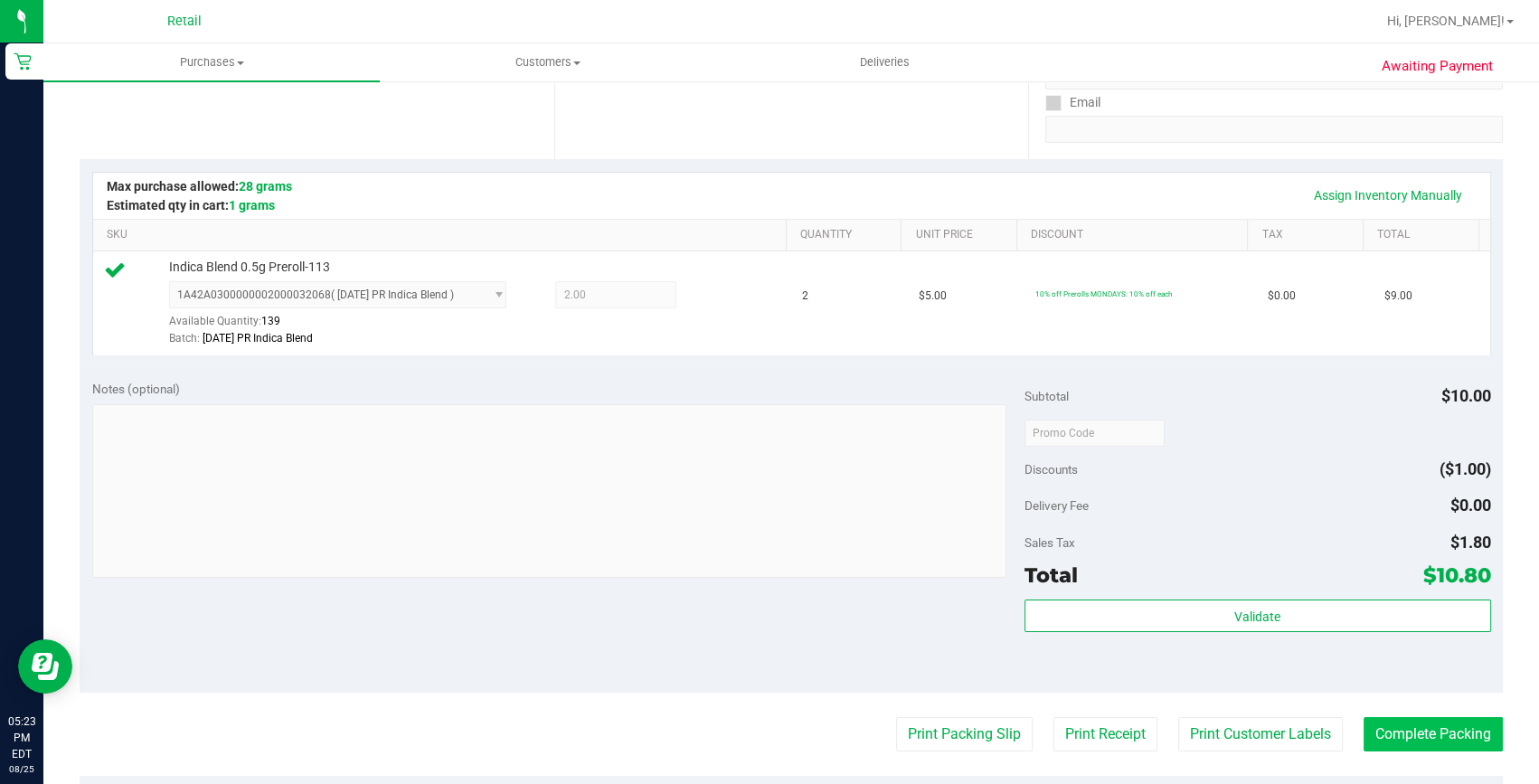
click at [1371, 715] on purchase-details "Back Edit Purchase Cancel Purchase View Profile # 01624224 Med | Rec METRC ID: …" at bounding box center [792, 441] width 1424 height 1344
drag, startPoint x: 1385, startPoint y: 745, endPoint x: 1384, endPoint y: 721, distance: 24.0
click at [1386, 746] on button "Complete Packing" at bounding box center [1433, 735] width 139 height 34
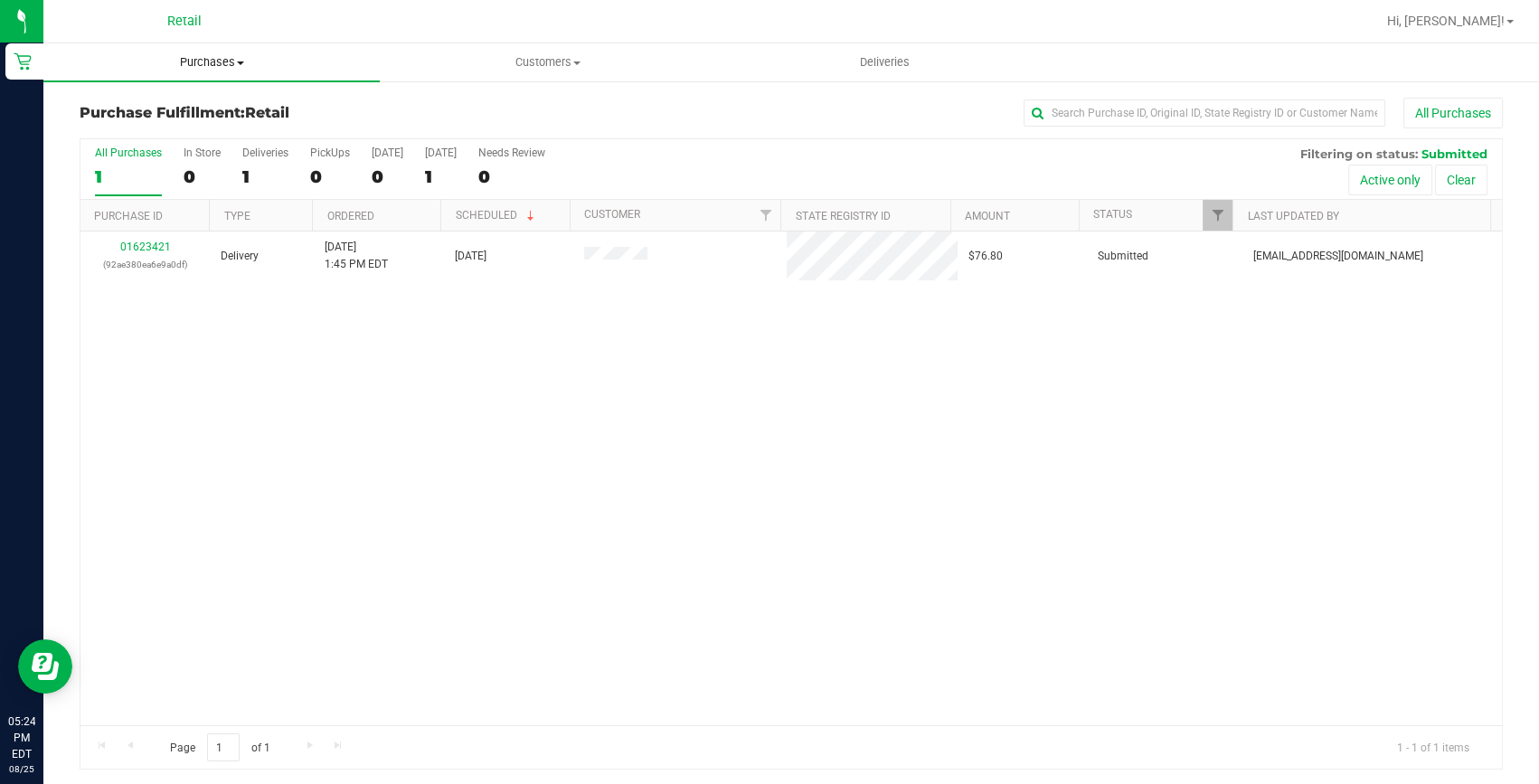
click at [192, 55] on span "Purchases" at bounding box center [211, 62] width 336 height 16
click at [173, 104] on span "Summary of purchases" at bounding box center [136, 108] width 186 height 15
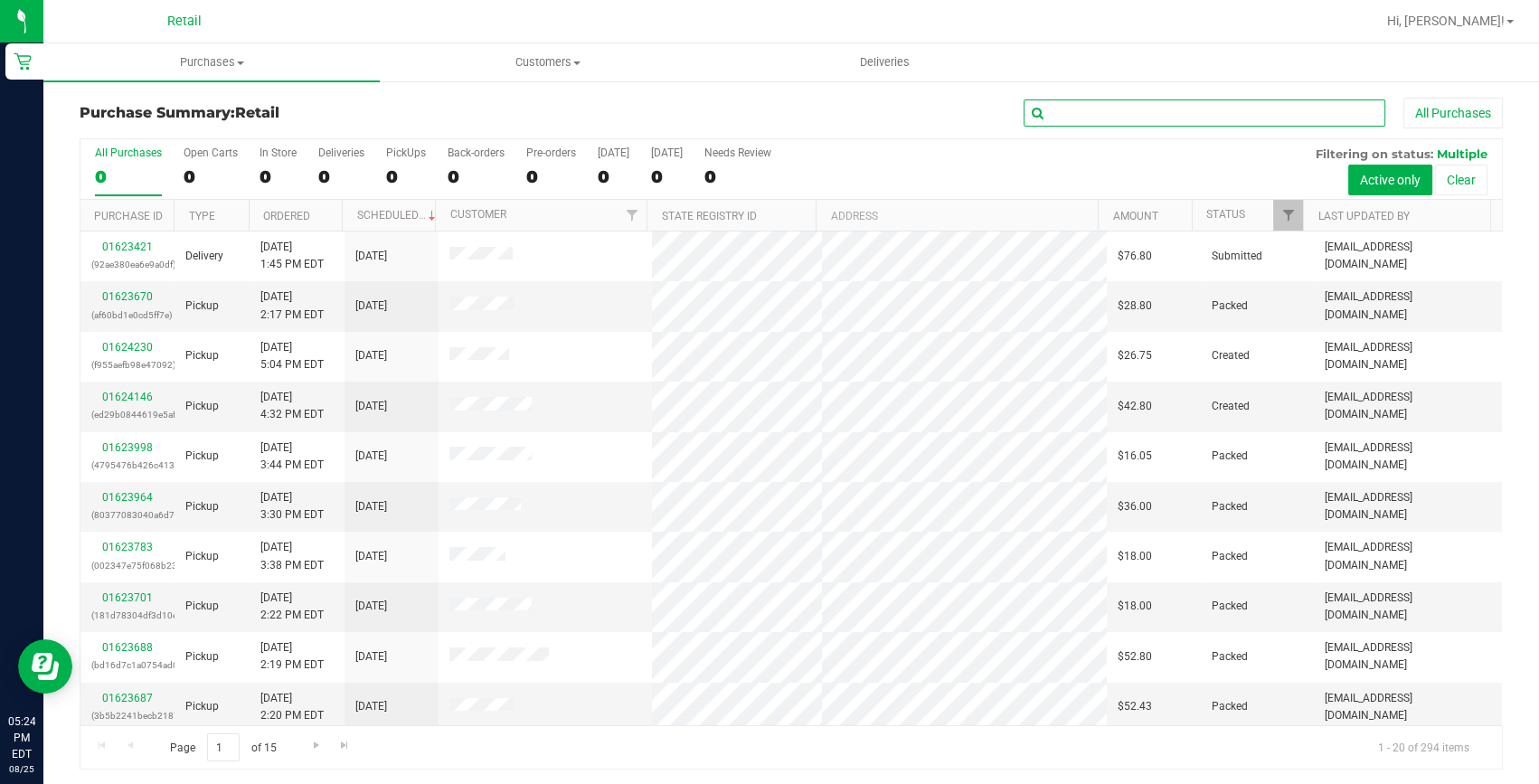
click at [1160, 118] on input "text" at bounding box center [1205, 113] width 362 height 28
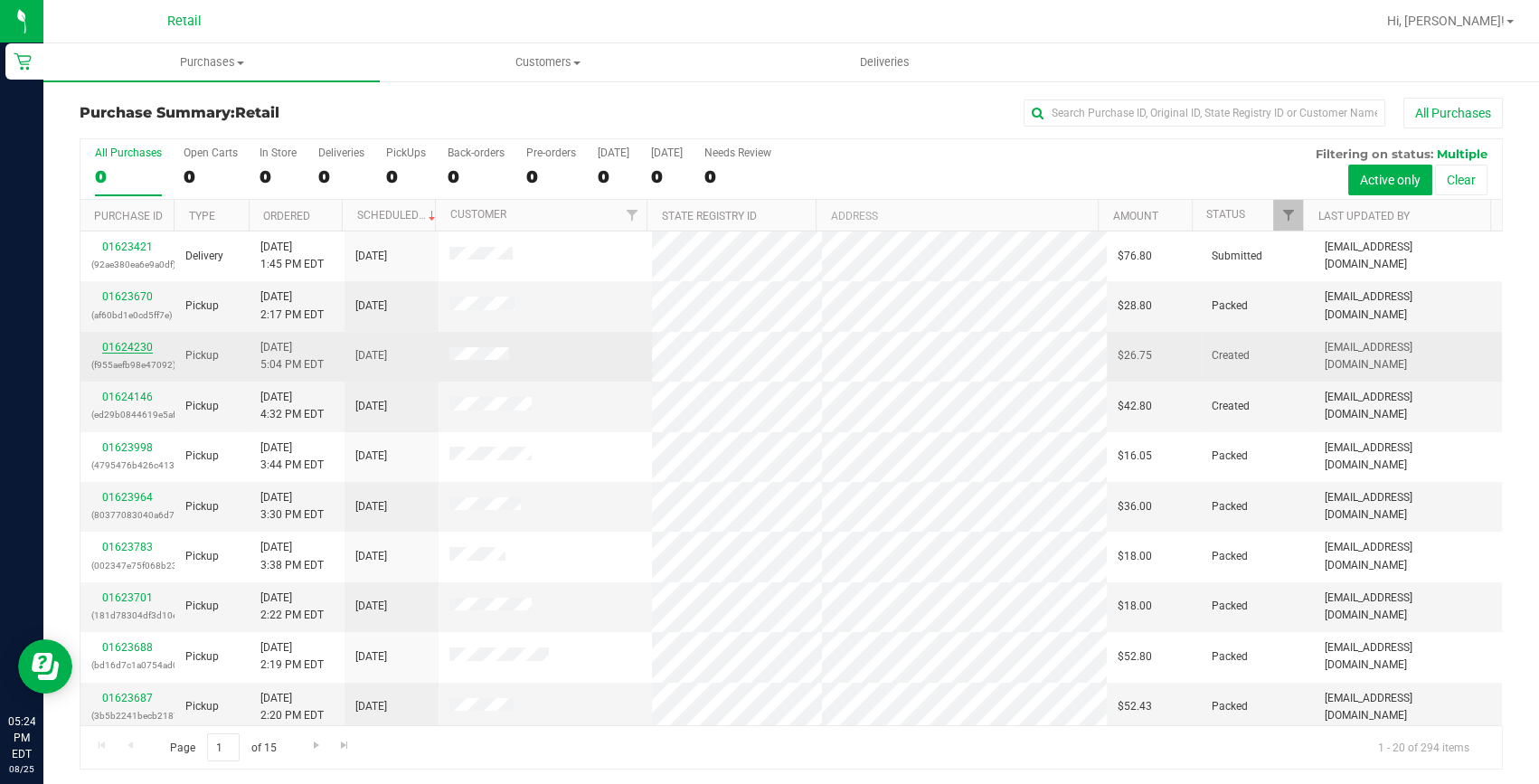
click at [111, 349] on link "01624230" at bounding box center [127, 346] width 50 height 12
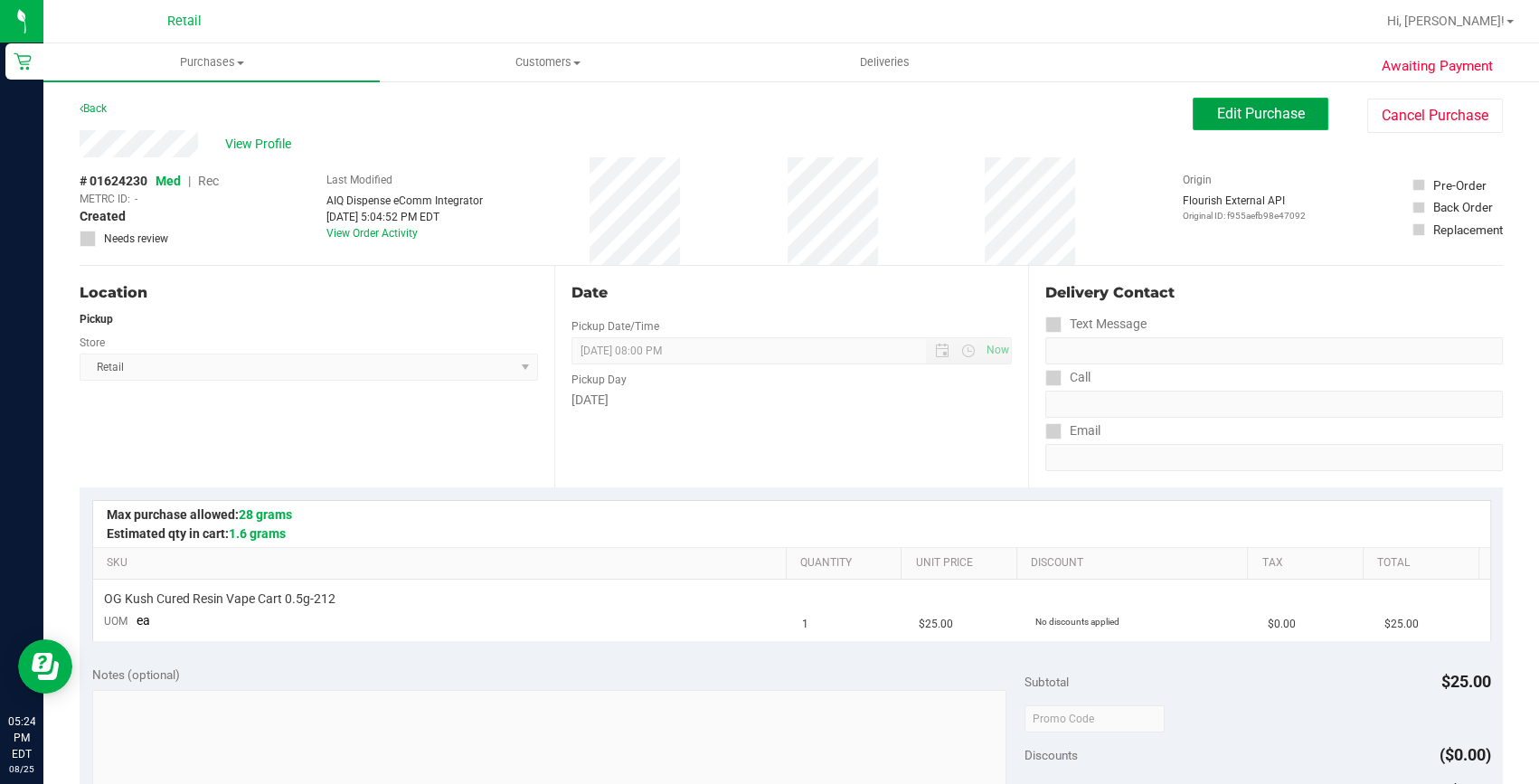
click at [1233, 118] on span "Edit Purchase" at bounding box center [1261, 113] width 88 height 17
click at [210, 186] on span "Rec" at bounding box center [208, 180] width 21 height 14
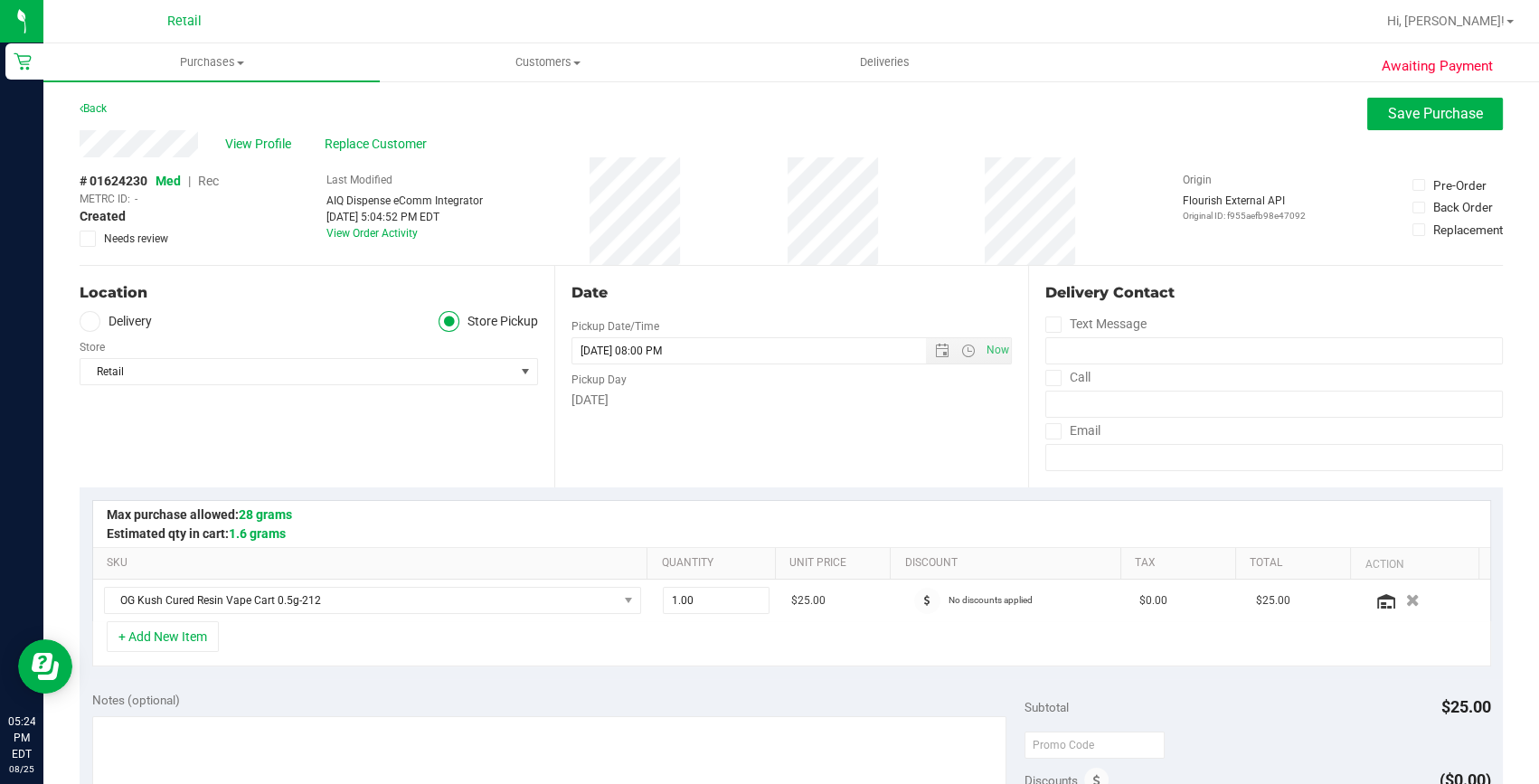
click at [209, 180] on span "Rec" at bounding box center [208, 180] width 21 height 14
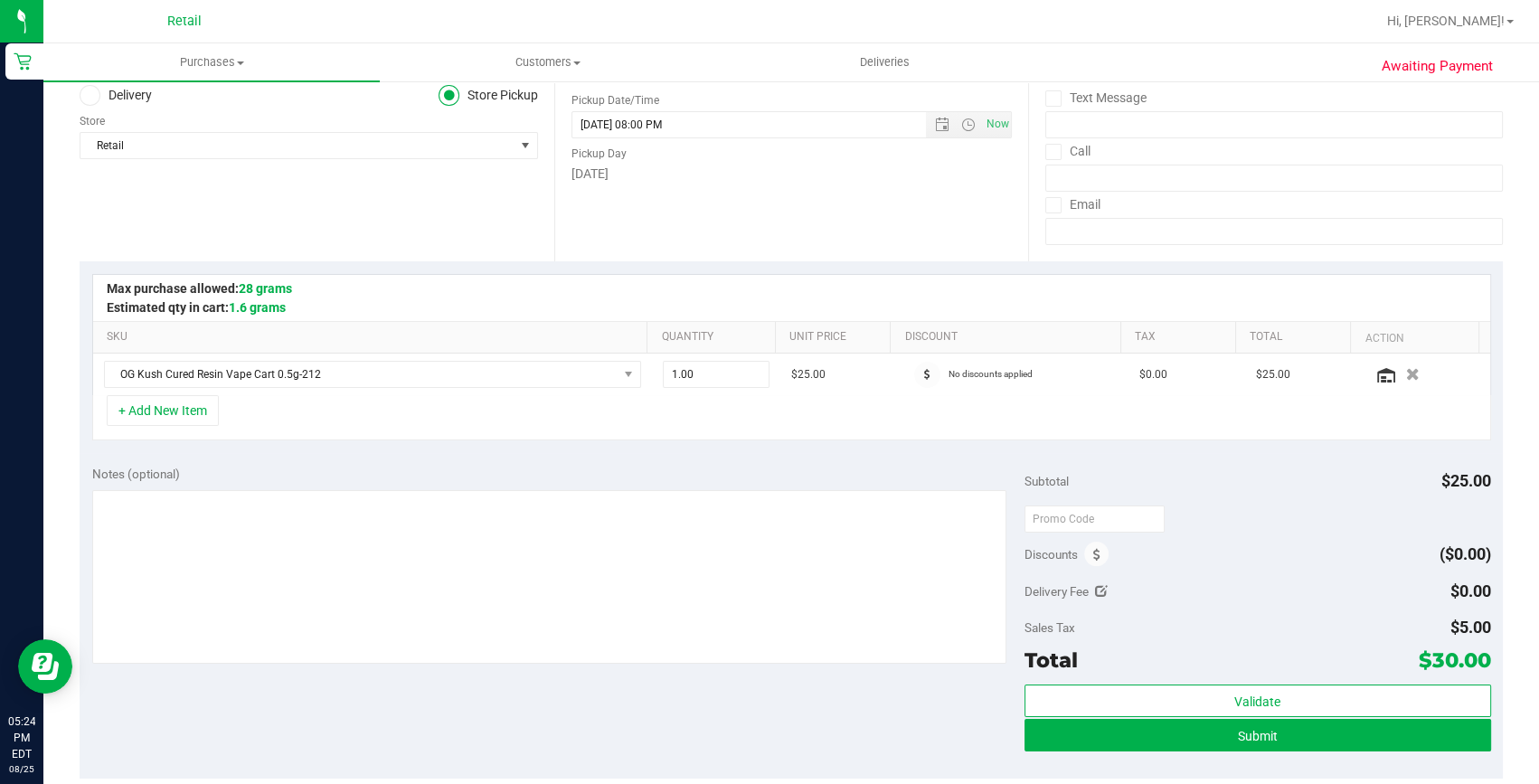
scroll to position [245, 0]
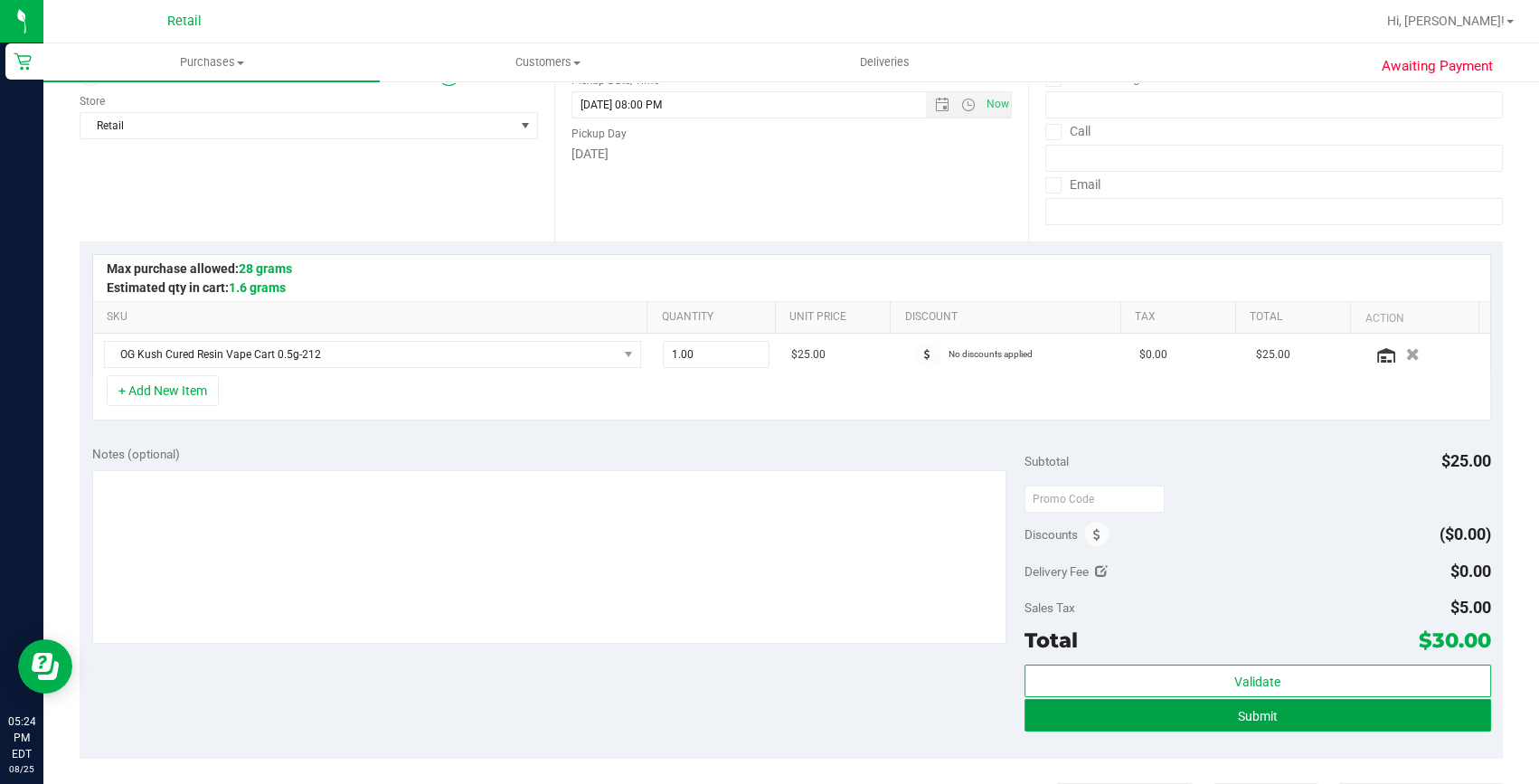
click at [1231, 704] on button "Submit" at bounding box center [1258, 715] width 466 height 32
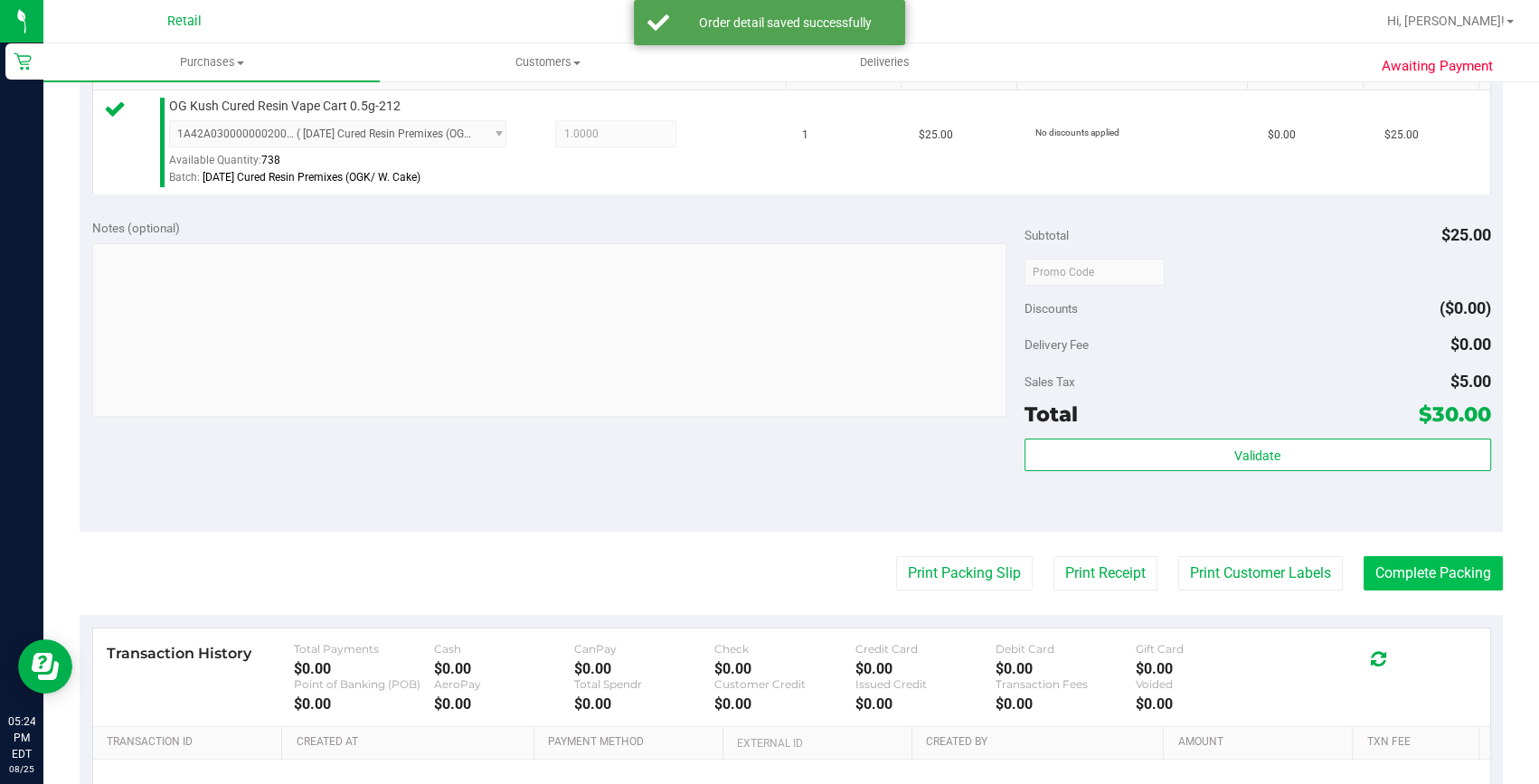
scroll to position [493, 0]
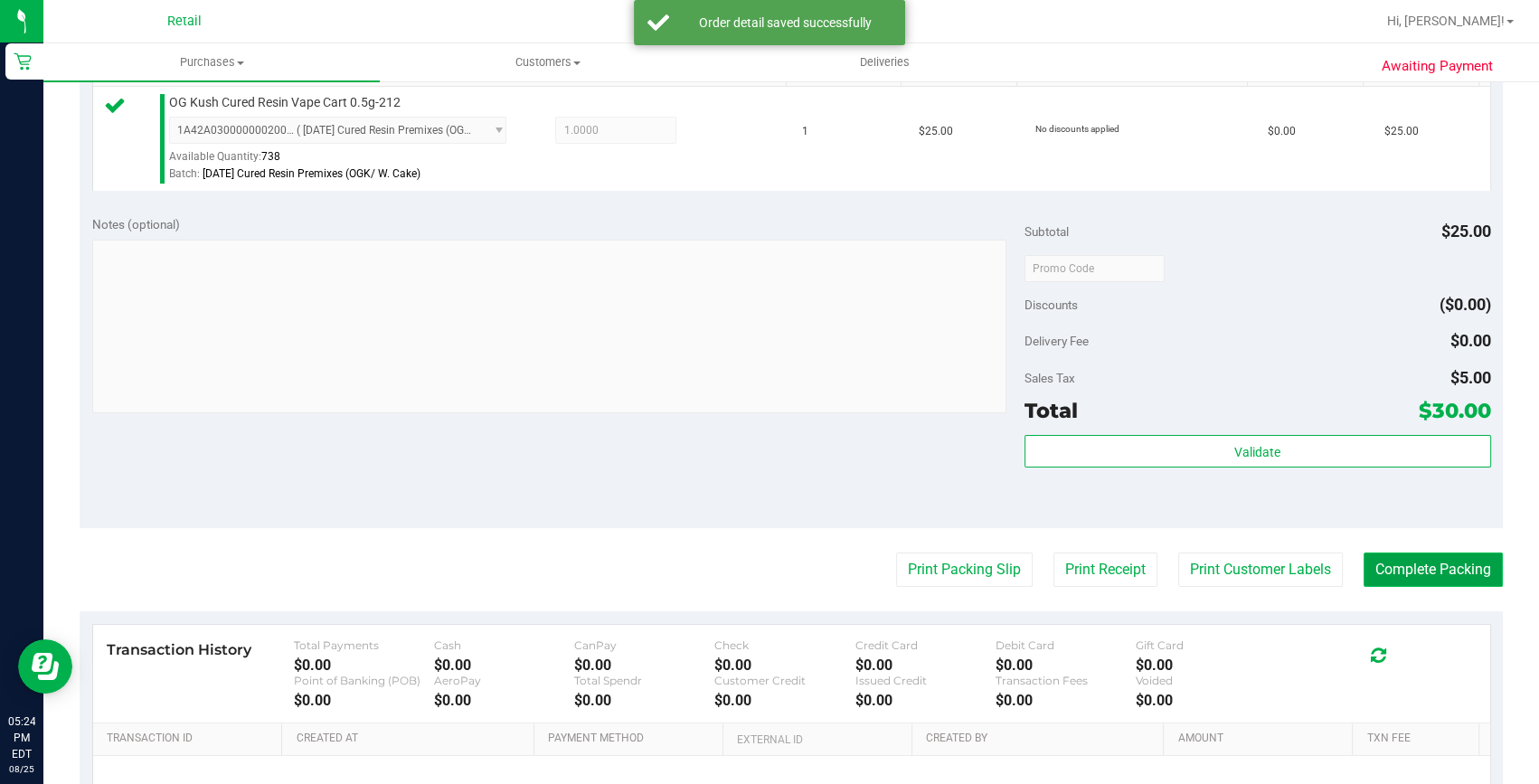
click at [1399, 568] on button "Complete Packing" at bounding box center [1433, 570] width 139 height 34
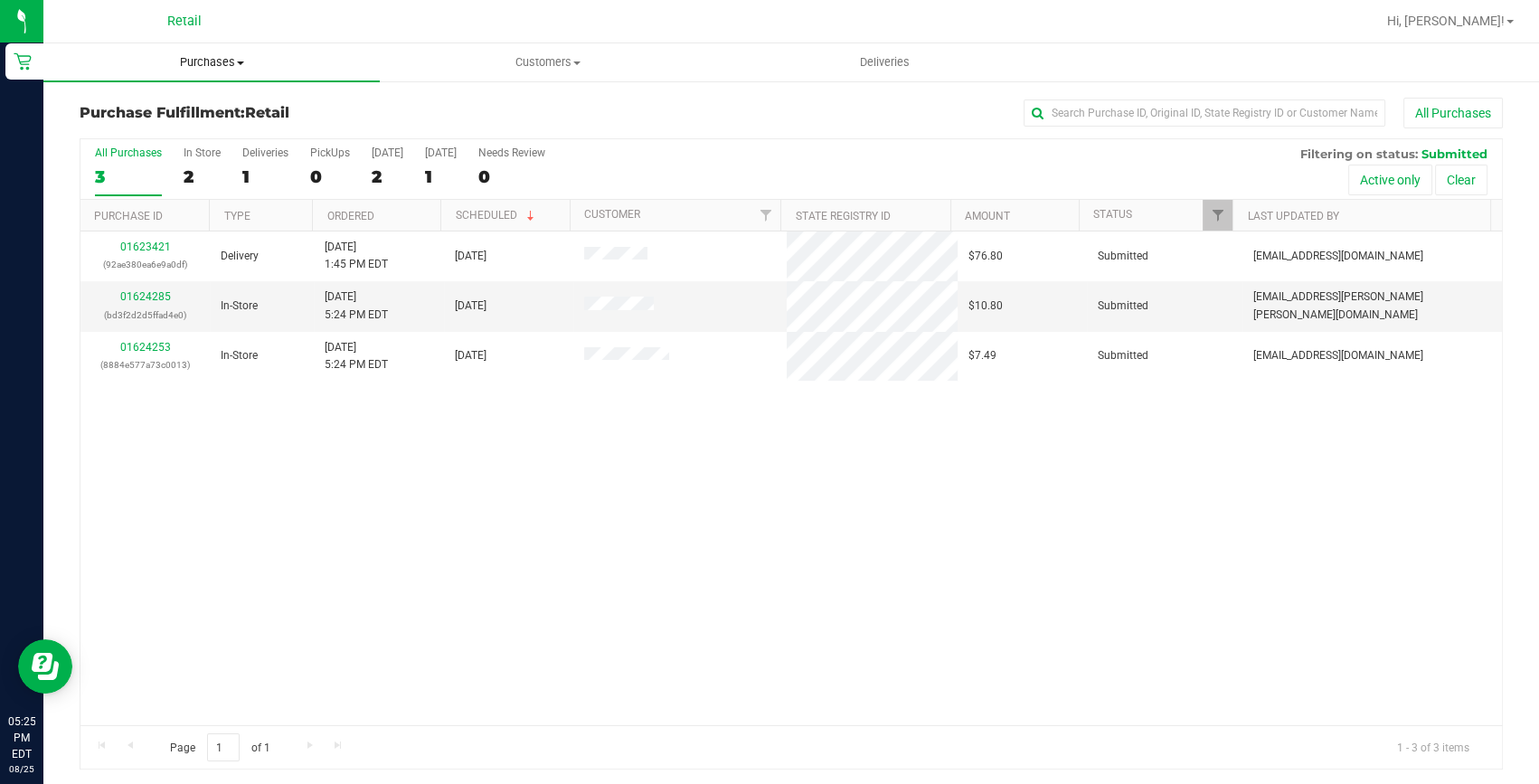
click at [225, 68] on span "Purchases" at bounding box center [211, 62] width 336 height 16
click at [200, 107] on span "Summary of purchases" at bounding box center [136, 108] width 186 height 15
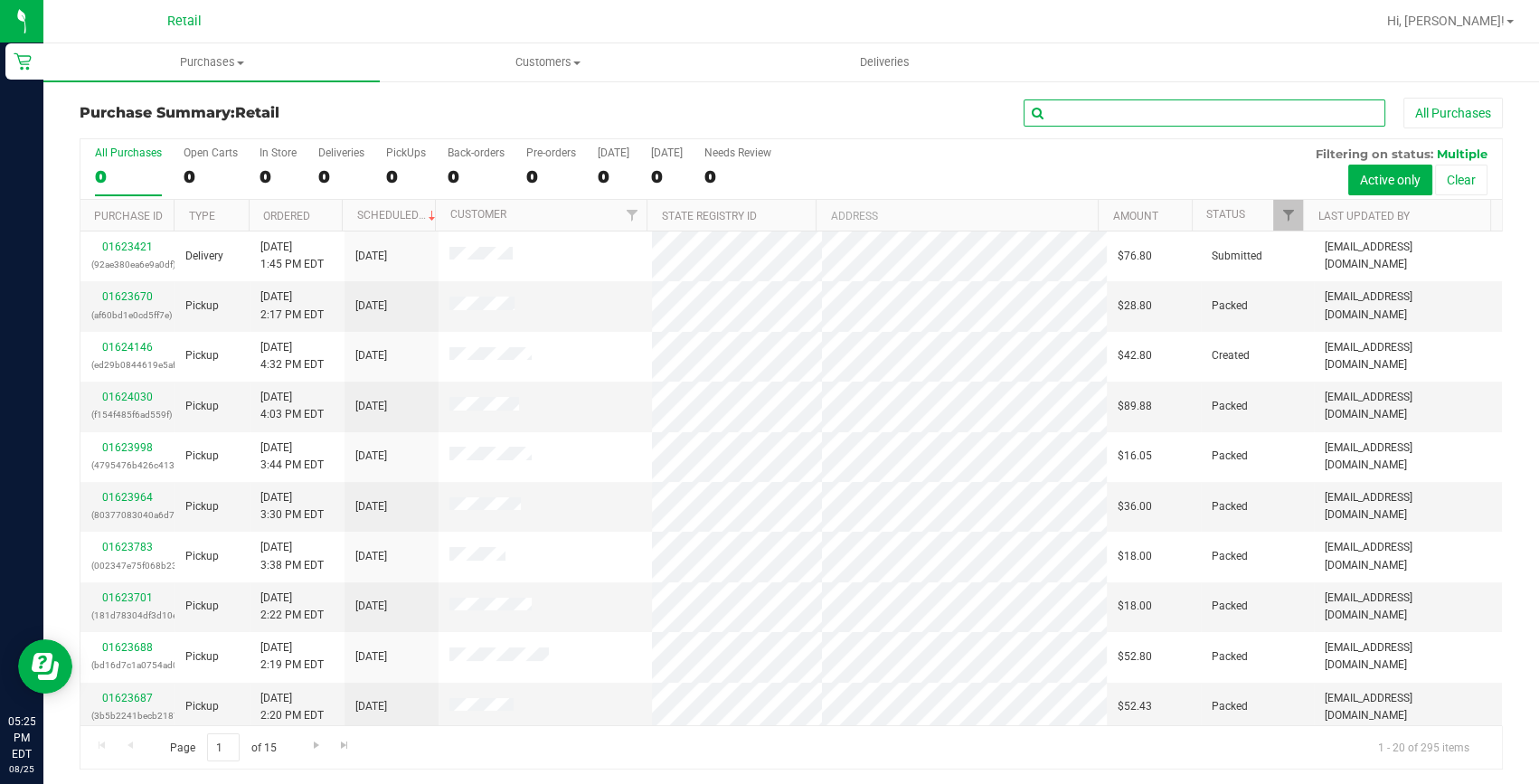
click at [1115, 110] on input "text" at bounding box center [1205, 113] width 362 height 28
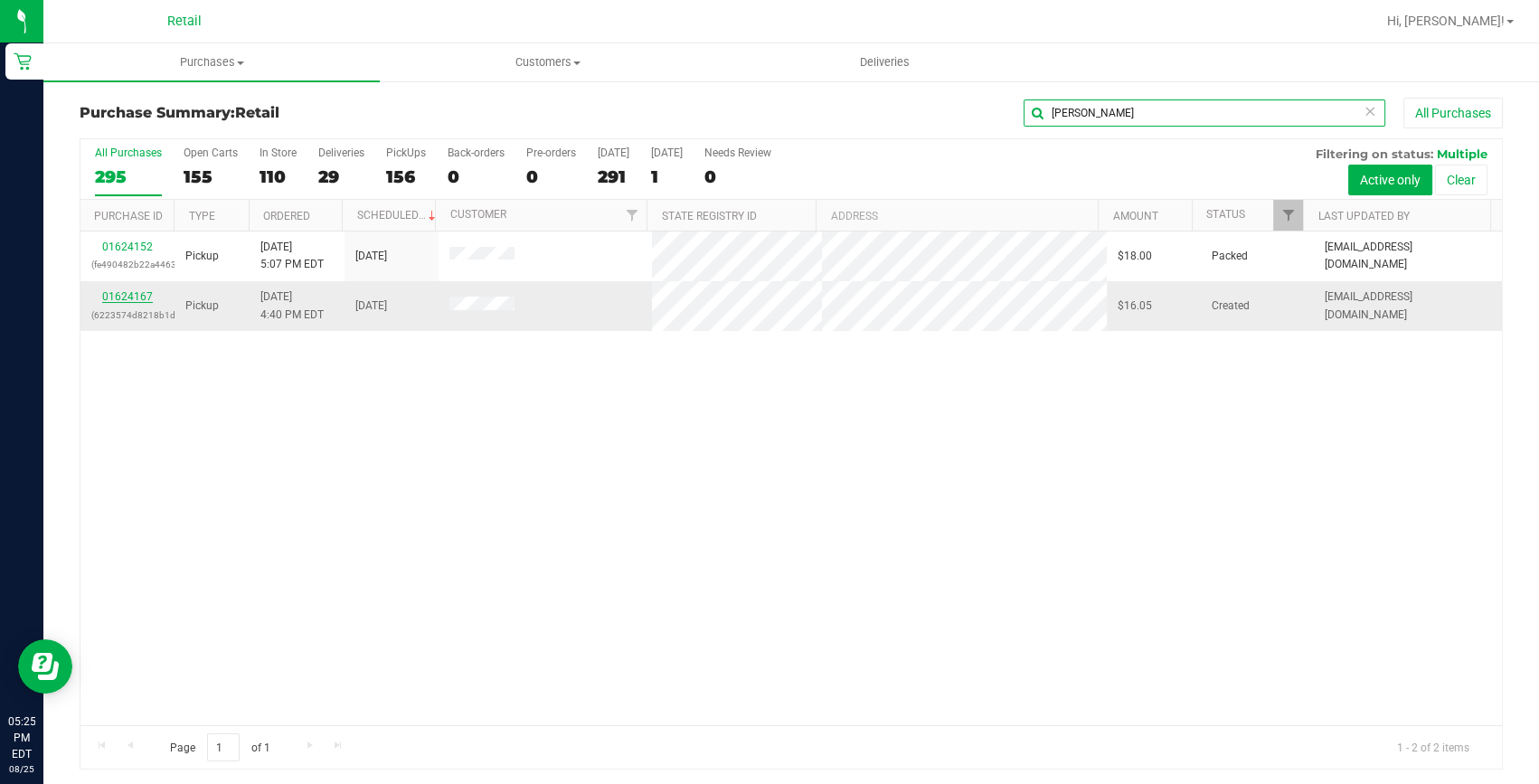
type input "[PERSON_NAME]"
click at [118, 295] on link "01624167" at bounding box center [127, 296] width 50 height 12
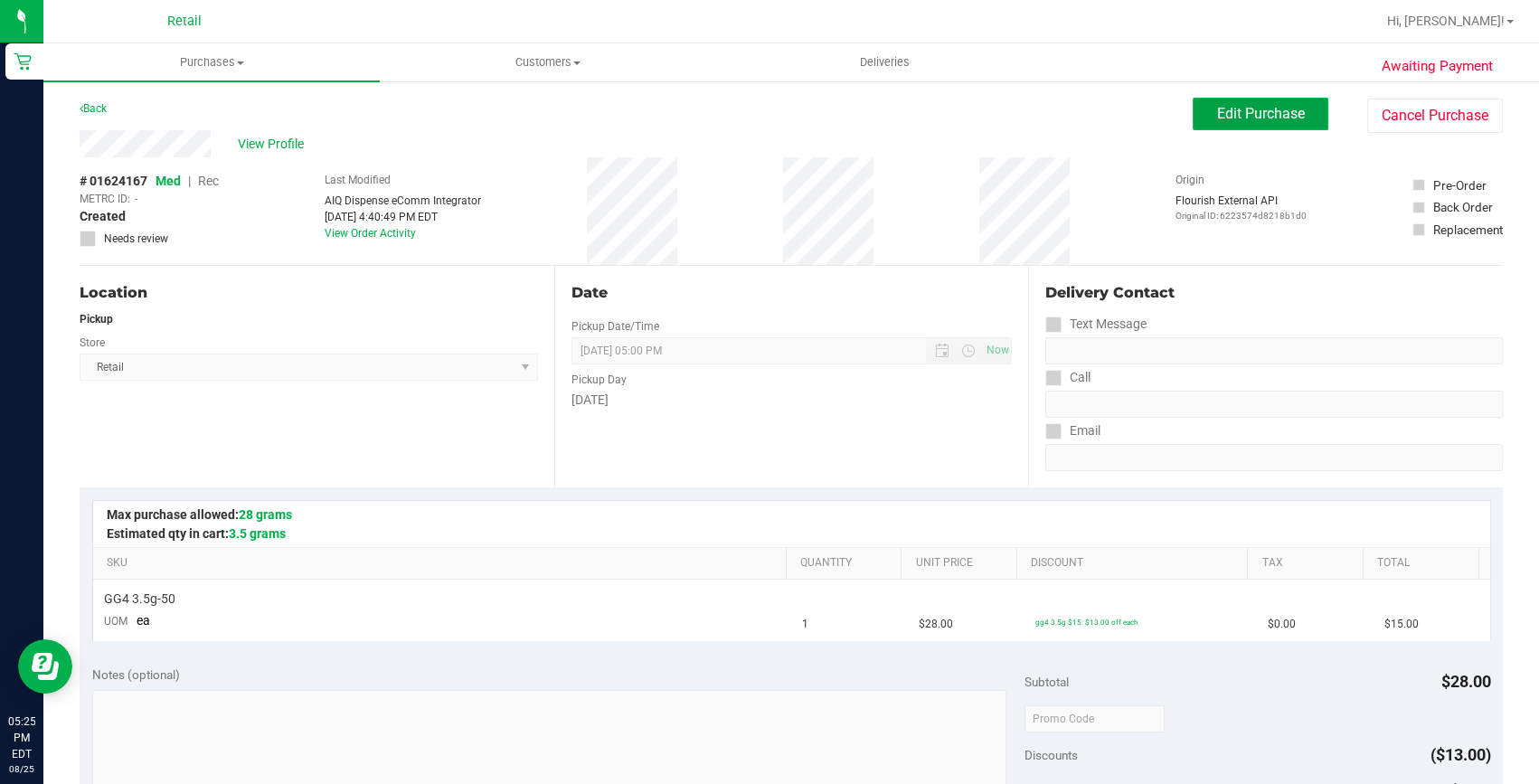
click at [1203, 111] on button "Edit Purchase" at bounding box center [1260, 114] width 136 height 32
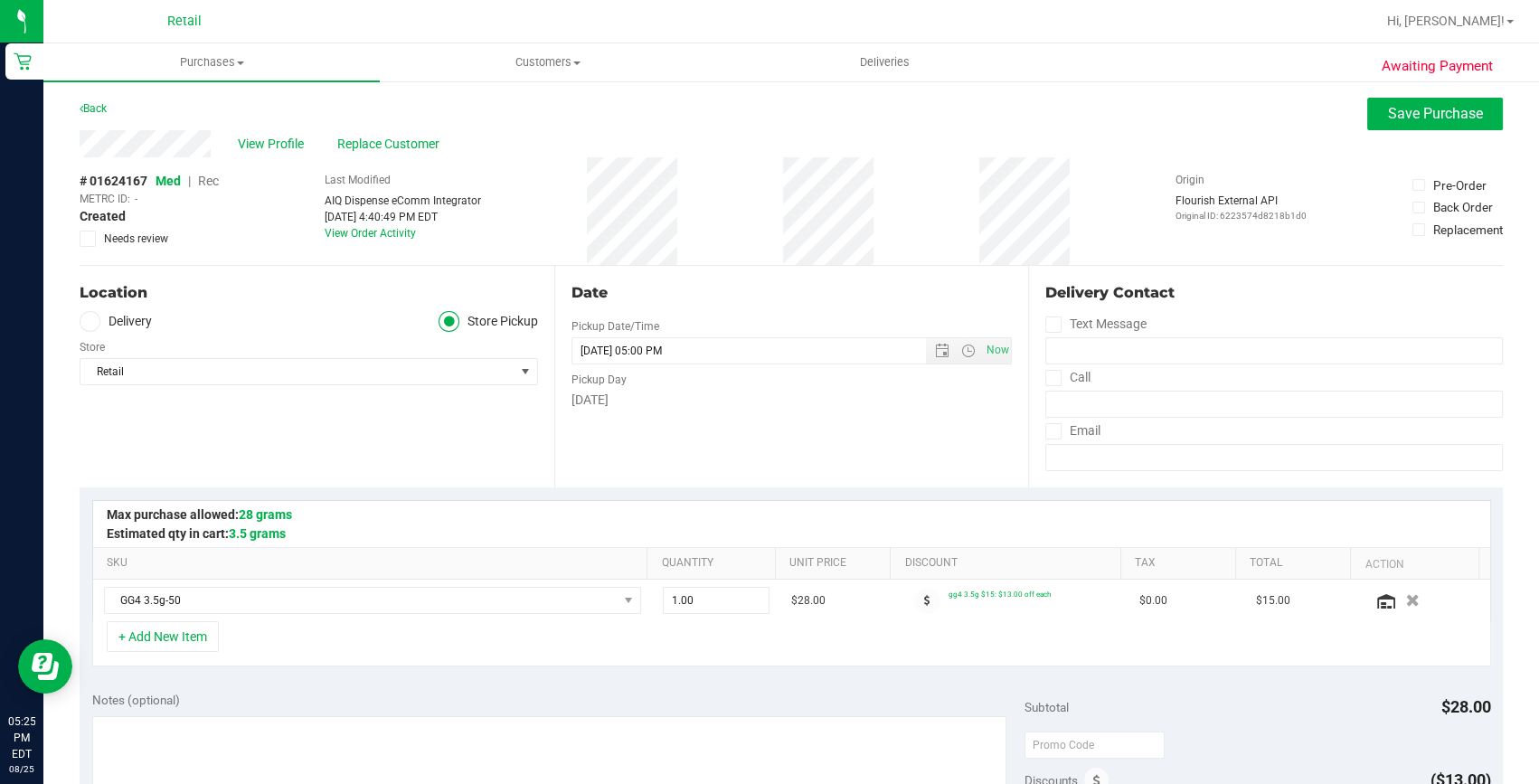
click at [203, 177] on span "Rec" at bounding box center [208, 180] width 21 height 14
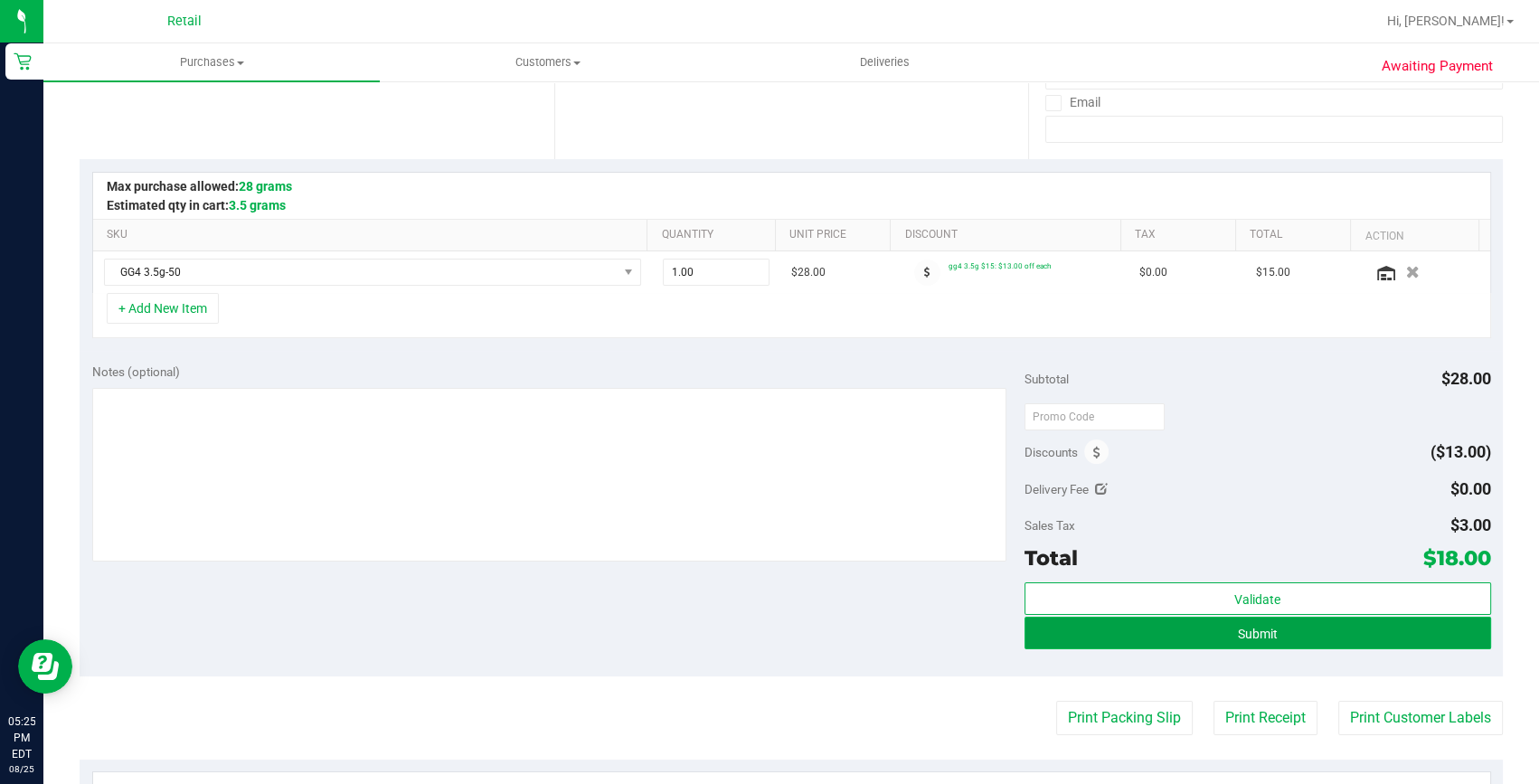
click at [1246, 633] on span "Submit" at bounding box center [1258, 634] width 40 height 14
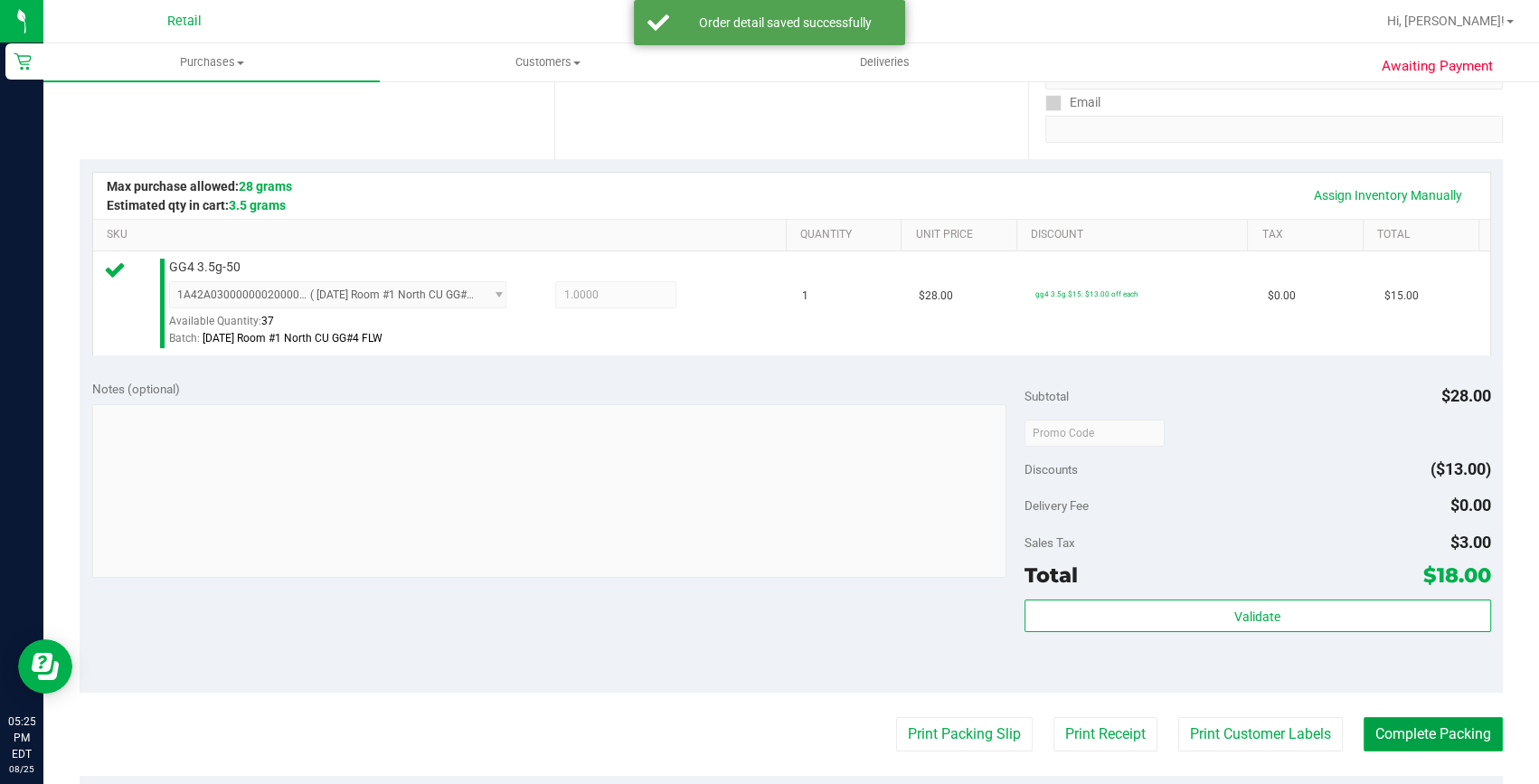
click at [1432, 735] on button "Complete Packing" at bounding box center [1433, 735] width 139 height 34
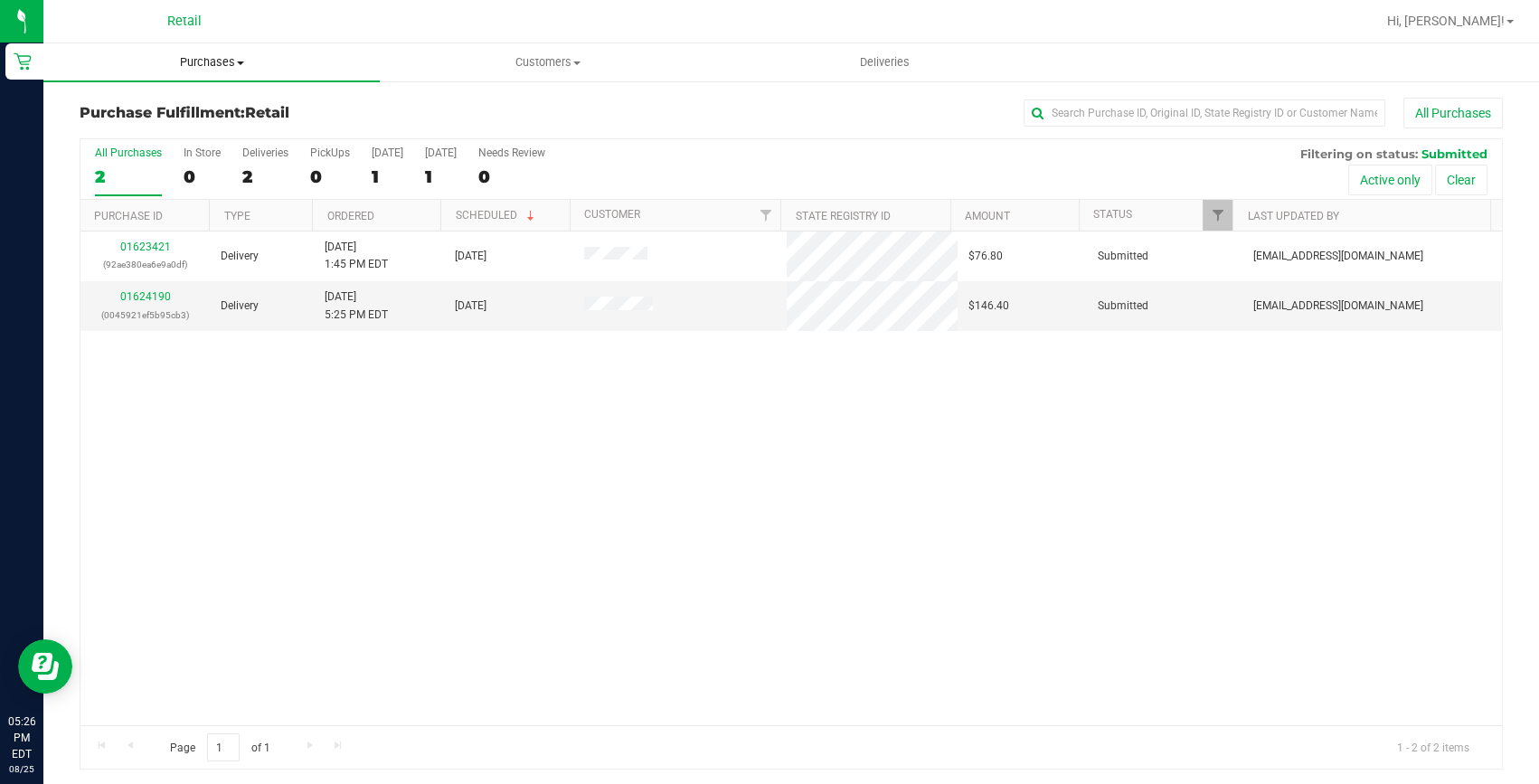
click at [218, 64] on span "Purchases" at bounding box center [211, 62] width 336 height 16
click at [180, 108] on span "Summary of purchases" at bounding box center [136, 108] width 186 height 15
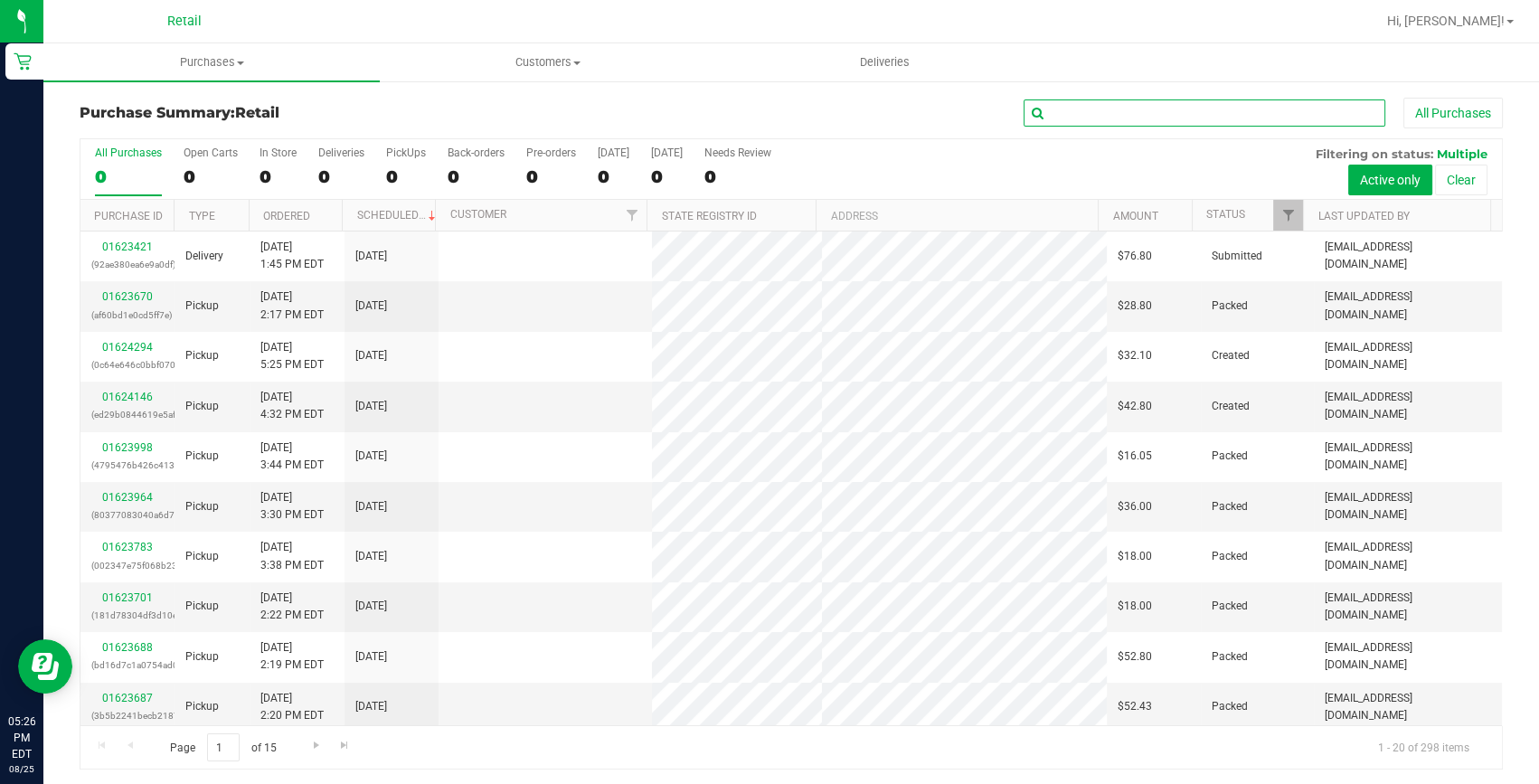
click at [1077, 111] on input "text" at bounding box center [1205, 113] width 362 height 28
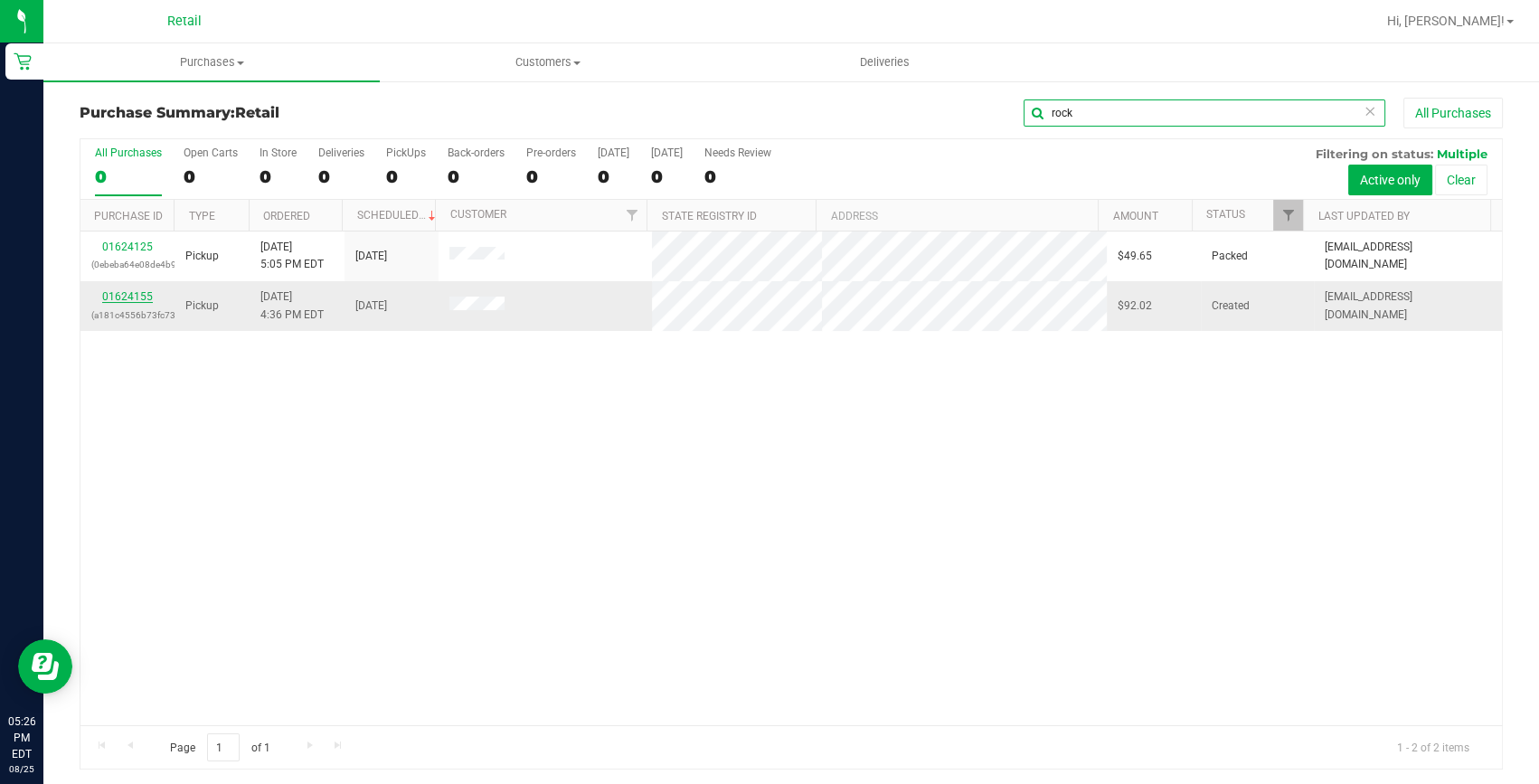
type input "rock"
click at [106, 297] on link "01624155" at bounding box center [127, 296] width 50 height 12
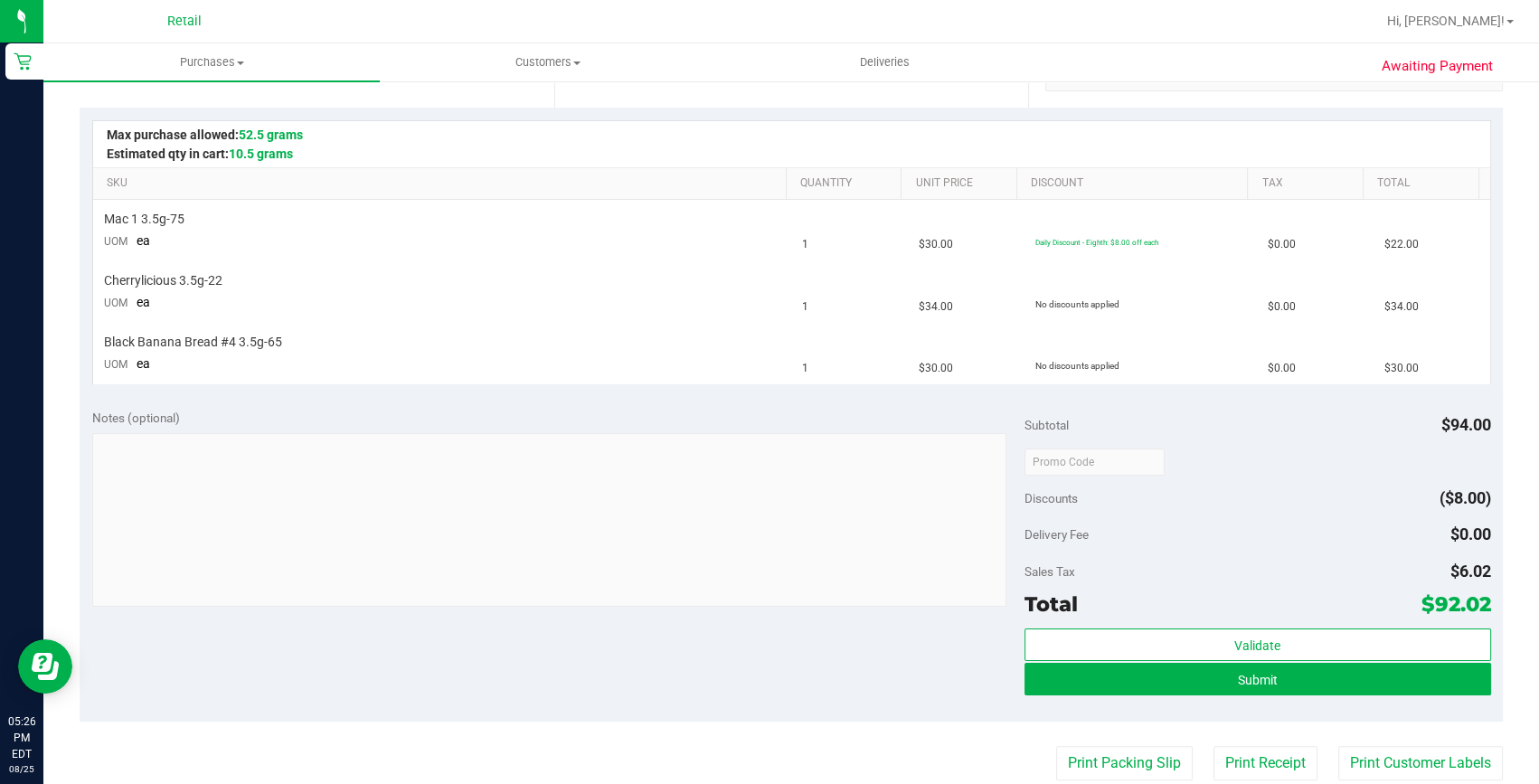
scroll to position [410, 0]
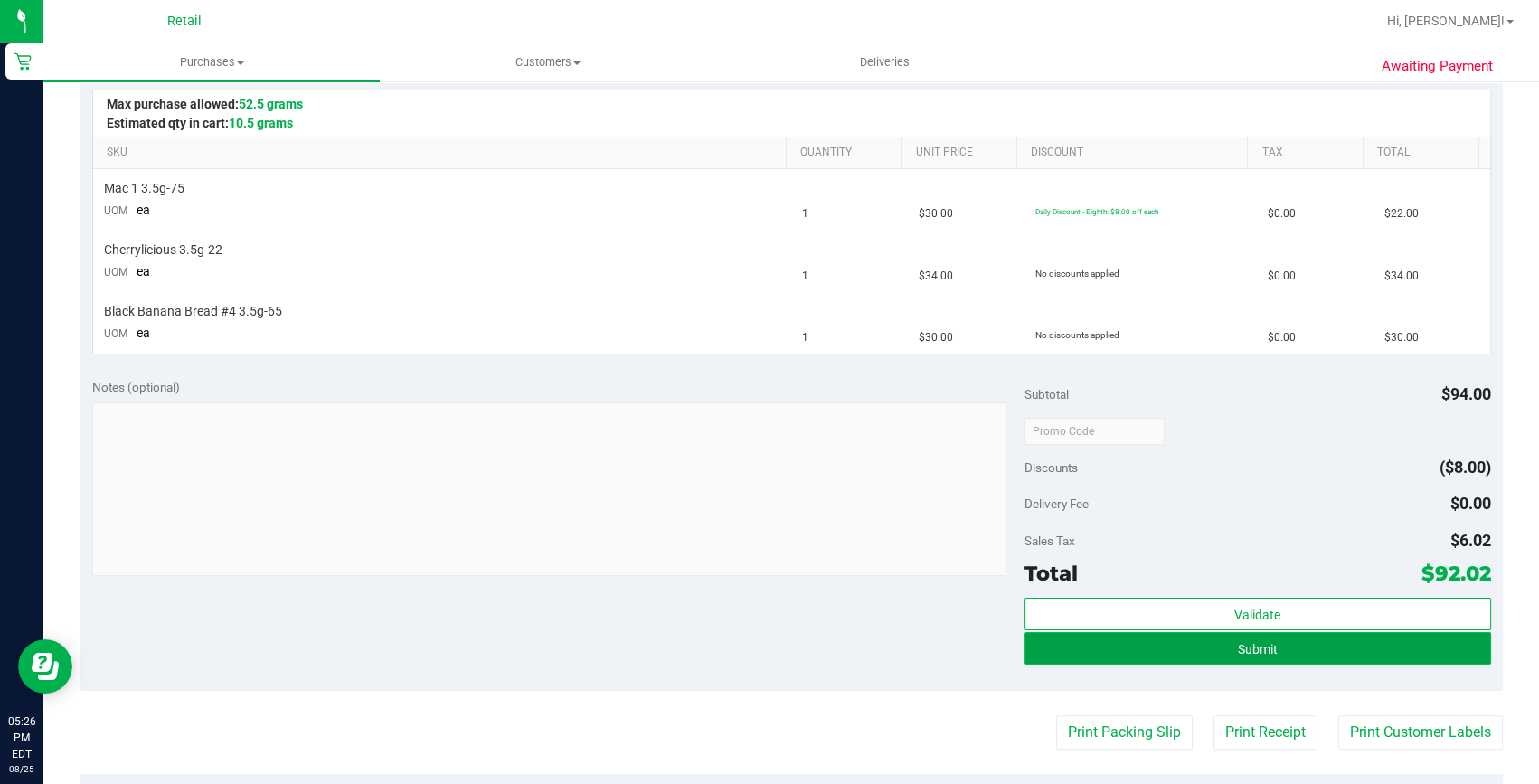
click at [1285, 642] on button "Submit" at bounding box center [1258, 648] width 466 height 32
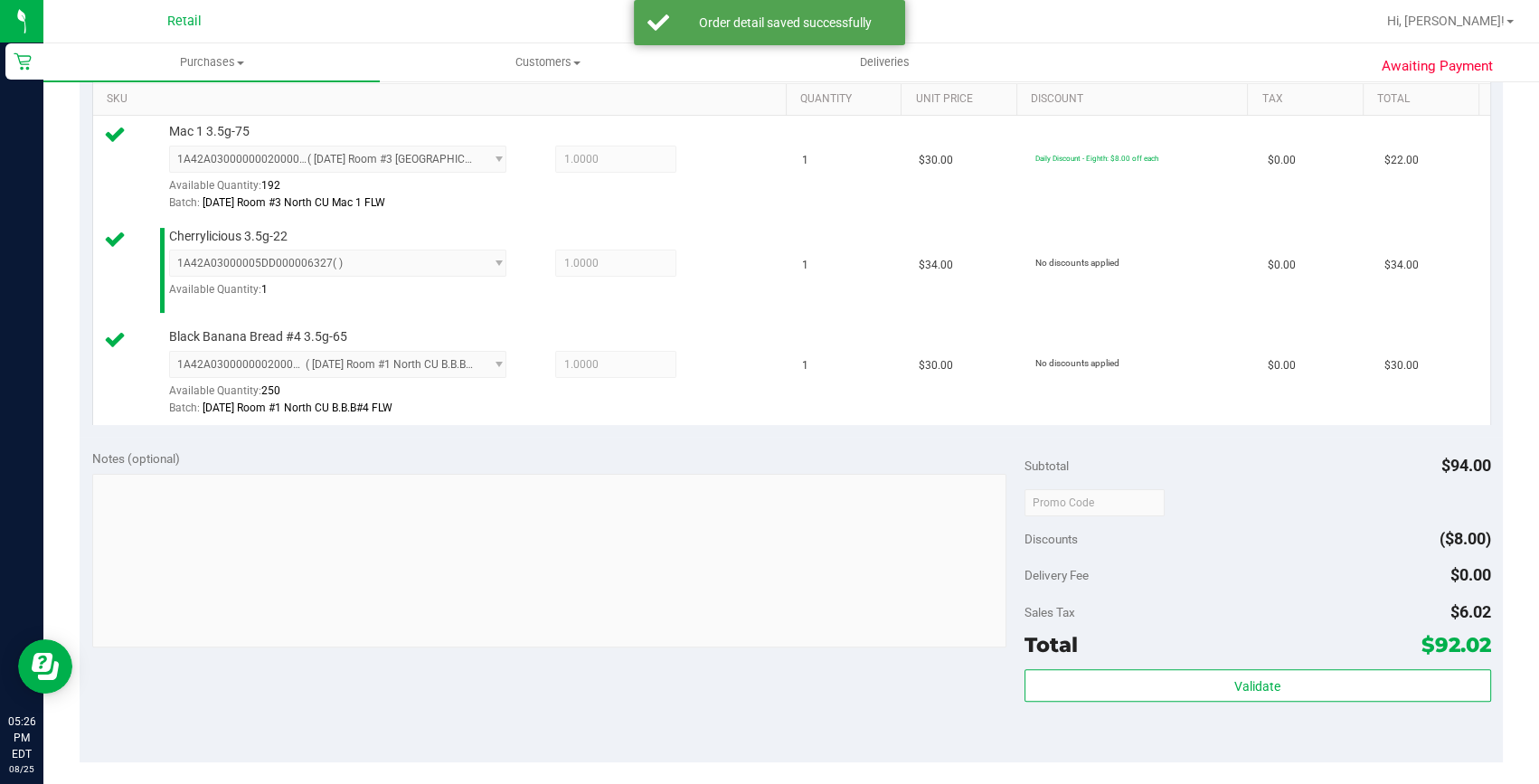
scroll to position [493, 0]
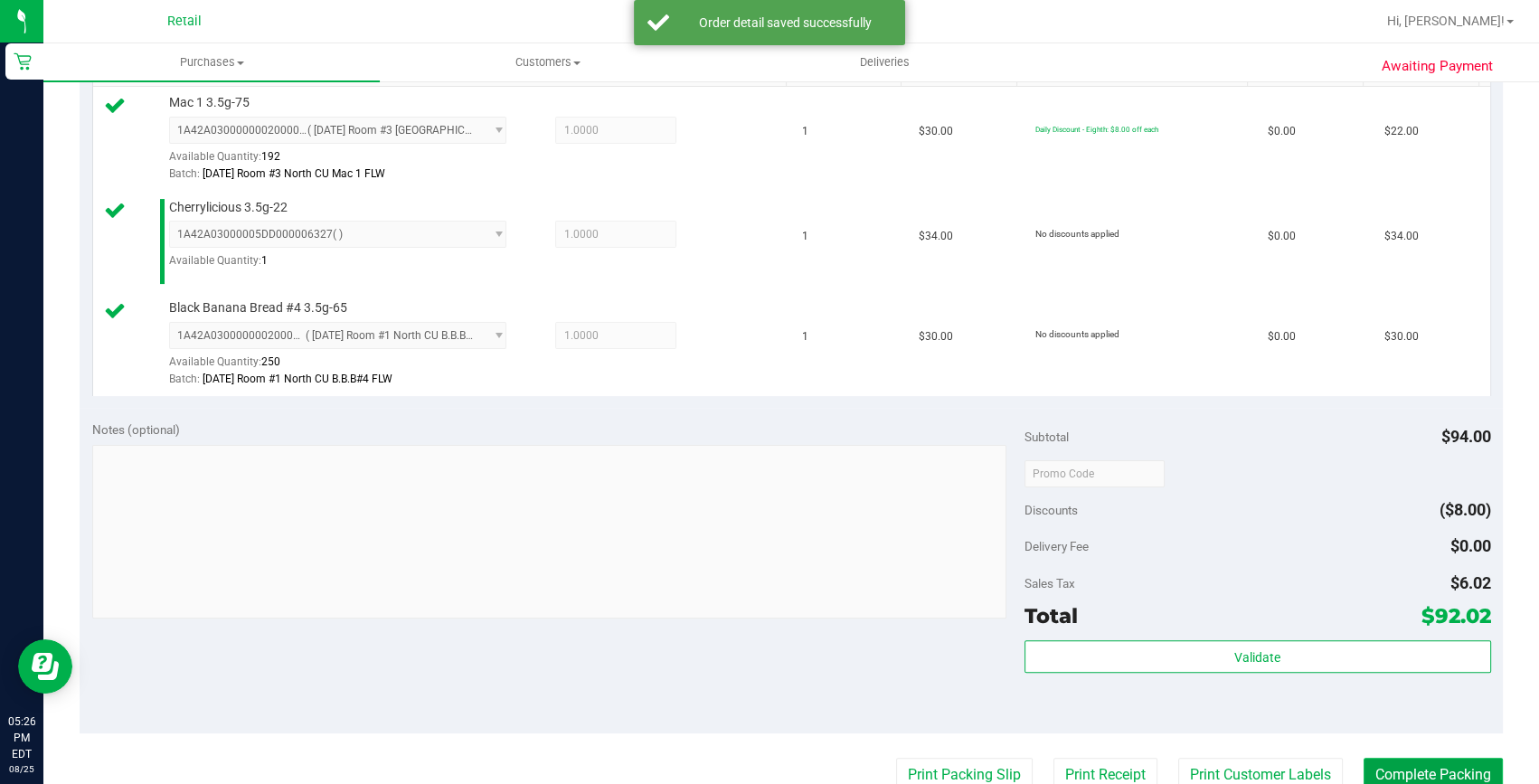
click at [1382, 765] on button "Complete Packing" at bounding box center [1433, 774] width 139 height 34
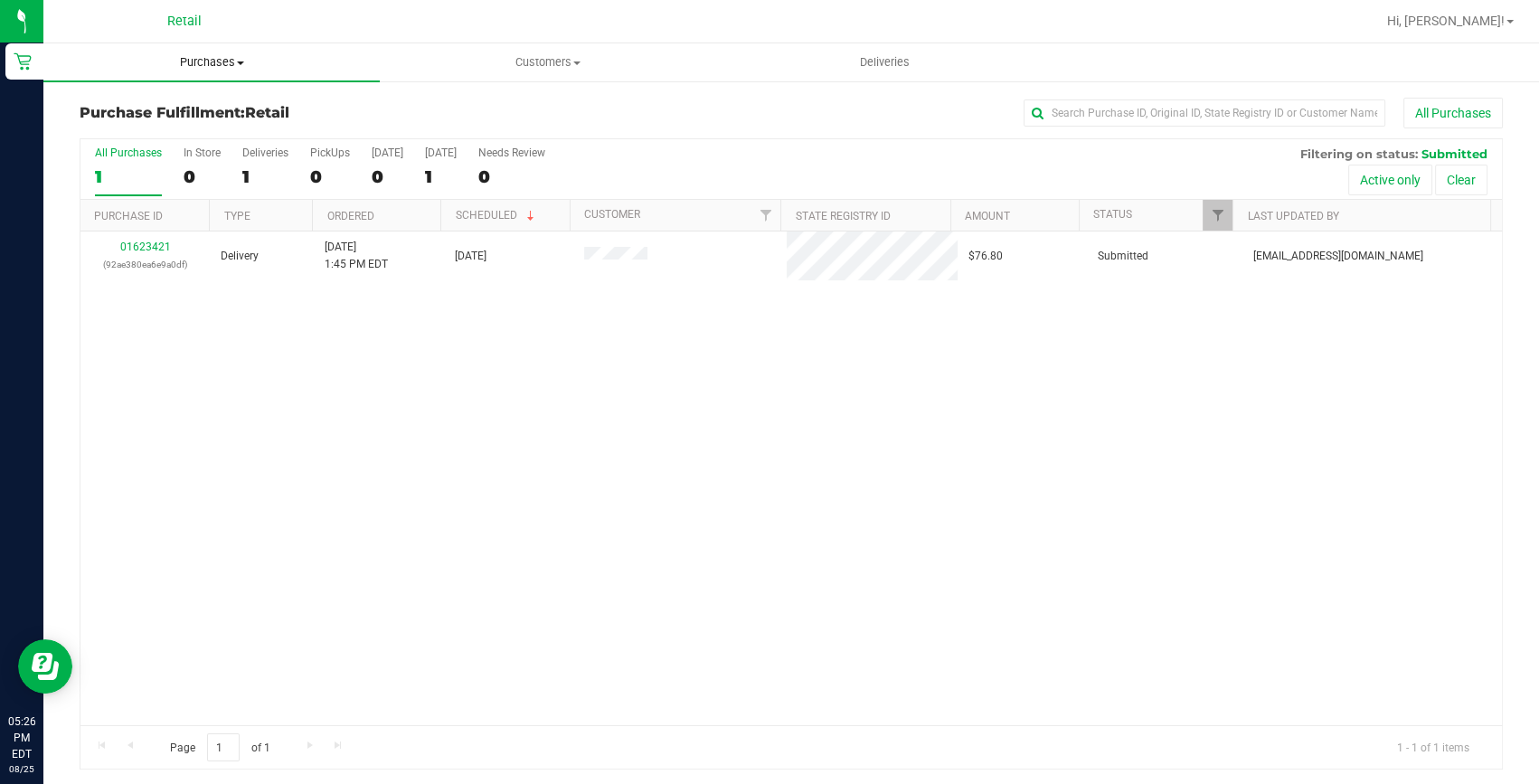
click at [206, 49] on uib-tab-heading "Purchases Summary of purchases Fulfillment All purchases" at bounding box center [211, 63] width 336 height 38
click at [204, 111] on span "Summary of purchases" at bounding box center [136, 108] width 186 height 15
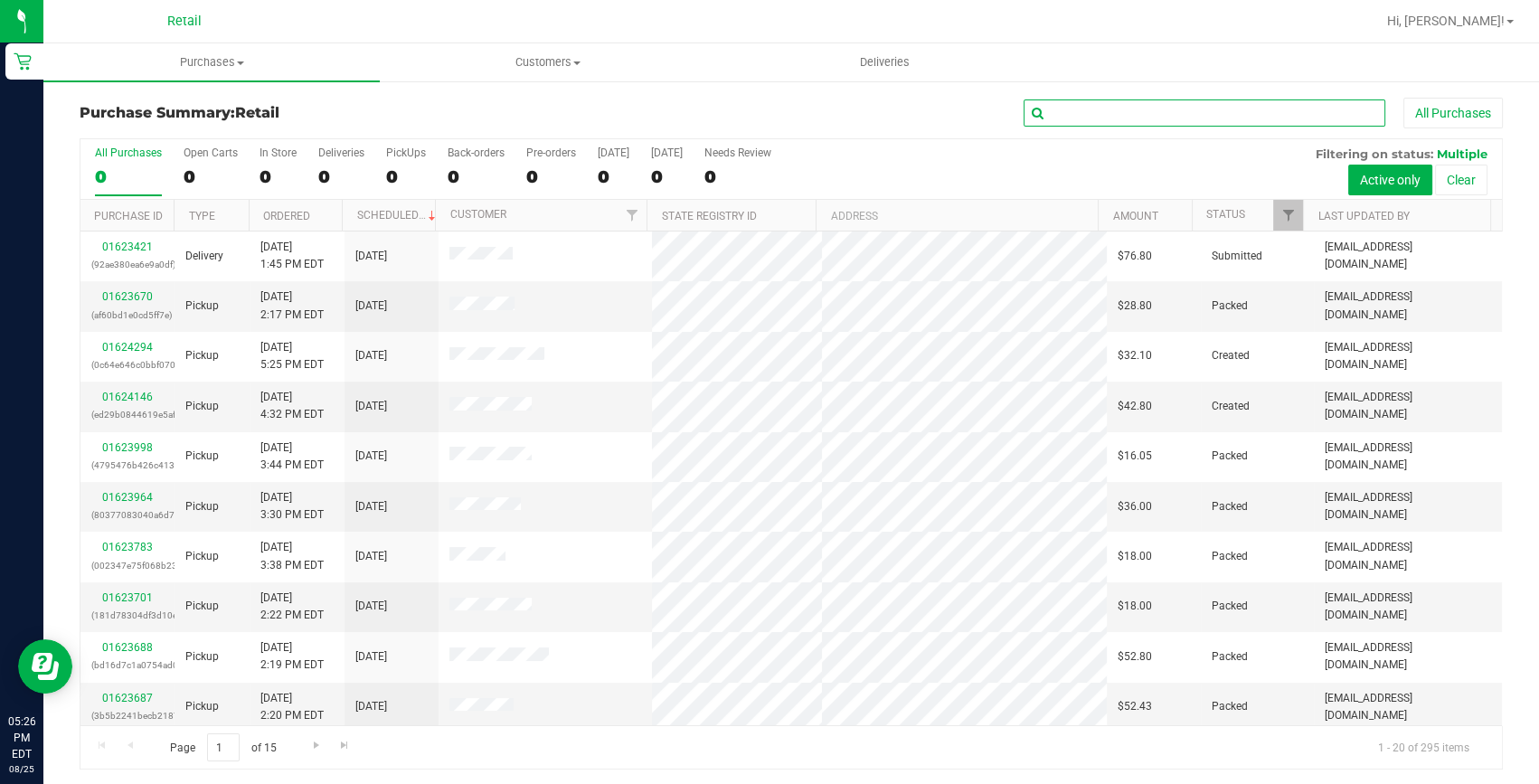
click at [1075, 116] on input "text" at bounding box center [1205, 113] width 362 height 28
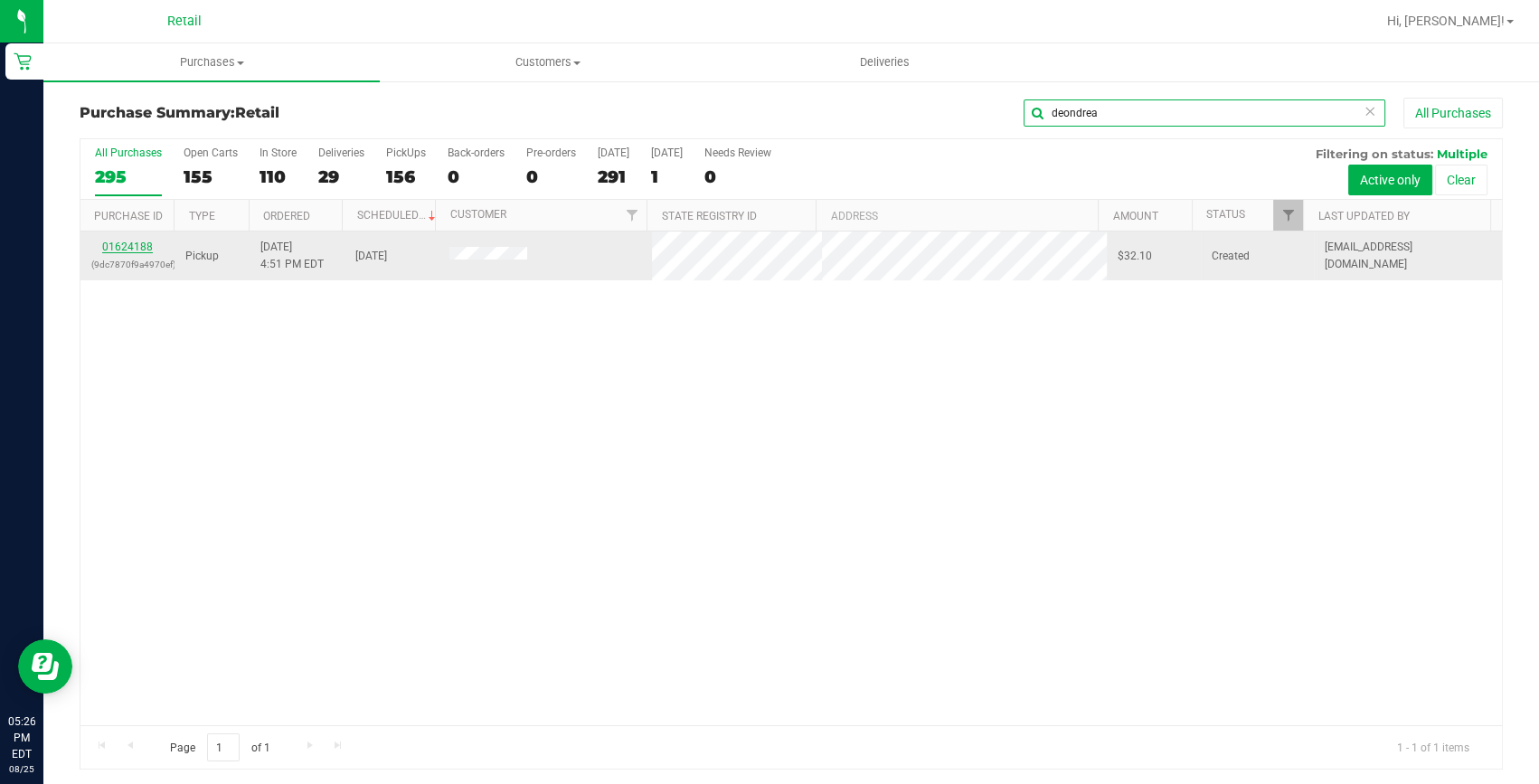
type input "deondrea"
click at [139, 248] on link "01624188" at bounding box center [127, 246] width 50 height 12
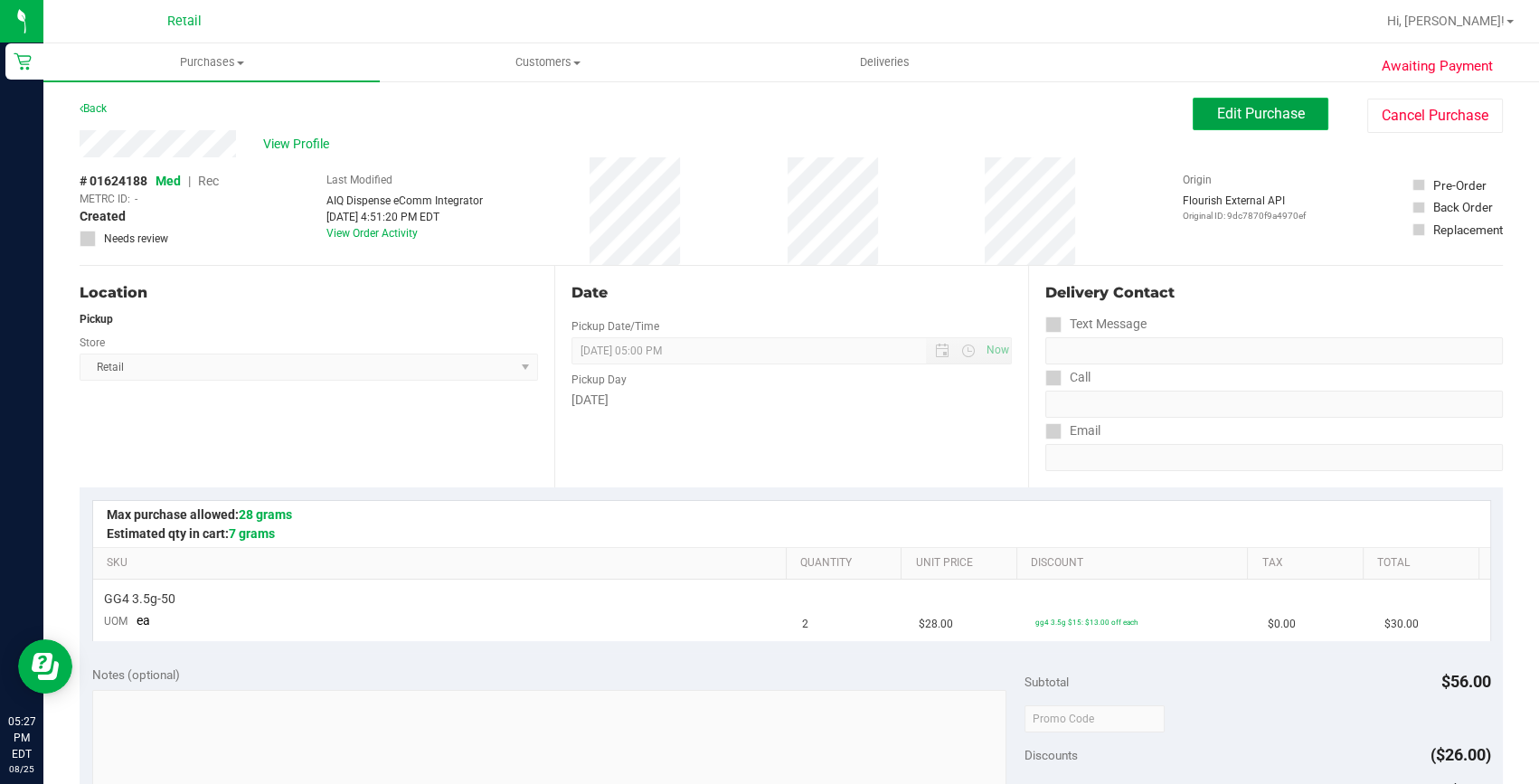
click at [1253, 108] on span "Edit Purchase" at bounding box center [1261, 113] width 88 height 17
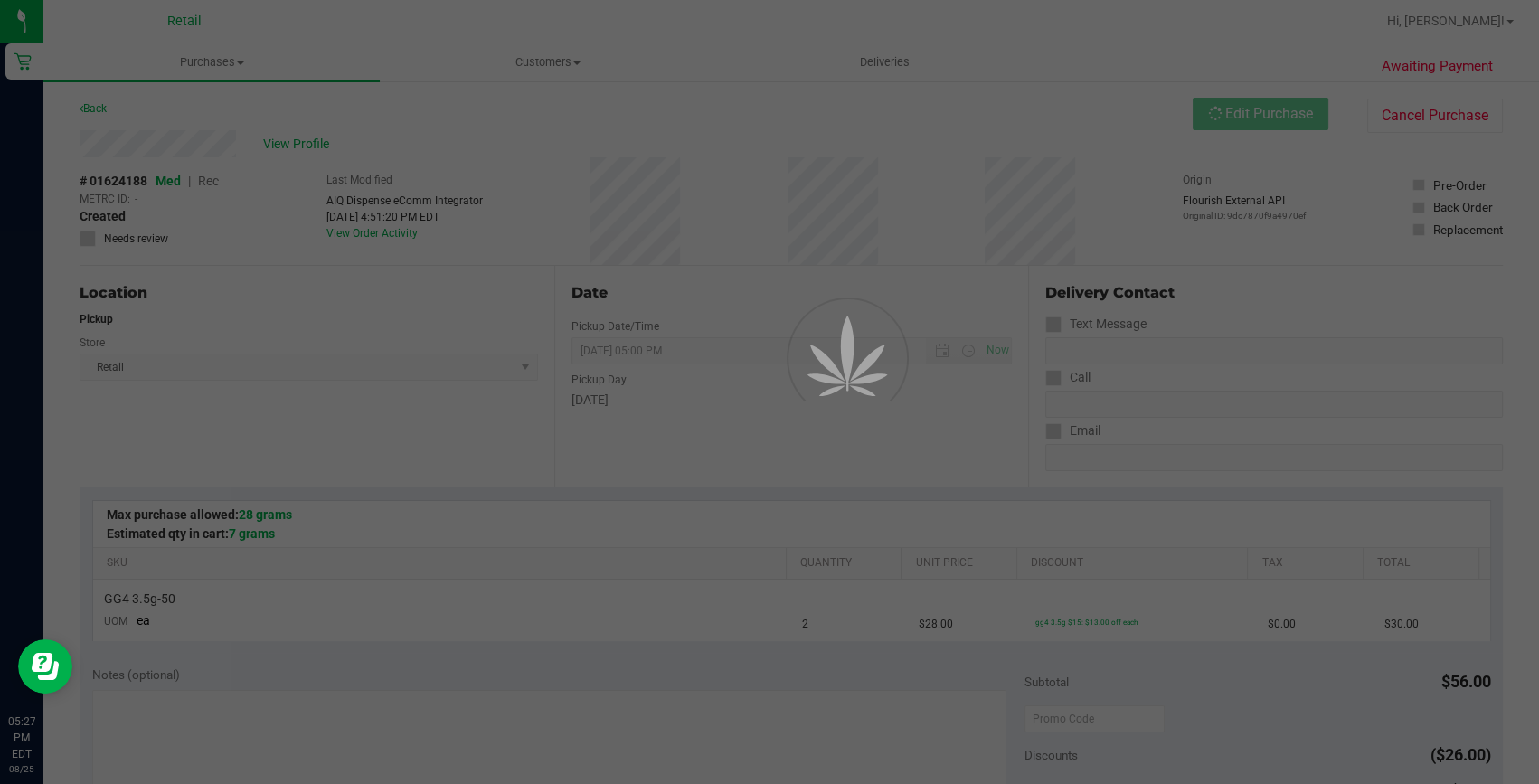
click at [215, 175] on div at bounding box center [769, 392] width 1539 height 784
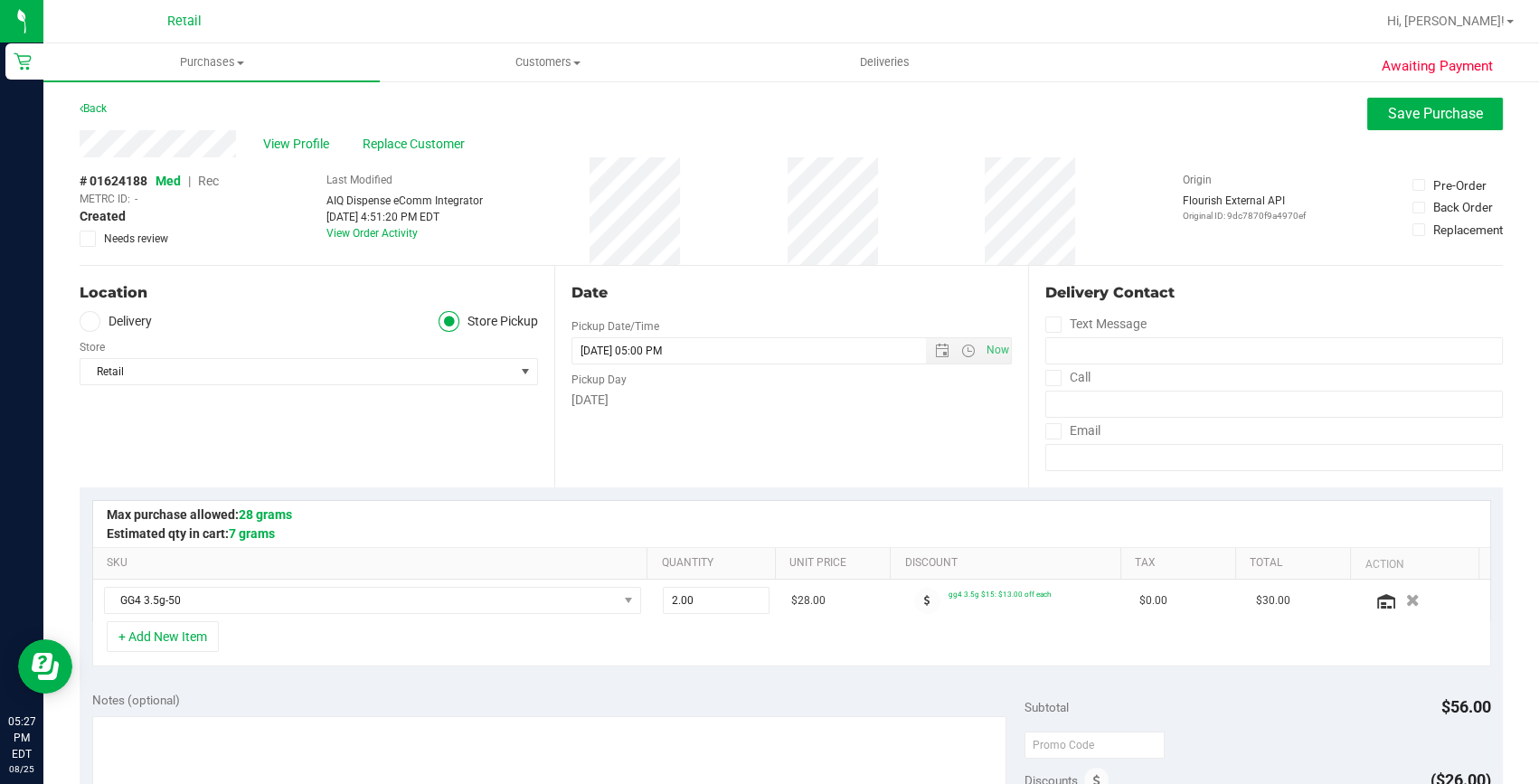
click at [207, 176] on span "Rec" at bounding box center [208, 180] width 21 height 14
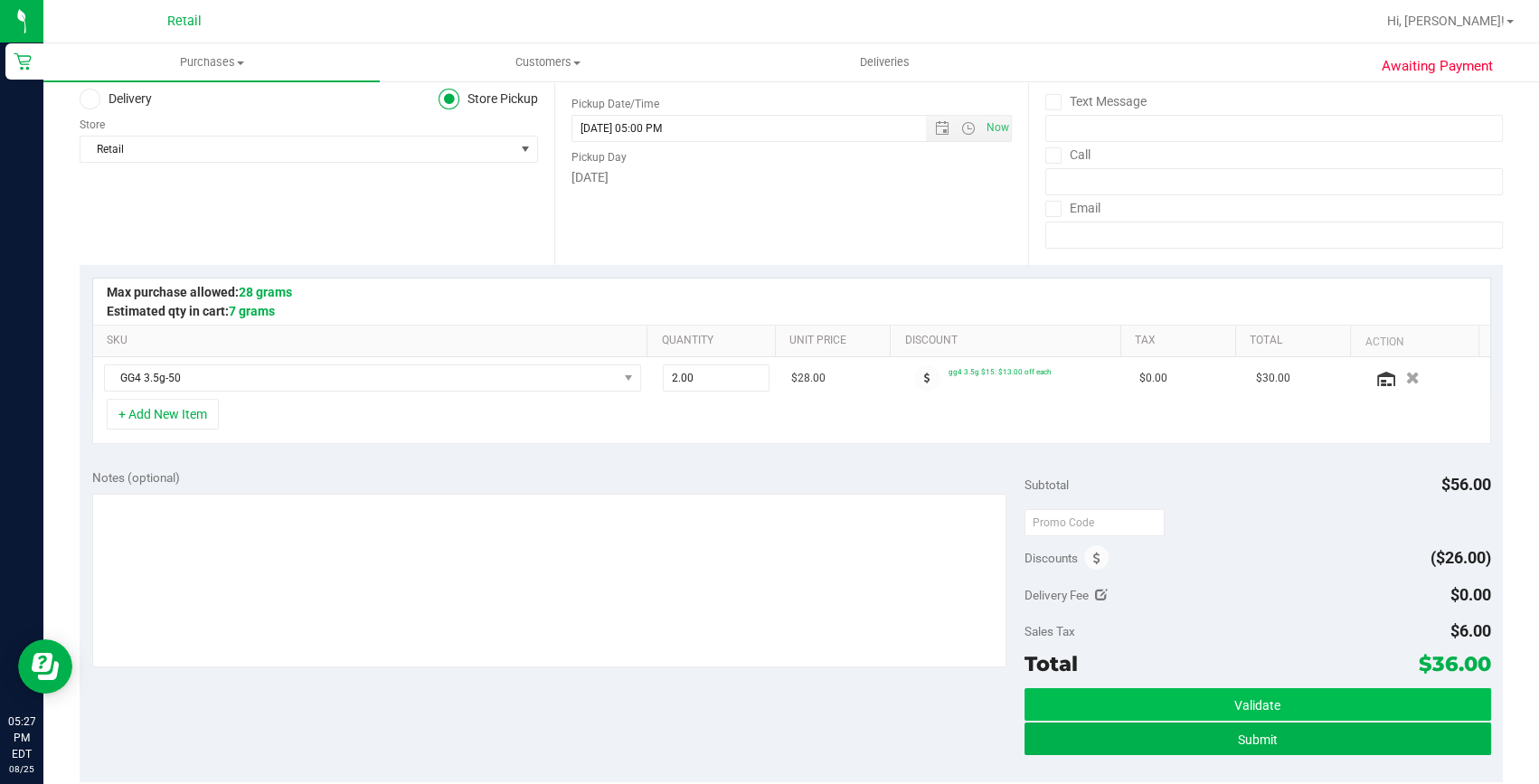
scroll to position [245, 0]
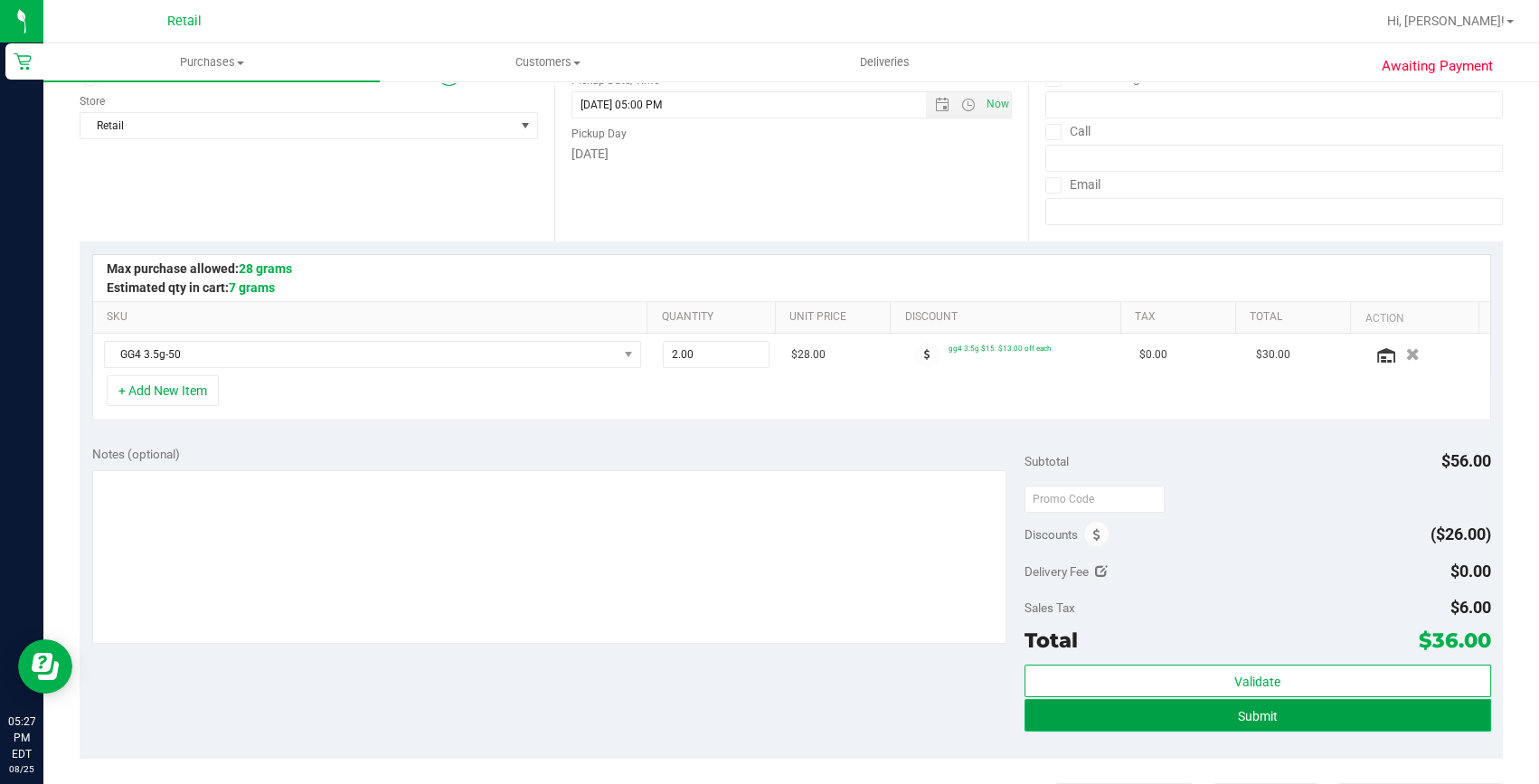
click at [1147, 702] on button "Submit" at bounding box center [1258, 715] width 466 height 32
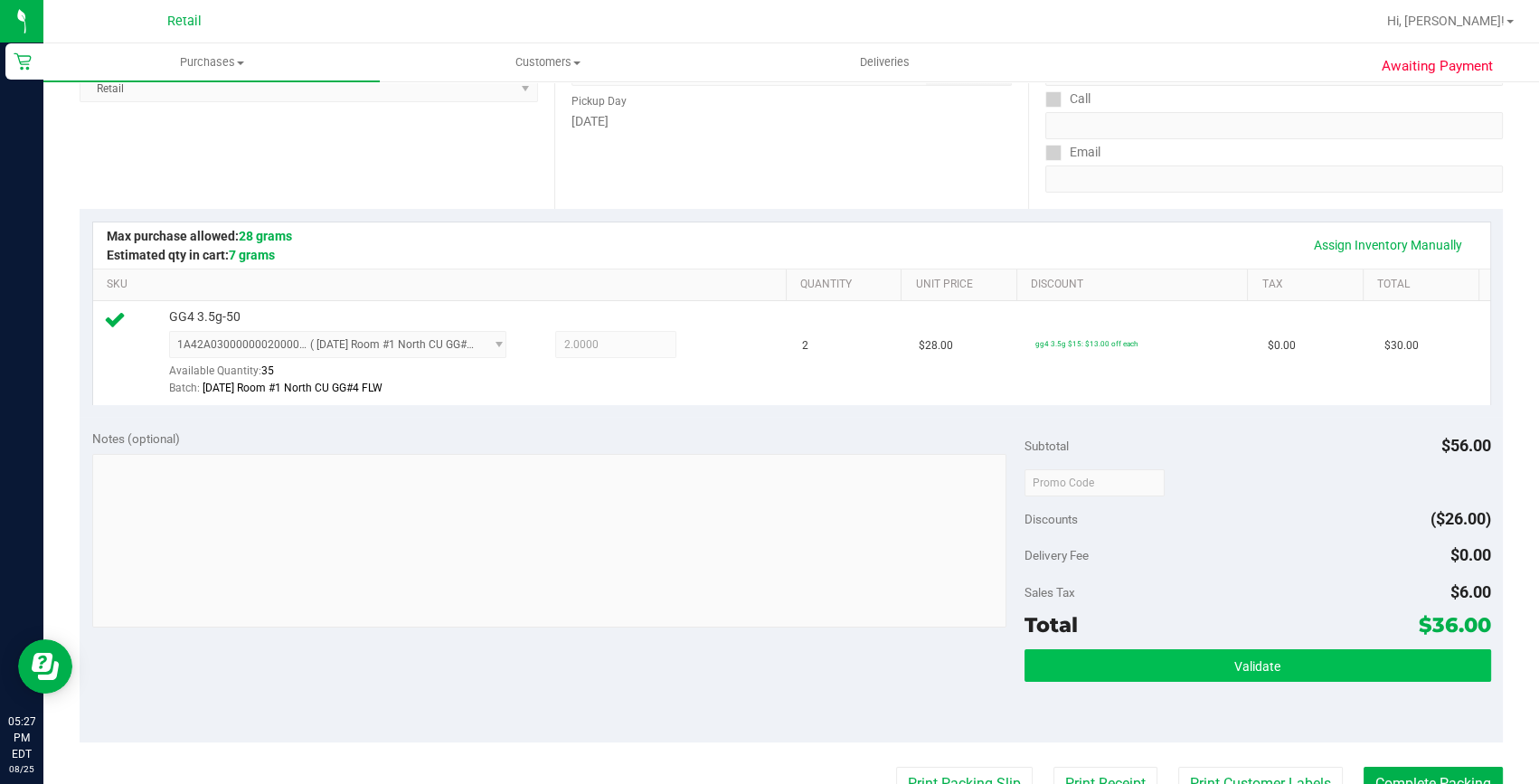
scroll to position [328, 0]
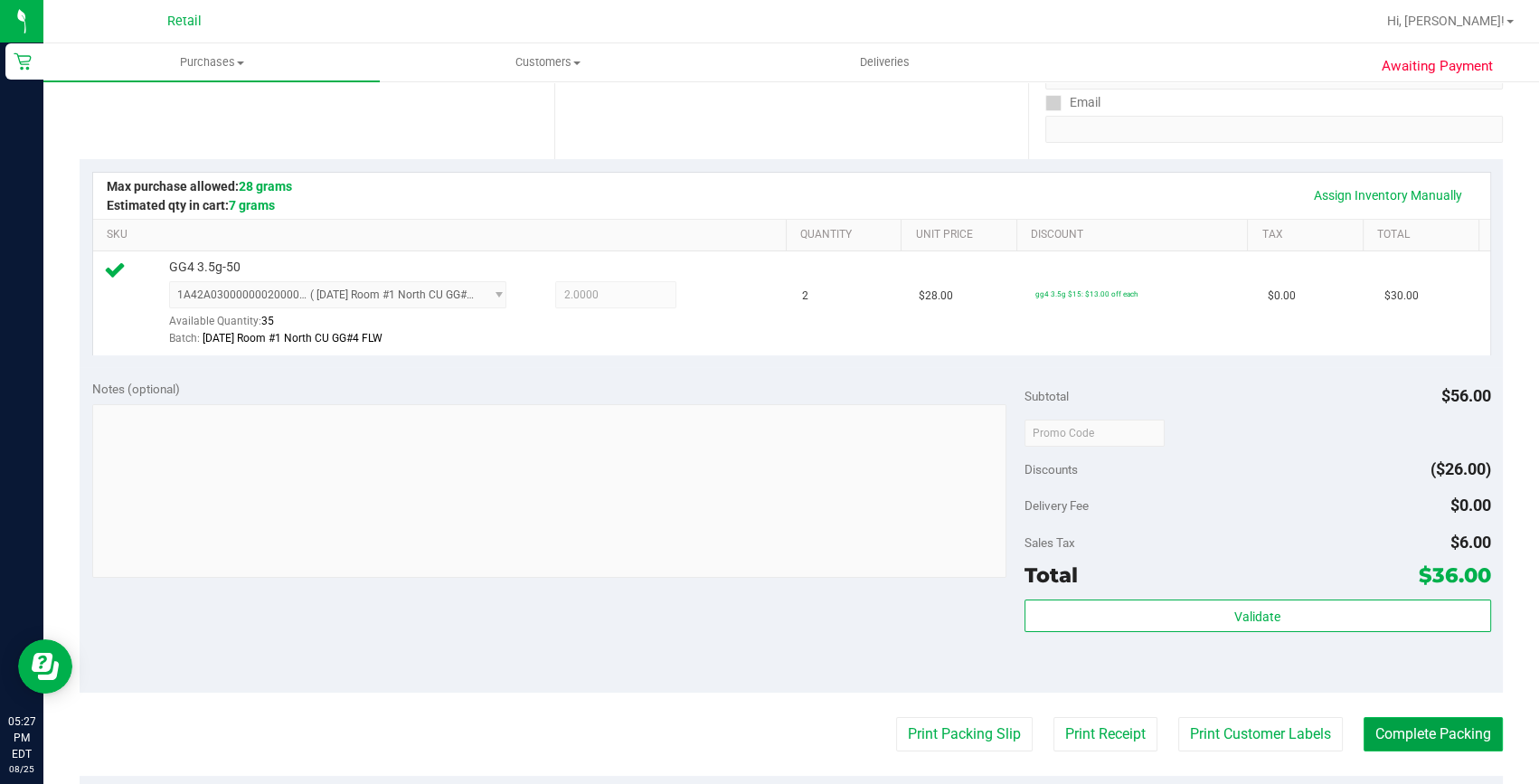
click at [1443, 724] on button "Complete Packing" at bounding box center [1433, 735] width 139 height 34
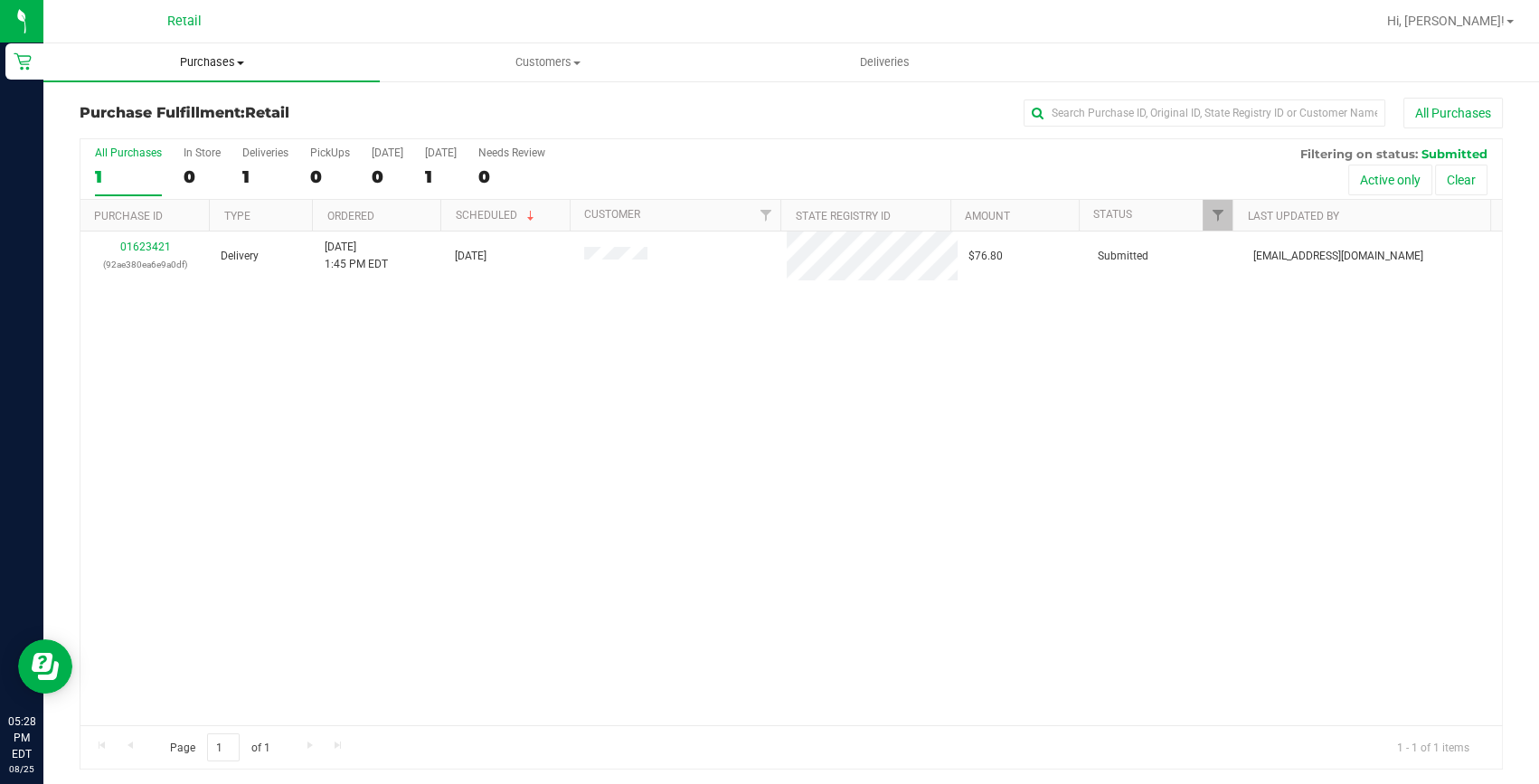
click at [224, 64] on span "Purchases" at bounding box center [211, 62] width 336 height 16
click at [173, 113] on span "Summary of purchases" at bounding box center [136, 108] width 186 height 15
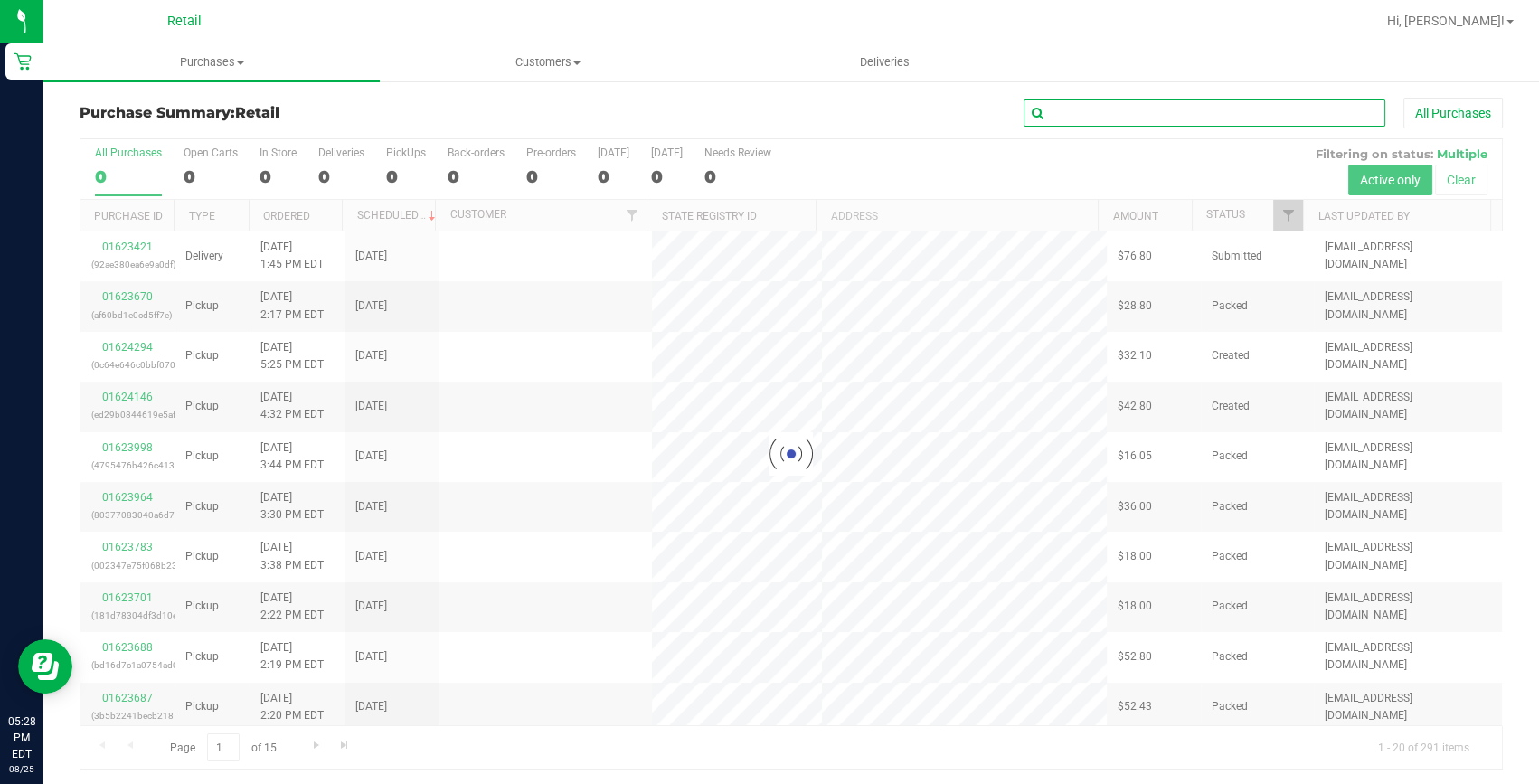
click at [1092, 117] on input "text" at bounding box center [1205, 113] width 362 height 28
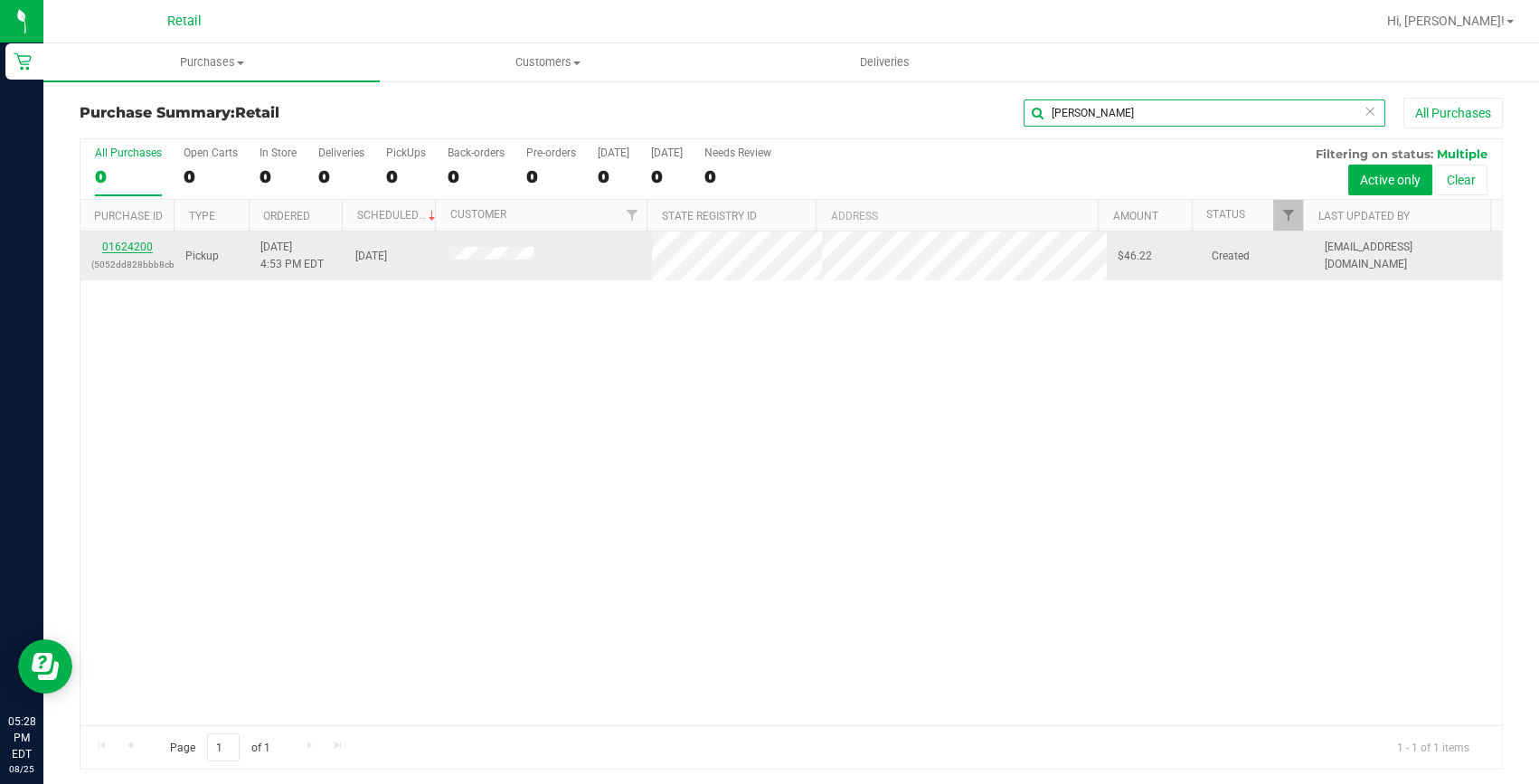
type input "[PERSON_NAME]"
click at [121, 247] on link "01624200" at bounding box center [127, 246] width 50 height 12
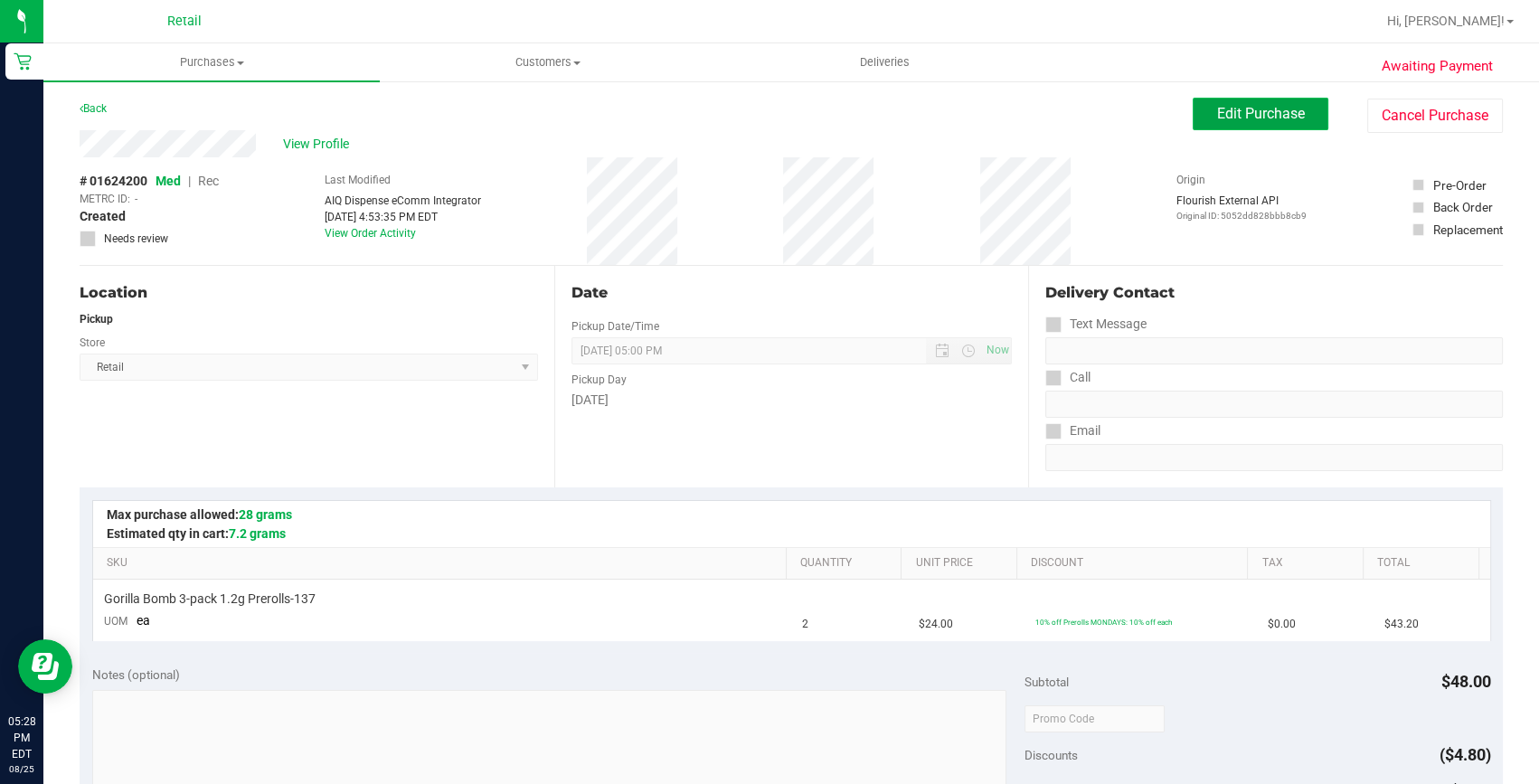
click at [1230, 109] on span "Edit Purchase" at bounding box center [1261, 113] width 88 height 17
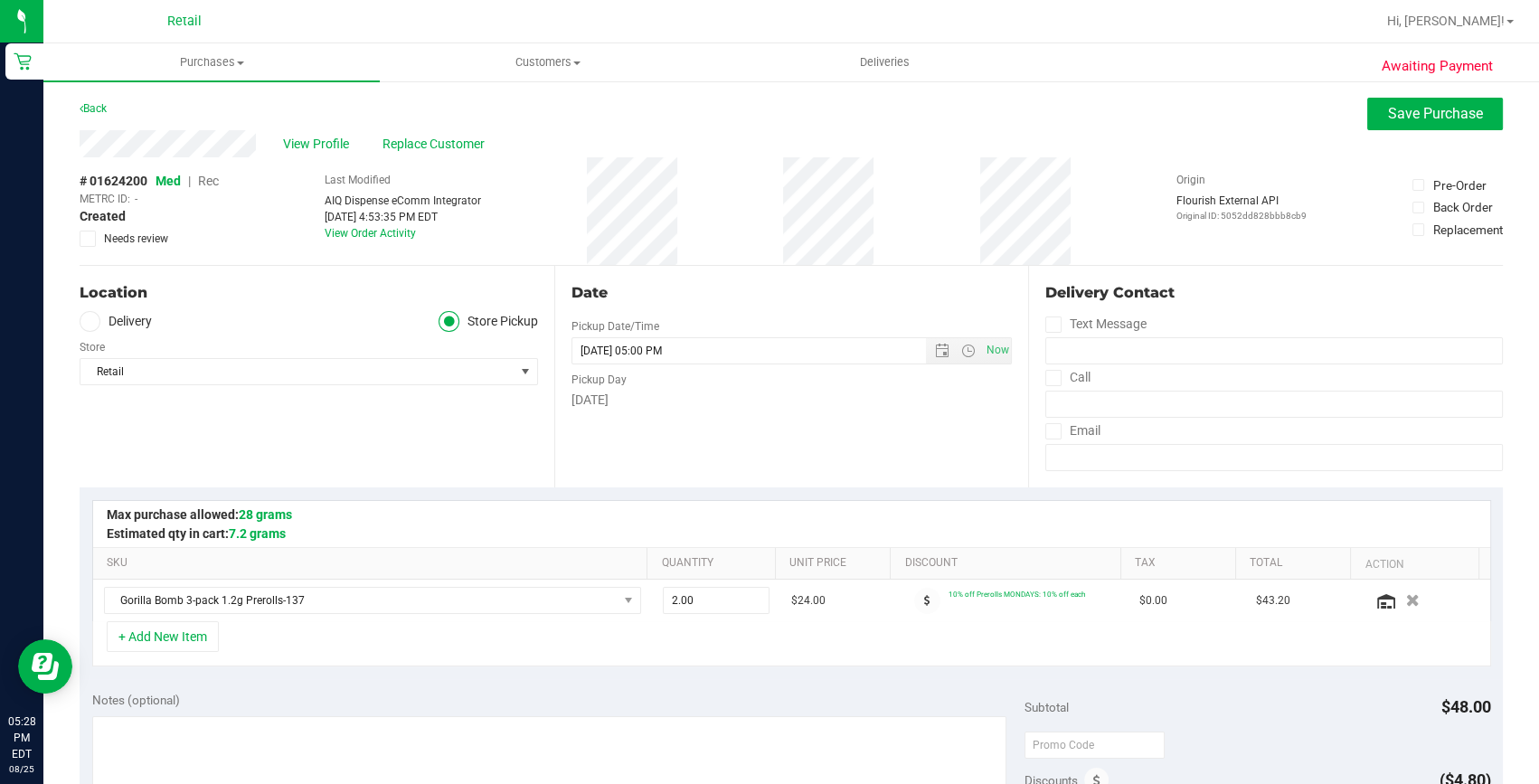
click at [211, 178] on span "Rec" at bounding box center [208, 180] width 21 height 14
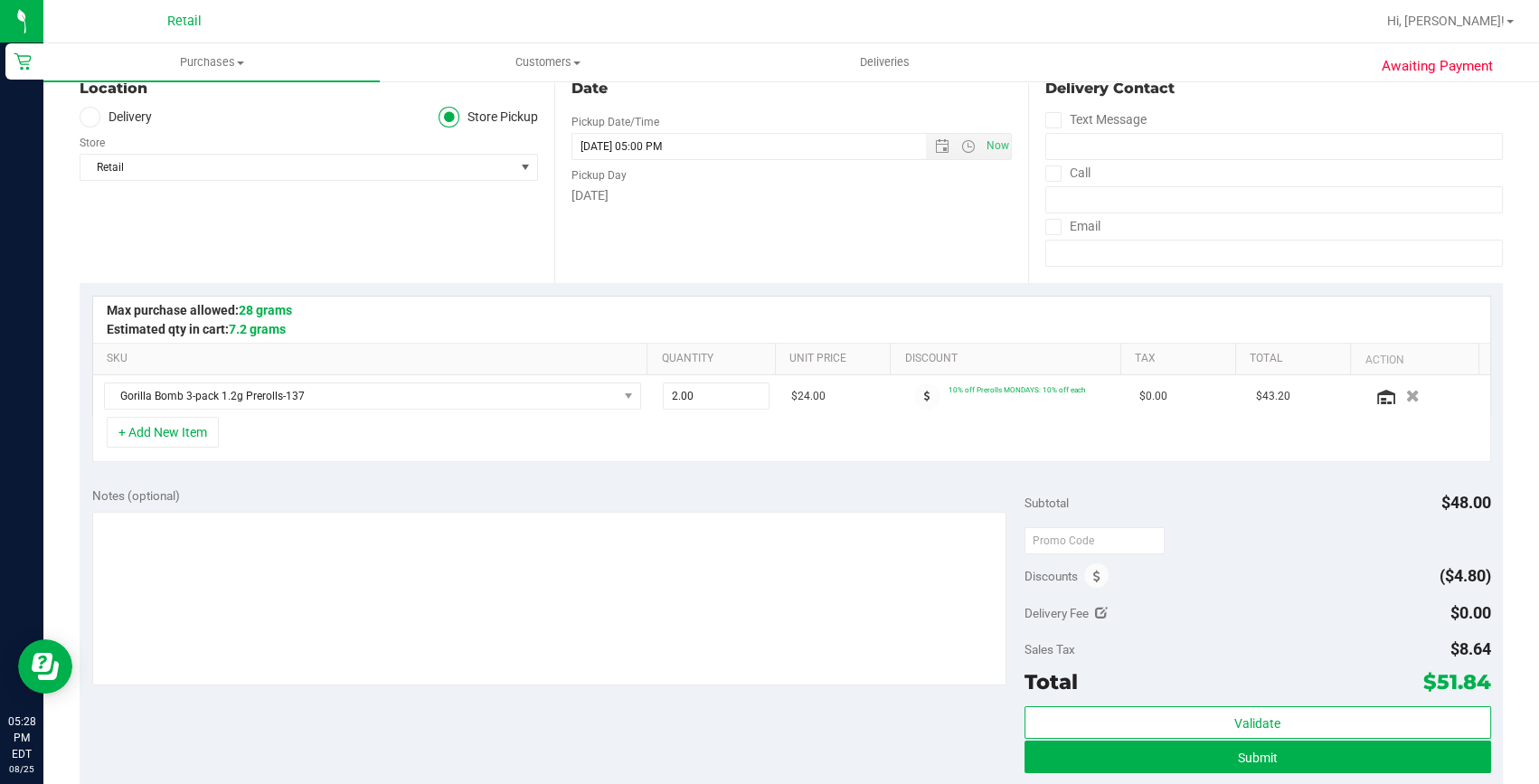
scroll to position [245, 0]
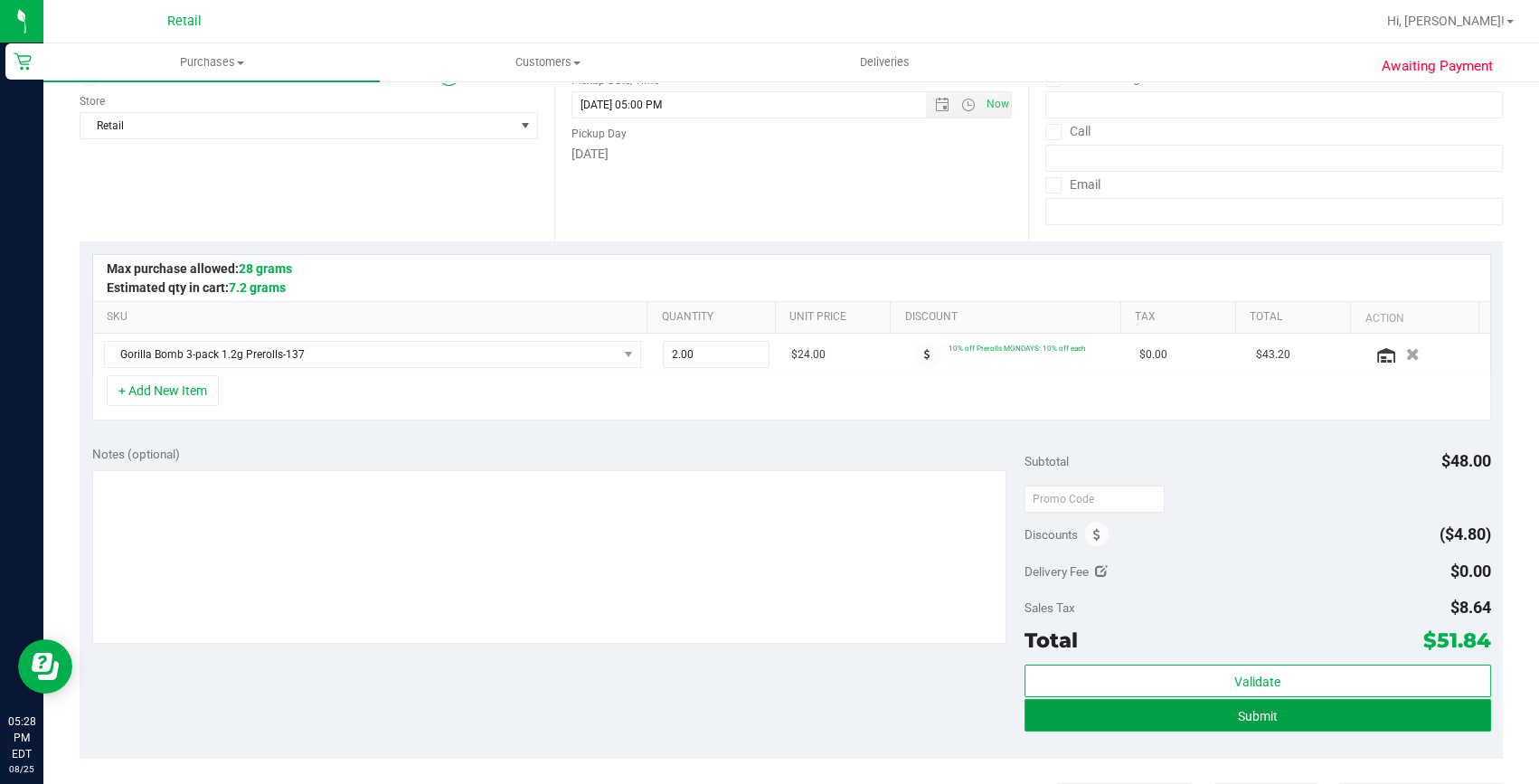
click at [1225, 704] on button "Submit" at bounding box center [1258, 715] width 466 height 32
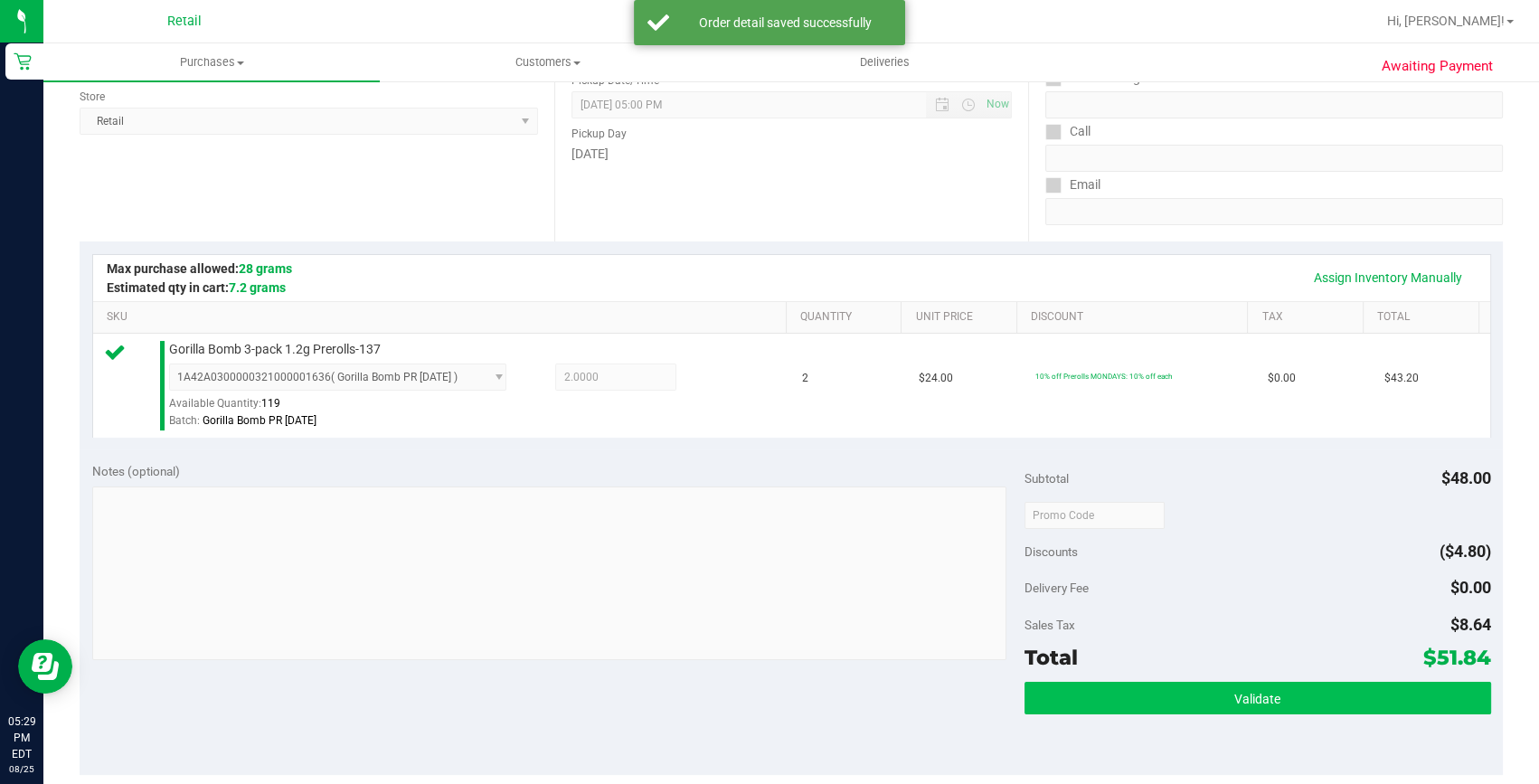
scroll to position [328, 0]
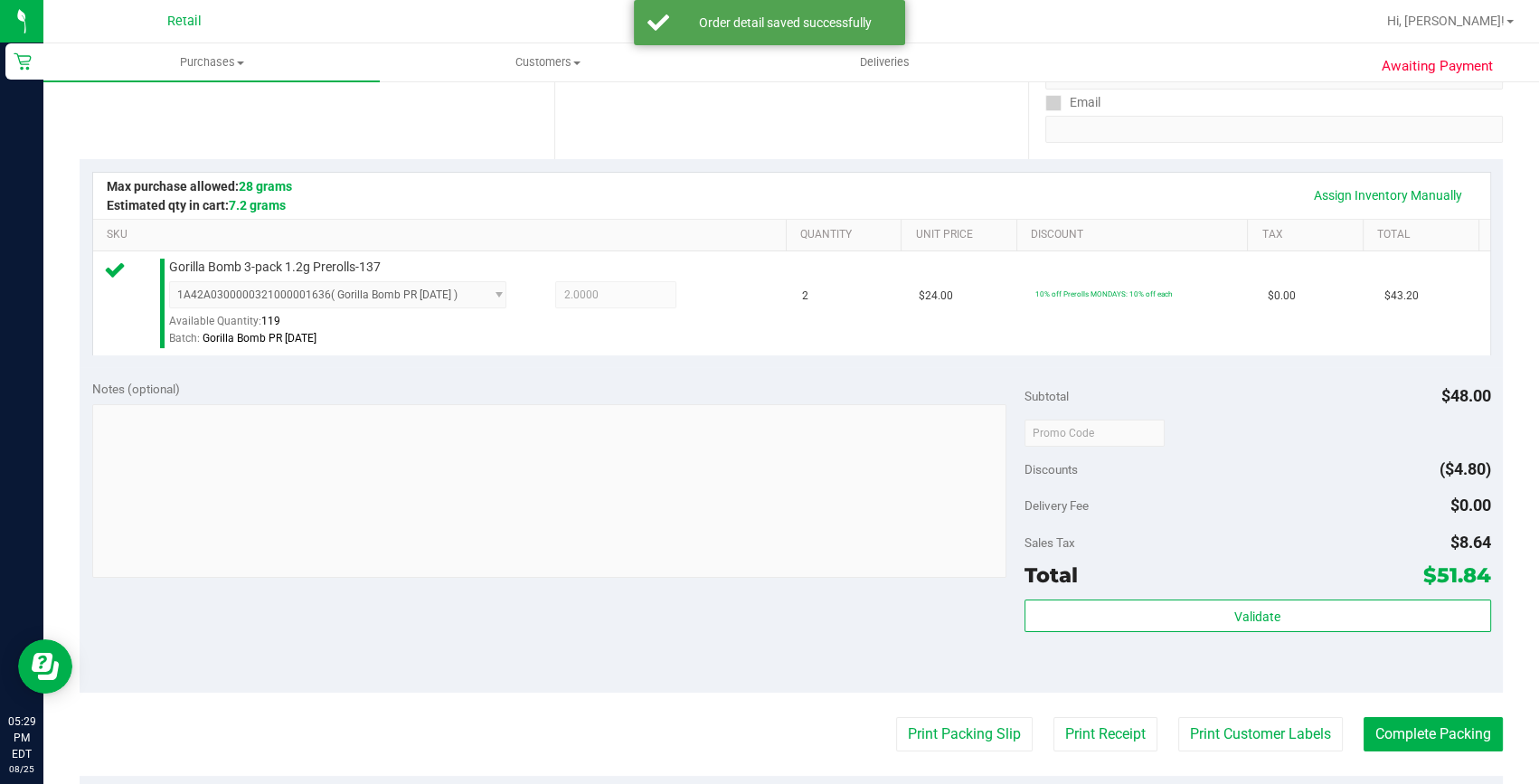
click at [1419, 712] on purchase-details "Back Edit Purchase Cancel Purchase View Profile # 01624200 Med | Rec METRC ID: …" at bounding box center [792, 441] width 1424 height 1344
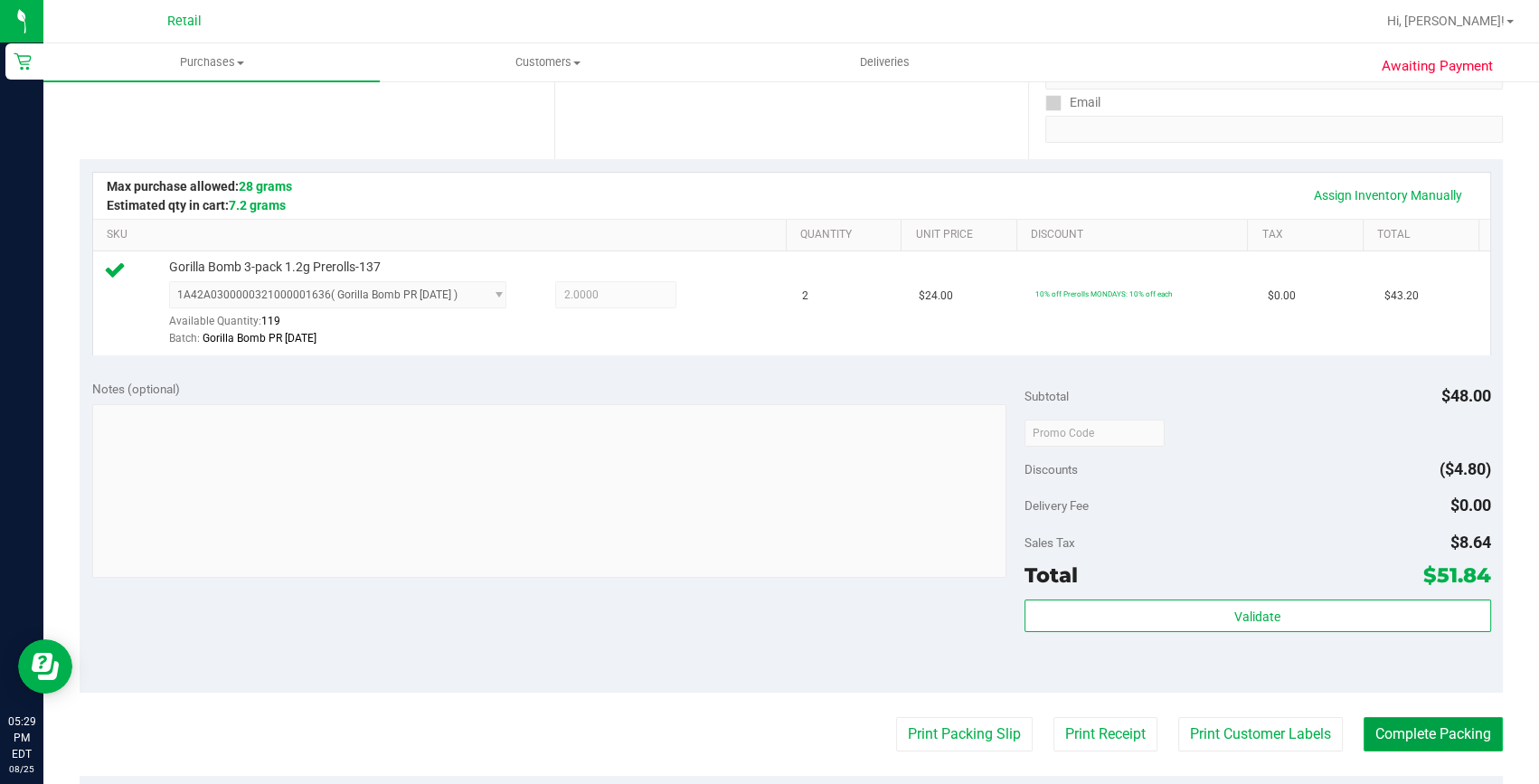
click at [1409, 738] on button "Complete Packing" at bounding box center [1433, 735] width 139 height 34
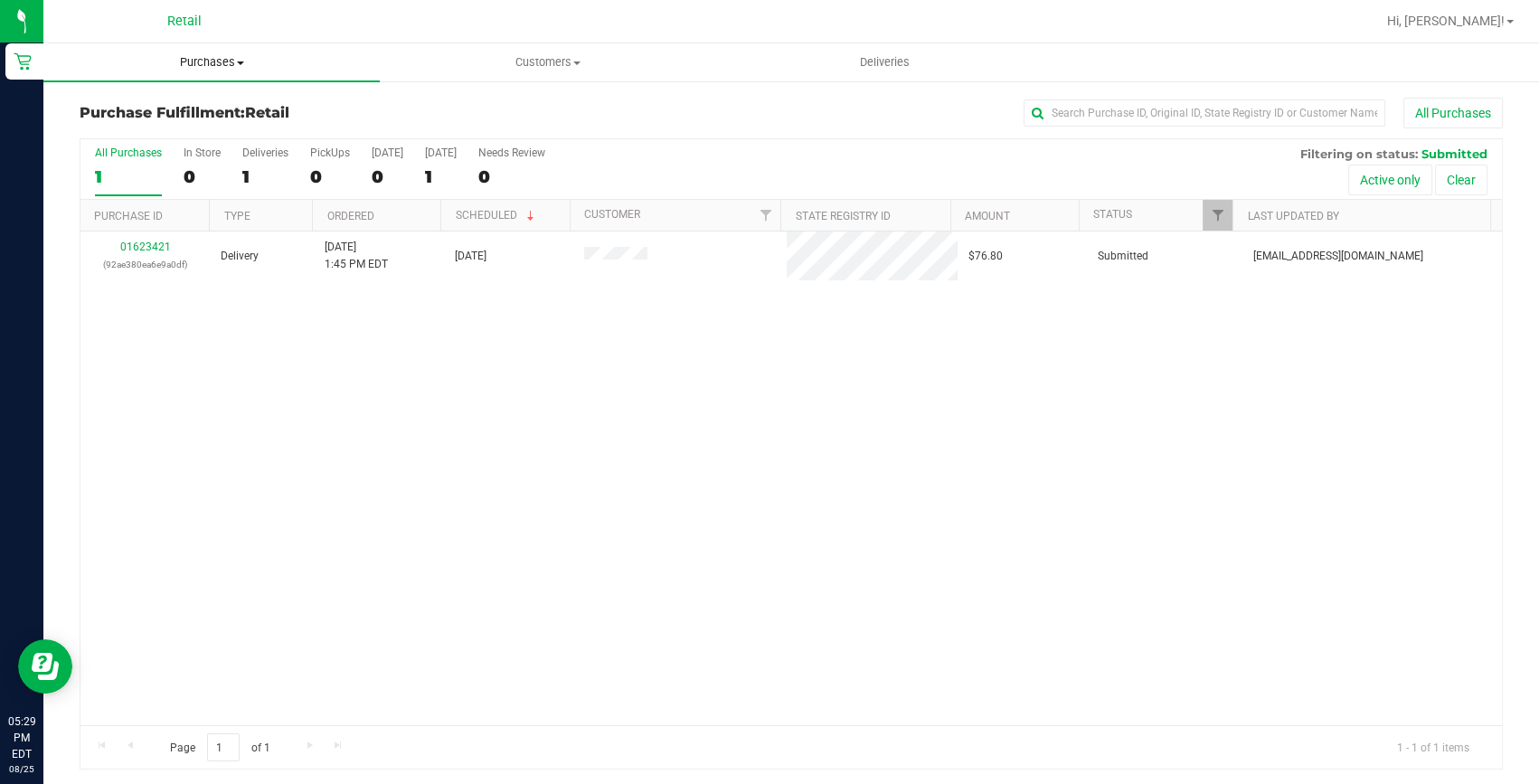
drag, startPoint x: 225, startPoint y: 49, endPoint x: 218, endPoint y: 64, distance: 16.6
click at [225, 49] on uib-tab-heading "Purchases Summary of purchases Fulfillment All purchases" at bounding box center [211, 63] width 336 height 38
click at [202, 105] on span "Summary of purchases" at bounding box center [136, 108] width 186 height 15
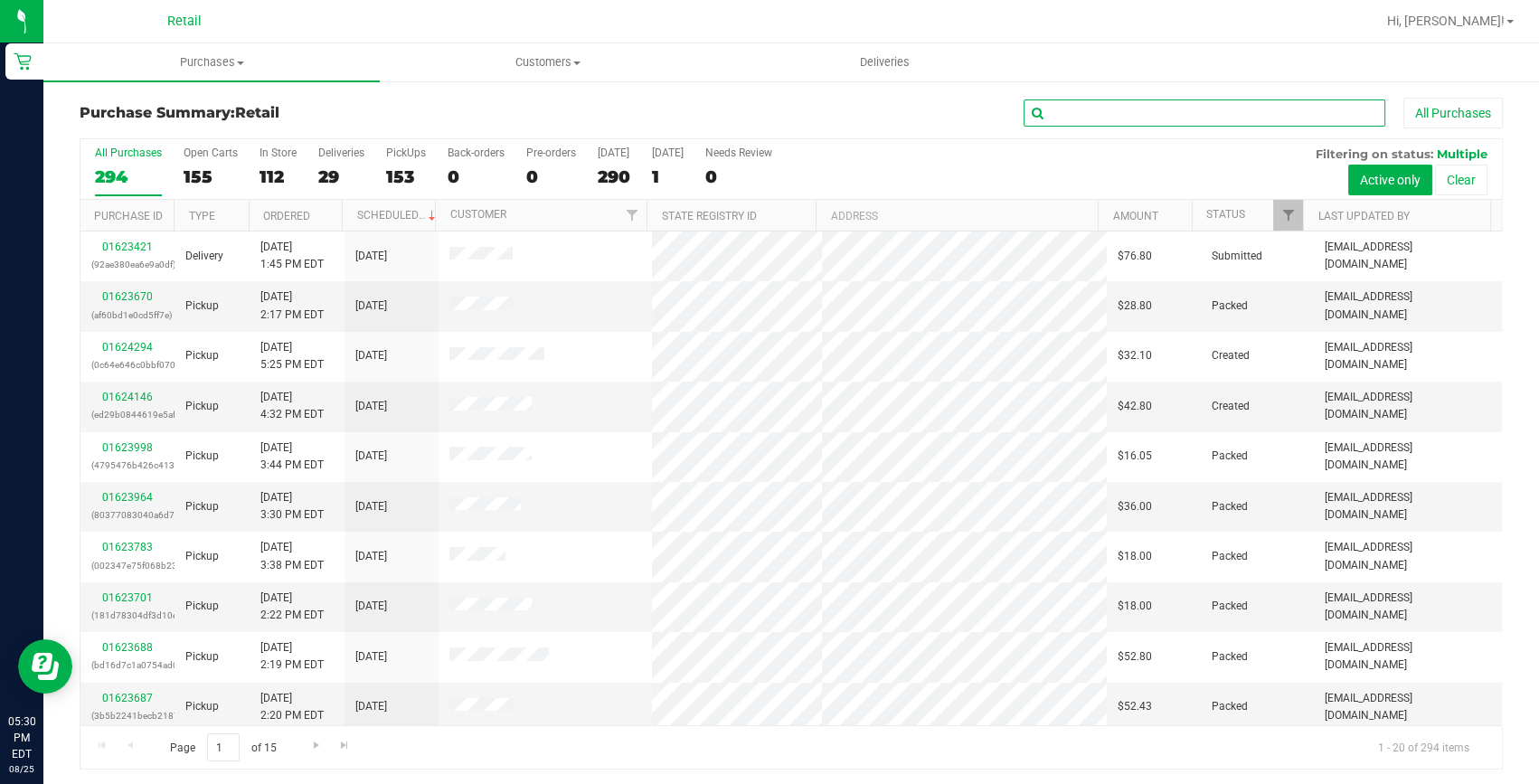
click at [1176, 117] on input "text" at bounding box center [1205, 113] width 362 height 28
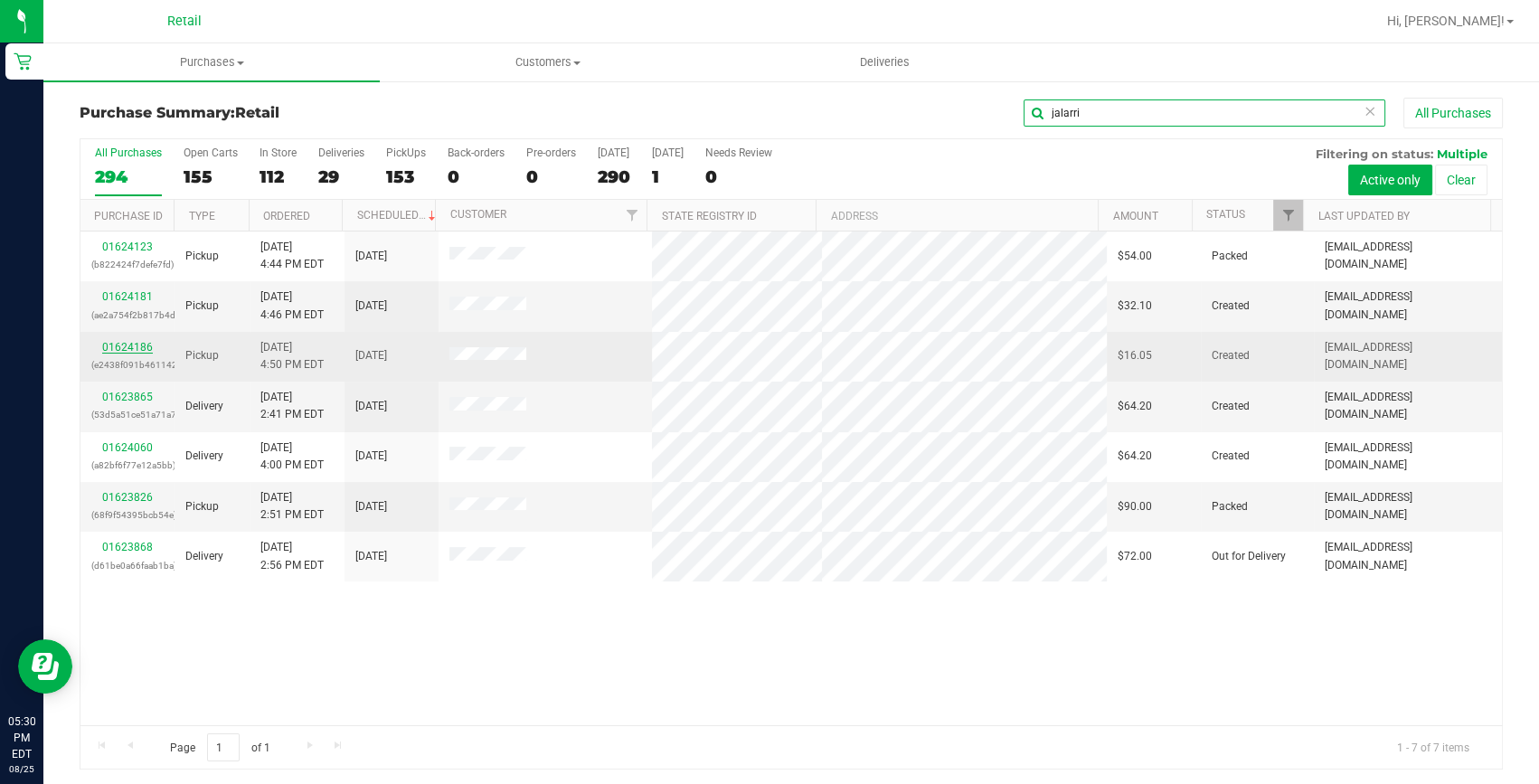
type input "jalarri"
click at [109, 343] on link "01624186" at bounding box center [127, 346] width 50 height 12
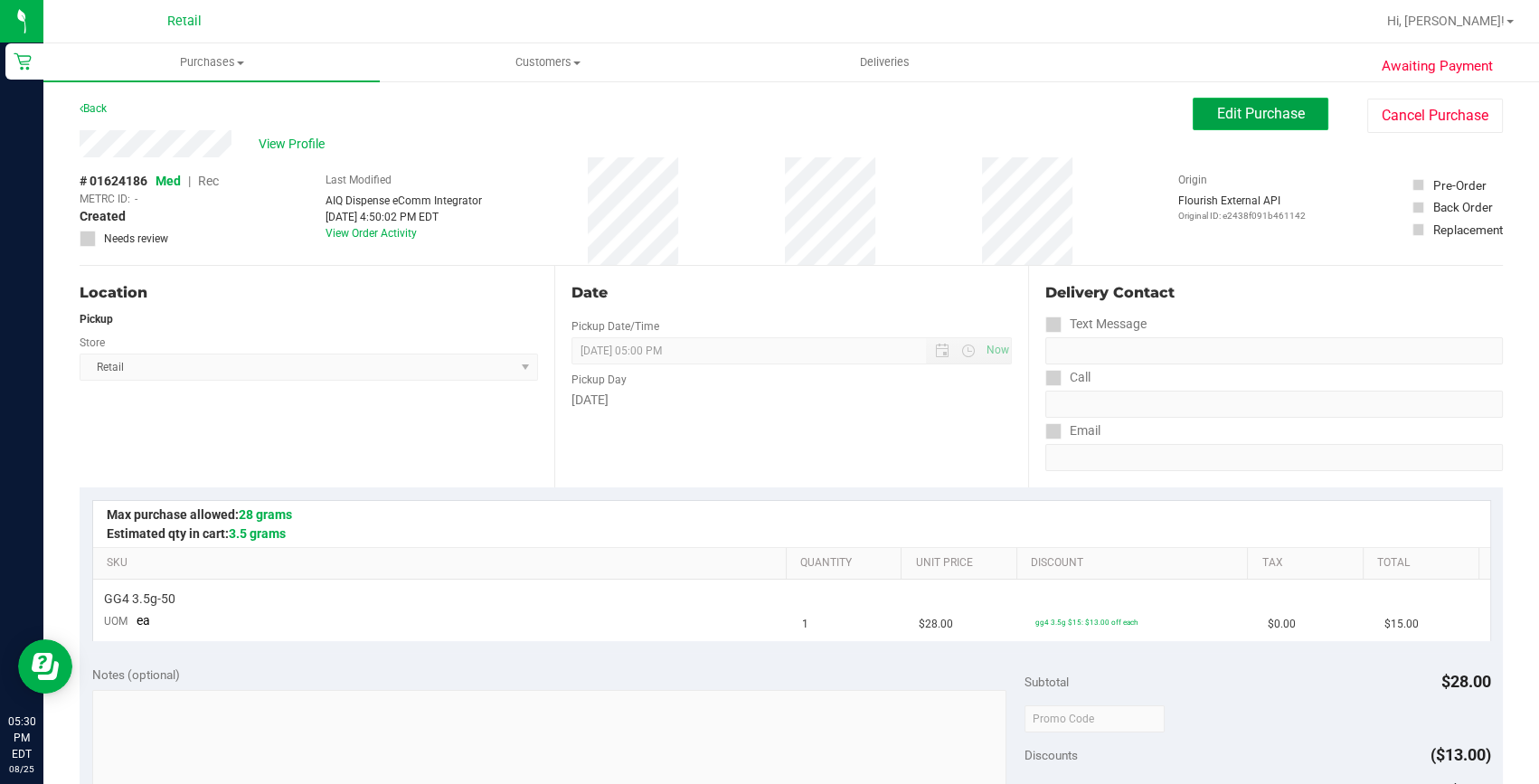
click at [1241, 102] on button "Edit Purchase" at bounding box center [1260, 114] width 136 height 32
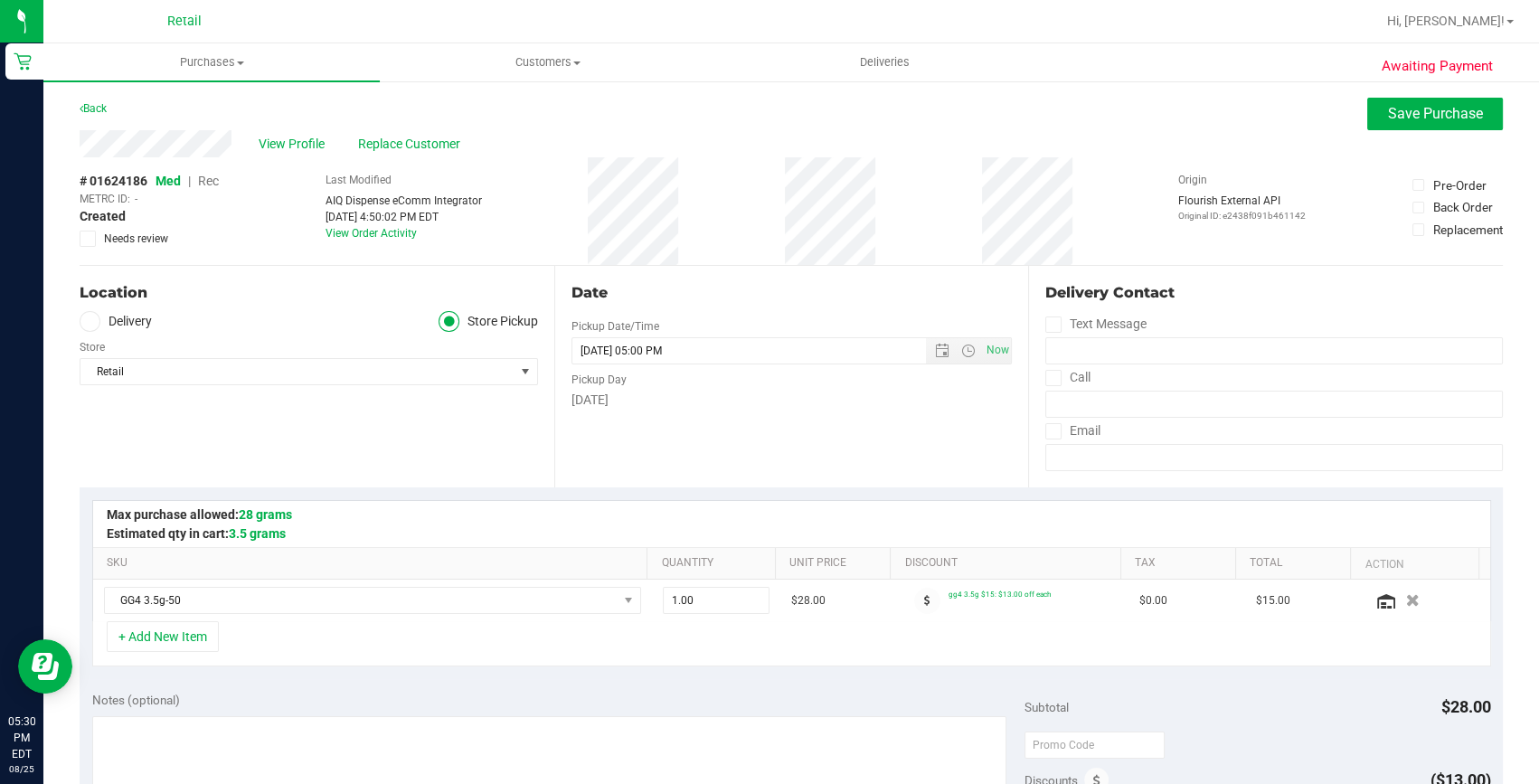
click at [209, 181] on span "Rec" at bounding box center [208, 180] width 21 height 14
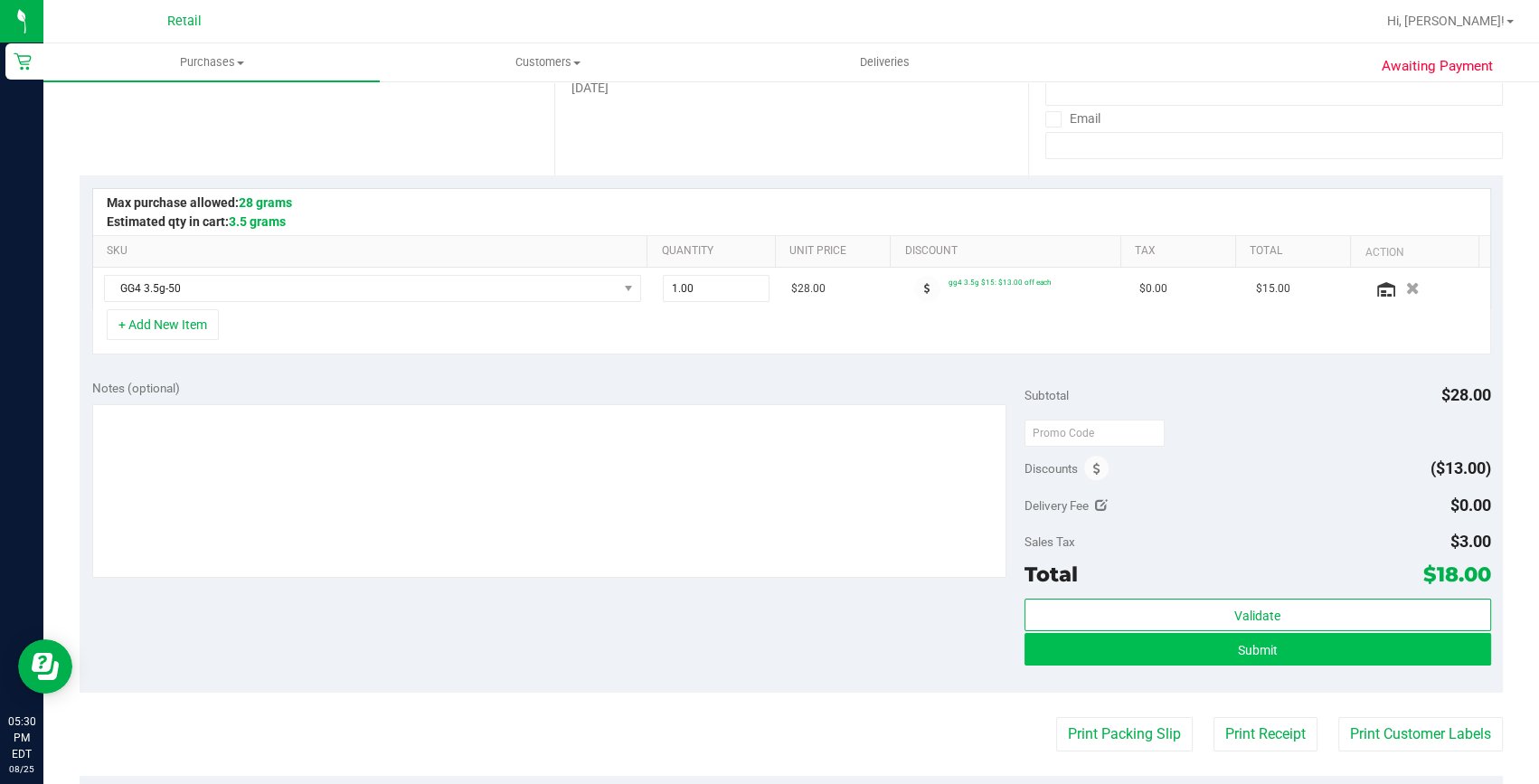
scroll to position [328, 0]
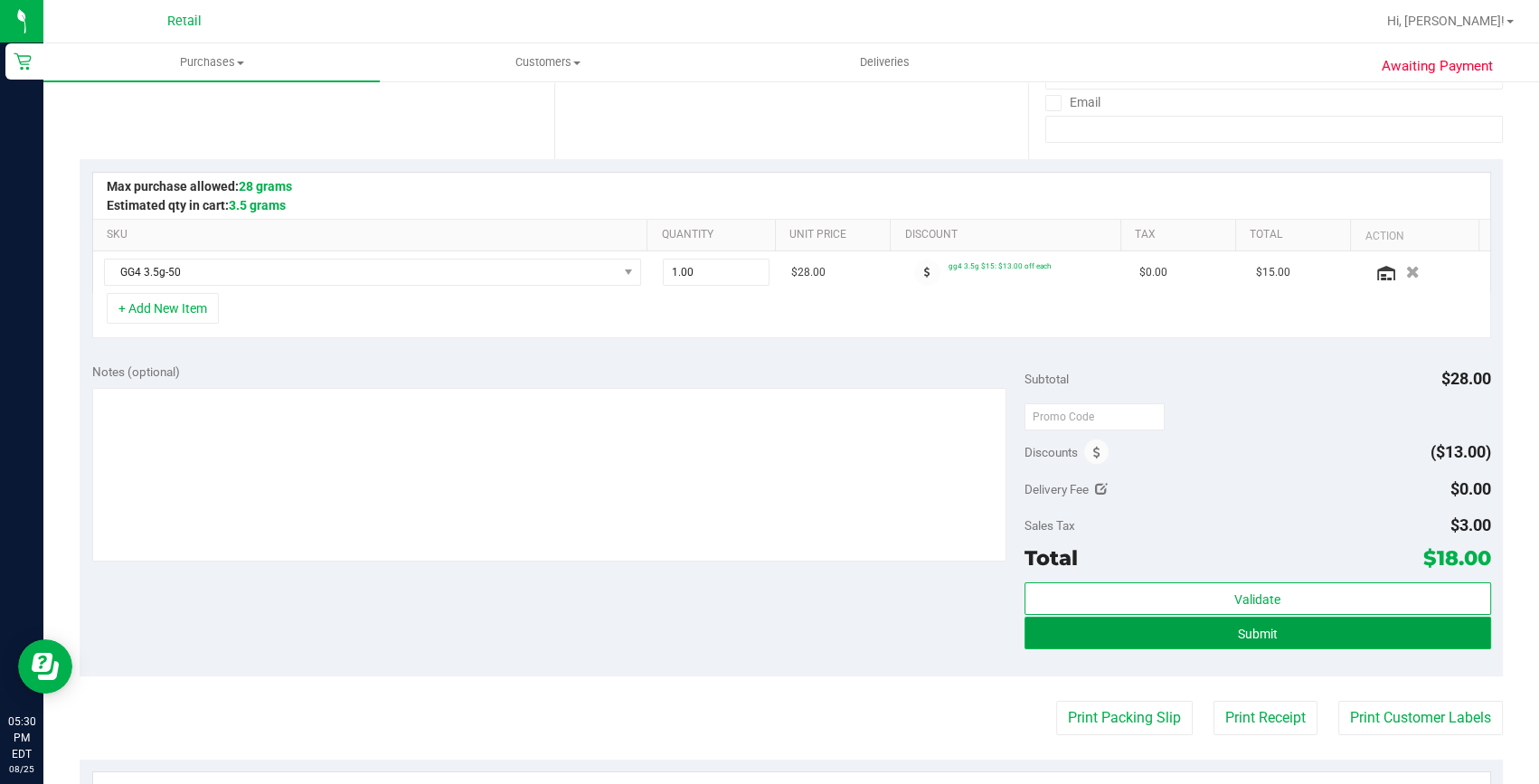
click at [1226, 646] on button "Submit" at bounding box center [1258, 633] width 466 height 32
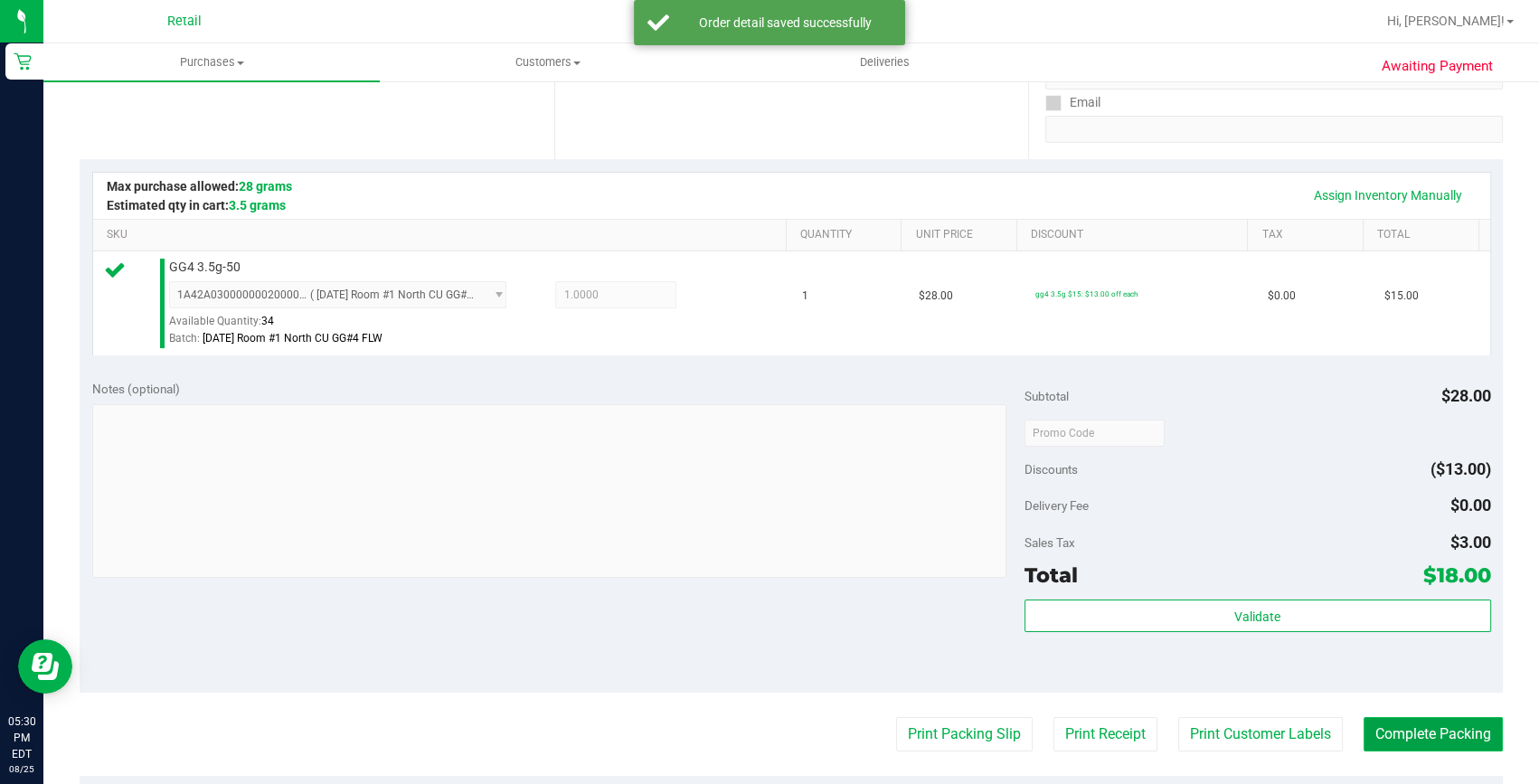
click at [1377, 721] on button "Complete Packing" at bounding box center [1433, 735] width 139 height 34
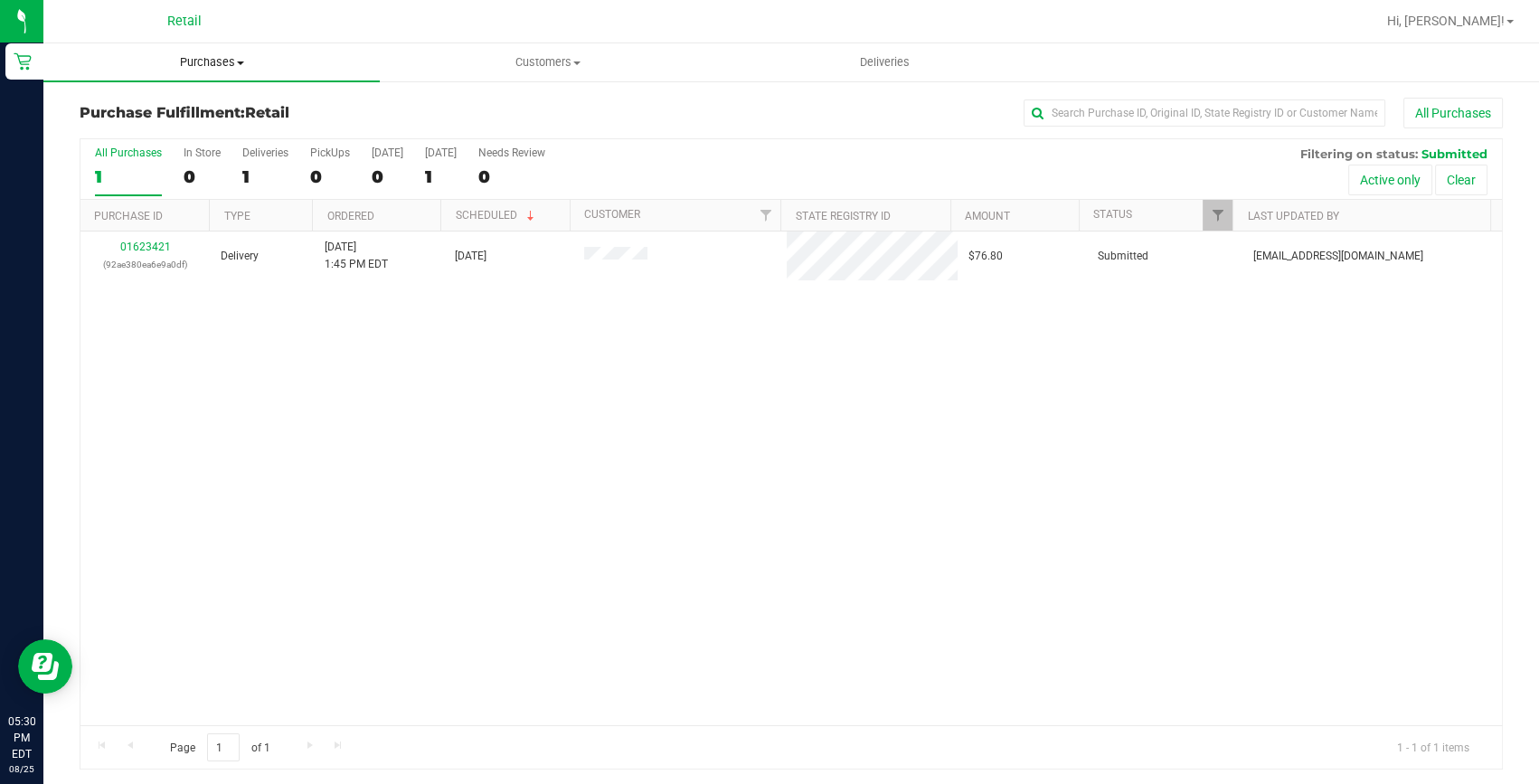
drag, startPoint x: 218, startPoint y: 61, endPoint x: 207, endPoint y: 101, distance: 41.5
click at [218, 61] on span "Purchases" at bounding box center [211, 62] width 336 height 16
click at [195, 112] on span "Summary of purchases" at bounding box center [136, 108] width 186 height 15
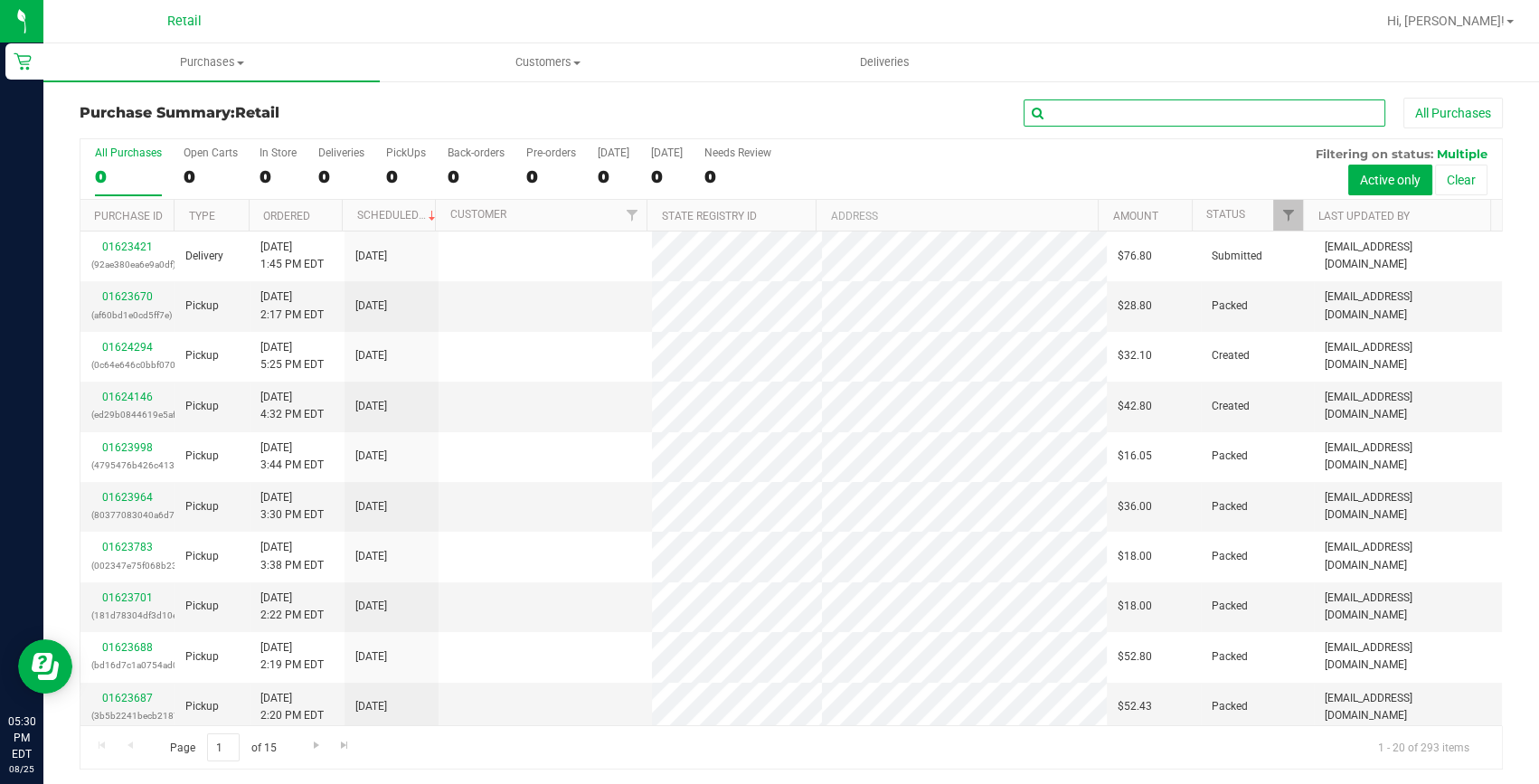
click at [1076, 105] on input "text" at bounding box center [1205, 113] width 362 height 28
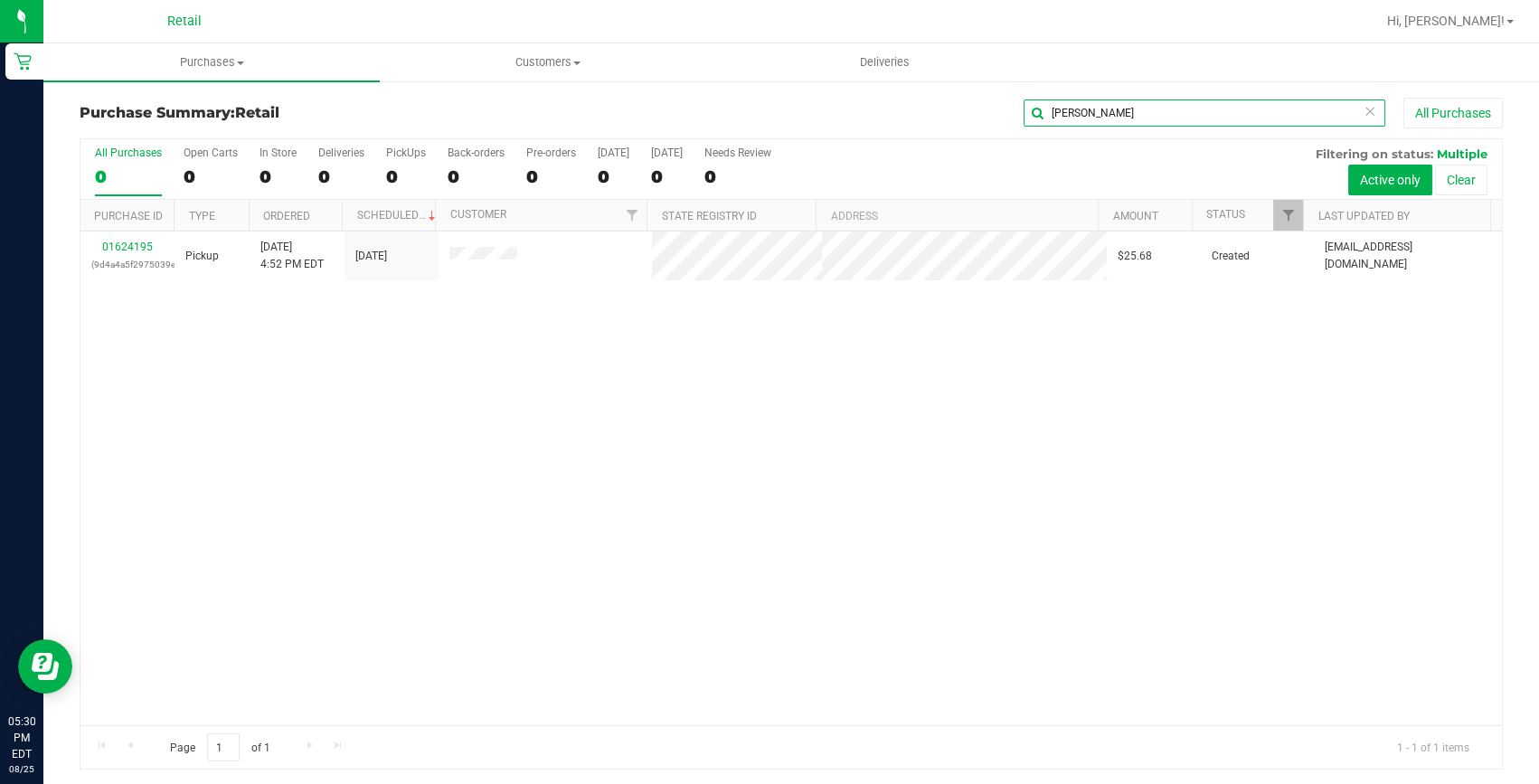
type input "[PERSON_NAME]"
click at [131, 244] on link "01624195" at bounding box center [127, 246] width 50 height 12
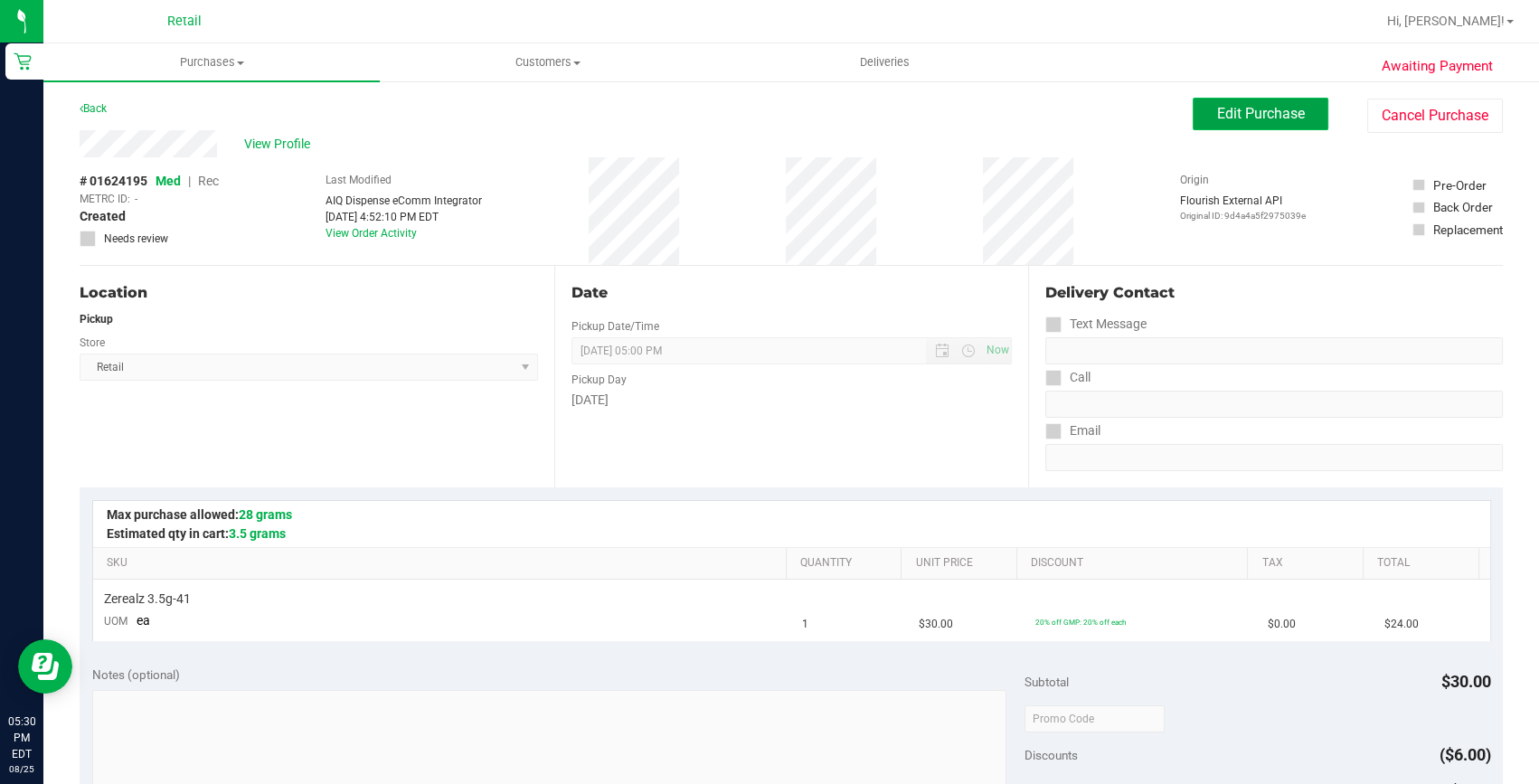
click at [1267, 113] on span "Edit Purchase" at bounding box center [1261, 113] width 88 height 17
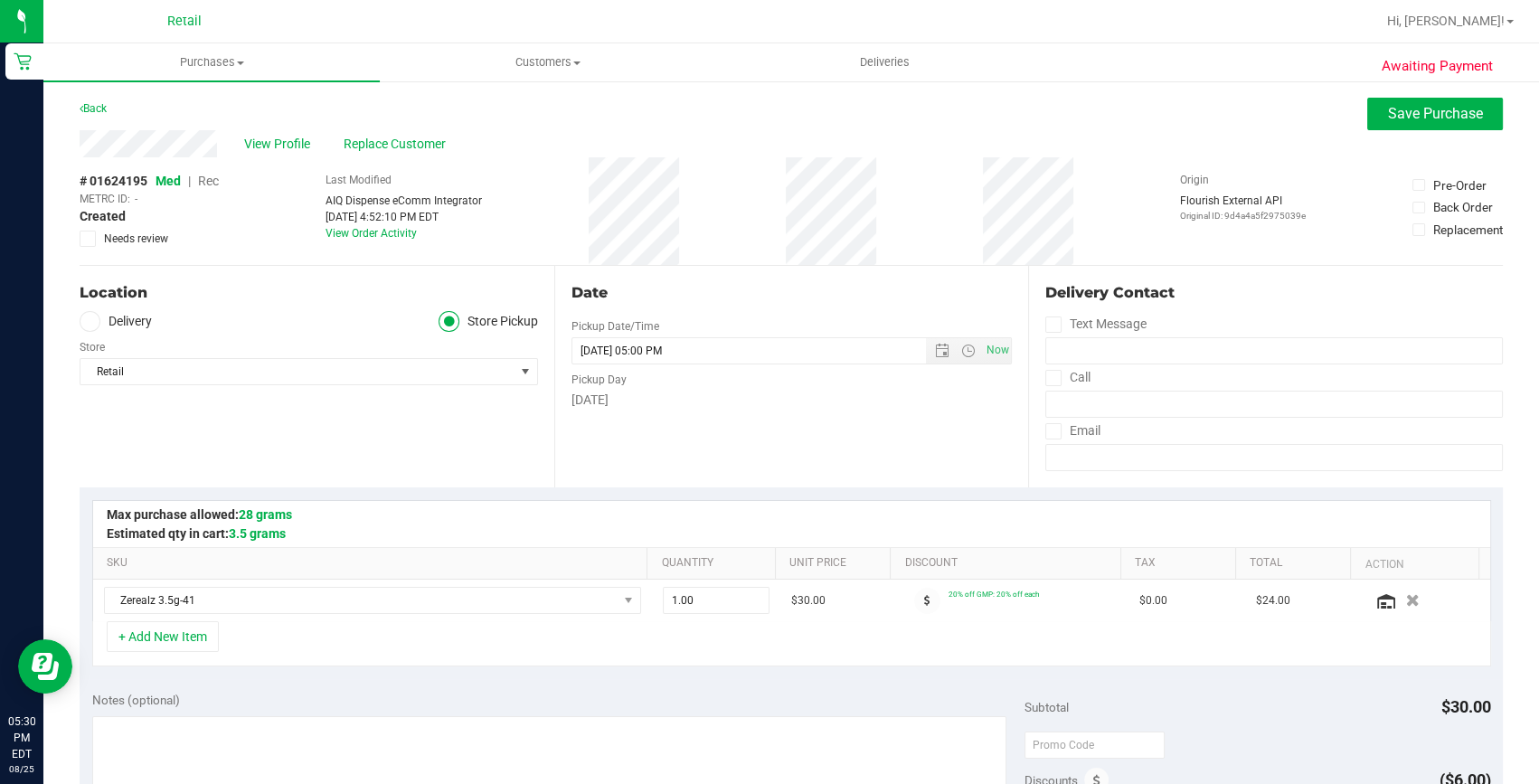
click at [213, 181] on span "Rec" at bounding box center [208, 180] width 21 height 14
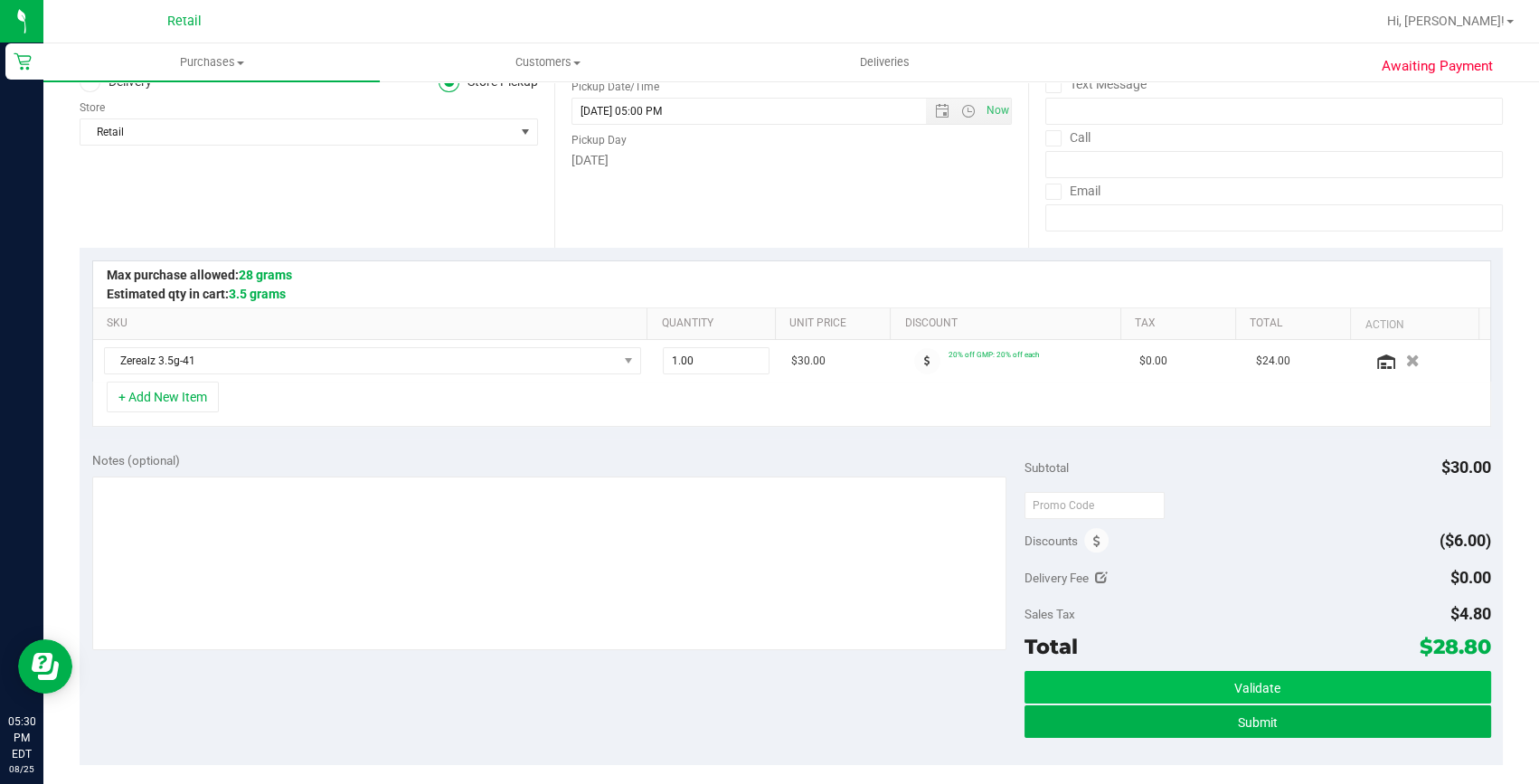
scroll to position [245, 0]
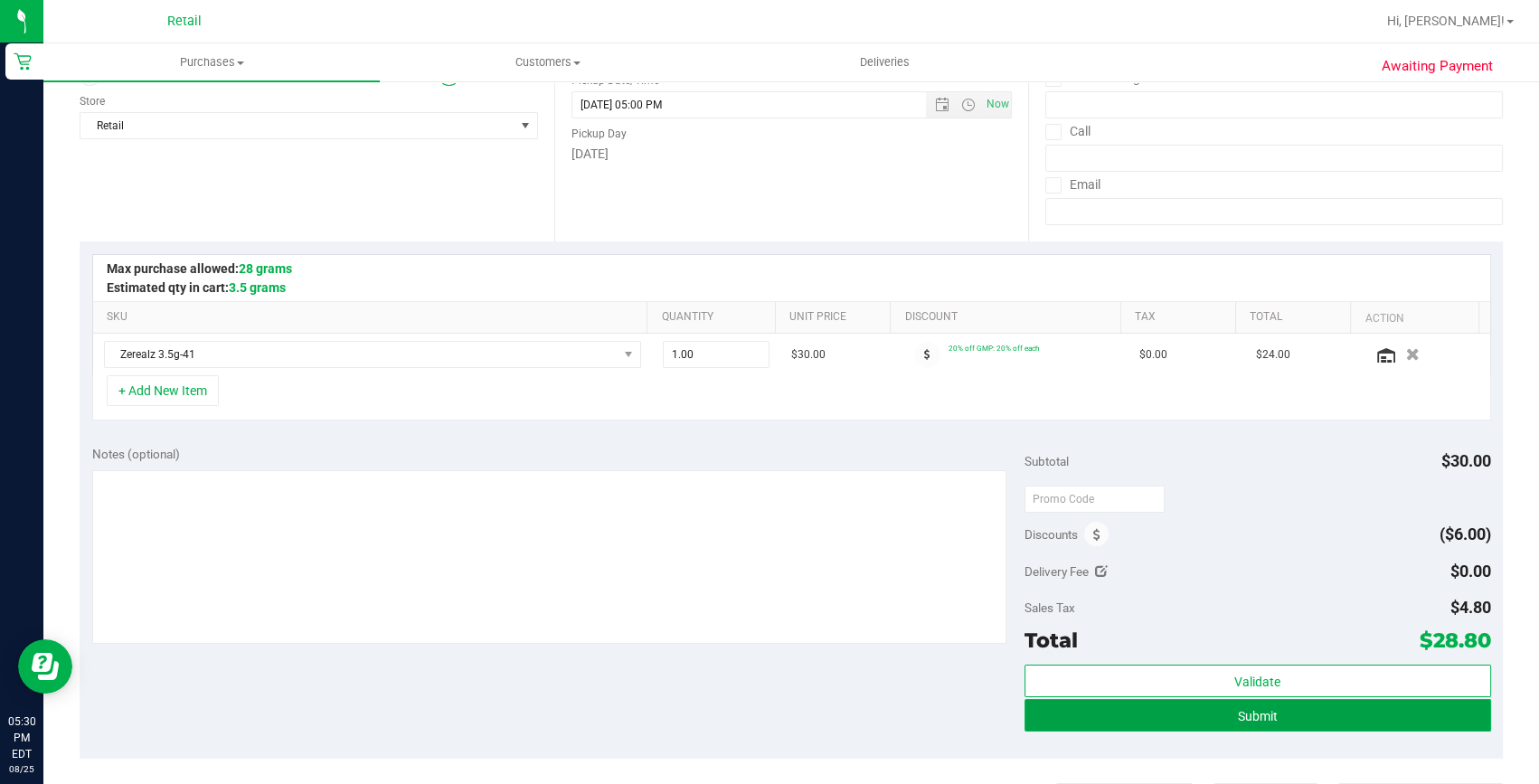
click at [1124, 707] on button "Submit" at bounding box center [1258, 715] width 466 height 32
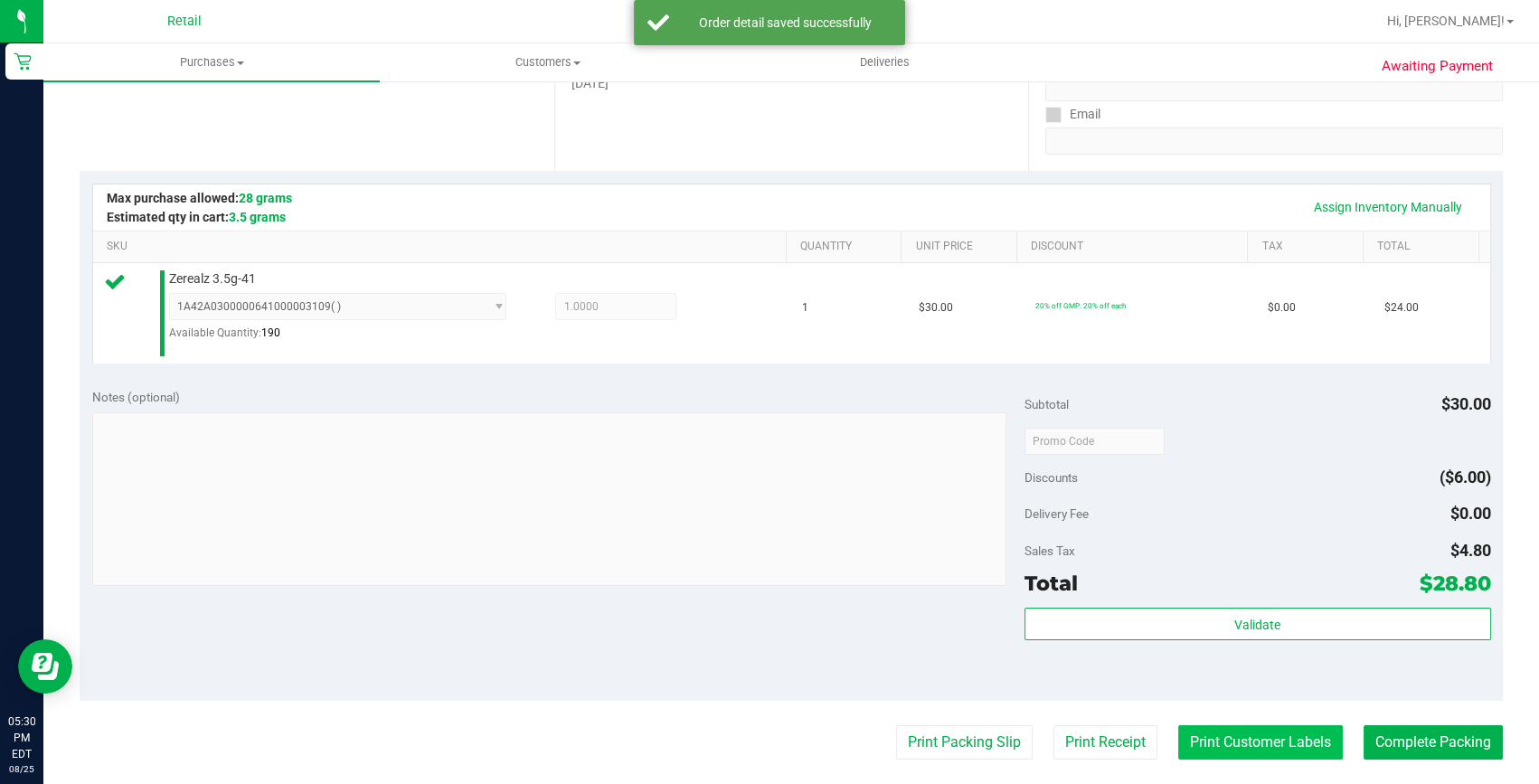
scroll to position [410, 0]
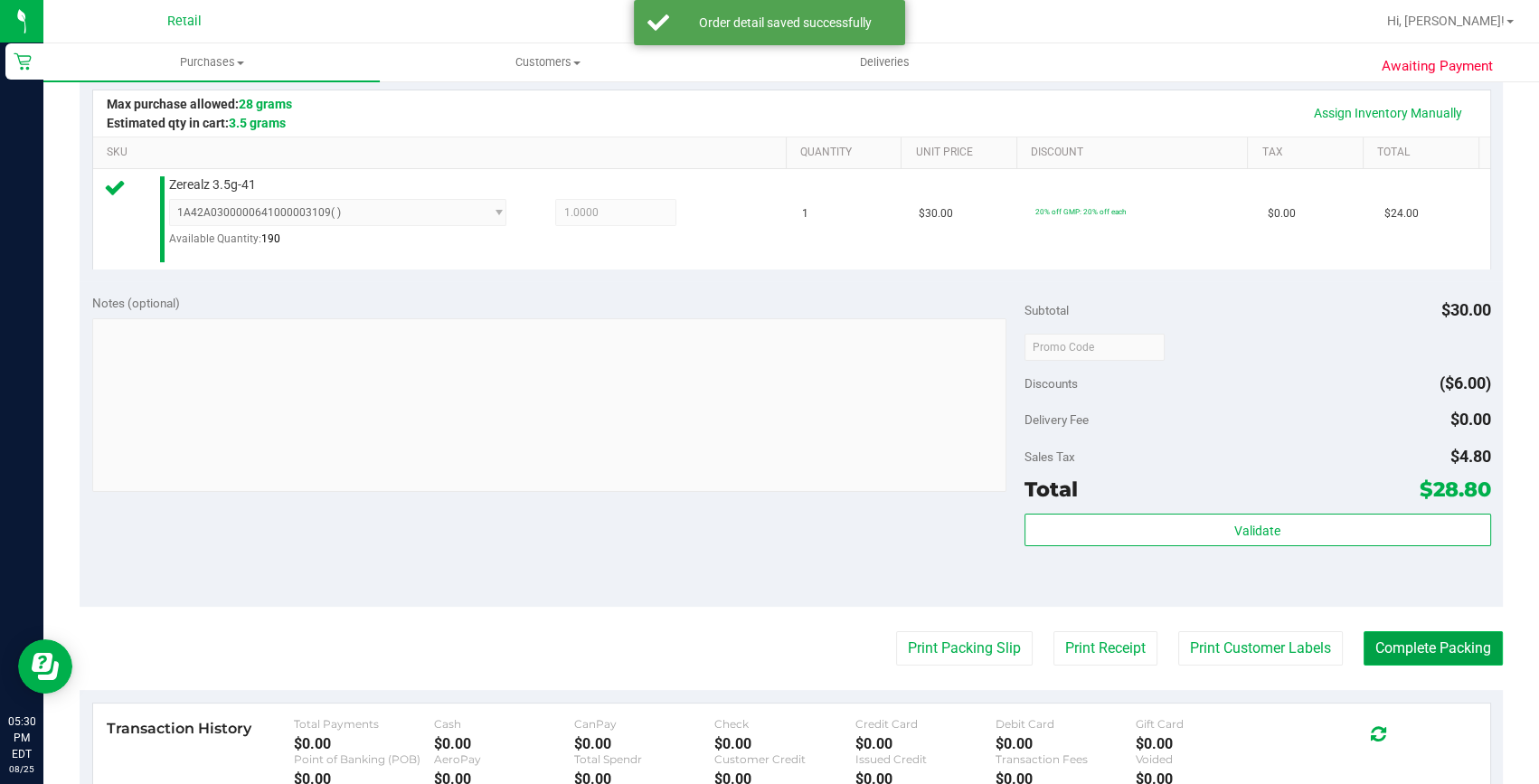
click at [1364, 633] on button "Complete Packing" at bounding box center [1433, 648] width 139 height 34
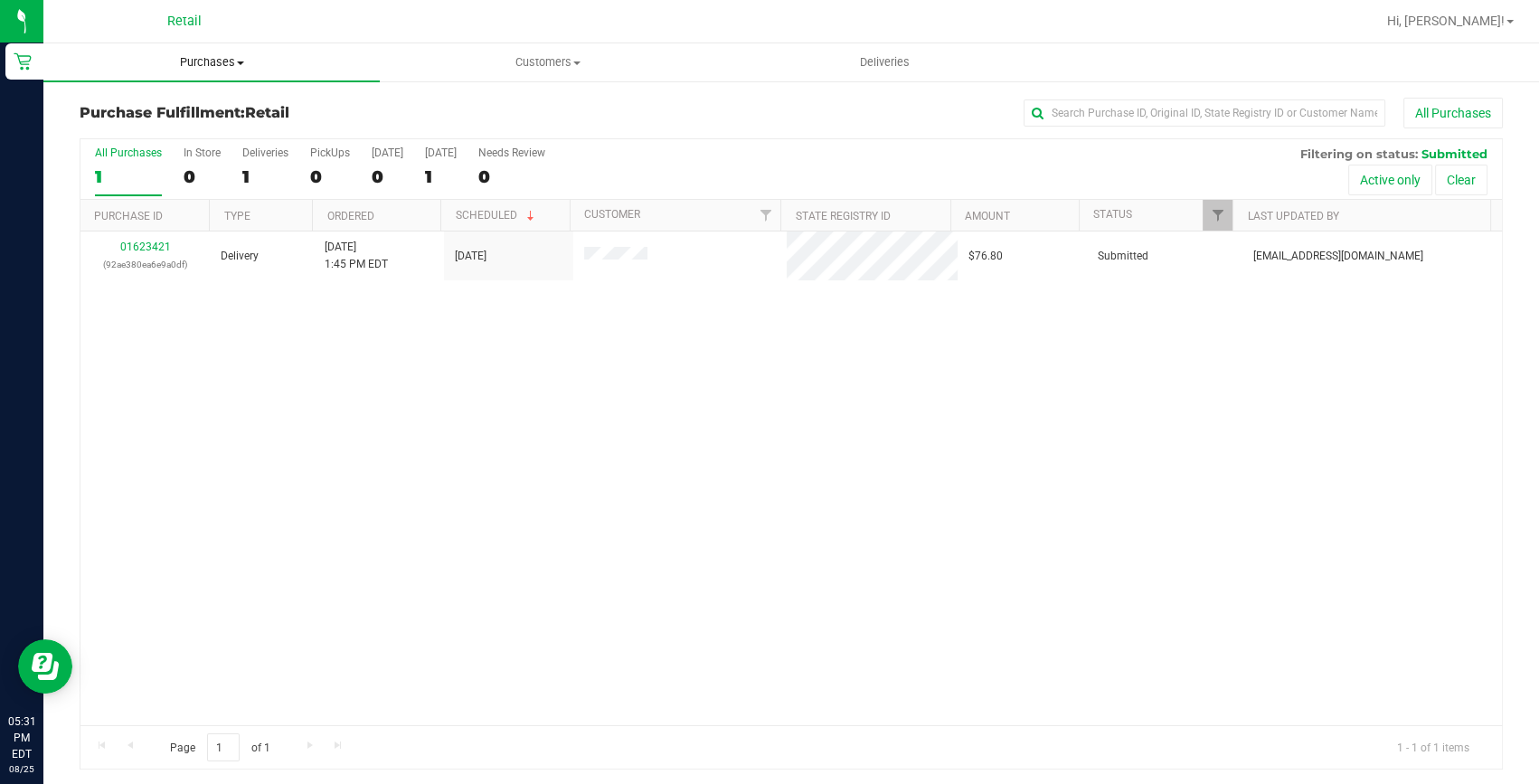
drag, startPoint x: 226, startPoint y: 56, endPoint x: 227, endPoint y: 76, distance: 20.0
click at [226, 56] on span "Purchases" at bounding box center [211, 62] width 336 height 16
click at [226, 107] on span "Summary of purchases" at bounding box center [136, 108] width 186 height 15
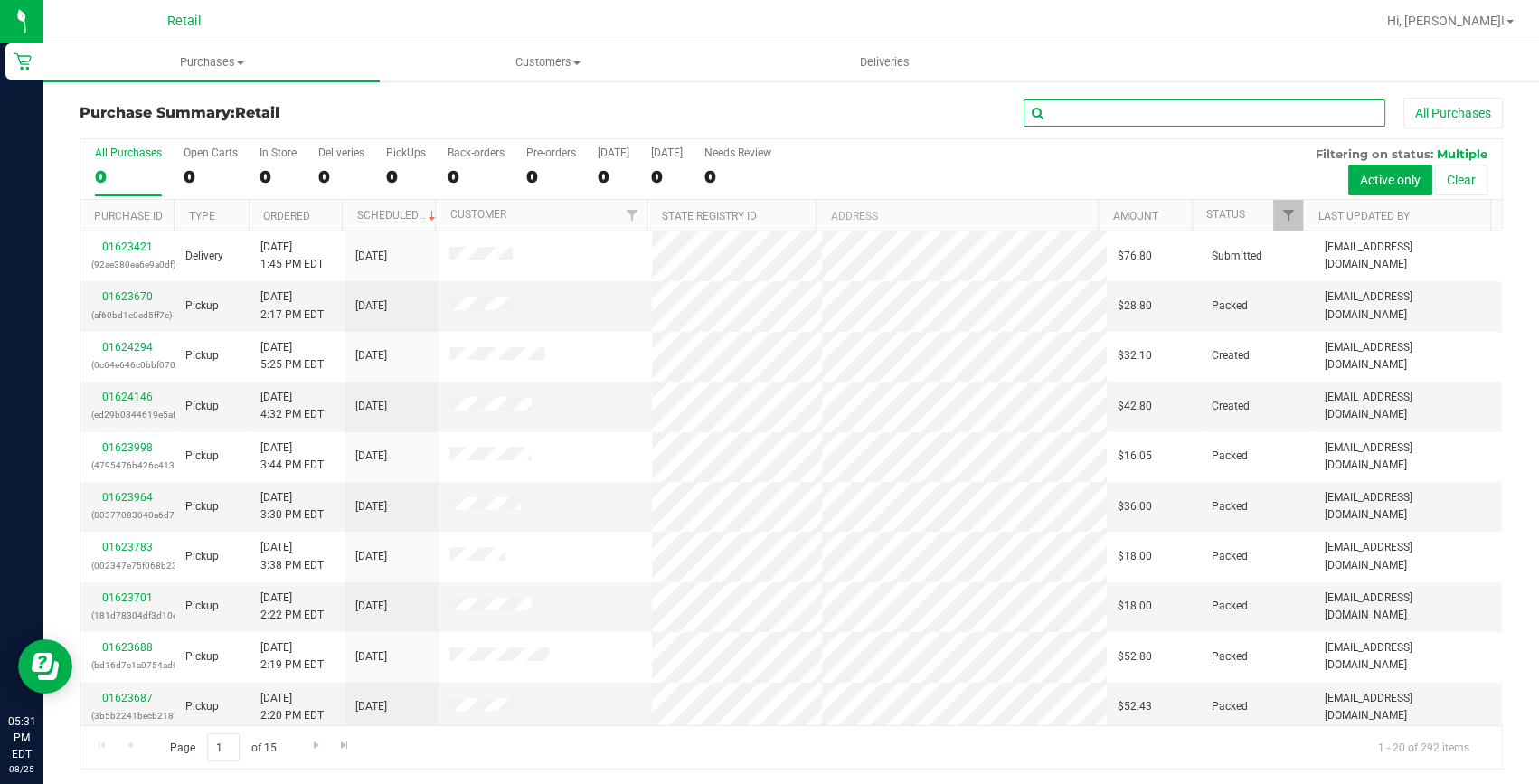
click at [1143, 114] on input "text" at bounding box center [1205, 113] width 362 height 28
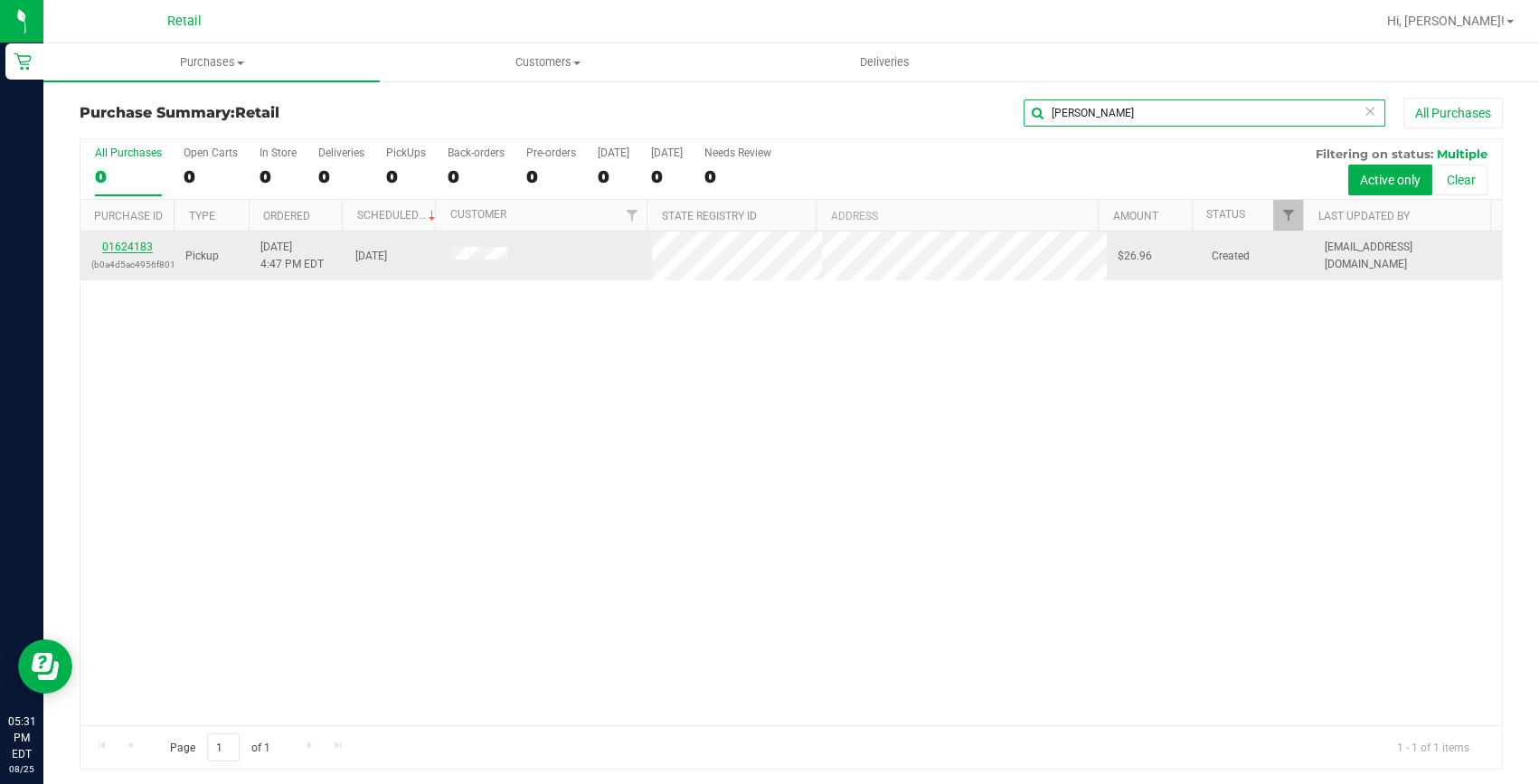
type input "[PERSON_NAME]"
click at [136, 242] on link "01624183" at bounding box center [127, 246] width 50 height 12
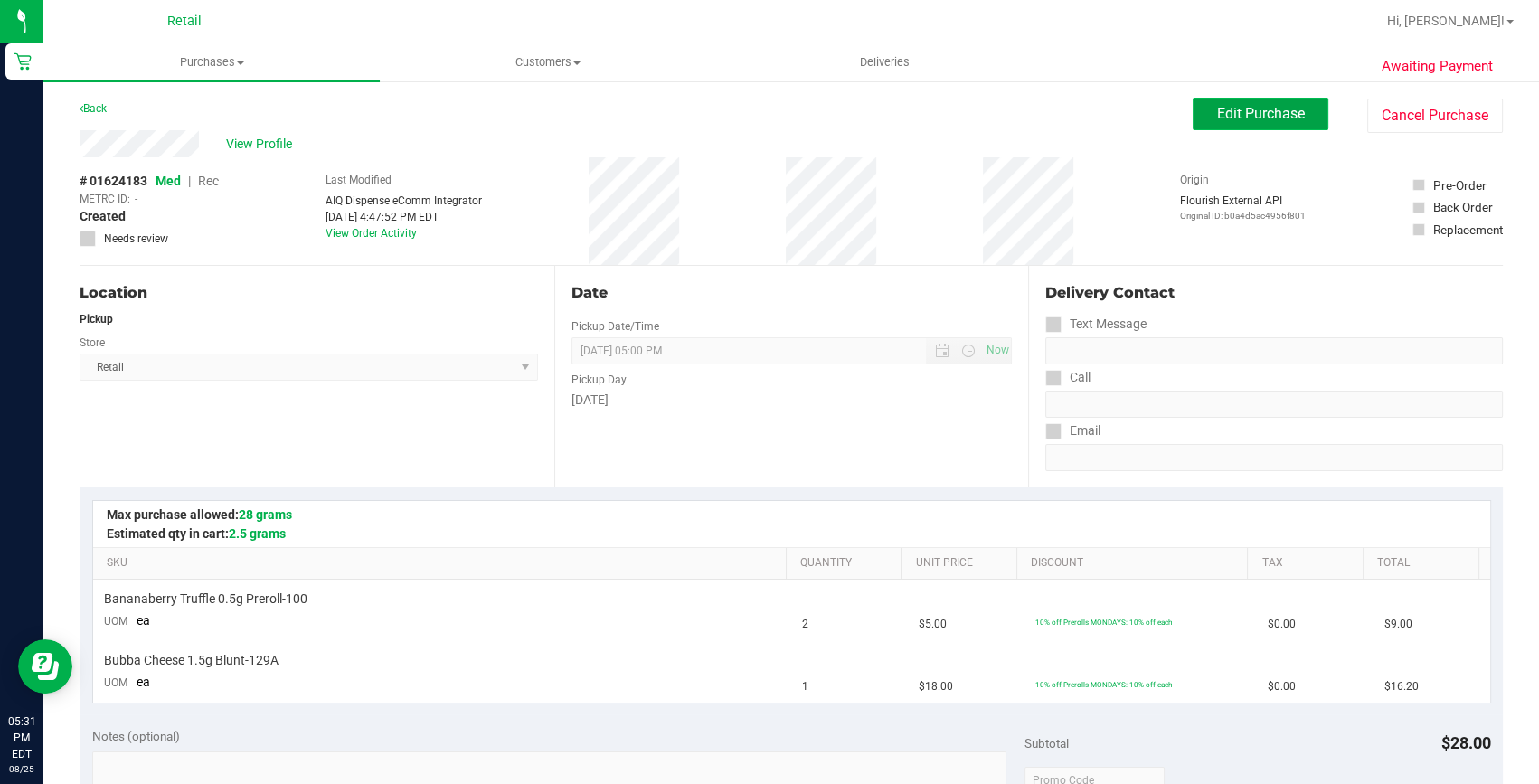
click at [1262, 126] on button "Edit Purchase" at bounding box center [1260, 114] width 136 height 32
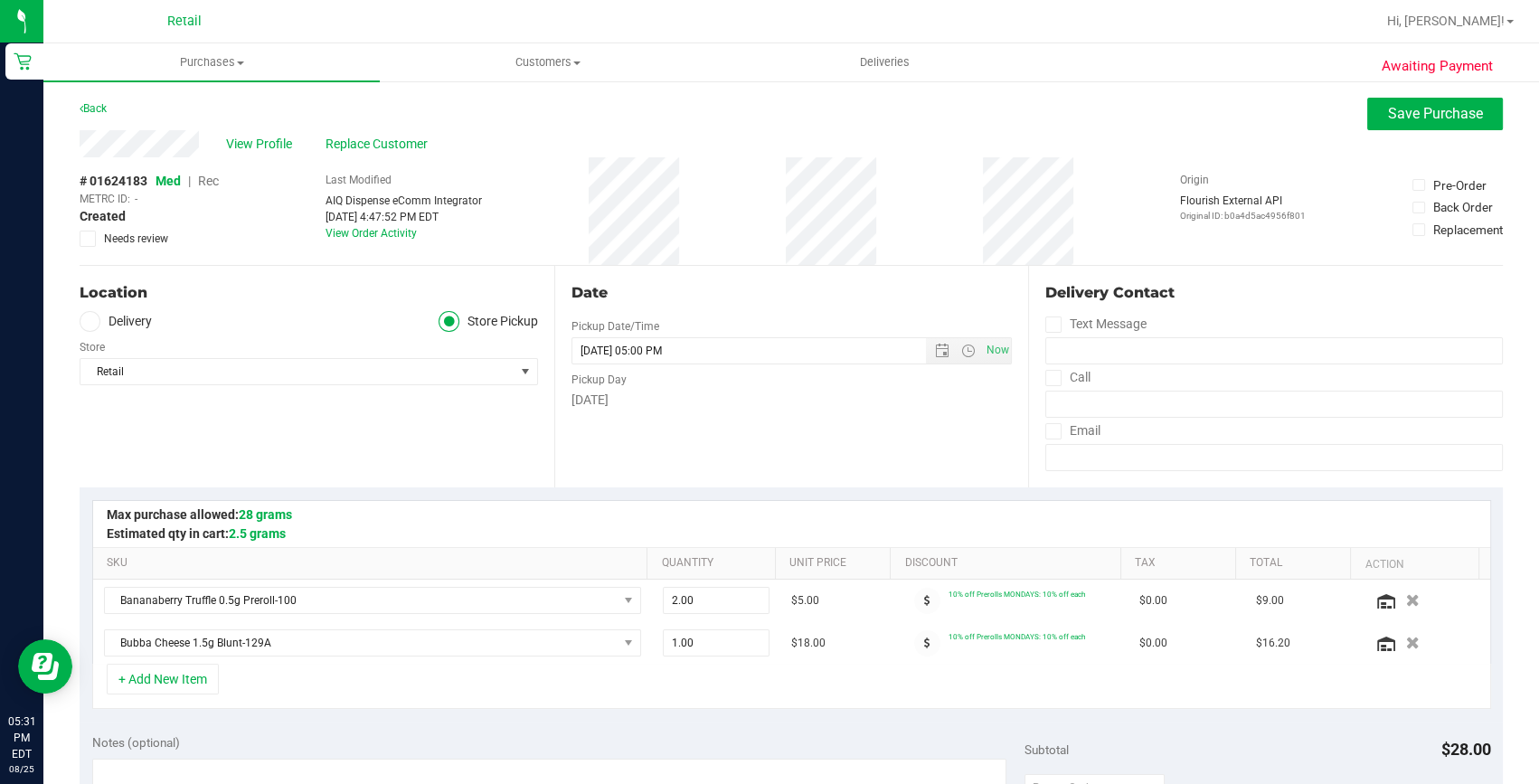
click at [207, 177] on span "Rec" at bounding box center [208, 180] width 21 height 14
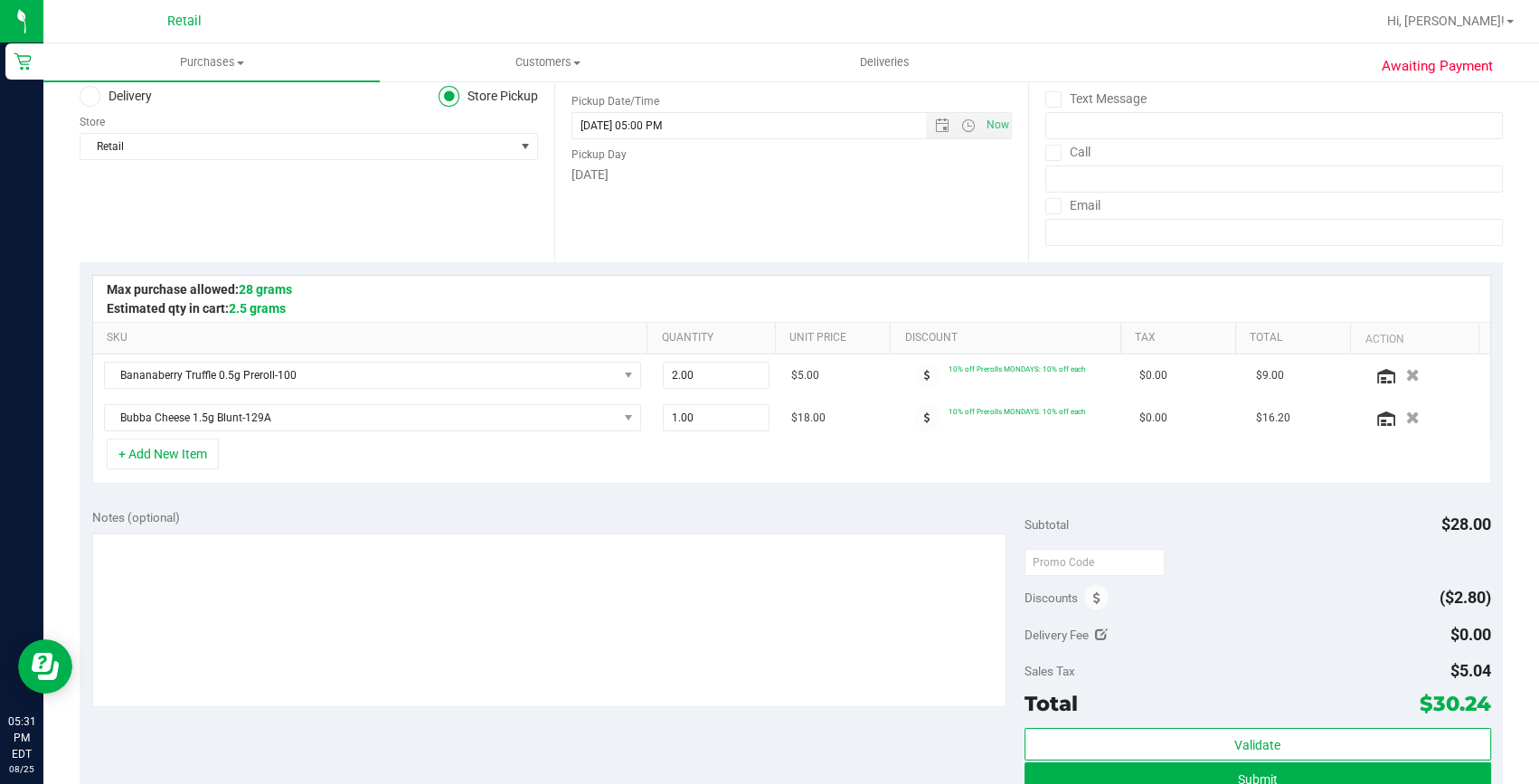
scroll to position [245, 0]
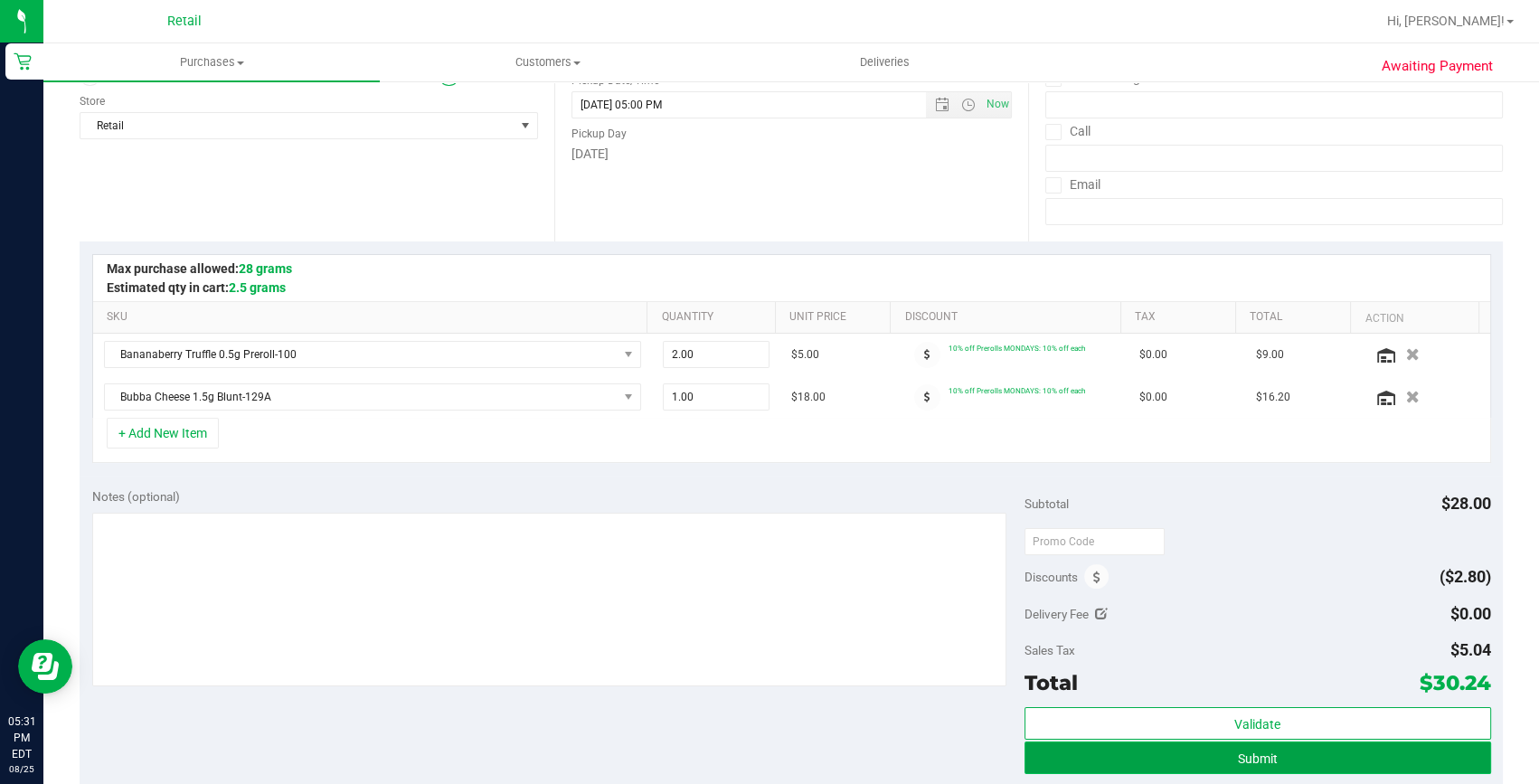
click at [1139, 743] on button "Submit" at bounding box center [1258, 757] width 466 height 32
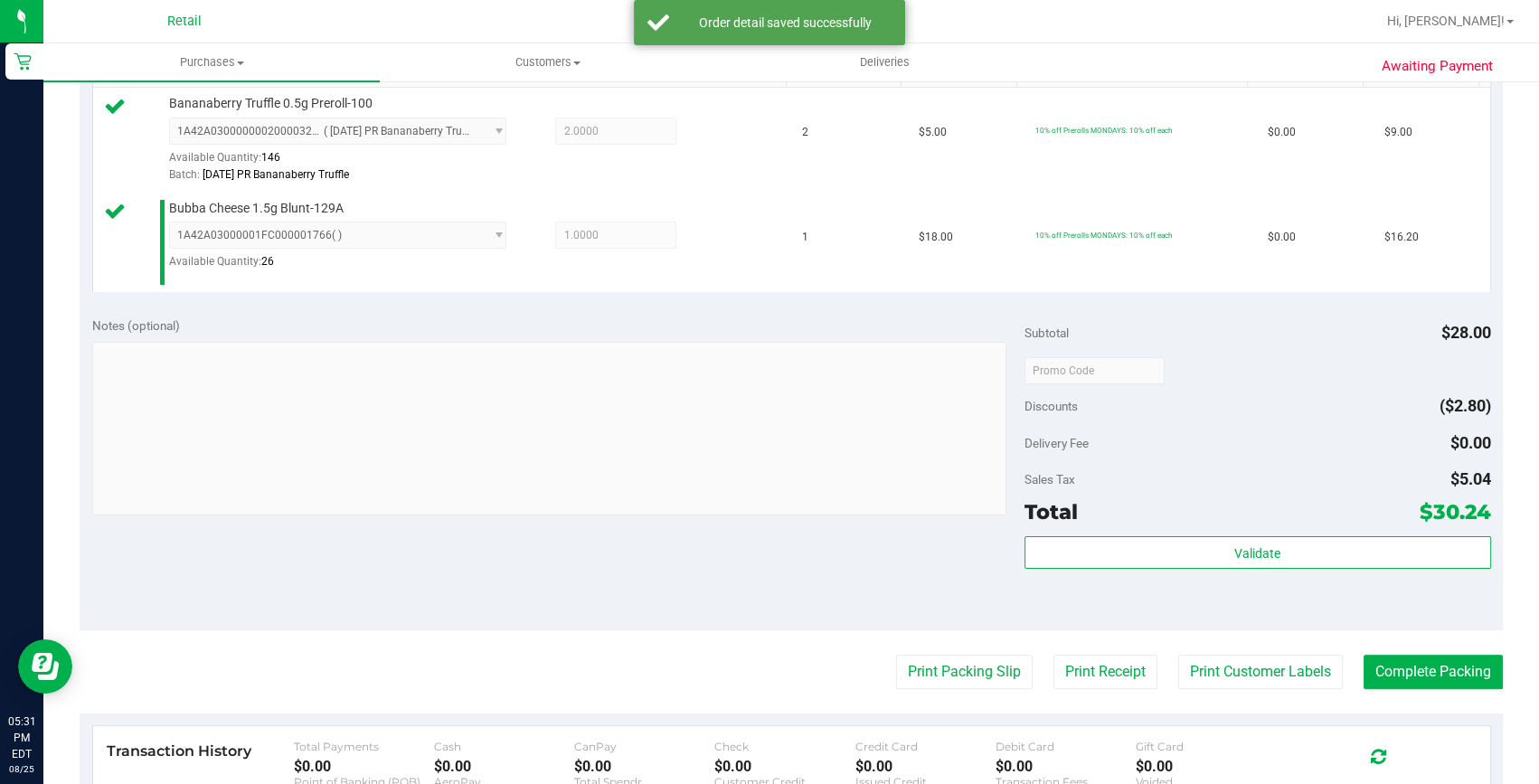
scroll to position [575, 0]
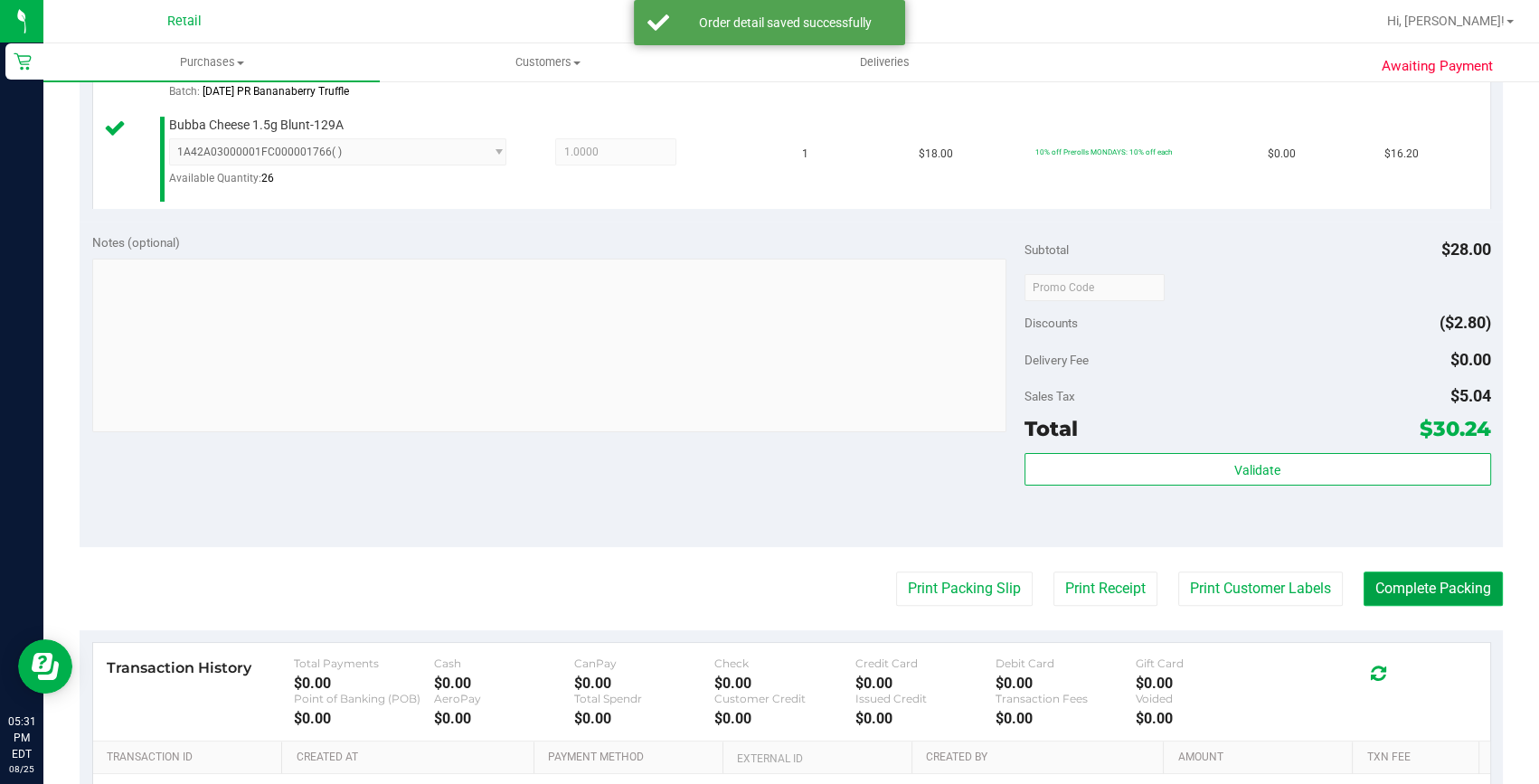
click at [1412, 595] on button "Complete Packing" at bounding box center [1433, 589] width 139 height 34
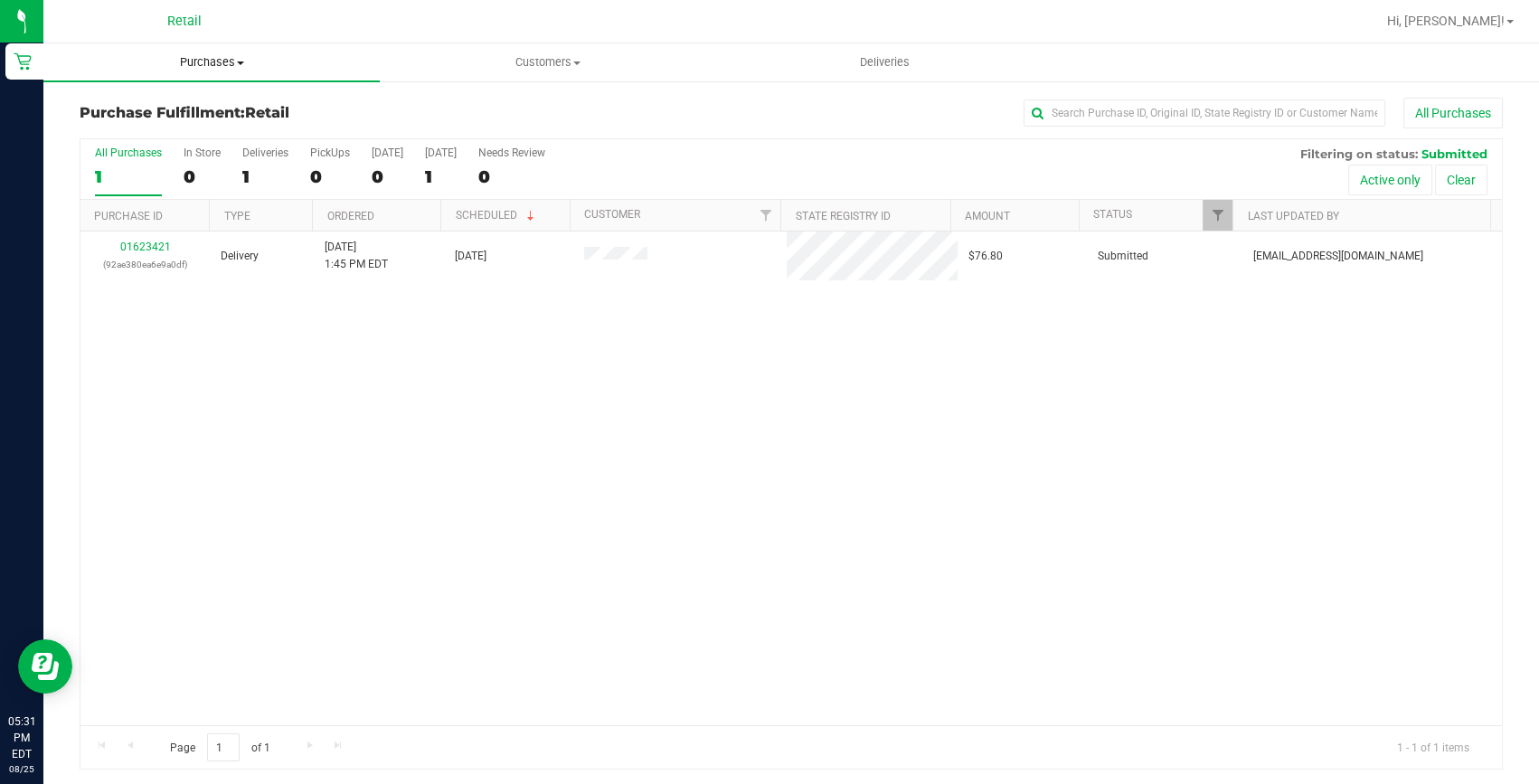
click at [226, 62] on span "Purchases" at bounding box center [211, 62] width 336 height 16
click at [207, 108] on span "Summary of purchases" at bounding box center [136, 108] width 186 height 15
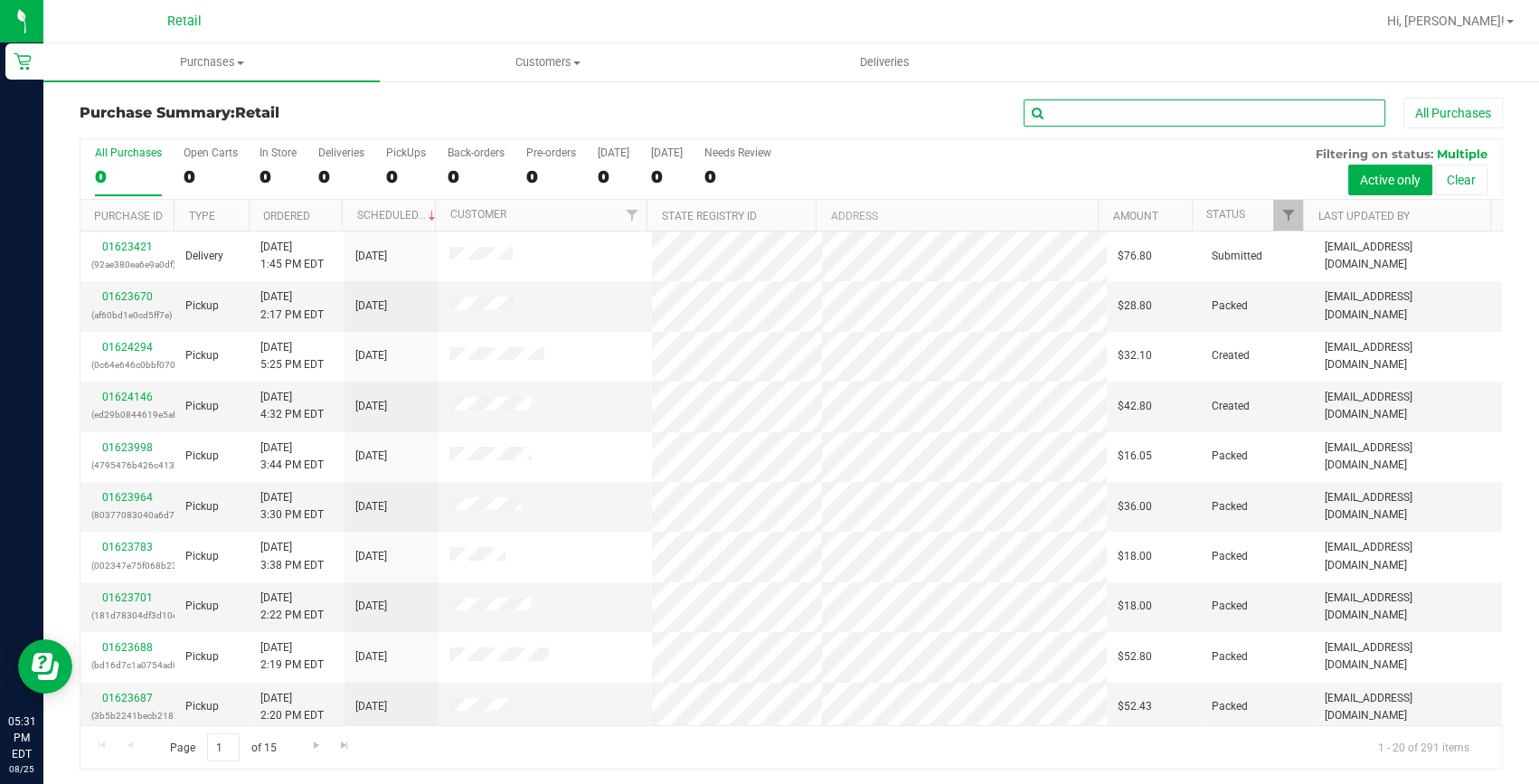
click at [1135, 118] on input "text" at bounding box center [1205, 113] width 362 height 28
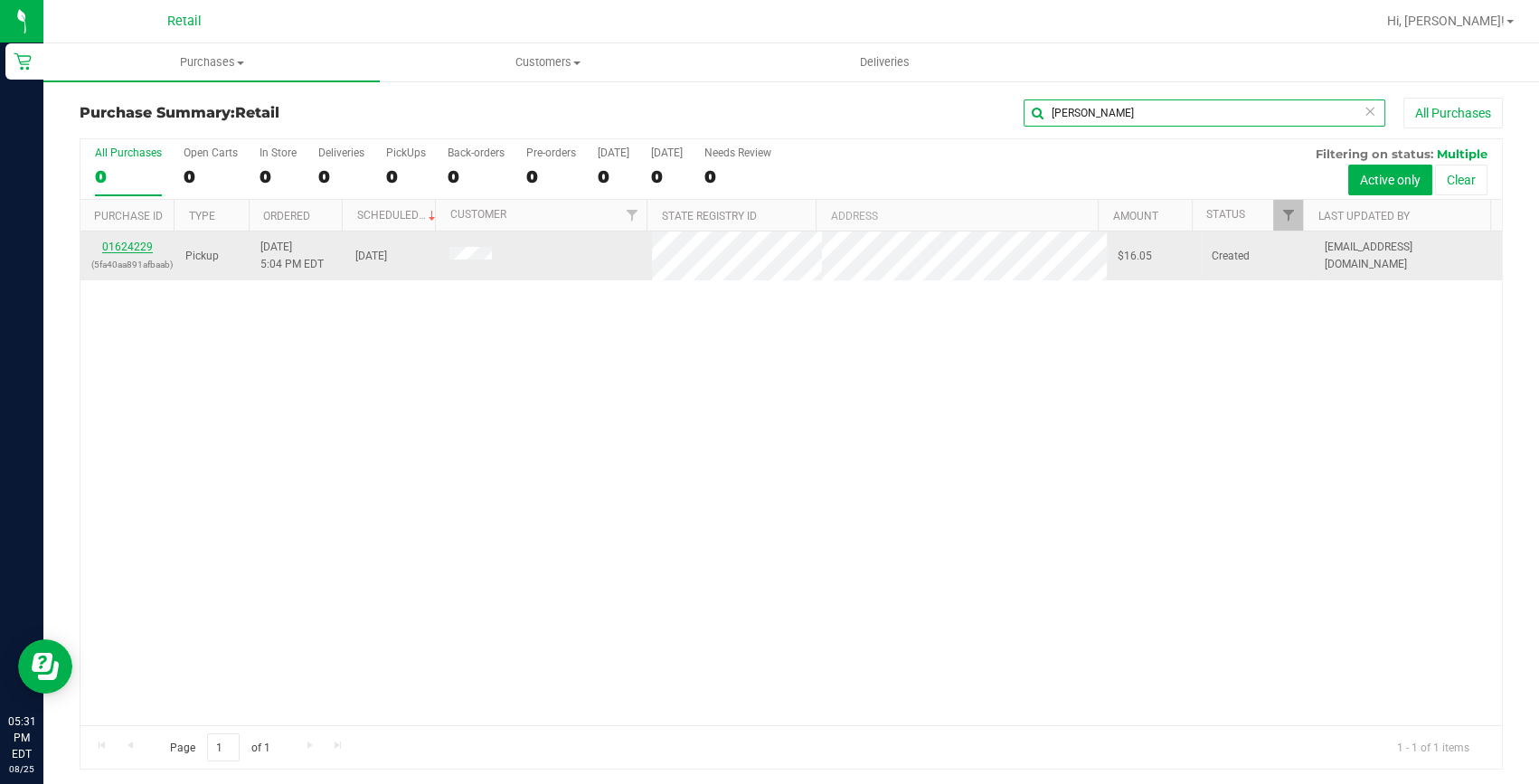
type input "[PERSON_NAME]"
click at [123, 252] on link "01624229" at bounding box center [127, 246] width 50 height 12
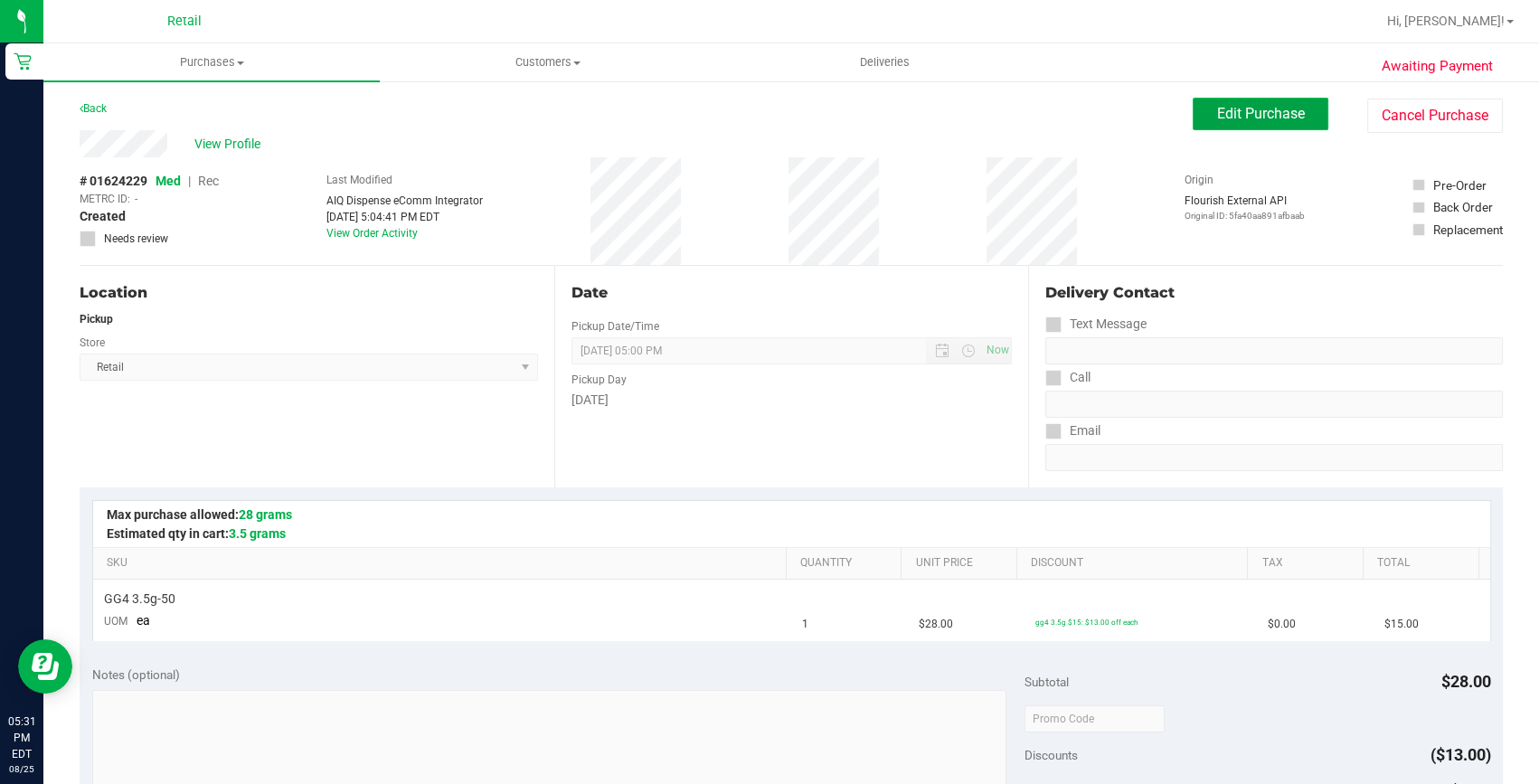
click at [1248, 115] on span "Edit Purchase" at bounding box center [1261, 113] width 88 height 17
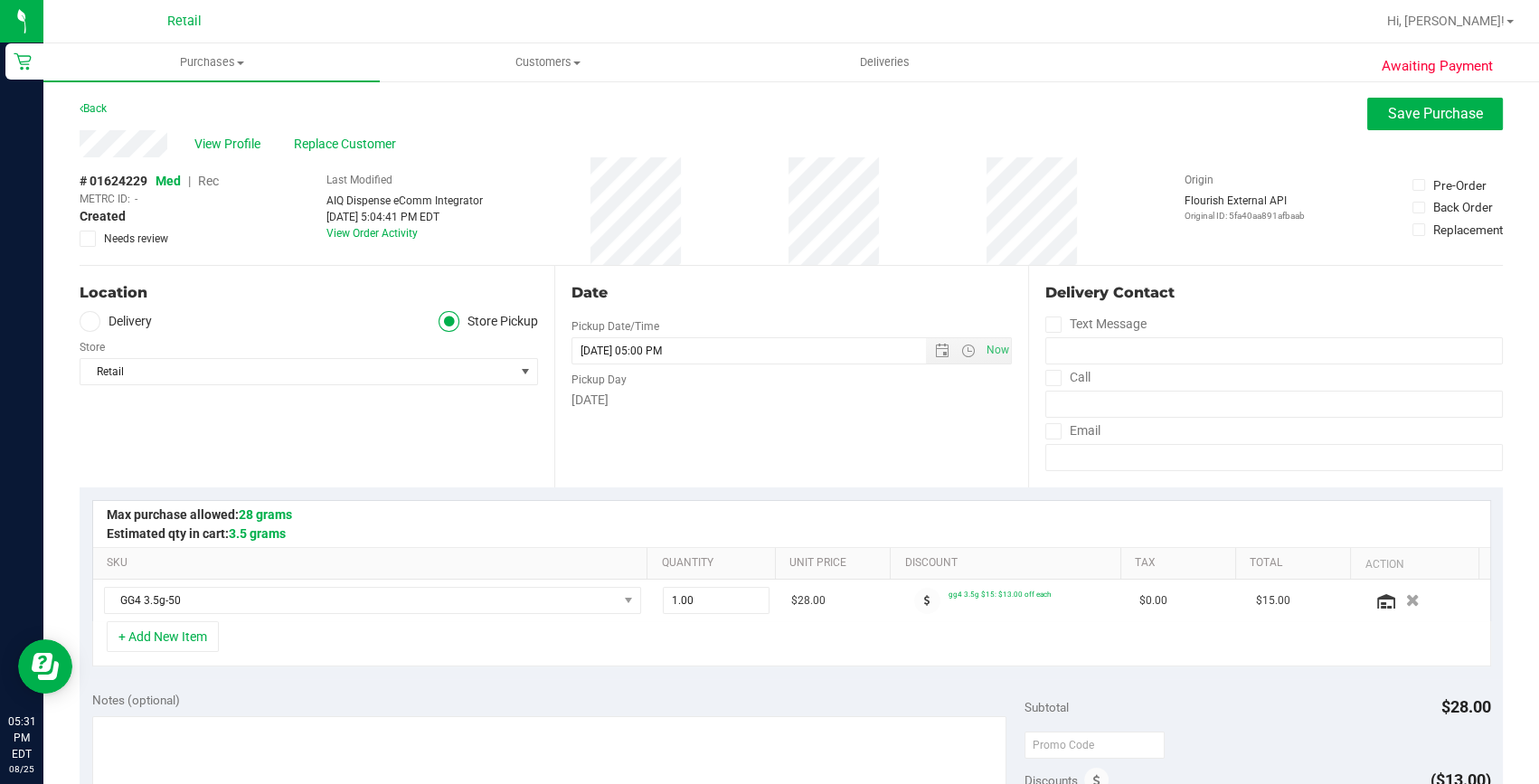
click at [212, 183] on span "Rec" at bounding box center [208, 180] width 21 height 14
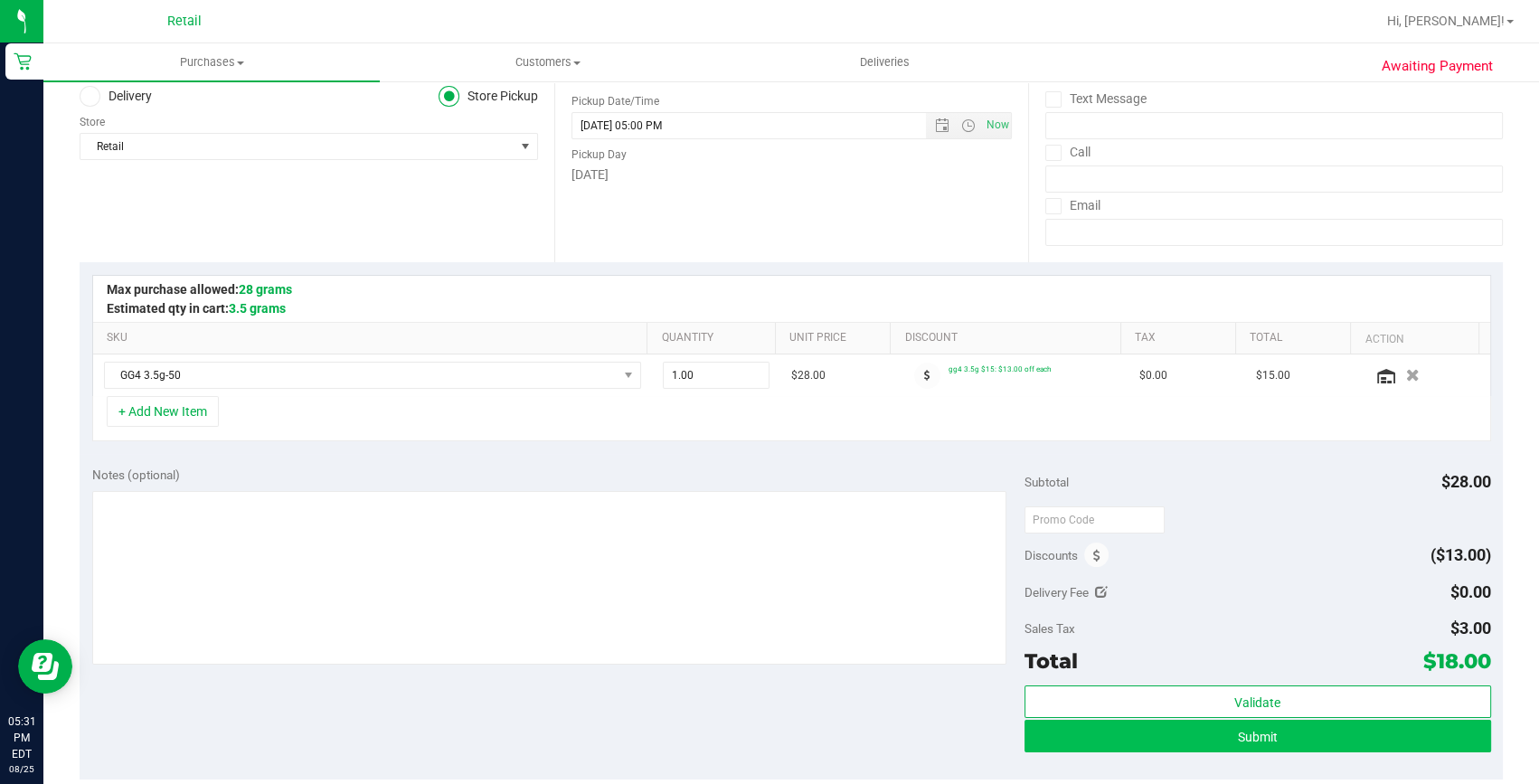
scroll to position [245, 0]
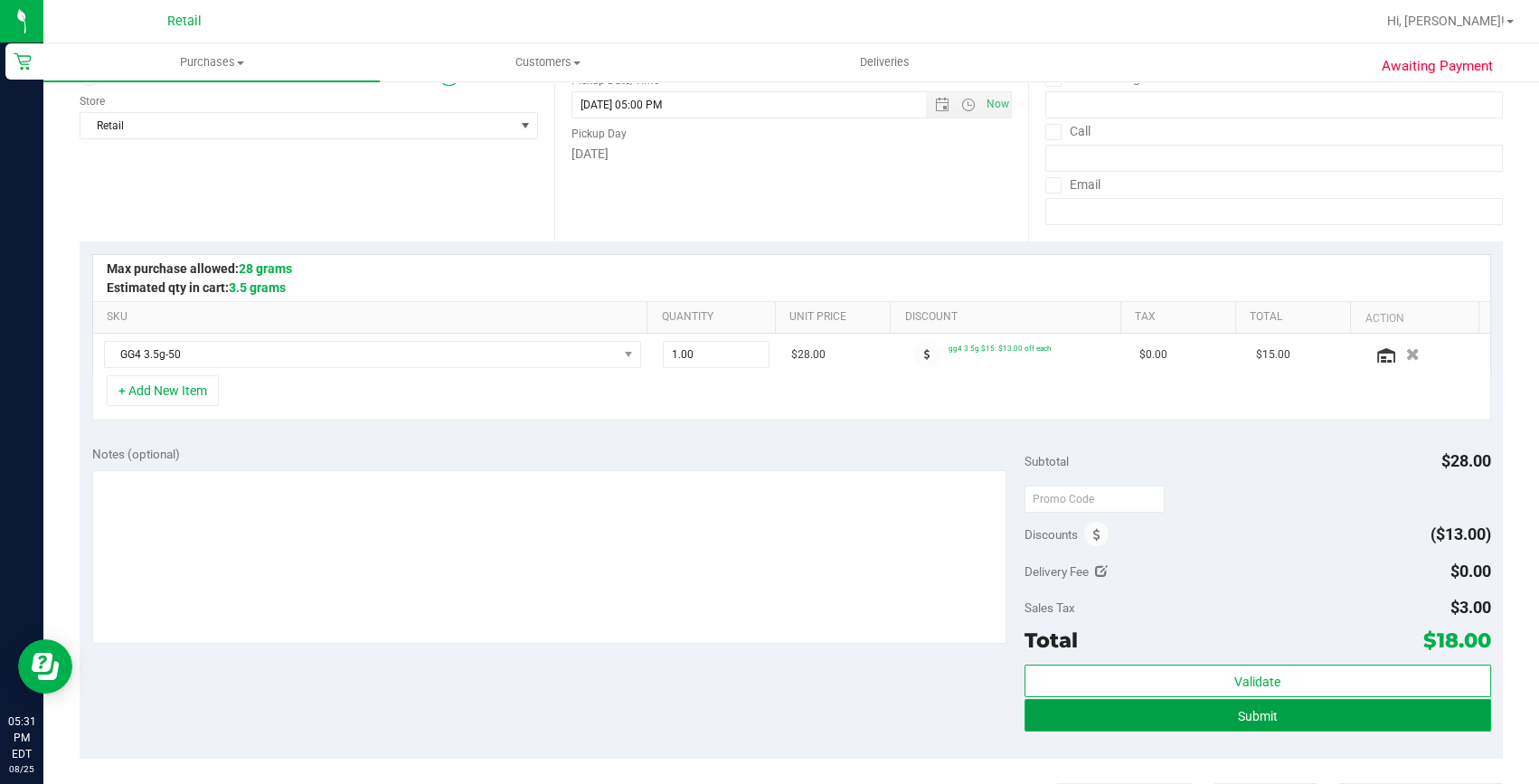
click at [1312, 710] on button "Submit" at bounding box center [1258, 715] width 466 height 32
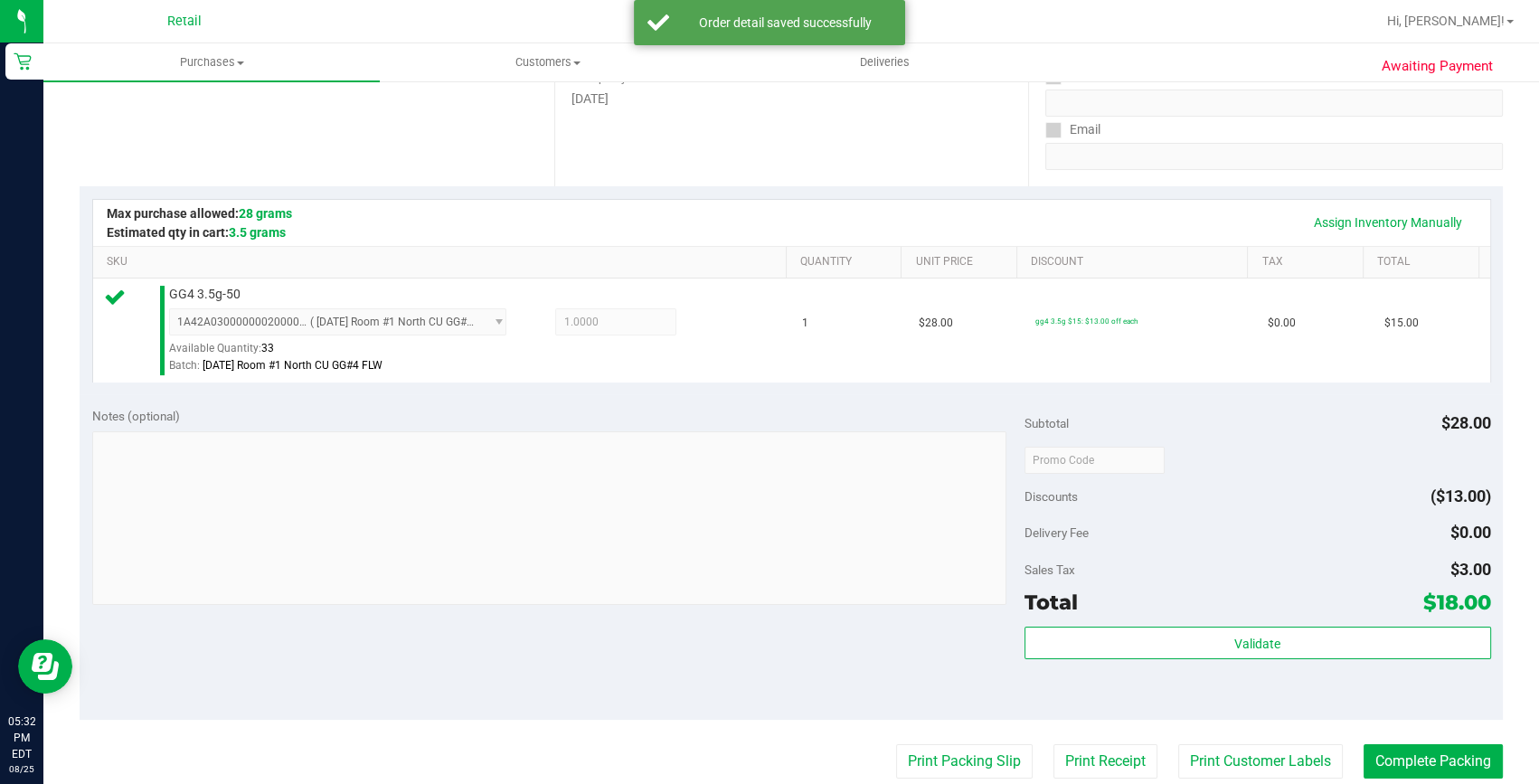
scroll to position [328, 0]
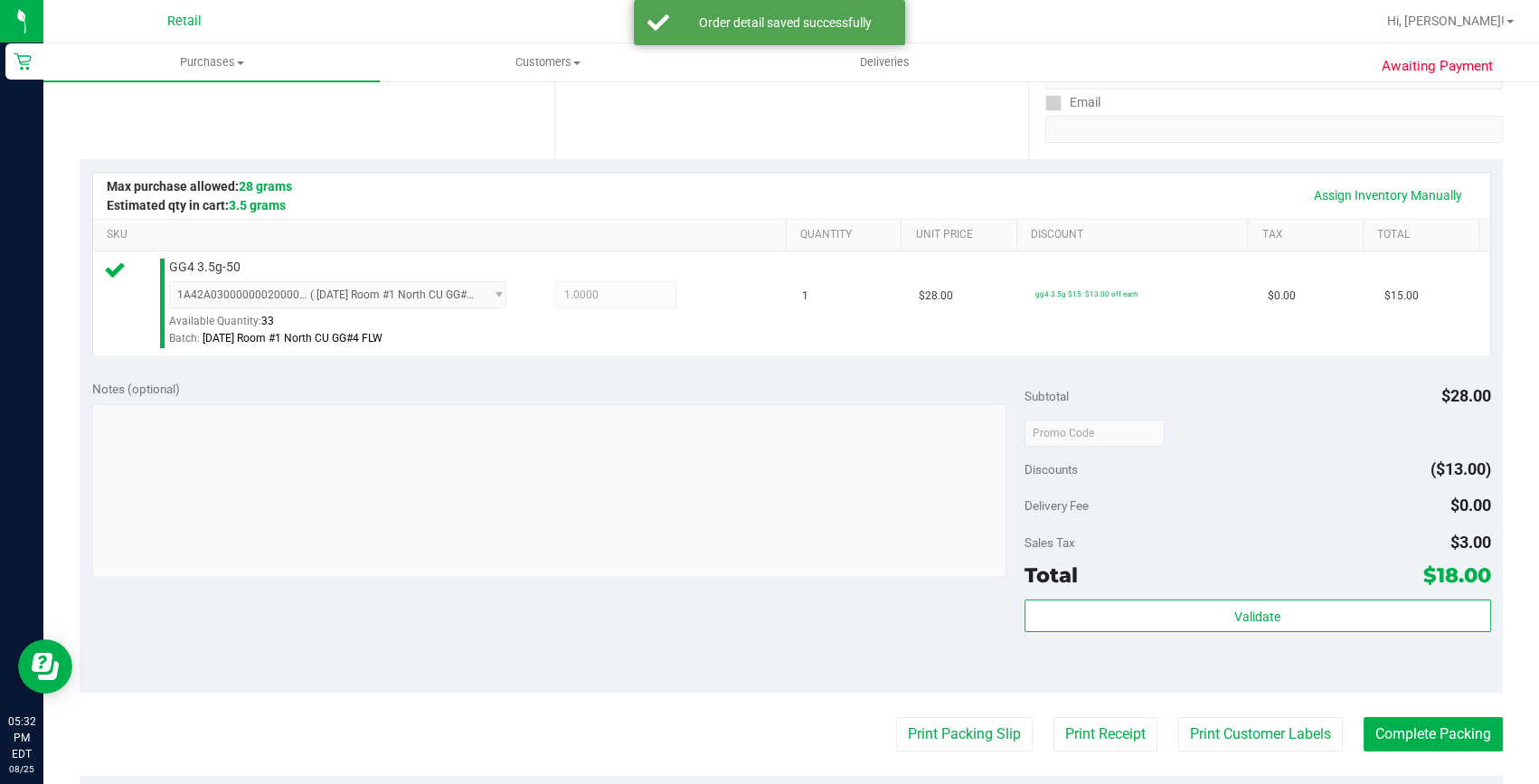
click at [1374, 708] on purchase-details "Back Edit Purchase Cancel Purchase View Profile # 01624229 Med | Rec METRC ID: …" at bounding box center [792, 441] width 1424 height 1344
click at [1376, 727] on button "Complete Packing" at bounding box center [1433, 735] width 139 height 34
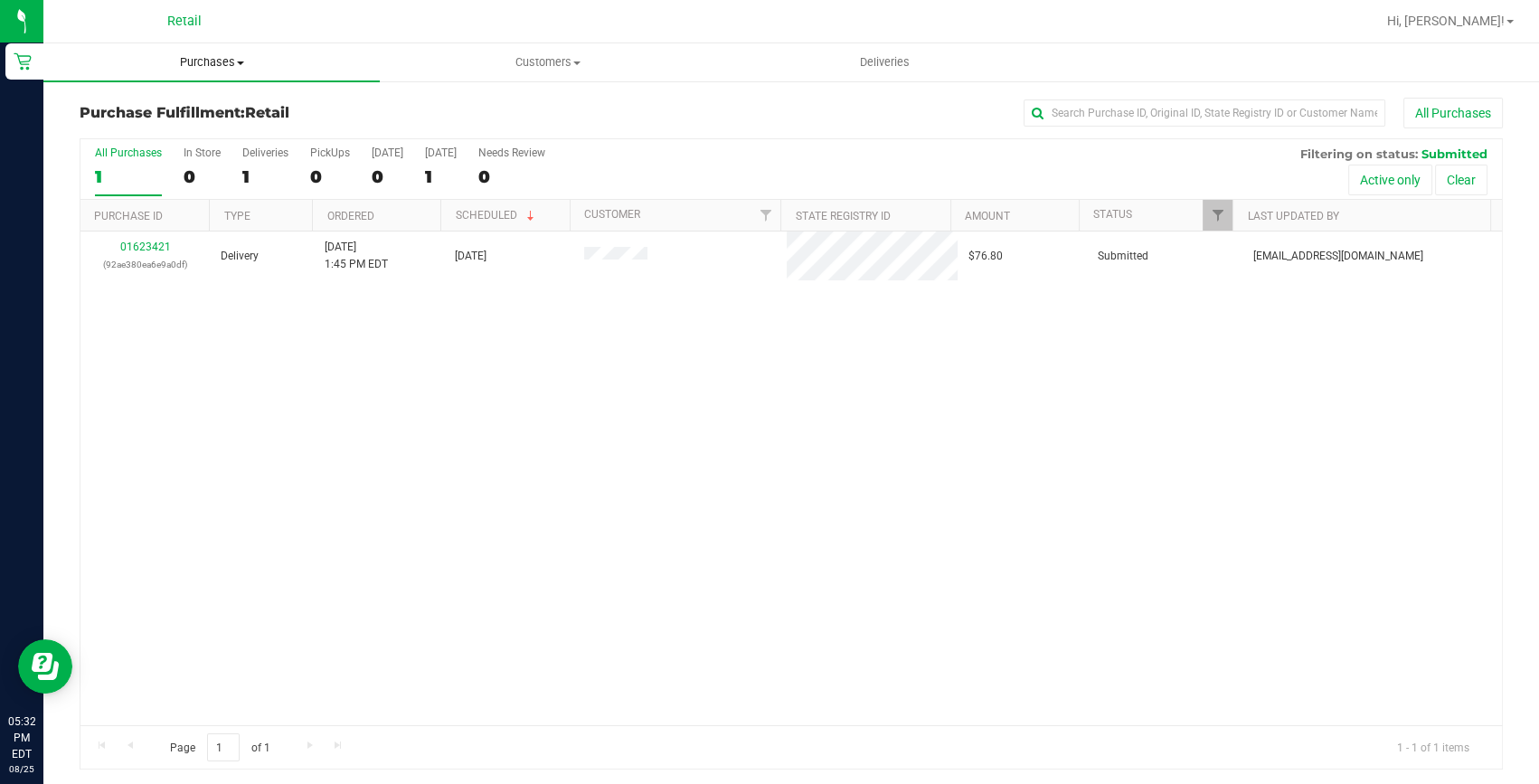
click at [185, 55] on span "Purchases" at bounding box center [211, 62] width 336 height 16
click at [186, 103] on span "Summary of purchases" at bounding box center [136, 108] width 186 height 15
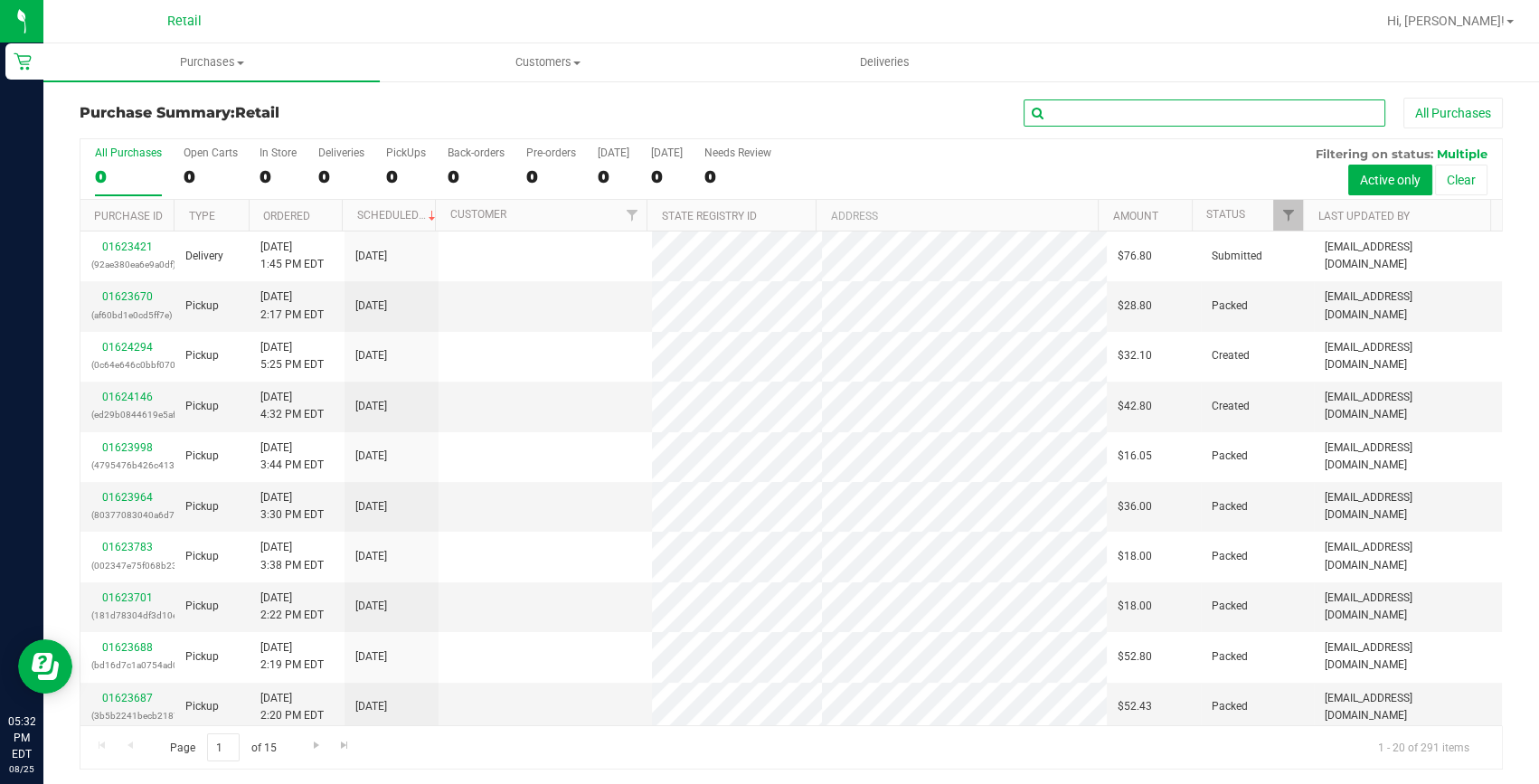
click at [1055, 112] on input "text" at bounding box center [1205, 113] width 362 height 28
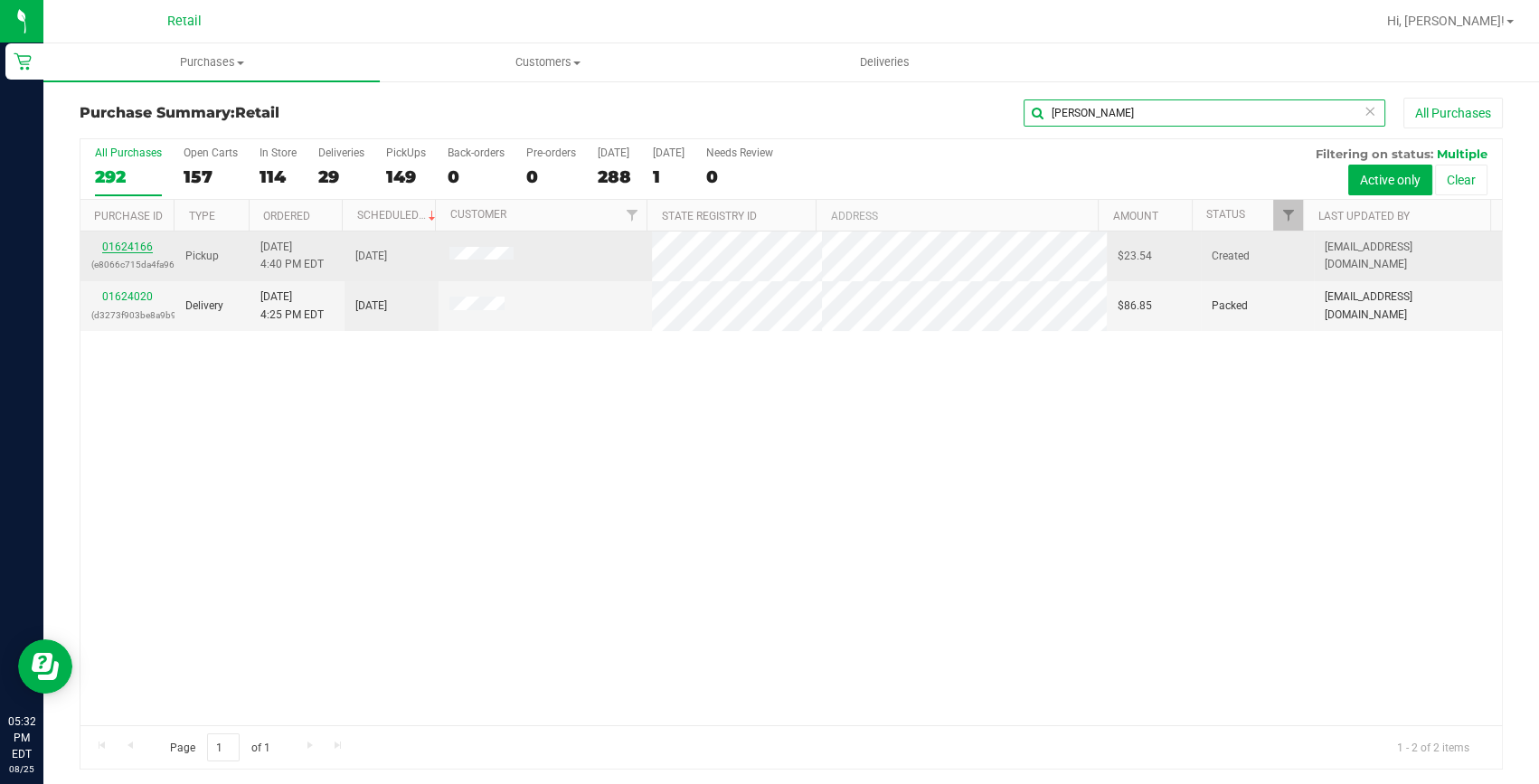
type input "[PERSON_NAME]"
click at [121, 246] on link "01624166" at bounding box center [127, 246] width 50 height 12
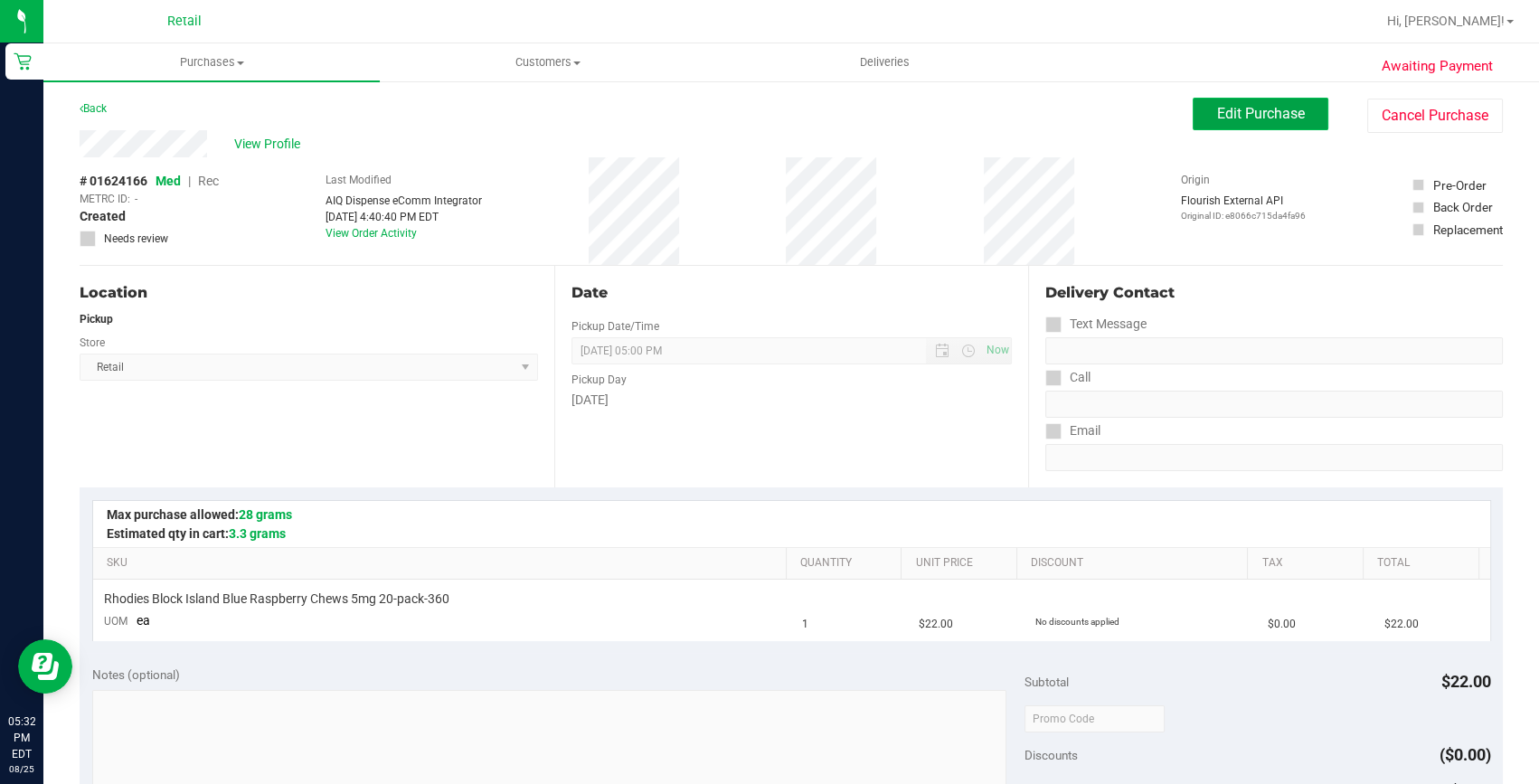
click at [1278, 118] on span "Edit Purchase" at bounding box center [1261, 113] width 88 height 17
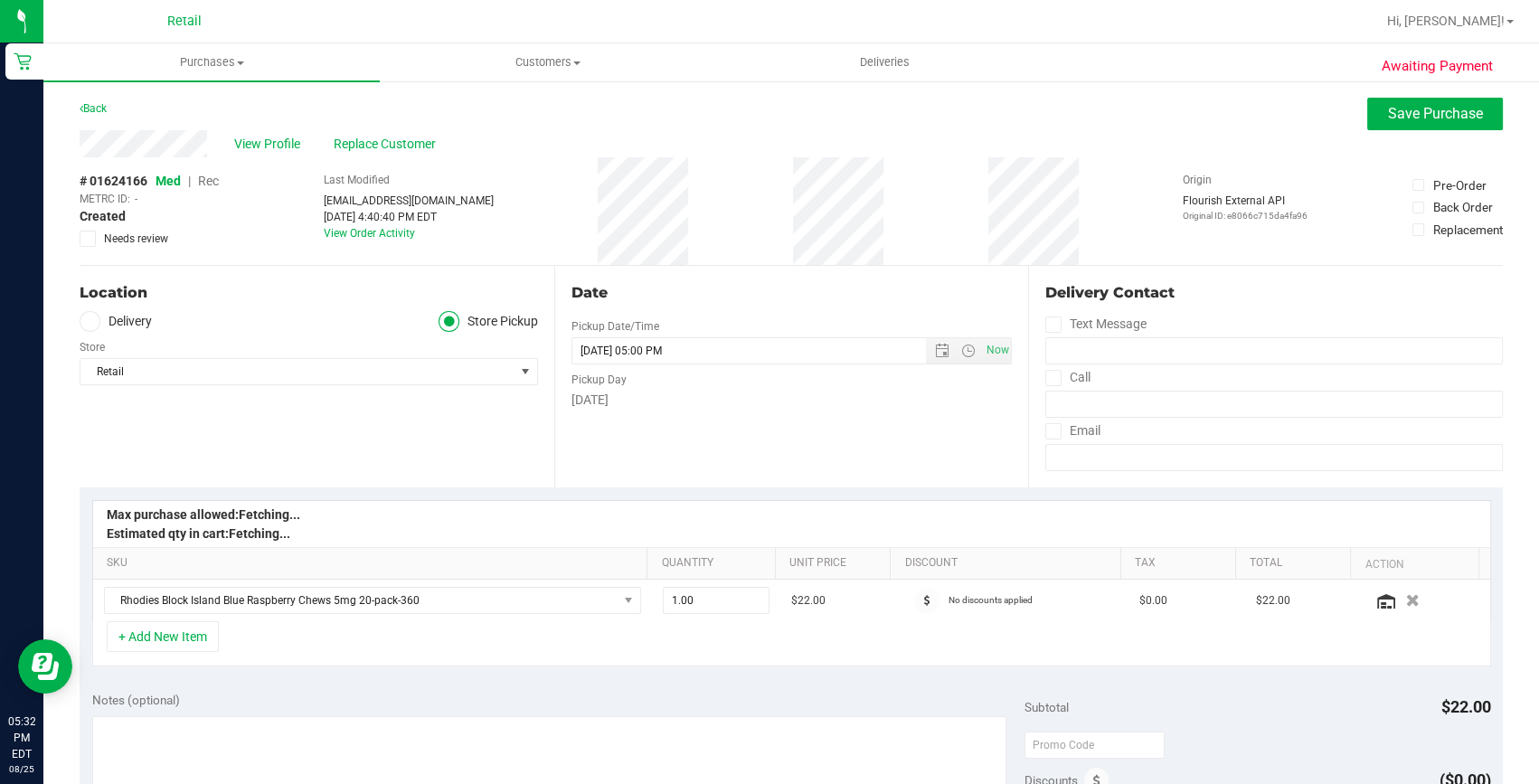
click at [208, 175] on span "Rec" at bounding box center [208, 180] width 21 height 14
click at [208, 182] on span "Rec" at bounding box center [208, 180] width 21 height 14
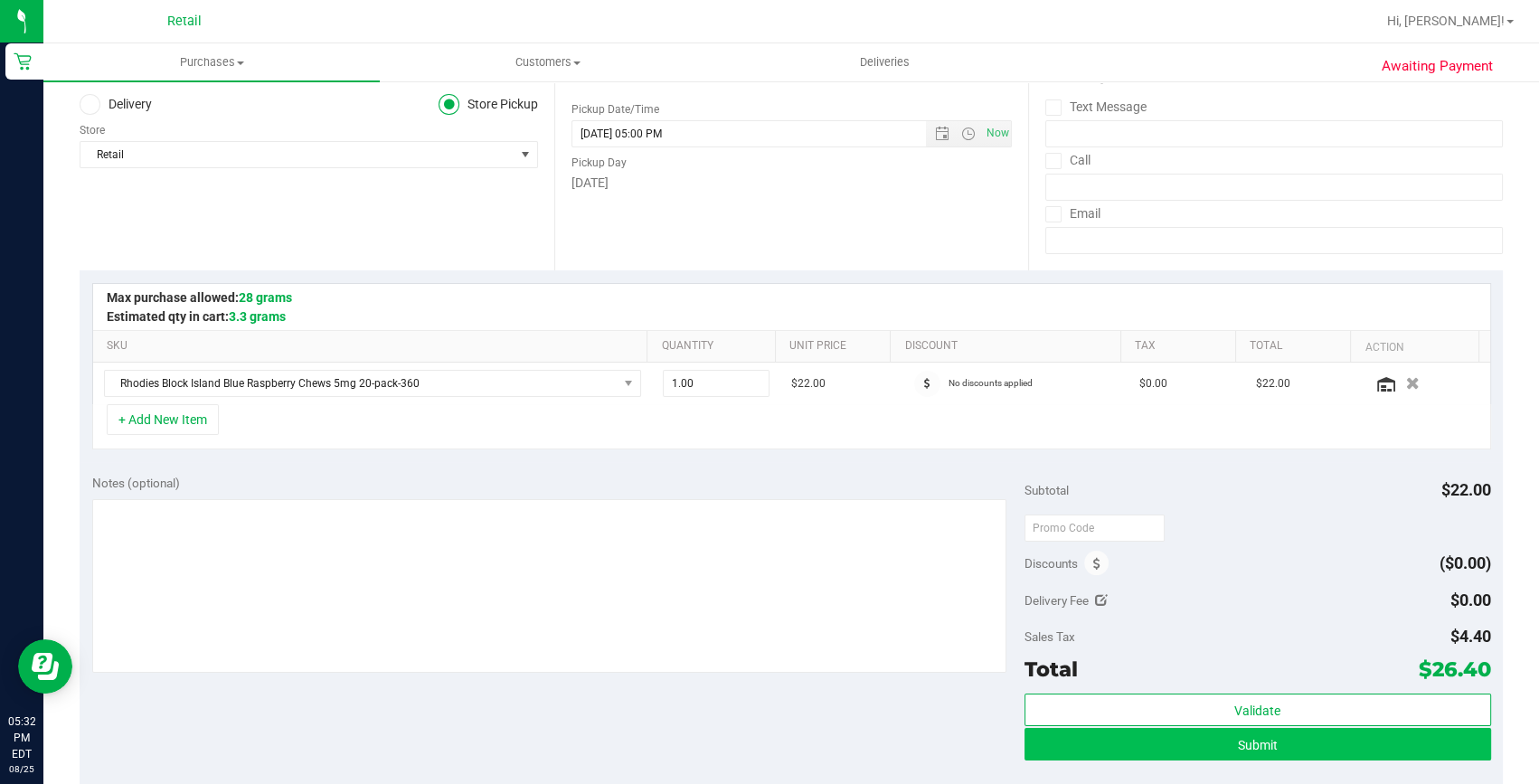
scroll to position [245, 0]
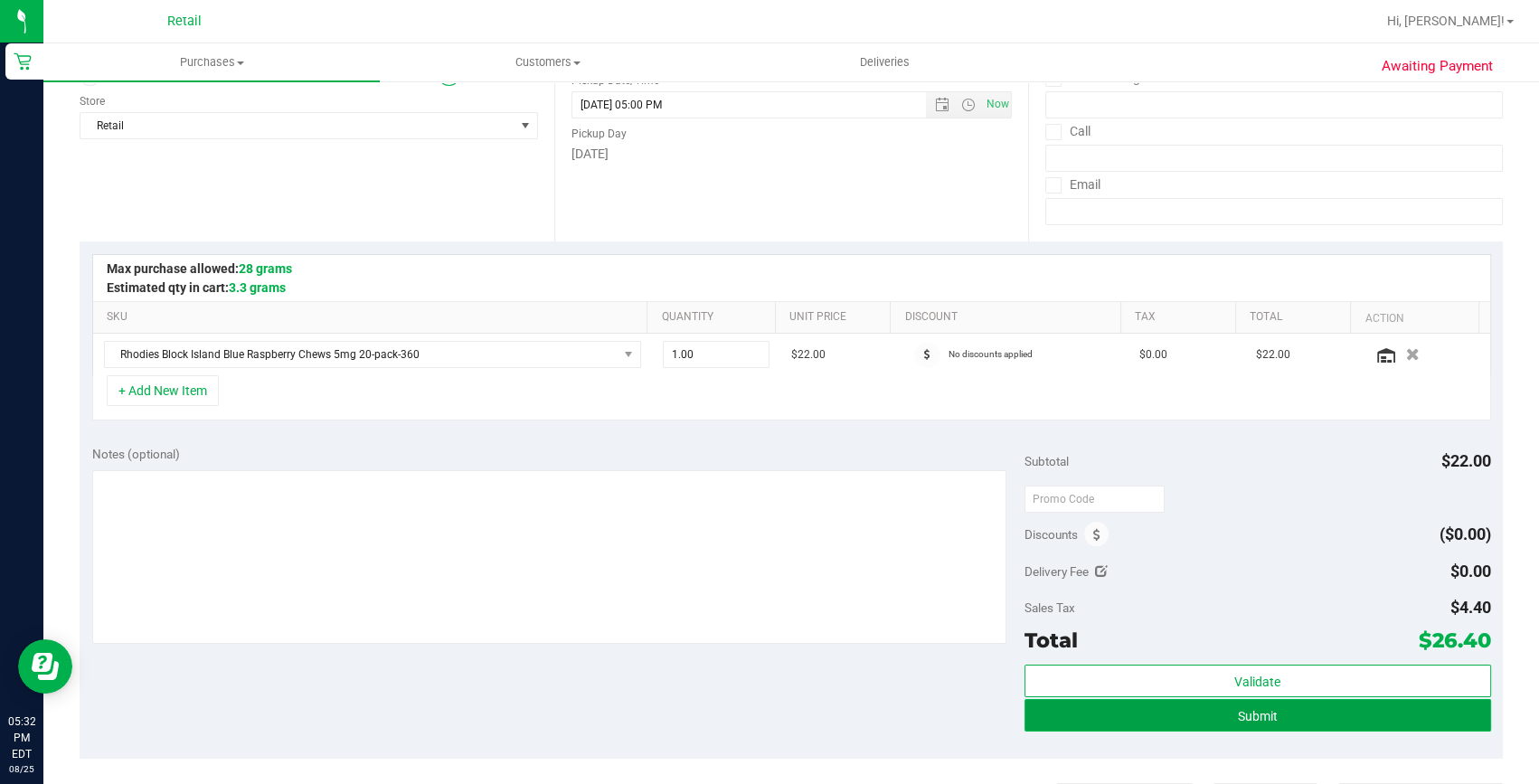
click at [1247, 702] on button "Submit" at bounding box center [1258, 715] width 466 height 32
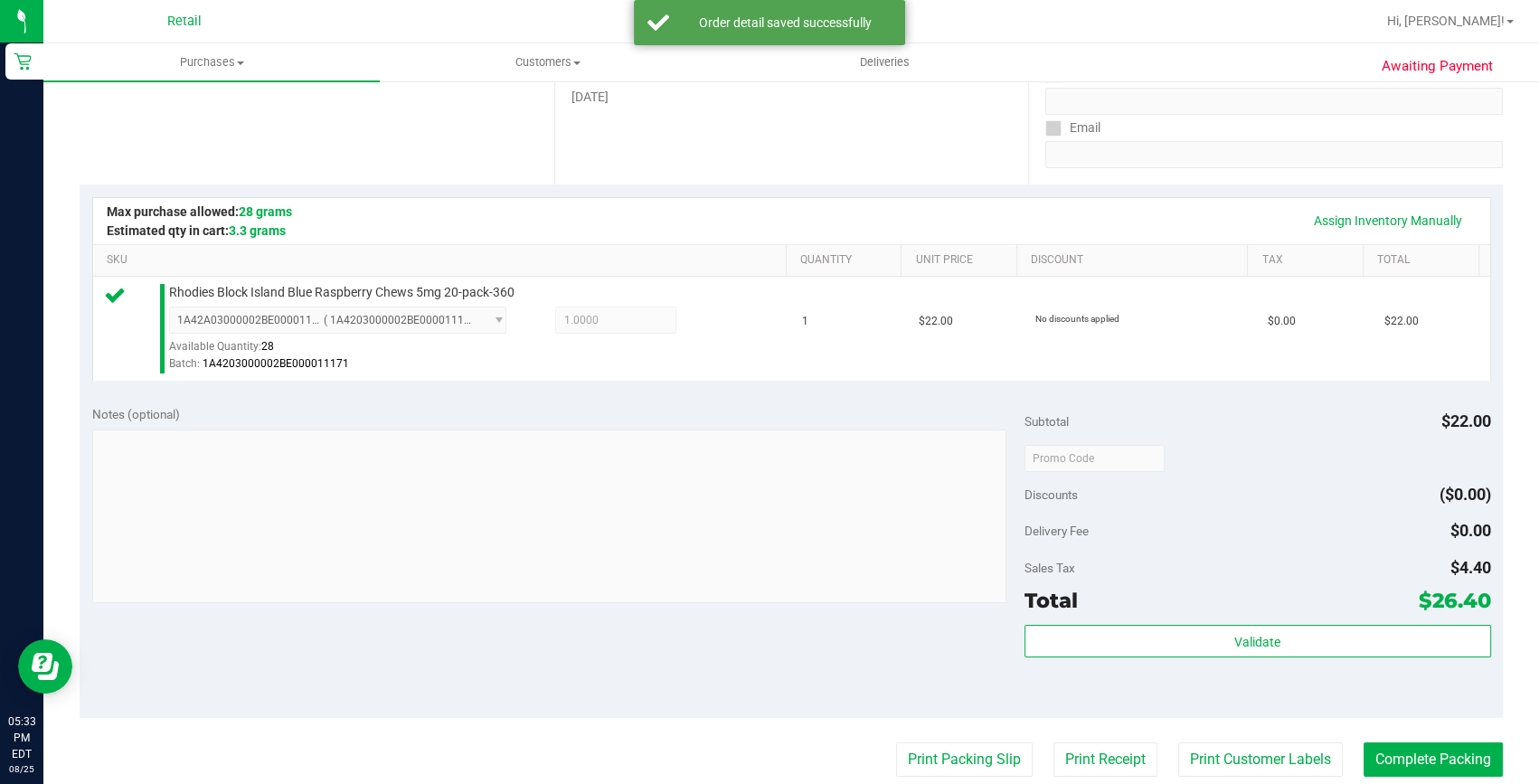
scroll to position [328, 0]
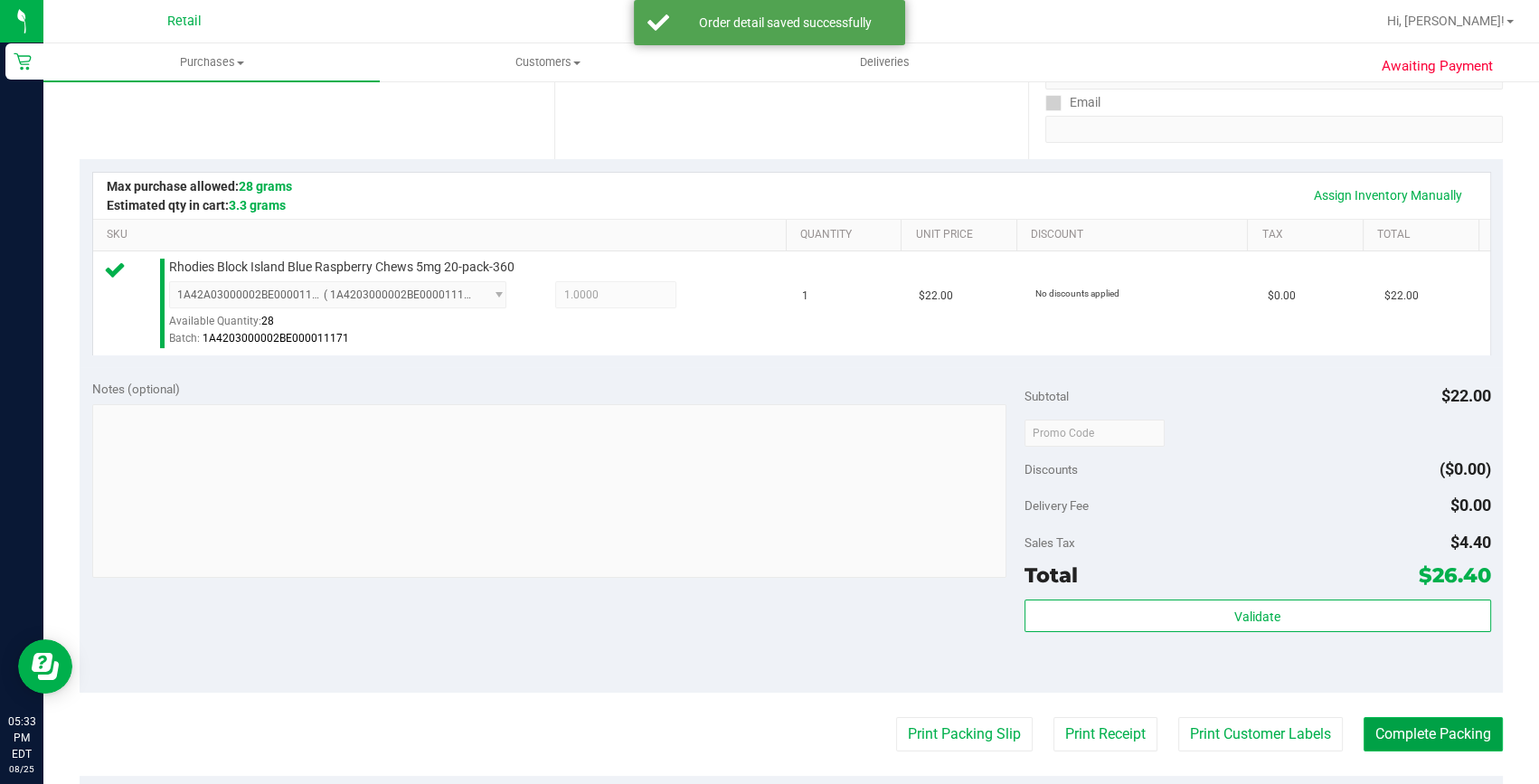
click at [1364, 720] on button "Complete Packing" at bounding box center [1433, 735] width 139 height 34
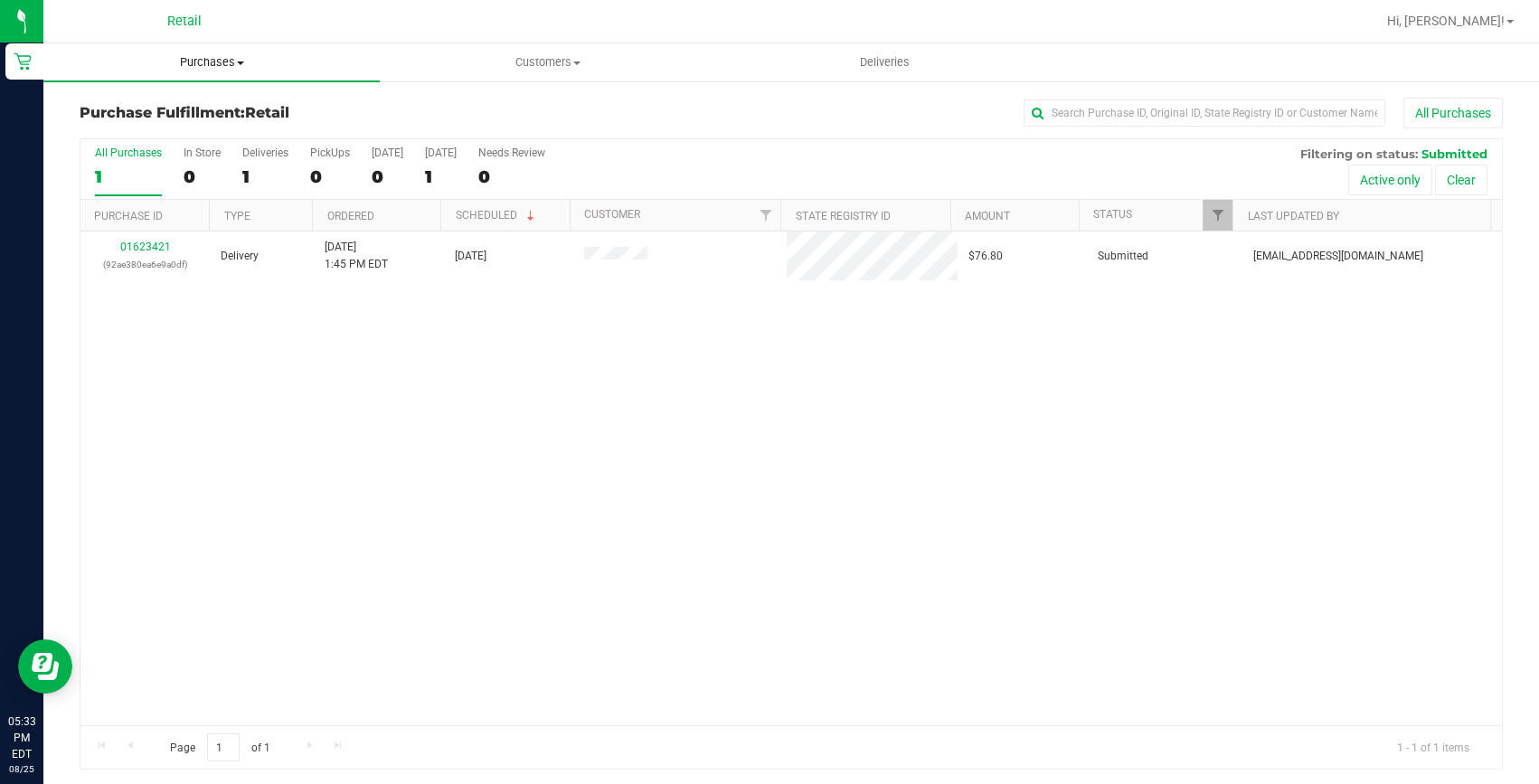
click at [210, 66] on span "Purchases" at bounding box center [211, 62] width 336 height 16
click at [204, 101] on span "Summary of purchases" at bounding box center [136, 108] width 186 height 15
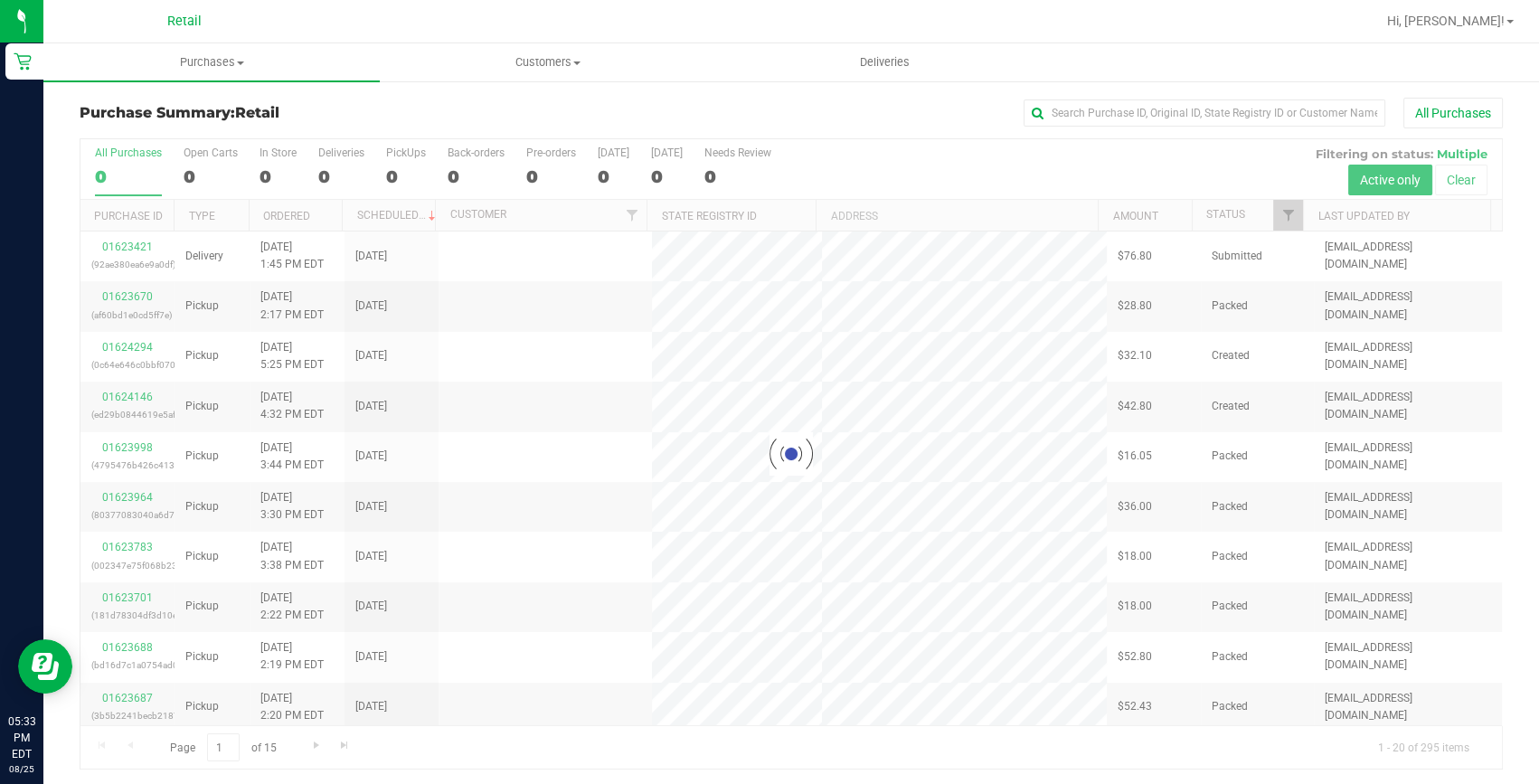
click at [1140, 104] on input "text" at bounding box center [1205, 113] width 362 height 28
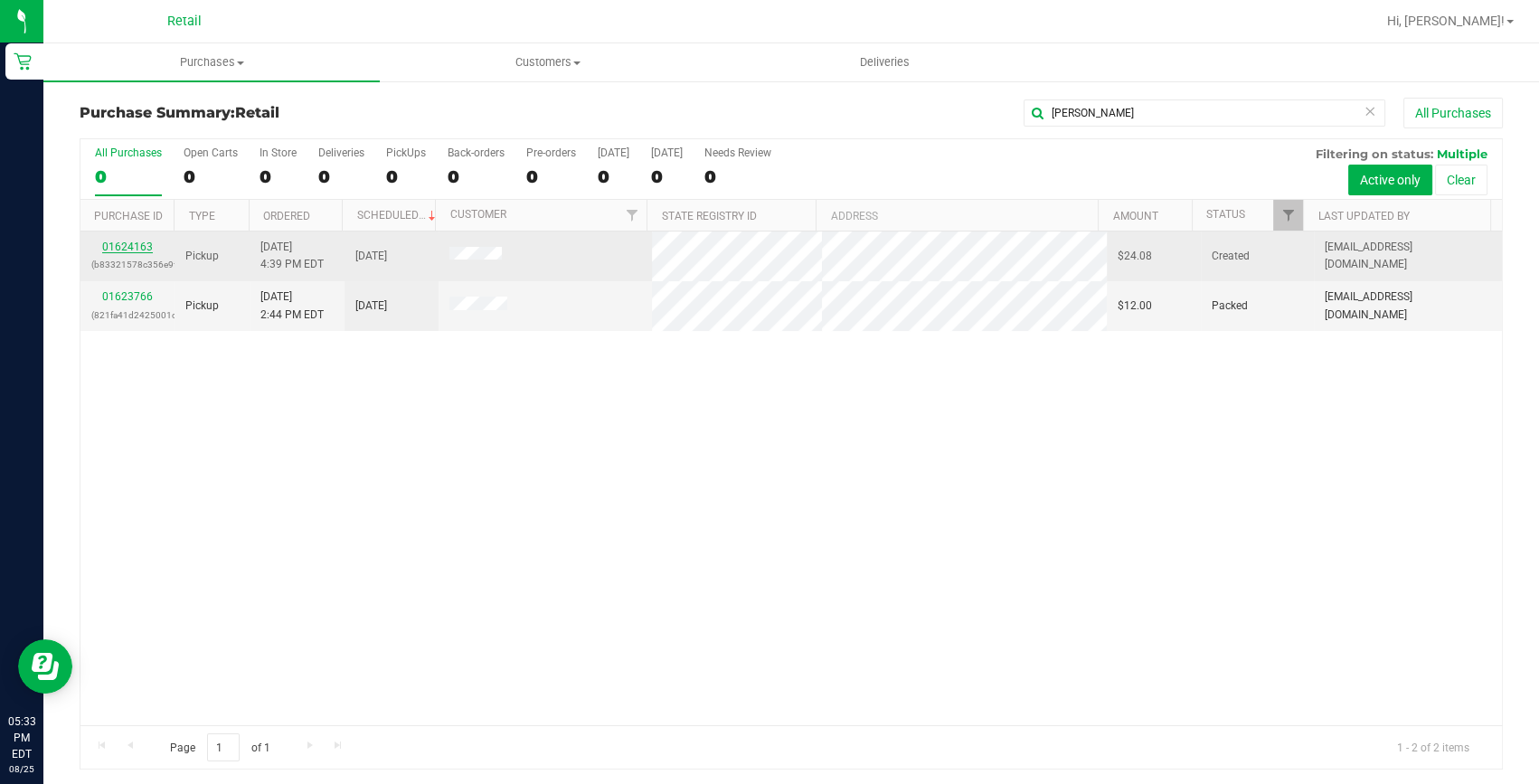
type input "[PERSON_NAME]"
click at [127, 249] on link "01624163" at bounding box center [127, 246] width 50 height 12
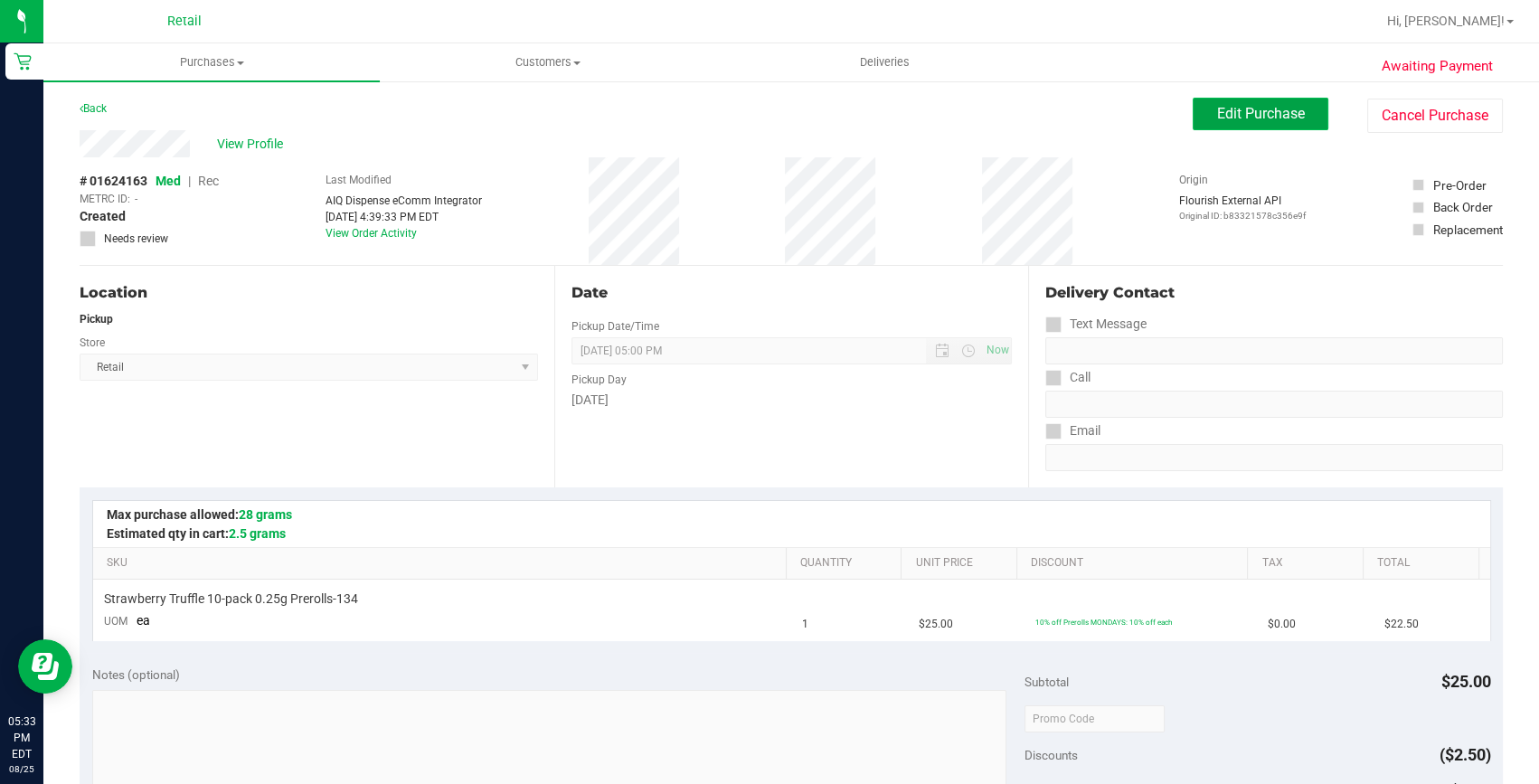
click at [1234, 106] on span "Edit Purchase" at bounding box center [1261, 113] width 88 height 17
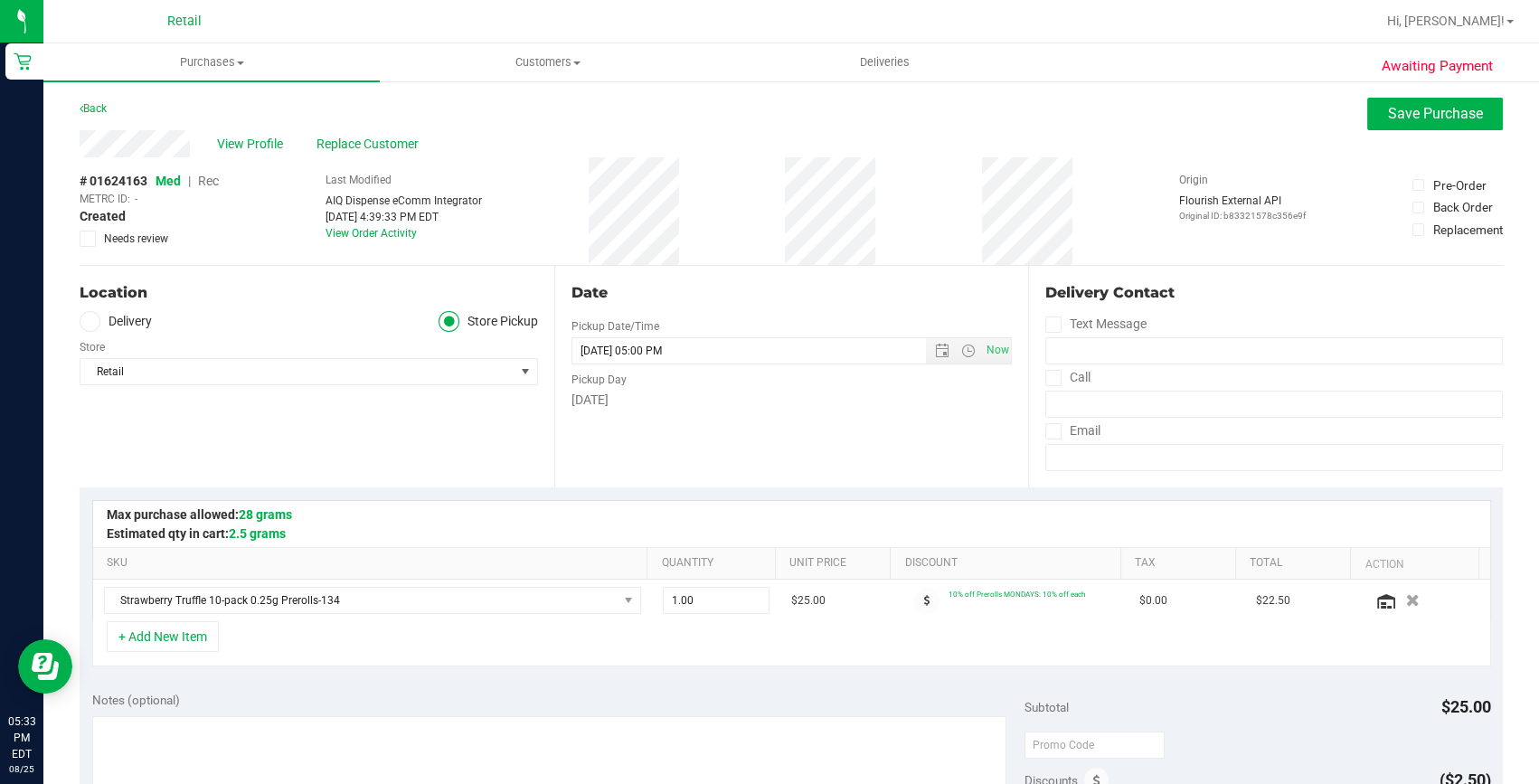
click at [216, 179] on span "Rec" at bounding box center [208, 180] width 21 height 14
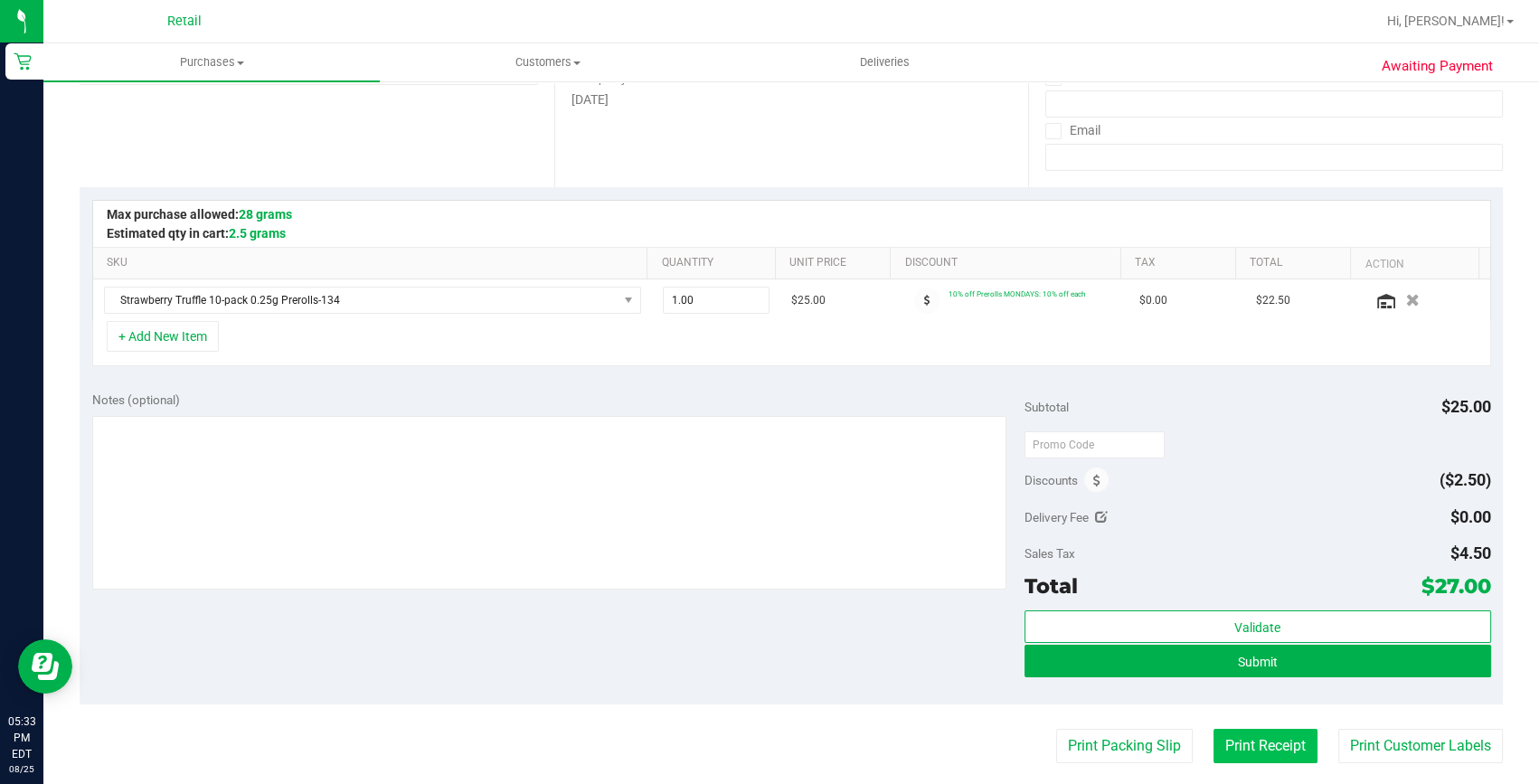
scroll to position [328, 0]
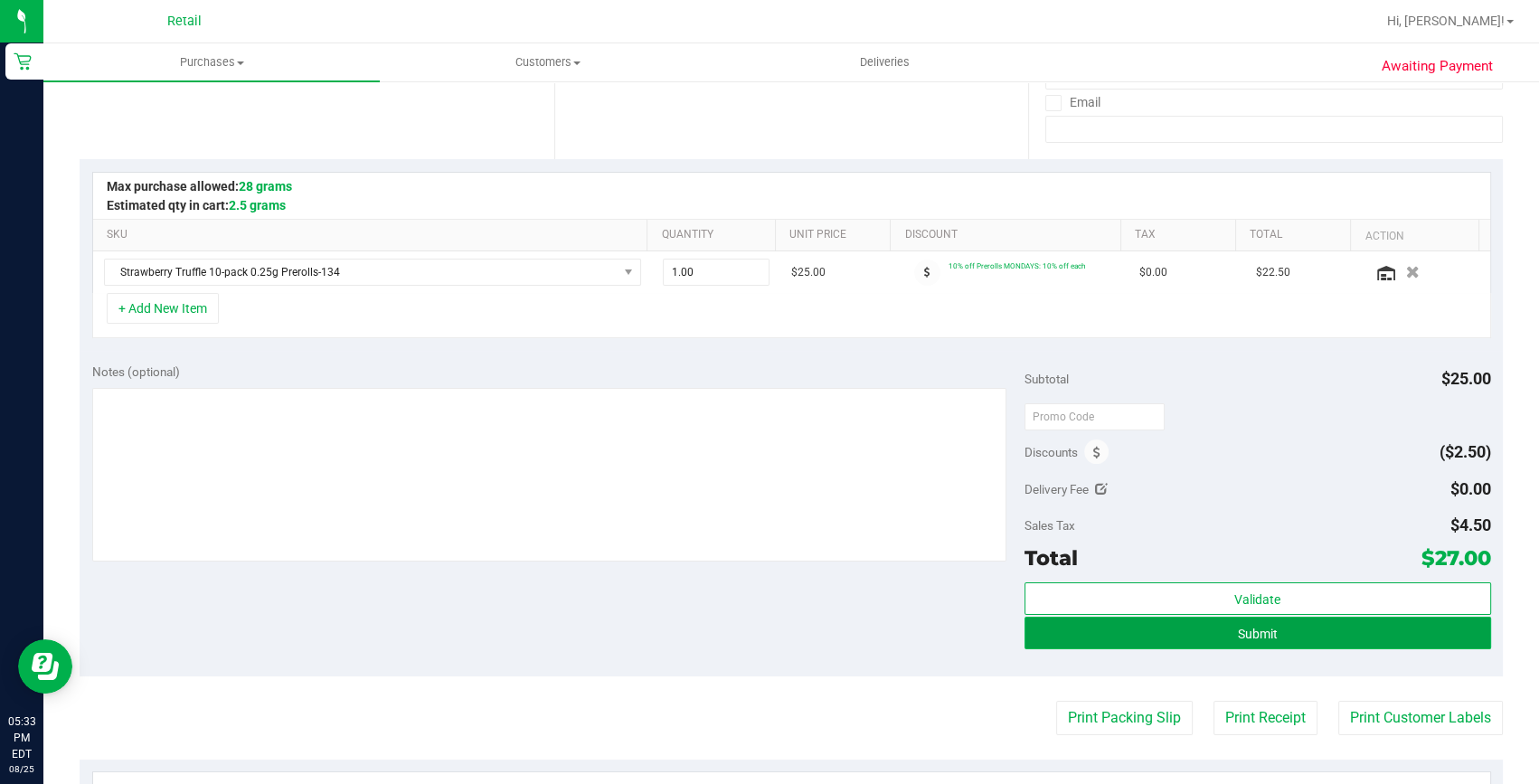
click at [1238, 637] on span "Submit" at bounding box center [1258, 634] width 40 height 14
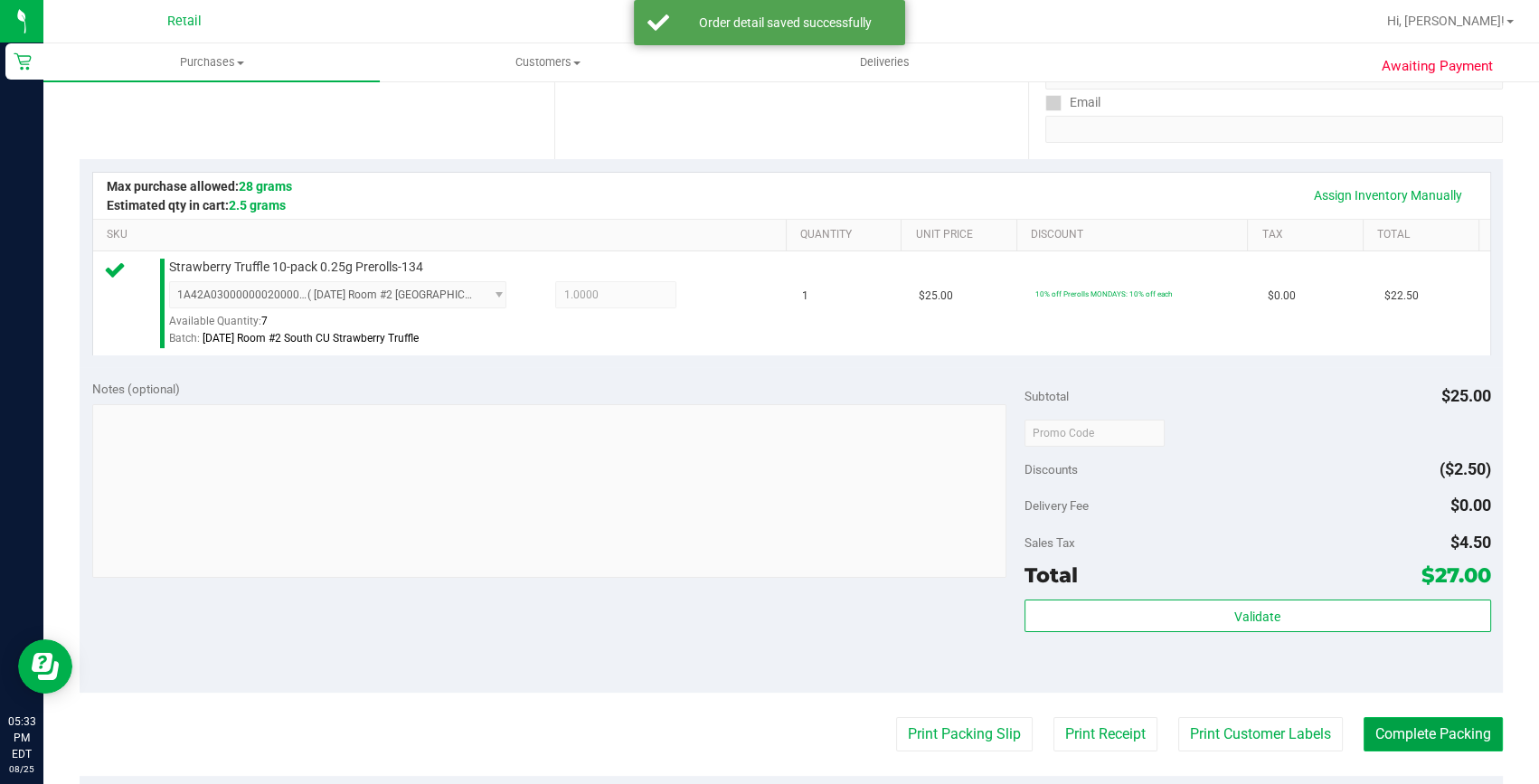
click at [1484, 735] on button "Complete Packing" at bounding box center [1433, 735] width 139 height 34
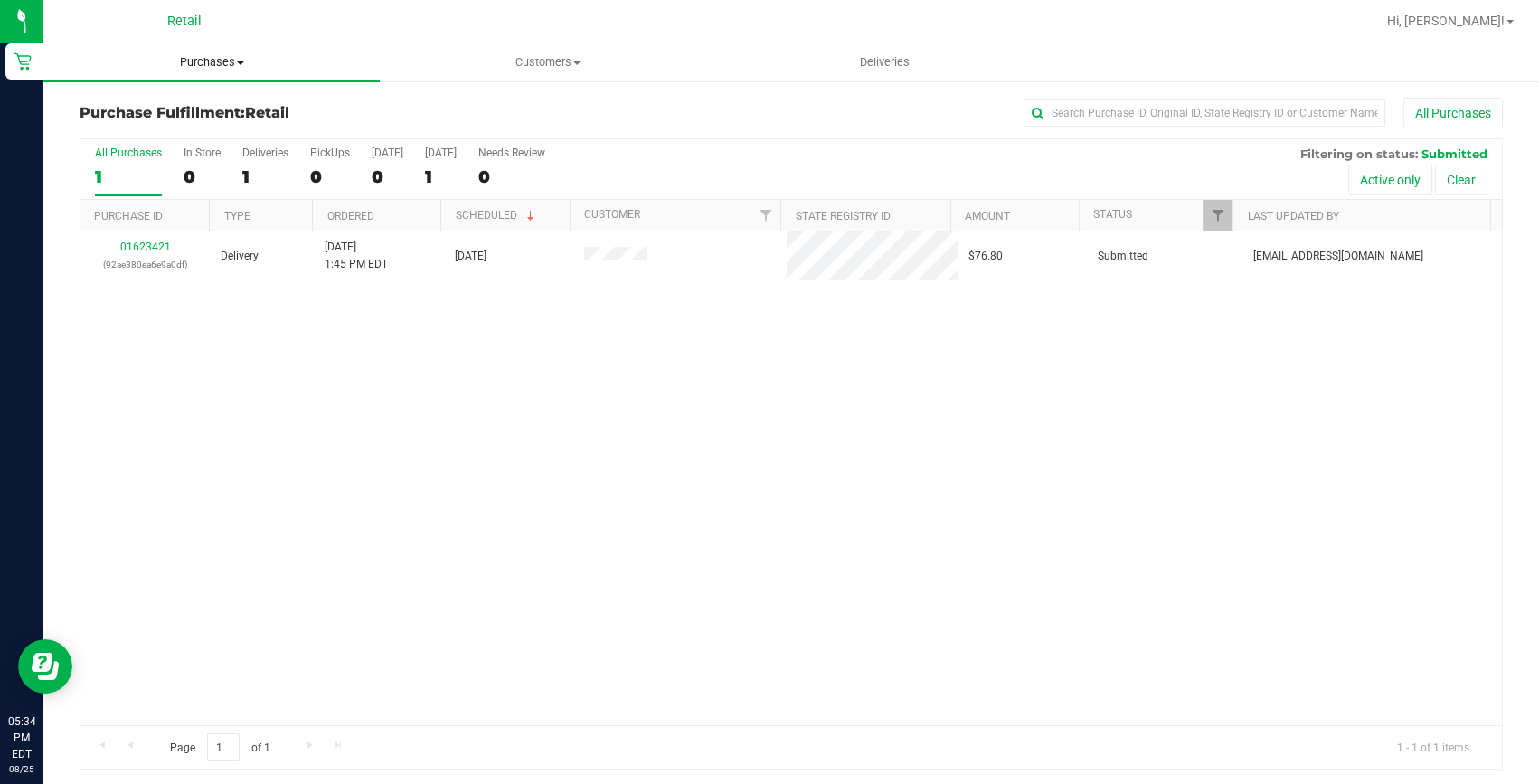
click at [204, 67] on span "Purchases" at bounding box center [211, 62] width 336 height 16
click at [168, 113] on span "Summary of purchases" at bounding box center [136, 108] width 186 height 15
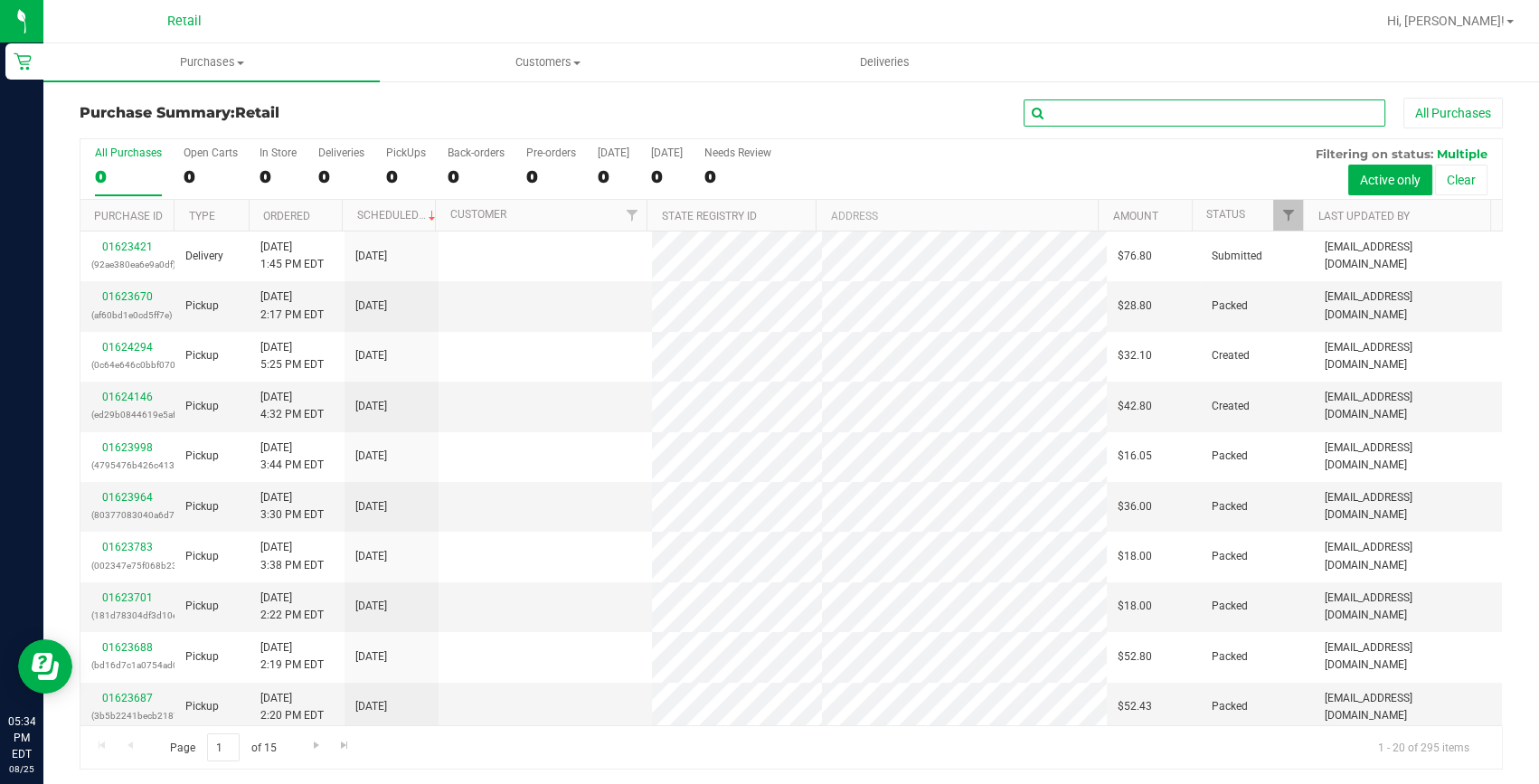
click at [1114, 118] on input "text" at bounding box center [1205, 113] width 362 height 28
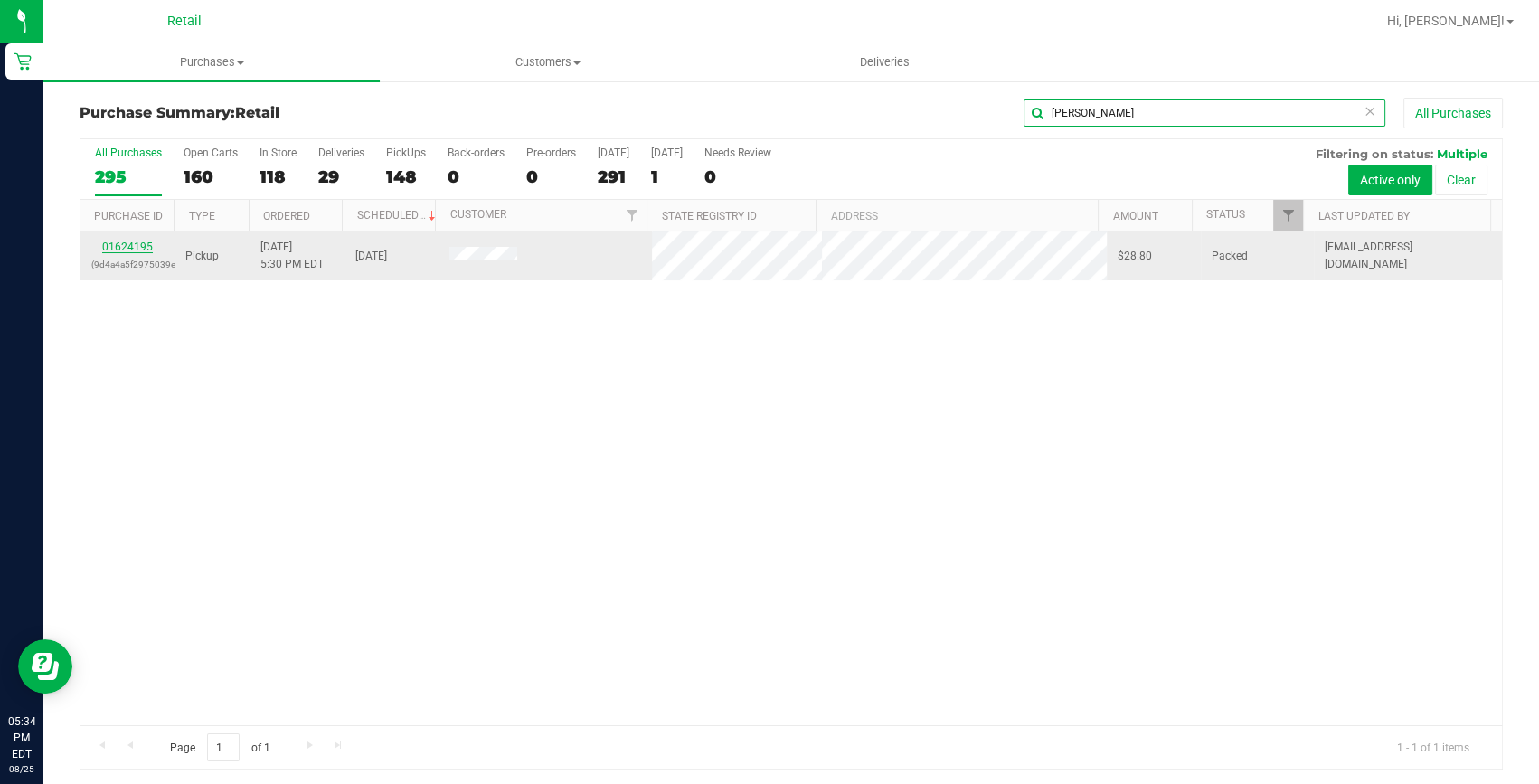
type input "[PERSON_NAME]"
click at [147, 245] on link "01624195" at bounding box center [127, 246] width 50 height 12
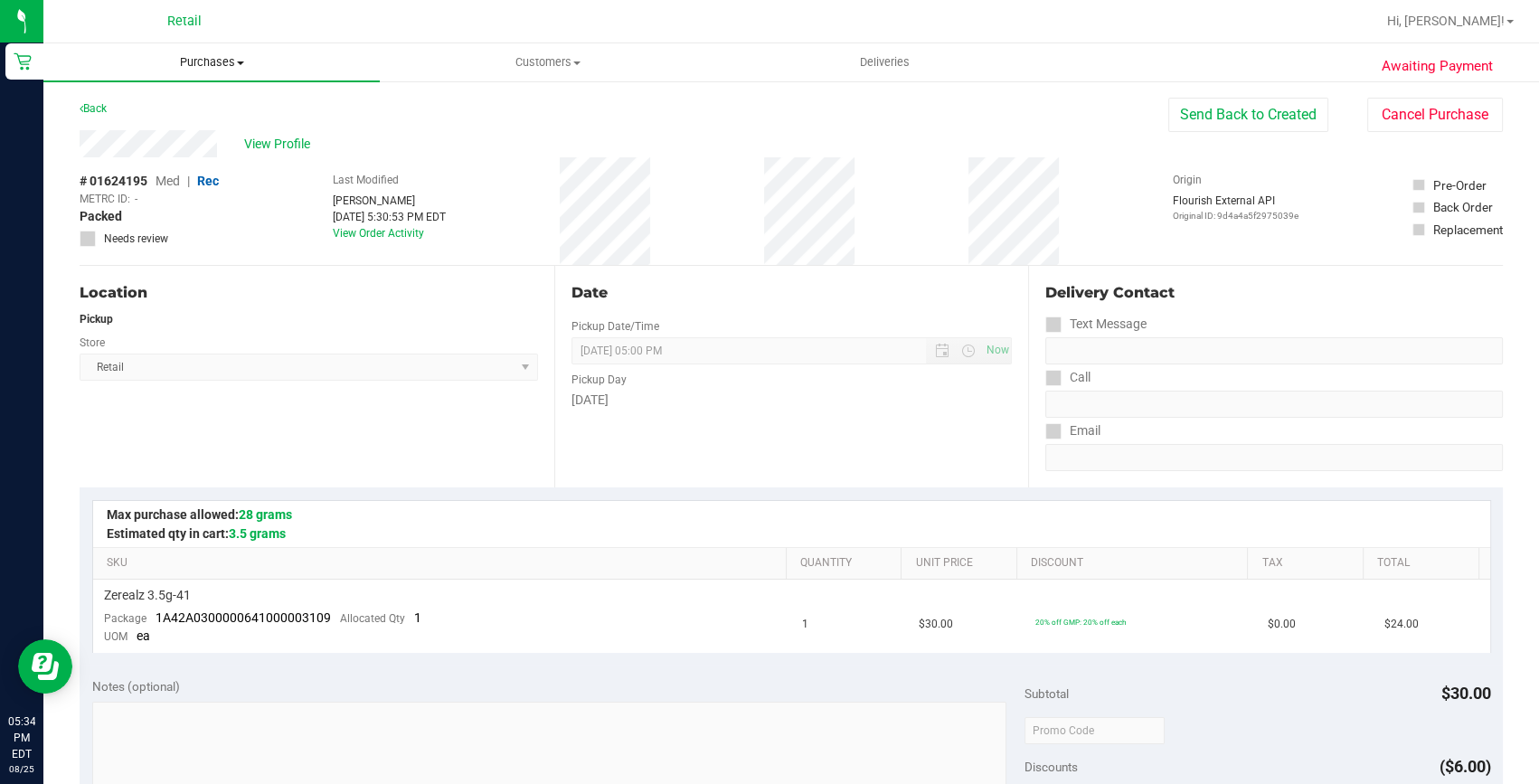
click at [221, 49] on uib-tab-heading "Purchases Summary of purchases Fulfillment All purchases" at bounding box center [211, 63] width 336 height 38
click at [199, 69] on span "Purchases" at bounding box center [211, 62] width 336 height 16
click at [198, 60] on span "Purchases" at bounding box center [211, 62] width 336 height 16
click at [172, 103] on span "Summary of purchases" at bounding box center [136, 108] width 186 height 15
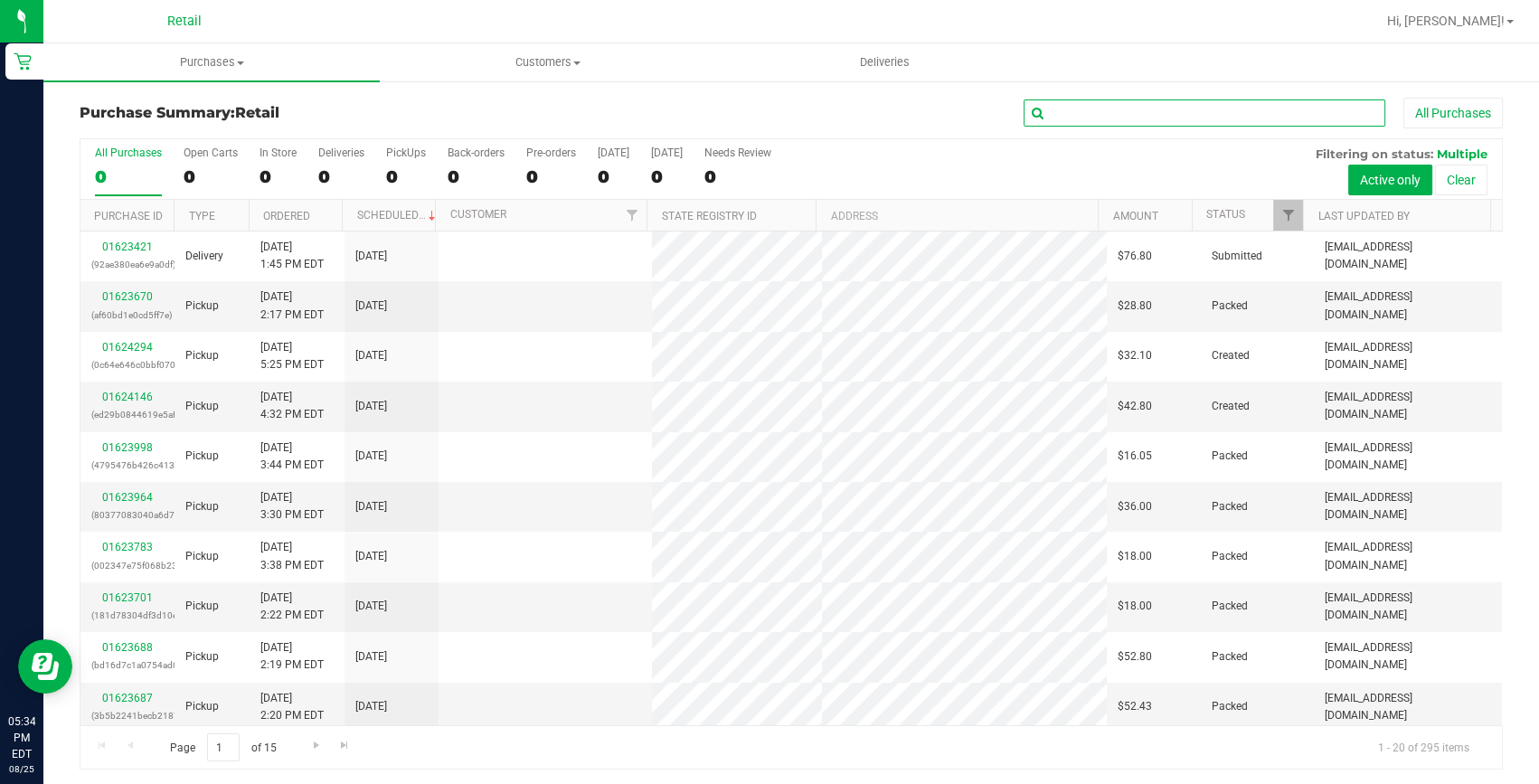
click at [1207, 108] on input "text" at bounding box center [1205, 113] width 362 height 28
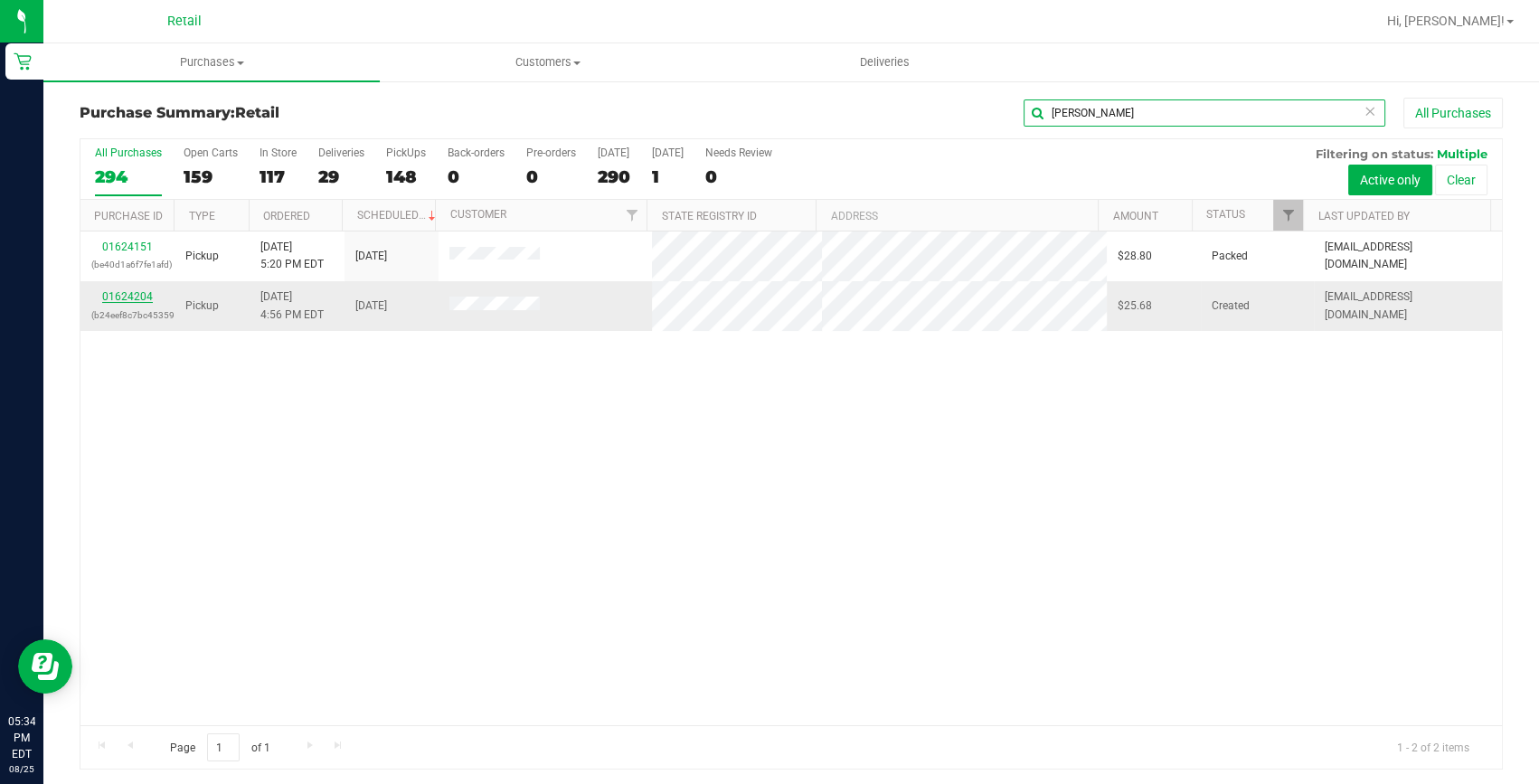
type input "[PERSON_NAME]"
click at [147, 300] on link "01624204" at bounding box center [127, 296] width 50 height 12
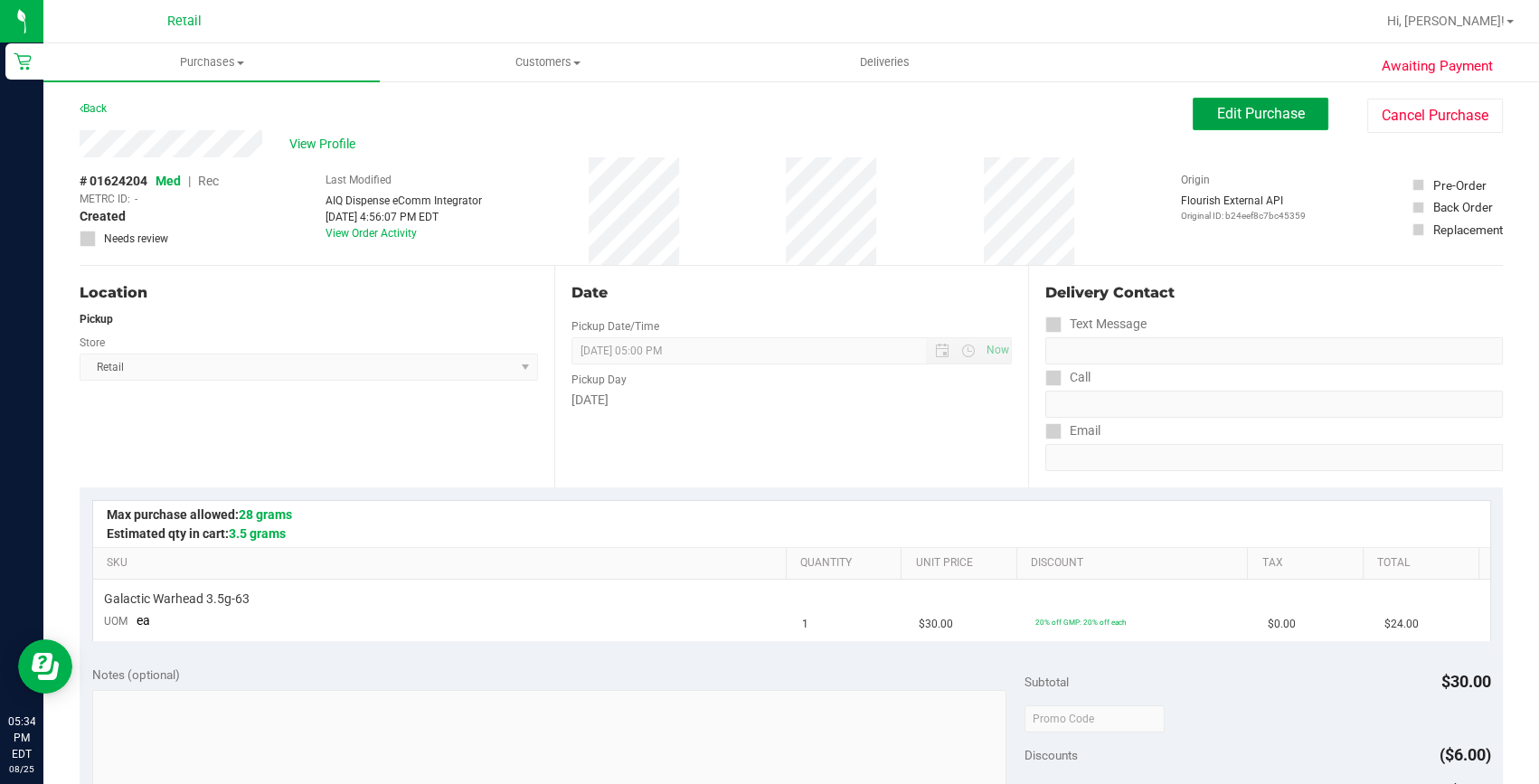
click at [1264, 114] on span "Edit Purchase" at bounding box center [1261, 113] width 88 height 17
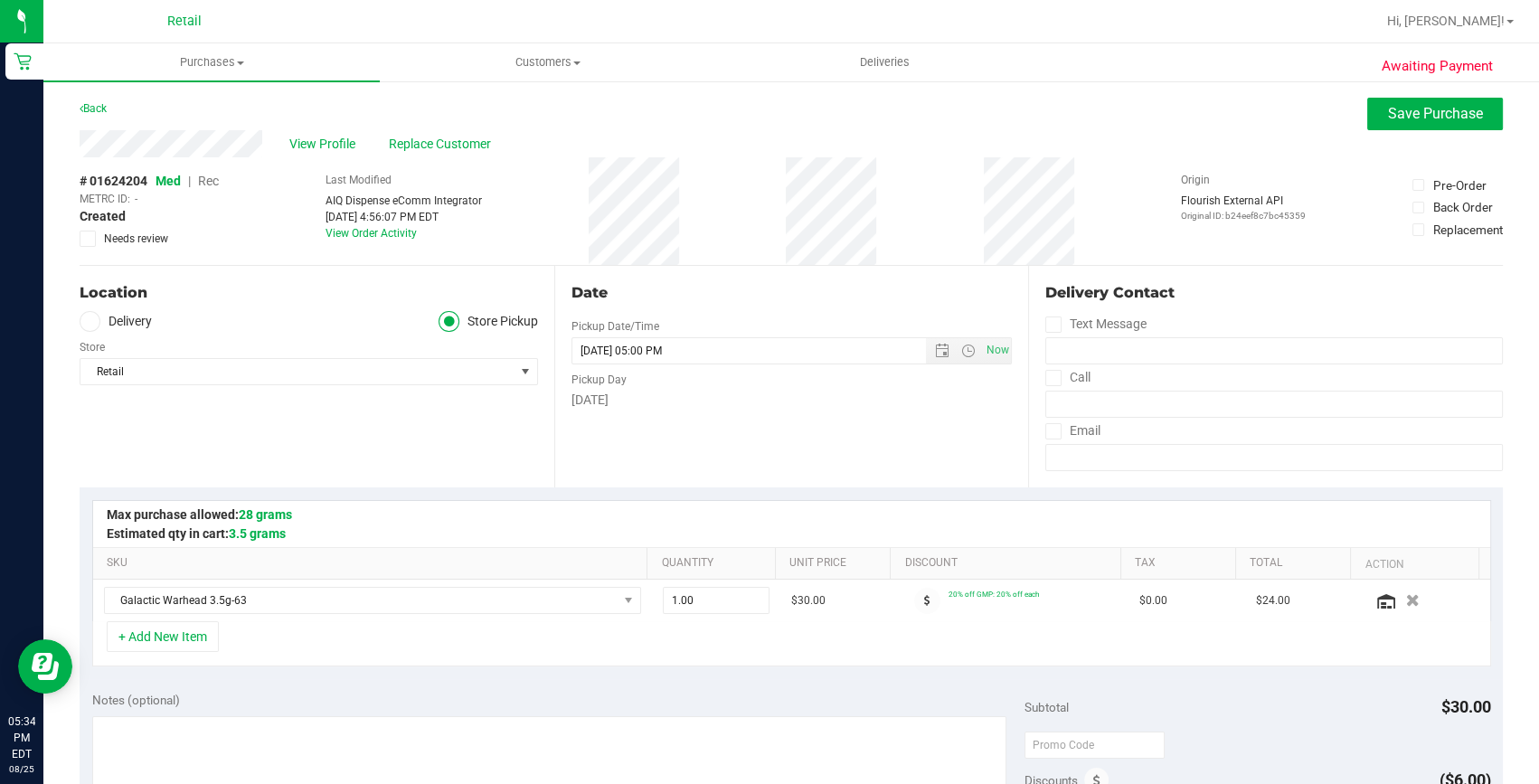
click at [210, 179] on span "Rec" at bounding box center [208, 180] width 21 height 14
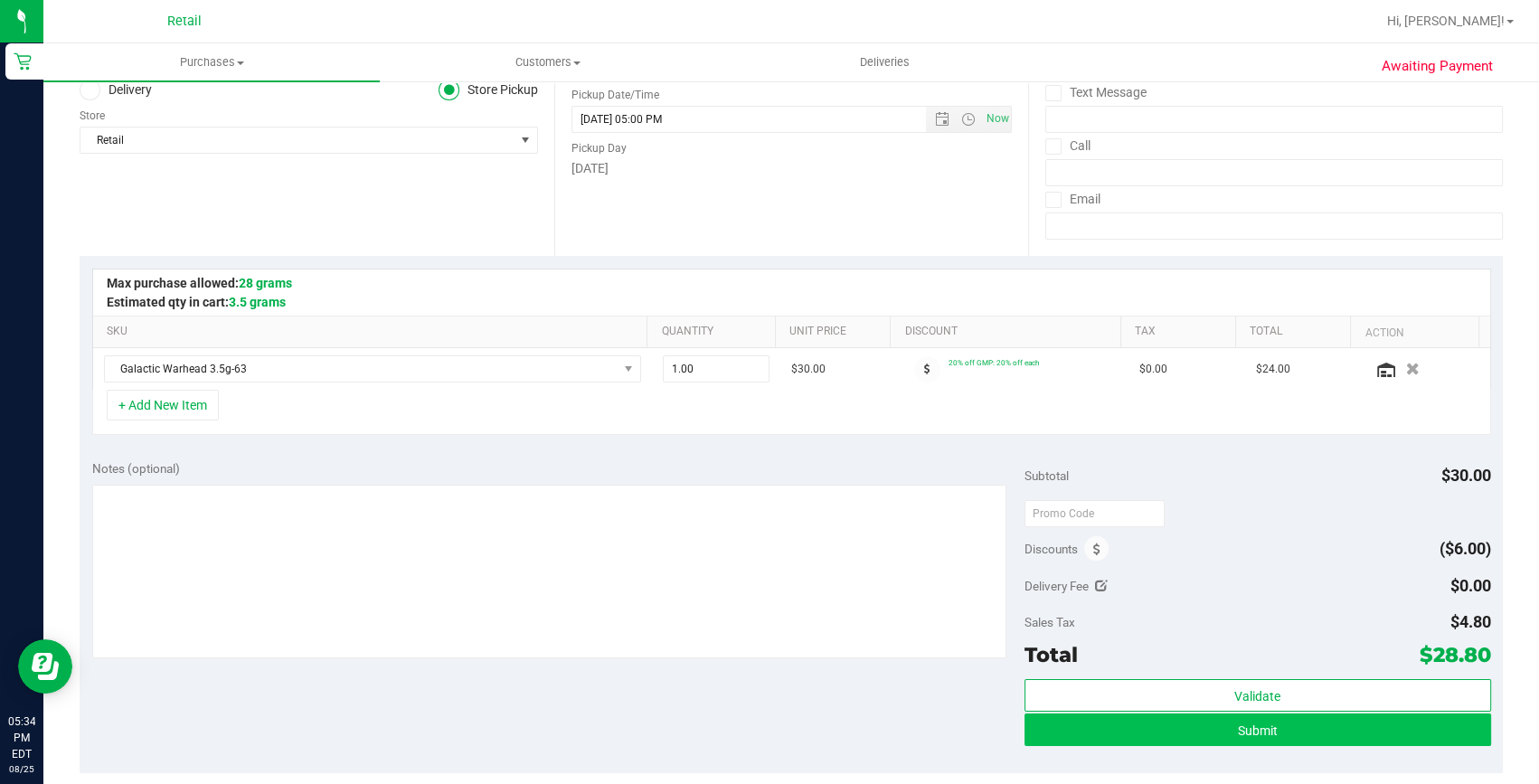
scroll to position [245, 0]
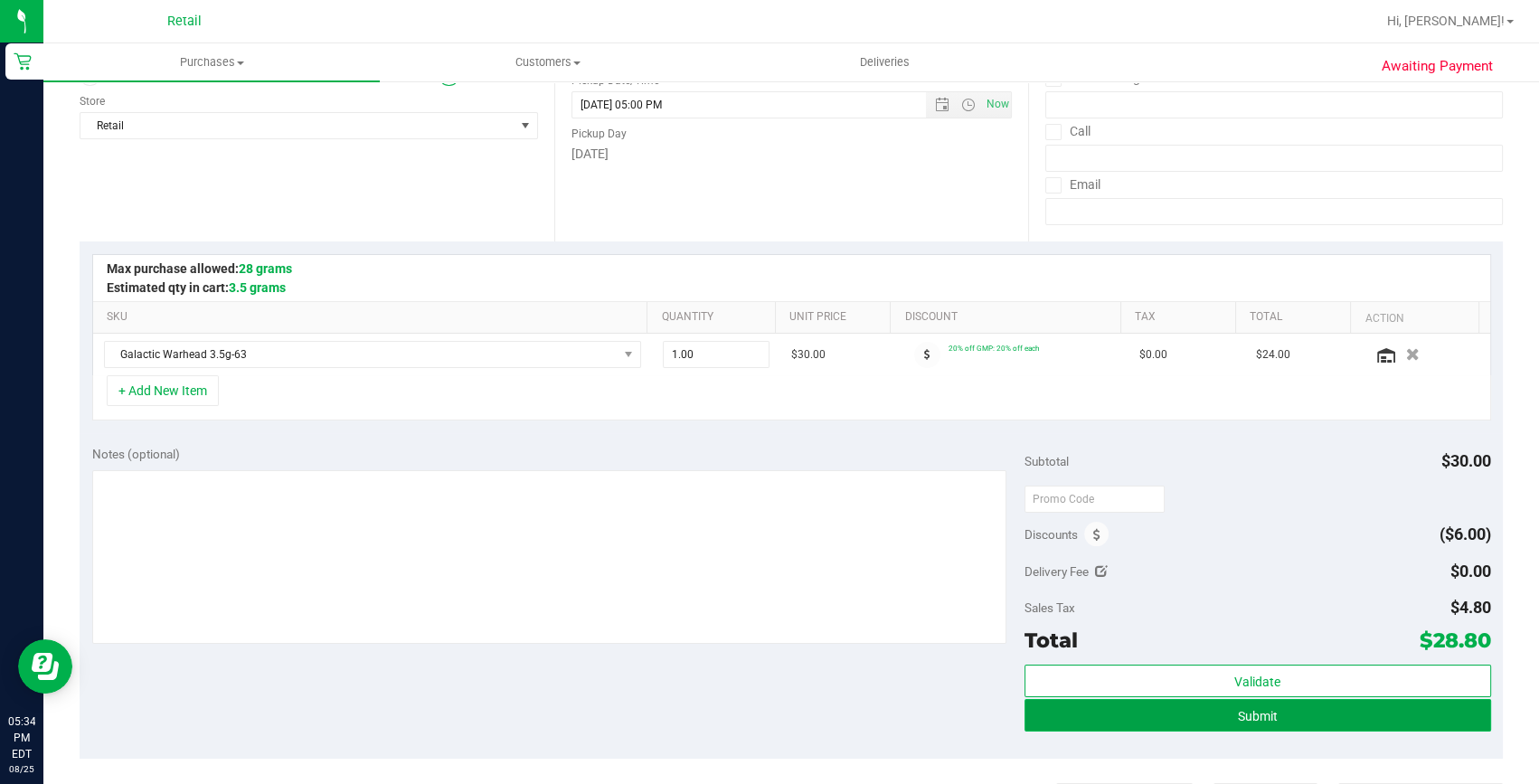
click at [1305, 707] on button "Submit" at bounding box center [1258, 715] width 466 height 32
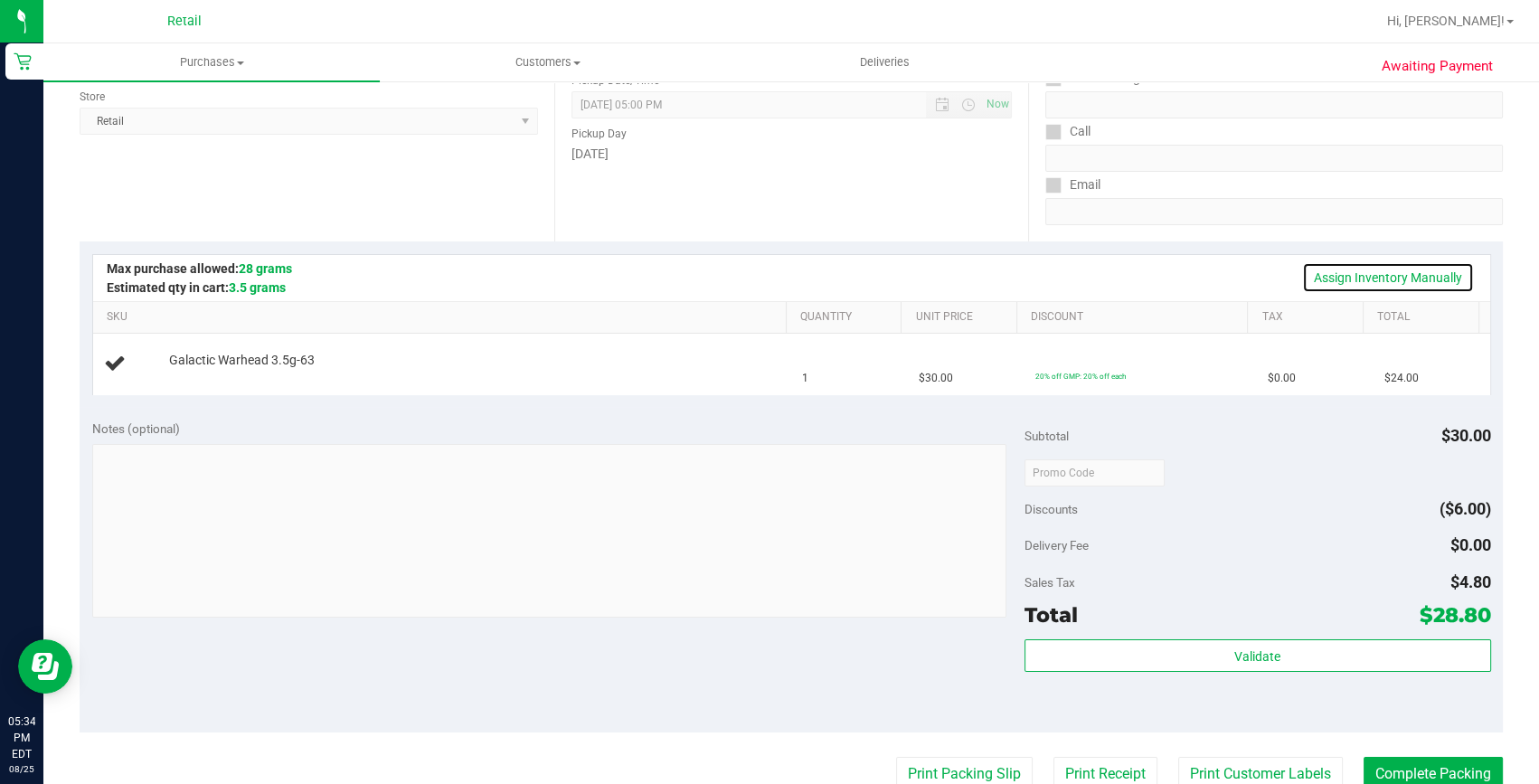
click at [1366, 282] on link "Assign Inventory Manually" at bounding box center [1388, 278] width 172 height 30
click at [190, 364] on div "Add Package" at bounding box center [474, 373] width 609 height 17
click at [209, 372] on link "Add Package" at bounding box center [202, 372] width 65 height 12
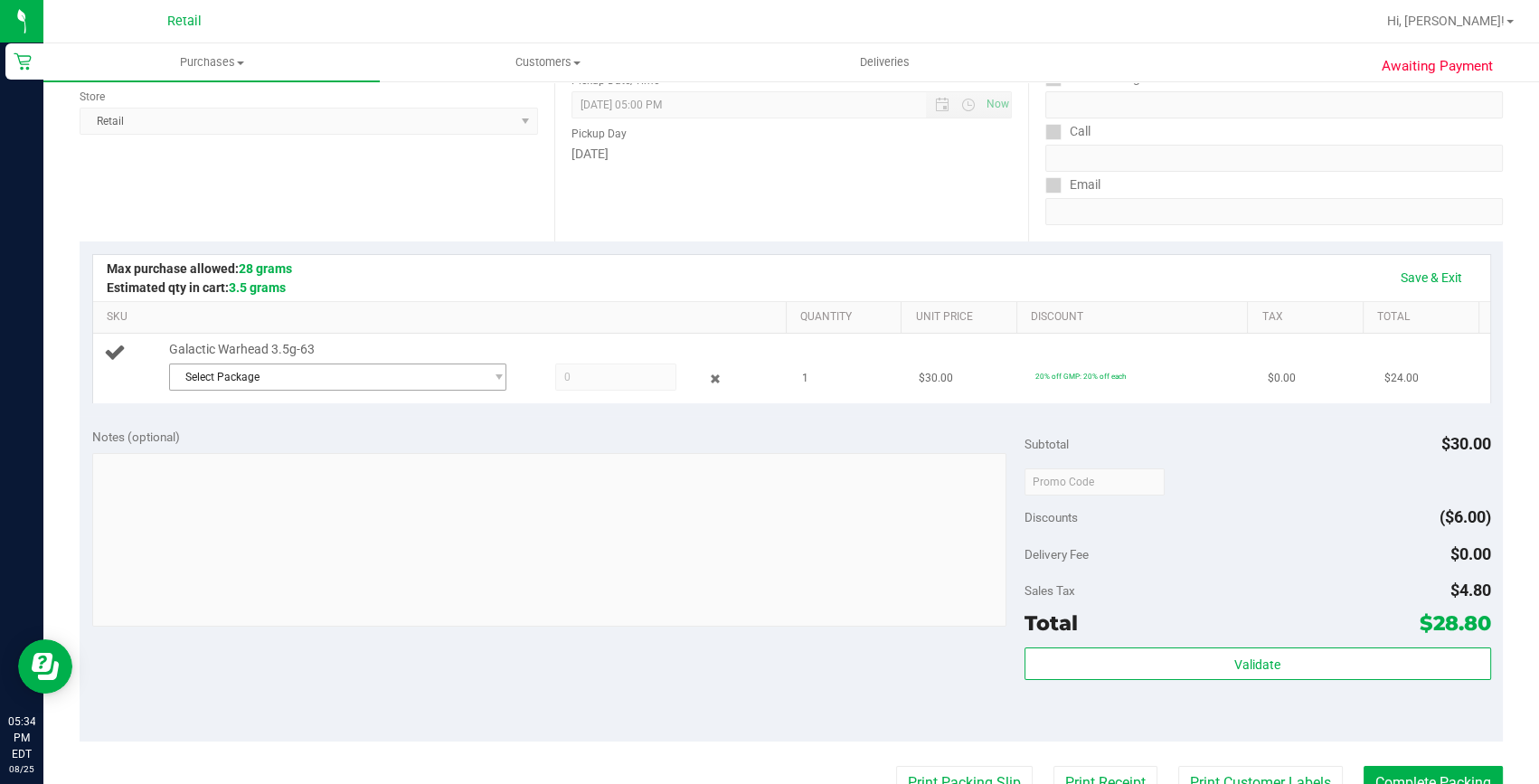
click at [359, 382] on span "Select Package" at bounding box center [326, 377] width 313 height 26
click at [342, 454] on span "( )" at bounding box center [341, 450] width 10 height 12
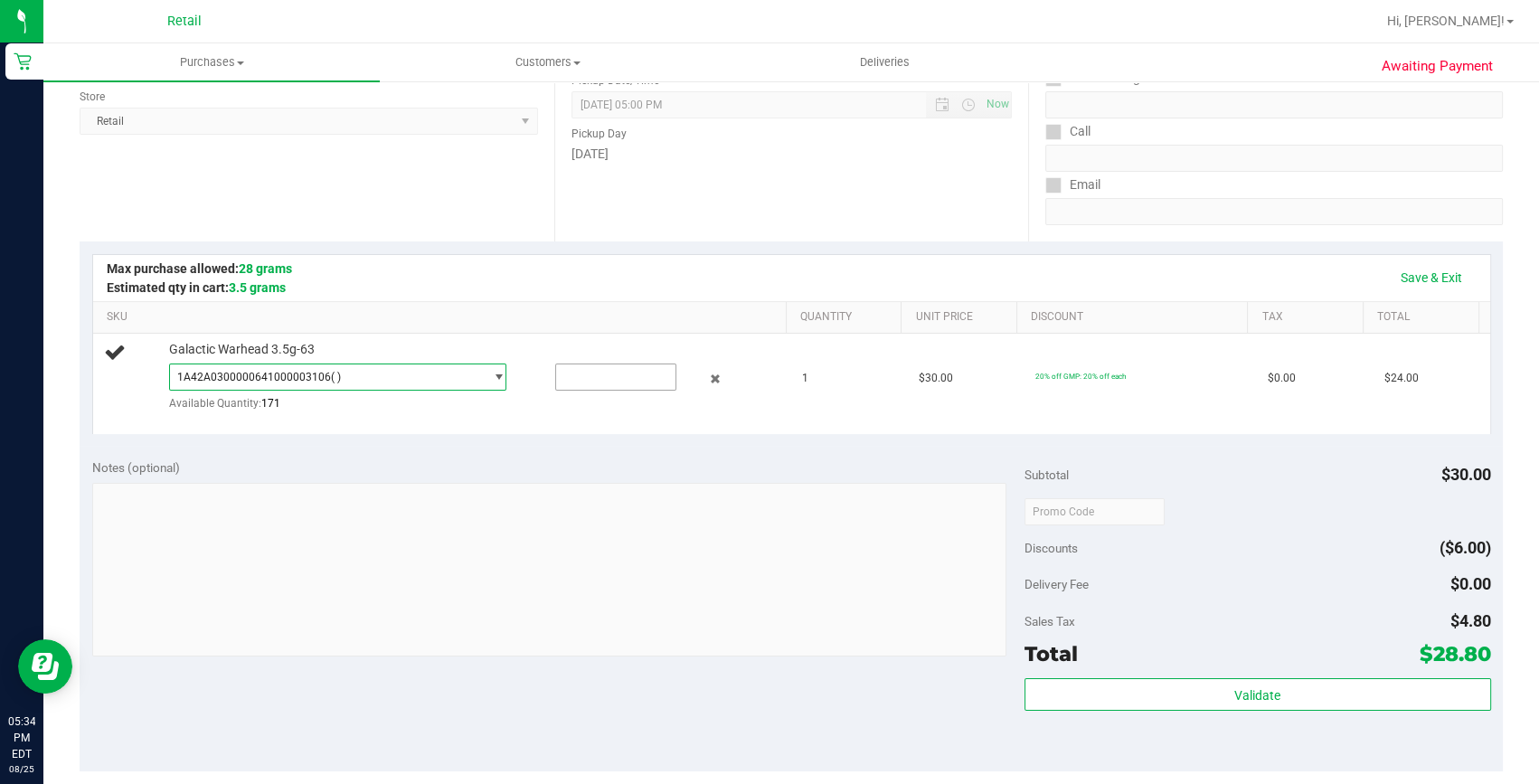
click at [592, 374] on input "text" at bounding box center [616, 377] width 120 height 26
type input "1"
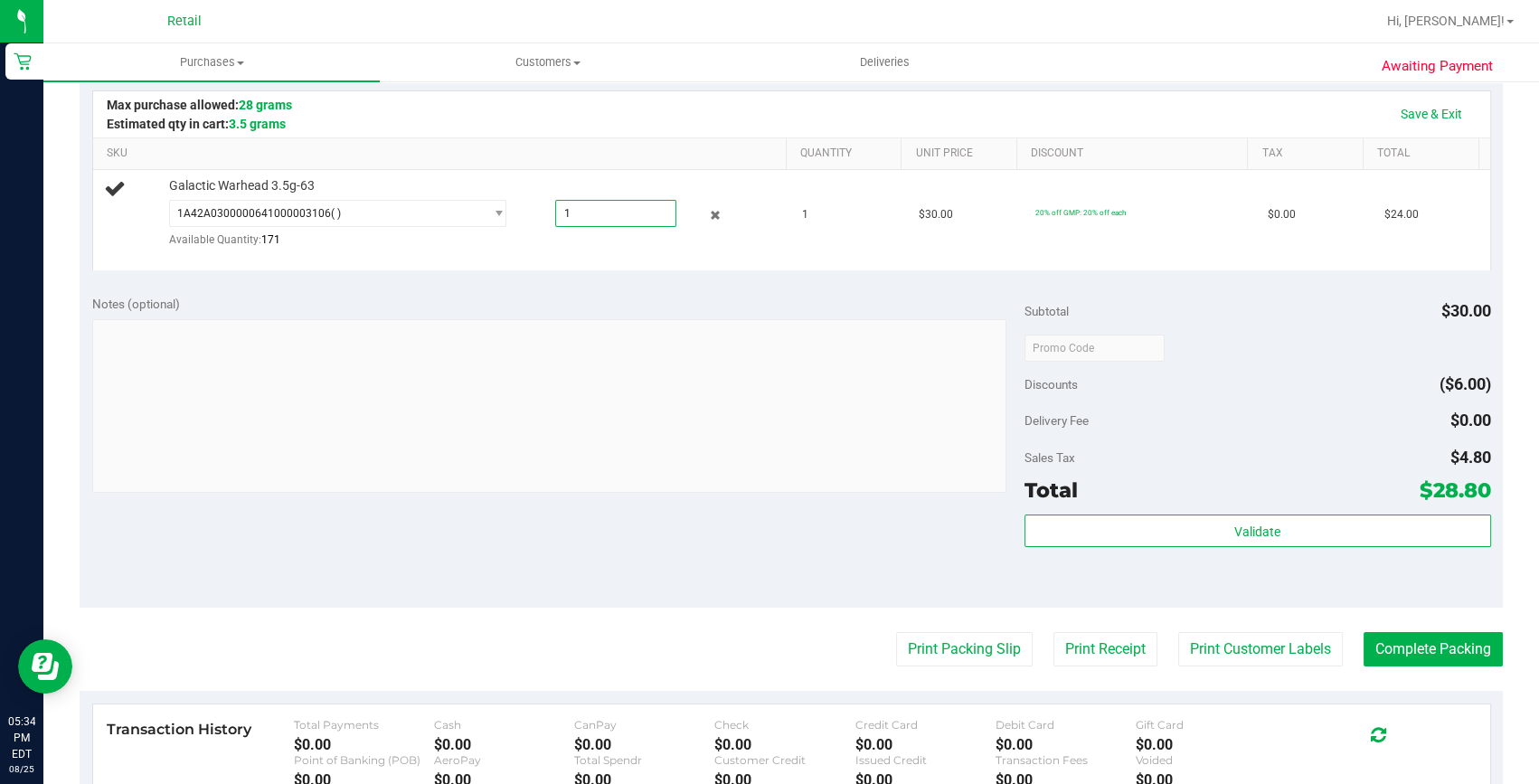
scroll to position [410, 0]
type input "1.0000"
click at [1438, 667] on purchase-details "Back Edit Purchase Cancel Purchase View Profile # 01624204 Med | Rec METRC ID: …" at bounding box center [792, 357] width 1424 height 1341
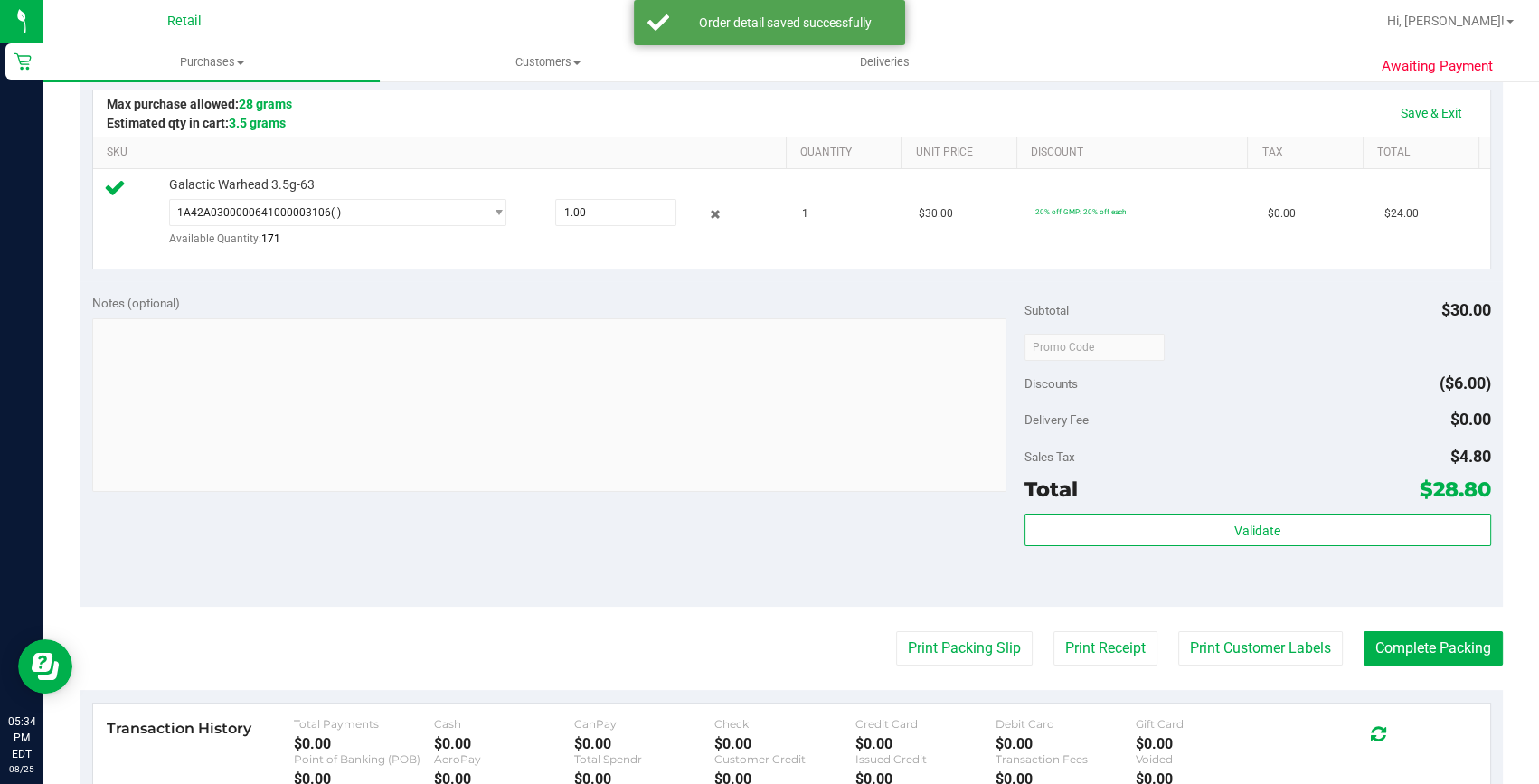
click at [1459, 627] on purchase-details "Back Edit Purchase Cancel Purchase View Profile # 01624204 Med | Rec METRC ID: …" at bounding box center [792, 357] width 1424 height 1341
click at [1458, 640] on button "Complete Packing" at bounding box center [1433, 648] width 139 height 34
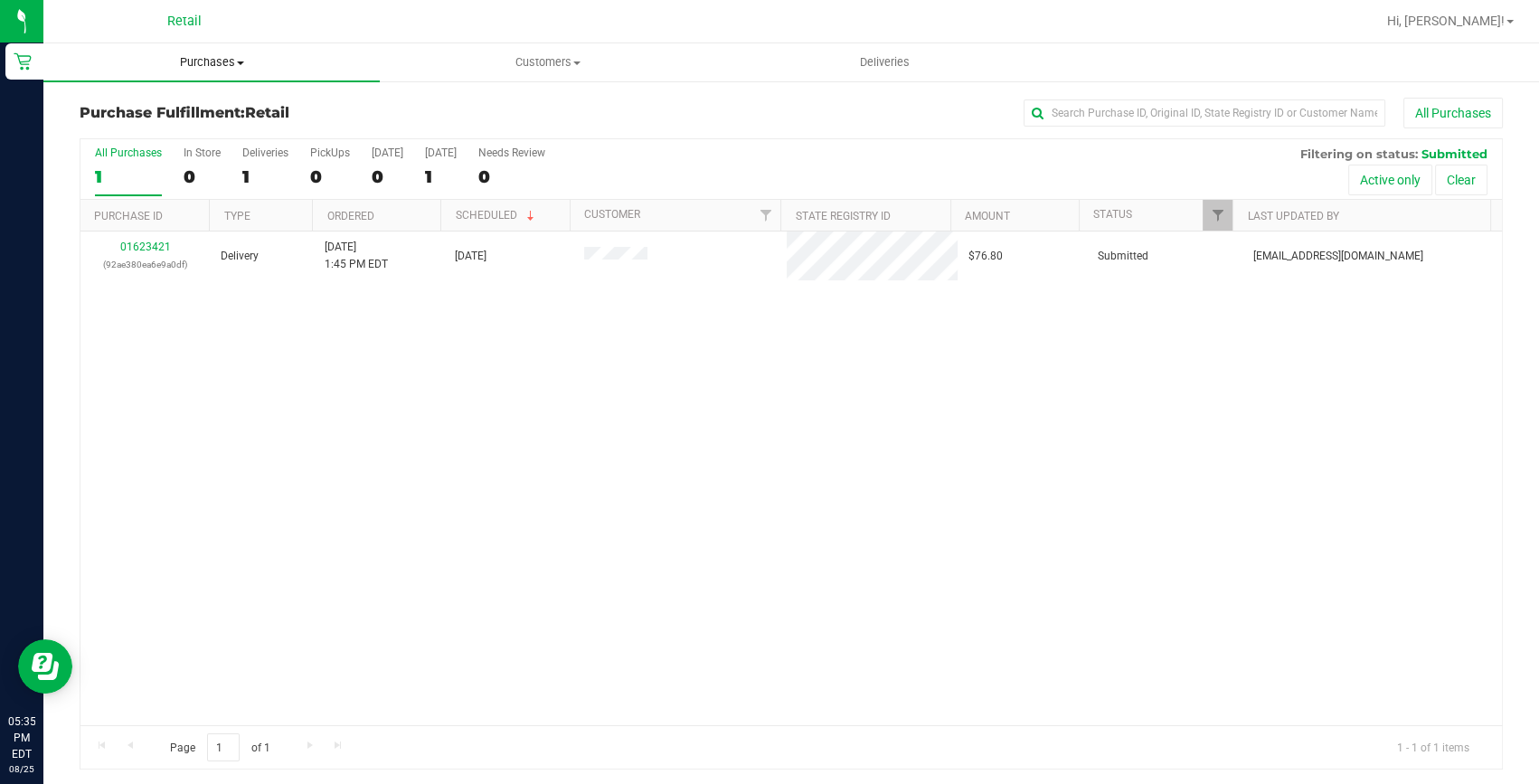
click at [209, 59] on span "Purchases" at bounding box center [211, 62] width 336 height 16
click at [173, 118] on li "Summary of purchases" at bounding box center [211, 109] width 336 height 22
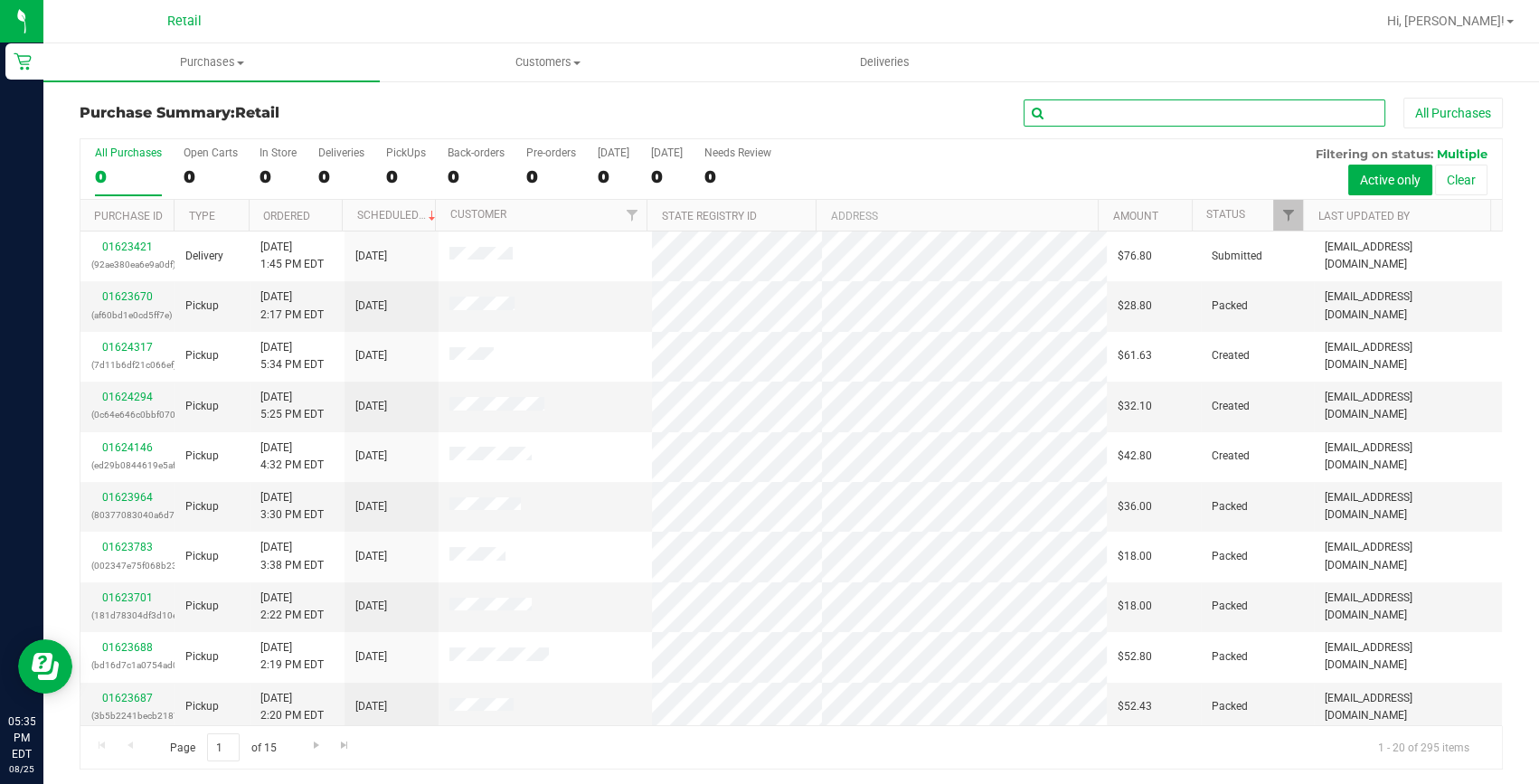
click at [1073, 113] on input "text" at bounding box center [1205, 113] width 362 height 28
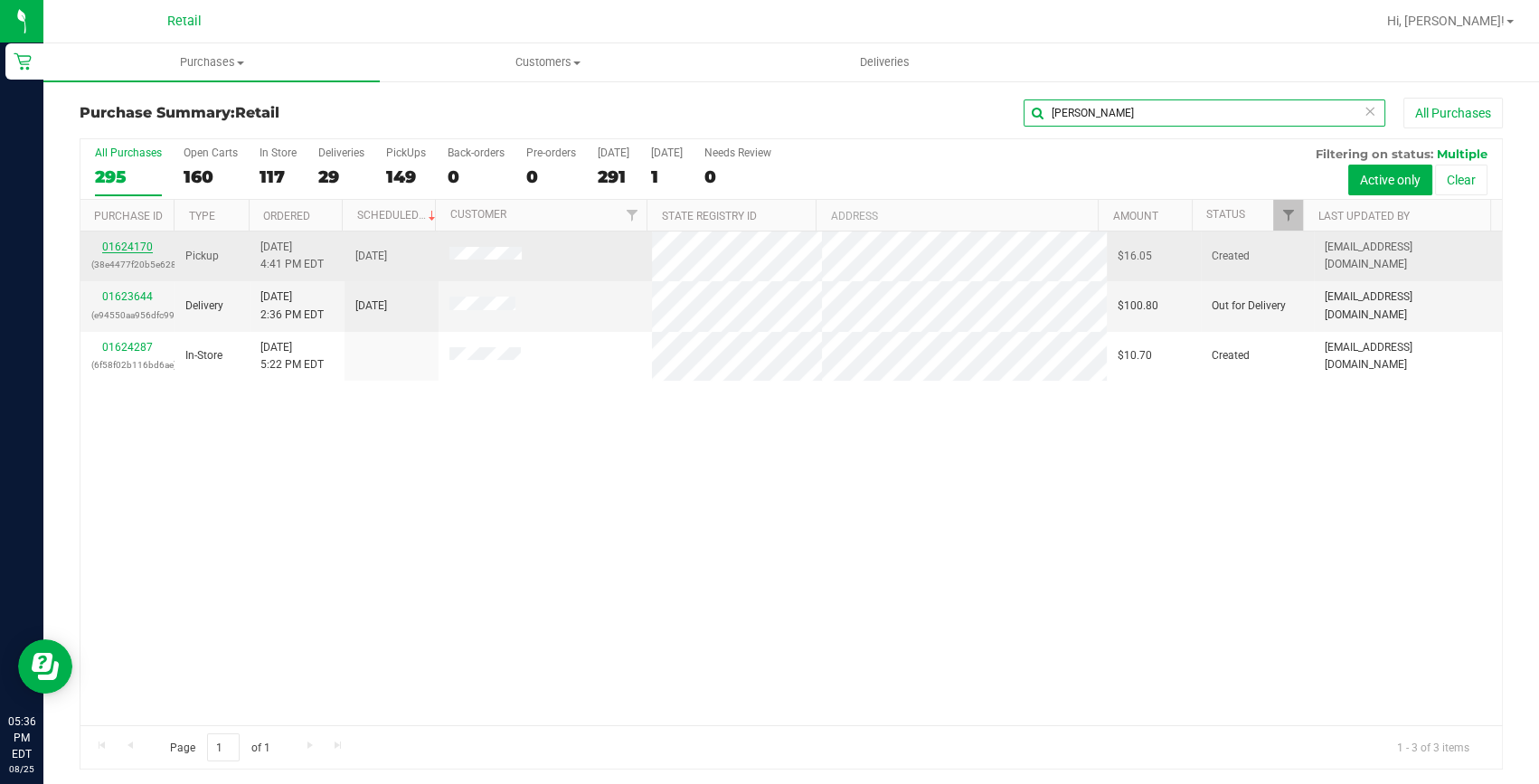
type input "[PERSON_NAME]"
click at [145, 245] on link "01624170" at bounding box center [127, 246] width 50 height 12
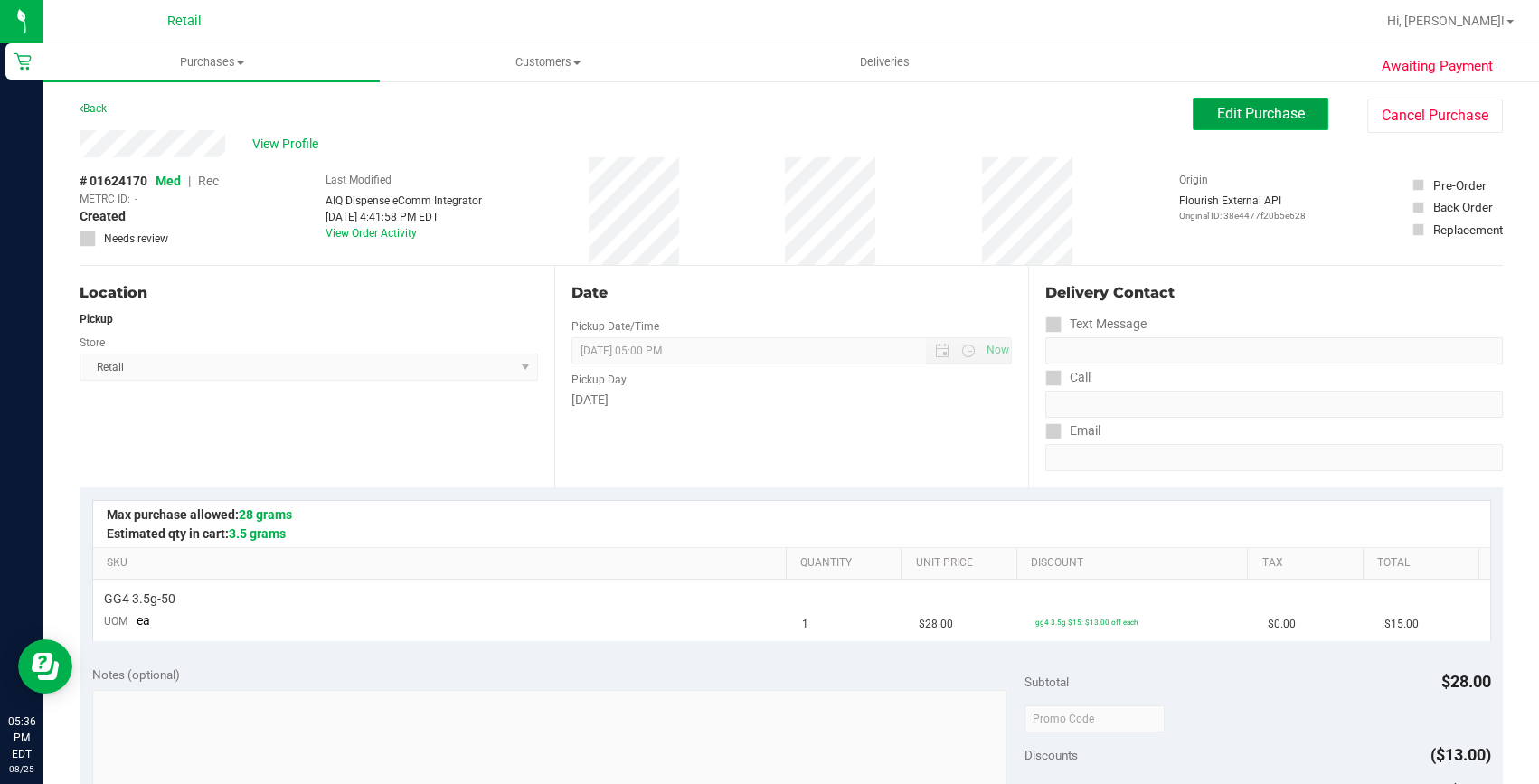
click at [1217, 115] on span "Edit Purchase" at bounding box center [1261, 113] width 88 height 17
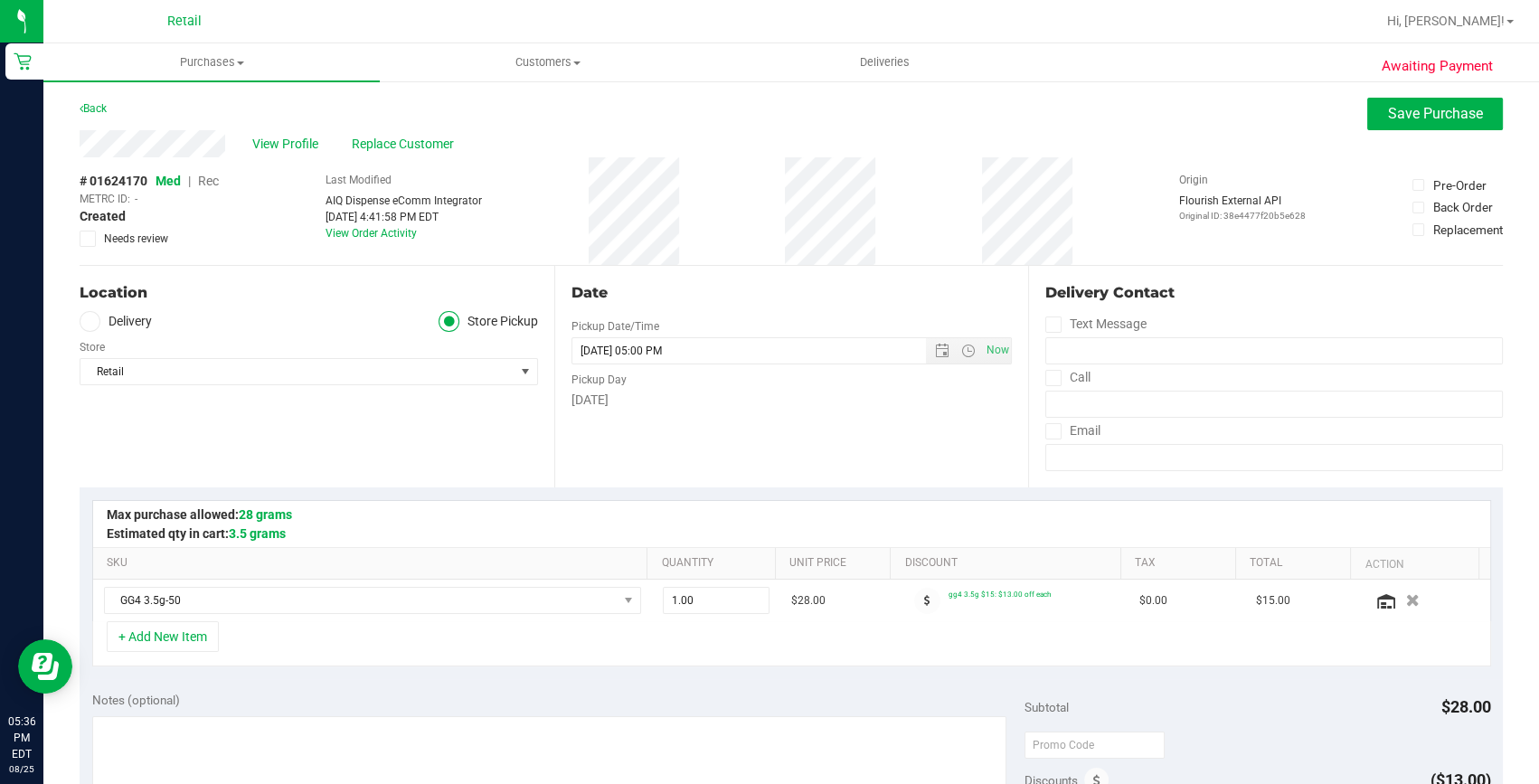
click at [210, 178] on span "Rec" at bounding box center [208, 180] width 21 height 14
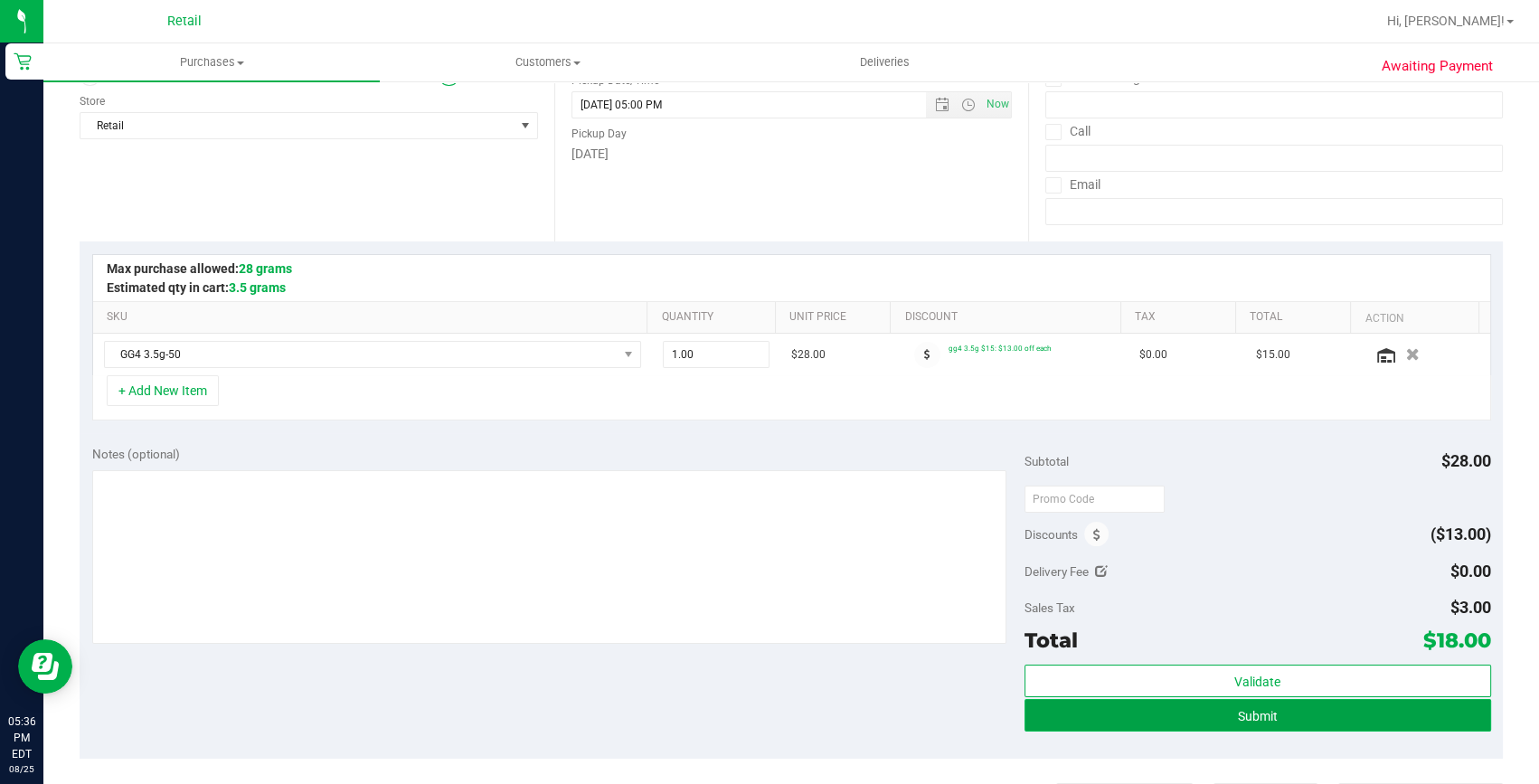
click at [1337, 714] on button "Submit" at bounding box center [1258, 715] width 466 height 32
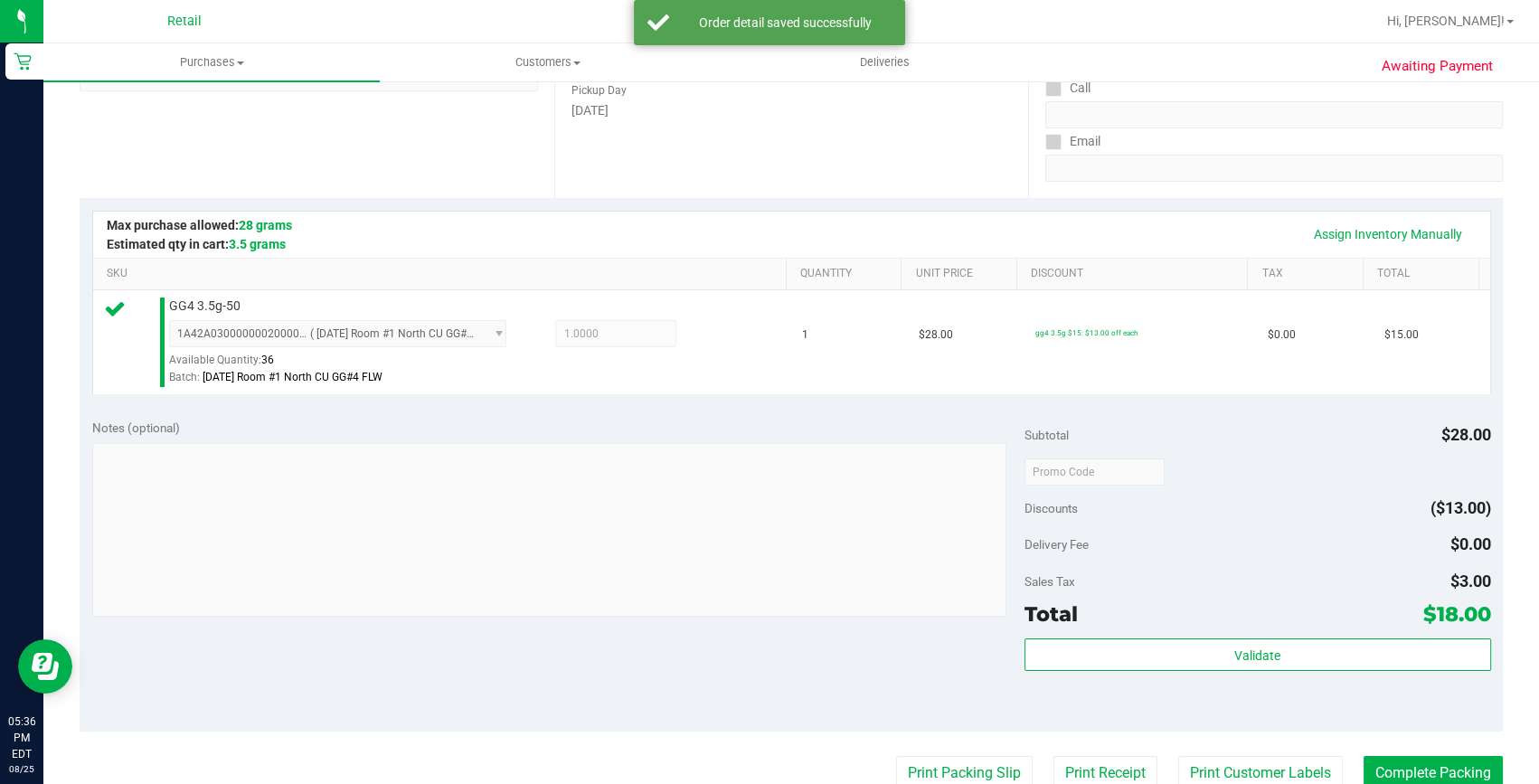
scroll to position [328, 0]
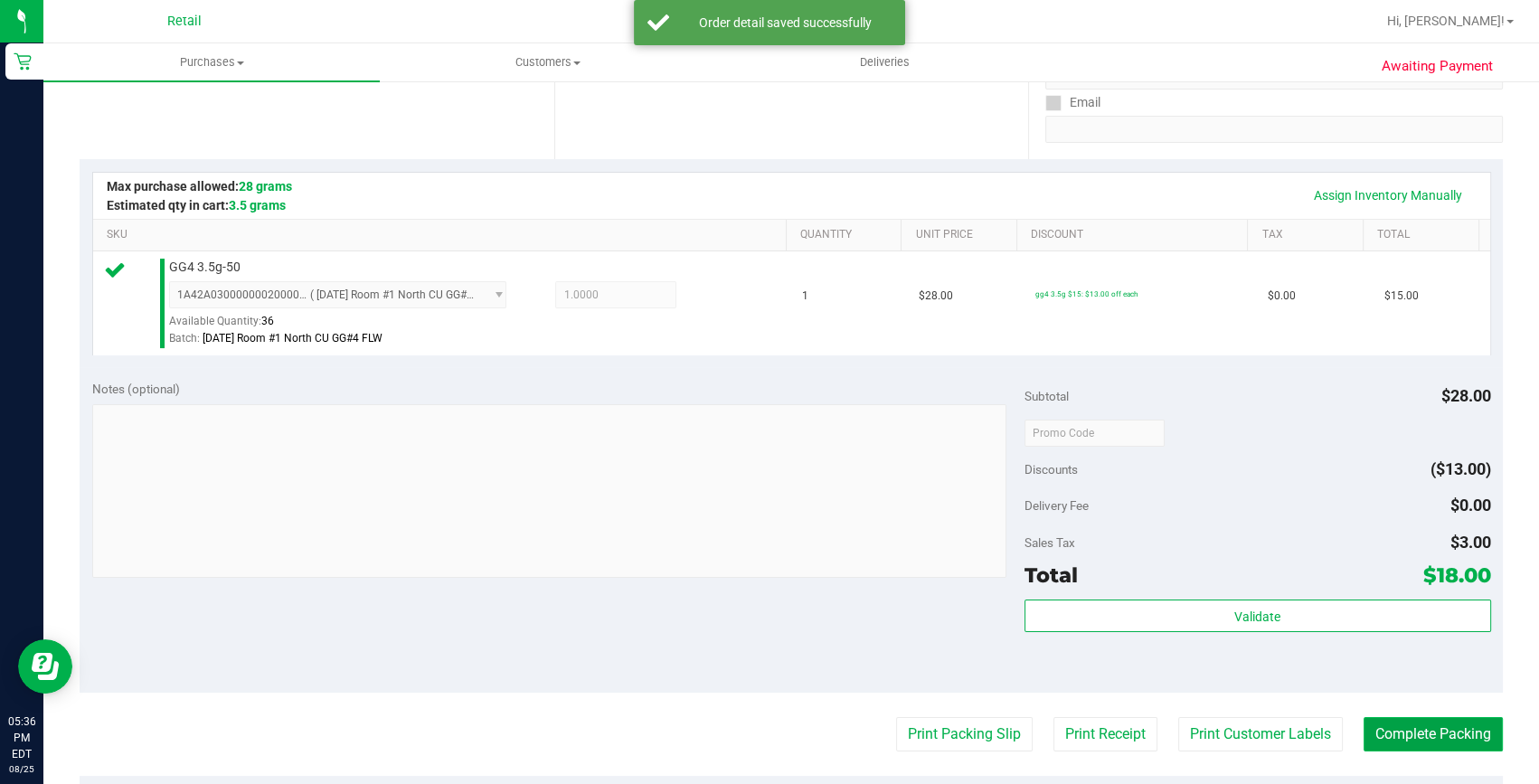
click at [1384, 718] on button "Complete Packing" at bounding box center [1433, 735] width 139 height 34
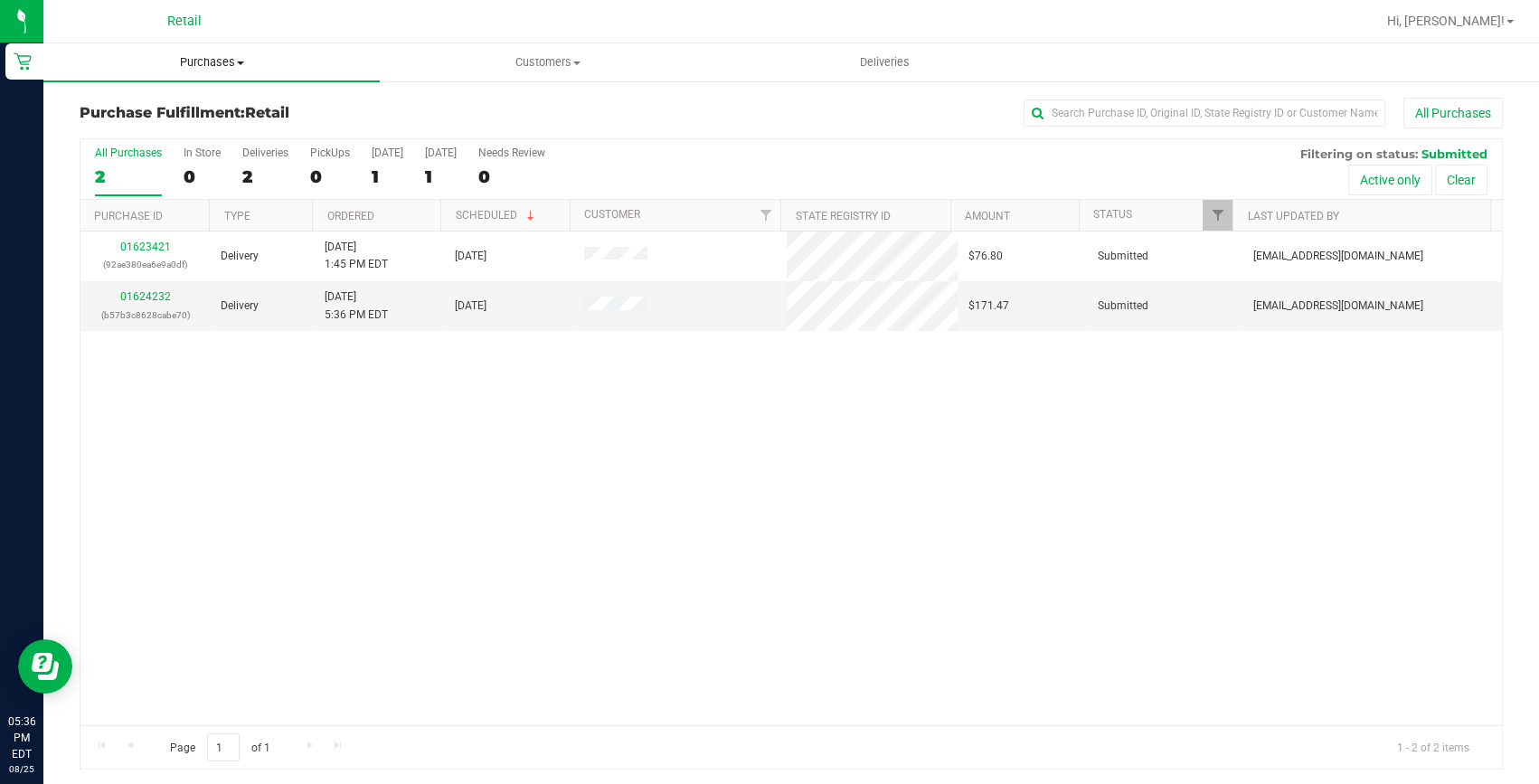
click at [187, 54] on span "Purchases" at bounding box center [211, 62] width 336 height 16
click at [183, 101] on span "Summary of purchases" at bounding box center [136, 108] width 186 height 15
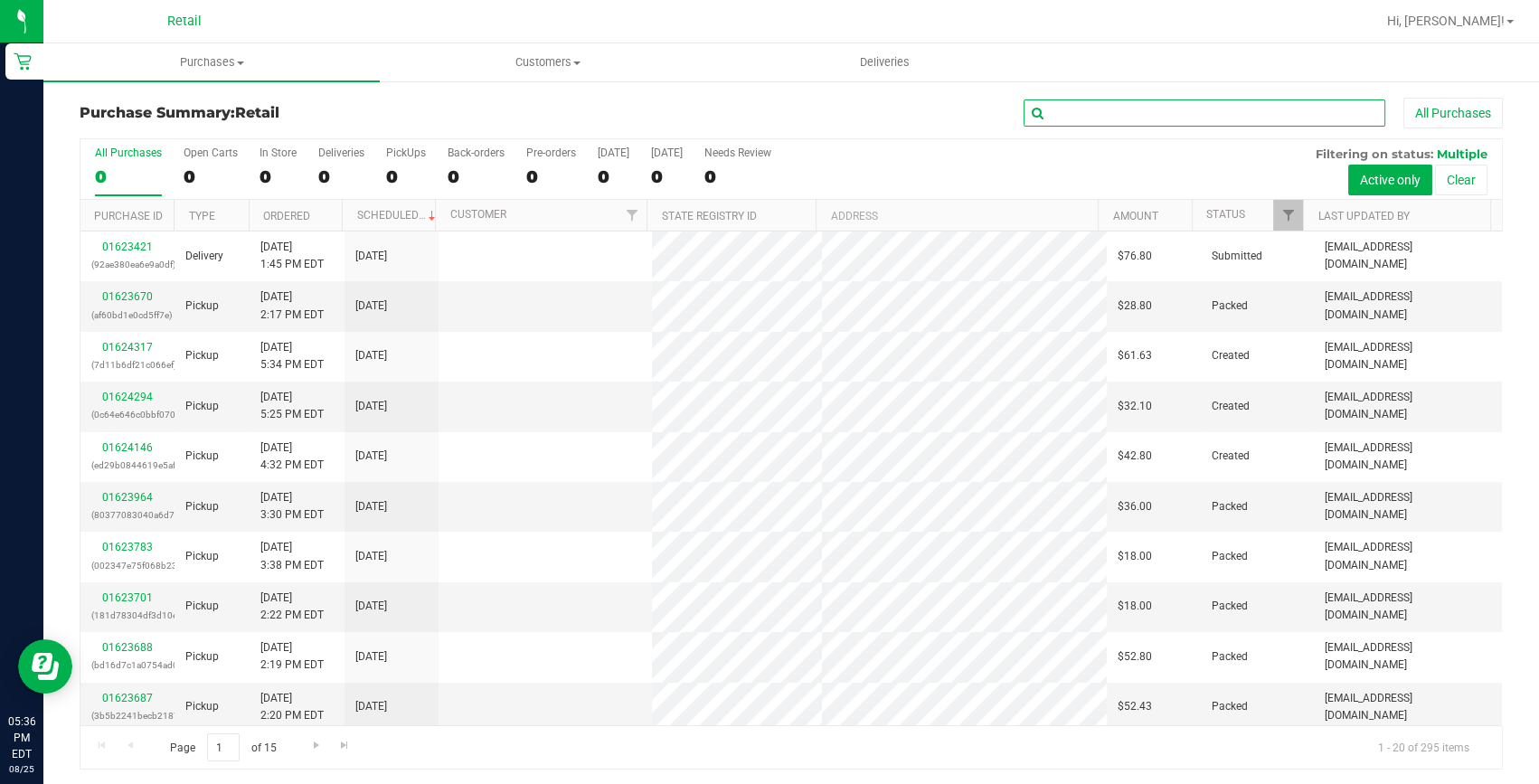
click at [1076, 117] on input "text" at bounding box center [1205, 113] width 362 height 28
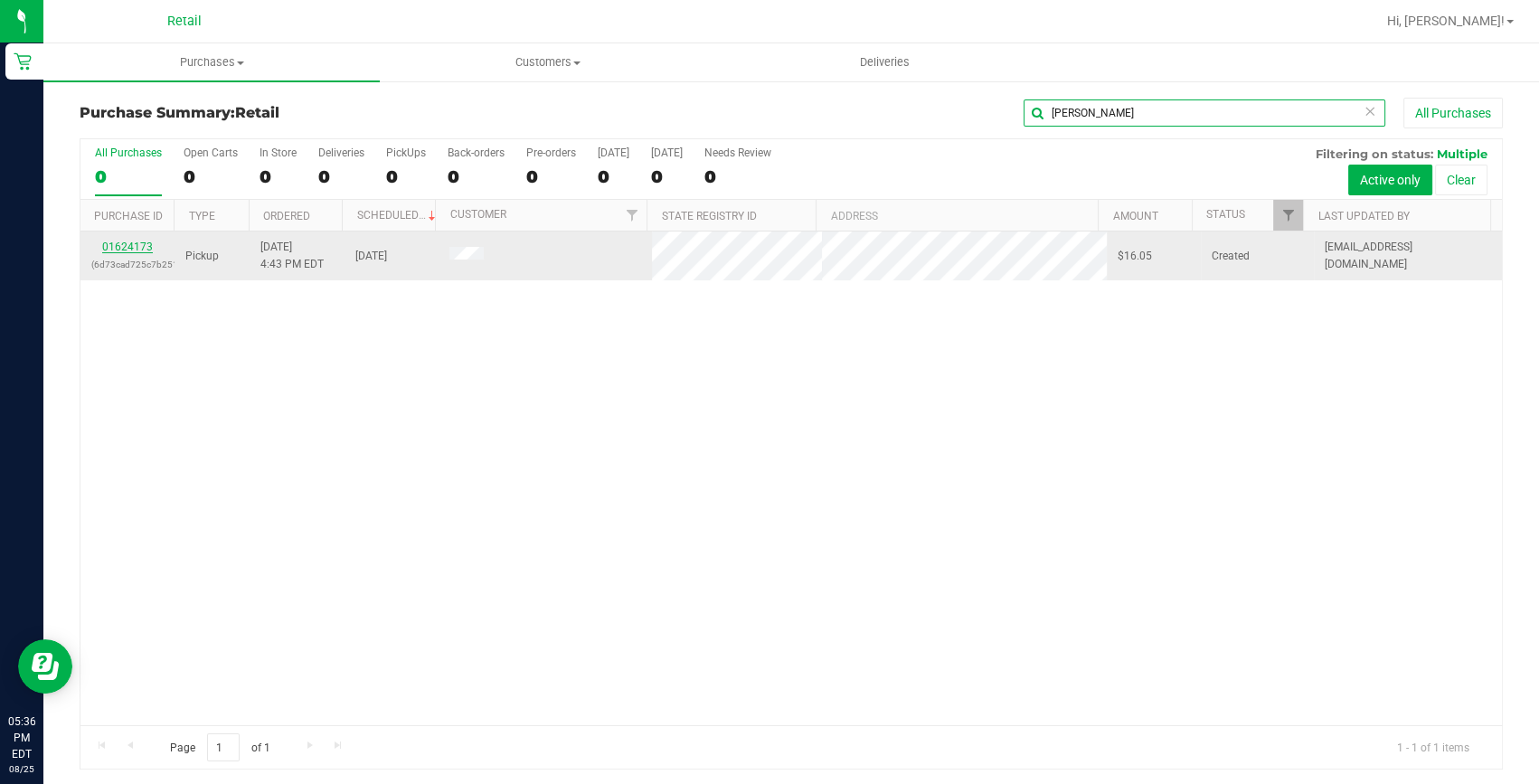
type input "[PERSON_NAME]"
click at [118, 243] on link "01624173" at bounding box center [127, 246] width 50 height 12
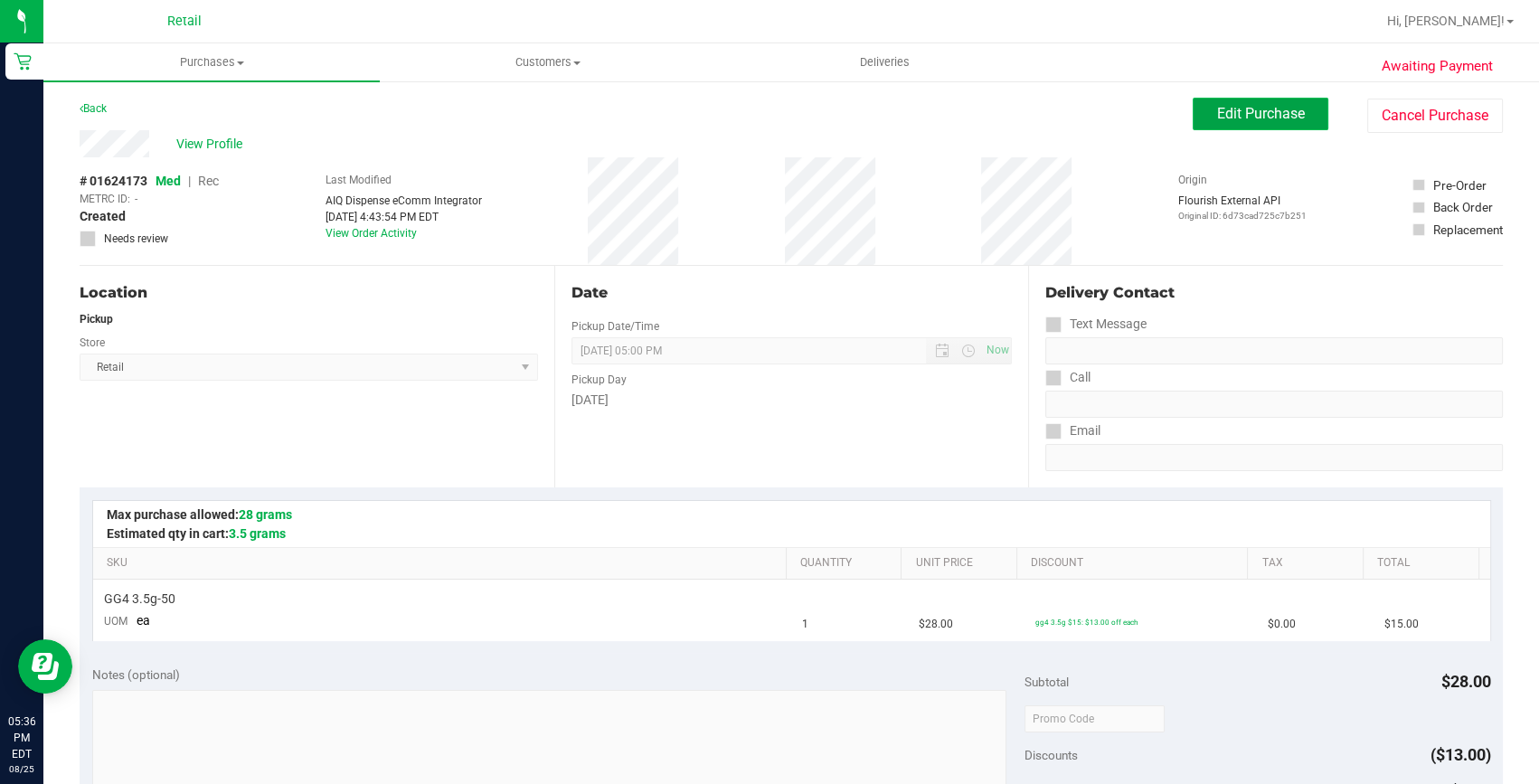
click at [1217, 115] on span "Edit Purchase" at bounding box center [1261, 113] width 88 height 17
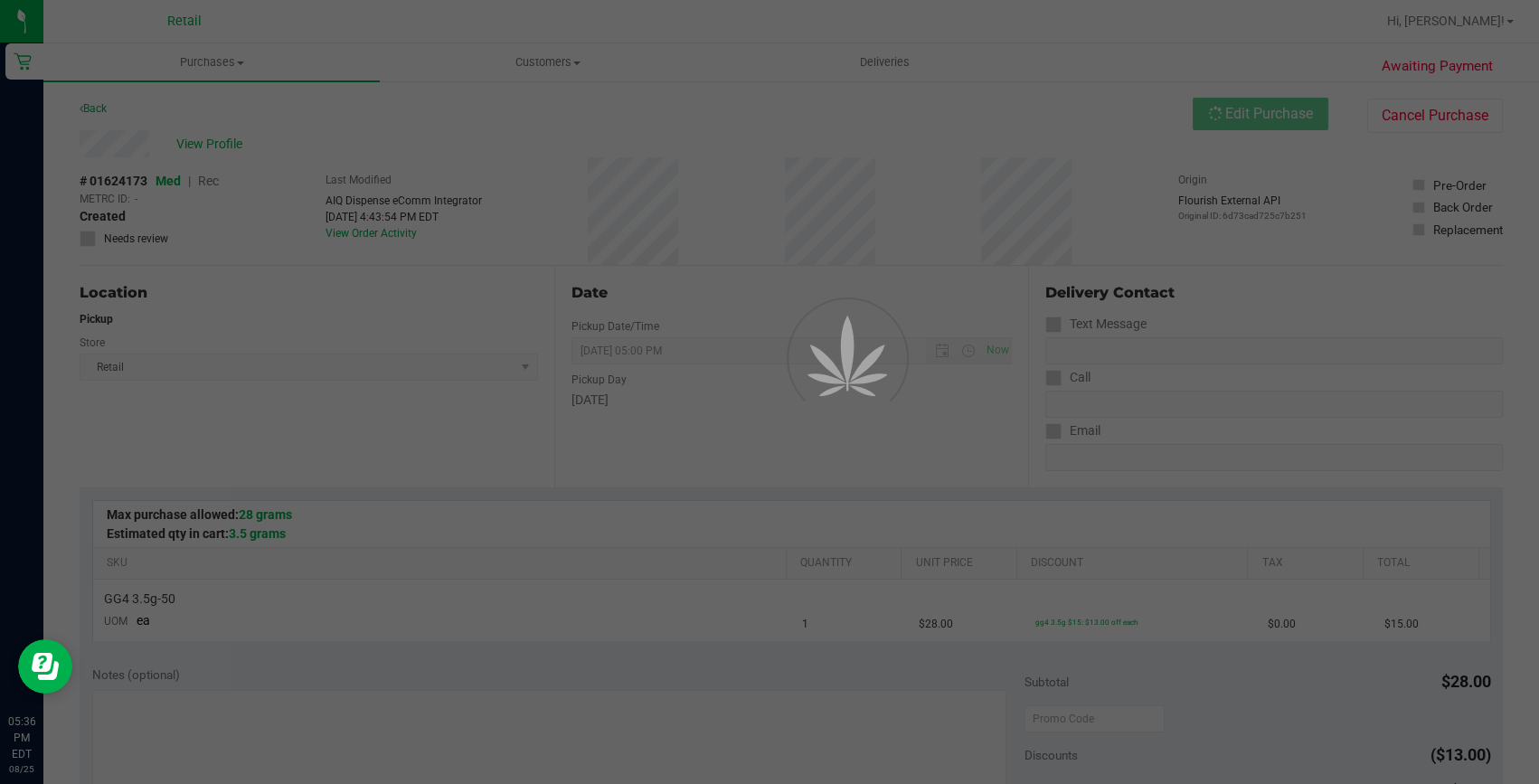
click at [215, 180] on div at bounding box center [769, 392] width 1539 height 784
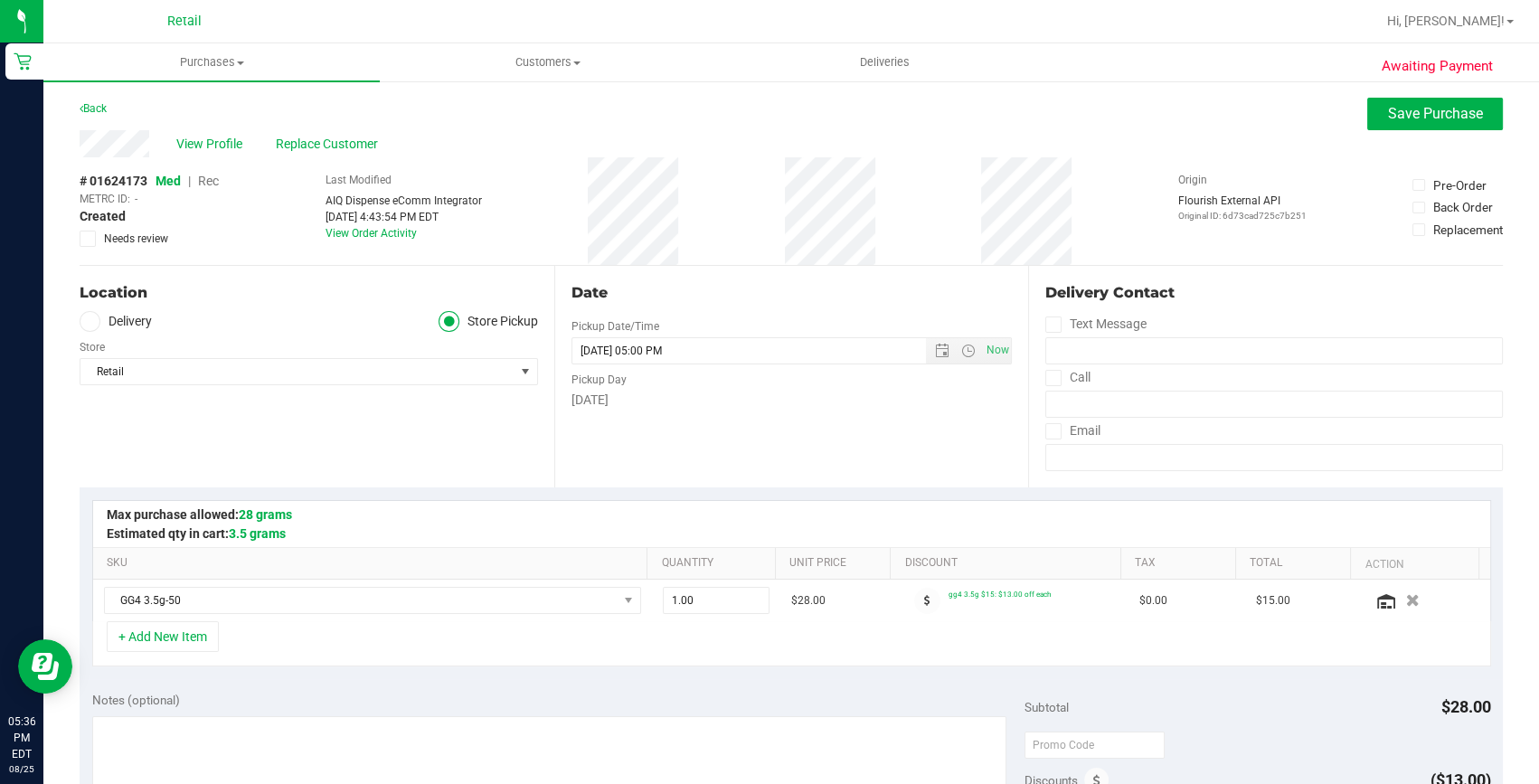
click at [204, 185] on span "Rec" at bounding box center [208, 180] width 21 height 14
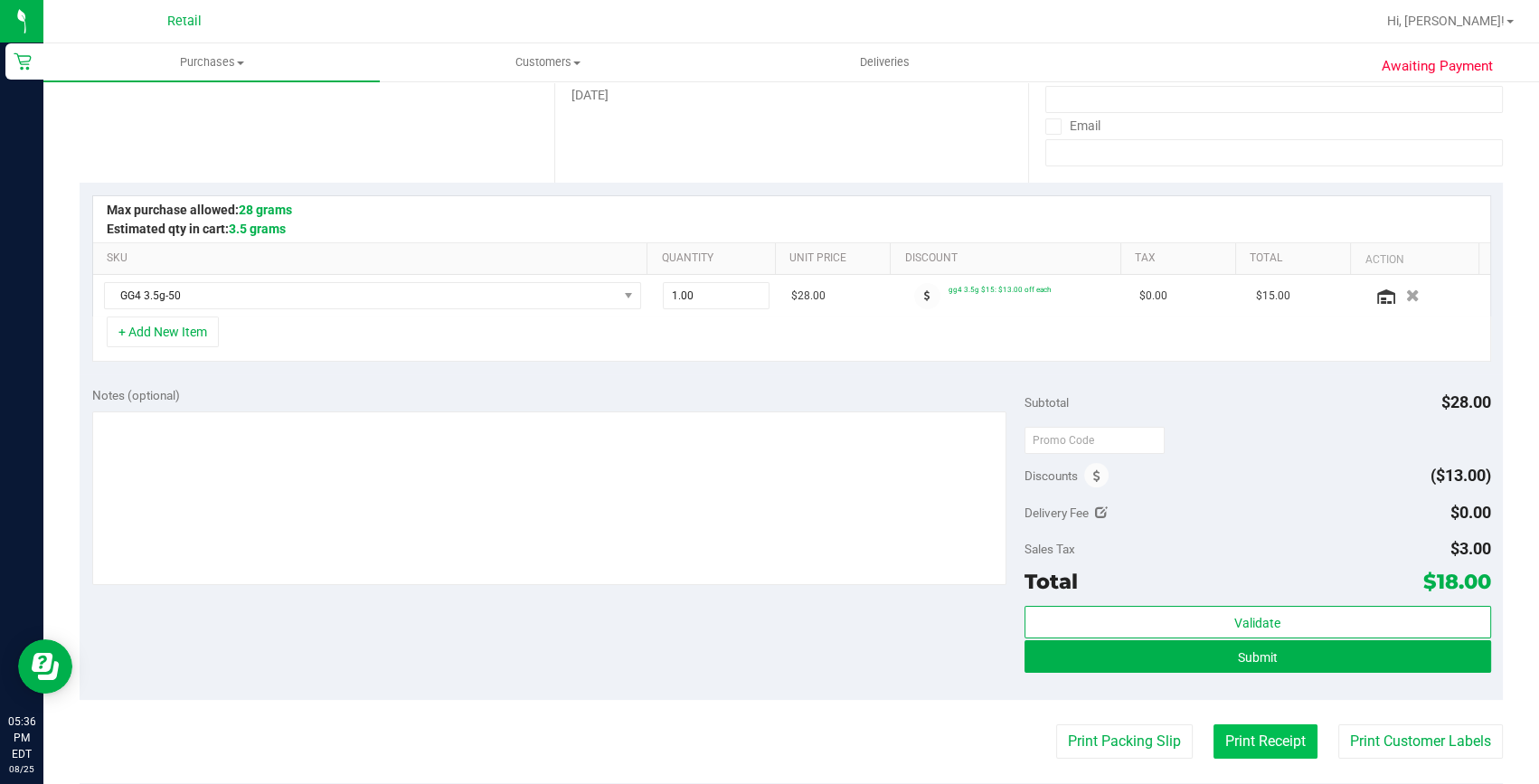
scroll to position [328, 0]
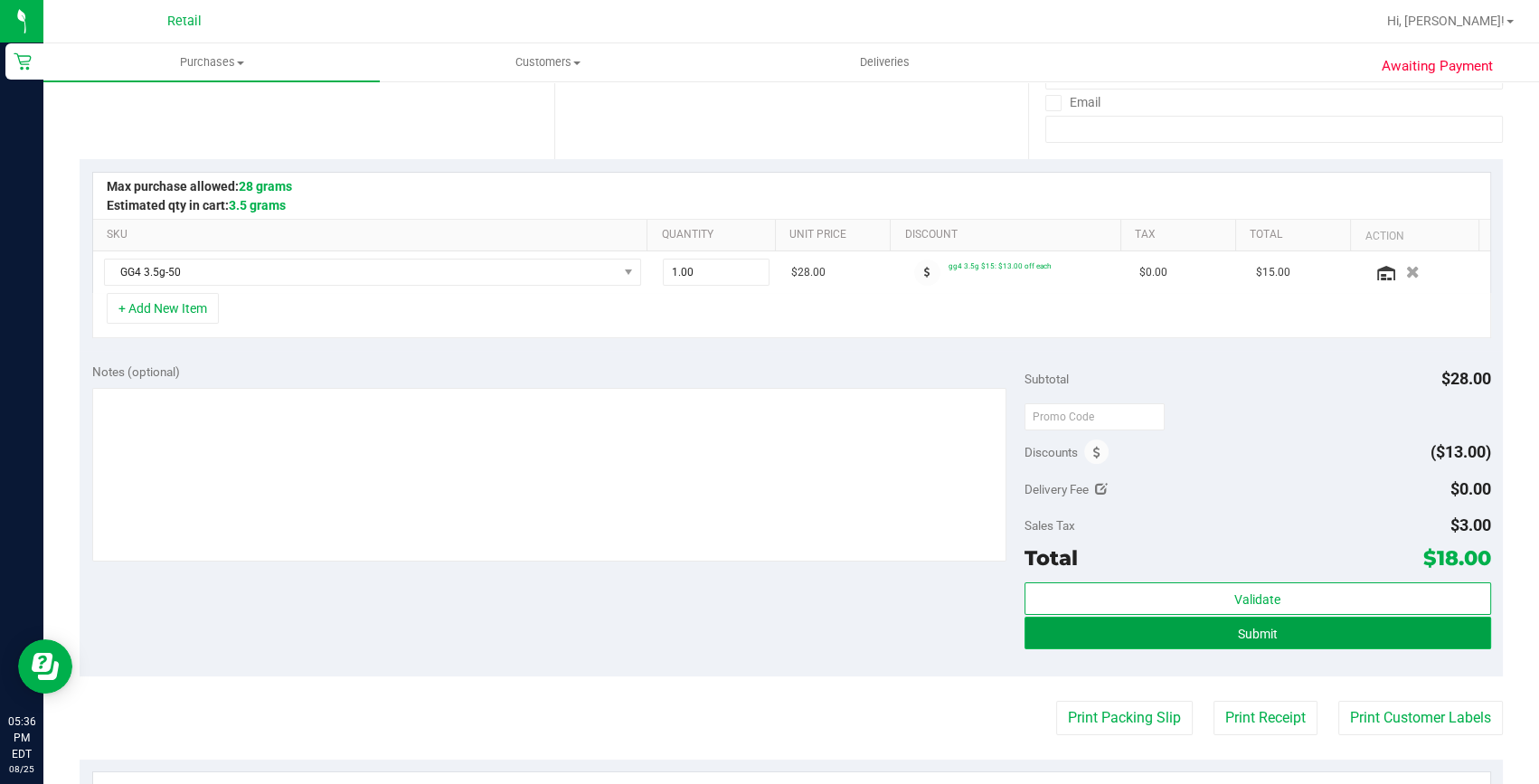
click at [1237, 643] on button "Submit" at bounding box center [1258, 633] width 466 height 32
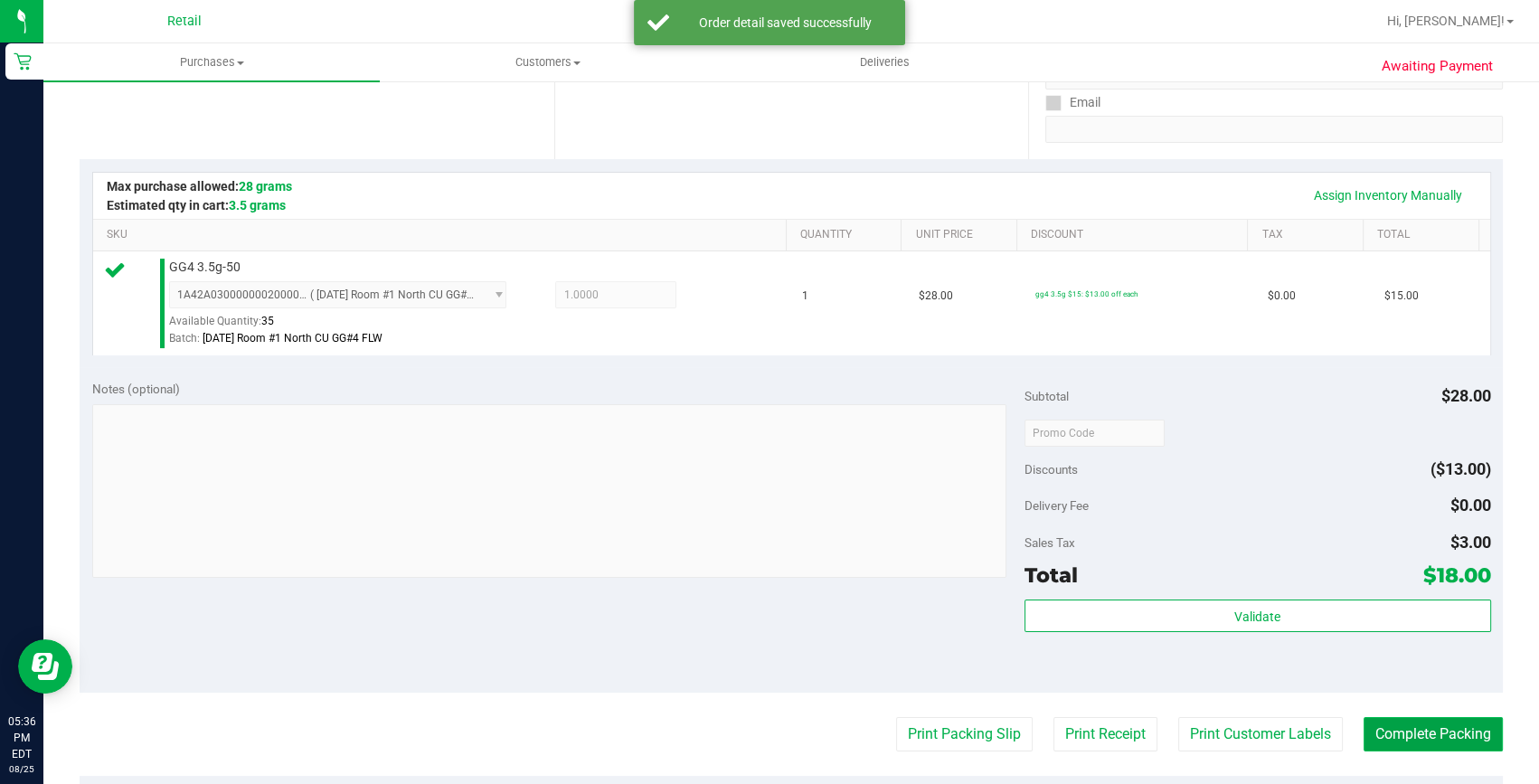
click at [1419, 741] on button "Complete Packing" at bounding box center [1433, 735] width 139 height 34
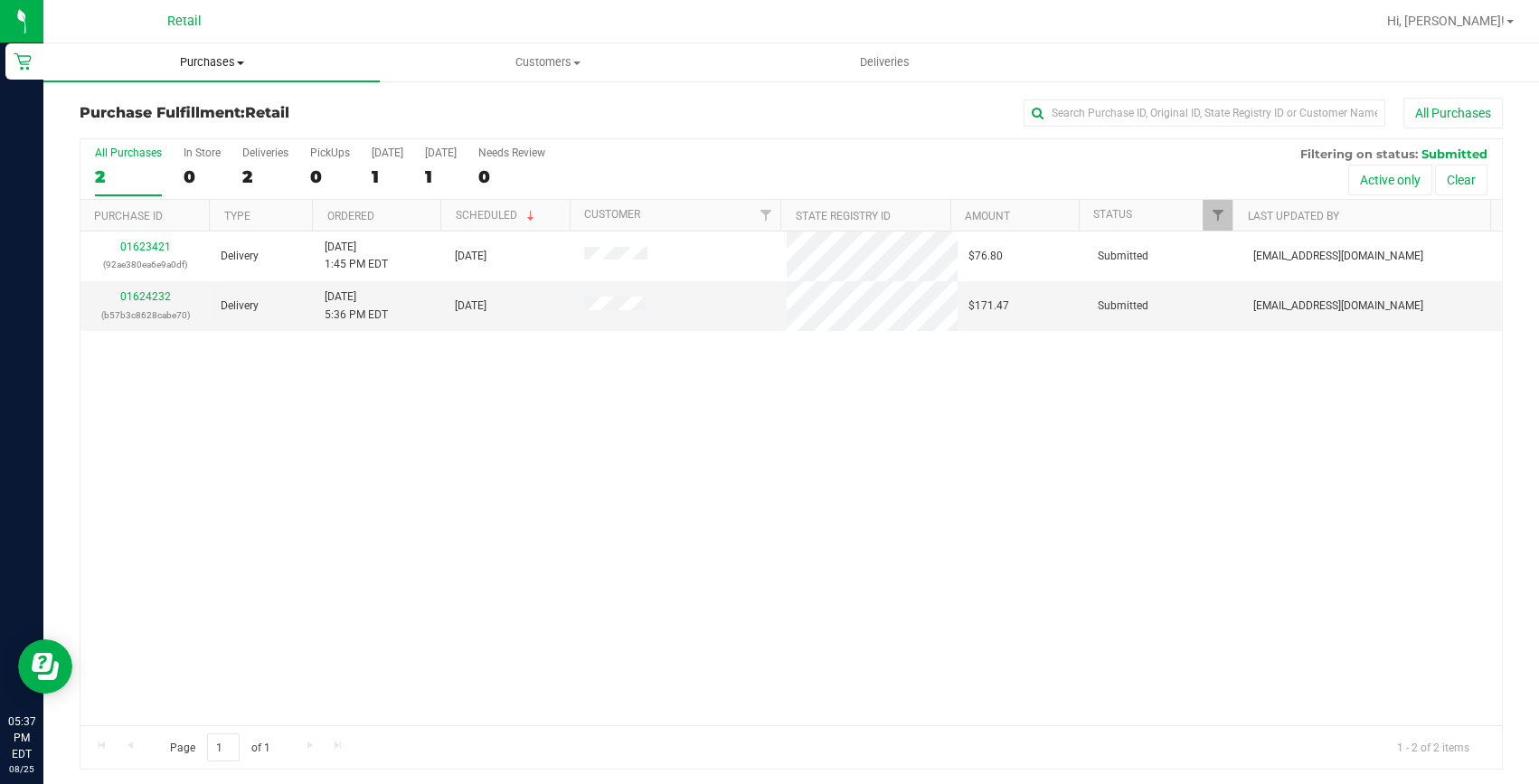
click at [203, 67] on span "Purchases" at bounding box center [211, 62] width 336 height 16
click at [100, 120] on li "Fulfillment" at bounding box center [211, 130] width 336 height 22
click at [1236, 98] on div "All Purchases" at bounding box center [1028, 113] width 949 height 30
click at [1232, 108] on input "text" at bounding box center [1205, 113] width 362 height 28
click at [229, 63] on span "Purchases" at bounding box center [211, 62] width 336 height 16
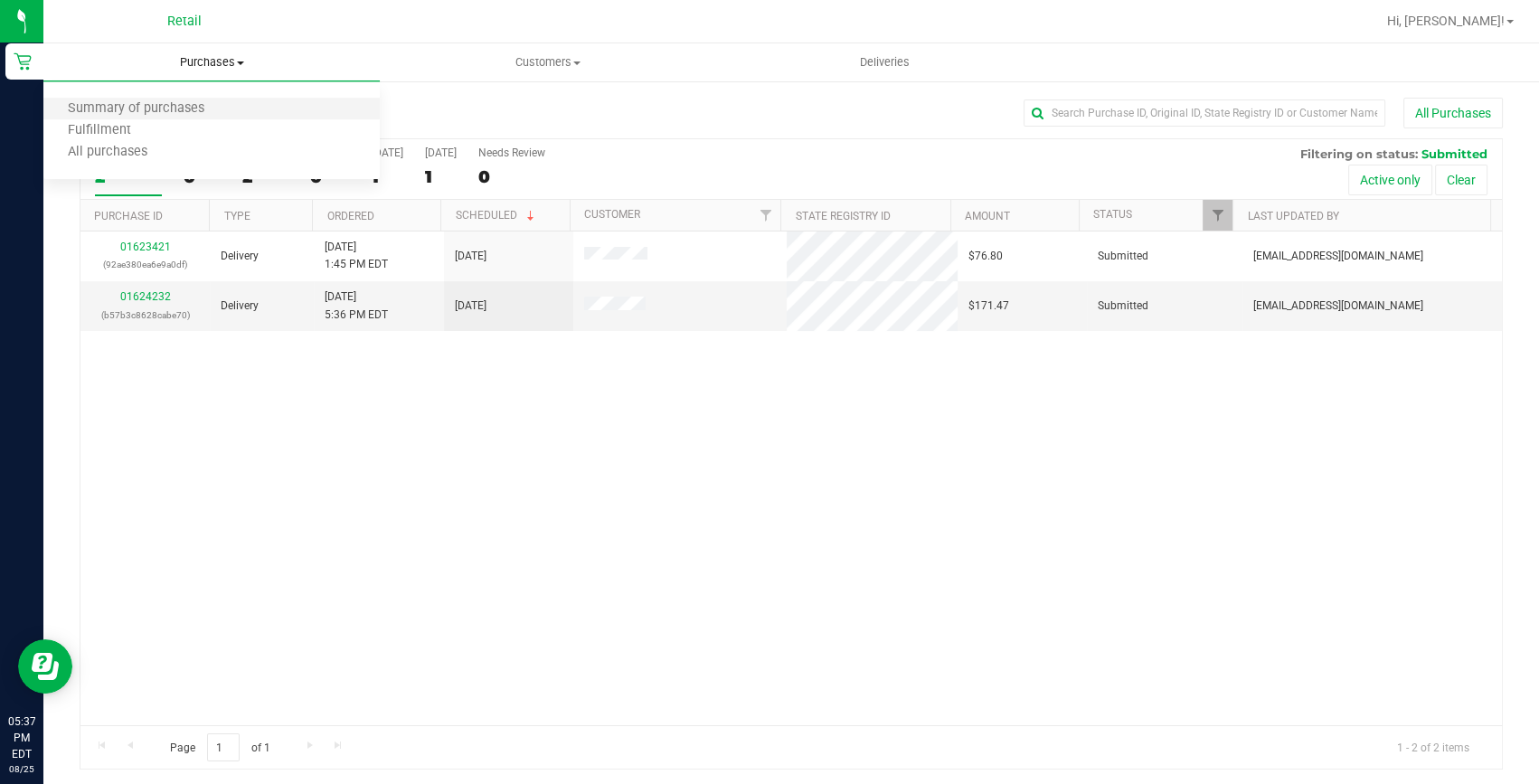
click at [139, 99] on li "Summary of purchases" at bounding box center [211, 109] width 336 height 22
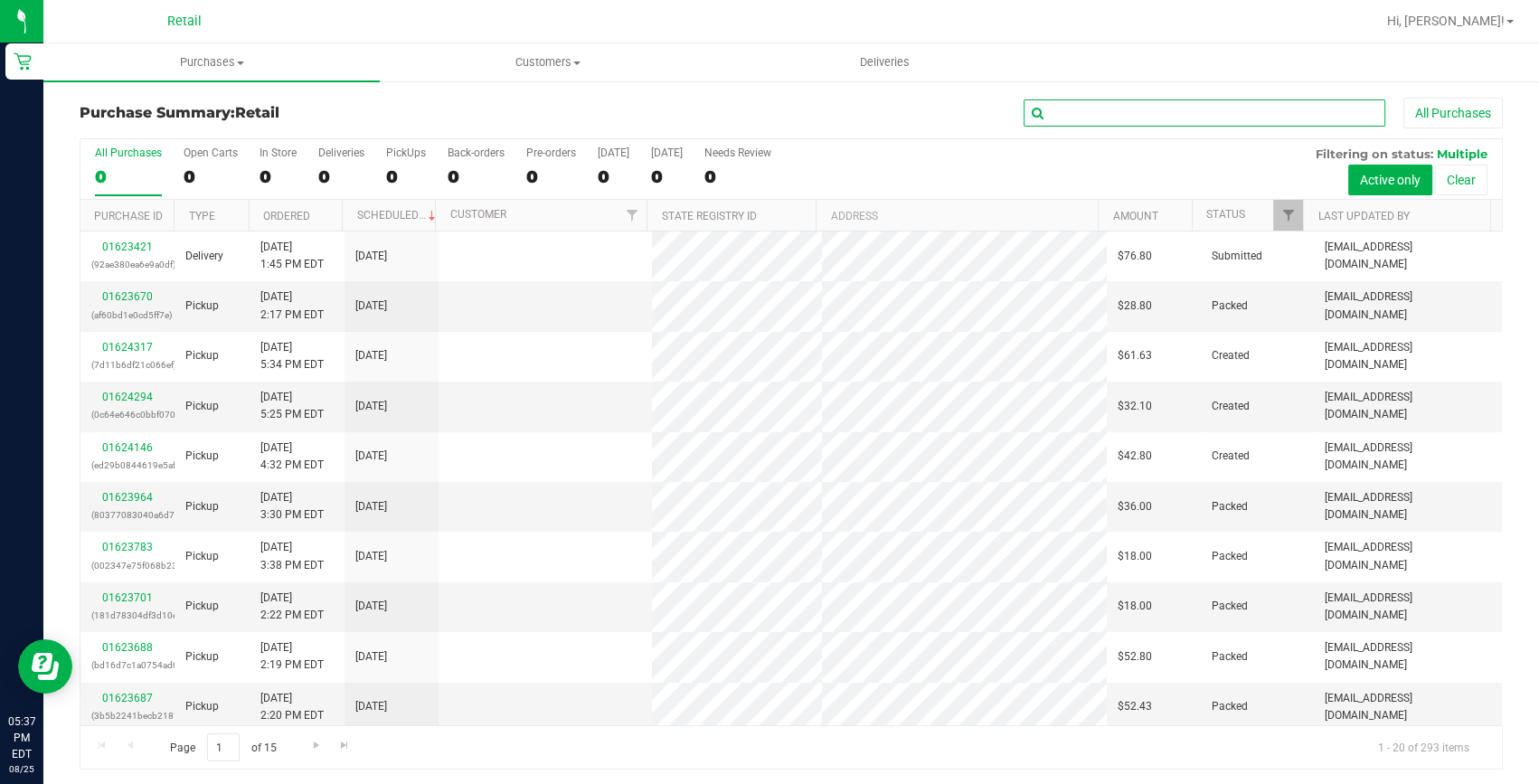
click at [1254, 106] on input "text" at bounding box center [1205, 113] width 362 height 28
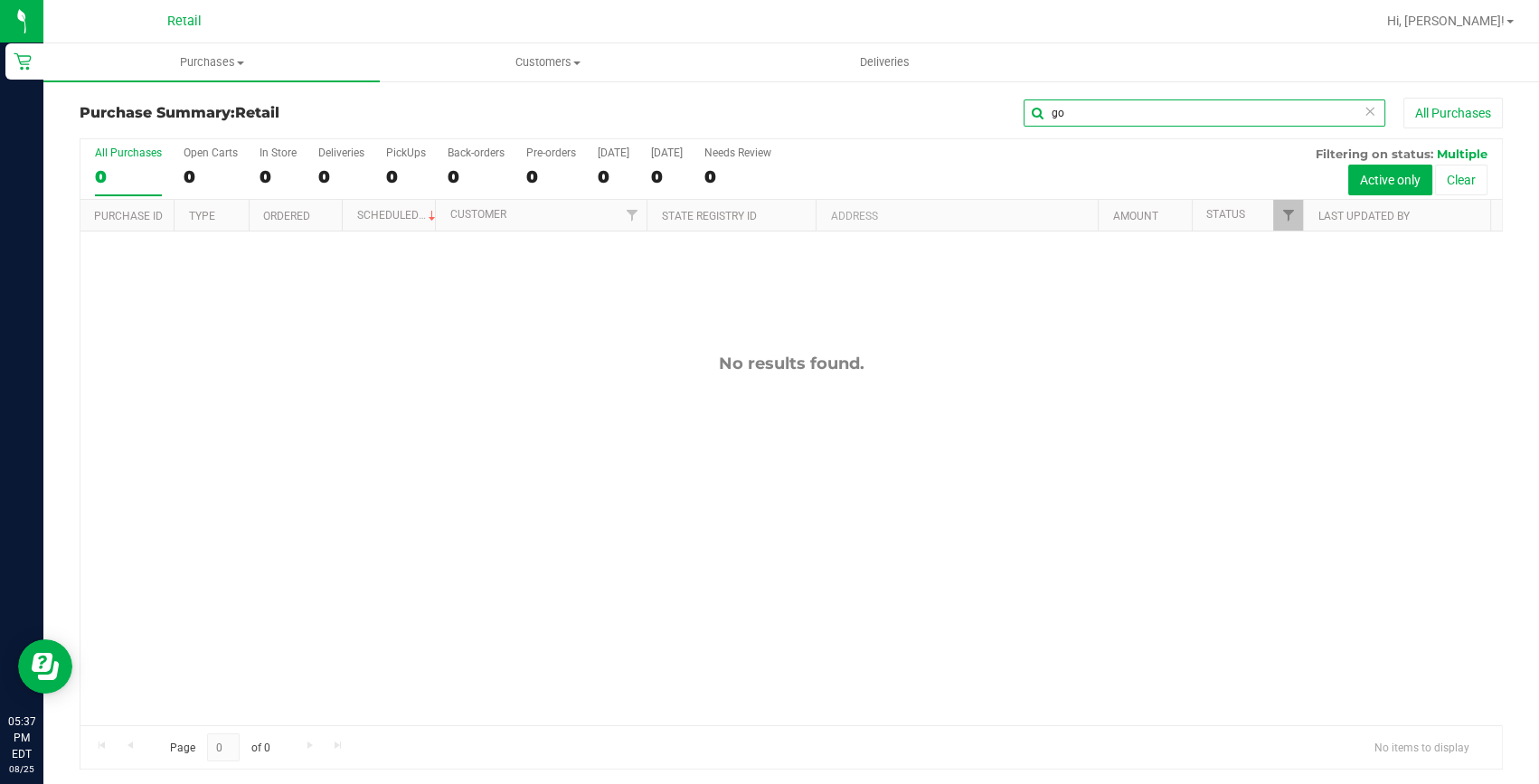
type input "g"
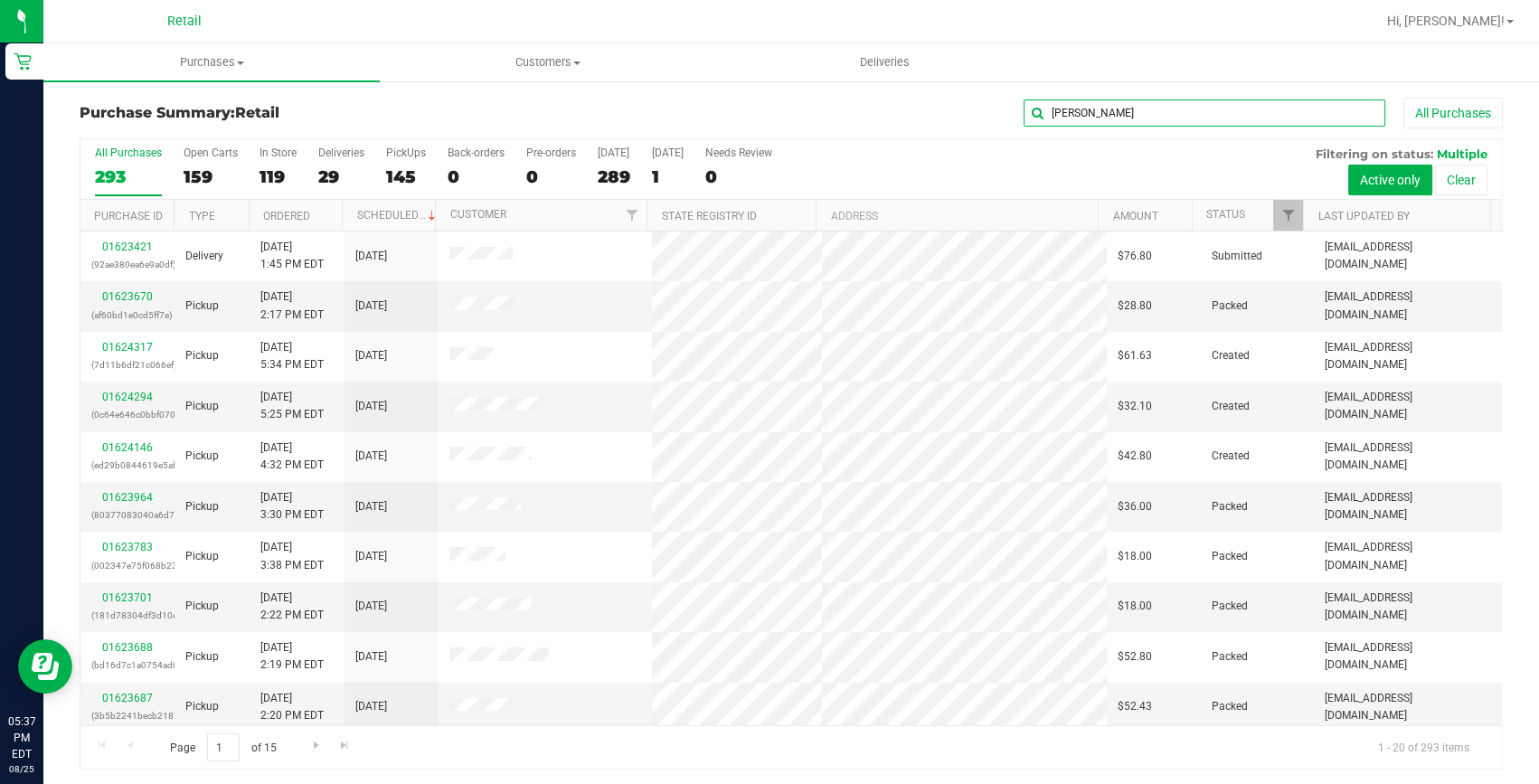
type input "[PERSON_NAME]"
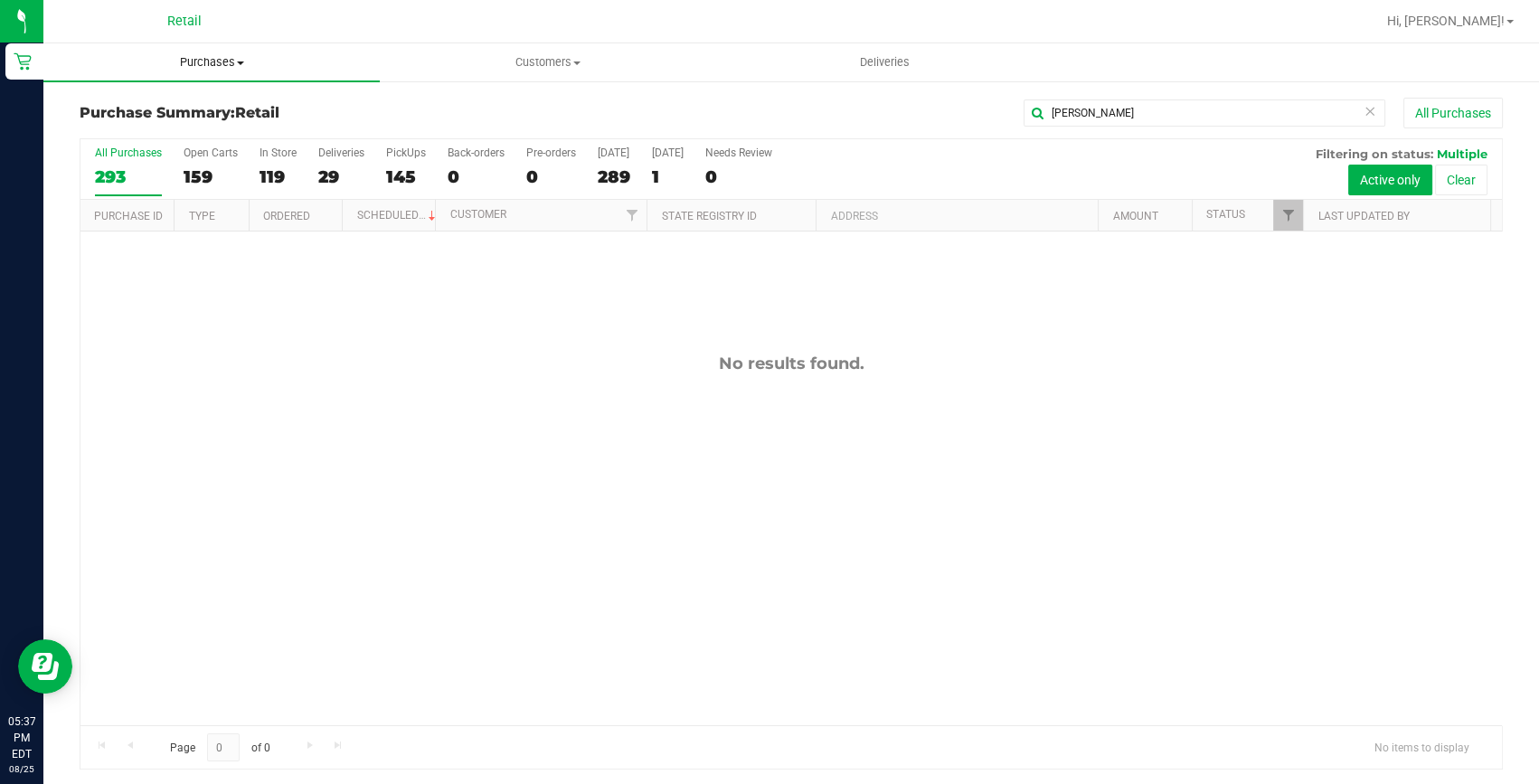
click at [221, 67] on span "Purchases" at bounding box center [211, 62] width 336 height 16
click at [118, 152] on span "All purchases" at bounding box center [108, 152] width 128 height 15
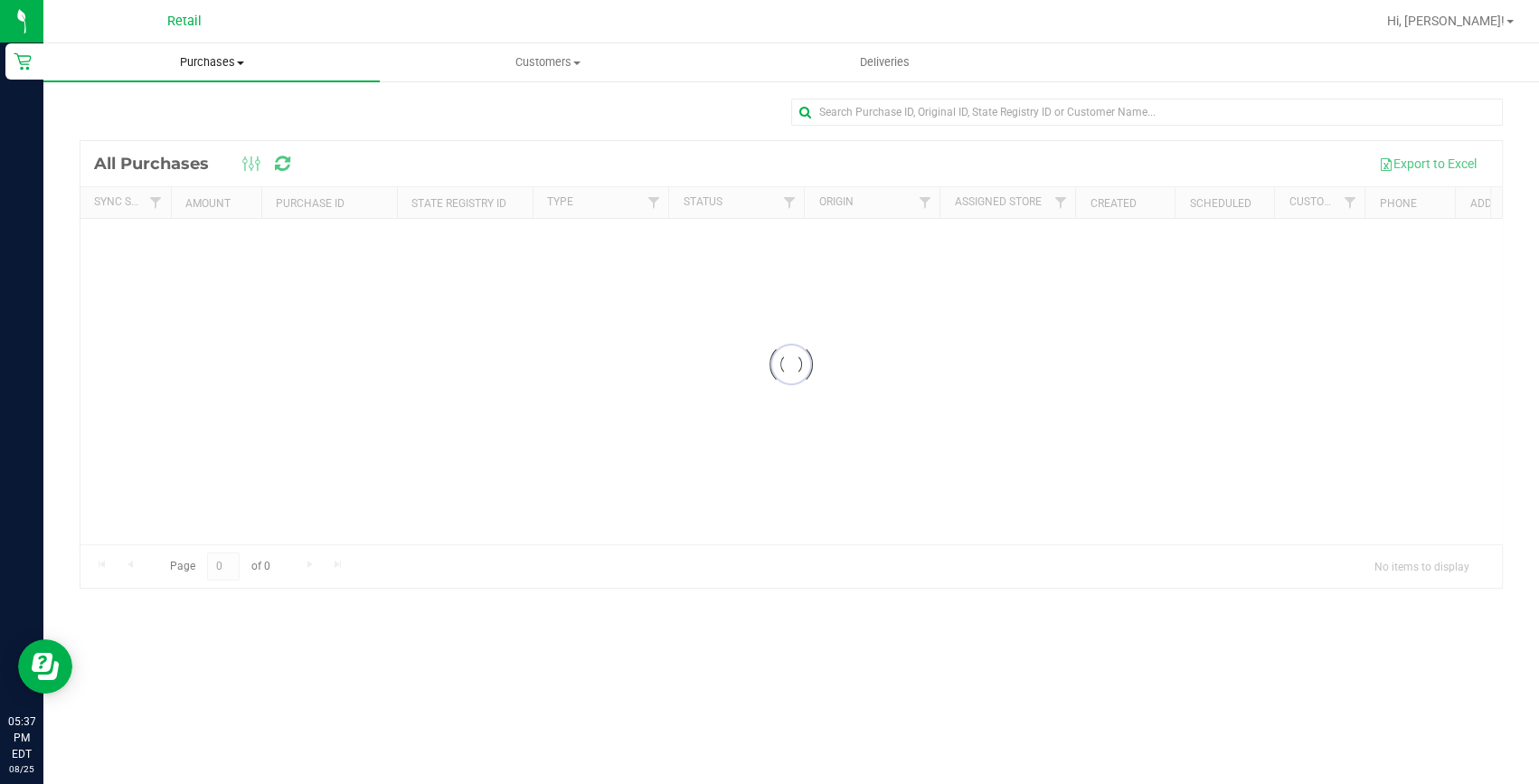
click at [228, 58] on span "Purchases" at bounding box center [211, 62] width 336 height 16
click at [128, 108] on span "Summary of purchases" at bounding box center [136, 108] width 186 height 15
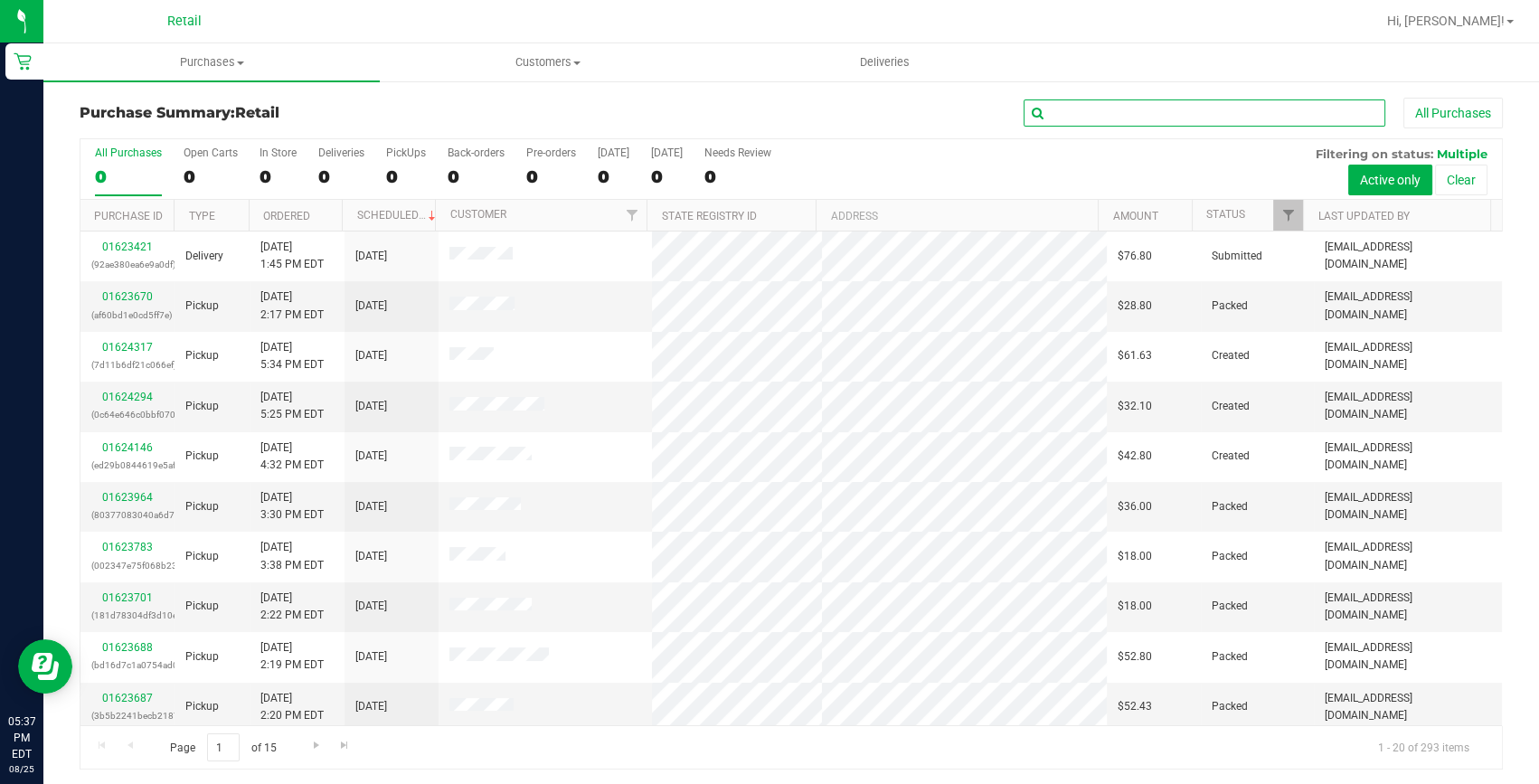
click at [1154, 108] on input "text" at bounding box center [1205, 113] width 362 height 28
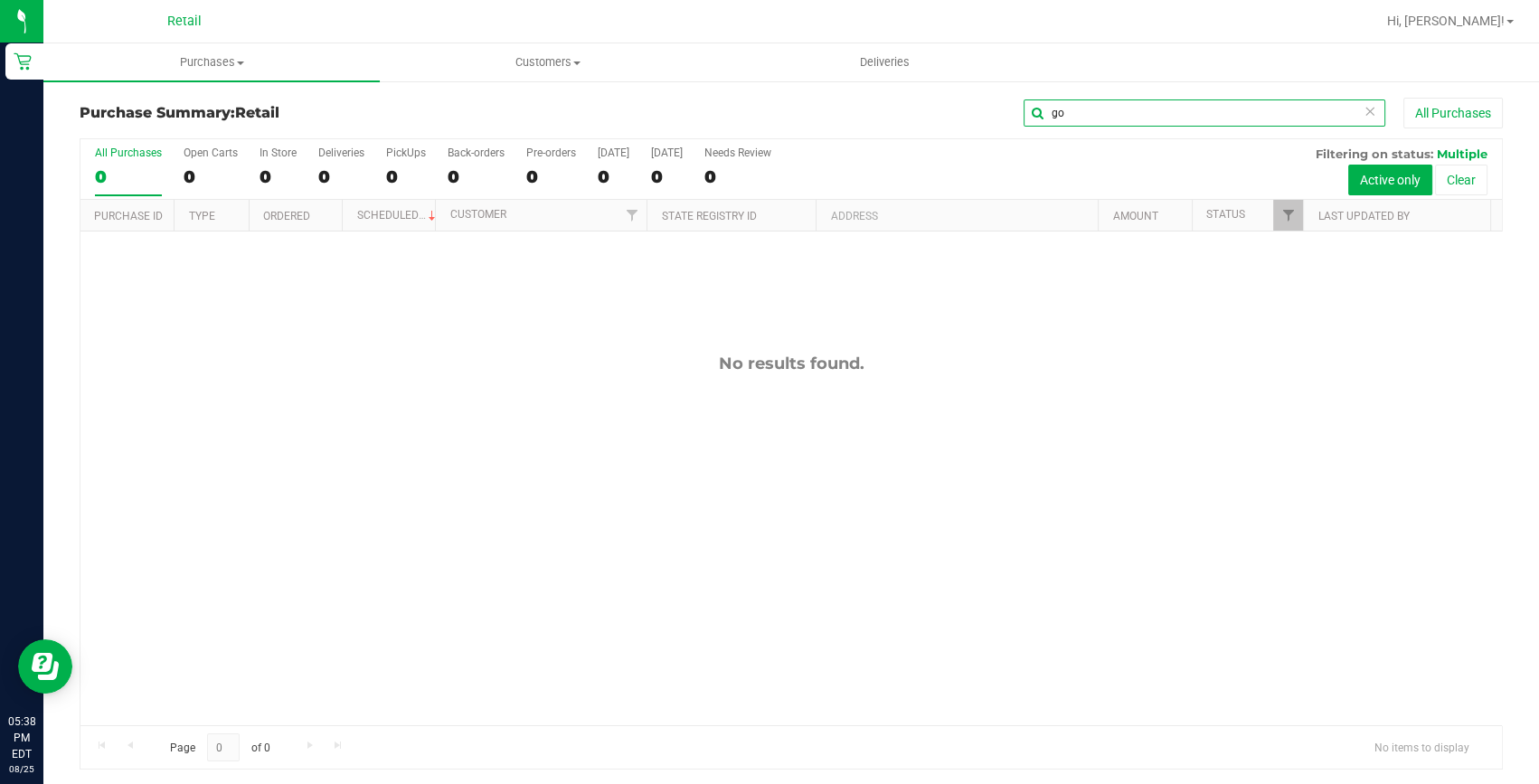
type input "g"
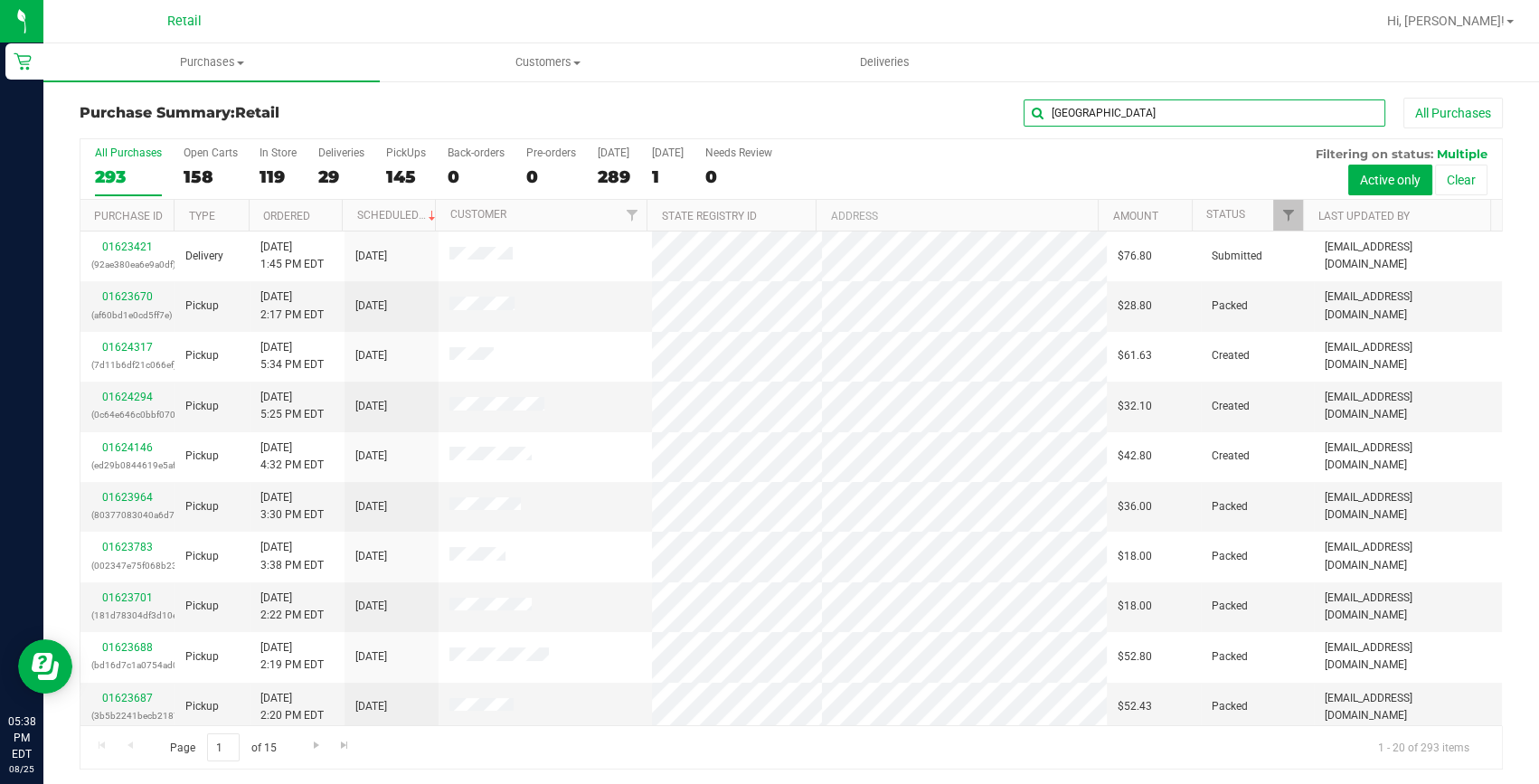
type input "[GEOGRAPHIC_DATA]"
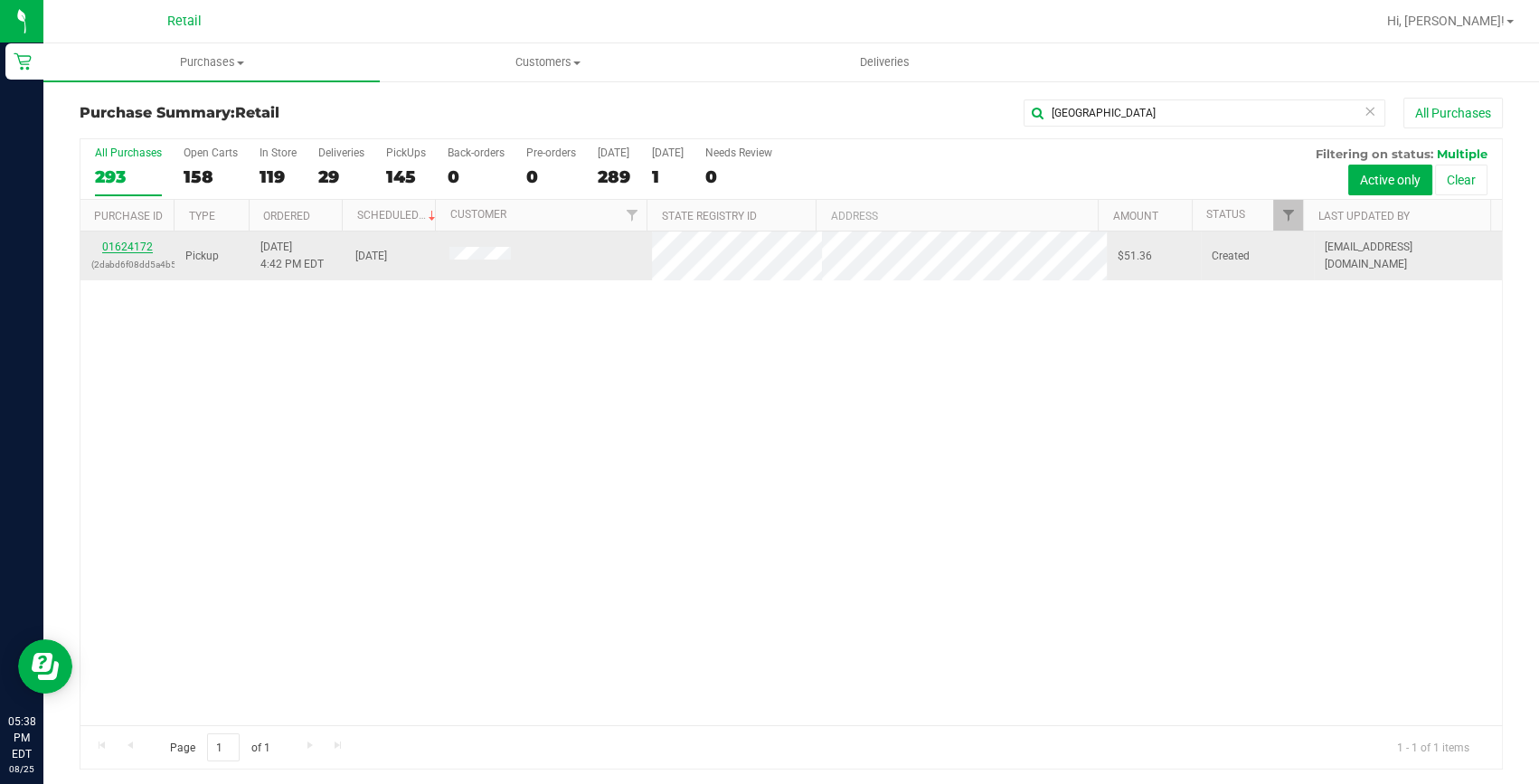
click at [108, 245] on link "01624172" at bounding box center [127, 246] width 50 height 12
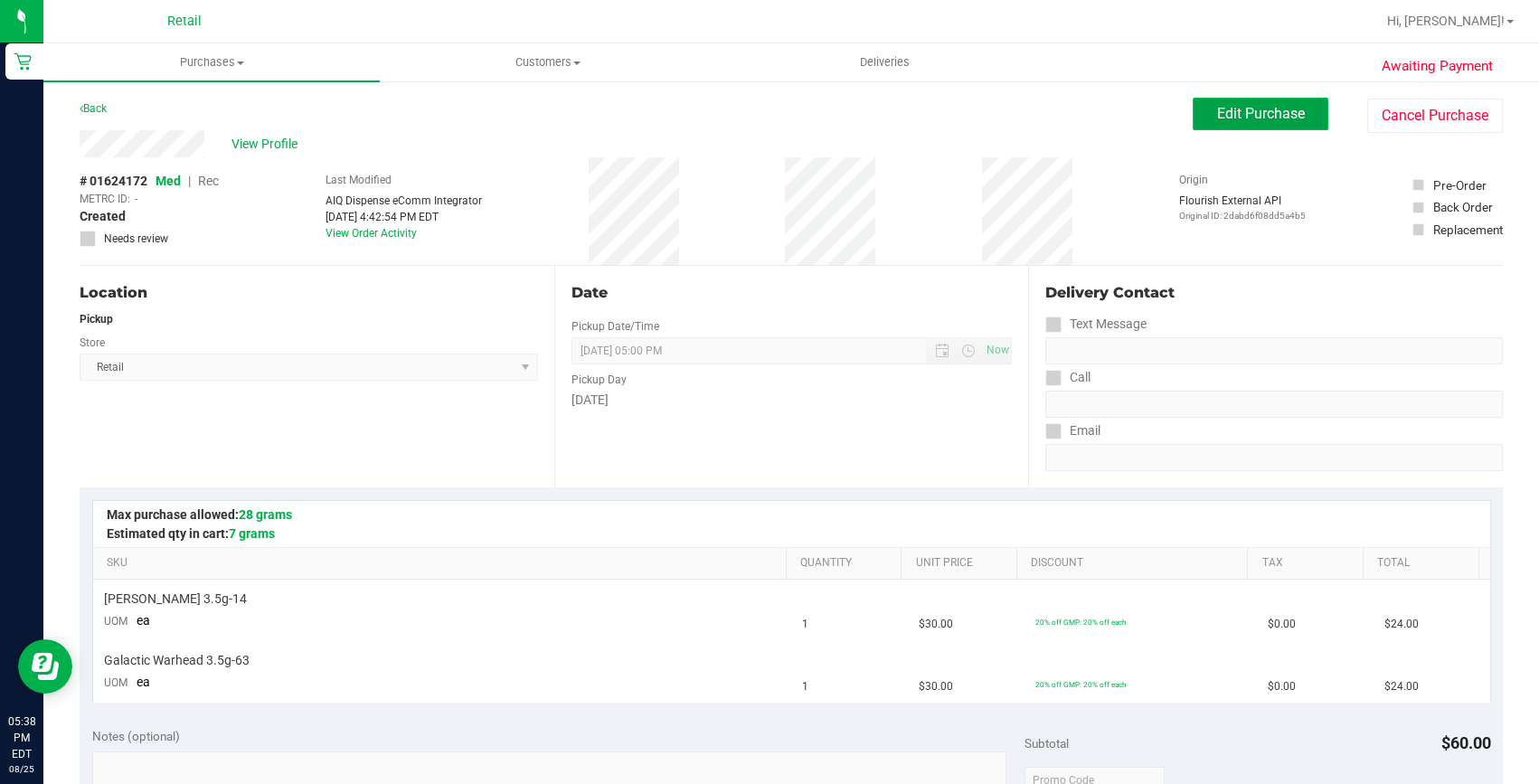
click at [1194, 121] on button "Edit Purchase" at bounding box center [1260, 114] width 136 height 32
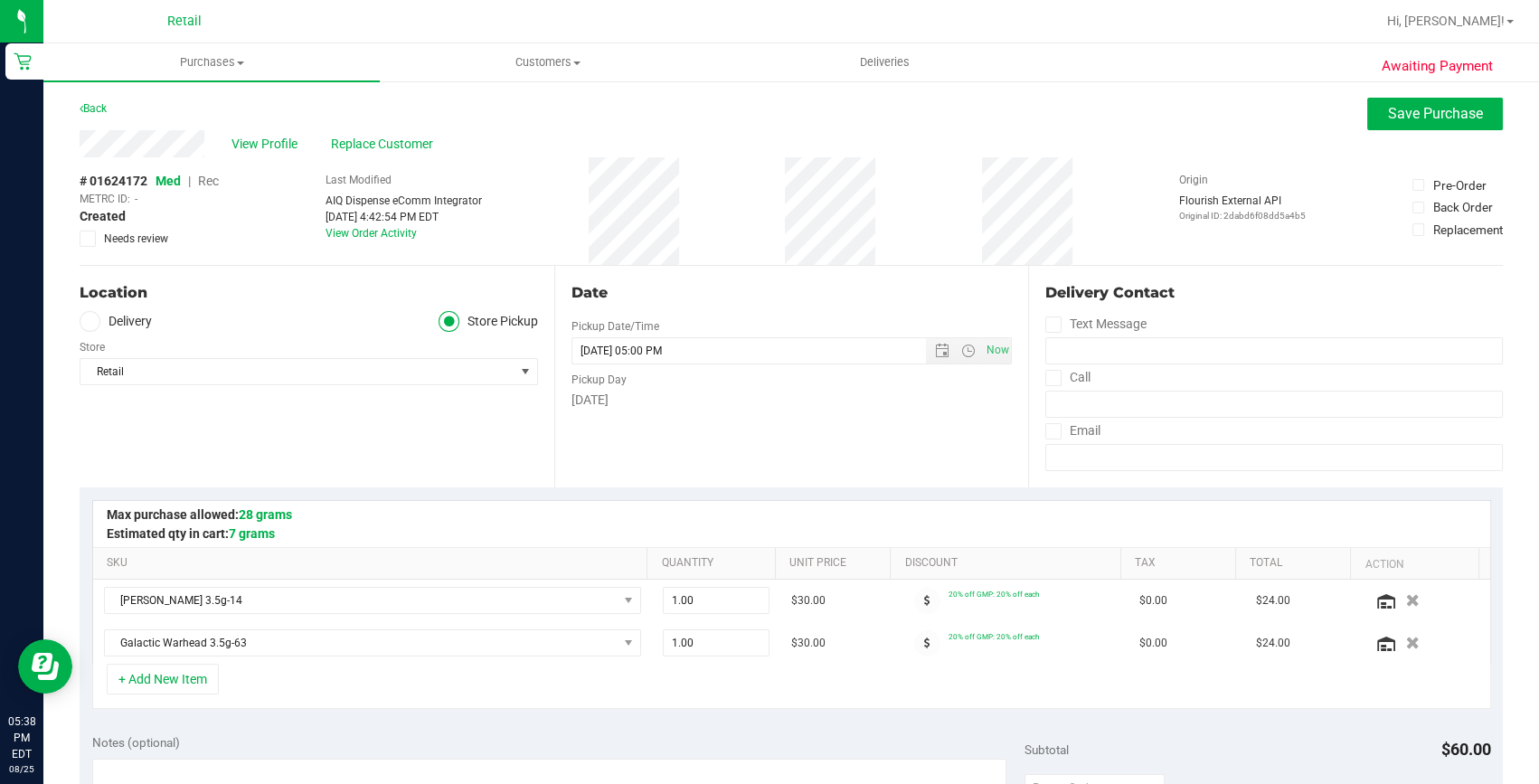
click at [212, 181] on span "Rec" at bounding box center [208, 180] width 21 height 14
click at [1389, 118] on span "Save Purchase" at bounding box center [1436, 113] width 95 height 17
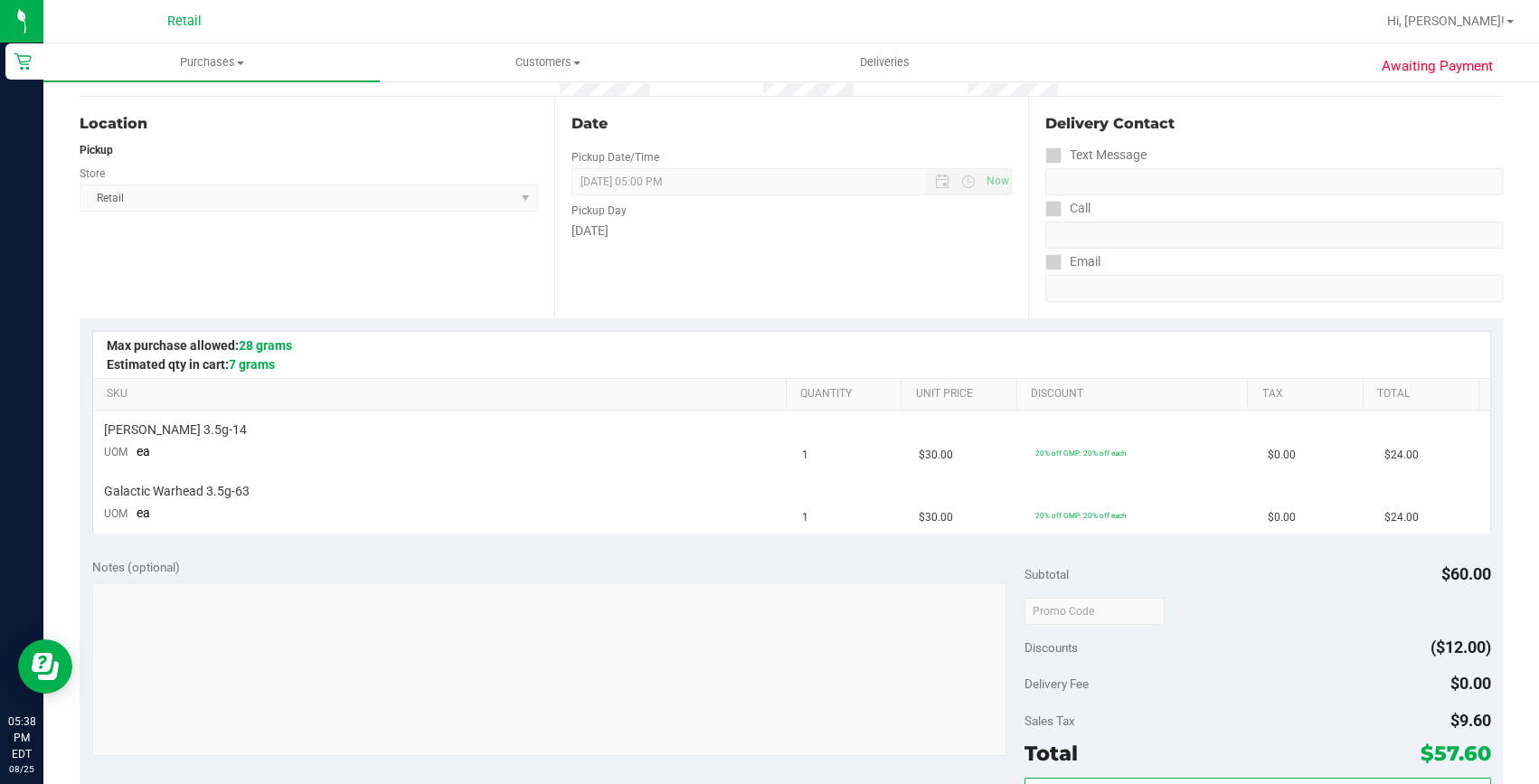
scroll to position [410, 0]
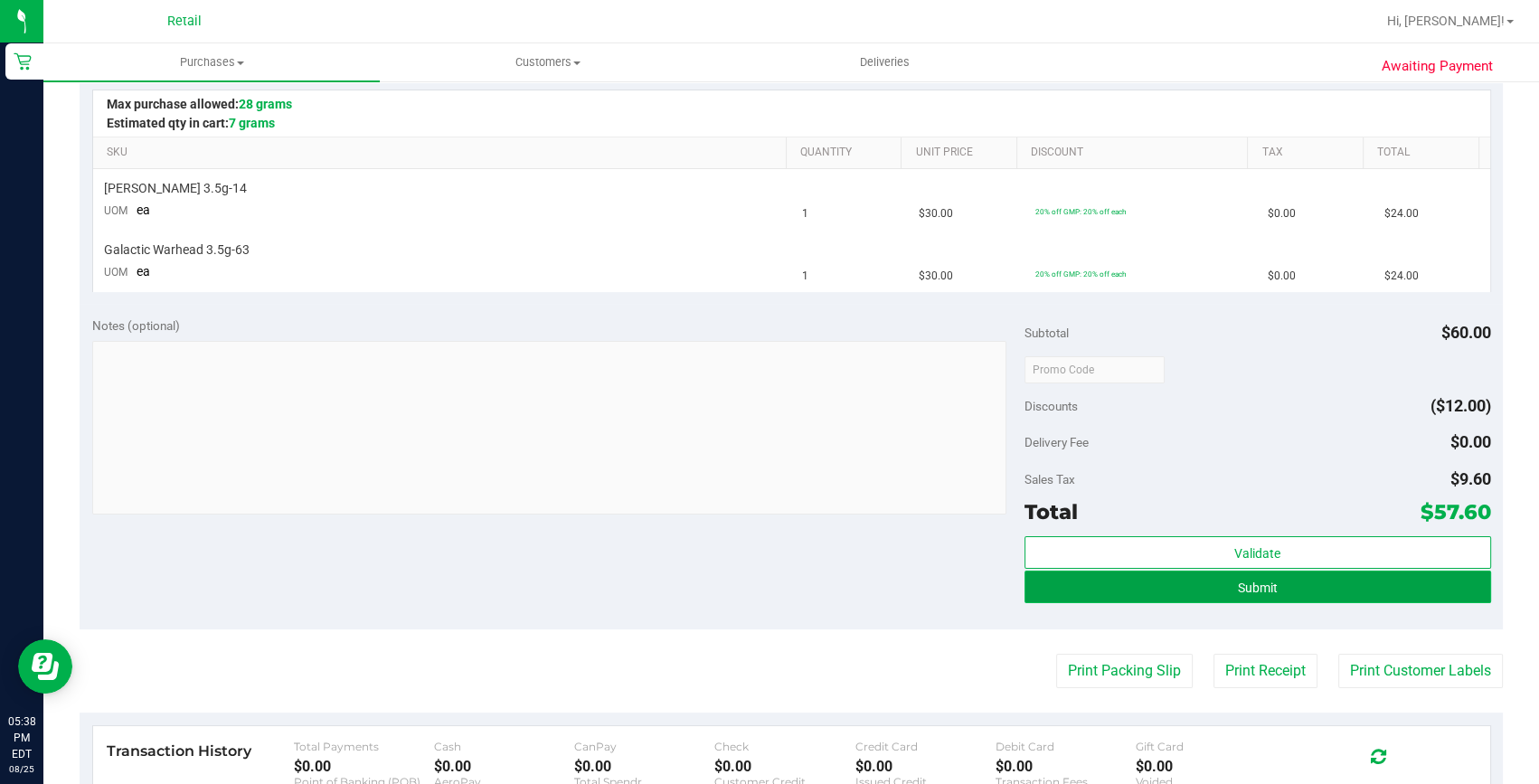
click at [1337, 588] on button "Submit" at bounding box center [1258, 587] width 466 height 32
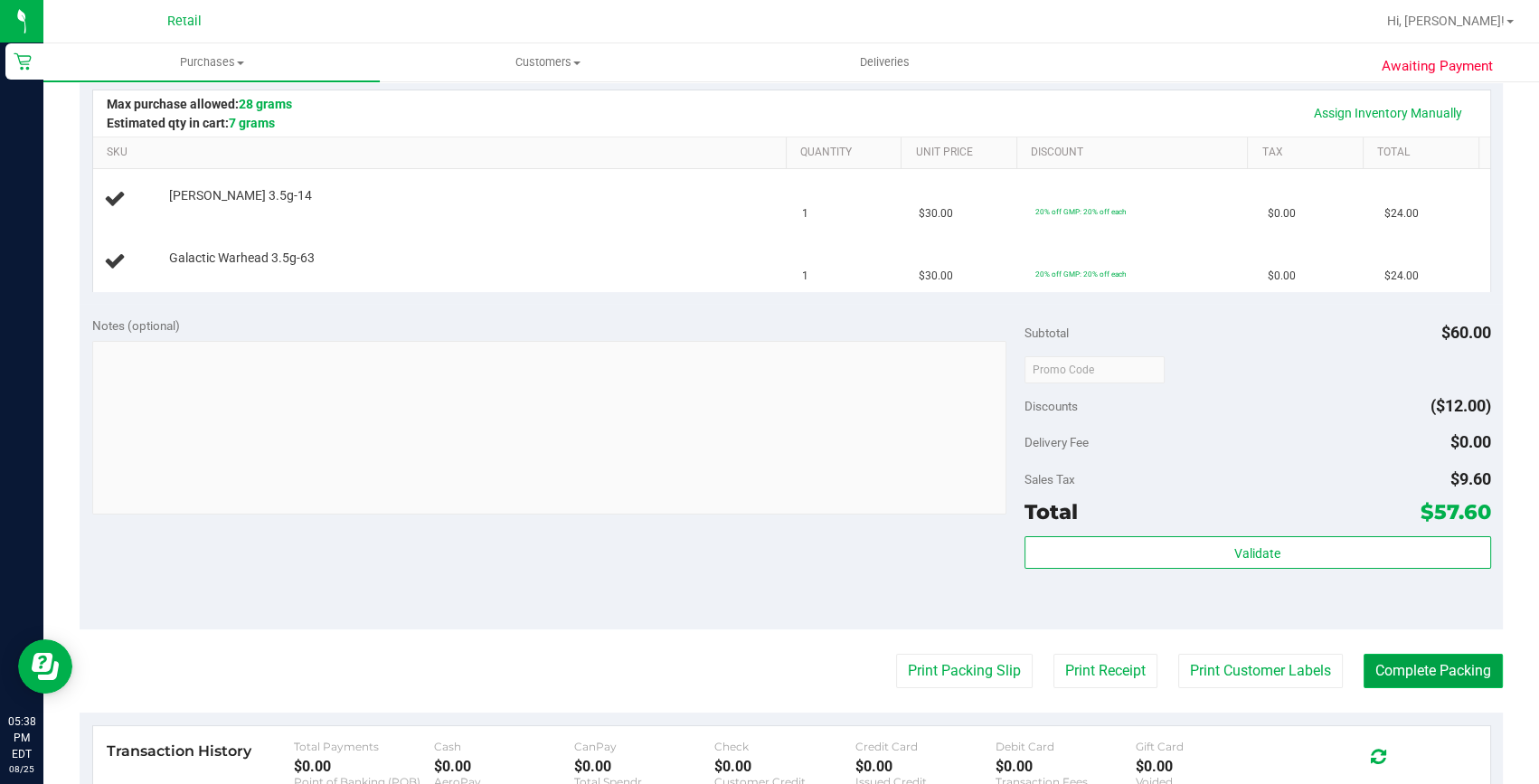
click at [1423, 681] on button "Complete Packing" at bounding box center [1433, 671] width 139 height 34
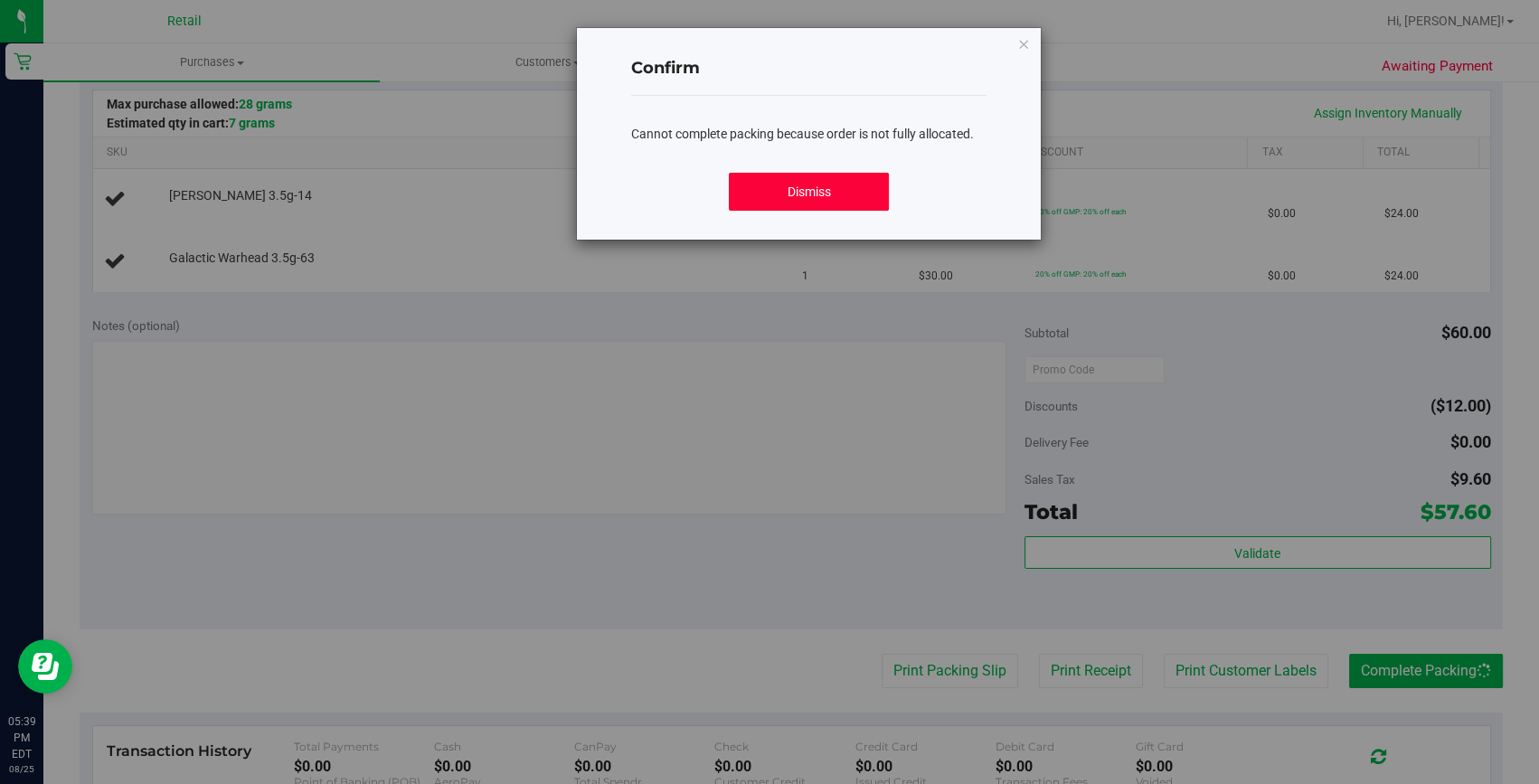
click at [859, 175] on button "Dismiss" at bounding box center [809, 191] width 160 height 38
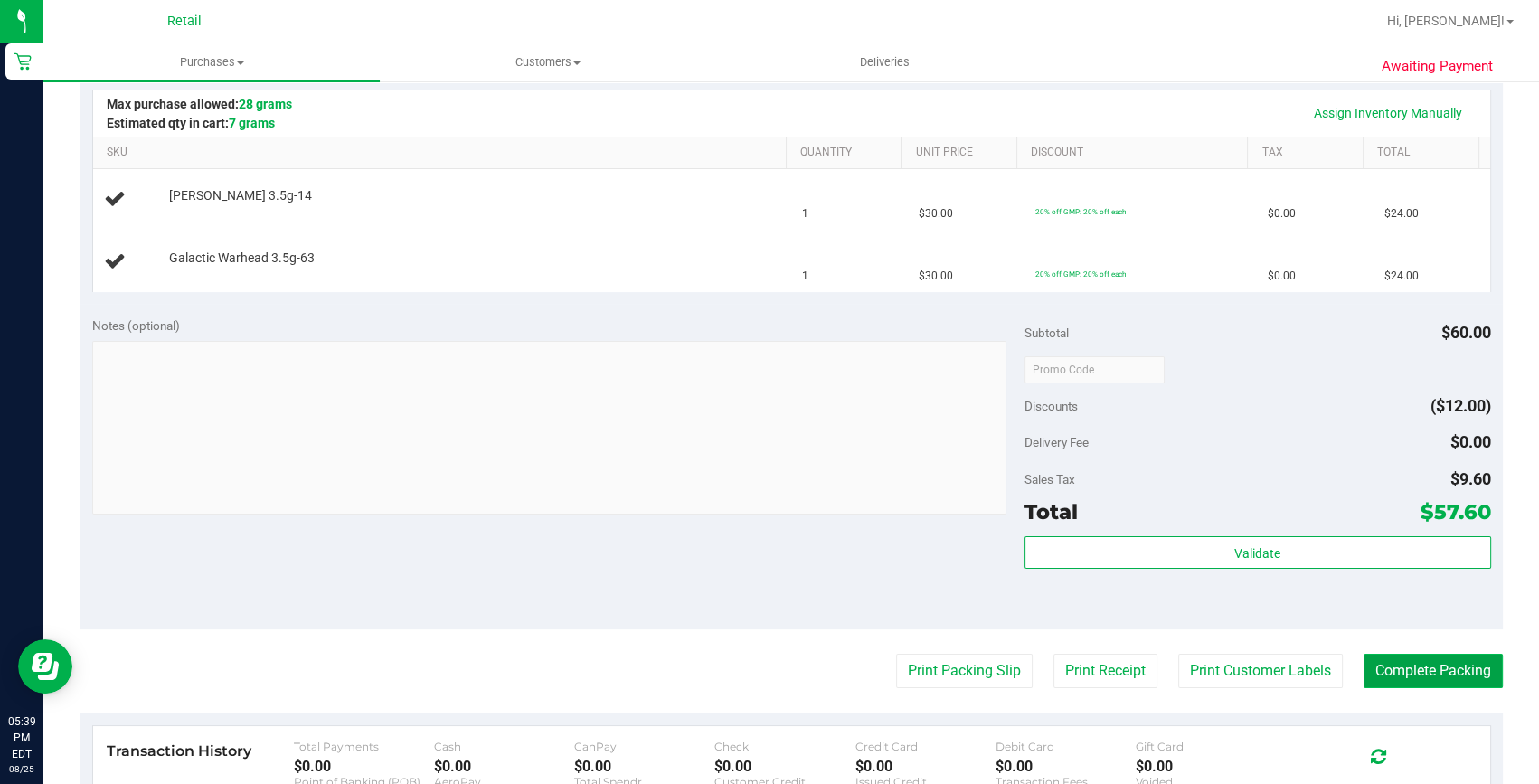
click at [1438, 664] on button "Complete Packing" at bounding box center [1433, 671] width 139 height 34
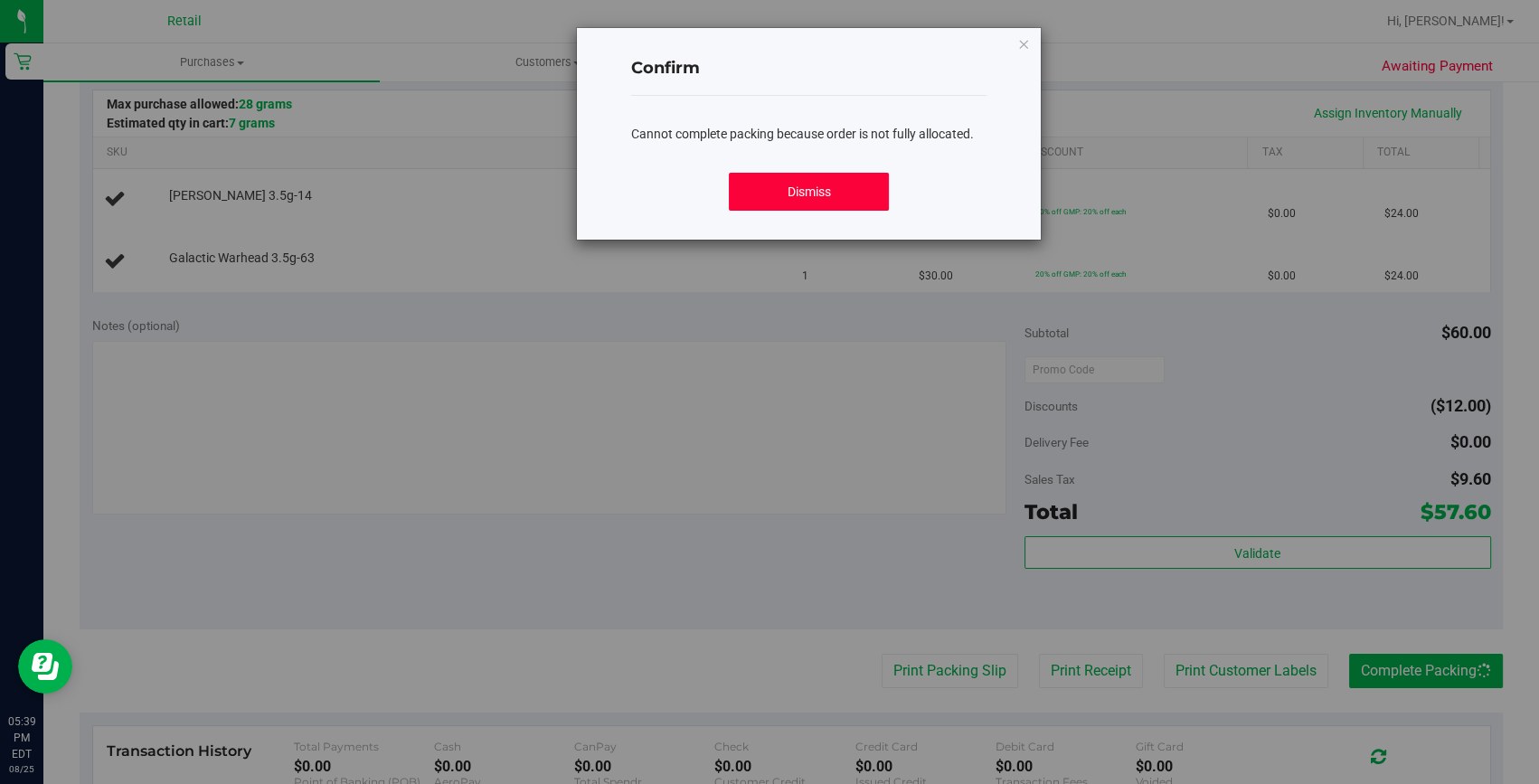
click at [825, 203] on button "Dismiss" at bounding box center [809, 191] width 160 height 38
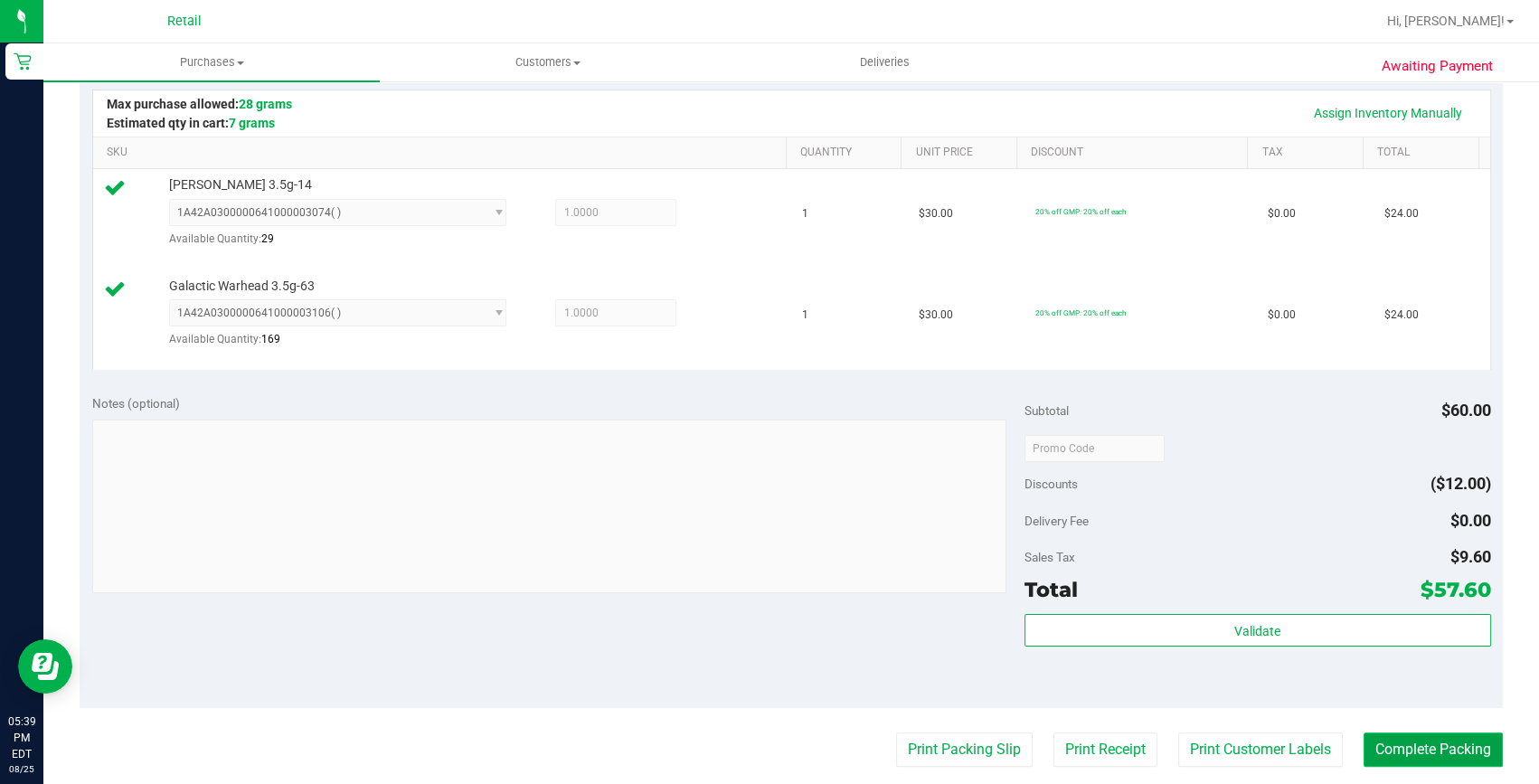
click at [1463, 744] on button "Complete Packing" at bounding box center [1433, 750] width 139 height 34
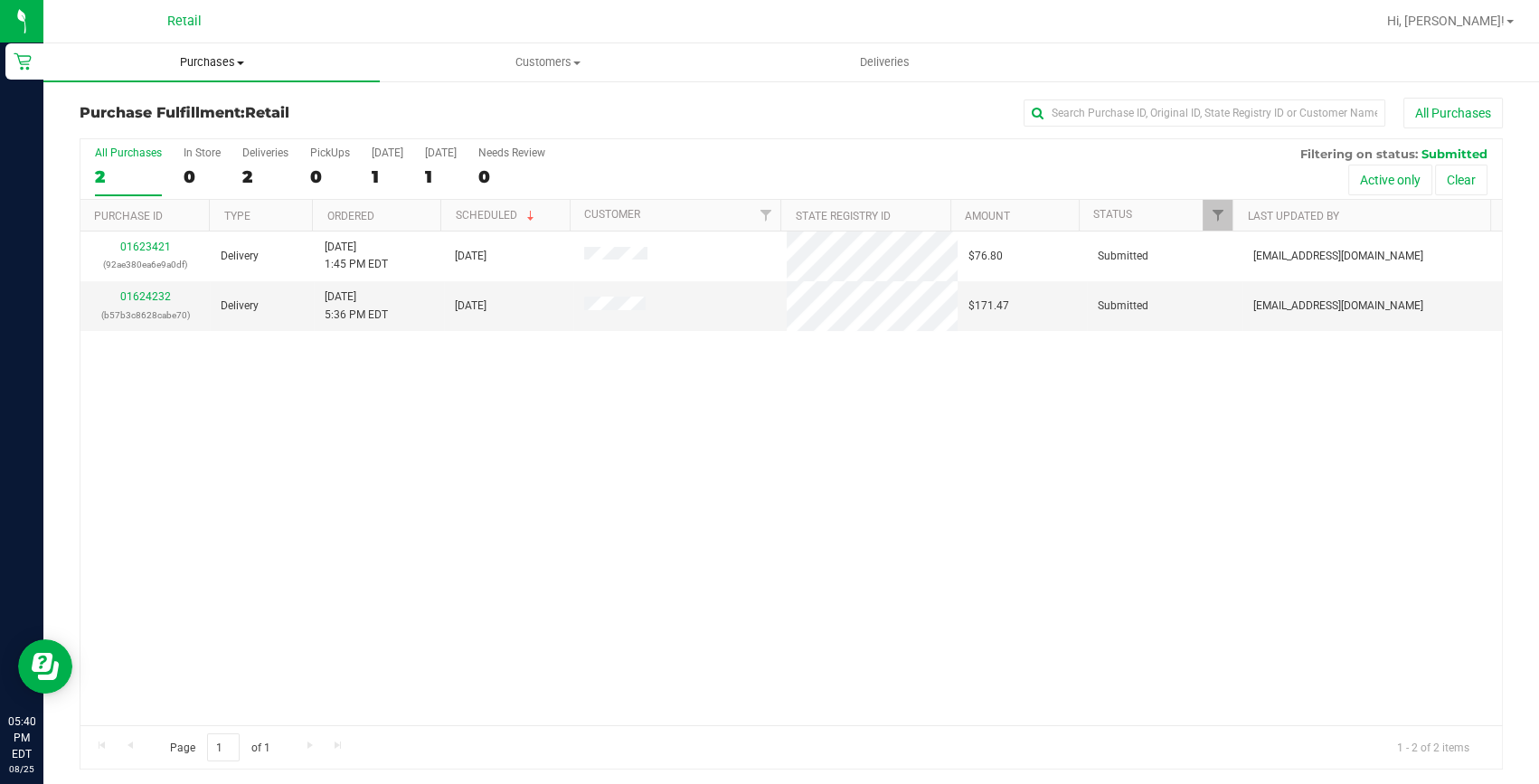
click at [210, 49] on uib-tab-heading "Purchases Summary of purchases Fulfillment All purchases" at bounding box center [211, 63] width 336 height 38
click at [168, 99] on li "Summary of purchases" at bounding box center [211, 109] width 336 height 22
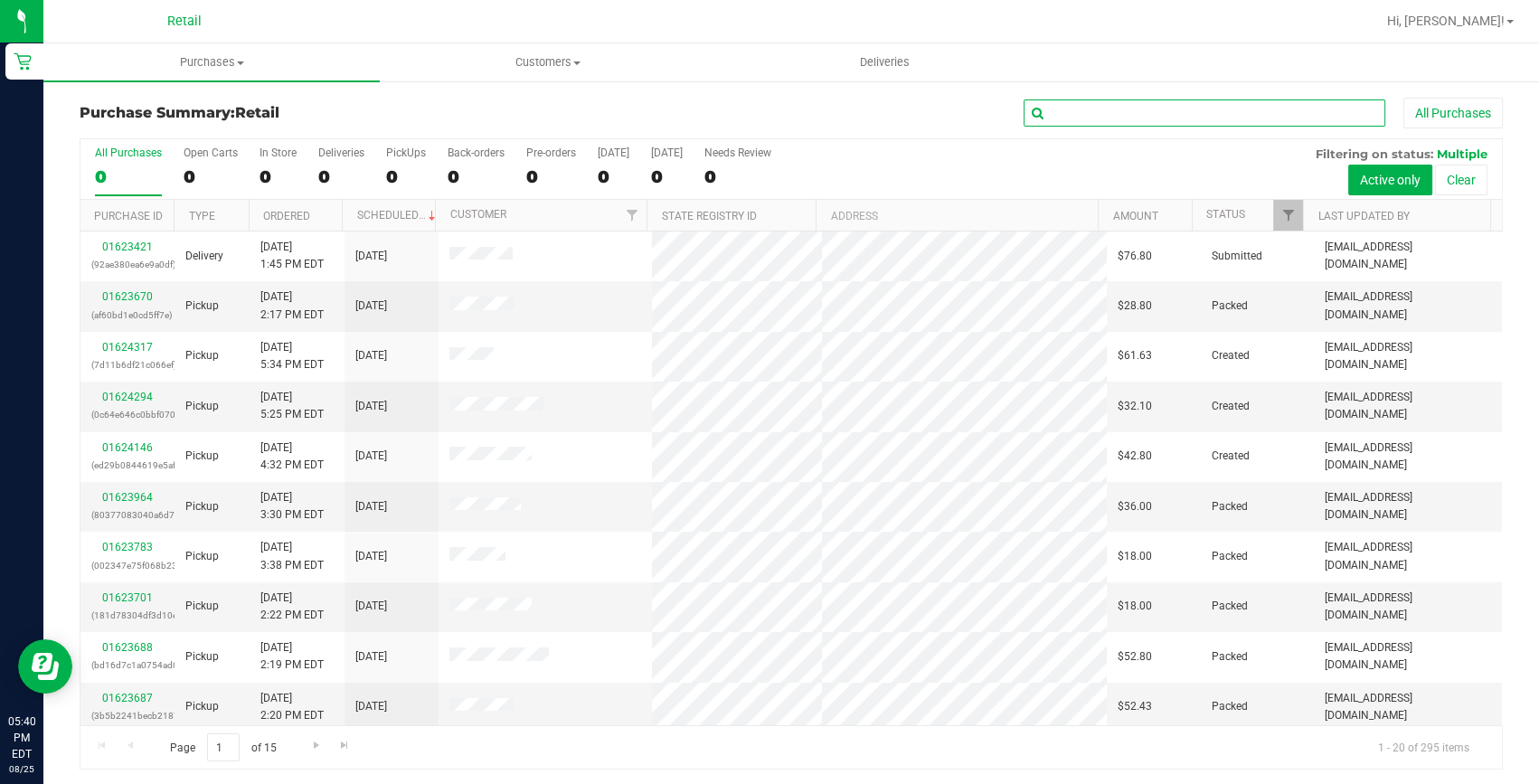
click at [1181, 108] on input "text" at bounding box center [1205, 113] width 362 height 28
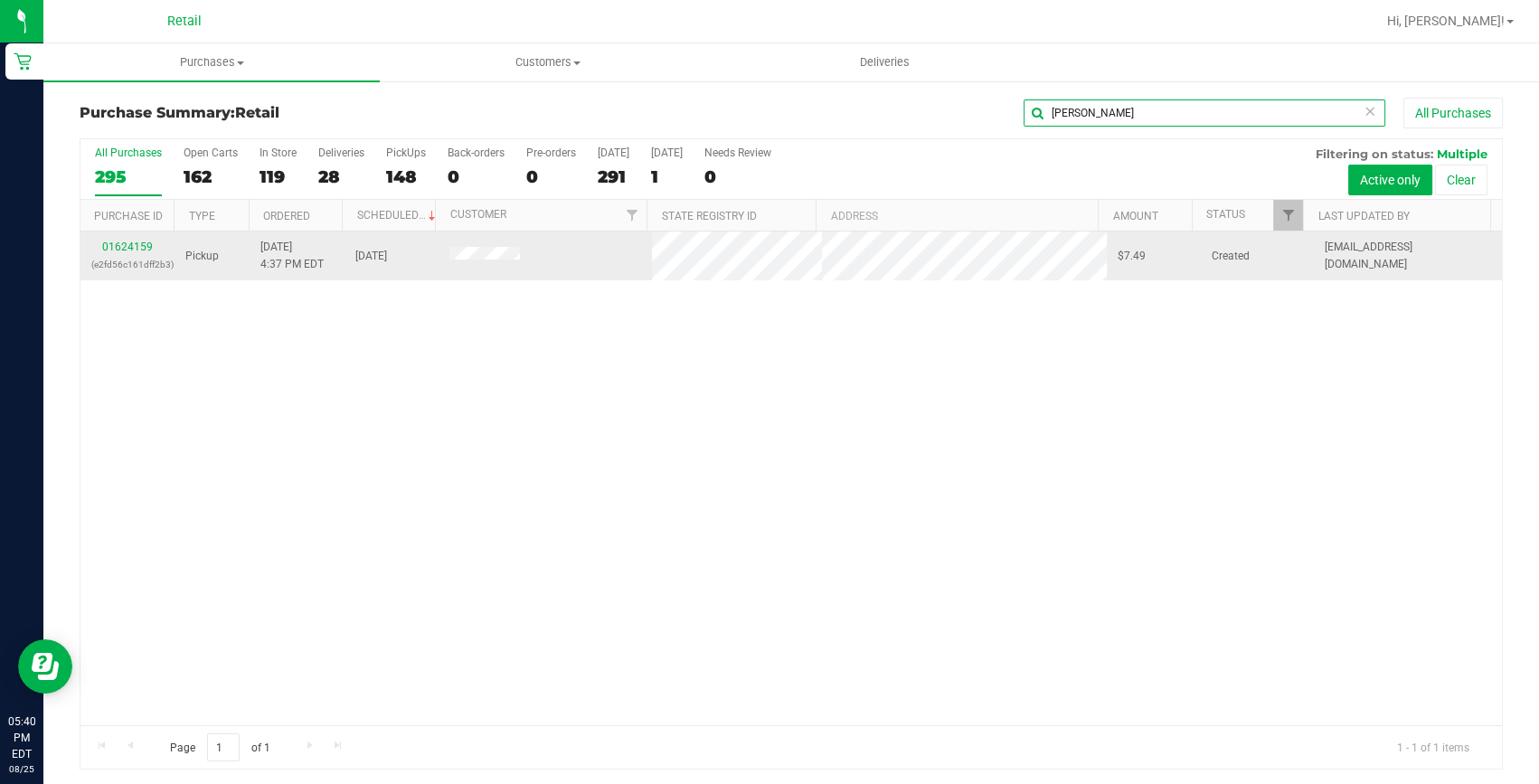
type input "[PERSON_NAME]"
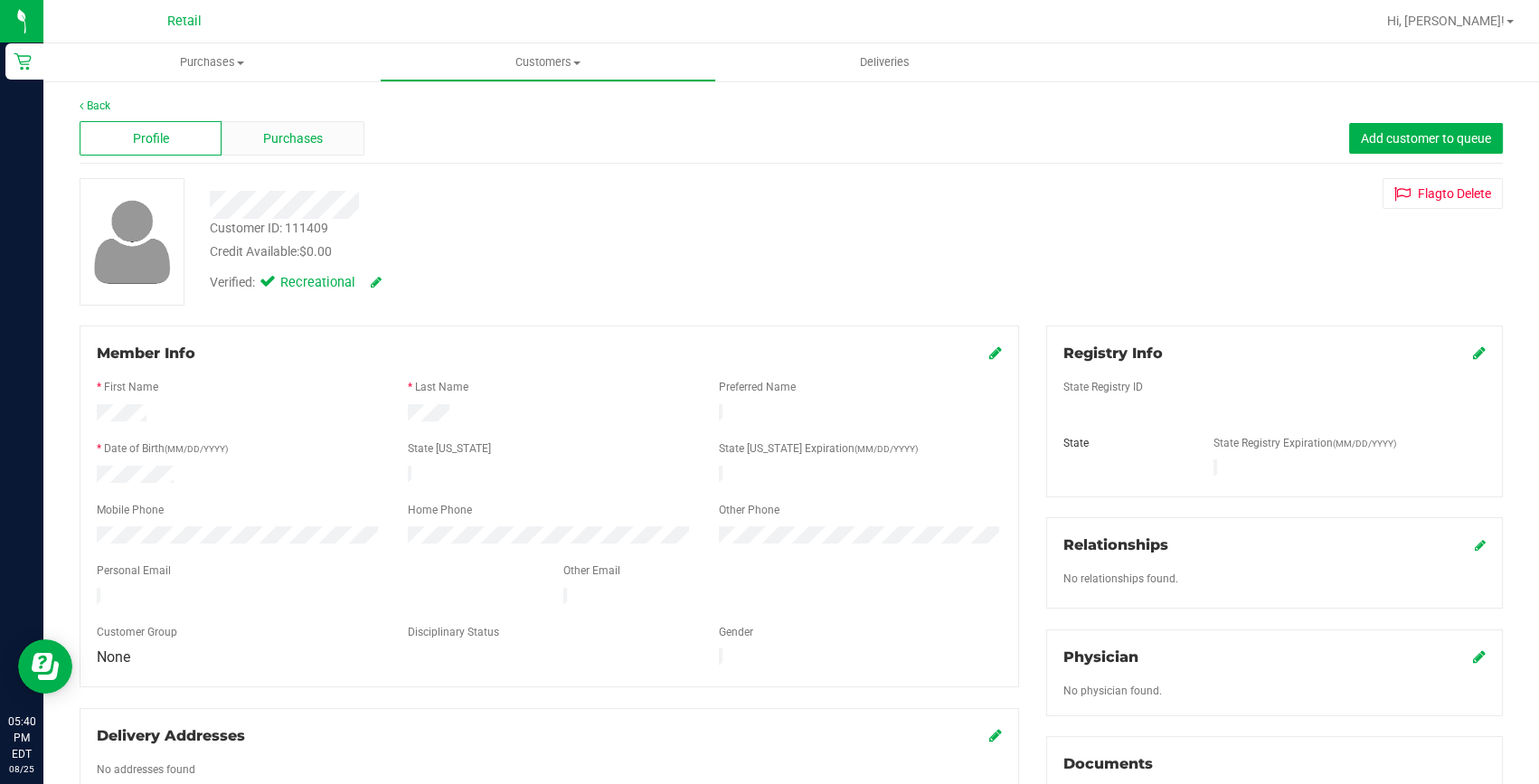
click at [264, 120] on div "Profile Purchases Add customer to queue" at bounding box center [792, 139] width 1424 height 49
drag, startPoint x: 264, startPoint y: 133, endPoint x: 266, endPoint y: 143, distance: 10.2
click at [266, 143] on span "Purchases" at bounding box center [293, 139] width 60 height 19
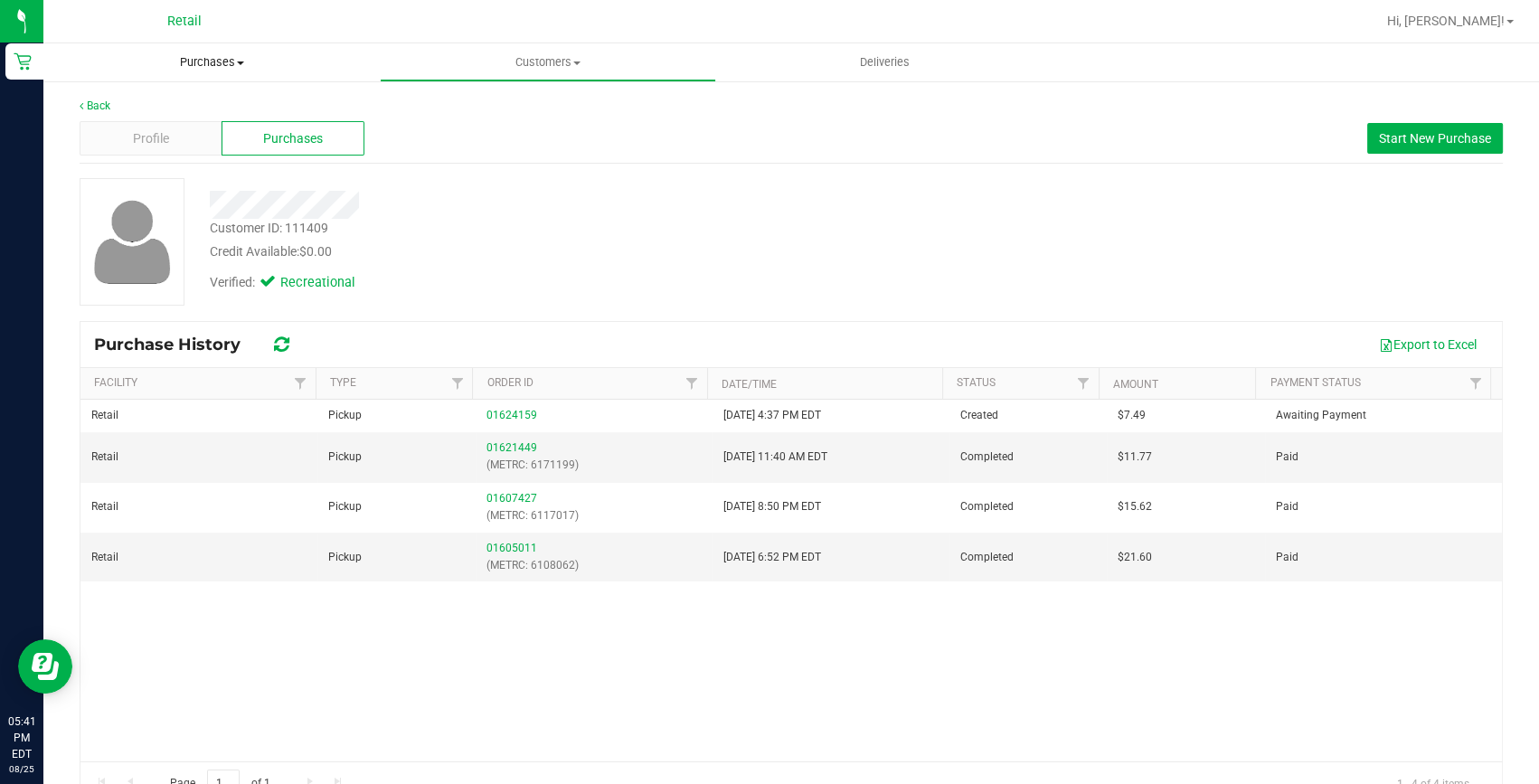
click at [206, 64] on span "Purchases" at bounding box center [211, 62] width 336 height 16
click at [147, 116] on span "Summary of purchases" at bounding box center [136, 108] width 186 height 15
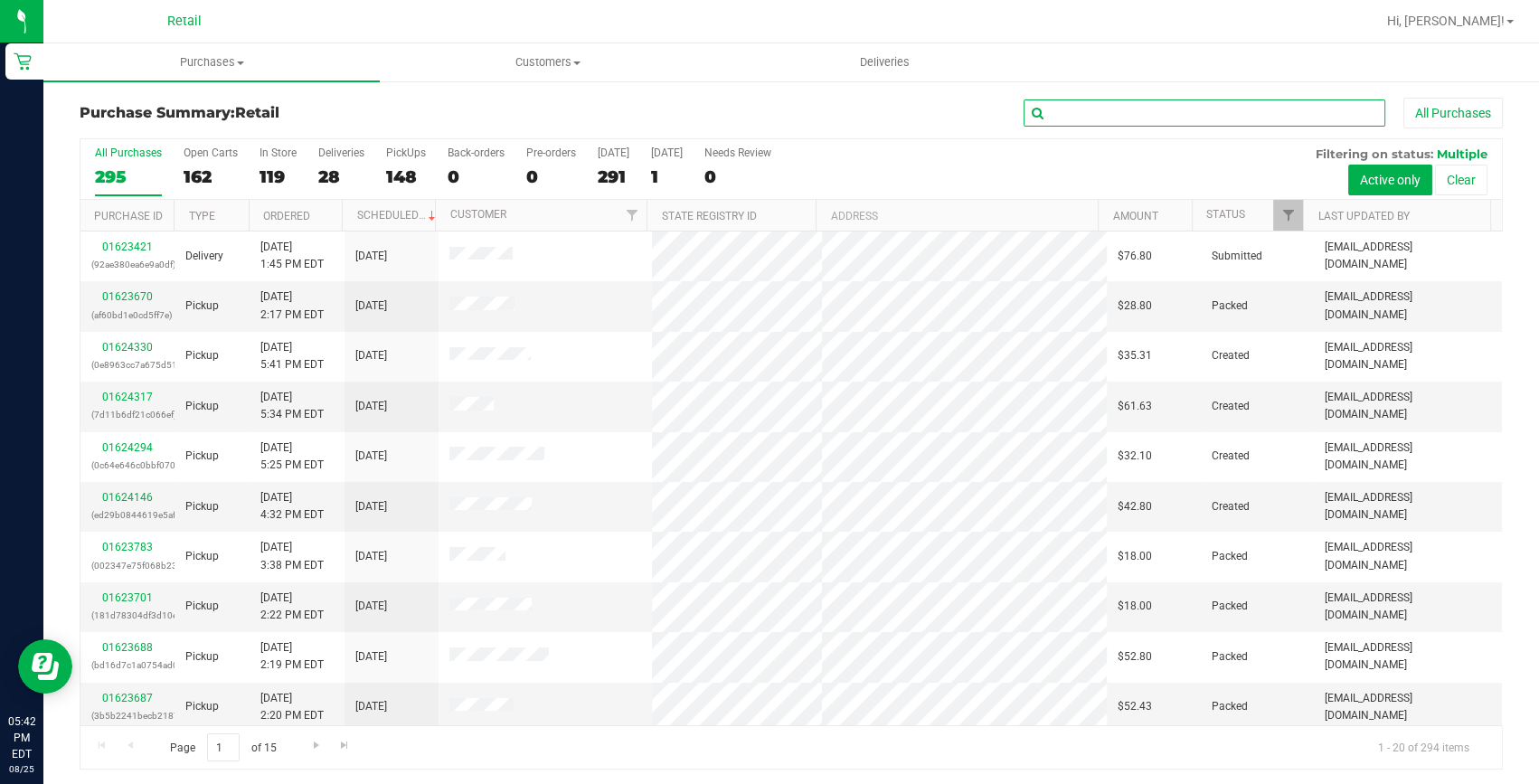
click at [1175, 114] on input "text" at bounding box center [1205, 113] width 362 height 28
type input "garci"
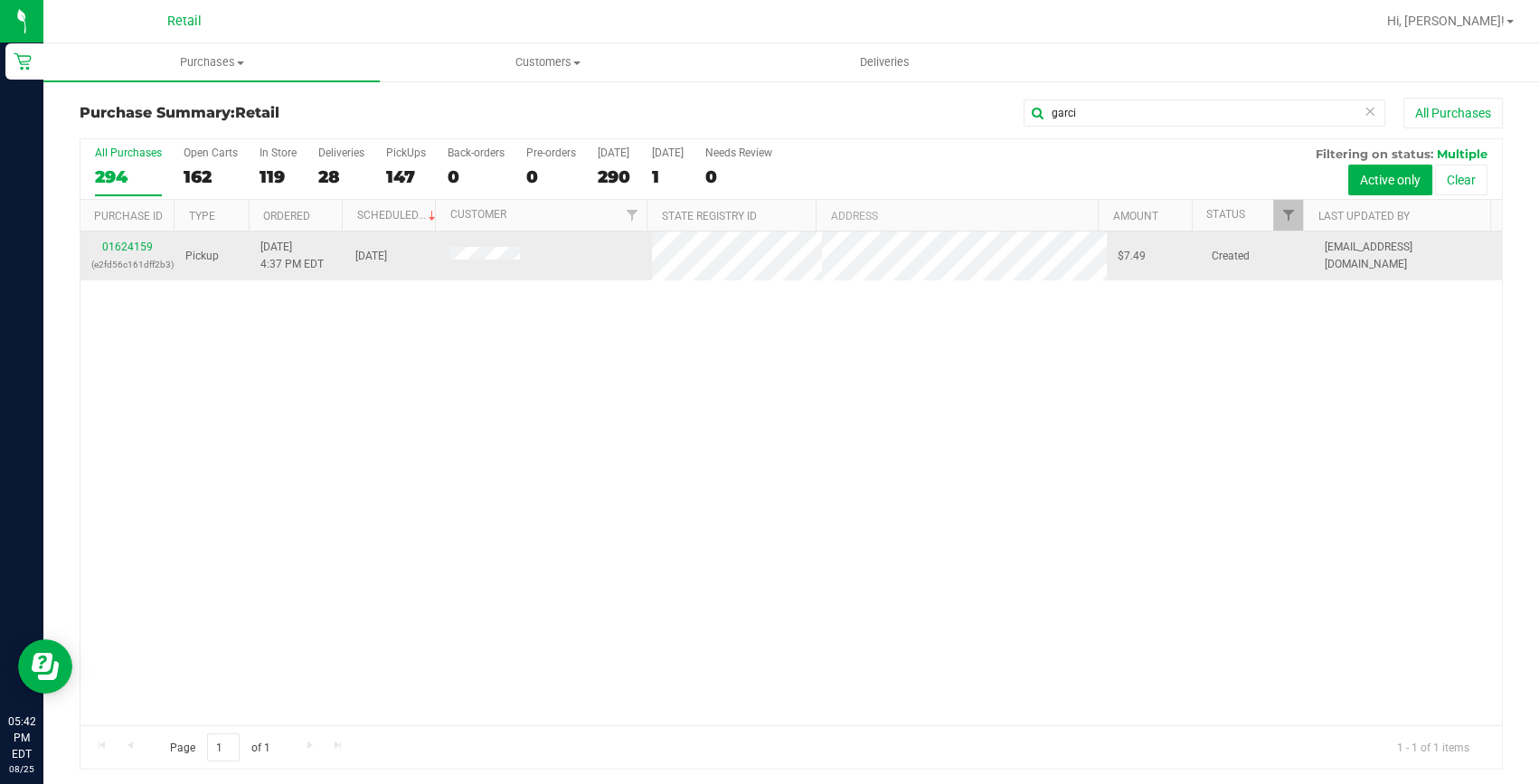
click at [488, 263] on span at bounding box center [484, 256] width 71 height 19
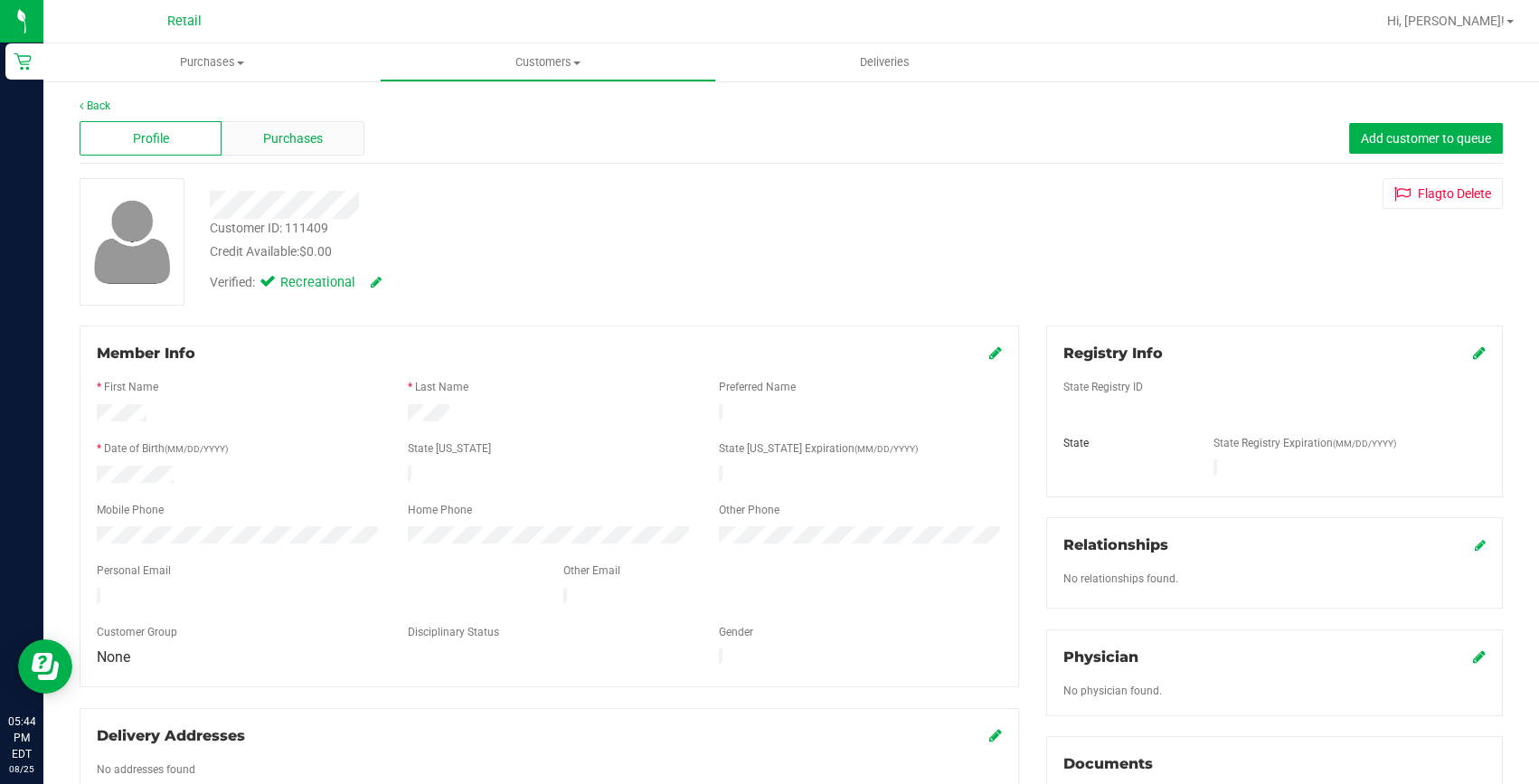
click at [267, 147] on span "Purchases" at bounding box center [293, 139] width 60 height 19
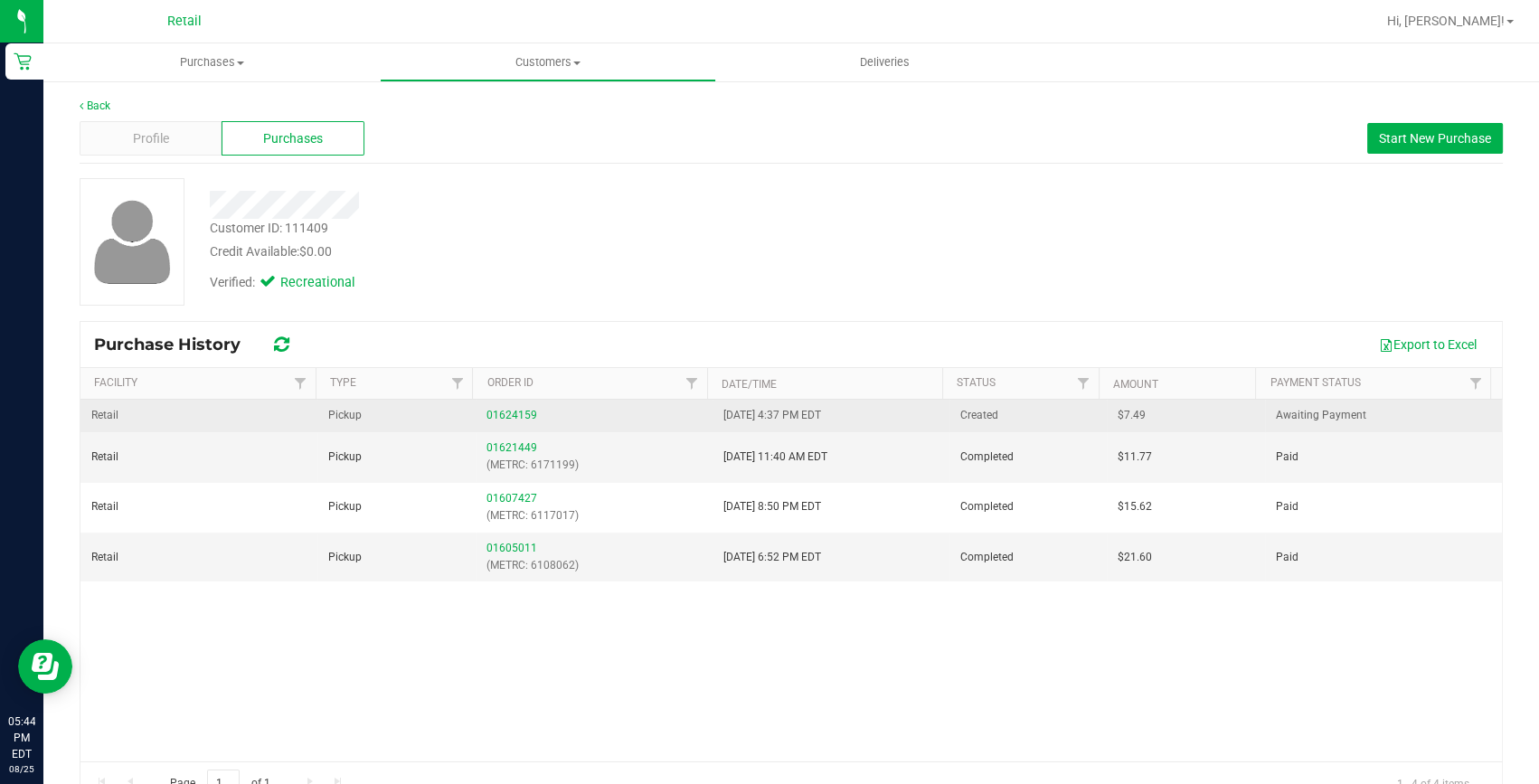
click at [318, 419] on td "Pickup" at bounding box center [397, 416] width 158 height 32
click at [513, 411] on link "01624159" at bounding box center [511, 415] width 50 height 12
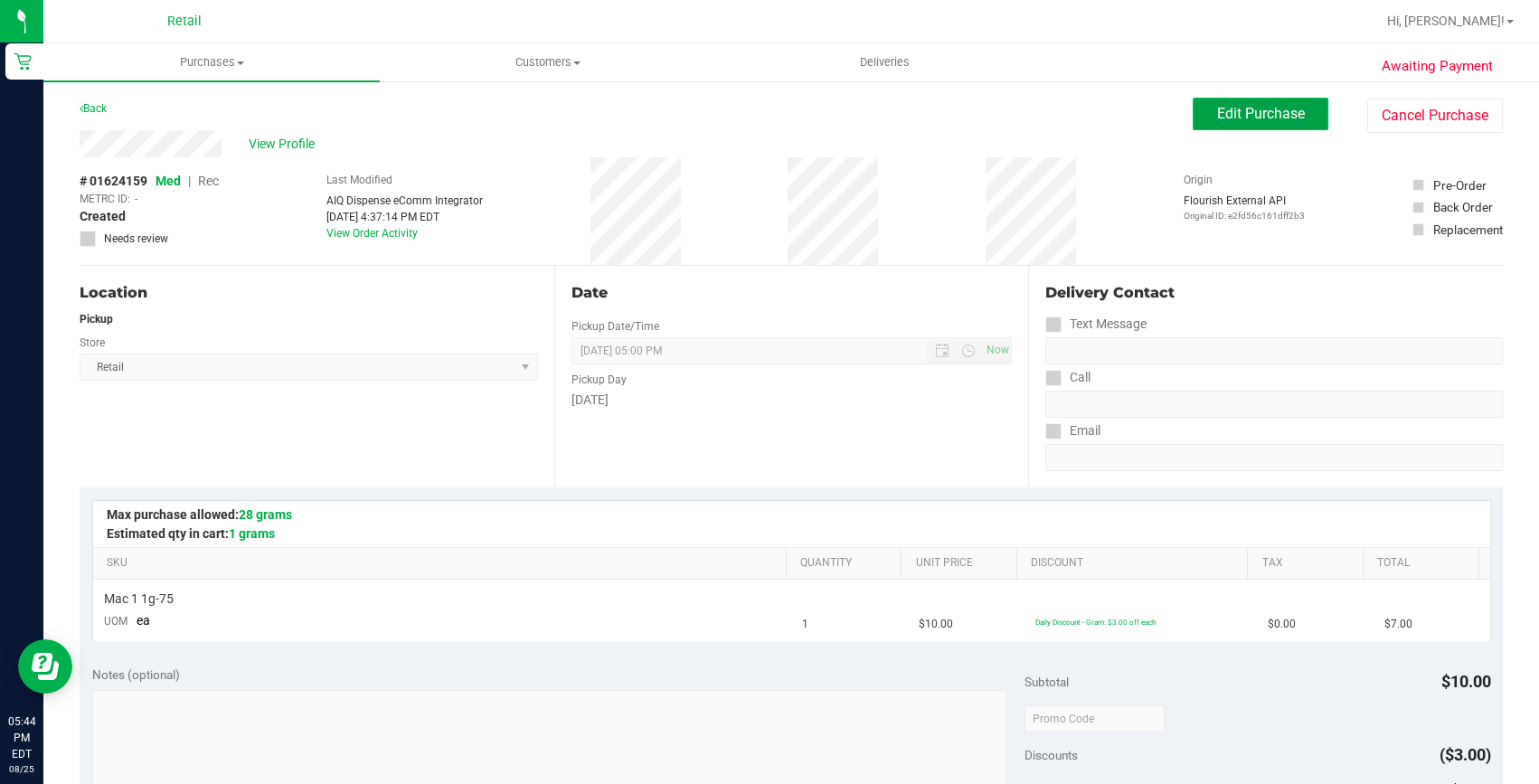
click at [1270, 106] on span "Edit Purchase" at bounding box center [1261, 113] width 88 height 17
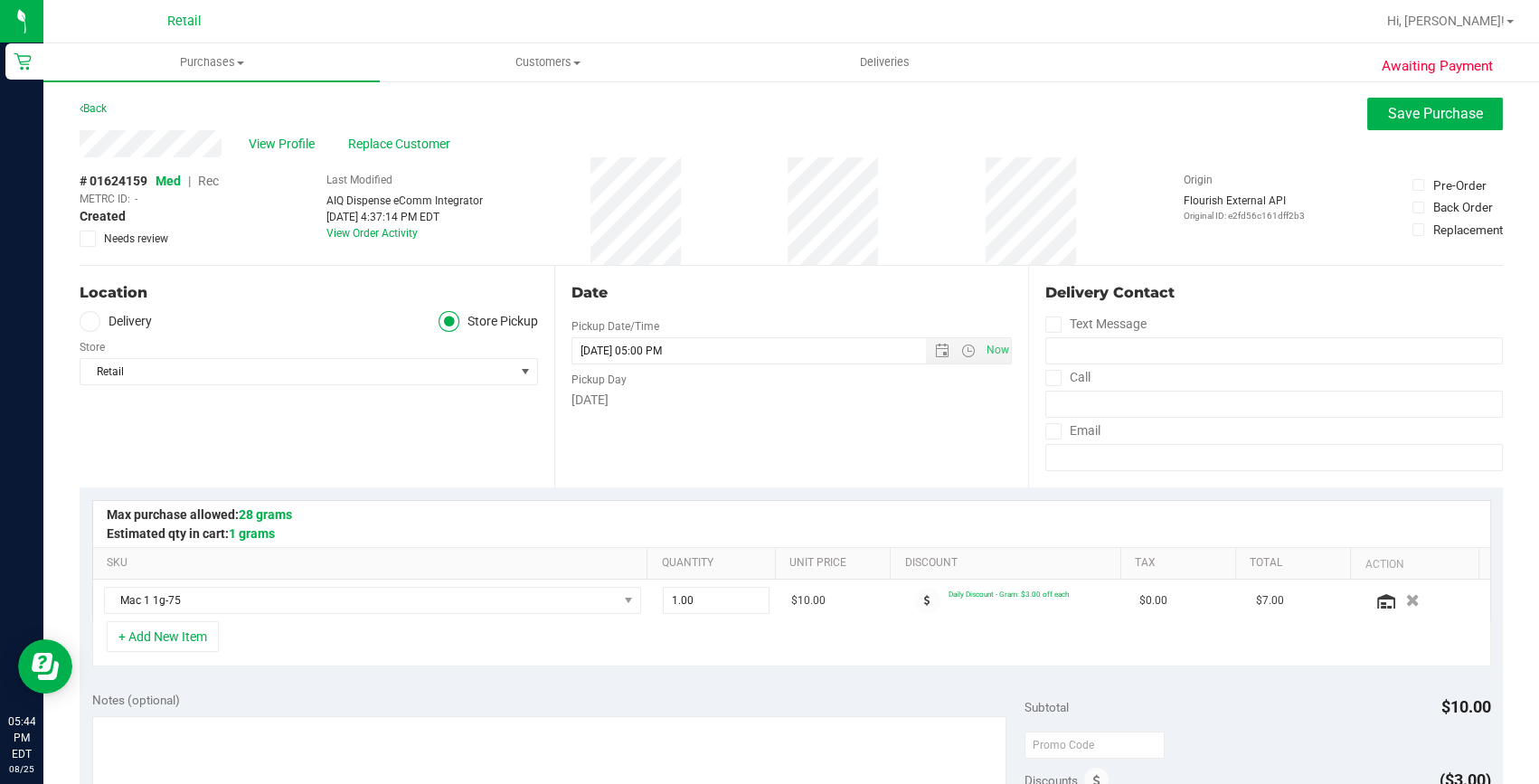
click at [214, 181] on span "Rec" at bounding box center [208, 180] width 21 height 14
click at [1470, 126] on button "Save Purchase" at bounding box center [1435, 114] width 136 height 32
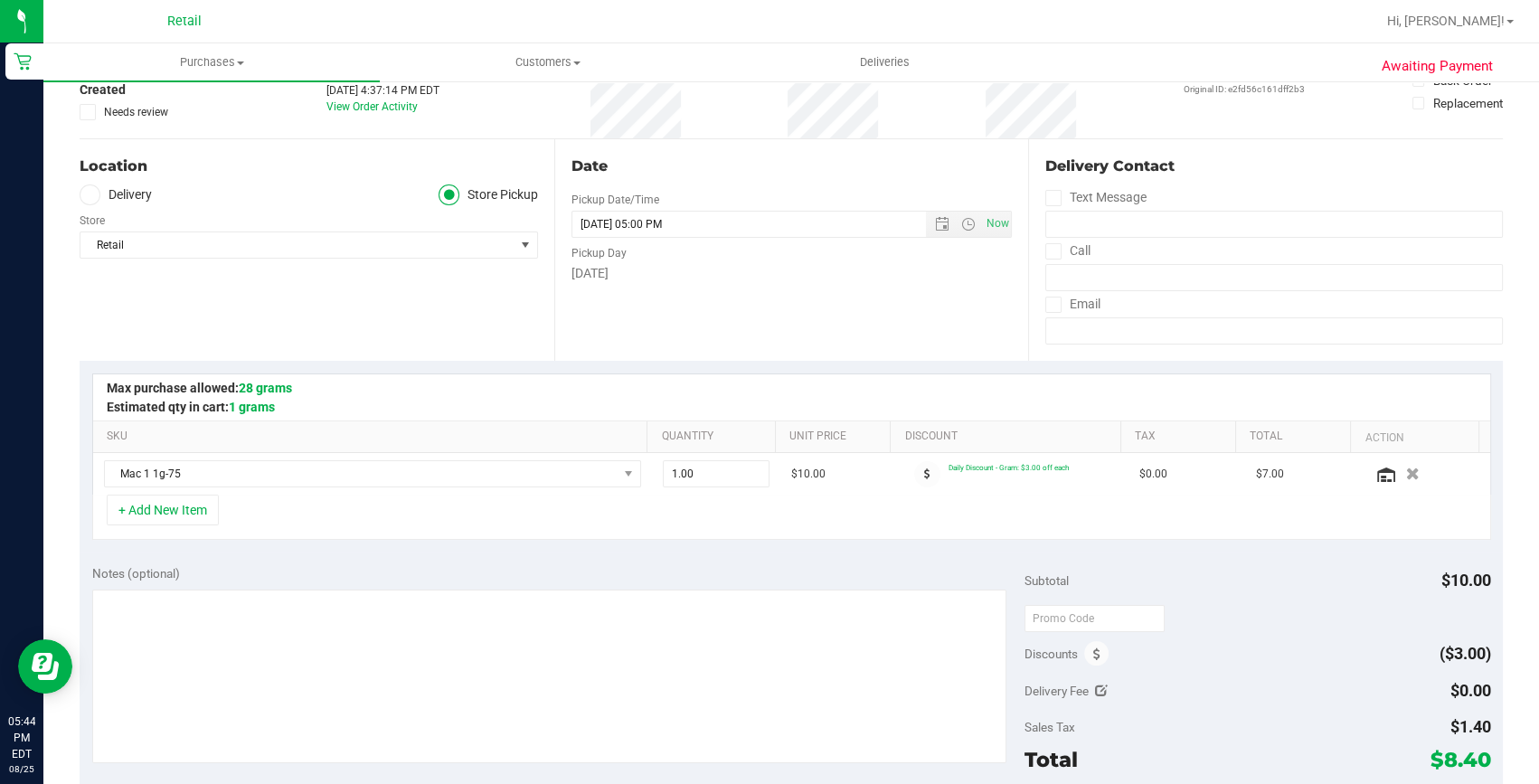
scroll to position [164, 0]
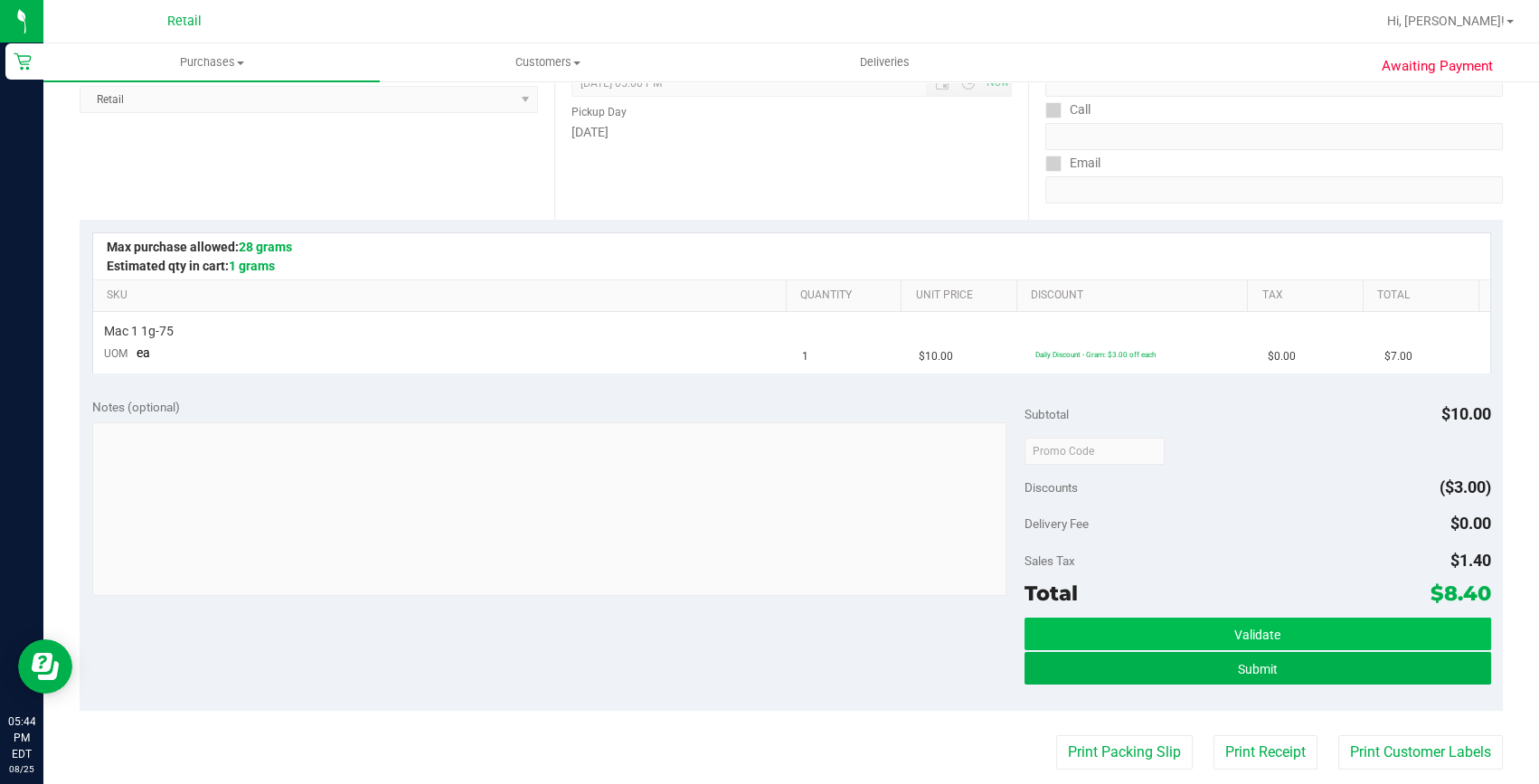
scroll to position [328, 0]
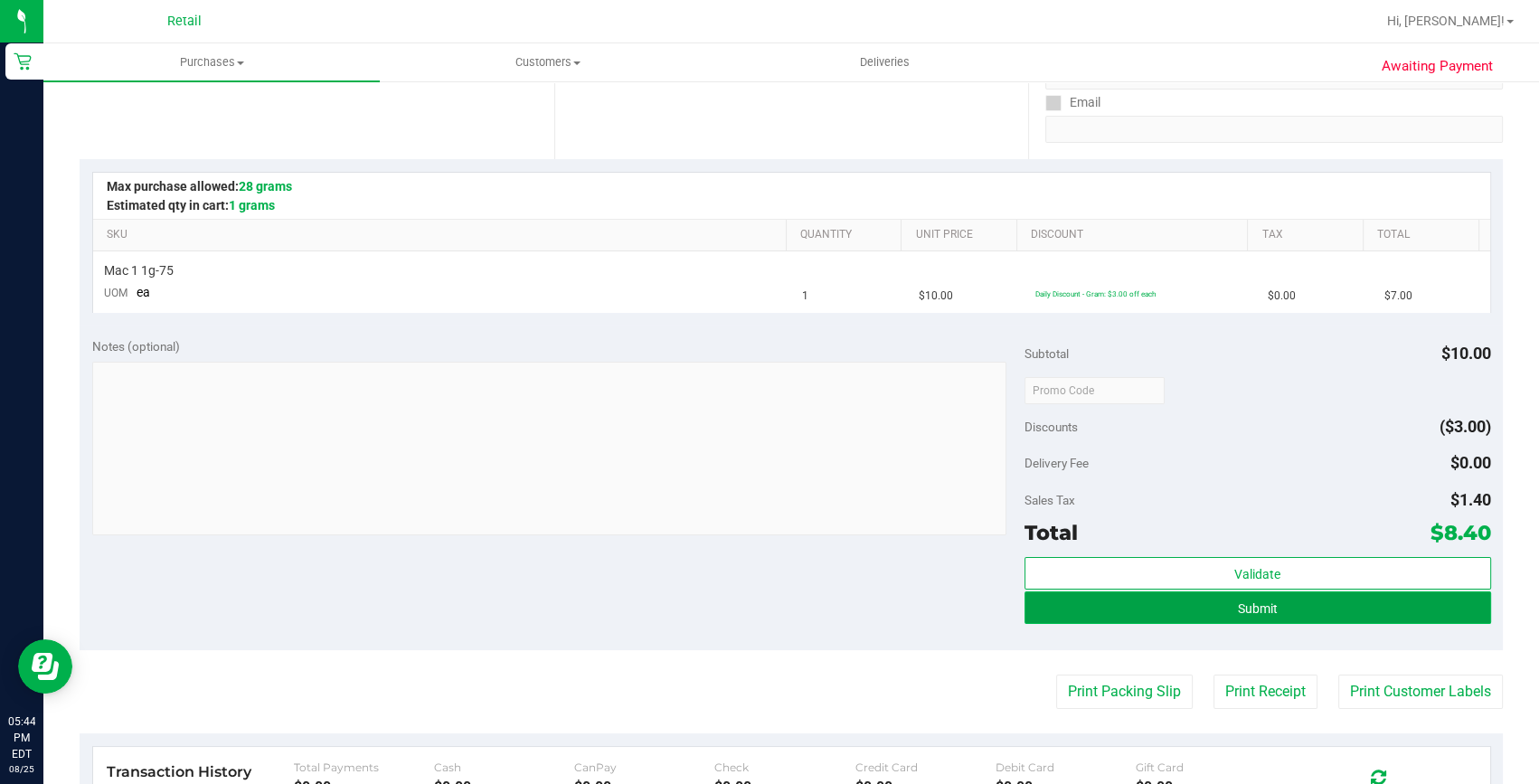
click at [1182, 597] on button "Submit" at bounding box center [1258, 607] width 466 height 32
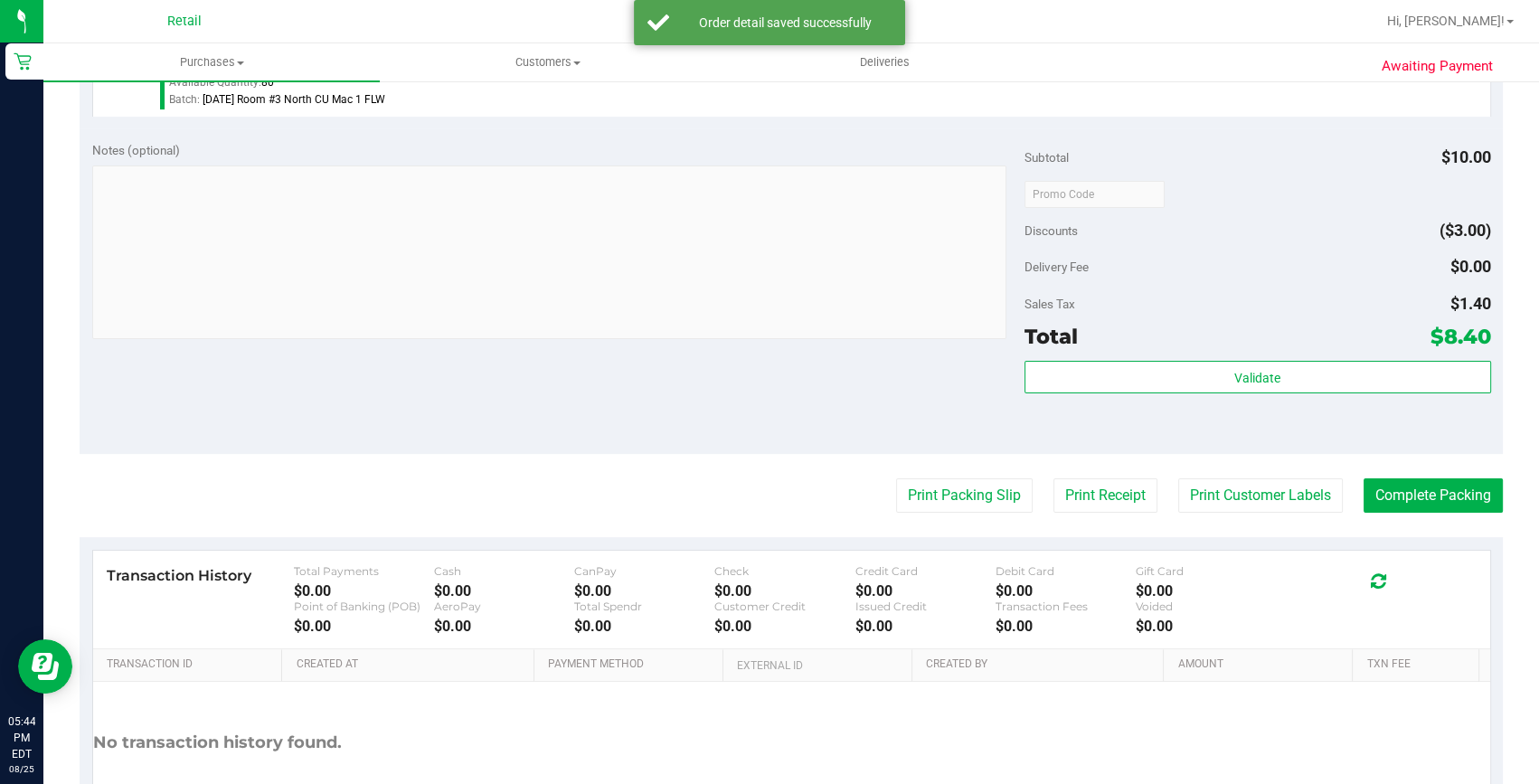
scroll to position [575, 0]
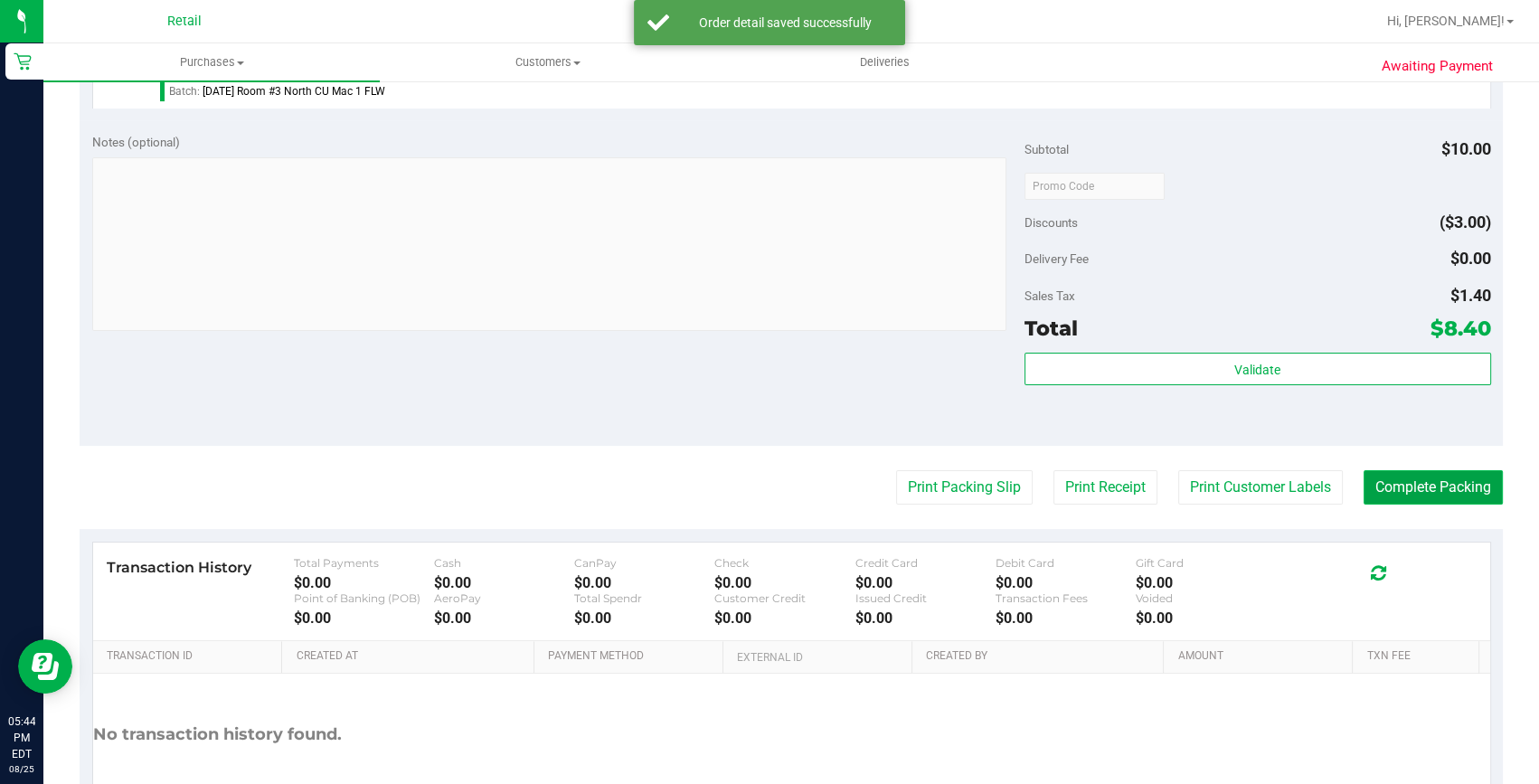
click at [1424, 480] on button "Complete Packing" at bounding box center [1433, 487] width 139 height 34
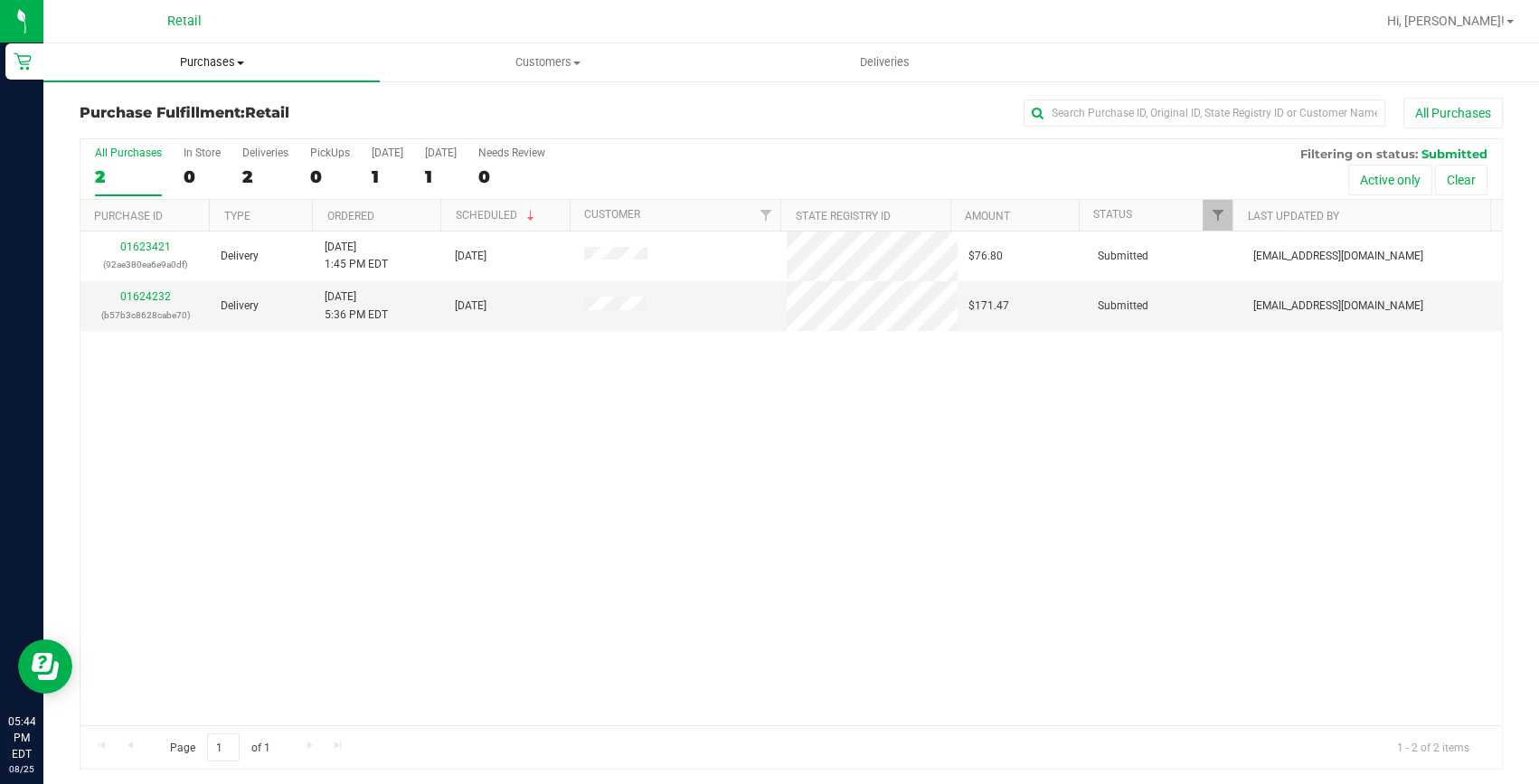
click at [240, 64] on span at bounding box center [241, 64] width 8 height 4
click at [204, 108] on span "Summary of purchases" at bounding box center [136, 108] width 186 height 15
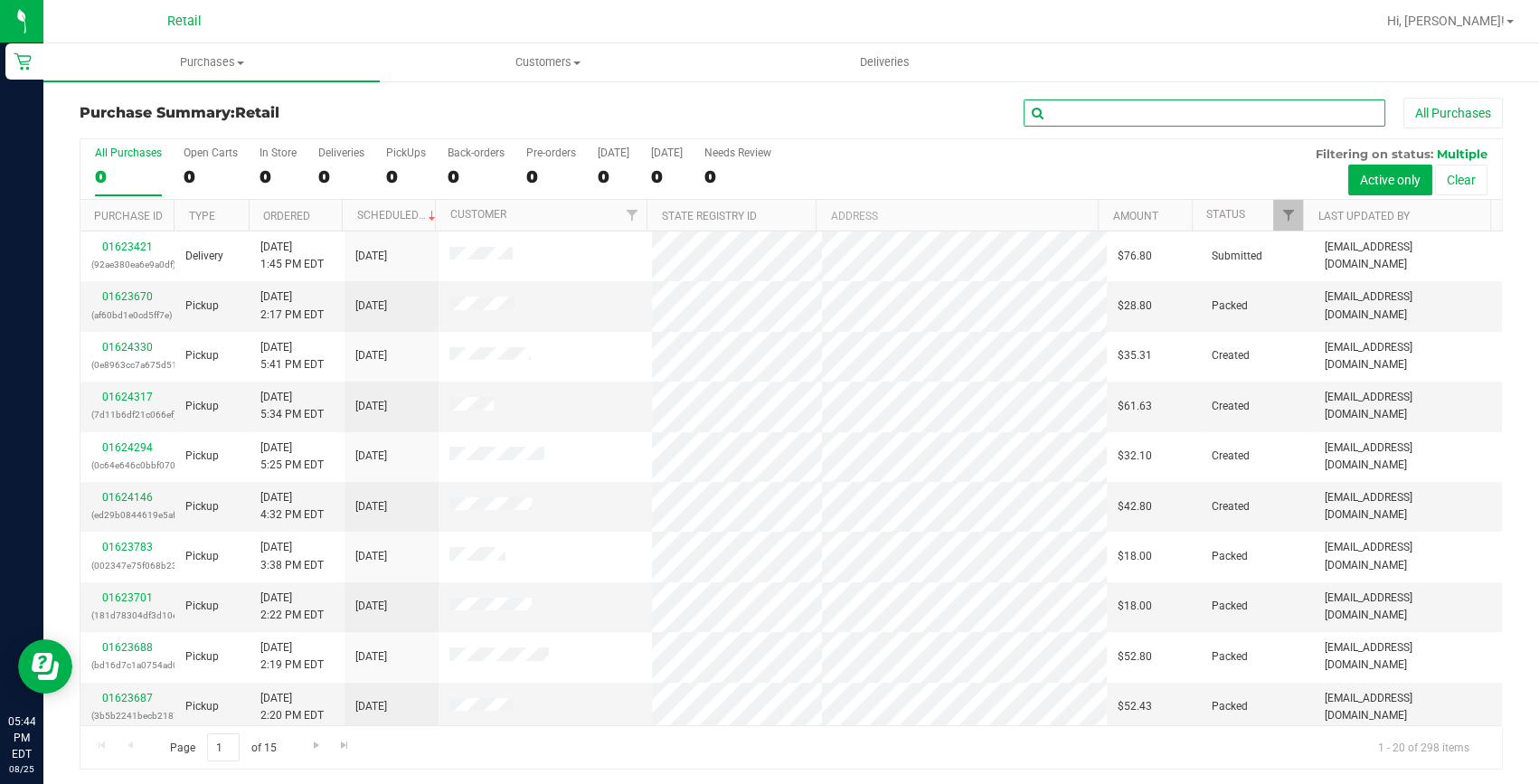
click at [1216, 116] on input "text" at bounding box center [1205, 113] width 362 height 28
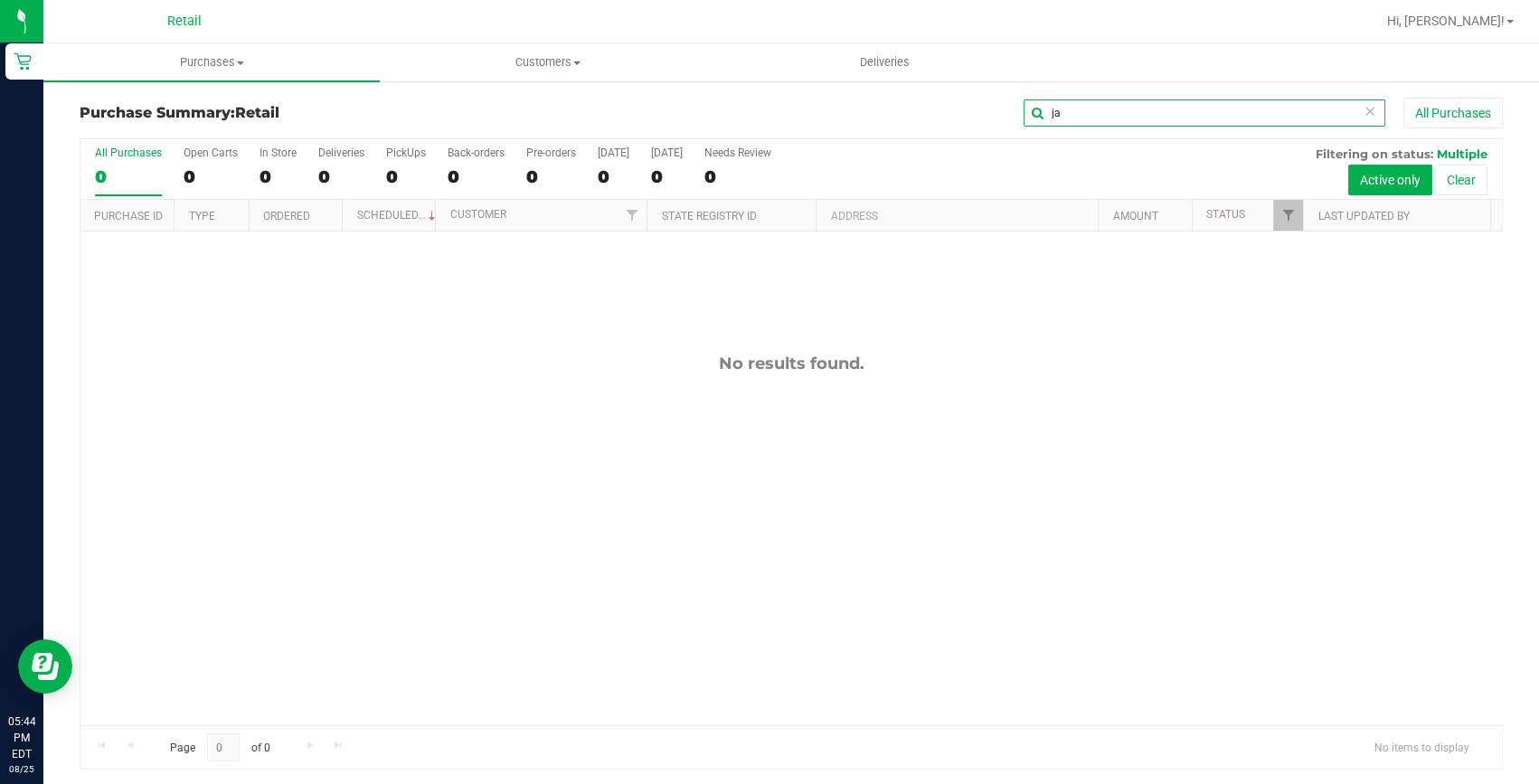
type input "j"
type input "[PERSON_NAME]"
click at [207, 59] on span "Purchases" at bounding box center [211, 62] width 336 height 16
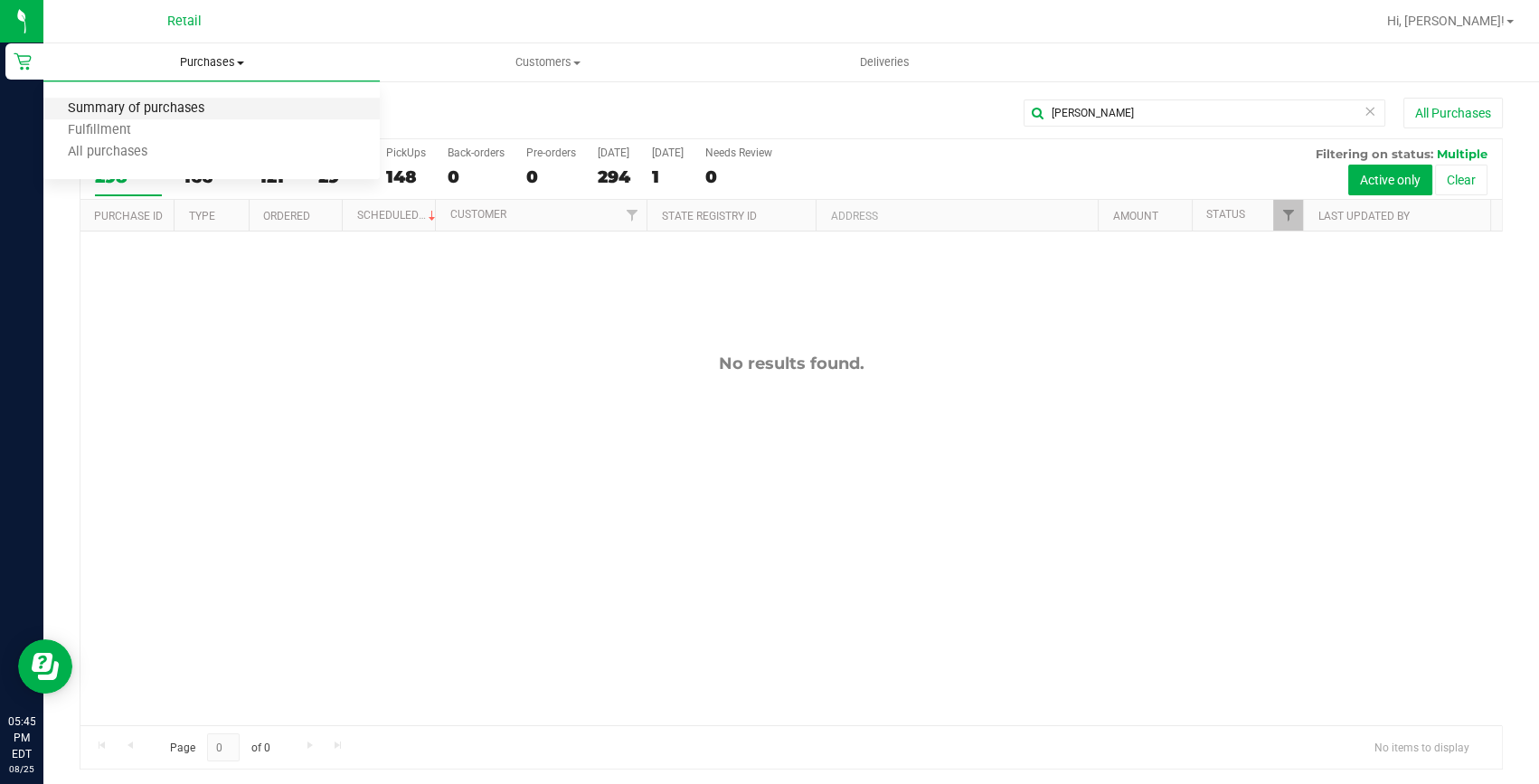
click at [154, 105] on span "Summary of purchases" at bounding box center [136, 108] width 186 height 15
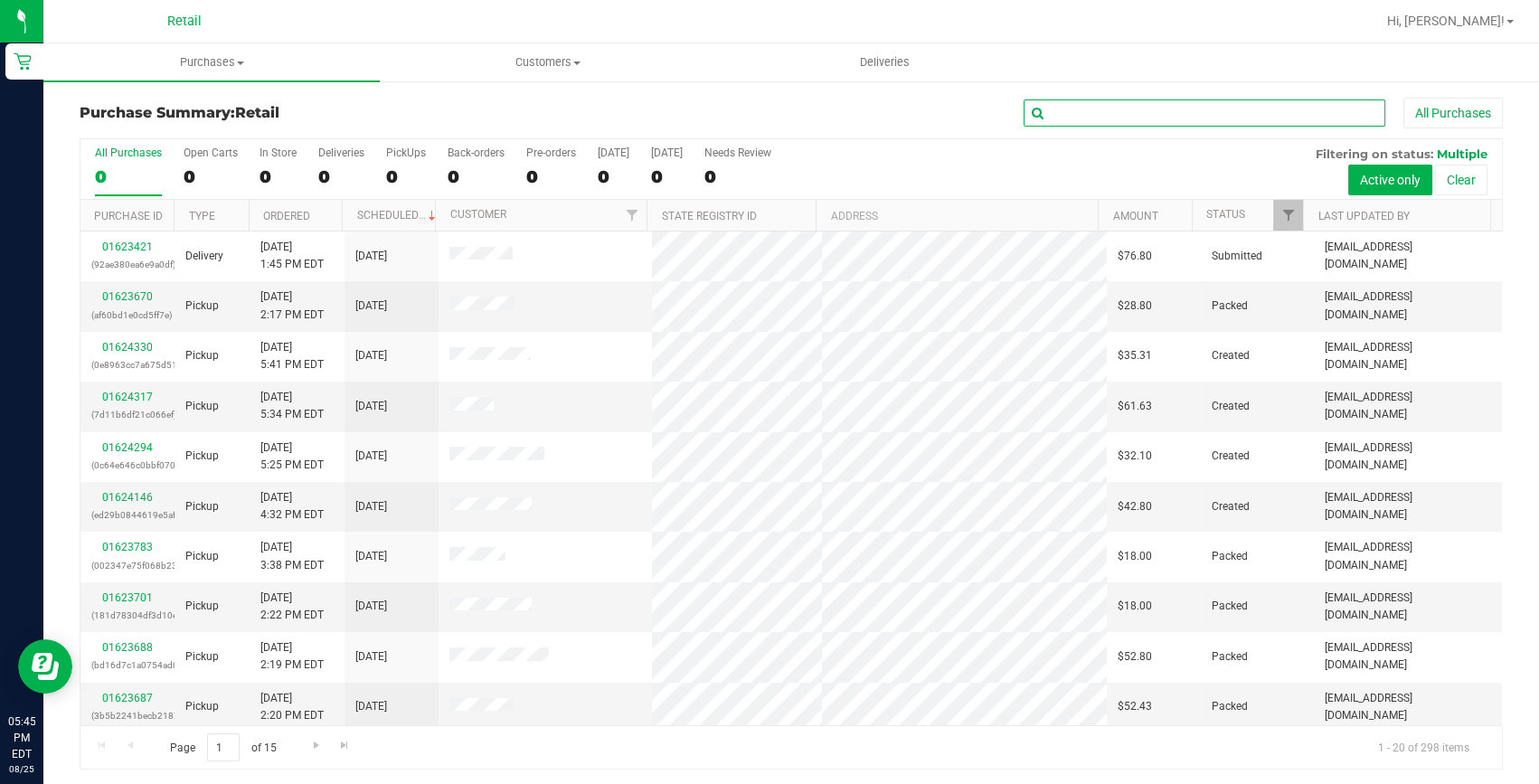
click at [1174, 108] on input "text" at bounding box center [1205, 113] width 362 height 28
type input "[PERSON_NAME]"
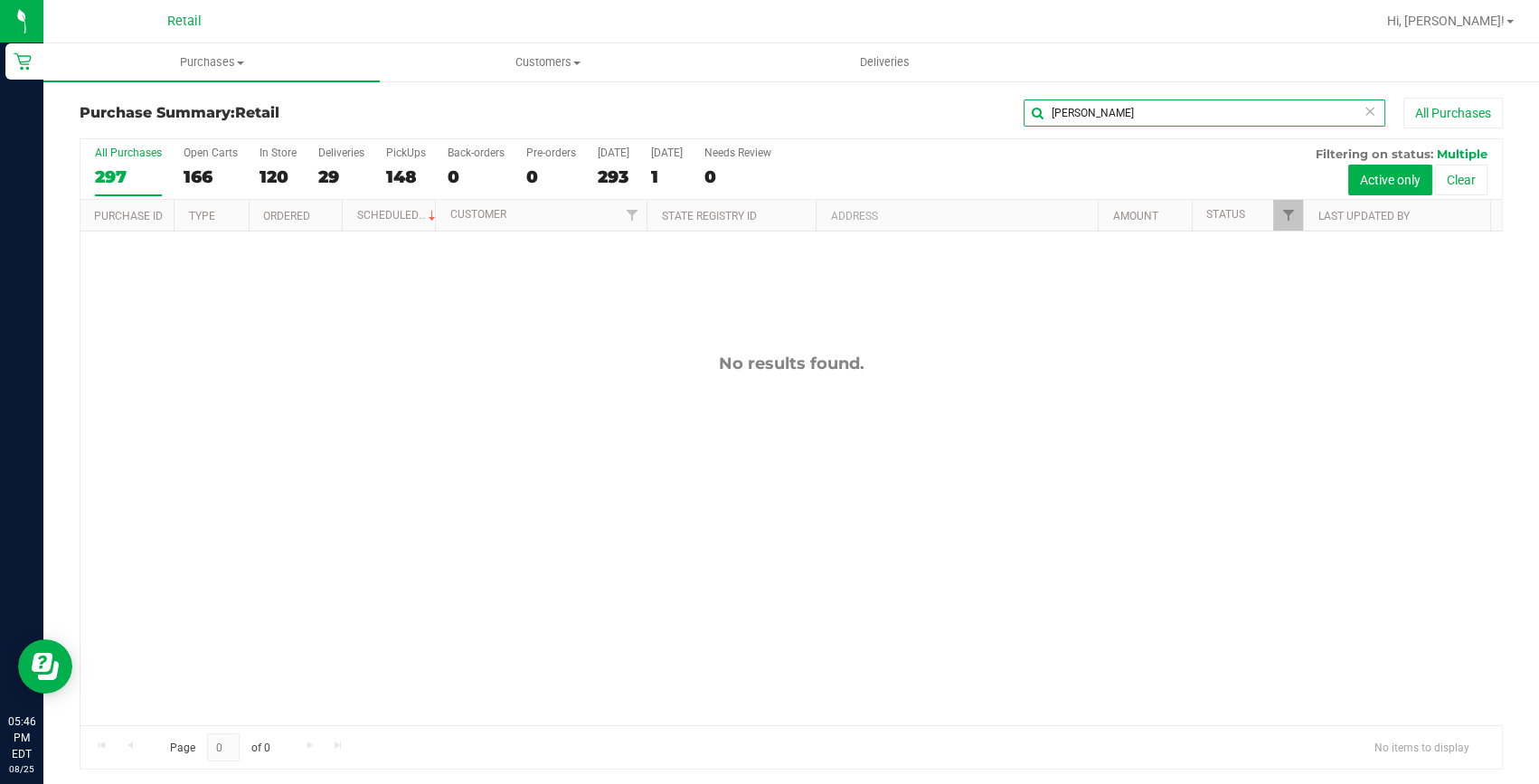
drag, startPoint x: 1085, startPoint y: 118, endPoint x: 940, endPoint y: 141, distance: 146.8
click at [941, 141] on div "Purchase Summary: Retail [PERSON_NAME] All Purchases All Purchases 297 Open Car…" at bounding box center [792, 434] width 1424 height 672
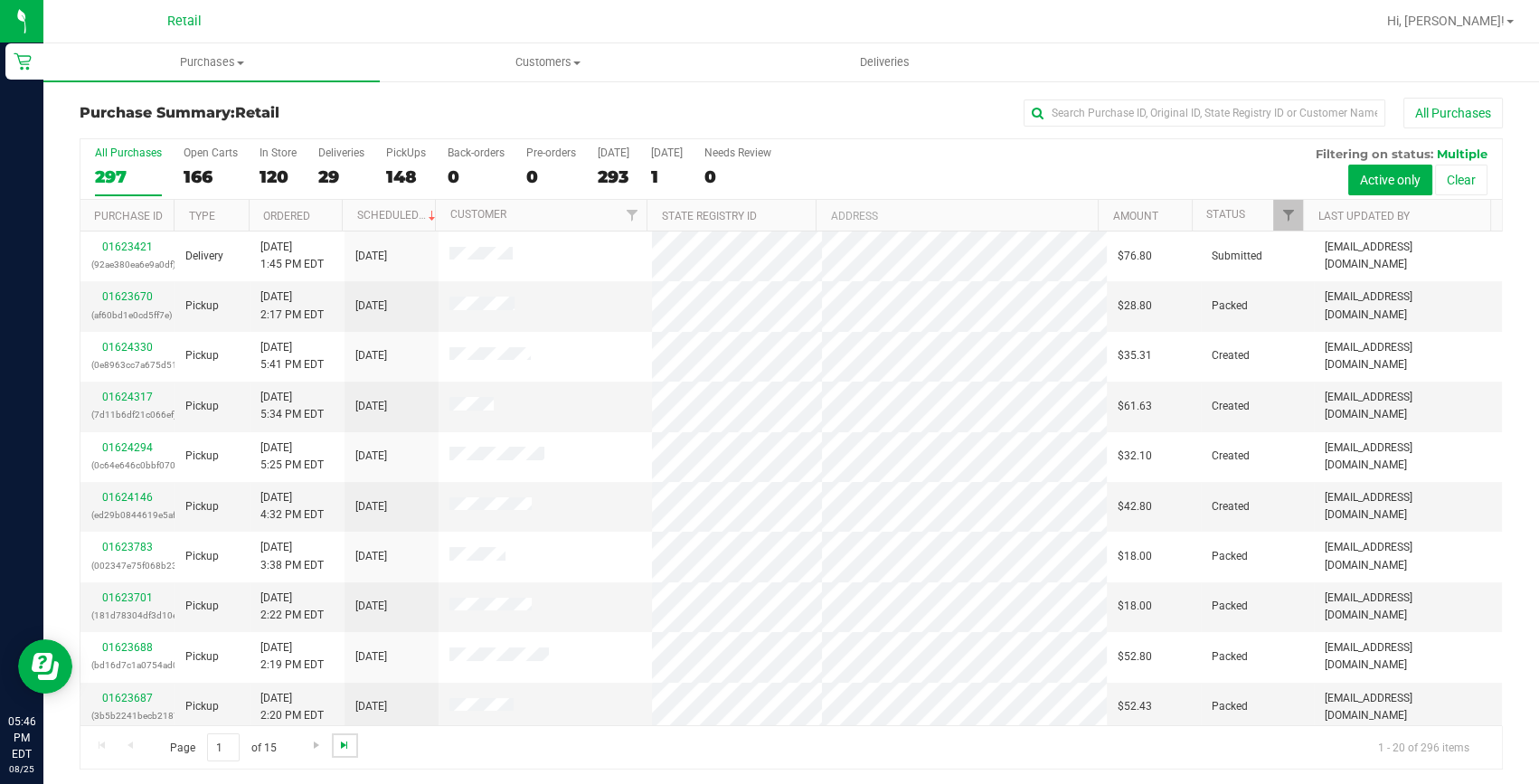
click at [342, 747] on span "Go to the last page" at bounding box center [344, 744] width 14 height 14
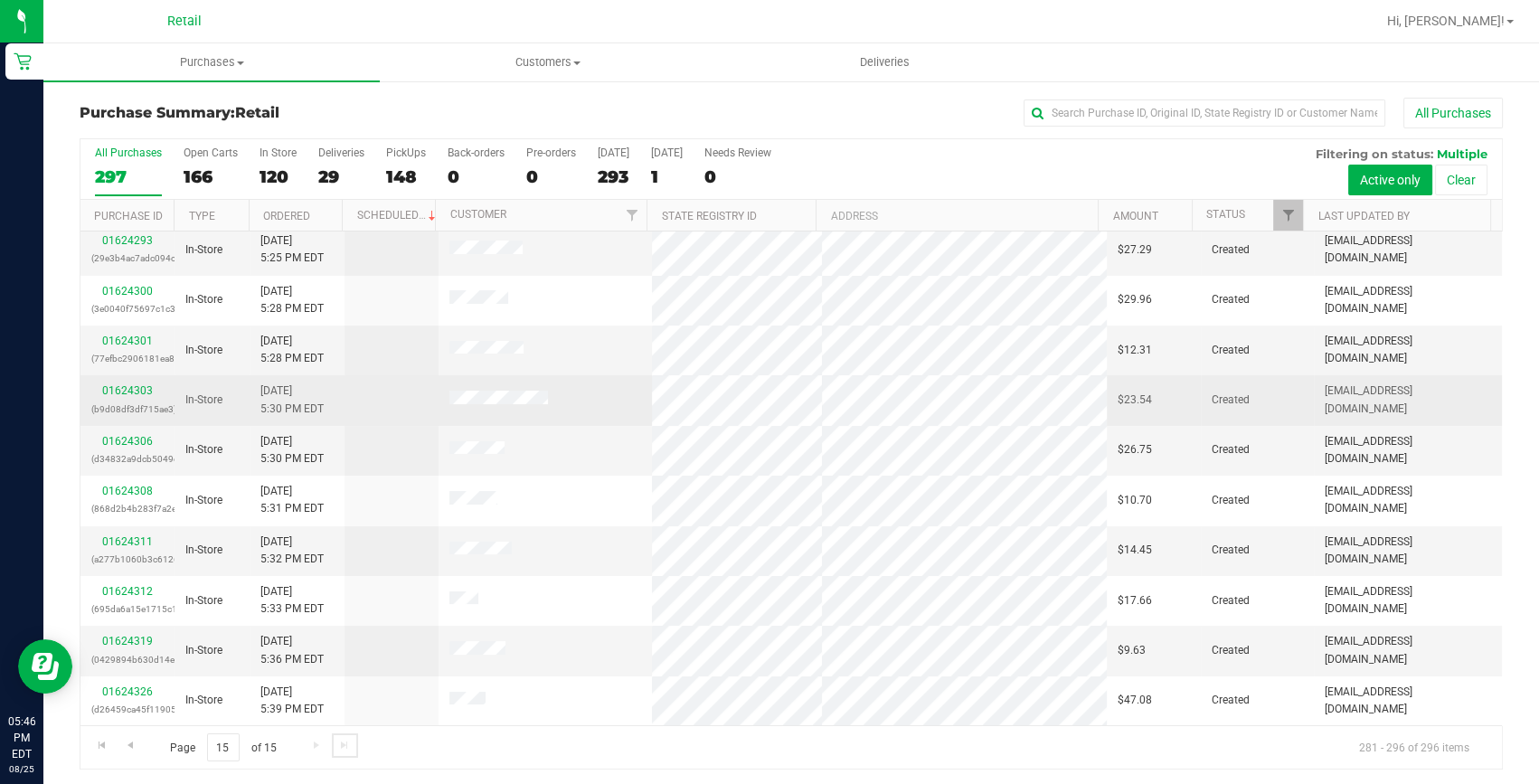
scroll to position [305, 0]
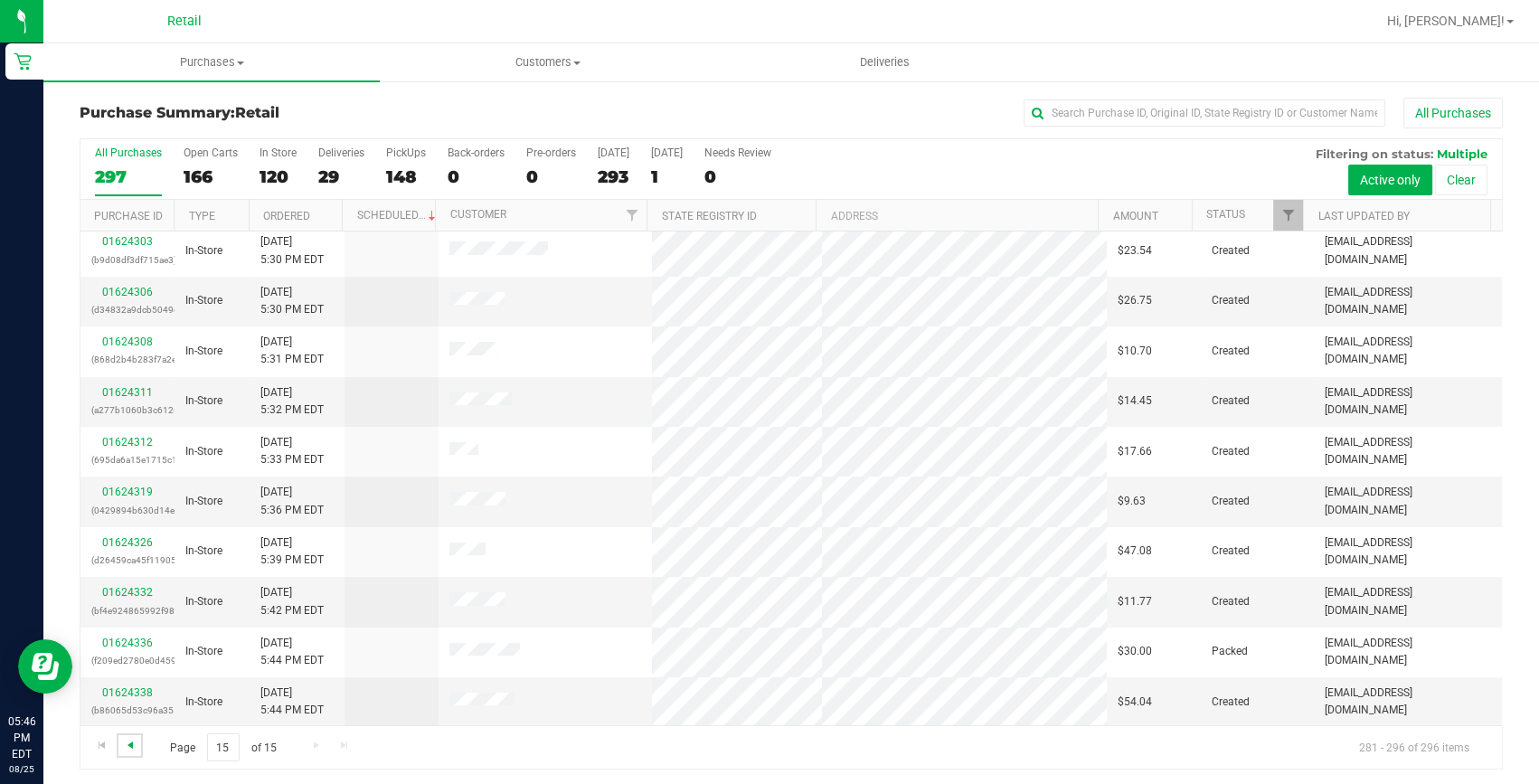
click at [128, 750] on span "Go to the previous page" at bounding box center [129, 744] width 14 height 14
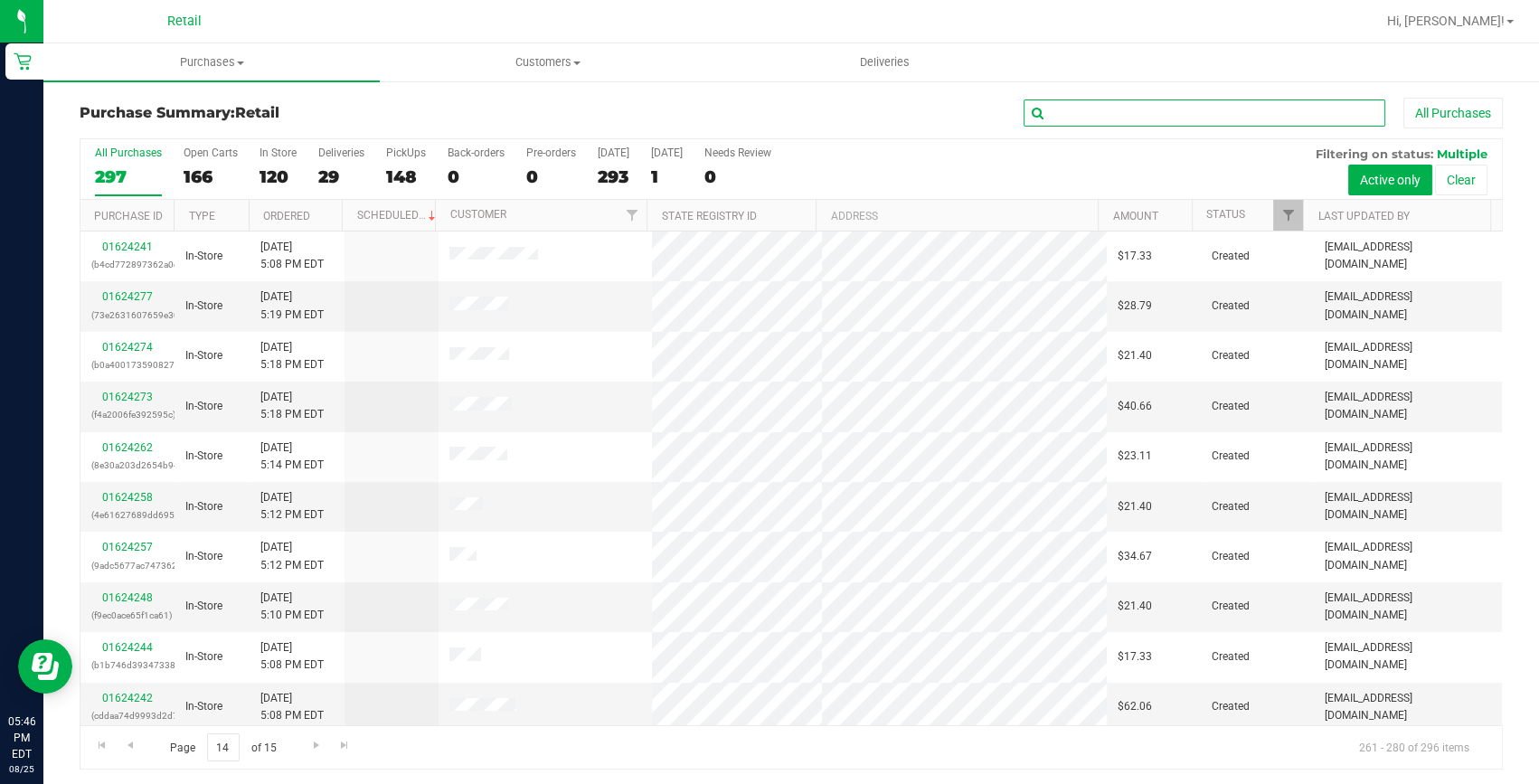
click at [1248, 111] on input "text" at bounding box center [1205, 113] width 362 height 28
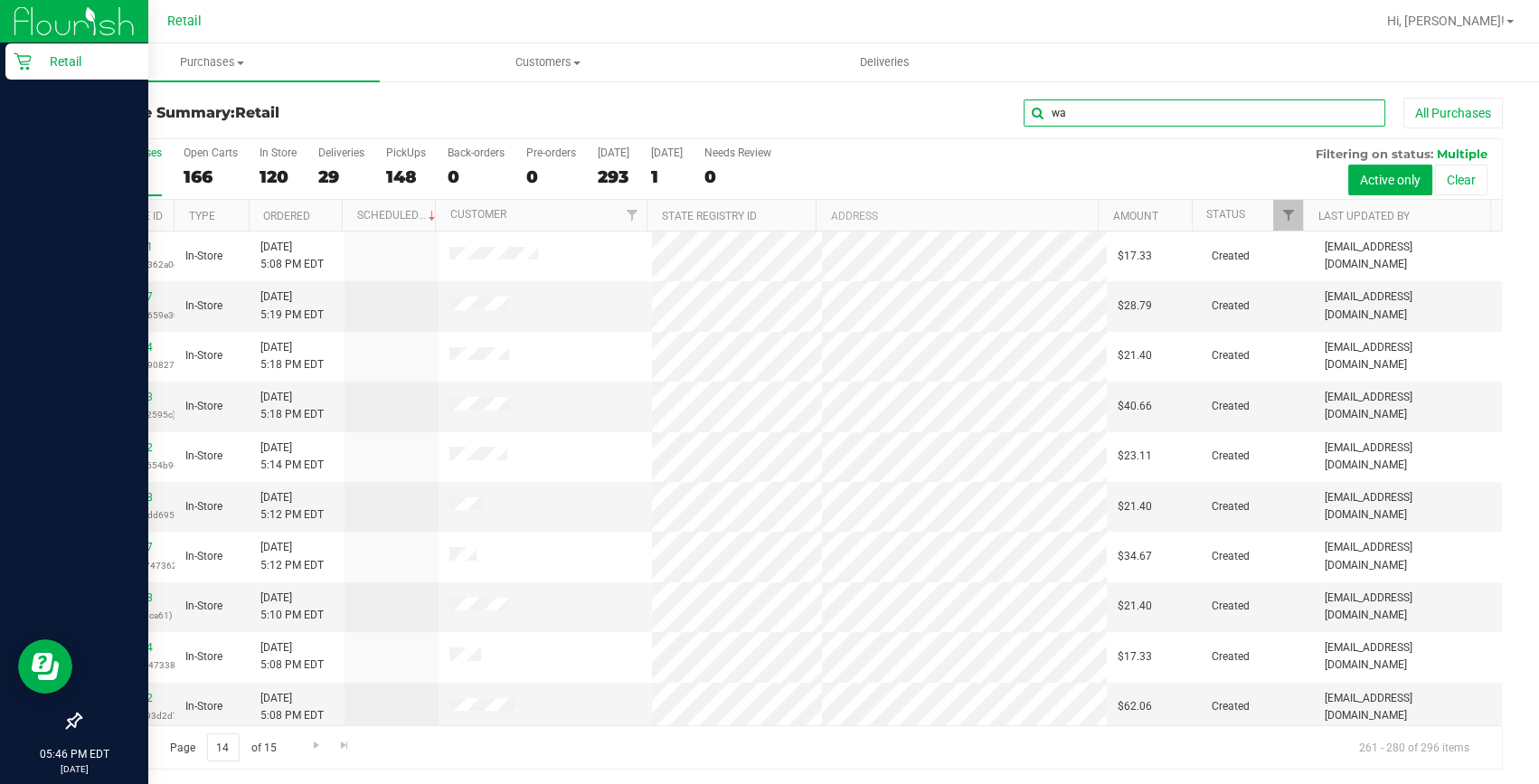
type input "w"
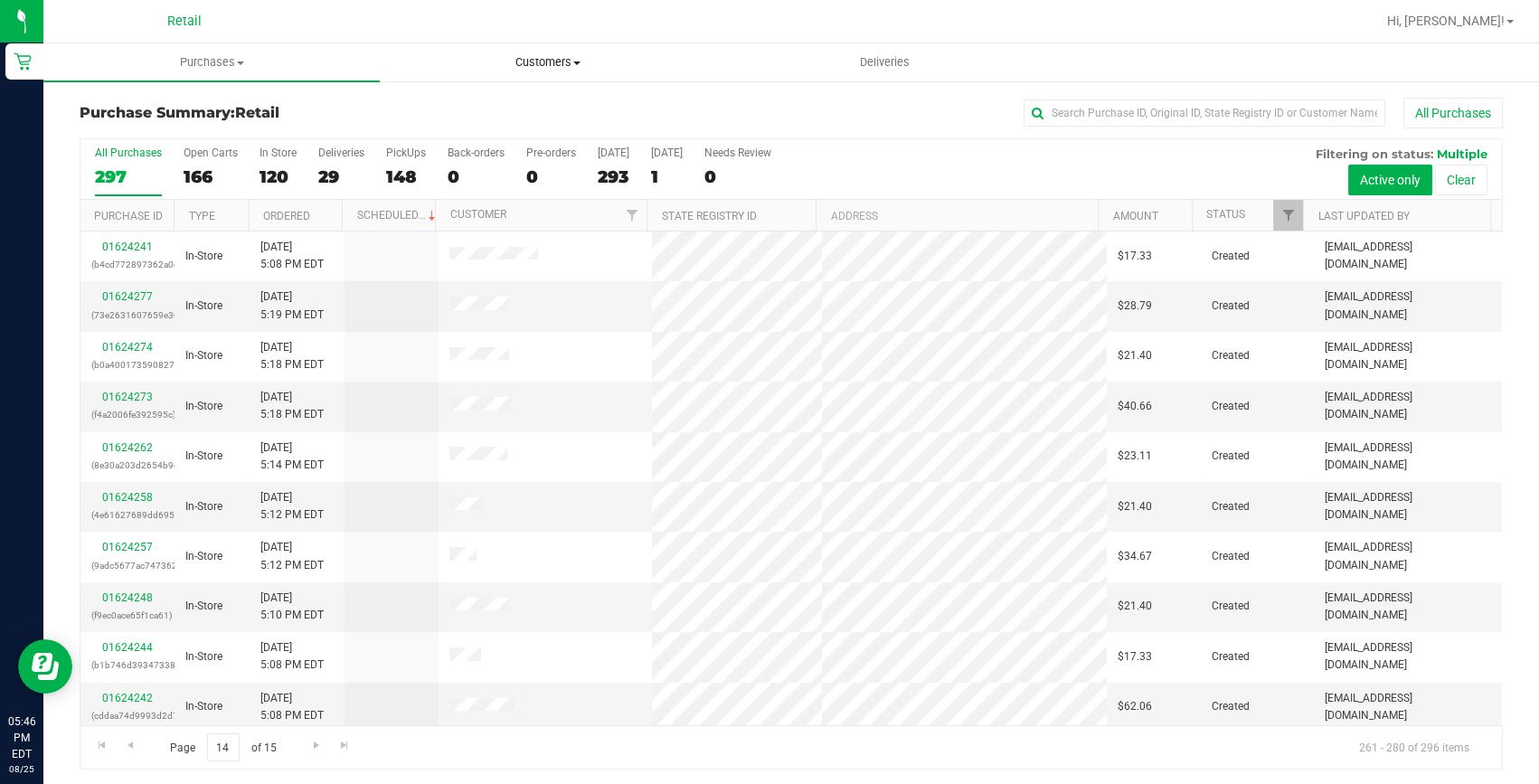
click at [572, 65] on span "Customers" at bounding box center [548, 62] width 335 height 16
click at [487, 108] on span "All customers" at bounding box center [444, 108] width 130 height 15
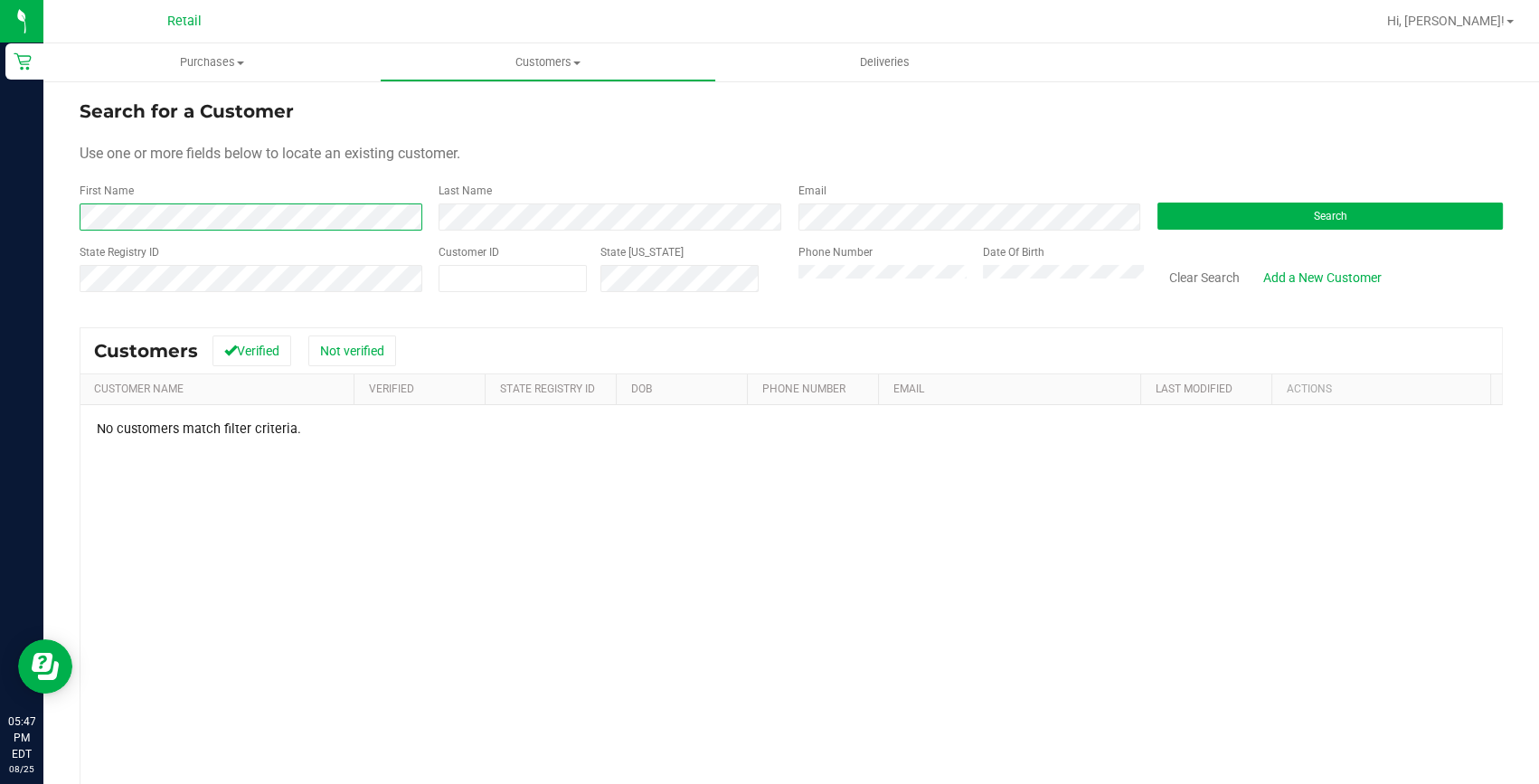
click at [0, 219] on html "Retail 05:47 PM EDT [DATE] 08/25 Retail Hi, [PERSON_NAME]! Purchases Summary of…" at bounding box center [769, 392] width 1539 height 784
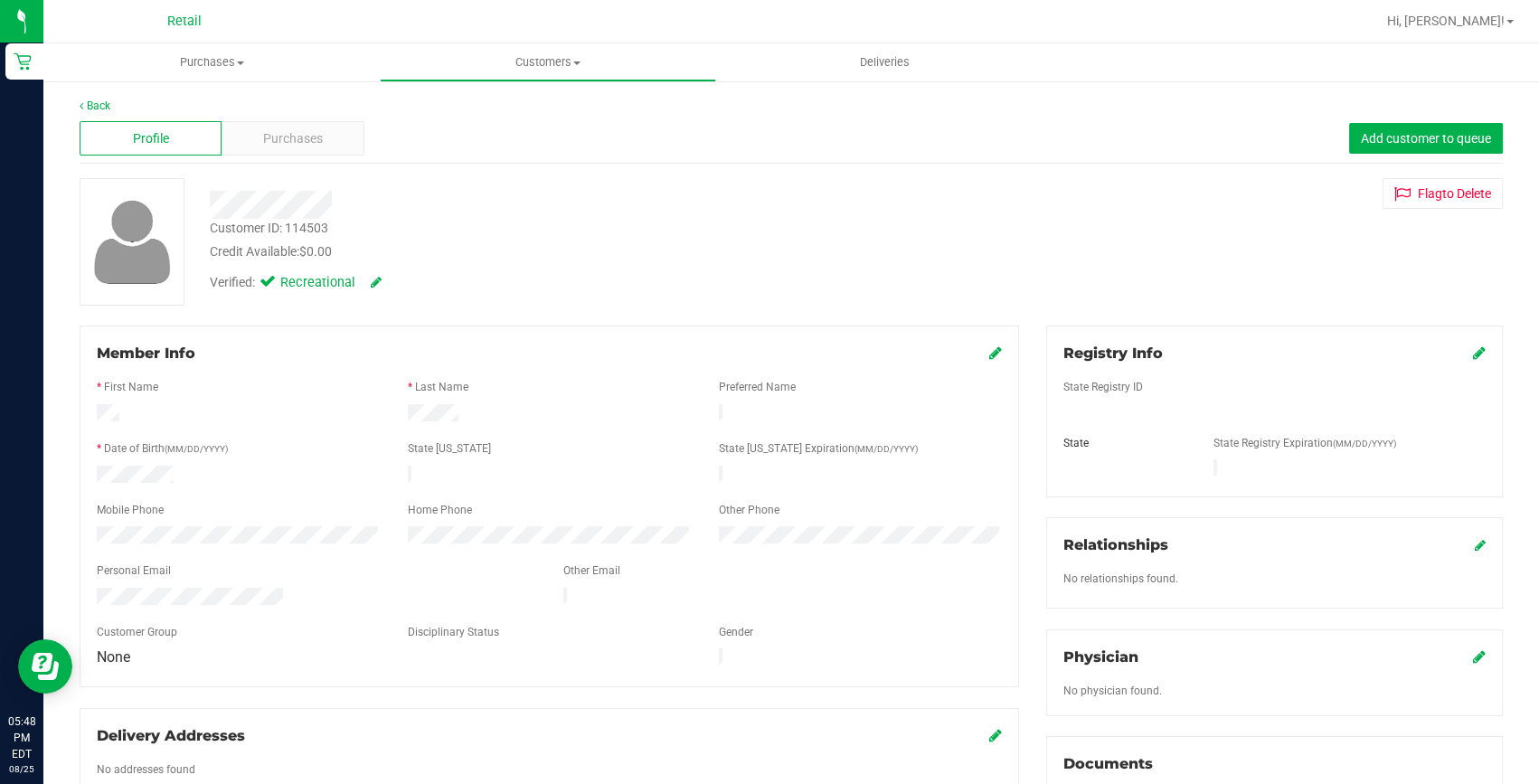
click at [990, 357] on icon at bounding box center [996, 352] width 12 height 14
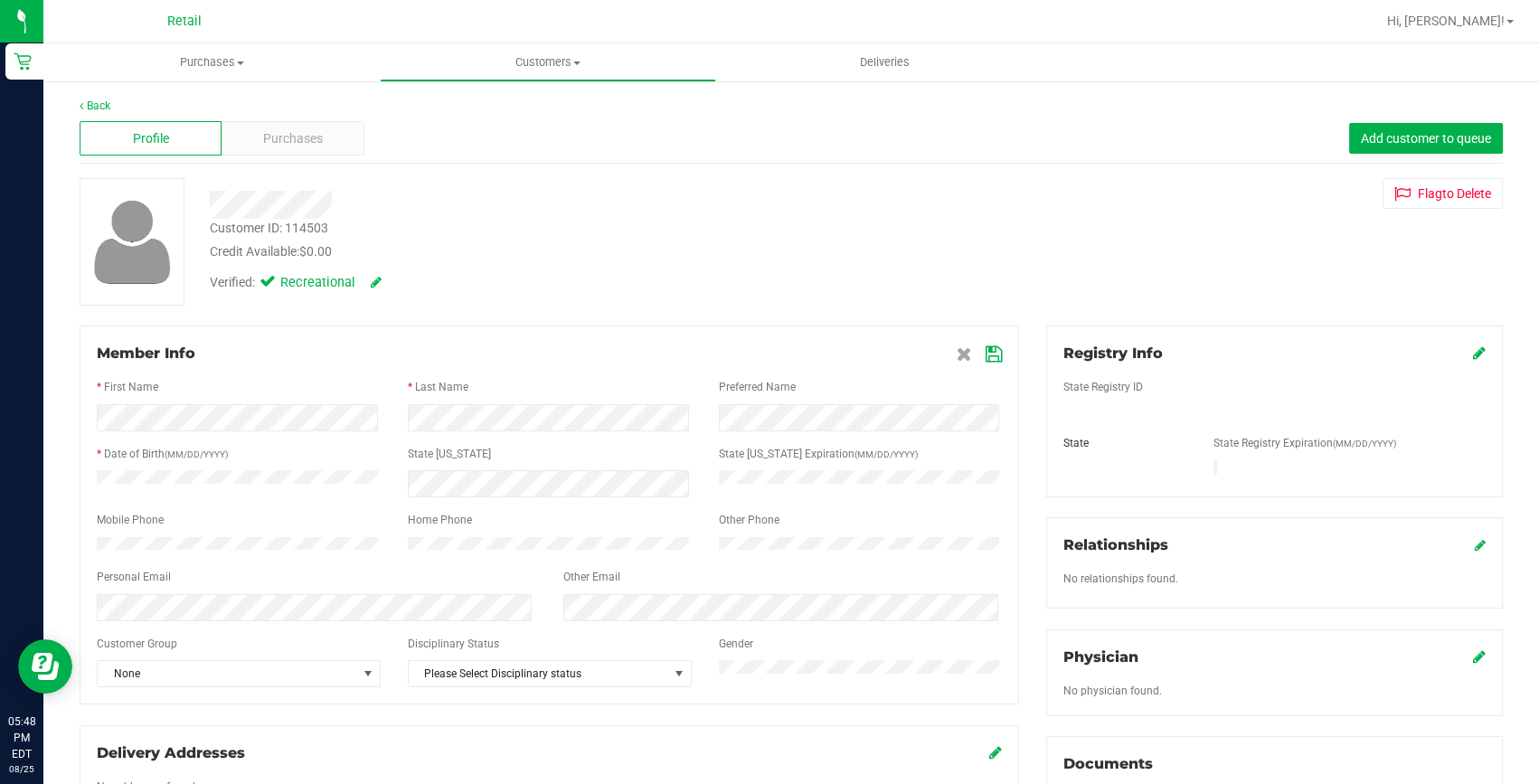
click at [986, 355] on icon at bounding box center [994, 354] width 16 height 14
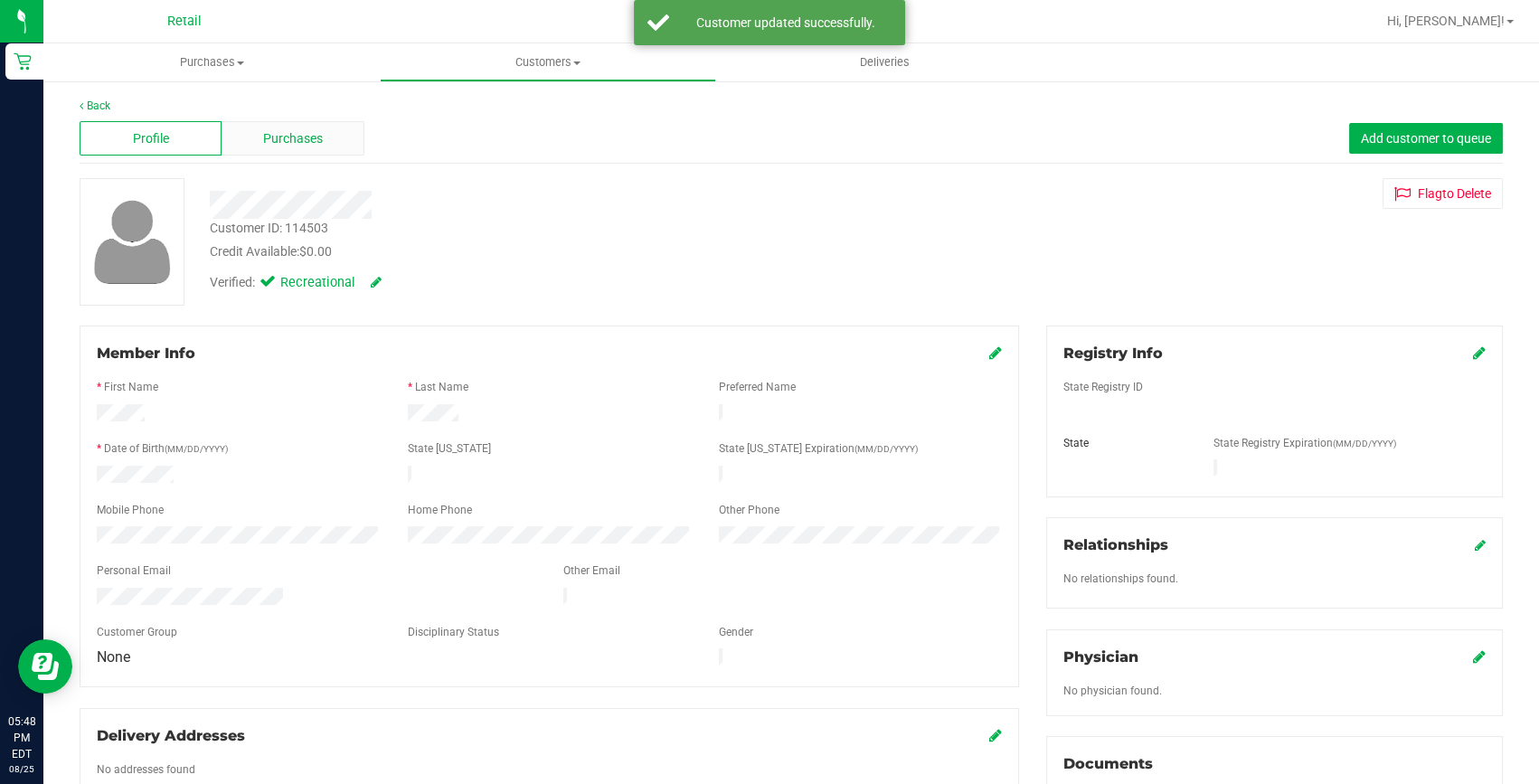
click at [285, 132] on span "Purchases" at bounding box center [293, 139] width 60 height 19
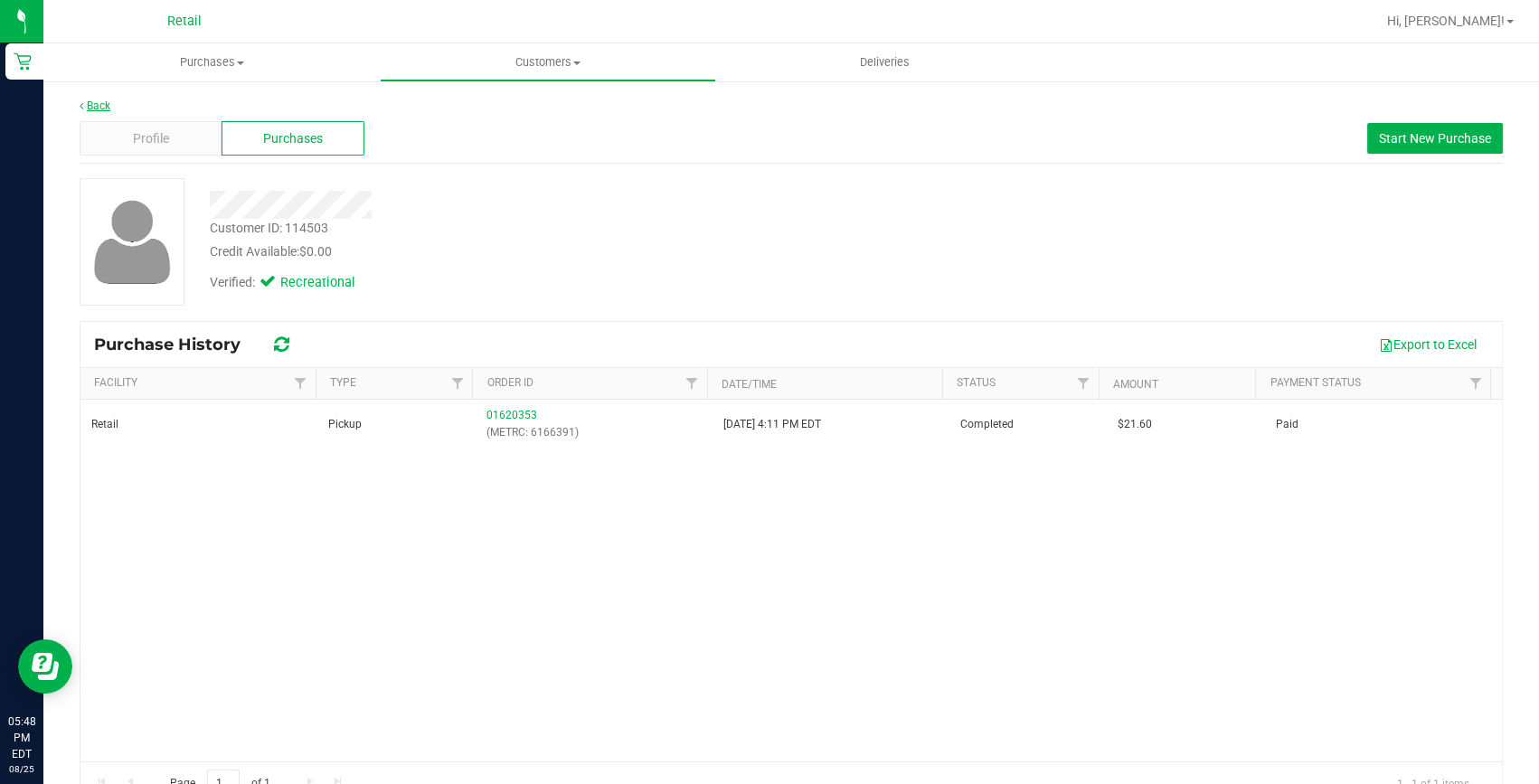
click at [91, 101] on link "Back" at bounding box center [95, 106] width 30 height 12
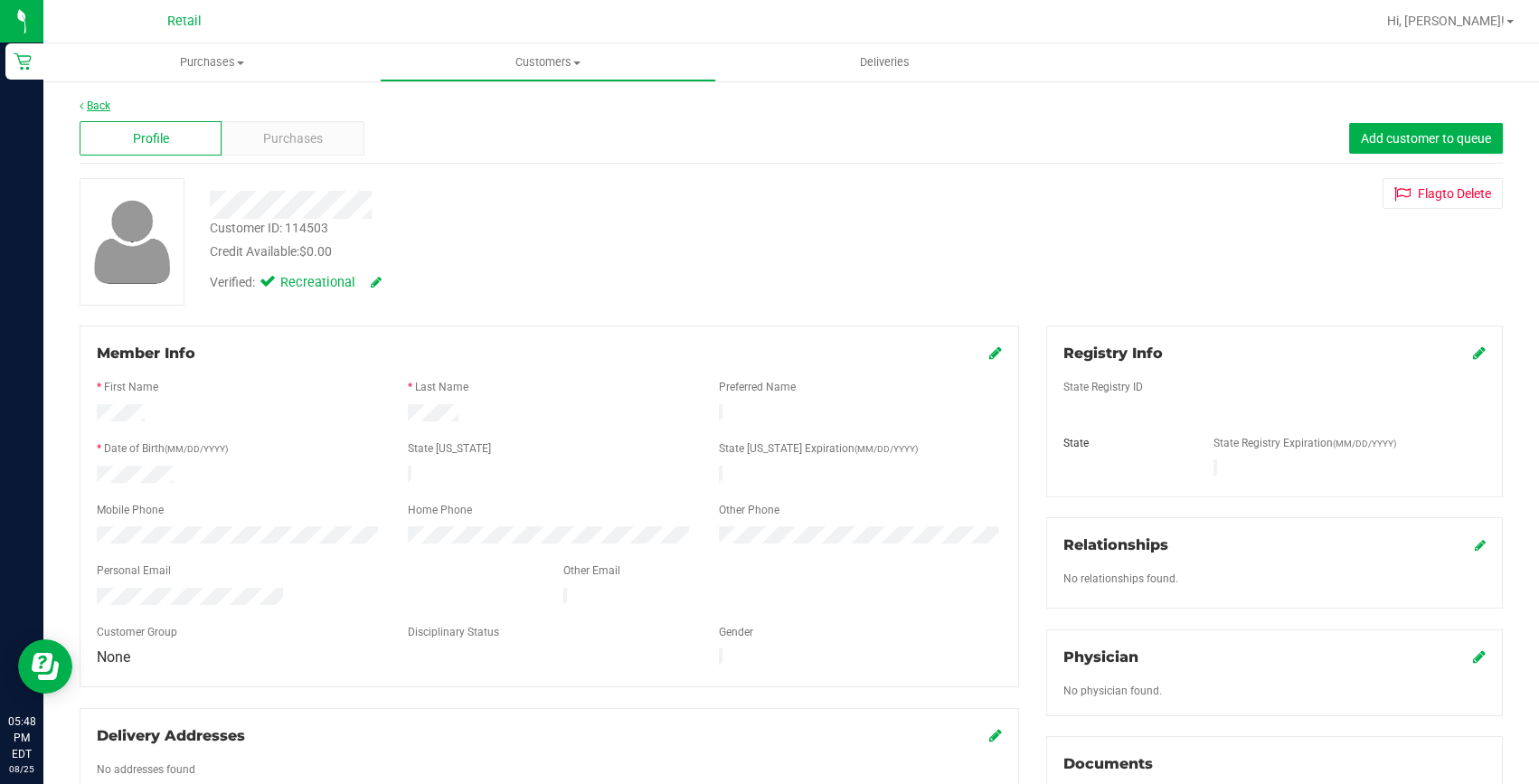
click at [91, 101] on link "Back" at bounding box center [95, 106] width 30 height 12
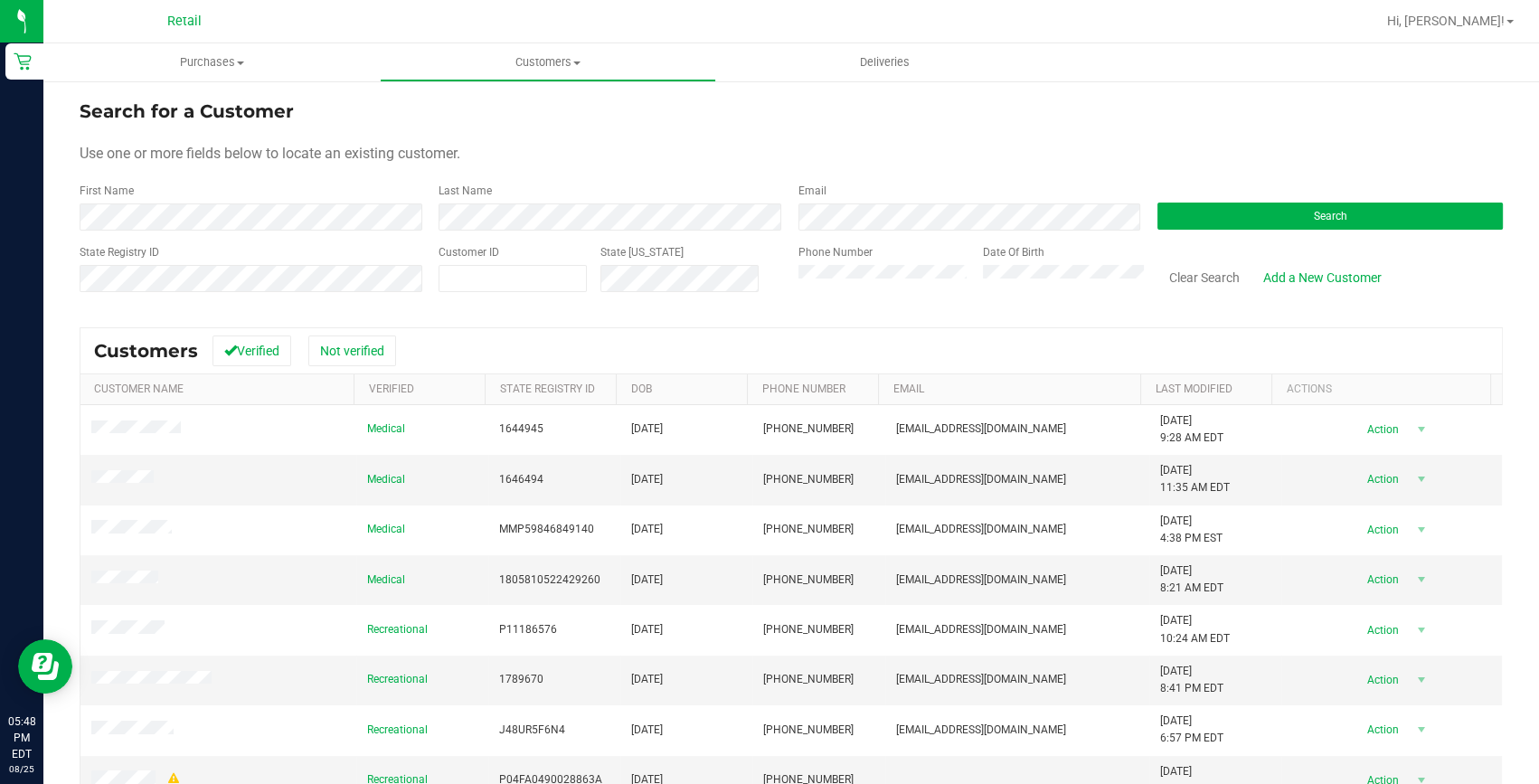
click at [830, 263] on div "Phone Number" at bounding box center [884, 276] width 172 height 64
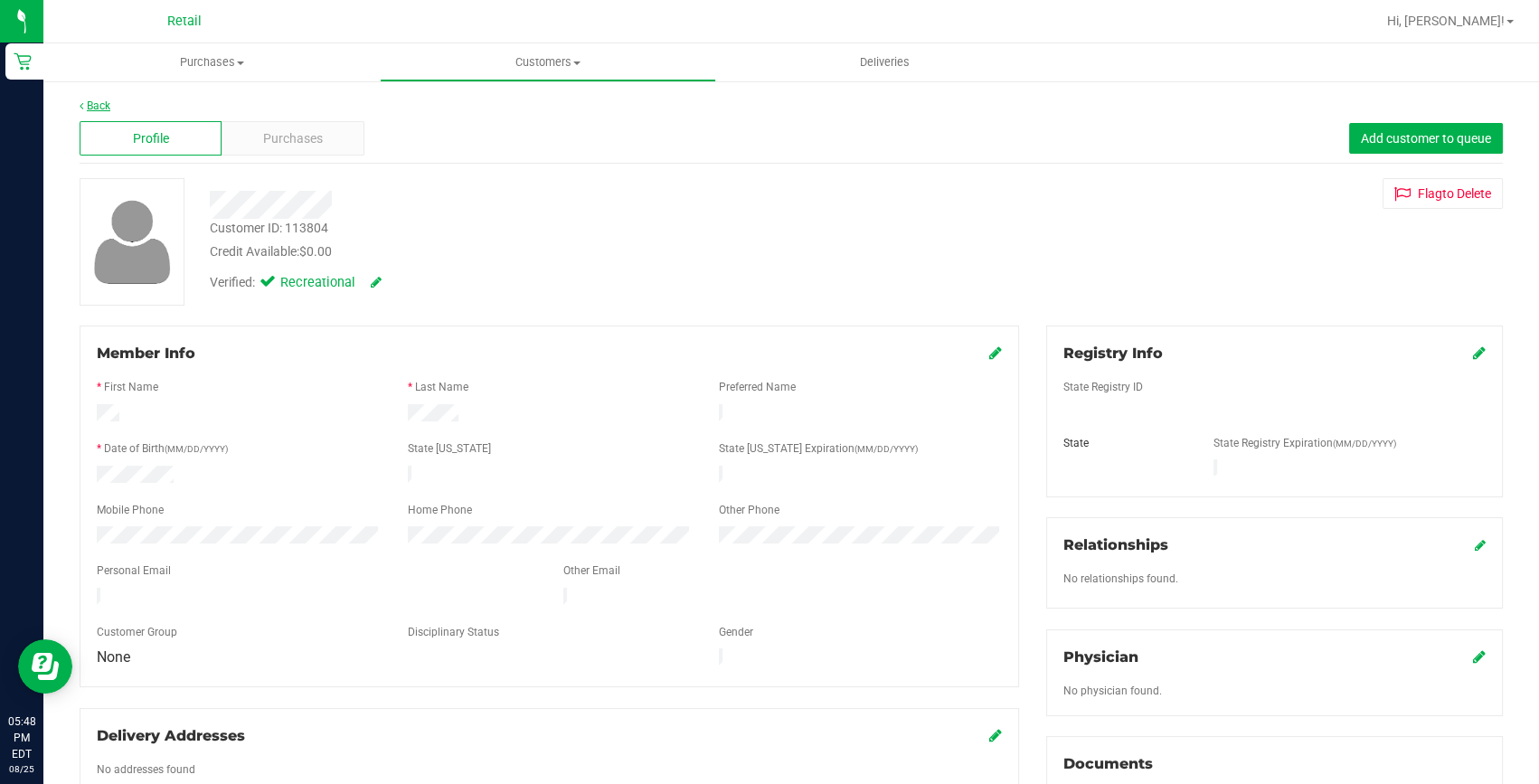
click at [96, 108] on link "Back" at bounding box center [95, 106] width 30 height 12
click at [301, 136] on span "Purchases" at bounding box center [293, 139] width 60 height 19
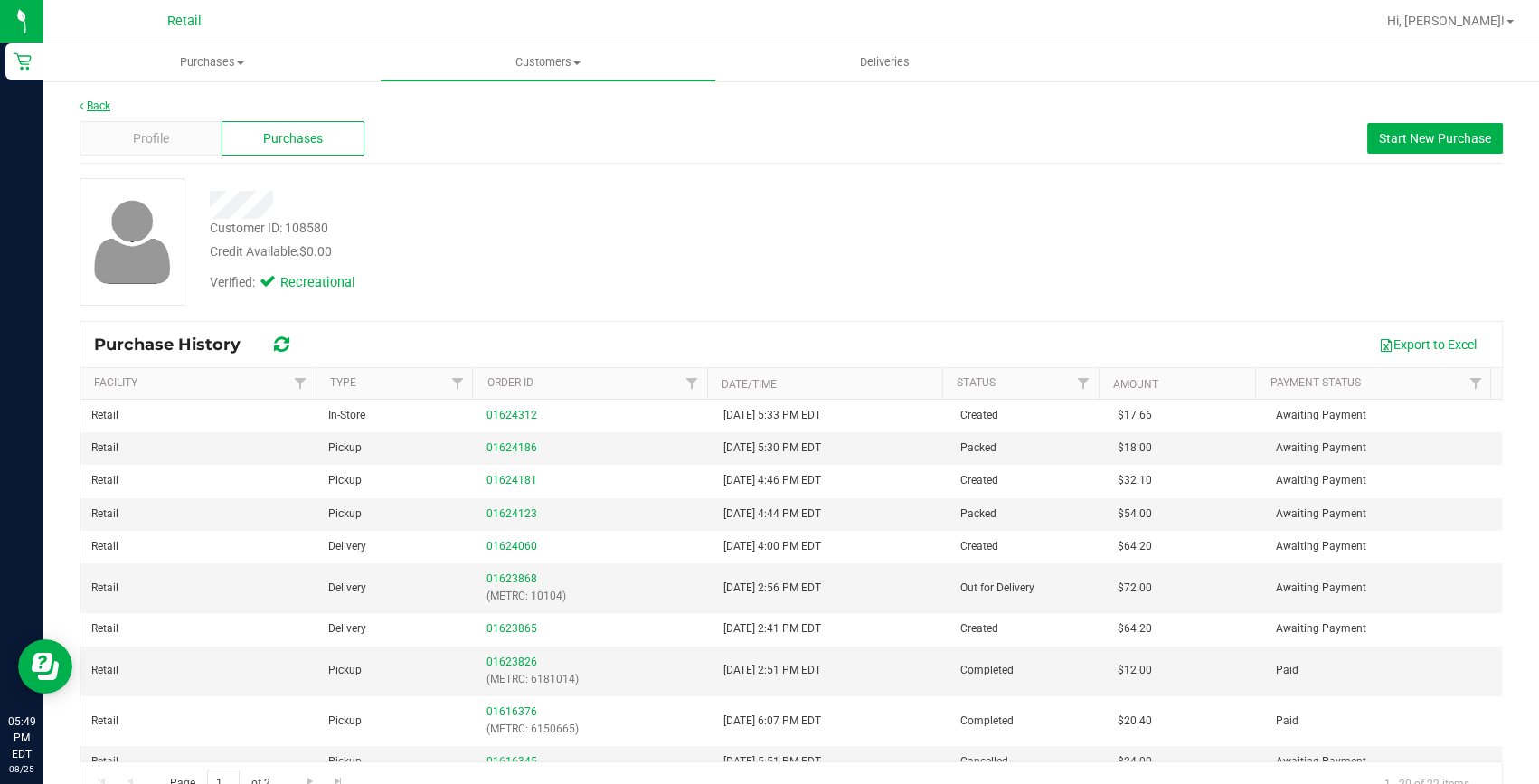
click at [107, 100] on link "Back" at bounding box center [95, 106] width 30 height 12
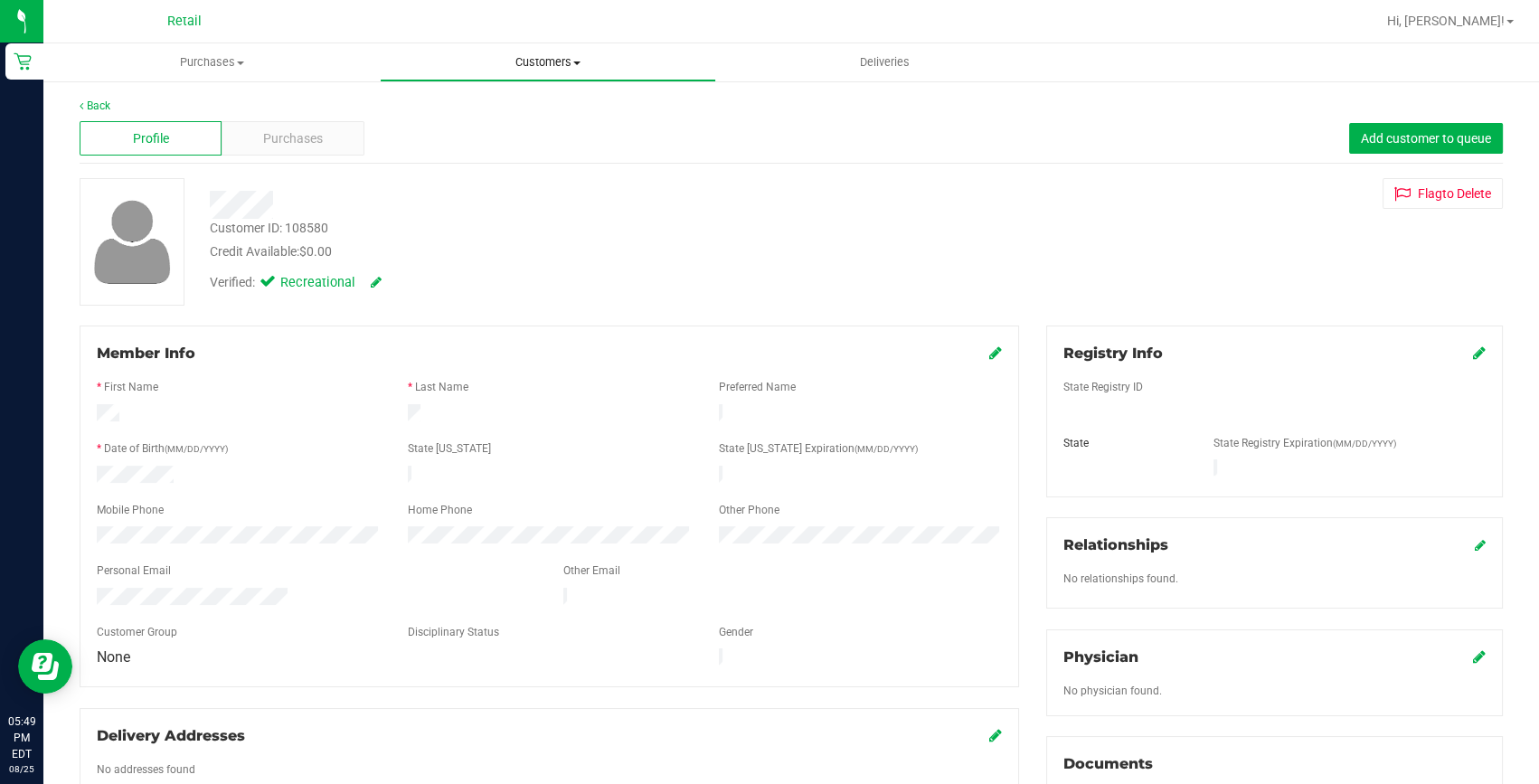
click at [527, 56] on span "Customers" at bounding box center [548, 62] width 335 height 16
click at [499, 101] on span "All customers" at bounding box center [444, 108] width 130 height 15
click at [323, 136] on div "Purchases" at bounding box center [292, 138] width 142 height 34
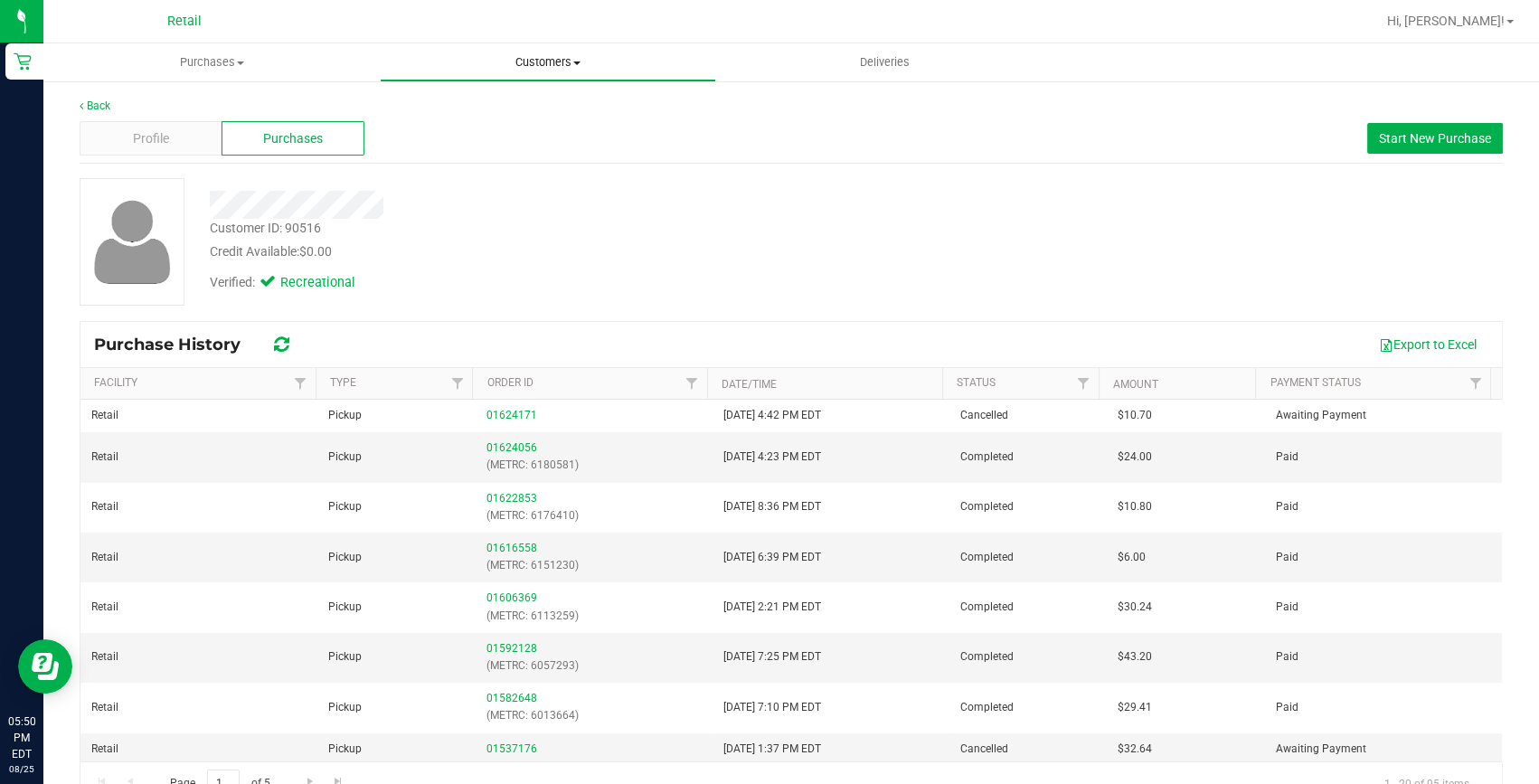
click at [570, 49] on uib-tab-heading "Customers All customers Add a new customer All physicians" at bounding box center [548, 63] width 335 height 36
click at [470, 101] on span "All customers" at bounding box center [444, 108] width 130 height 15
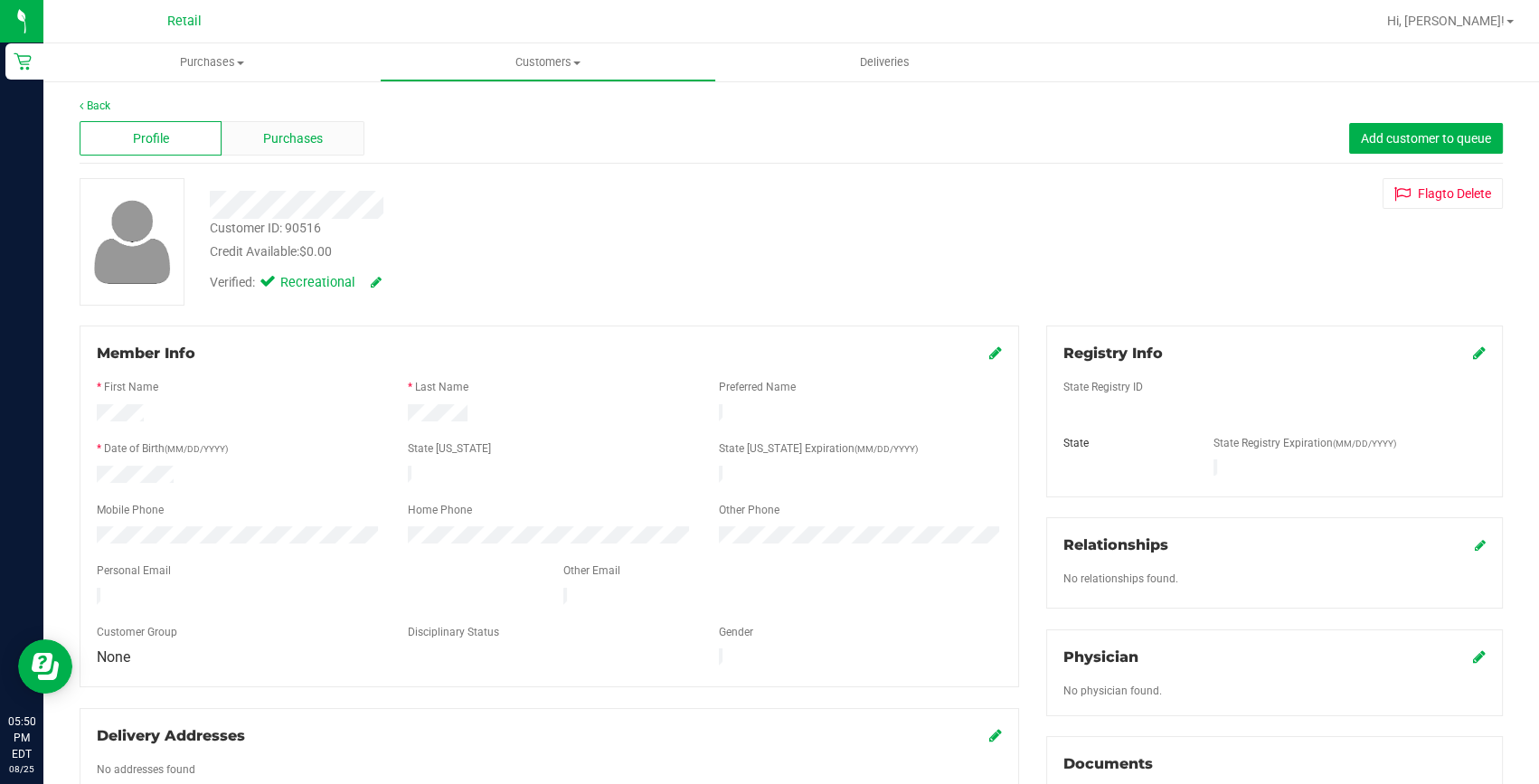
click at [287, 144] on span "Purchases" at bounding box center [293, 139] width 60 height 19
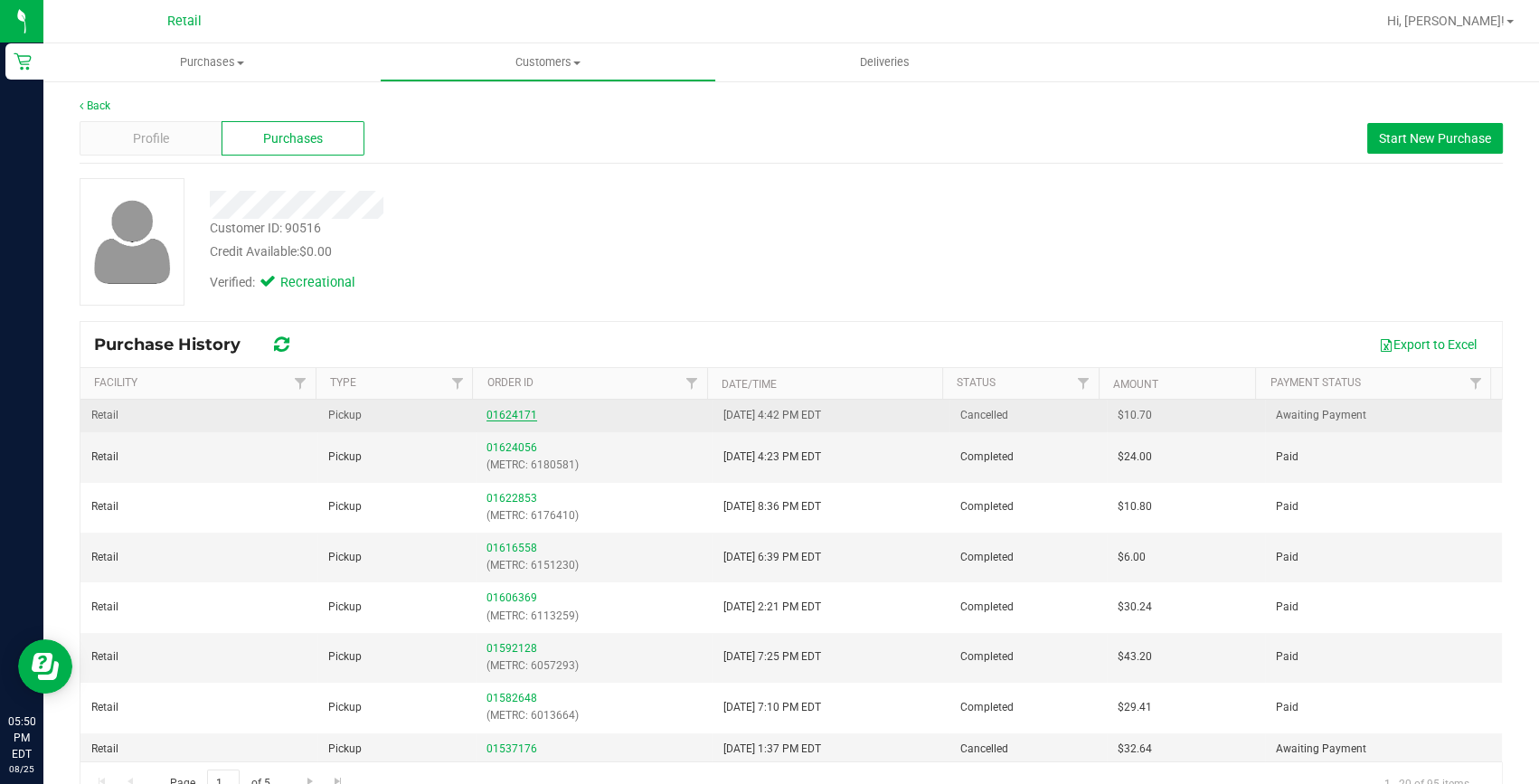
click at [512, 411] on link "01624171" at bounding box center [511, 415] width 50 height 12
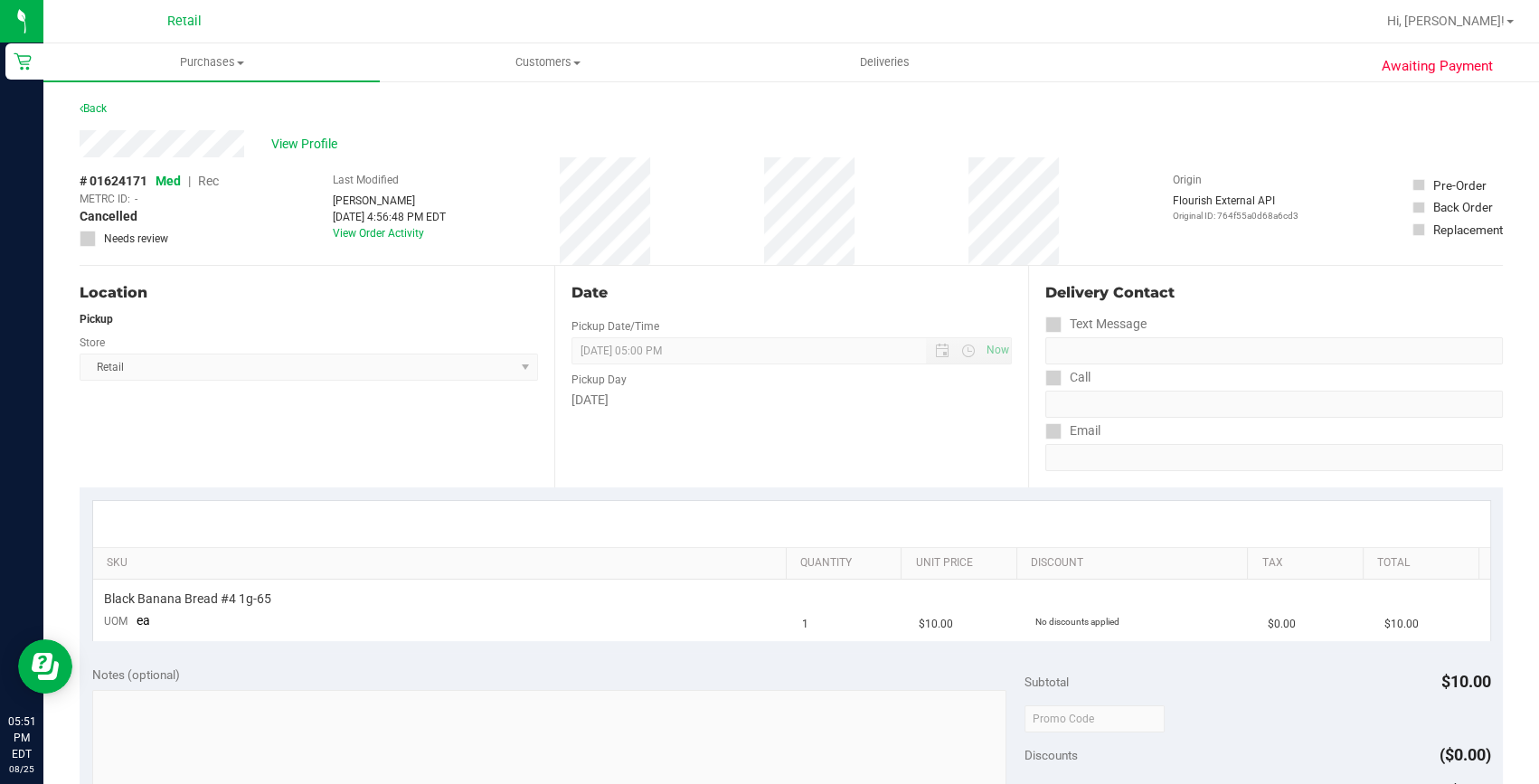
click at [216, 188] on span "Rec" at bounding box center [208, 180] width 21 height 14
click at [212, 180] on span "Rec" at bounding box center [208, 180] width 21 height 14
drag, startPoint x: 543, startPoint y: 56, endPoint x: 543, endPoint y: 83, distance: 27.0
click at [543, 56] on span "Customers" at bounding box center [548, 62] width 335 height 16
click at [493, 107] on span "All customers" at bounding box center [444, 108] width 130 height 15
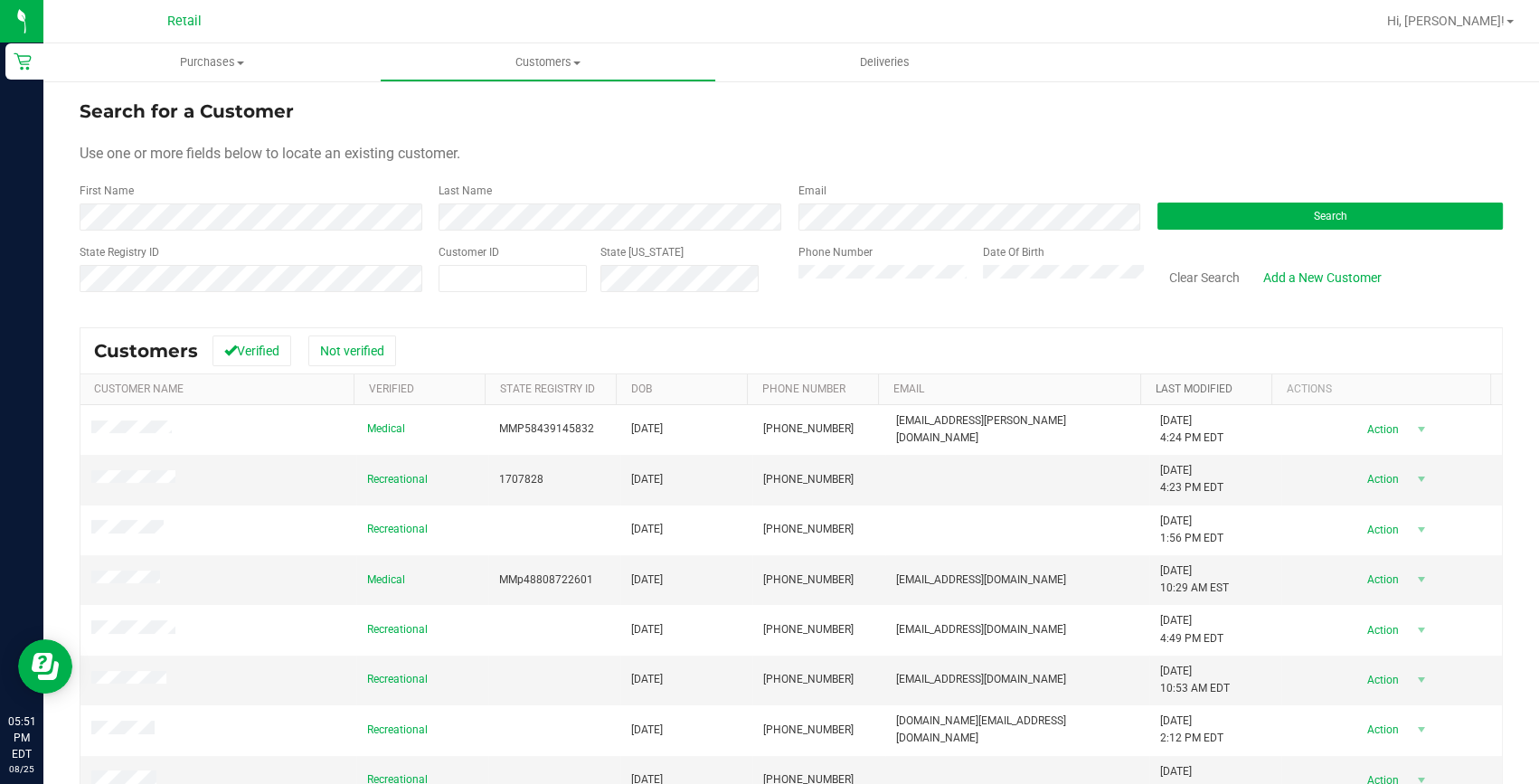
click at [1167, 390] on link "Last Modified" at bounding box center [1194, 388] width 77 height 12
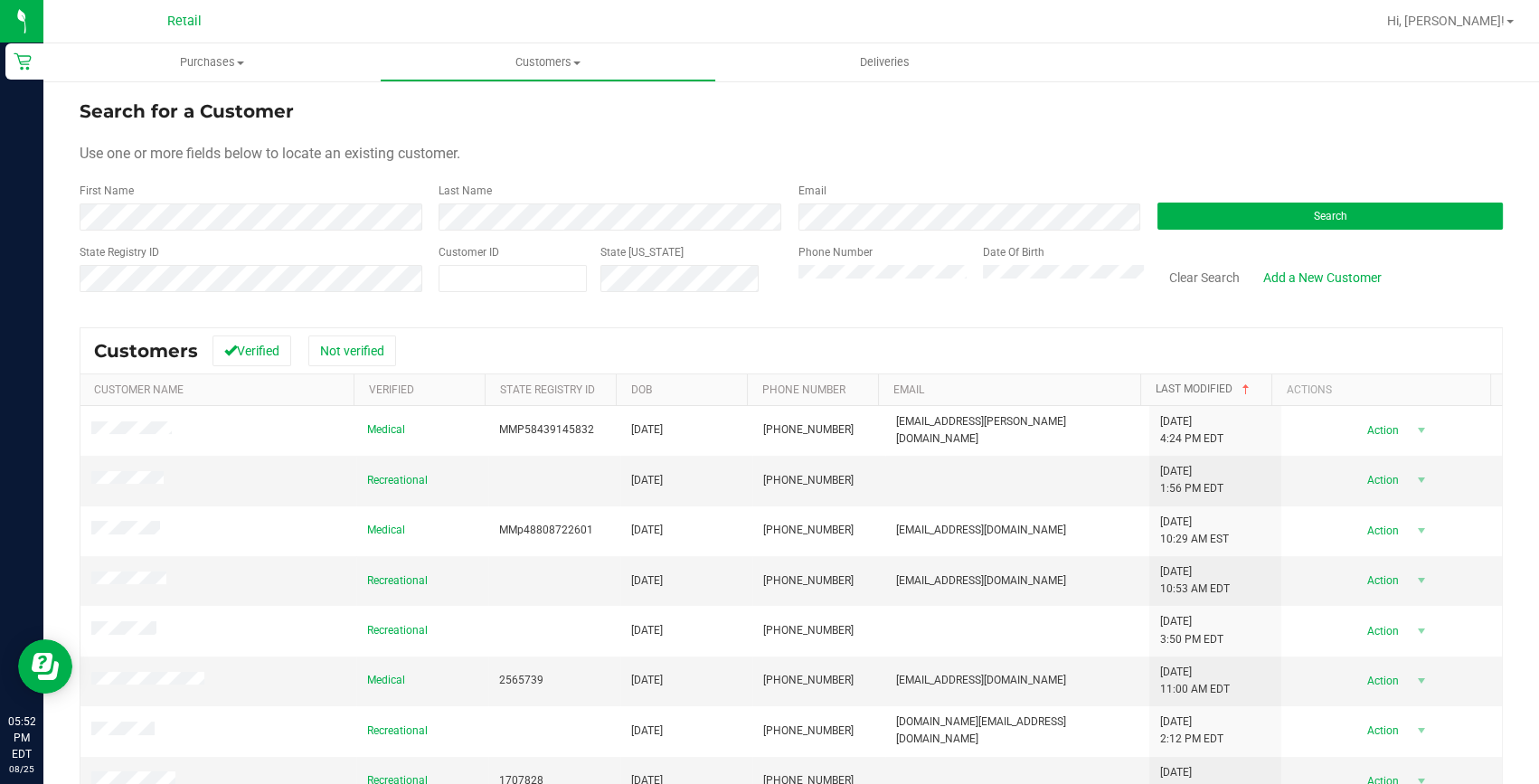
click at [1167, 390] on link "Last Modified" at bounding box center [1204, 388] width 98 height 12
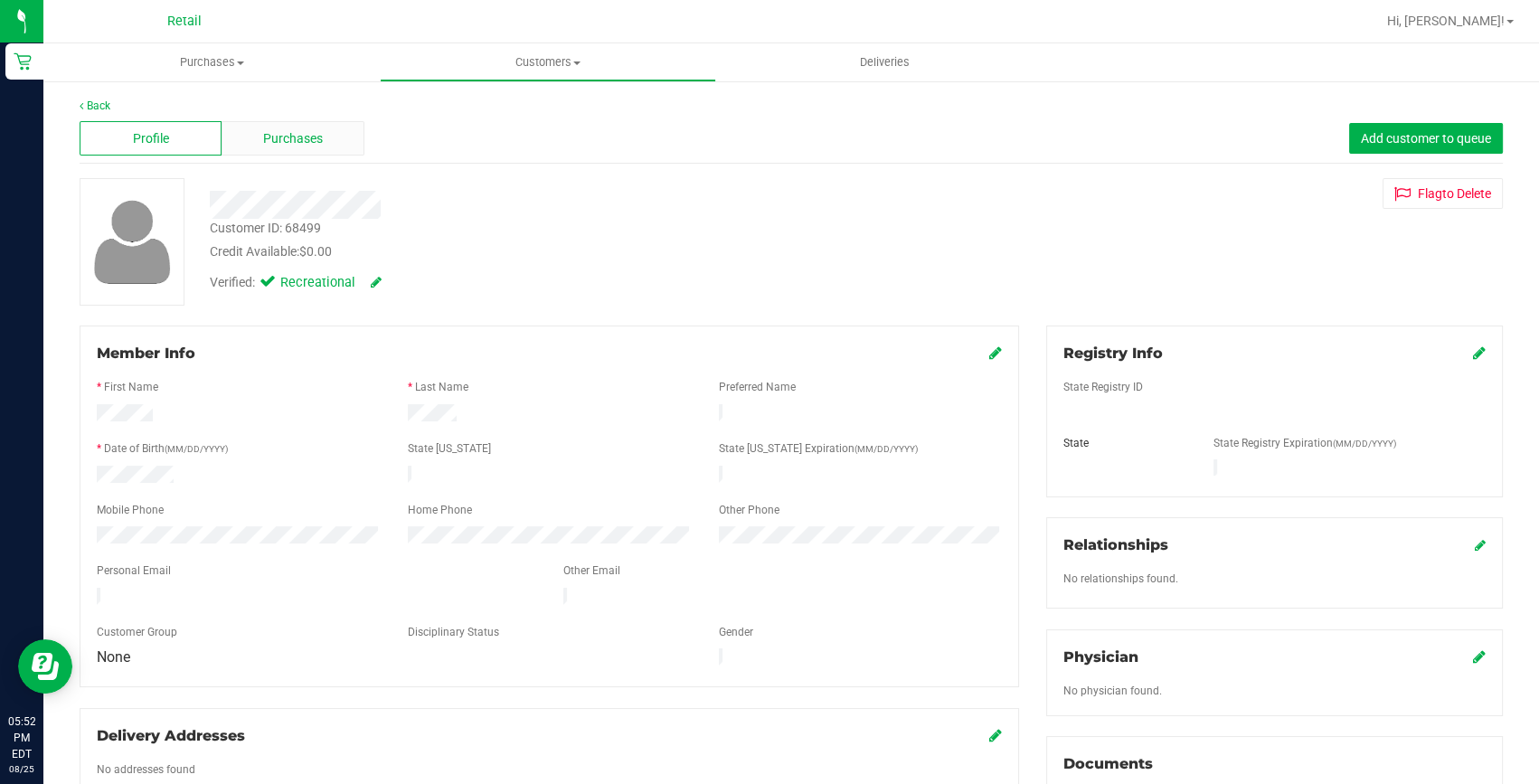
click at [340, 138] on div "Purchases" at bounding box center [292, 138] width 142 height 34
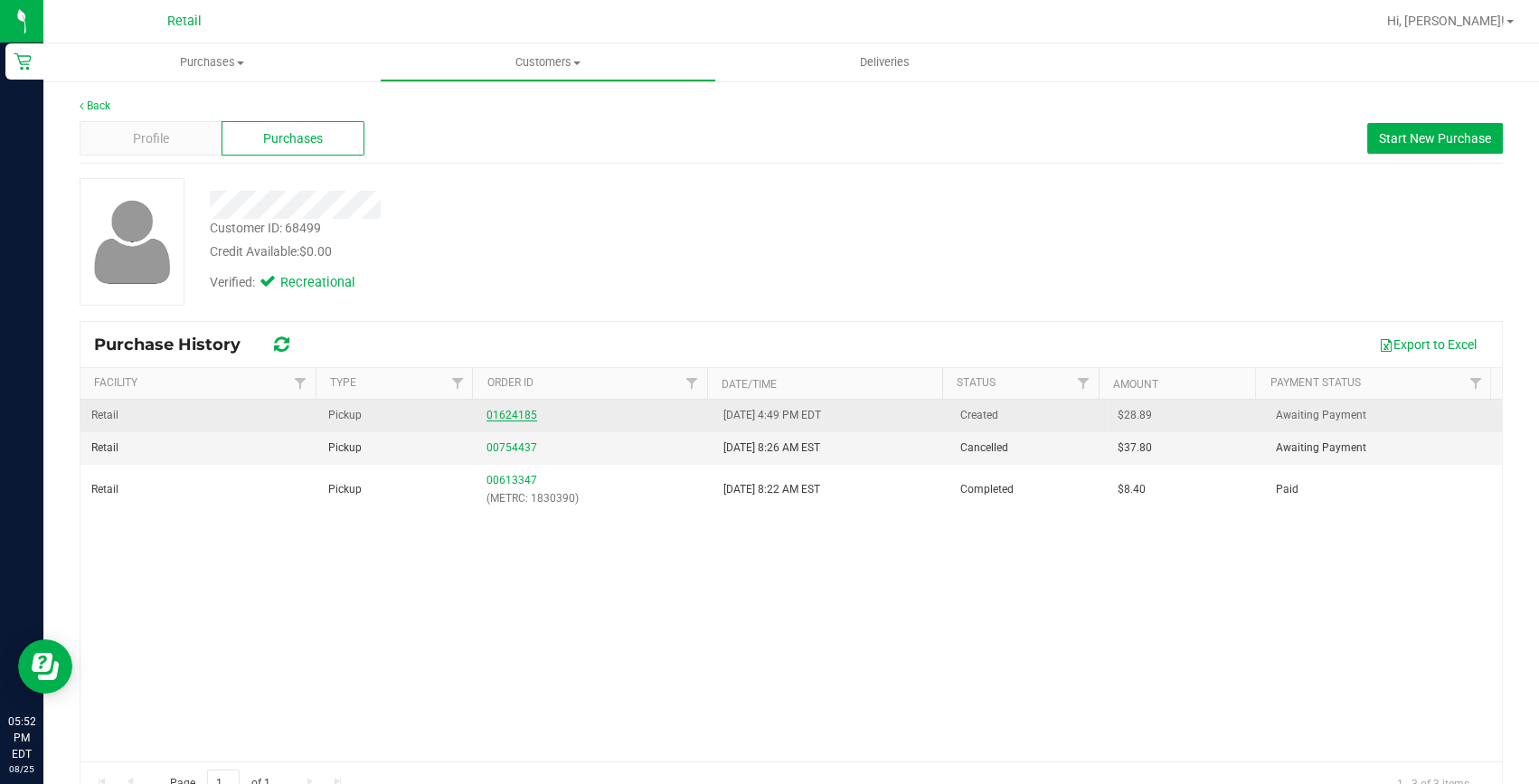
click at [492, 409] on link "01624185" at bounding box center [511, 415] width 50 height 12
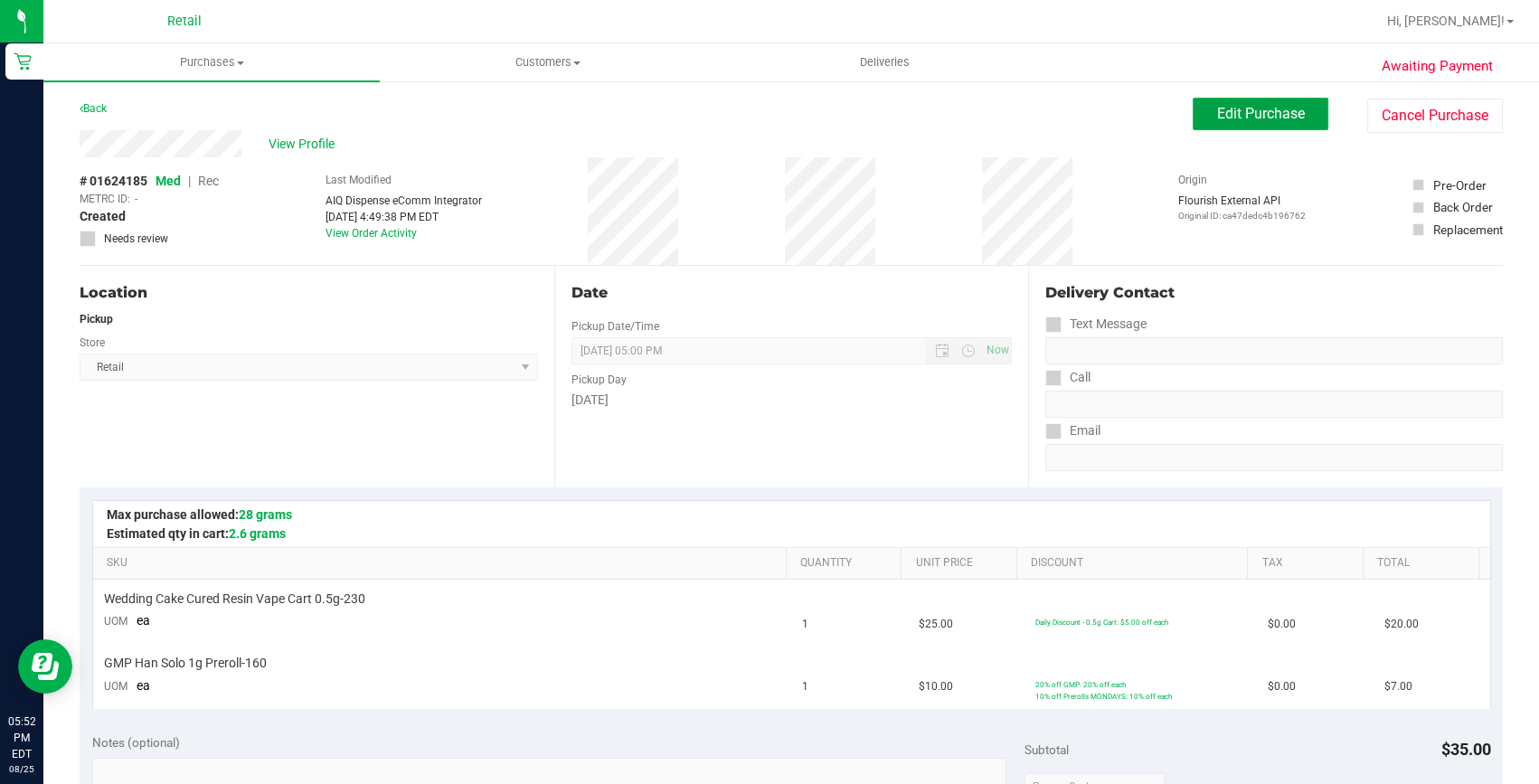
click at [1230, 105] on span "Edit Purchase" at bounding box center [1261, 113] width 88 height 17
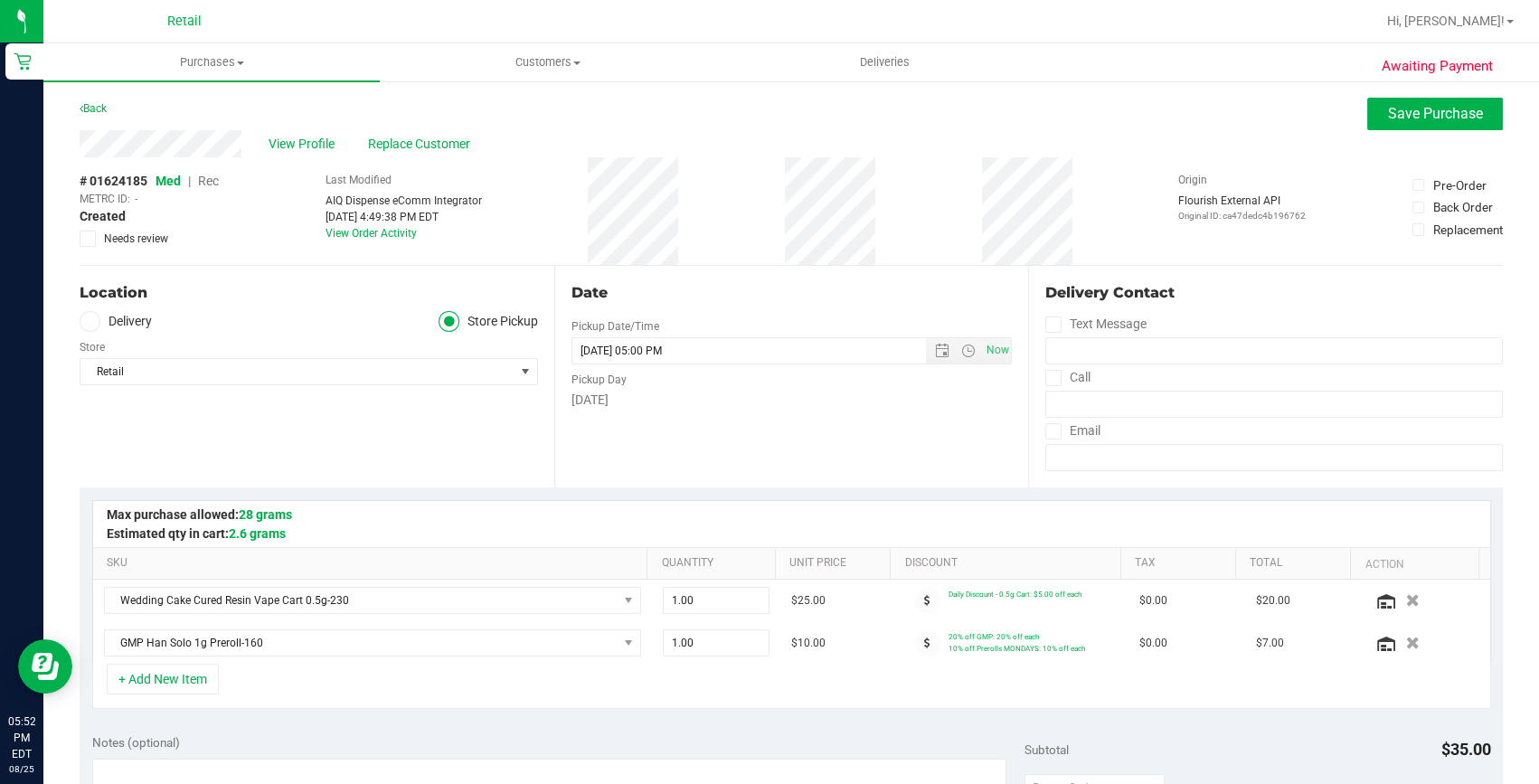
click at [213, 181] on span "Rec" at bounding box center [208, 180] width 21 height 14
click at [1441, 127] on button "Save Purchase" at bounding box center [1435, 114] width 136 height 32
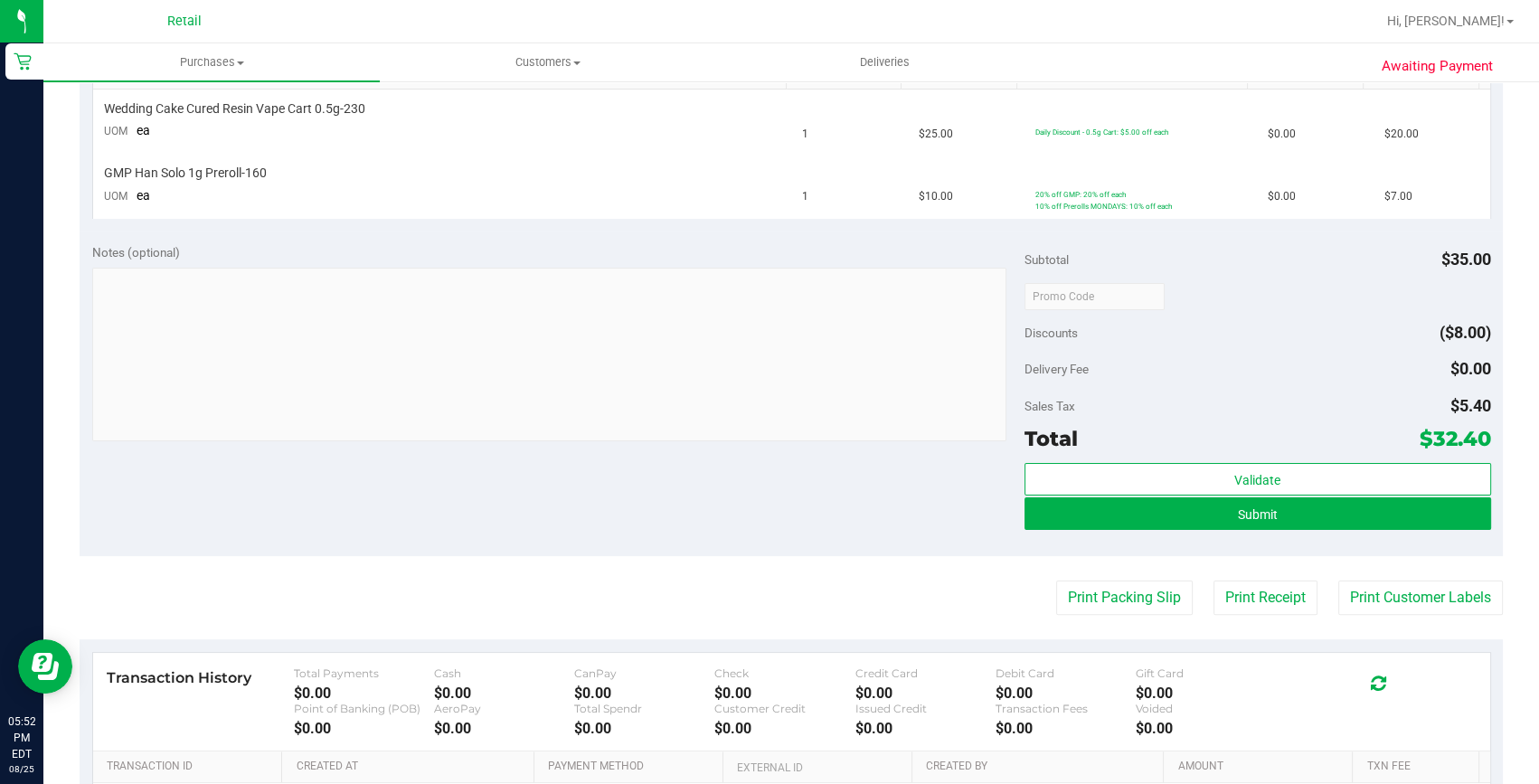
scroll to position [493, 0]
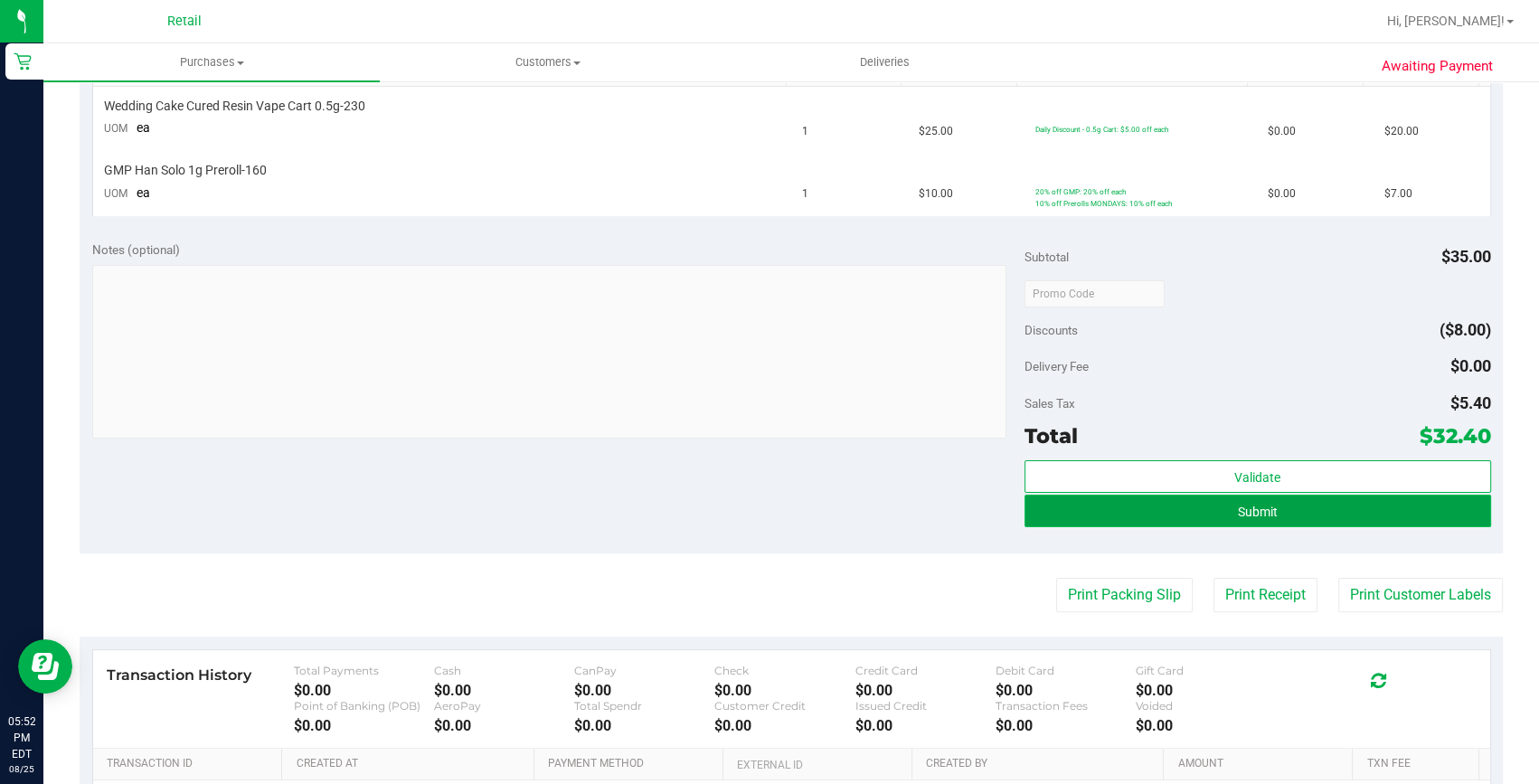
click at [1167, 511] on button "Submit" at bounding box center [1258, 511] width 466 height 32
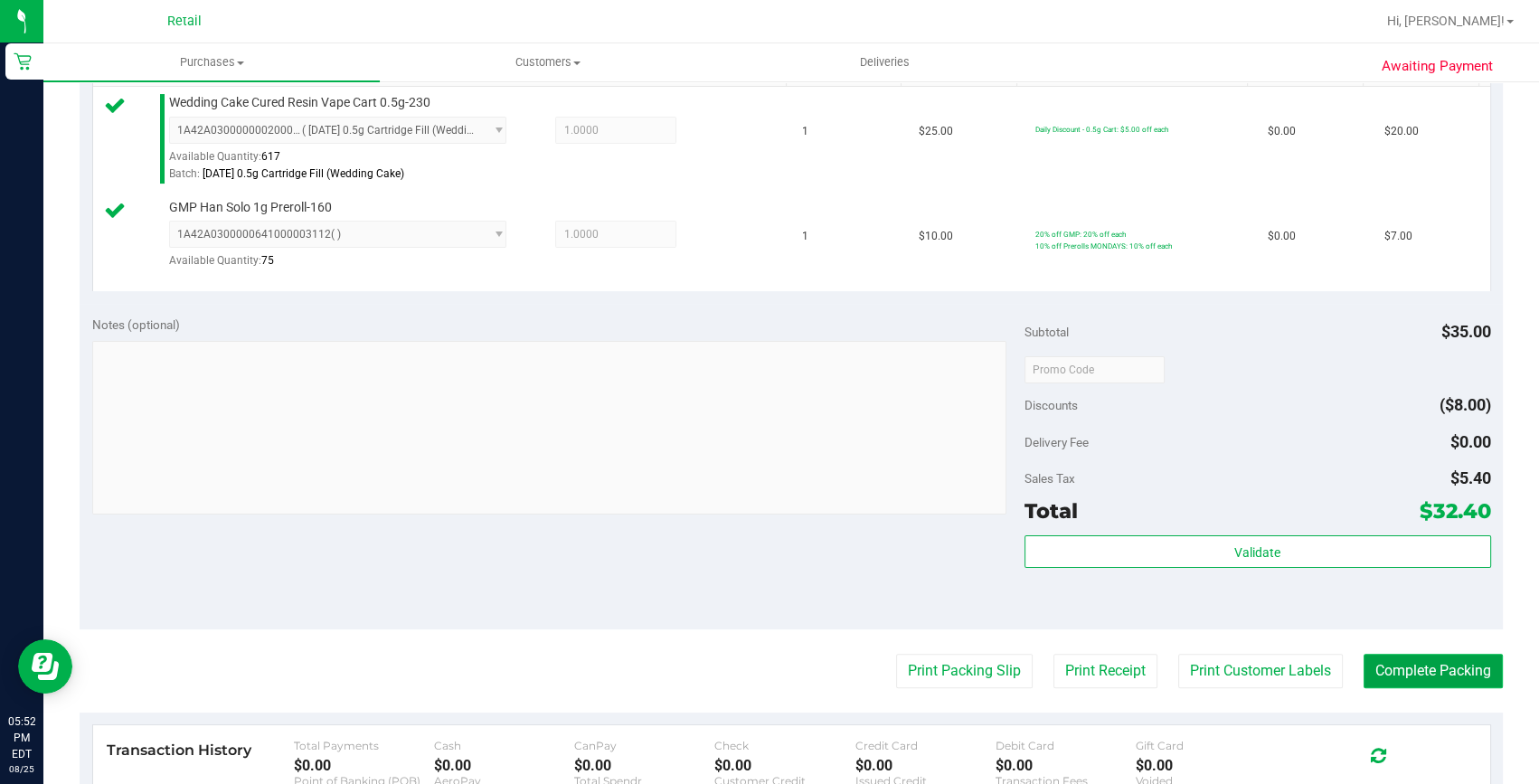
click at [1398, 686] on button "Complete Packing" at bounding box center [1433, 671] width 139 height 34
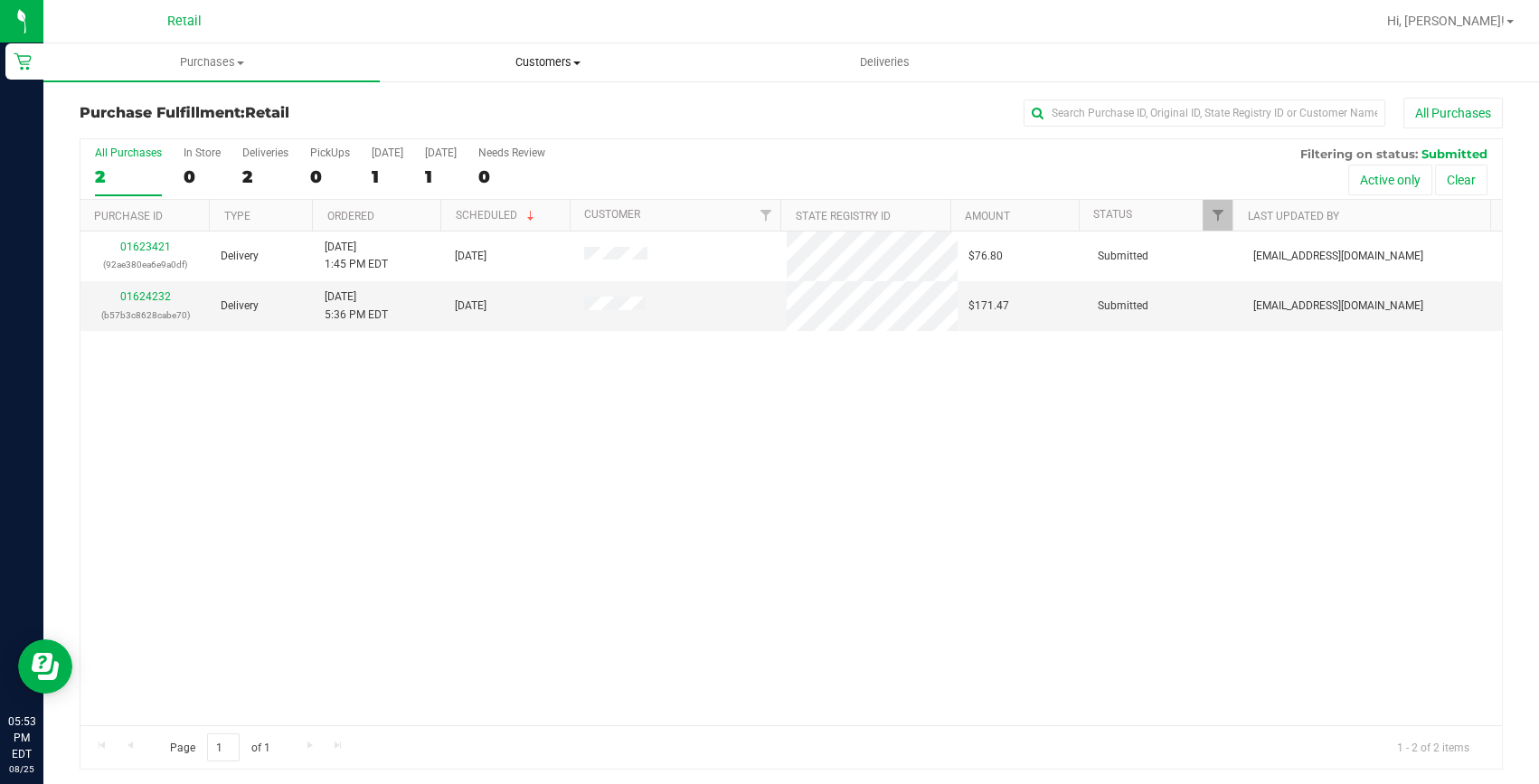
click at [572, 58] on span "Customers" at bounding box center [548, 62] width 335 height 16
click at [435, 104] on span "All customers" at bounding box center [444, 108] width 130 height 15
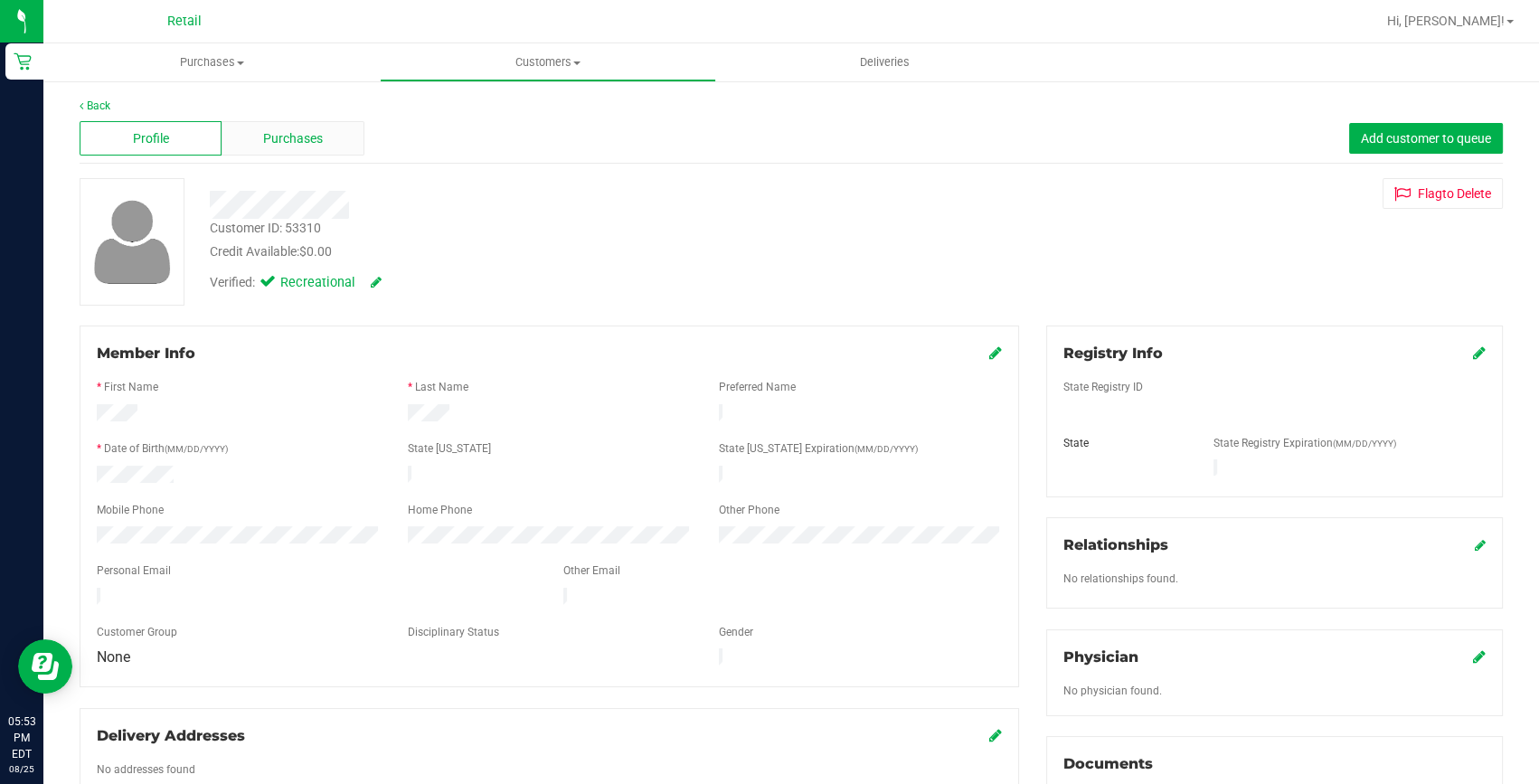
click at [301, 132] on span "Purchases" at bounding box center [293, 139] width 60 height 19
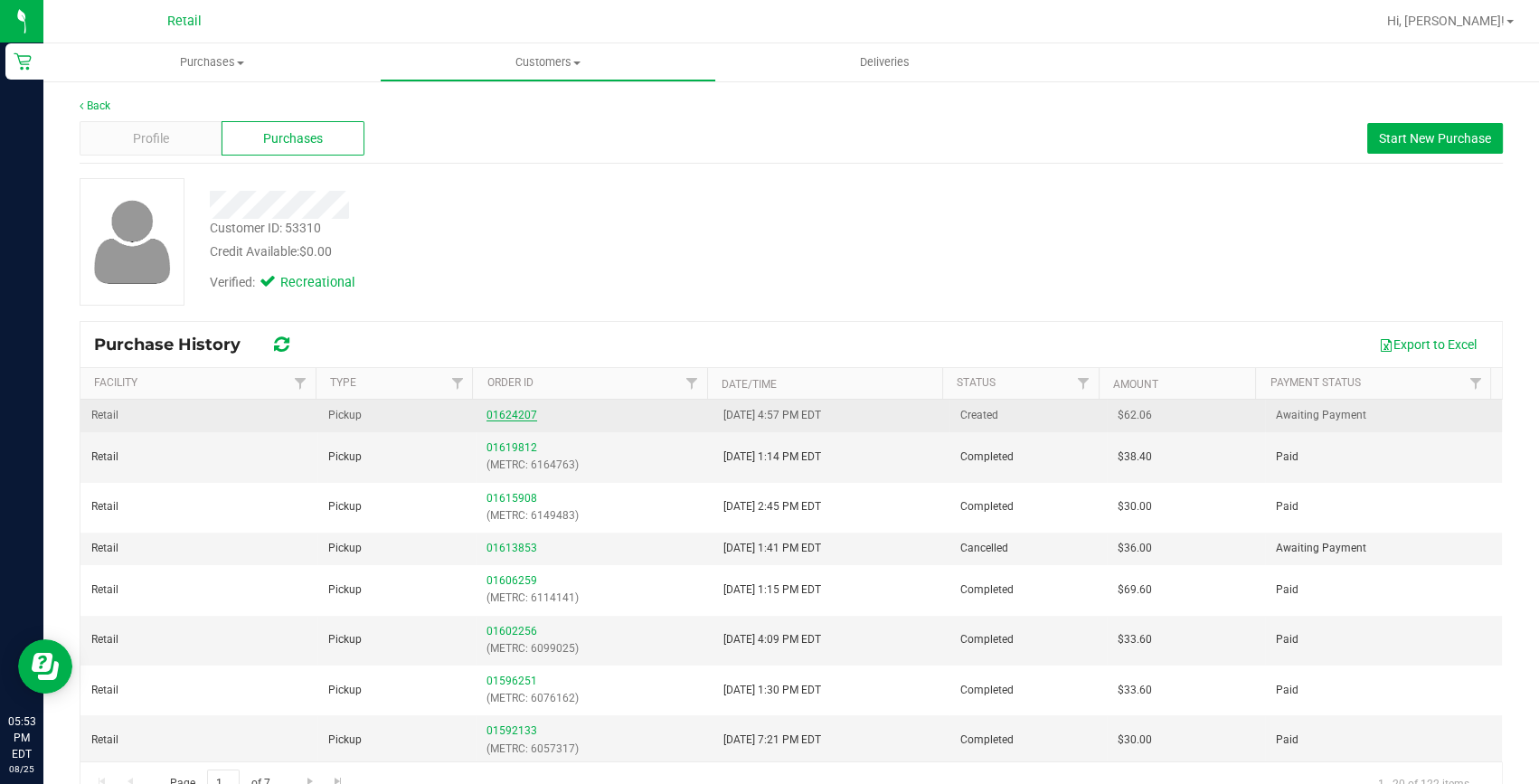
click at [511, 409] on link "01624207" at bounding box center [511, 415] width 50 height 12
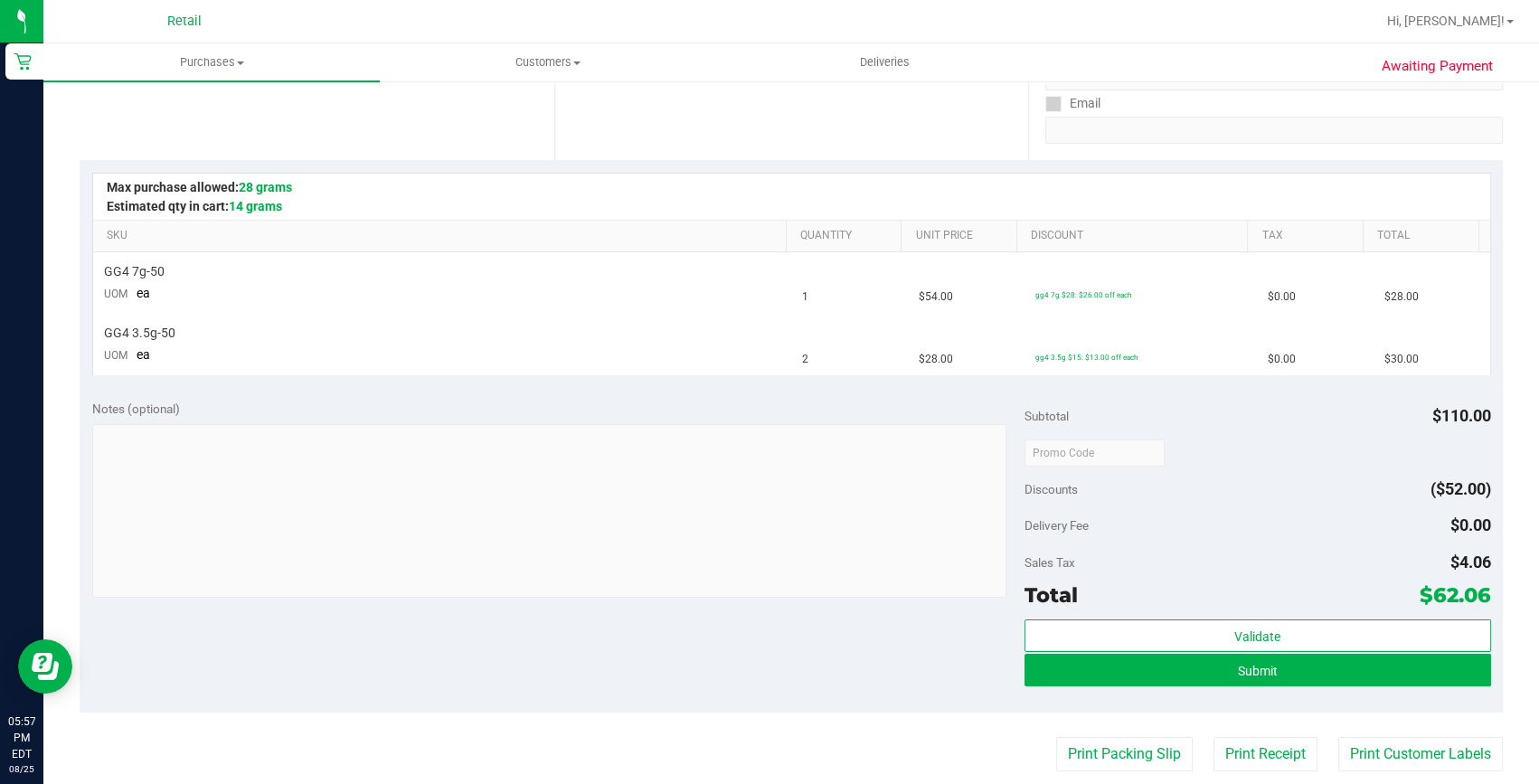
scroll to position [328, 0]
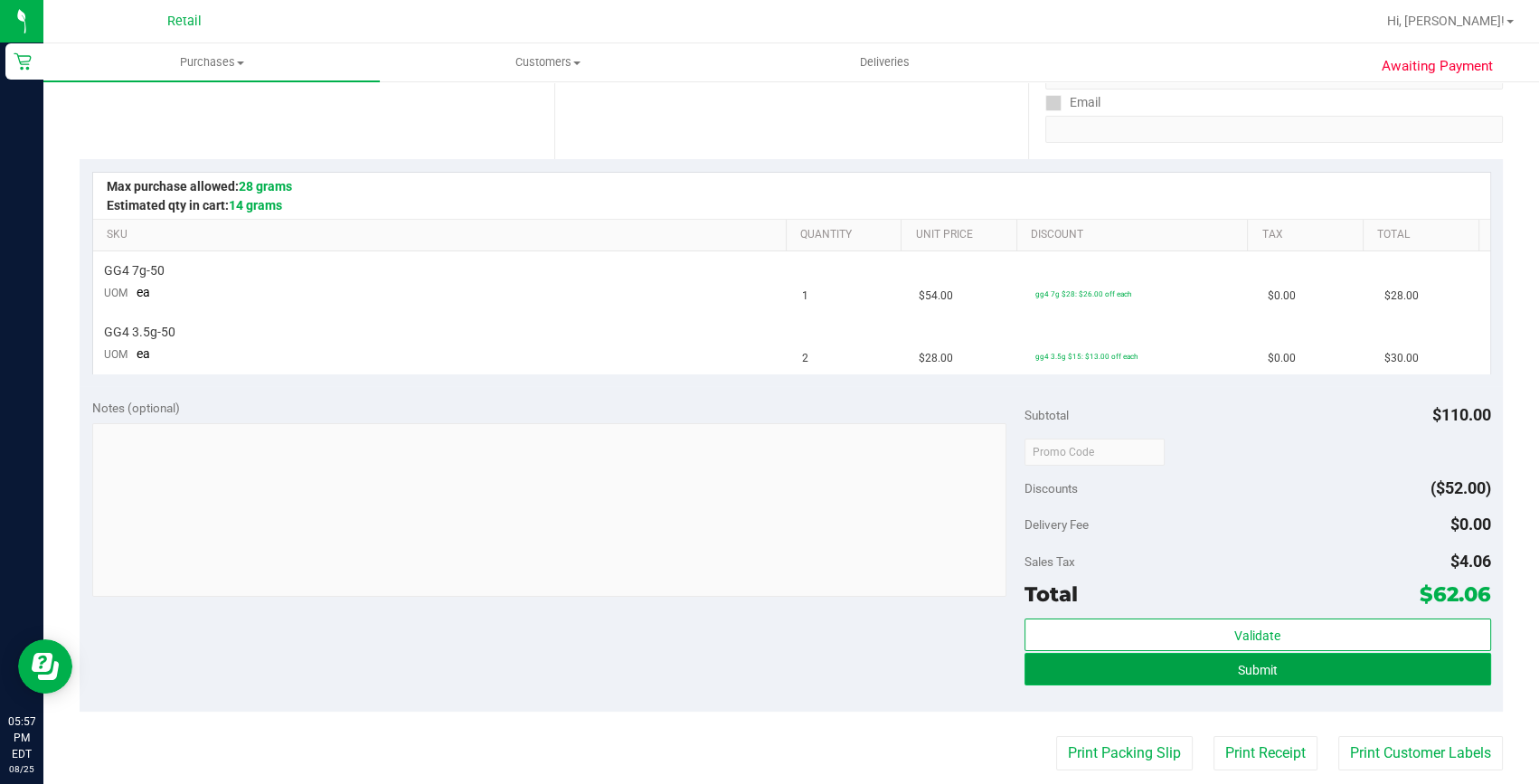
click at [1282, 666] on button "Submit" at bounding box center [1258, 669] width 466 height 32
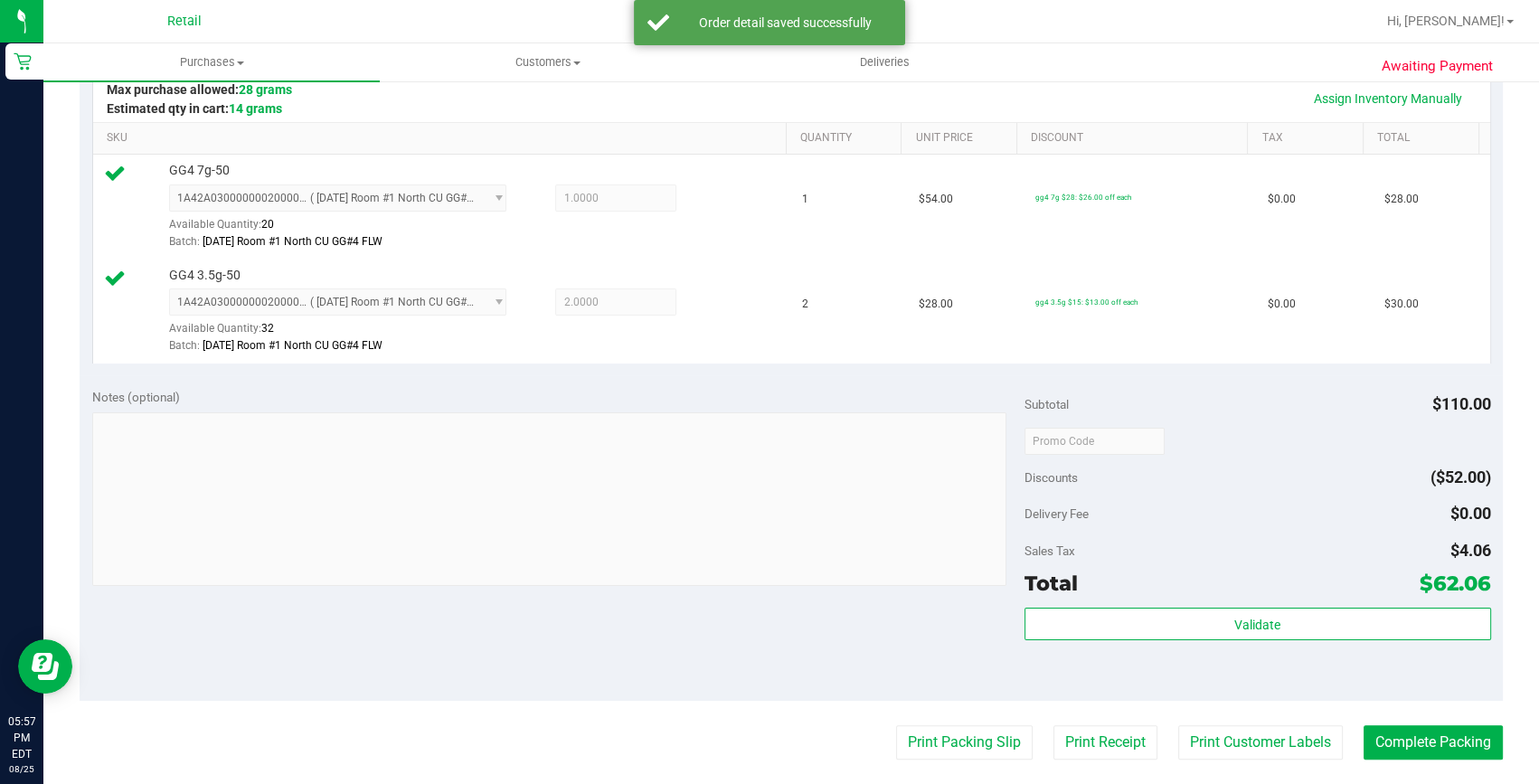
scroll to position [795, 0]
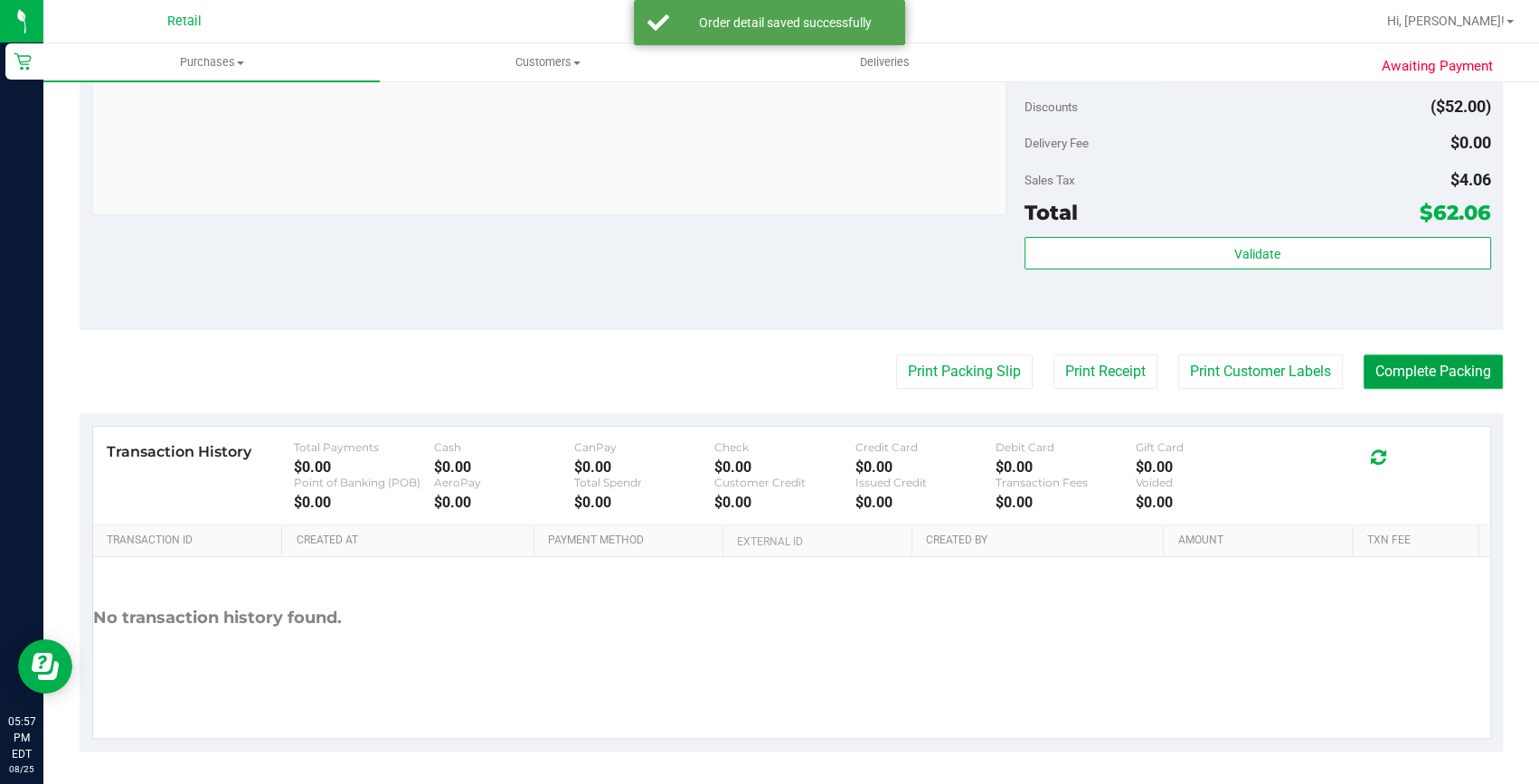
click at [1438, 369] on button "Complete Packing" at bounding box center [1433, 371] width 139 height 34
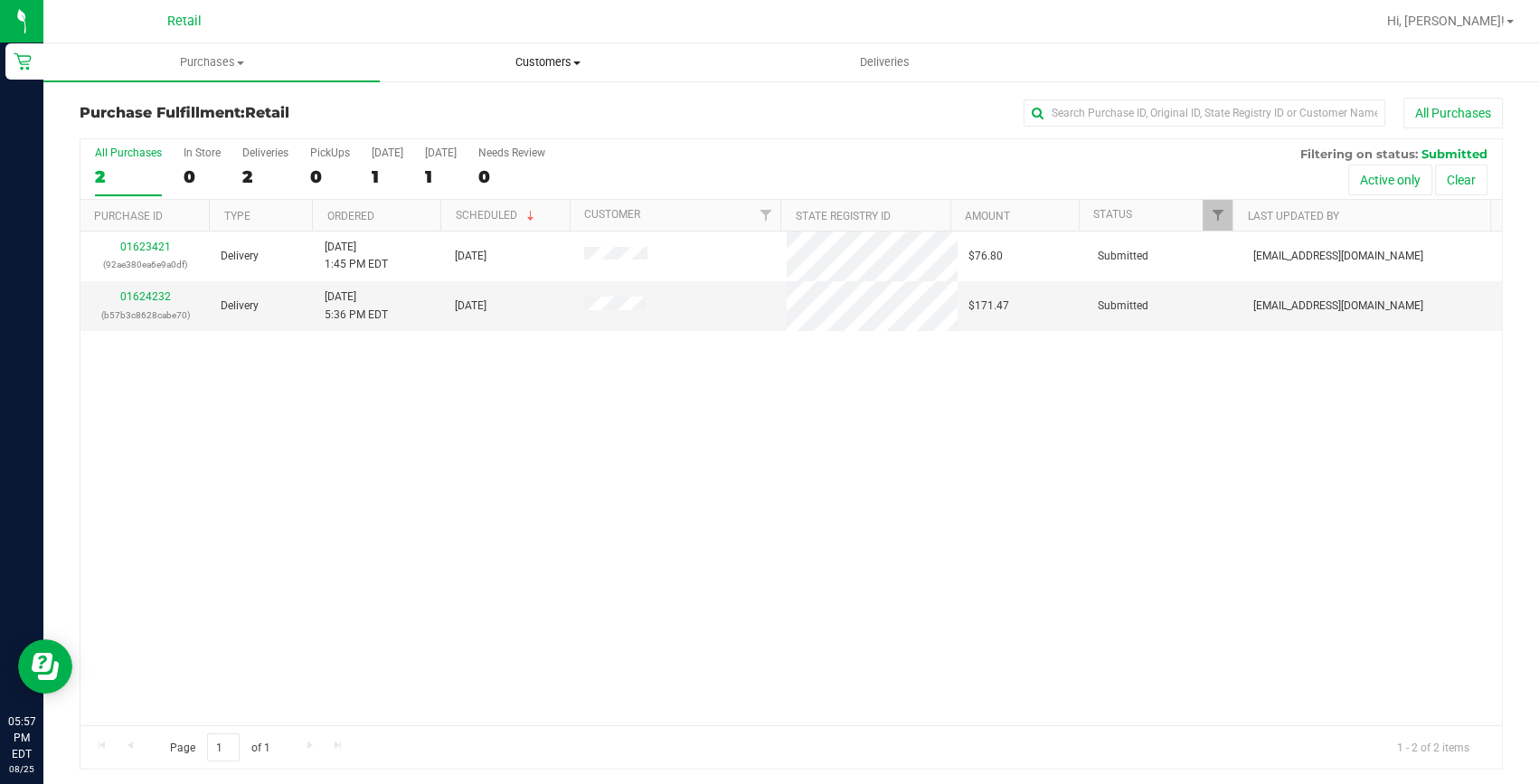
click at [573, 57] on span "Customers" at bounding box center [548, 62] width 335 height 16
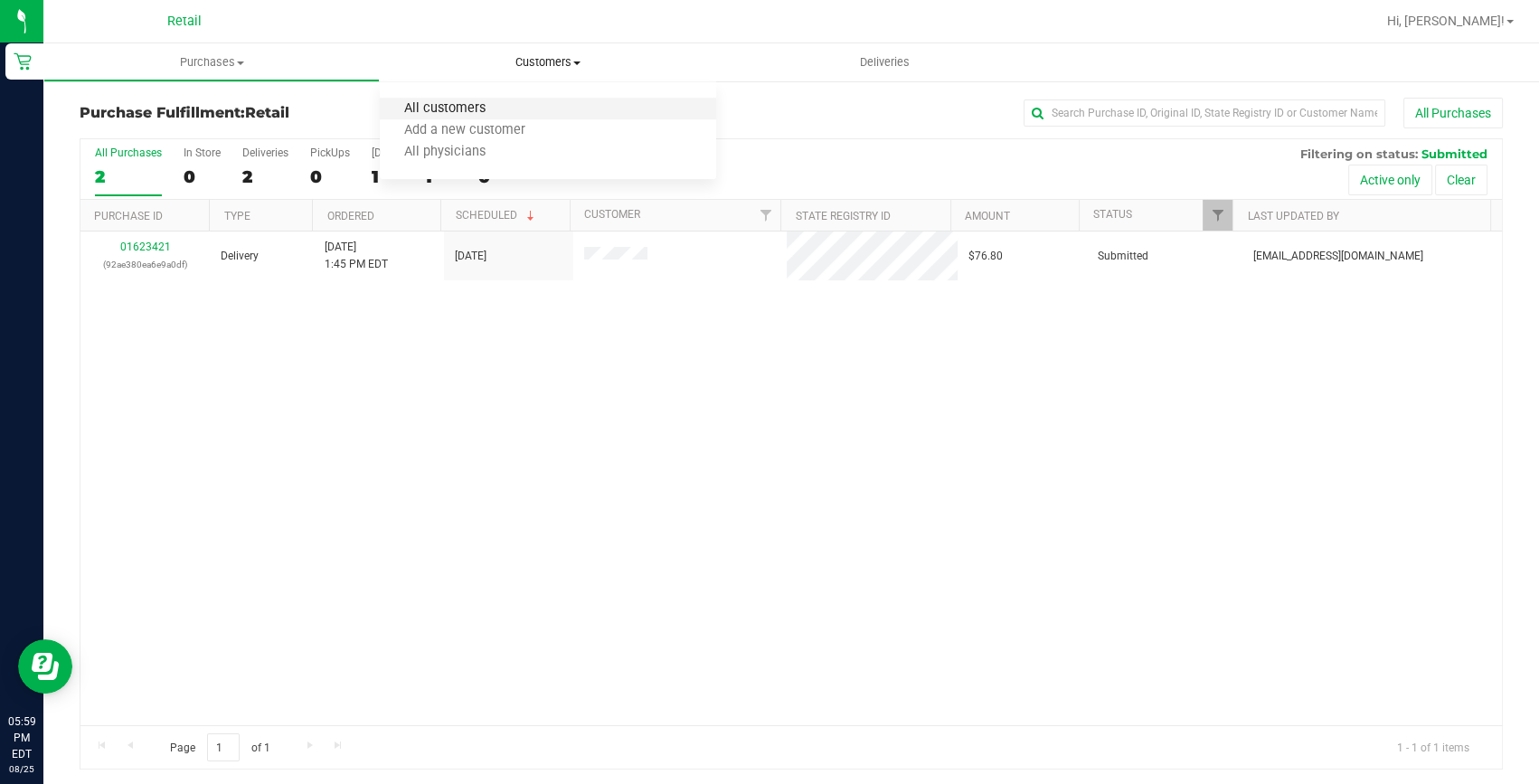
click at [479, 110] on span "All customers" at bounding box center [444, 108] width 130 height 15
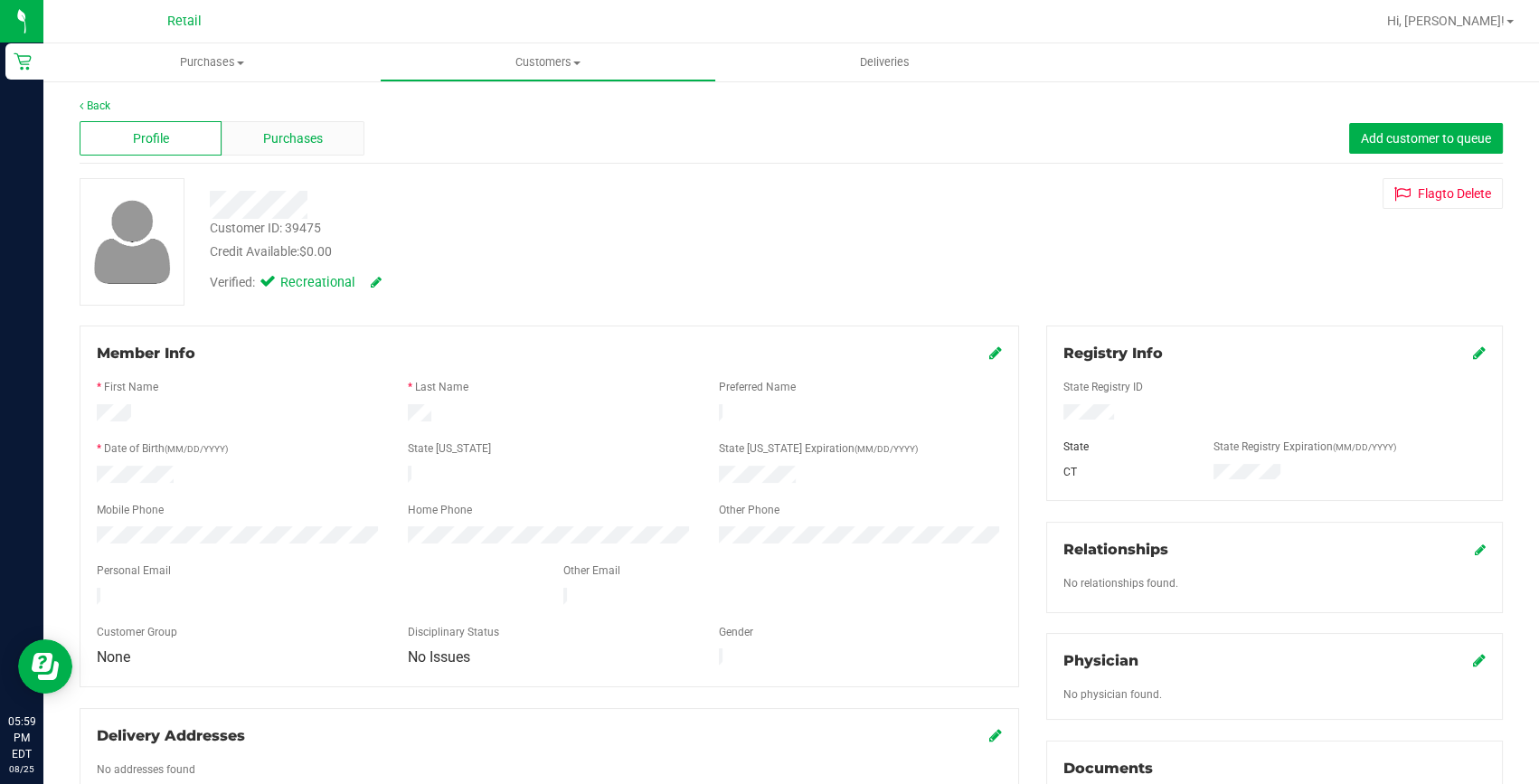
click at [288, 139] on span "Purchases" at bounding box center [293, 139] width 60 height 19
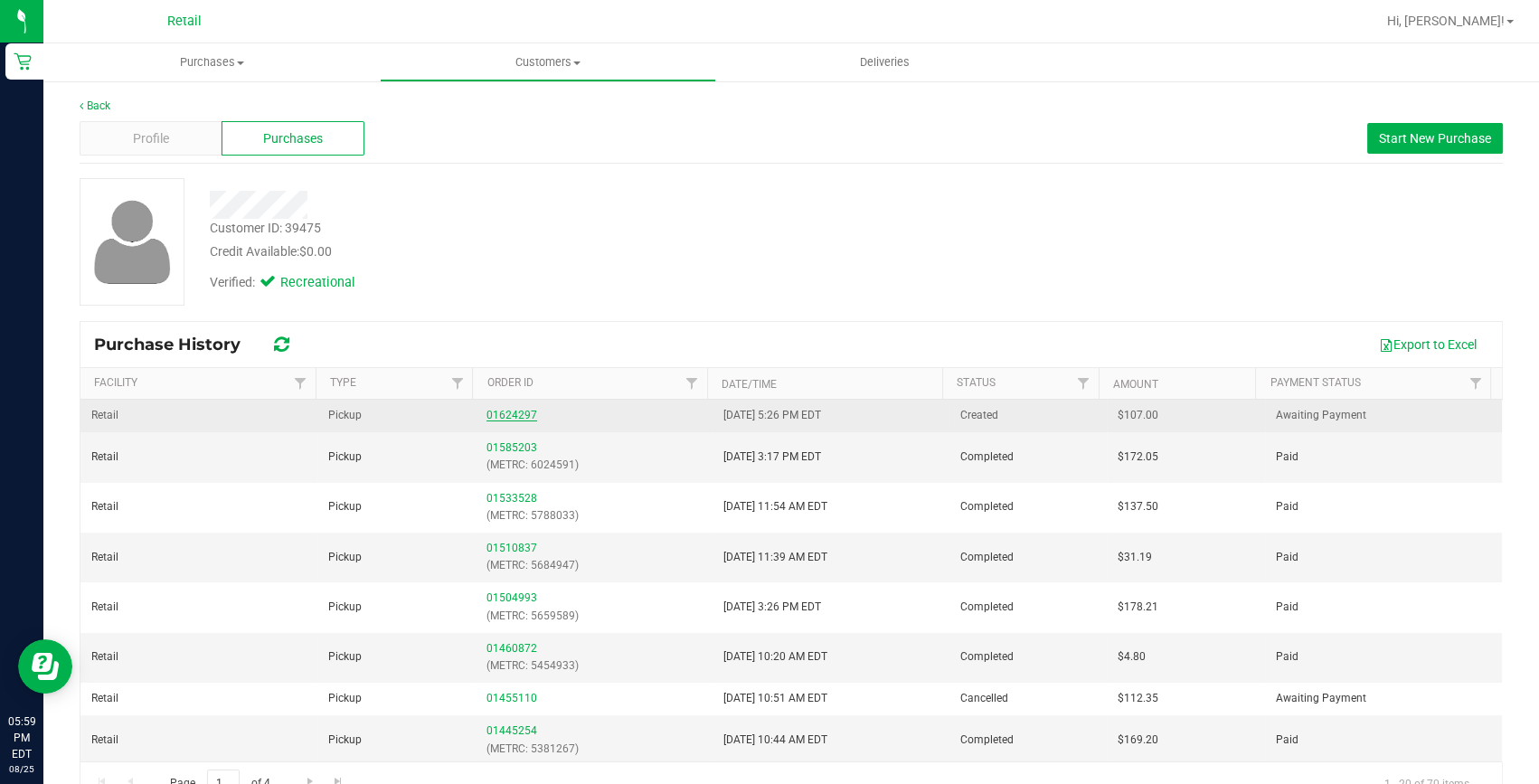
click at [503, 416] on link "01624297" at bounding box center [511, 415] width 50 height 12
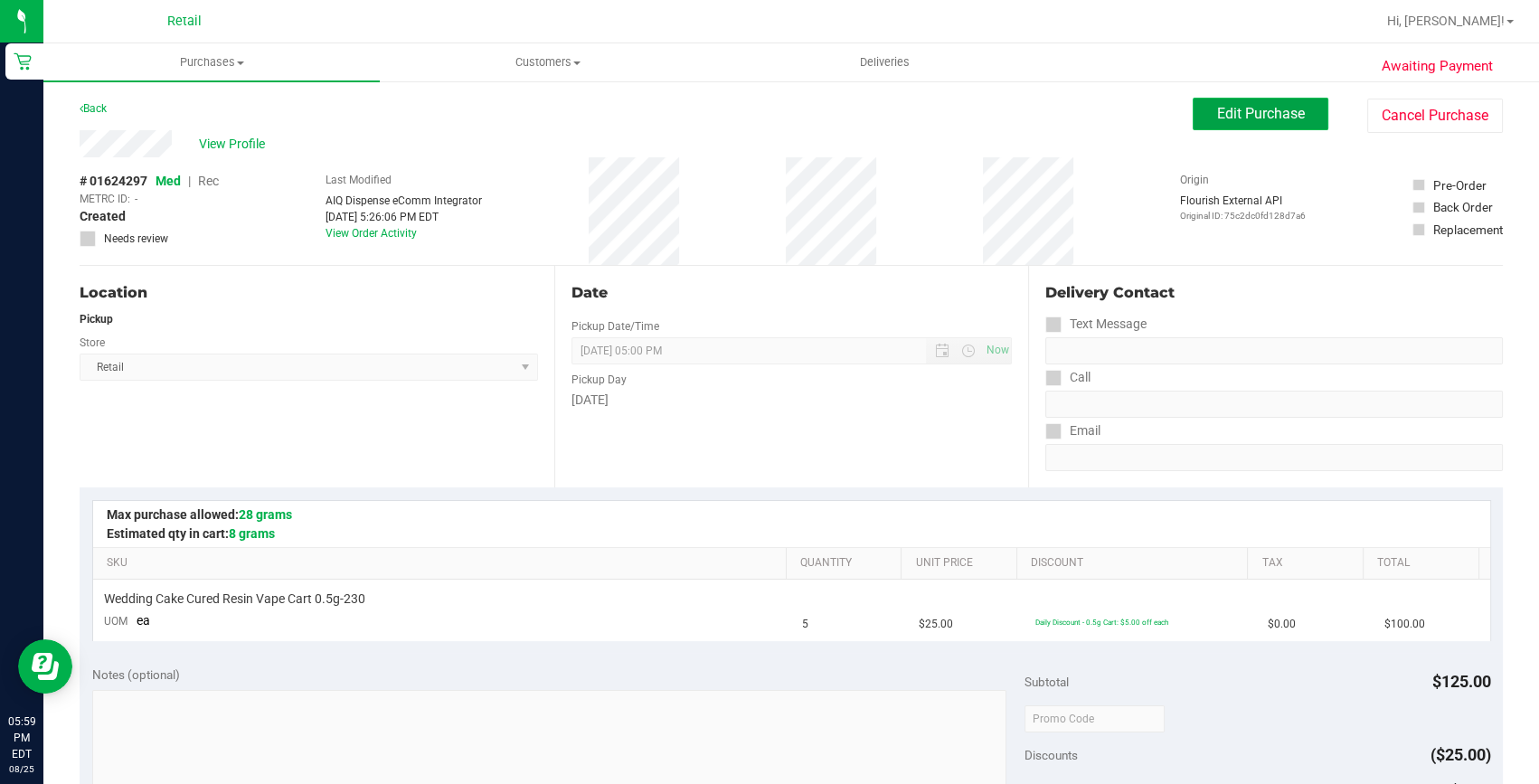
click at [1217, 111] on span "Edit Purchase" at bounding box center [1261, 113] width 88 height 17
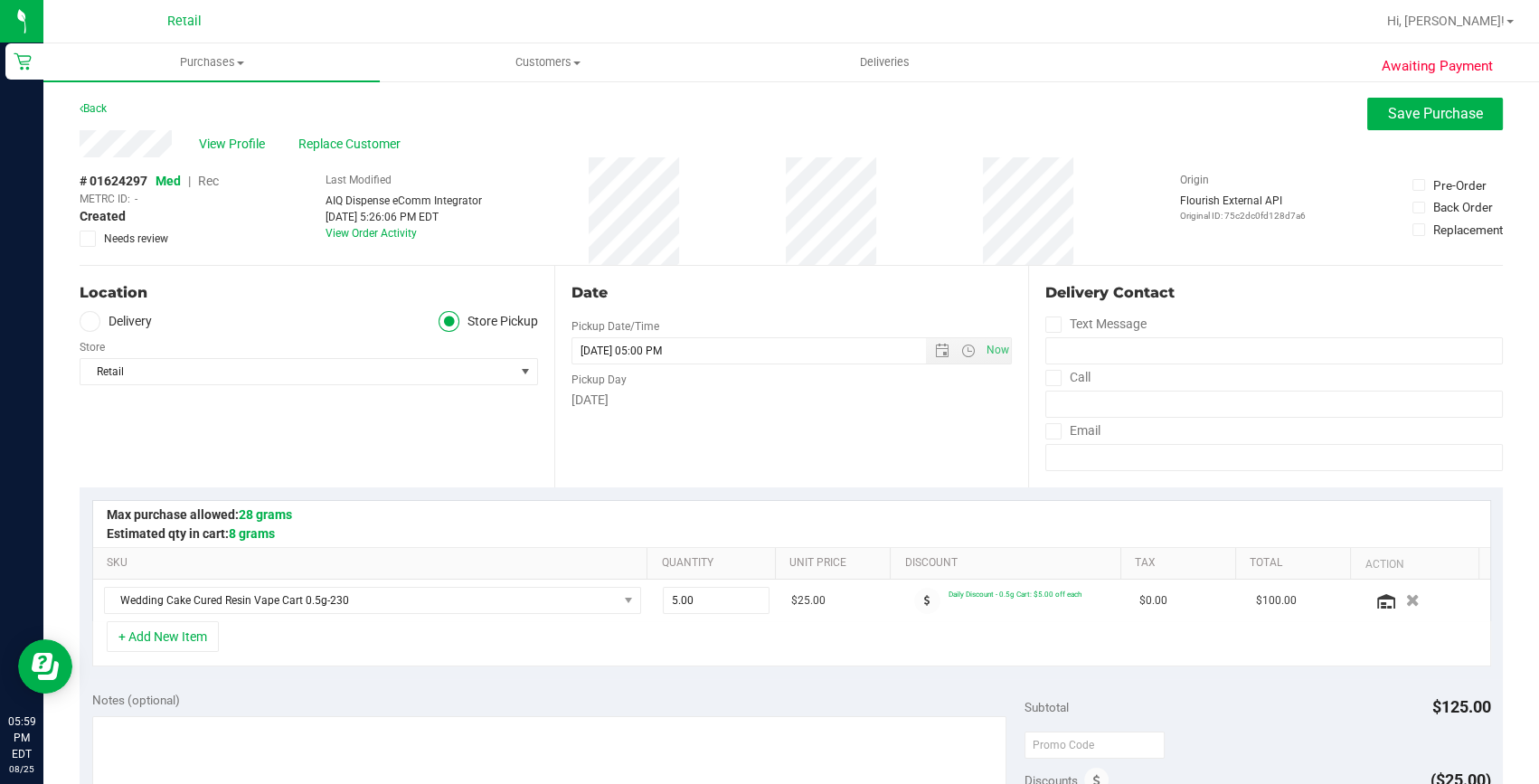
click at [213, 179] on span "Rec" at bounding box center [208, 180] width 21 height 14
click at [1444, 122] on button "Save Purchase" at bounding box center [1435, 114] width 136 height 32
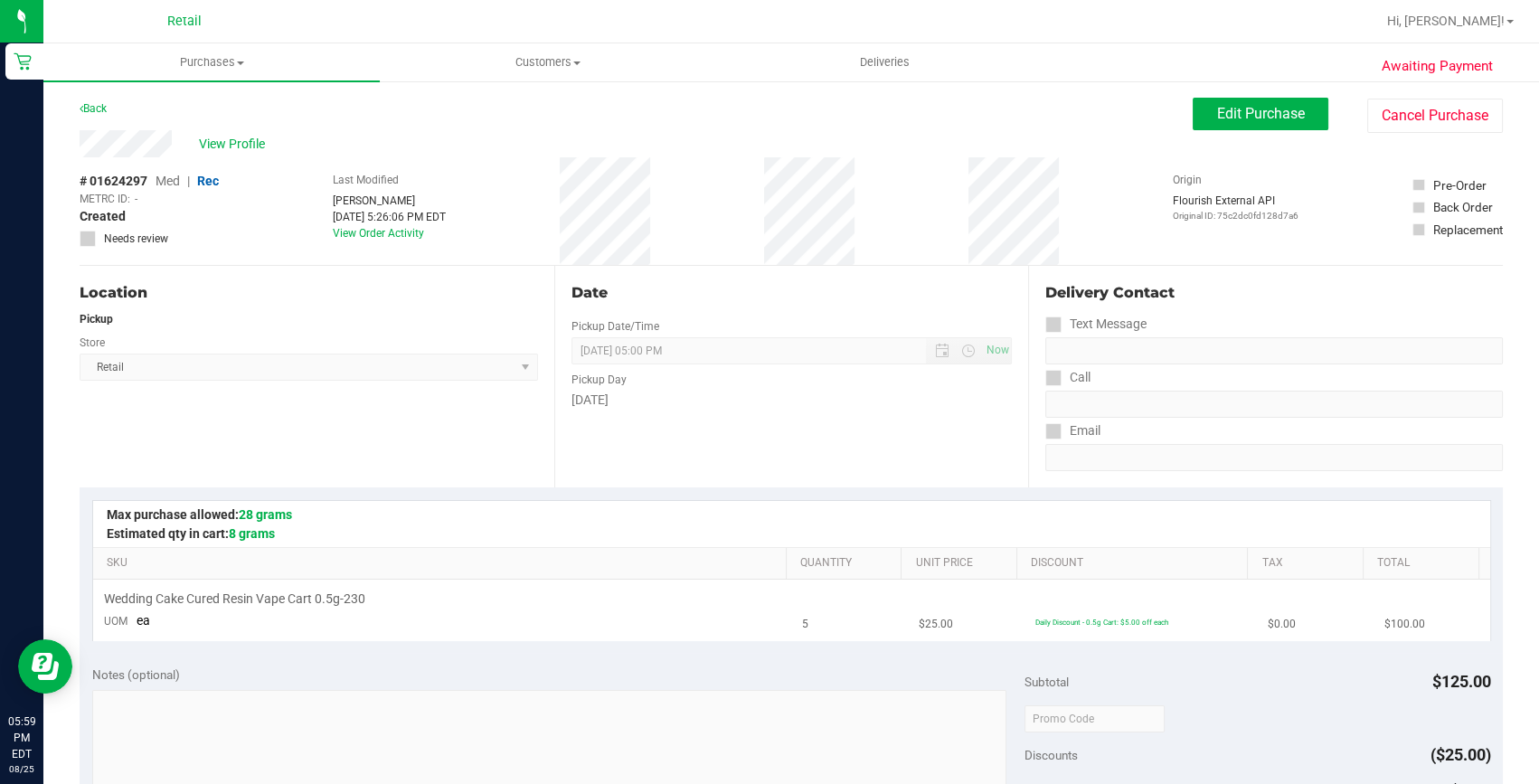
scroll to position [410, 0]
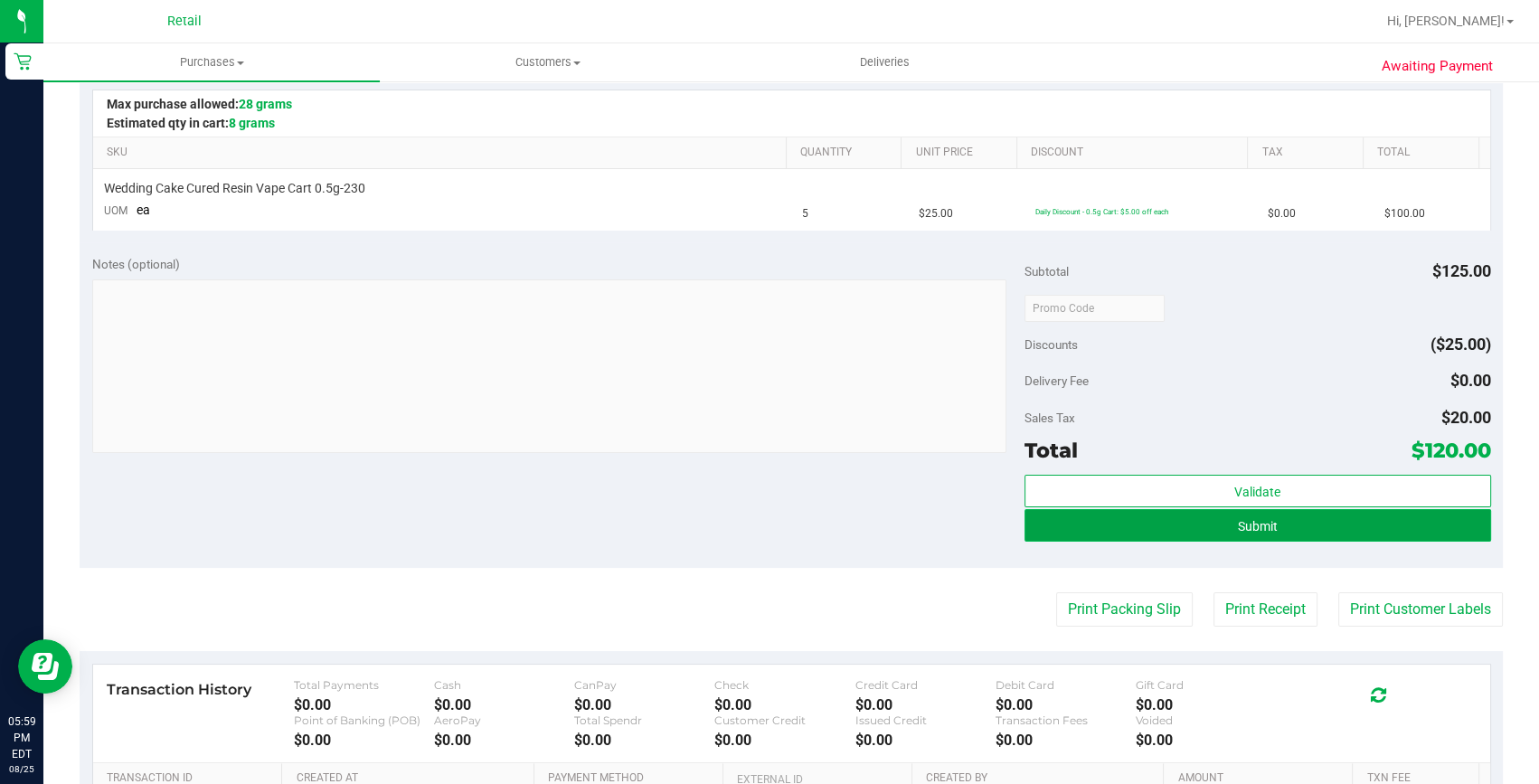
click at [1174, 532] on button "Submit" at bounding box center [1258, 525] width 466 height 32
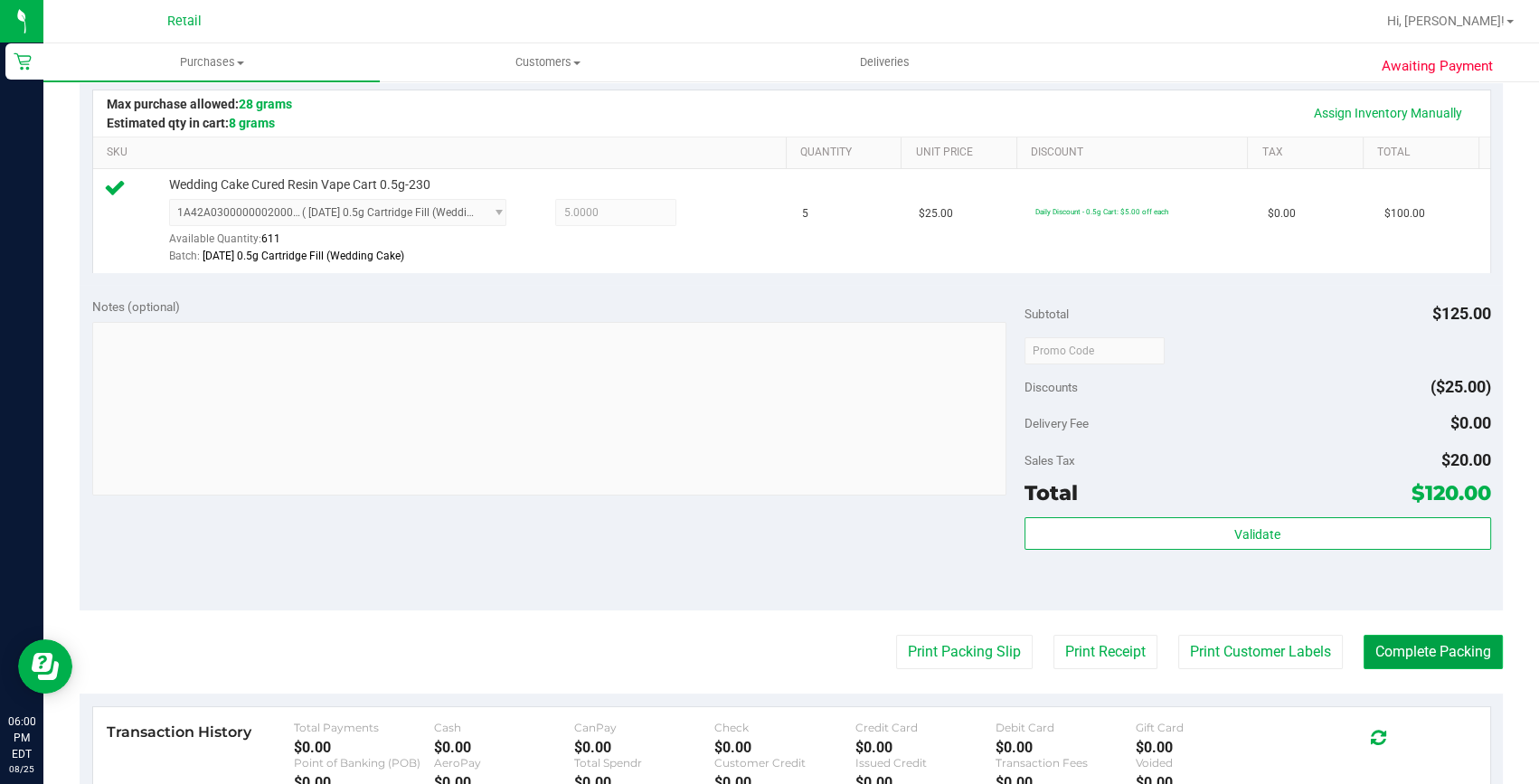
click at [1456, 653] on button "Complete Packing" at bounding box center [1433, 652] width 139 height 34
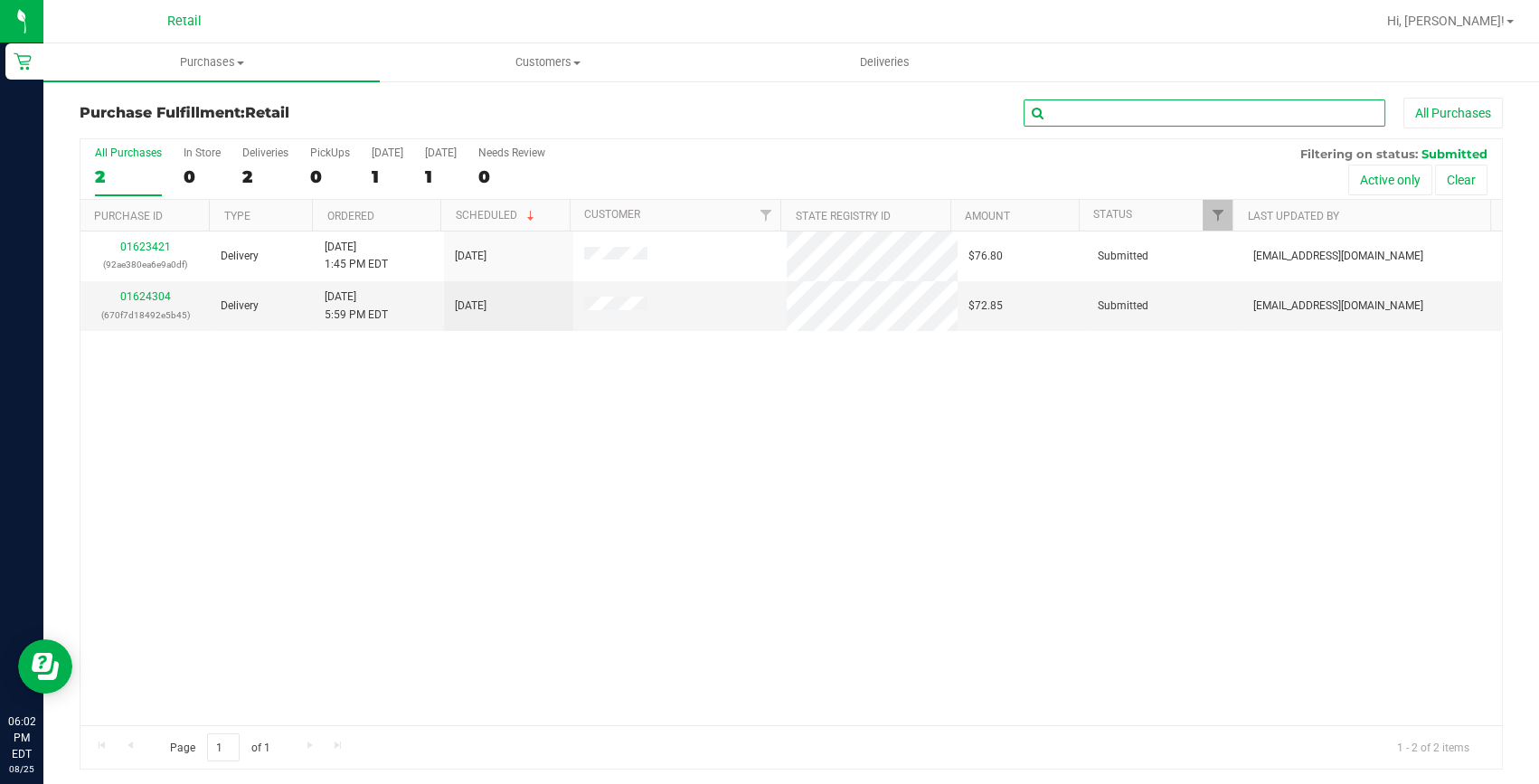
click at [1235, 108] on input "text" at bounding box center [1205, 113] width 362 height 28
type input "allard"
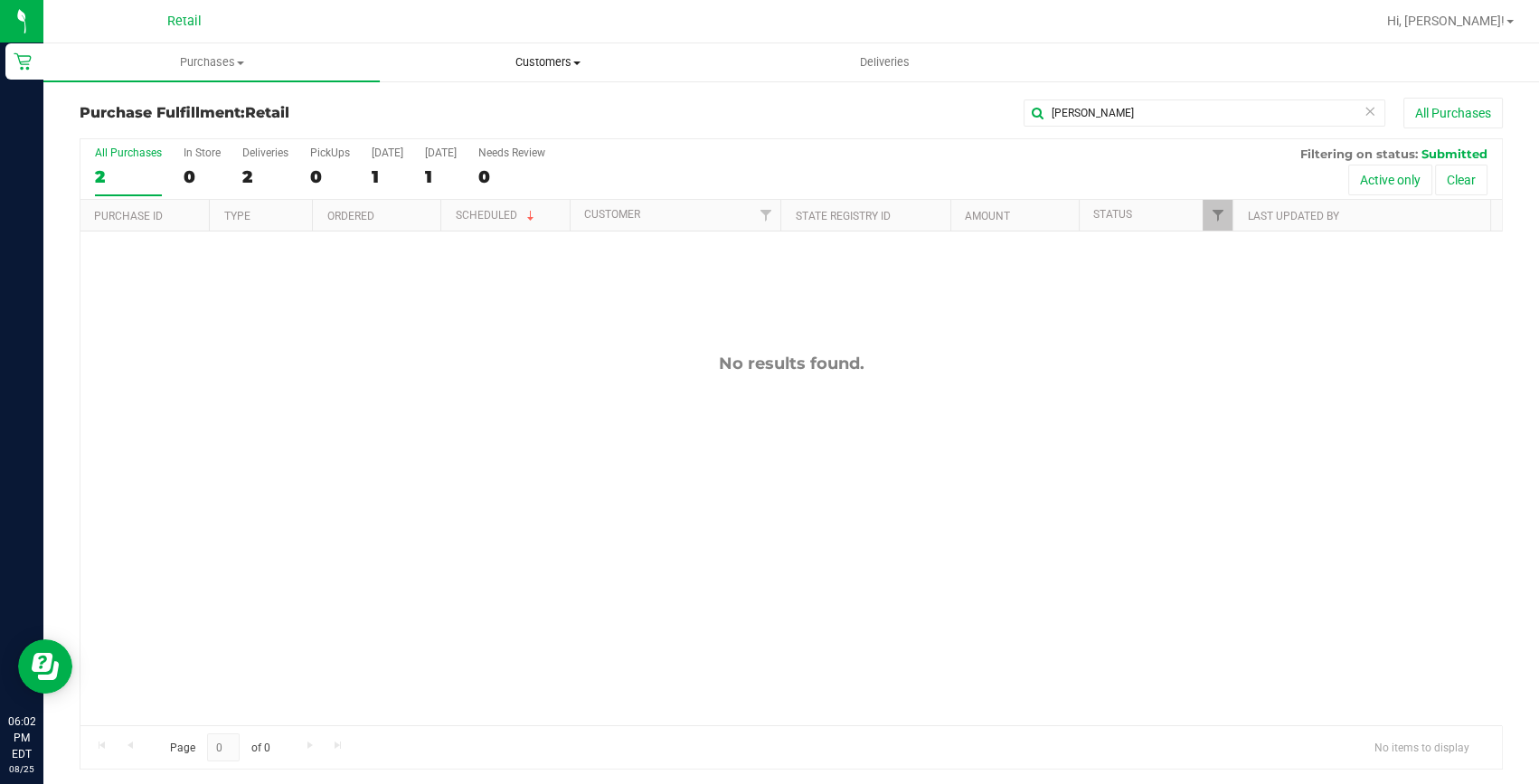
click at [570, 59] on span "Customers" at bounding box center [548, 62] width 335 height 16
click at [497, 109] on span "All customers" at bounding box center [444, 108] width 130 height 15
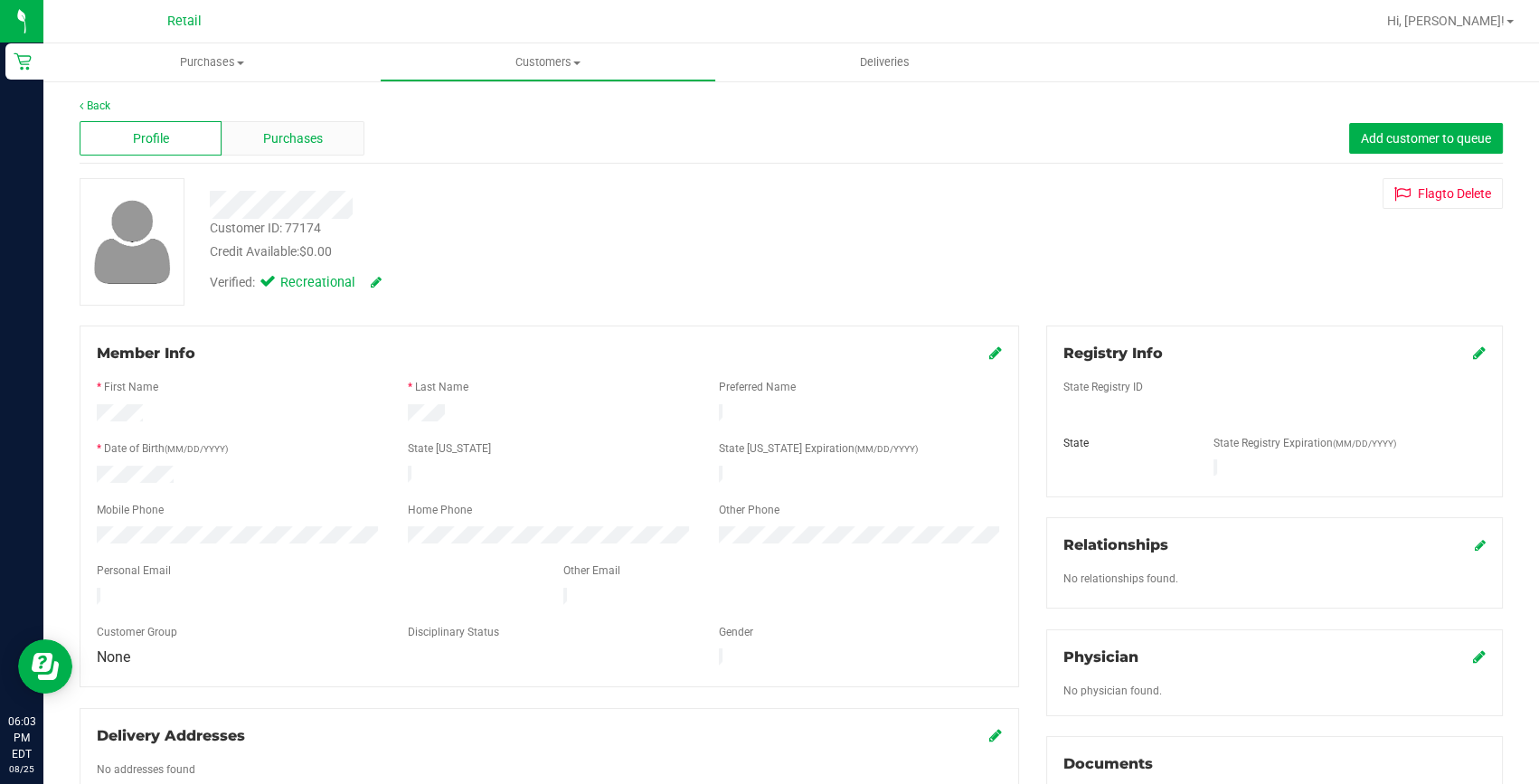
click at [311, 134] on span "Purchases" at bounding box center [293, 139] width 60 height 19
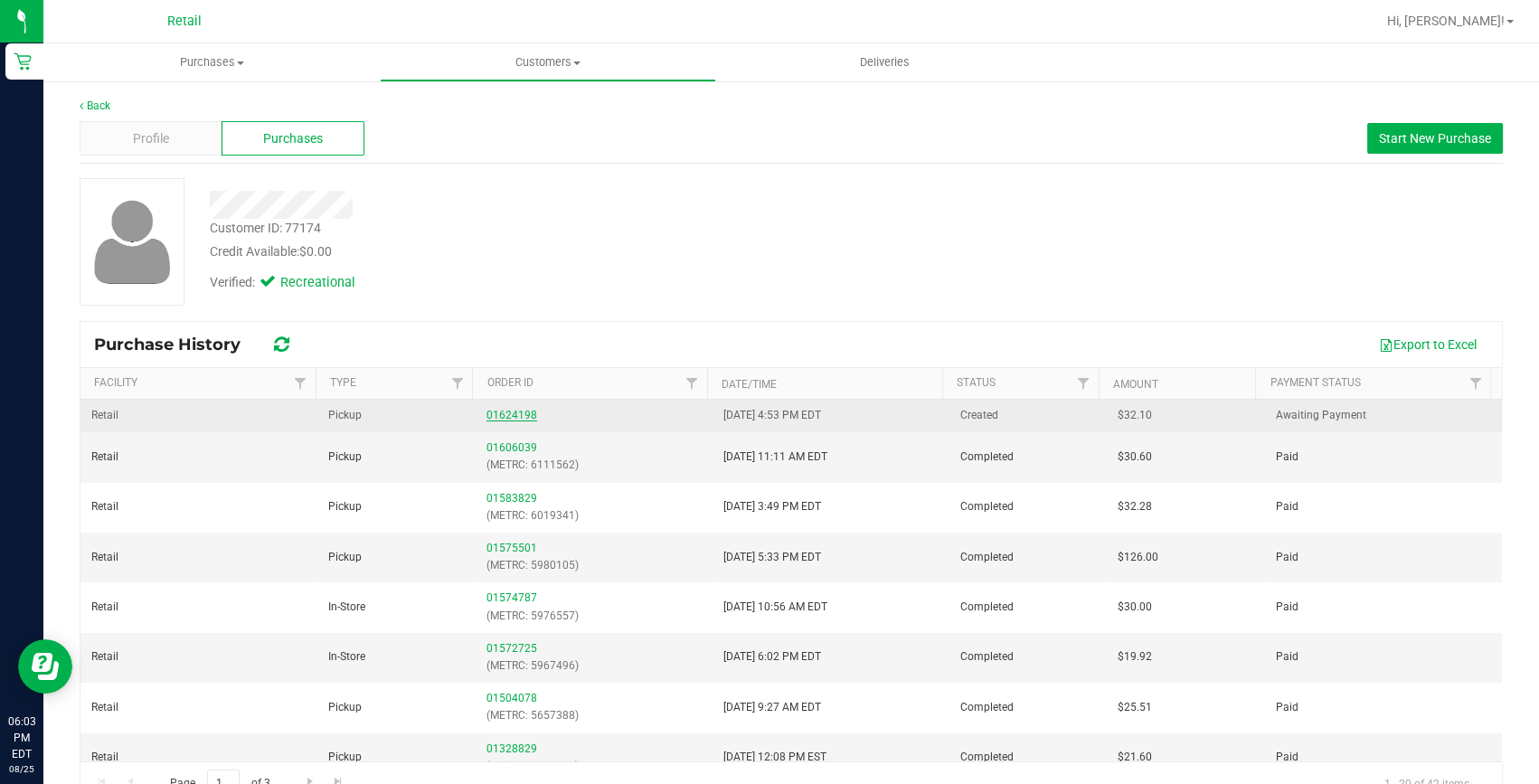
click at [518, 417] on link "01624198" at bounding box center [511, 415] width 50 height 12
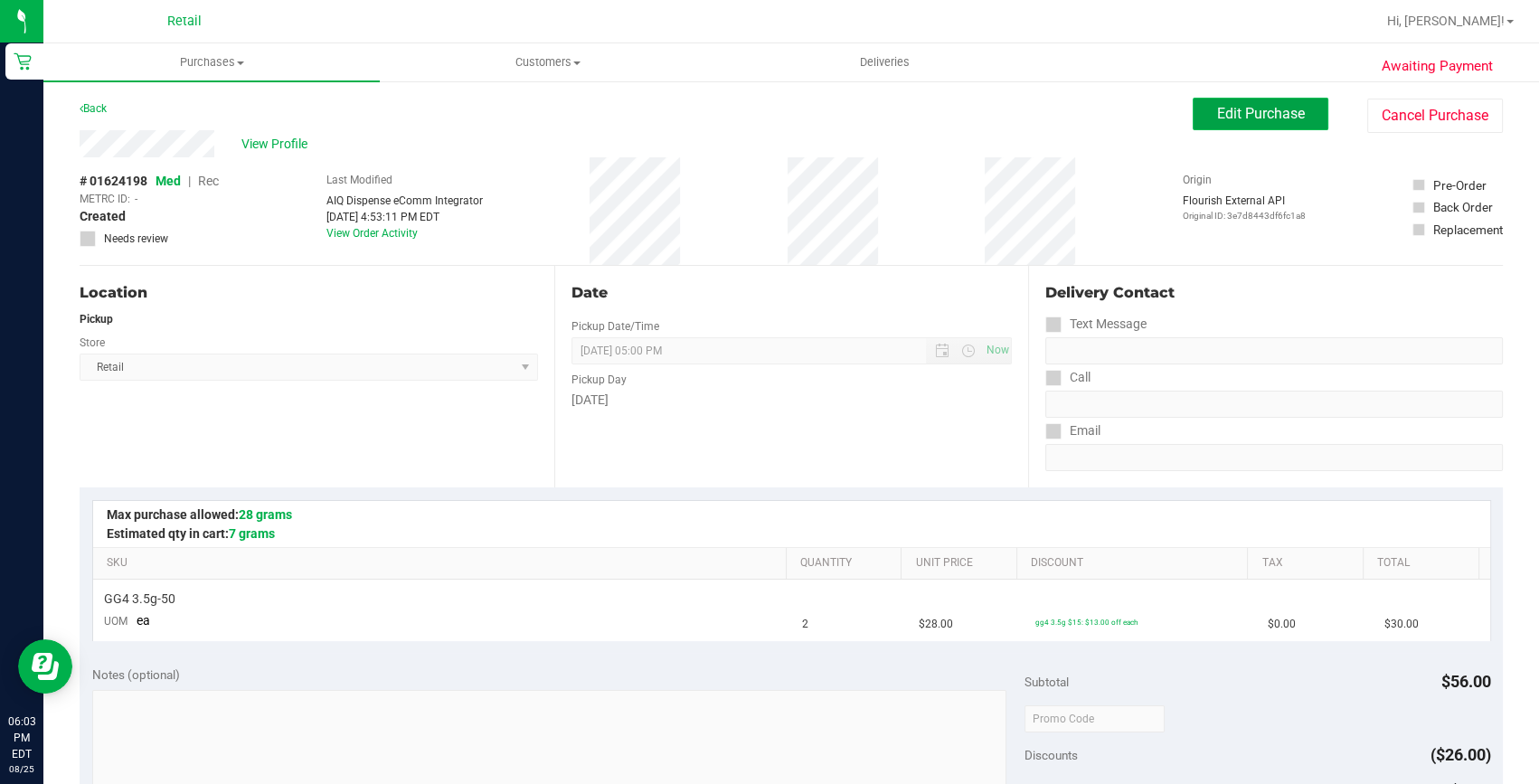
click at [1227, 110] on span "Edit Purchase" at bounding box center [1261, 113] width 88 height 17
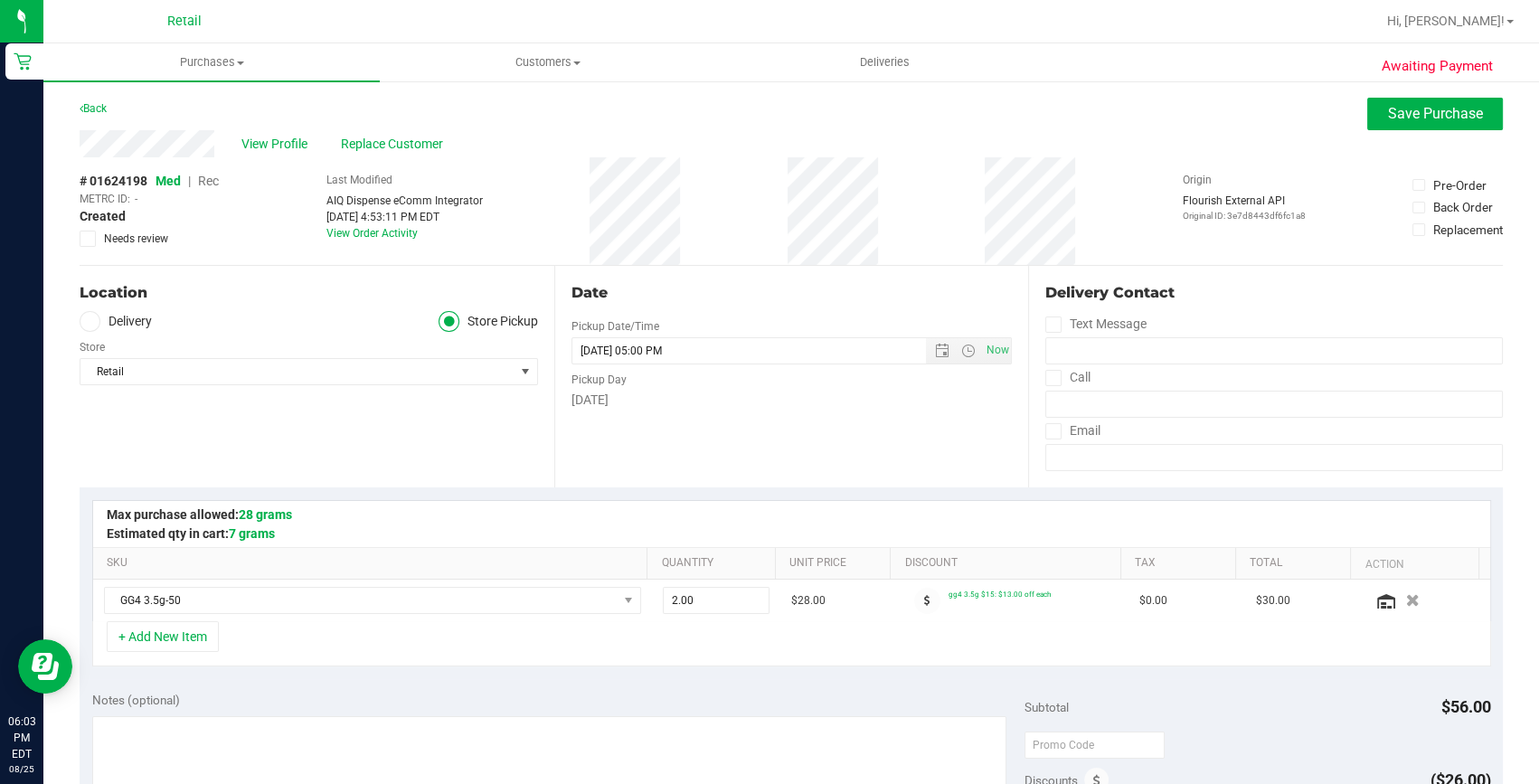
click at [207, 177] on span "Rec" at bounding box center [208, 180] width 21 height 14
click at [1456, 105] on span "Save Purchase" at bounding box center [1436, 113] width 95 height 17
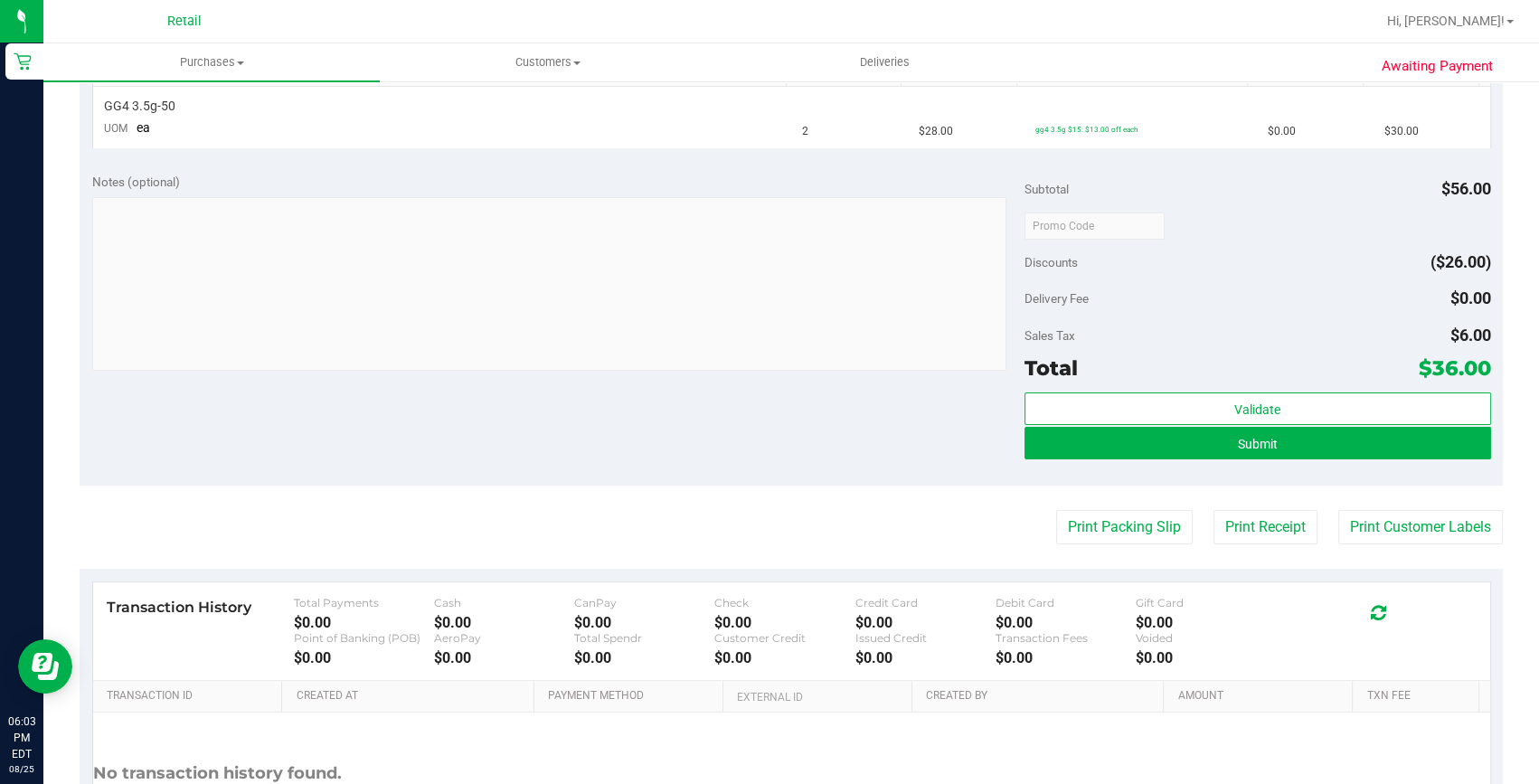
scroll to position [649, 0]
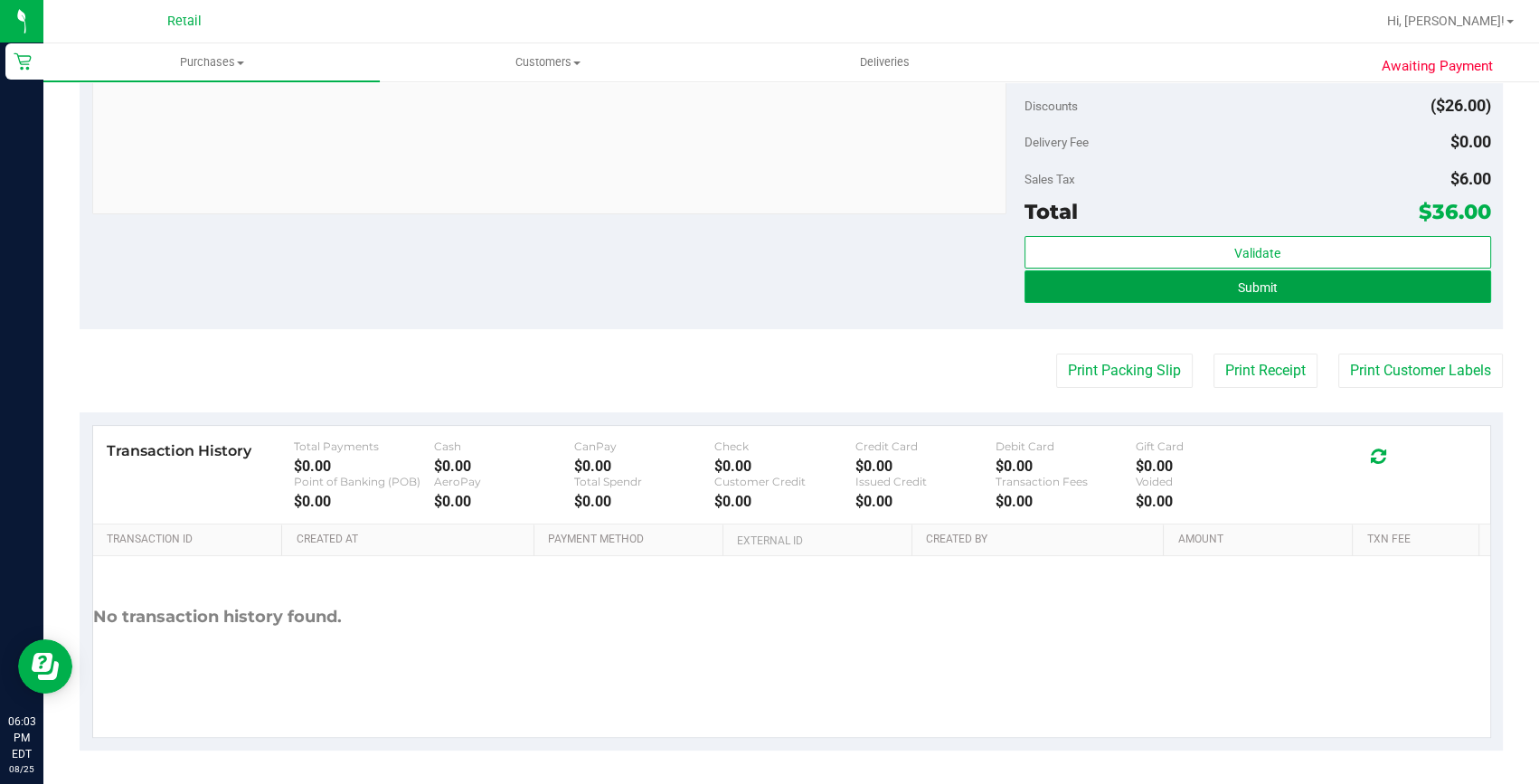
click at [1407, 284] on button "Submit" at bounding box center [1258, 286] width 466 height 32
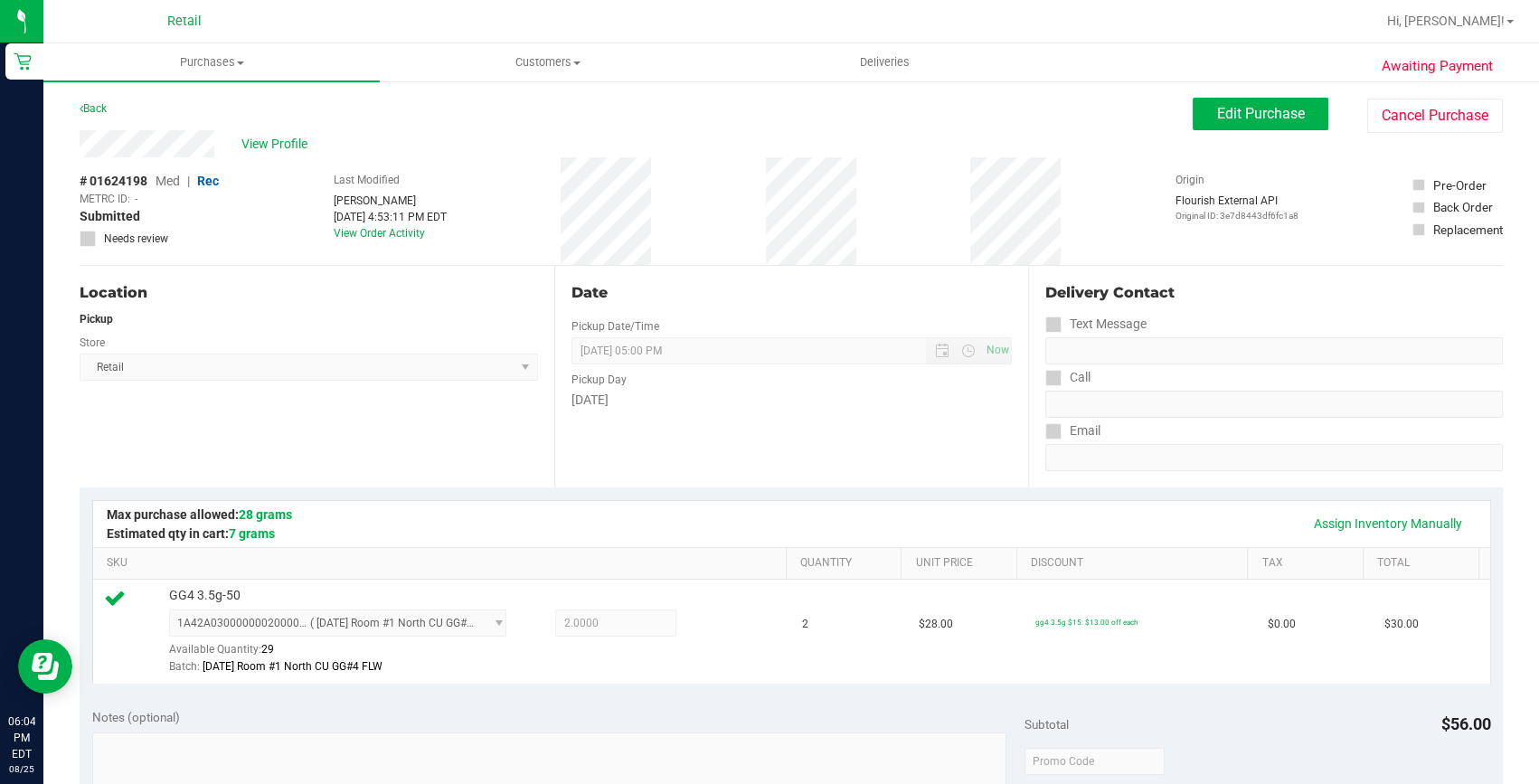
scroll to position [493, 0]
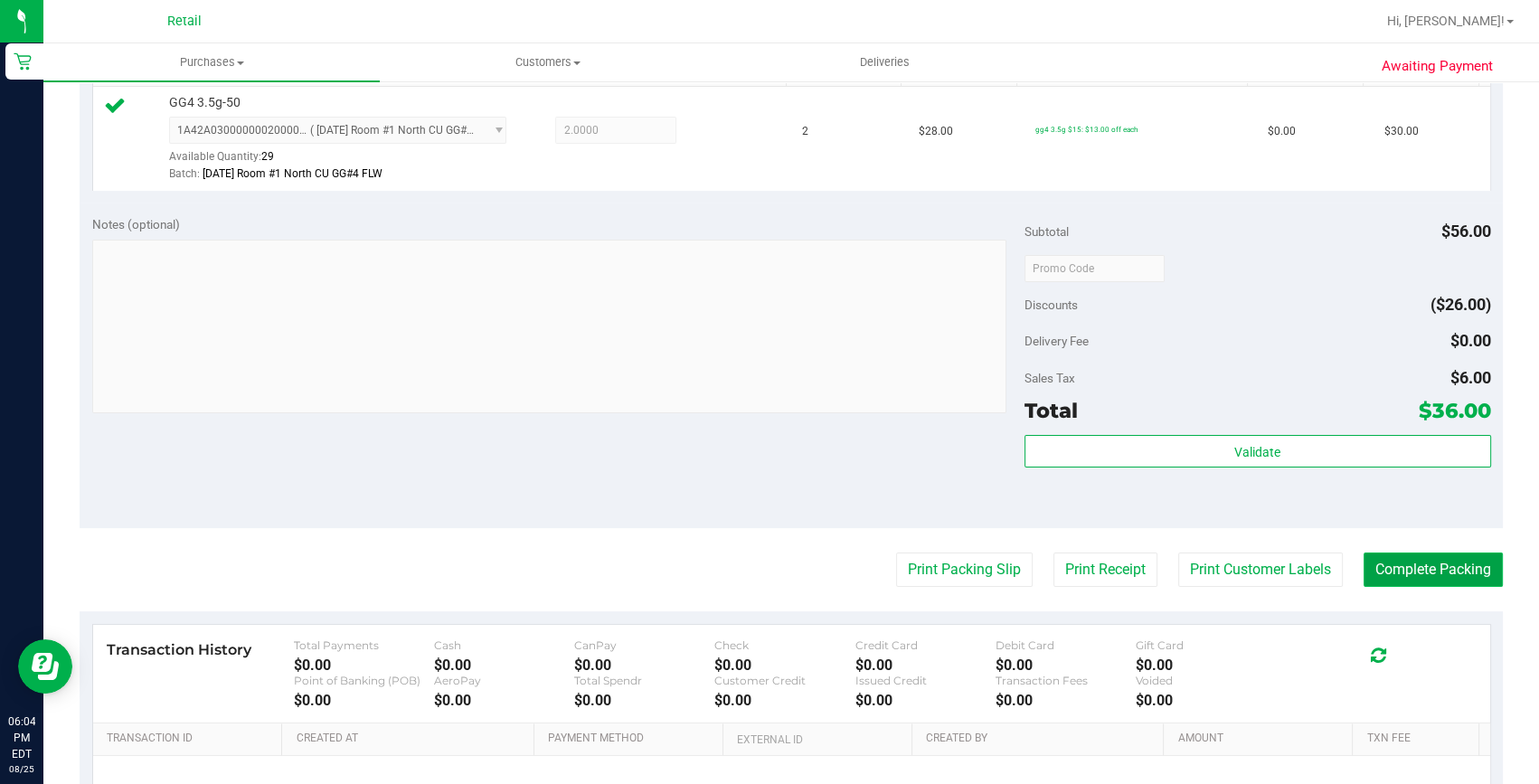
click at [1477, 570] on button "Complete Packing" at bounding box center [1433, 570] width 139 height 34
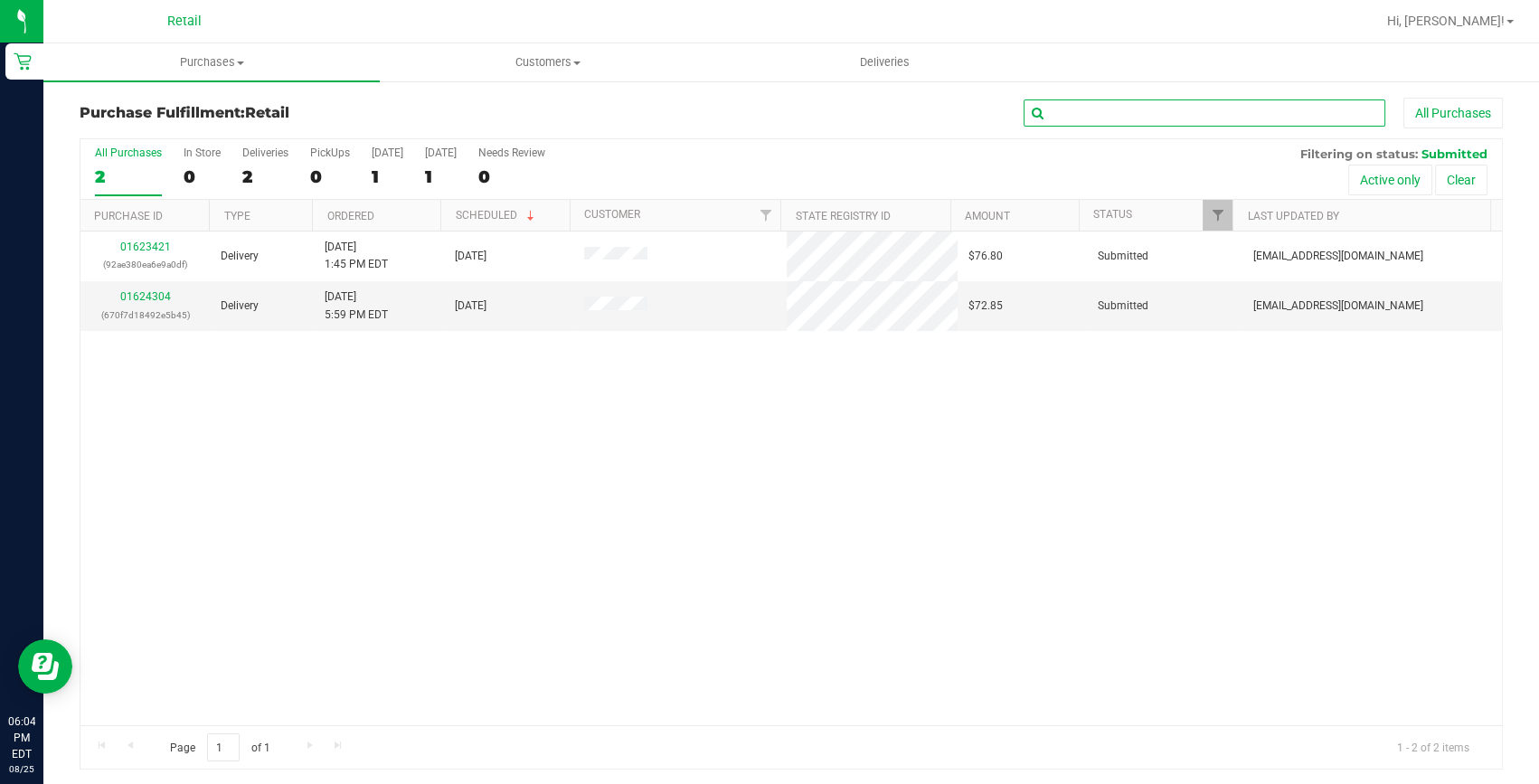
click at [1203, 118] on input "text" at bounding box center [1205, 113] width 362 height 28
type input "alexis"
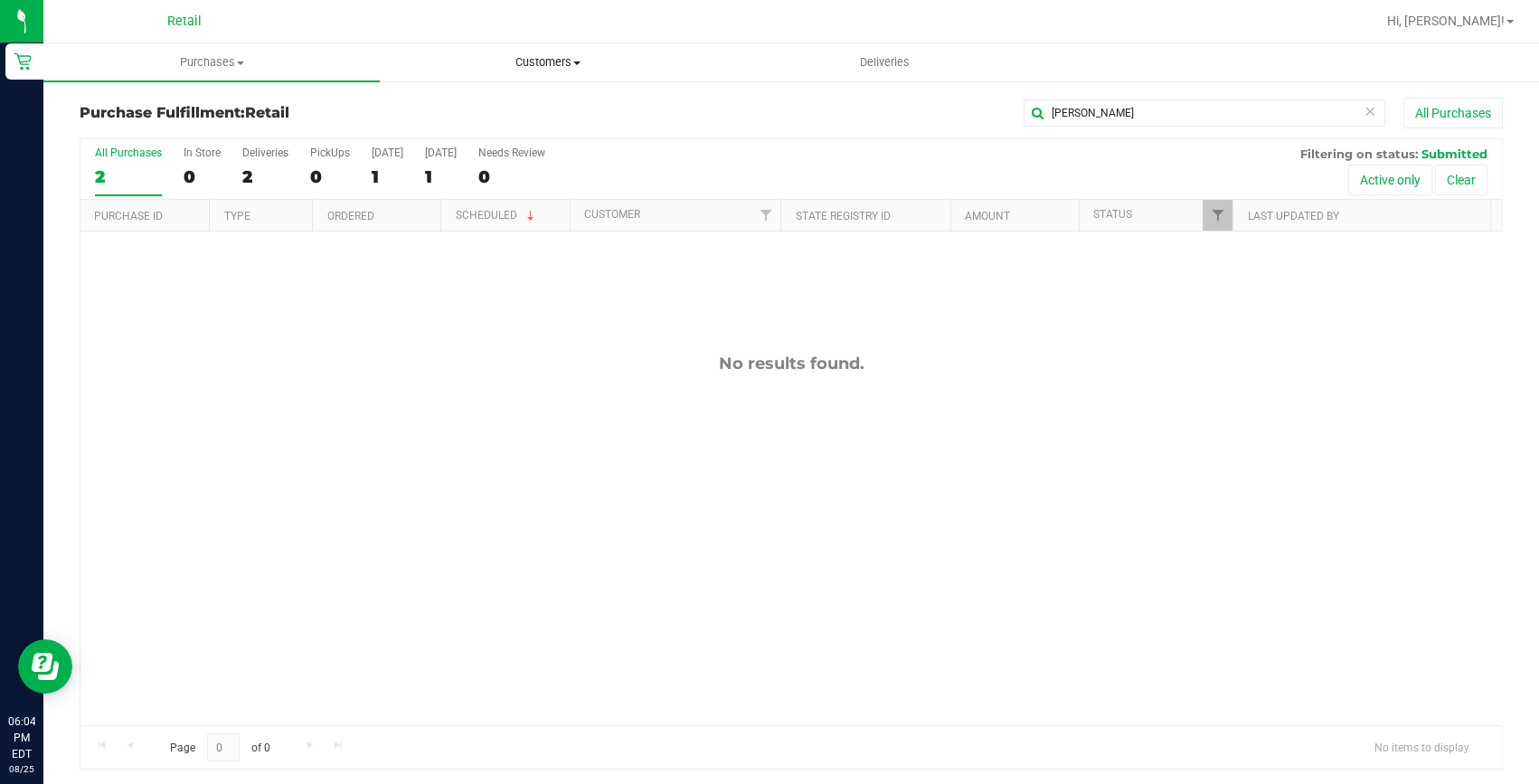
click at [565, 55] on span "Customers" at bounding box center [548, 62] width 335 height 16
click at [557, 108] on li "All customers" at bounding box center [547, 109] width 336 height 22
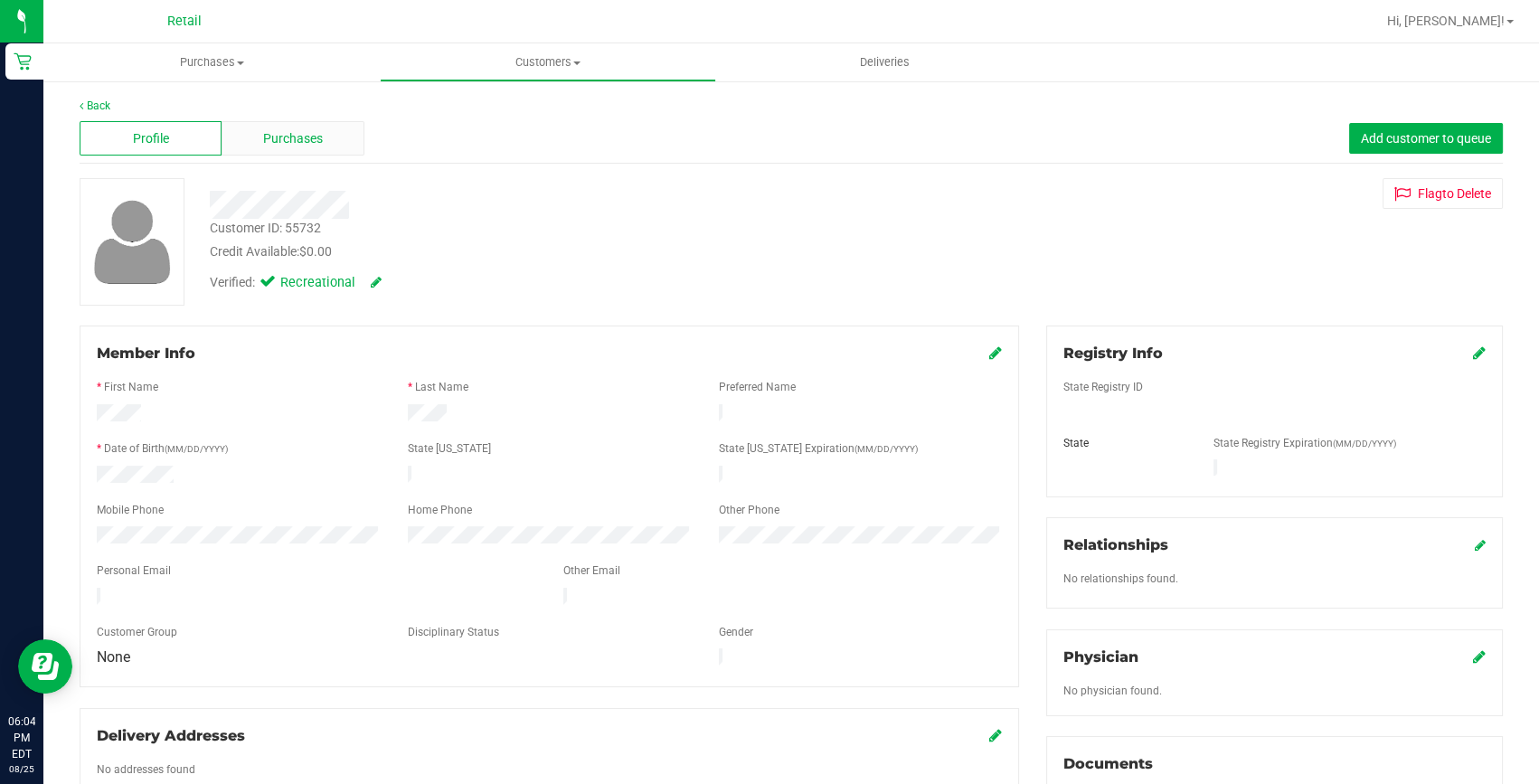
click at [264, 141] on span "Purchases" at bounding box center [293, 139] width 60 height 19
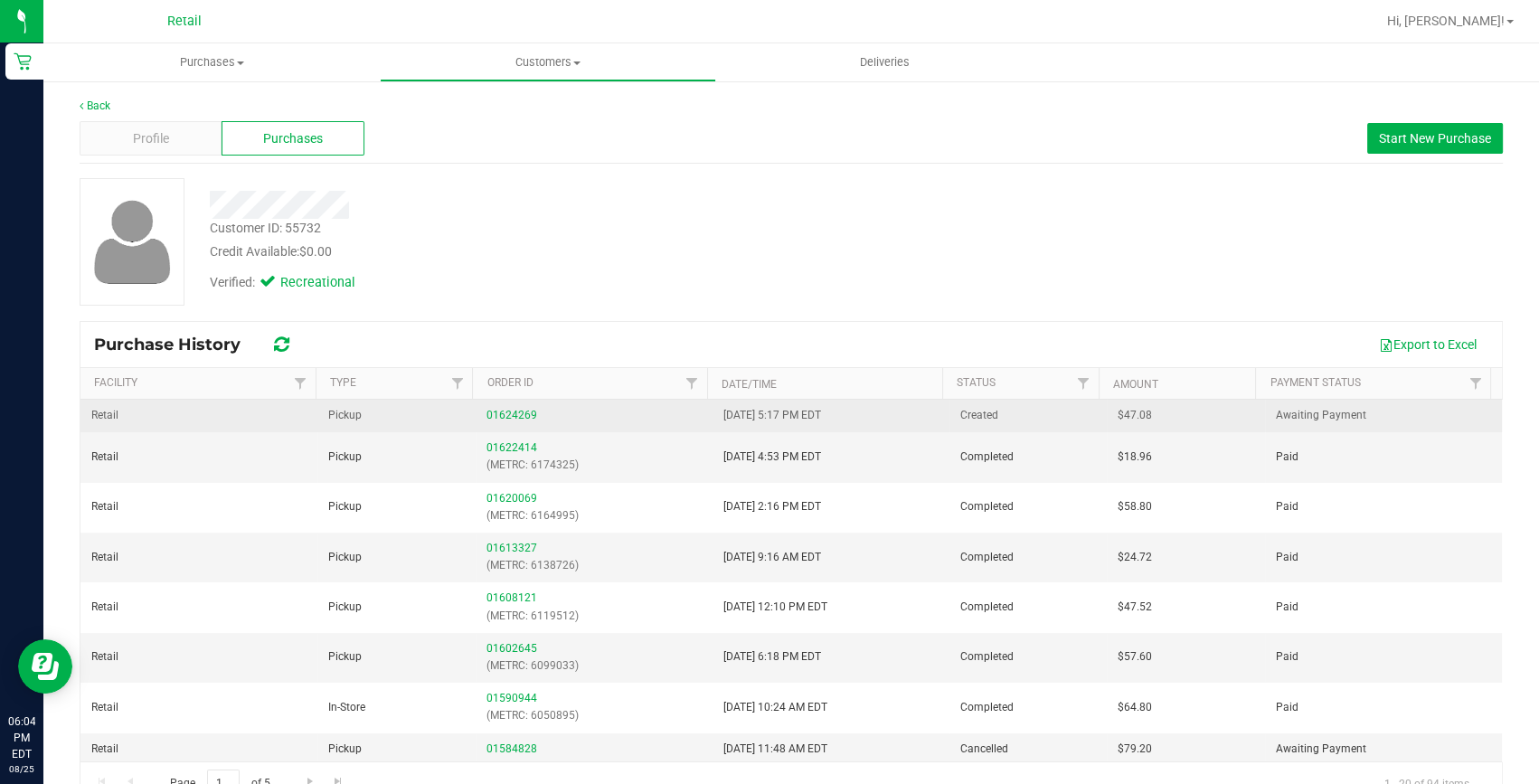
click at [500, 407] on div "01624269" at bounding box center [594, 416] width 215 height 17
click at [503, 414] on link "01624269" at bounding box center [511, 415] width 50 height 12
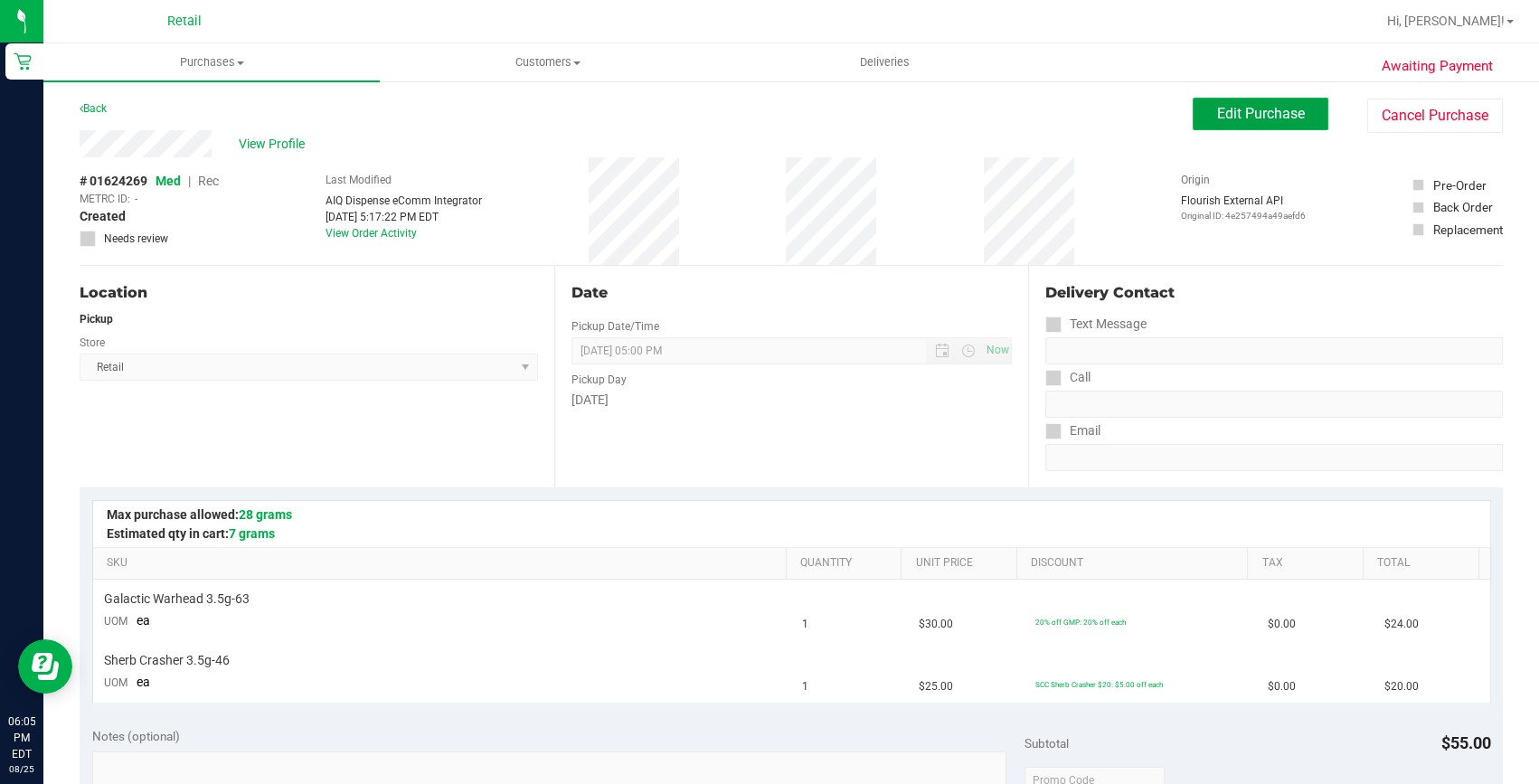
click at [1262, 123] on button "Edit Purchase" at bounding box center [1260, 114] width 136 height 32
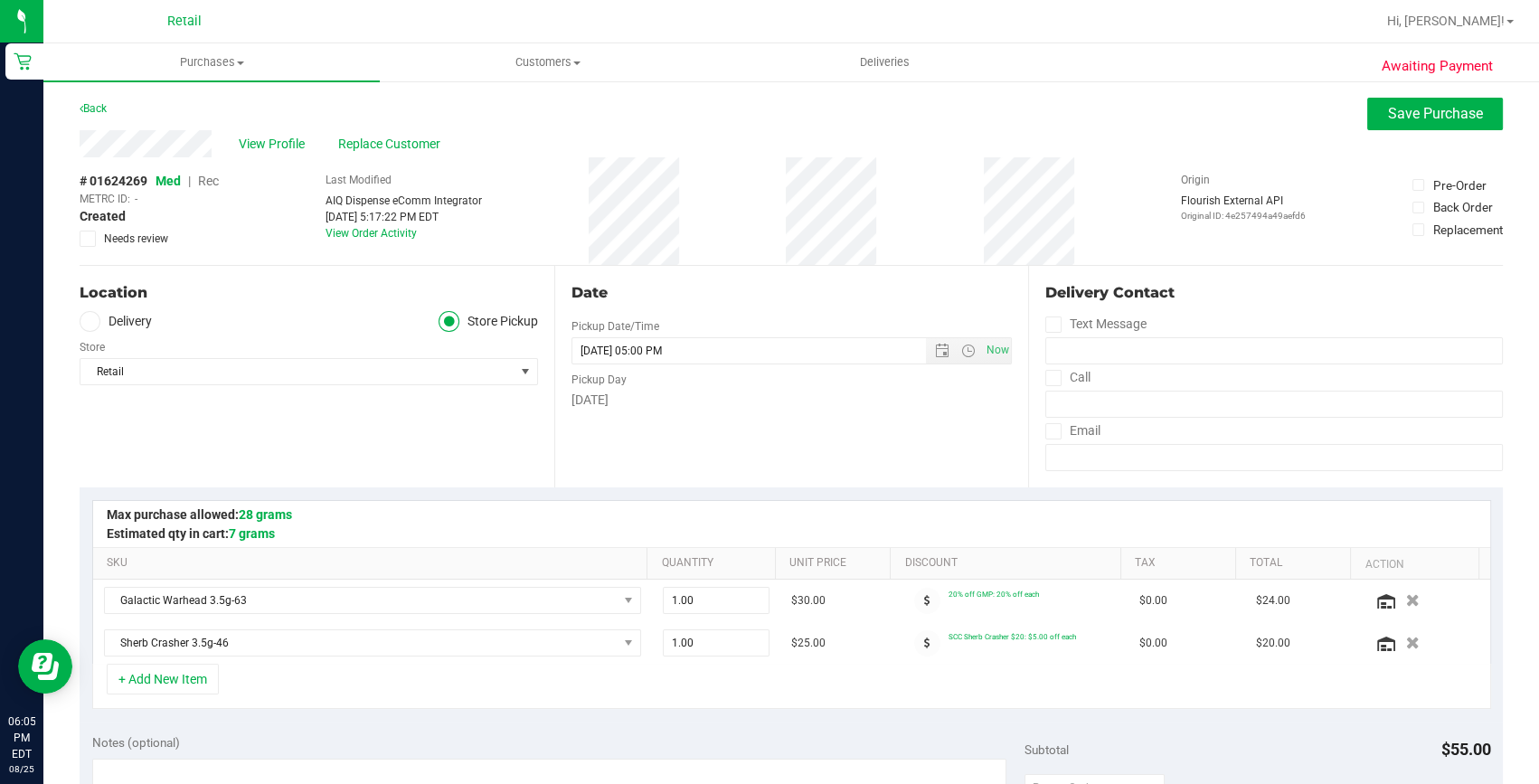
click at [211, 177] on span "Rec" at bounding box center [208, 180] width 21 height 14
click at [1447, 125] on button "Save Purchase" at bounding box center [1435, 114] width 136 height 32
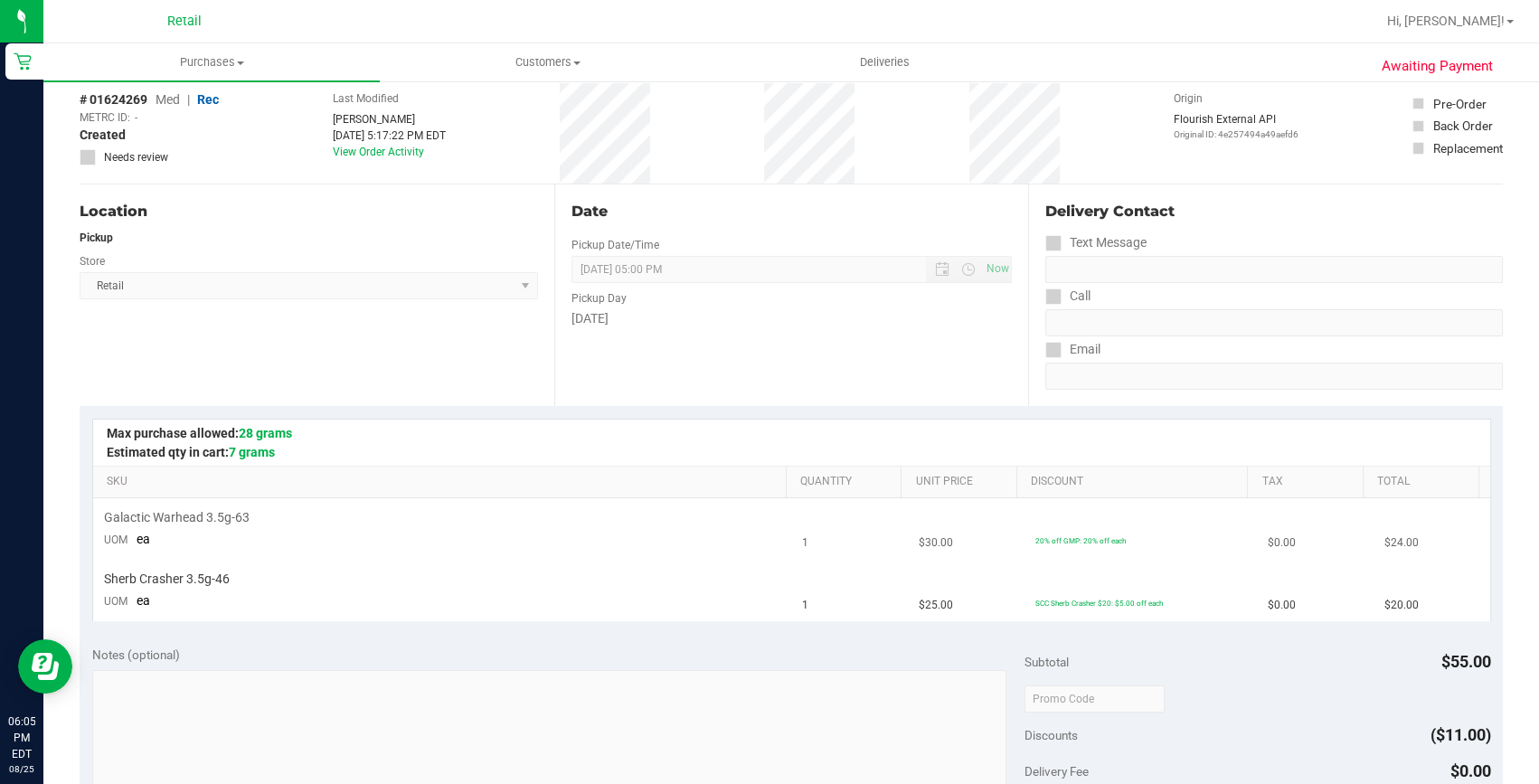
scroll to position [493, 0]
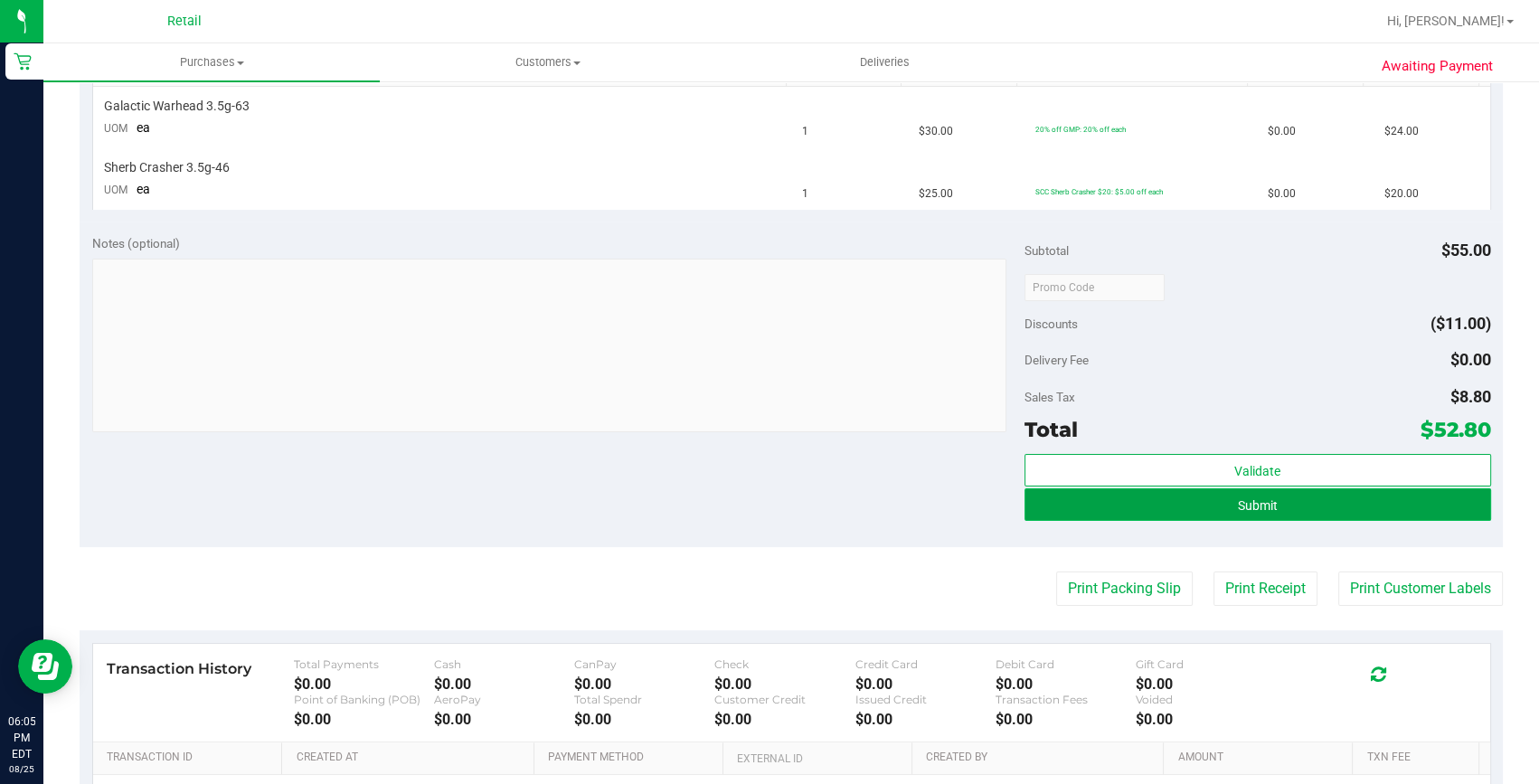
click at [1366, 500] on button "Submit" at bounding box center [1258, 504] width 466 height 32
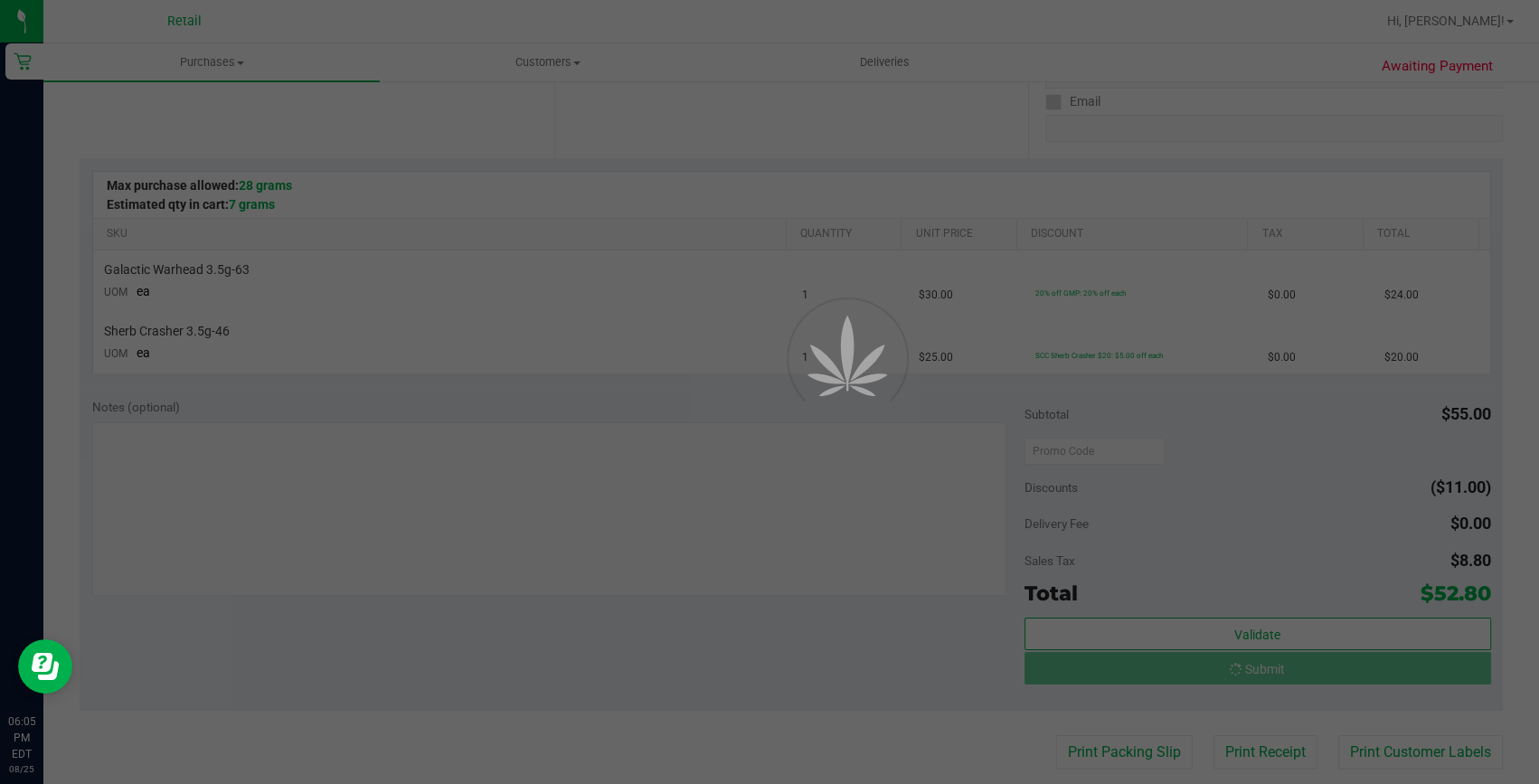
scroll to position [328, 0]
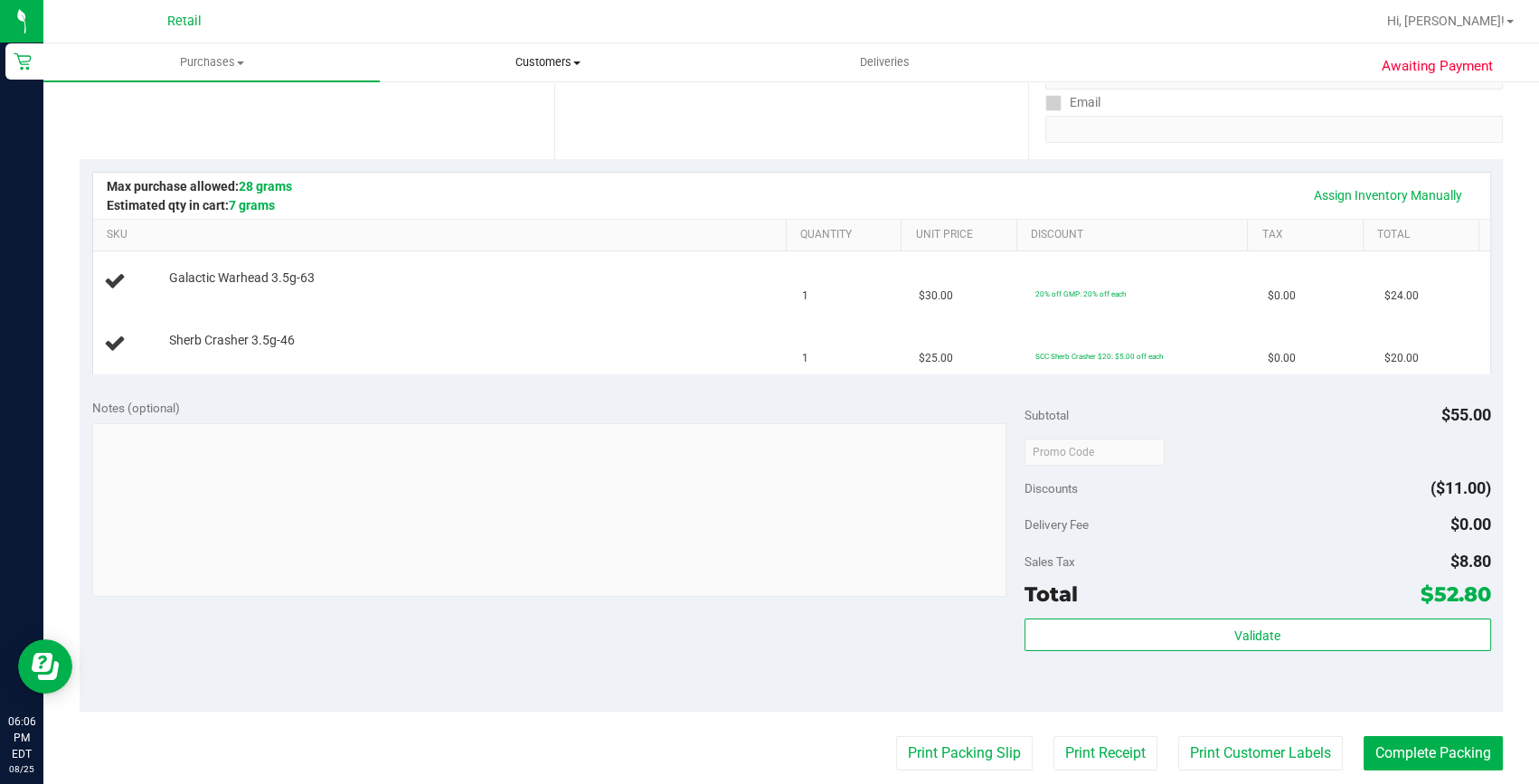
drag, startPoint x: 1370, startPoint y: 500, endPoint x: 556, endPoint y: 64, distance: 923.4
click at [556, 64] on span "Customers" at bounding box center [548, 62] width 335 height 16
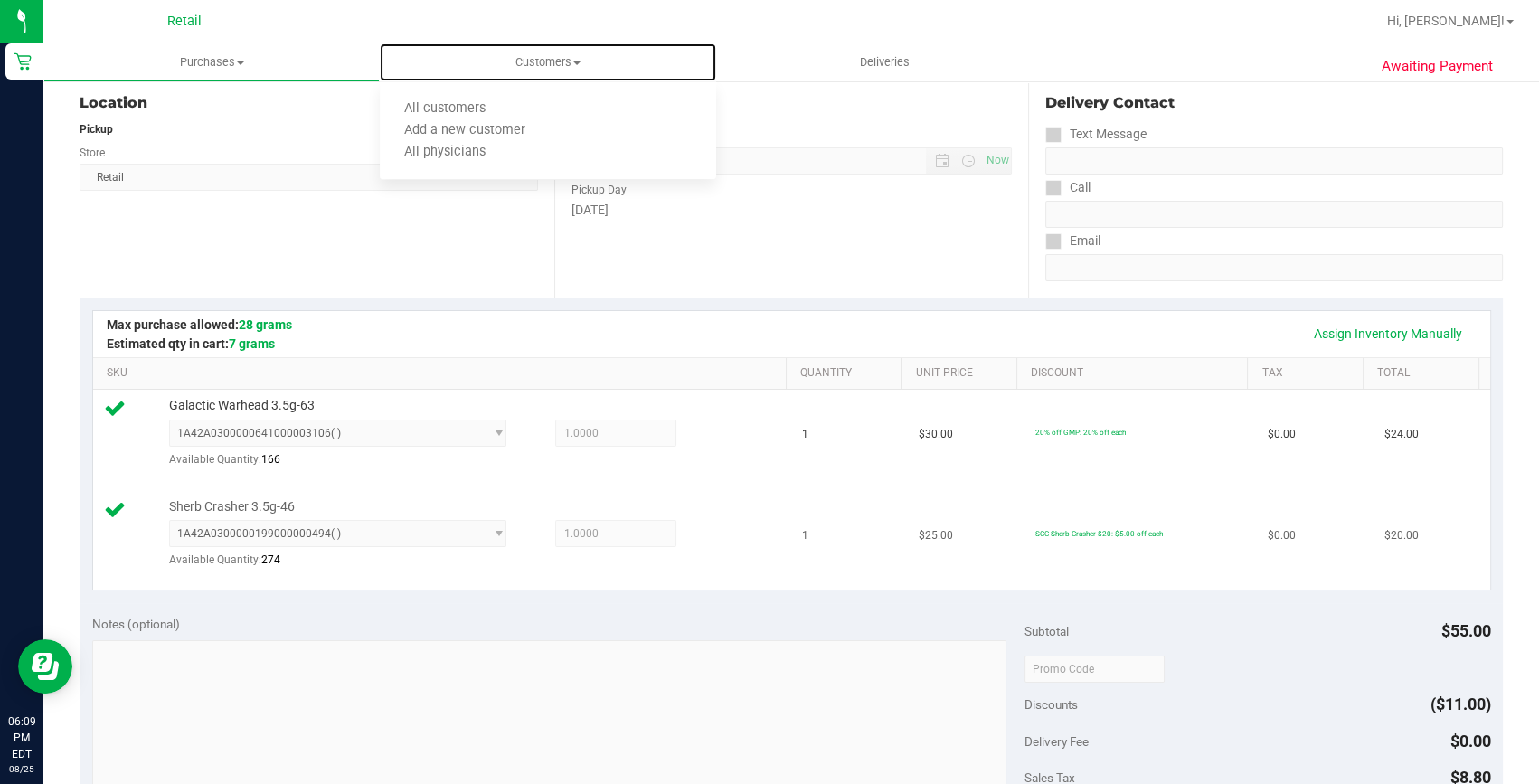
scroll to position [410, 0]
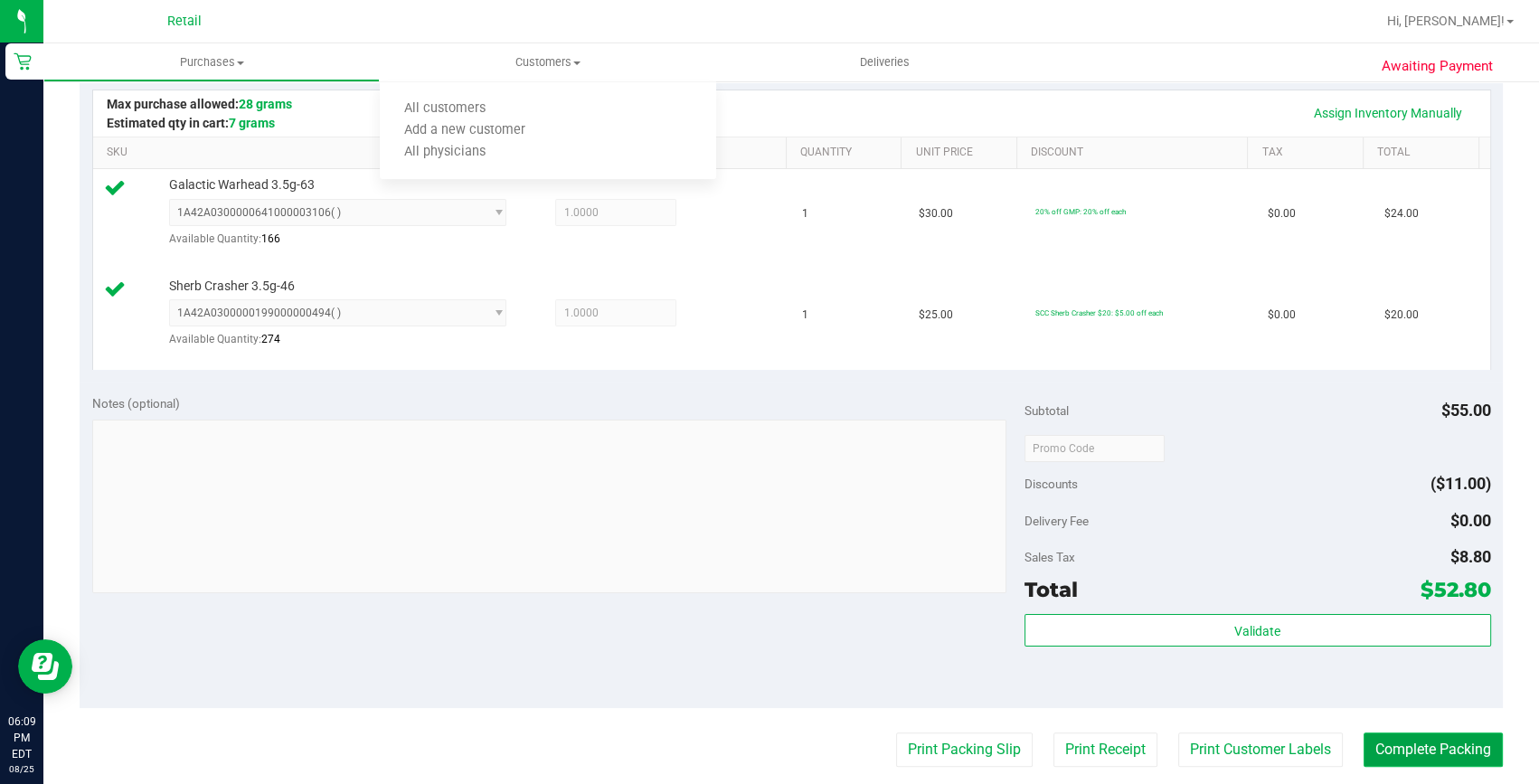
click at [1413, 750] on button "Complete Packing" at bounding box center [1433, 750] width 139 height 34
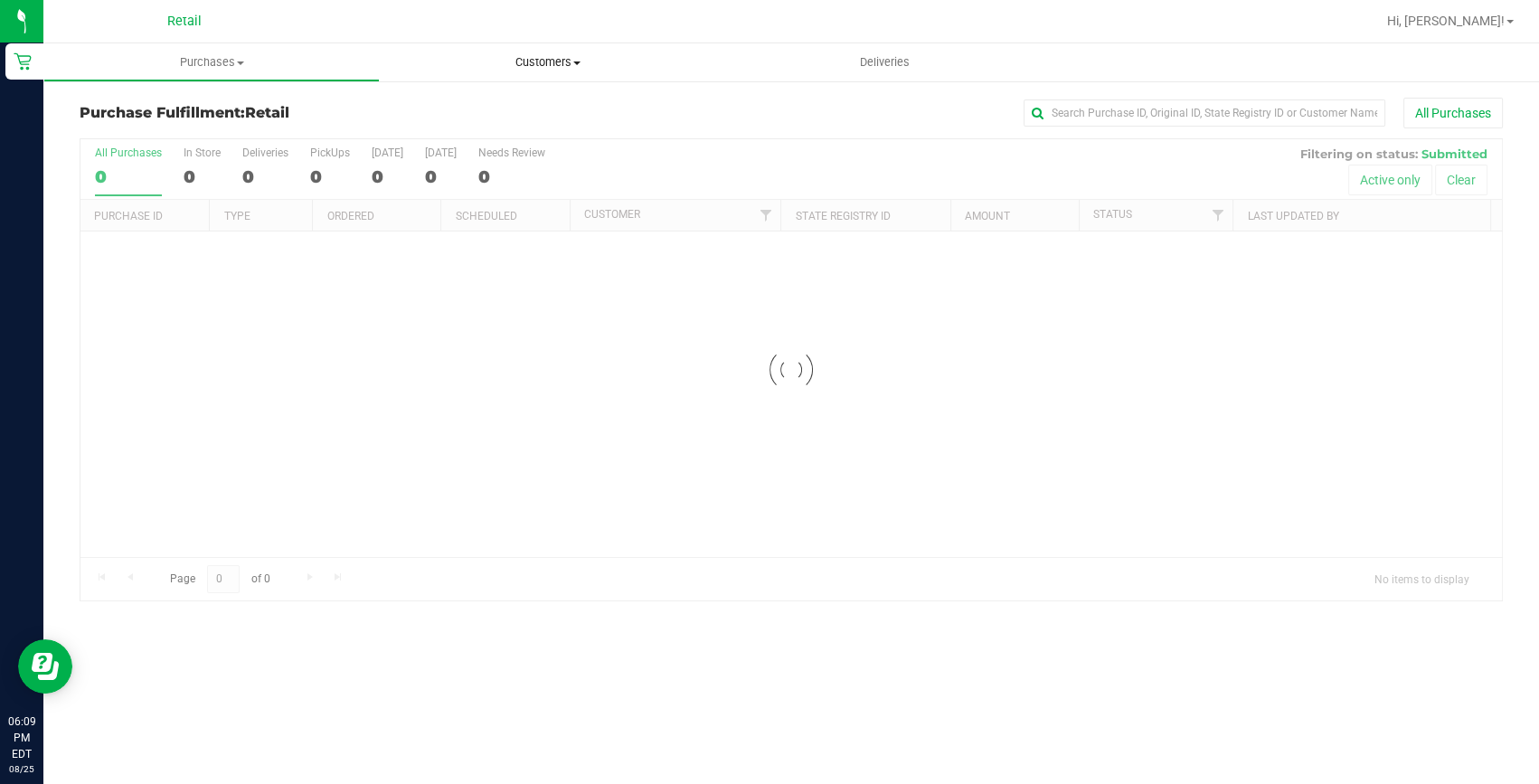
click at [540, 59] on span "Customers" at bounding box center [547, 62] width 336 height 16
click at [467, 110] on span "All customers" at bounding box center [444, 108] width 130 height 15
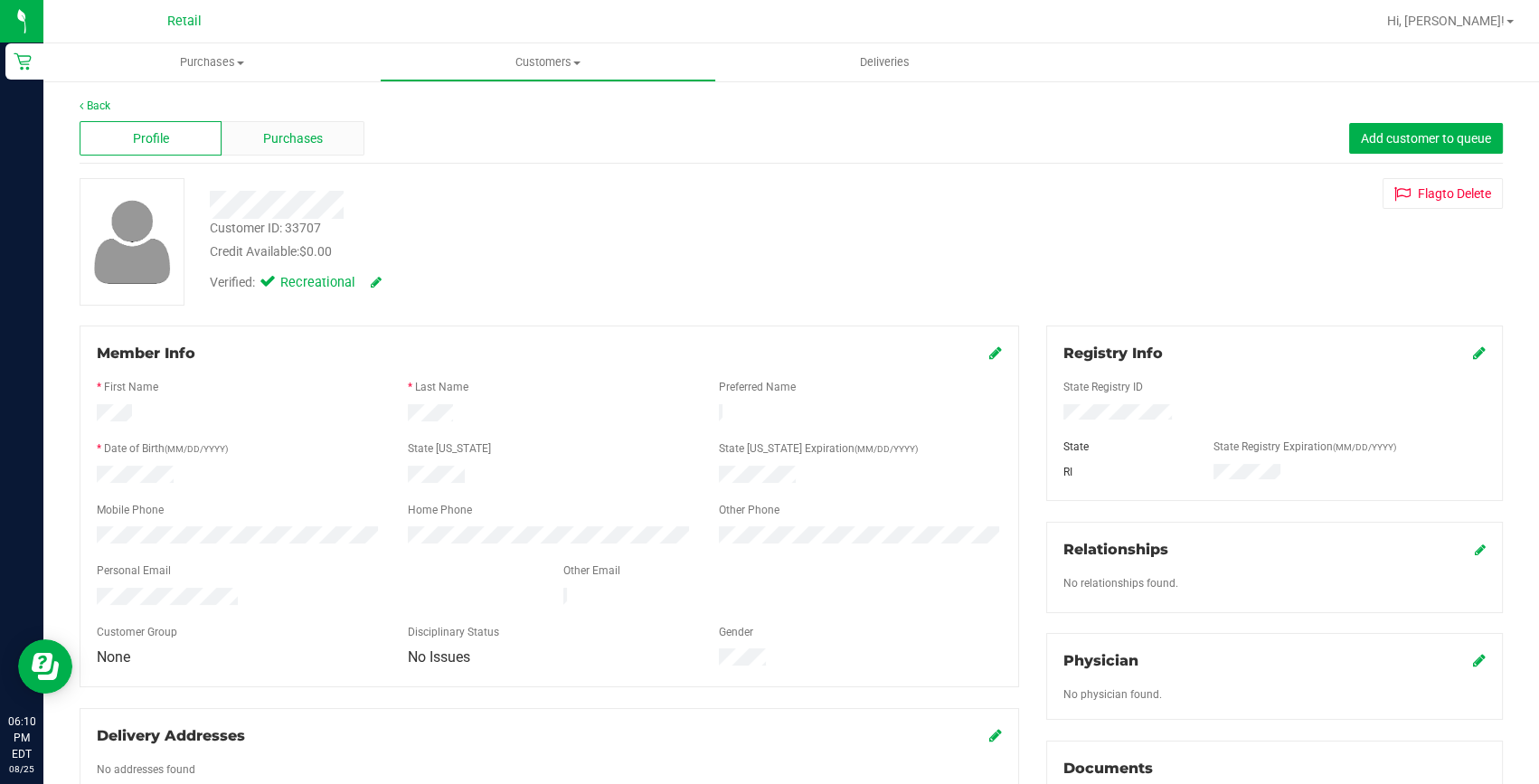
click at [330, 136] on div "Purchases" at bounding box center [292, 138] width 142 height 34
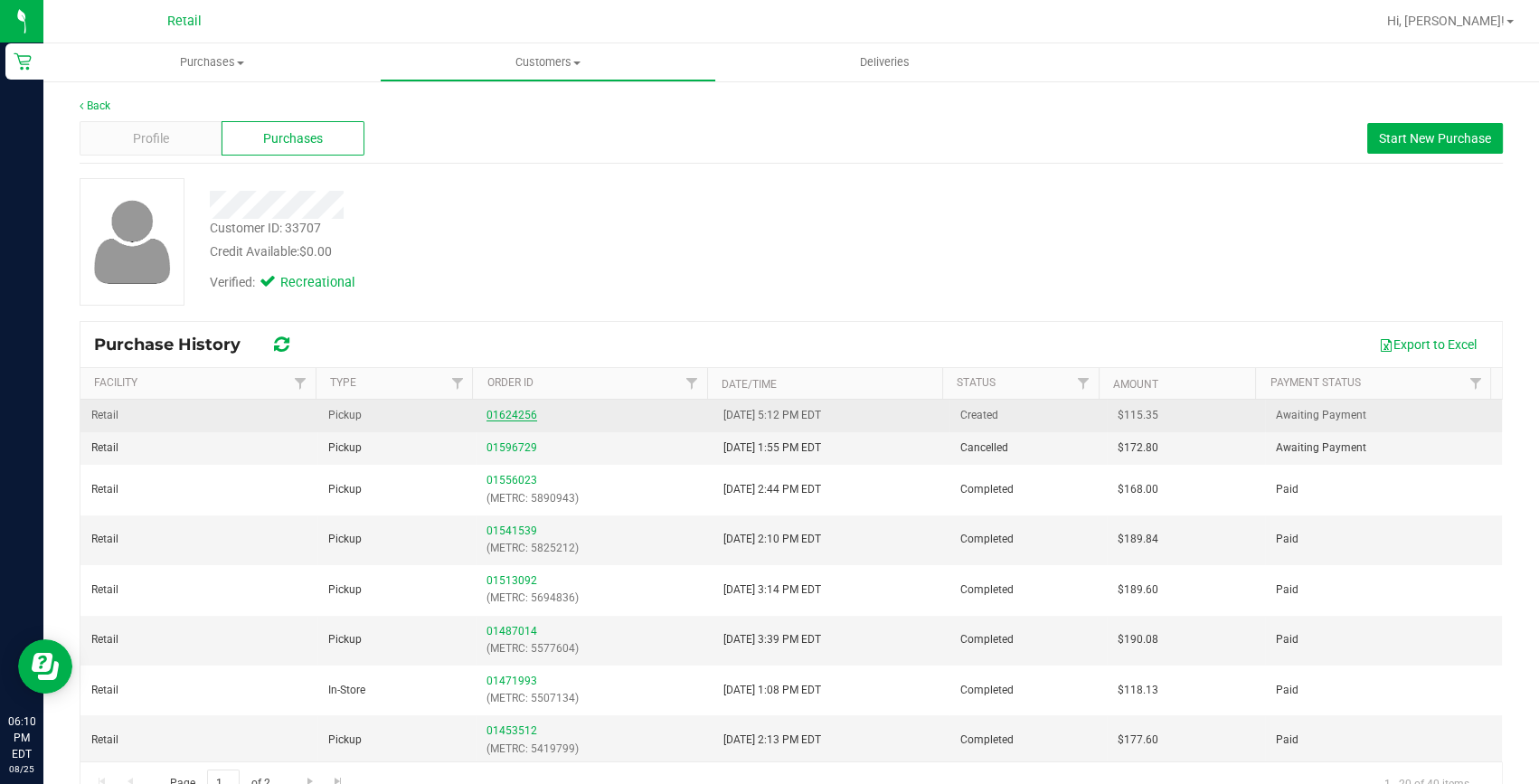
click at [499, 412] on link "01624256" at bounding box center [511, 415] width 50 height 12
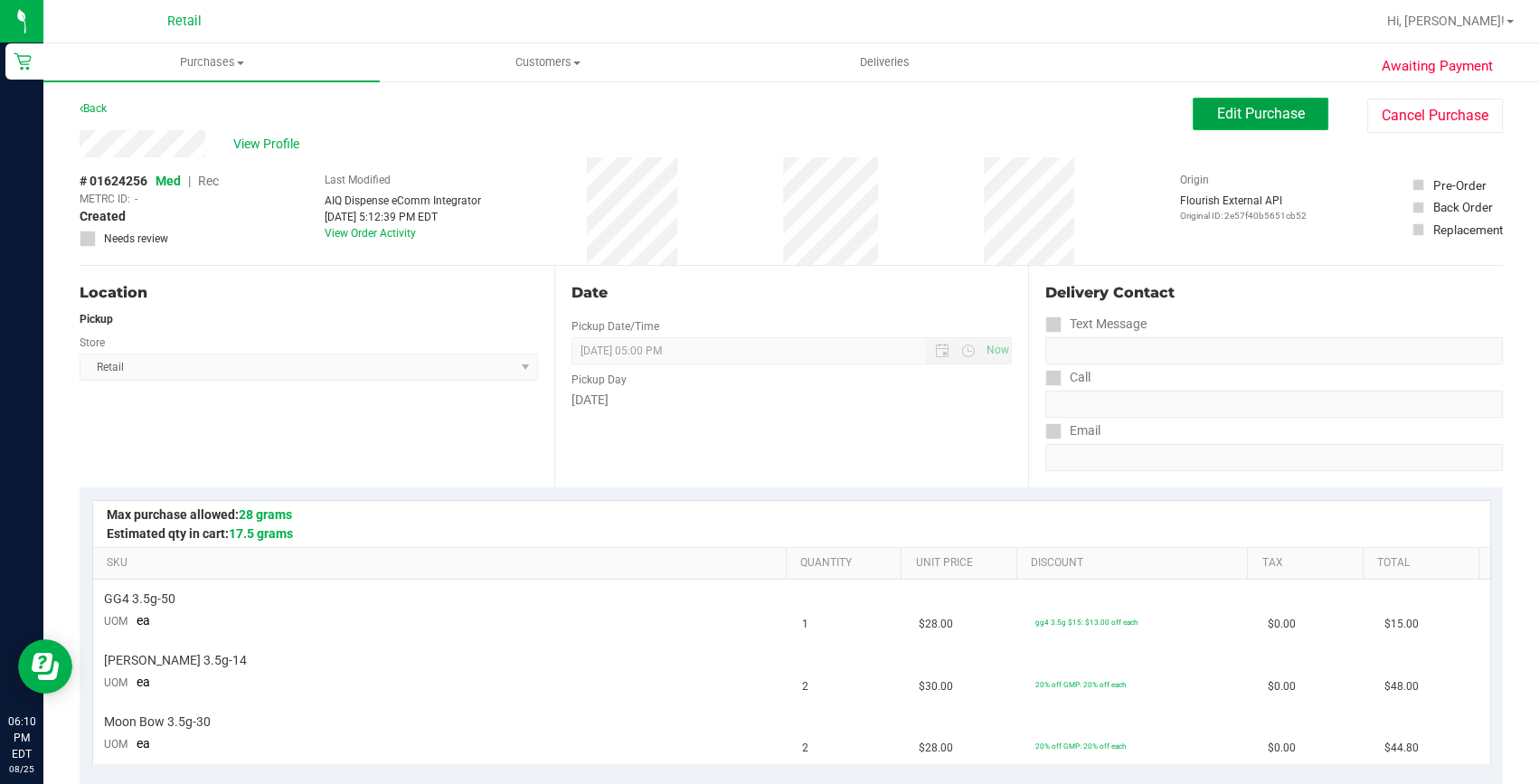
click at [1275, 124] on button "Edit Purchase" at bounding box center [1260, 114] width 136 height 32
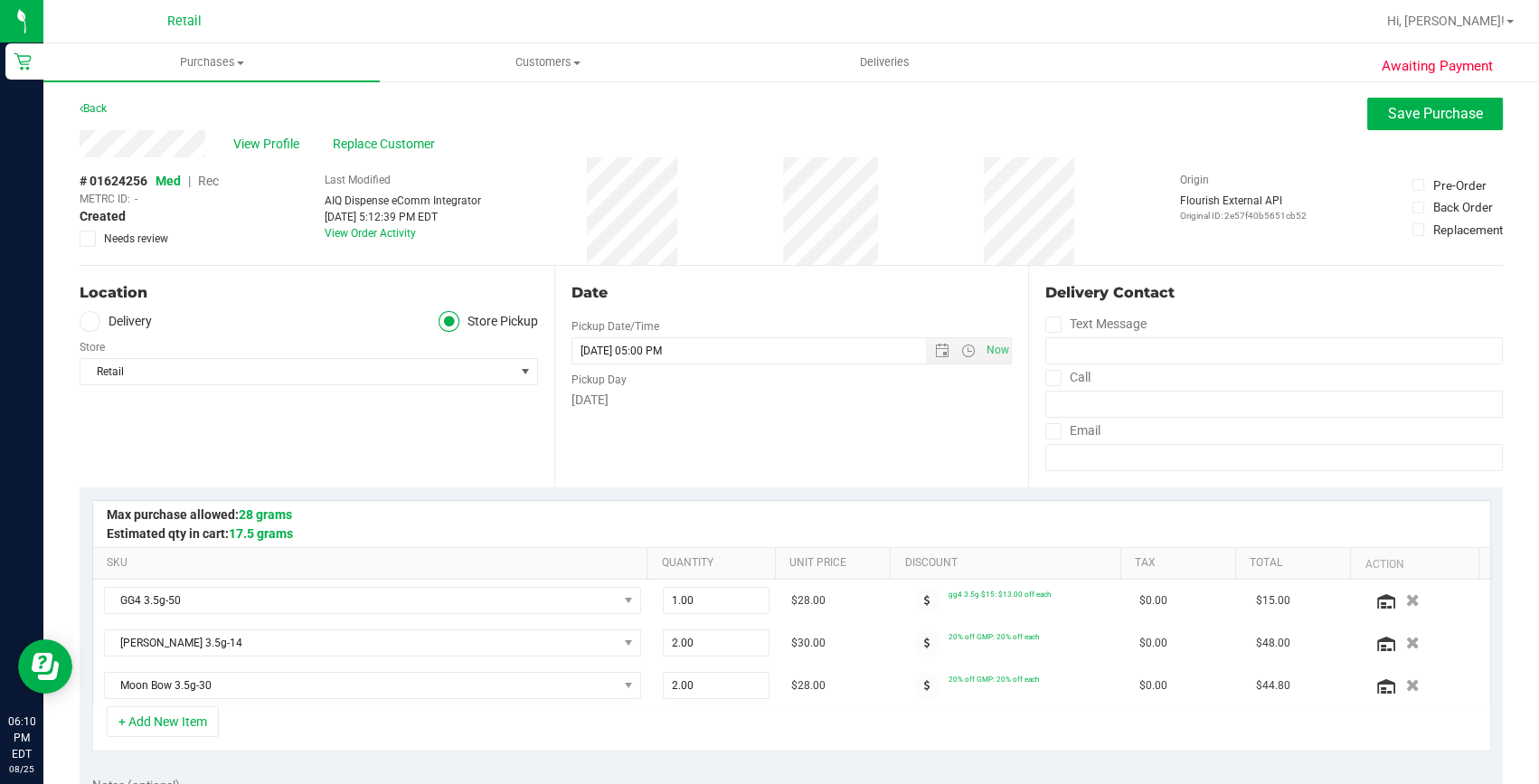
click at [208, 185] on span "Rec" at bounding box center [208, 180] width 21 height 14
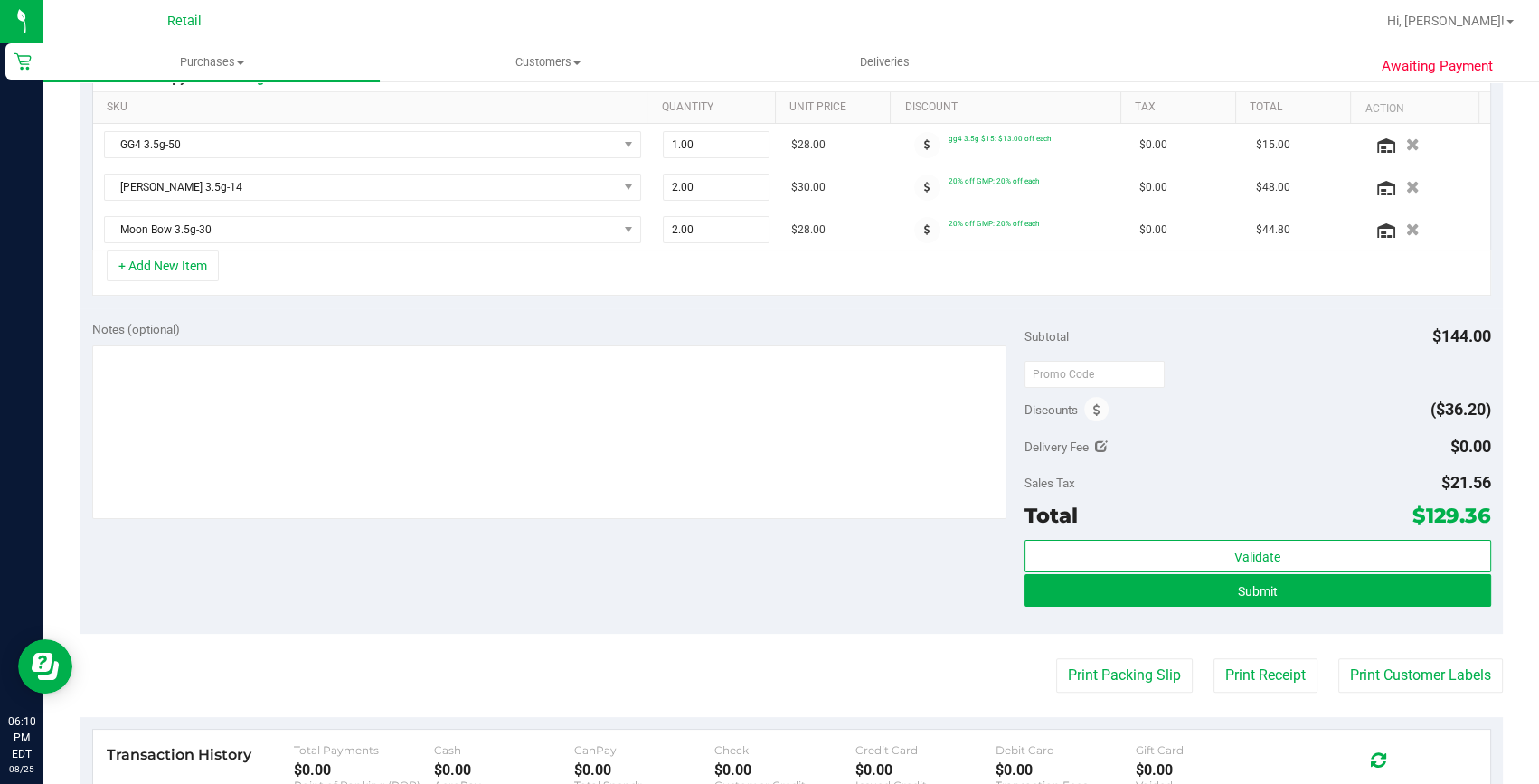
scroll to position [575, 0]
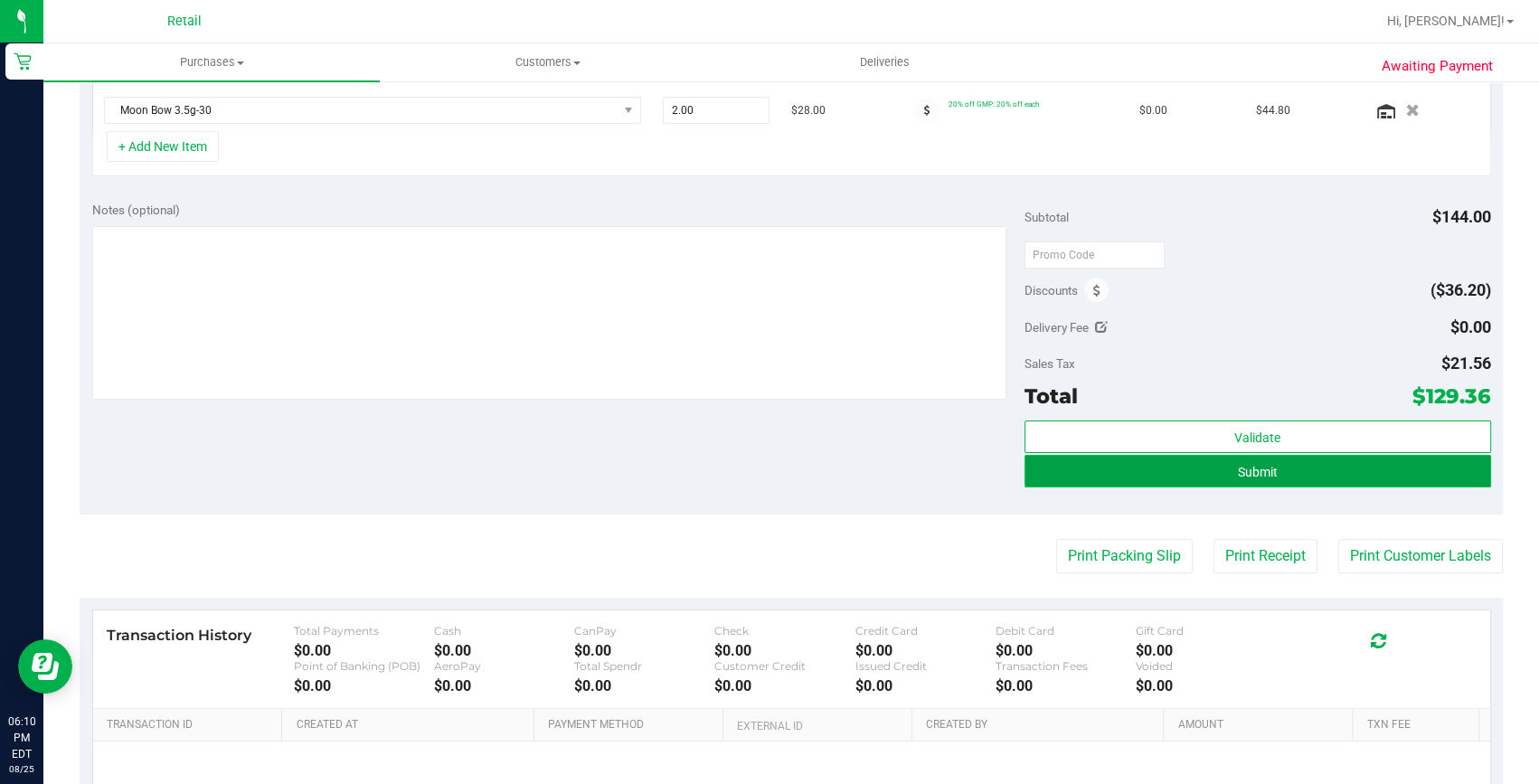
click at [1288, 480] on button "Submit" at bounding box center [1258, 471] width 466 height 32
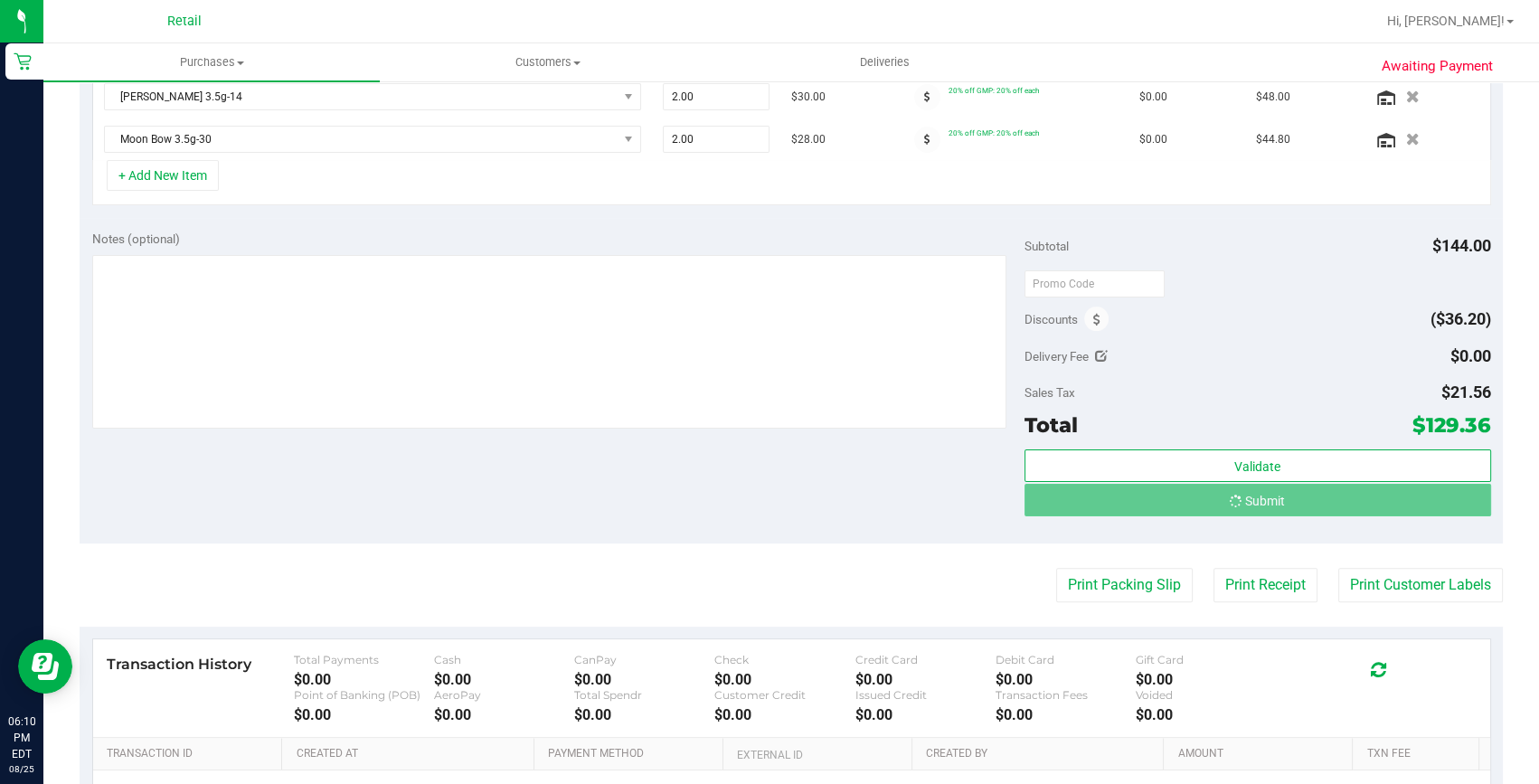
scroll to position [518, 0]
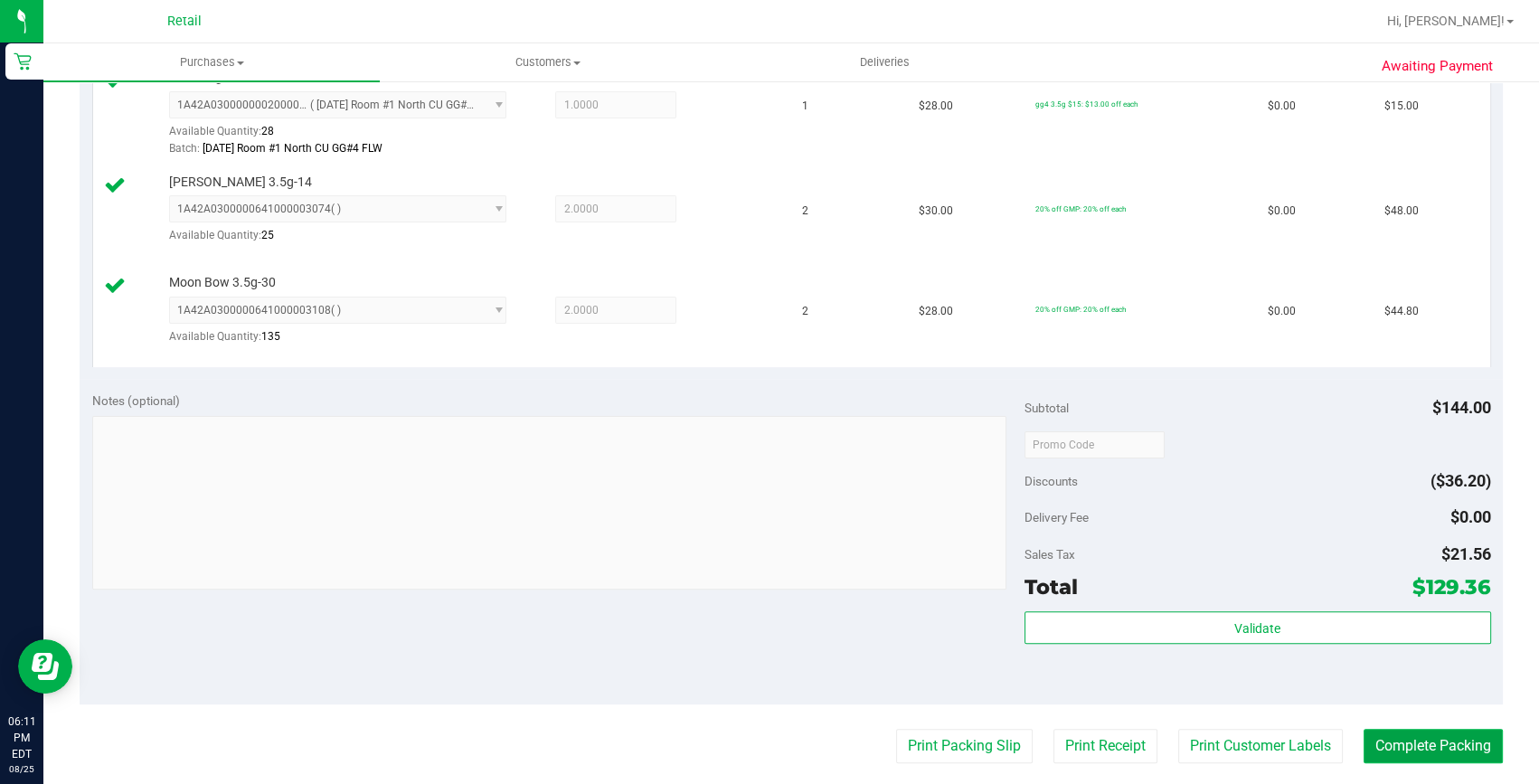
click at [1441, 749] on button "Complete Packing" at bounding box center [1433, 746] width 139 height 34
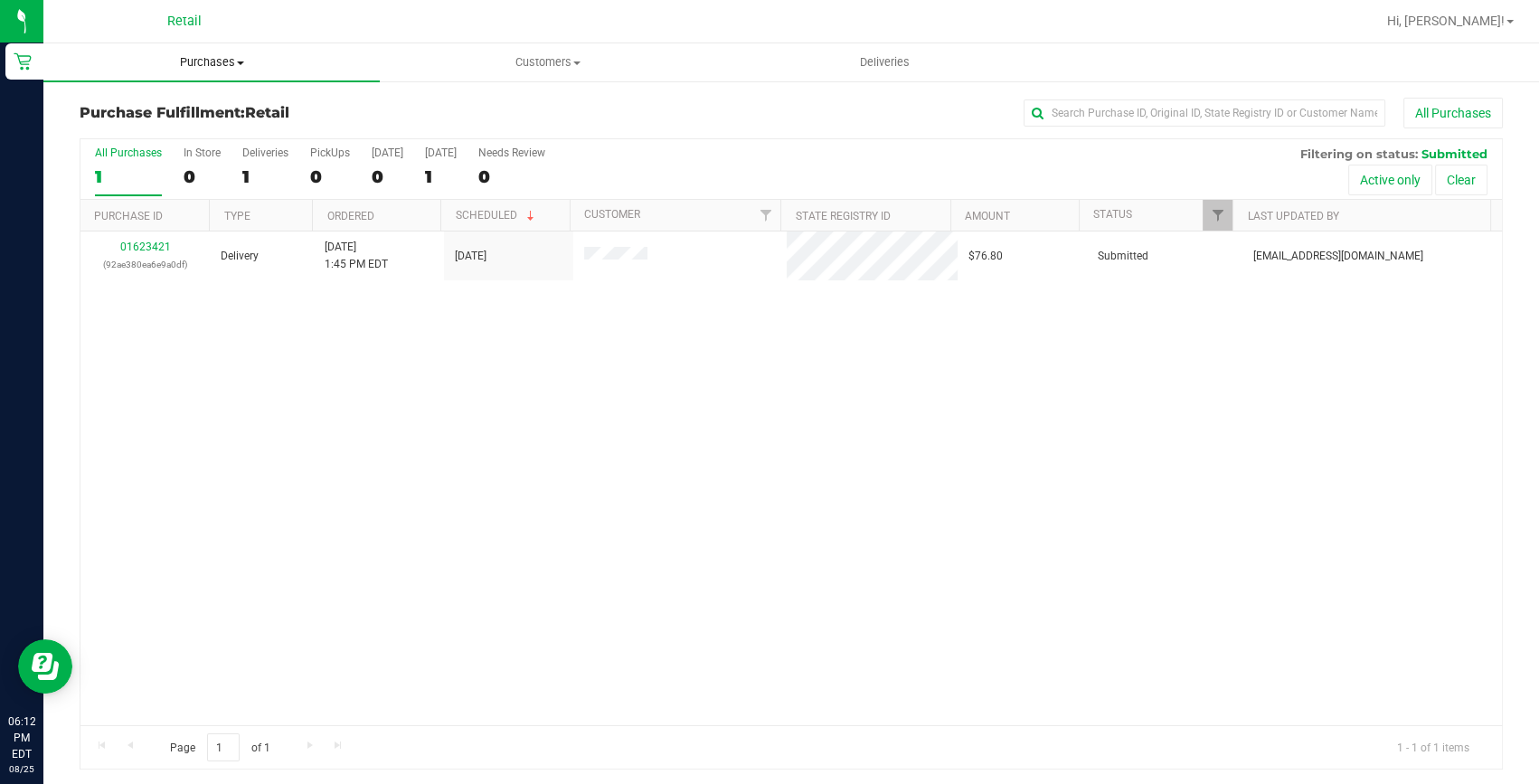
click at [207, 62] on span "Purchases" at bounding box center [211, 62] width 336 height 16
click at [191, 108] on span "Summary of purchases" at bounding box center [136, 108] width 186 height 15
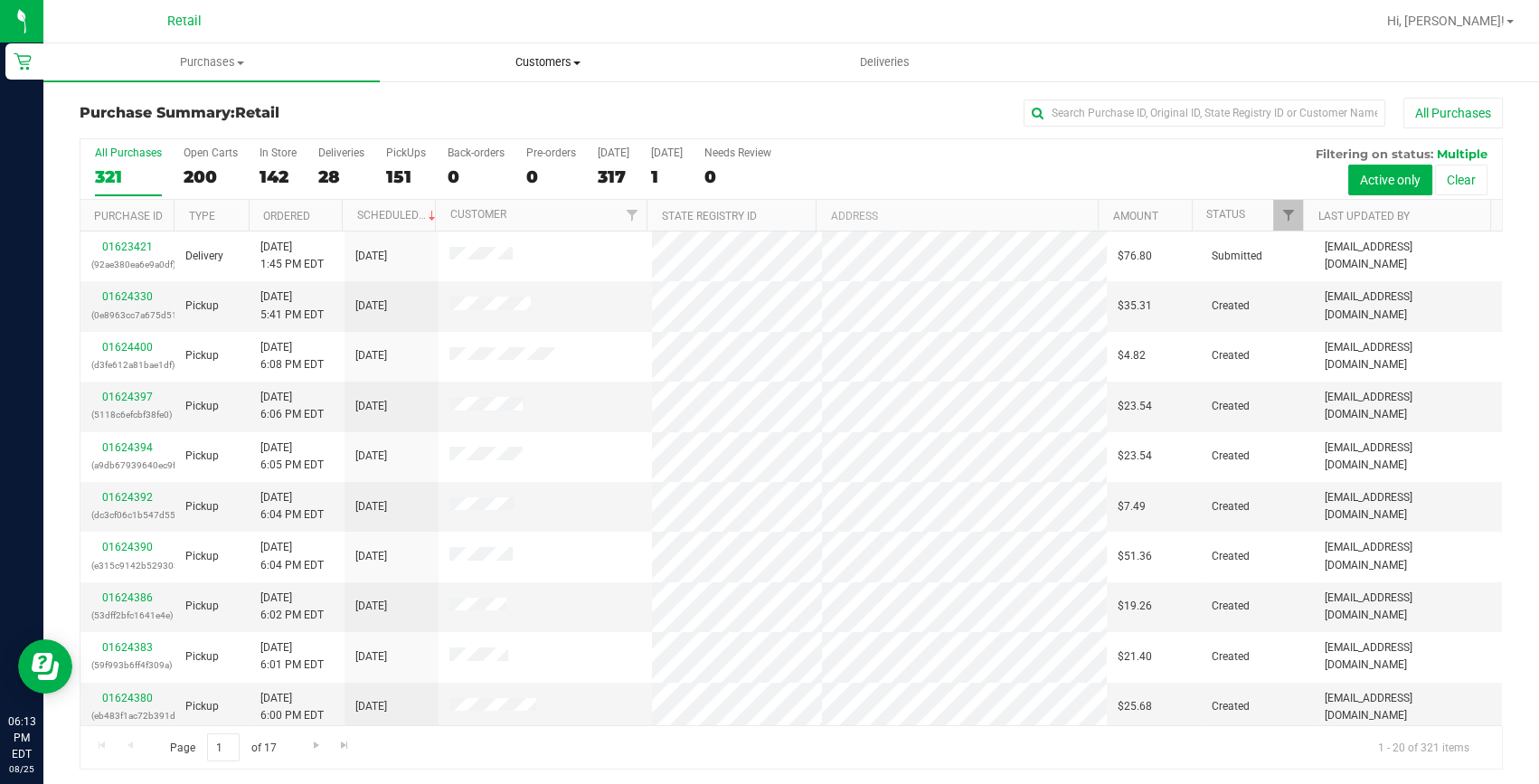
click at [528, 47] on uib-tab-heading "Customers All customers Add a new customer All physicians" at bounding box center [548, 63] width 335 height 36
click at [464, 107] on span "All customers" at bounding box center [444, 108] width 130 height 15
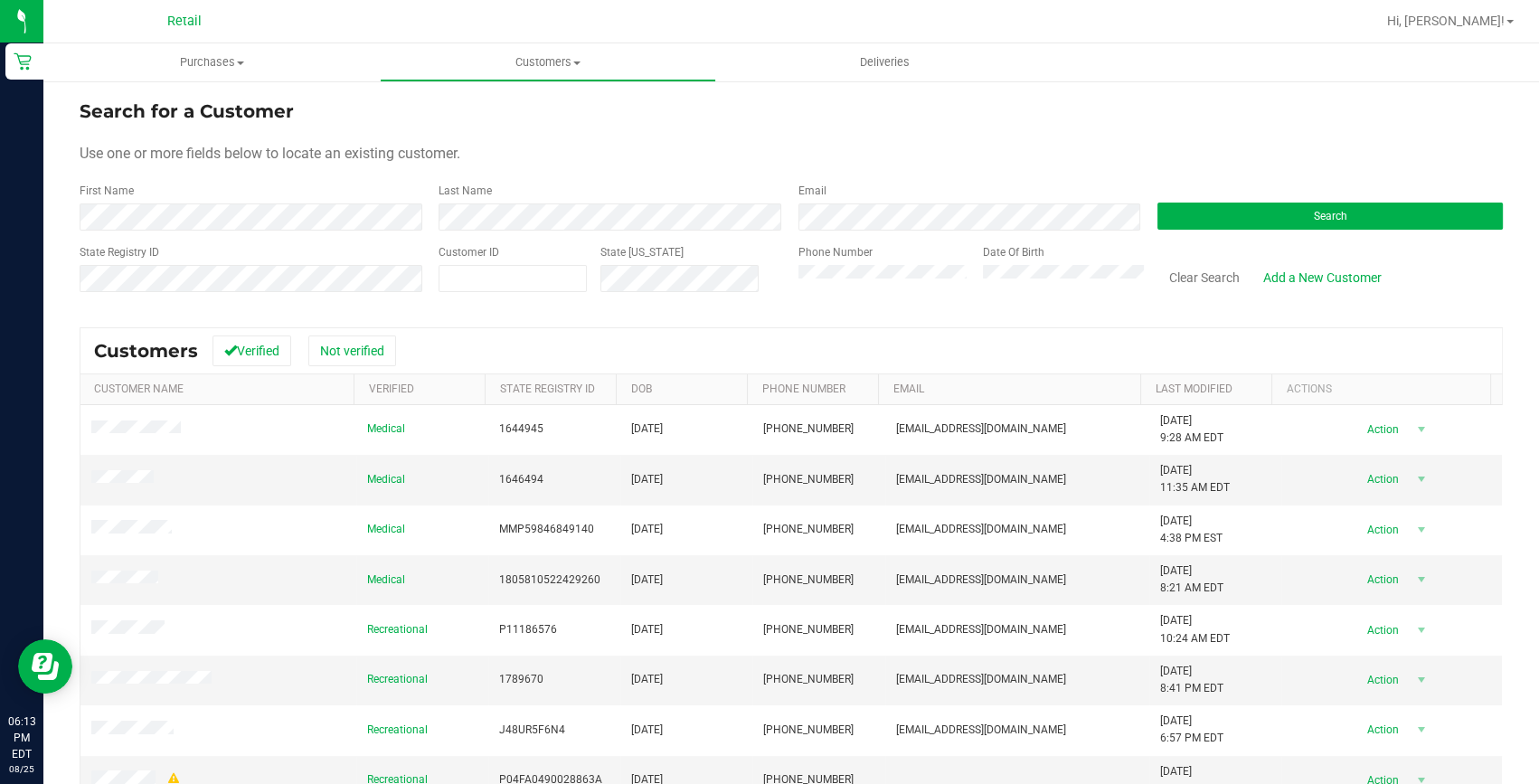
click at [247, 194] on div "First Name" at bounding box center [252, 206] width 345 height 48
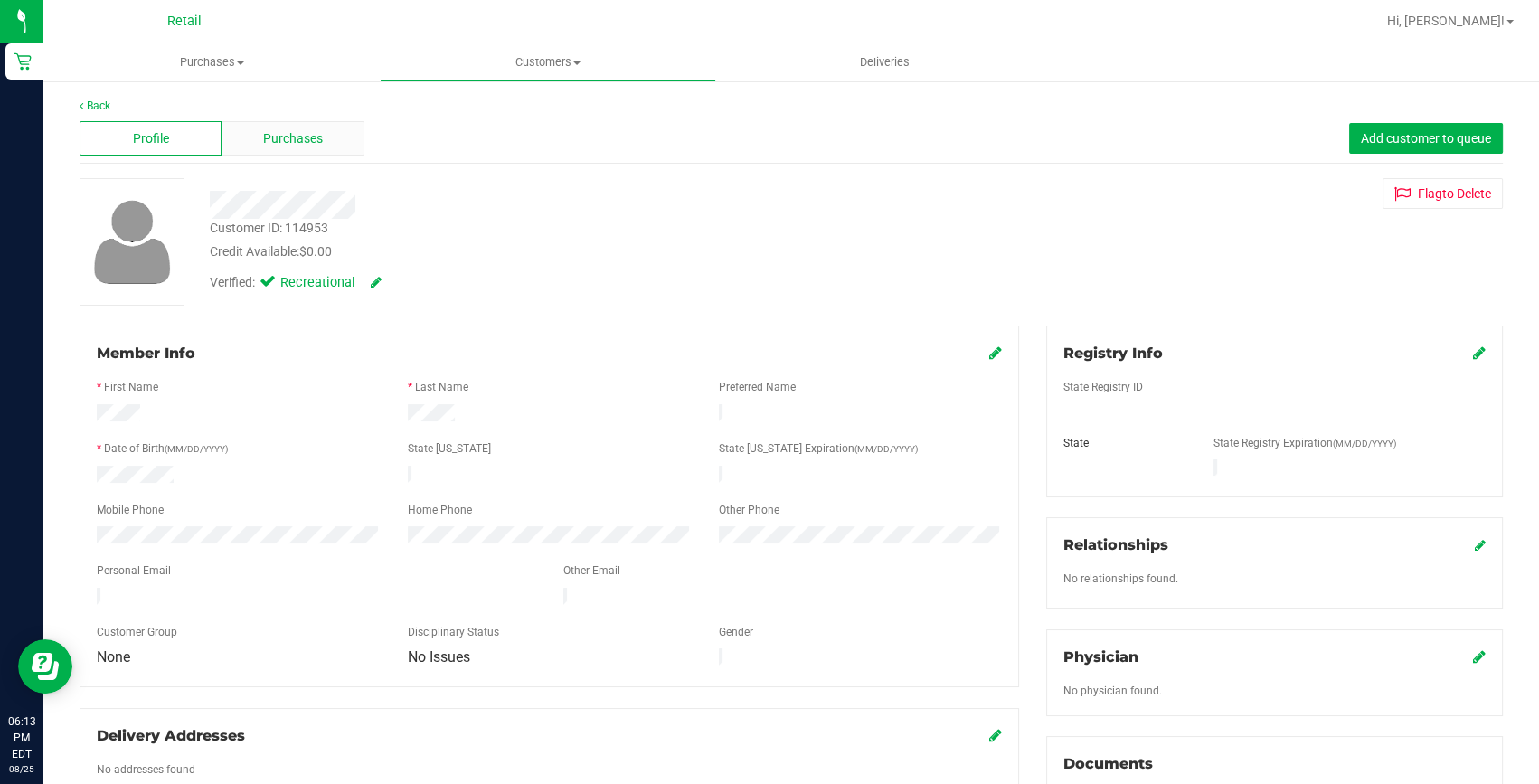
click at [258, 131] on div "Purchases" at bounding box center [292, 138] width 142 height 34
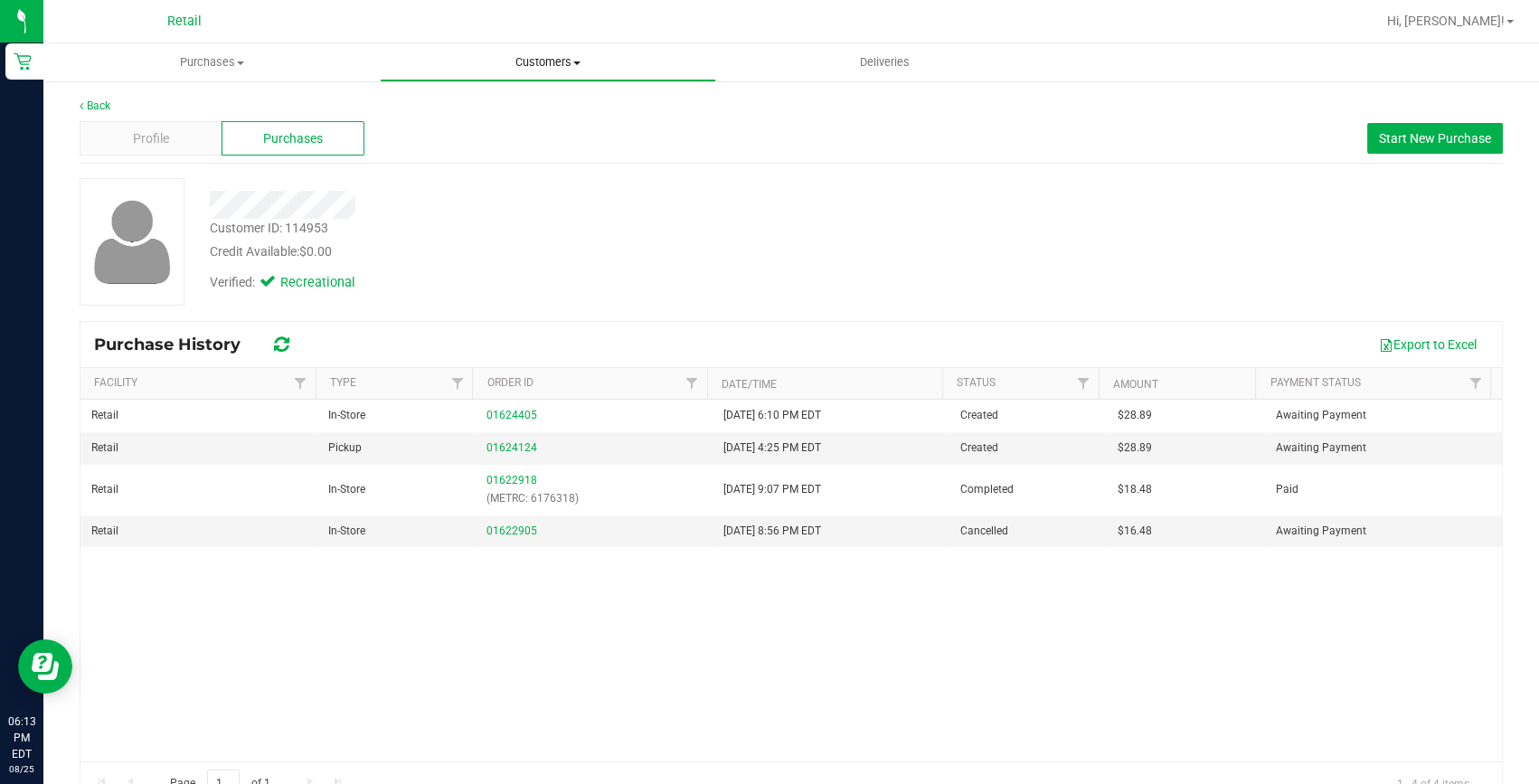
drag, startPoint x: 570, startPoint y: 46, endPoint x: 552, endPoint y: 53, distance: 19.3
click at [570, 46] on uib-tab-heading "Customers All customers Add a new customer All physicians" at bounding box center [548, 63] width 335 height 36
click at [474, 102] on span "All customers" at bounding box center [444, 108] width 130 height 15
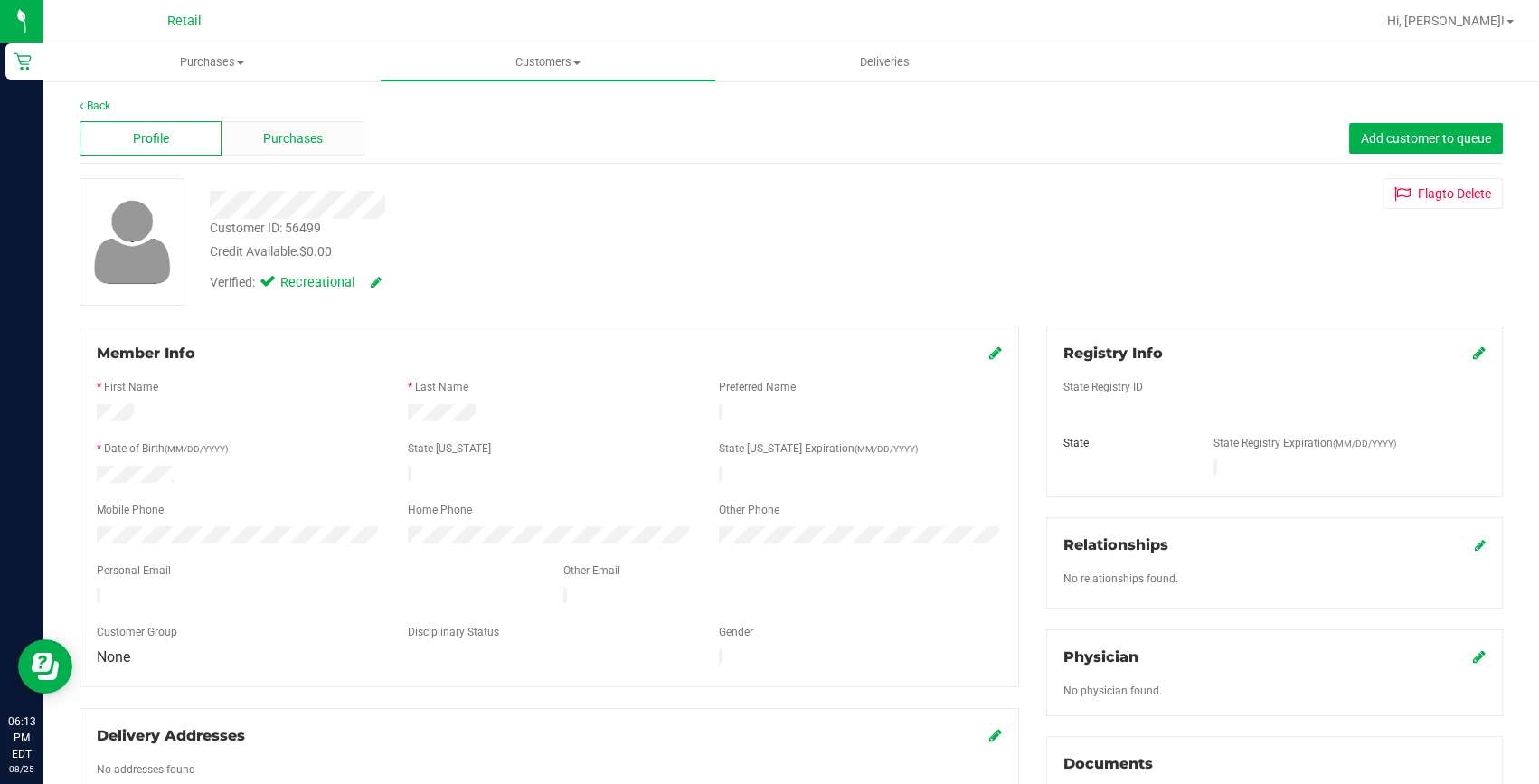
click at [267, 136] on span "Purchases" at bounding box center [293, 139] width 60 height 19
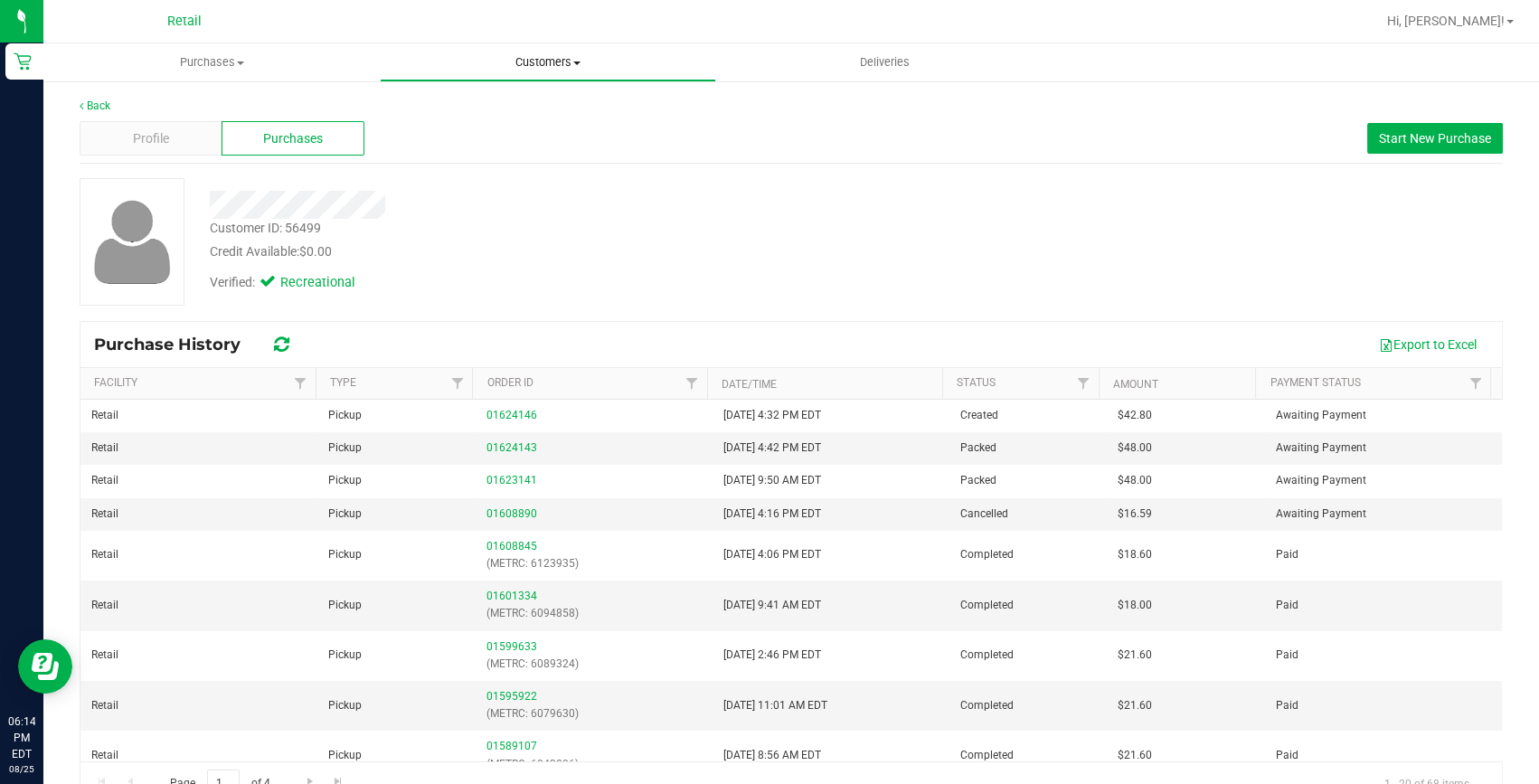
click at [539, 54] on span "Customers" at bounding box center [548, 62] width 335 height 16
click at [470, 106] on span "All customers" at bounding box center [444, 108] width 130 height 15
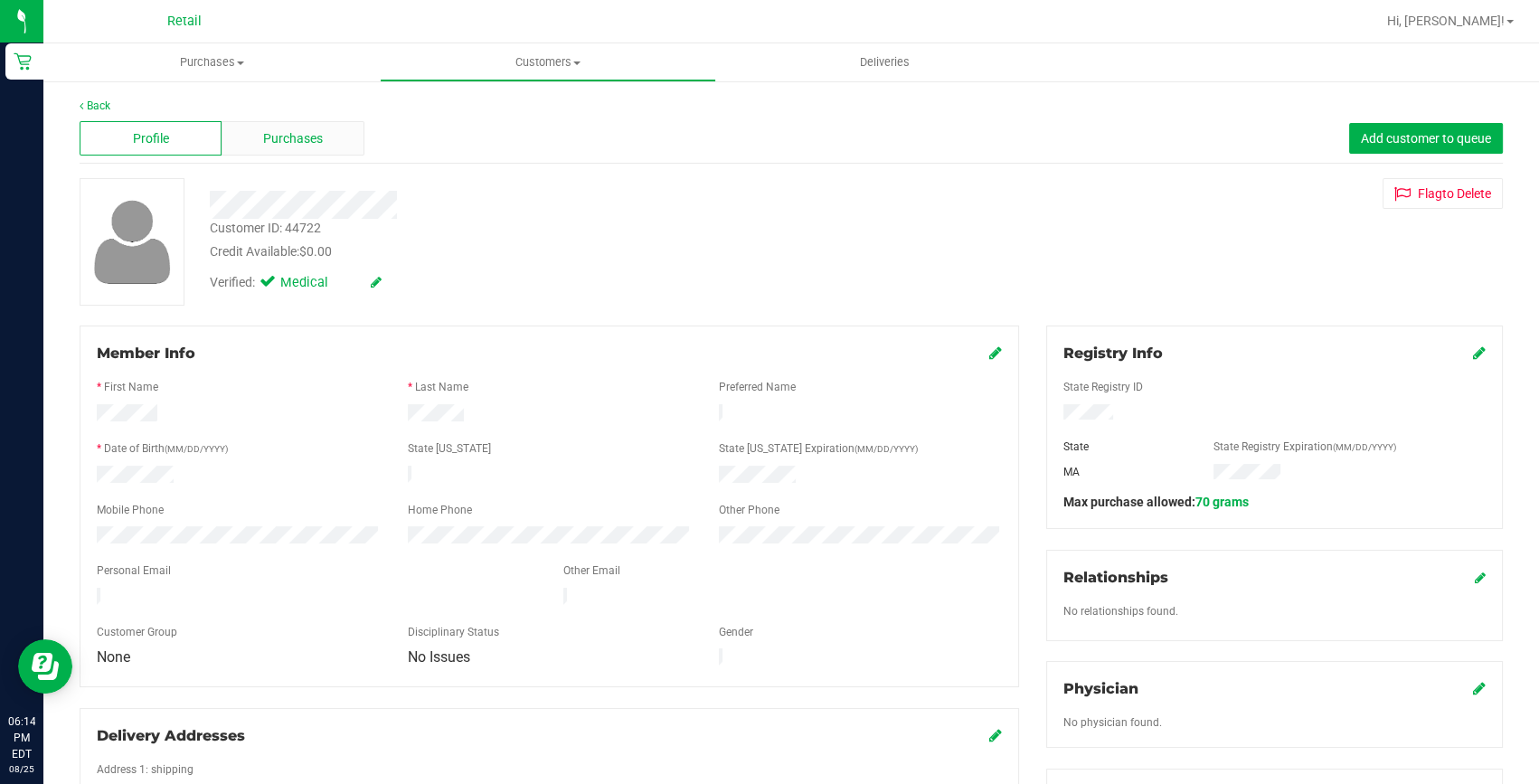
click at [294, 136] on span "Purchases" at bounding box center [293, 139] width 60 height 19
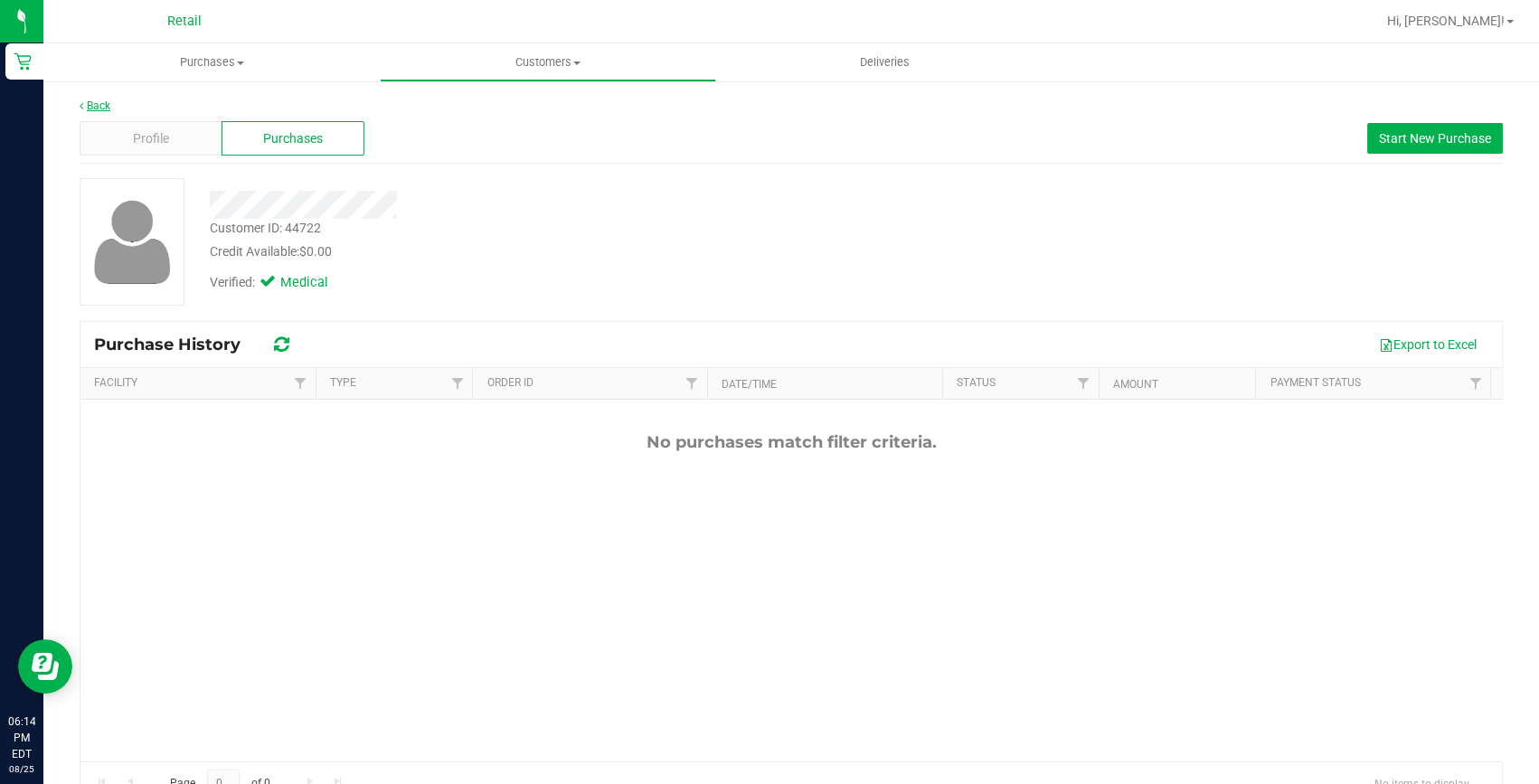
click at [93, 108] on link "Back" at bounding box center [95, 106] width 30 height 12
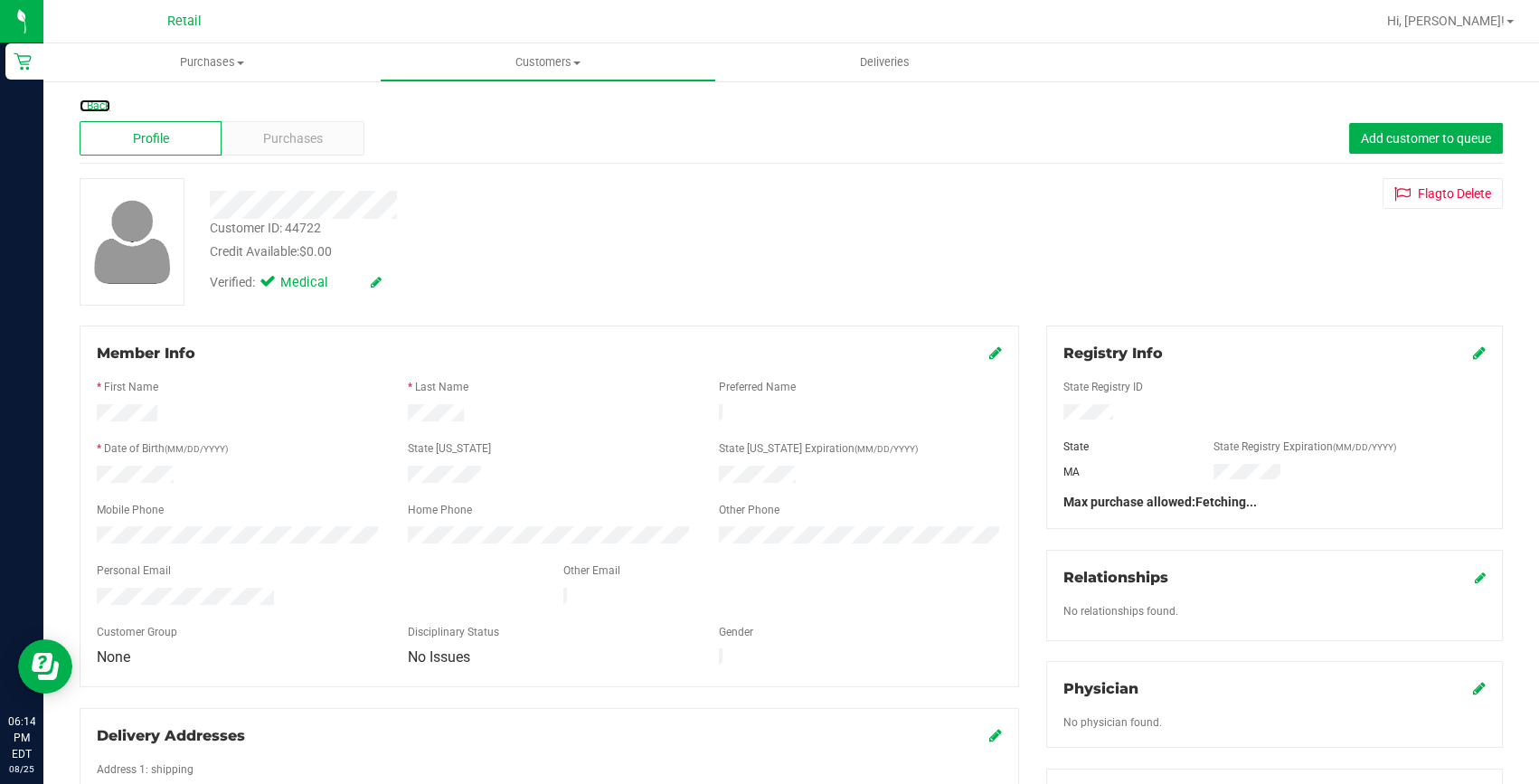
click at [93, 108] on link "Back" at bounding box center [95, 106] width 30 height 12
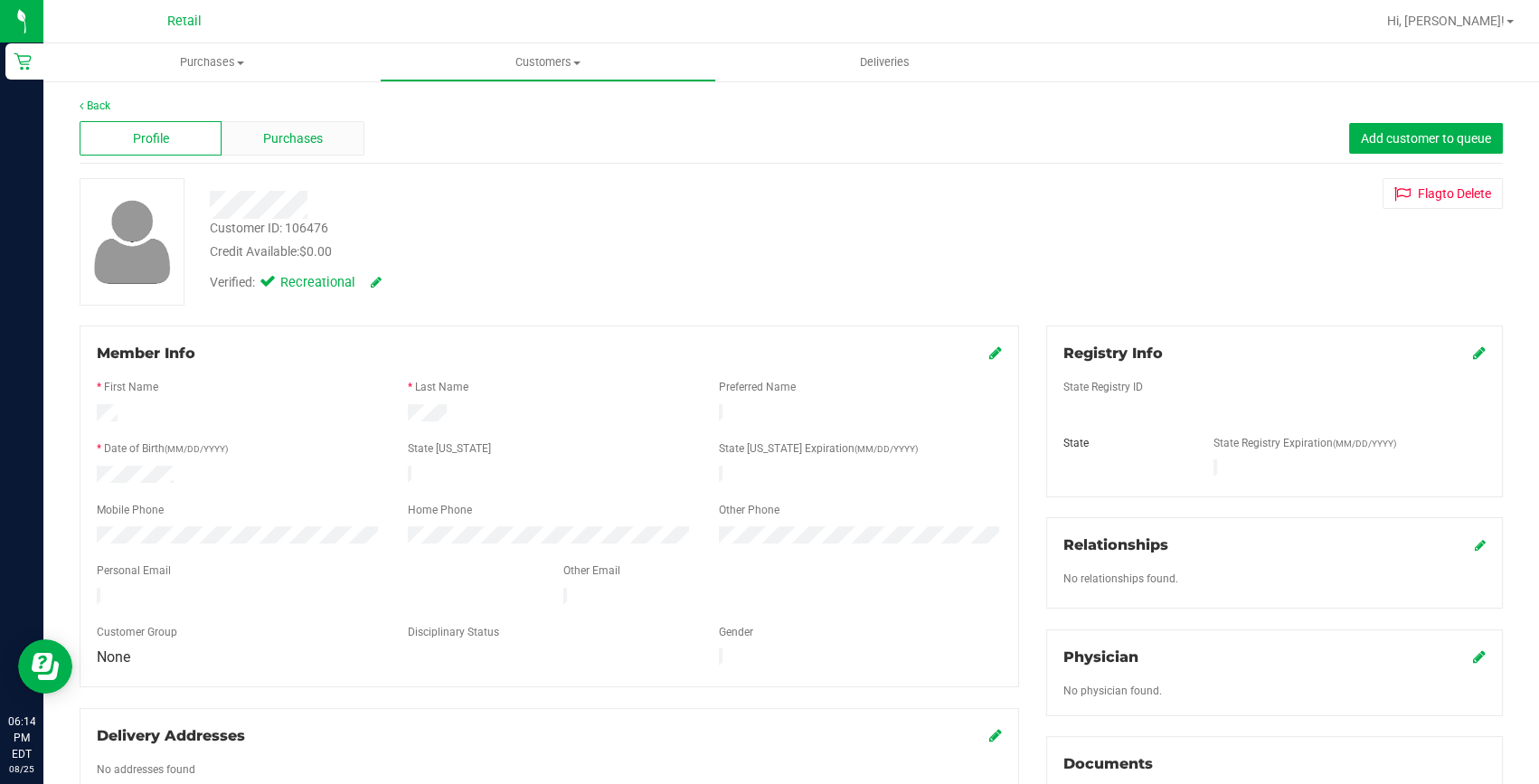
click at [291, 142] on span "Purchases" at bounding box center [293, 139] width 60 height 19
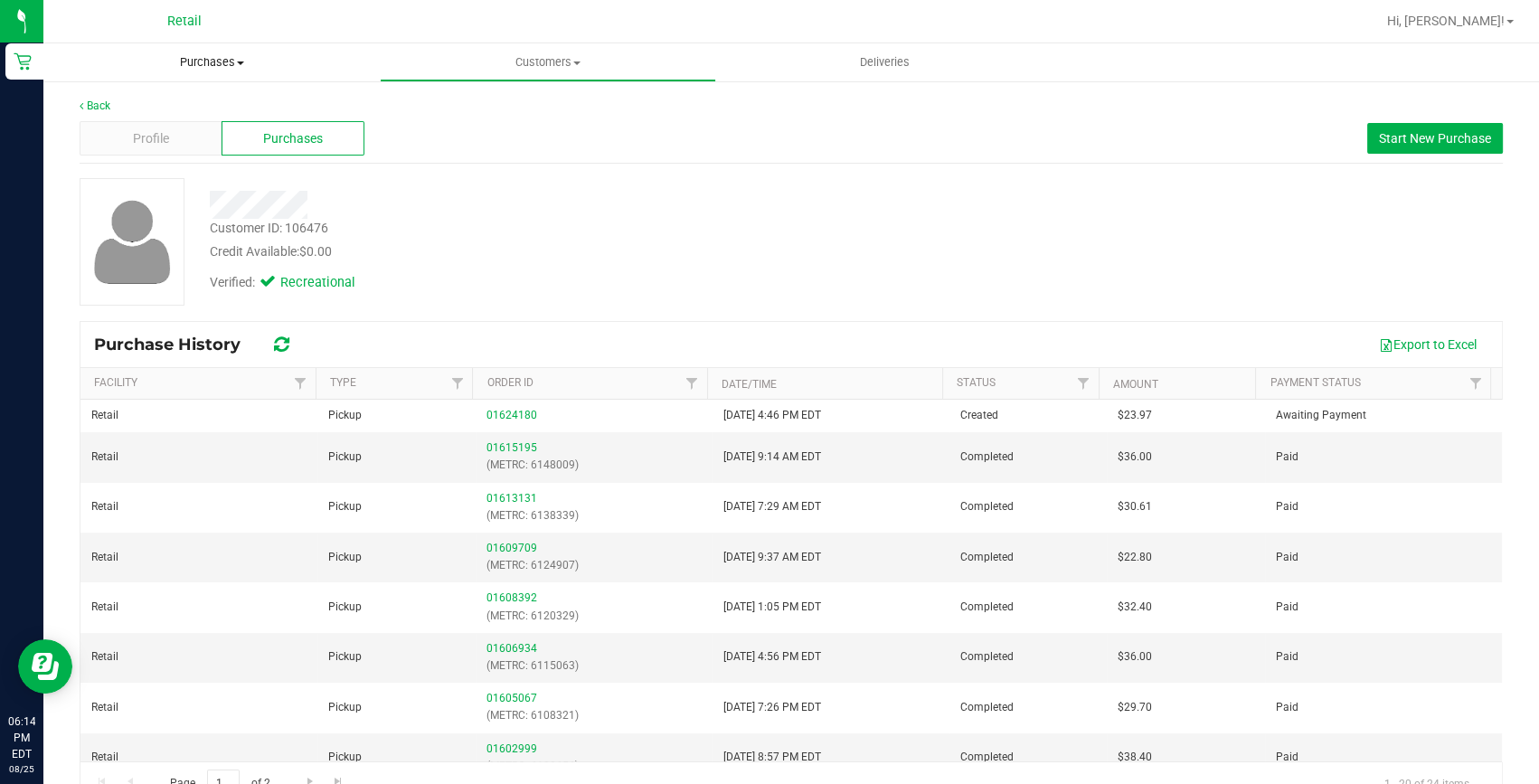
drag, startPoint x: 215, startPoint y: 66, endPoint x: 201, endPoint y: 94, distance: 31.3
click at [215, 65] on span "Purchases" at bounding box center [211, 62] width 336 height 16
click at [199, 101] on span "Summary of purchases" at bounding box center [136, 108] width 186 height 15
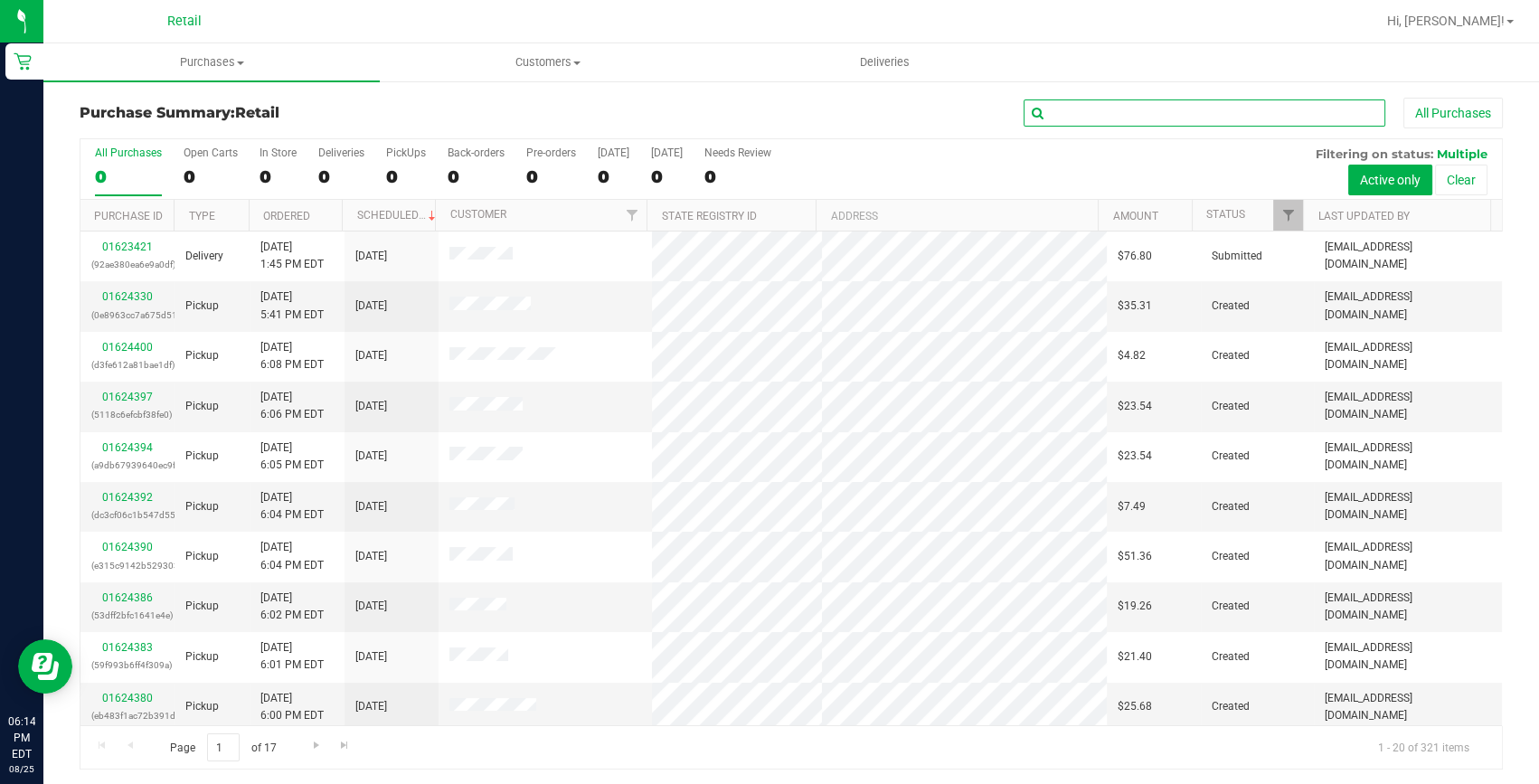
click at [1085, 100] on input "text" at bounding box center [1205, 113] width 362 height 28
click at [1085, 104] on input "text" at bounding box center [1205, 113] width 362 height 28
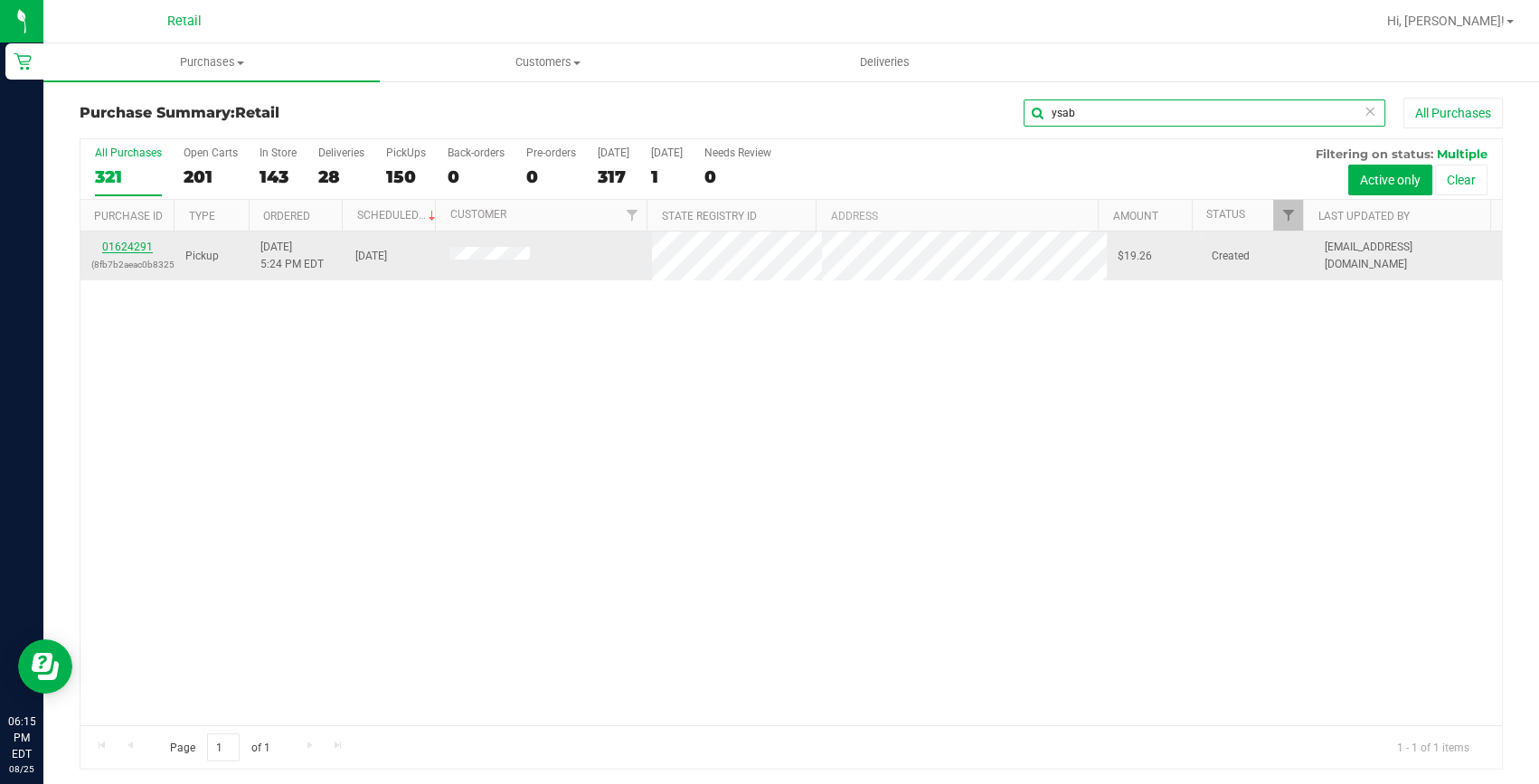
type input "ysab"
click at [129, 249] on link "01624291" at bounding box center [127, 246] width 50 height 12
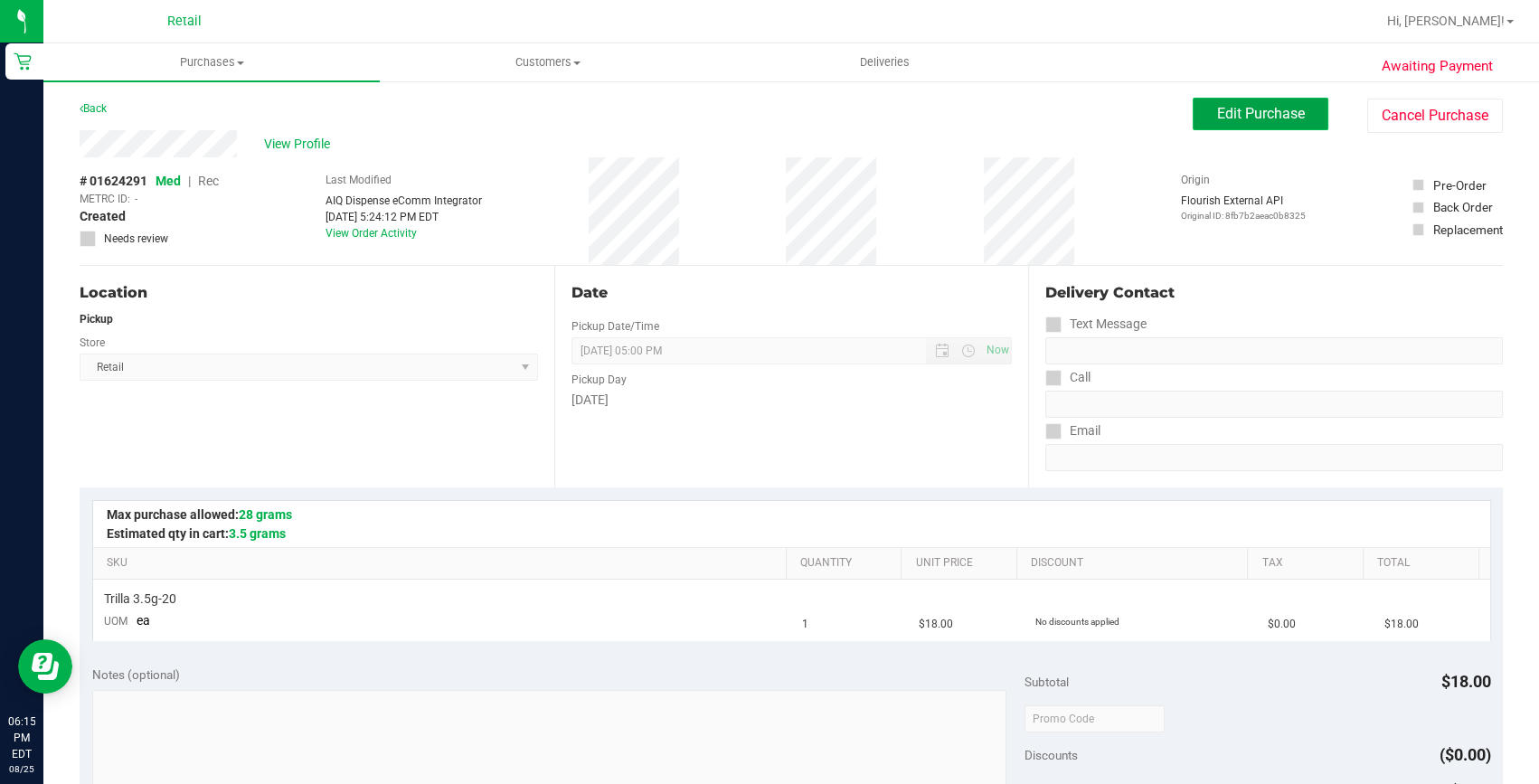
click at [1245, 121] on span "Edit Purchase" at bounding box center [1261, 113] width 88 height 17
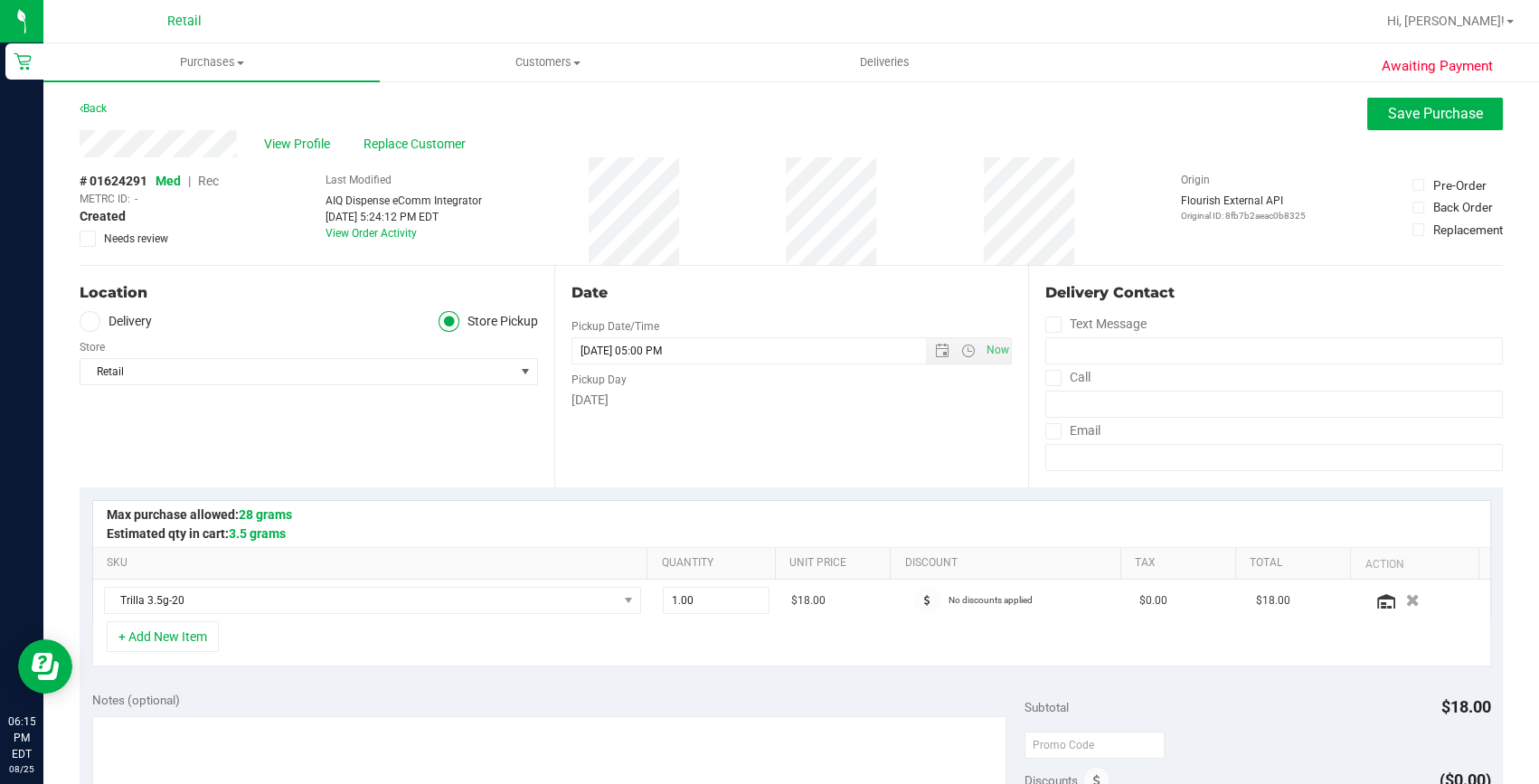
click at [213, 182] on span "Rec" at bounding box center [208, 180] width 21 height 14
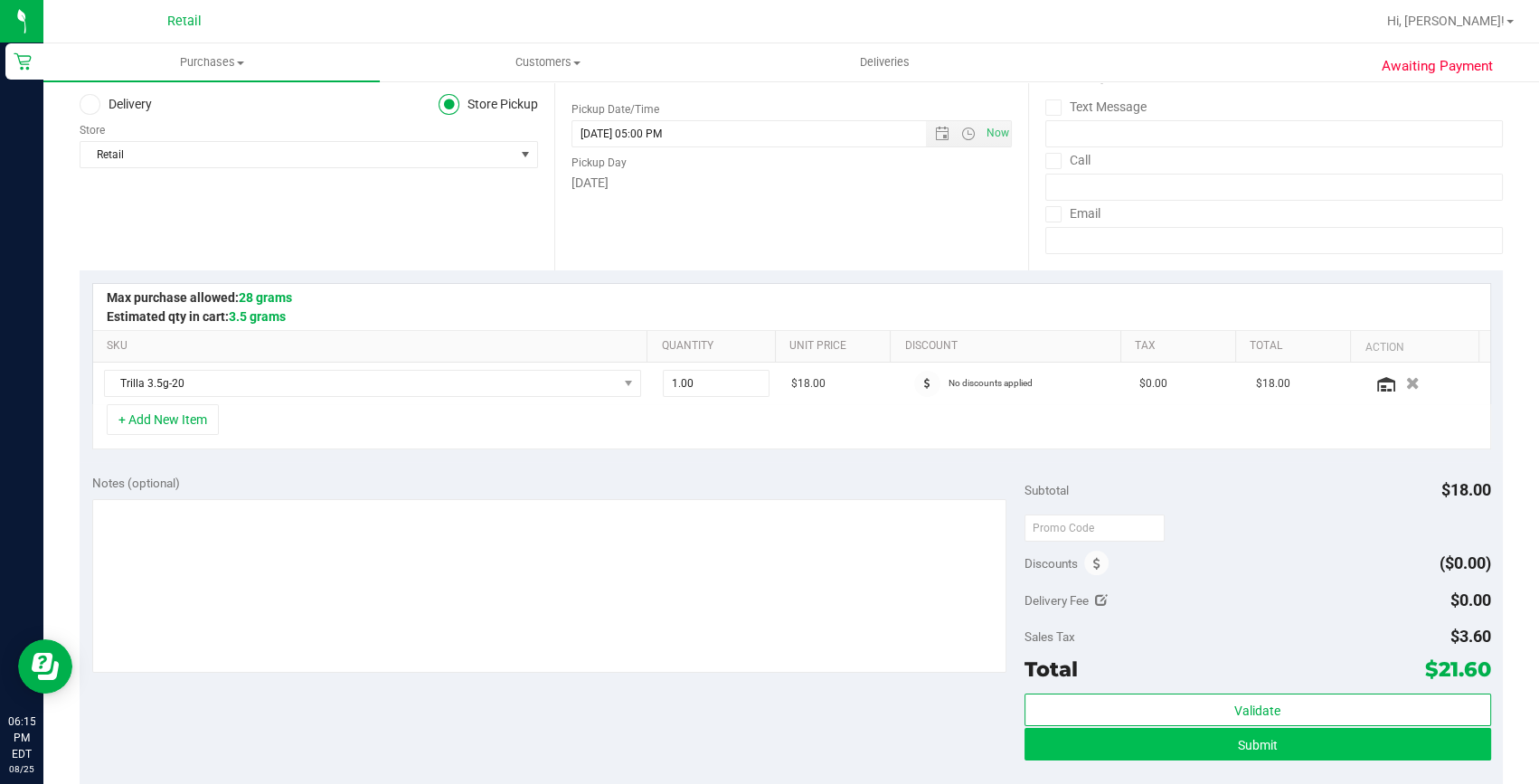
scroll to position [245, 0]
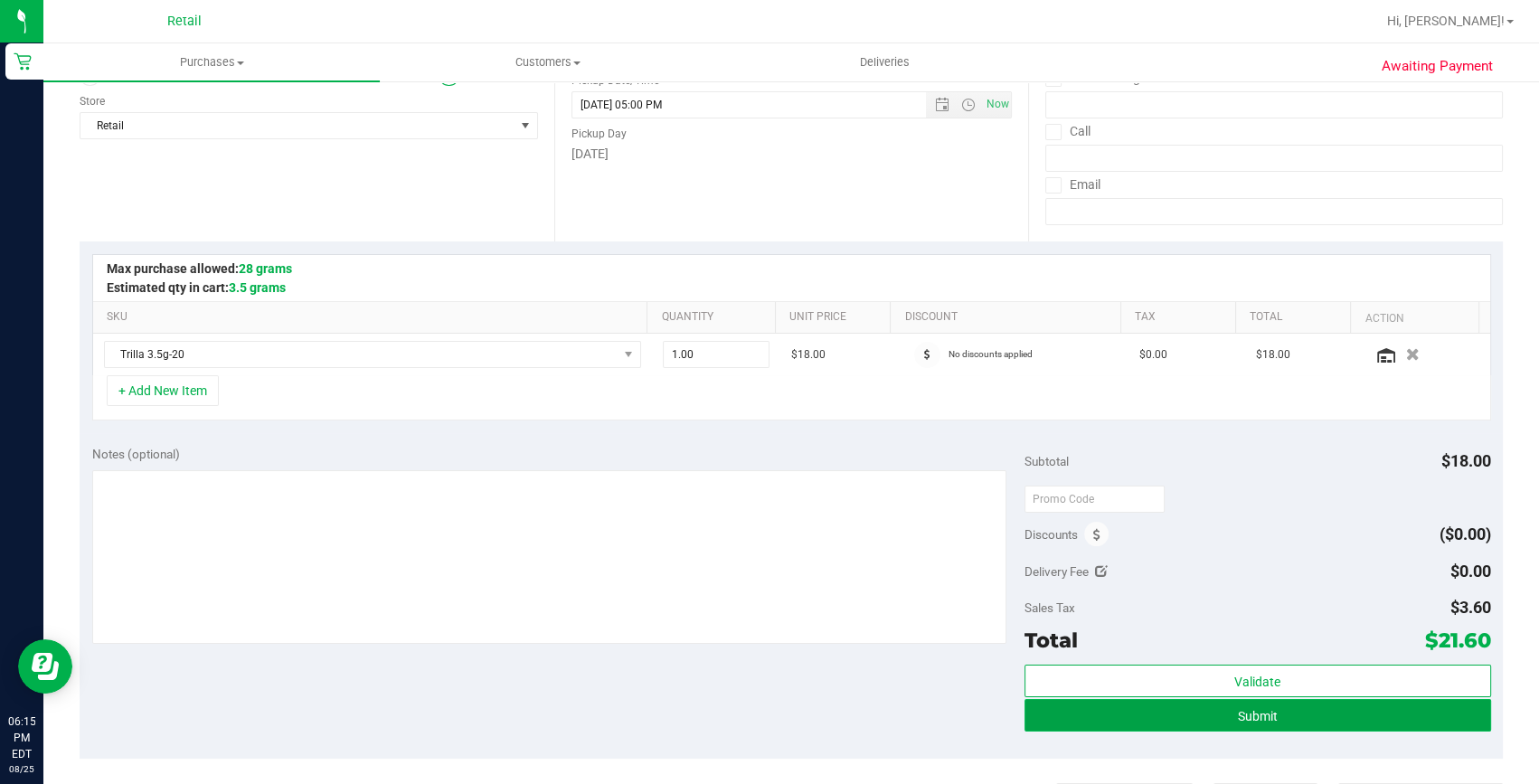
click at [1219, 706] on button "Submit" at bounding box center [1258, 715] width 466 height 32
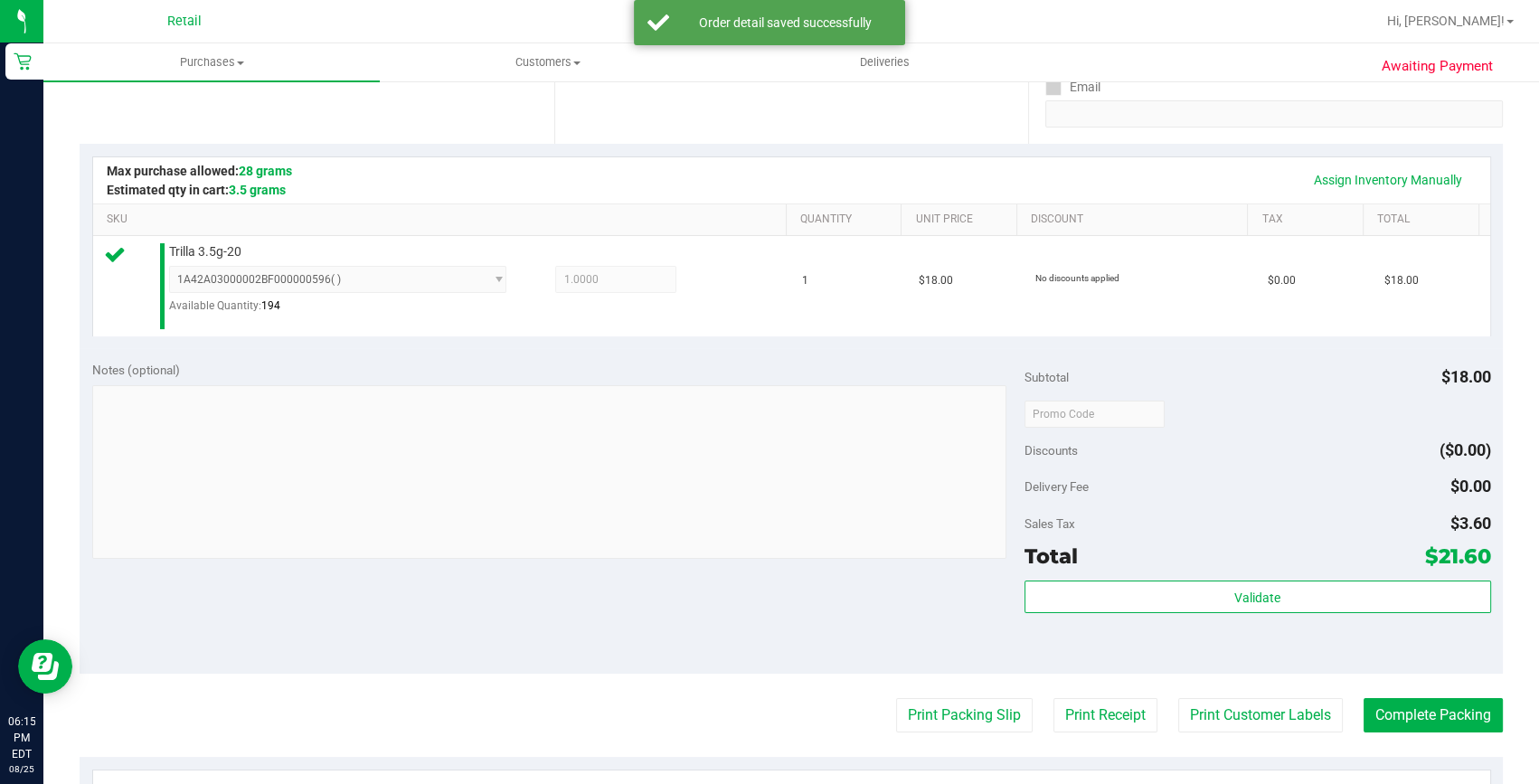
scroll to position [493, 0]
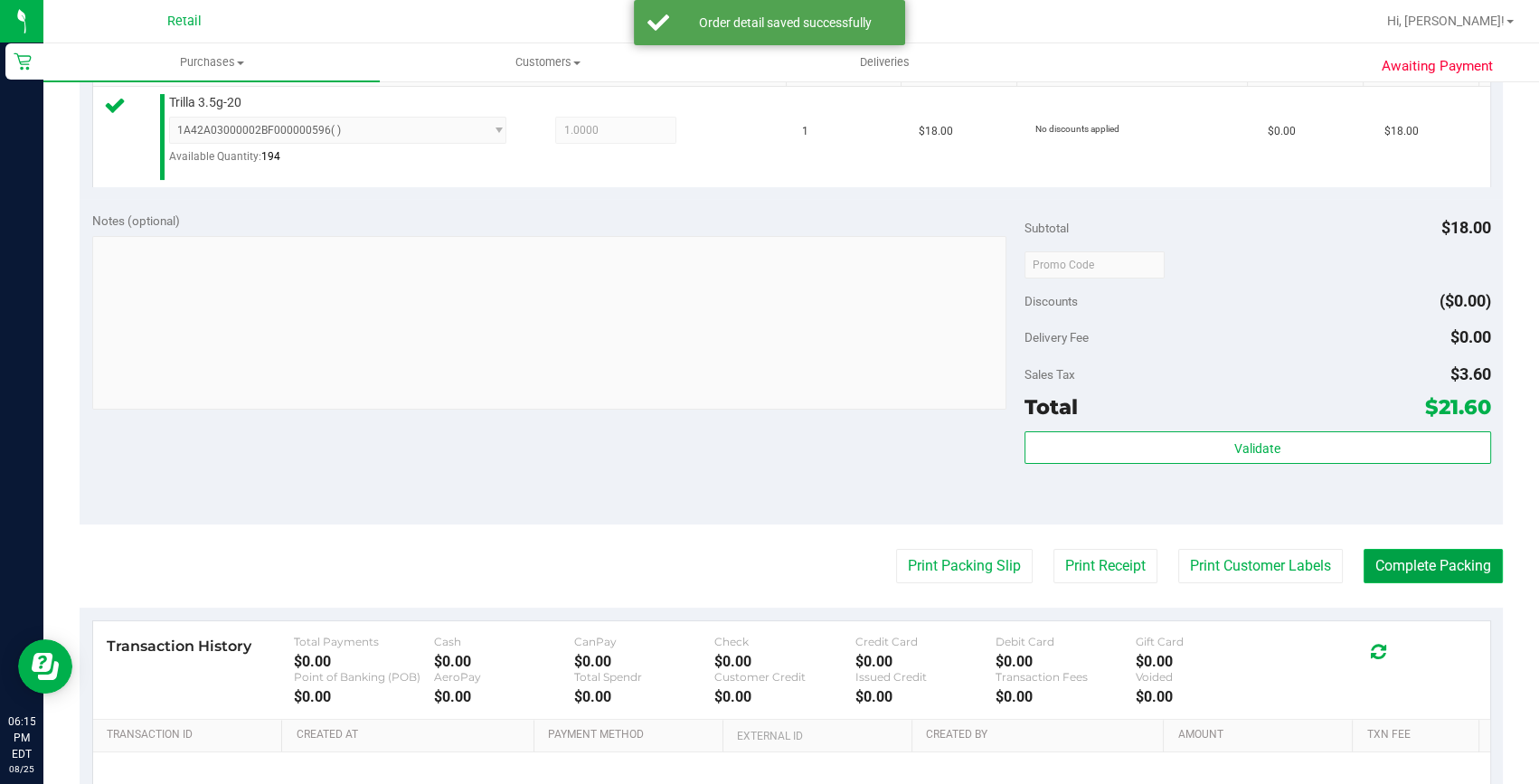
click at [1420, 554] on button "Complete Packing" at bounding box center [1433, 566] width 139 height 34
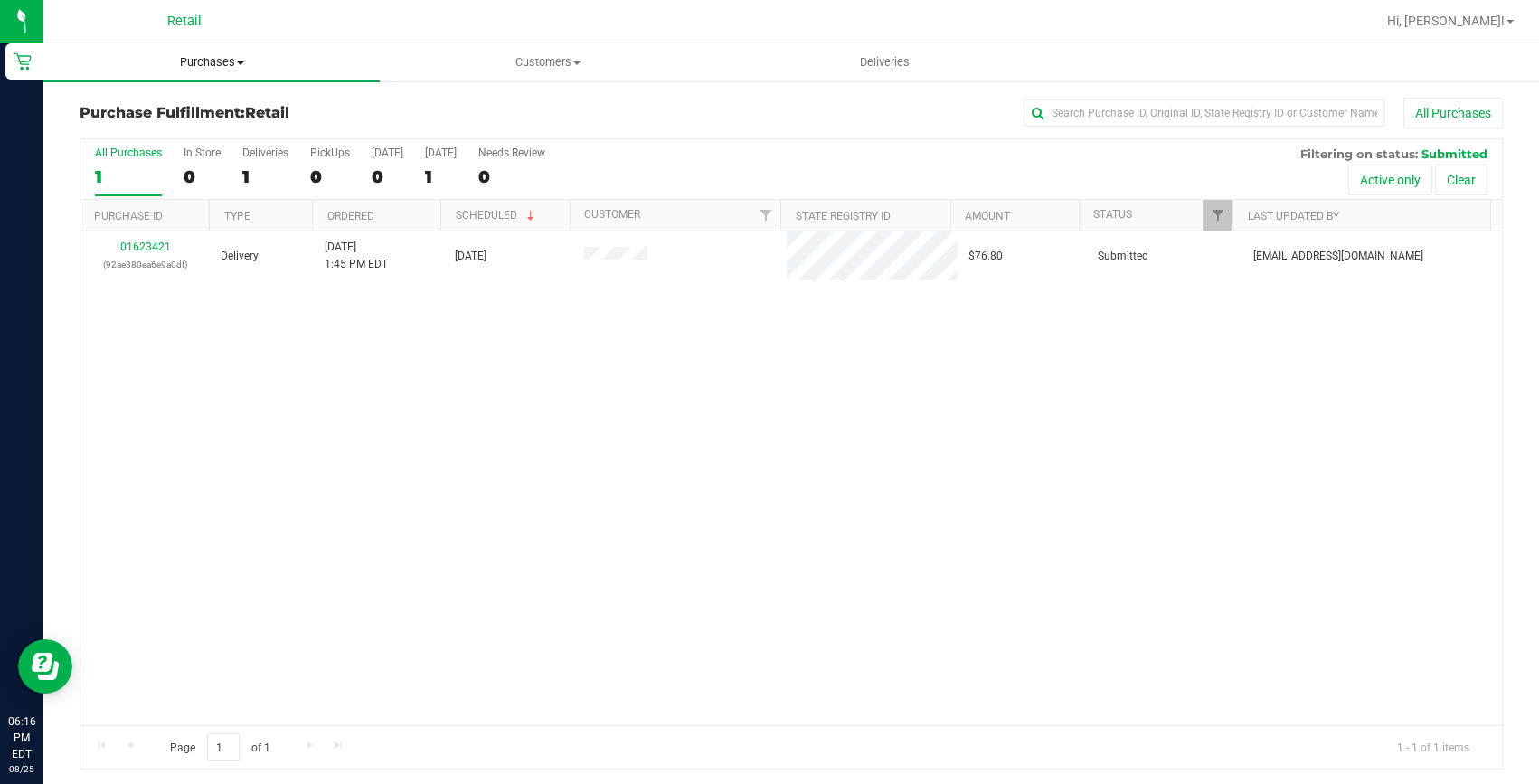
click at [232, 64] on span "Purchases" at bounding box center [211, 62] width 336 height 16
click at [187, 110] on span "Summary of purchases" at bounding box center [136, 108] width 186 height 15
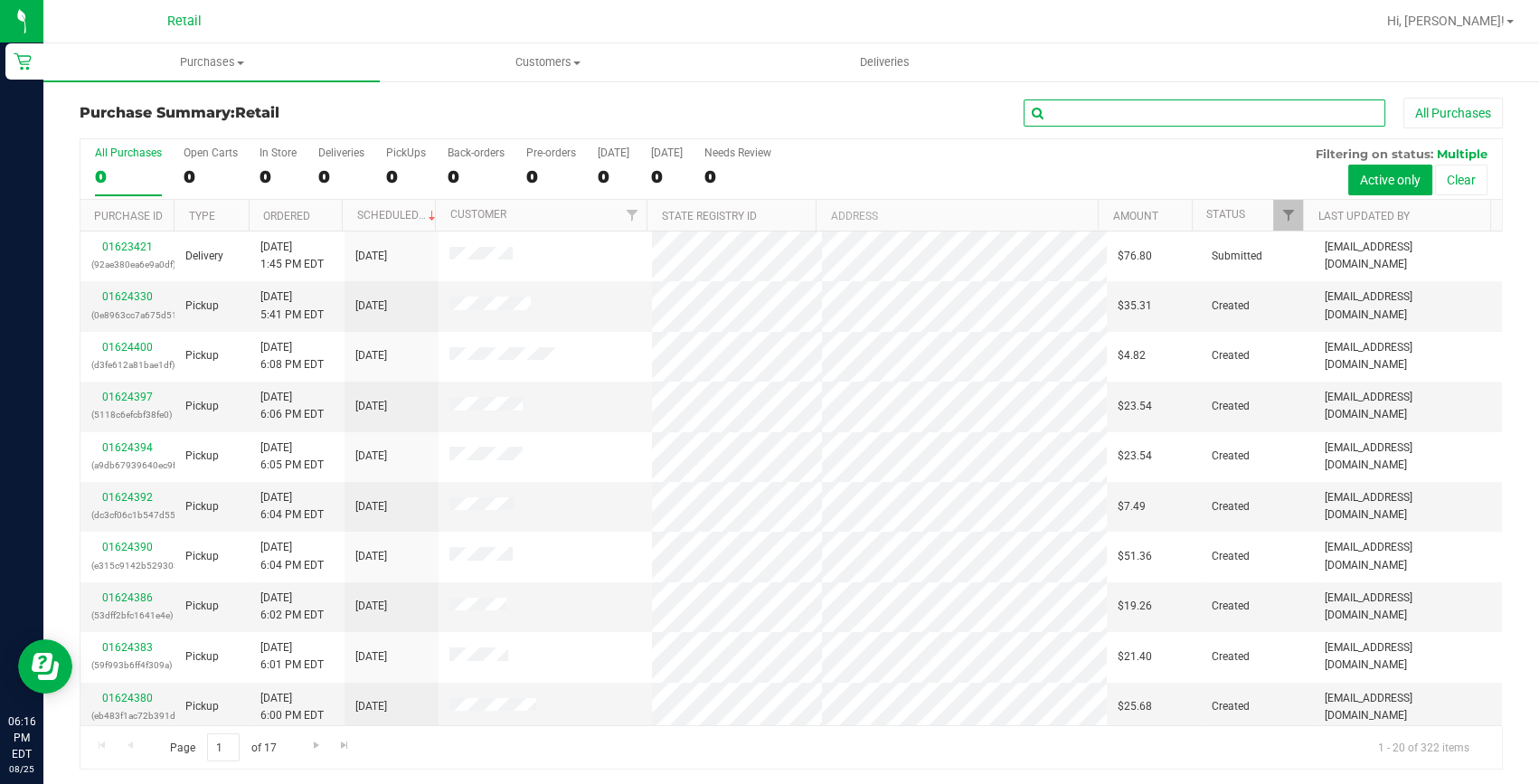
click at [1052, 104] on input "text" at bounding box center [1205, 113] width 362 height 28
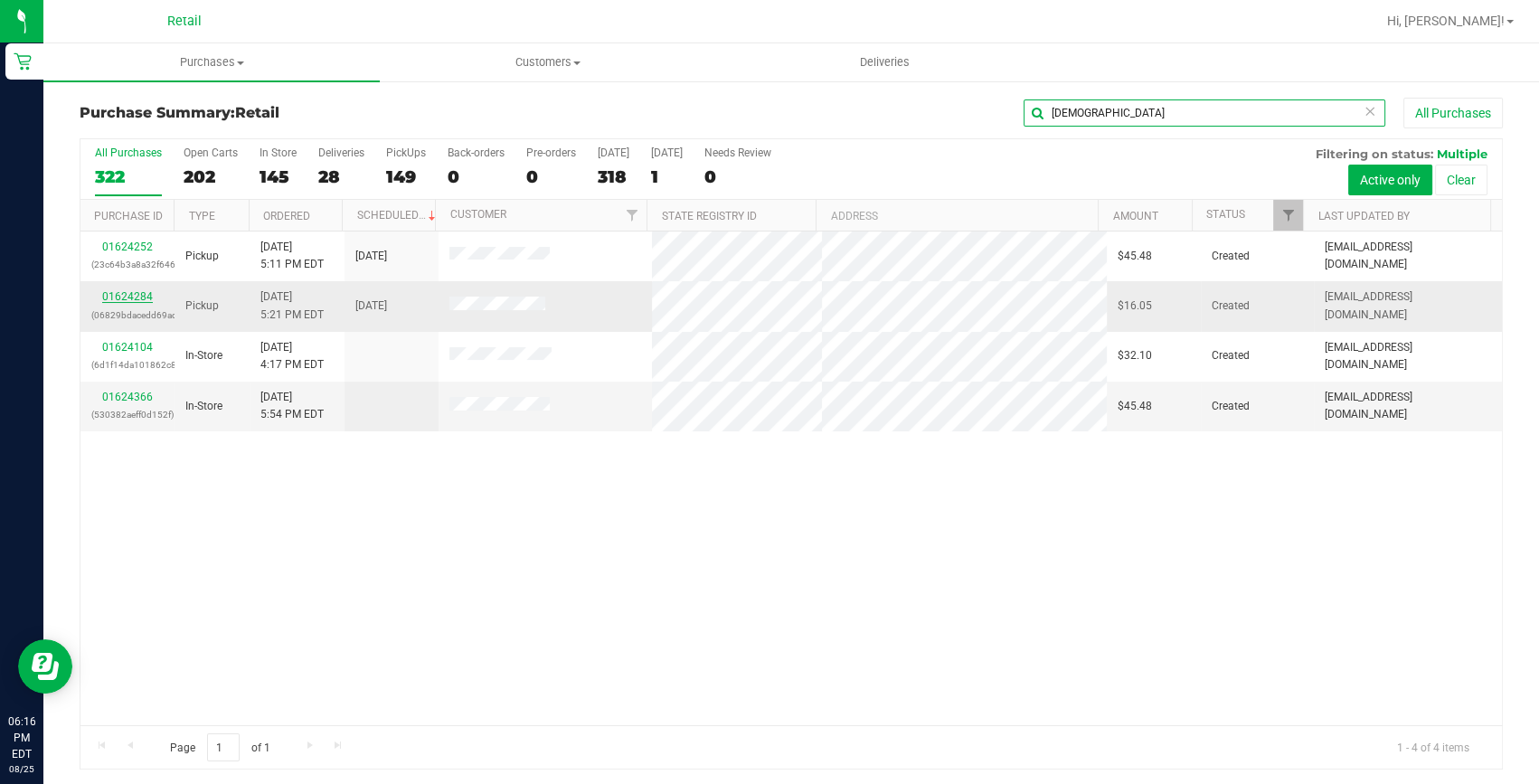
type input "christo"
click at [128, 299] on link "01624284" at bounding box center [127, 296] width 50 height 12
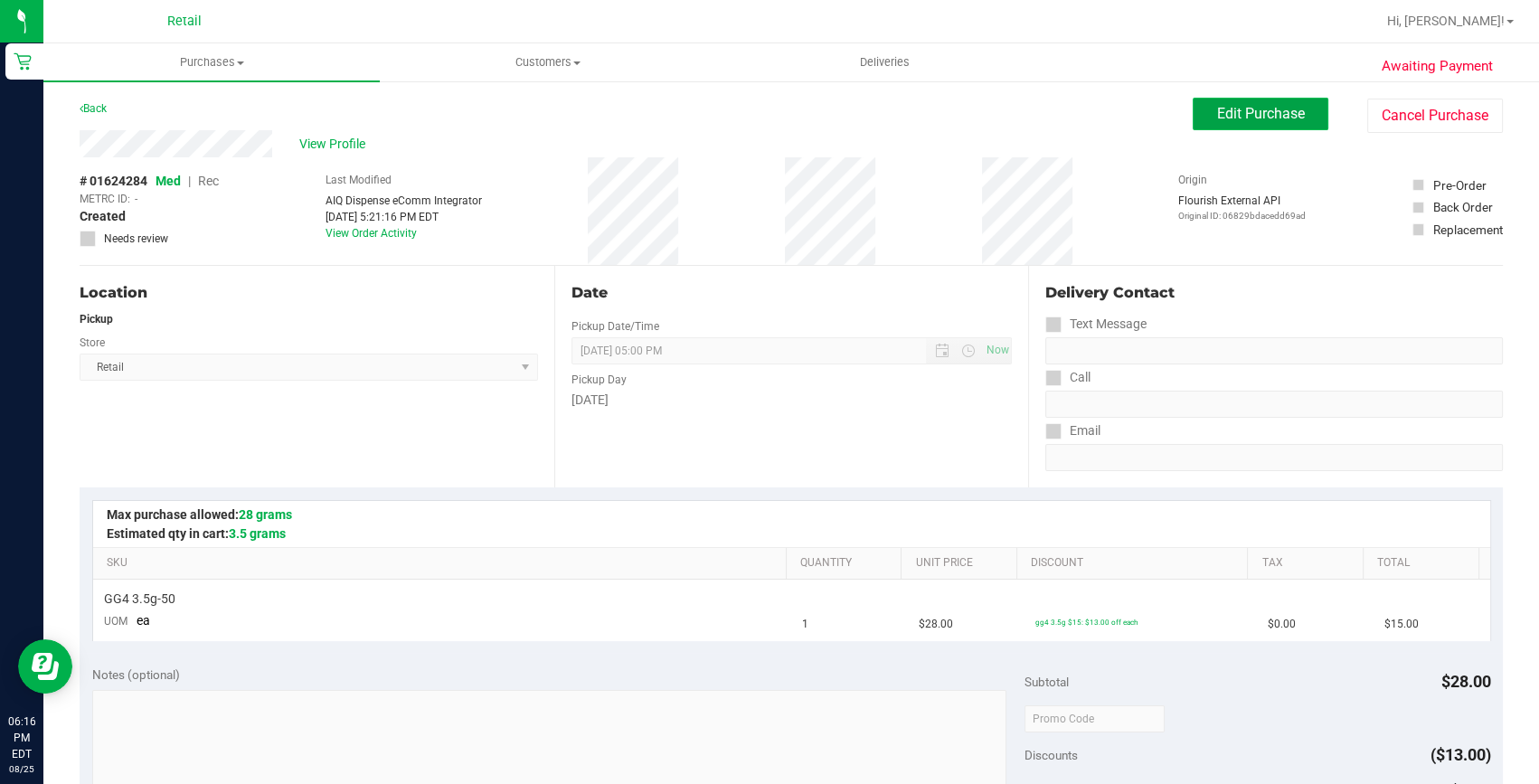
click at [1203, 115] on button "Edit Purchase" at bounding box center [1260, 114] width 136 height 32
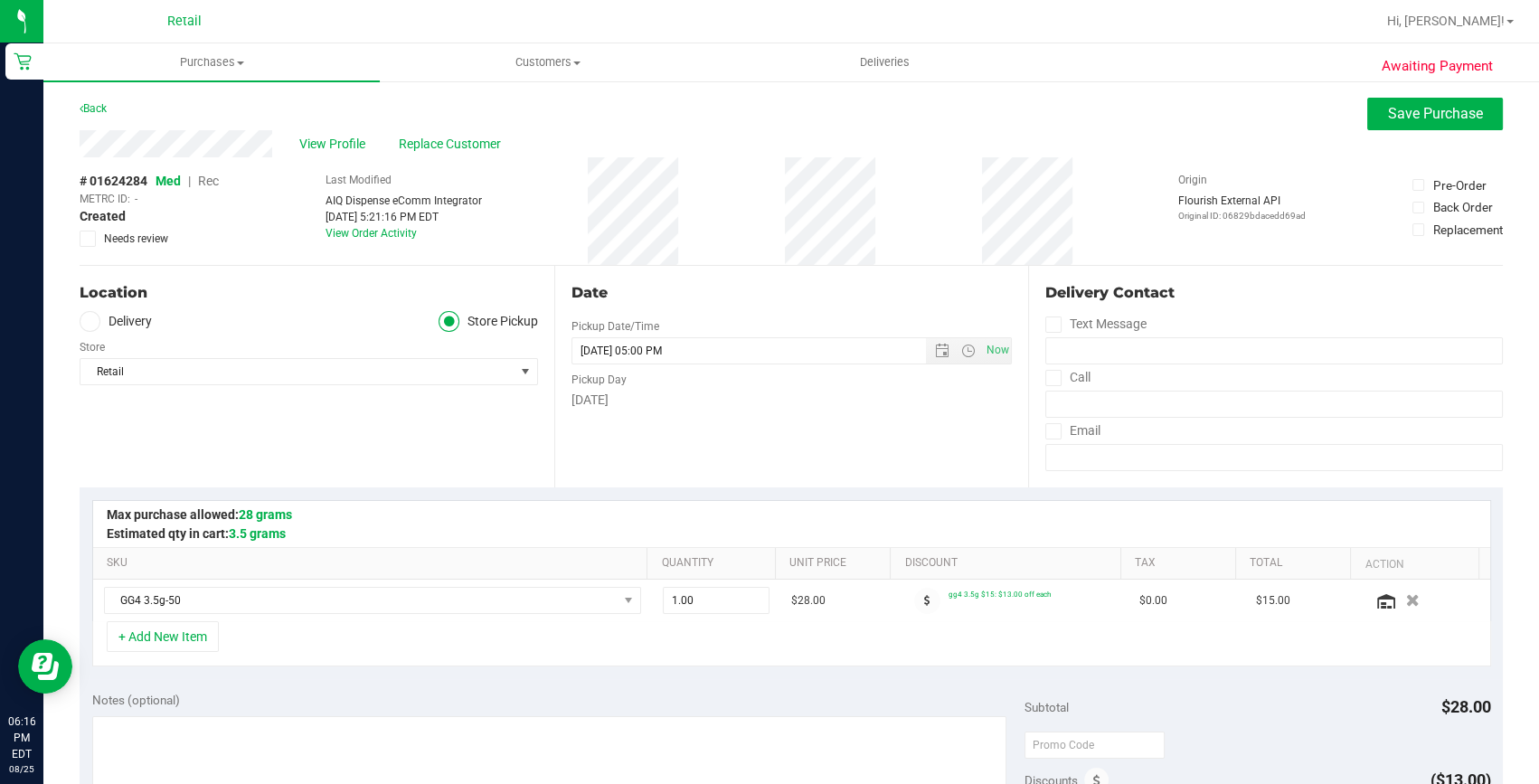
click at [215, 182] on span "Rec" at bounding box center [208, 180] width 21 height 14
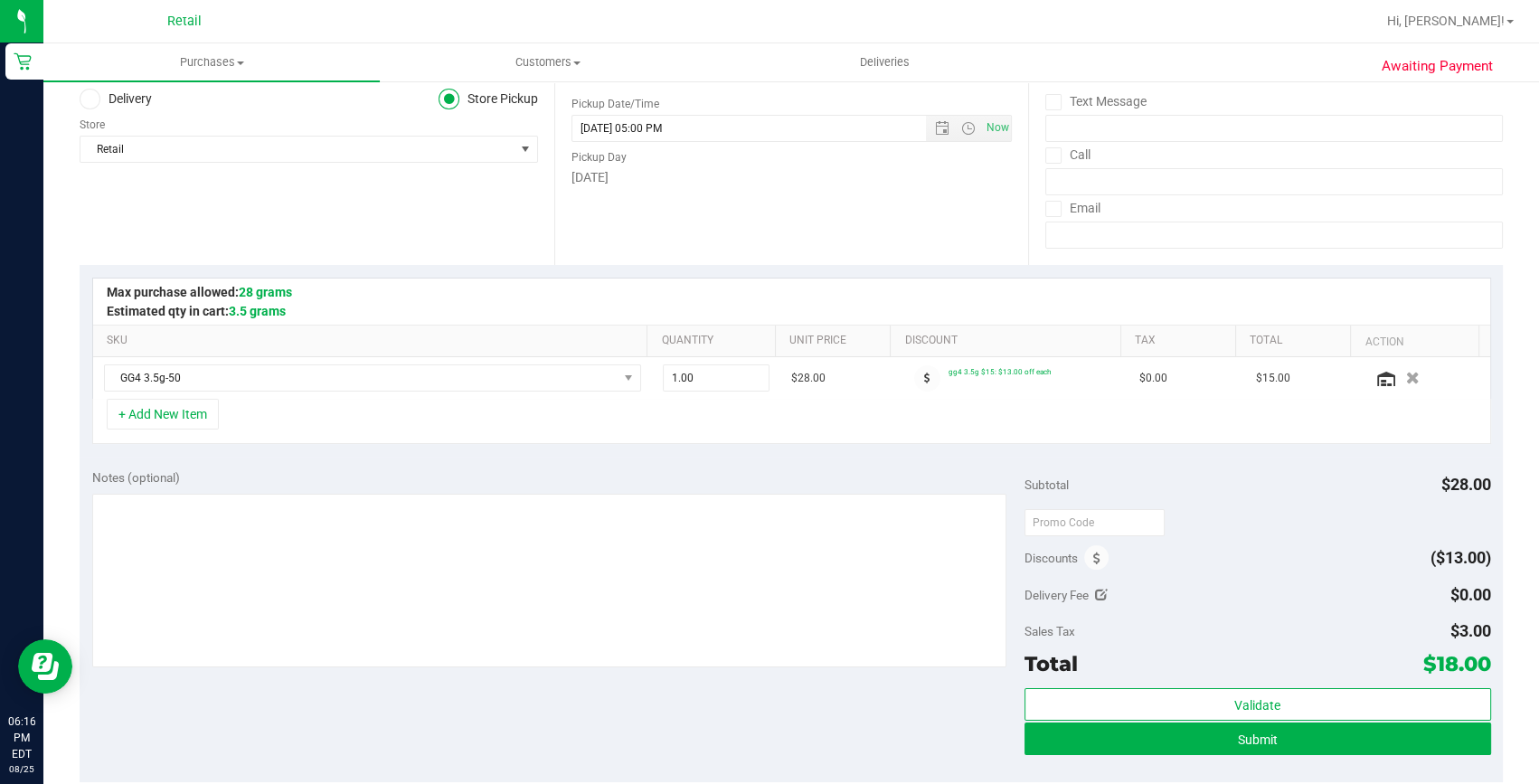
scroll to position [245, 0]
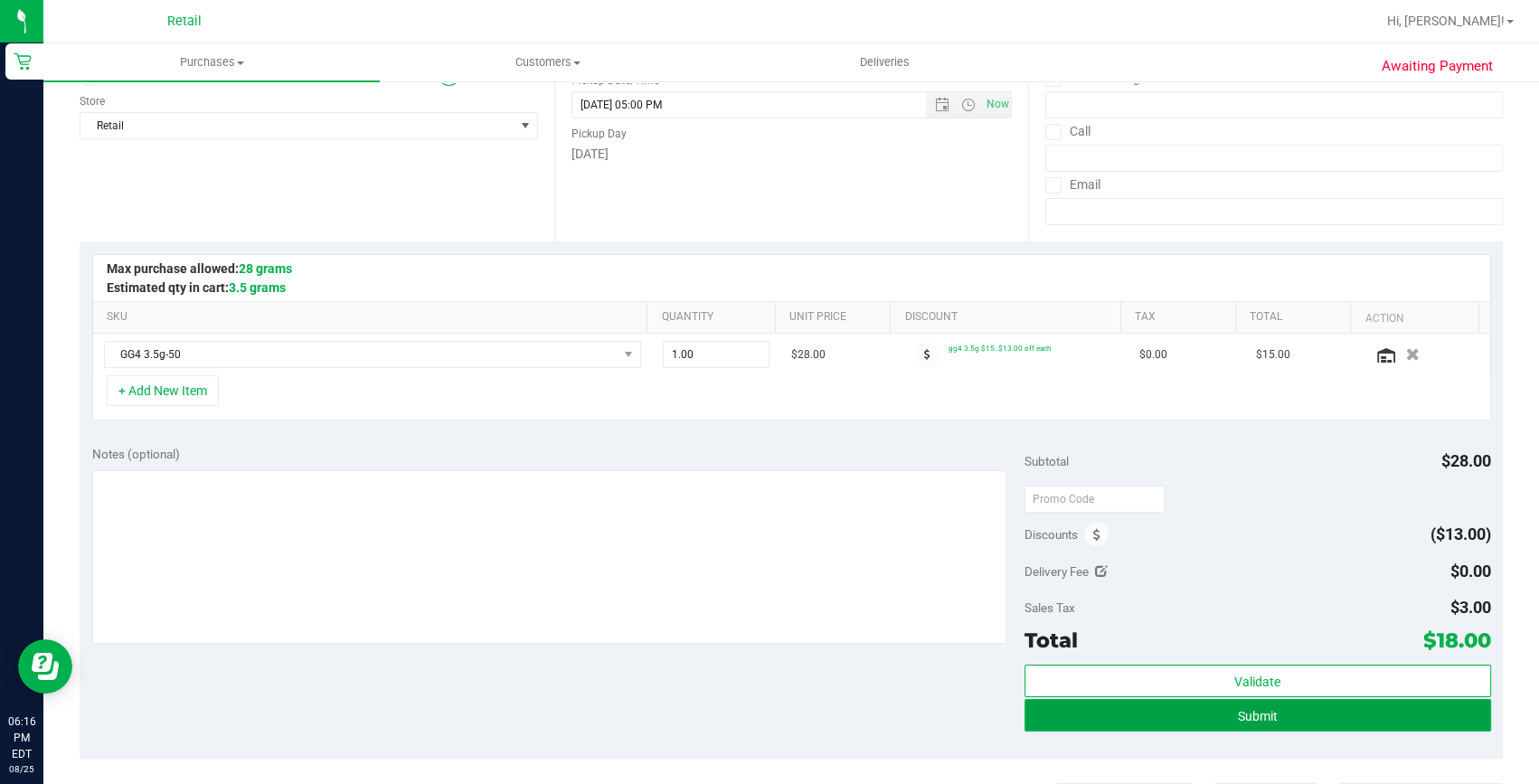
click at [1191, 726] on button "Submit" at bounding box center [1258, 715] width 466 height 32
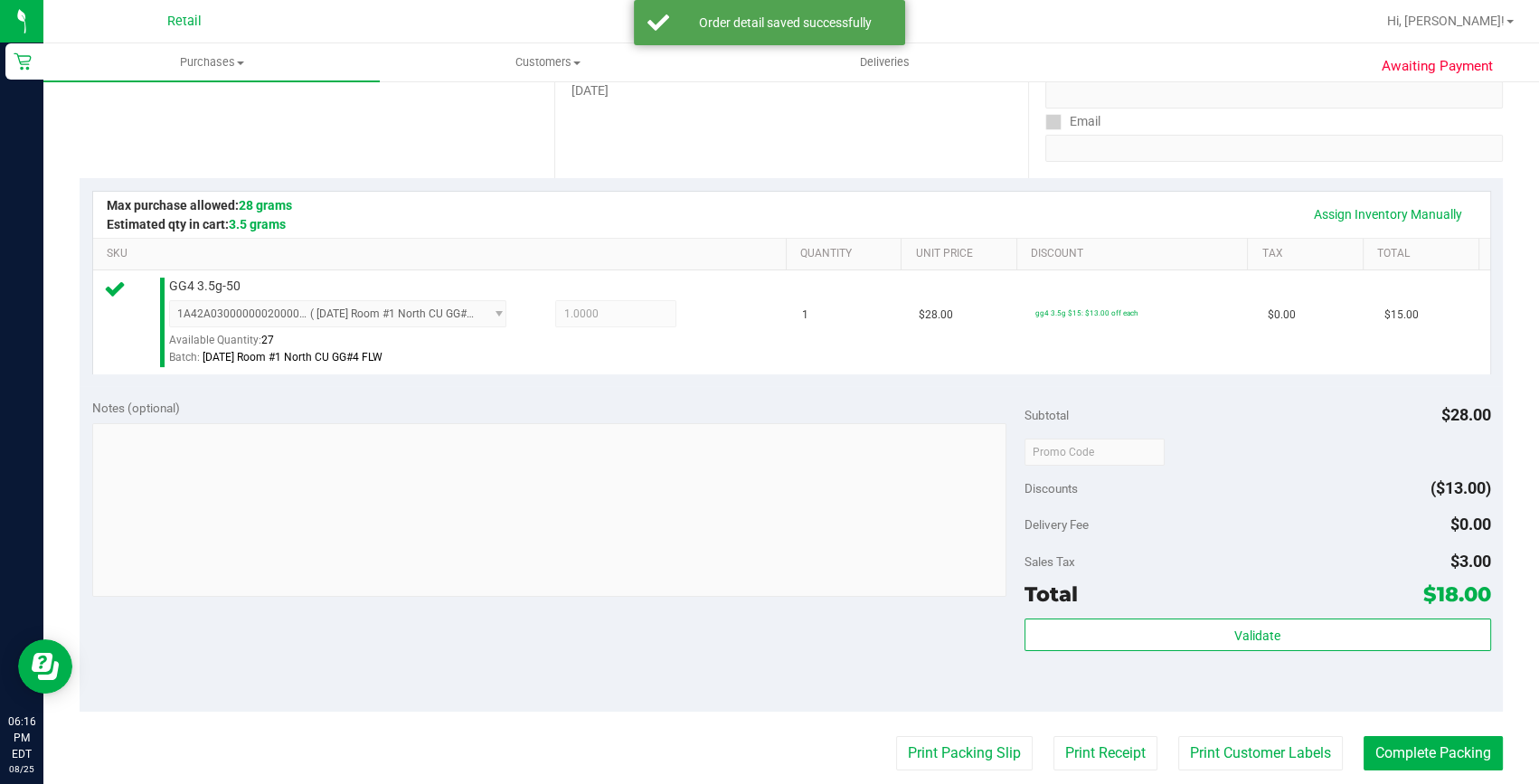
scroll to position [328, 0]
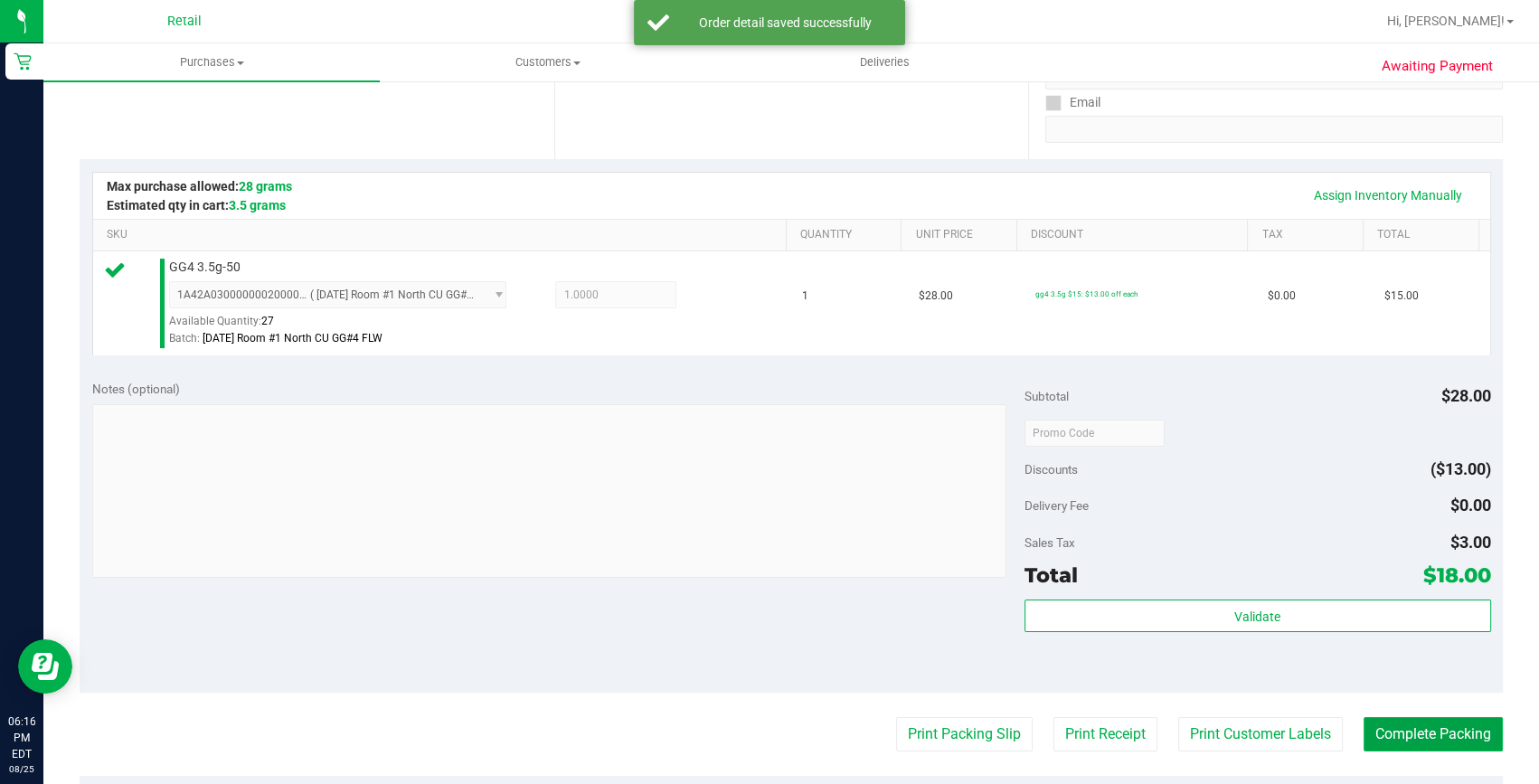
click at [1414, 733] on button "Complete Packing" at bounding box center [1433, 735] width 139 height 34
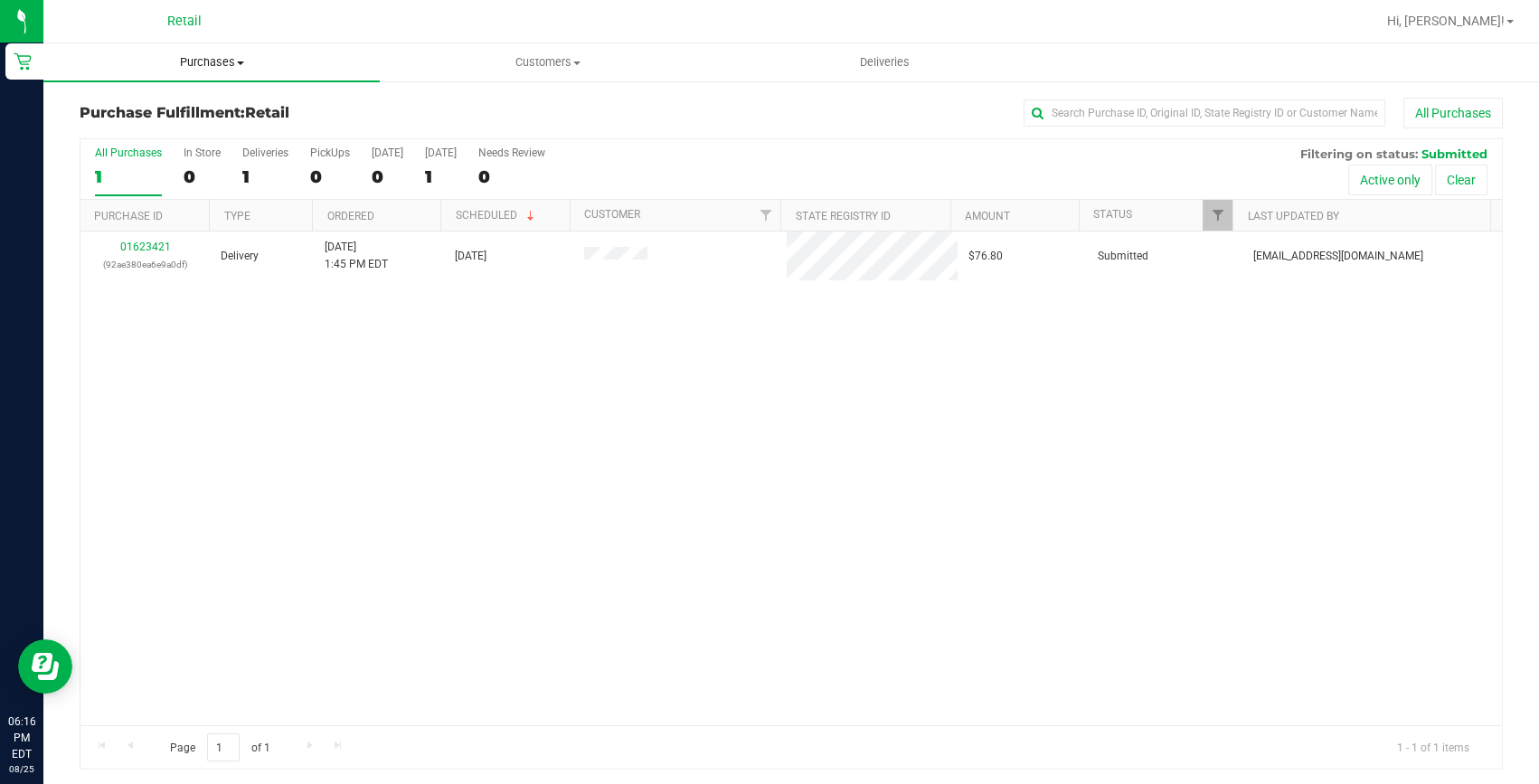
drag, startPoint x: 221, startPoint y: 66, endPoint x: 205, endPoint y: 78, distance: 20.0
click at [221, 66] on span "Purchases" at bounding box center [211, 62] width 336 height 16
click at [186, 102] on span "Summary of purchases" at bounding box center [136, 108] width 186 height 15
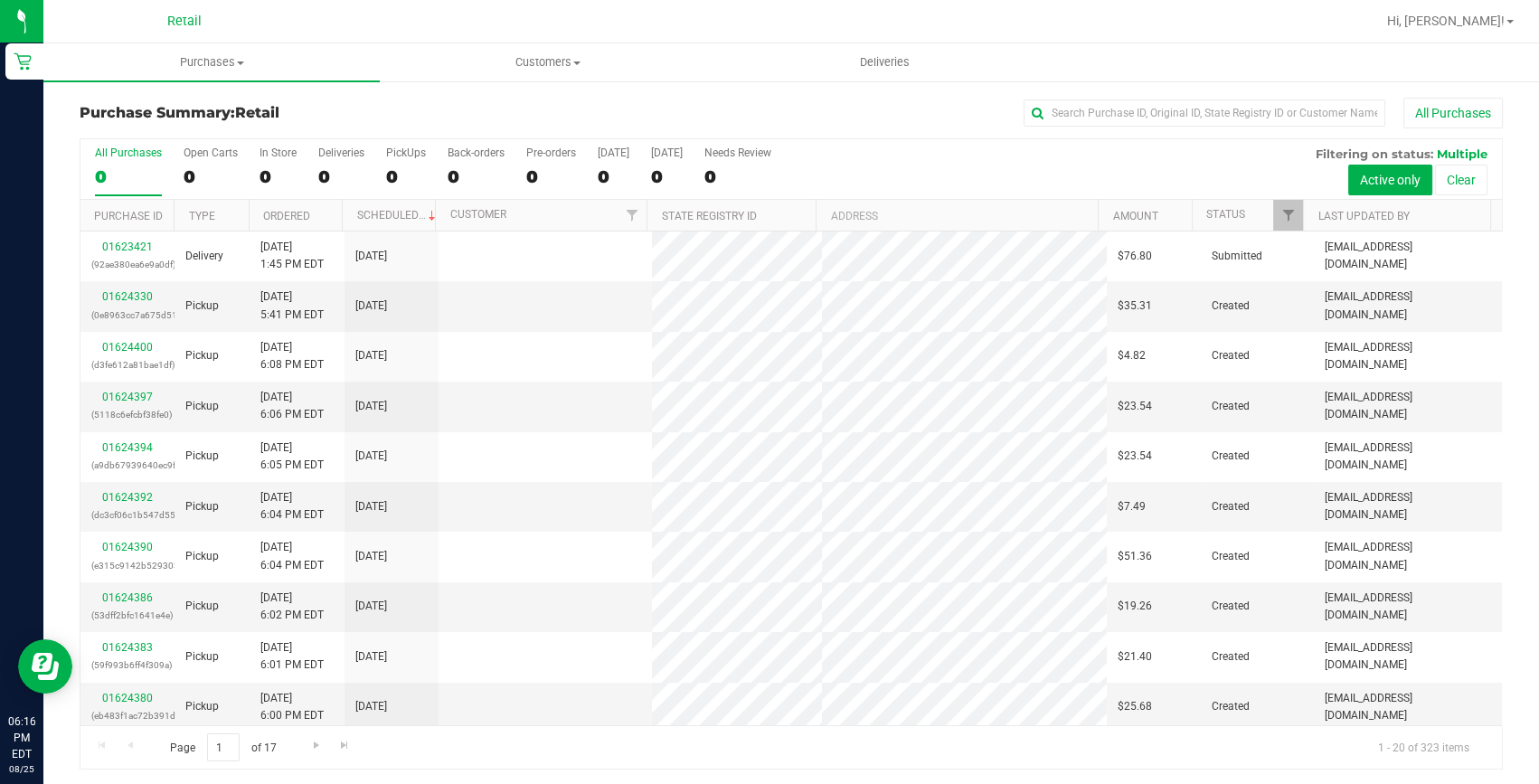
click at [1145, 129] on div "Purchase Summary: Retail All Purchases" at bounding box center [792, 118] width 1424 height 40
click at [1142, 120] on input "text" at bounding box center [1205, 113] width 362 height 28
click at [1144, 111] on input "text" at bounding box center [1205, 113] width 362 height 28
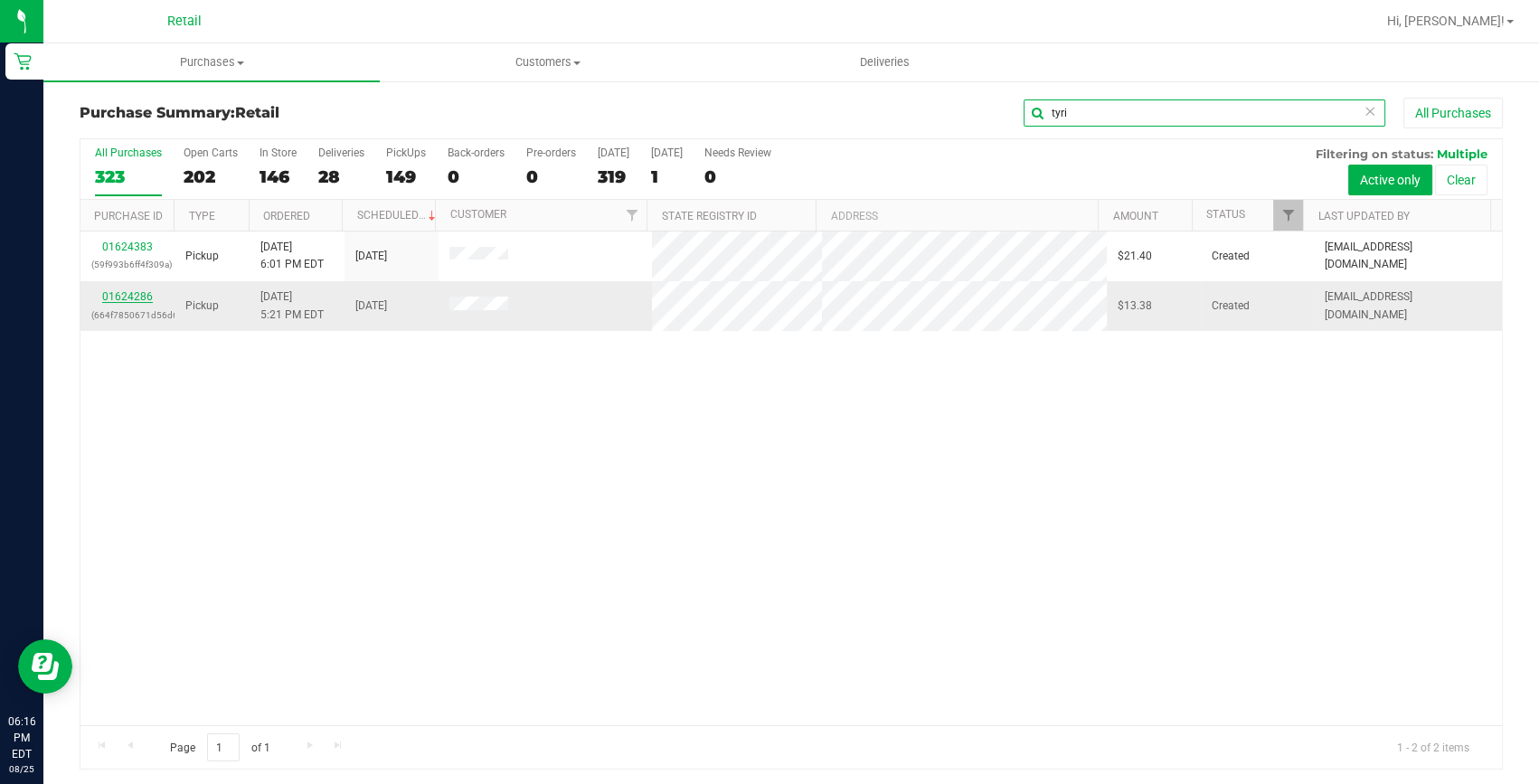
type input "tyri"
click at [131, 293] on link "01624286" at bounding box center [127, 296] width 50 height 12
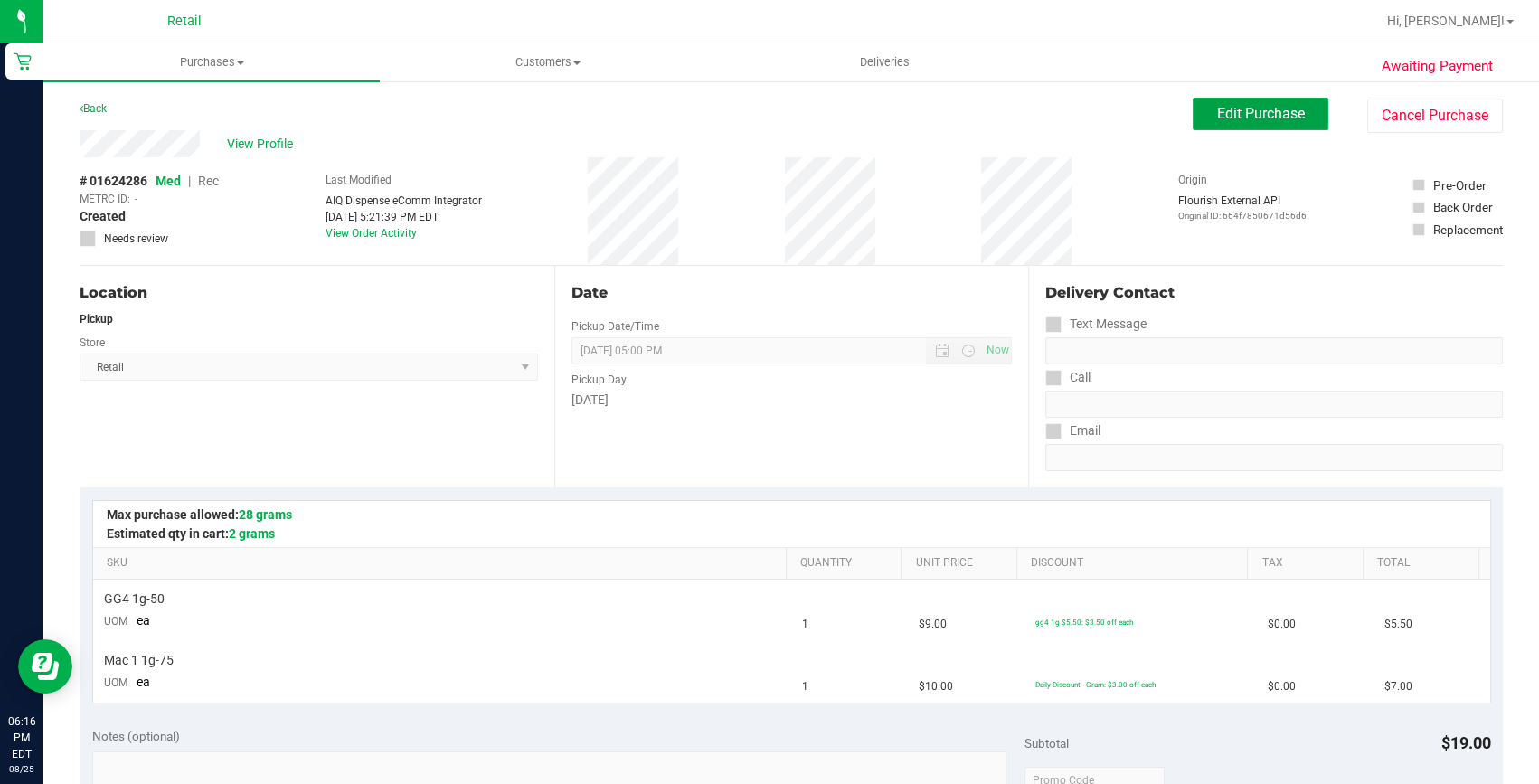
click at [1276, 124] on button "Edit Purchase" at bounding box center [1260, 114] width 136 height 32
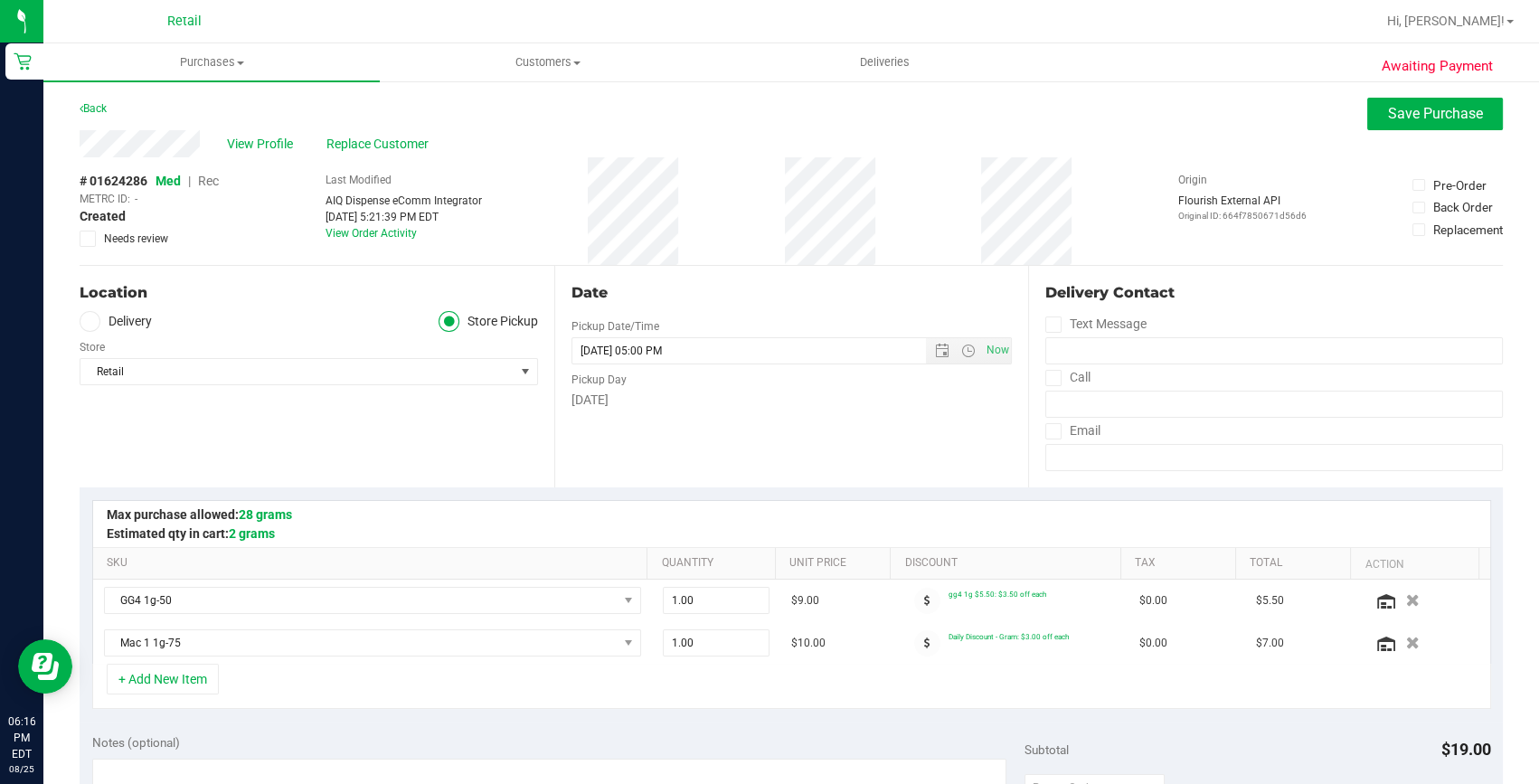
click at [214, 179] on span "Rec" at bounding box center [208, 180] width 21 height 14
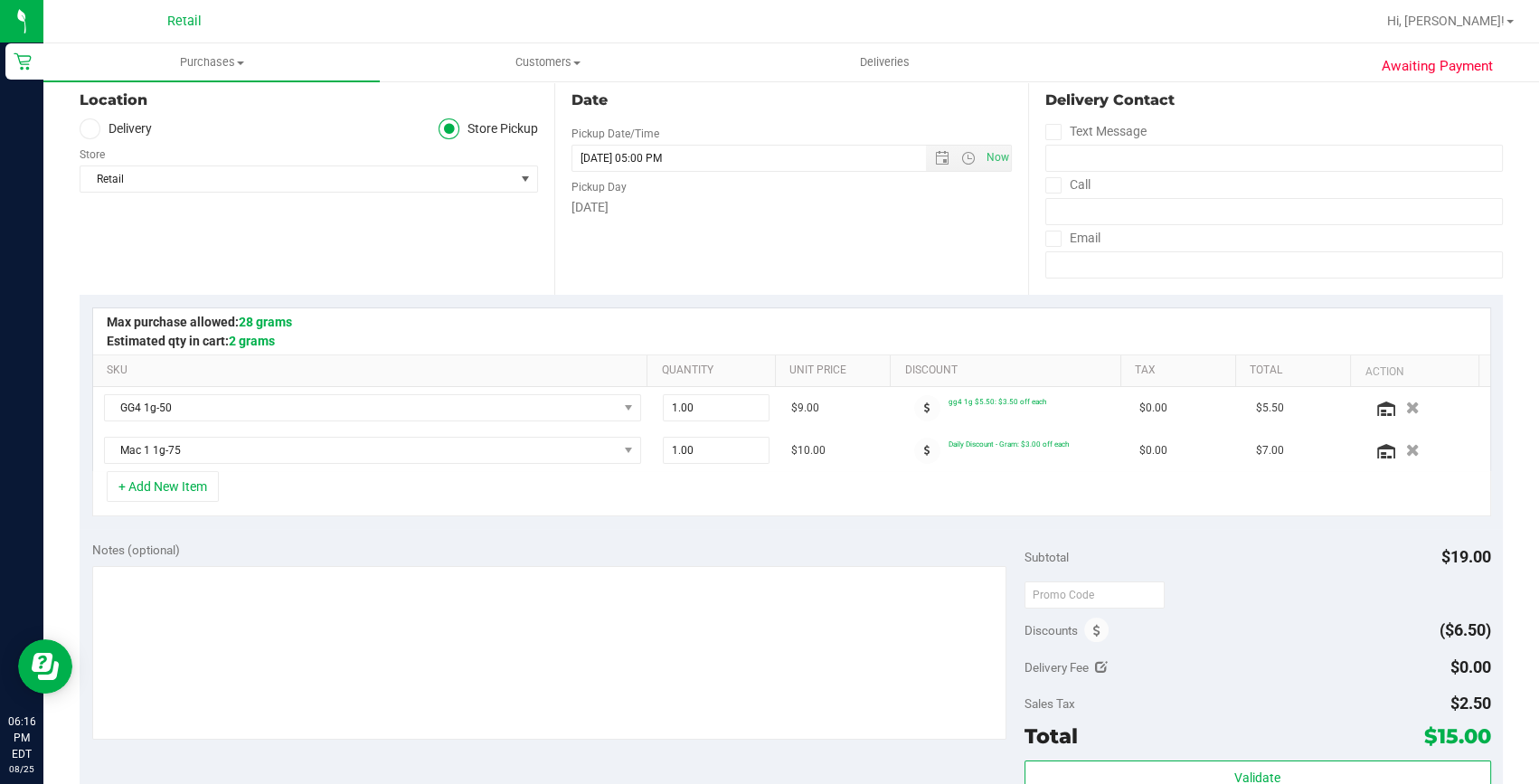
scroll to position [245, 0]
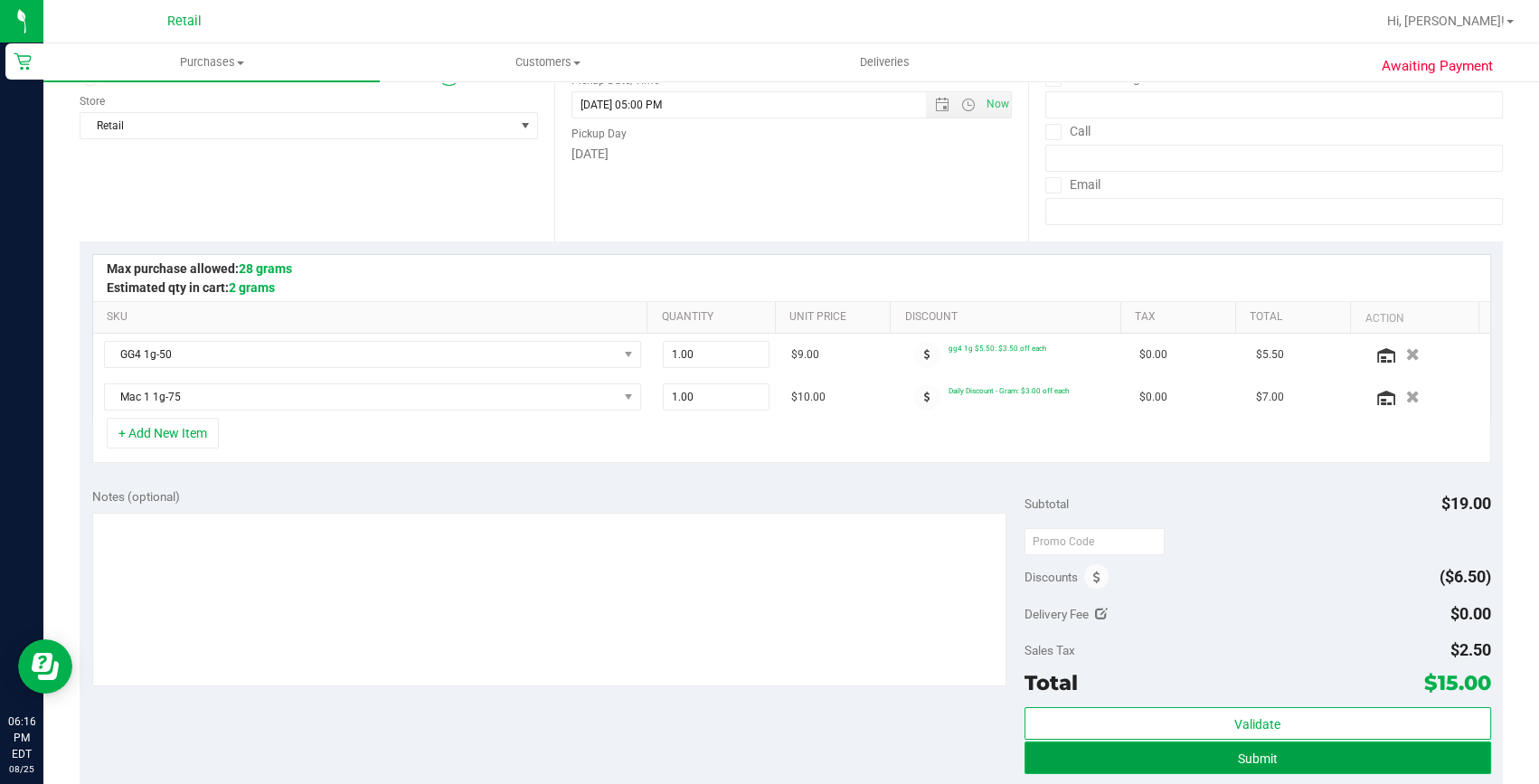
click at [1191, 746] on button "Submit" at bounding box center [1258, 757] width 466 height 32
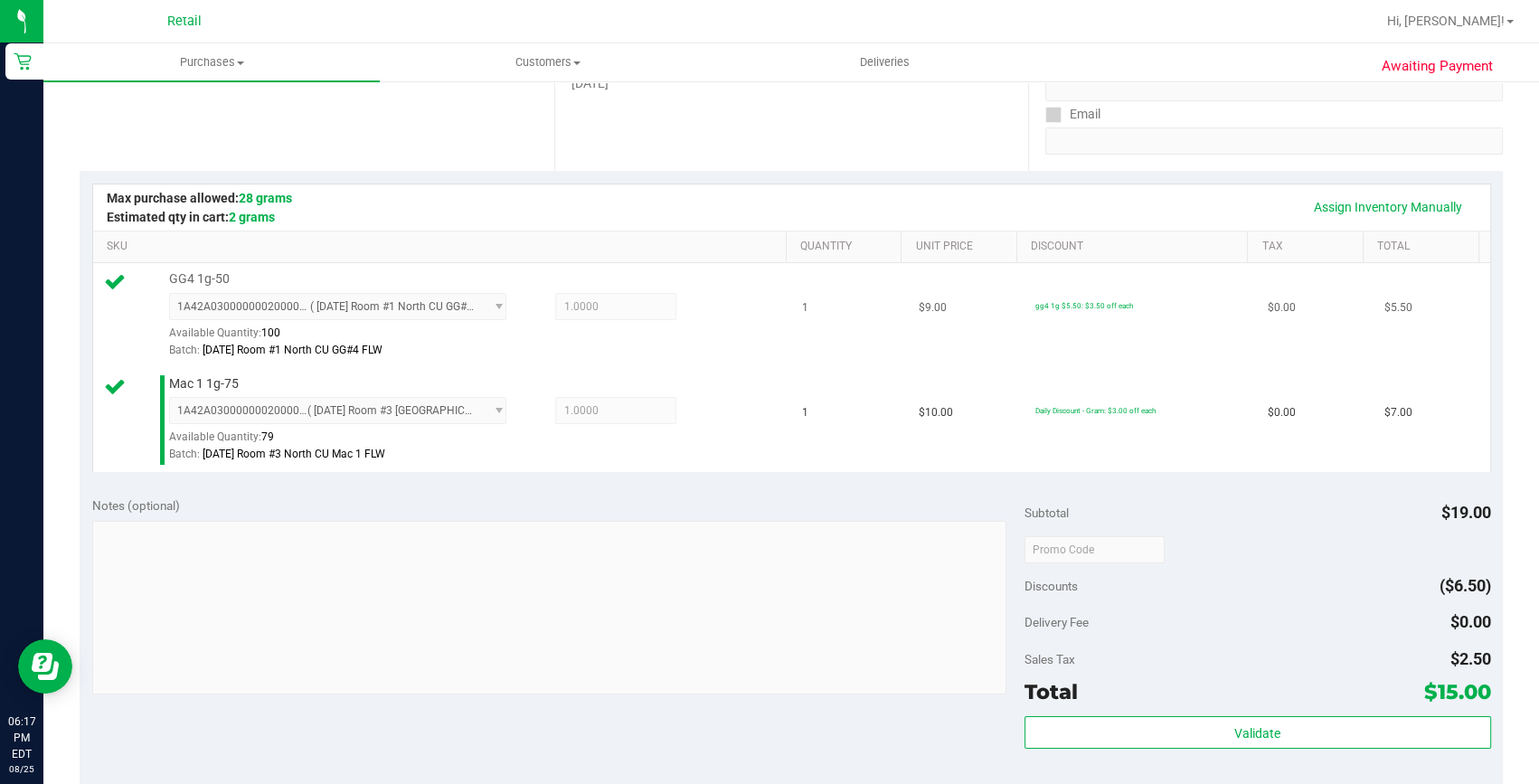
scroll to position [410, 0]
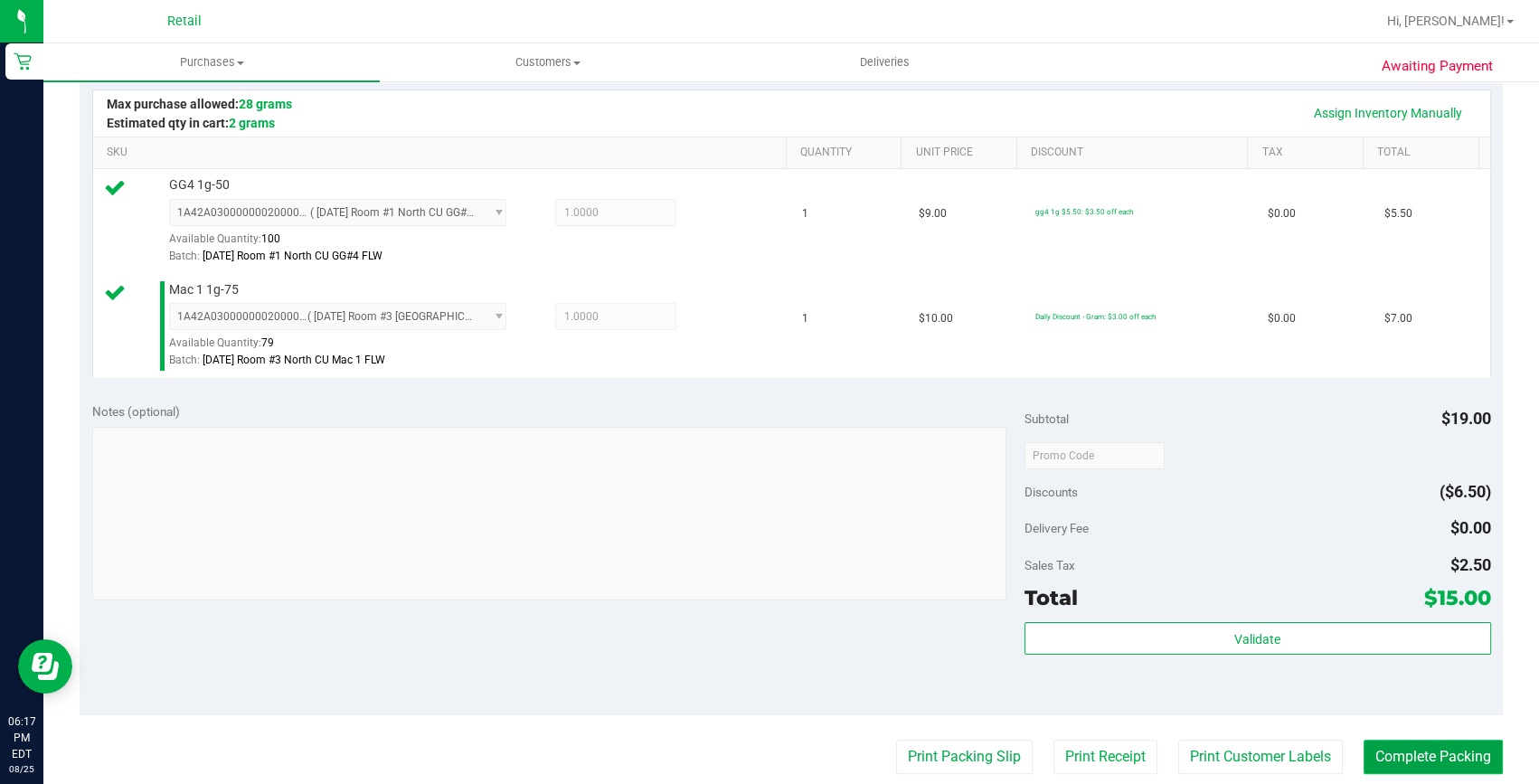
click at [1387, 764] on button "Complete Packing" at bounding box center [1433, 756] width 139 height 34
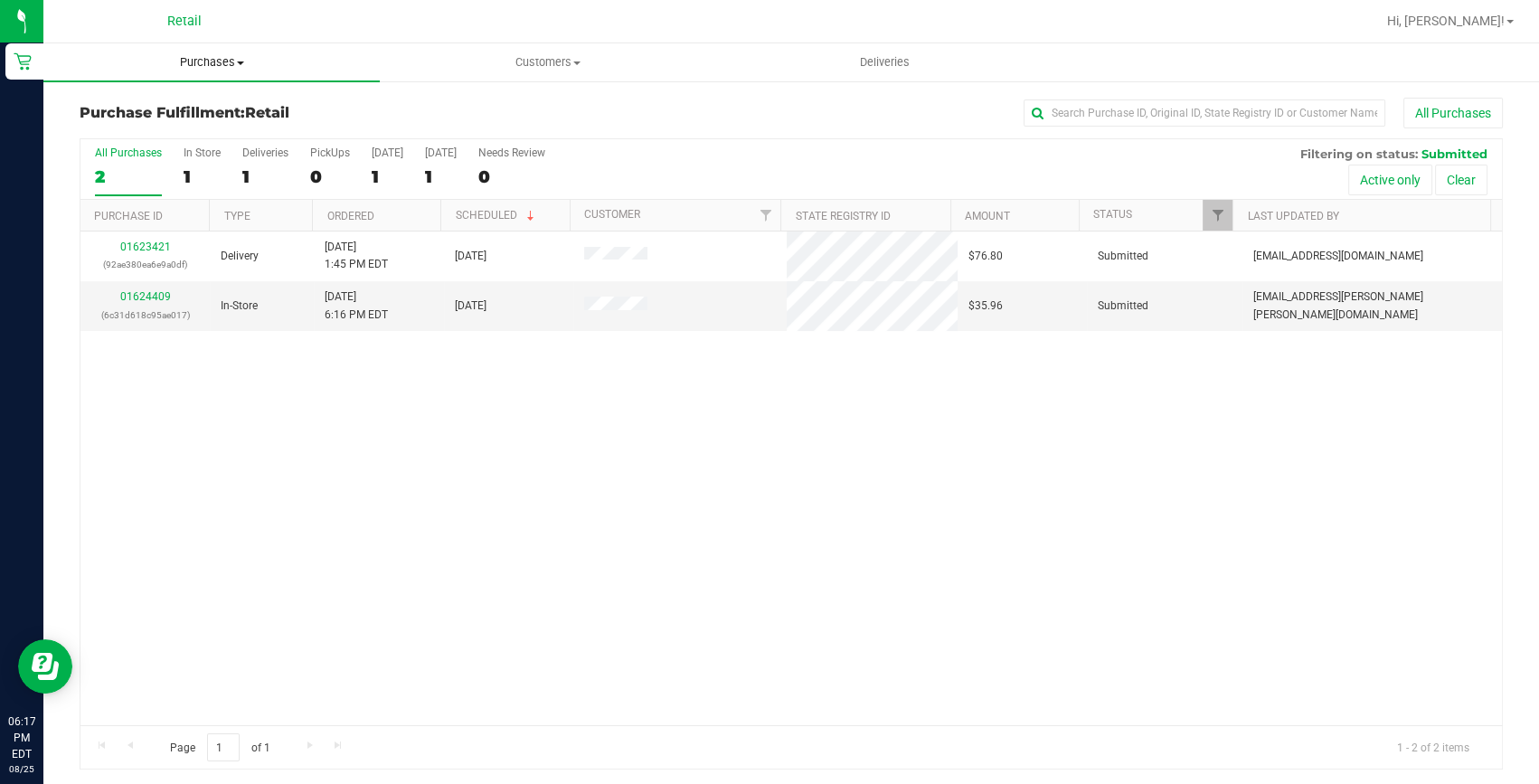
click at [215, 65] on span "Purchases" at bounding box center [211, 62] width 336 height 16
click at [173, 115] on span "Summary of purchases" at bounding box center [136, 108] width 186 height 15
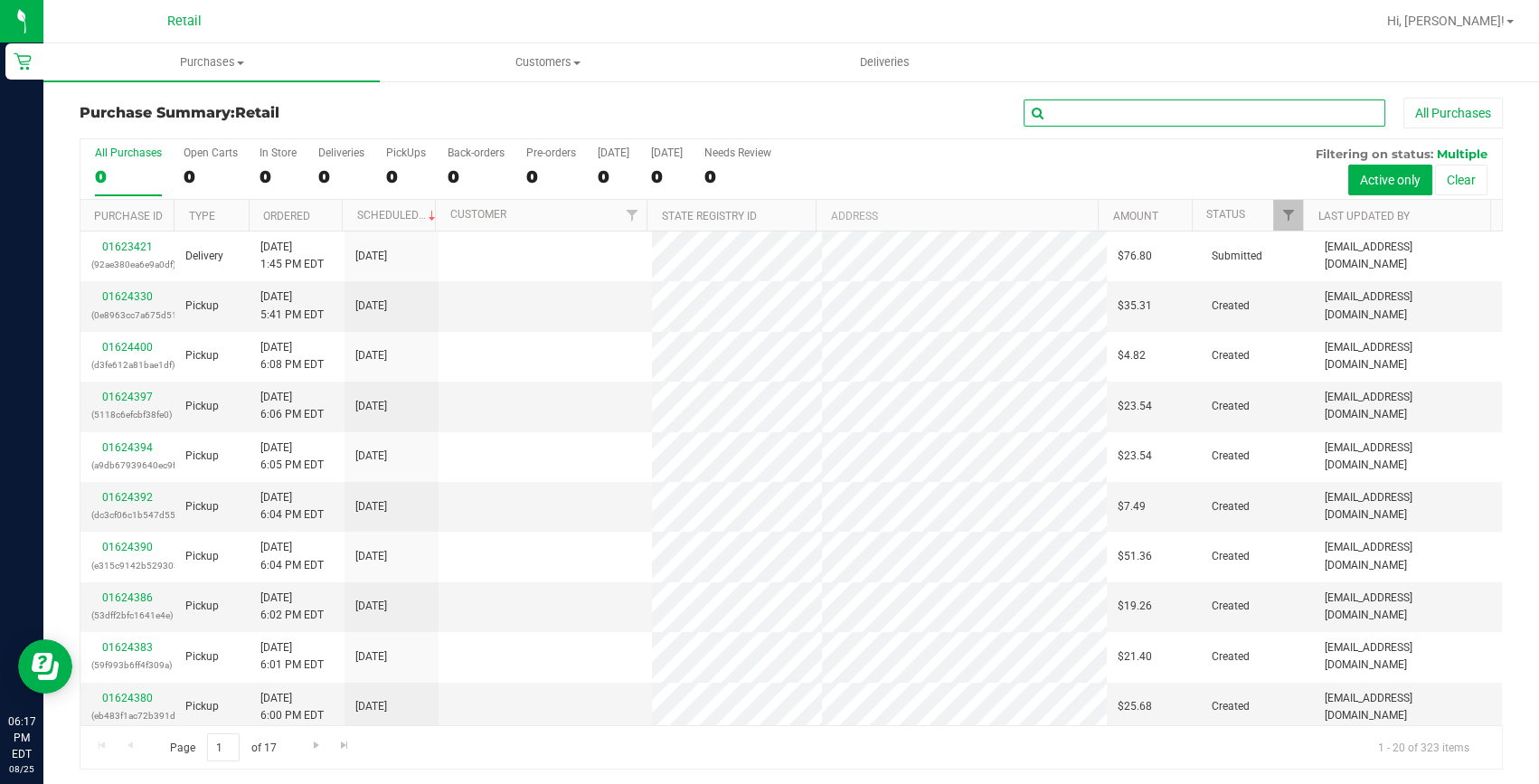
click at [1056, 105] on input "text" at bounding box center [1205, 113] width 362 height 28
type input "tre"
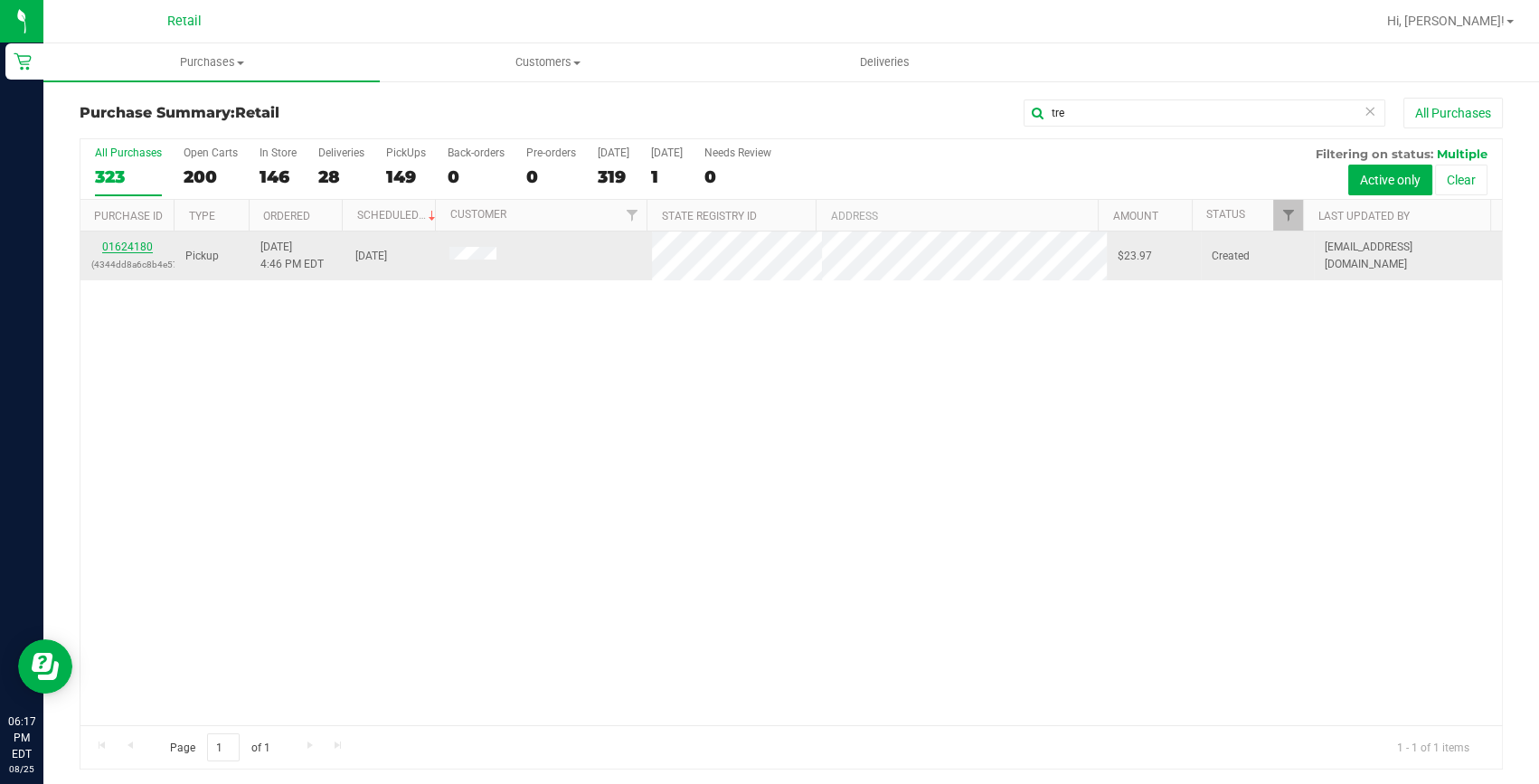
click at [138, 243] on link "01624180" at bounding box center [127, 246] width 50 height 12
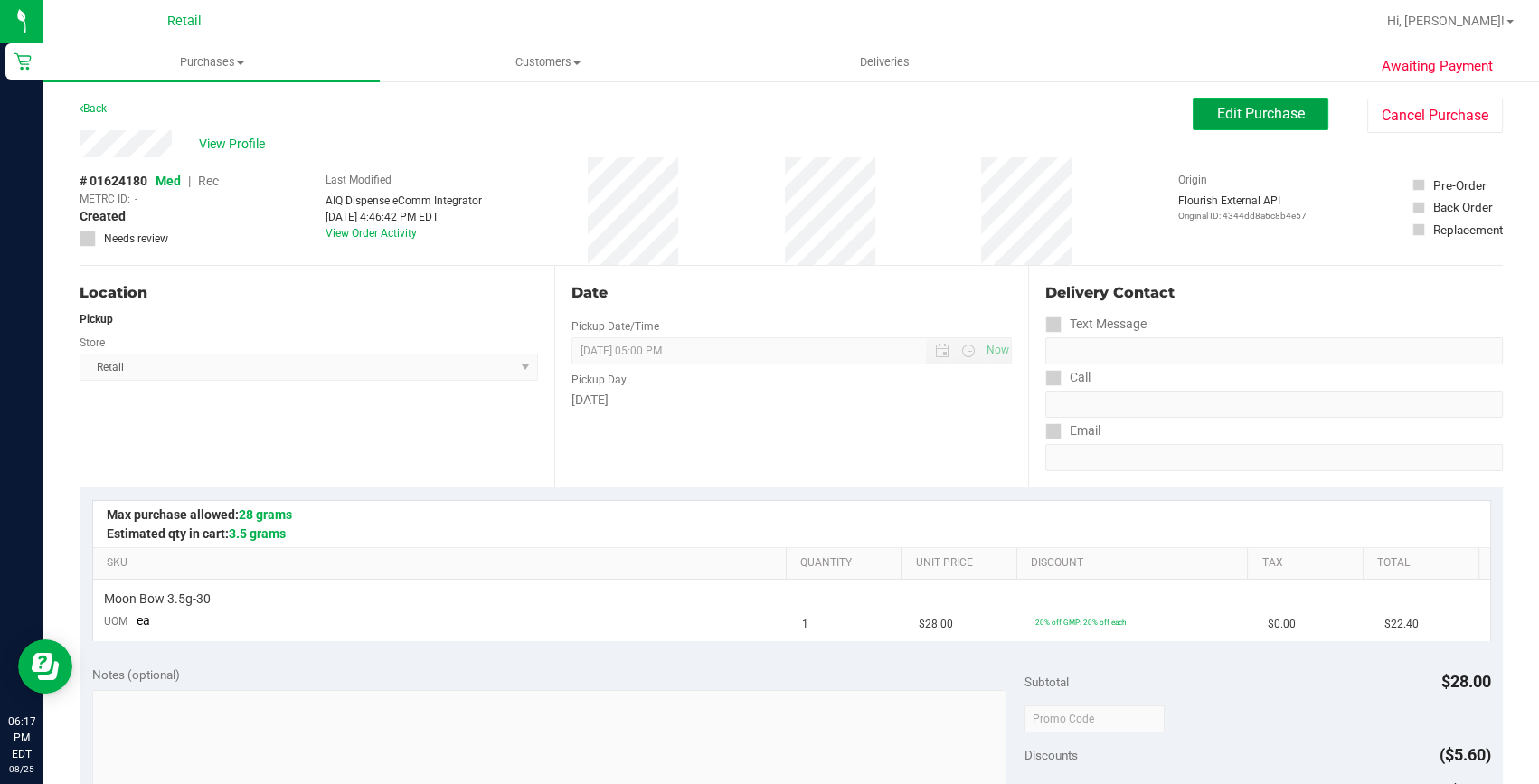
click at [1270, 113] on span "Edit Purchase" at bounding box center [1261, 113] width 88 height 17
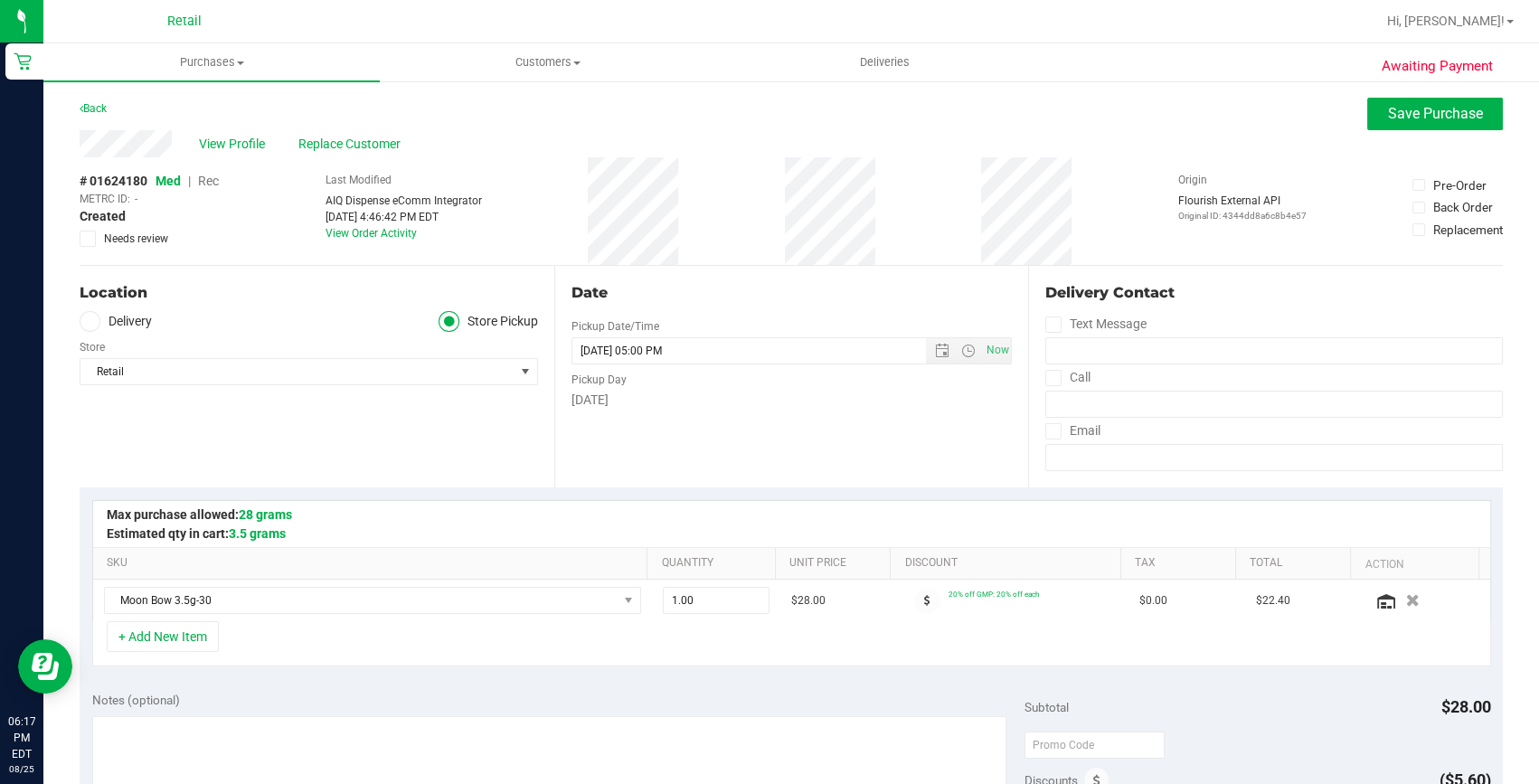
click at [216, 182] on span "Rec" at bounding box center [208, 180] width 21 height 14
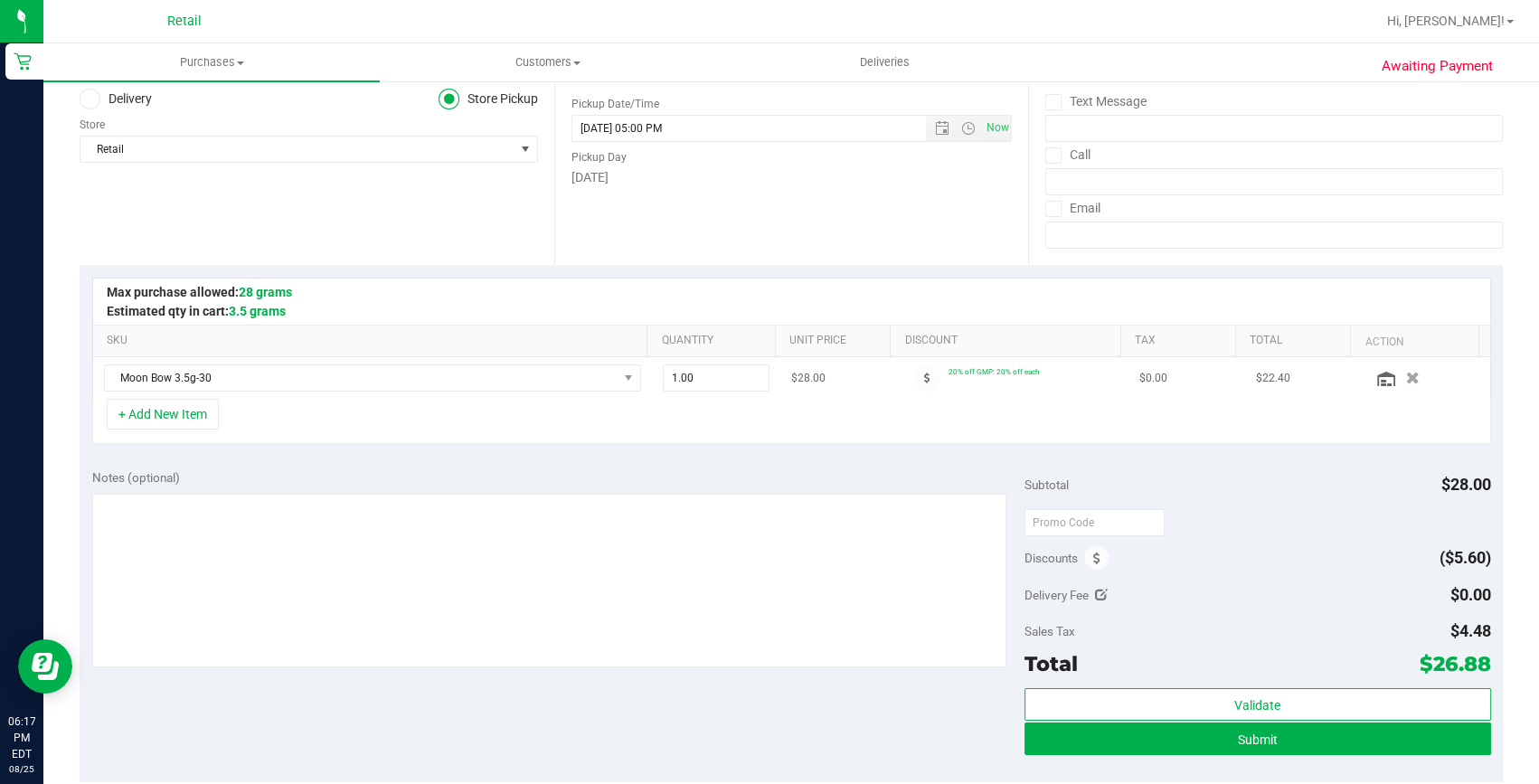
scroll to position [245, 0]
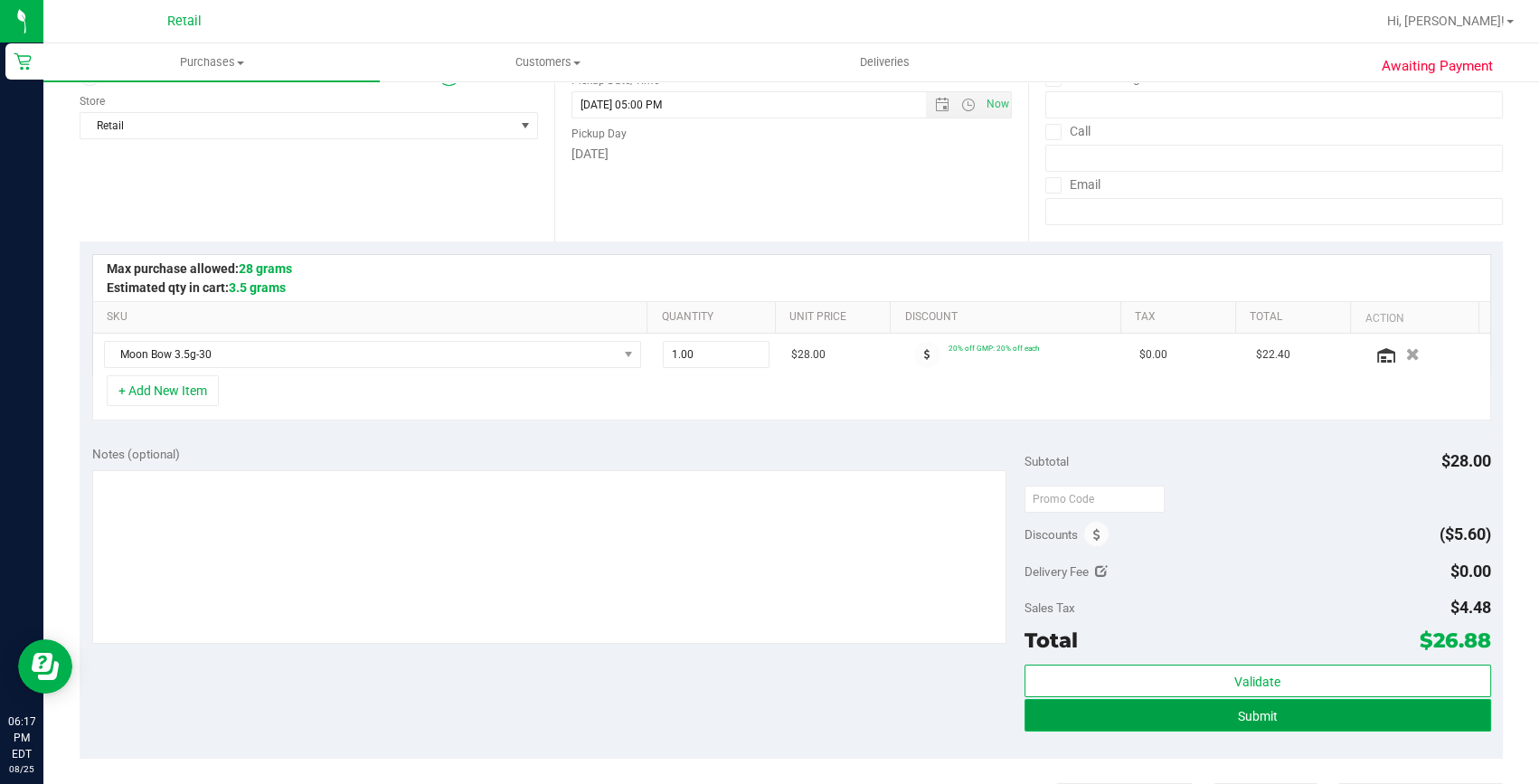
click at [1214, 715] on button "Submit" at bounding box center [1258, 715] width 466 height 32
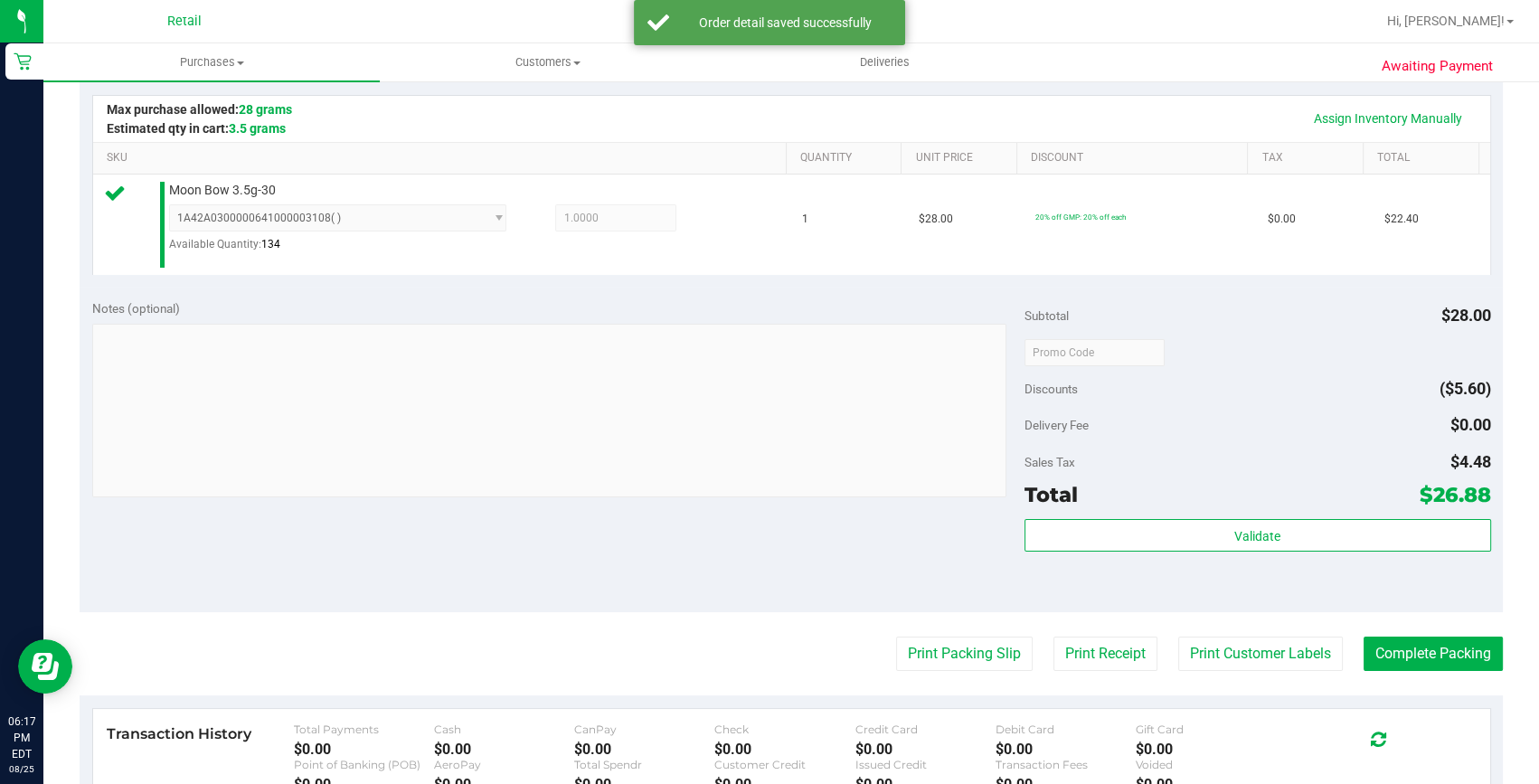
scroll to position [410, 0]
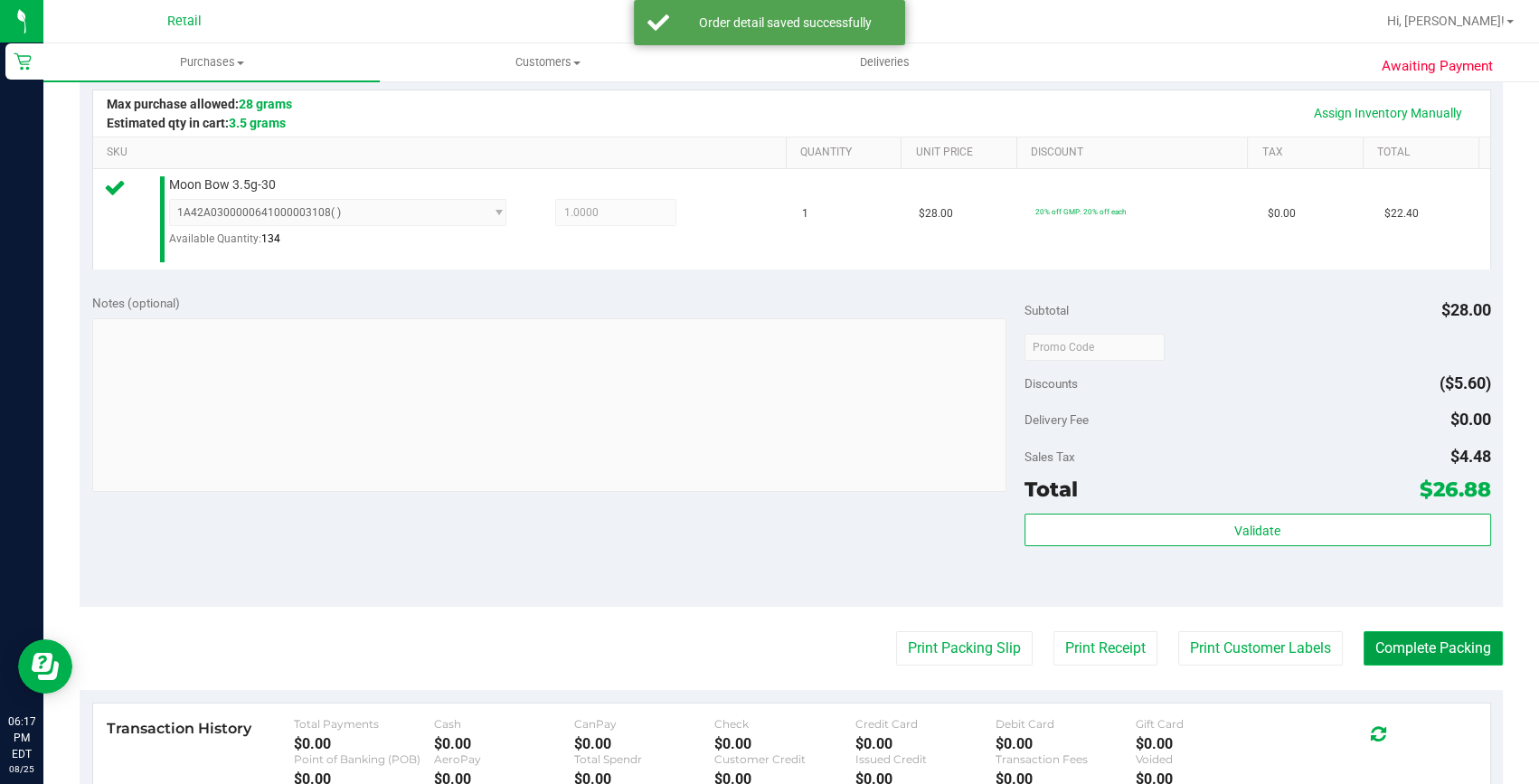
click at [1400, 645] on button "Complete Packing" at bounding box center [1433, 648] width 139 height 34
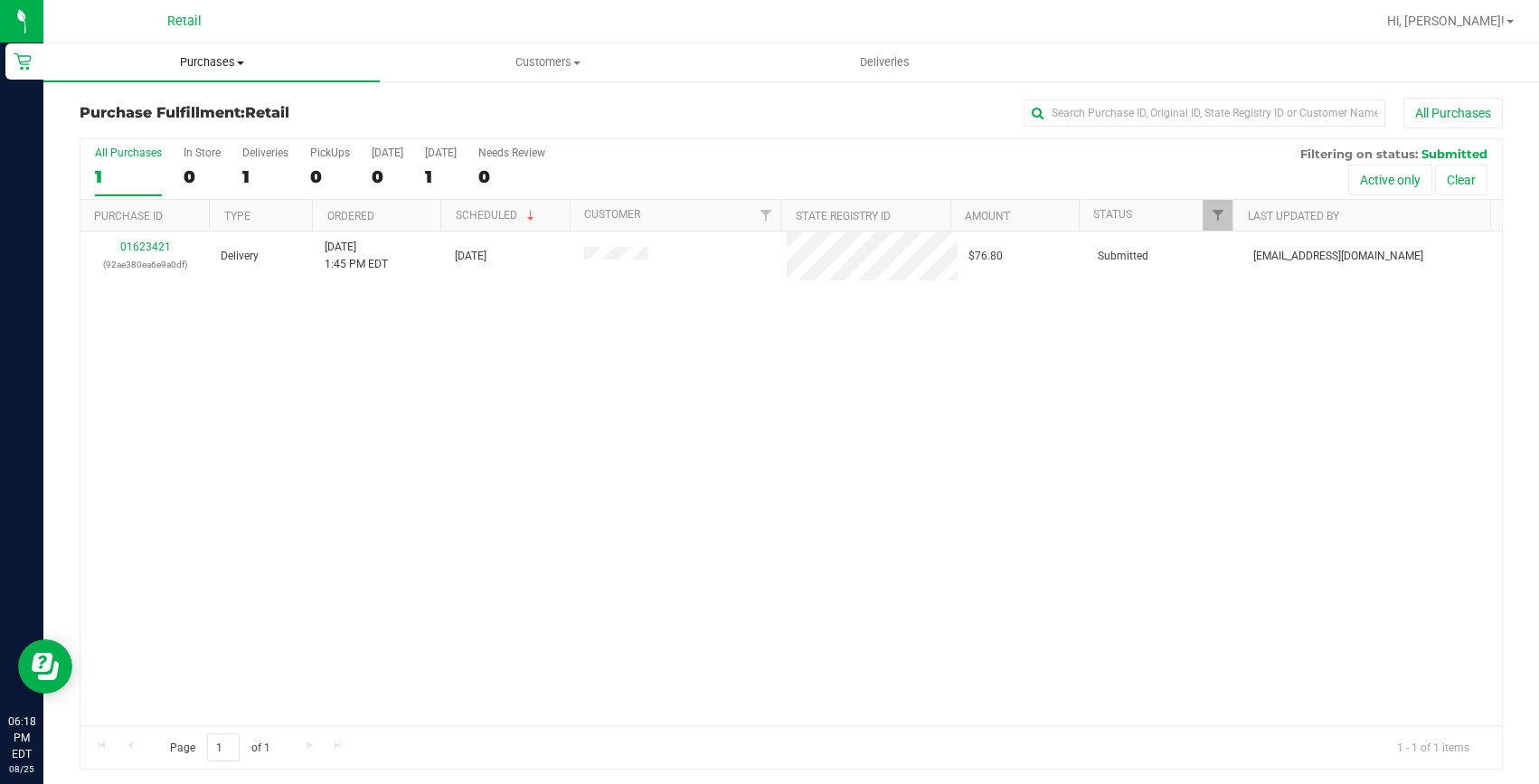
drag, startPoint x: 209, startPoint y: 57, endPoint x: 183, endPoint y: 80, distance: 34.7
click at [209, 57] on span "Purchases" at bounding box center [211, 62] width 336 height 16
click at [163, 99] on li "Summary of purchases" at bounding box center [211, 109] width 336 height 22
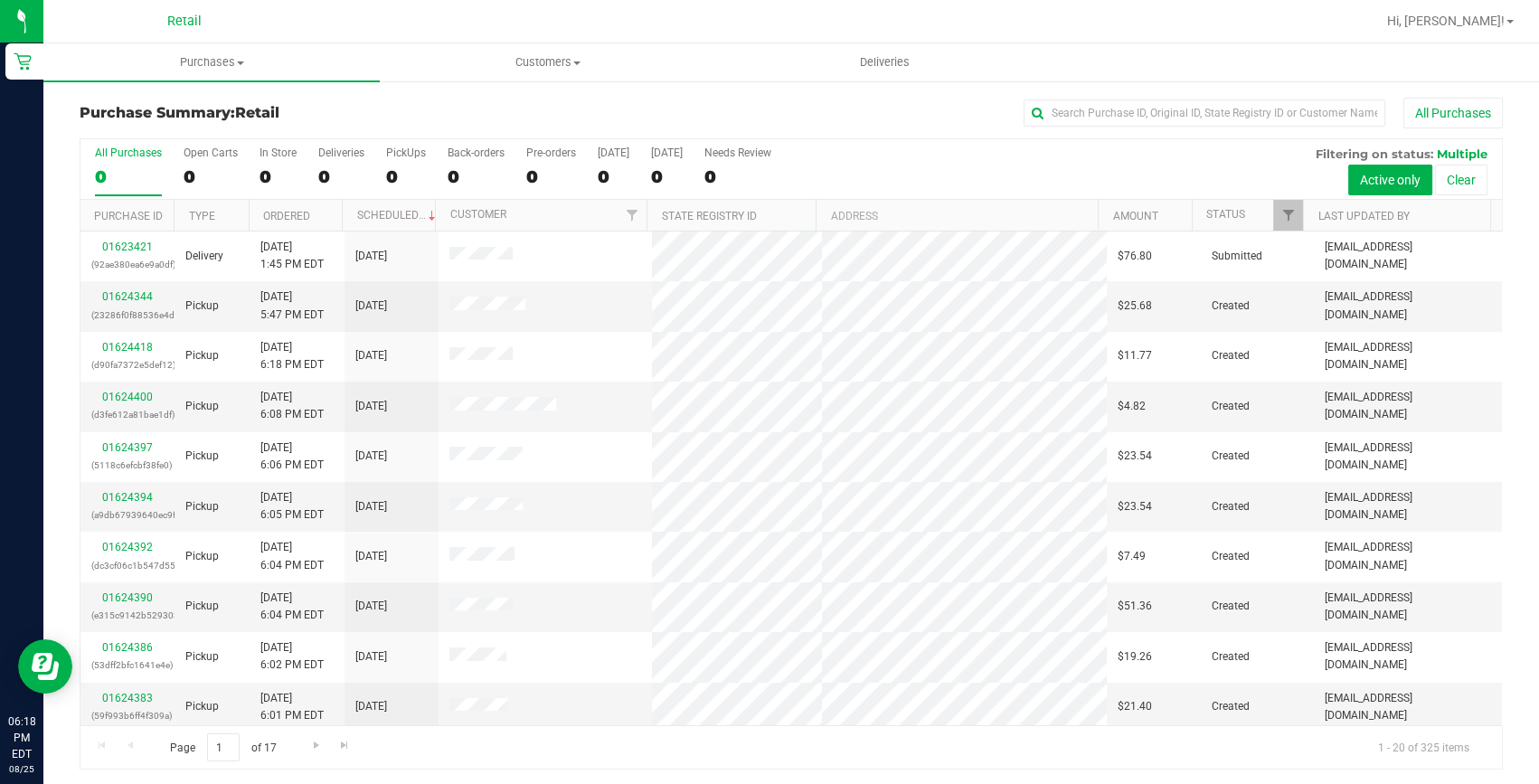
click at [1191, 127] on div "All Purchases" at bounding box center [1028, 113] width 949 height 30
click at [1191, 110] on input "text" at bounding box center [1205, 113] width 362 height 28
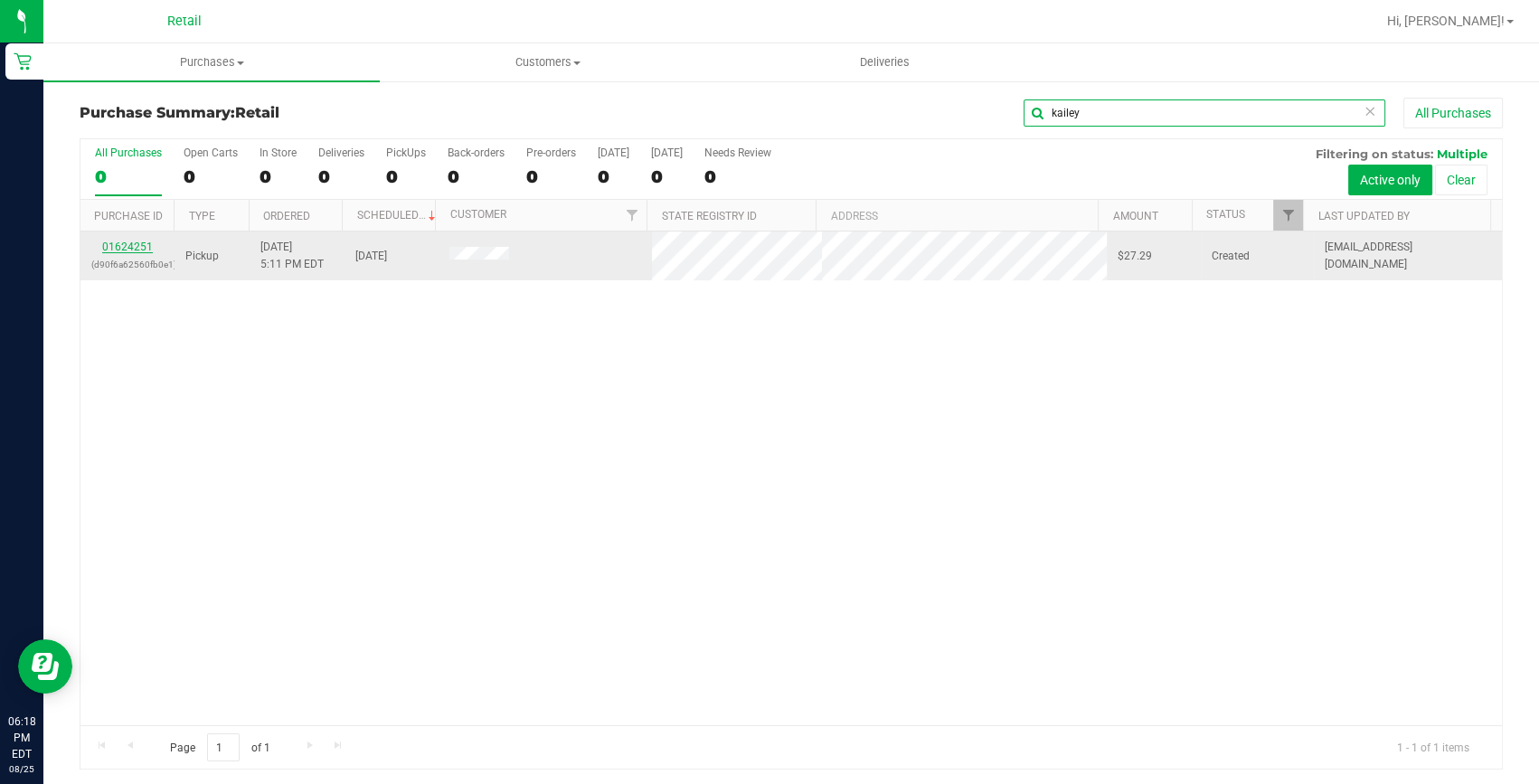
type input "kailey"
click at [134, 244] on link "01624251" at bounding box center [127, 246] width 50 height 12
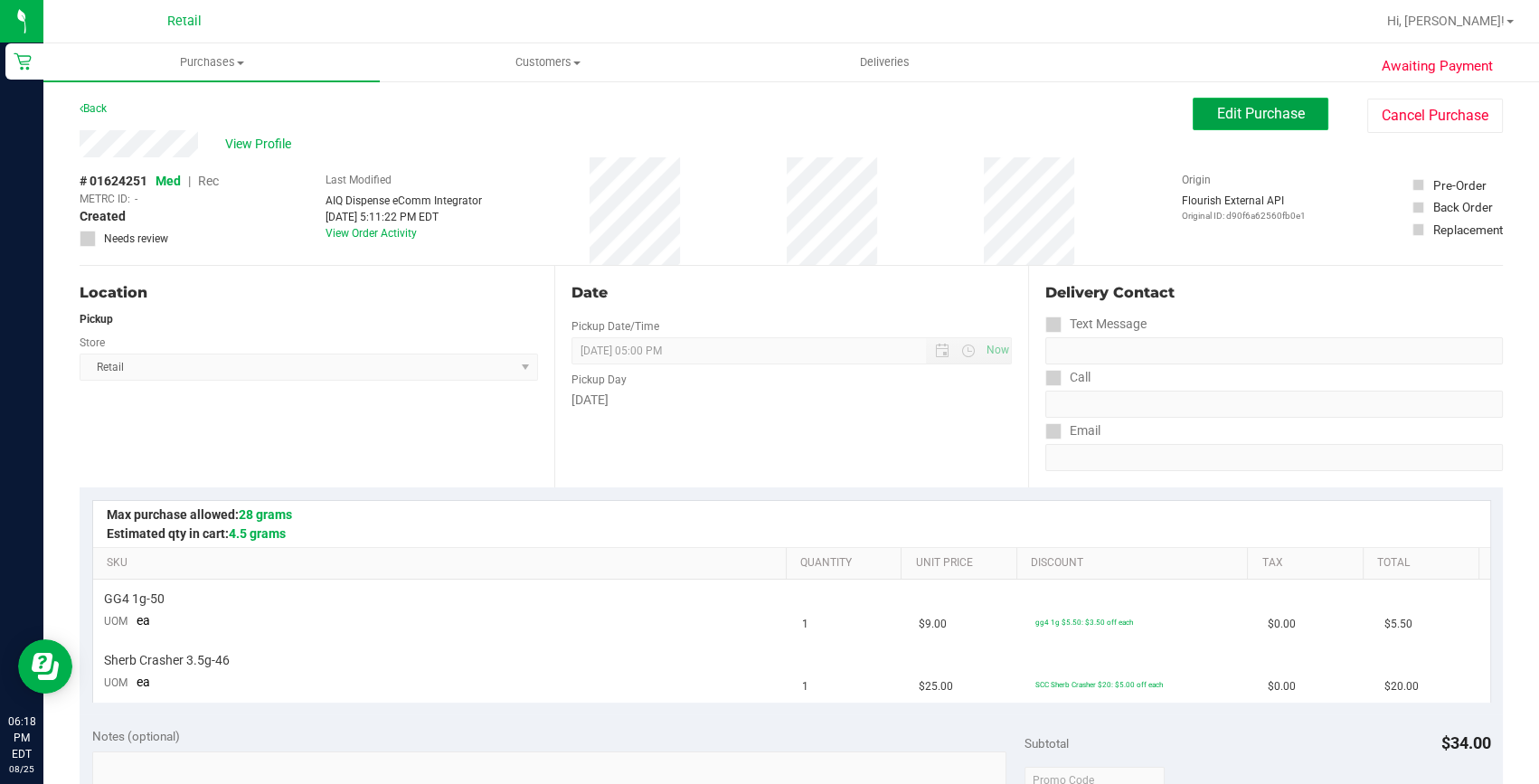
click at [1291, 121] on span "Edit Purchase" at bounding box center [1261, 113] width 88 height 17
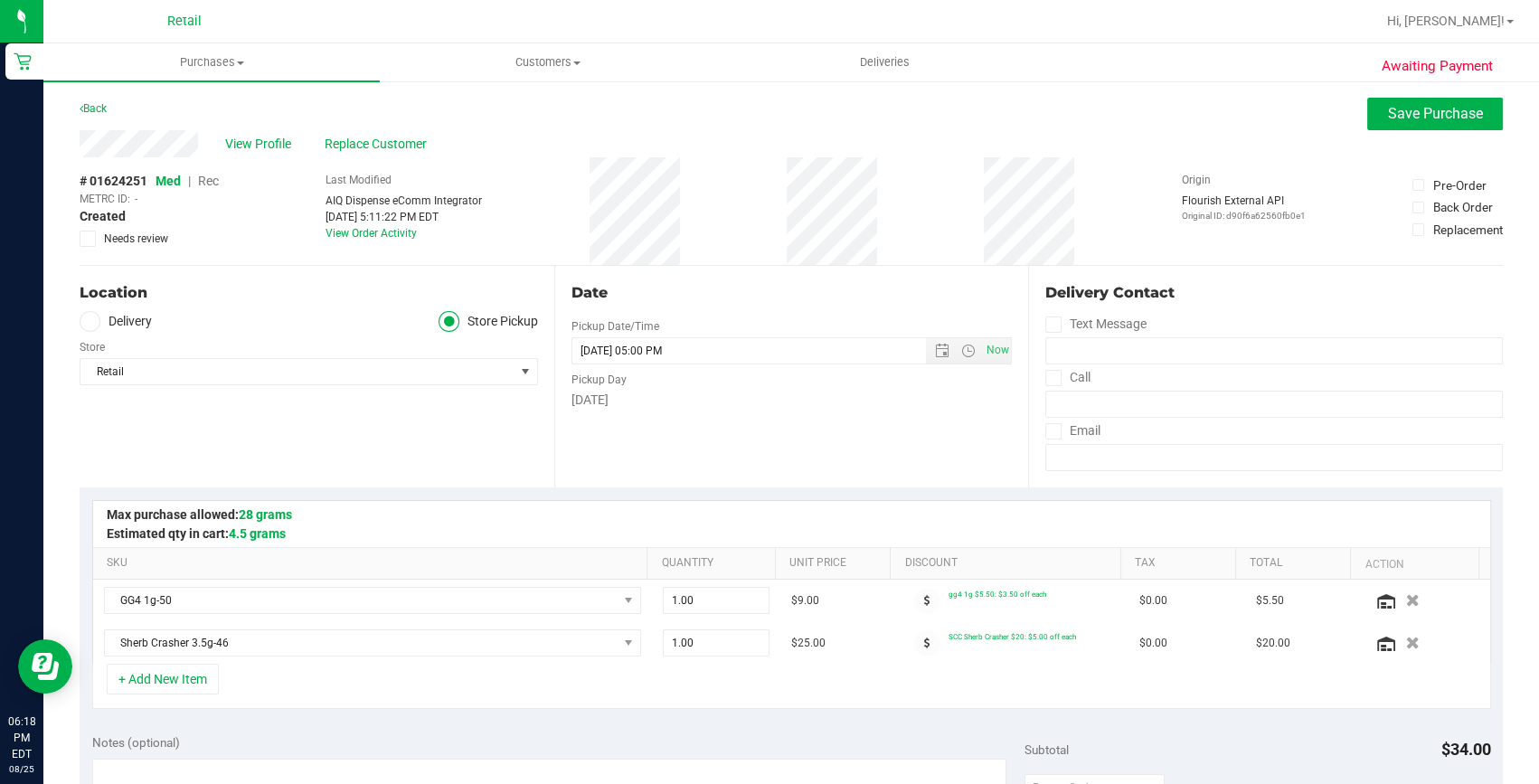
click at [205, 180] on span "Rec" at bounding box center [208, 180] width 21 height 14
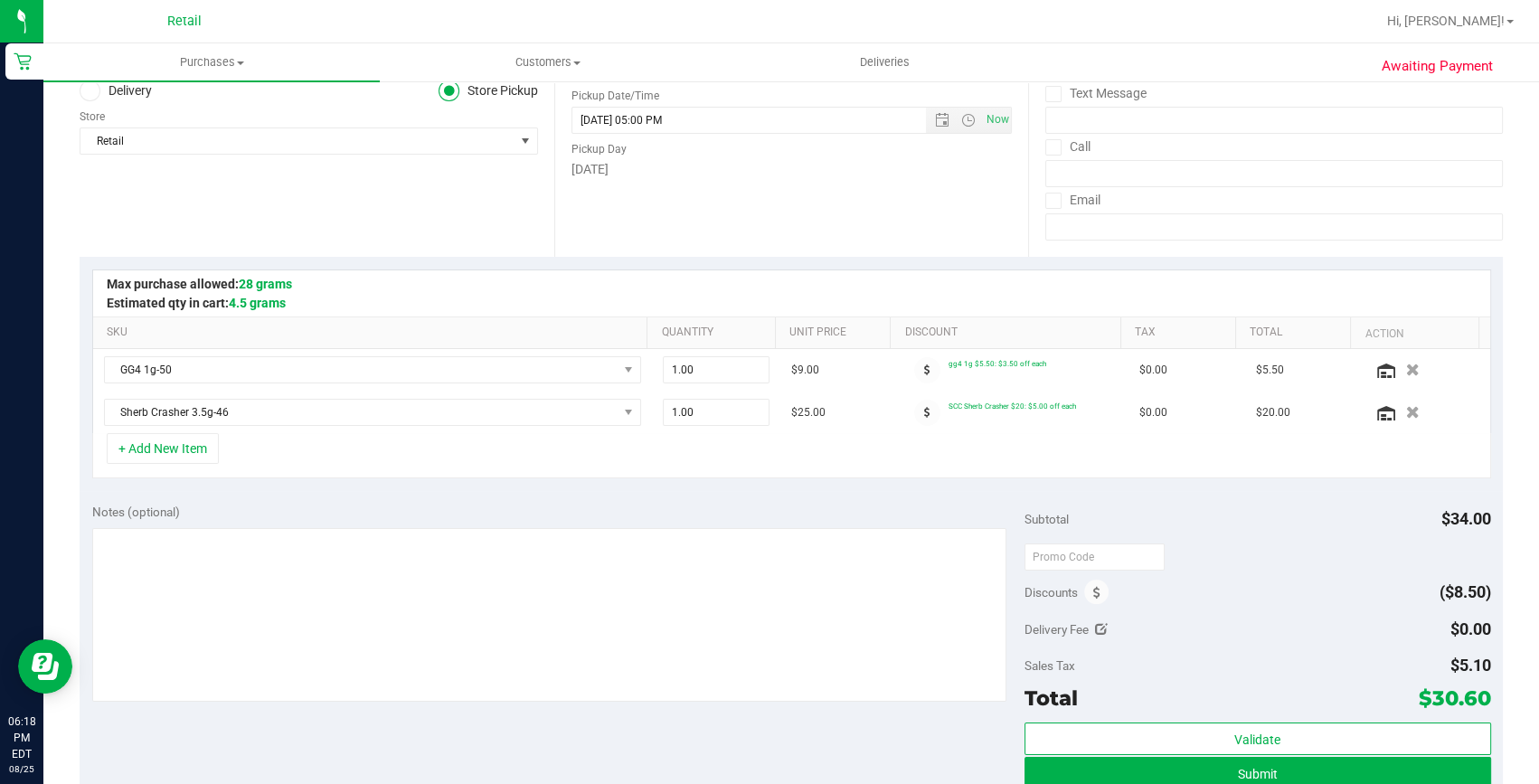
scroll to position [245, 0]
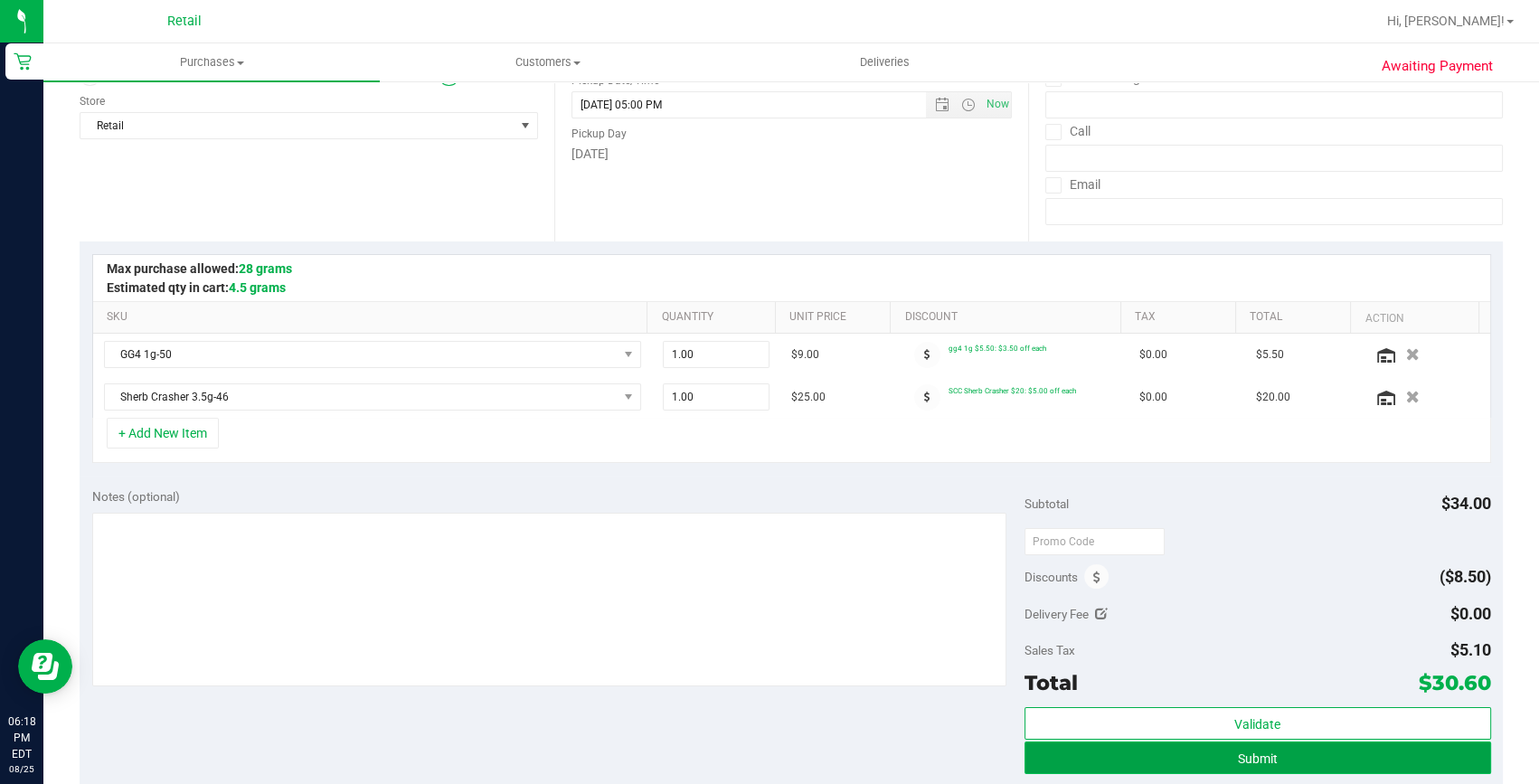
click at [1224, 752] on button "Submit" at bounding box center [1258, 757] width 466 height 32
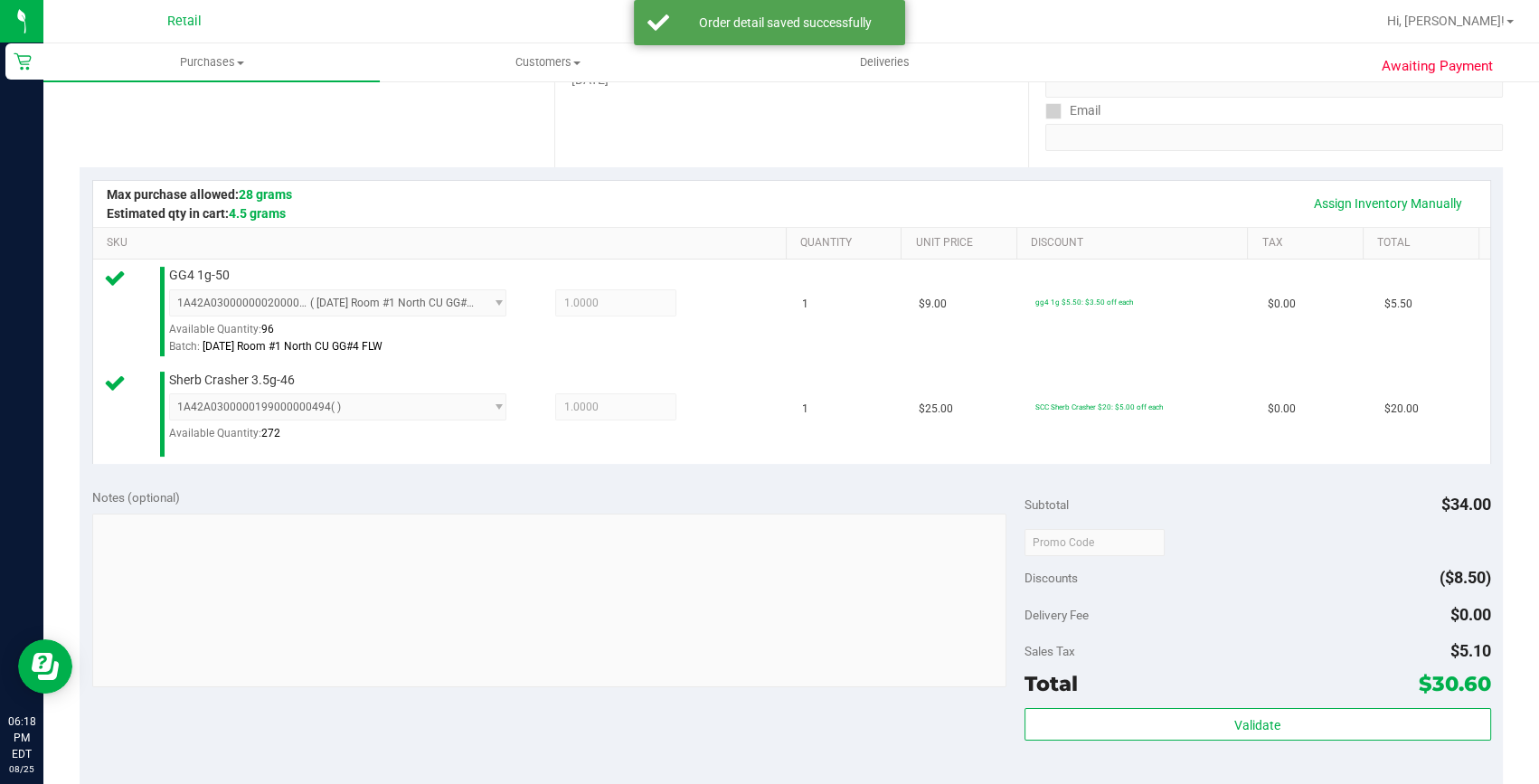
scroll to position [410, 0]
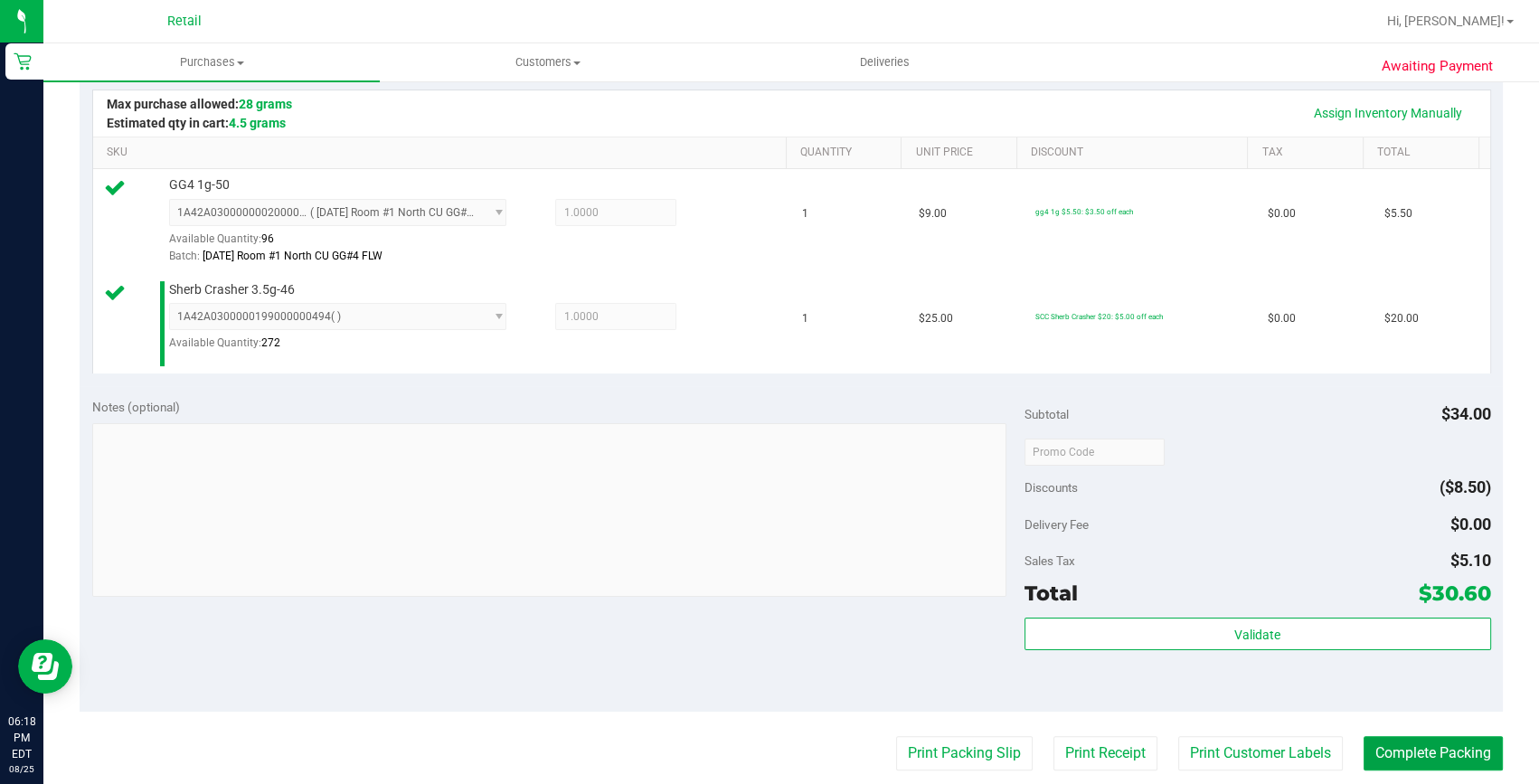
drag, startPoint x: 1401, startPoint y: 735, endPoint x: 1434, endPoint y: 770, distance: 48.1
click at [1402, 735] on button "Complete Packing" at bounding box center [1433, 753] width 139 height 34
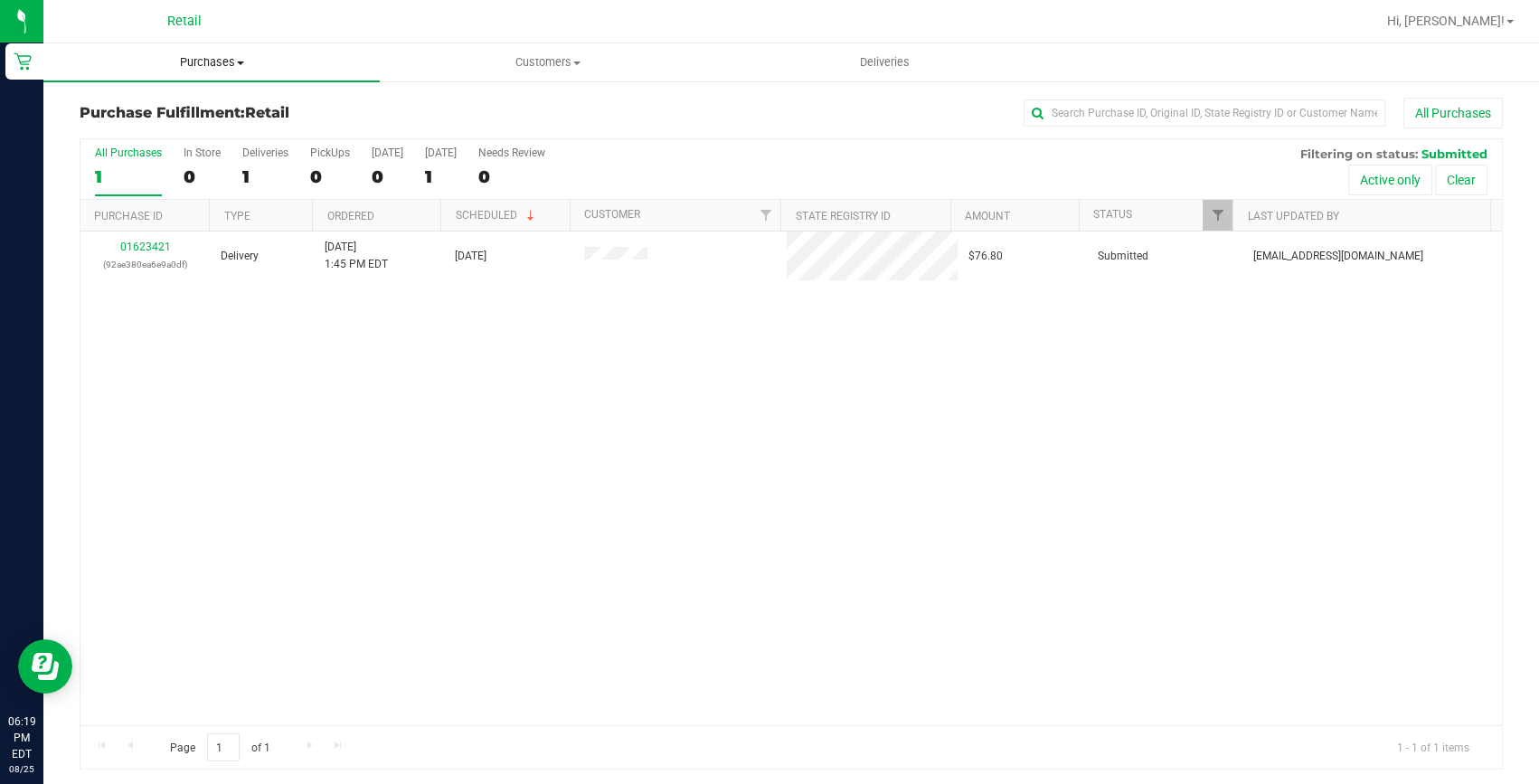
click at [180, 64] on span "Purchases" at bounding box center [211, 62] width 336 height 16
click at [179, 102] on span "Summary of purchases" at bounding box center [136, 108] width 186 height 15
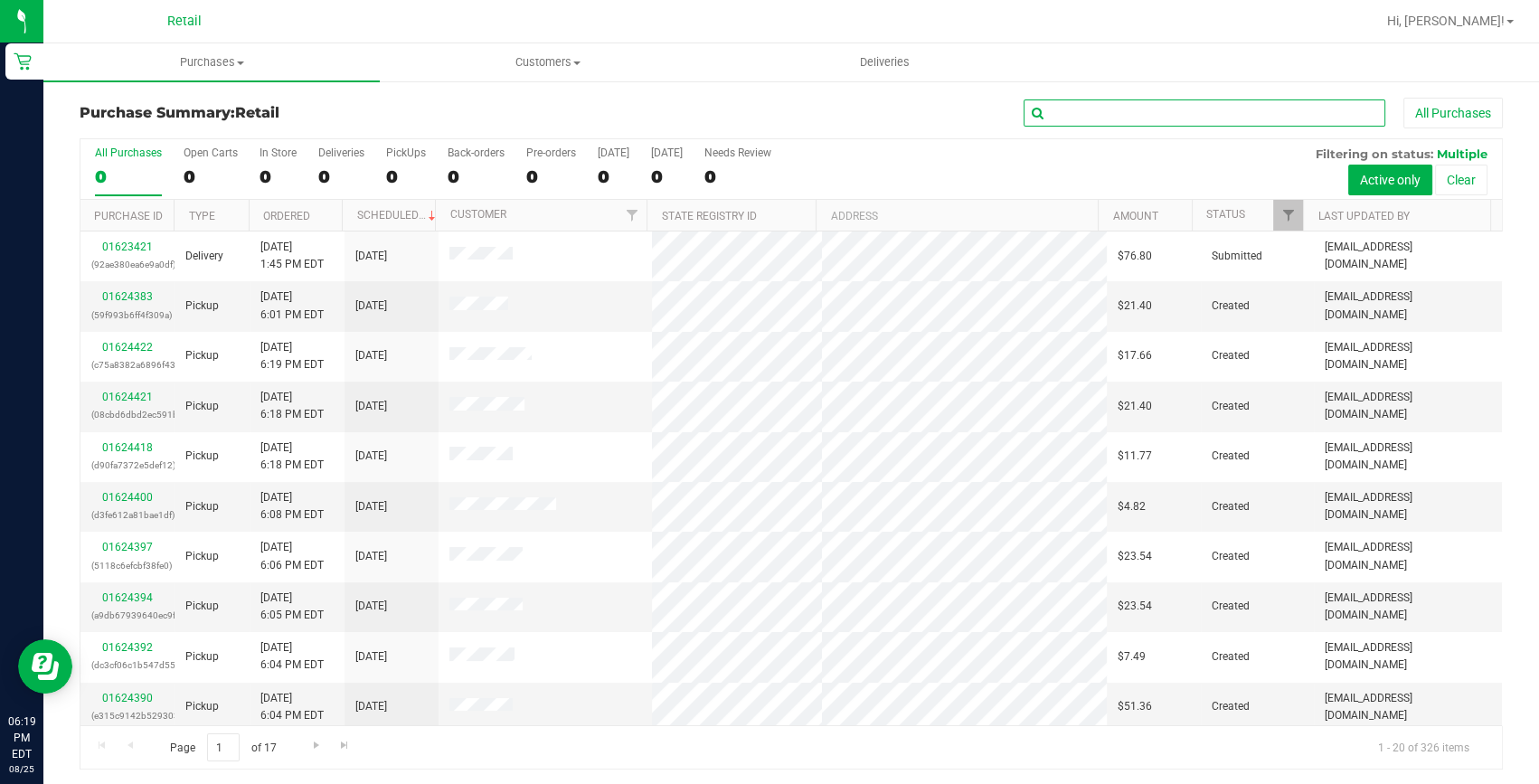
click at [1151, 100] on input "text" at bounding box center [1205, 113] width 362 height 28
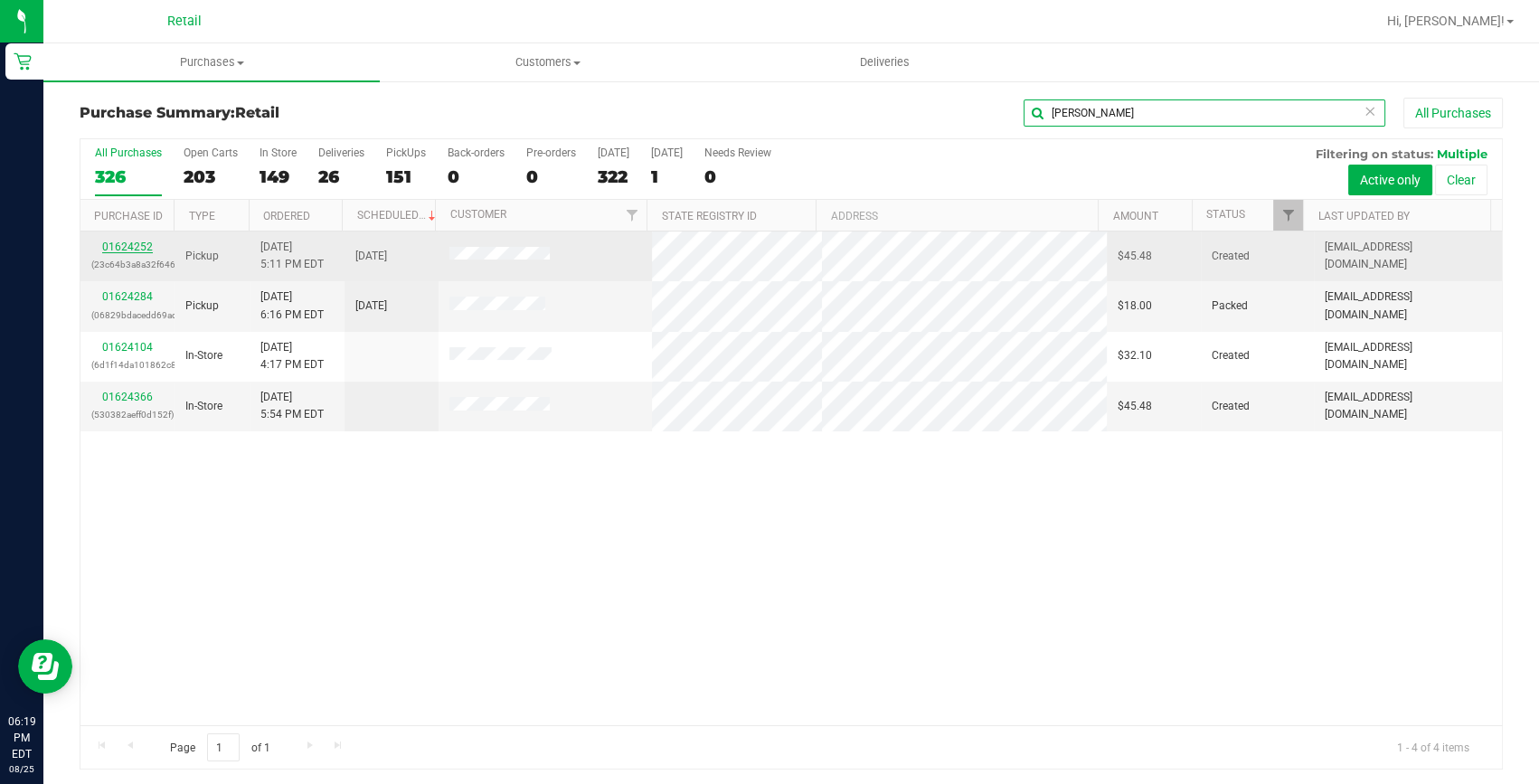
type input "christopher"
click at [122, 245] on link "01624252" at bounding box center [127, 246] width 50 height 12
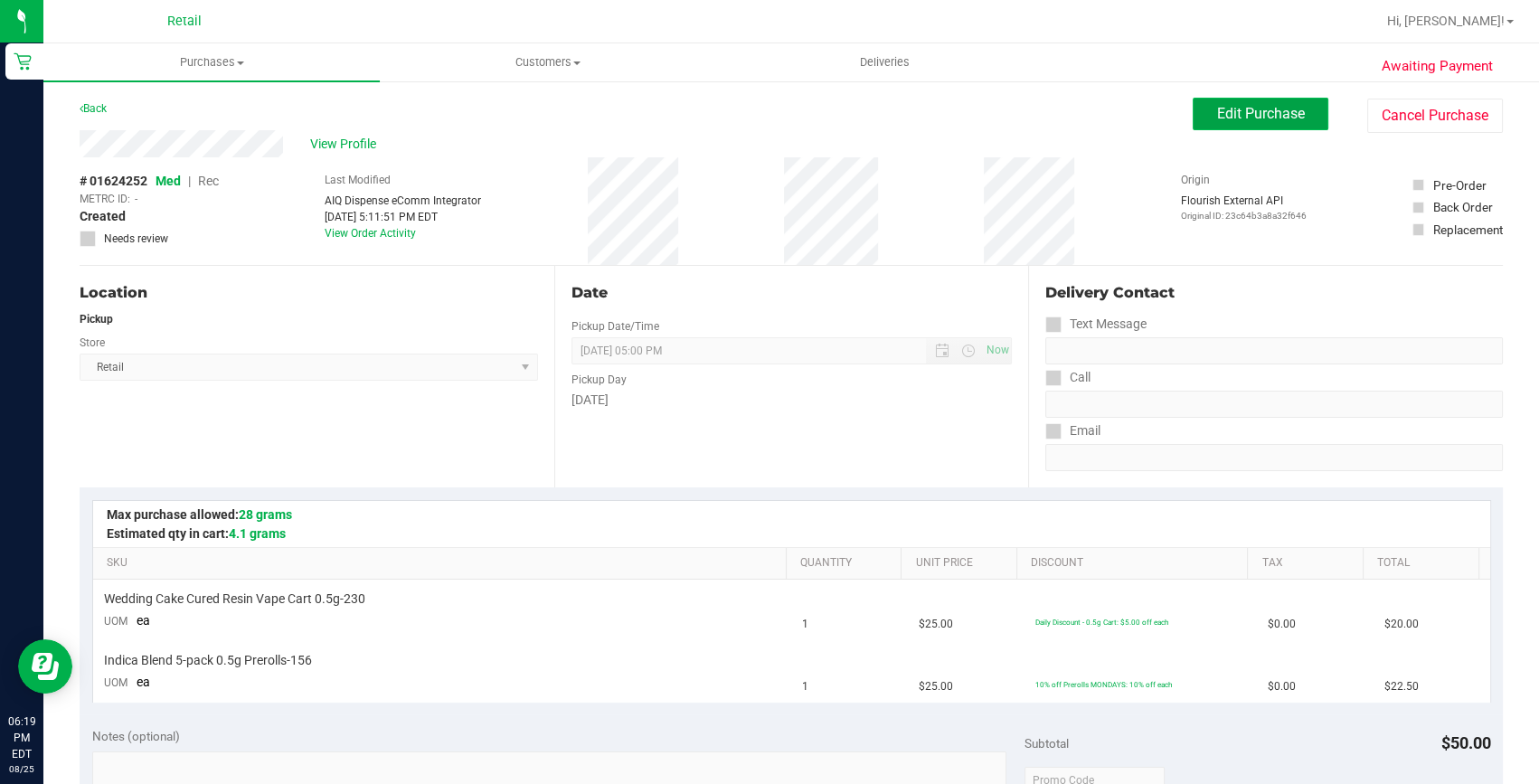
click at [1217, 114] on span "Edit Purchase" at bounding box center [1261, 113] width 88 height 17
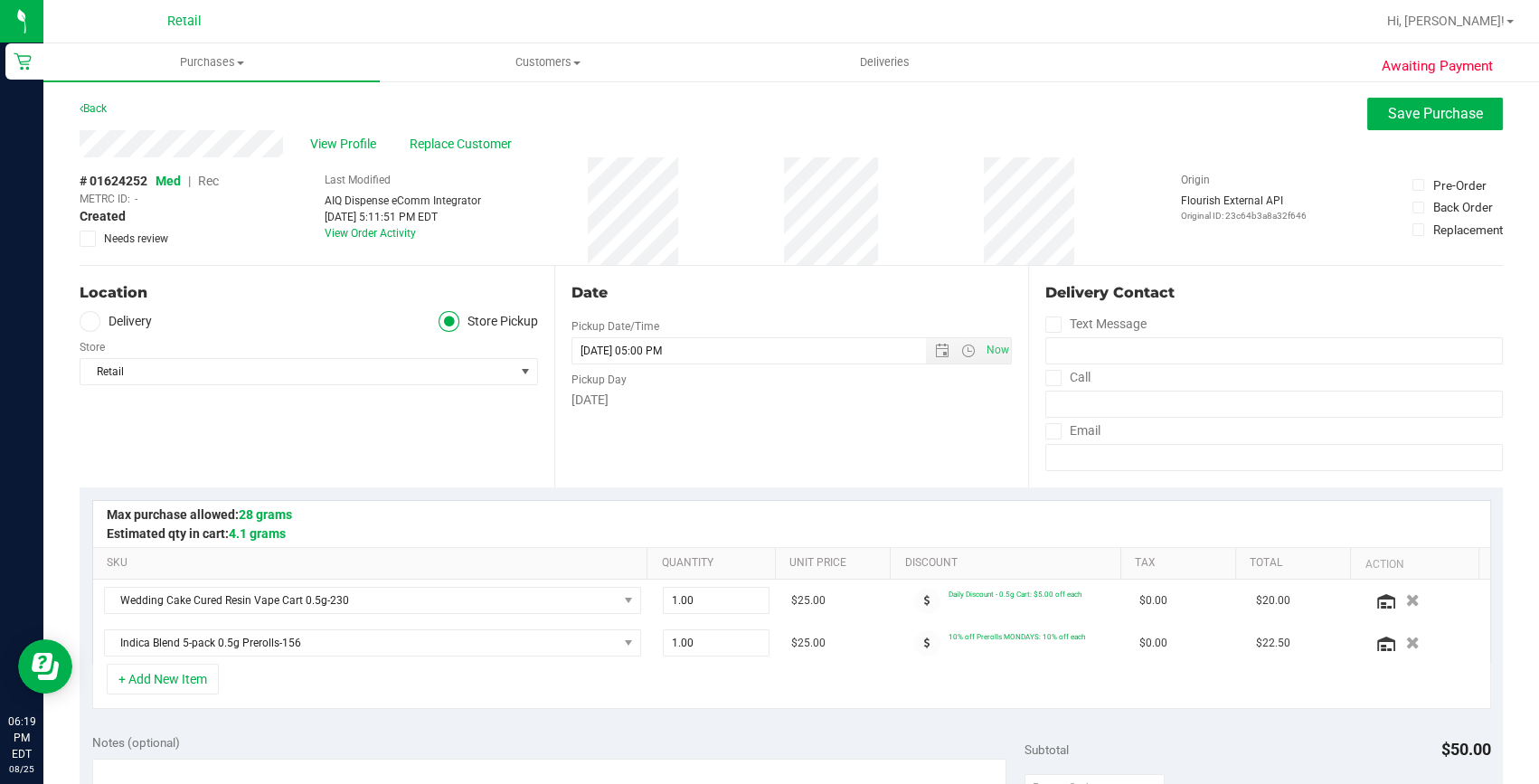
click at [208, 185] on span "Rec" at bounding box center [208, 180] width 21 height 14
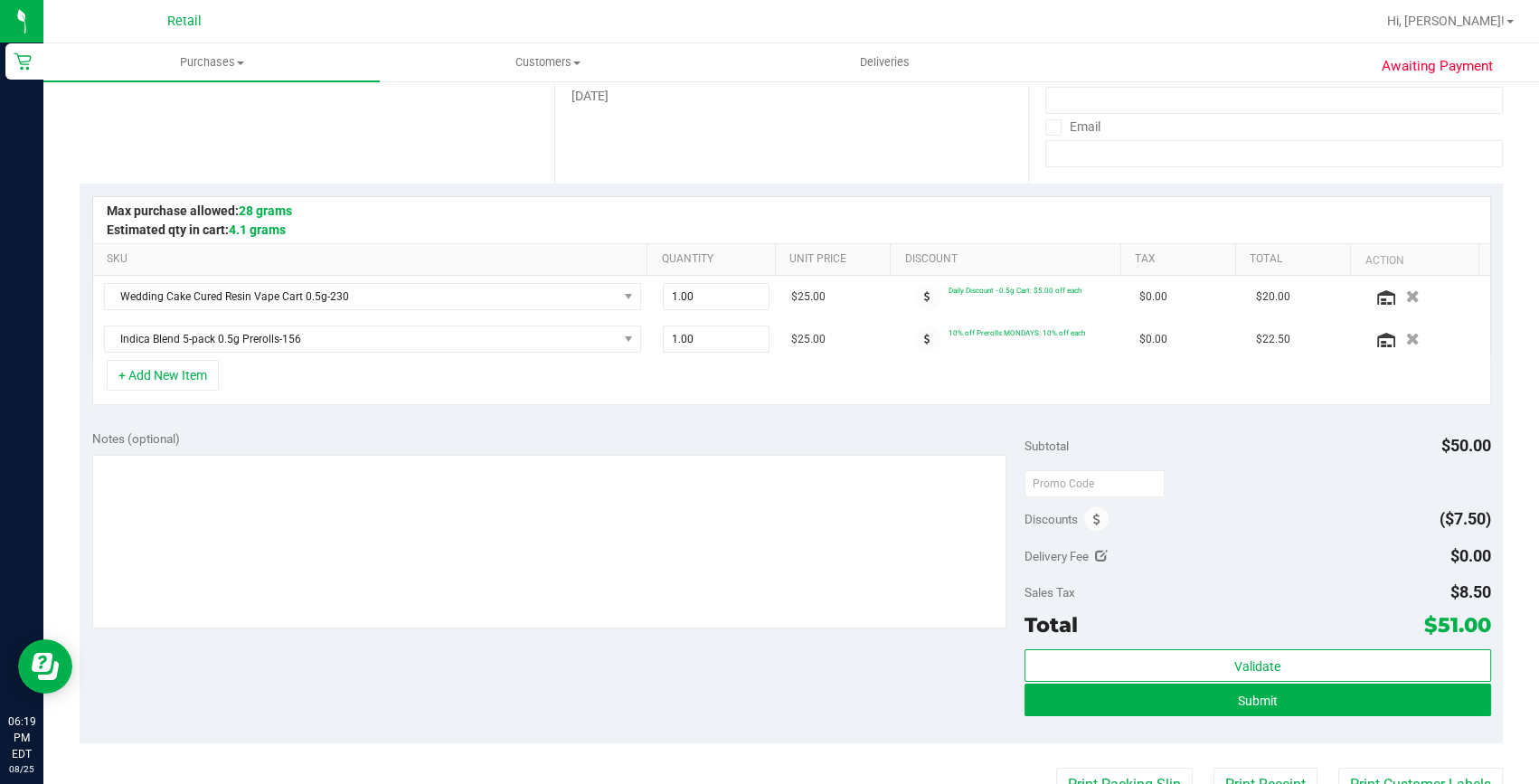
scroll to position [328, 0]
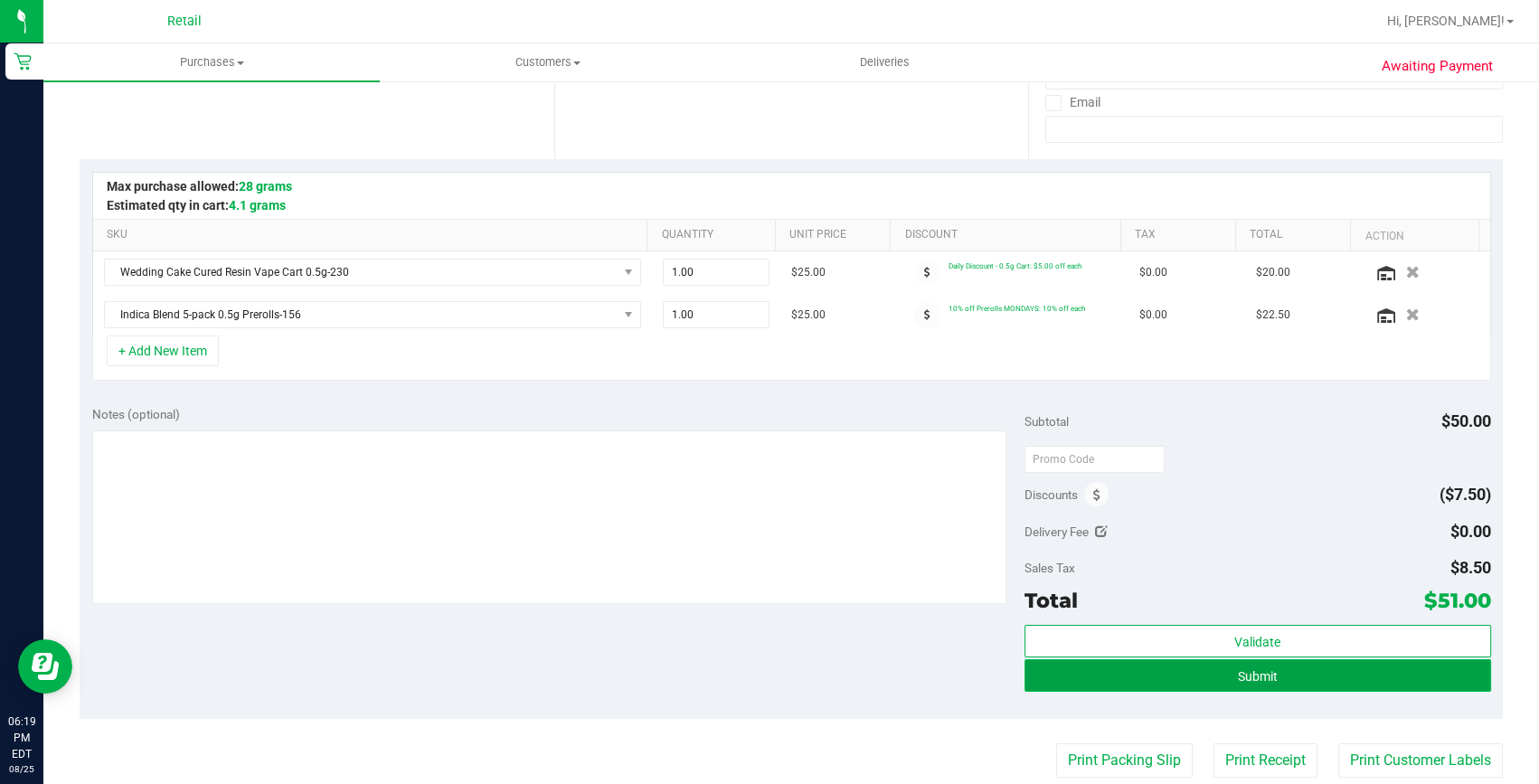
click at [1273, 687] on button "Submit" at bounding box center [1258, 676] width 466 height 32
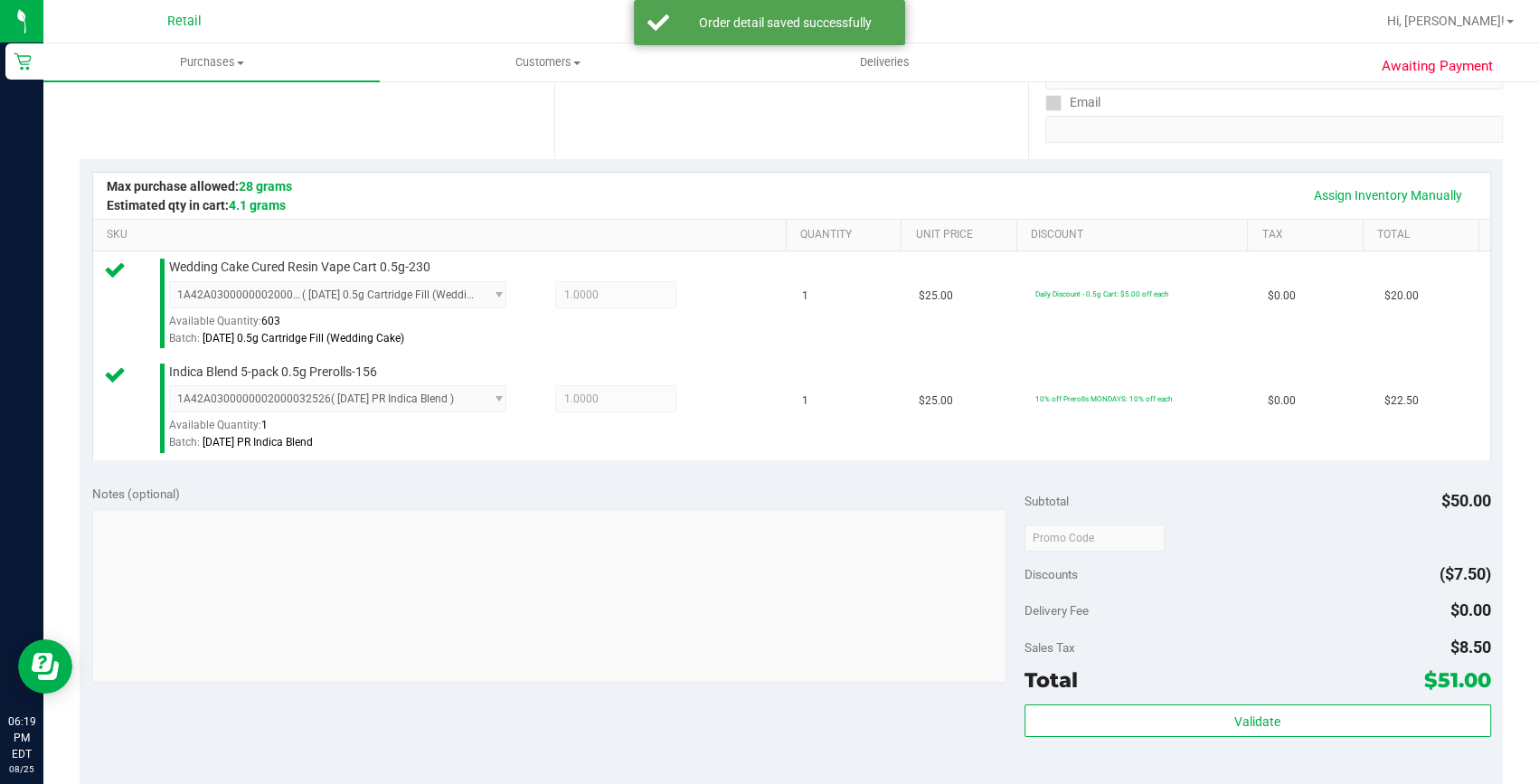
scroll to position [410, 0]
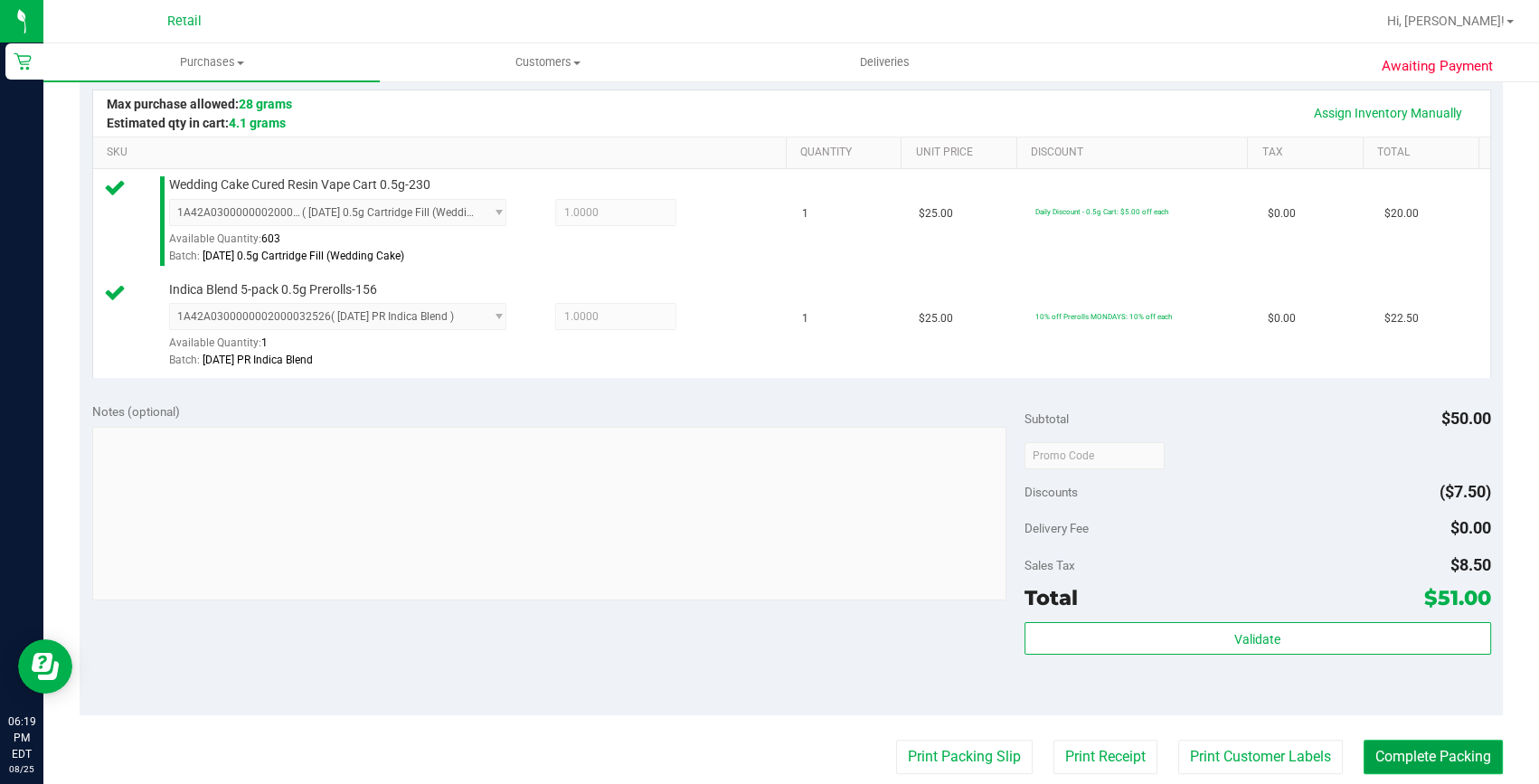
click at [1398, 757] on button "Complete Packing" at bounding box center [1433, 756] width 139 height 34
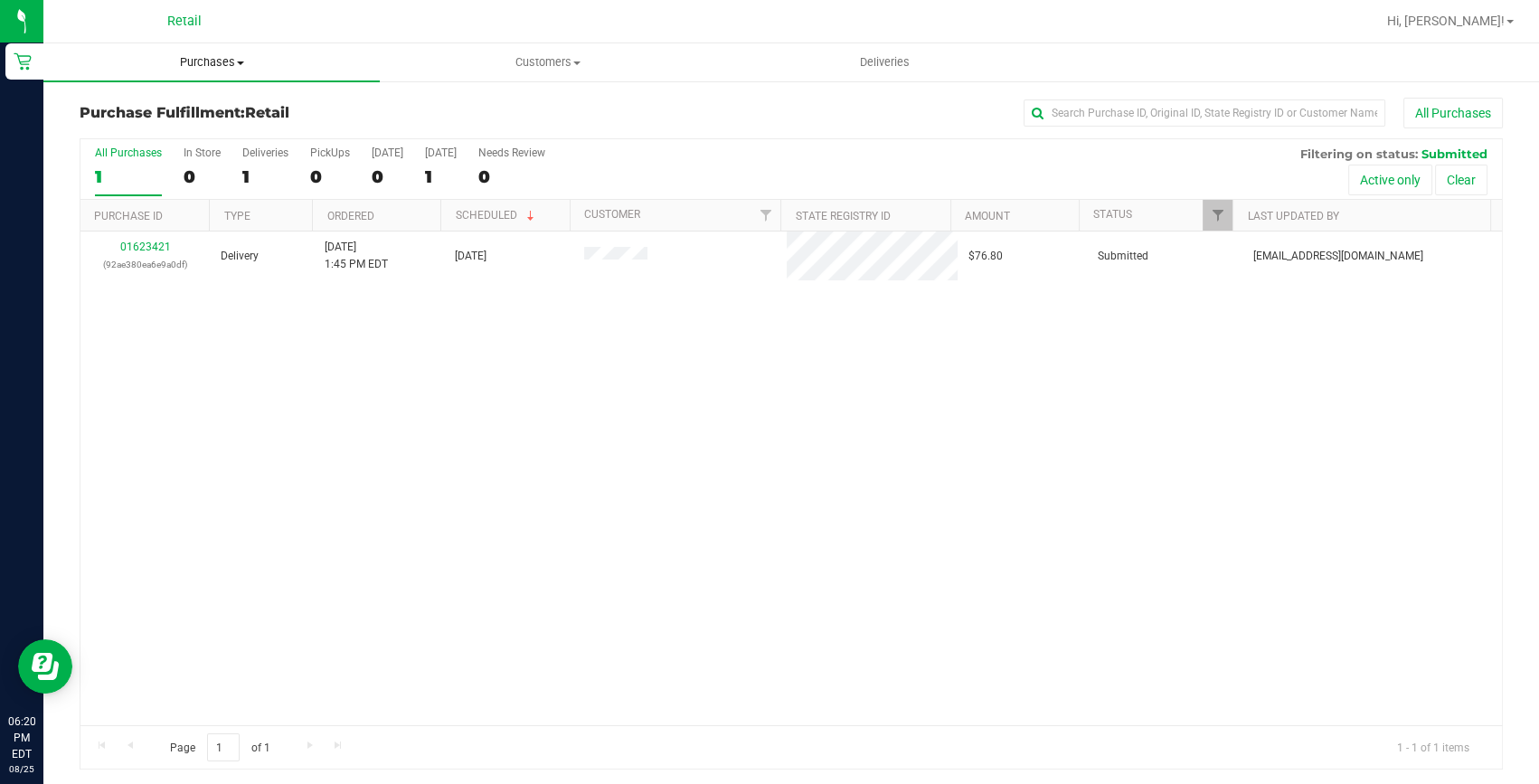
click at [202, 52] on uib-tab-heading "Purchases Summary of purchases Fulfillment All purchases" at bounding box center [211, 63] width 336 height 38
click at [204, 101] on span "Summary of purchases" at bounding box center [136, 108] width 186 height 15
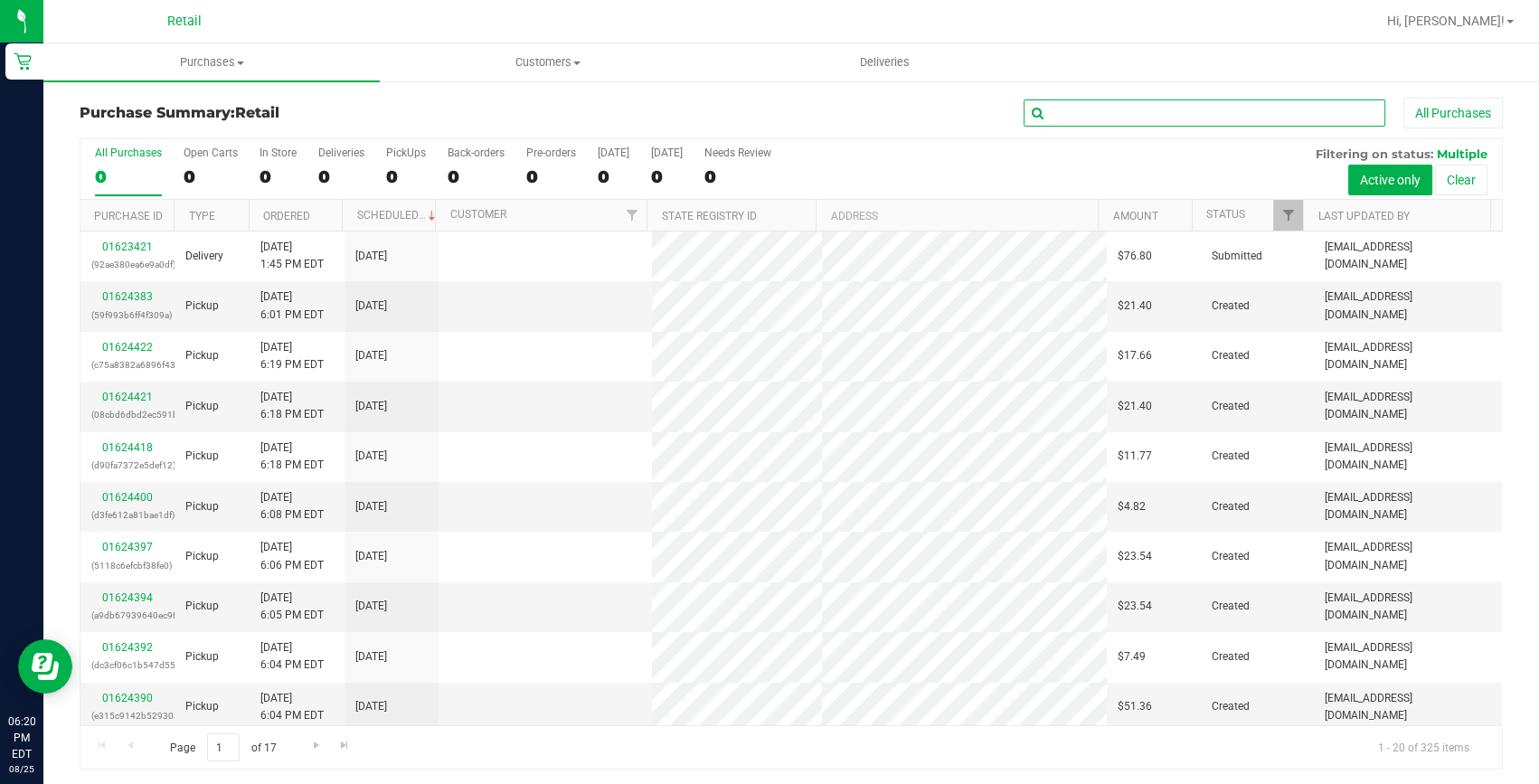
click at [1038, 117] on input "text" at bounding box center [1205, 113] width 362 height 28
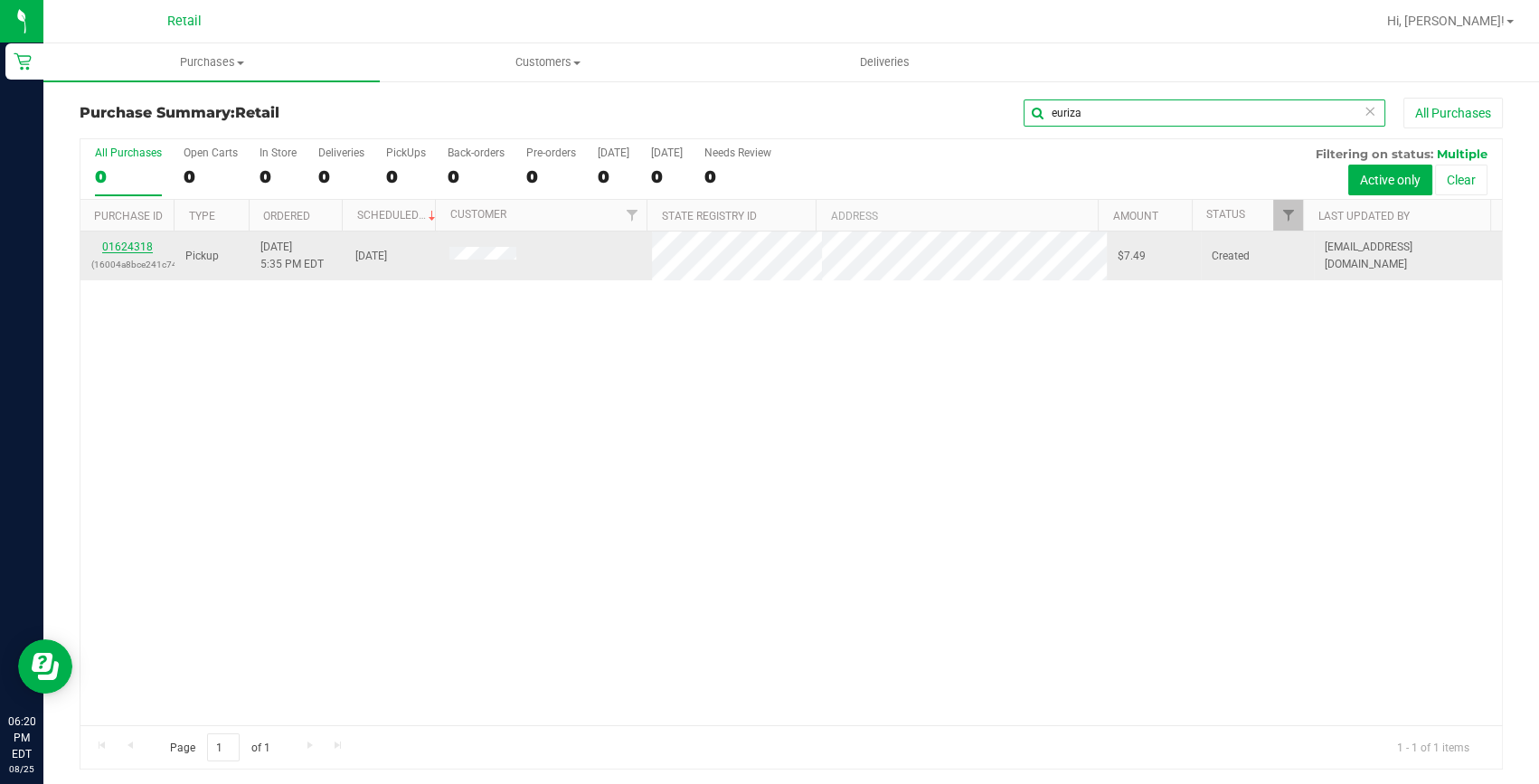
type input "euriza"
click at [144, 242] on link "01624318" at bounding box center [127, 246] width 50 height 12
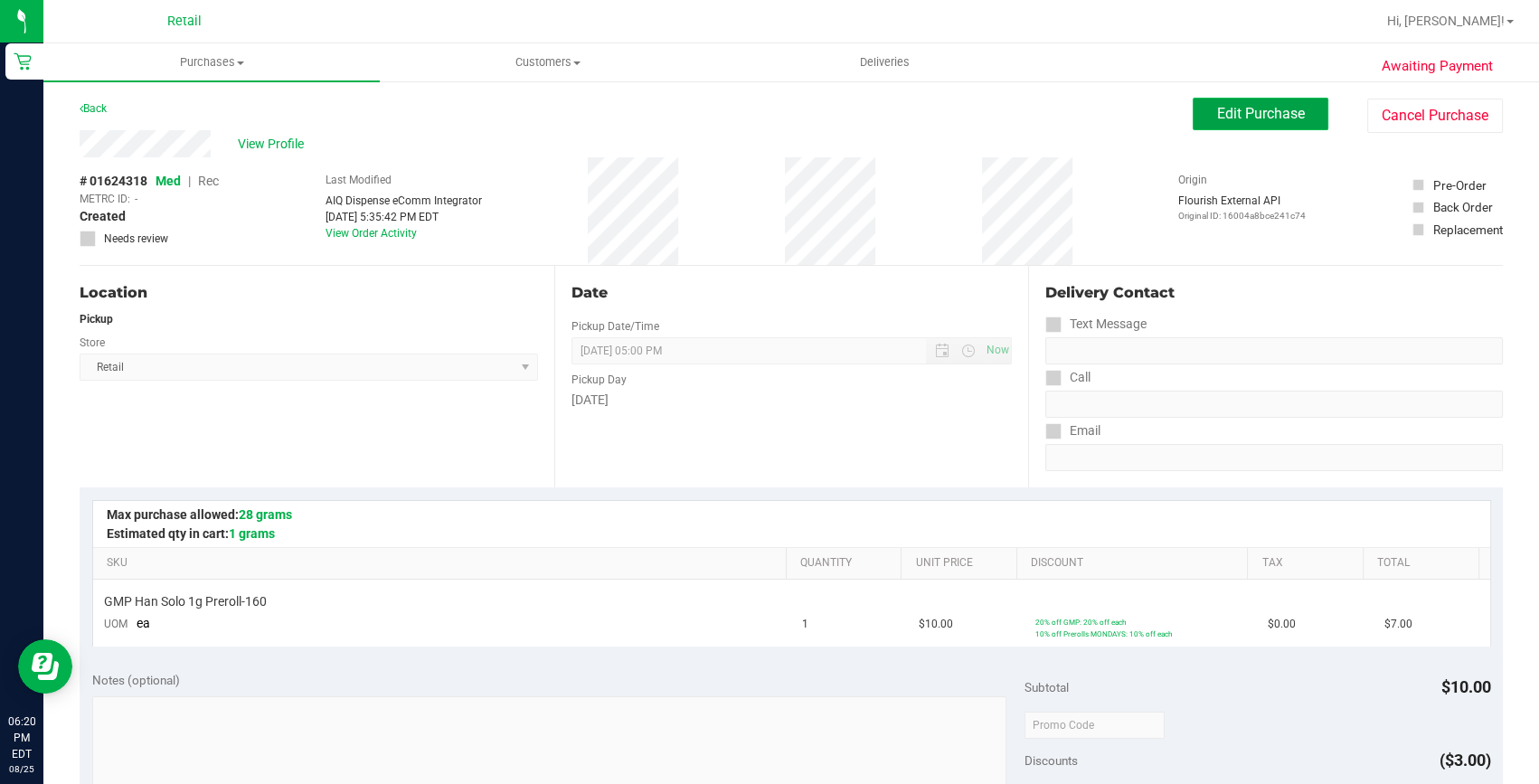
click at [1217, 106] on span "Edit Purchase" at bounding box center [1261, 113] width 88 height 17
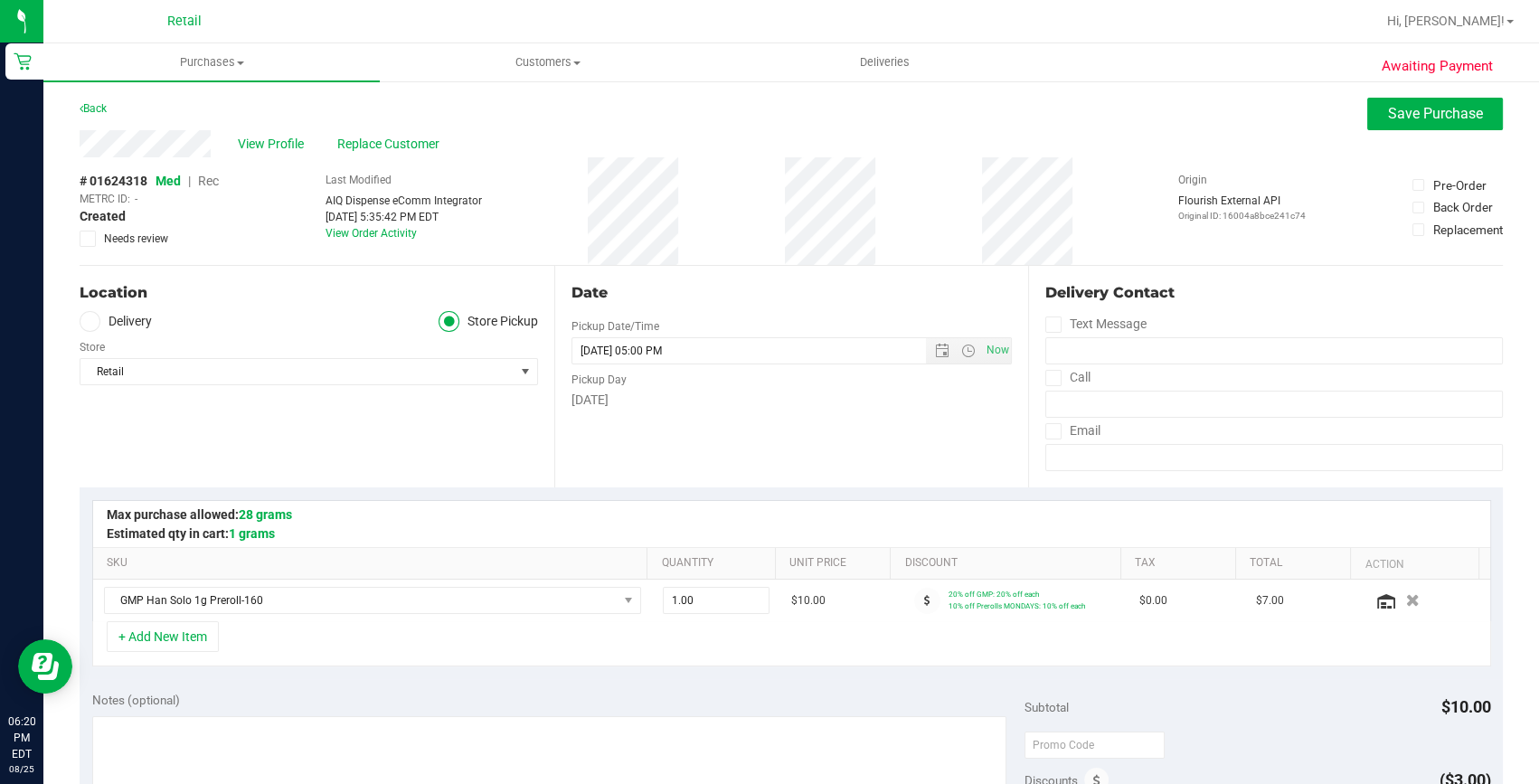
click at [211, 174] on span "Rec" at bounding box center [208, 180] width 21 height 14
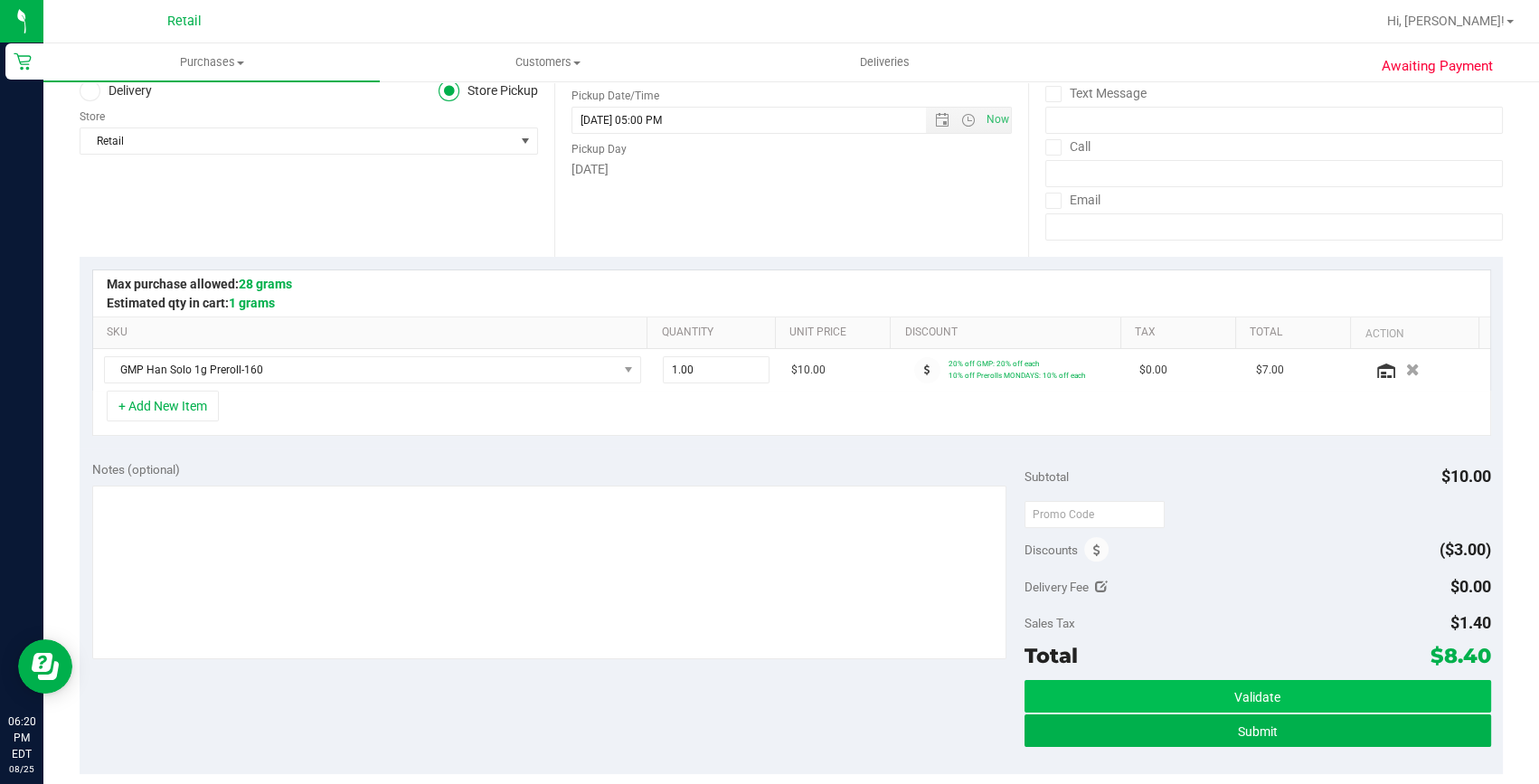
scroll to position [245, 0]
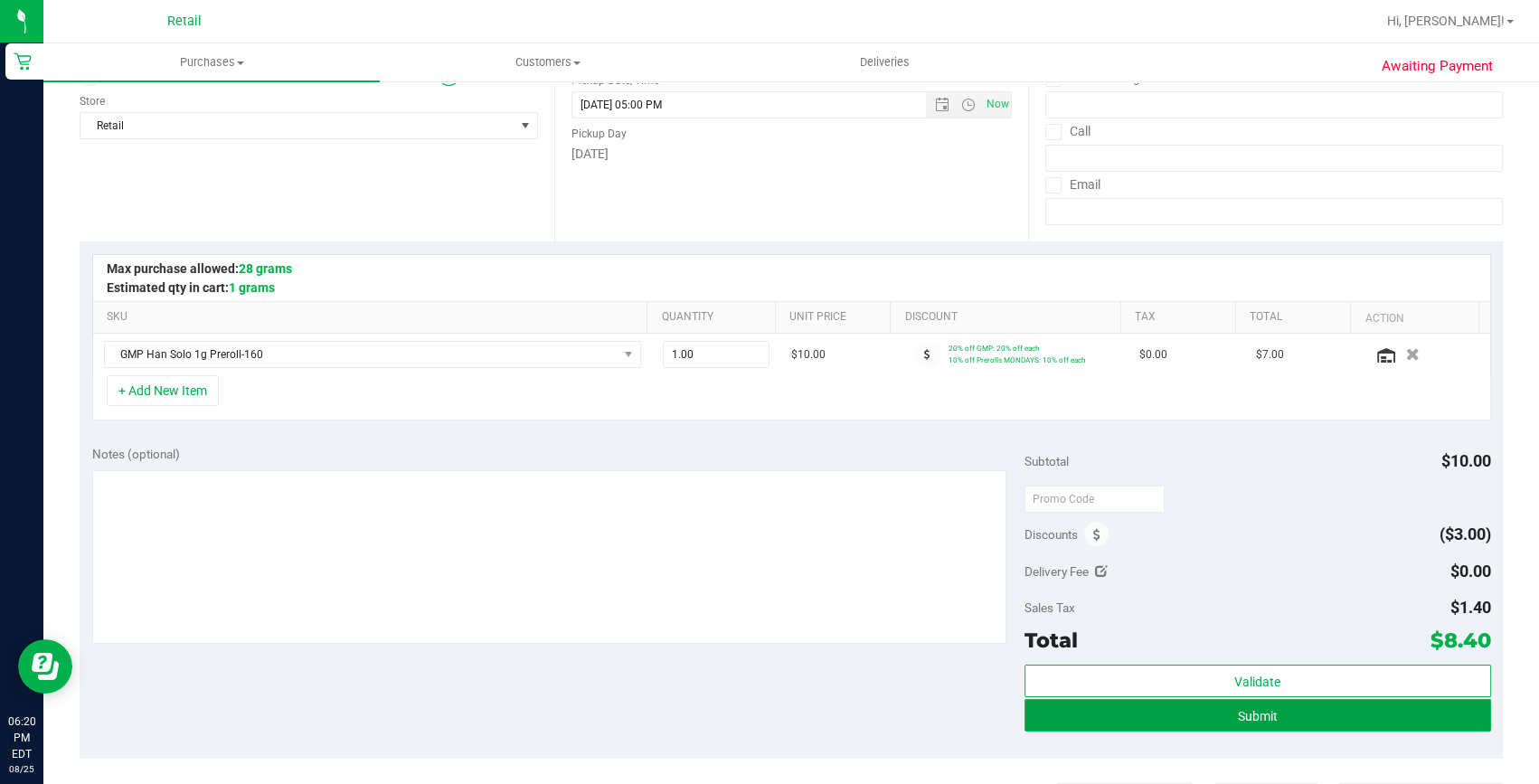
click at [1217, 707] on button "Submit" at bounding box center [1258, 715] width 466 height 32
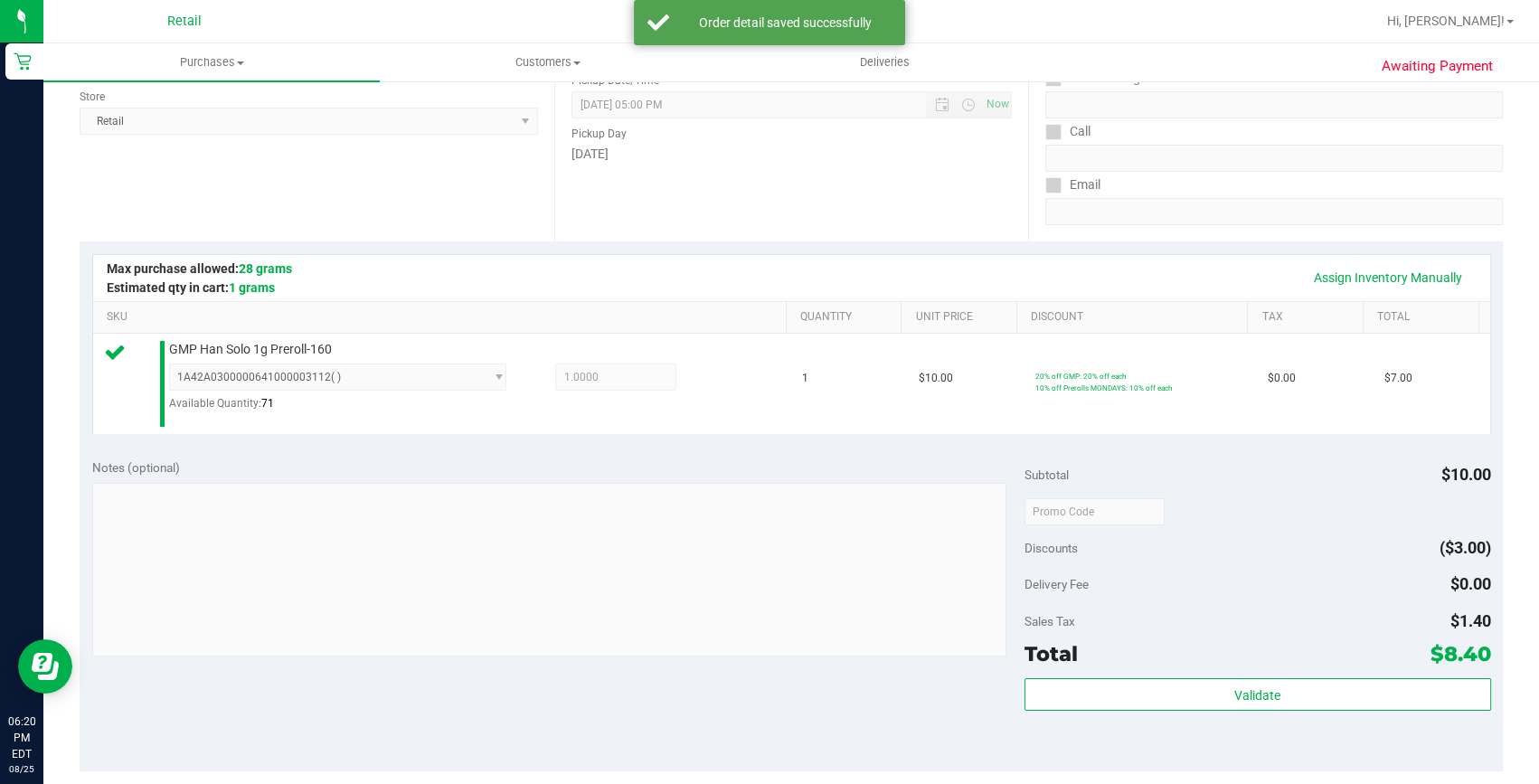
scroll to position [410, 0]
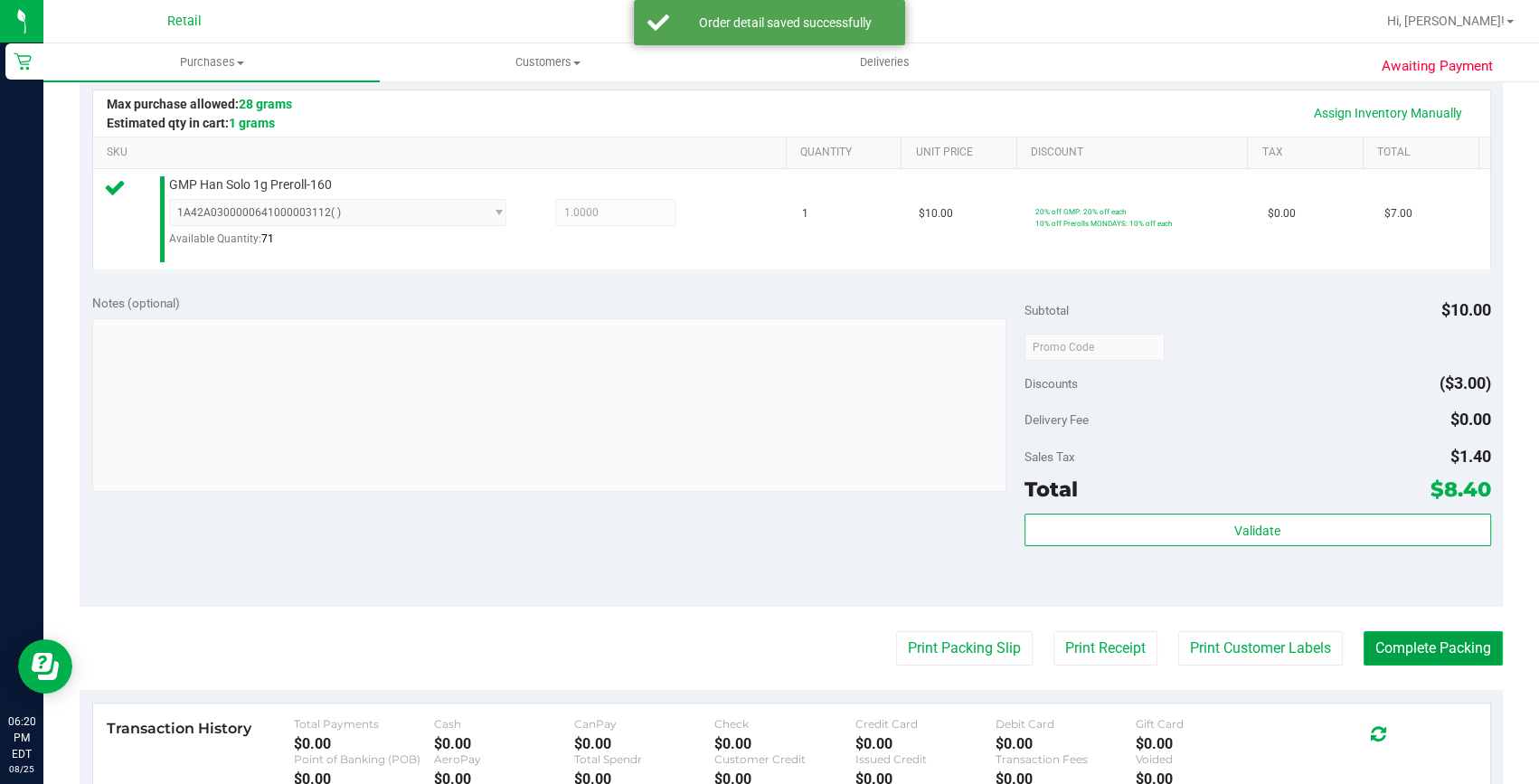
click at [1398, 636] on button "Complete Packing" at bounding box center [1433, 648] width 139 height 34
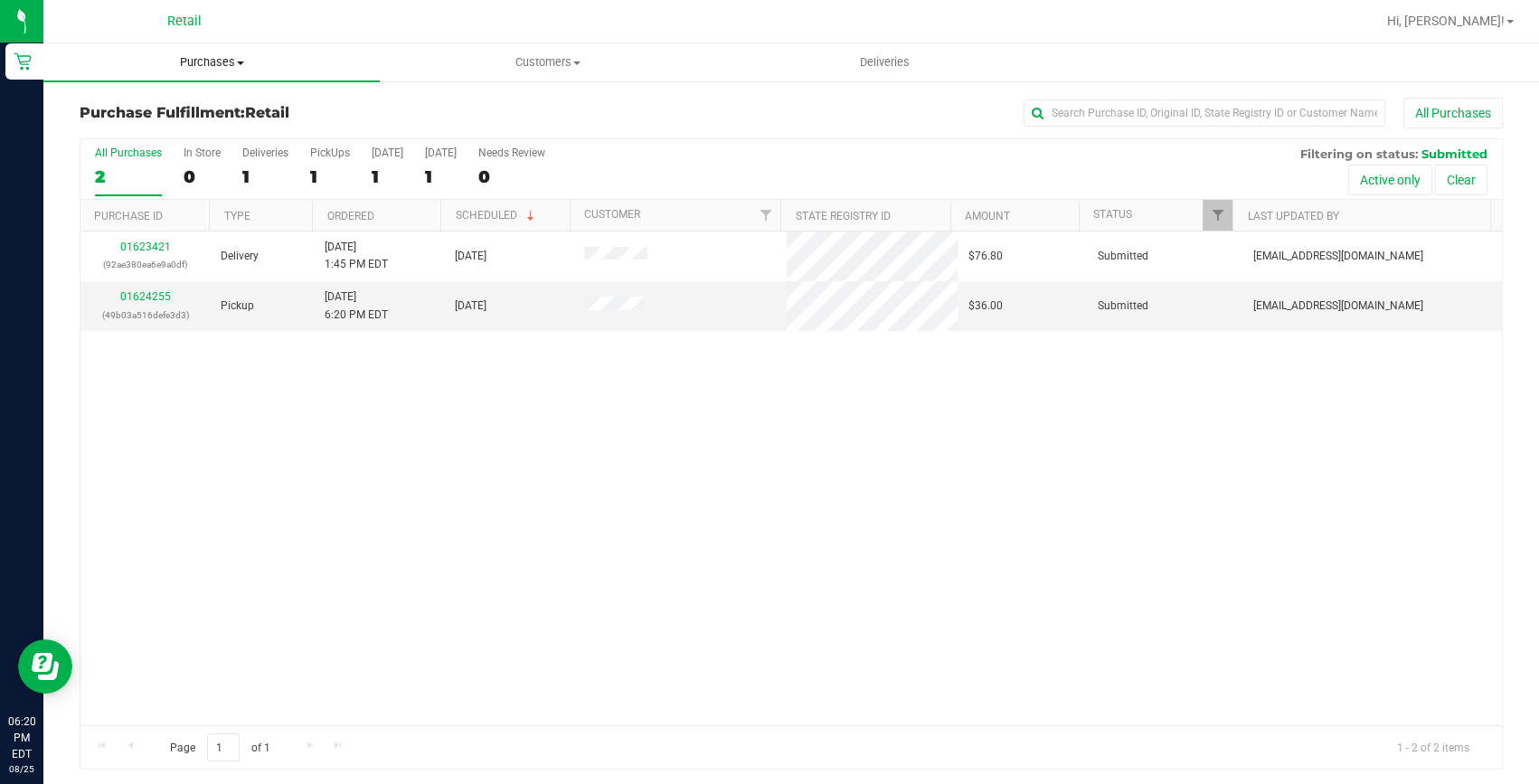
drag, startPoint x: 201, startPoint y: 63, endPoint x: 193, endPoint y: 72, distance: 12.0
click at [201, 63] on span "Purchases" at bounding box center [211, 62] width 336 height 16
click at [184, 108] on span "Summary of purchases" at bounding box center [136, 108] width 186 height 15
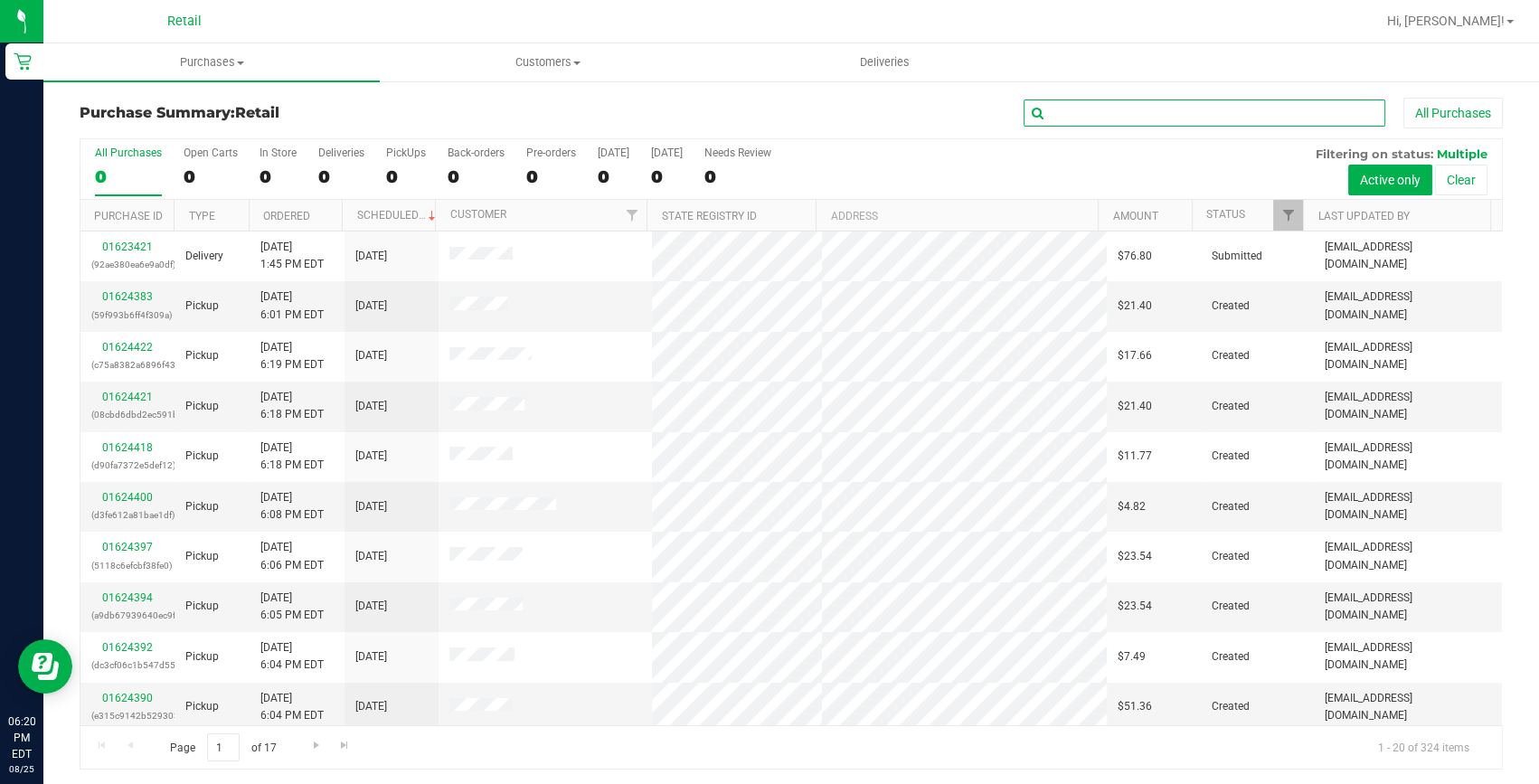
click at [1096, 110] on input "text" at bounding box center [1205, 113] width 362 height 28
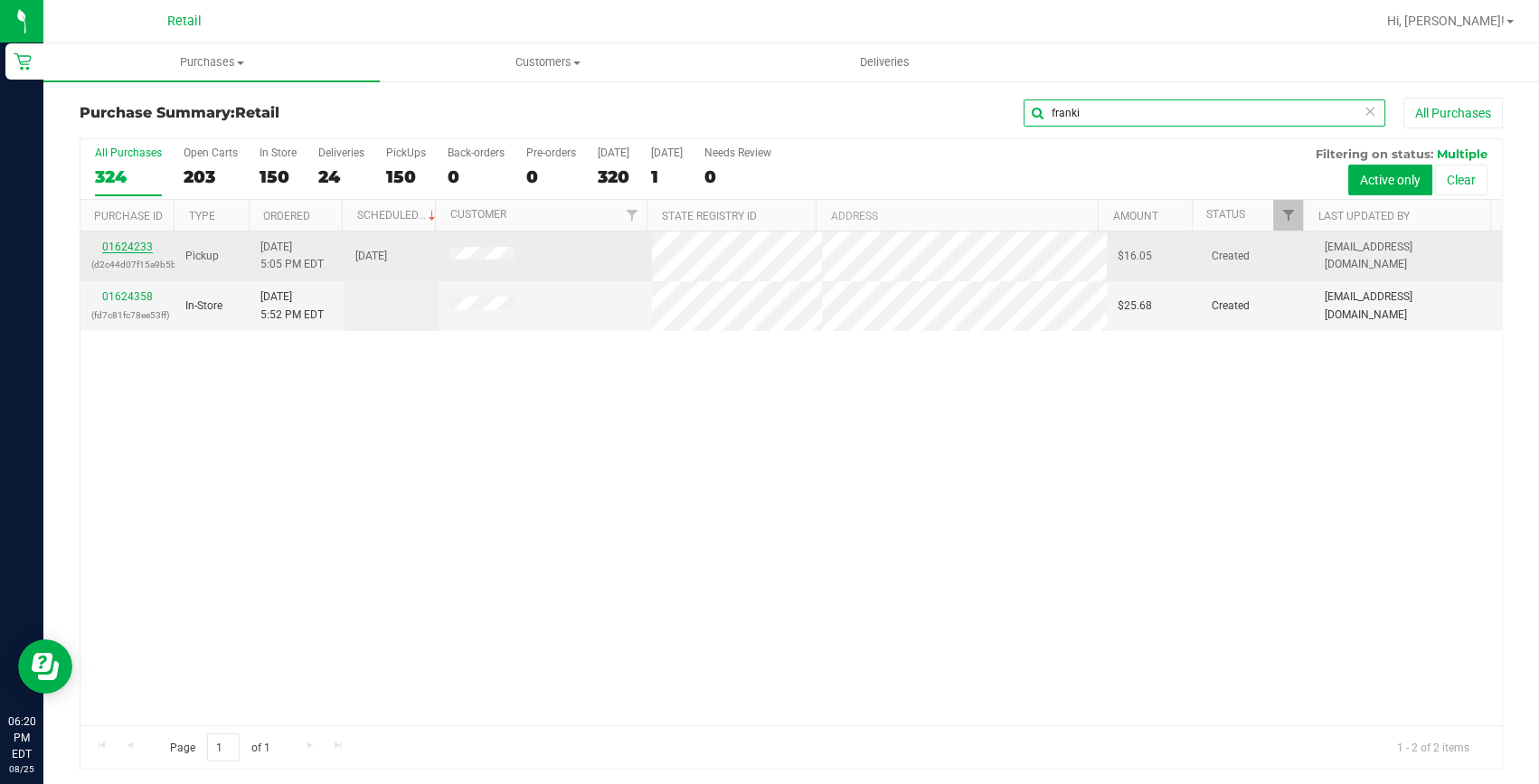
type input "franki"
click at [133, 248] on link "01624233" at bounding box center [127, 246] width 50 height 12
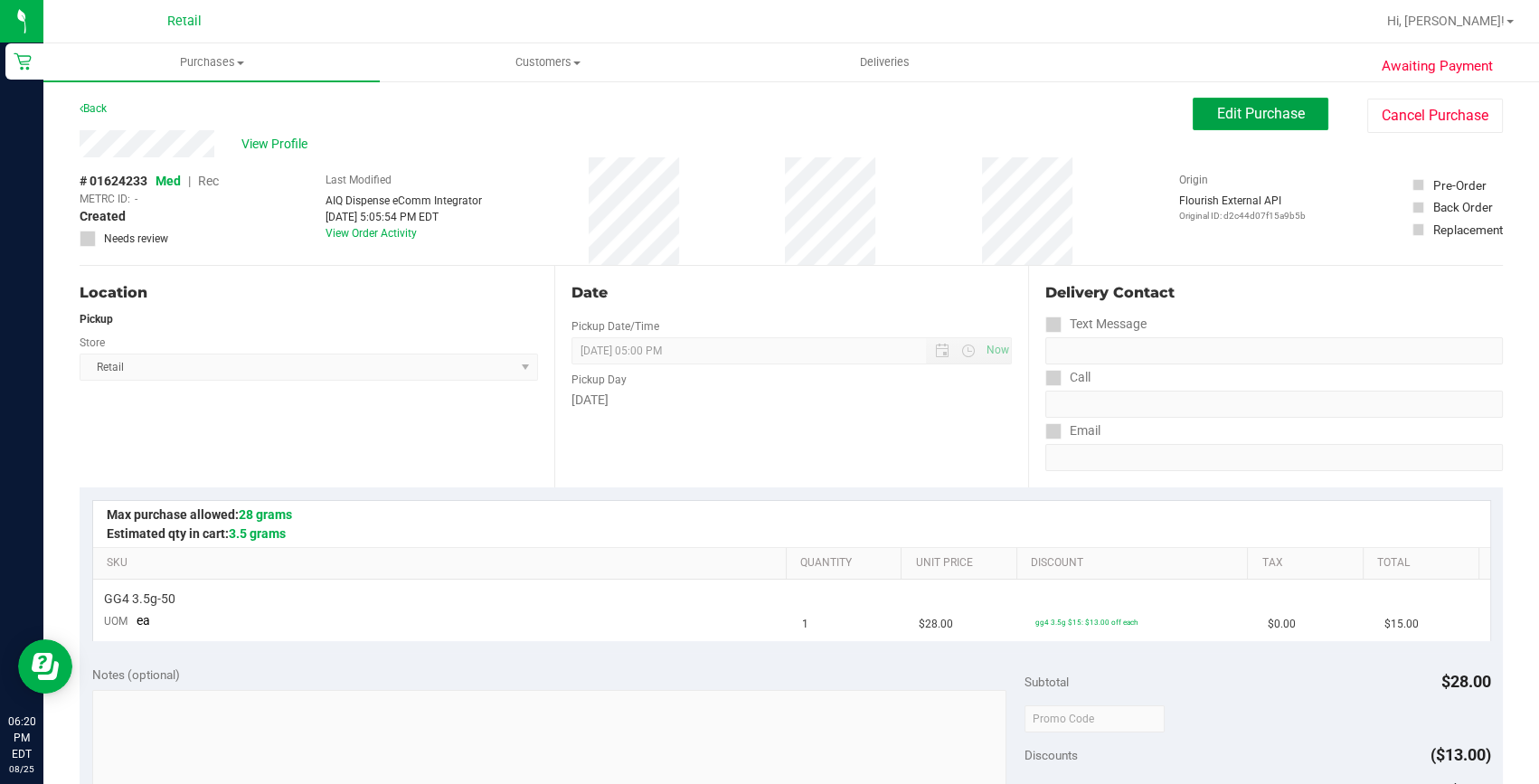
click at [1261, 106] on span "Edit Purchase" at bounding box center [1261, 113] width 88 height 17
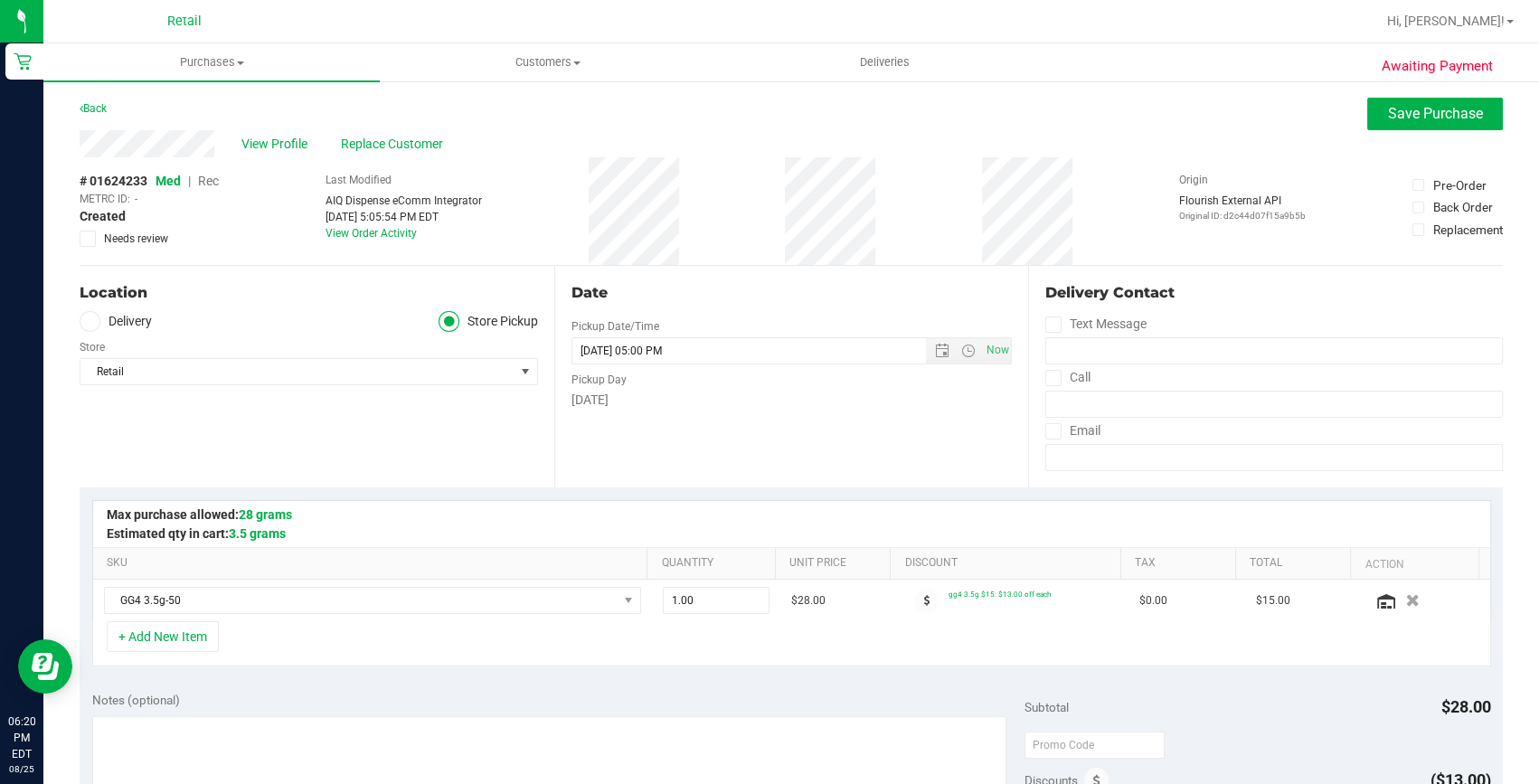
click at [203, 179] on span "Rec" at bounding box center [208, 180] width 21 height 14
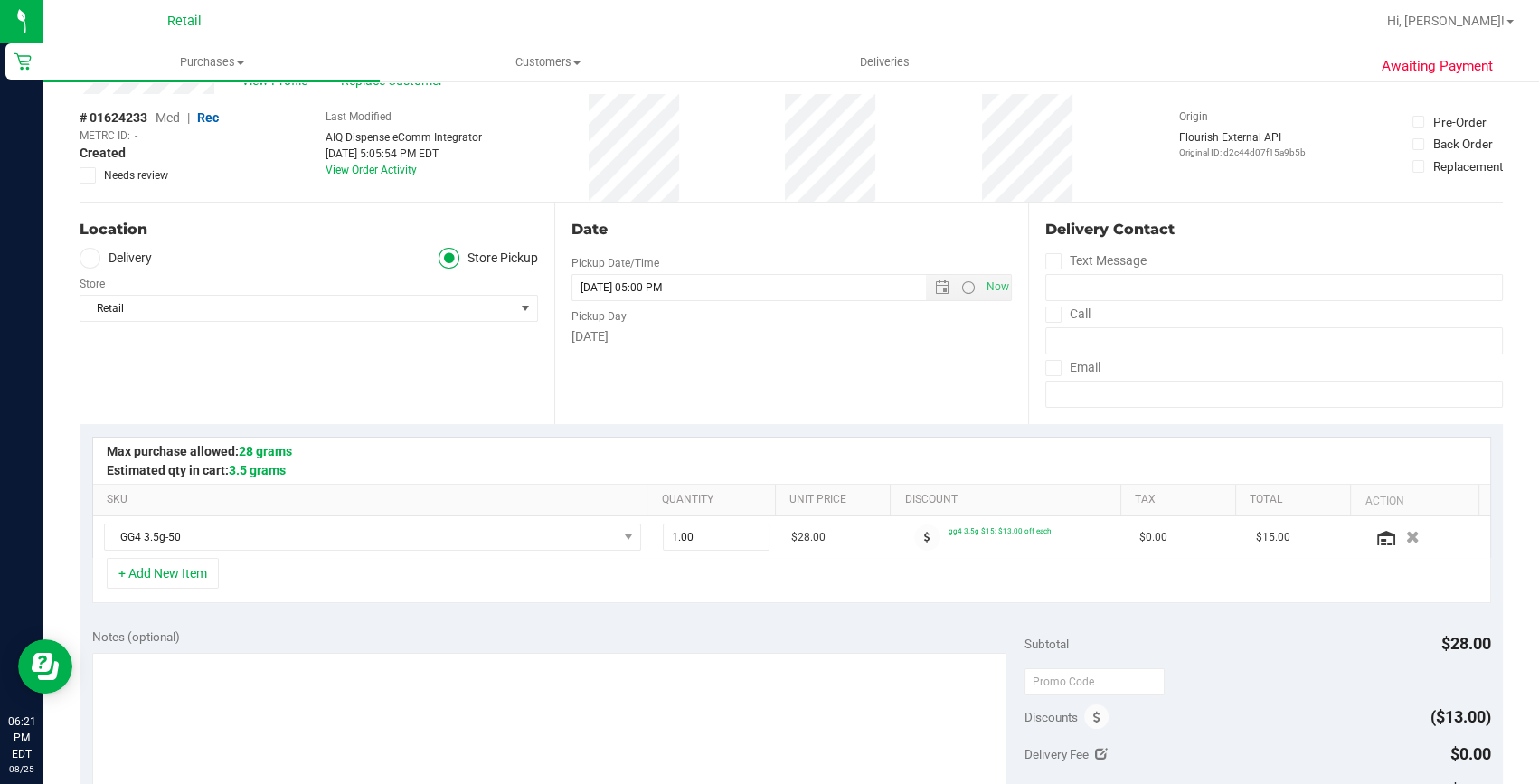
scroll to position [245, 0]
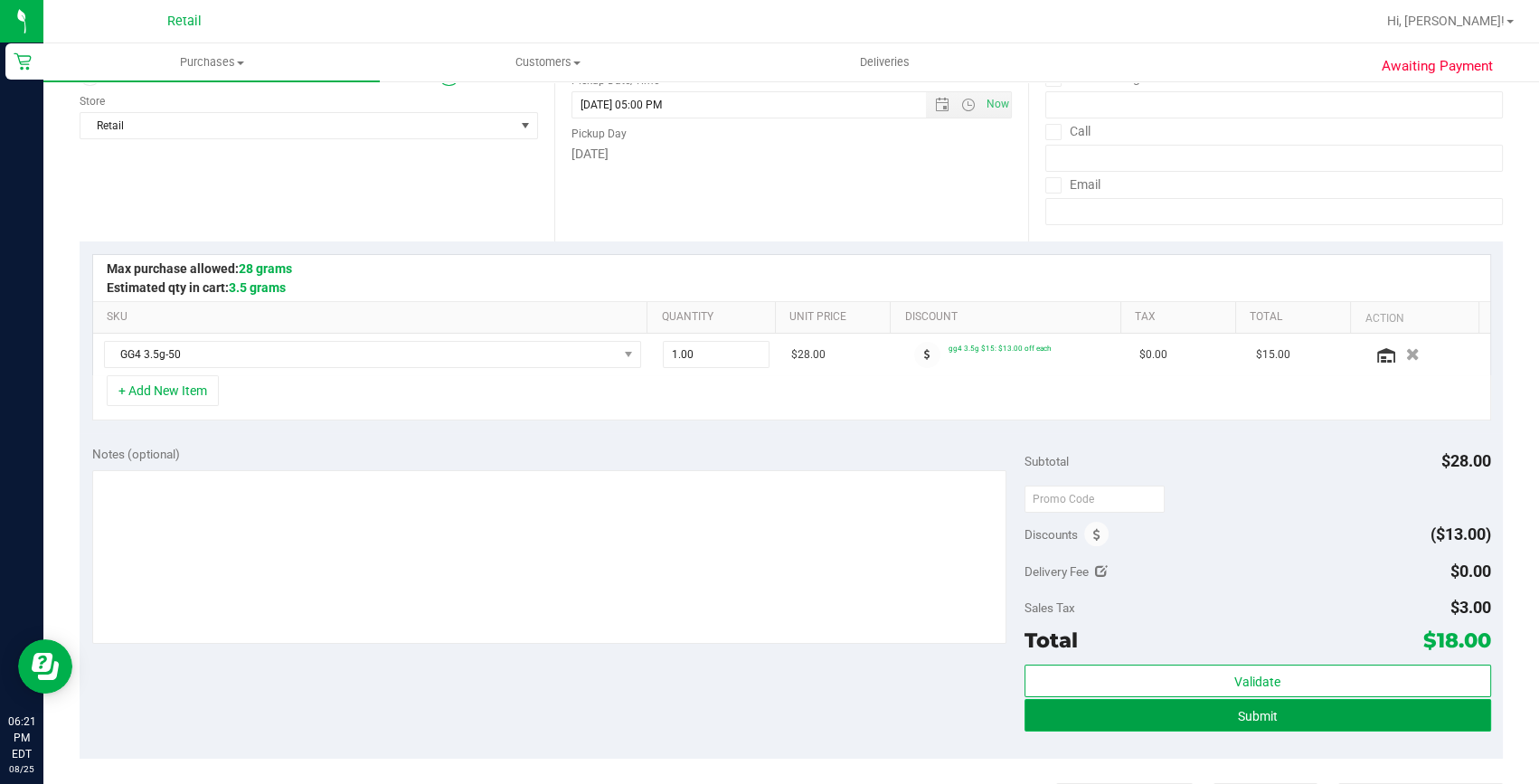
click at [1238, 710] on span "Submit" at bounding box center [1258, 715] width 40 height 14
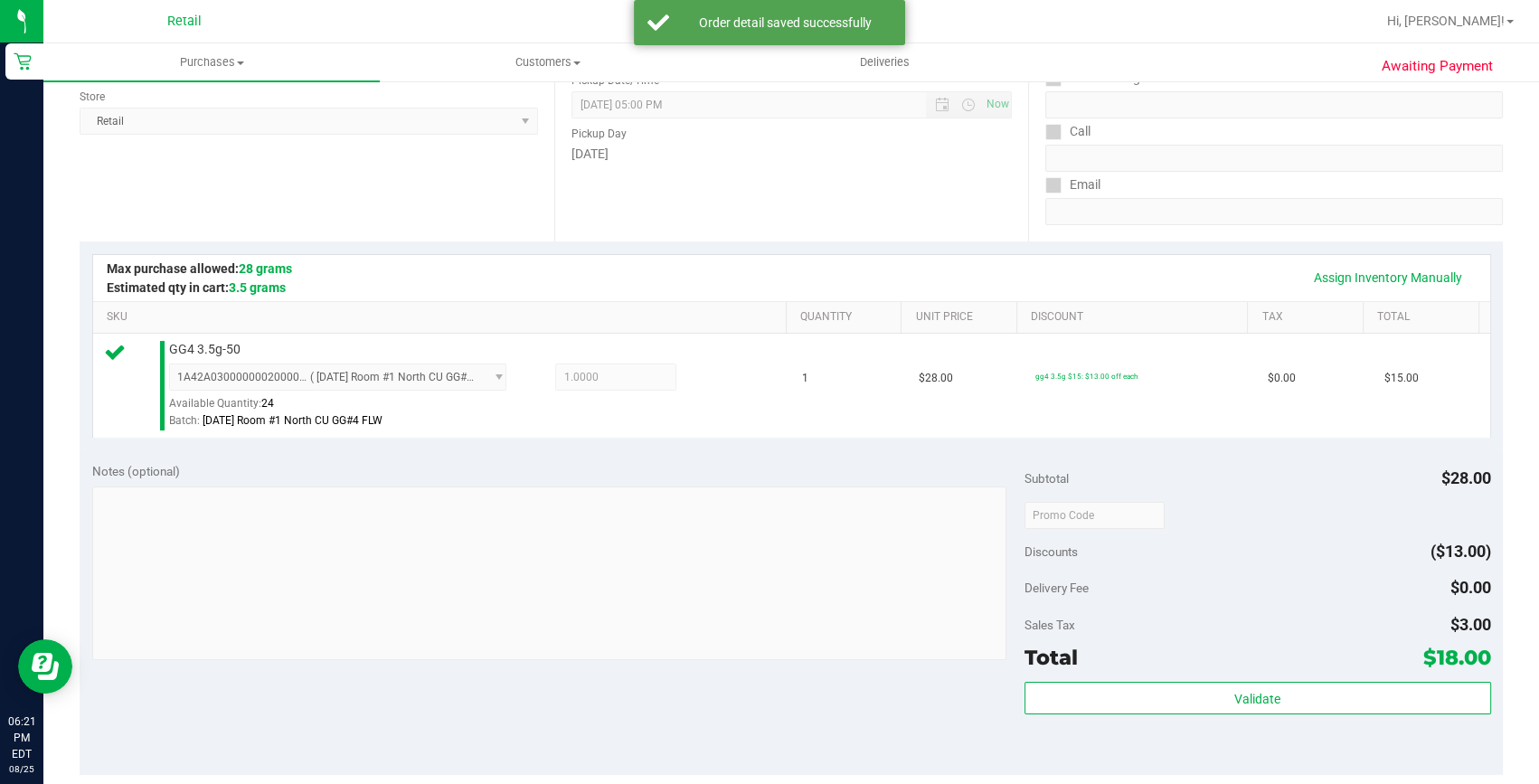
scroll to position [410, 0]
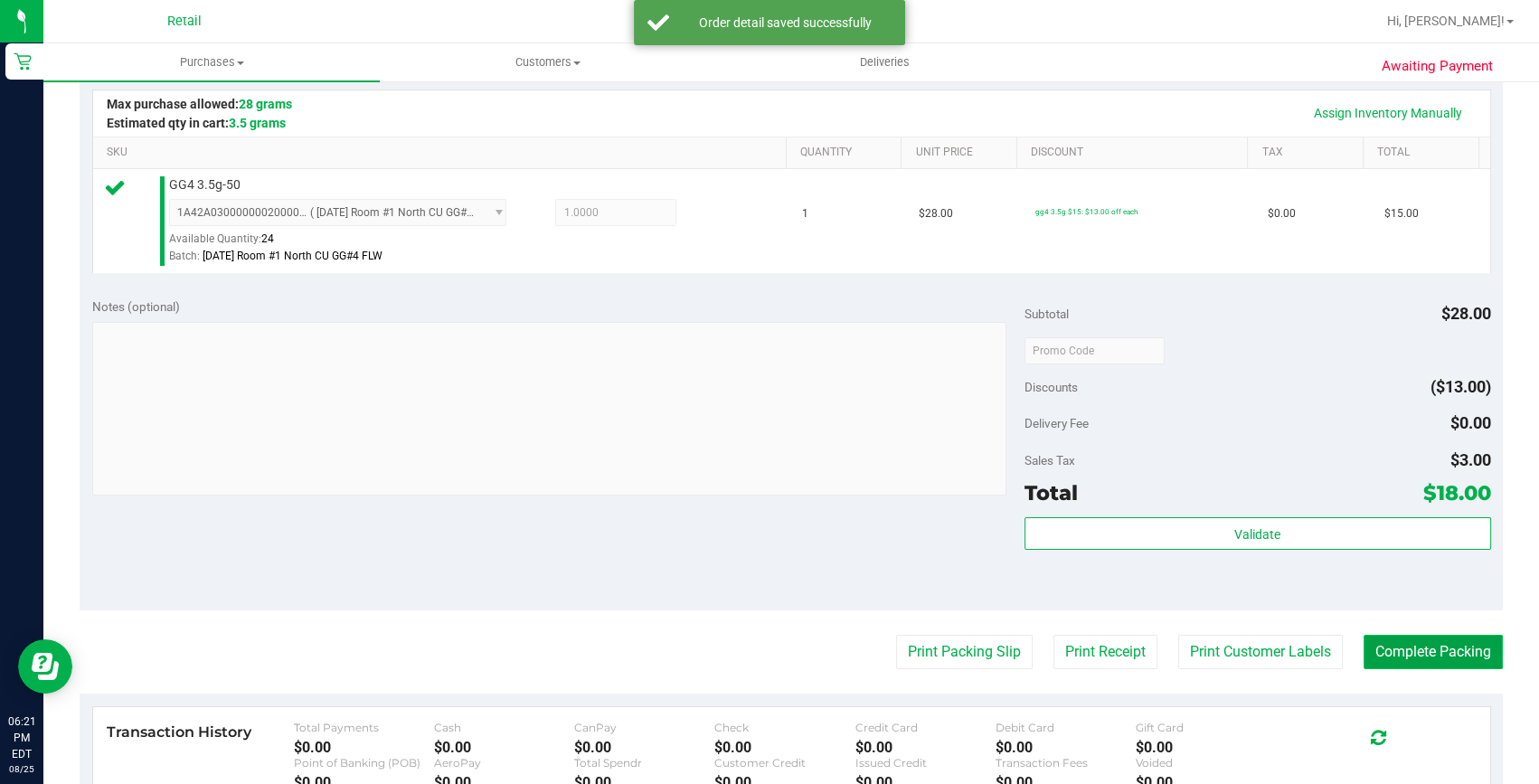
click at [1439, 664] on button "Complete Packing" at bounding box center [1433, 652] width 139 height 34
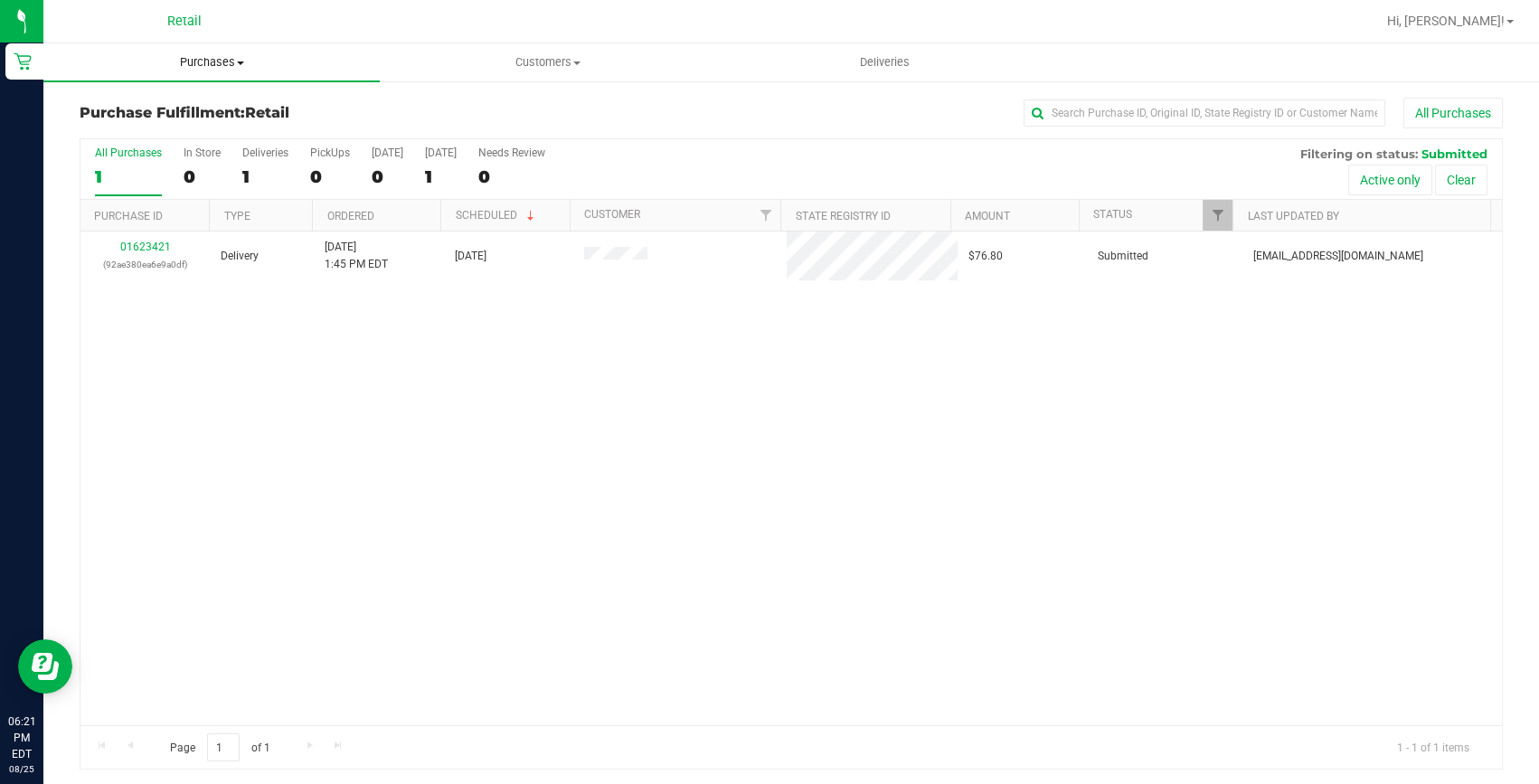
click at [202, 60] on span "Purchases" at bounding box center [211, 62] width 336 height 16
click at [160, 111] on span "Summary of purchases" at bounding box center [136, 108] width 186 height 15
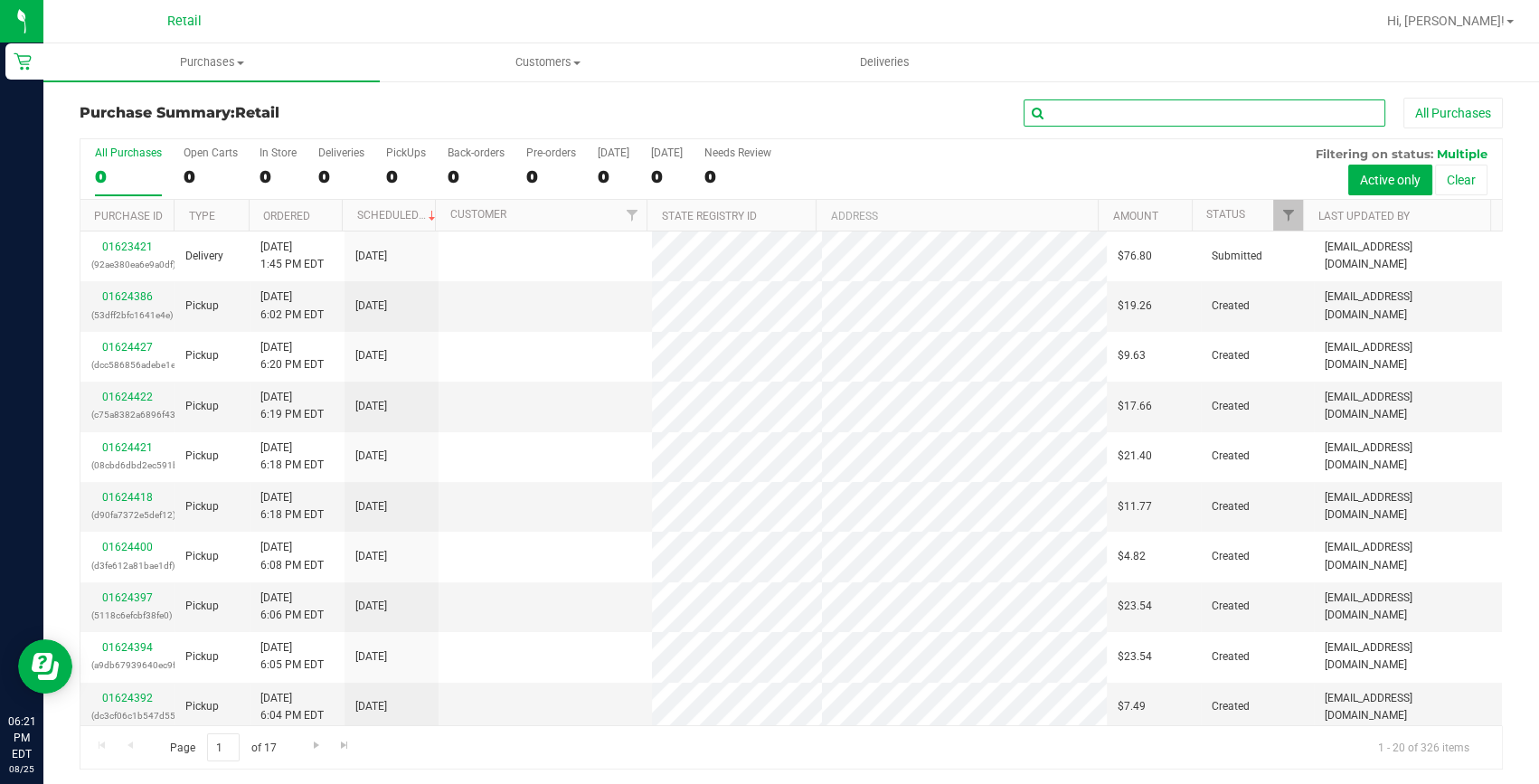
click at [1077, 115] on input "text" at bounding box center [1205, 113] width 362 height 28
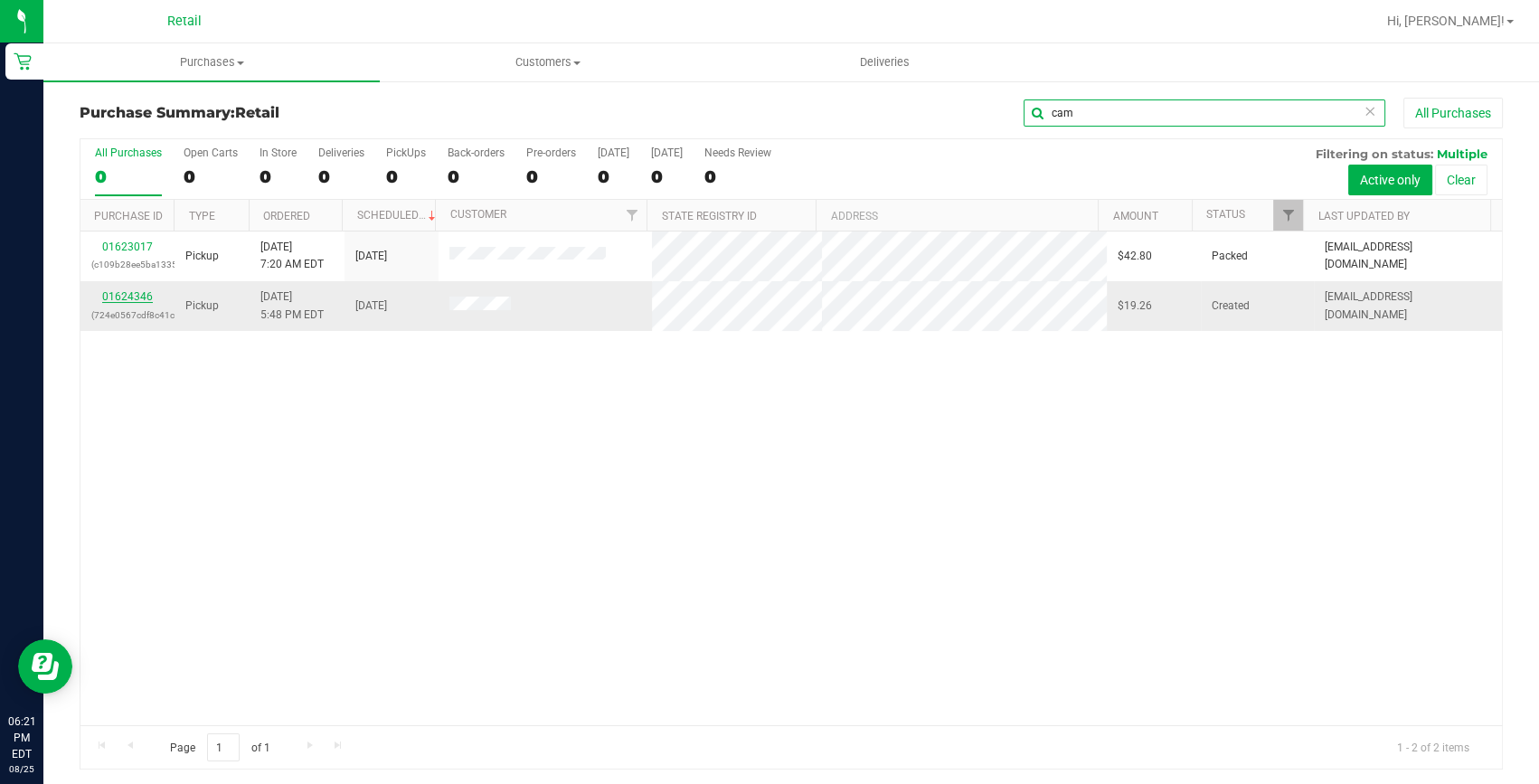
type input "cam"
click at [125, 299] on link "01624346" at bounding box center [127, 296] width 50 height 12
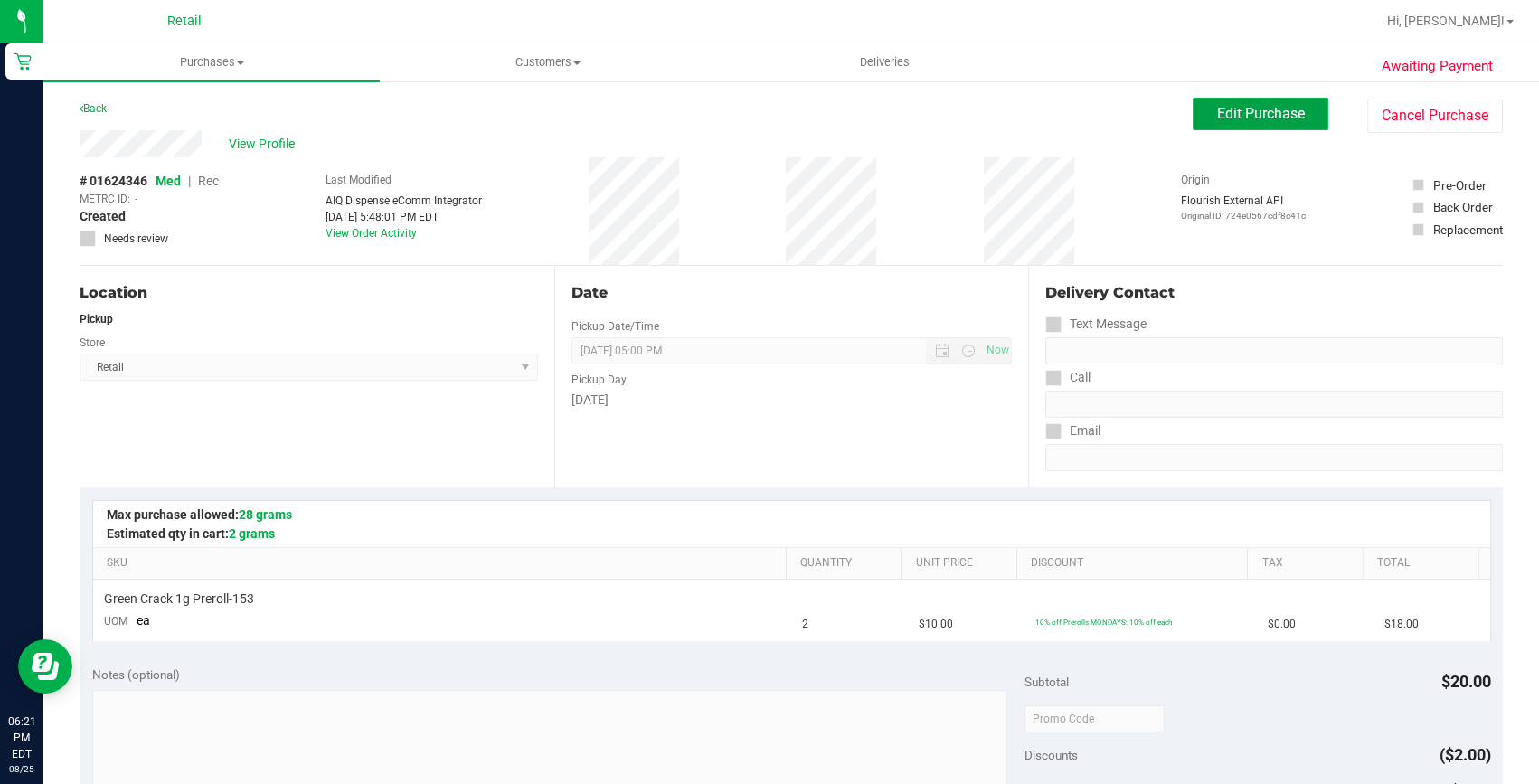
click at [1257, 100] on button "Edit Purchase" at bounding box center [1260, 114] width 136 height 32
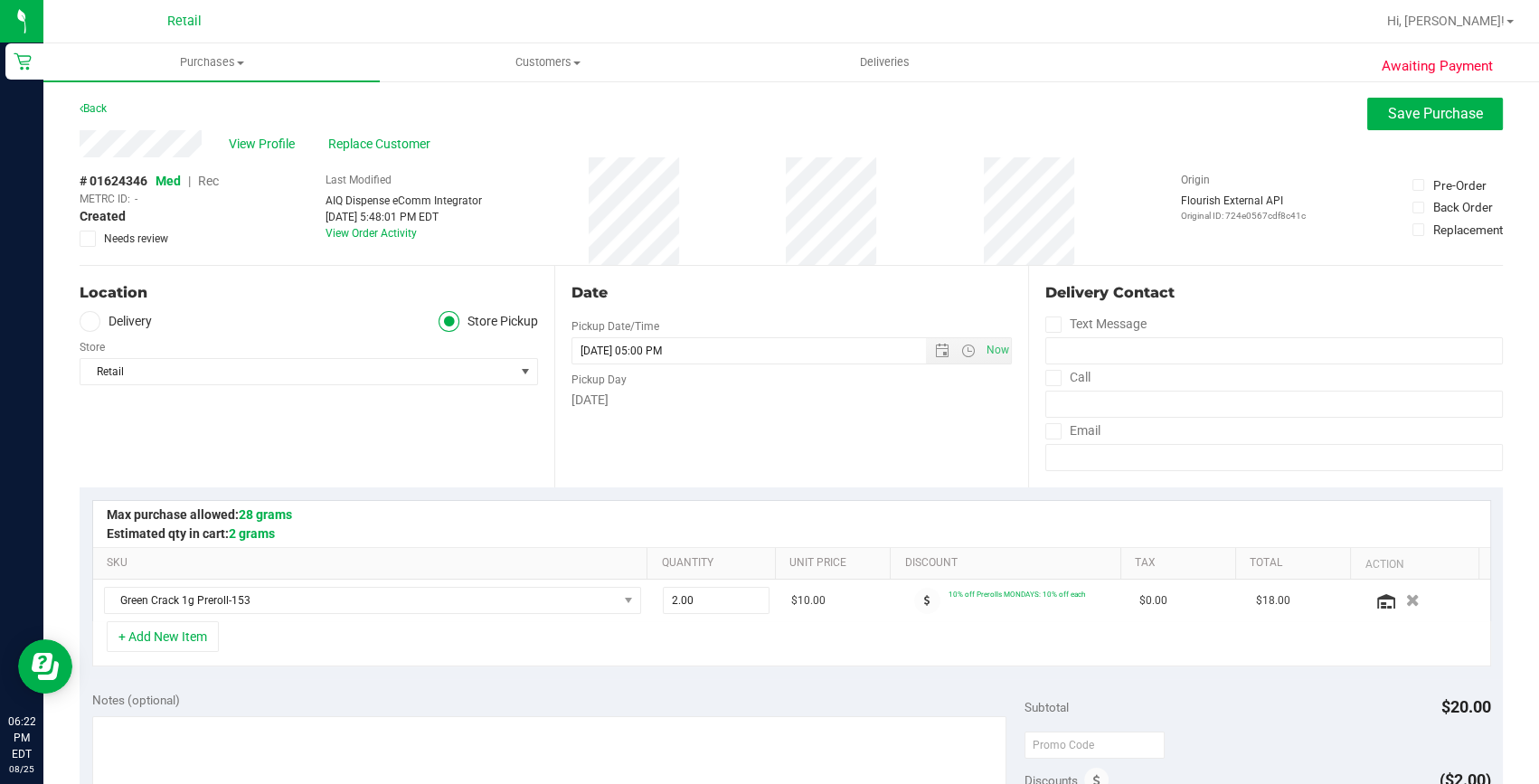
click at [204, 177] on span "Rec" at bounding box center [208, 180] width 21 height 14
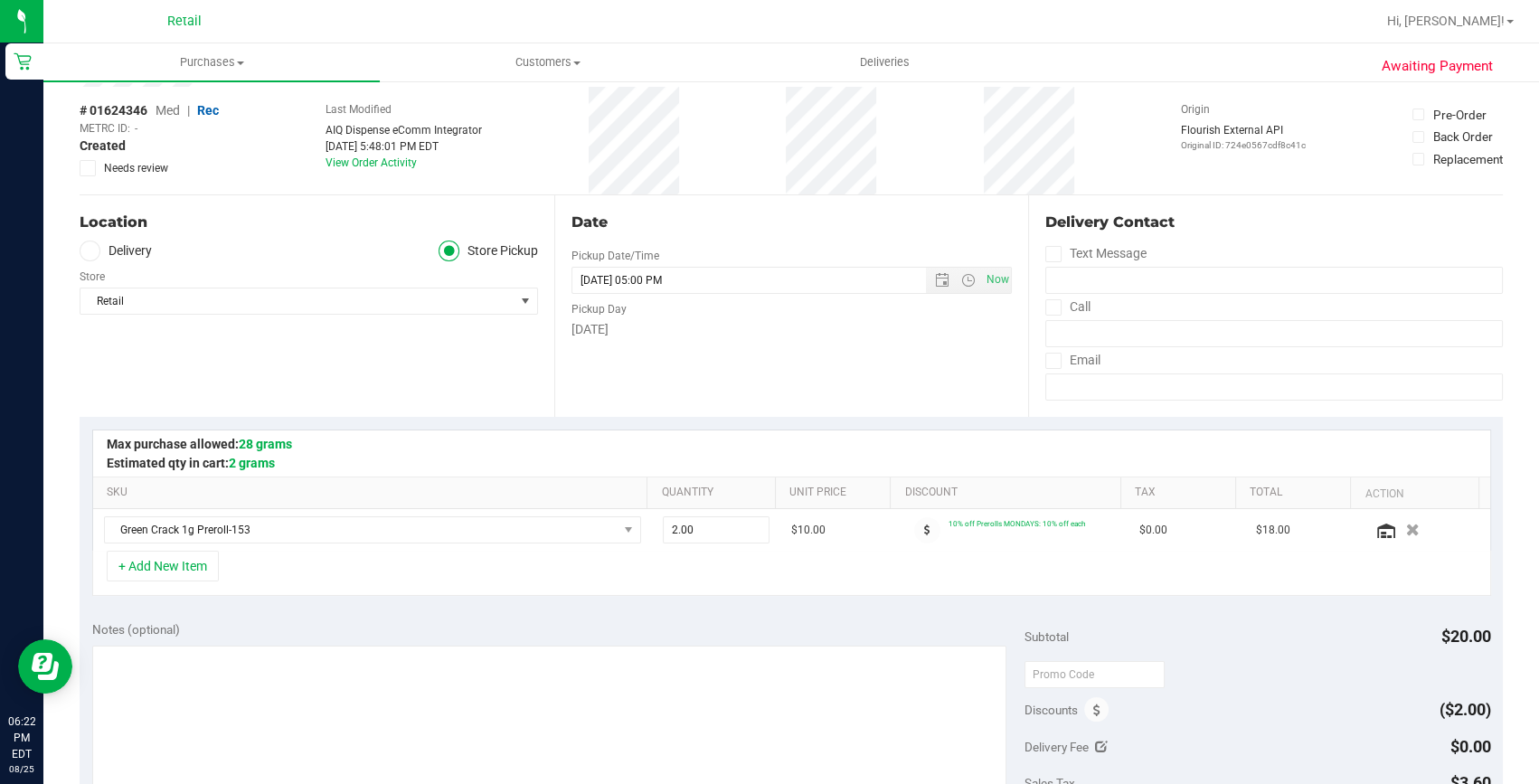
scroll to position [245, 0]
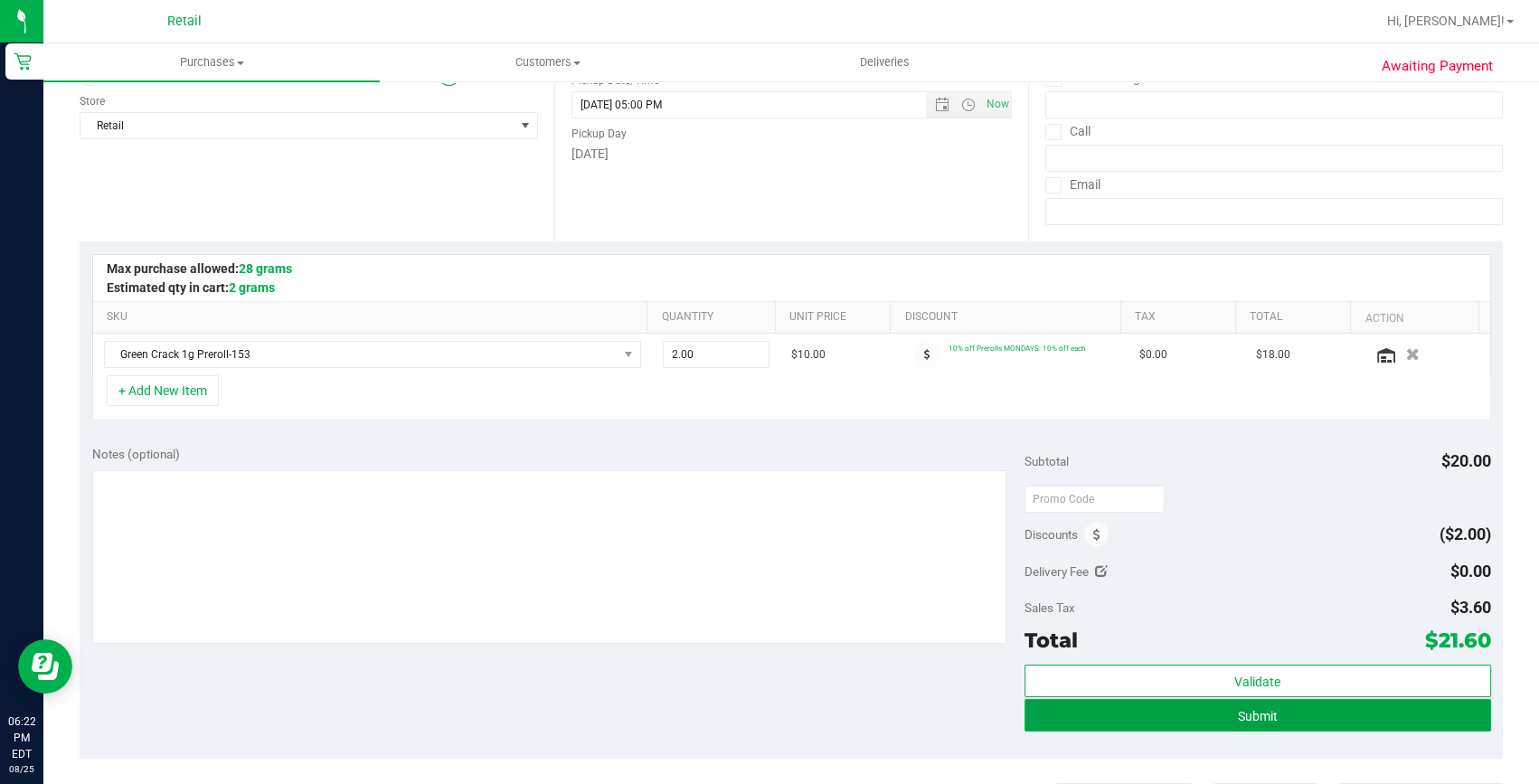
click at [1191, 708] on button "Submit" at bounding box center [1258, 715] width 466 height 32
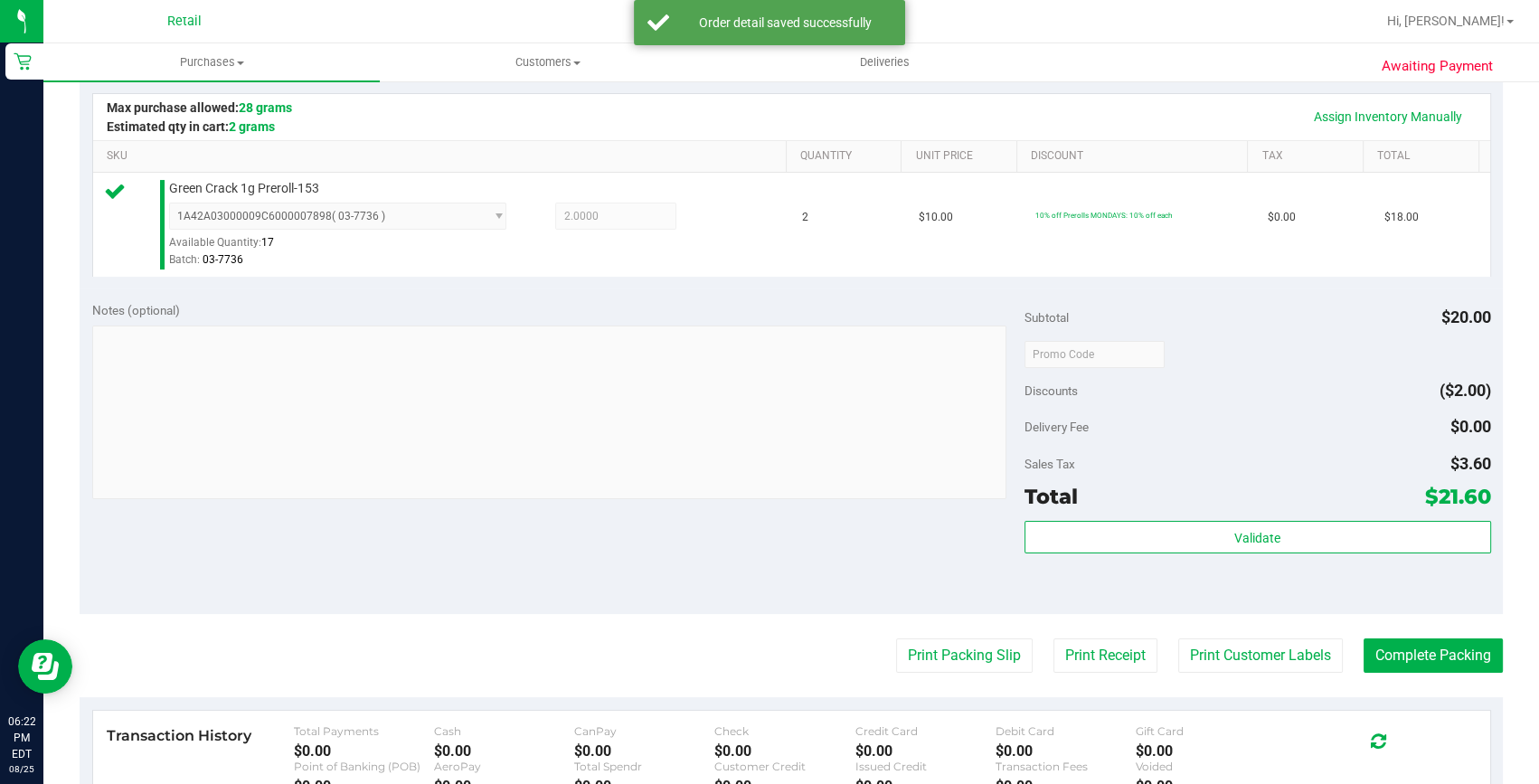
scroll to position [410, 0]
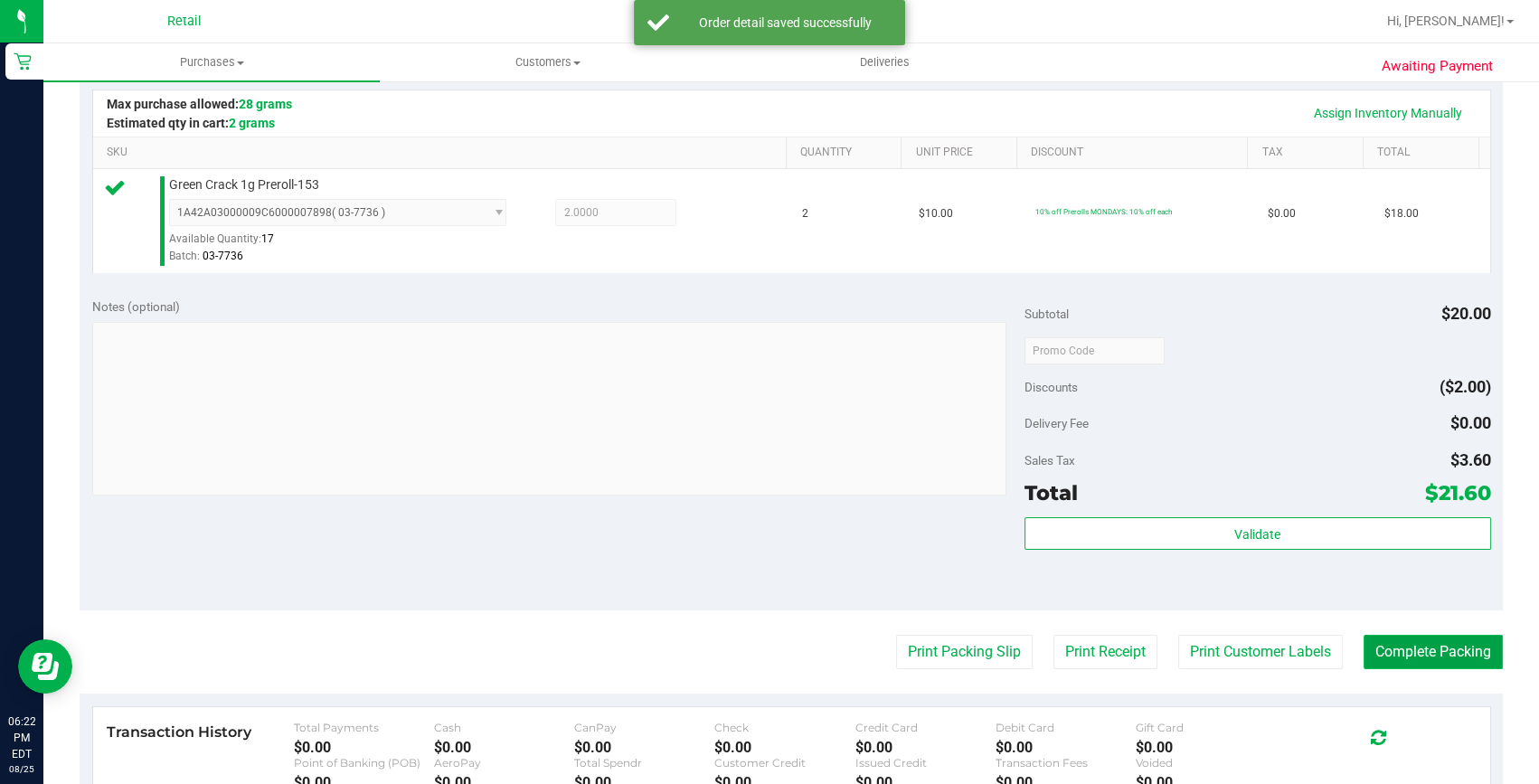
click at [1470, 655] on button "Complete Packing" at bounding box center [1433, 652] width 139 height 34
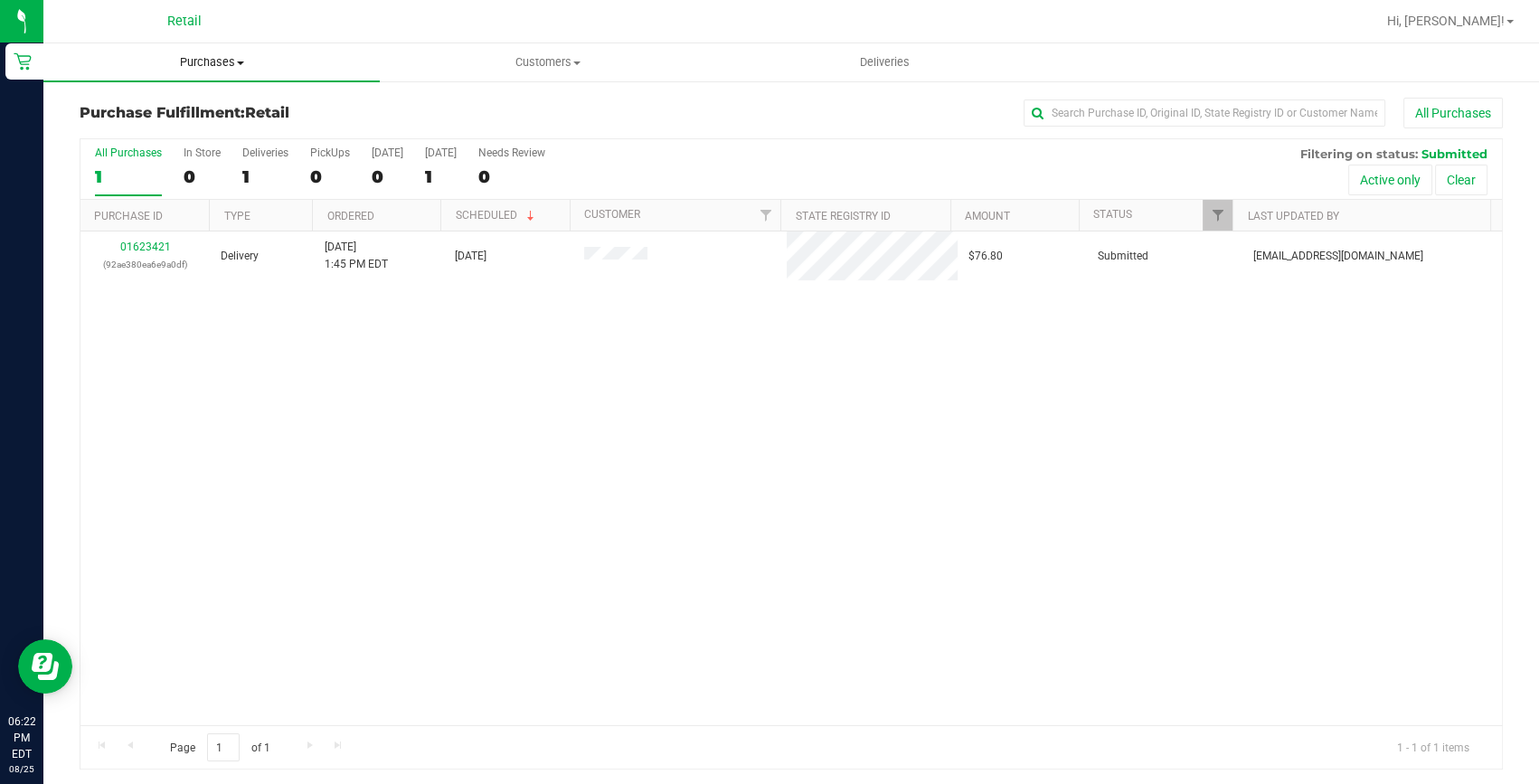
click at [192, 57] on span "Purchases" at bounding box center [211, 62] width 336 height 16
click at [179, 99] on li "Summary of purchases" at bounding box center [211, 109] width 336 height 22
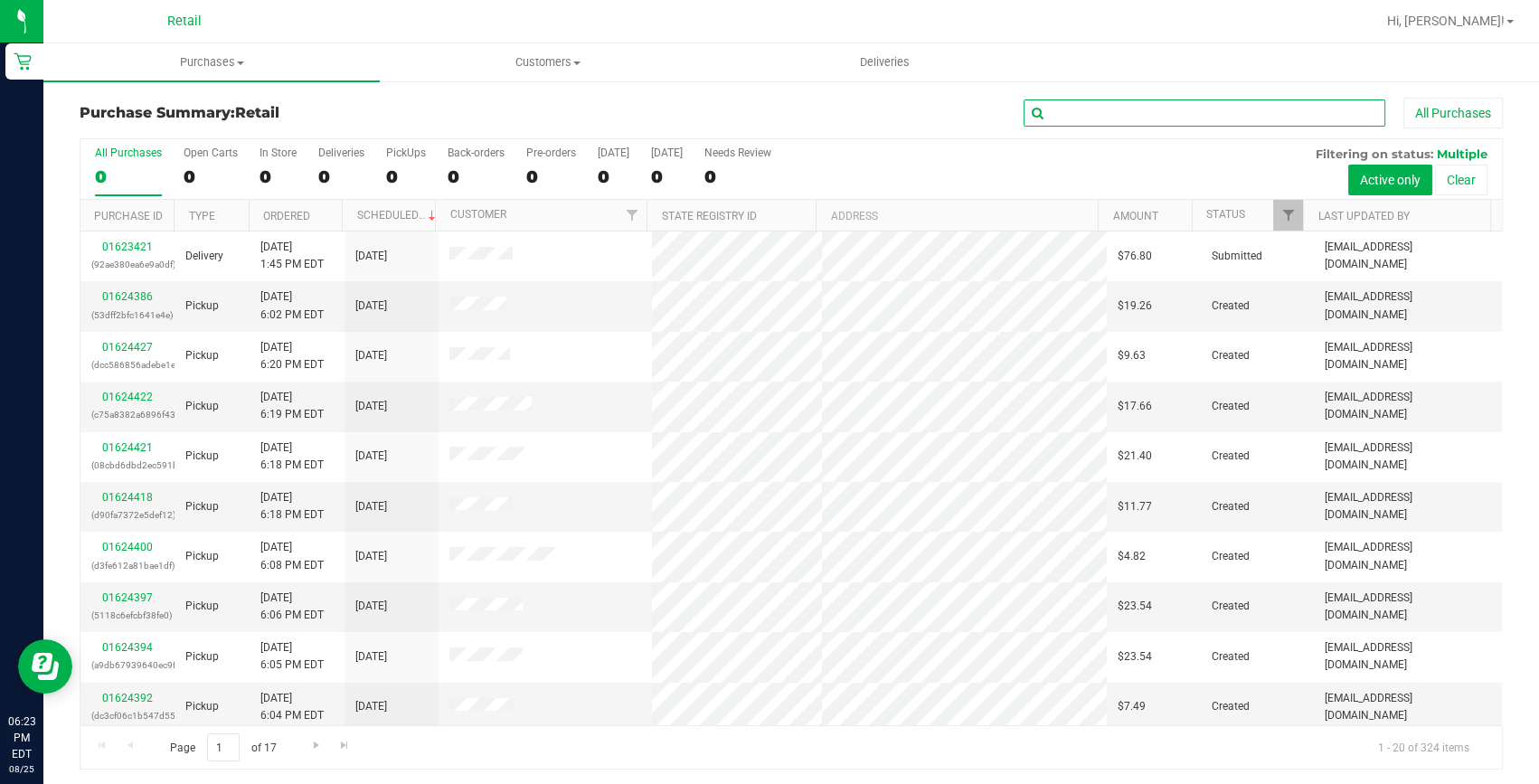
drag, startPoint x: 1059, startPoint y: 110, endPoint x: 985, endPoint y: 88, distance: 77.2
click at [1059, 110] on input "text" at bounding box center [1205, 113] width 362 height 28
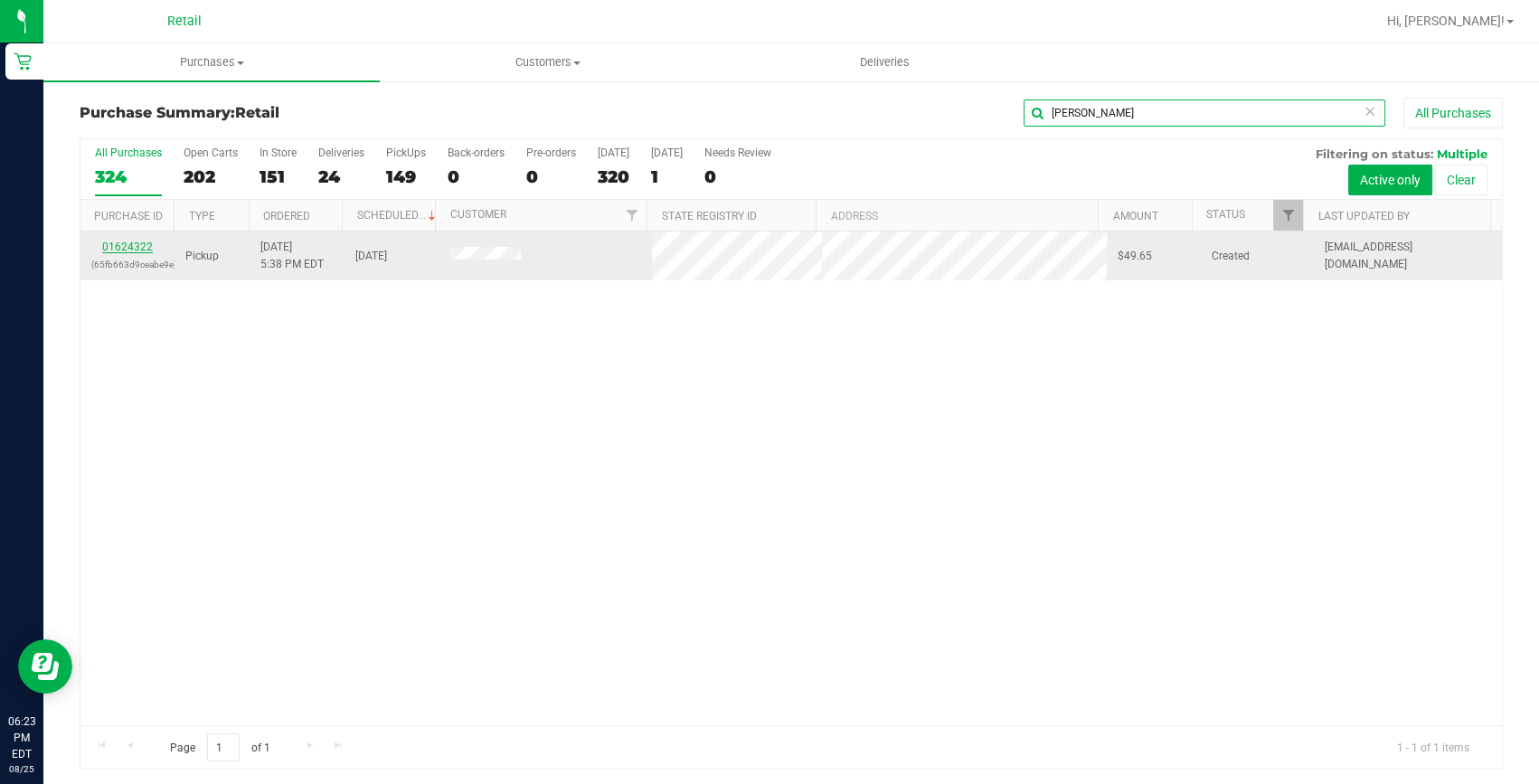
type input "shonna"
click at [131, 245] on link "01624322" at bounding box center [127, 246] width 50 height 12
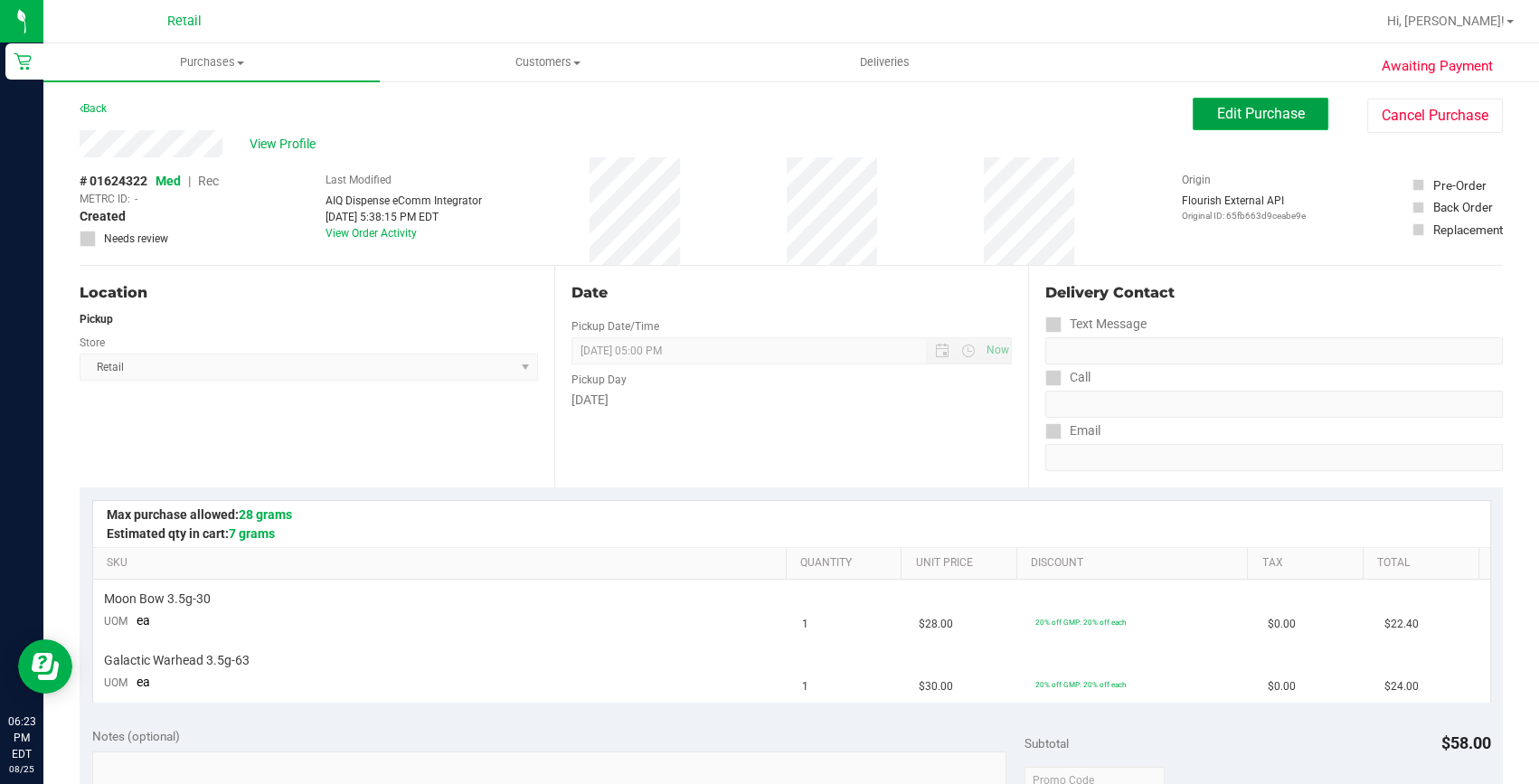
click at [1217, 115] on span "Edit Purchase" at bounding box center [1261, 113] width 88 height 17
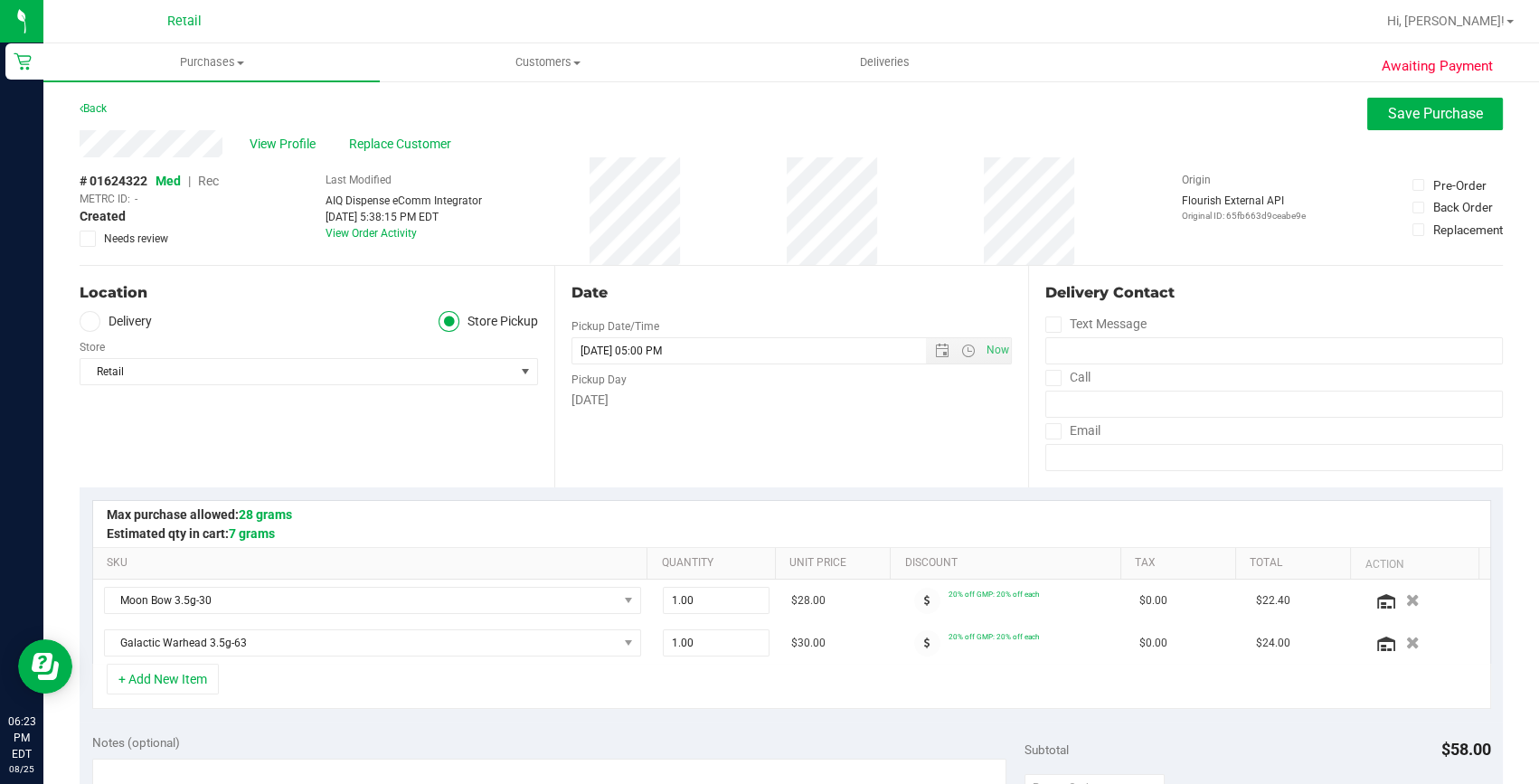
click at [212, 182] on span "Rec" at bounding box center [208, 180] width 21 height 14
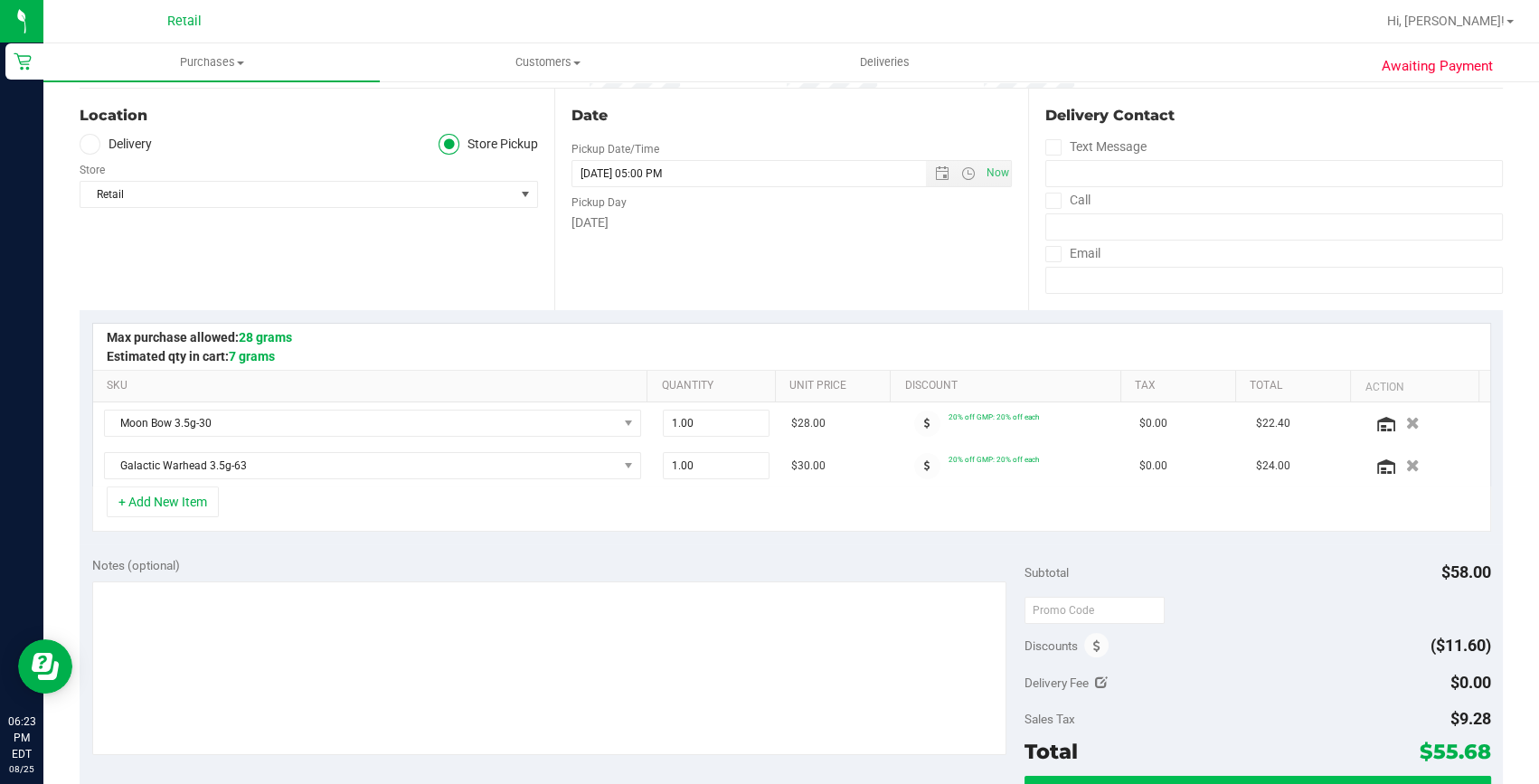
scroll to position [245, 0]
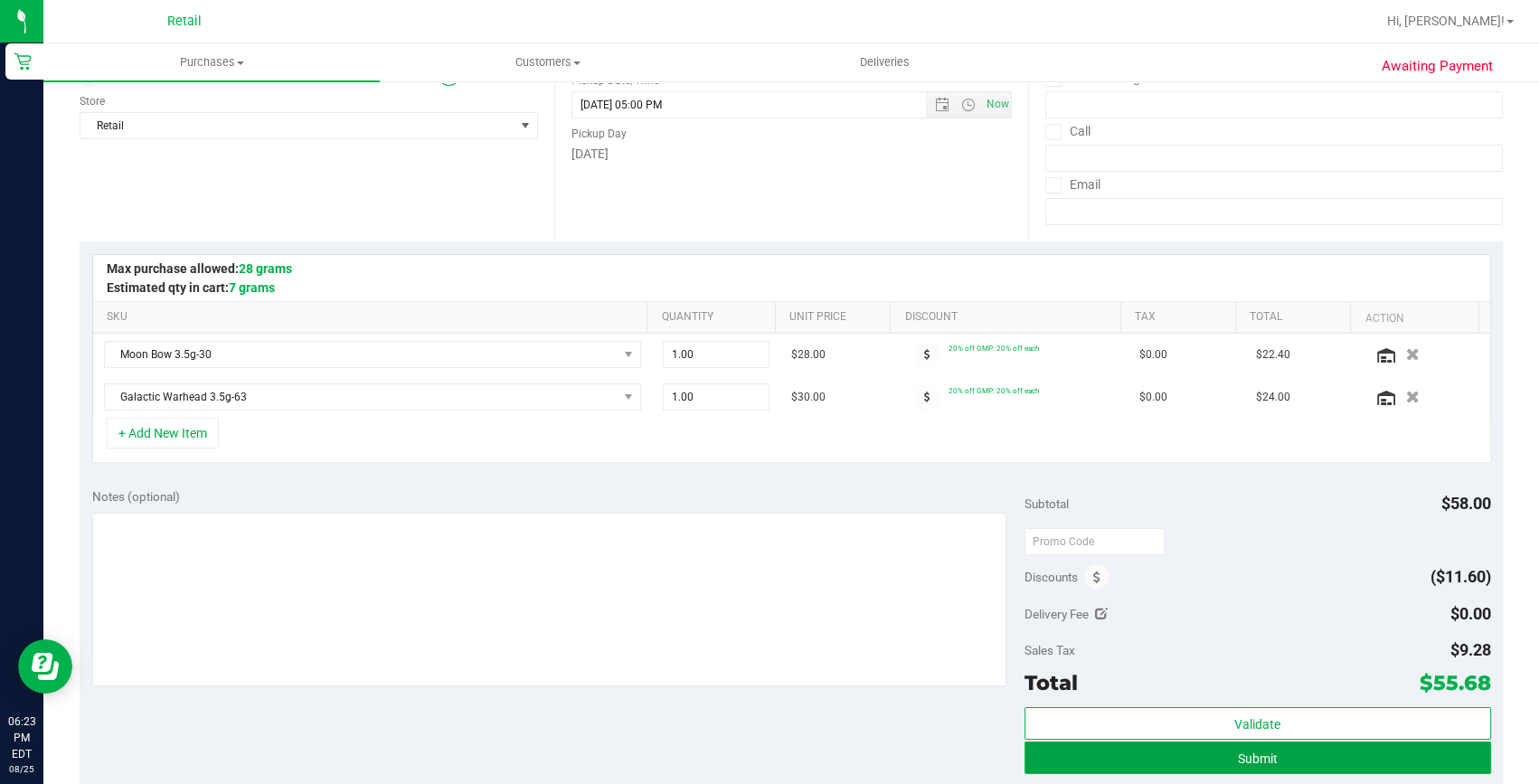
click at [1174, 764] on button "Submit" at bounding box center [1258, 757] width 466 height 32
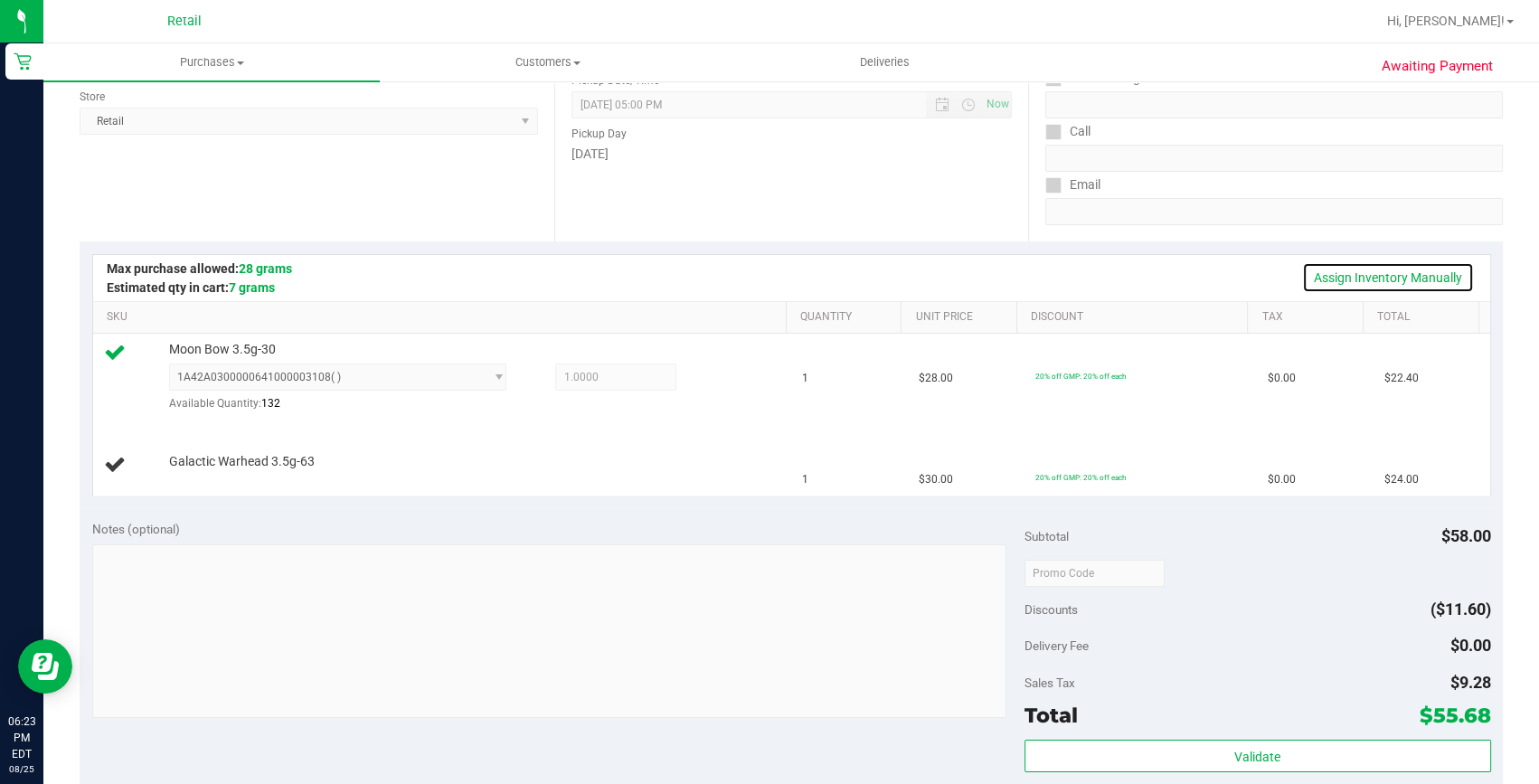
click at [1441, 278] on link "Assign Inventory Manually" at bounding box center [1388, 278] width 172 height 30
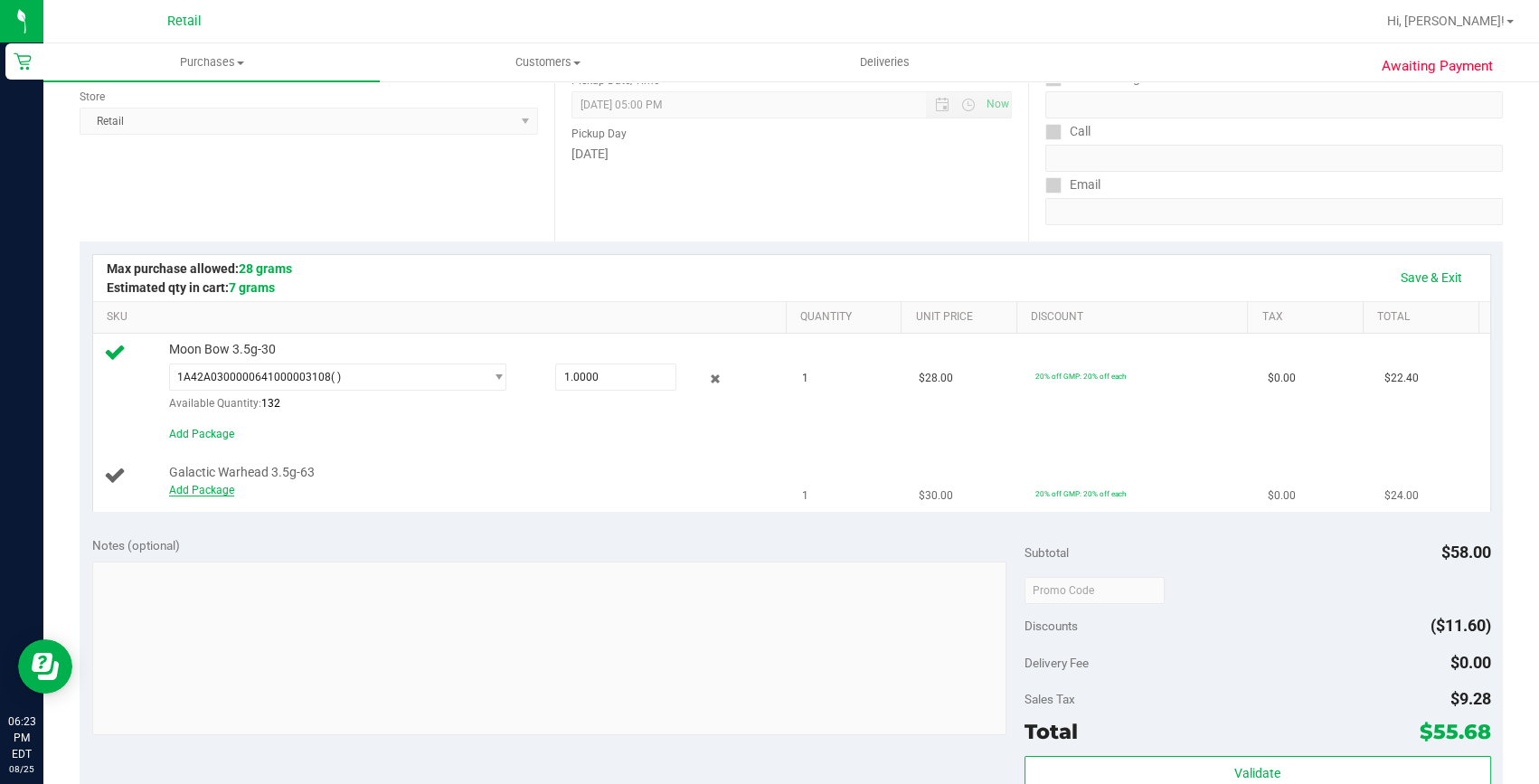
click at [221, 491] on link "Add Package" at bounding box center [202, 489] width 65 height 12
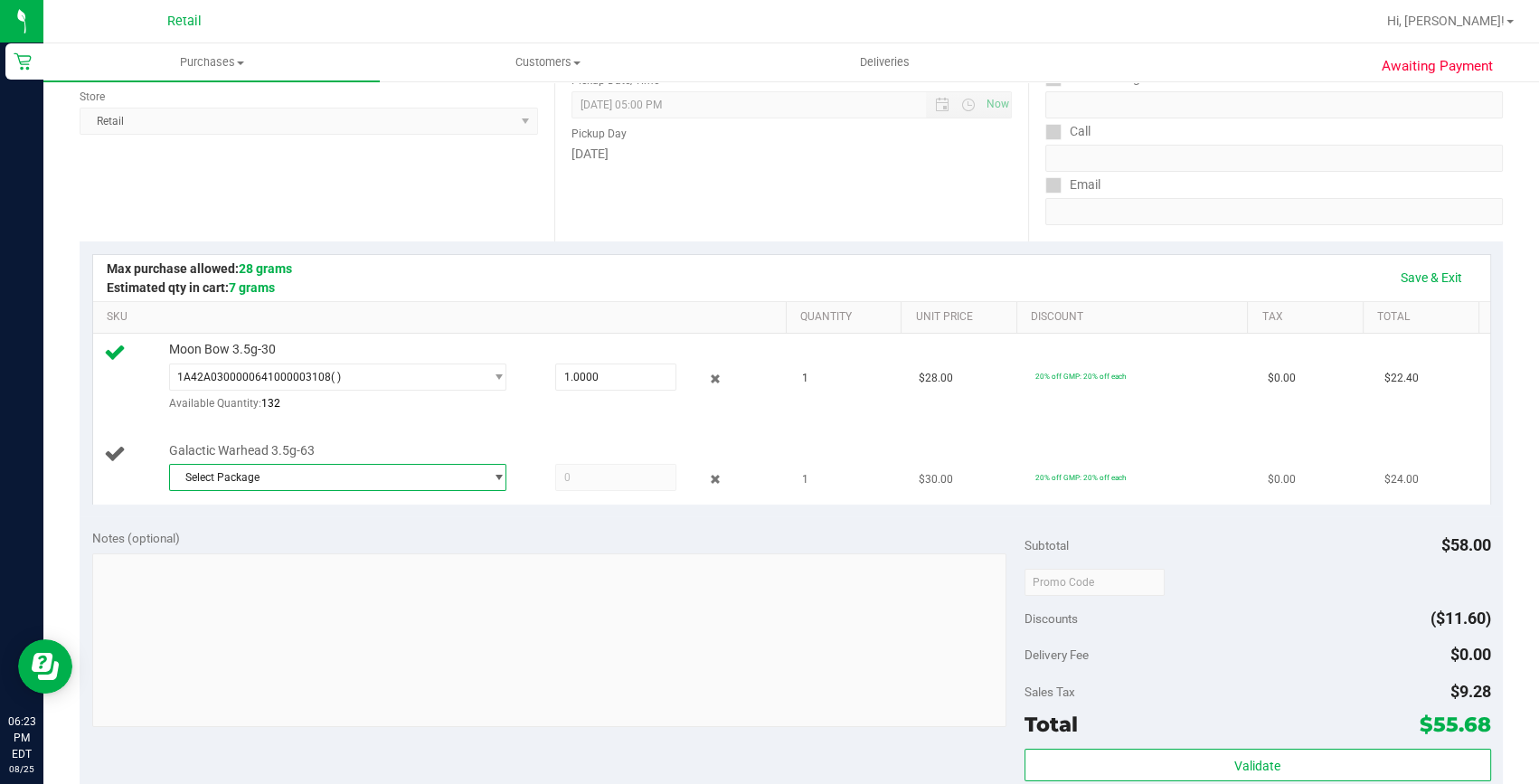
click at [303, 488] on span "Select Package" at bounding box center [338, 477] width 337 height 28
click at [352, 553] on li "1A42A0300000641000003106 ( )" at bounding box center [333, 550] width 330 height 26
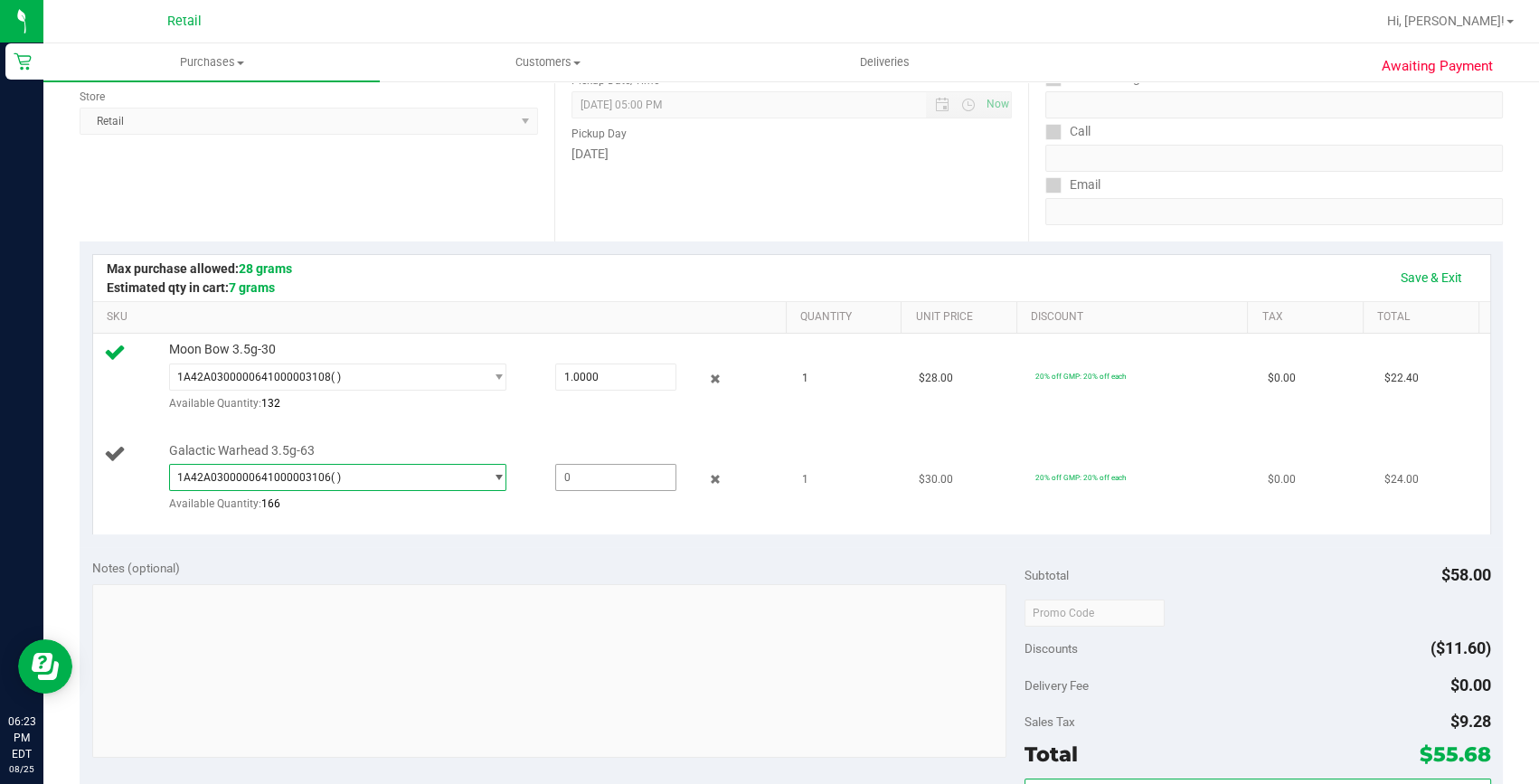
click at [592, 469] on span at bounding box center [616, 477] width 122 height 28
type input "1"
type input "1.0000"
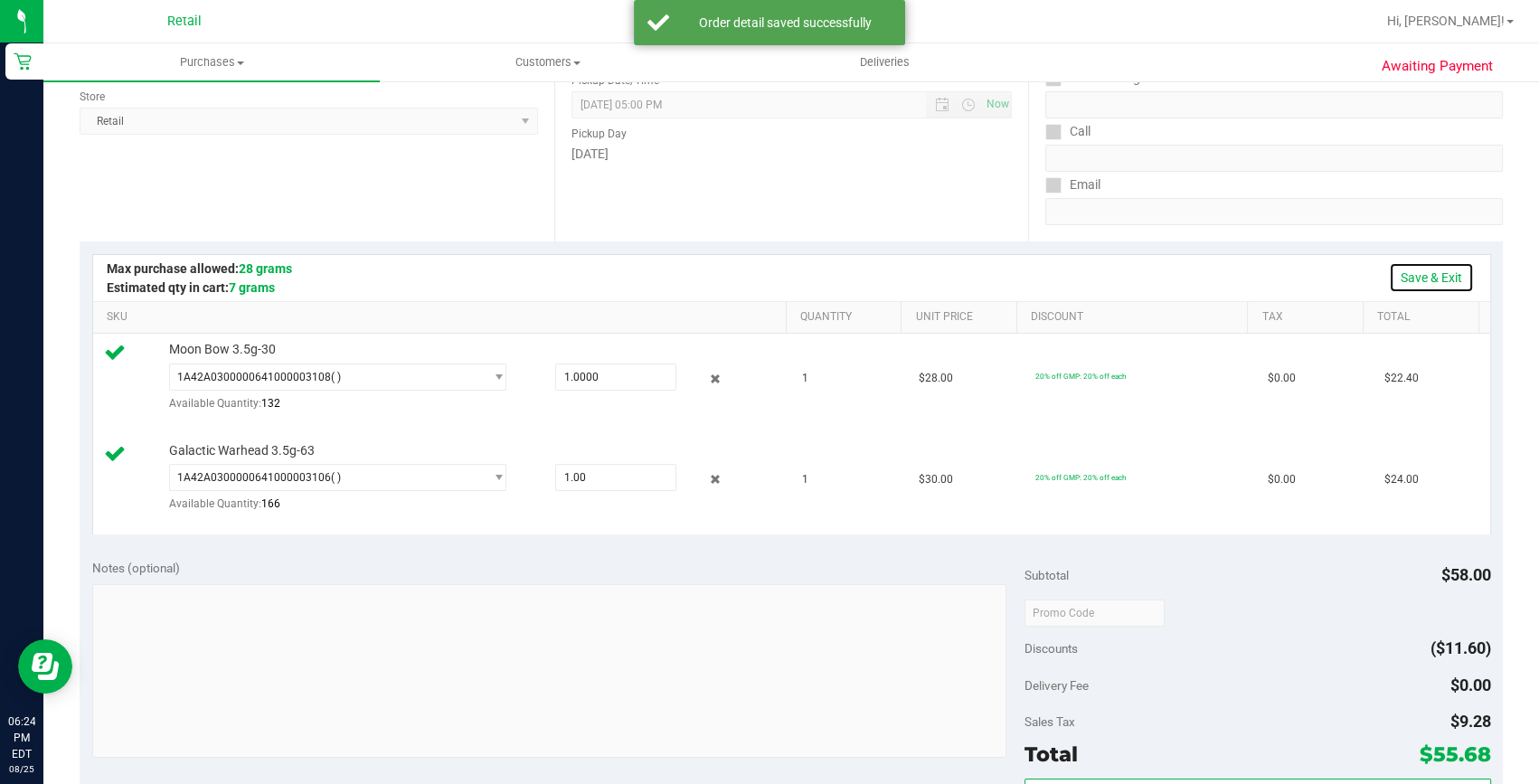
click at [1417, 276] on link "Save & Exit" at bounding box center [1431, 278] width 85 height 30
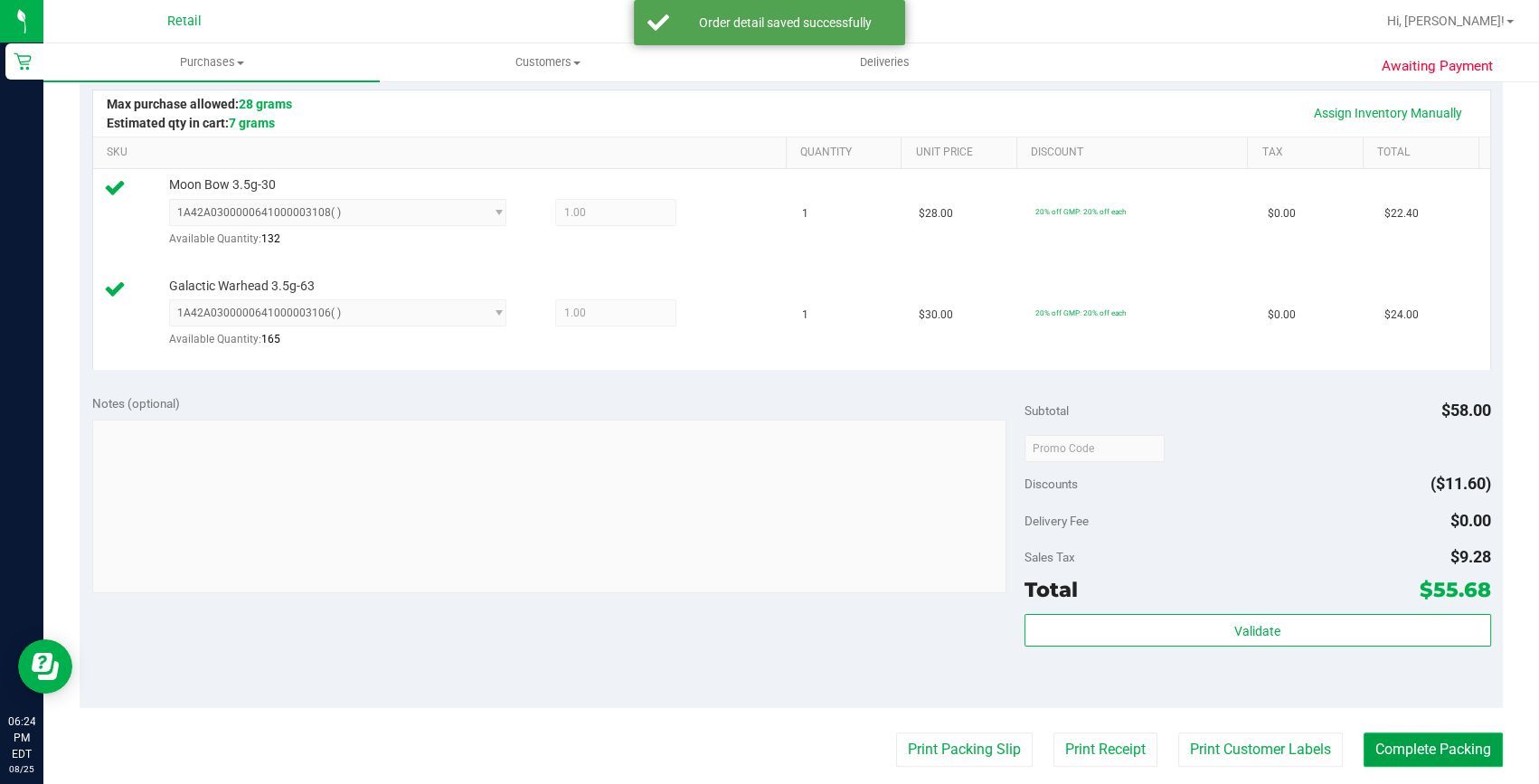
click at [1364, 733] on button "Complete Packing" at bounding box center [1433, 750] width 139 height 34
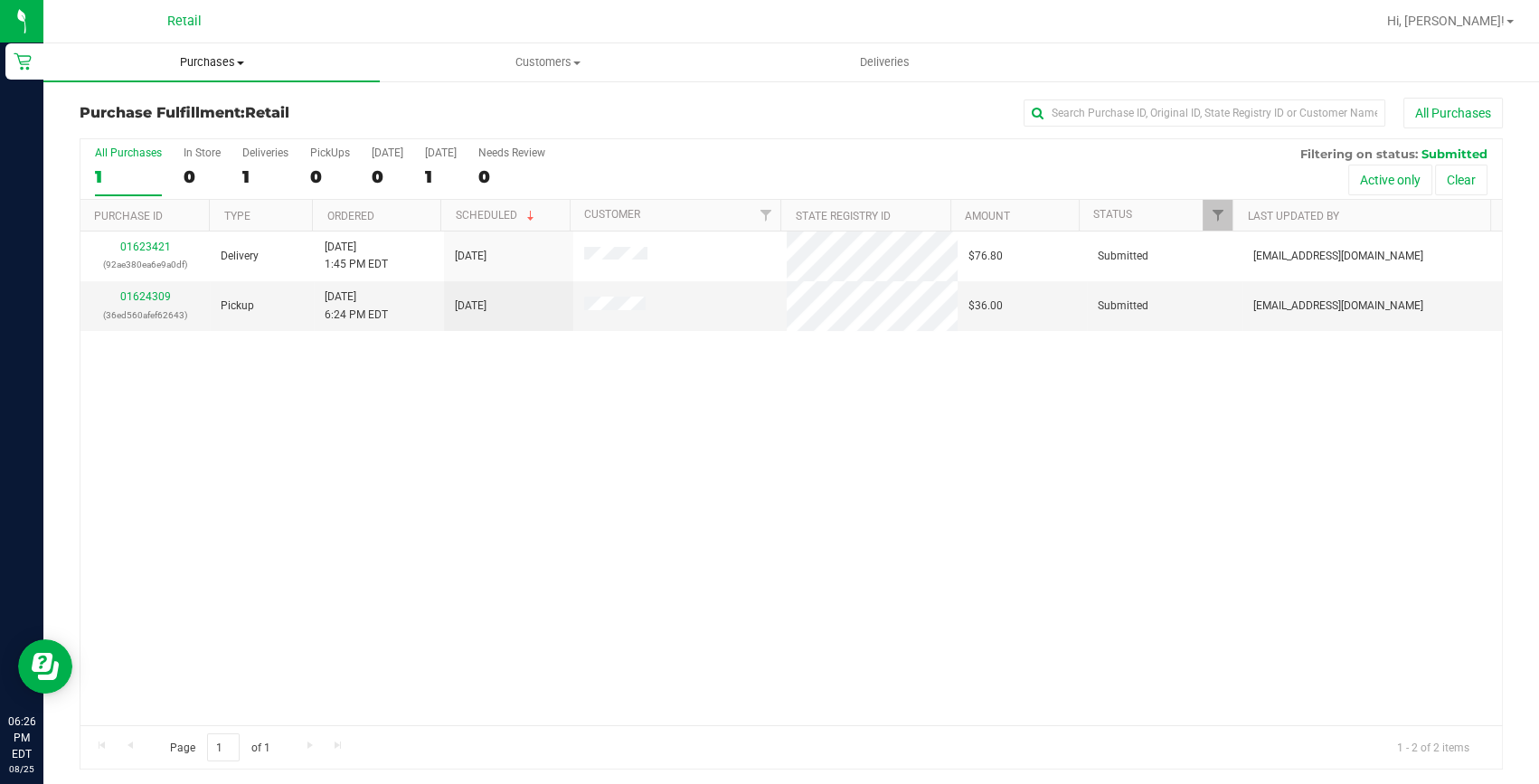
click at [209, 54] on span "Purchases" at bounding box center [211, 62] width 336 height 16
click at [197, 114] on span "Summary of purchases" at bounding box center [136, 108] width 186 height 15
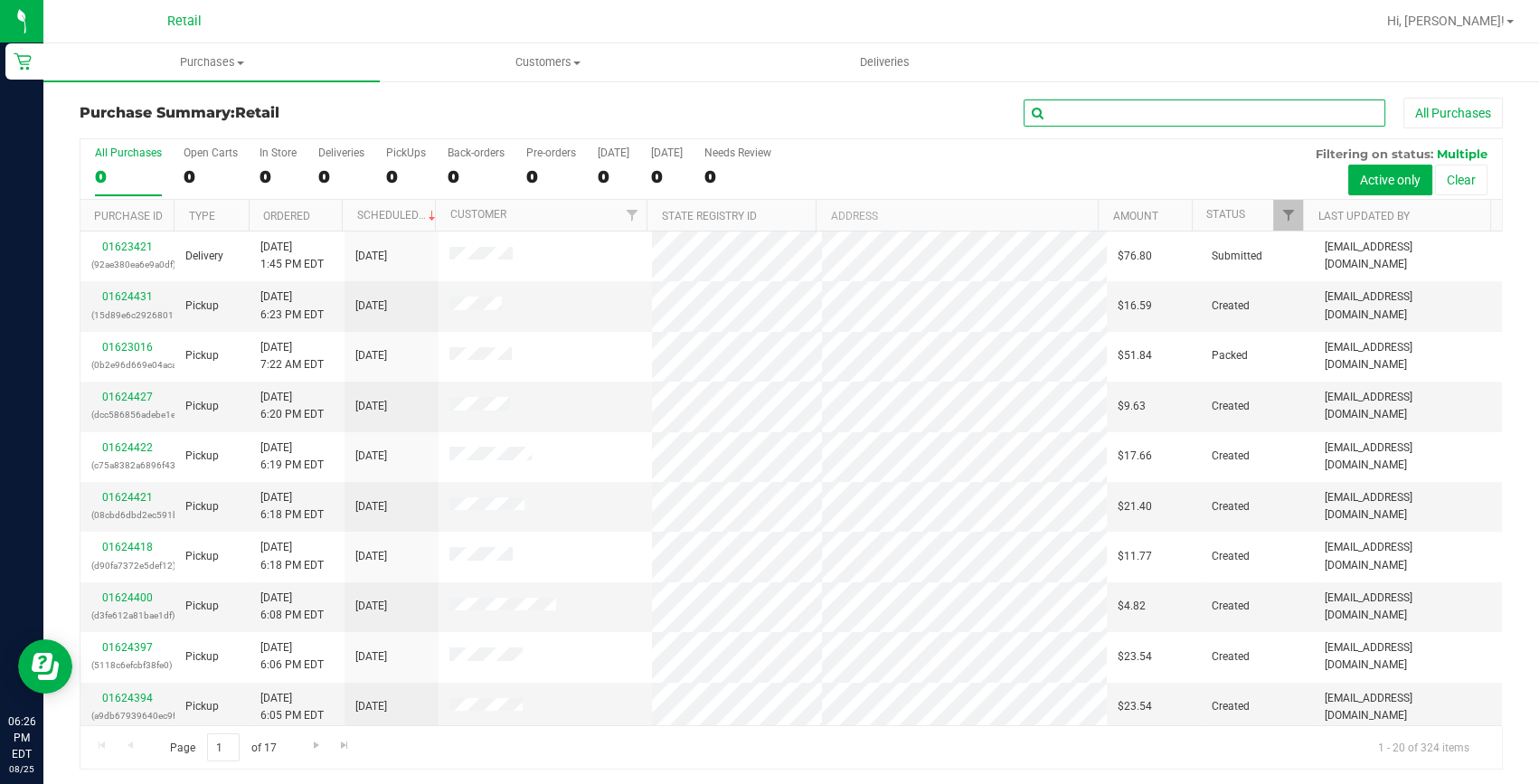
click at [1197, 111] on input "text" at bounding box center [1205, 113] width 362 height 28
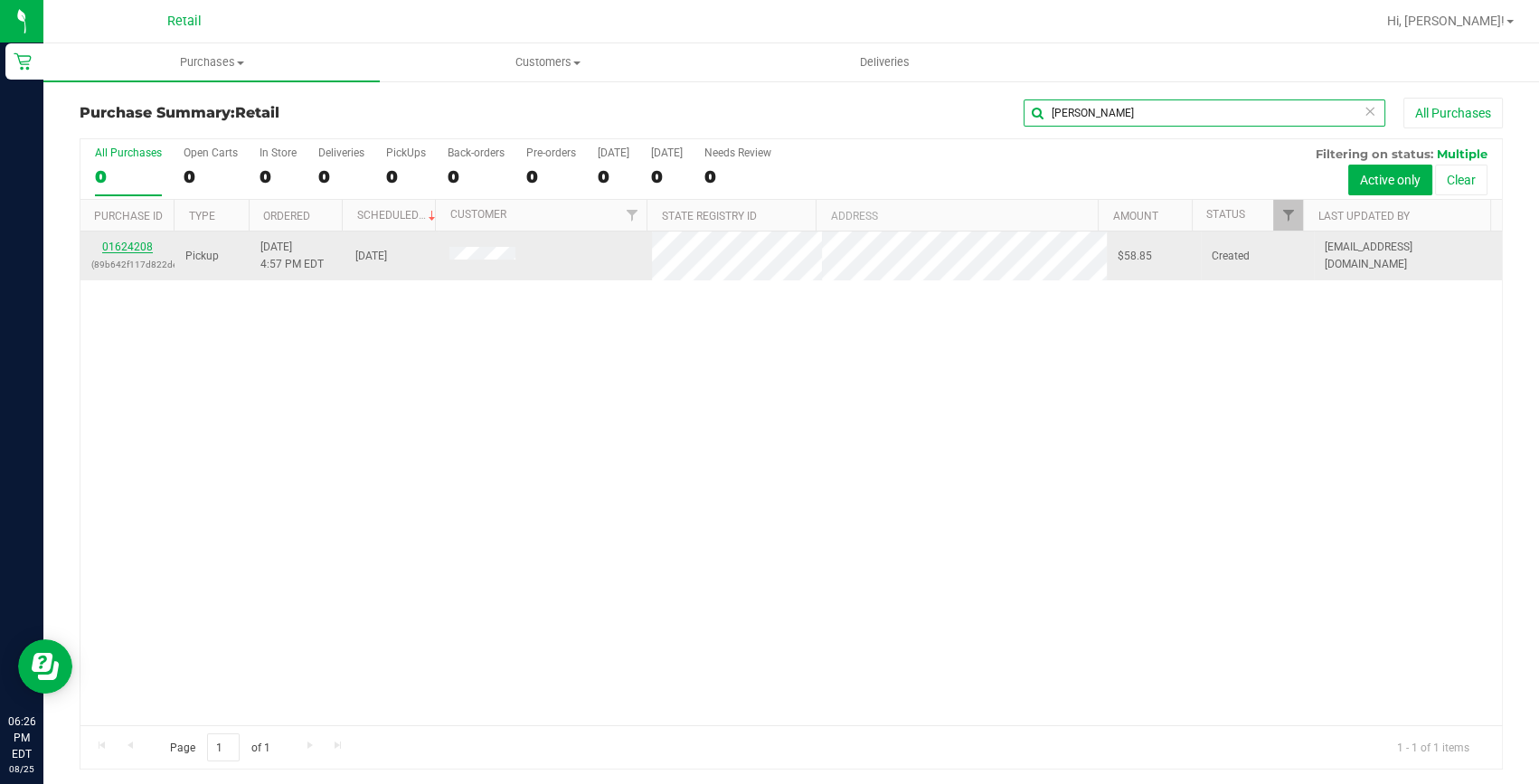
type input "keith"
click at [114, 243] on link "01624208" at bounding box center [127, 246] width 50 height 12
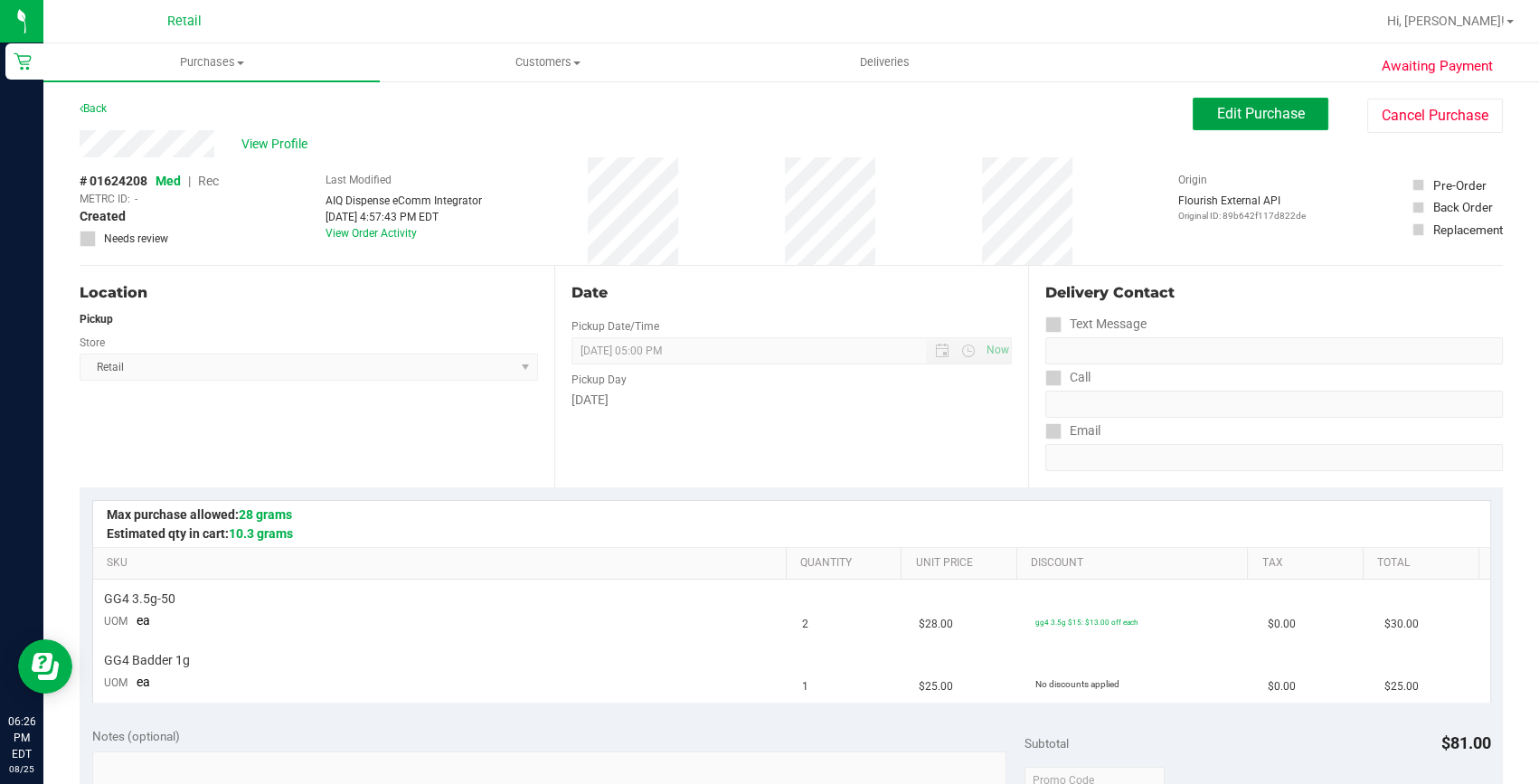
click at [1198, 100] on button "Edit Purchase" at bounding box center [1260, 114] width 136 height 32
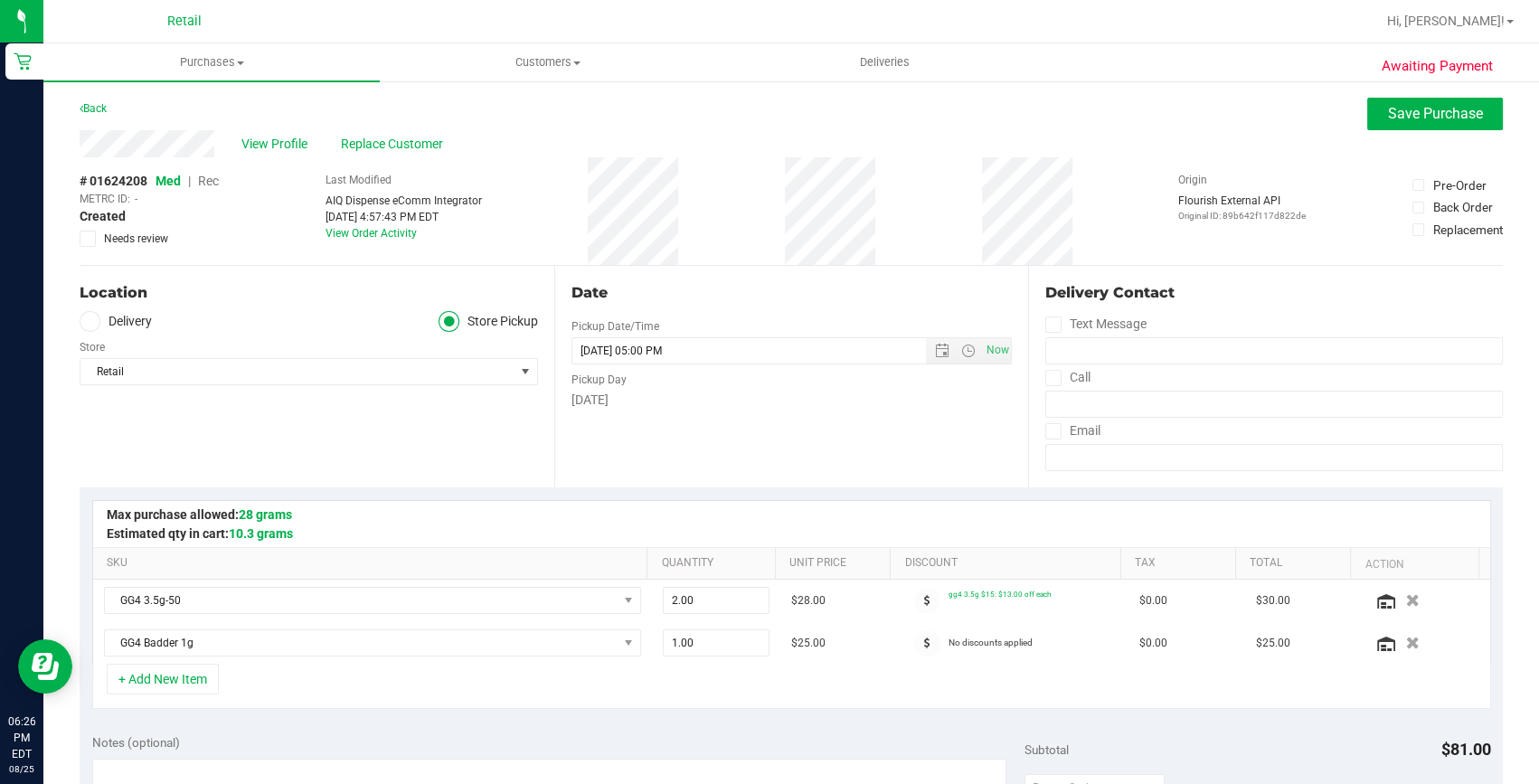
click at [207, 180] on span "Rec" at bounding box center [208, 180] width 21 height 14
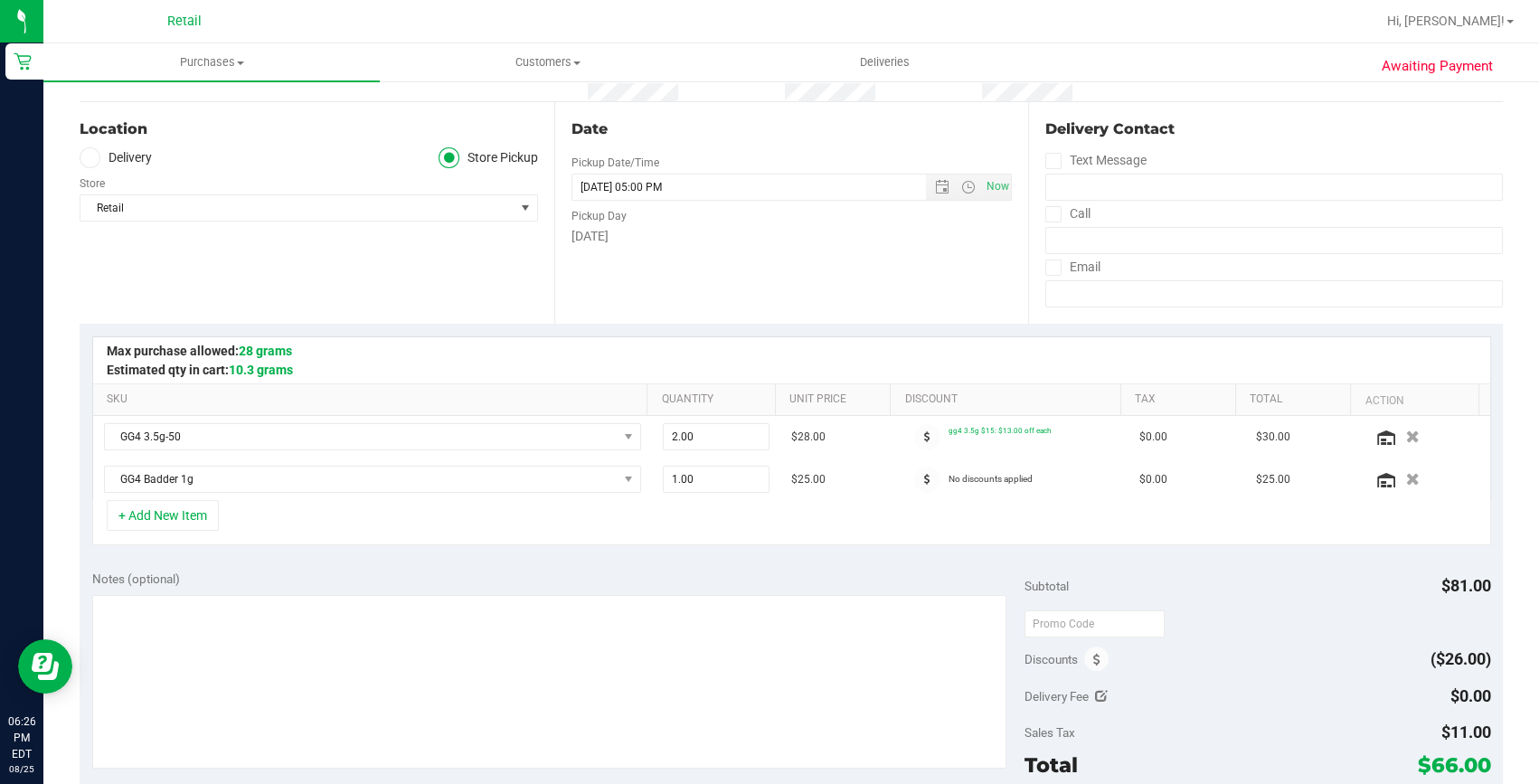
scroll to position [245, 0]
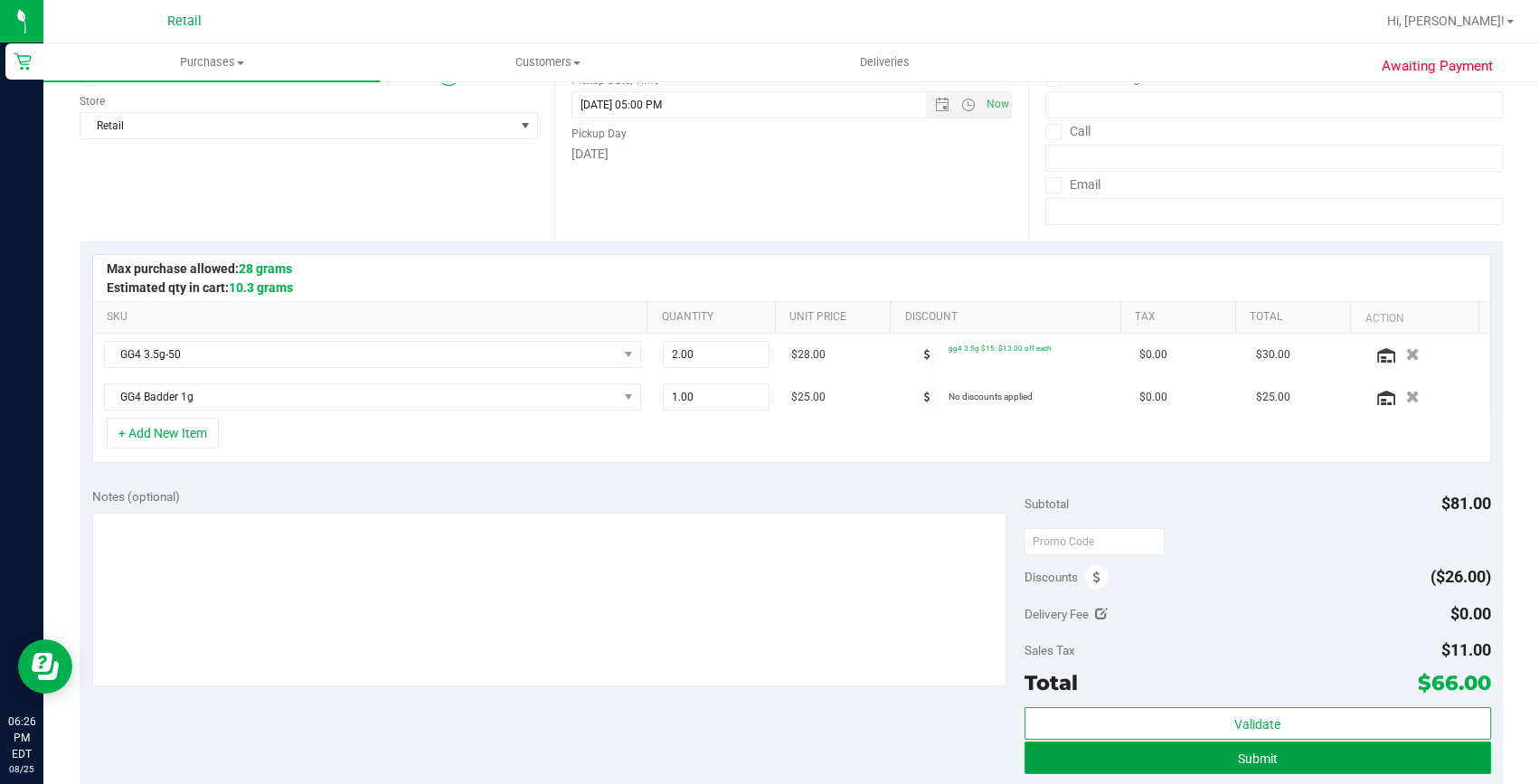
click at [1346, 759] on button "Submit" at bounding box center [1258, 757] width 466 height 32
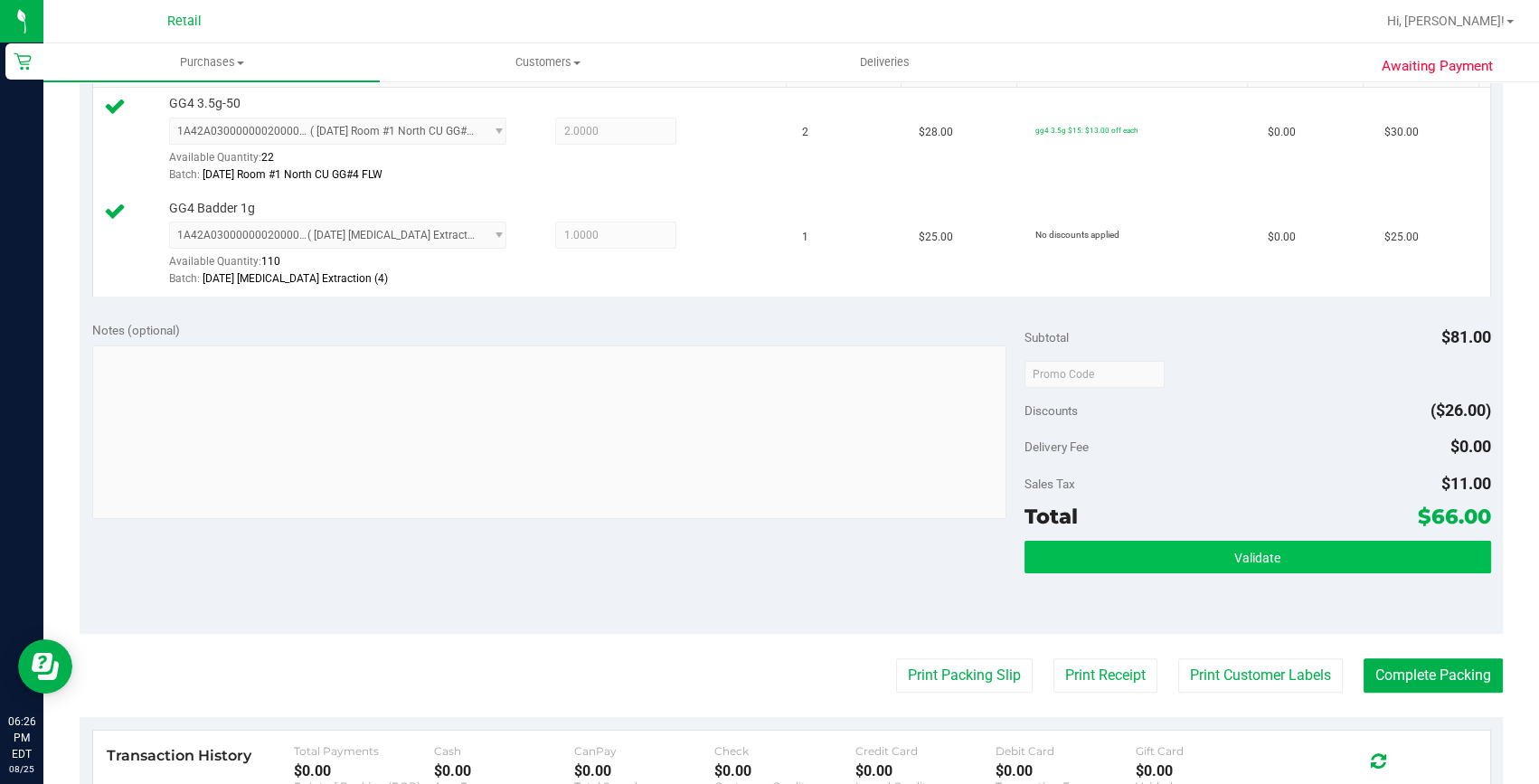
scroll to position [493, 0]
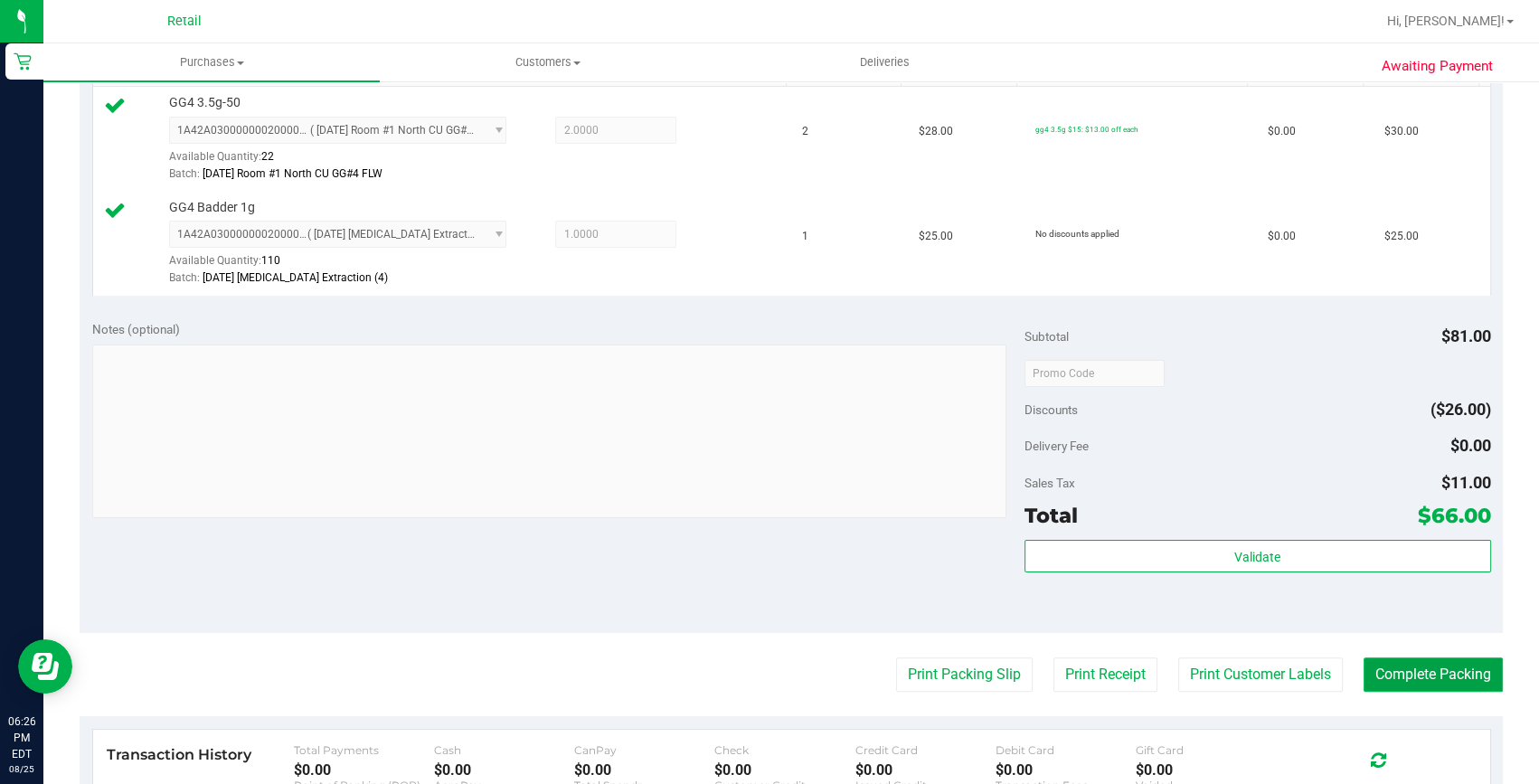
click at [1443, 667] on button "Complete Packing" at bounding box center [1433, 675] width 139 height 34
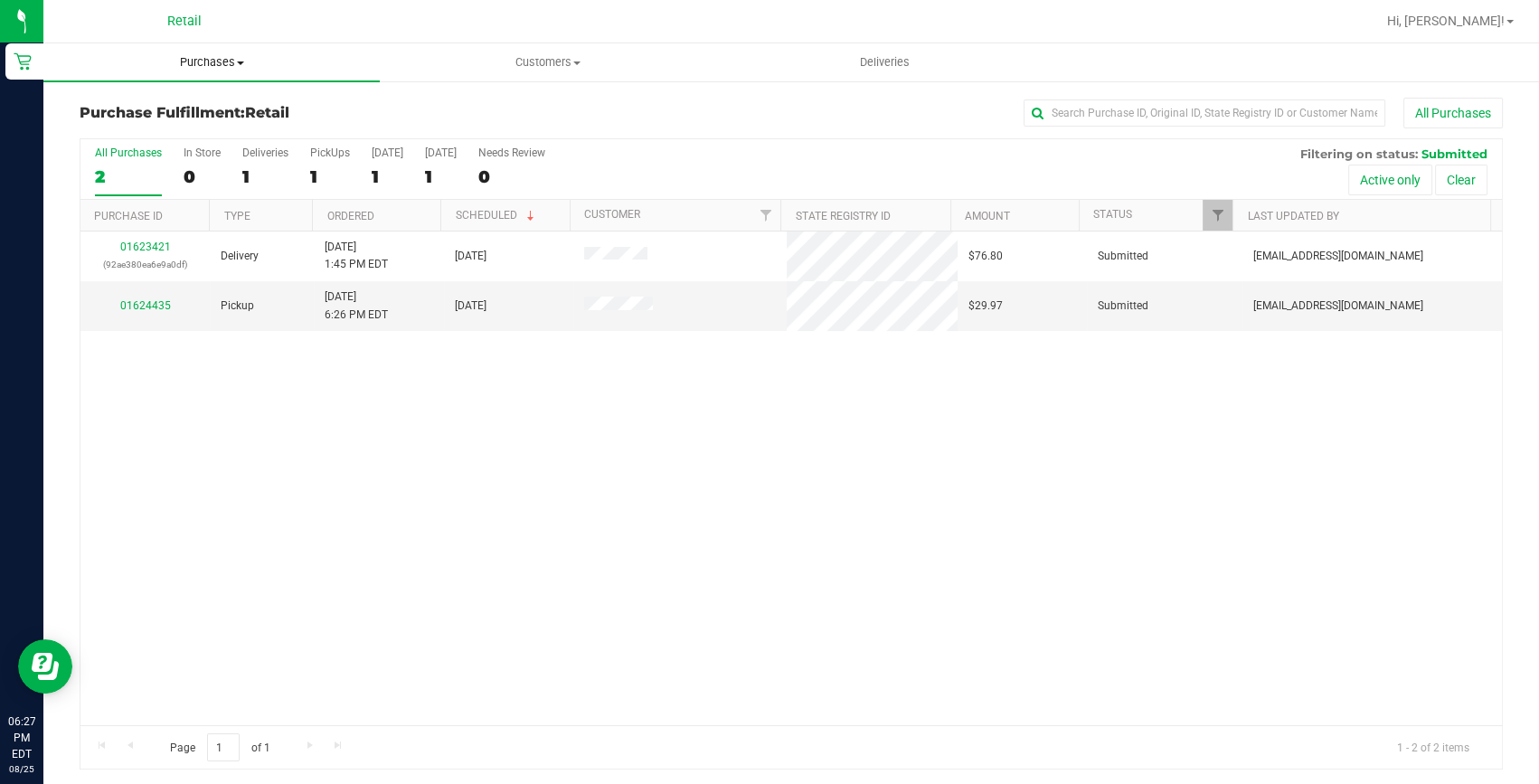
drag, startPoint x: 188, startPoint y: 62, endPoint x: 187, endPoint y: 104, distance: 42.0
click at [188, 62] on span "Purchases" at bounding box center [211, 62] width 336 height 16
click at [187, 108] on span "Summary of purchases" at bounding box center [136, 108] width 186 height 15
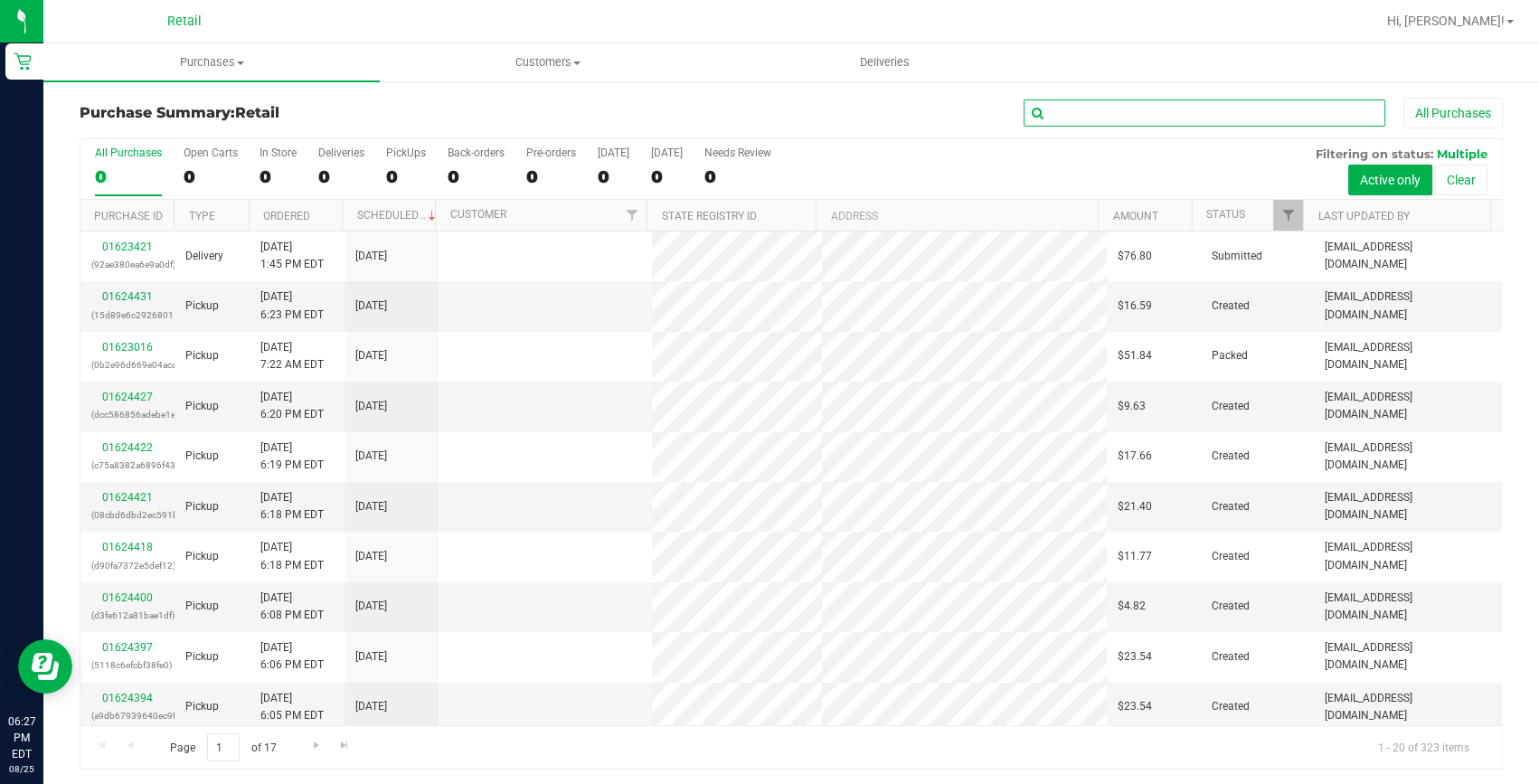
click at [1073, 112] on input "text" at bounding box center [1205, 113] width 362 height 28
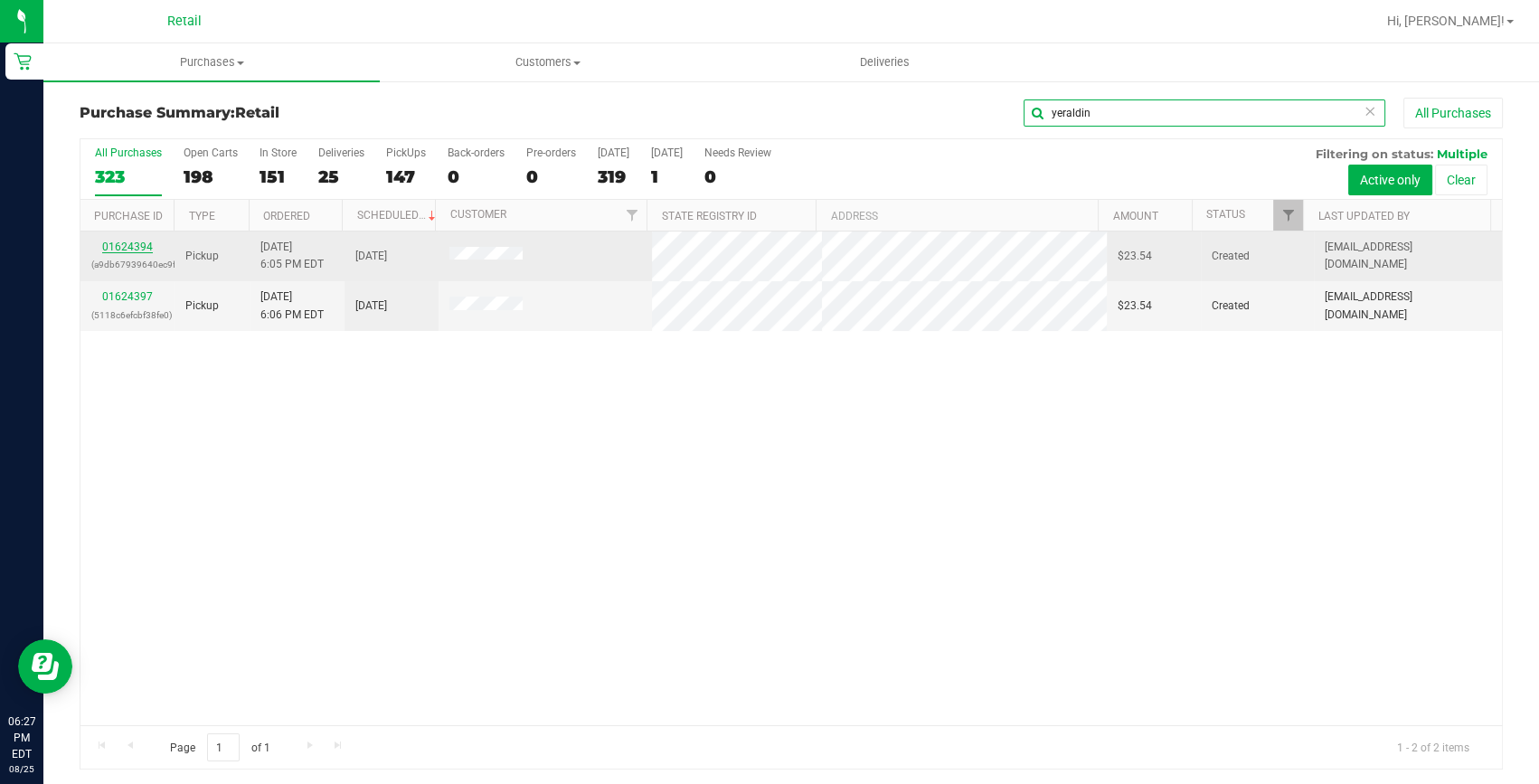
type input "yeraldin"
click at [136, 244] on link "01624394" at bounding box center [127, 246] width 50 height 12
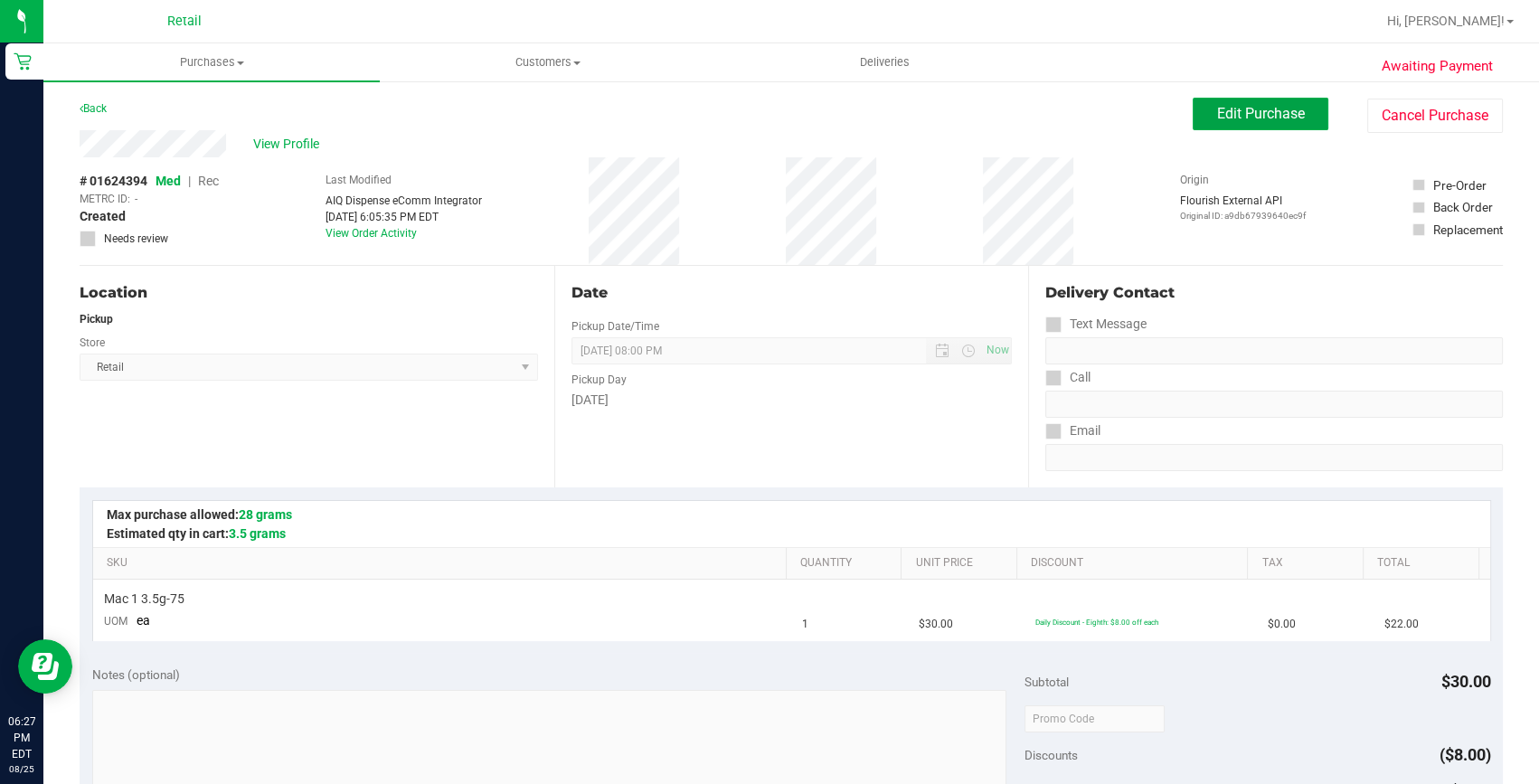
click at [1282, 118] on span "Edit Purchase" at bounding box center [1261, 113] width 88 height 17
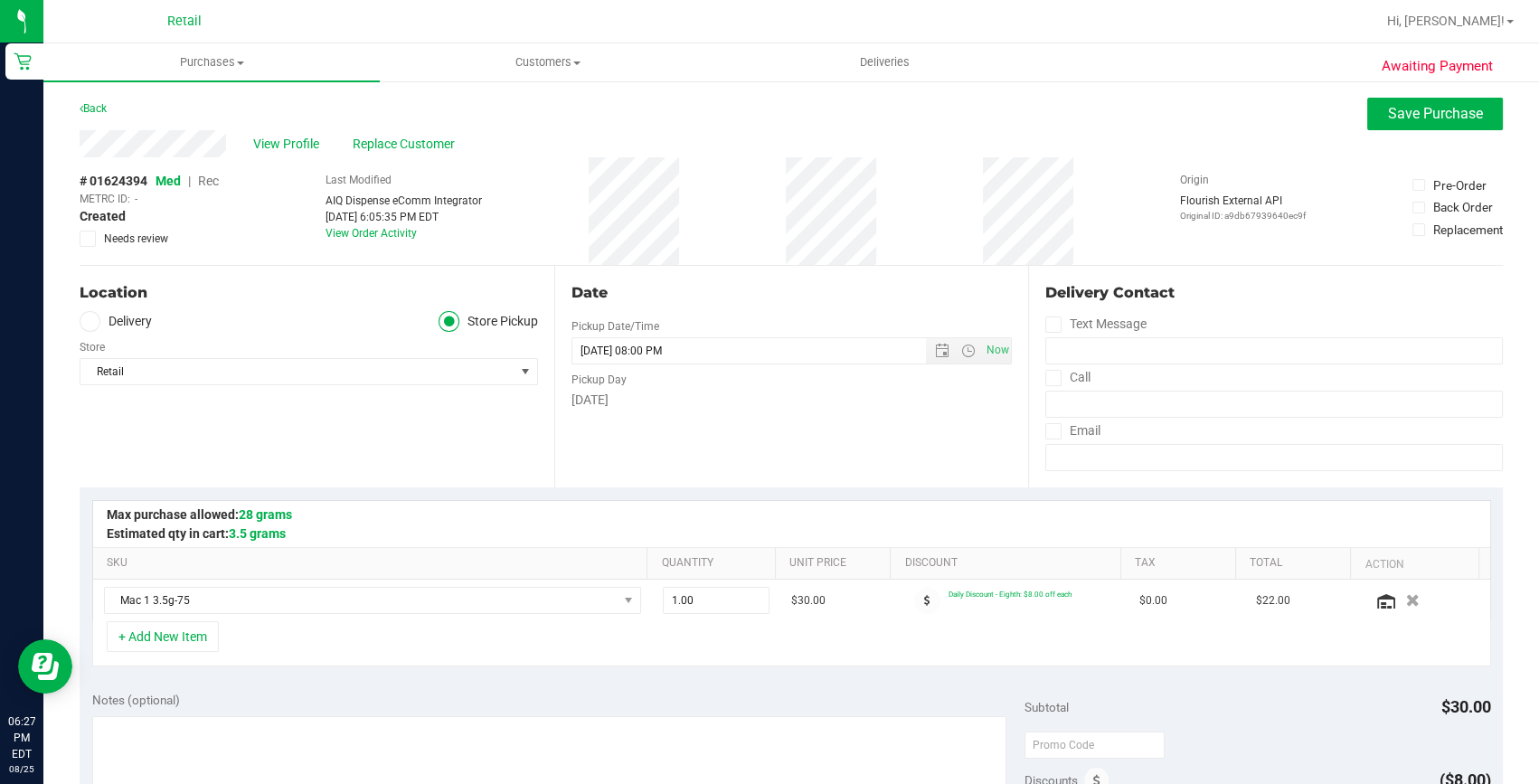
click at [210, 179] on span "Rec" at bounding box center [208, 180] width 21 height 14
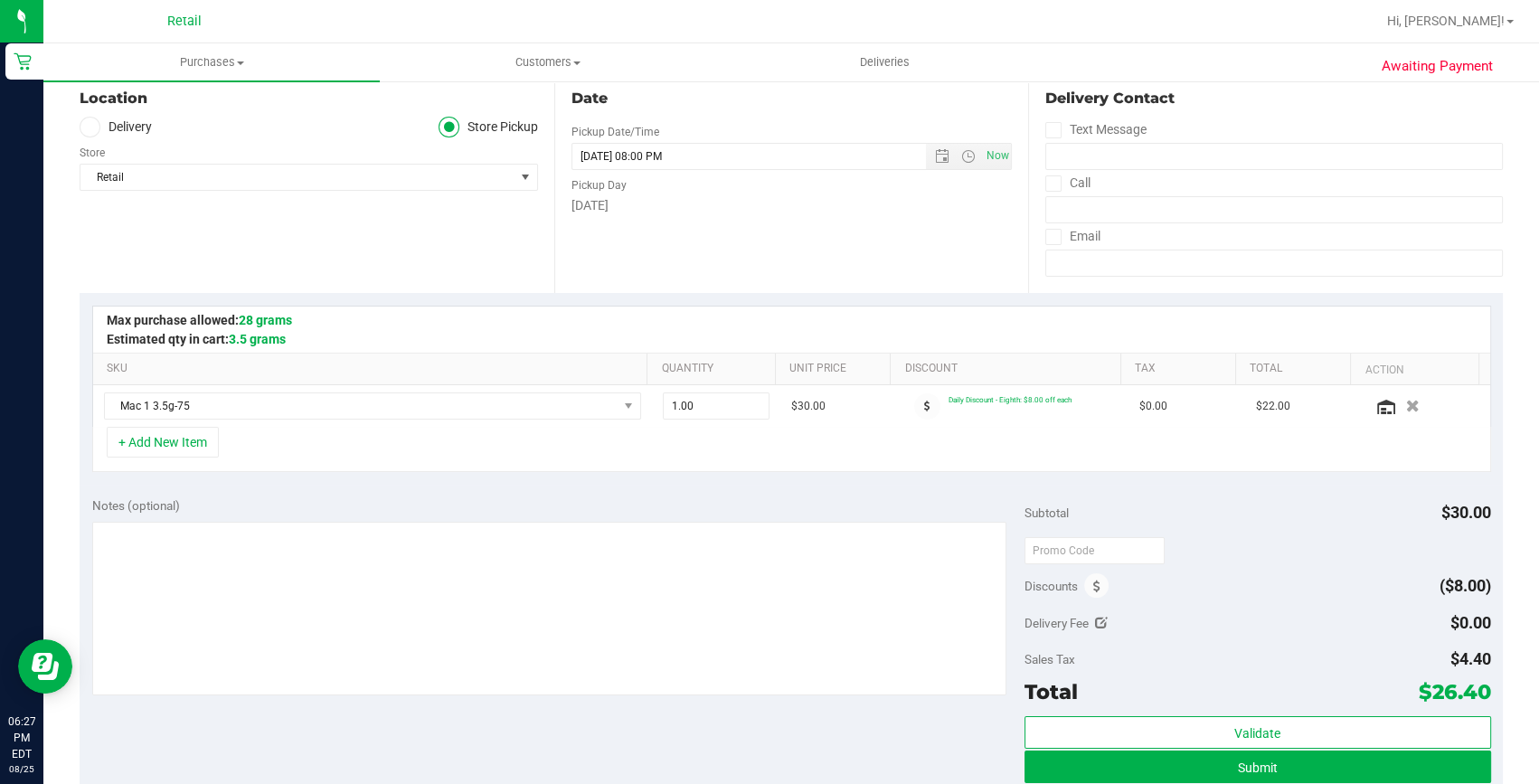
scroll to position [245, 0]
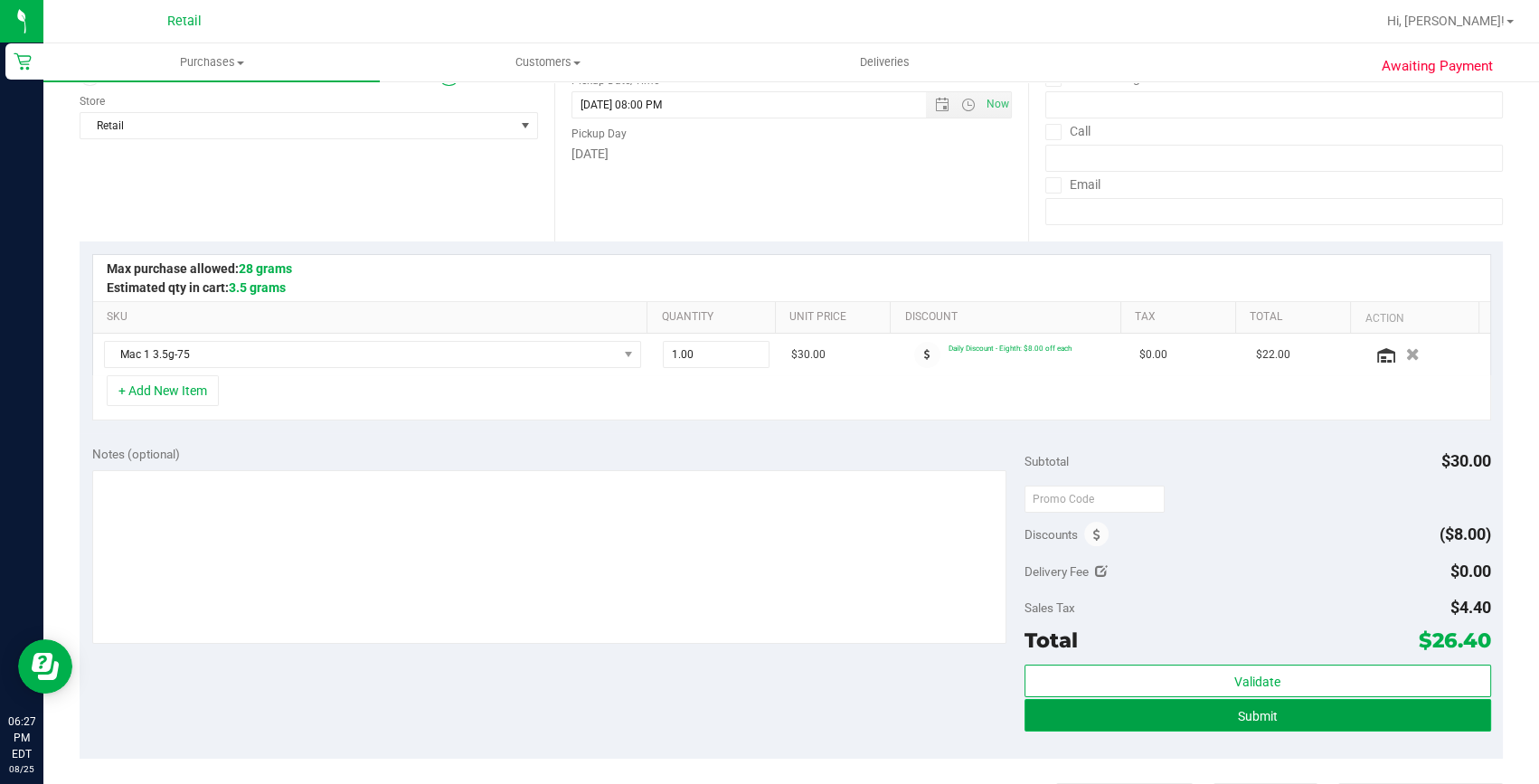
click at [1417, 699] on button "Submit" at bounding box center [1258, 715] width 466 height 32
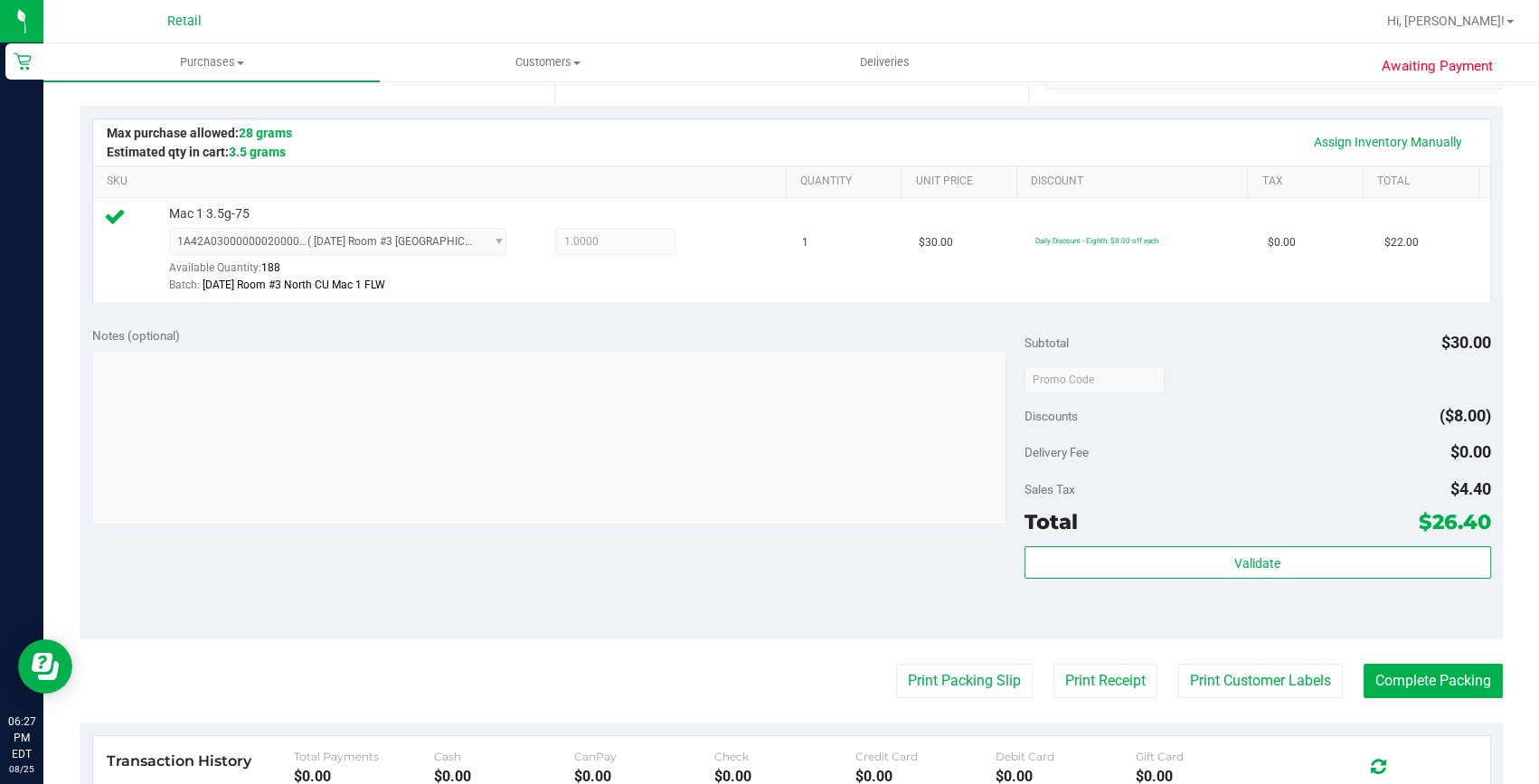
scroll to position [410, 0]
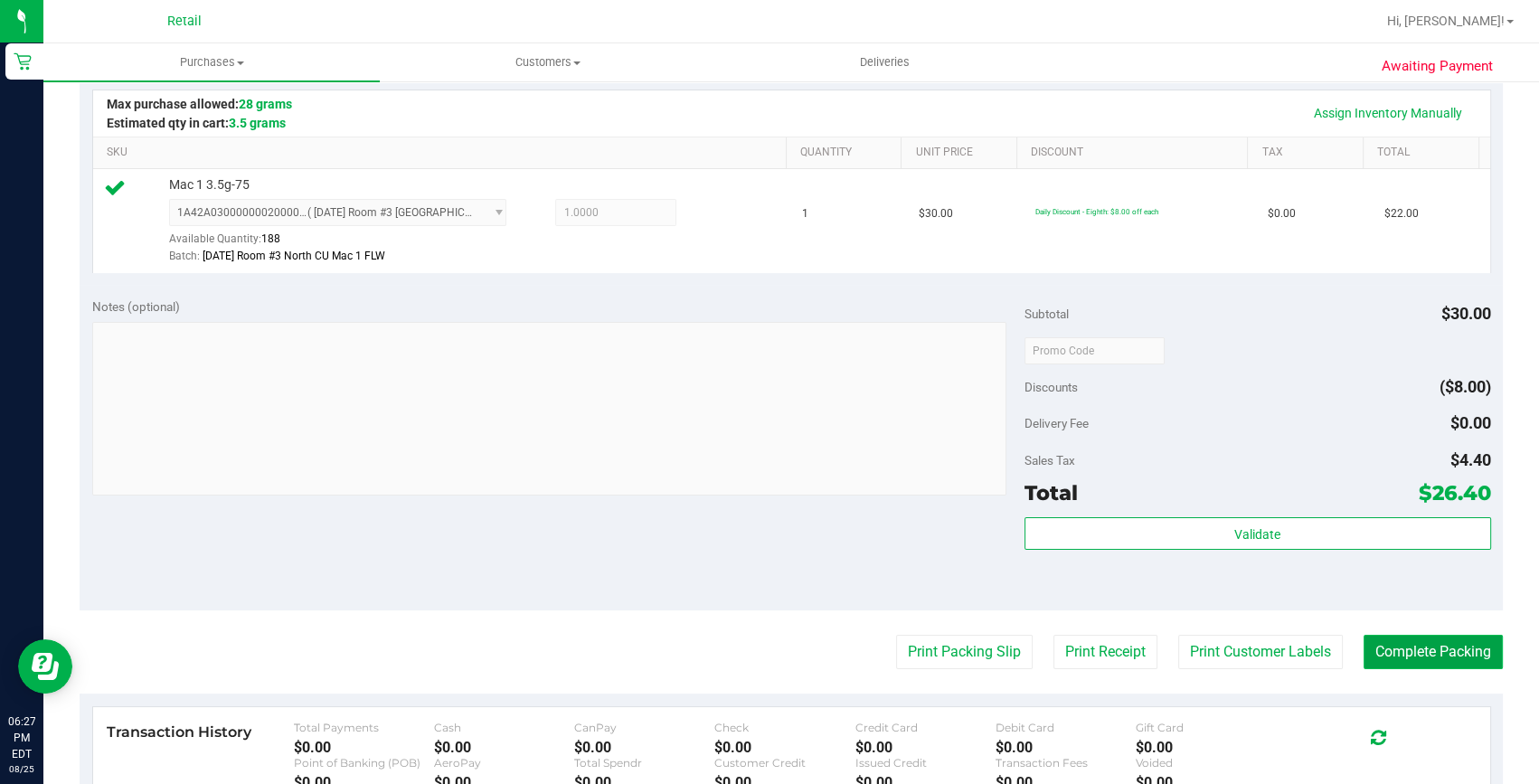
click at [1409, 643] on button "Complete Packing" at bounding box center [1433, 652] width 139 height 34
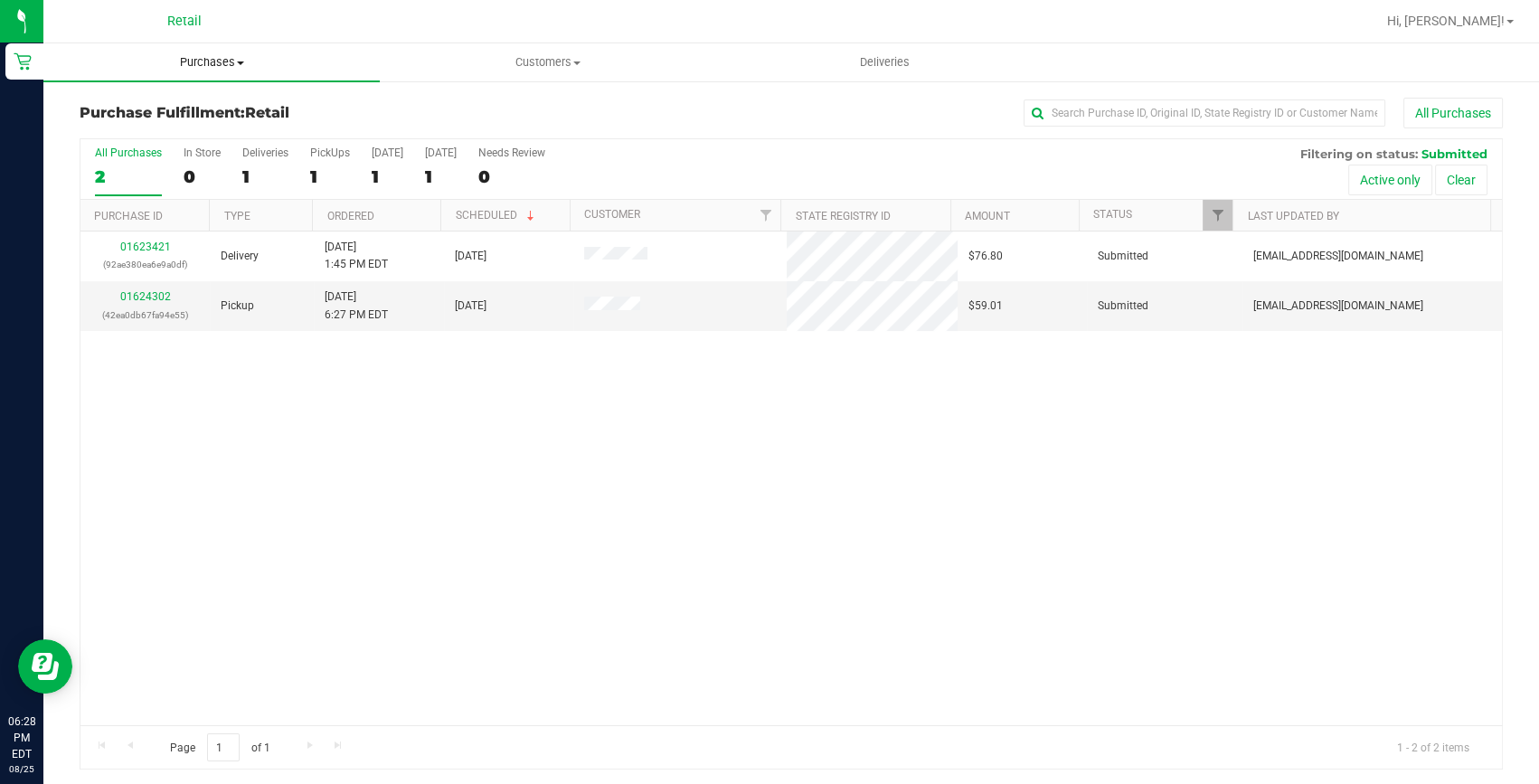
click at [212, 60] on span "Purchases" at bounding box center [211, 62] width 336 height 16
click at [163, 118] on li "Summary of purchases" at bounding box center [211, 109] width 336 height 22
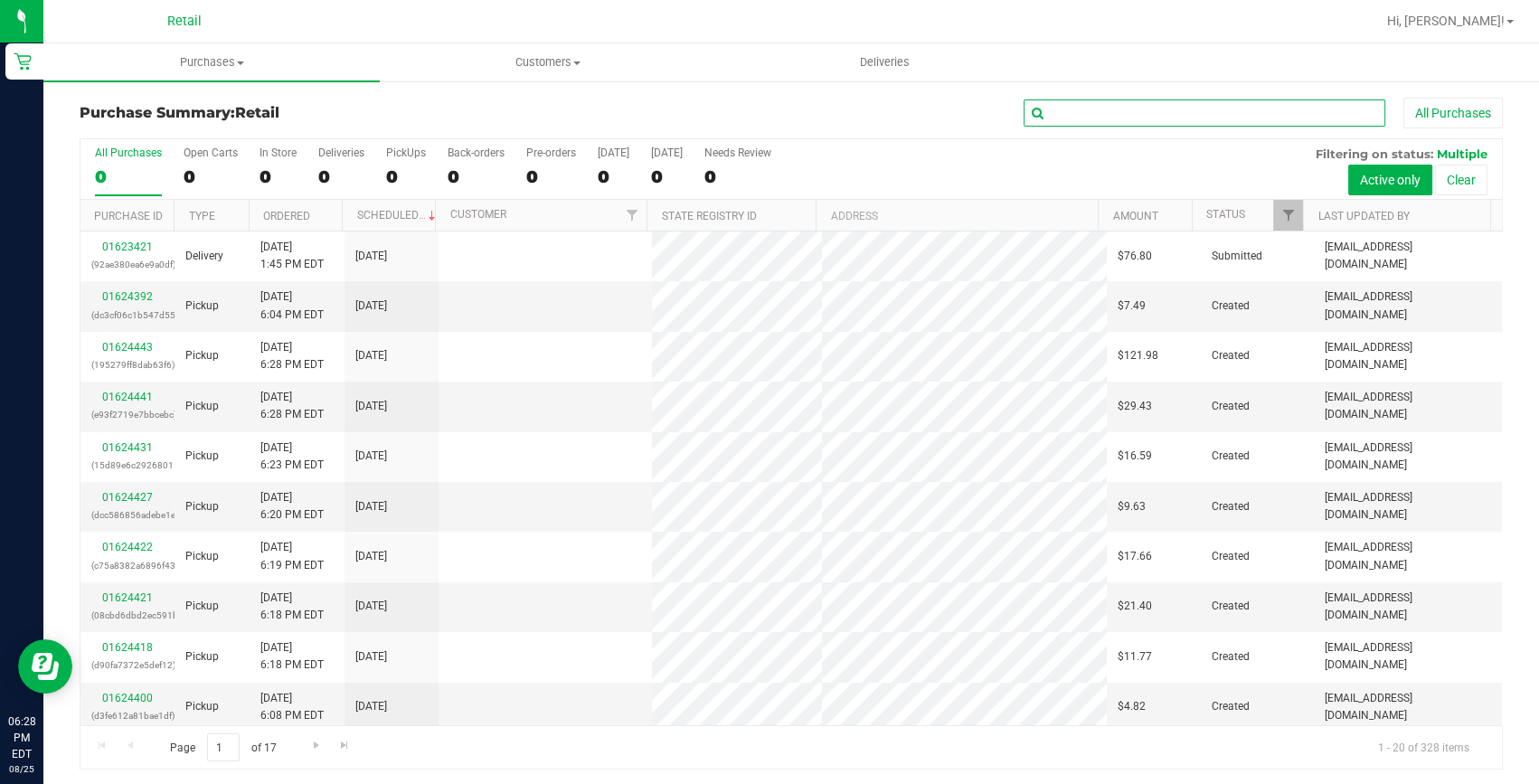
click at [1117, 111] on input "text" at bounding box center [1205, 113] width 362 height 28
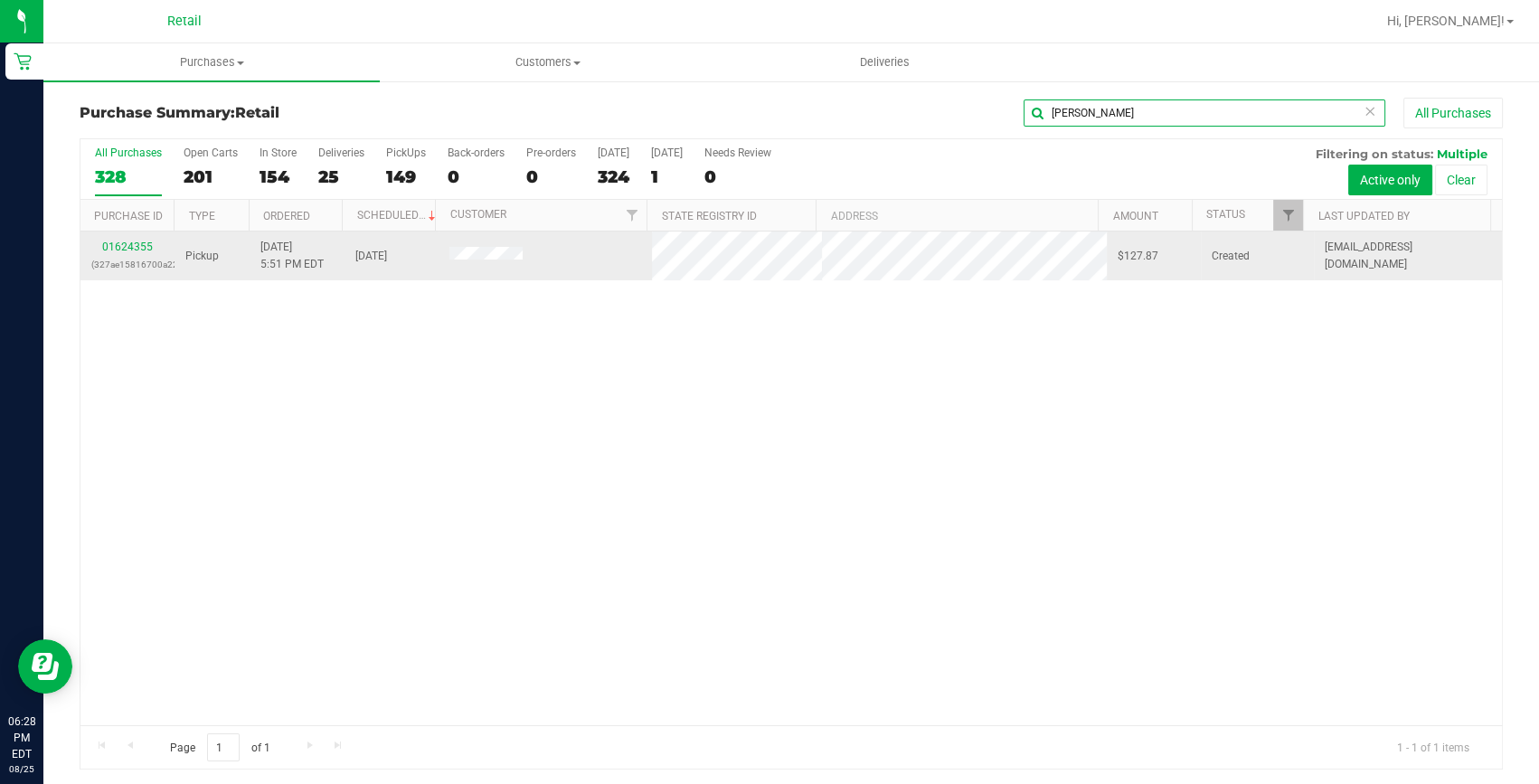
type input "ashlei"
click at [123, 253] on div "01624355 (327ae15816700a22)" at bounding box center [128, 256] width 72 height 34
click at [126, 245] on link "01624355" at bounding box center [127, 246] width 50 height 12
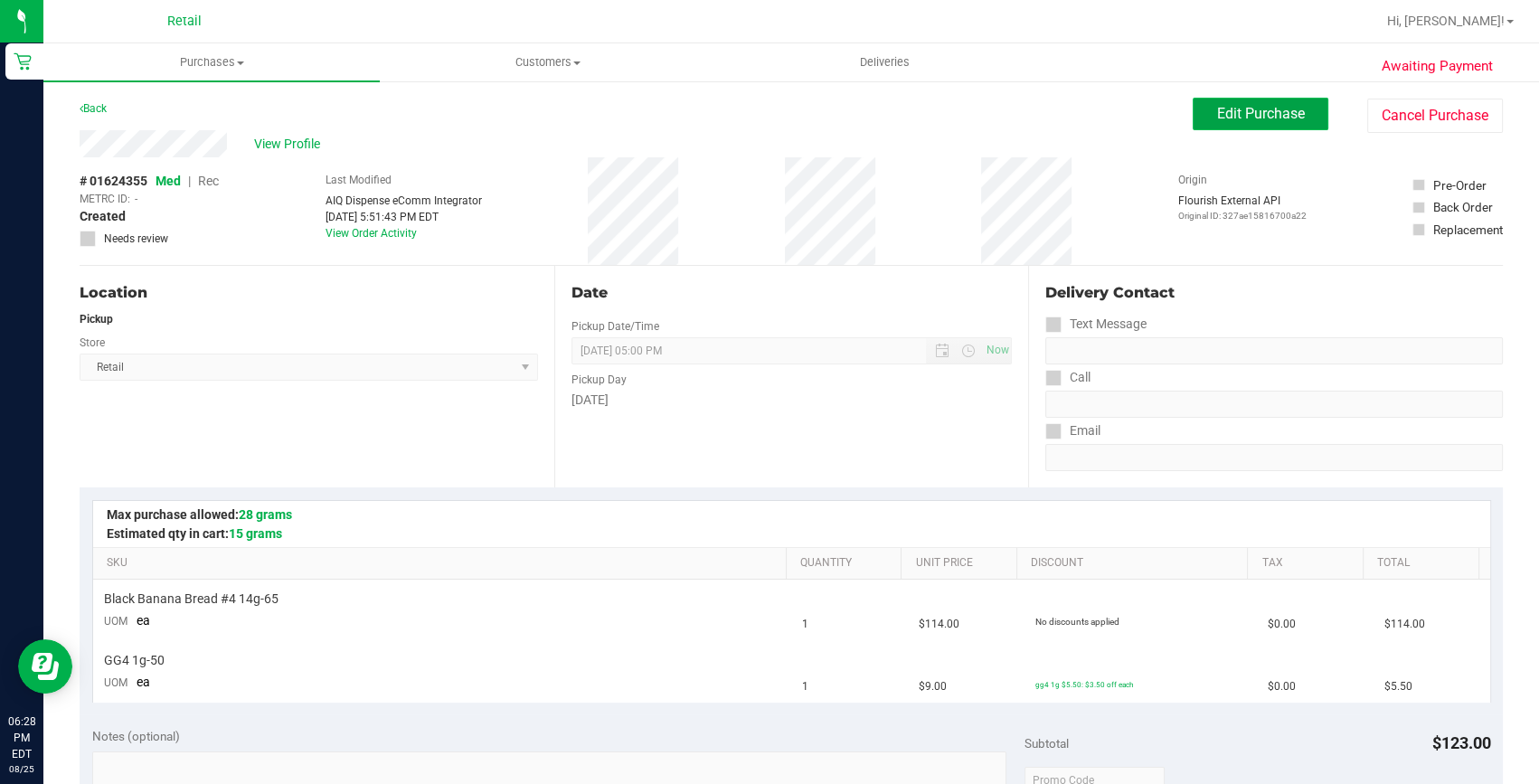
click at [1248, 109] on span "Edit Purchase" at bounding box center [1261, 113] width 88 height 17
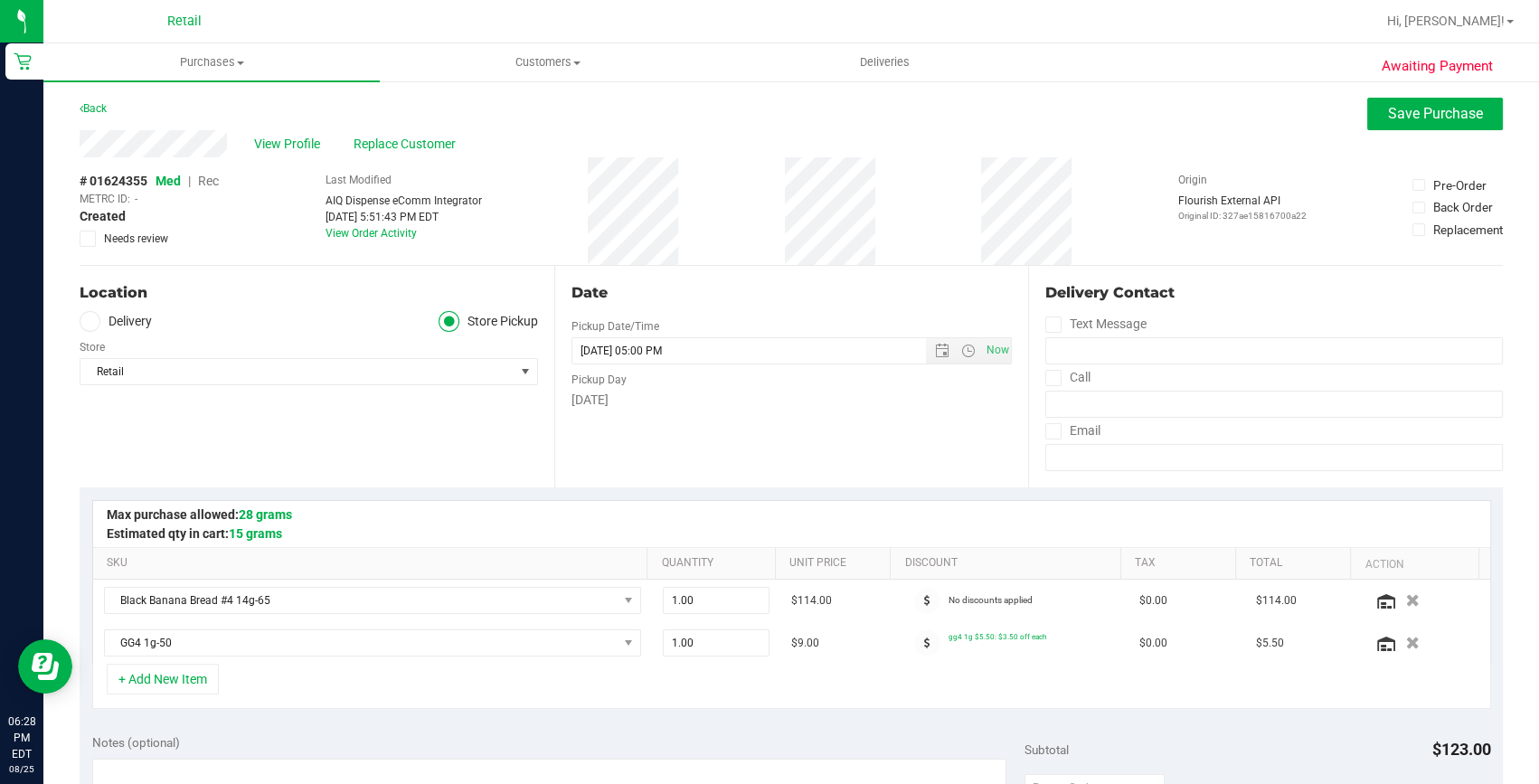
click at [207, 182] on span "Rec" at bounding box center [208, 180] width 21 height 14
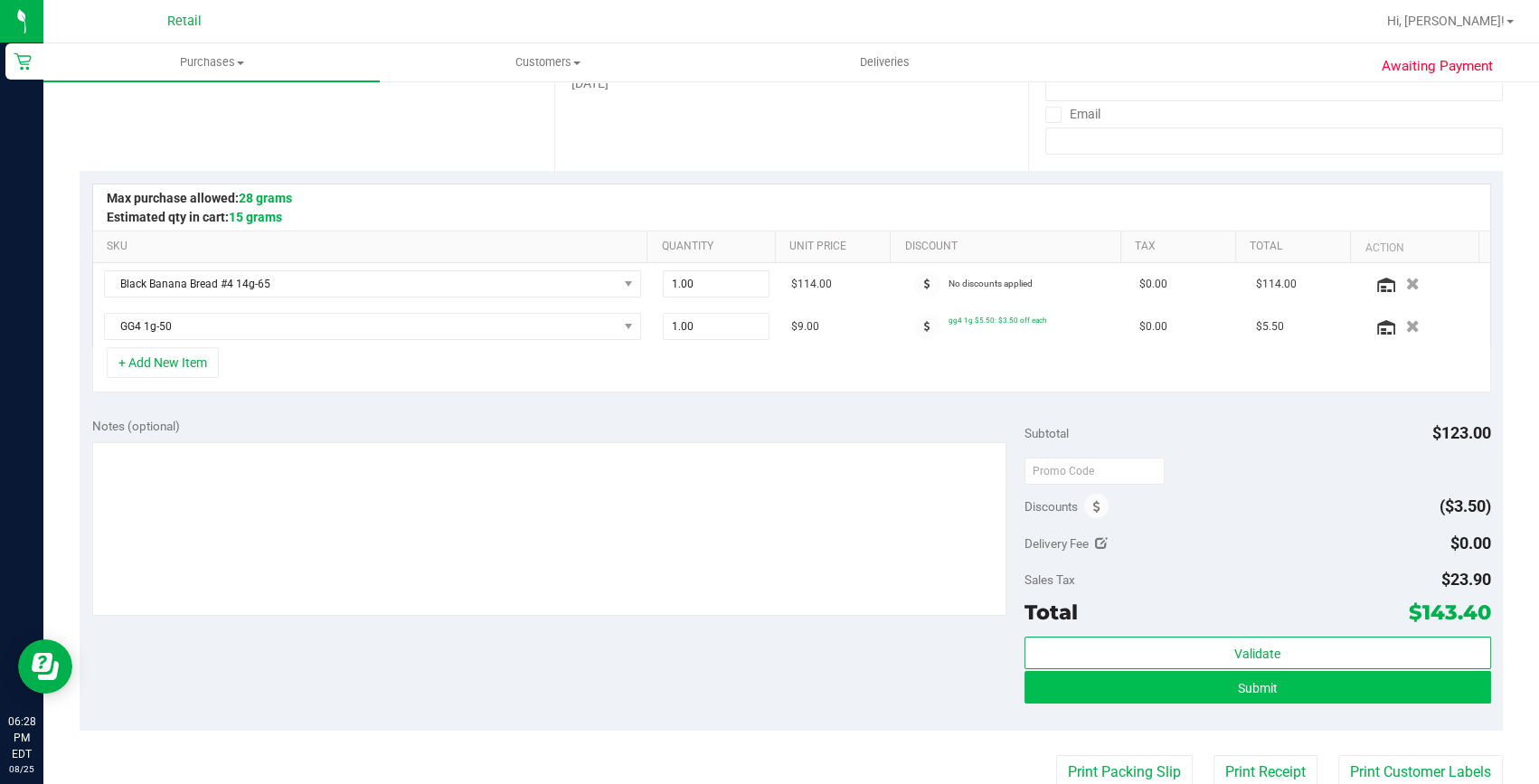
scroll to position [328, 0]
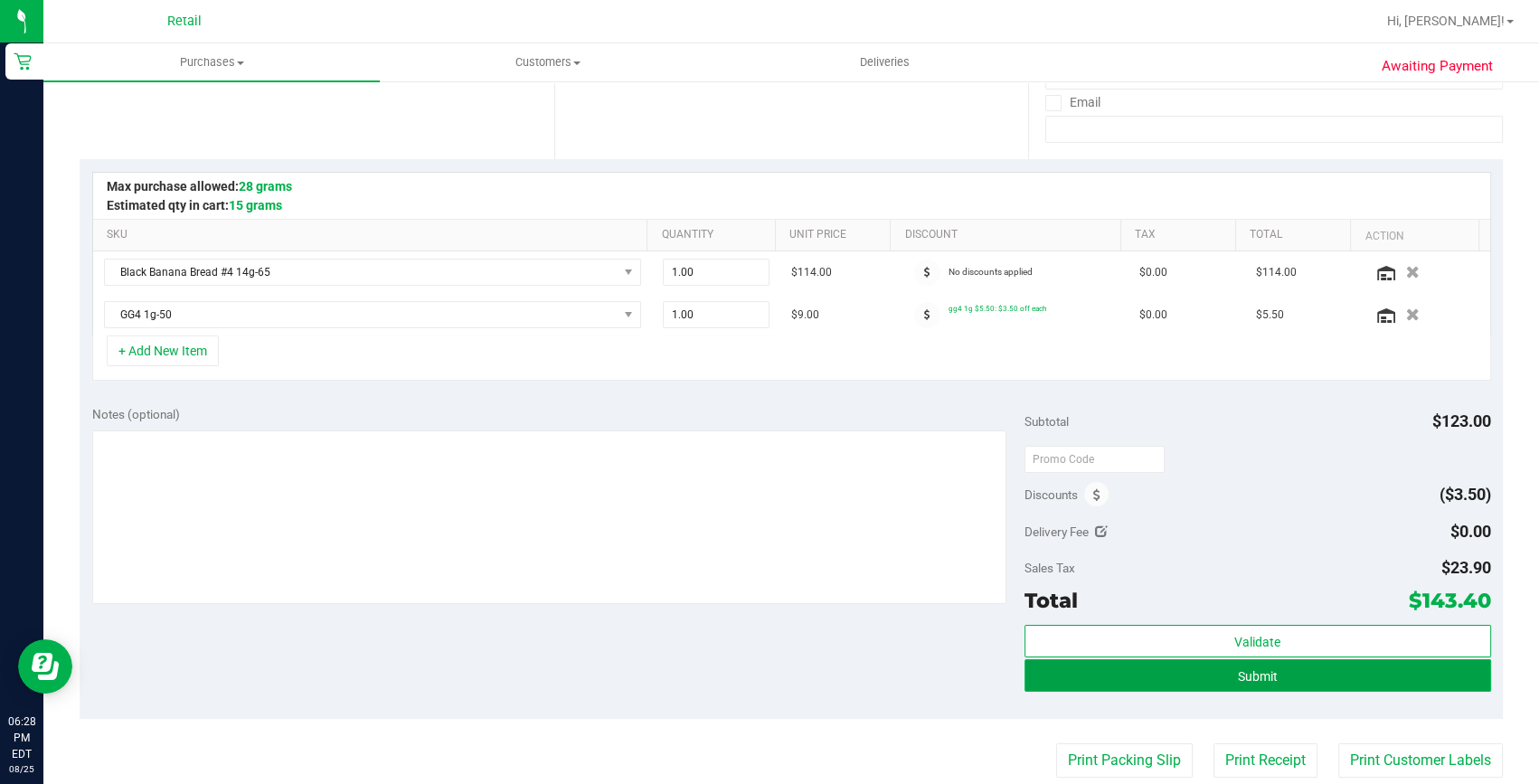
click at [1249, 686] on button "Submit" at bounding box center [1258, 676] width 466 height 32
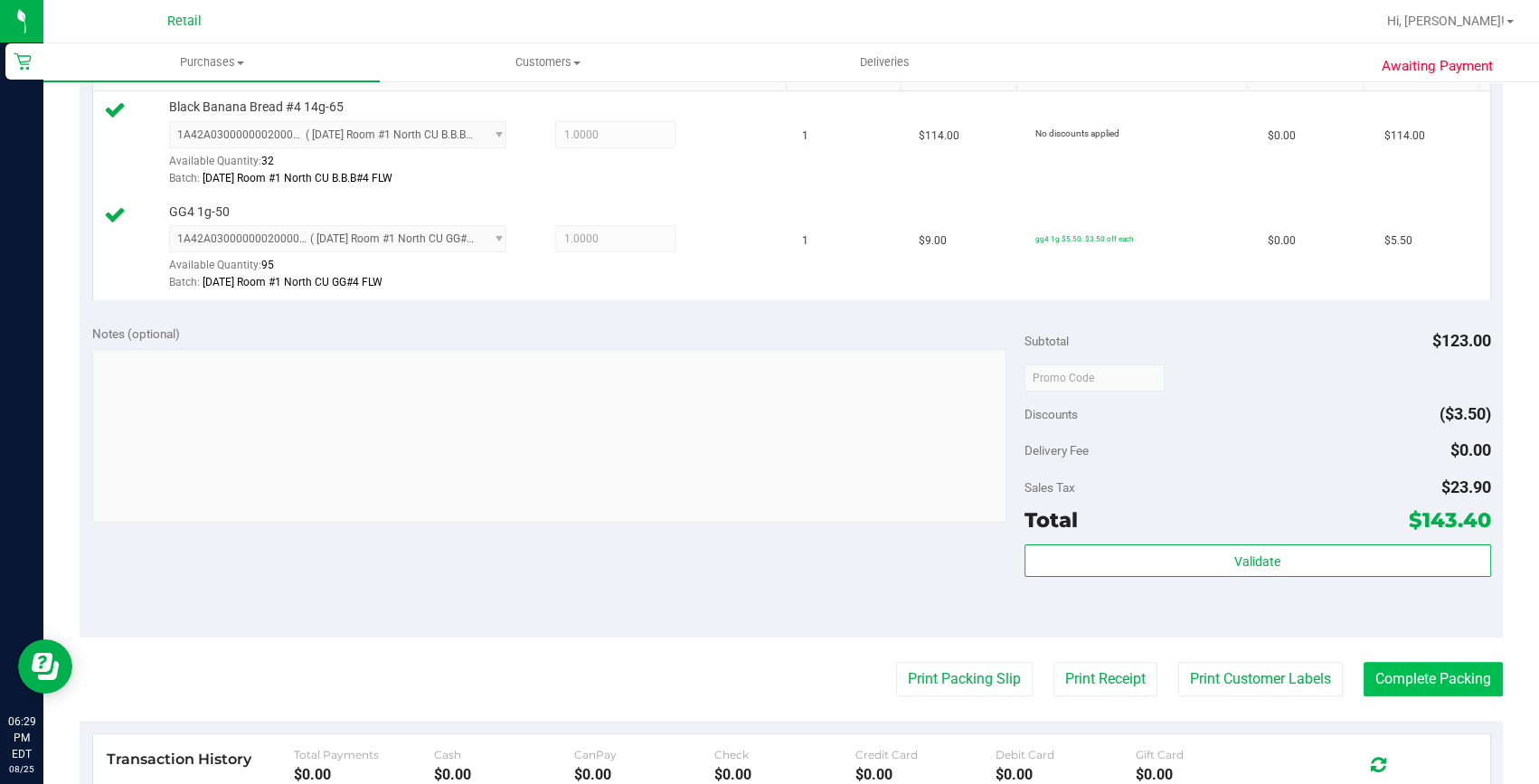
scroll to position [493, 0]
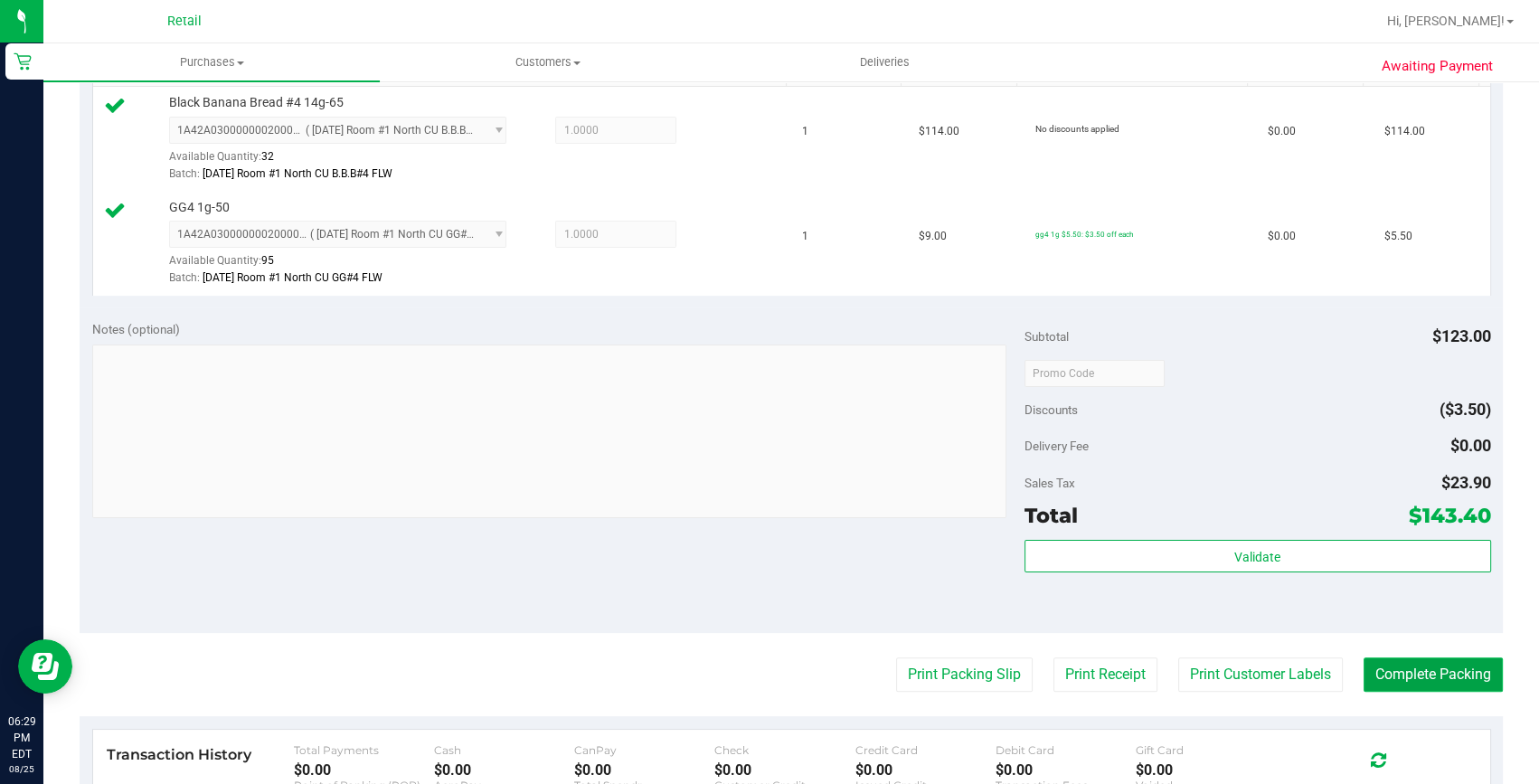
click at [1411, 668] on button "Complete Packing" at bounding box center [1433, 675] width 139 height 34
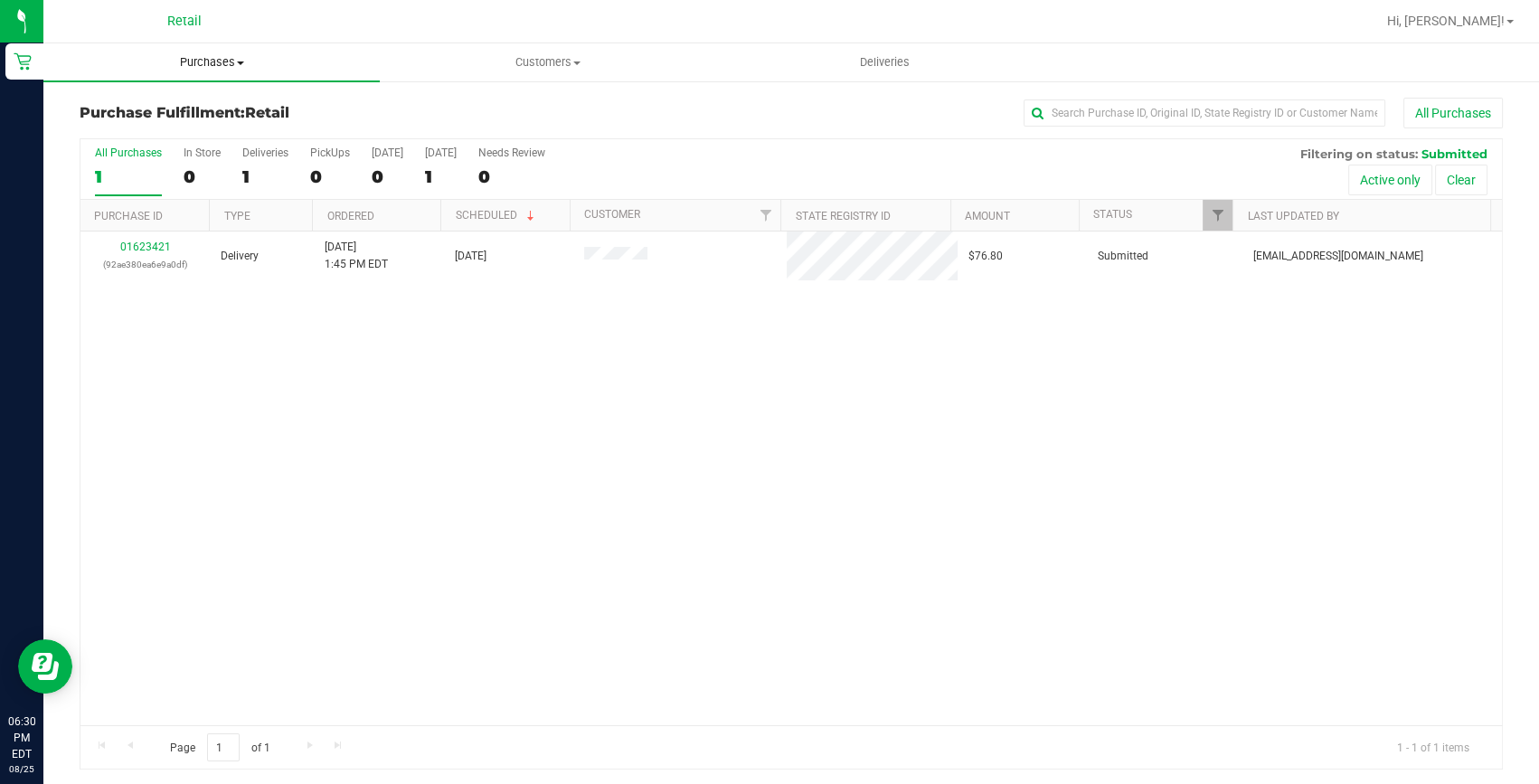
click at [201, 62] on span "Purchases" at bounding box center [211, 62] width 336 height 16
click at [202, 108] on span "Summary of purchases" at bounding box center [136, 108] width 186 height 15
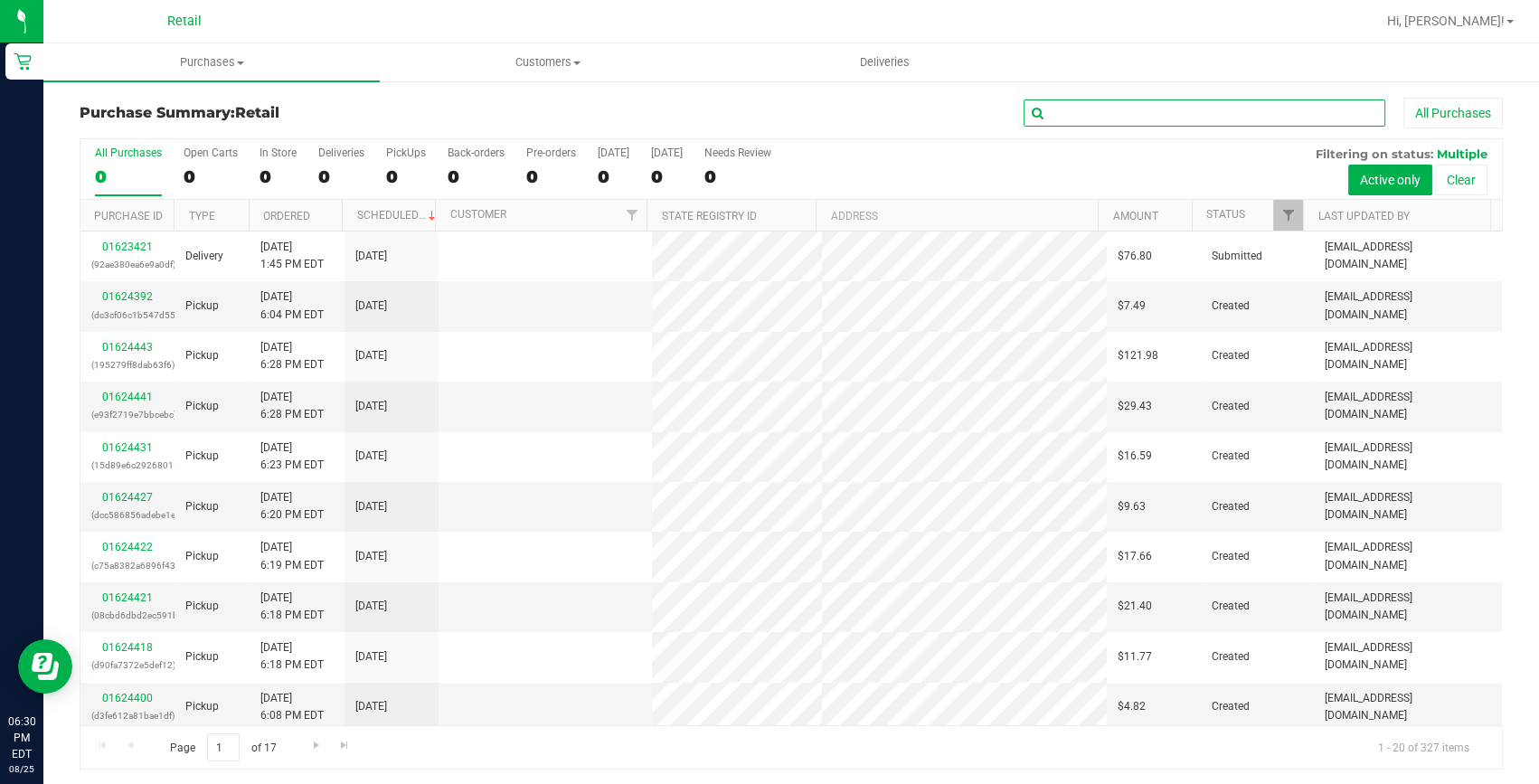
click at [1200, 118] on input "text" at bounding box center [1205, 113] width 362 height 28
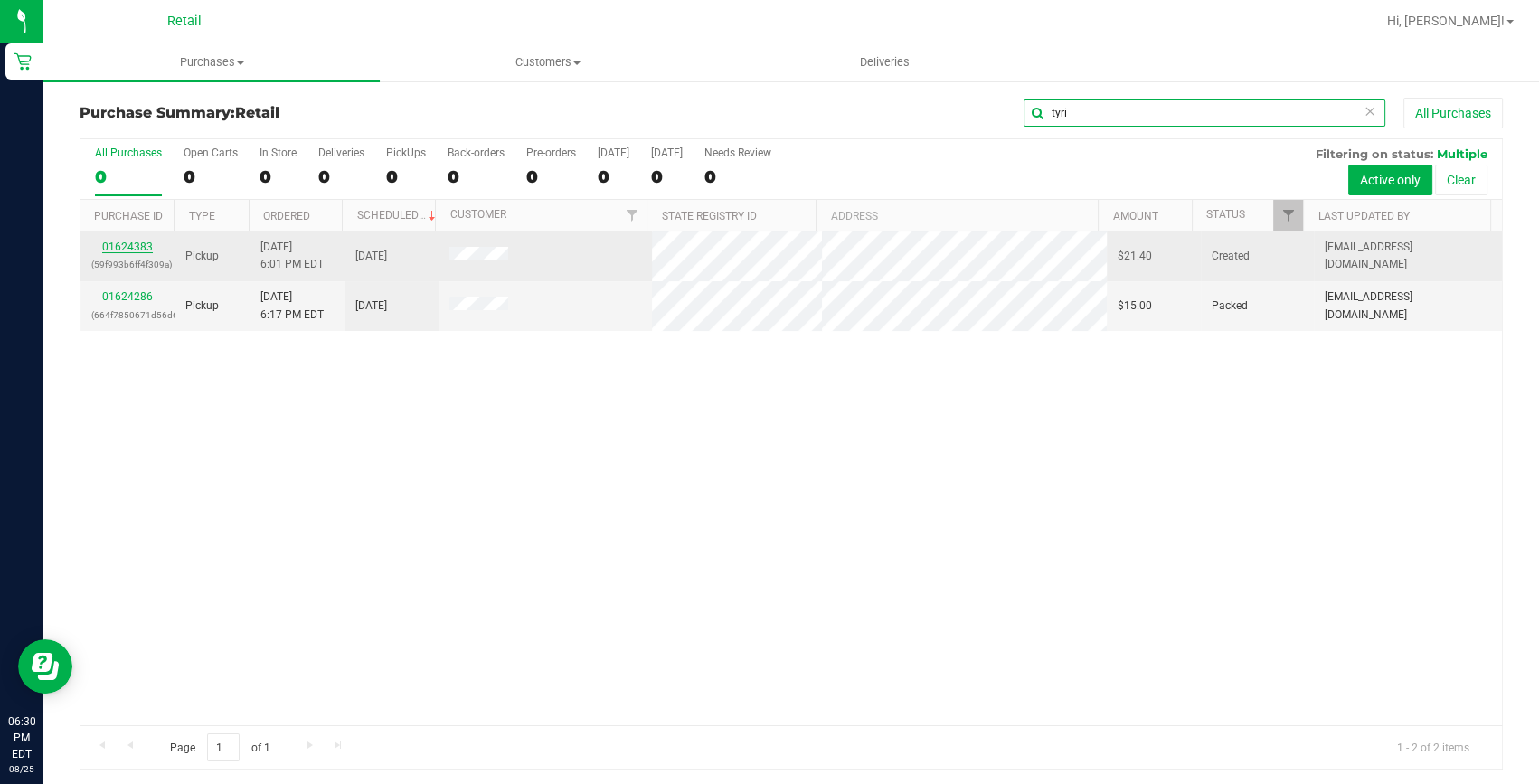
type input "tyri"
click at [122, 245] on link "01624383" at bounding box center [127, 246] width 50 height 12
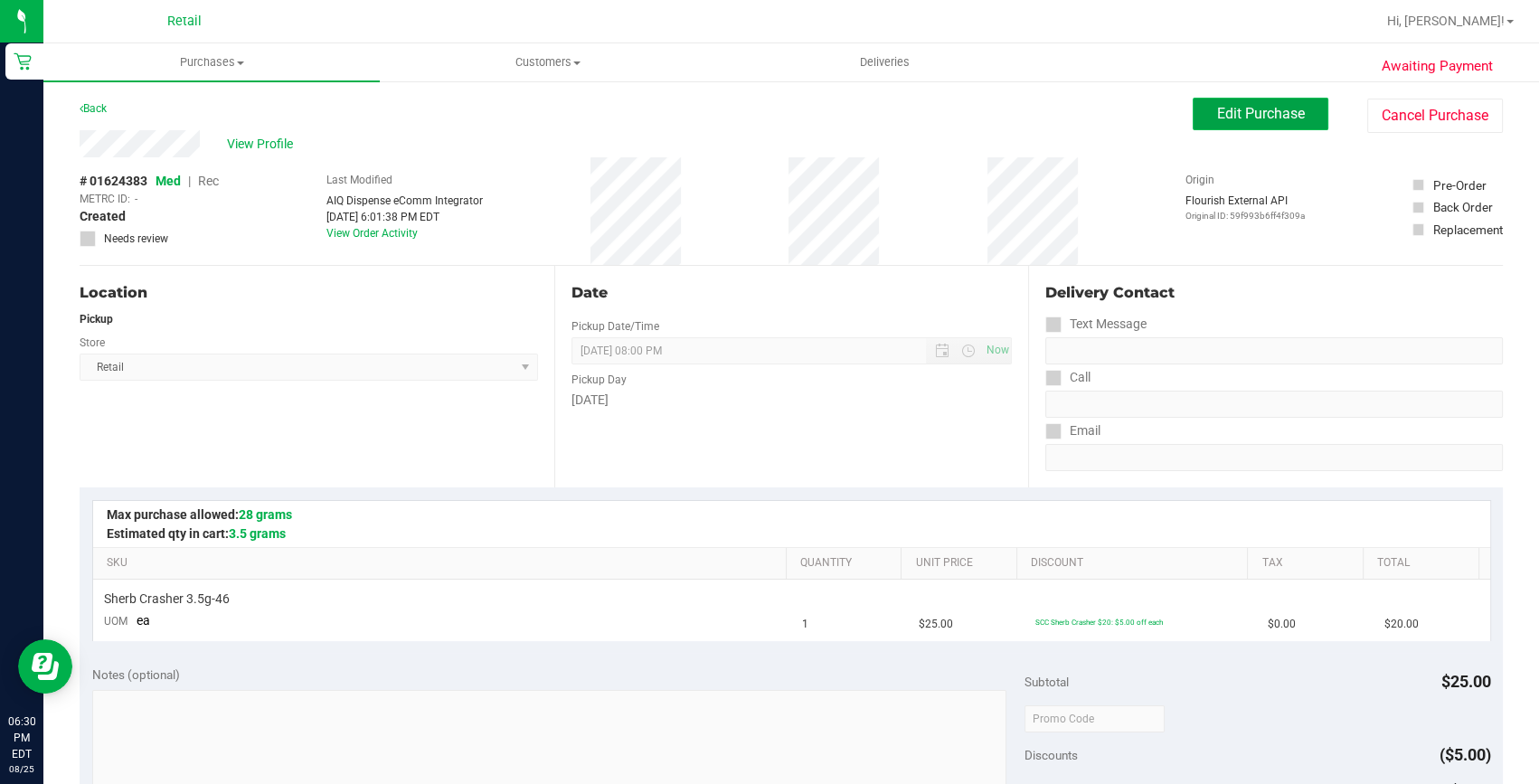
click at [1252, 109] on span "Edit Purchase" at bounding box center [1261, 113] width 88 height 17
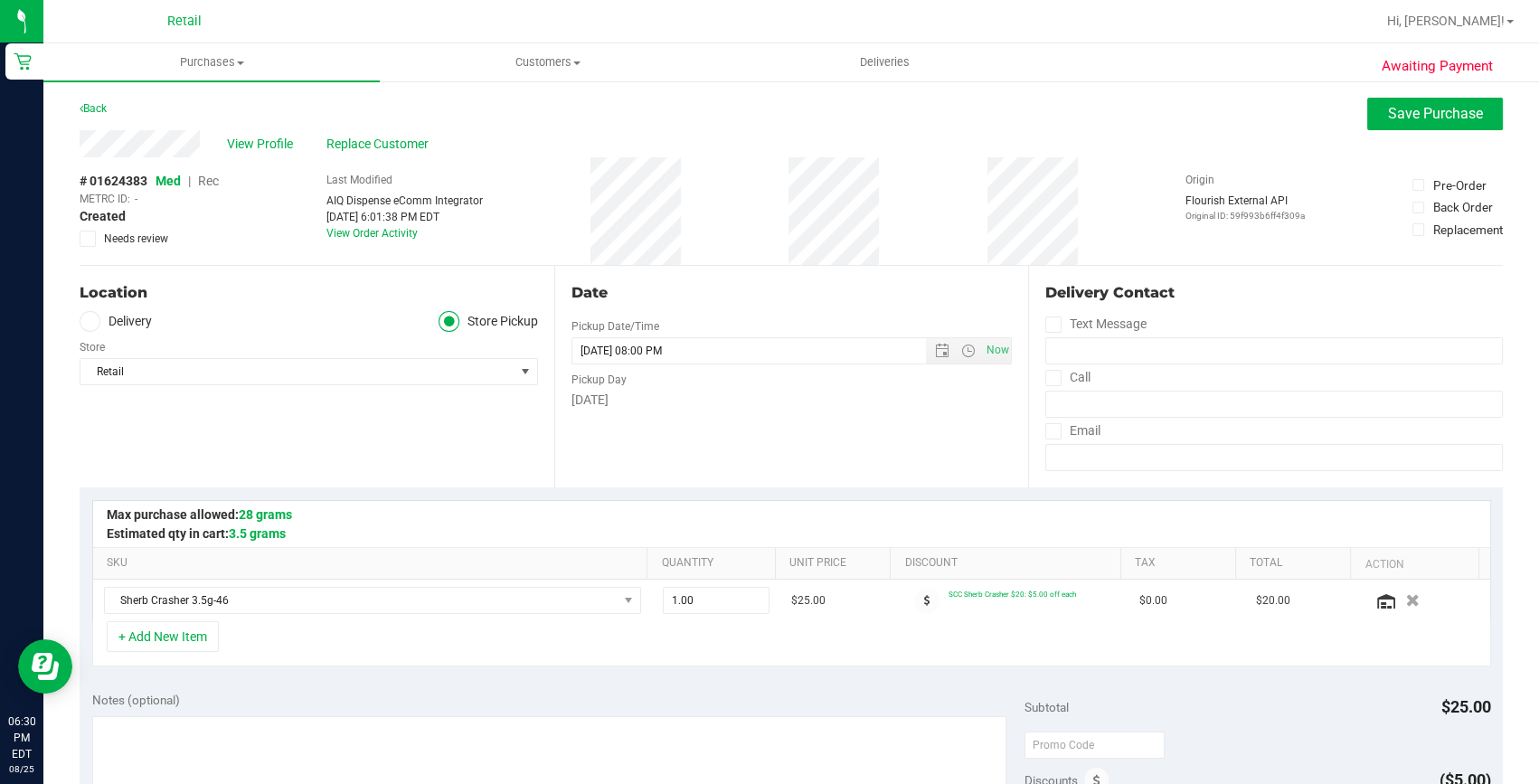
click at [204, 186] on span "Rec" at bounding box center [208, 180] width 21 height 14
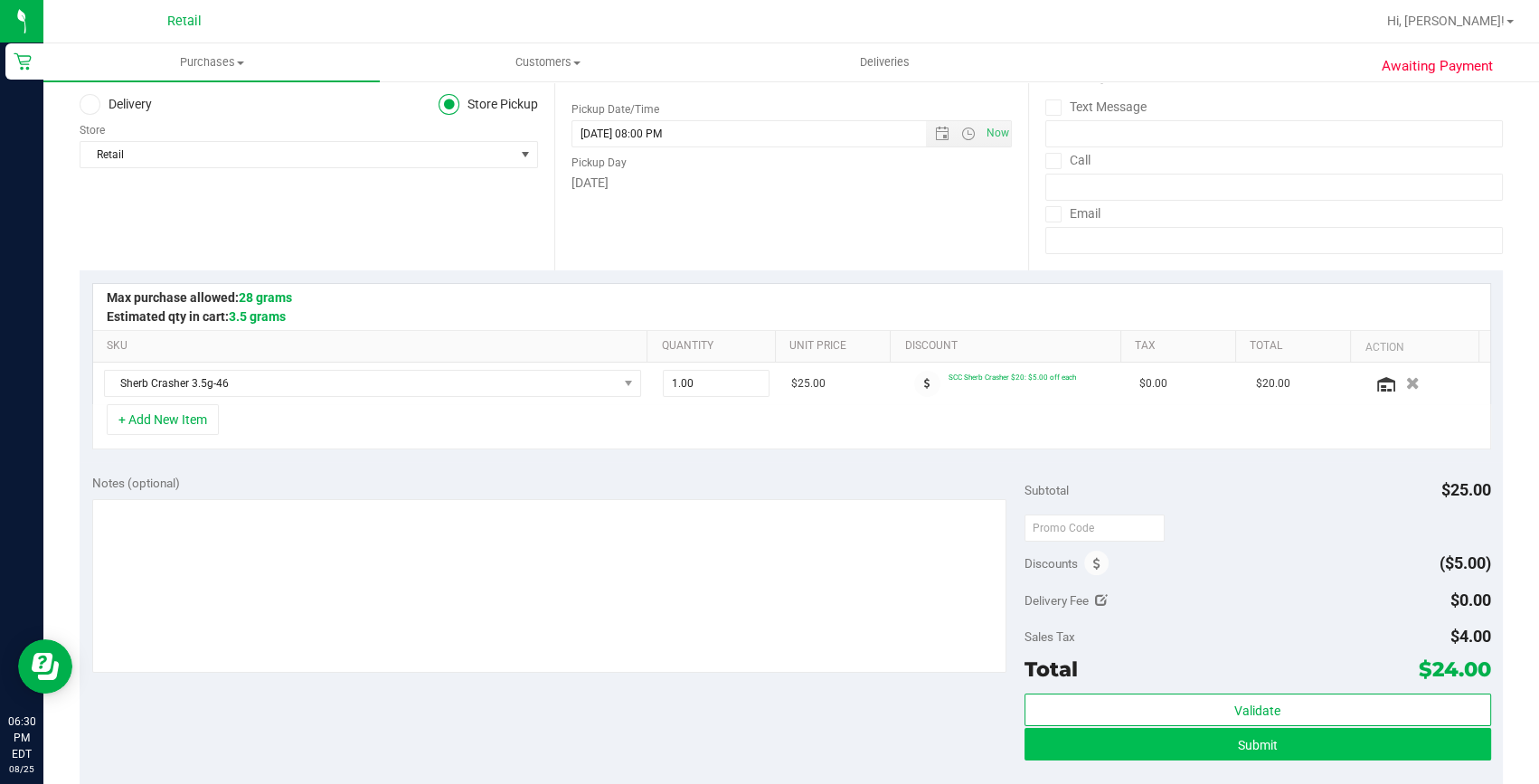
scroll to position [245, 0]
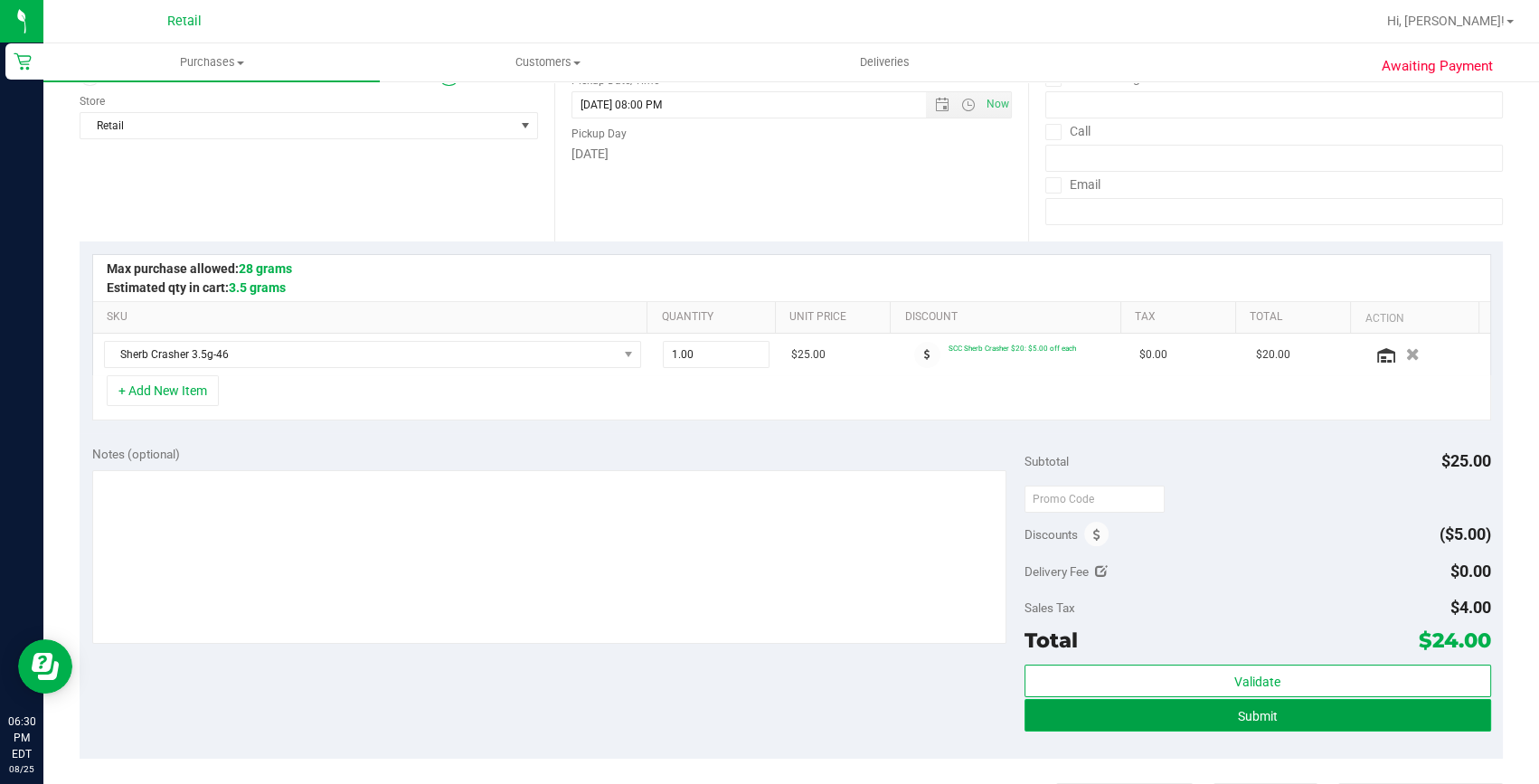
click at [1382, 713] on button "Submit" at bounding box center [1258, 715] width 466 height 32
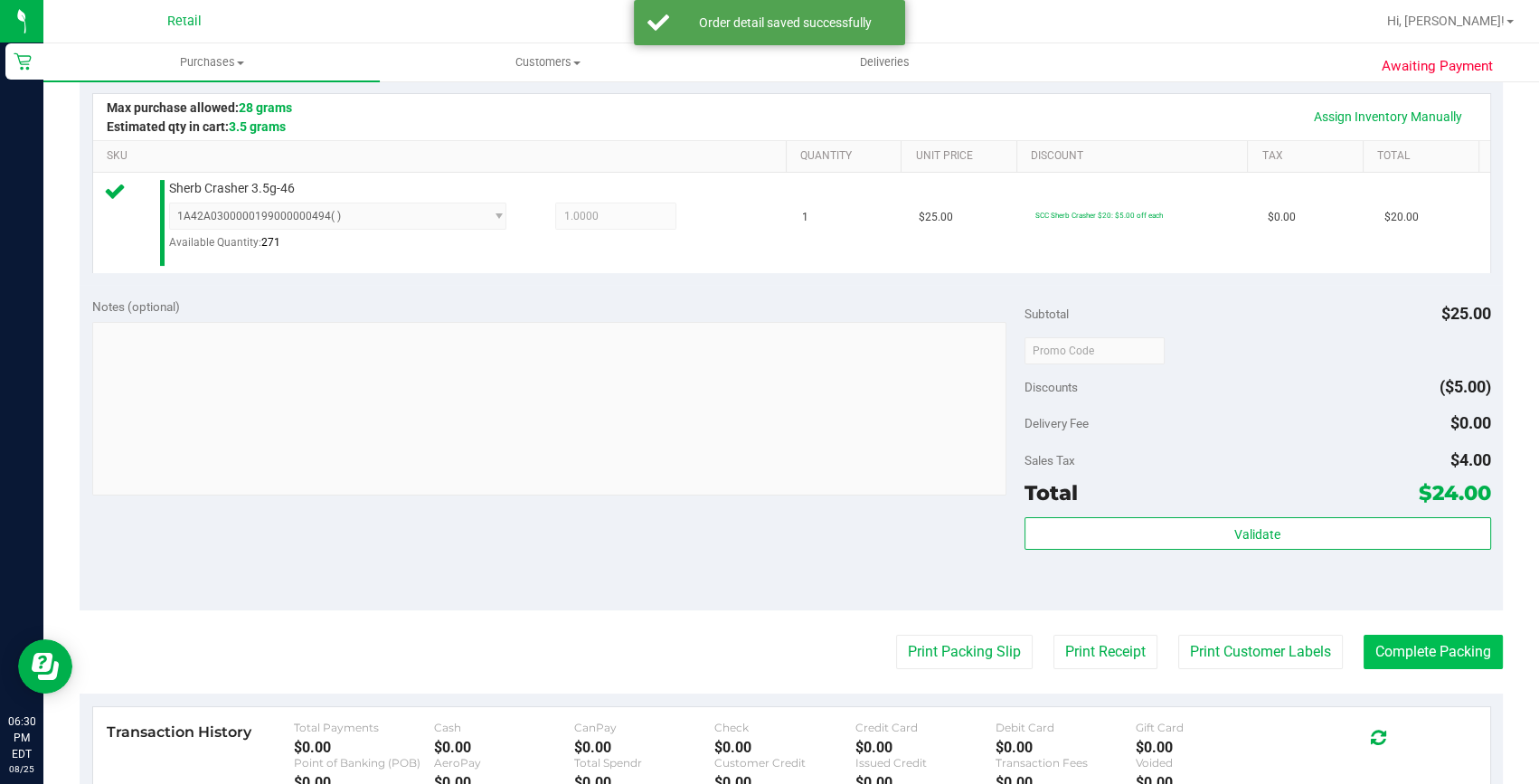
scroll to position [410, 0]
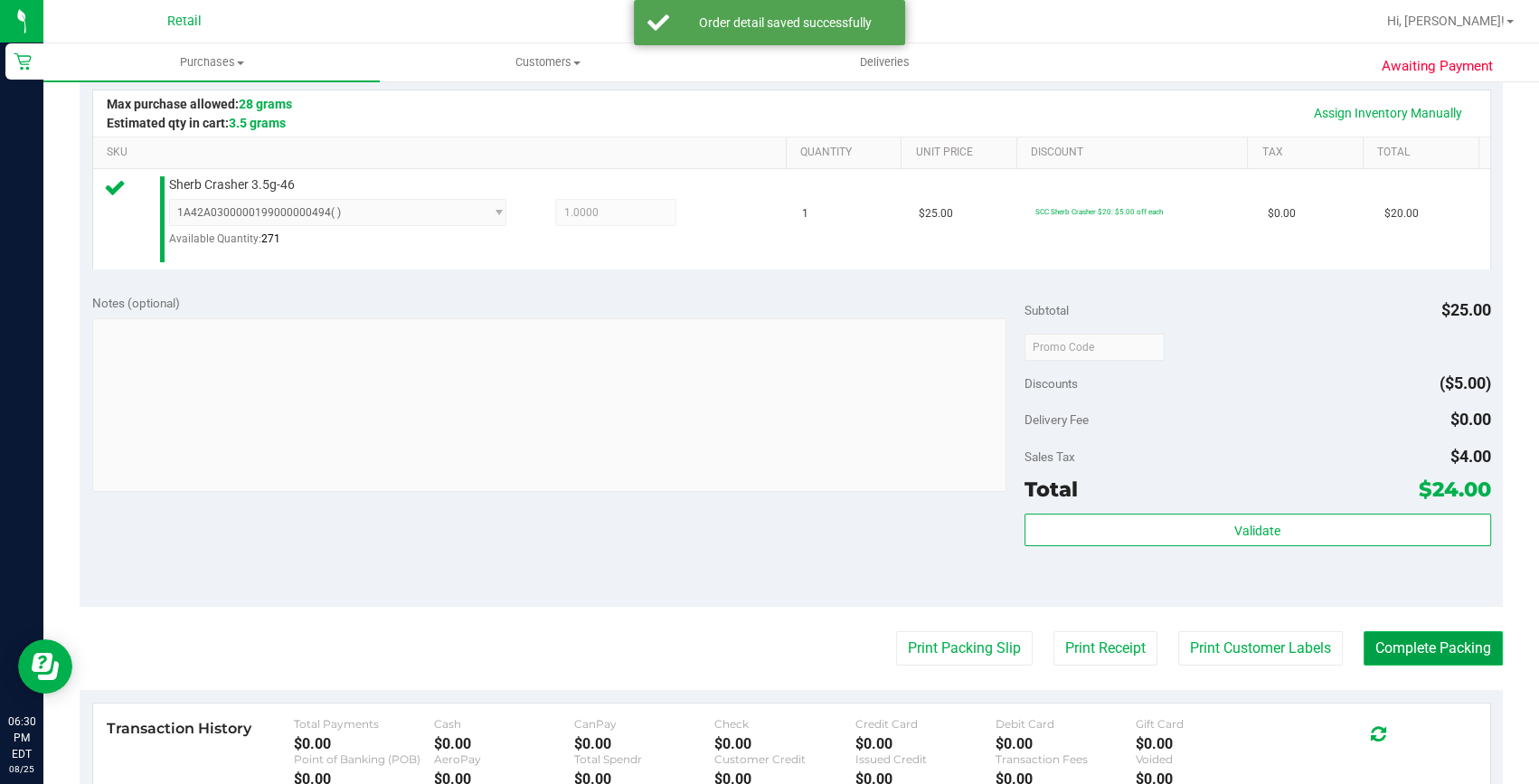
click at [1413, 651] on button "Complete Packing" at bounding box center [1433, 648] width 139 height 34
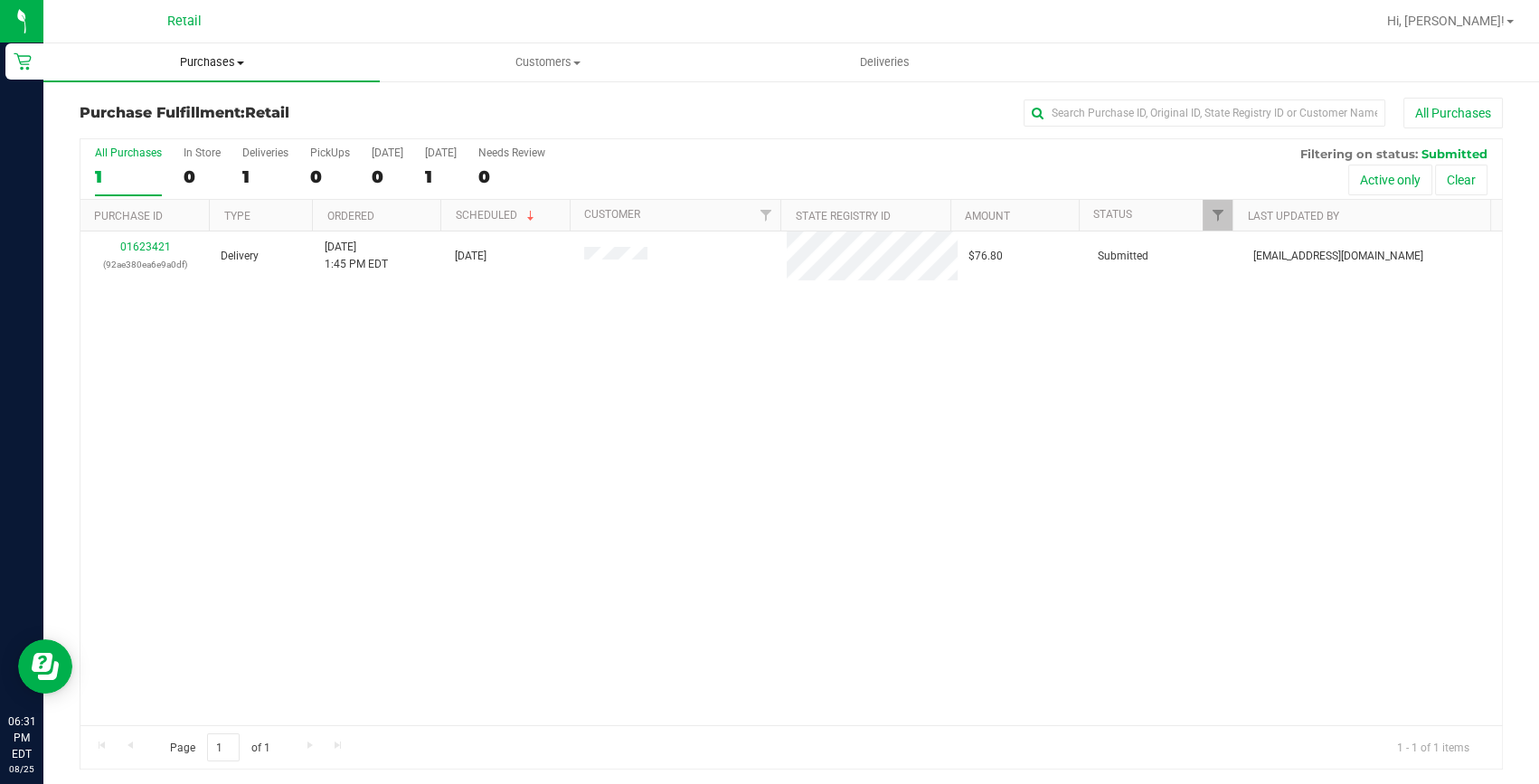
click at [232, 79] on uib-tab-heading "Purchases Summary of purchases Fulfillment All purchases" at bounding box center [211, 63] width 336 height 38
click at [202, 107] on span "Summary of purchases" at bounding box center [136, 108] width 186 height 15
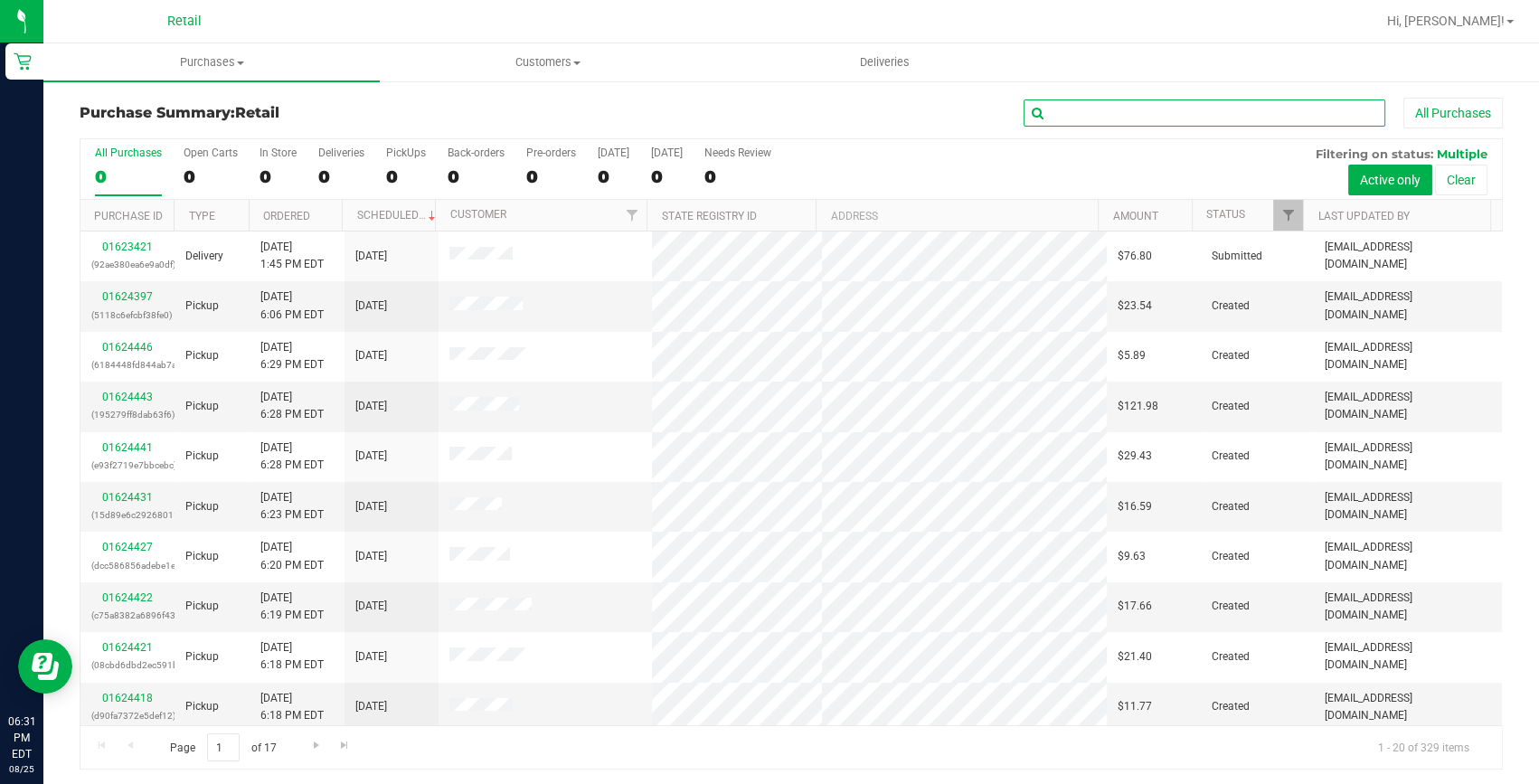
click at [1266, 100] on input "text" at bounding box center [1205, 113] width 362 height 28
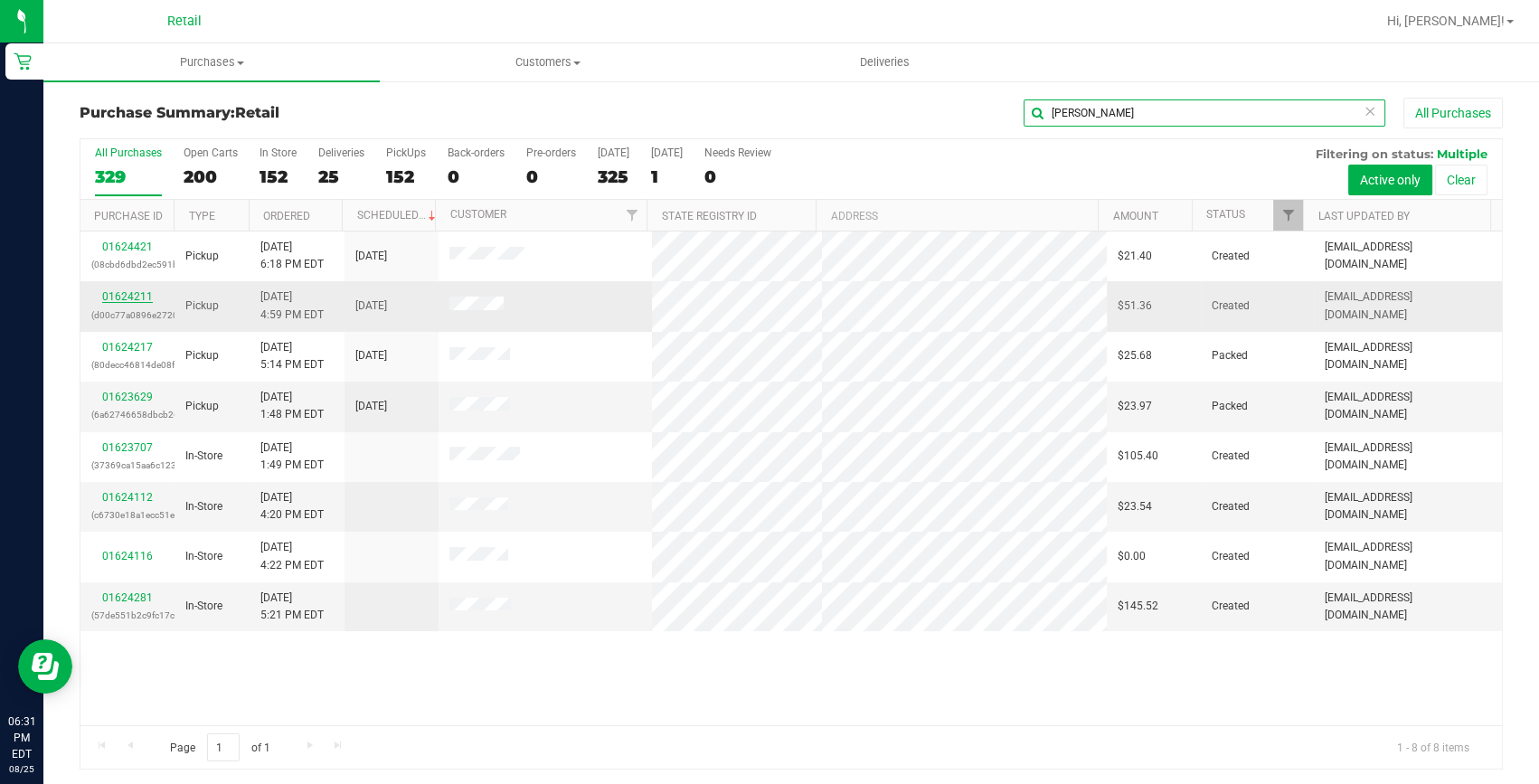
type input "ana"
click at [140, 299] on link "01624211" at bounding box center [127, 296] width 50 height 12
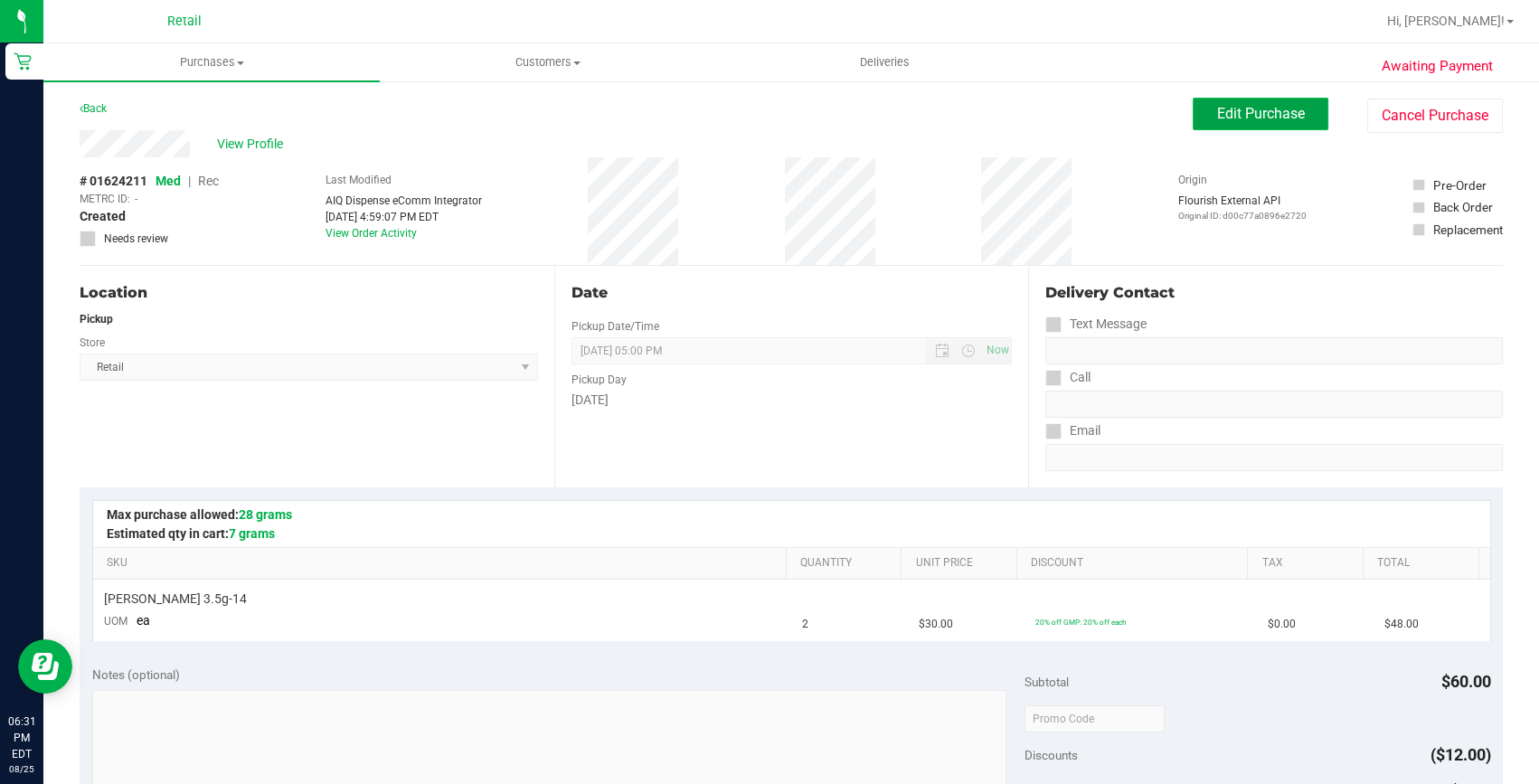
click at [1214, 98] on button "Edit Purchase" at bounding box center [1260, 114] width 136 height 32
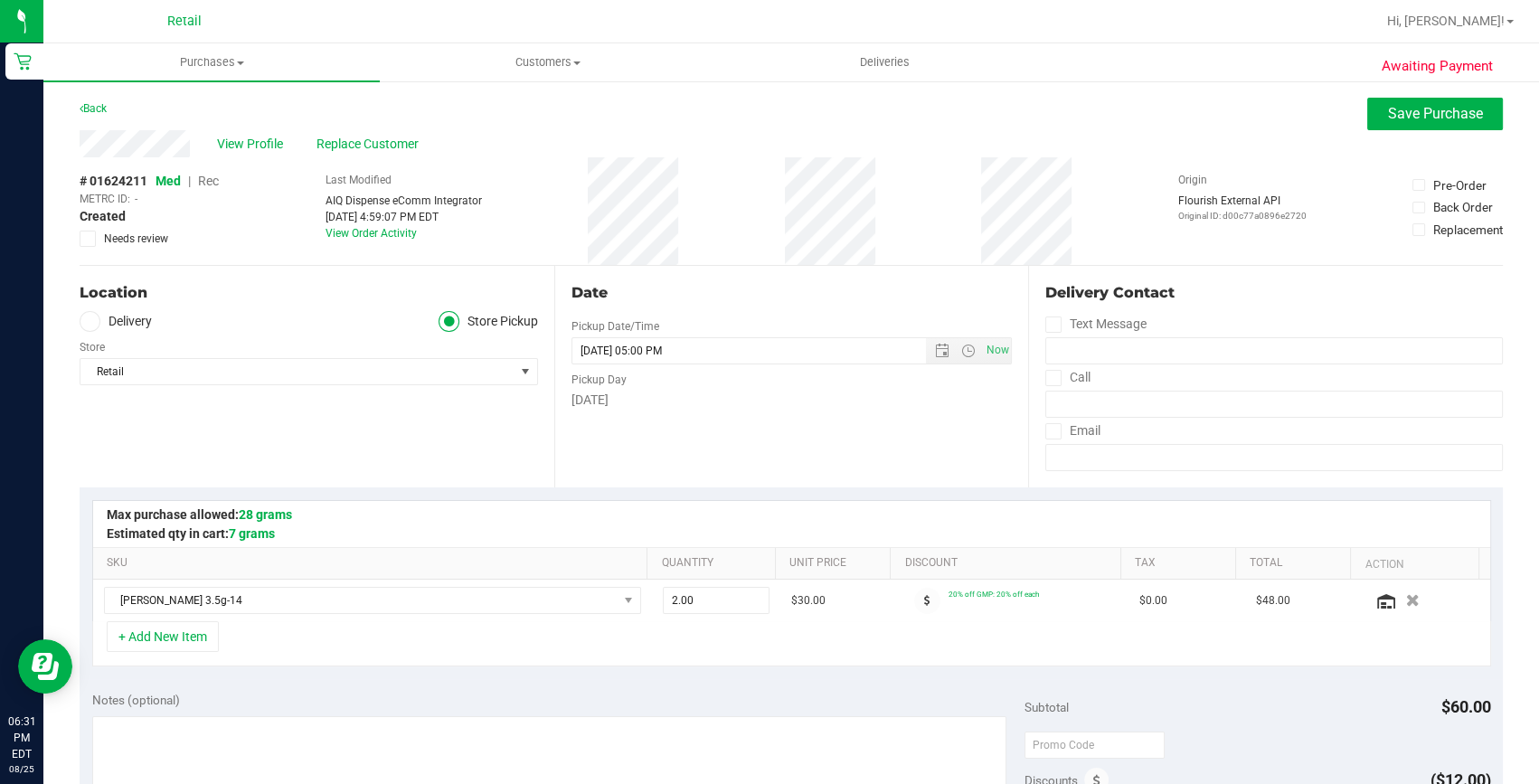
click at [214, 182] on span "Rec" at bounding box center [208, 180] width 21 height 14
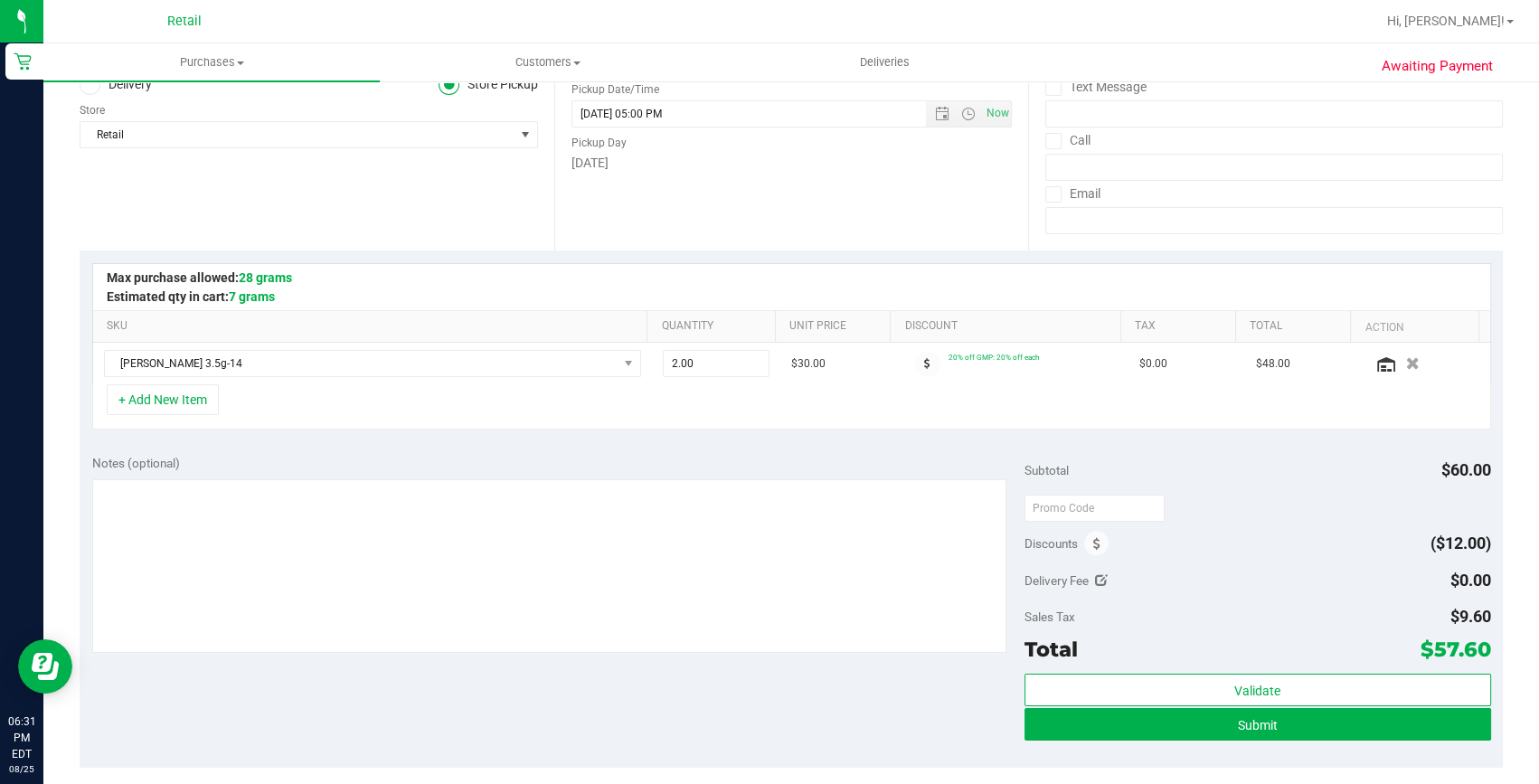
scroll to position [245, 0]
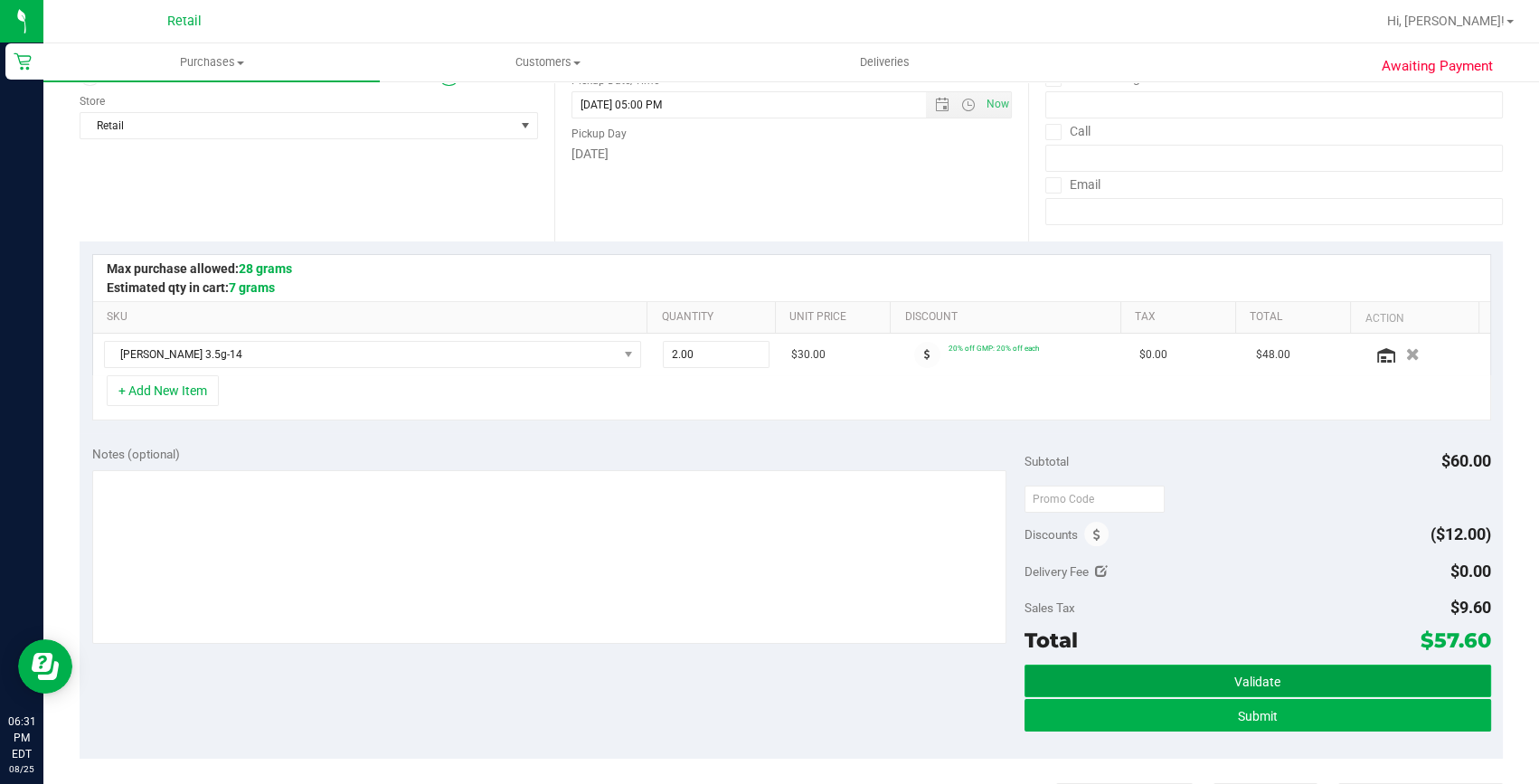
click at [1141, 693] on button "Validate" at bounding box center [1258, 680] width 466 height 32
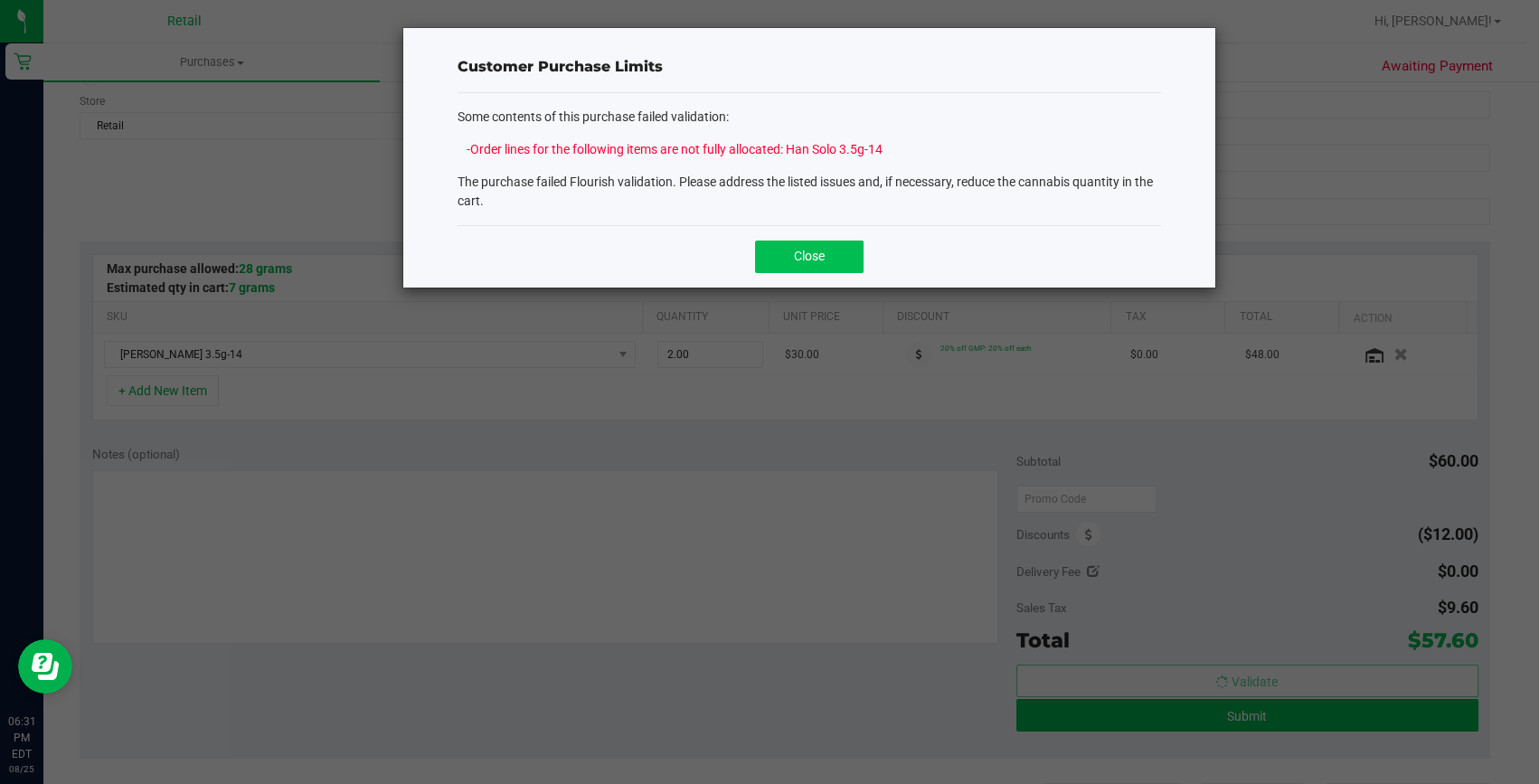
click at [813, 242] on button "Close" at bounding box center [809, 257] width 109 height 32
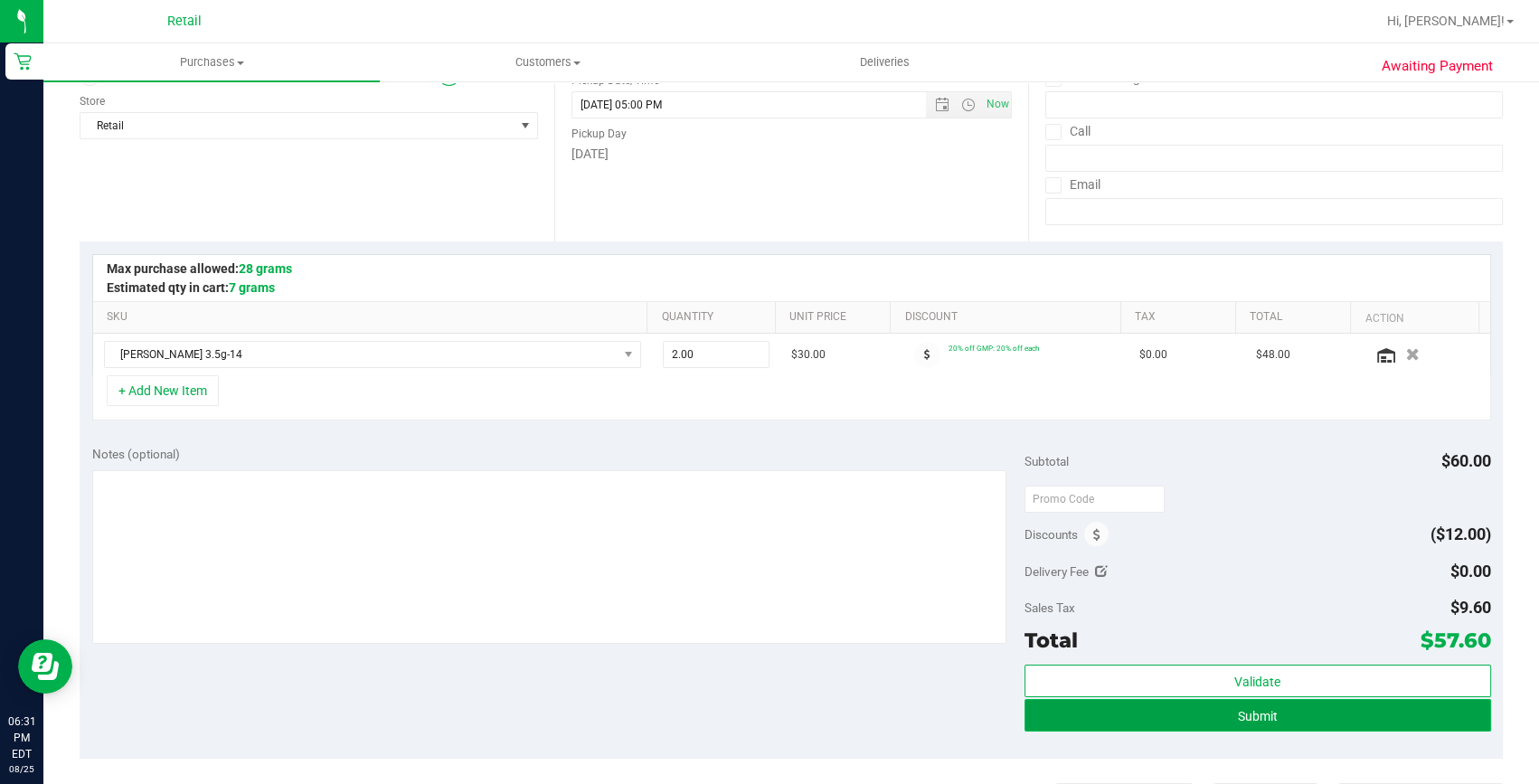
click at [1187, 717] on button "Submit" at bounding box center [1258, 715] width 466 height 32
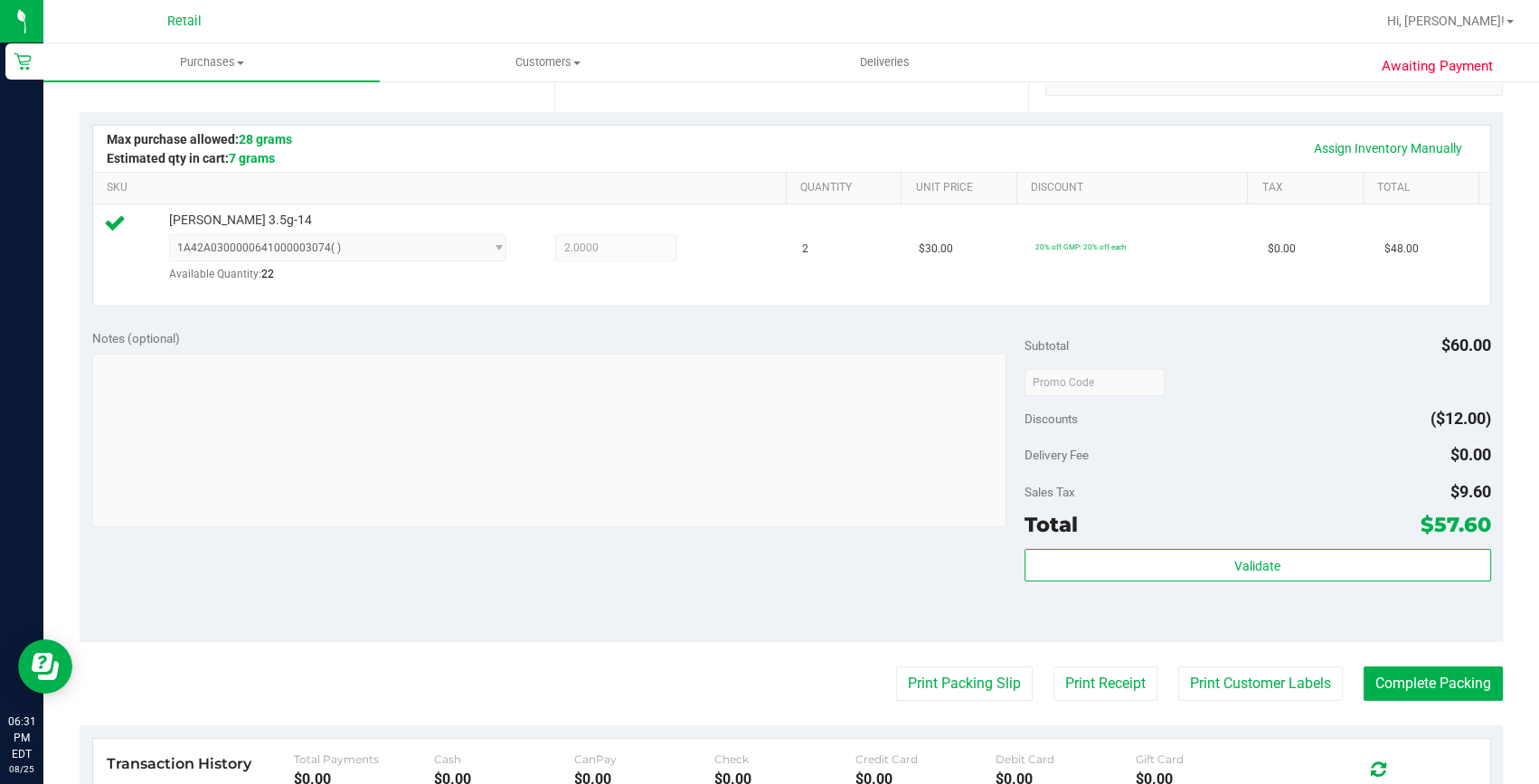
scroll to position [410, 0]
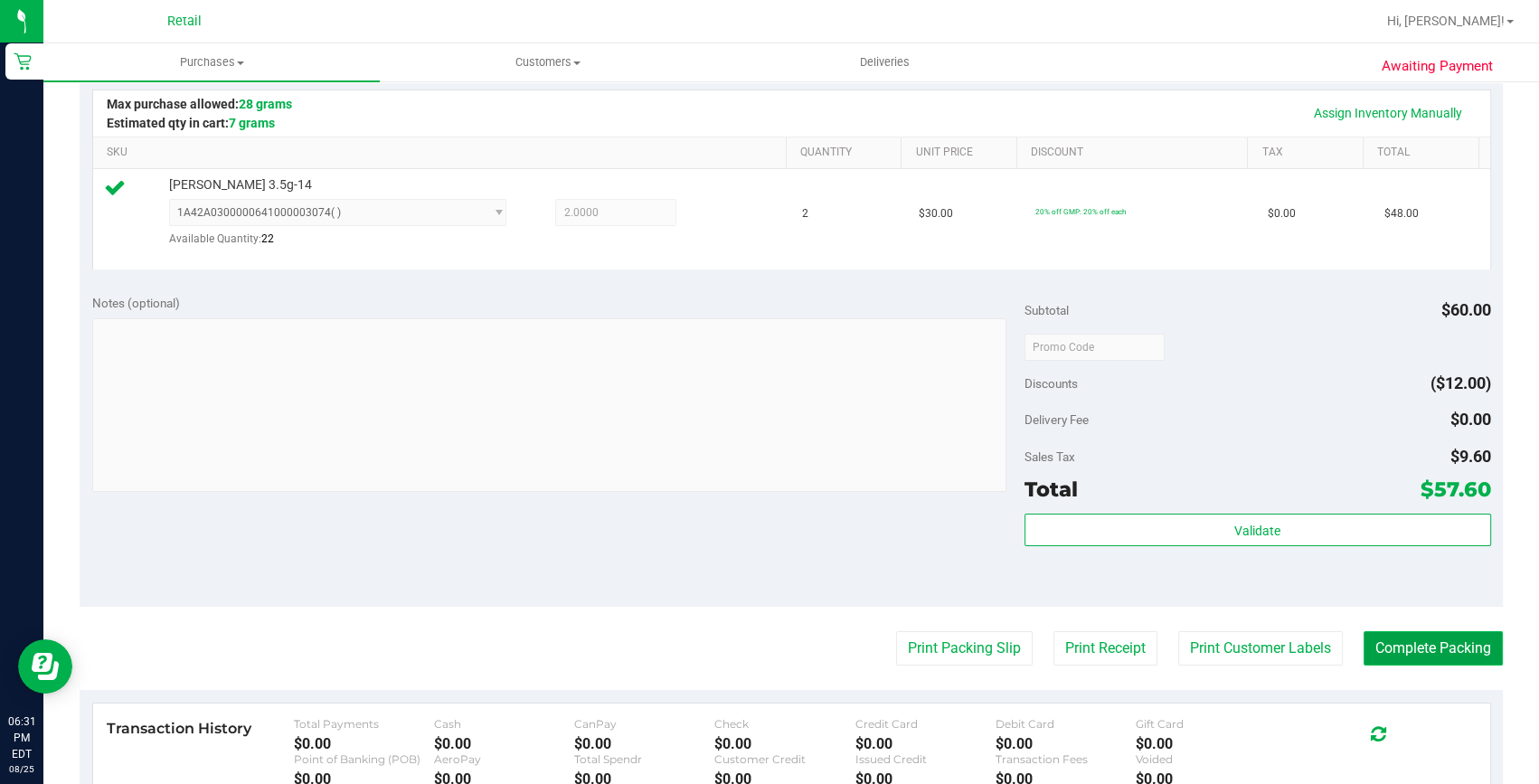
click at [1465, 654] on button "Complete Packing" at bounding box center [1433, 648] width 139 height 34
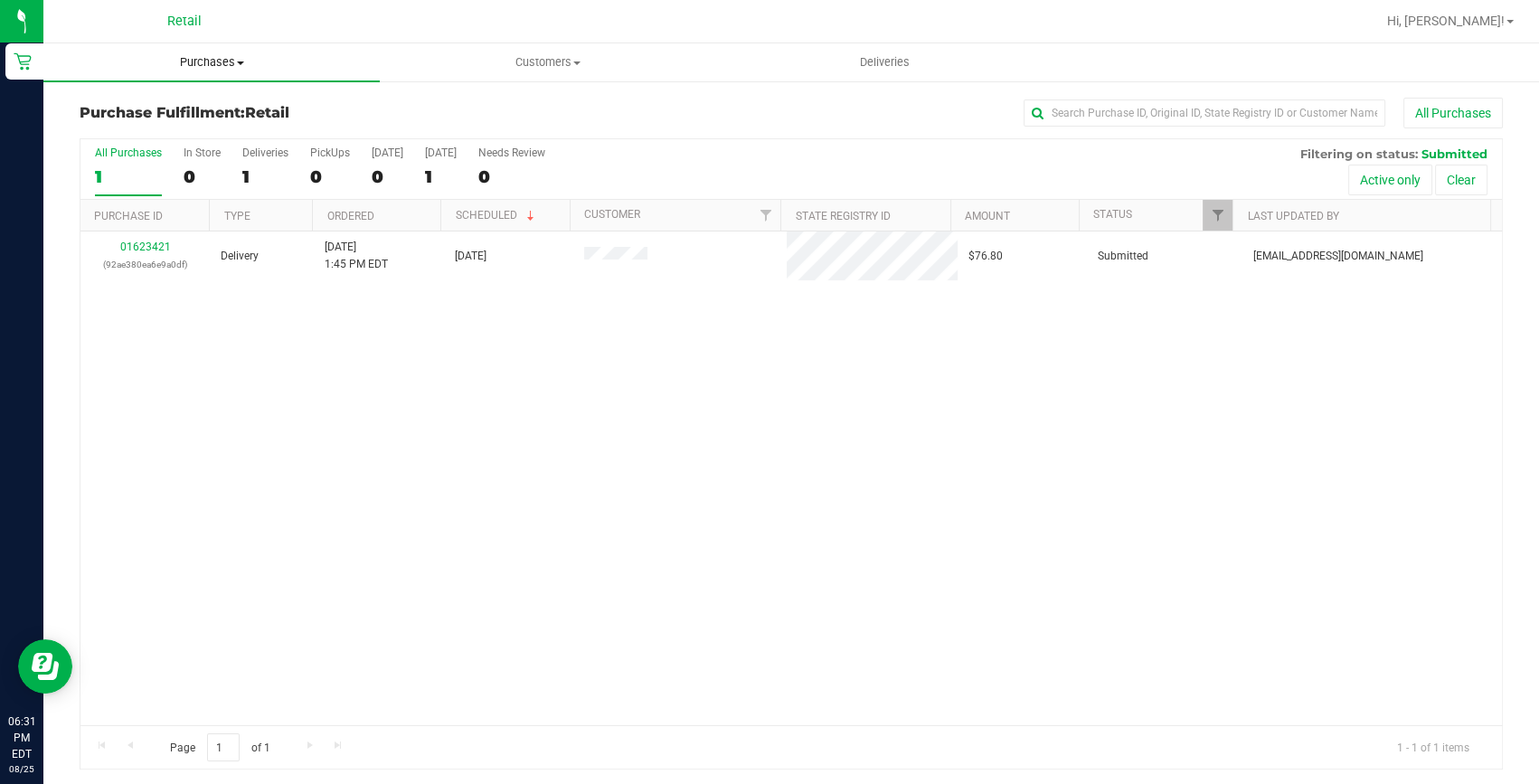
drag, startPoint x: 209, startPoint y: 53, endPoint x: 191, endPoint y: 91, distance: 42.0
click at [209, 53] on uib-tab-heading "Purchases Summary of purchases Fulfillment All purchases" at bounding box center [211, 63] width 336 height 38
click at [190, 101] on span "Summary of purchases" at bounding box center [136, 108] width 186 height 15
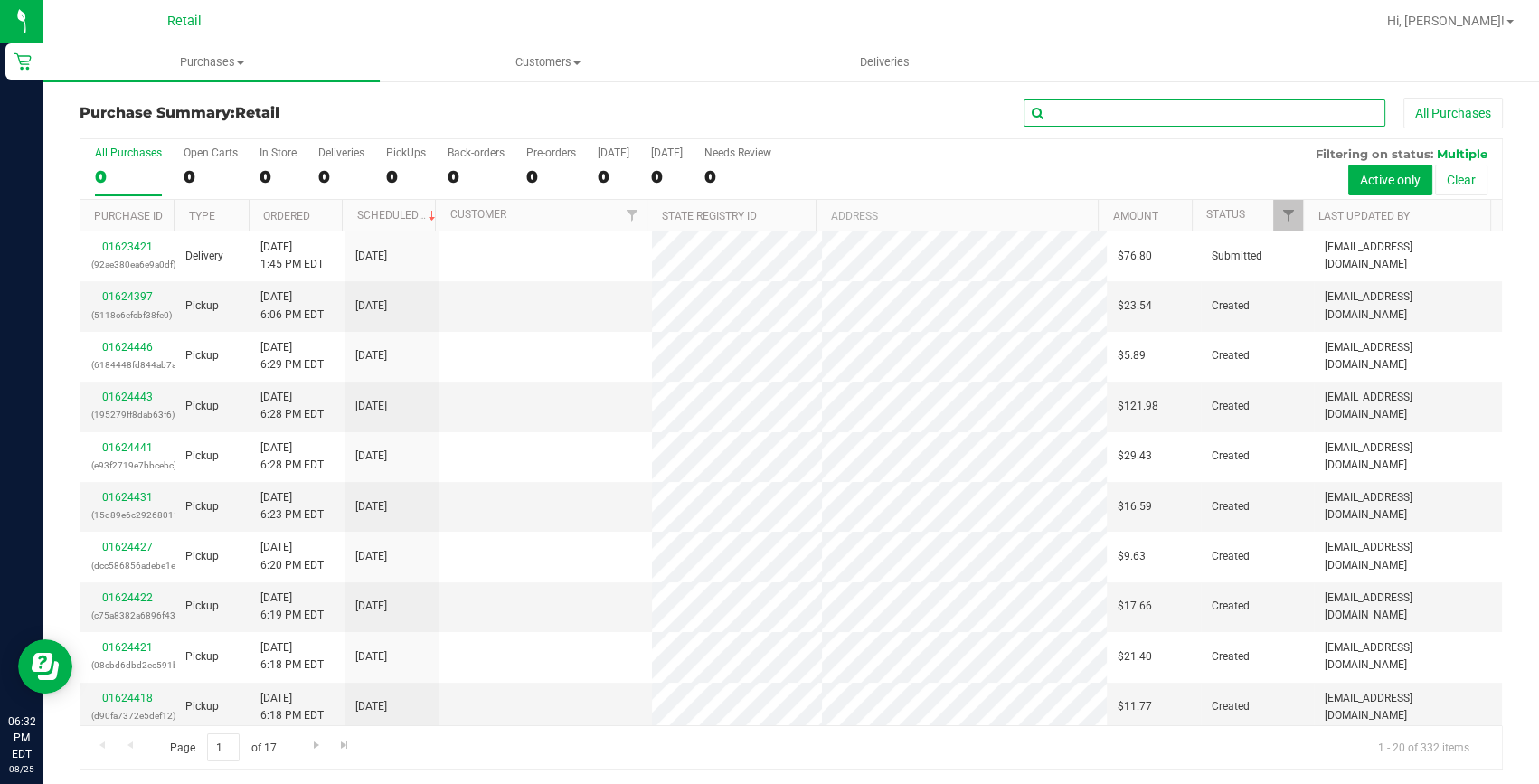
click at [1142, 102] on input "text" at bounding box center [1205, 113] width 362 height 28
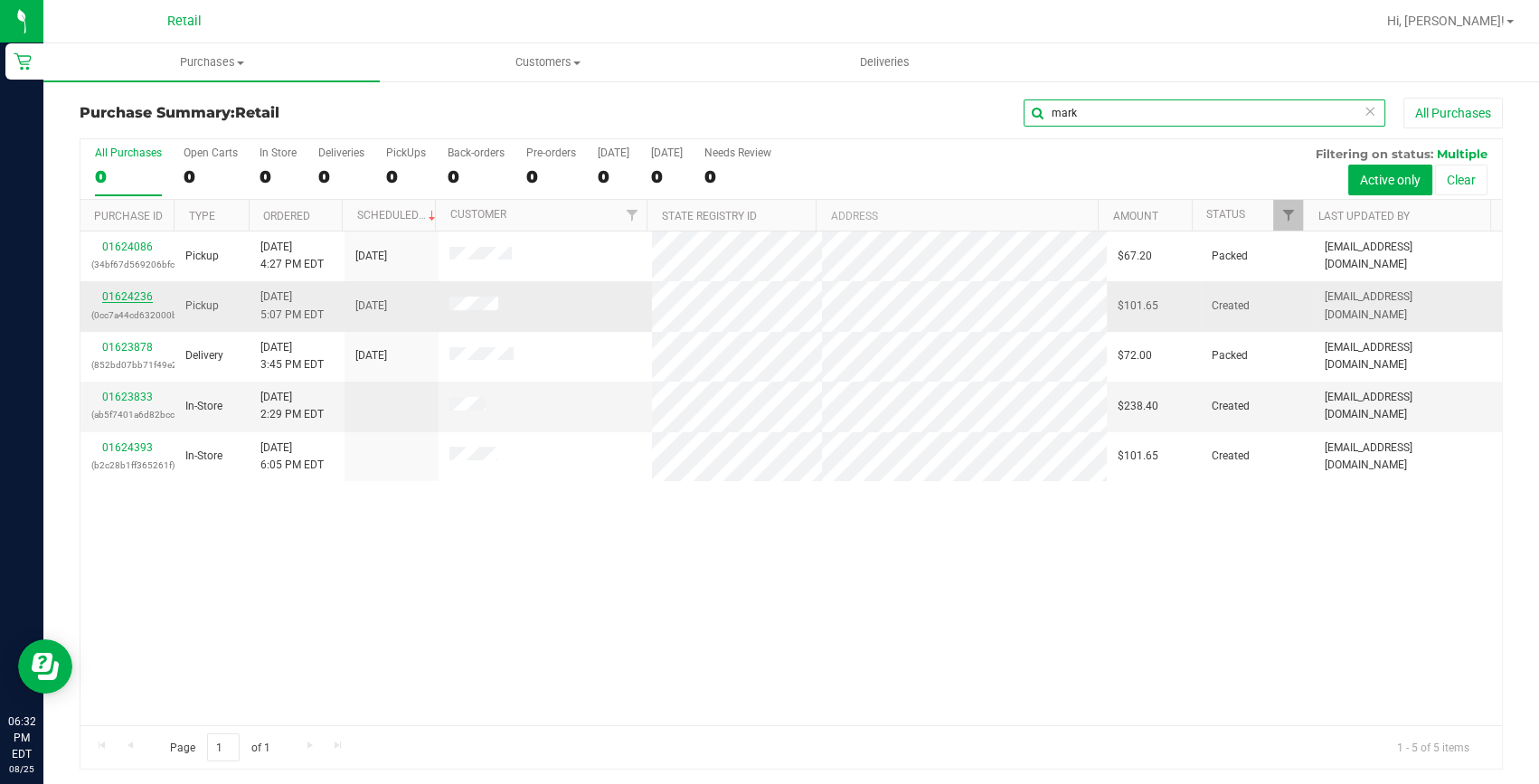
type input "mark"
click at [136, 297] on link "01624236" at bounding box center [127, 296] width 50 height 12
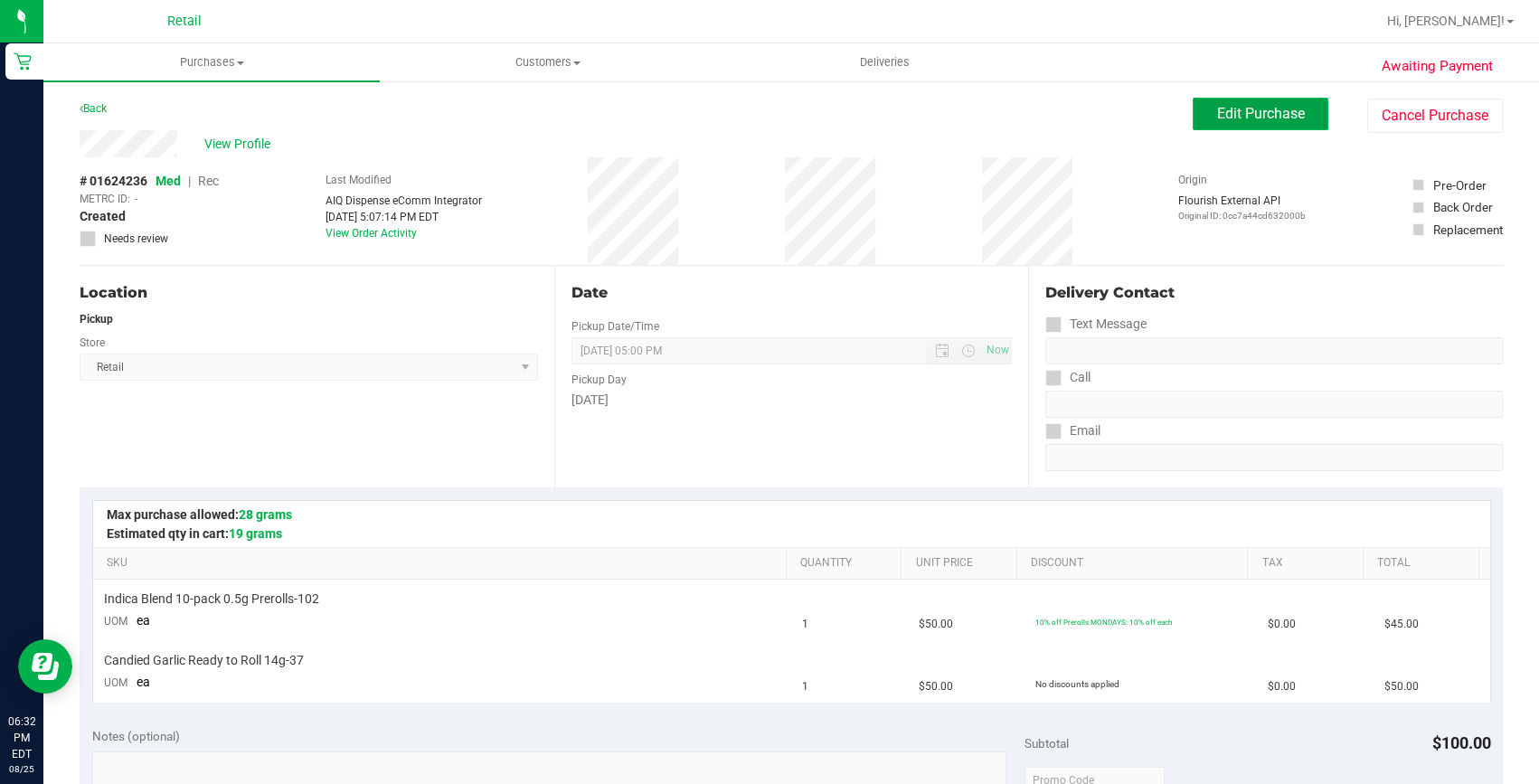
click at [1262, 118] on span "Edit Purchase" at bounding box center [1261, 113] width 88 height 17
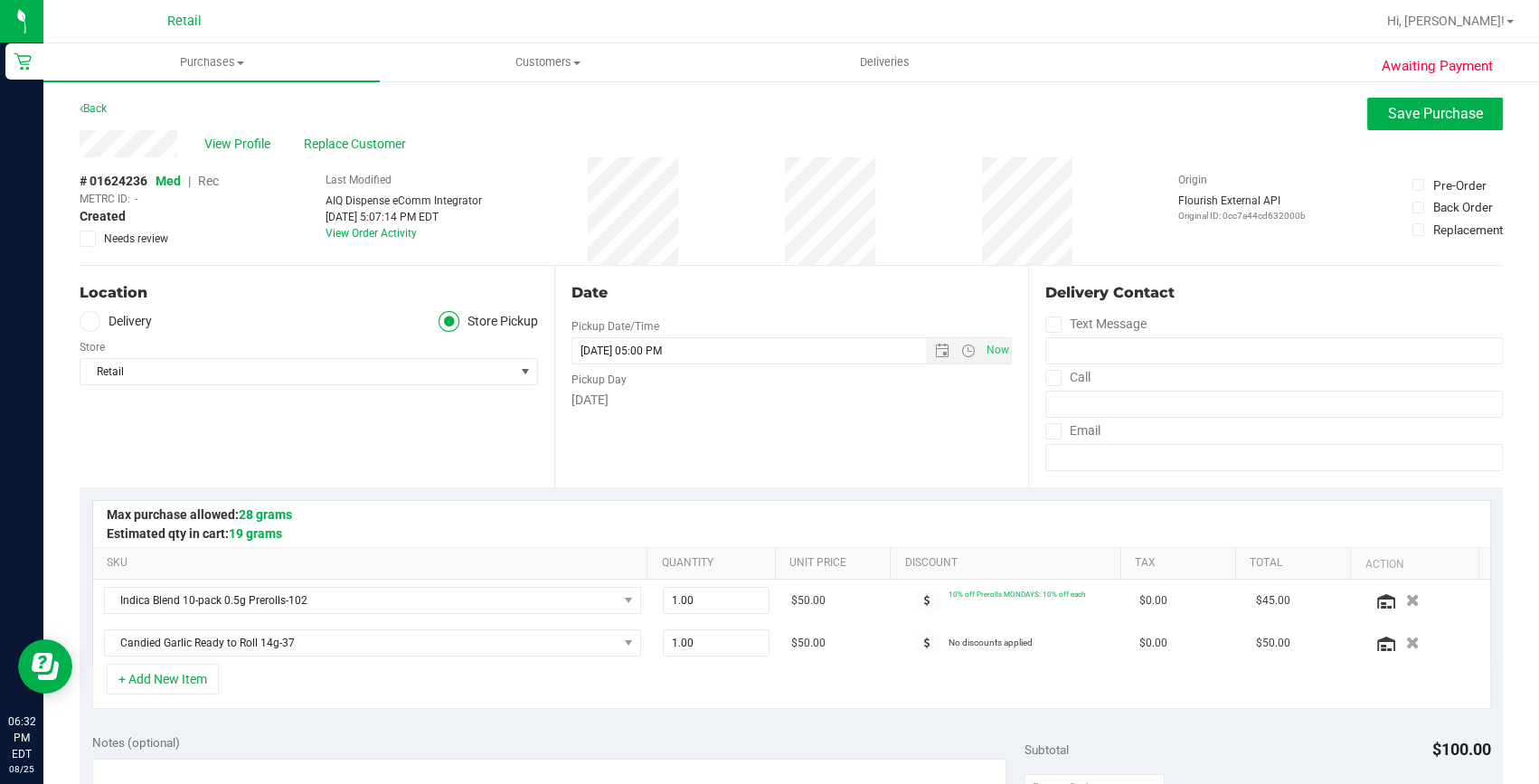
click at [199, 174] on span "Rec" at bounding box center [208, 180] width 21 height 14
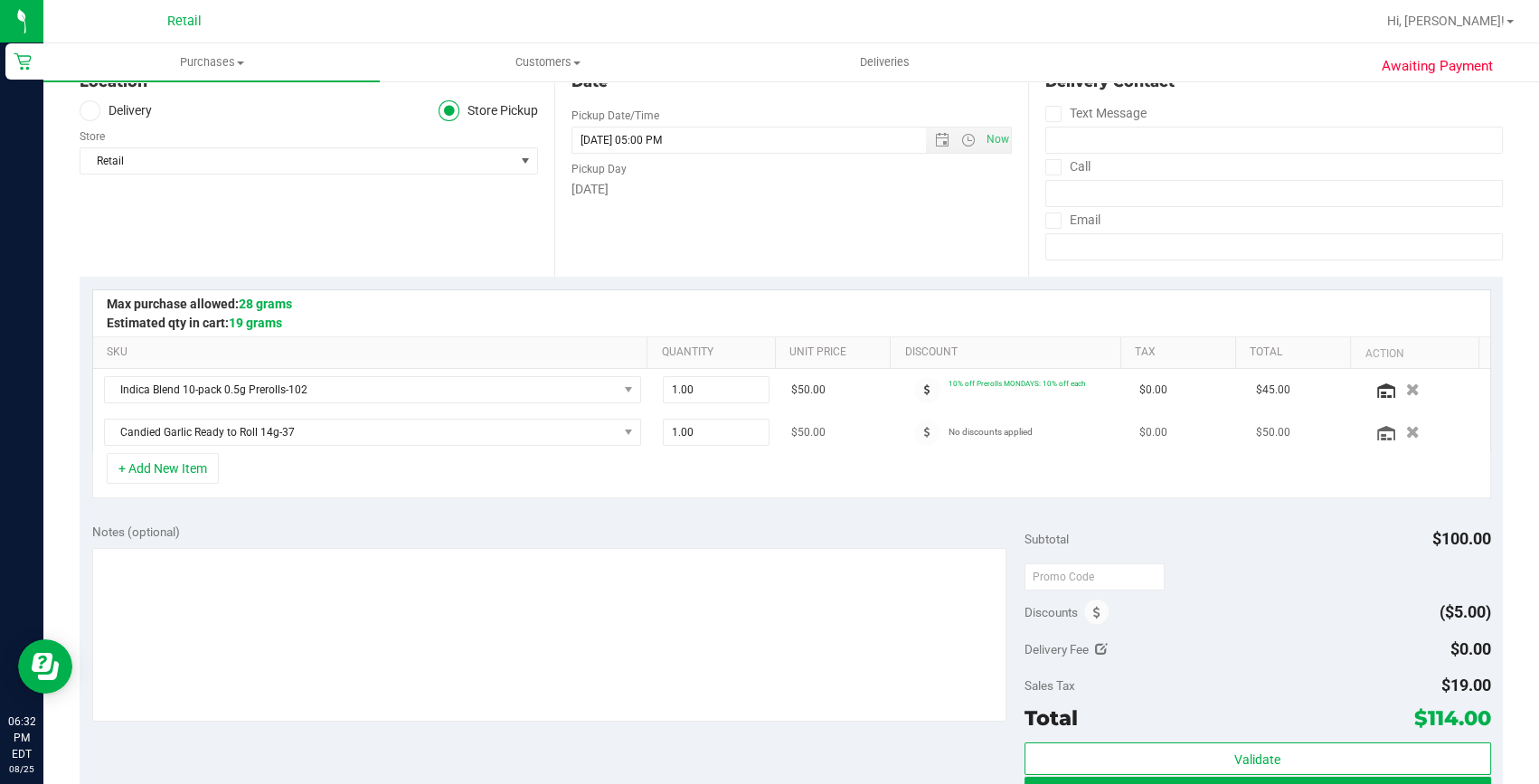
scroll to position [328, 0]
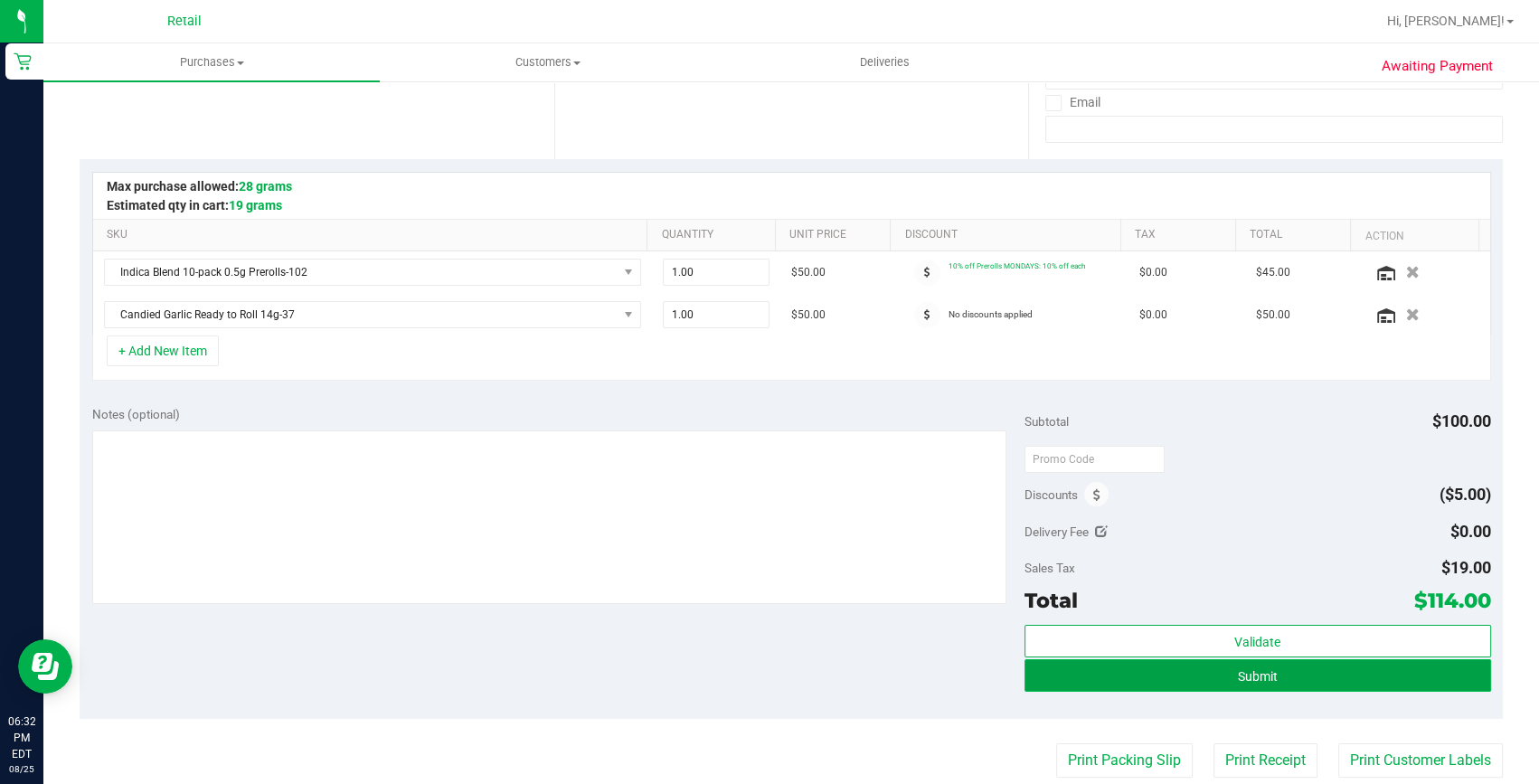
click at [1253, 669] on span "Submit" at bounding box center [1258, 676] width 40 height 14
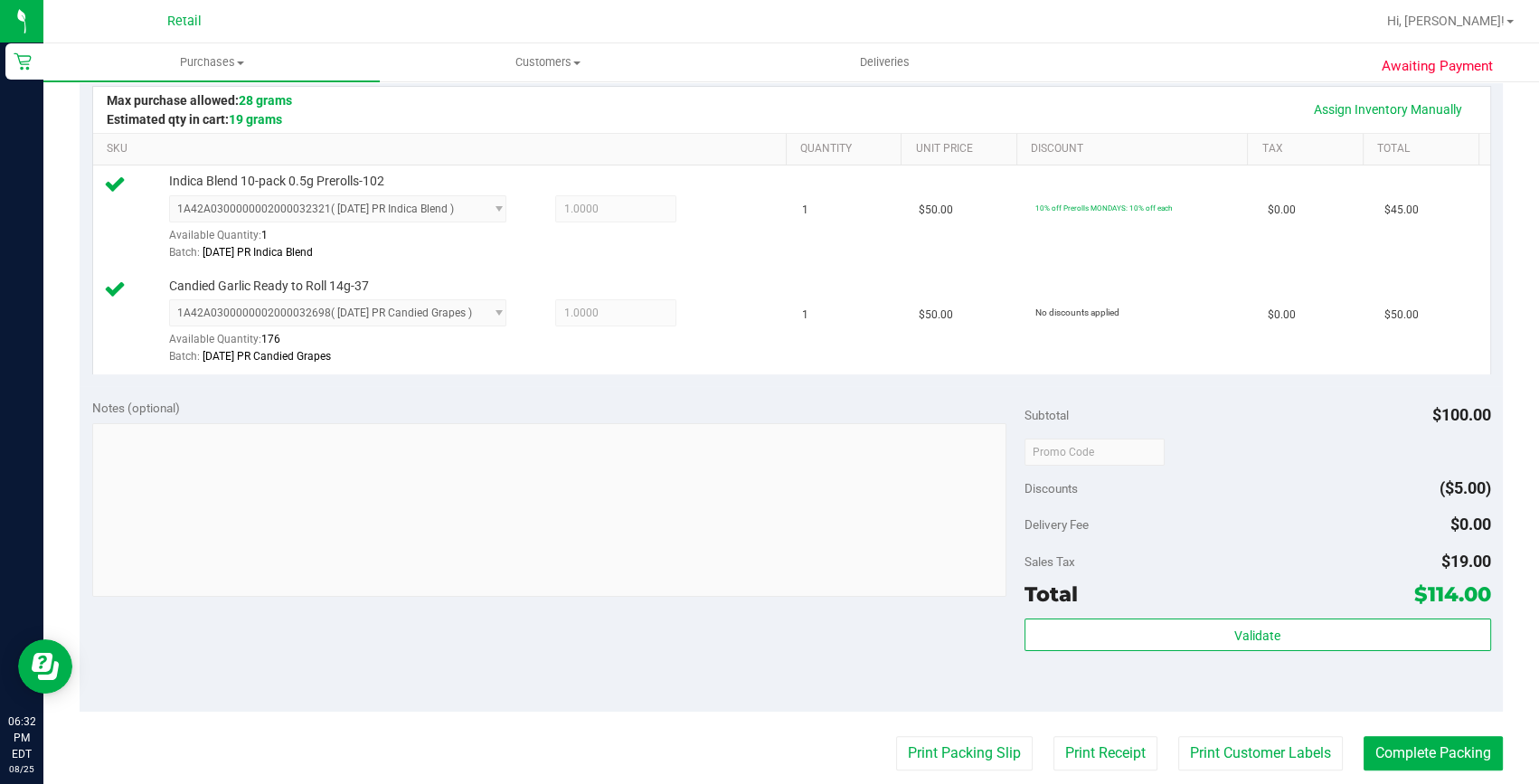
scroll to position [493, 0]
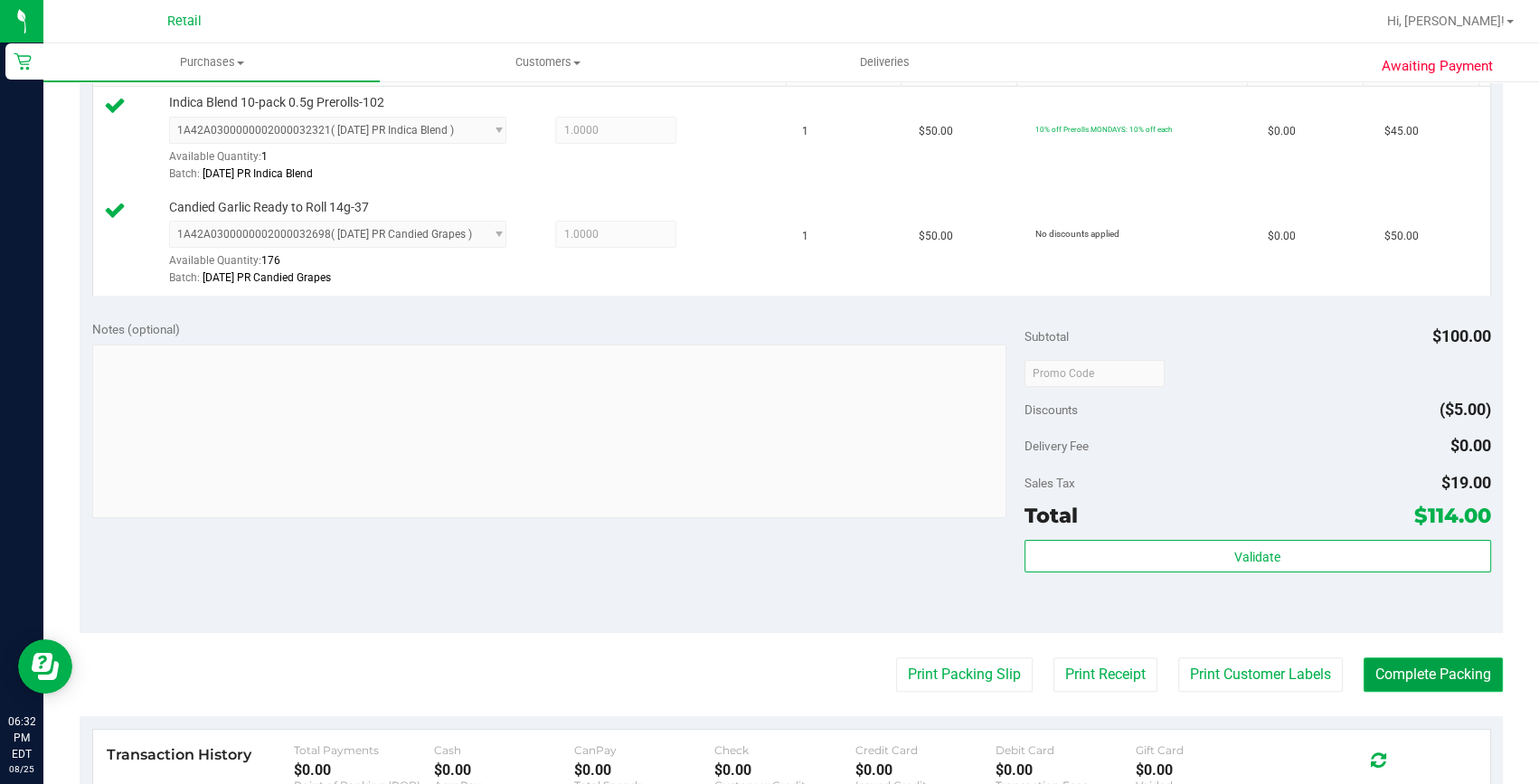
click at [1469, 675] on button "Complete Packing" at bounding box center [1433, 675] width 139 height 34
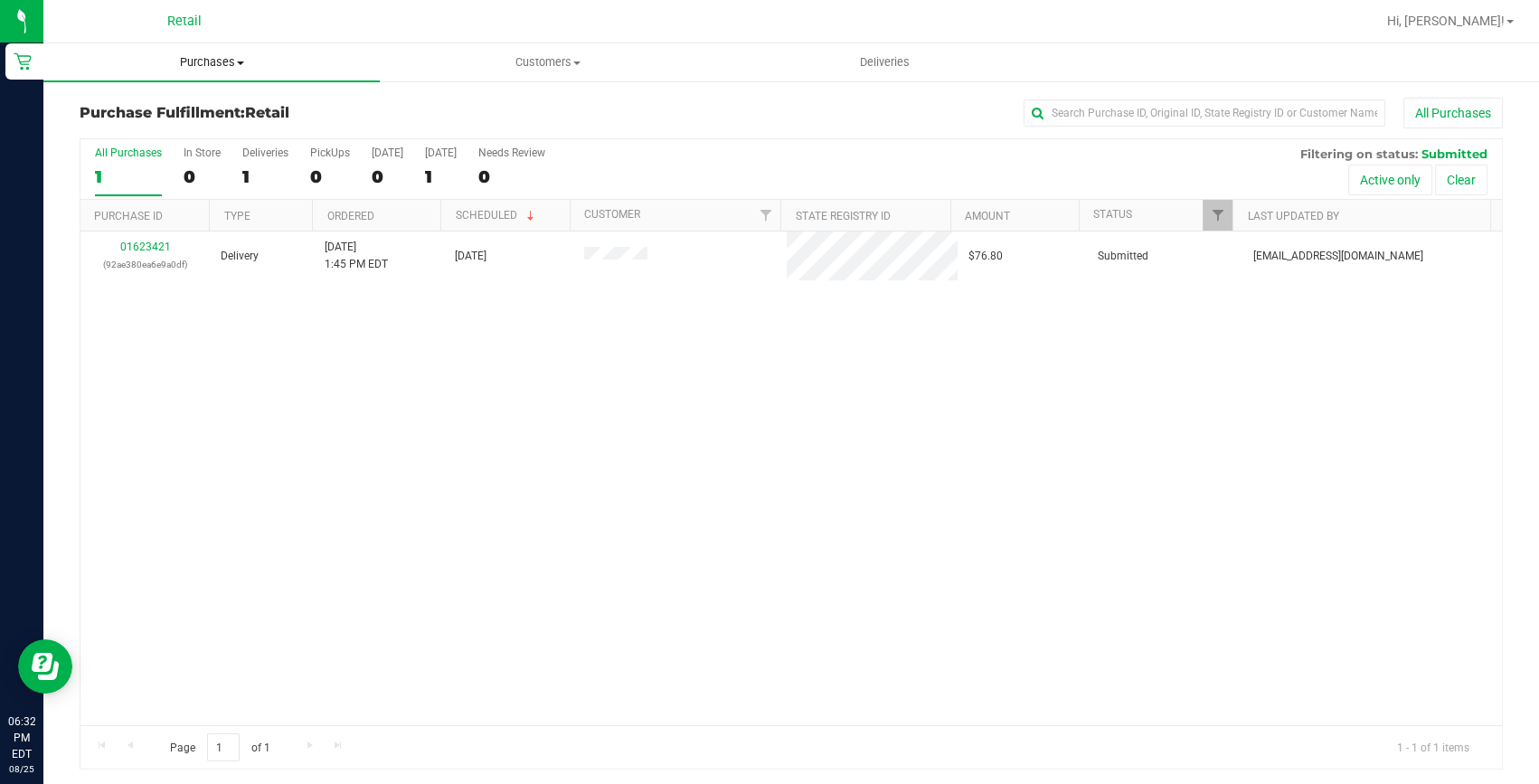
drag, startPoint x: 215, startPoint y: 62, endPoint x: 207, endPoint y: 82, distance: 21.5
click at [215, 62] on span "Purchases" at bounding box center [211, 62] width 336 height 16
click at [207, 101] on span "Summary of purchases" at bounding box center [136, 108] width 186 height 15
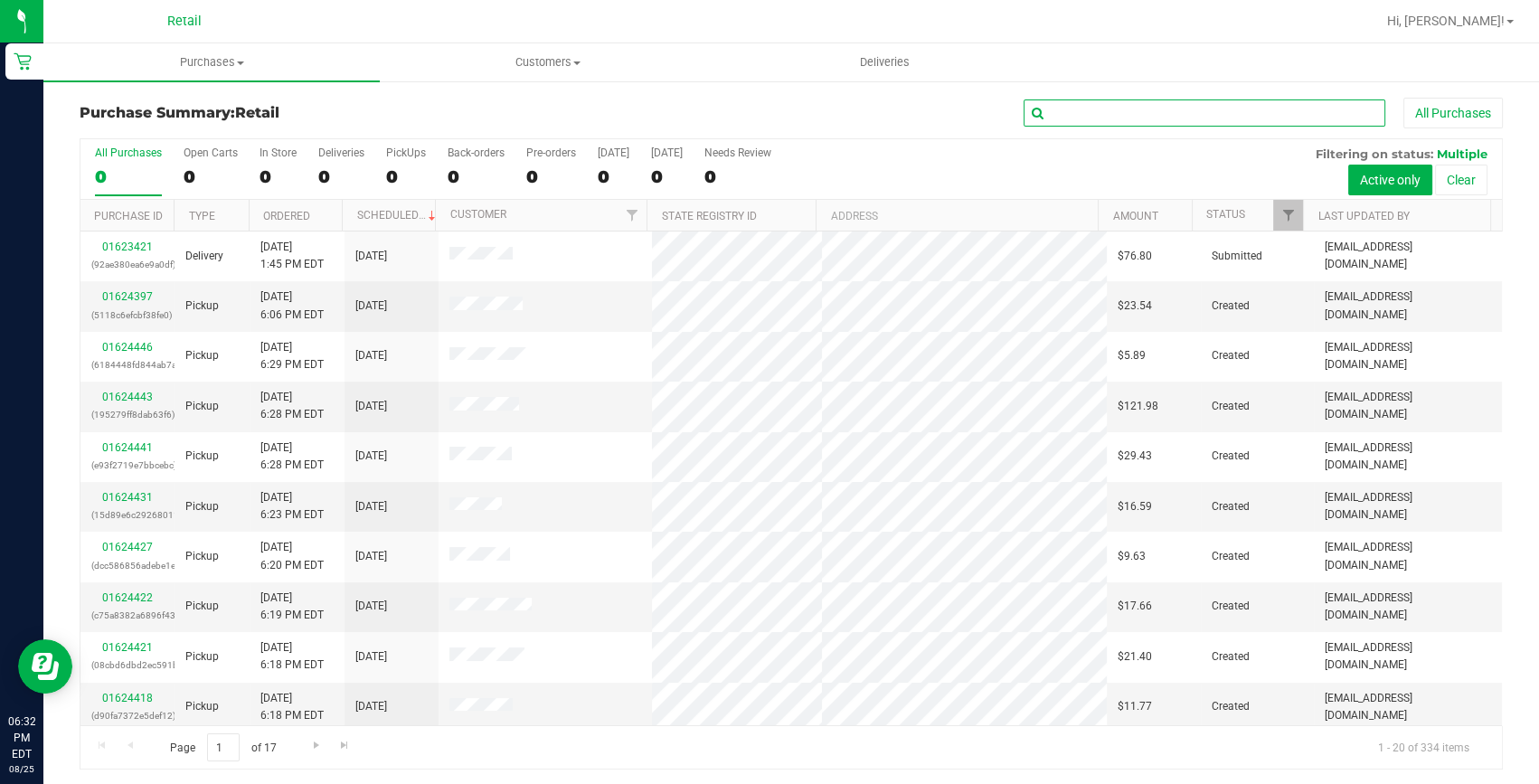
click at [1230, 108] on input "text" at bounding box center [1205, 113] width 362 height 28
click at [521, 62] on span "Customers" at bounding box center [548, 62] width 335 height 16
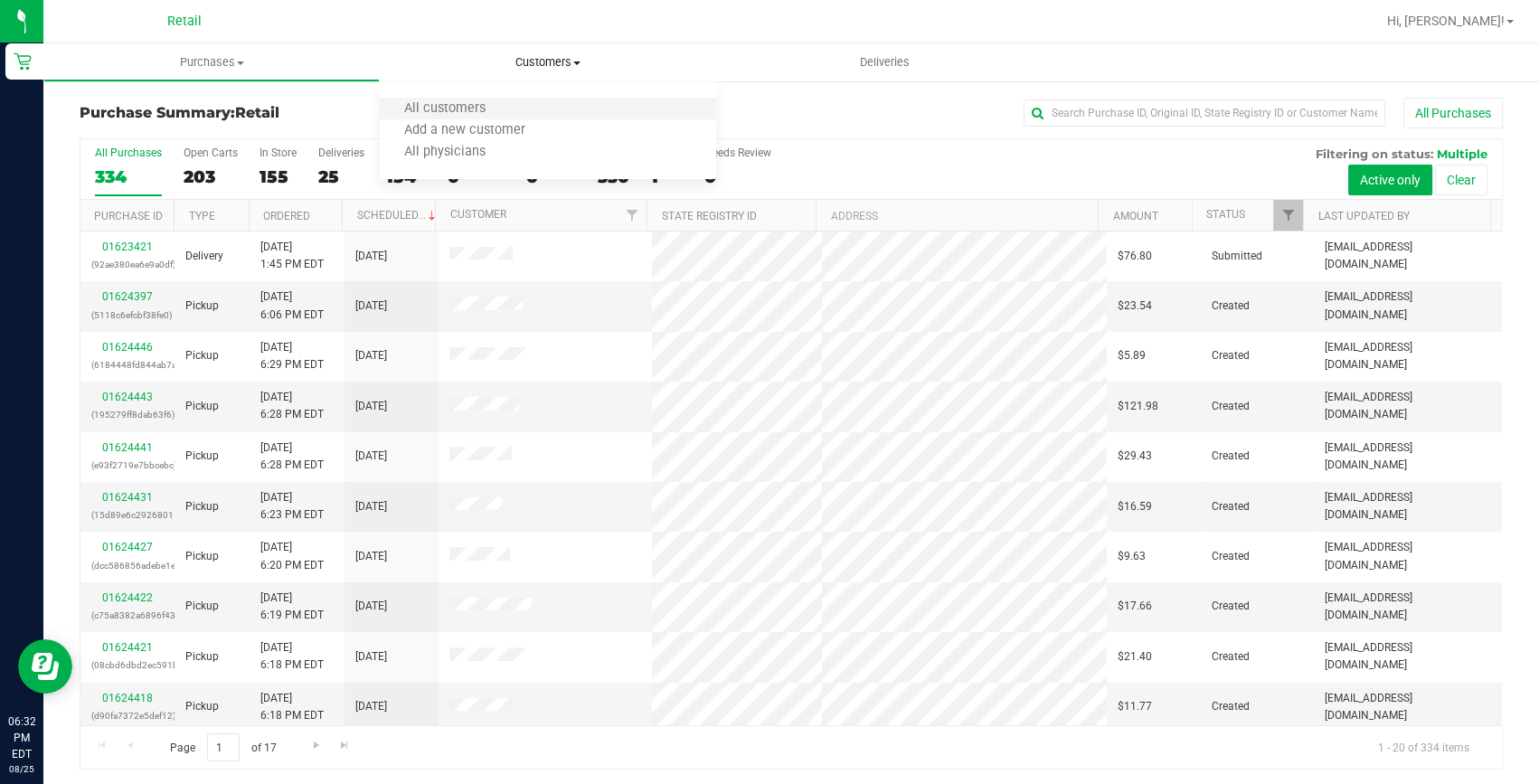
click at [495, 117] on li "All customers" at bounding box center [547, 109] width 336 height 22
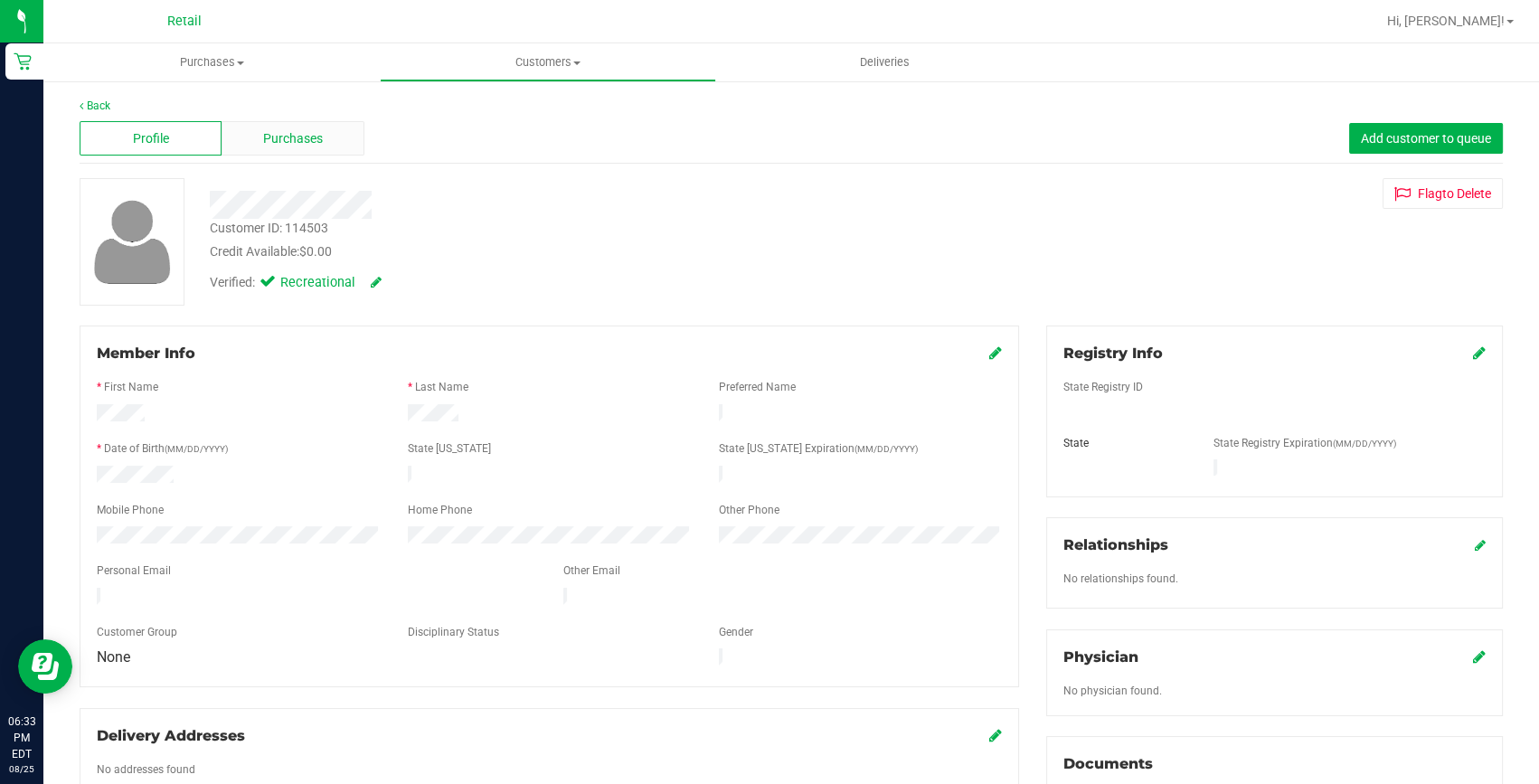
click at [293, 145] on span "Purchases" at bounding box center [293, 139] width 60 height 19
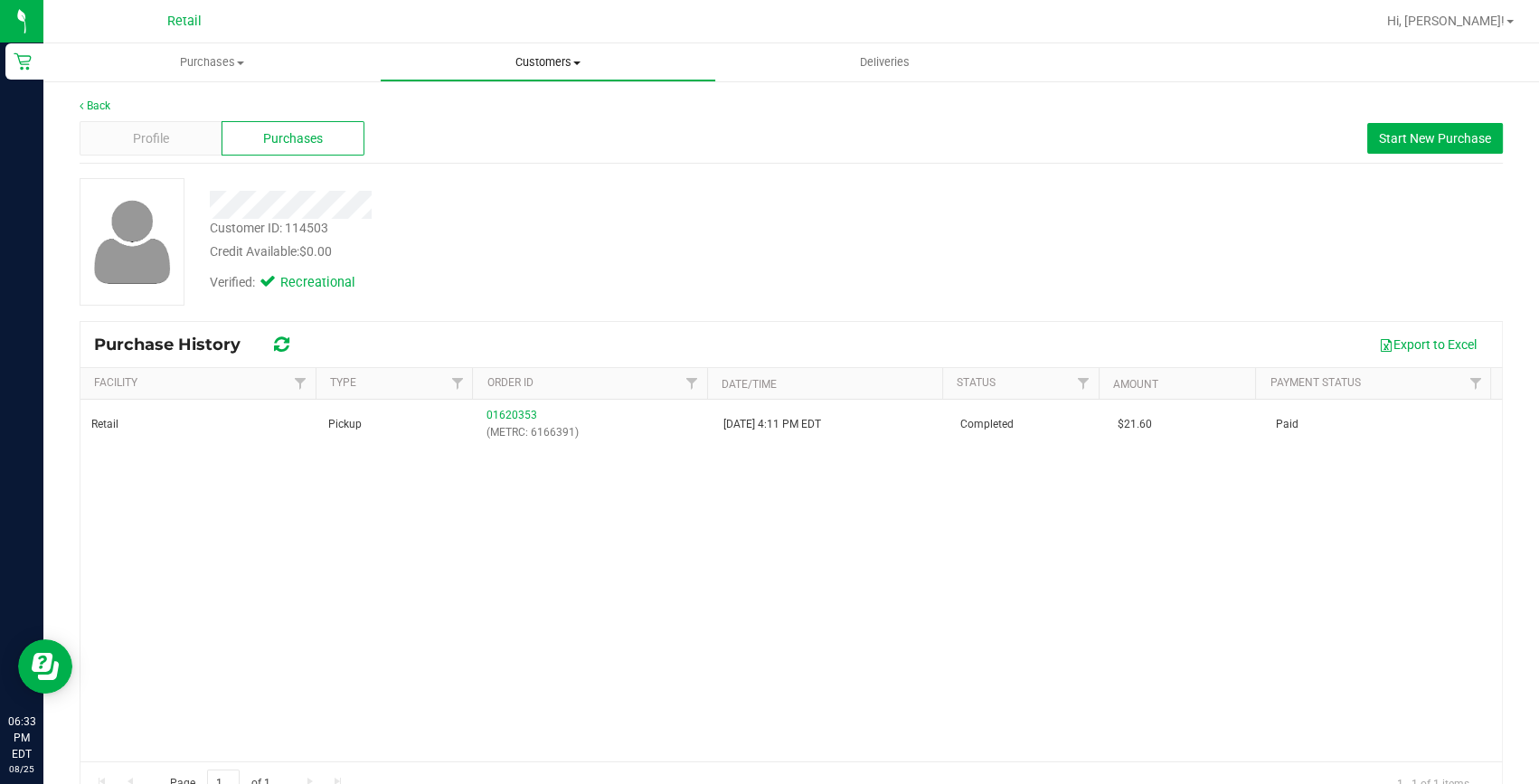
click at [518, 63] on span "Customers" at bounding box center [548, 62] width 335 height 16
click at [477, 102] on span "All customers" at bounding box center [444, 108] width 130 height 15
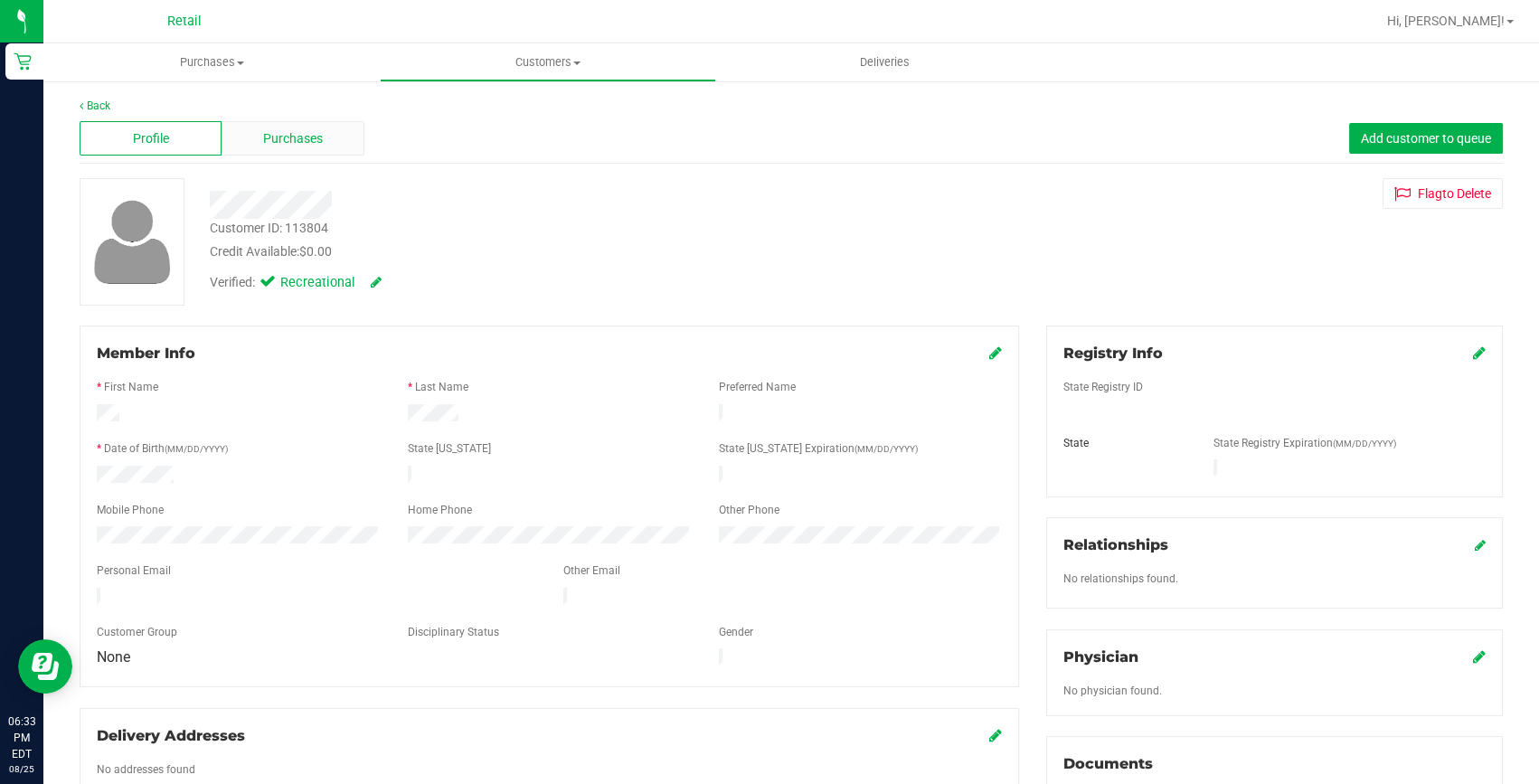
click at [283, 134] on span "Purchases" at bounding box center [293, 139] width 60 height 19
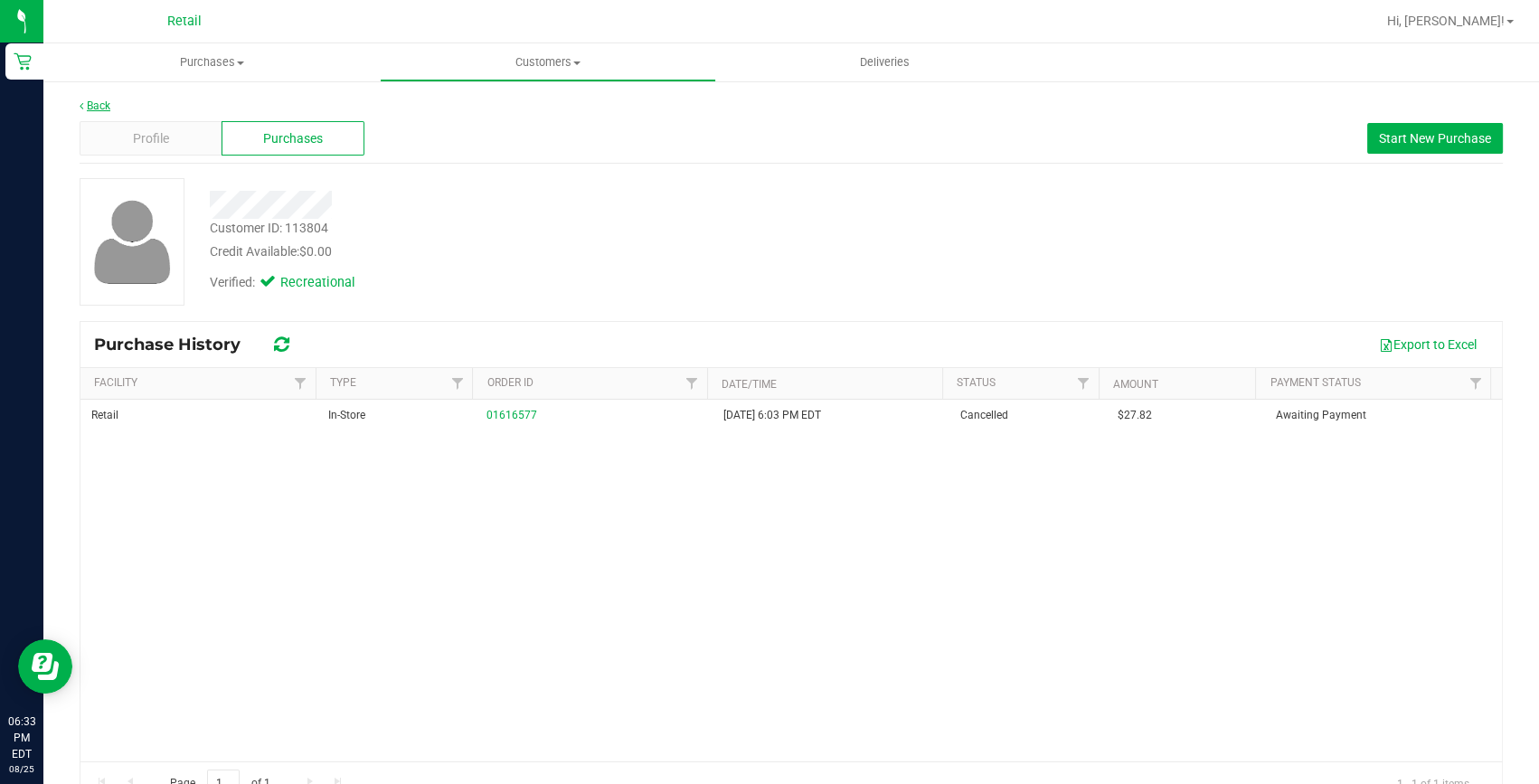
click at [95, 106] on link "Back" at bounding box center [95, 106] width 30 height 12
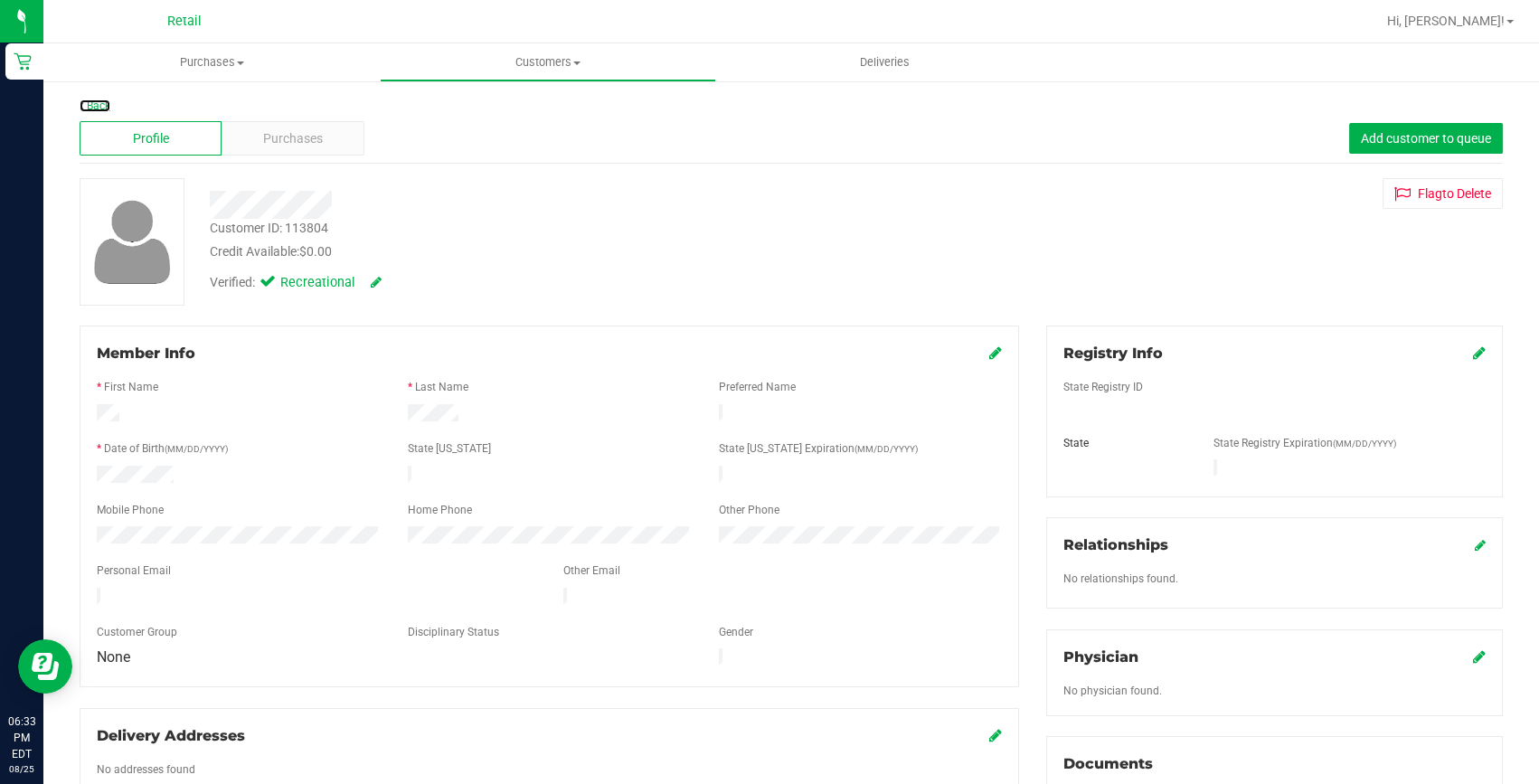
click at [95, 106] on link "Back" at bounding box center [95, 106] width 30 height 12
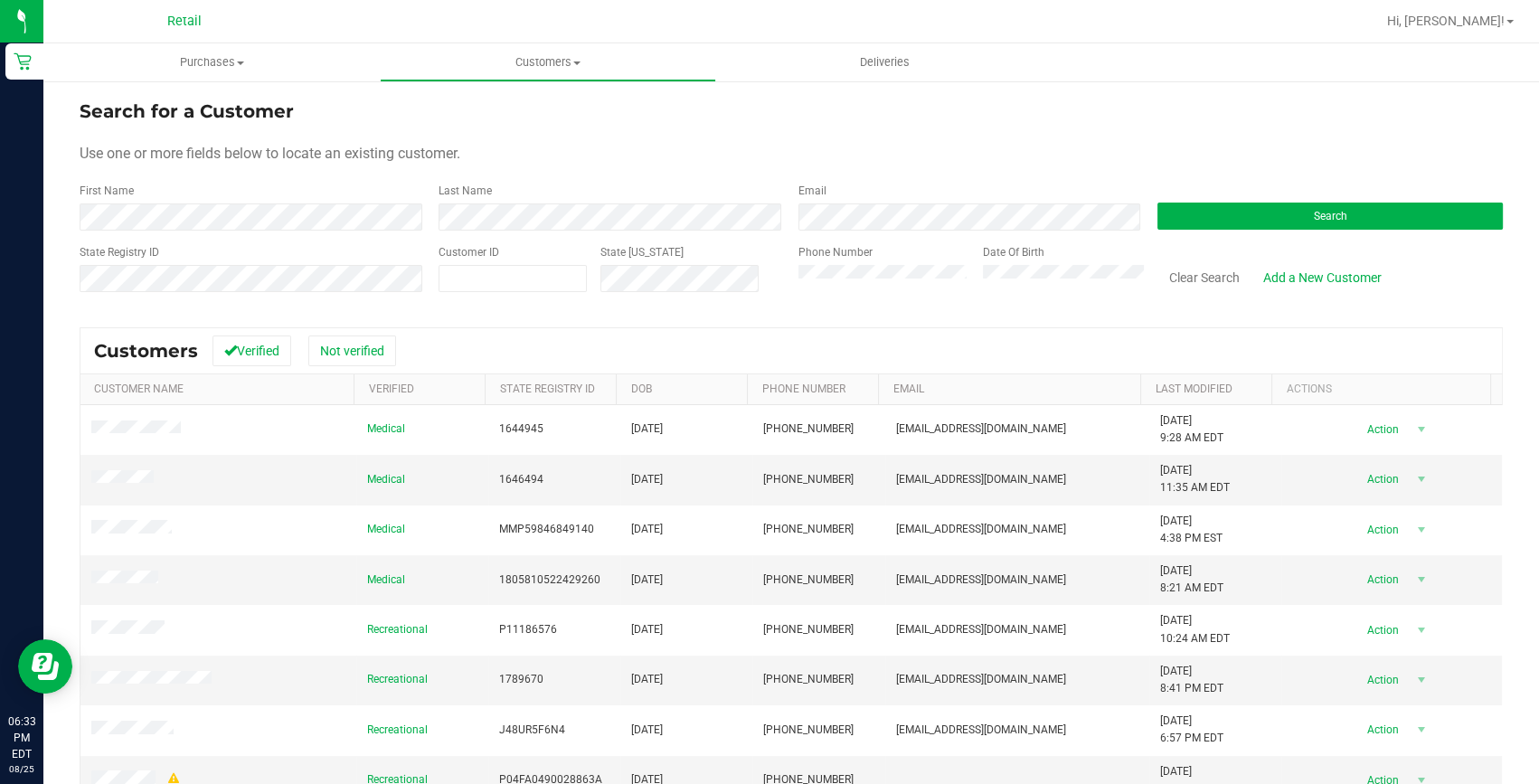
click at [970, 276] on div "Date Of Birth" at bounding box center [1056, 276] width 173 height 64
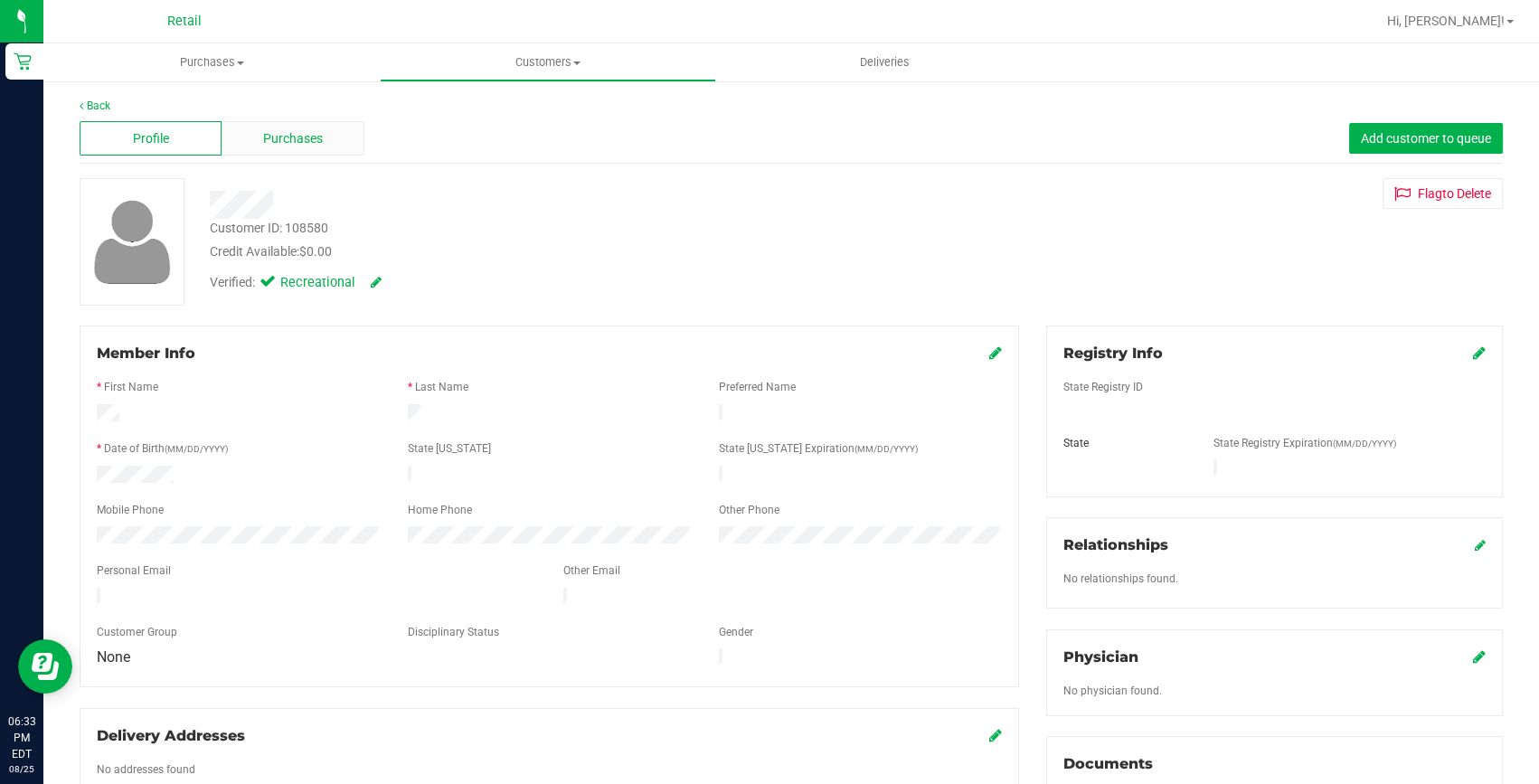
click at [329, 147] on div "Purchases" at bounding box center [292, 138] width 142 height 34
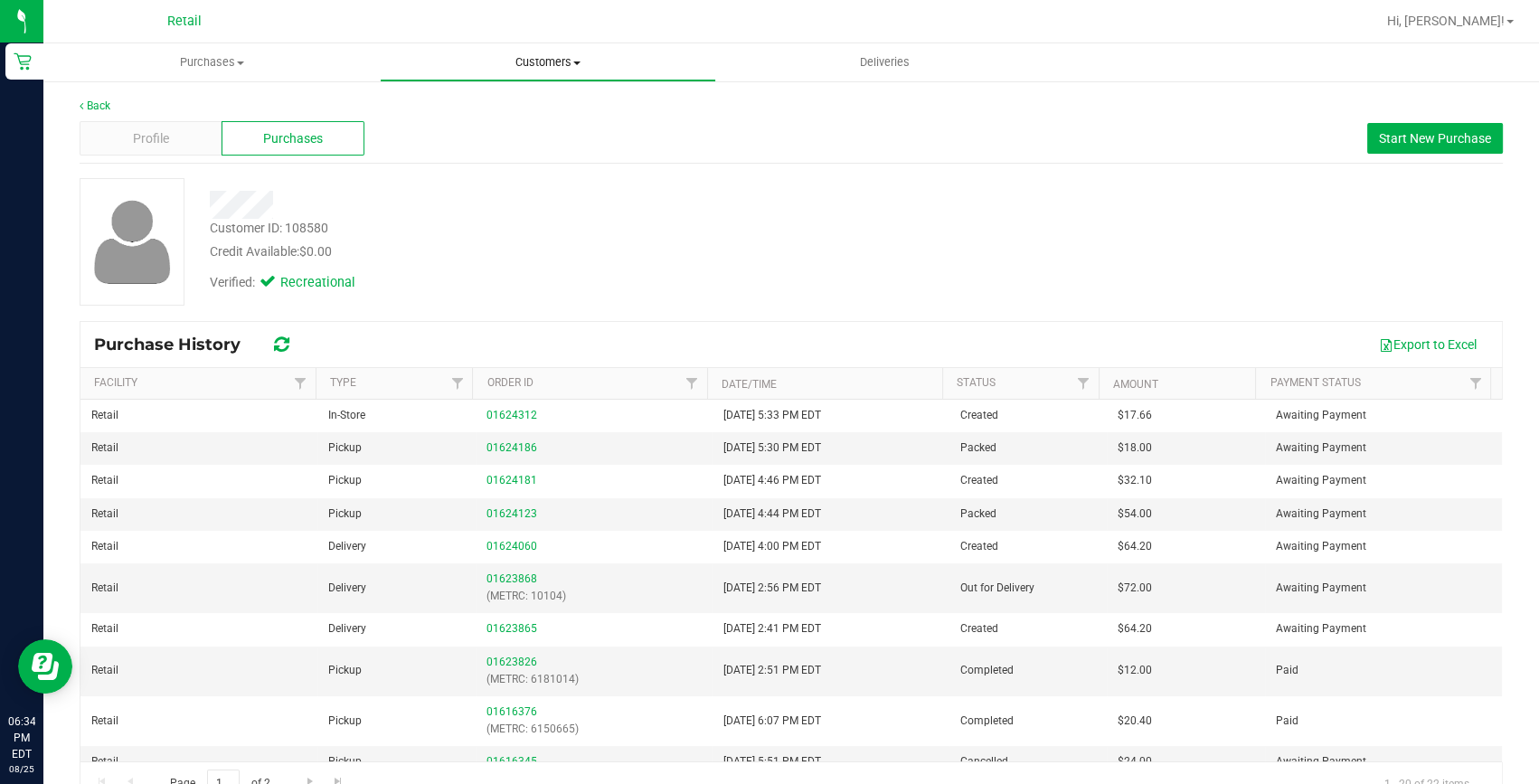
drag, startPoint x: 542, startPoint y: 58, endPoint x: 518, endPoint y: 72, distance: 27.8
click at [542, 58] on span "Customers" at bounding box center [548, 62] width 335 height 16
click at [478, 99] on li "All customers" at bounding box center [547, 109] width 336 height 22
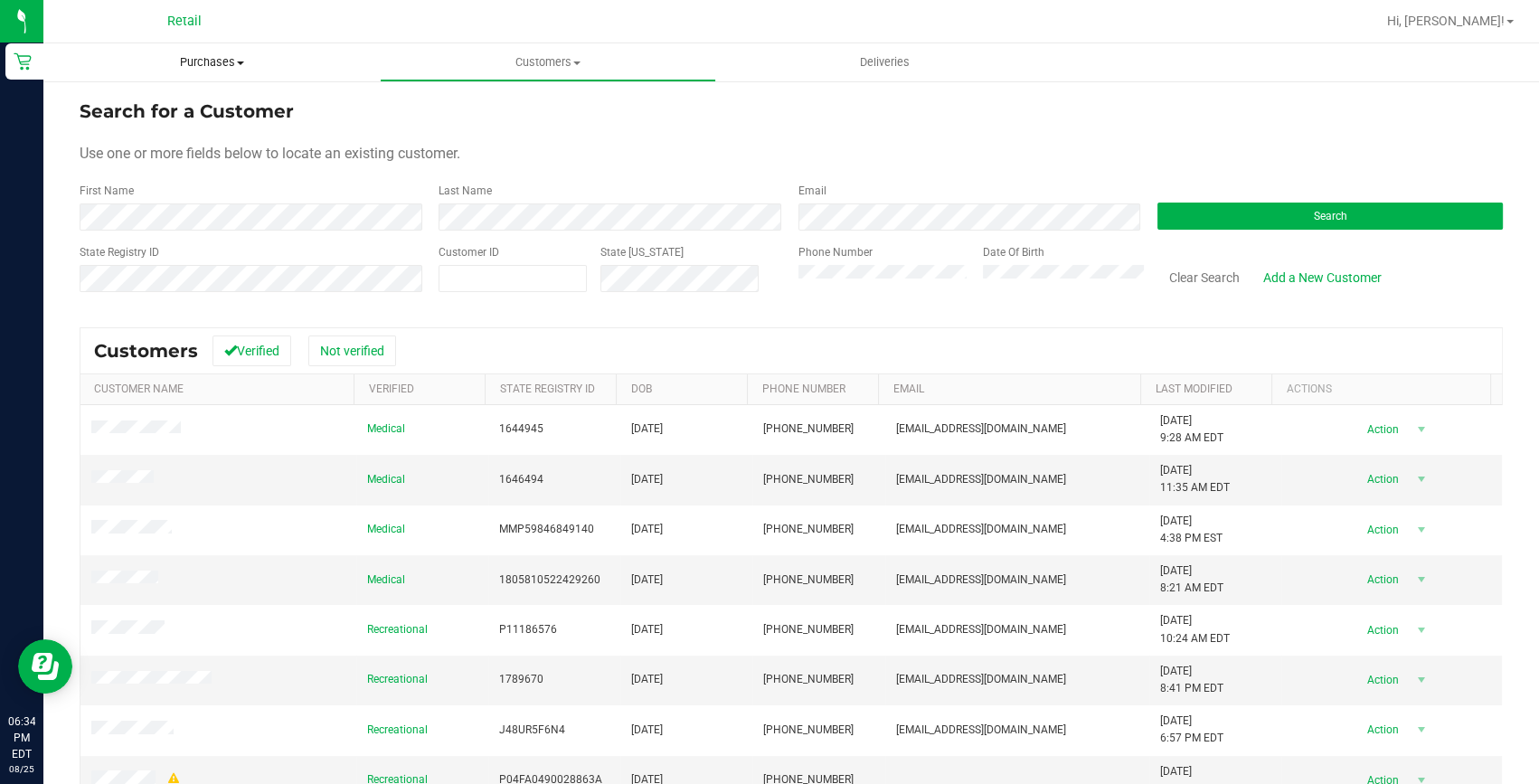
click at [189, 53] on uib-tab-heading "Purchases Summary of purchases Fulfillment All purchases" at bounding box center [211, 63] width 336 height 38
click at [222, 105] on span "Summary of purchases" at bounding box center [136, 108] width 186 height 15
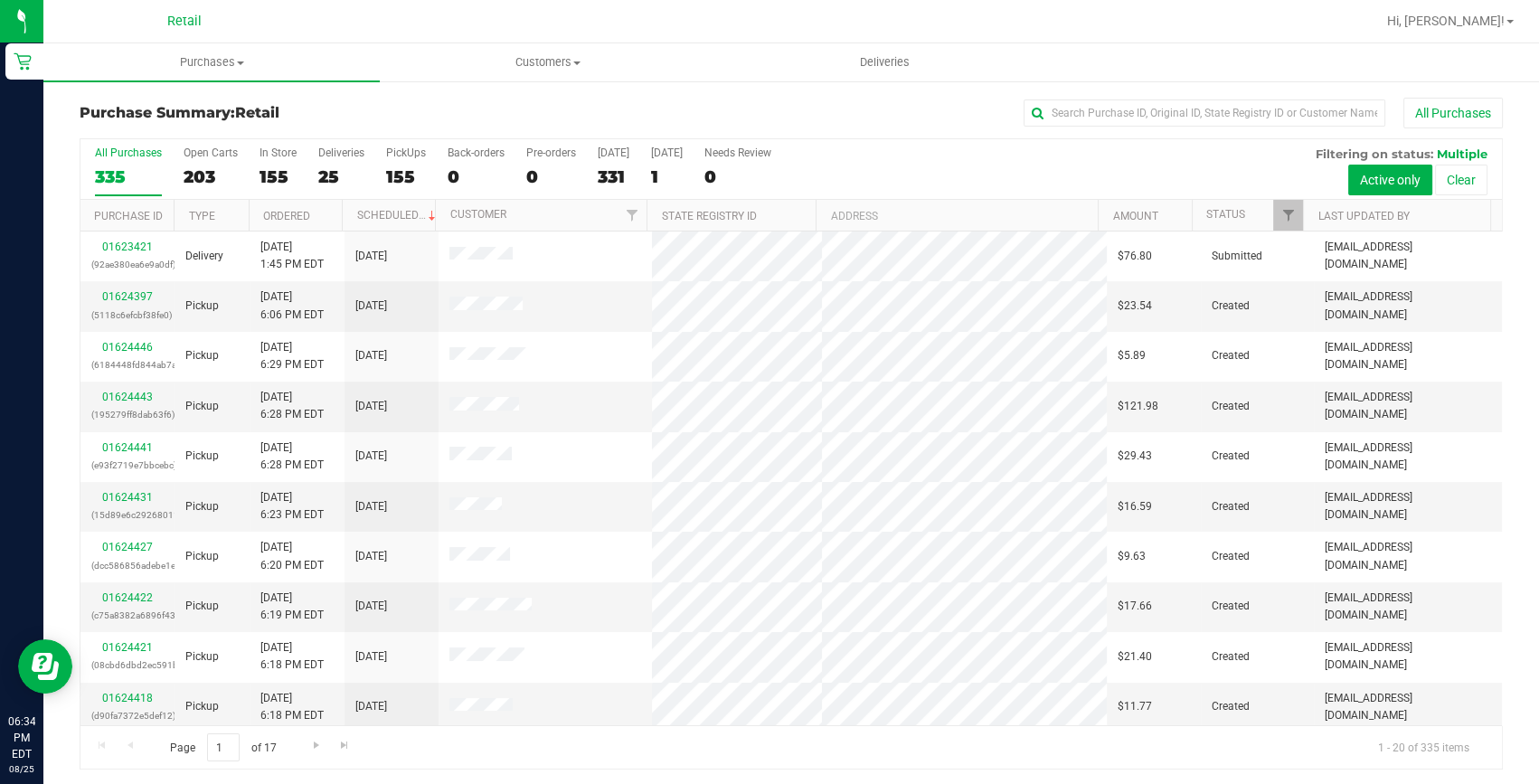
click at [1052, 92] on div "Purchase Summary: Retail All Purchases All Purchases 335 Open Carts 203 In Stor…" at bounding box center [792, 434] width 1496 height 708
click at [1047, 118] on input "text" at bounding box center [1205, 113] width 362 height 28
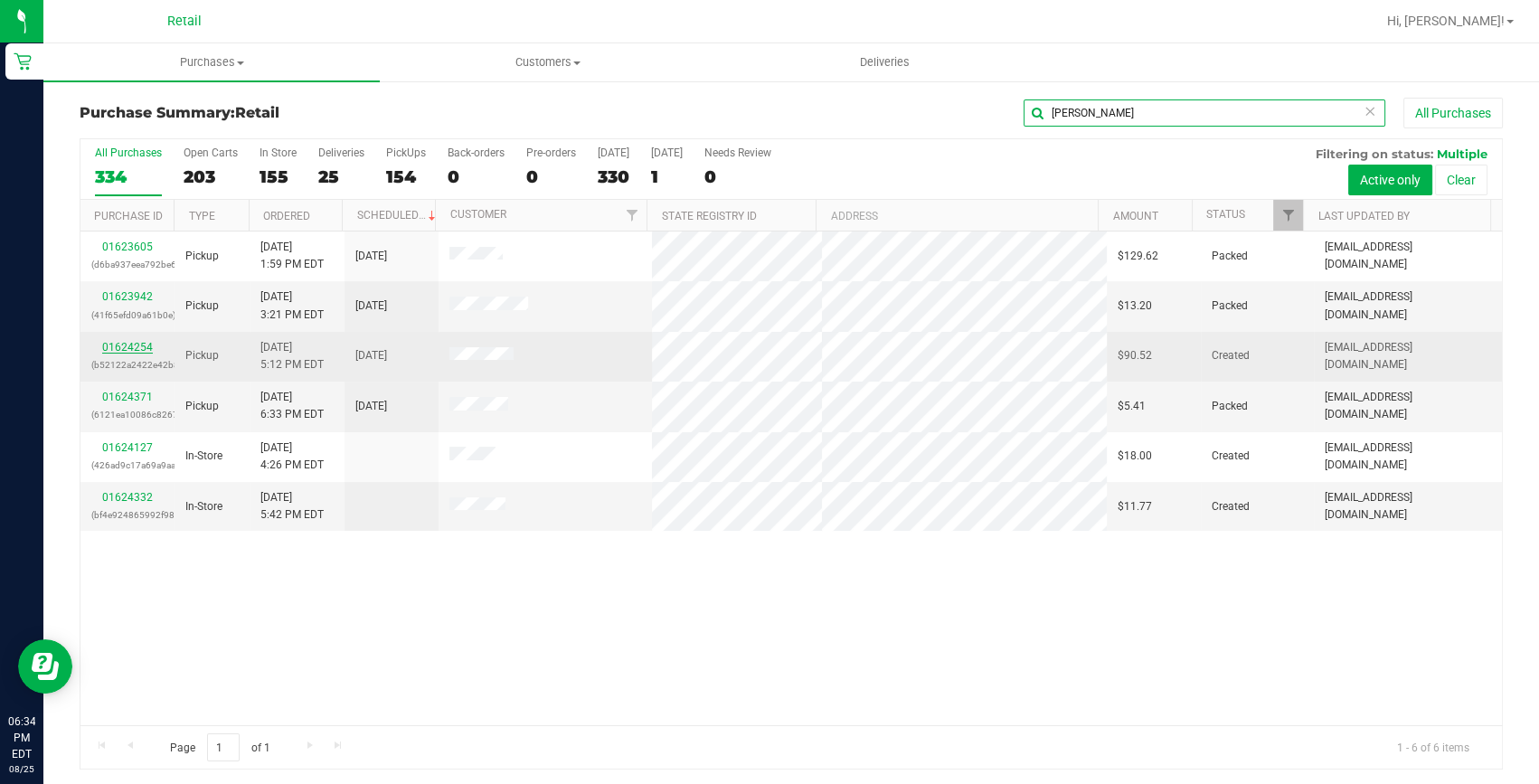
type input "[PERSON_NAME]"
click at [148, 341] on link "01624254" at bounding box center [127, 346] width 50 height 12
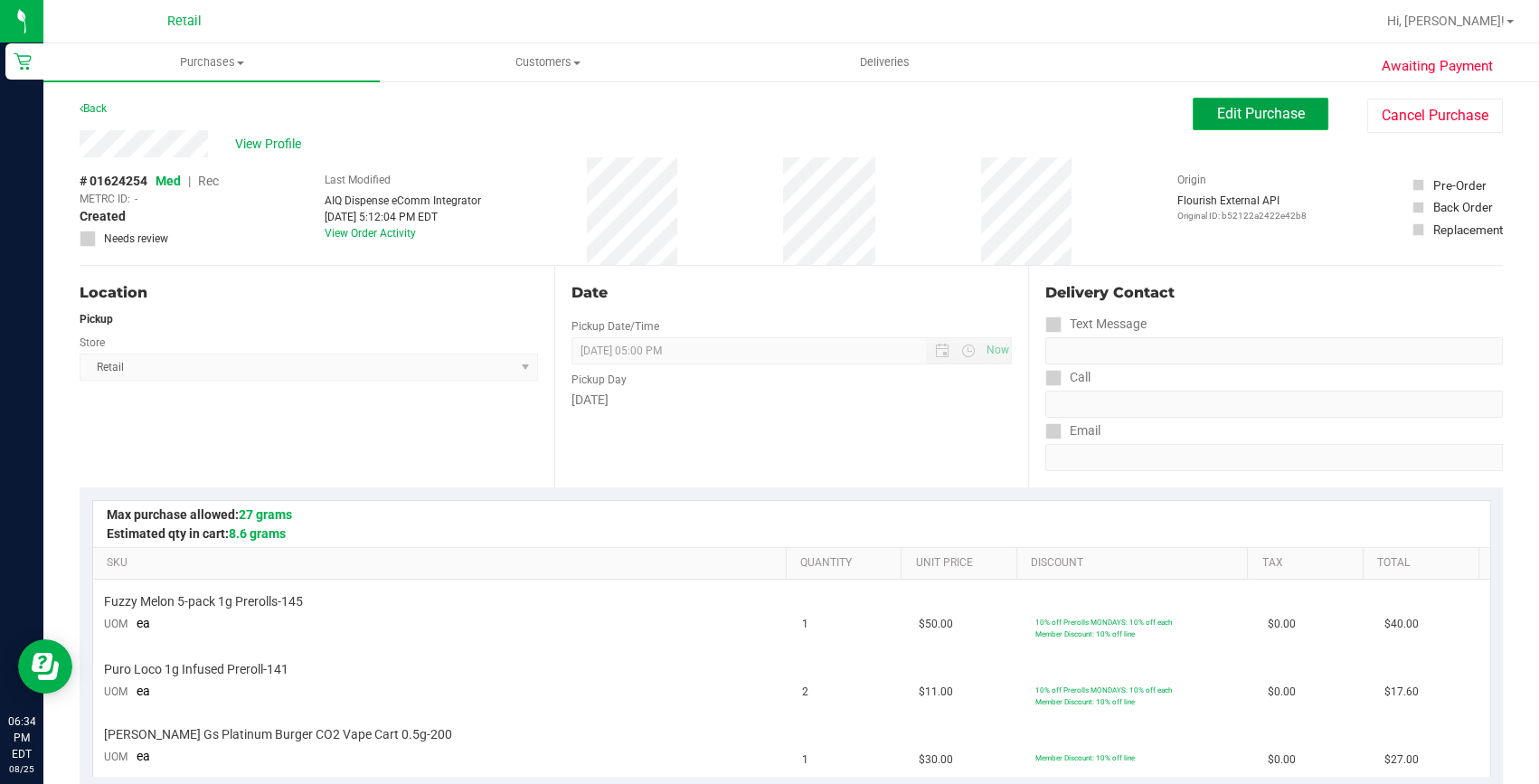
click at [1254, 100] on button "Edit Purchase" at bounding box center [1260, 114] width 136 height 32
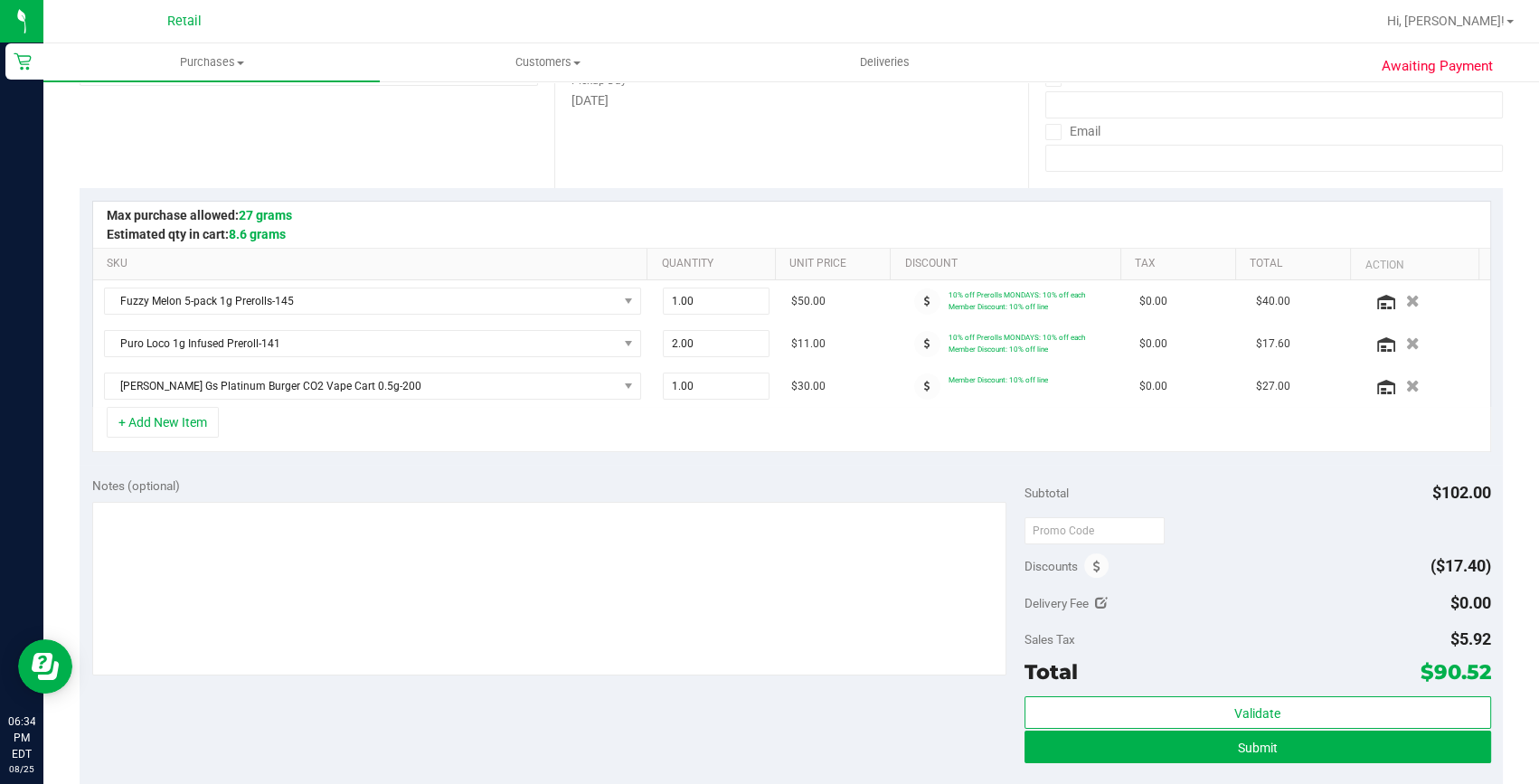
scroll to position [328, 0]
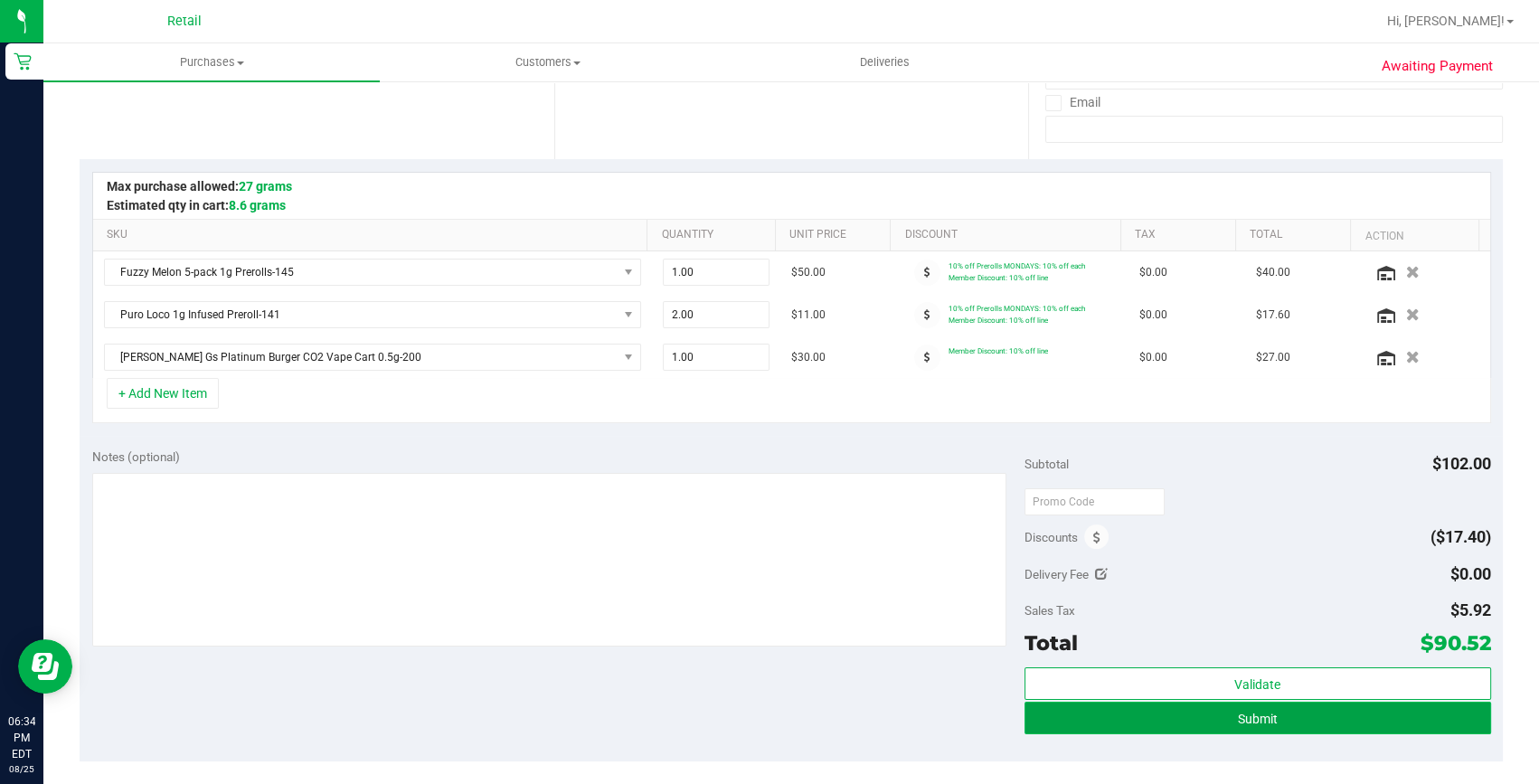
click at [1296, 715] on button "Submit" at bounding box center [1258, 717] width 466 height 32
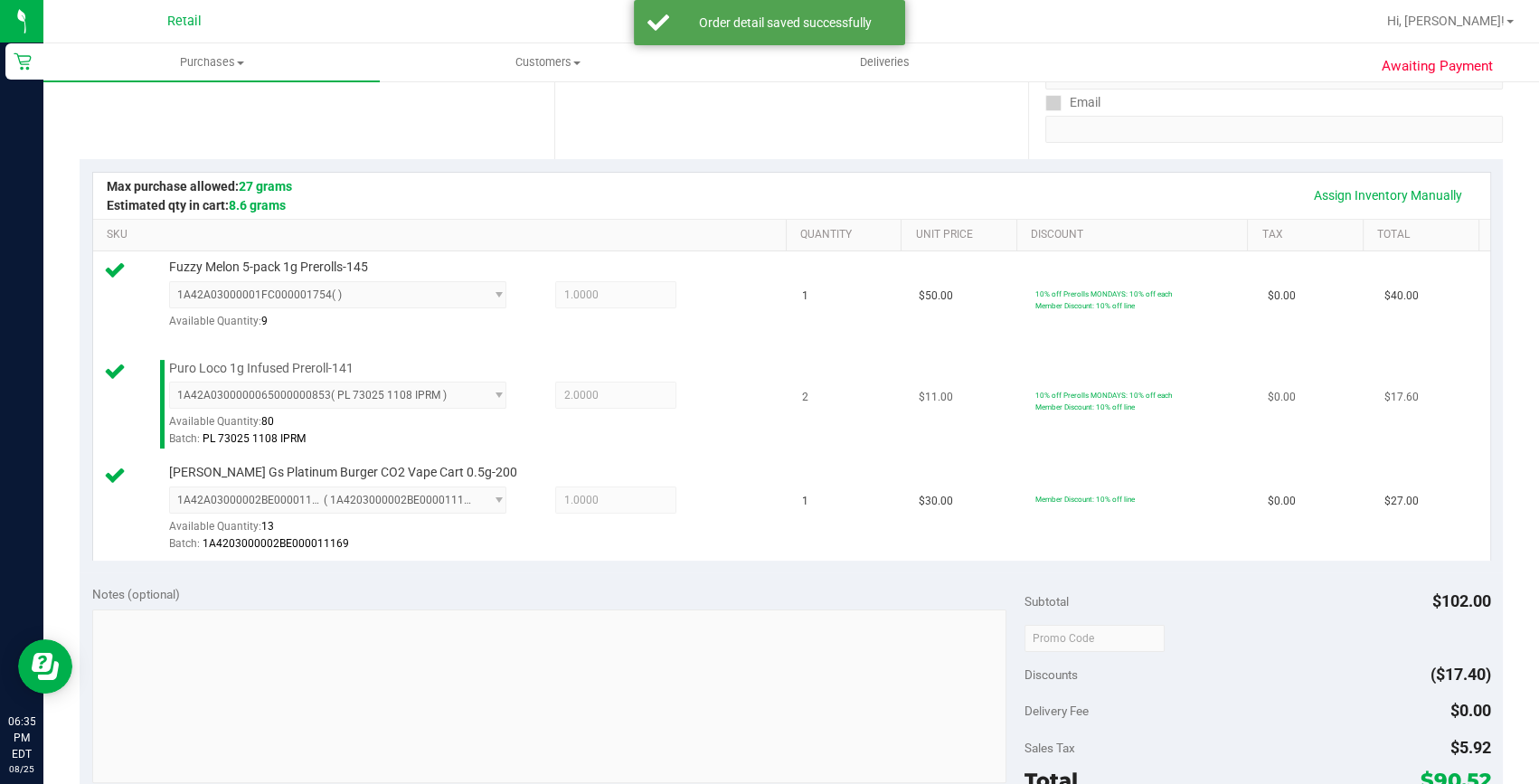
scroll to position [493, 0]
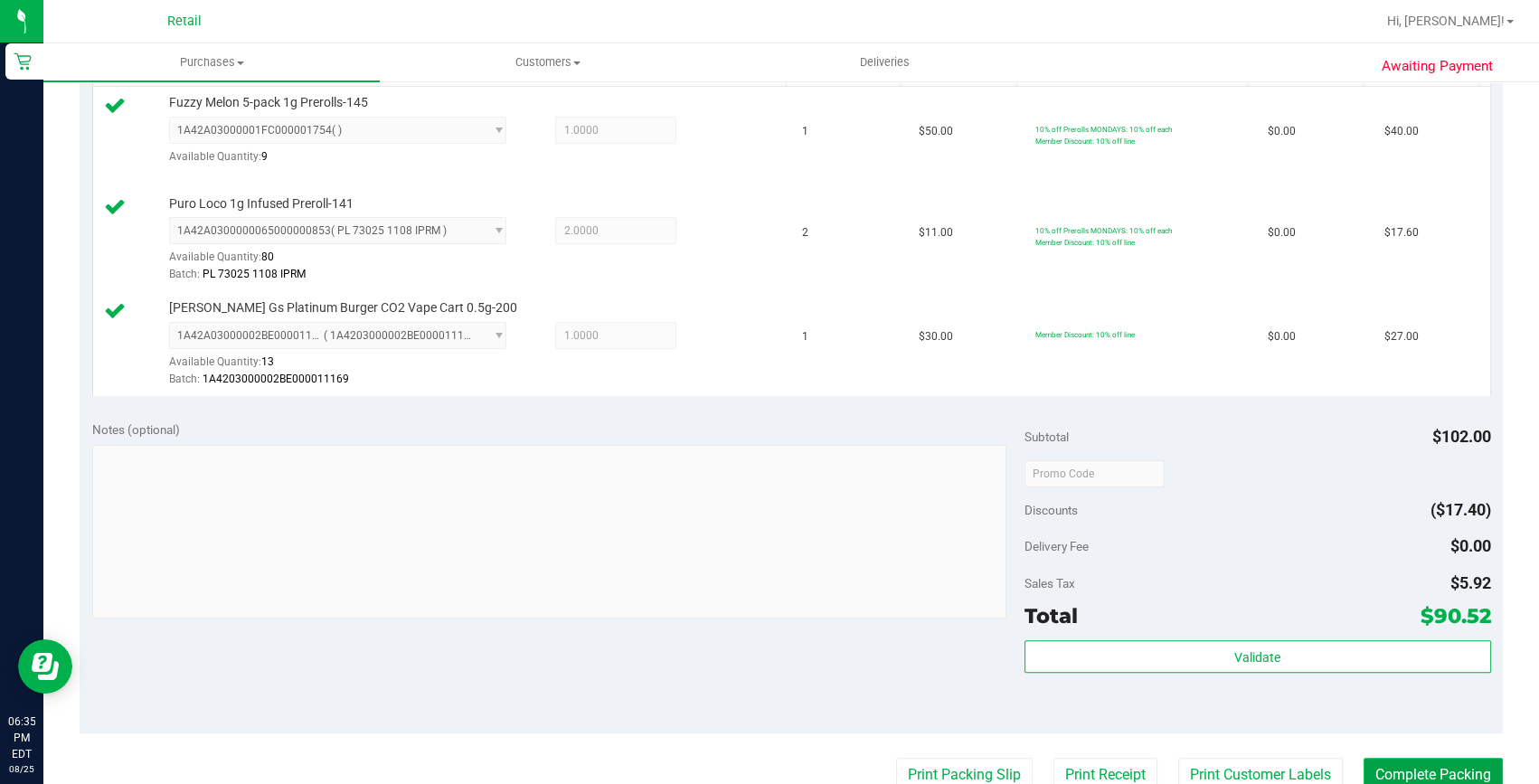
click at [1406, 759] on button "Complete Packing" at bounding box center [1433, 774] width 139 height 34
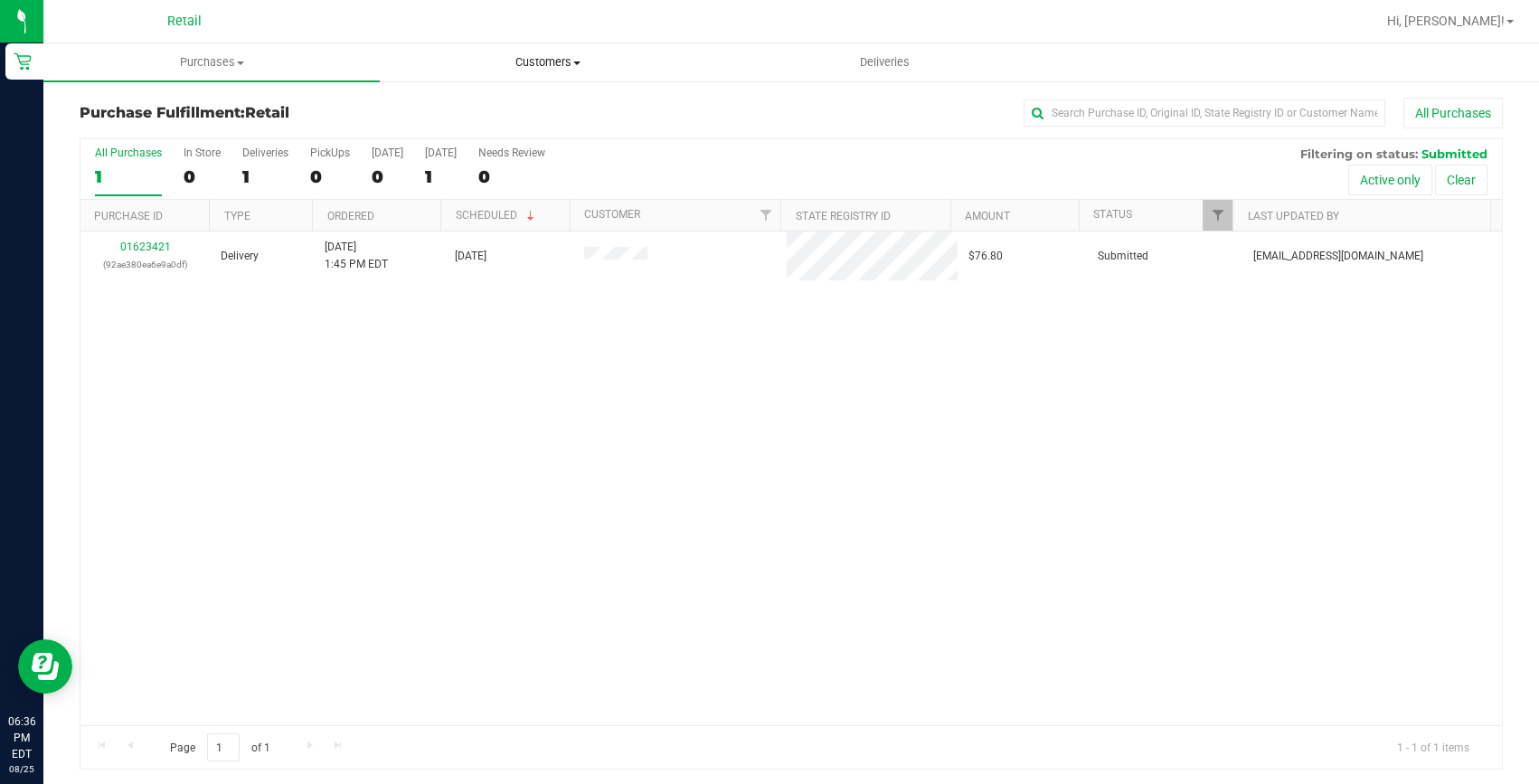
click at [537, 55] on span "Customers" at bounding box center [548, 62] width 335 height 16
click at [499, 103] on span "All customers" at bounding box center [444, 108] width 130 height 15
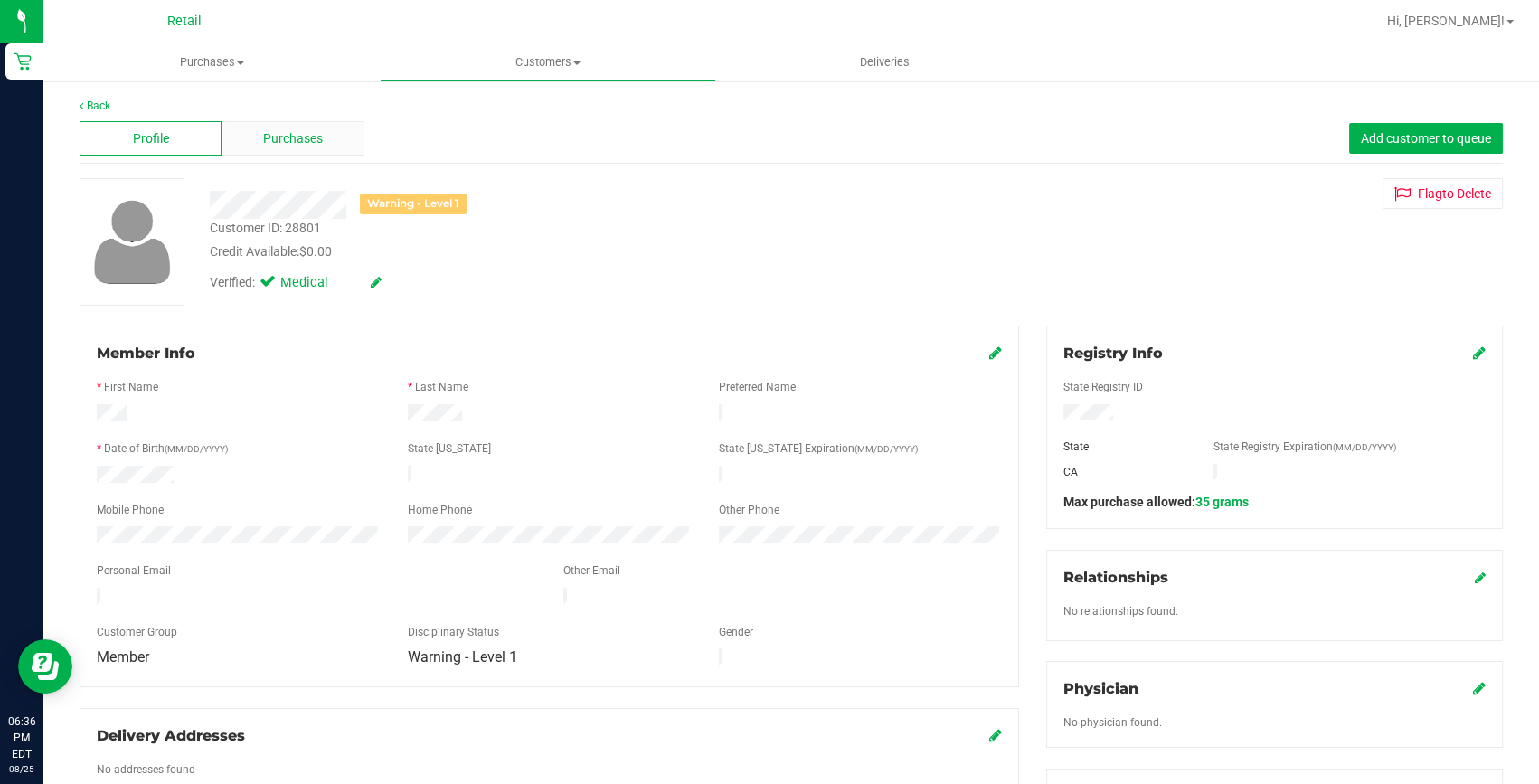
click at [304, 136] on span "Purchases" at bounding box center [293, 139] width 60 height 19
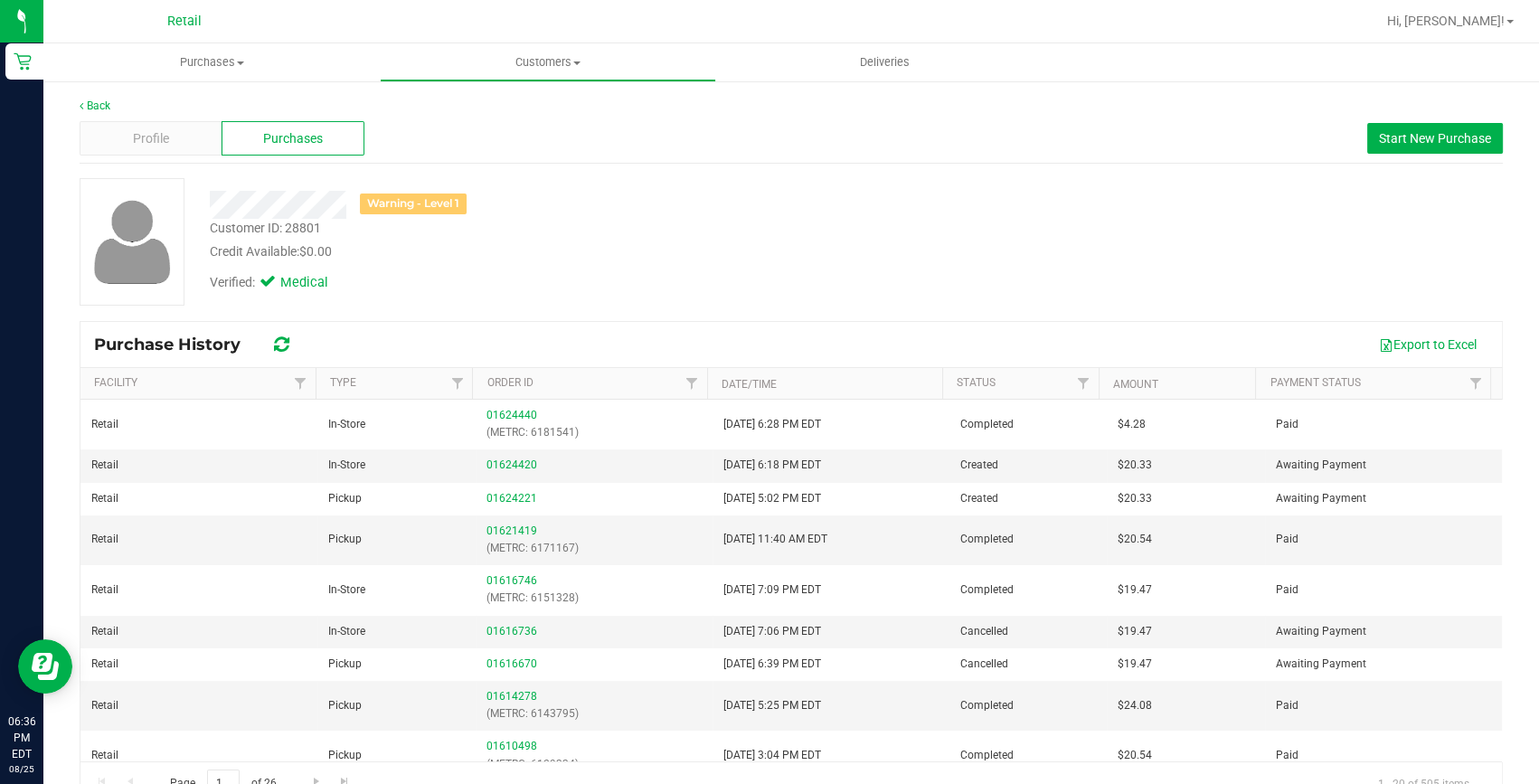
click at [754, 281] on div "Verified: Medical" at bounding box center [559, 282] width 725 height 40
click at [536, 62] on span "Customers" at bounding box center [548, 62] width 335 height 16
click at [486, 125] on span "Add a new customer" at bounding box center [464, 130] width 170 height 15
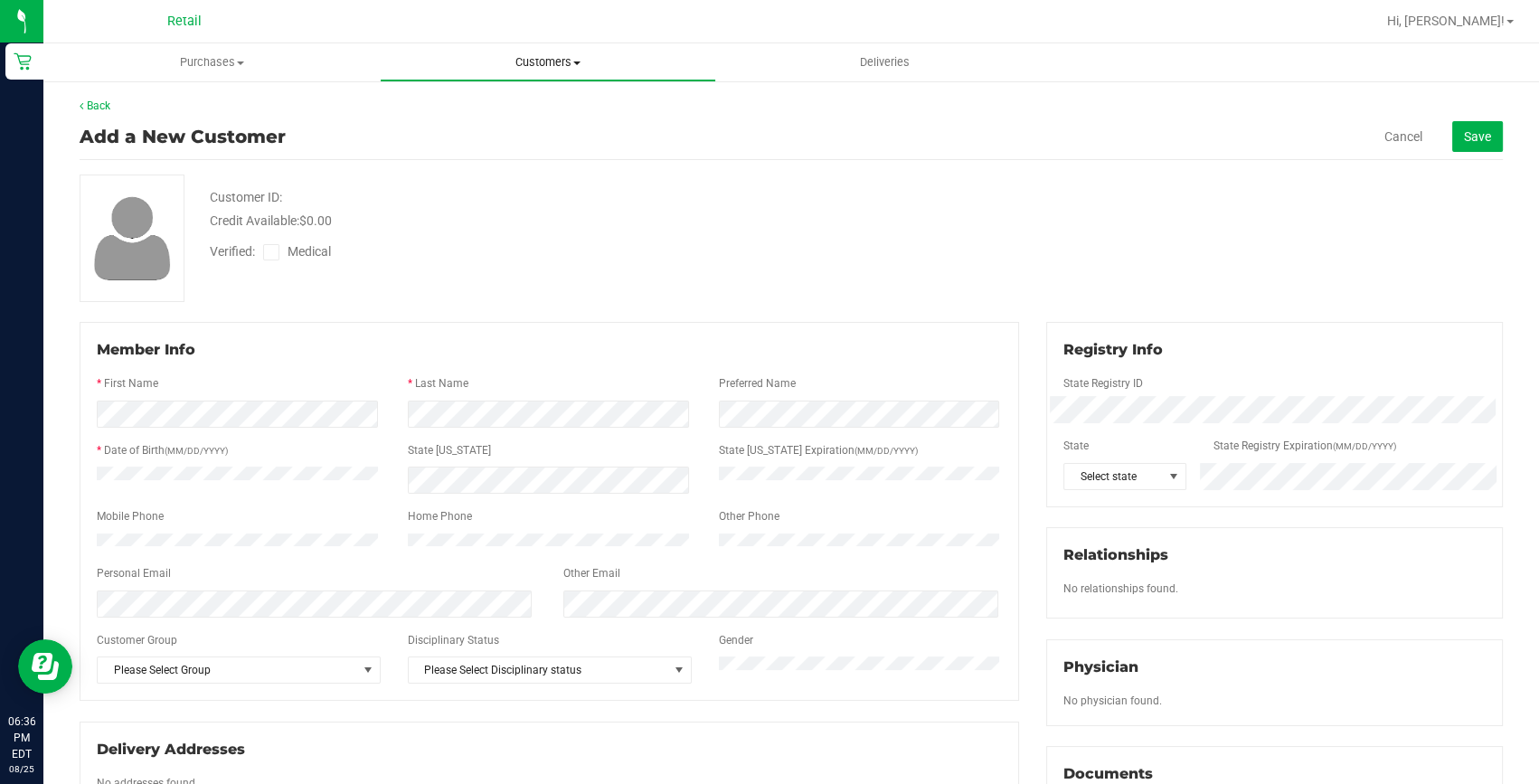
click at [530, 49] on uib-tab-heading "Customers All customers Add a new customer All physicians" at bounding box center [548, 63] width 335 height 36
click at [486, 104] on span "All customers" at bounding box center [444, 108] width 130 height 15
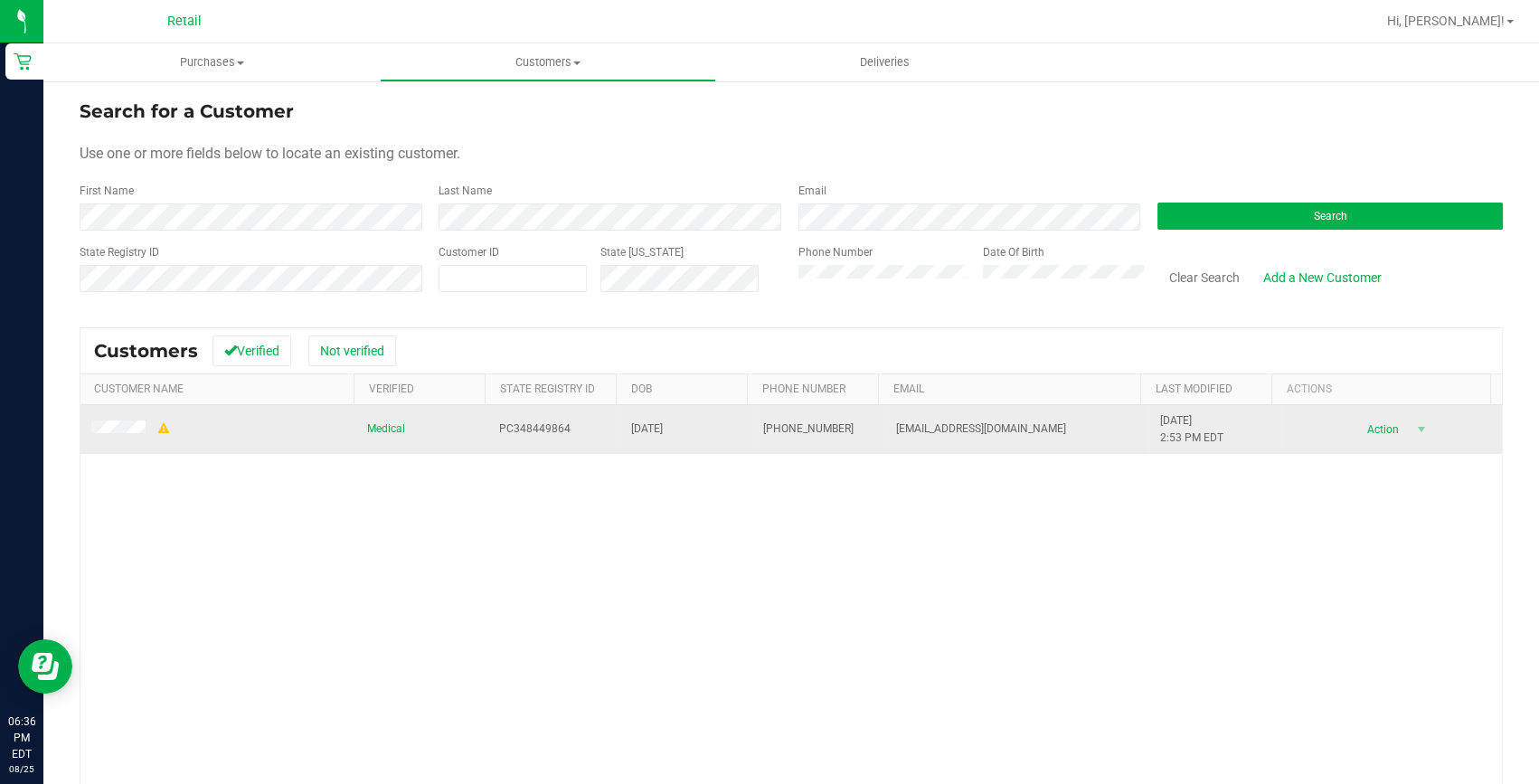
click at [123, 415] on td at bounding box center [219, 429] width 276 height 49
click at [124, 419] on td at bounding box center [219, 429] width 276 height 49
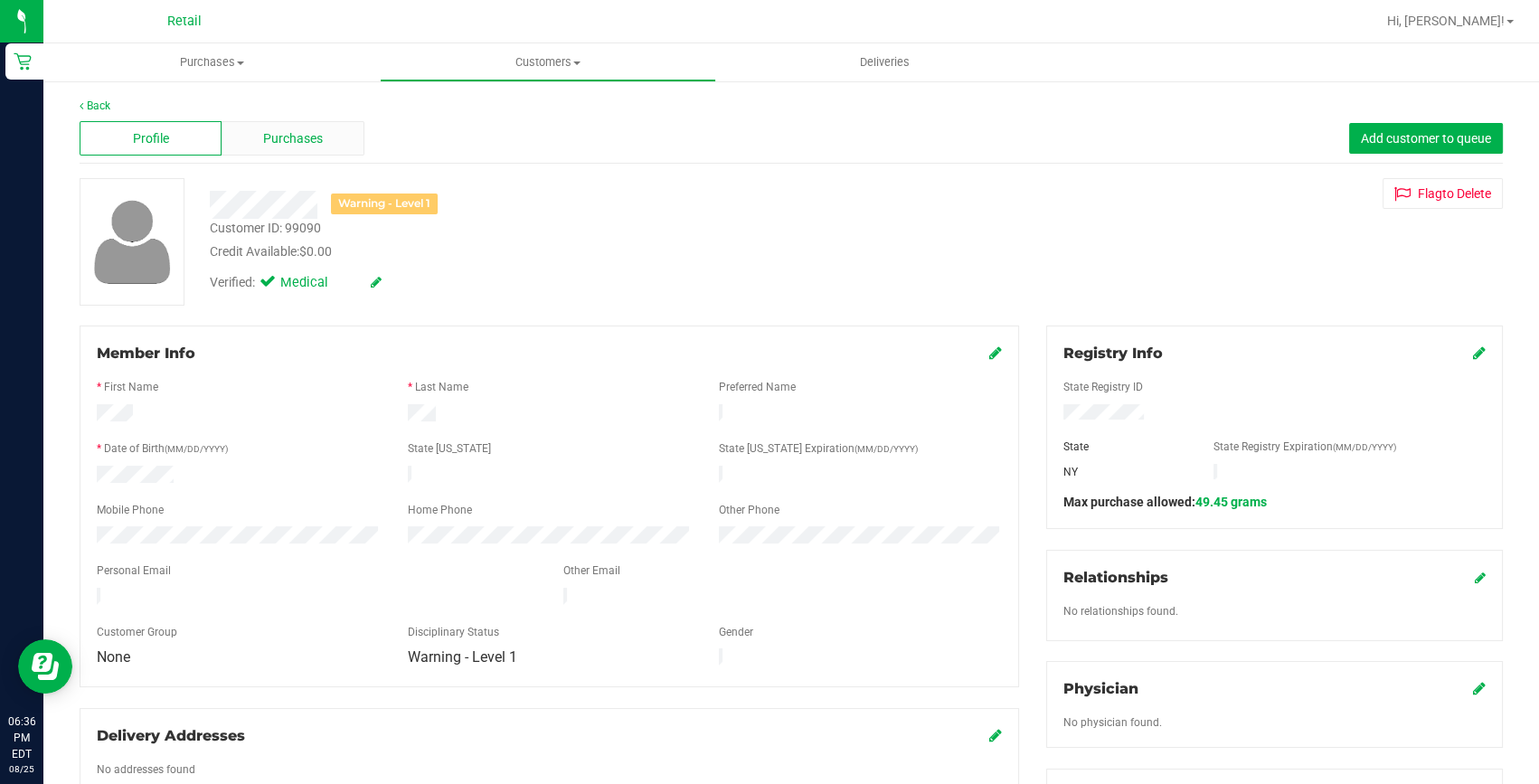
click at [285, 127] on div "Purchases" at bounding box center [292, 138] width 142 height 34
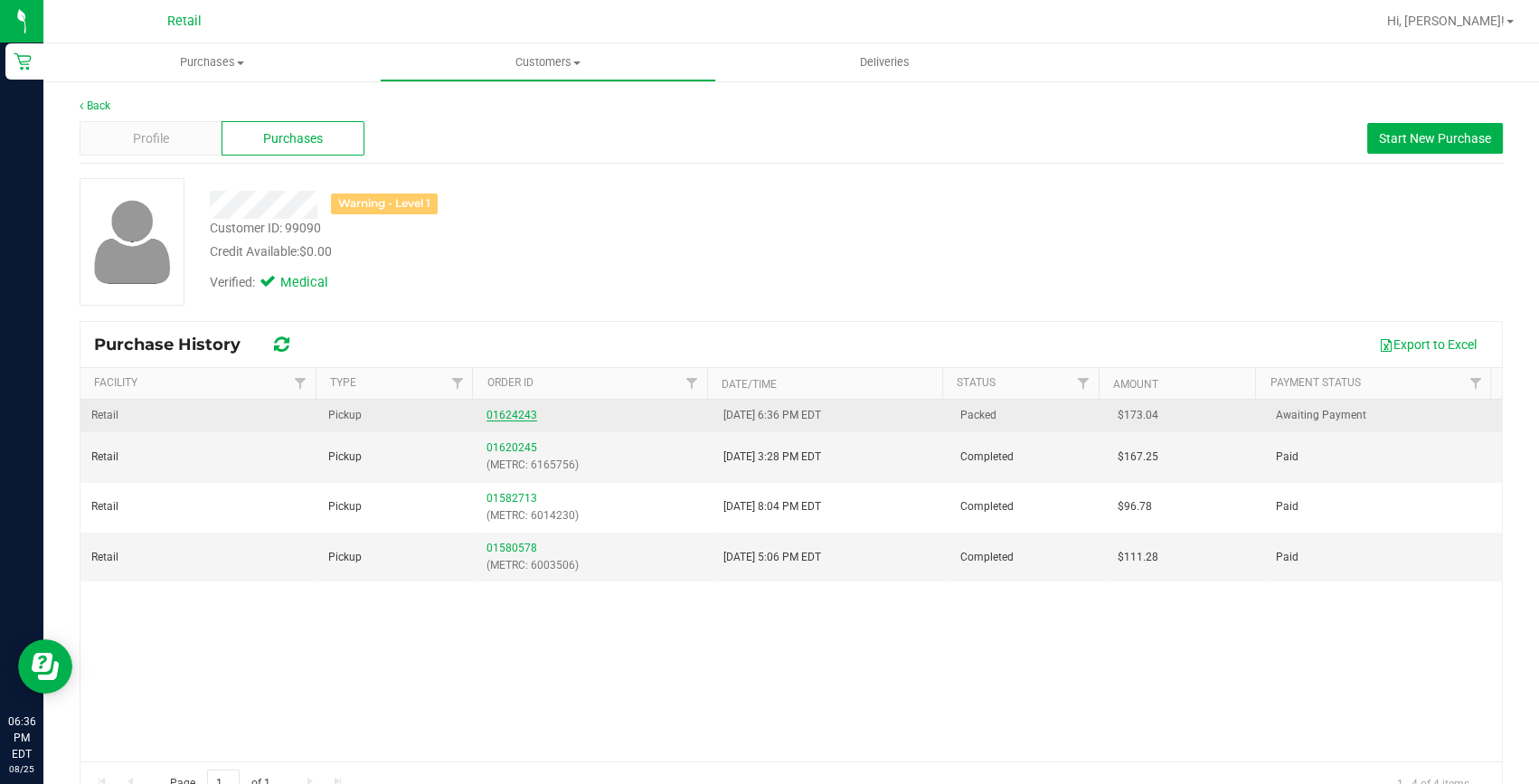
click at [499, 412] on link "01624243" at bounding box center [511, 415] width 50 height 12
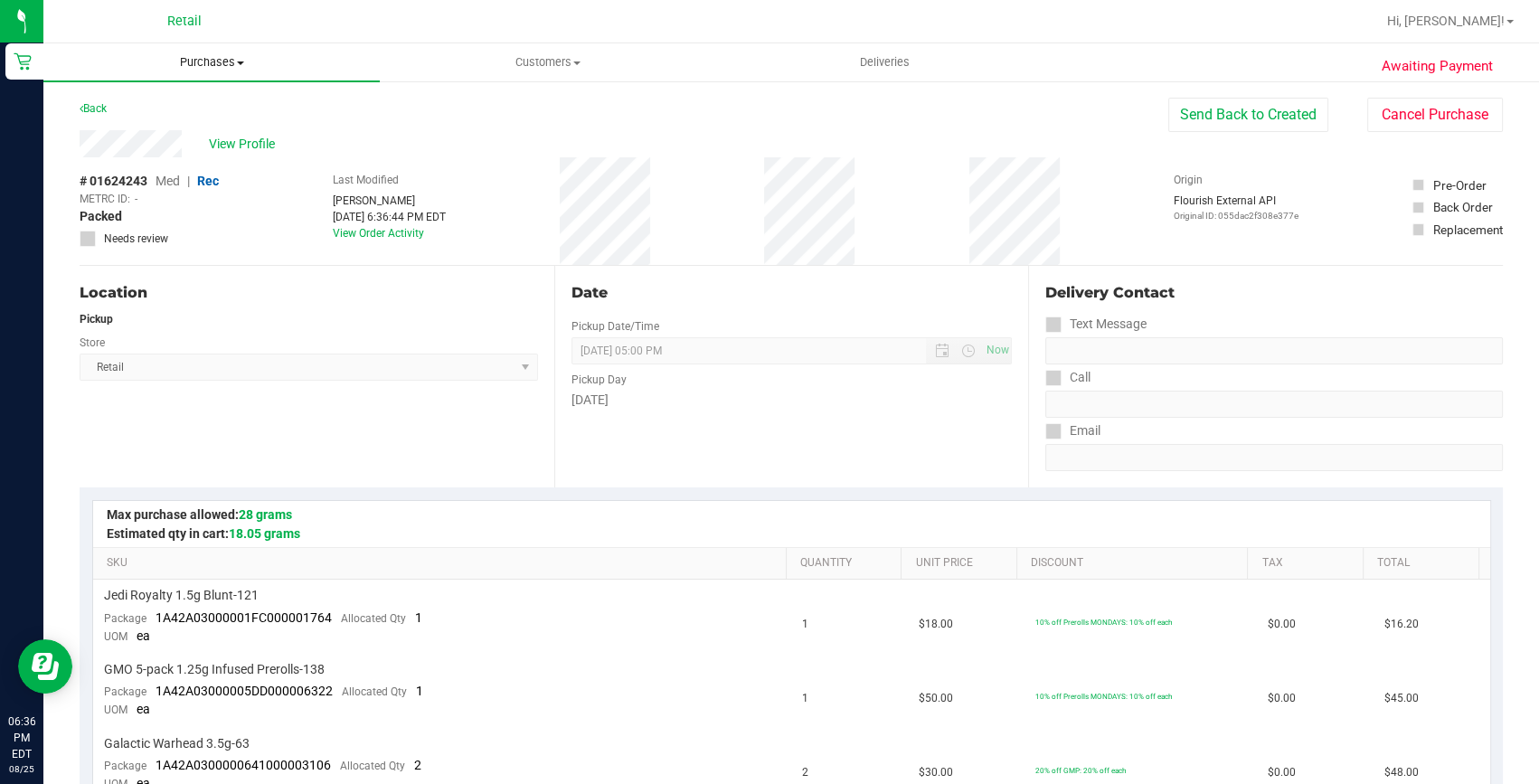
click at [213, 64] on span "Purchases" at bounding box center [211, 62] width 336 height 16
click at [193, 103] on span "Summary of purchases" at bounding box center [136, 108] width 186 height 15
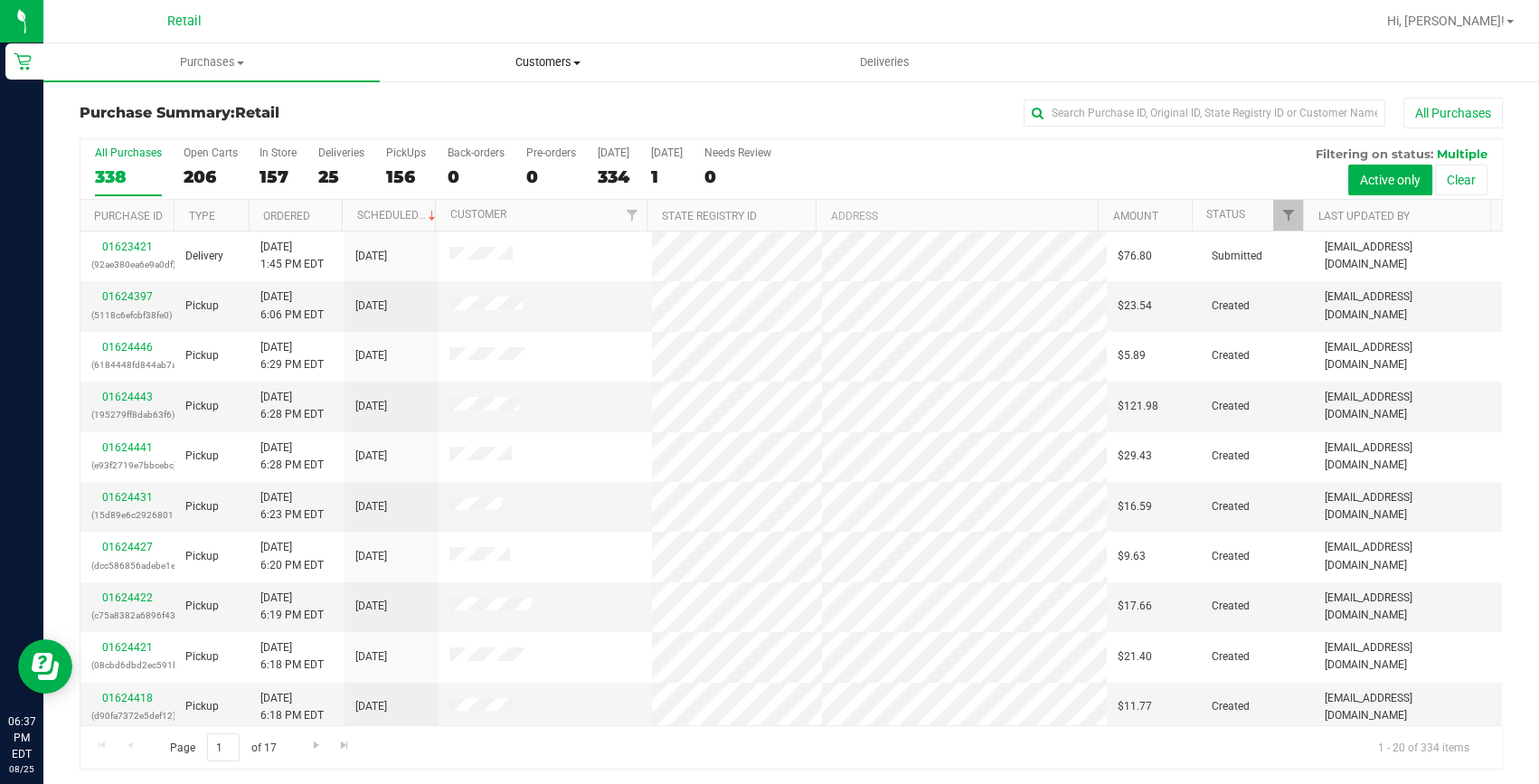
drag, startPoint x: 570, startPoint y: 58, endPoint x: 518, endPoint y: 86, distance: 59.1
click at [570, 58] on span "Customers" at bounding box center [548, 62] width 335 height 16
click at [500, 107] on span "All customers" at bounding box center [444, 108] width 130 height 15
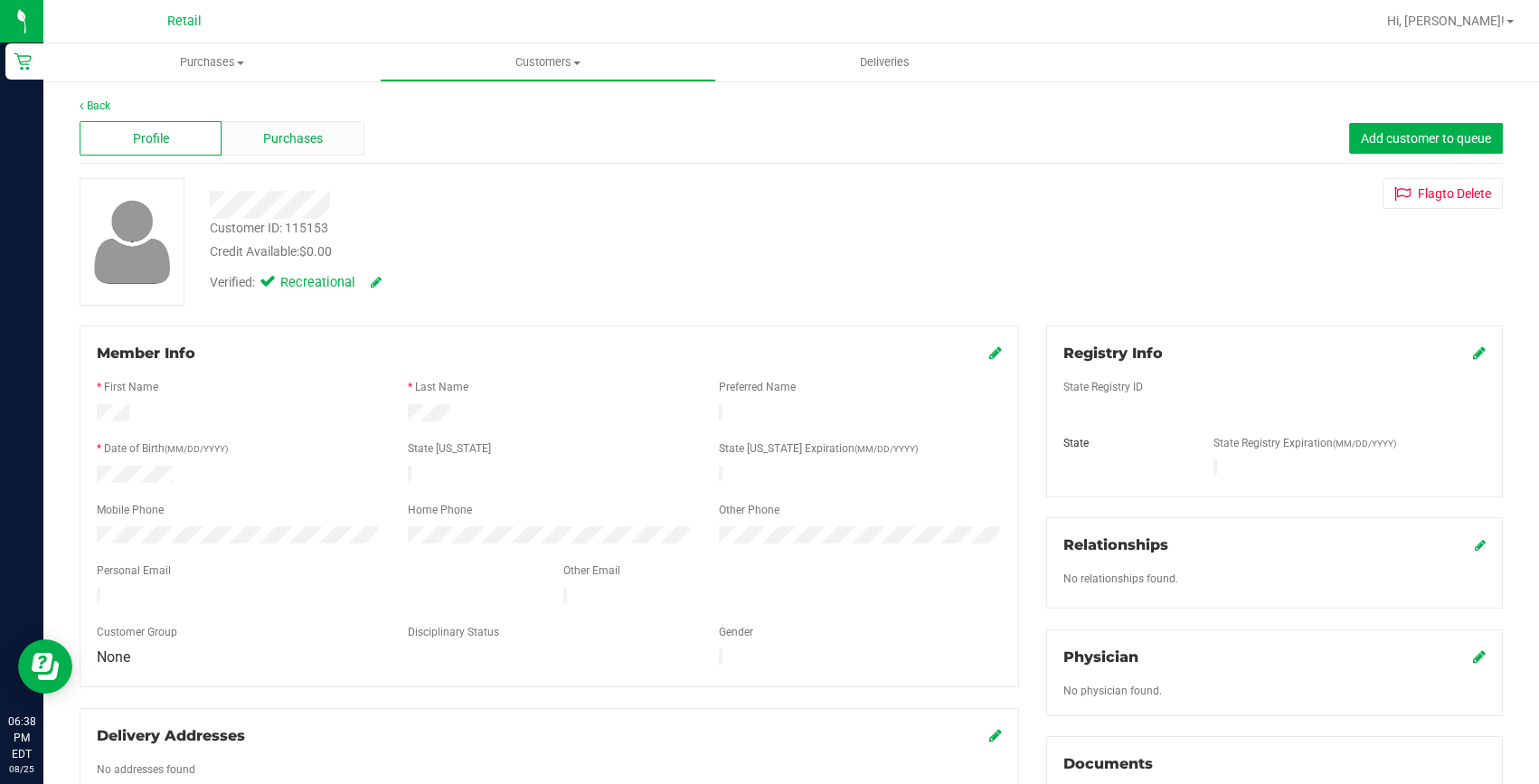
click at [271, 136] on span "Purchases" at bounding box center [293, 139] width 60 height 19
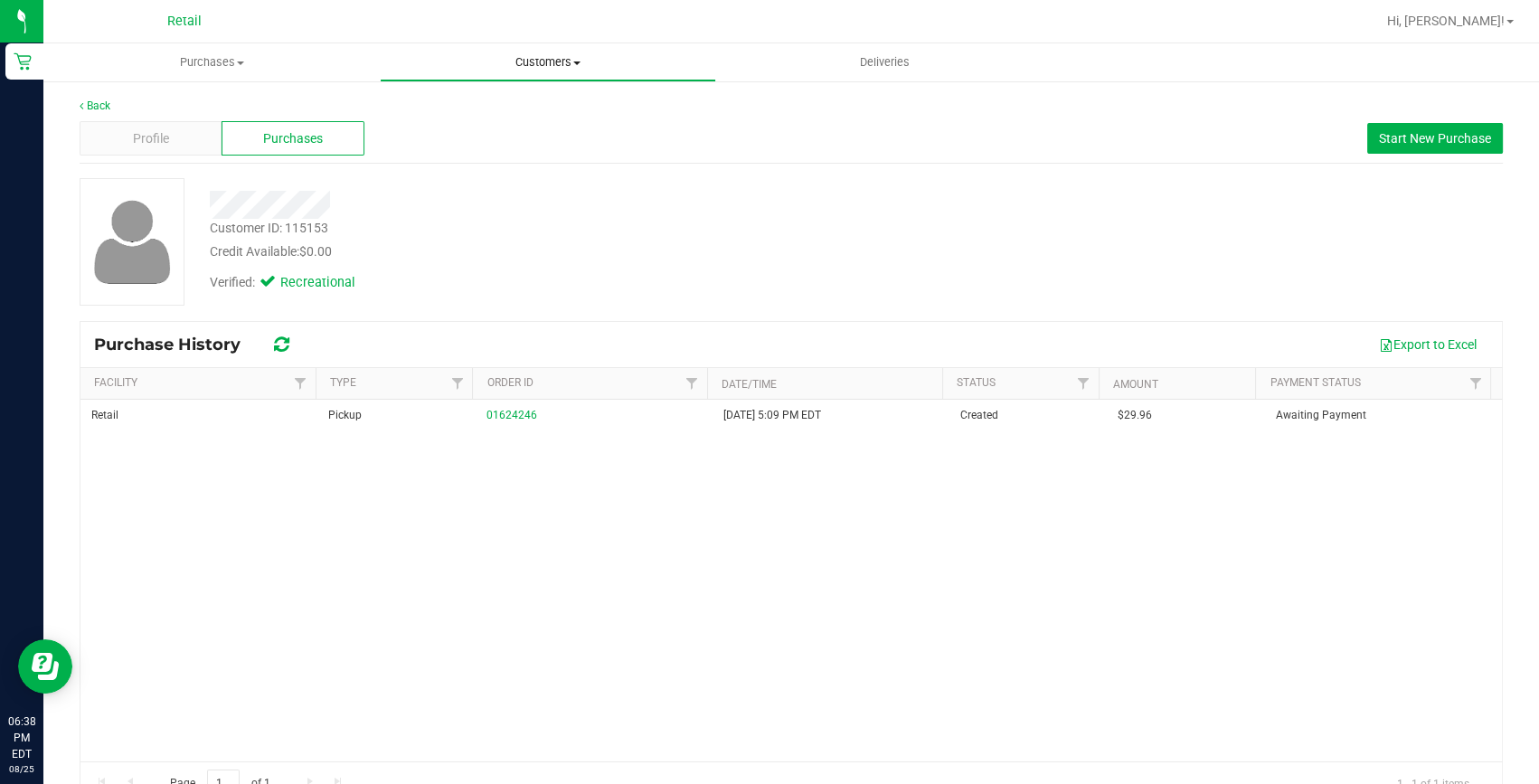
click at [552, 62] on span "Customers" at bounding box center [548, 62] width 335 height 16
click at [210, 49] on uib-tab-heading "Purchases Summary of purchases Fulfillment All purchases" at bounding box center [212, 63] width 335 height 36
click at [190, 99] on li "Summary of purchases" at bounding box center [211, 109] width 336 height 22
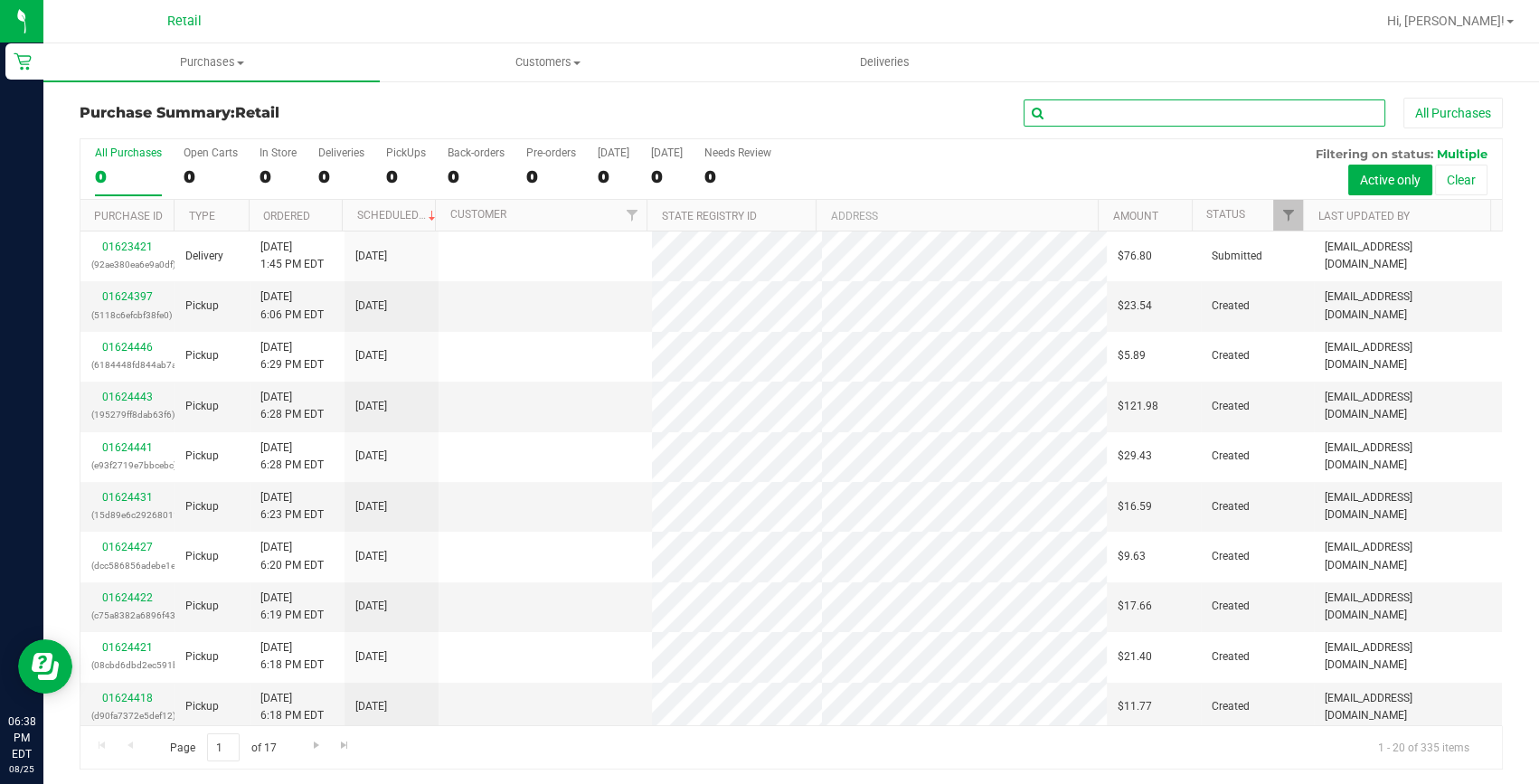
click at [1180, 116] on input "text" at bounding box center [1205, 113] width 362 height 28
type input "wendi"
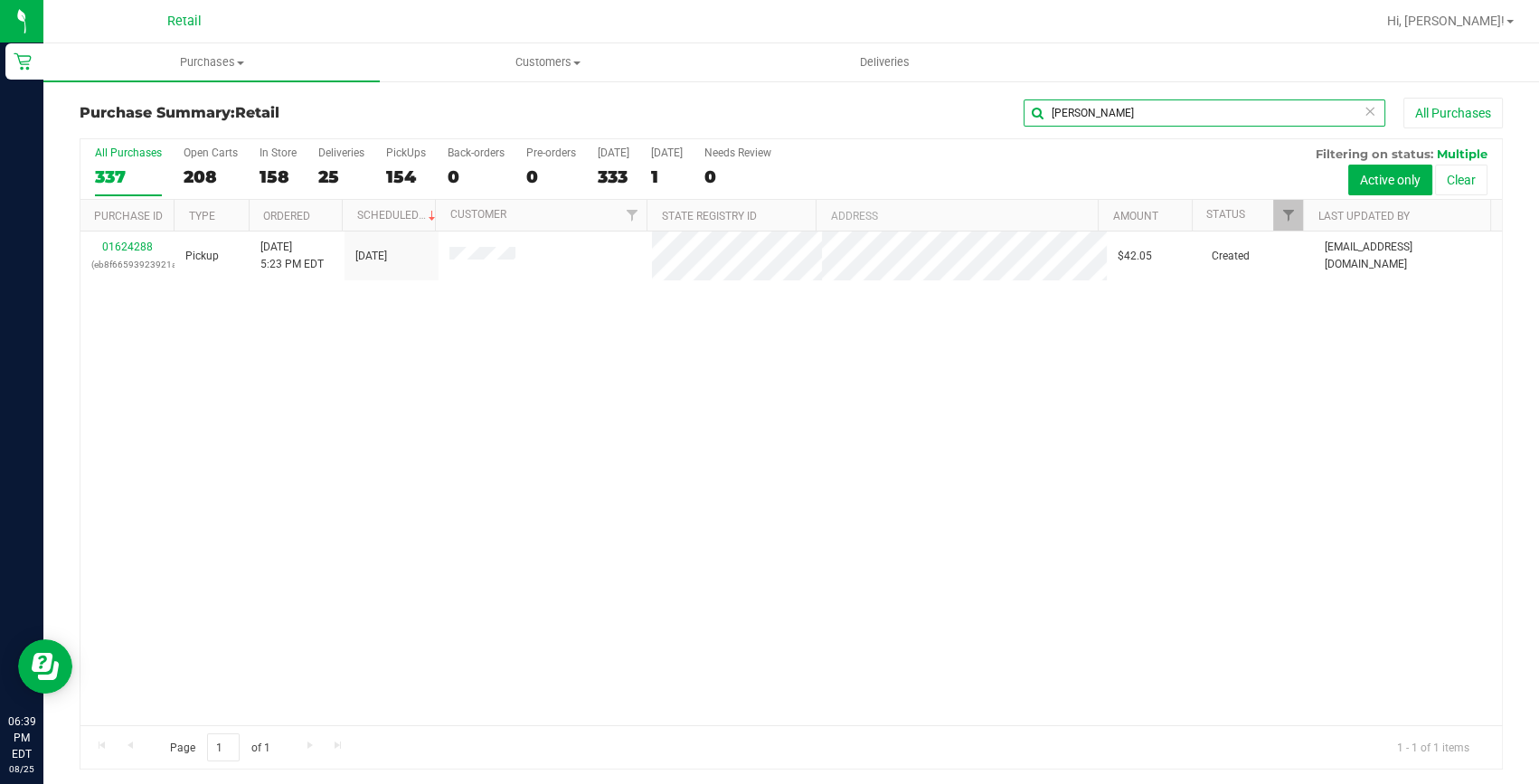
drag, startPoint x: 1262, startPoint y: 123, endPoint x: 818, endPoint y: 116, distance: 444.1
click at [818, 116] on div "wendi All Purchases" at bounding box center [1028, 113] width 949 height 30
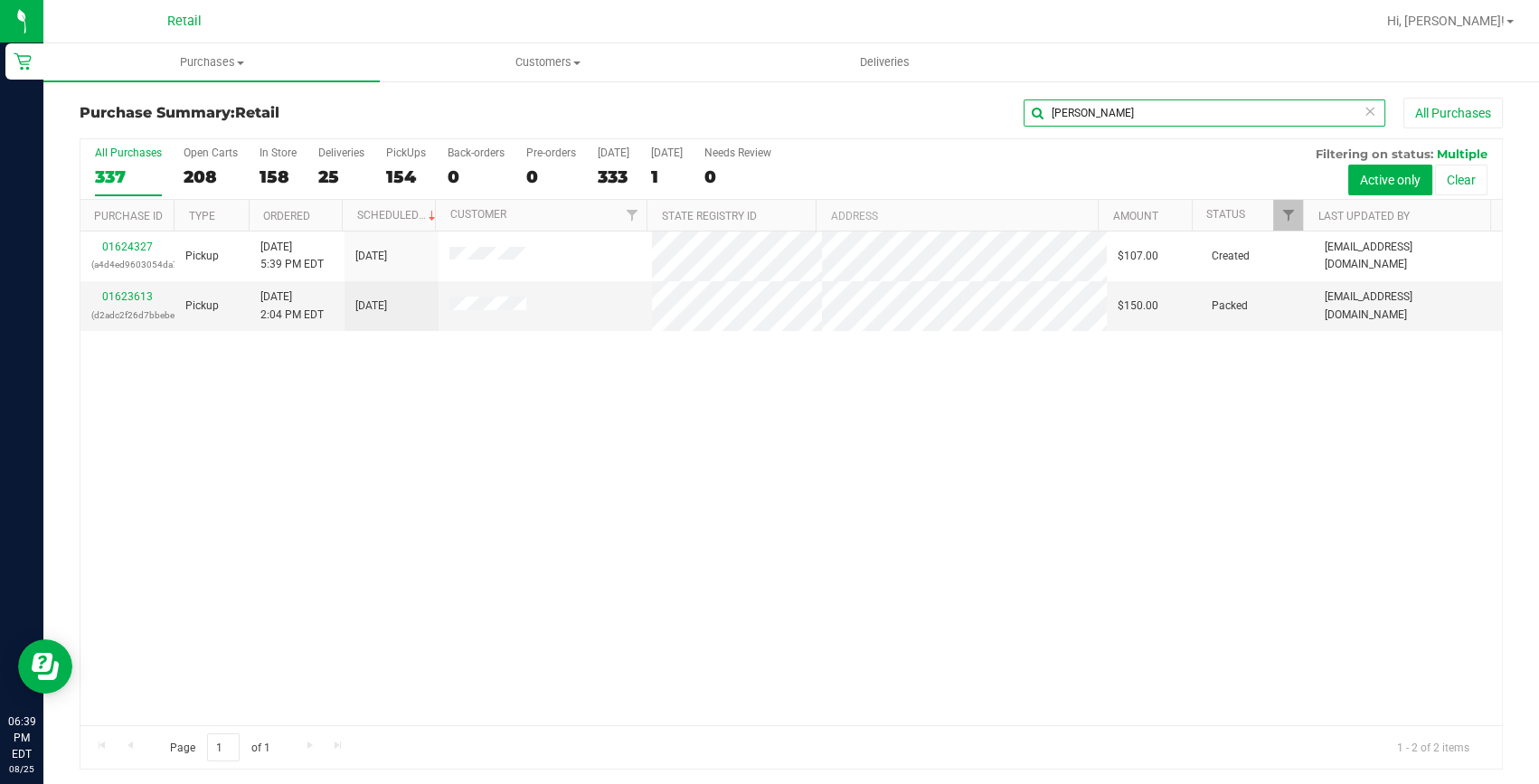
type input "tomas"
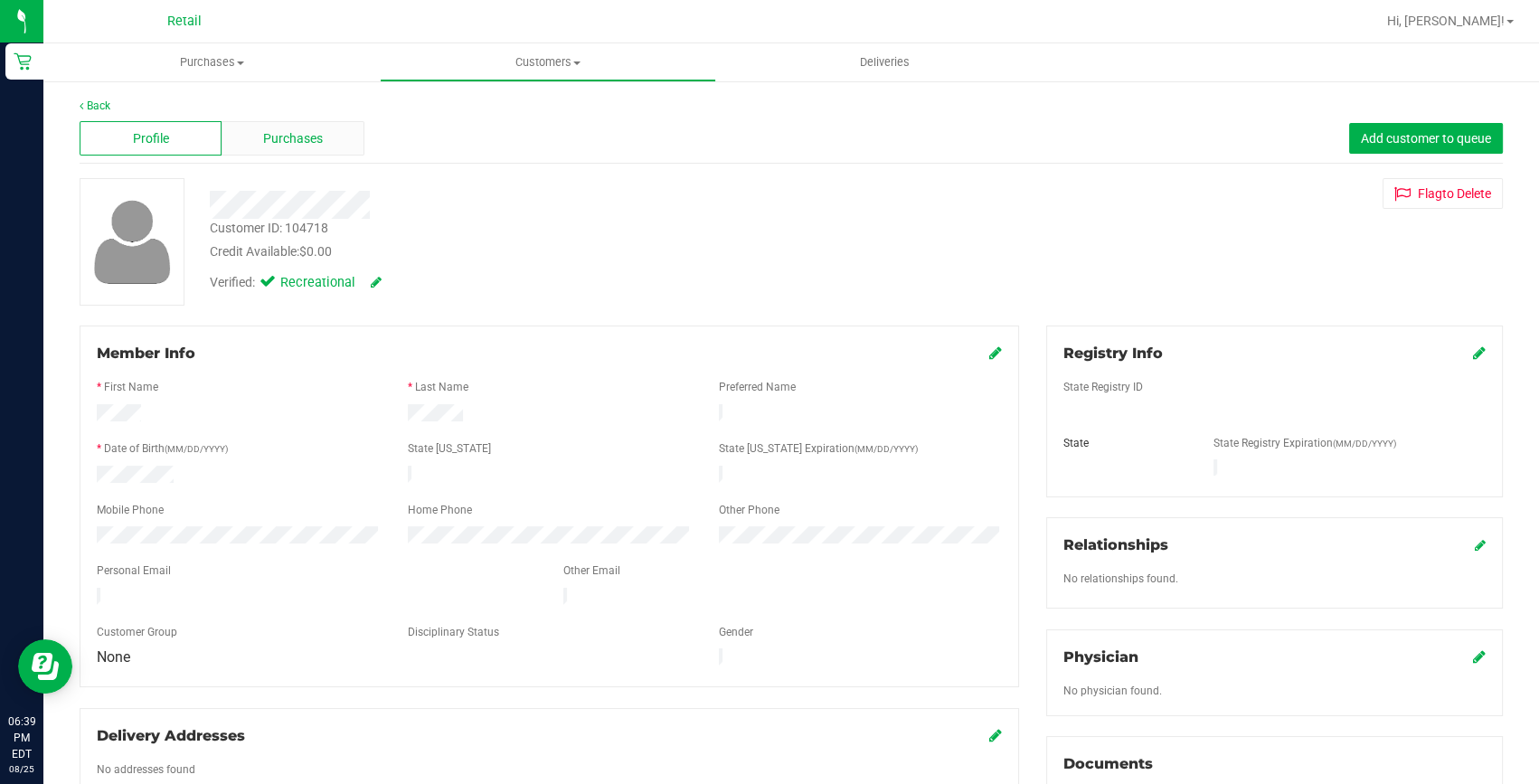
click at [277, 143] on span "Purchases" at bounding box center [293, 139] width 60 height 19
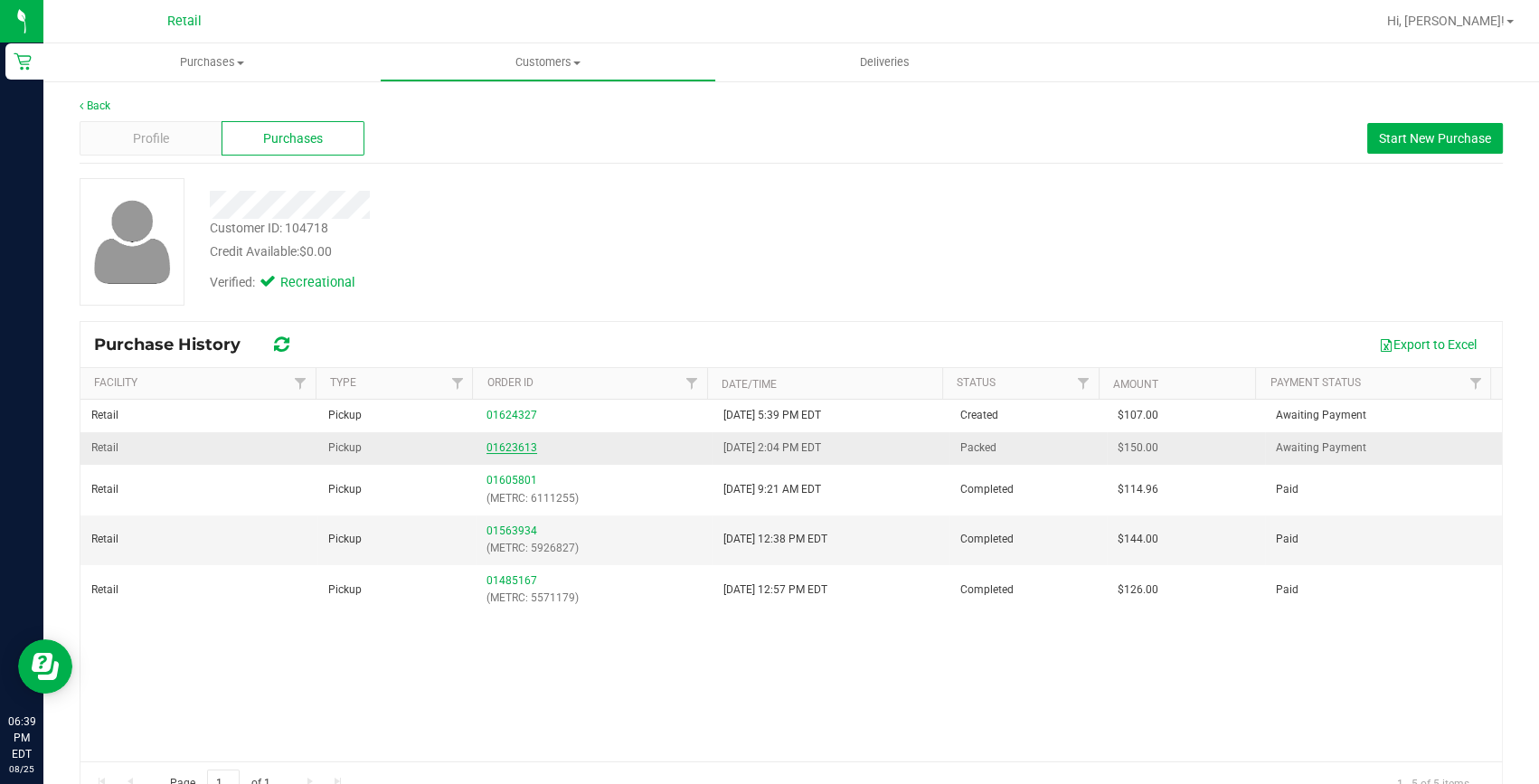
click at [509, 445] on link "01623613" at bounding box center [511, 447] width 50 height 12
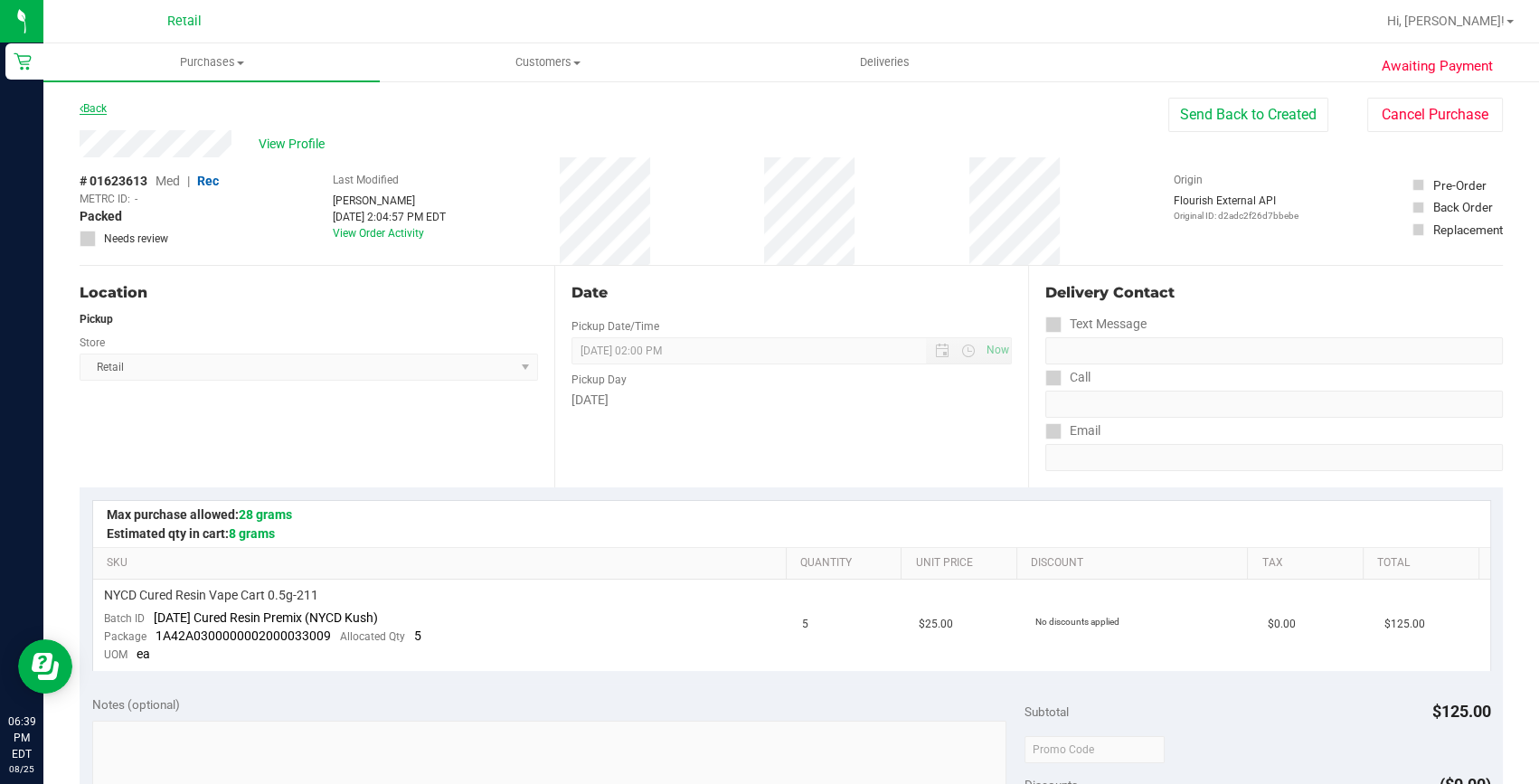
click at [99, 108] on link "Back" at bounding box center [93, 108] width 28 height 12
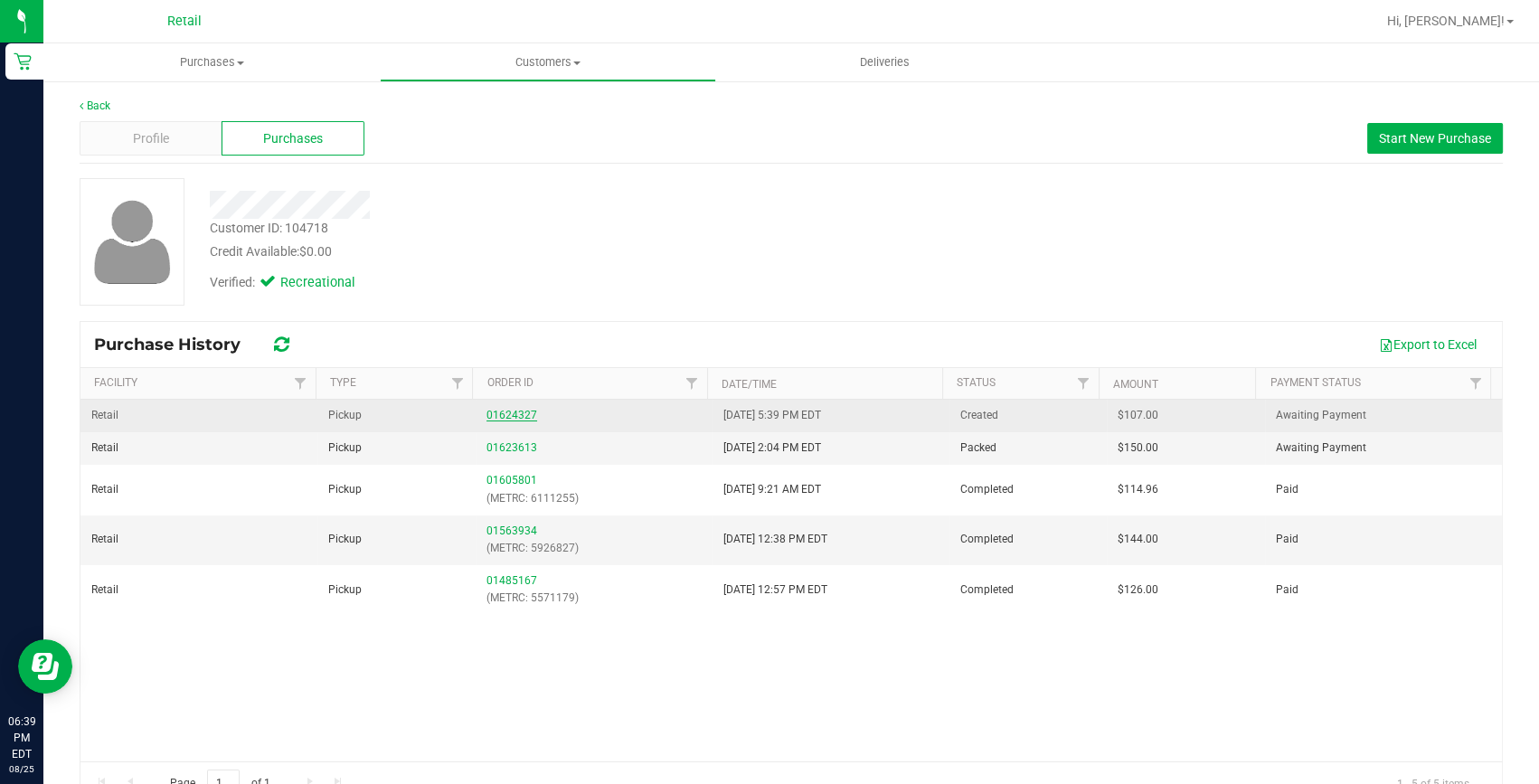
click at [506, 410] on link "01624327" at bounding box center [511, 415] width 50 height 12
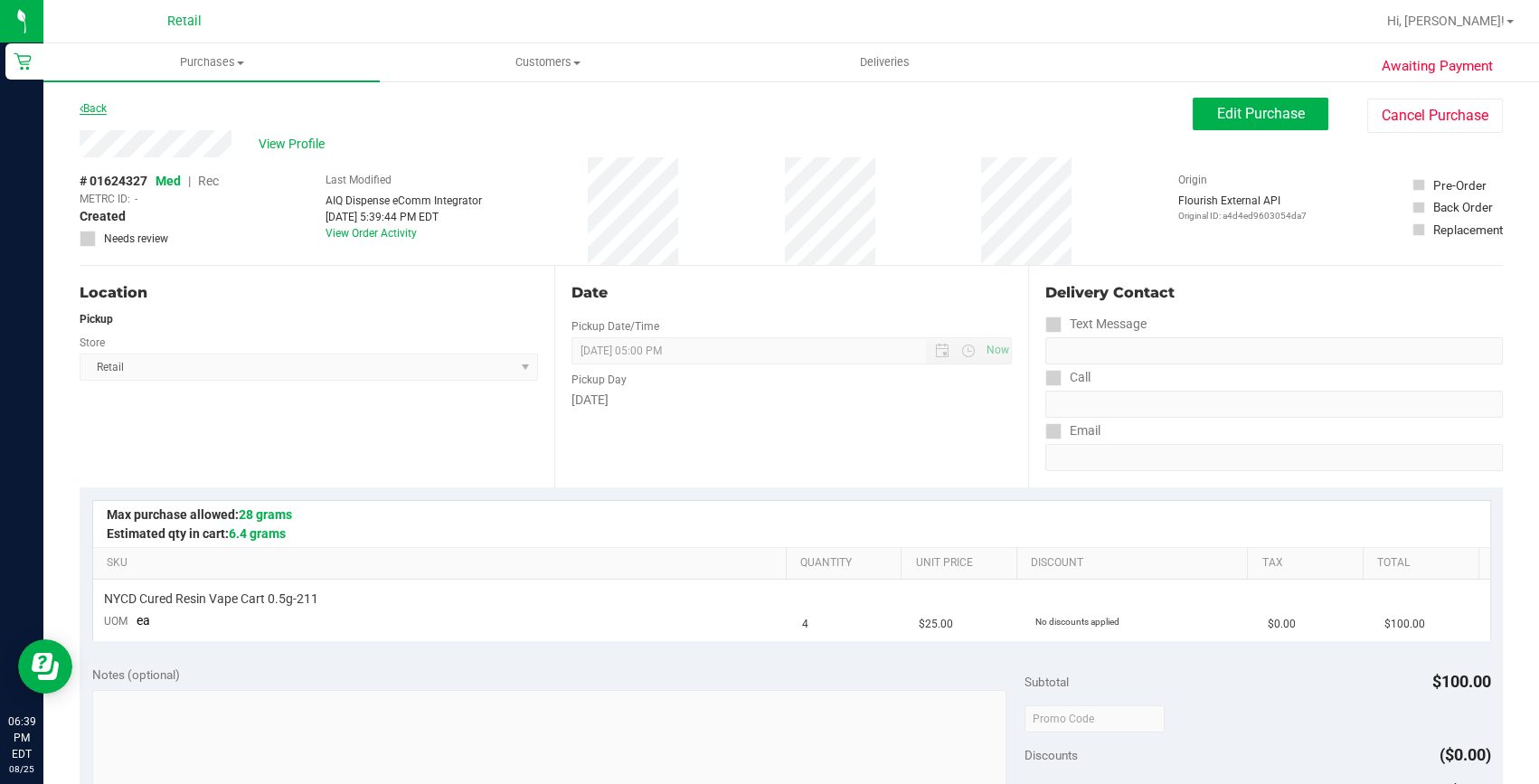
click at [96, 105] on link "Back" at bounding box center [93, 108] width 28 height 12
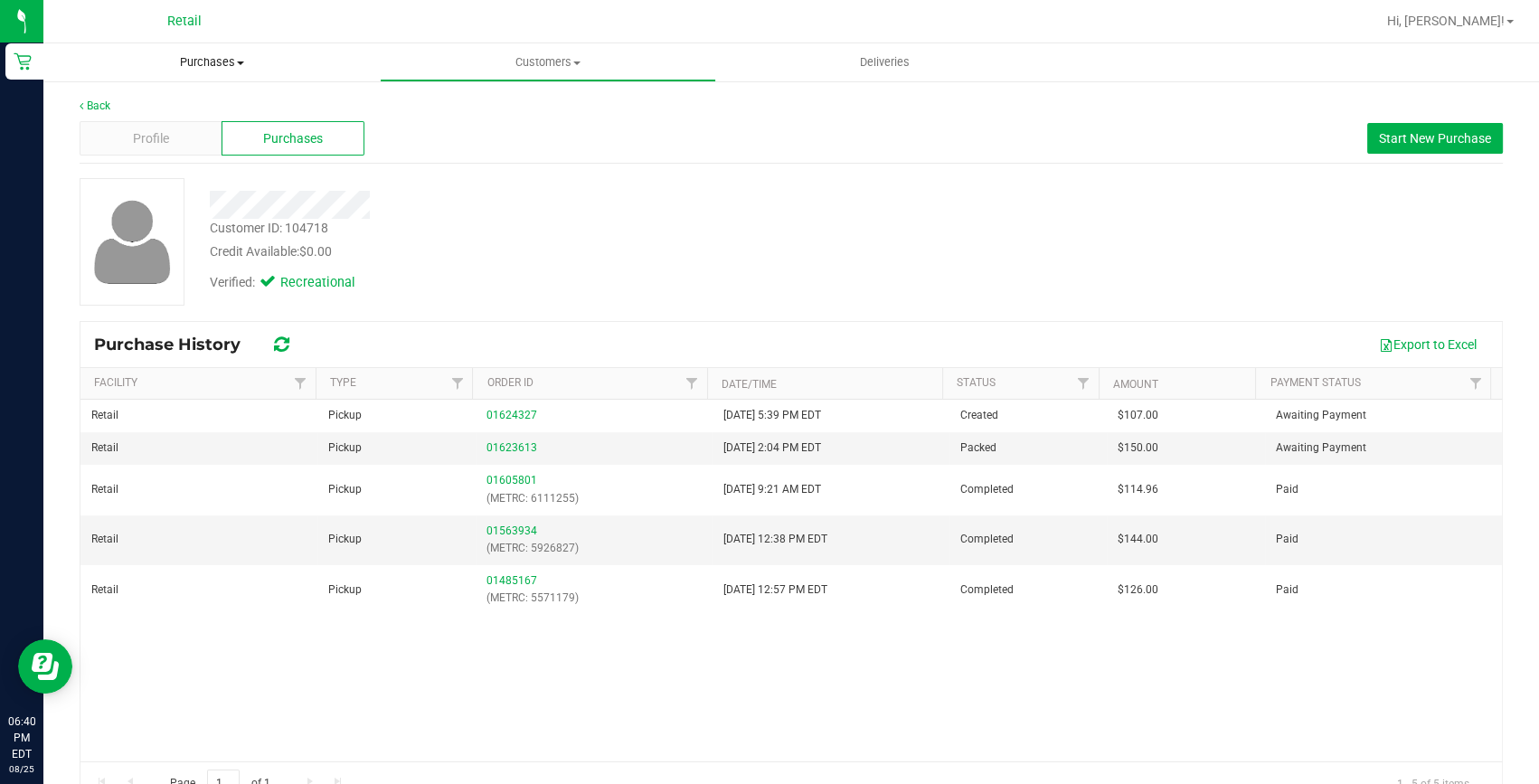
click at [219, 53] on uib-tab-heading "Purchases Summary of purchases Fulfillment All purchases" at bounding box center [211, 63] width 336 height 38
click at [189, 108] on span "Summary of purchases" at bounding box center [136, 108] width 186 height 15
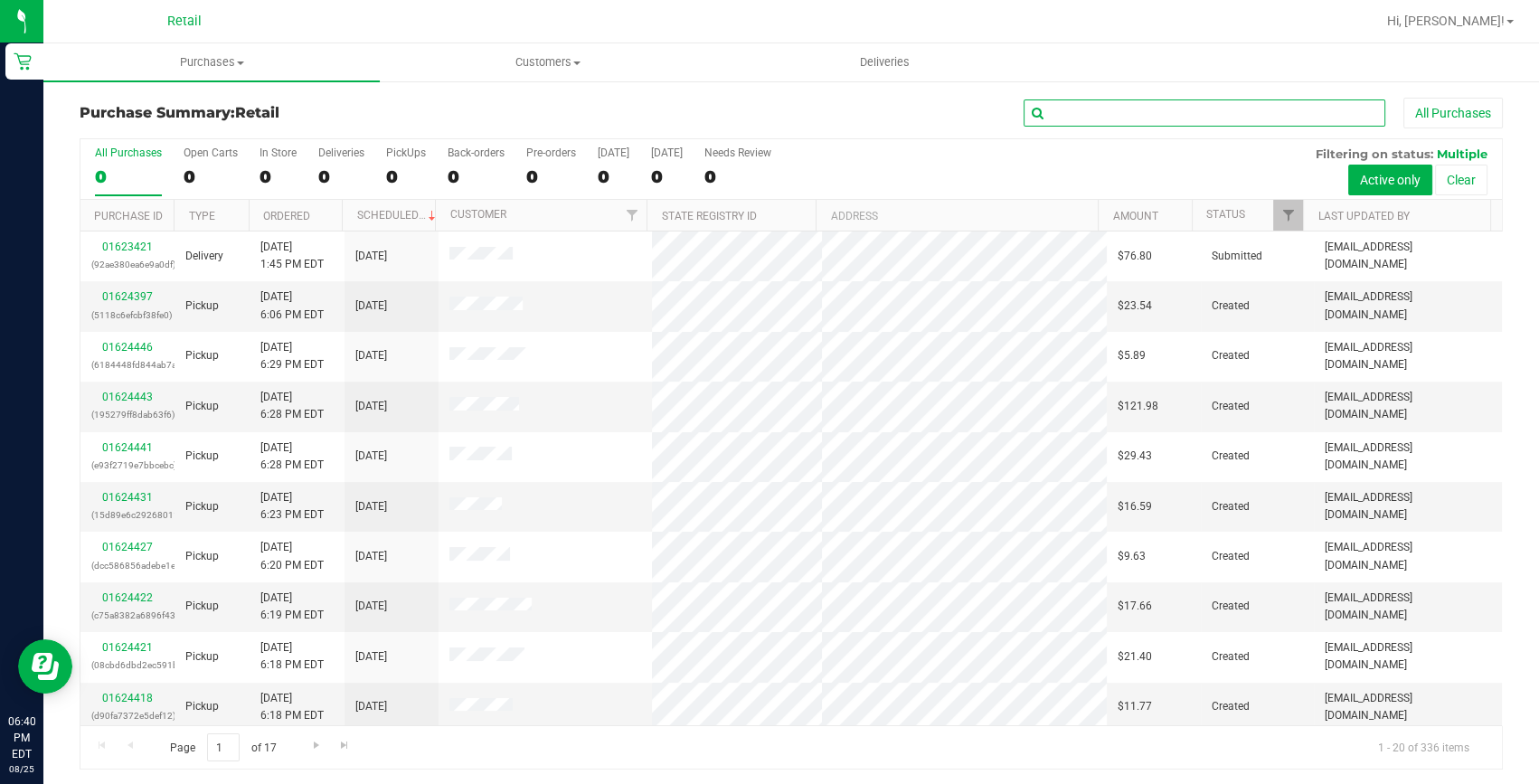
click at [1141, 110] on input "text" at bounding box center [1205, 113] width 362 height 28
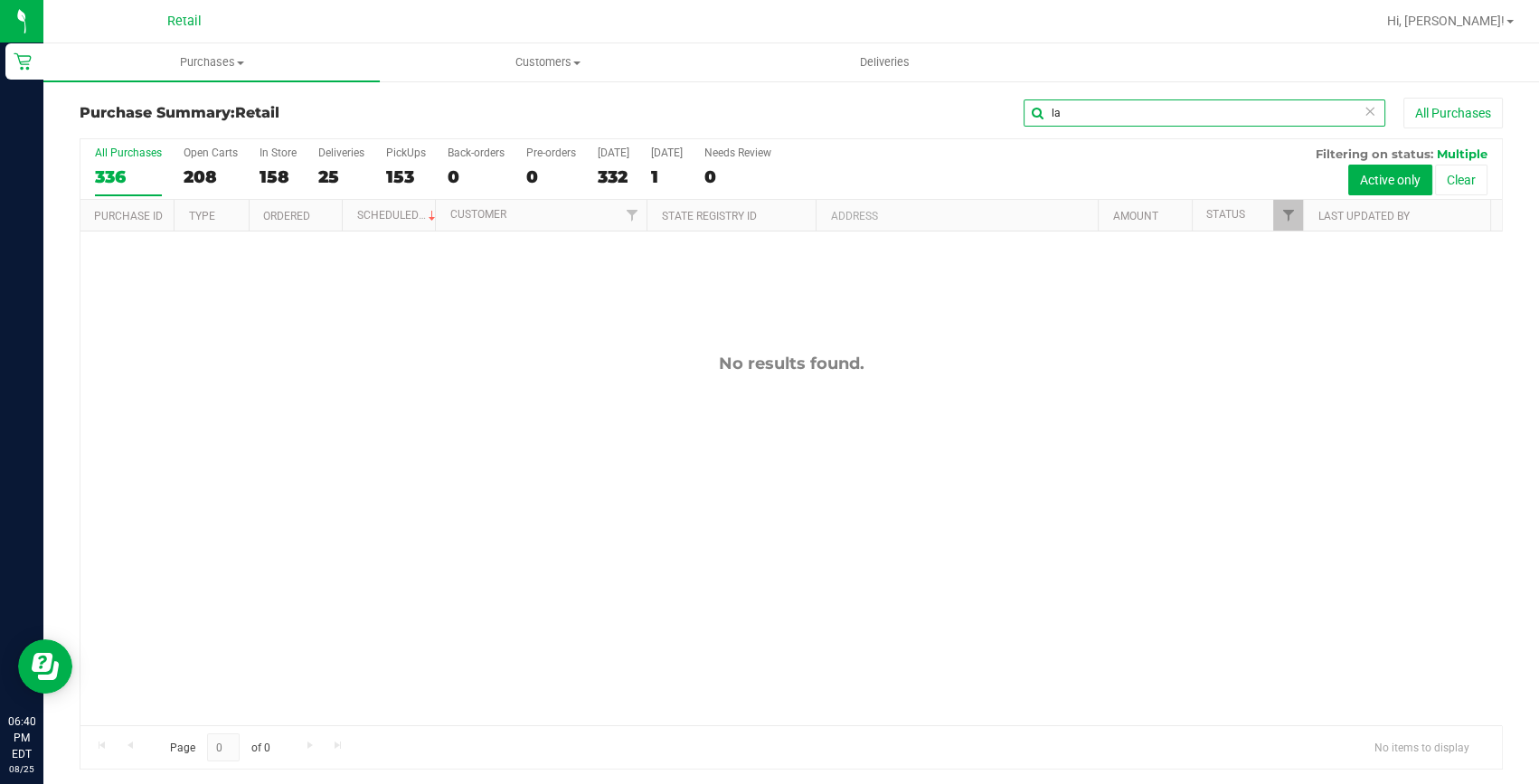
type input "l"
type input "watson"
click at [570, 47] on uib-tab-heading "Customers All customers Add a new customer All physicians" at bounding box center [548, 63] width 335 height 36
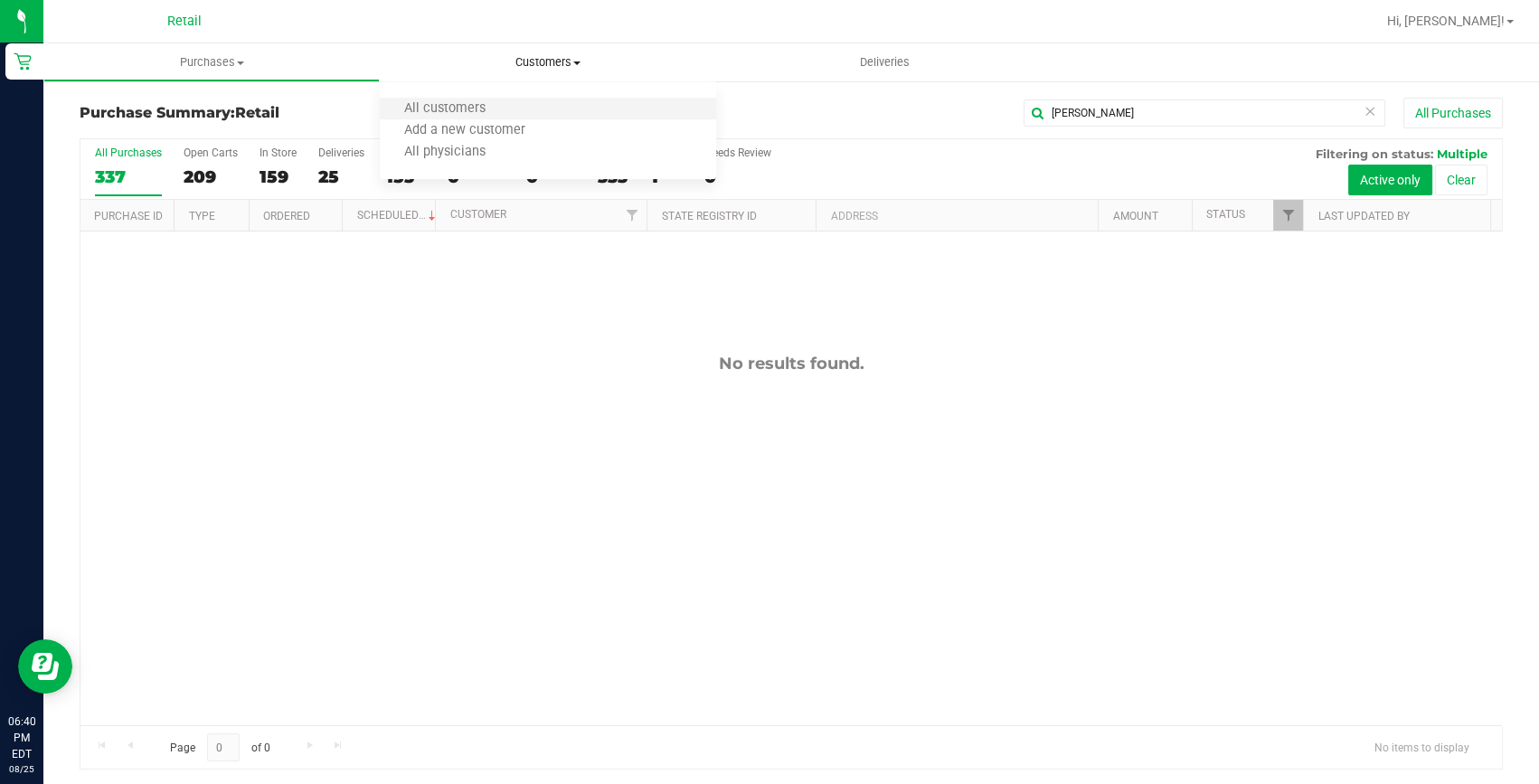
click at [516, 99] on li "All customers" at bounding box center [547, 109] width 336 height 22
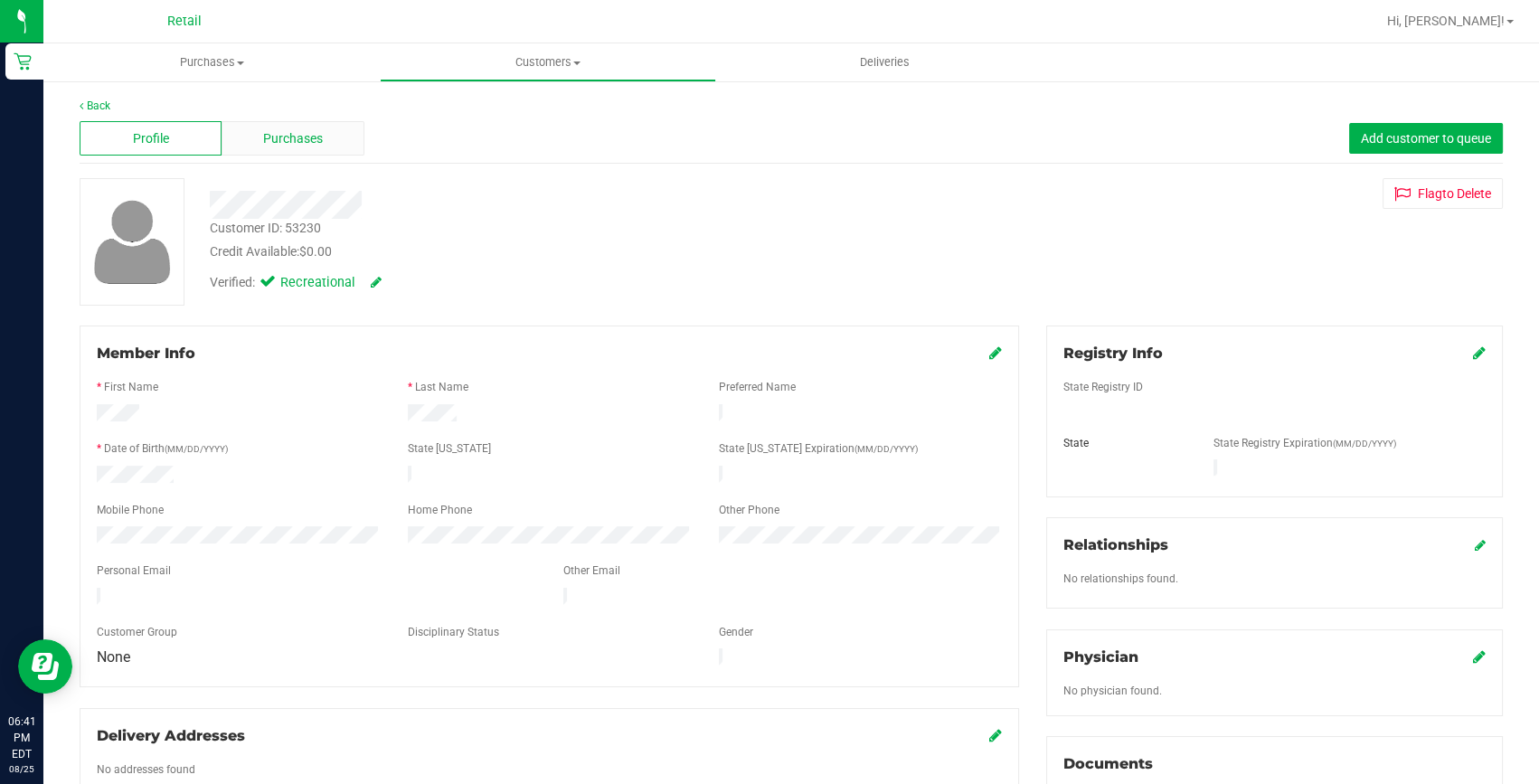
click at [256, 137] on div "Purchases" at bounding box center [292, 138] width 142 height 34
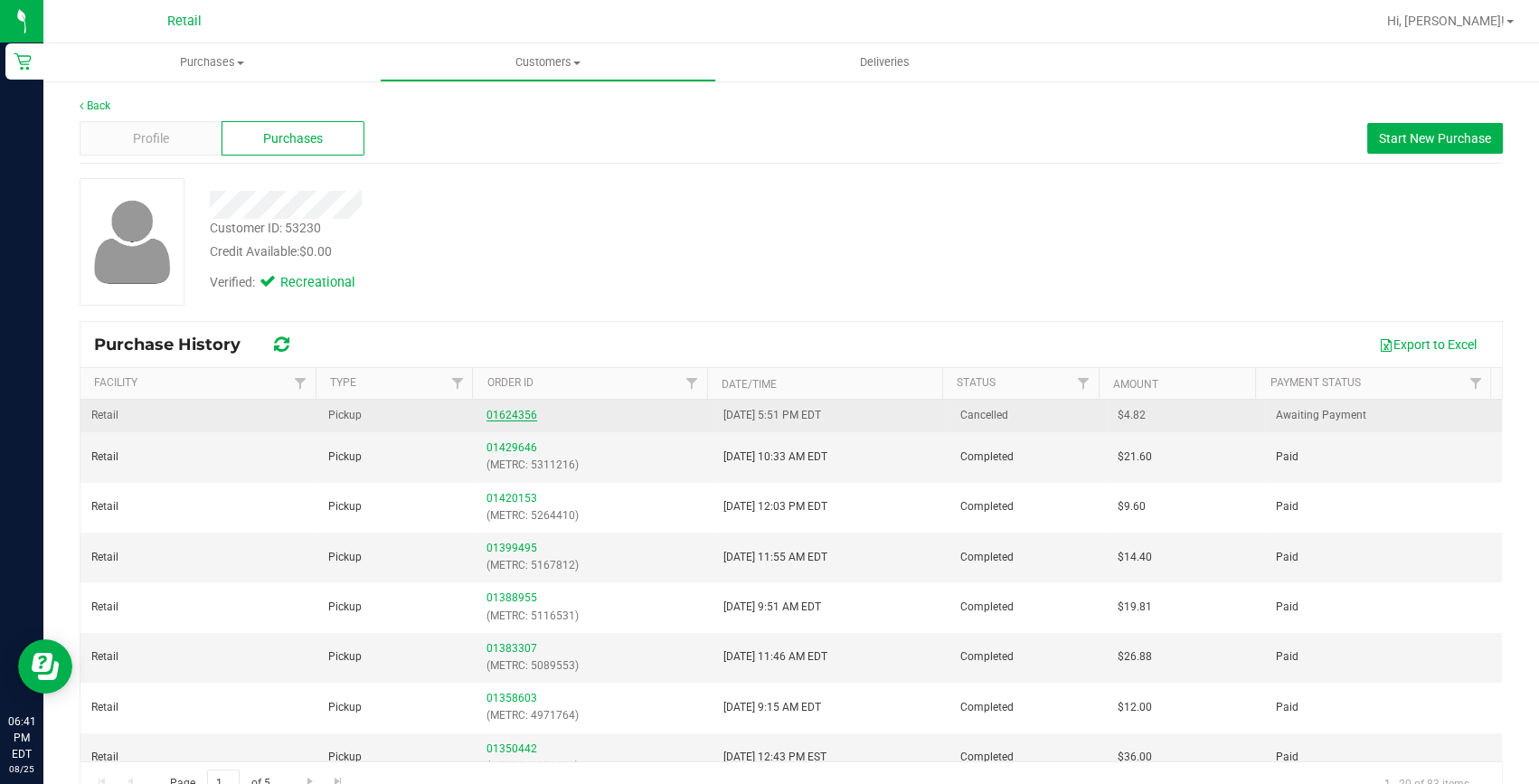
click at [510, 420] on link "01624356" at bounding box center [511, 415] width 50 height 12
